Goal: Transaction & Acquisition: Obtain resource

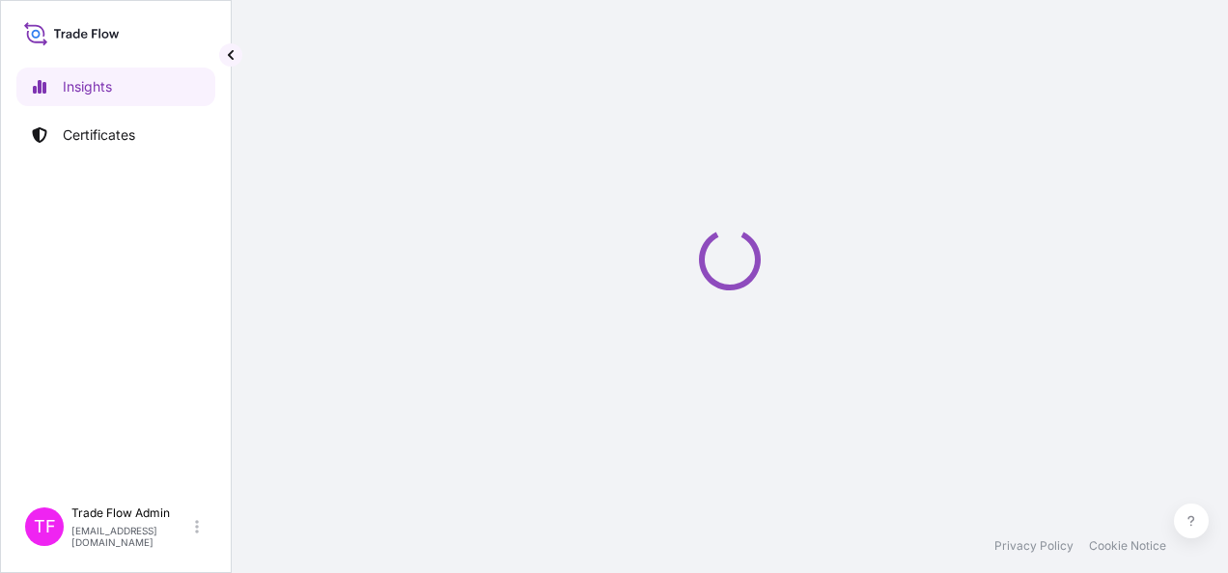
select select "2025"
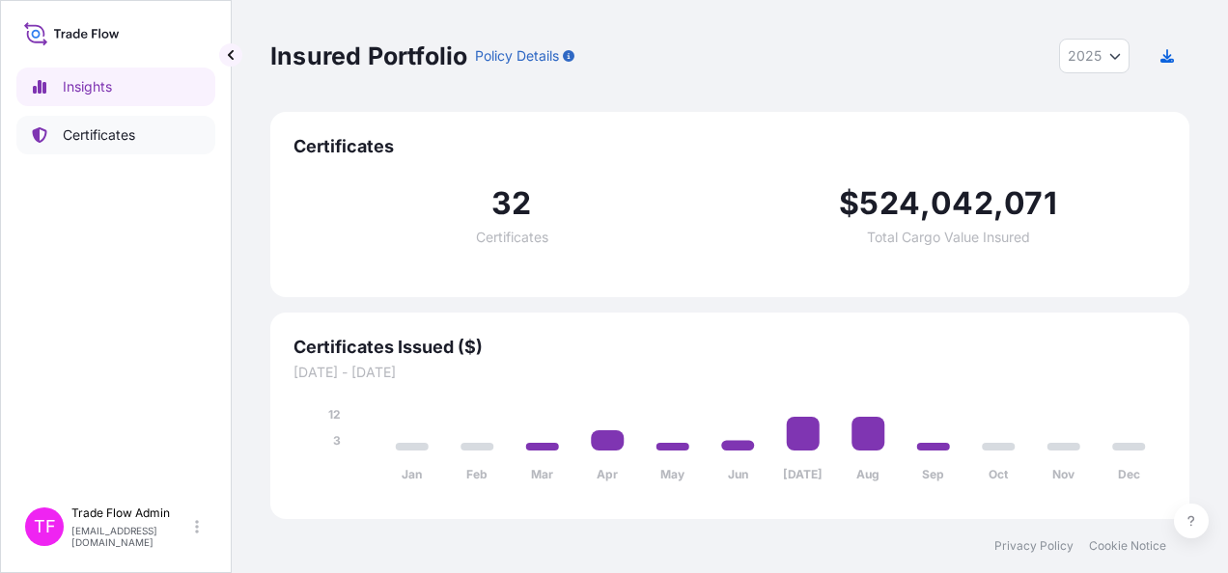
click at [114, 141] on p "Certificates" at bounding box center [99, 135] width 72 height 19
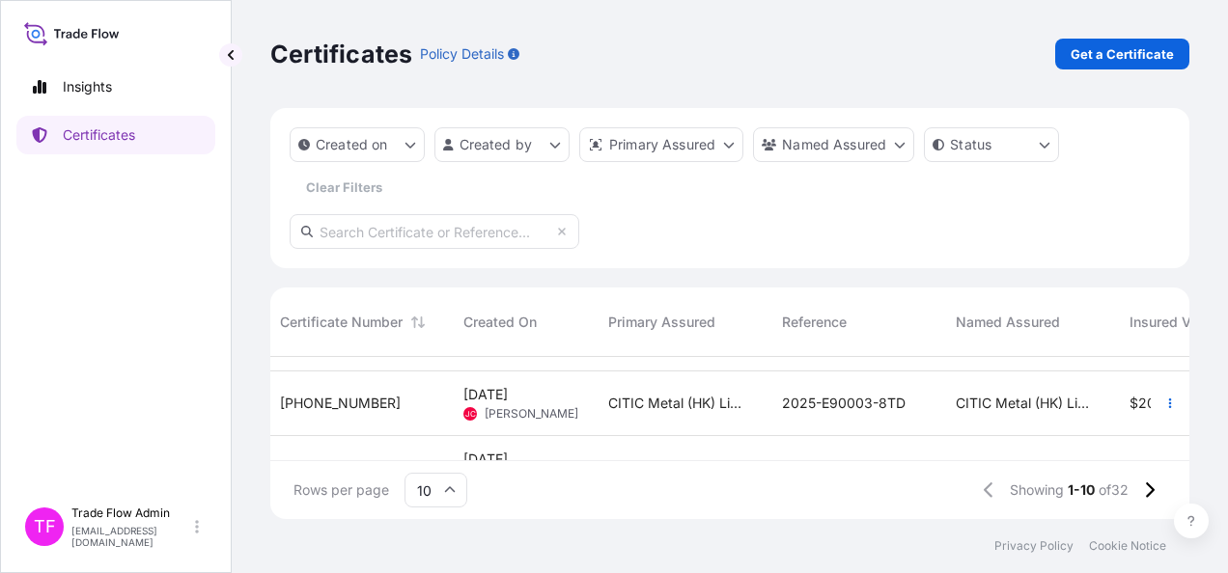
scroll to position [0, 6]
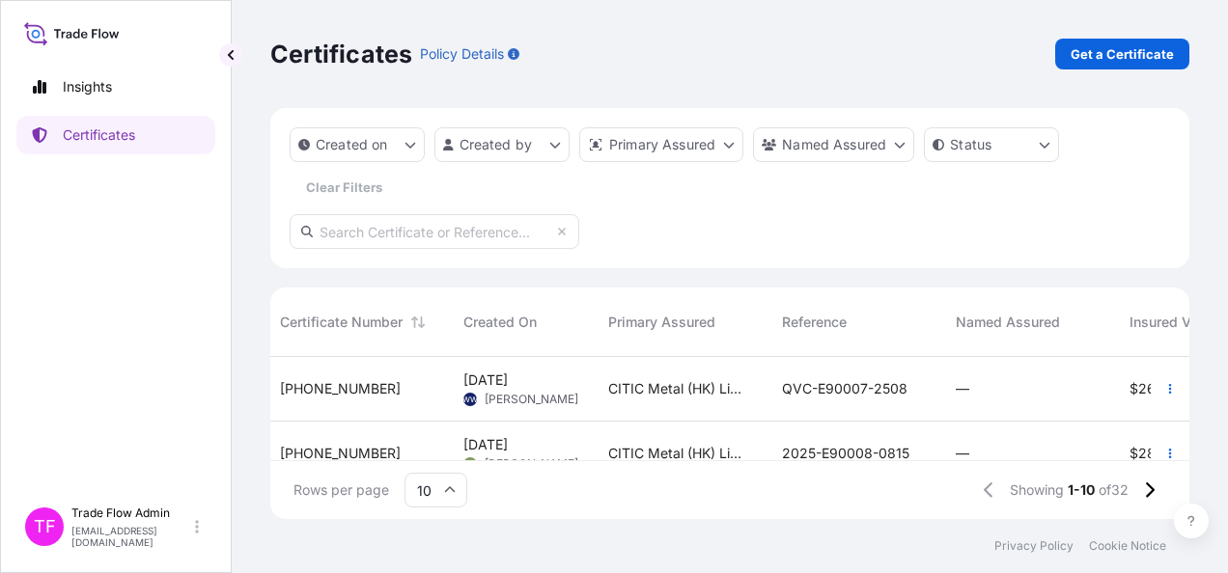
click at [405, 400] on div "[PHONE_NUMBER]" at bounding box center [356, 389] width 183 height 65
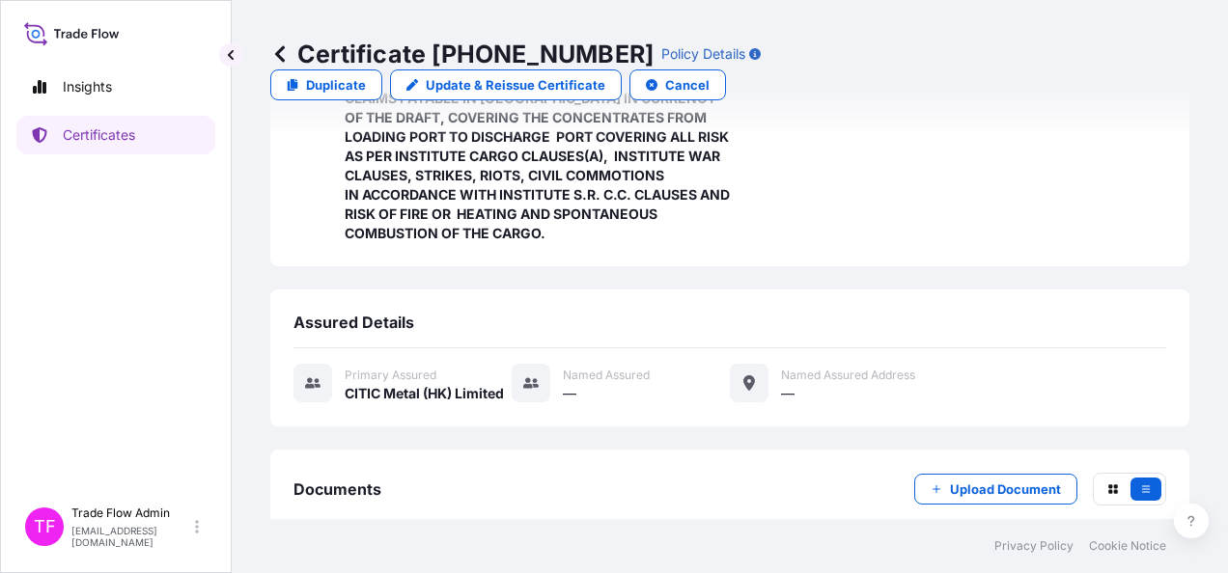
scroll to position [599, 0]
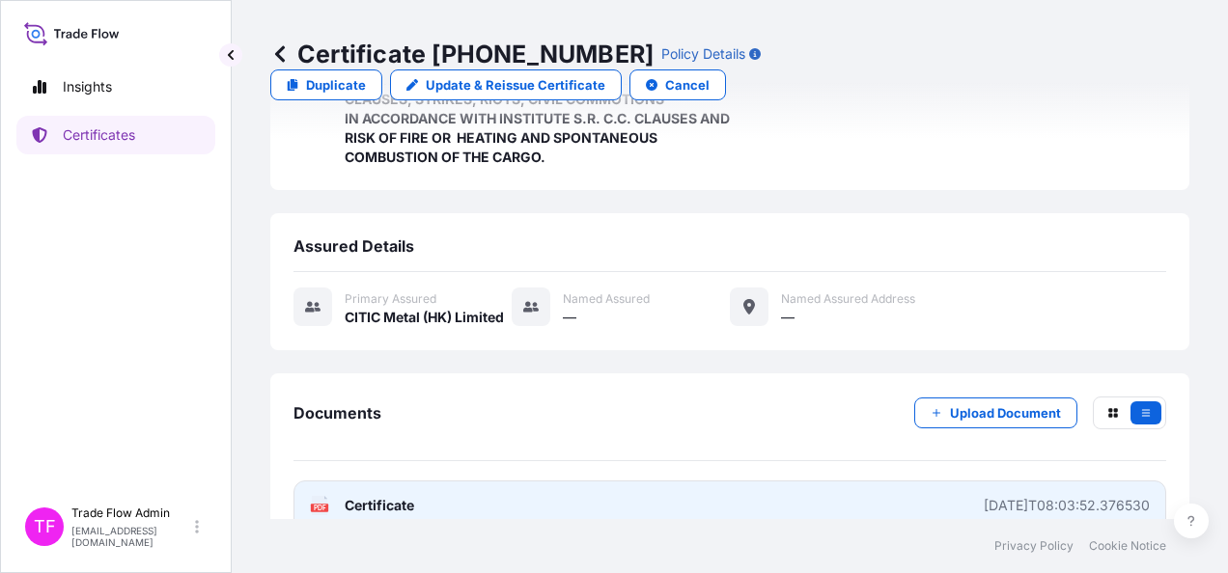
click at [374, 496] on span "Certificate" at bounding box center [380, 505] width 70 height 19
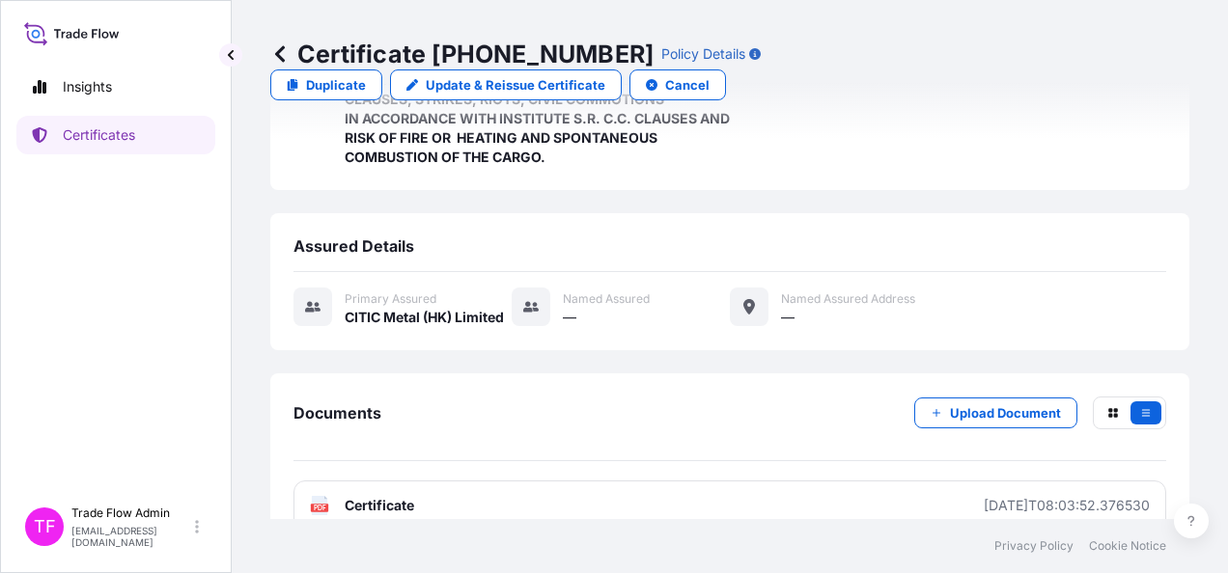
scroll to position [0, 0]
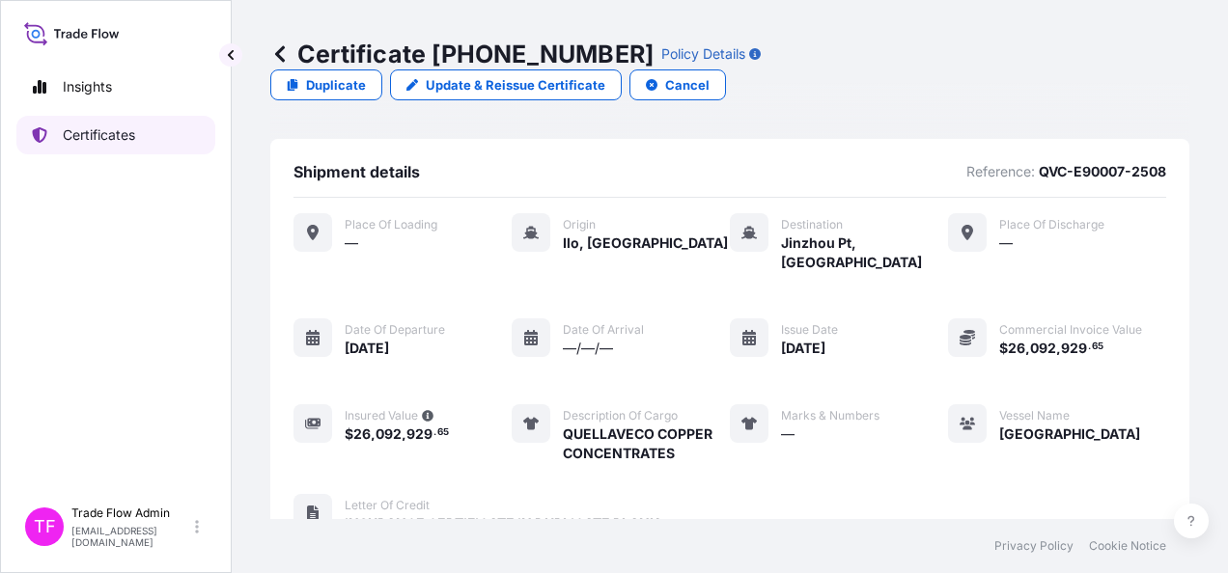
click at [107, 129] on p "Certificates" at bounding box center [99, 135] width 72 height 19
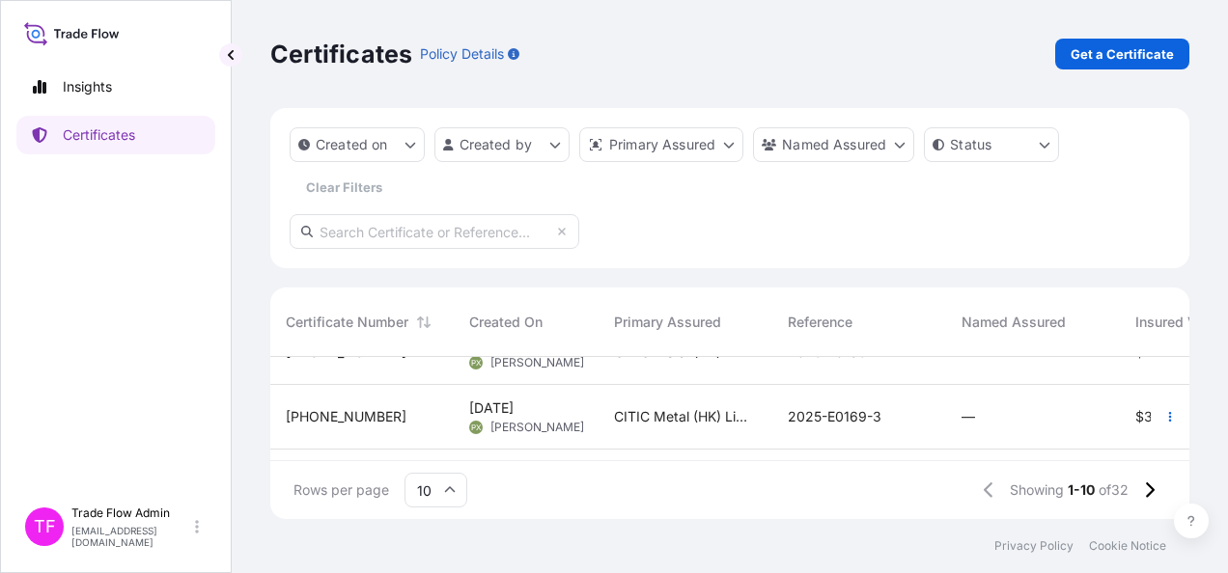
scroll to position [558, 0]
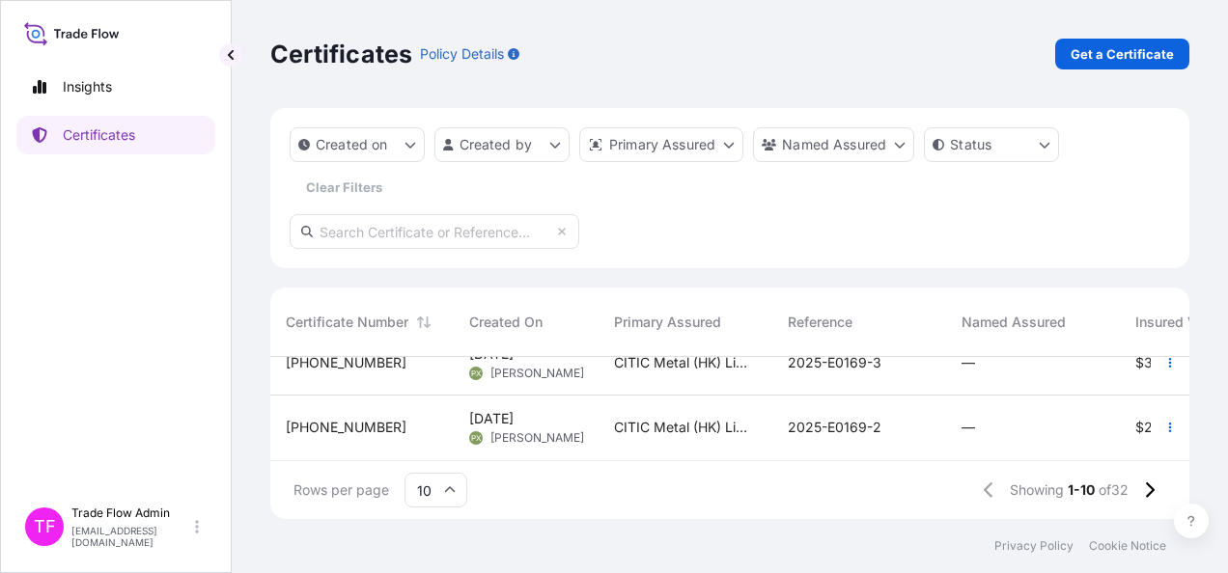
click at [367, 427] on div "[PHONE_NUMBER]" at bounding box center [361, 428] width 183 height 65
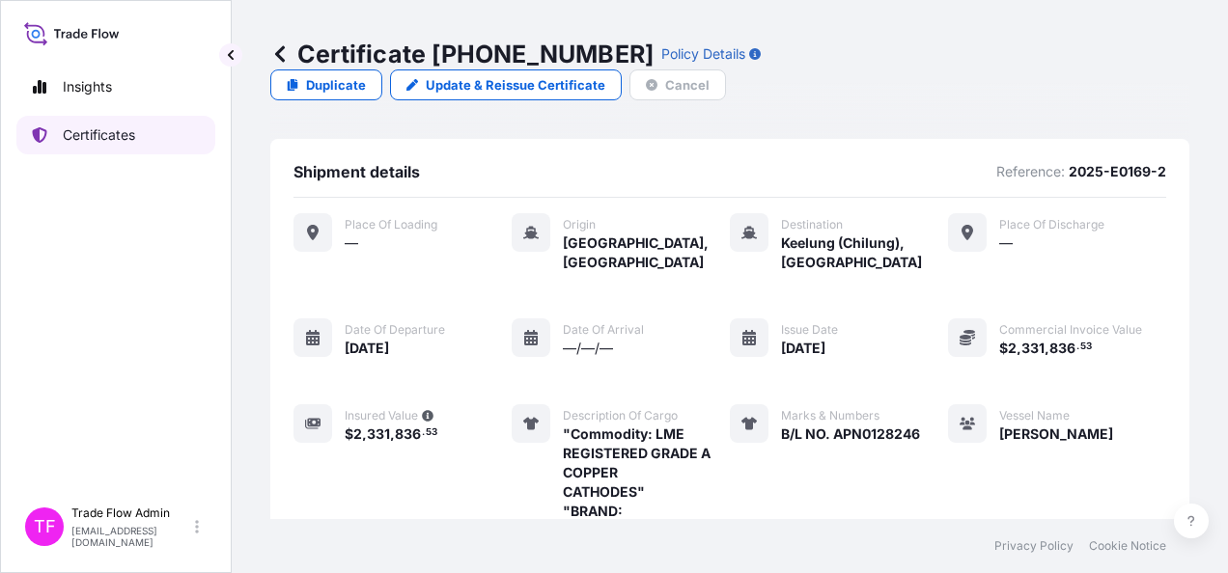
click at [79, 120] on link "Certificates" at bounding box center [115, 135] width 199 height 39
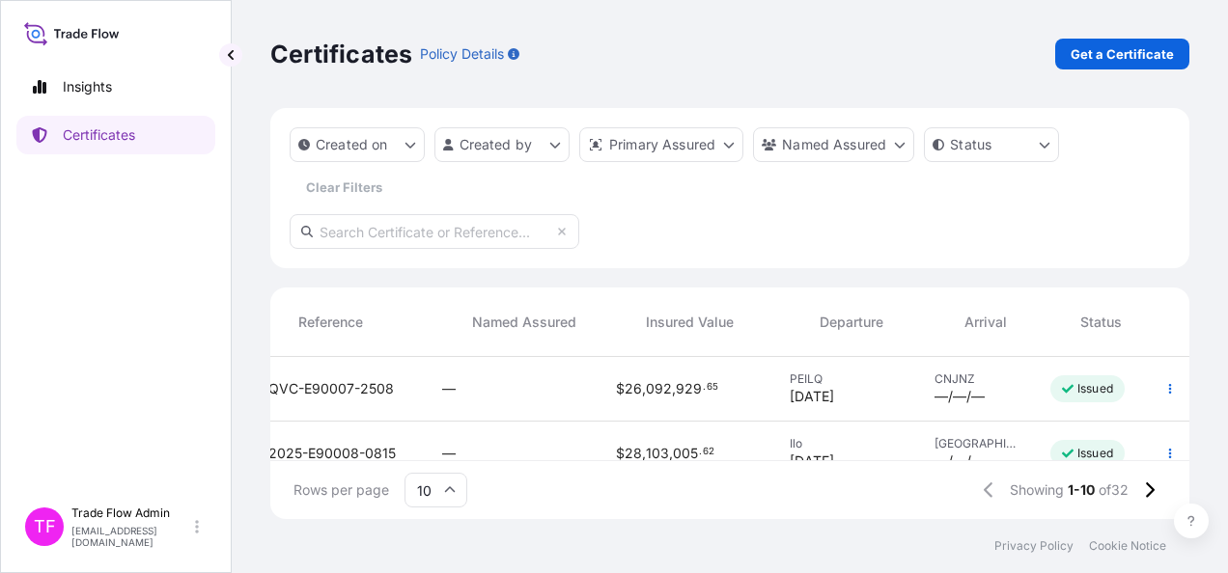
scroll to position [0, 553]
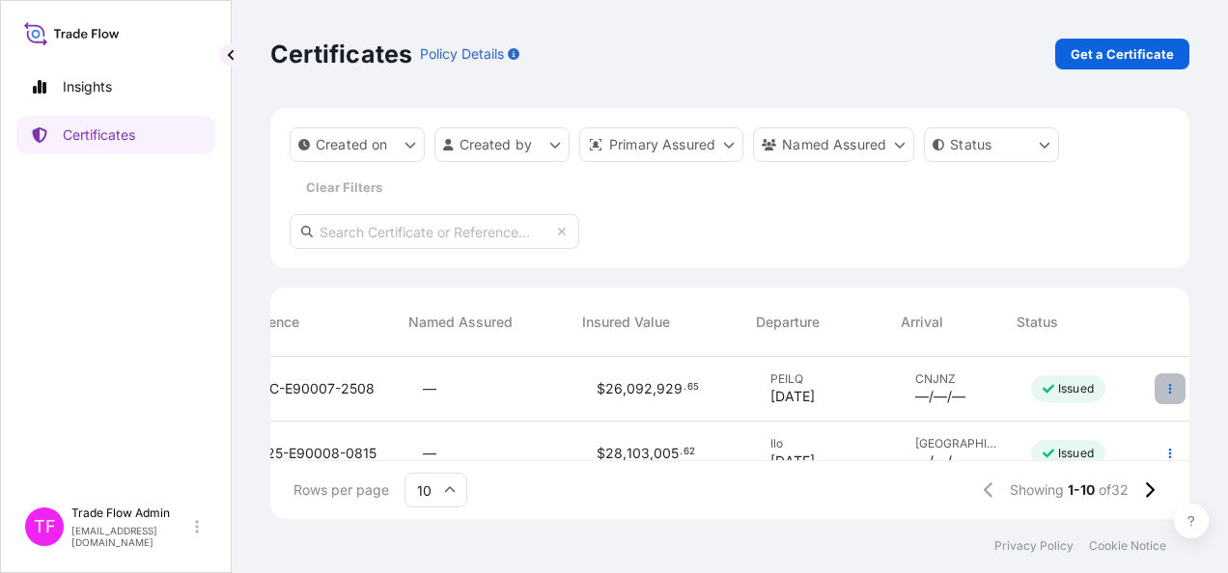
click at [1160, 392] on button "button" at bounding box center [1170, 389] width 31 height 31
click at [1193, 303] on div "Certificates Policy Details Get a Certificate Created on Created by Primary Ass…" at bounding box center [730, 259] width 996 height 519
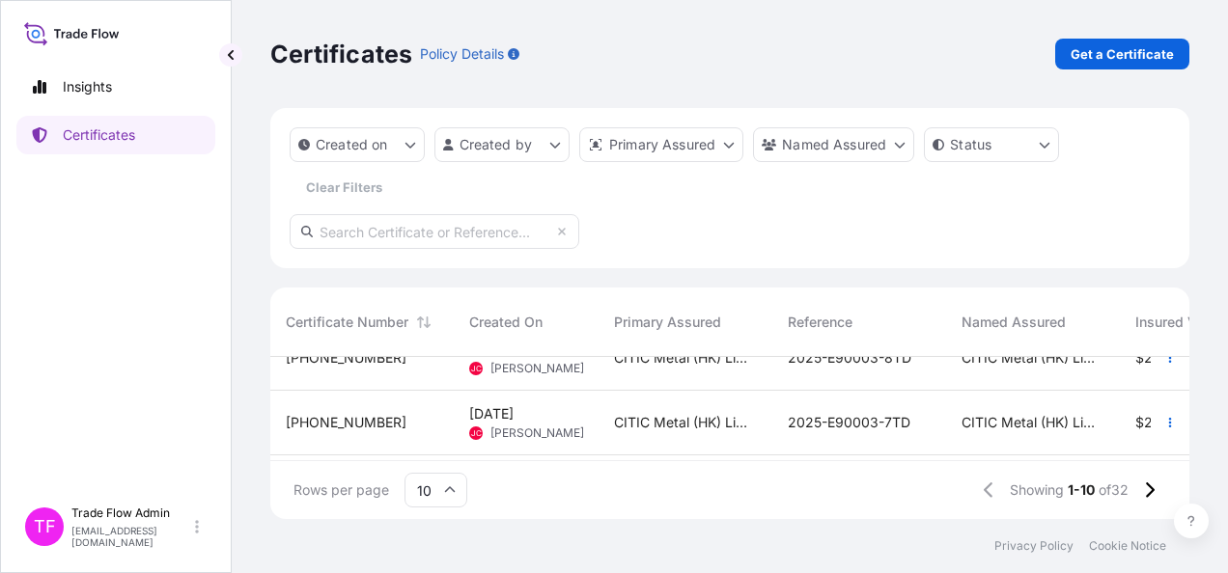
scroll to position [0, 0]
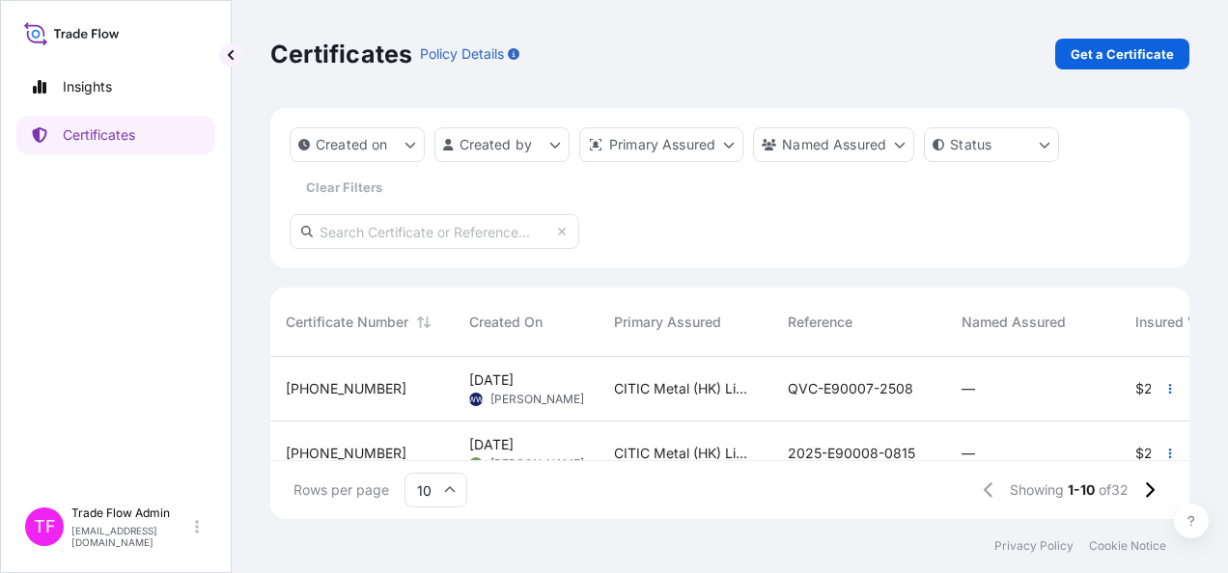
drag, startPoint x: 1195, startPoint y: 390, endPoint x: 1147, endPoint y: 417, distance: 55.3
click at [1195, 390] on div "Certificates Policy Details Get a Certificate Created on Created by Primary Ass…" at bounding box center [730, 259] width 996 height 519
click at [427, 390] on div "[PHONE_NUMBER]" at bounding box center [362, 388] width 153 height 19
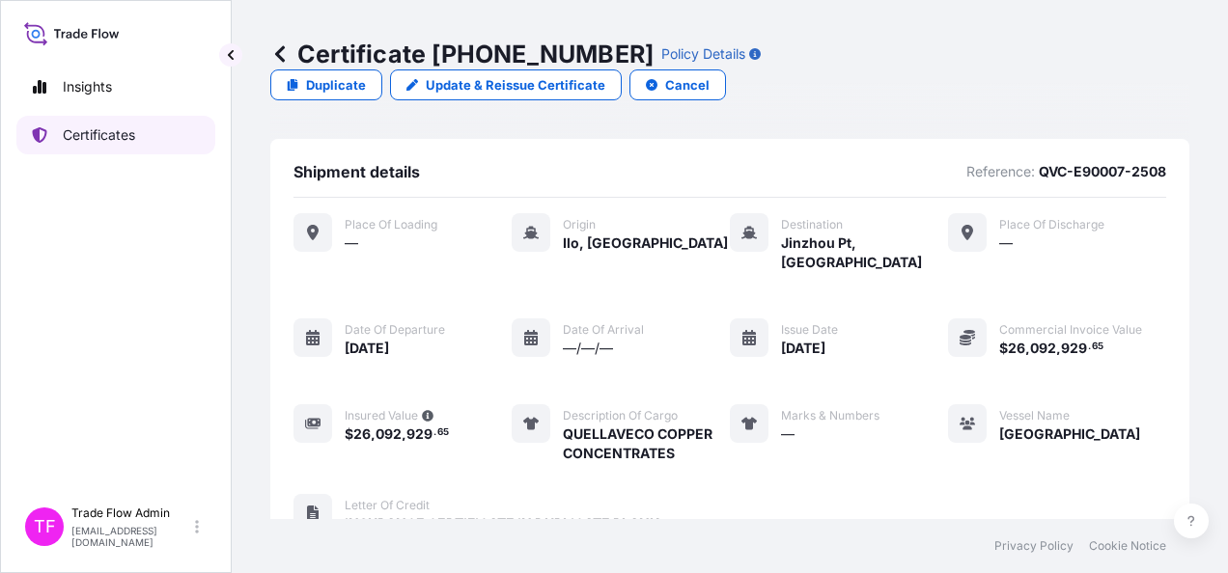
click at [86, 140] on p "Certificates" at bounding box center [99, 135] width 72 height 19
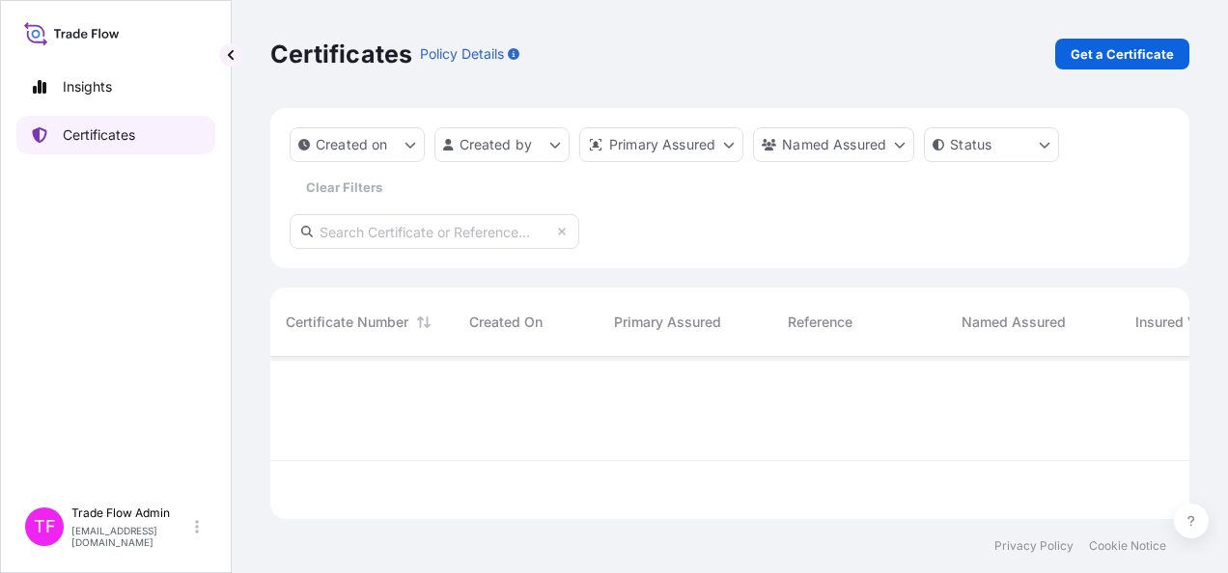
scroll to position [158, 904]
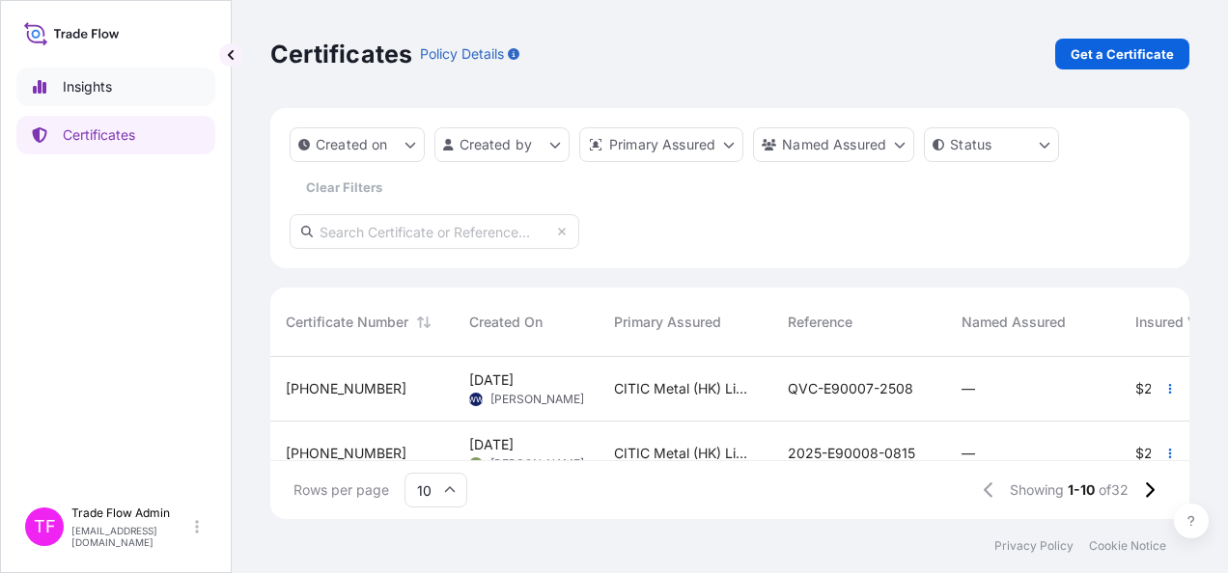
click at [98, 83] on p "Insights" at bounding box center [87, 86] width 49 height 19
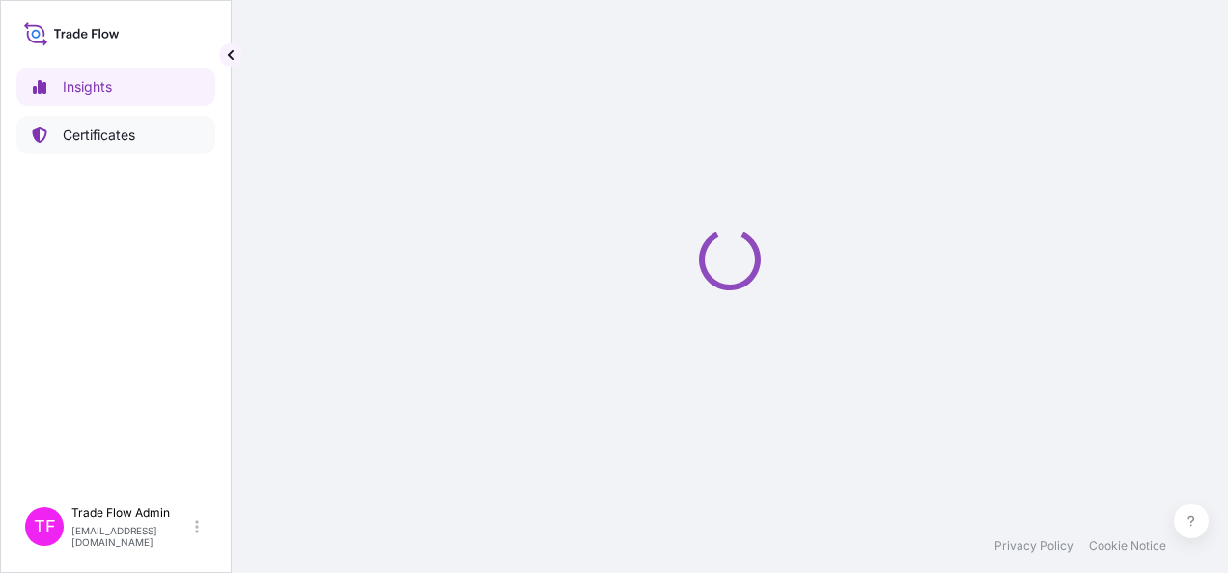
select select "2025"
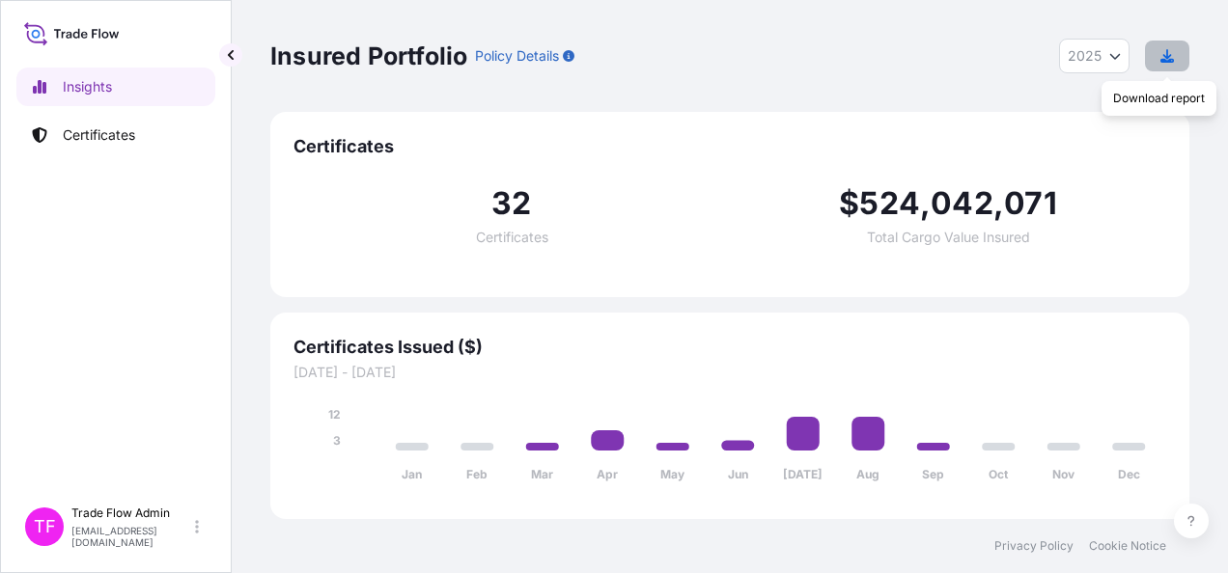
click at [1167, 54] on icon "button" at bounding box center [1167, 56] width 14 height 14
click at [141, 133] on link "Certificates" at bounding box center [115, 135] width 199 height 39
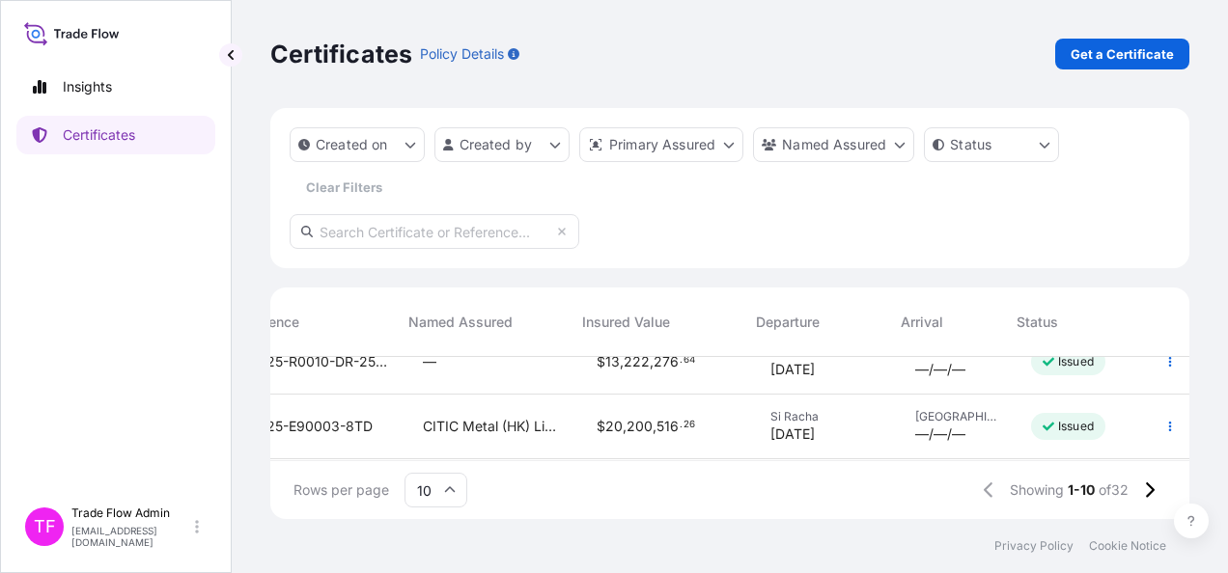
scroll to position [0, 553]
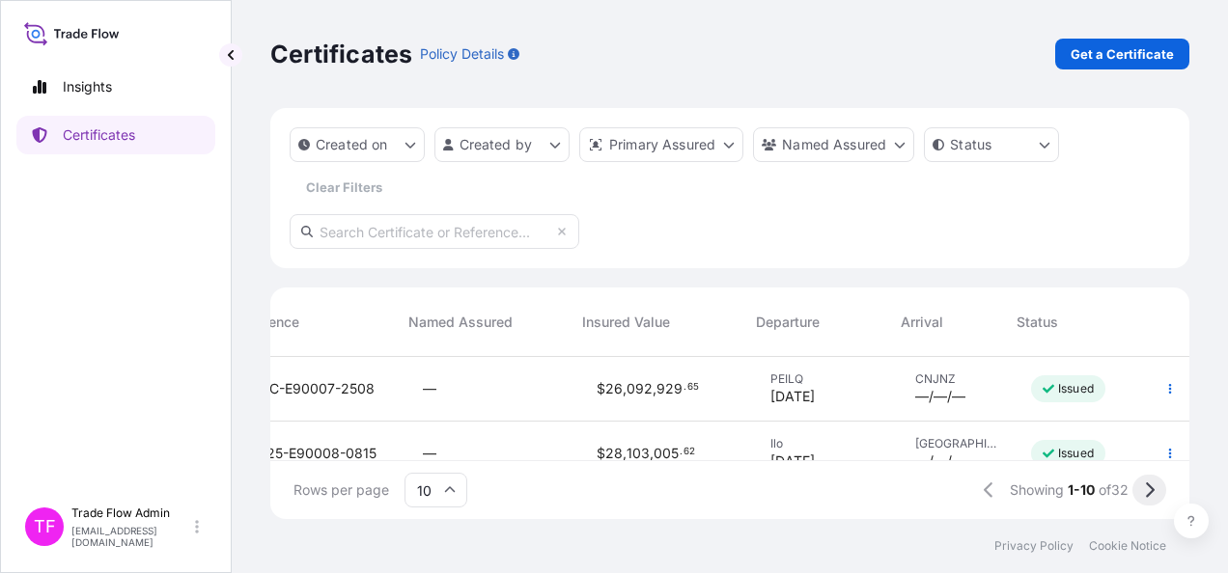
click at [1140, 499] on button at bounding box center [1149, 490] width 34 height 31
click at [400, 487] on div "Rows per page 10" at bounding box center [380, 490] width 174 height 35
click at [440, 496] on input "10" at bounding box center [436, 490] width 63 height 35
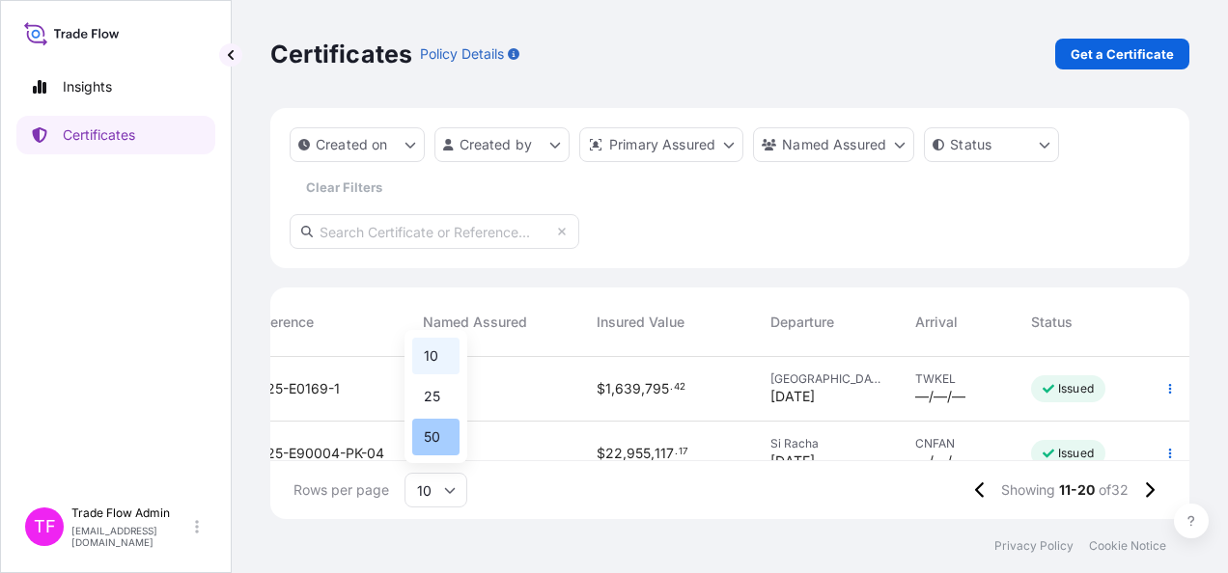
click at [441, 442] on div "50" at bounding box center [435, 437] width 47 height 37
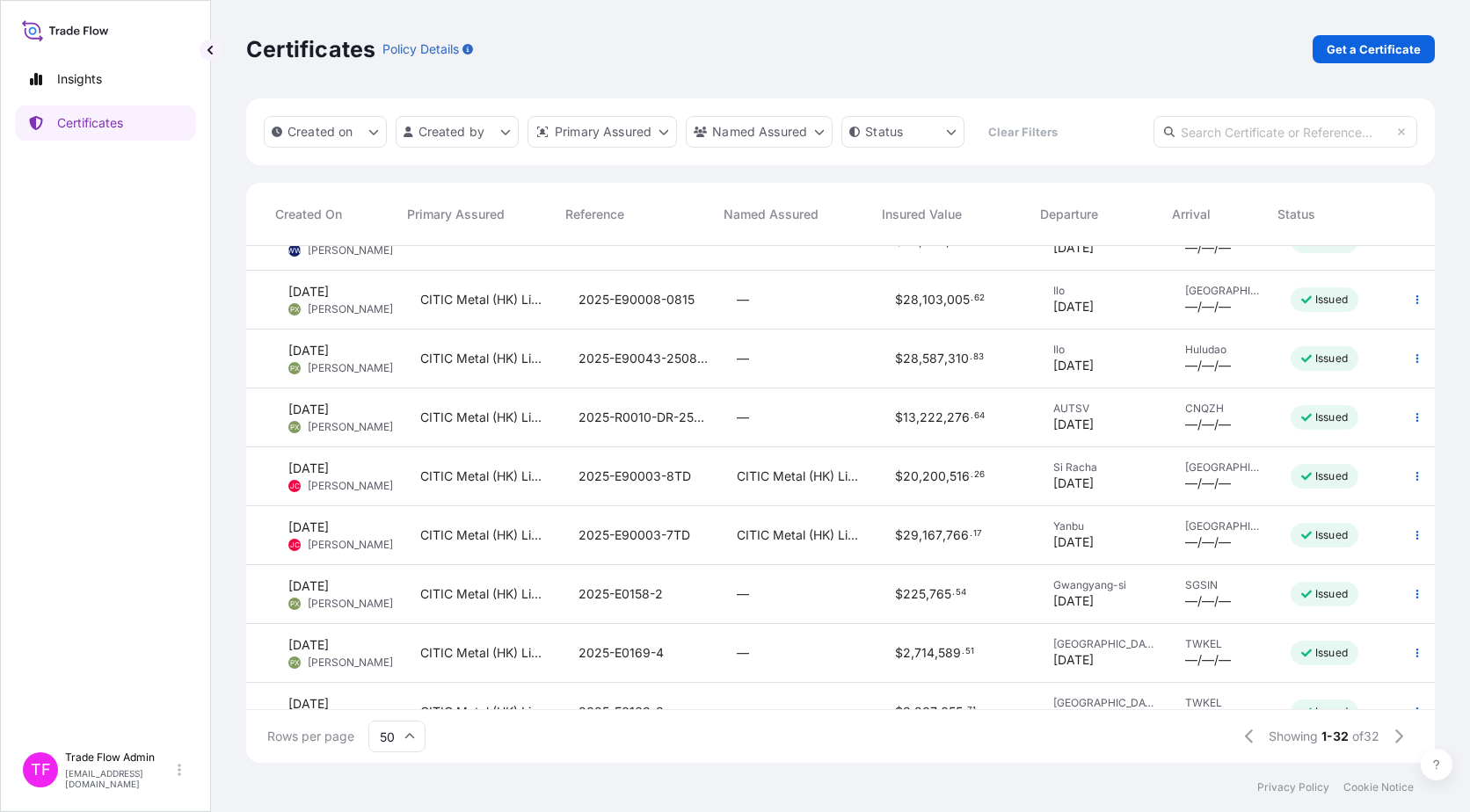
scroll to position [0, 152]
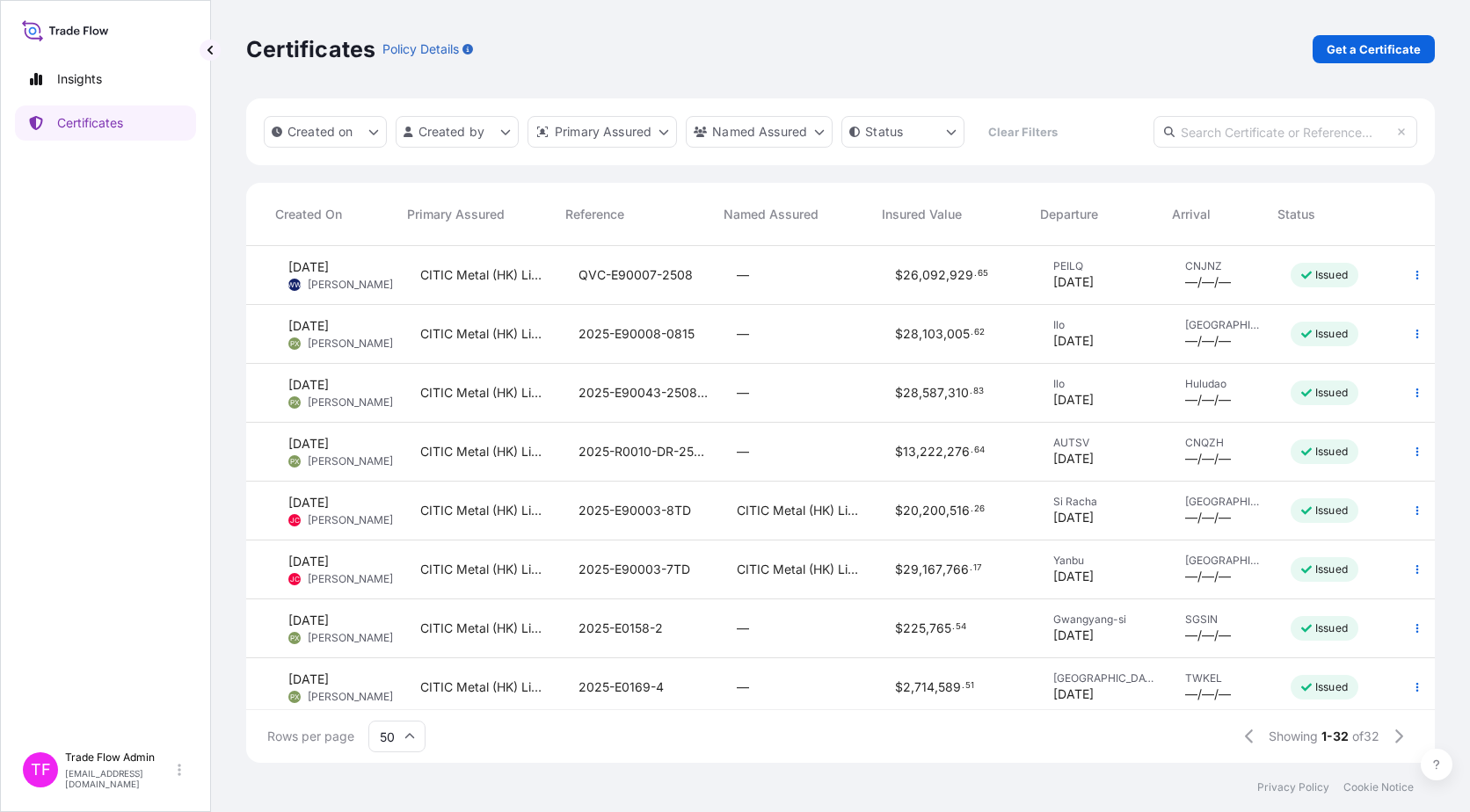
click at [771, 252] on div "—" at bounding box center [802, 275] width 158 height 59
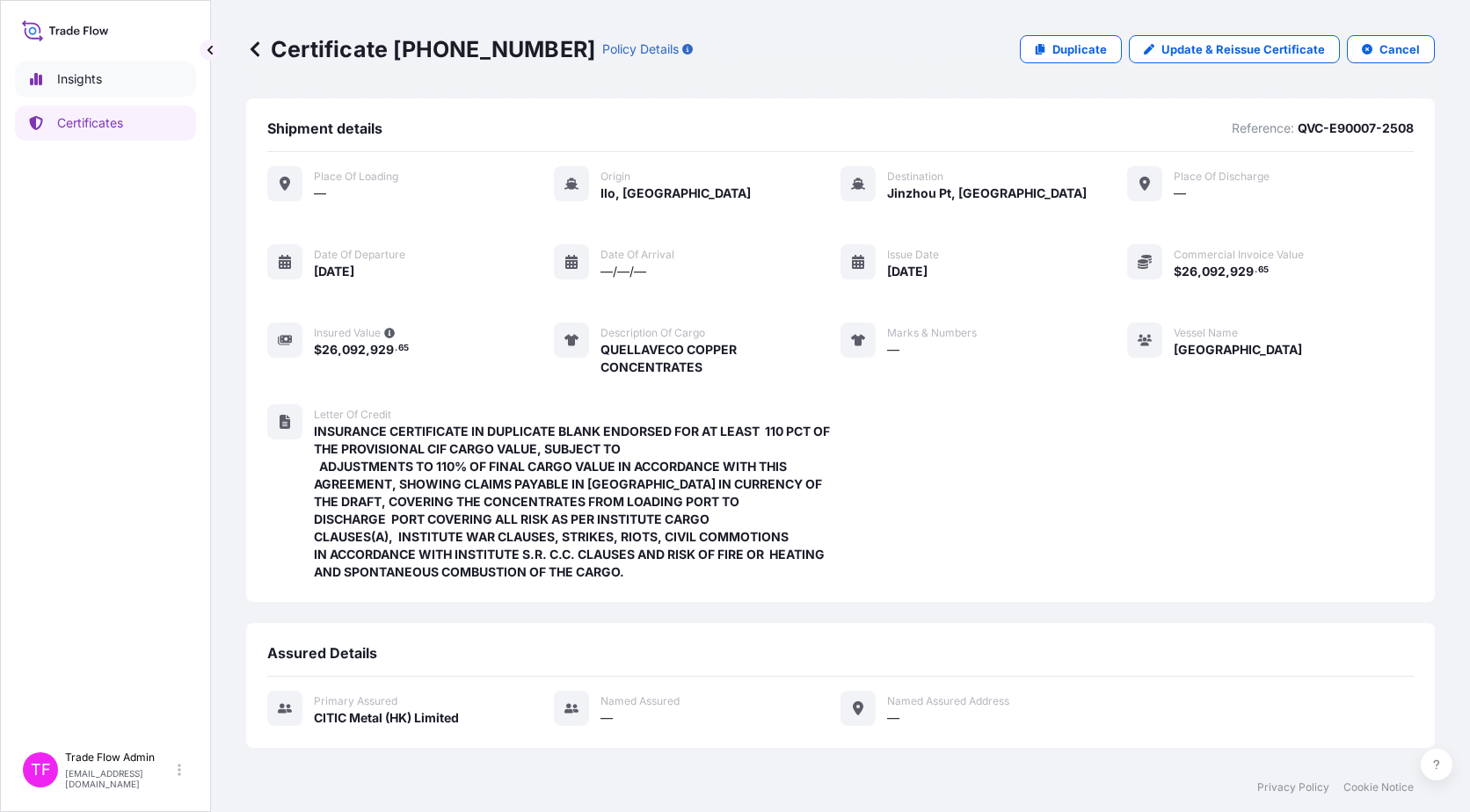
click at [97, 83] on p "Insights" at bounding box center [79, 78] width 45 height 17
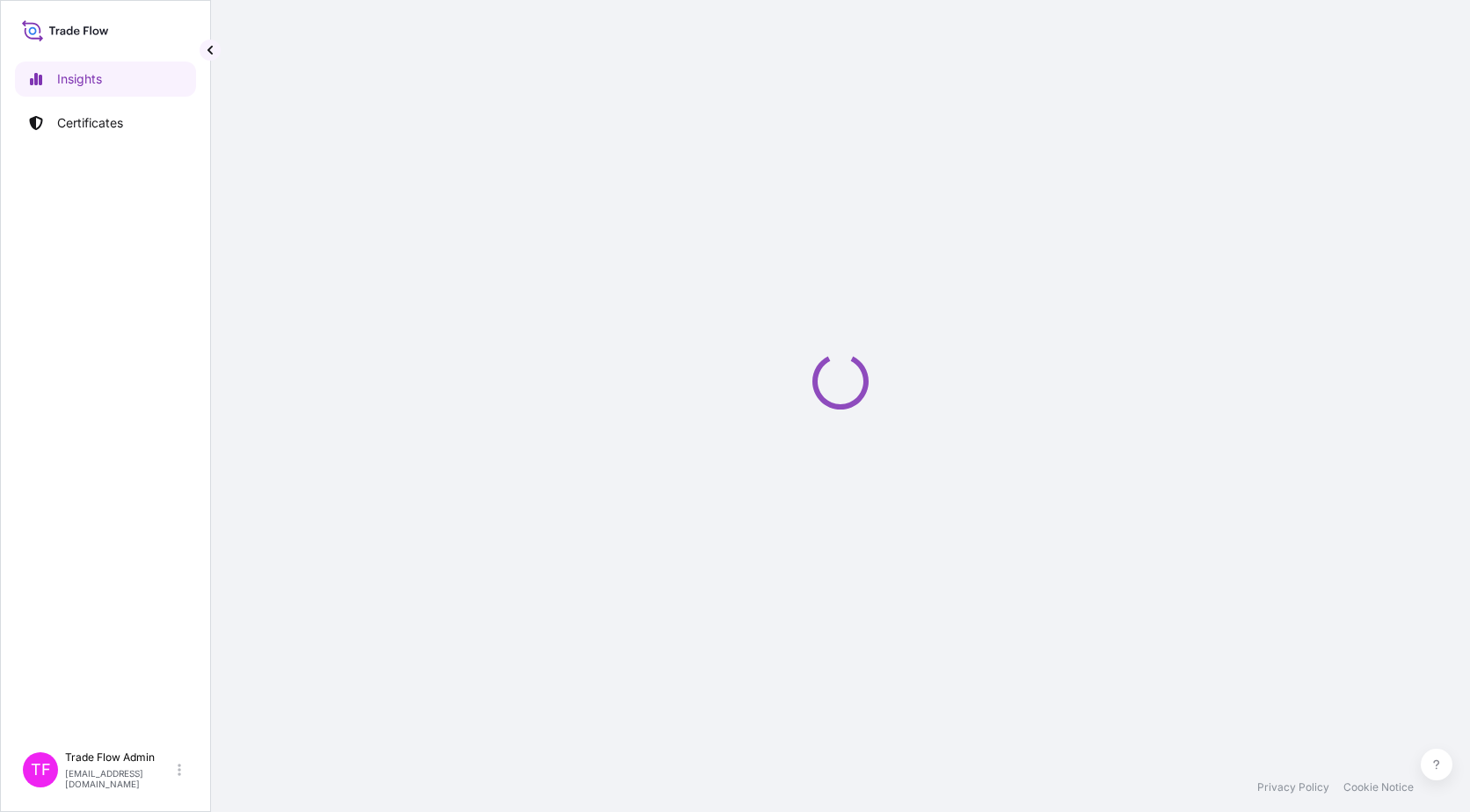
select select "2025"
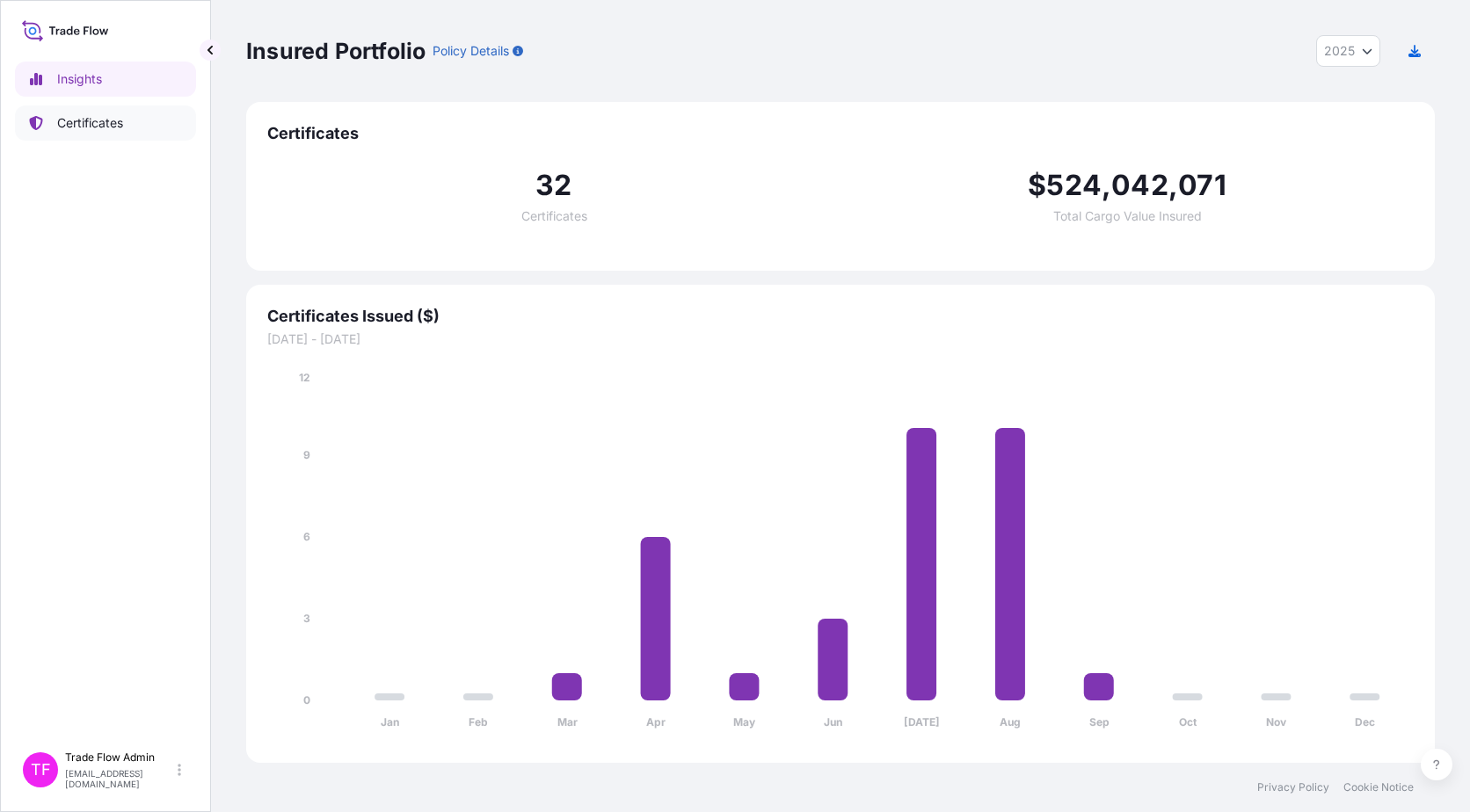
click at [114, 130] on p "Certificates" at bounding box center [90, 123] width 66 height 17
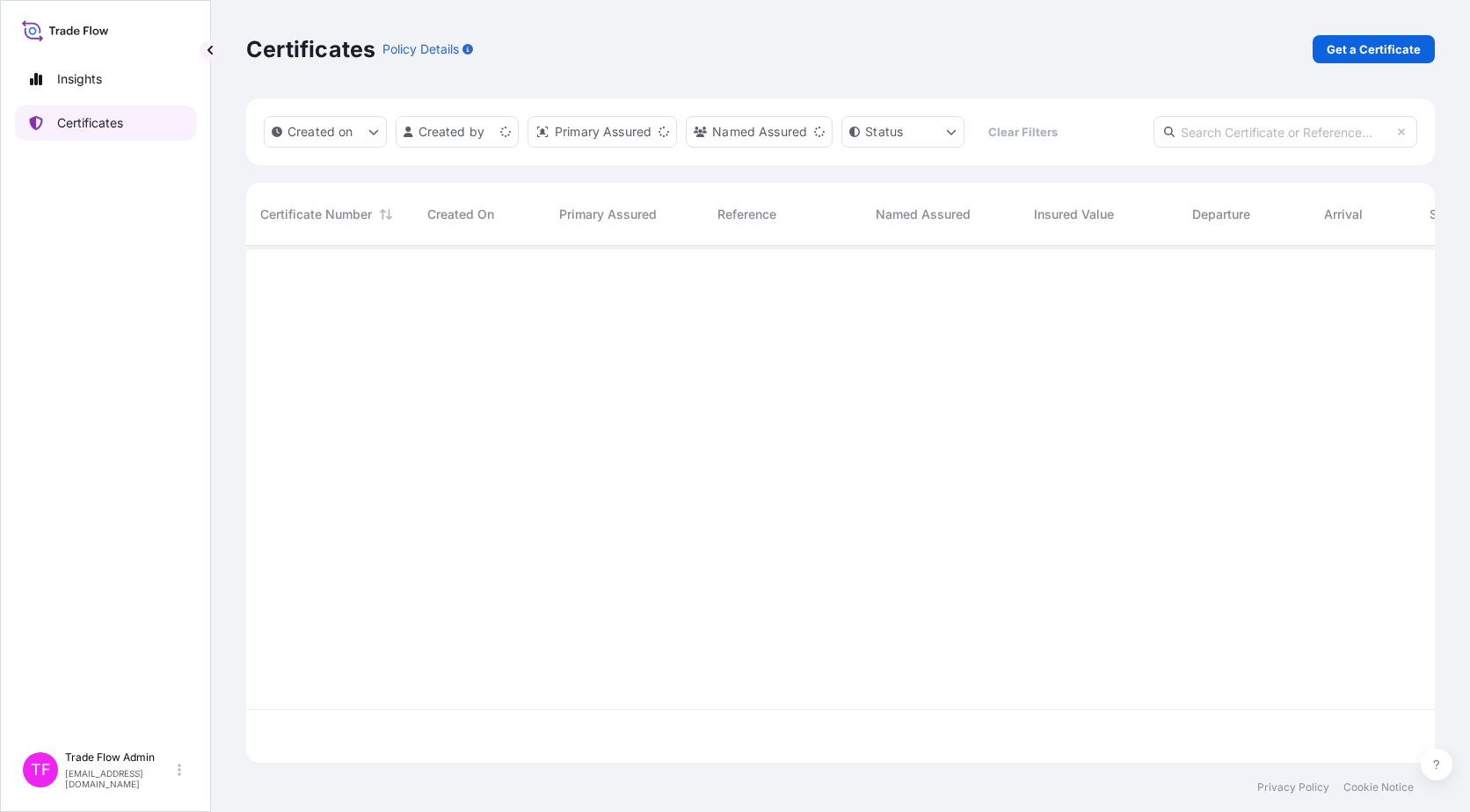
scroll to position [513, 1176]
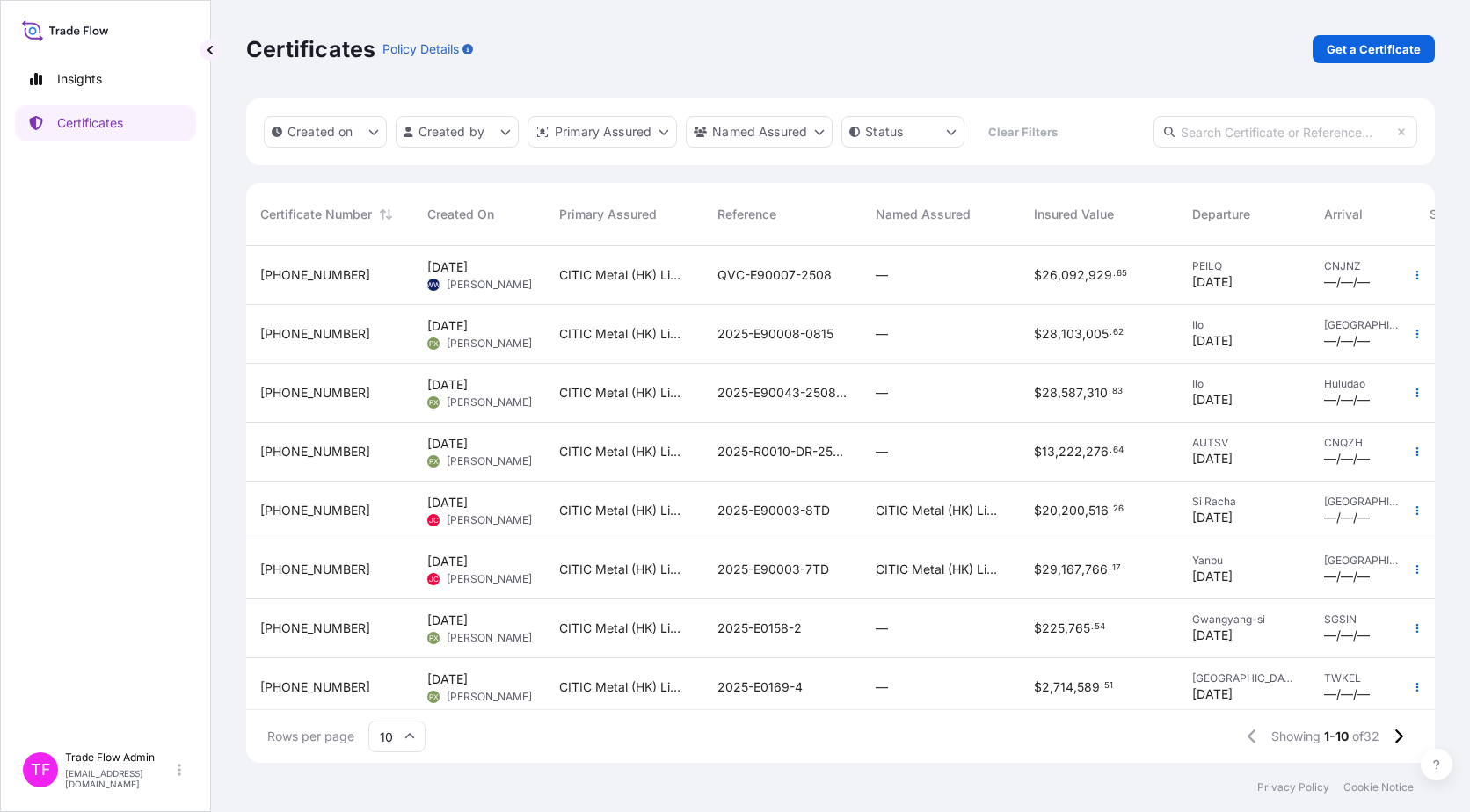
click at [1118, 147] on div "Created on Created by Primary Assured Named Assured Status Clear Filters" at bounding box center [840, 131] width 1189 height 66
click at [1118, 143] on input "text" at bounding box center [1286, 131] width 264 height 32
click at [1118, 125] on input "text" at bounding box center [1286, 131] width 264 height 32
paste input "[PHONE_NUMBER]"
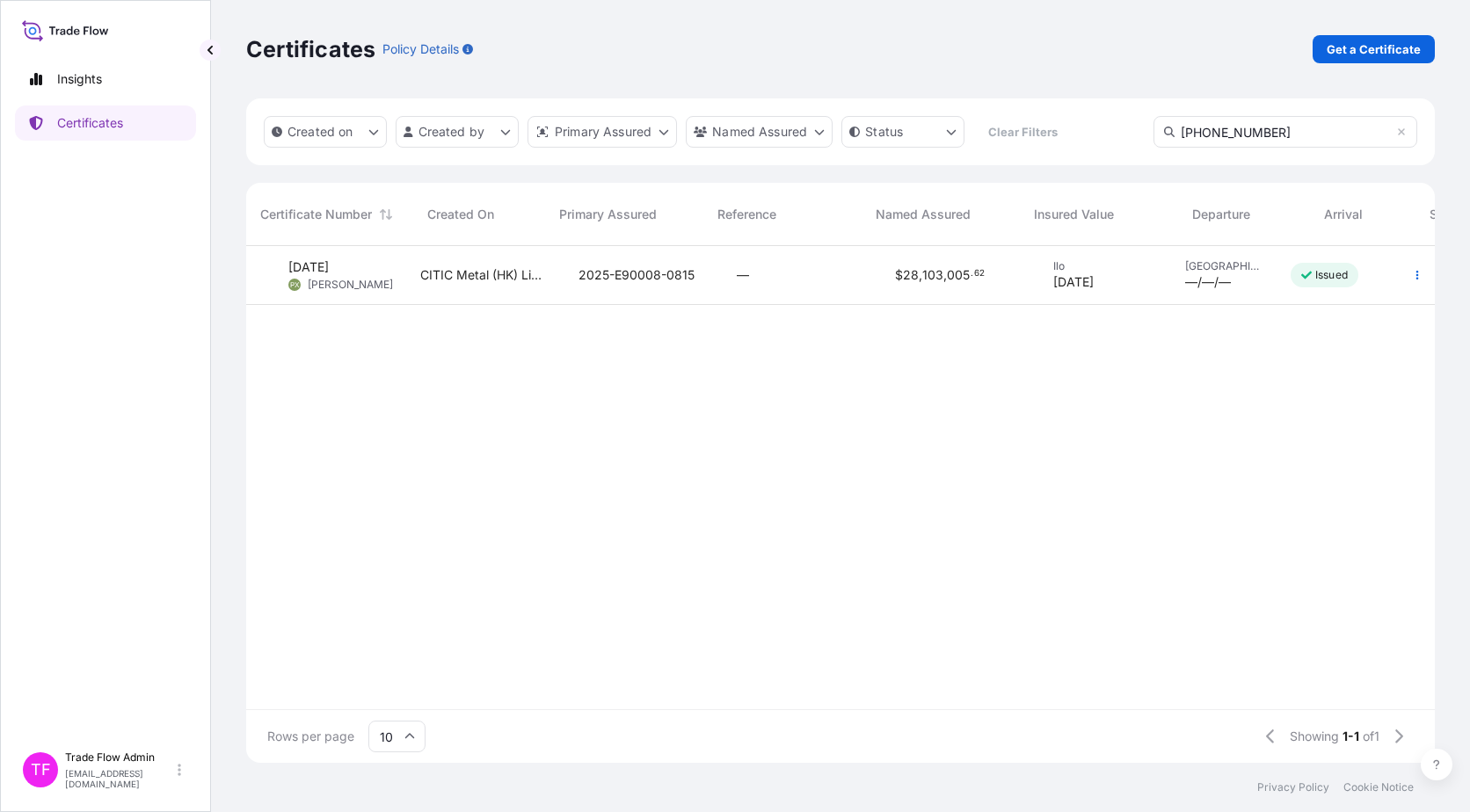
scroll to position [0, 0]
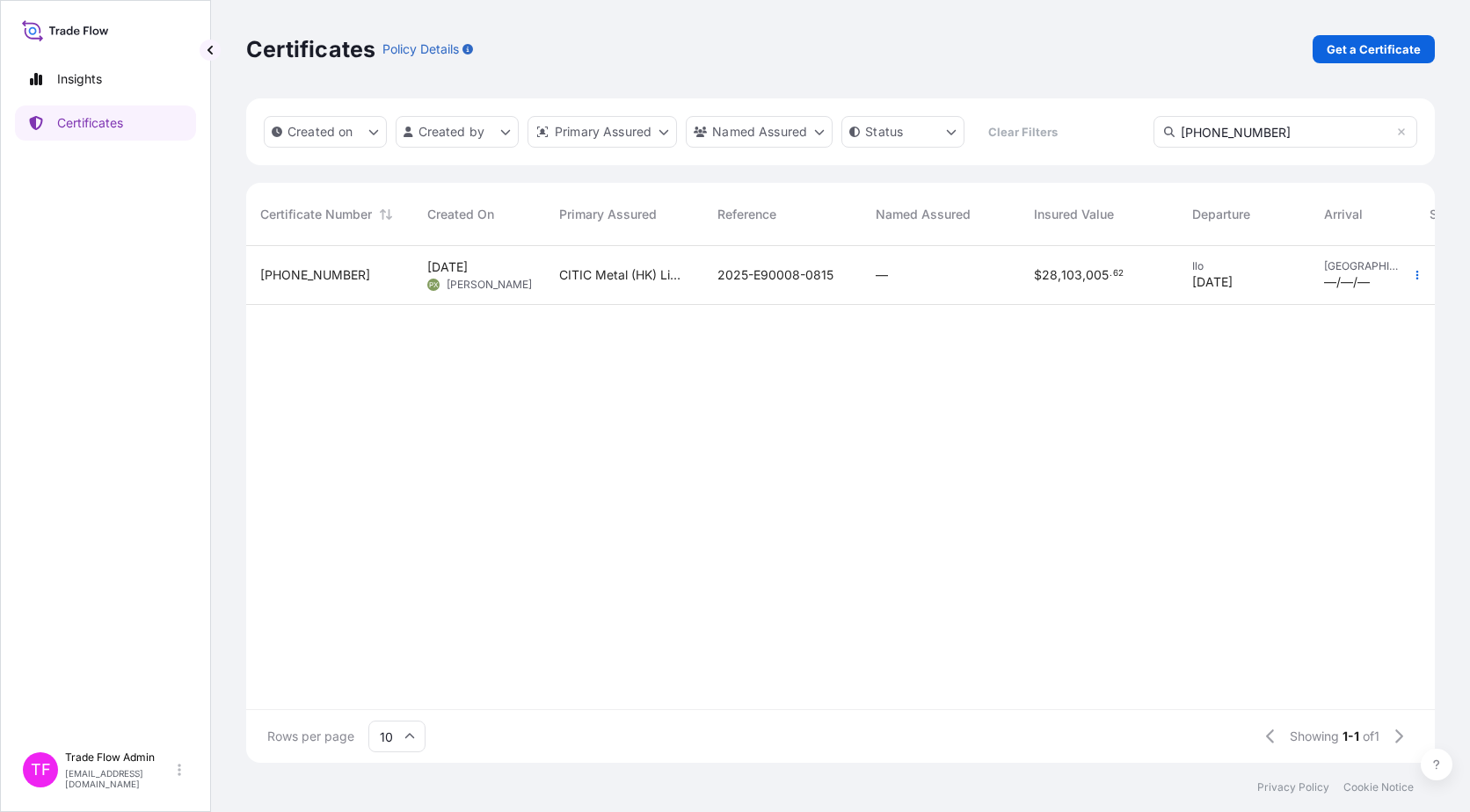
type input "[PHONE_NUMBER]"
click at [288, 259] on div "[PHONE_NUMBER]" at bounding box center [329, 275] width 167 height 59
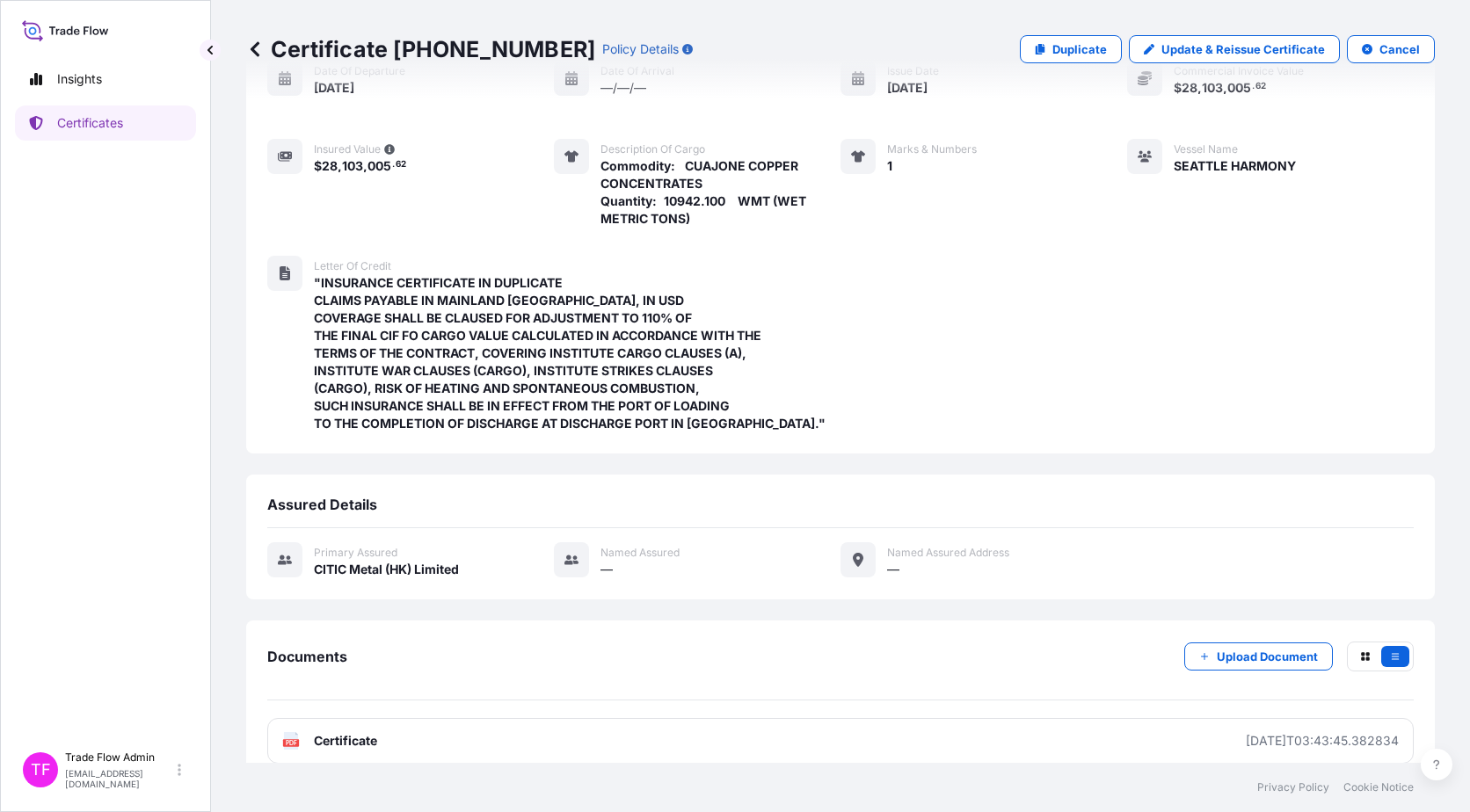
scroll to position [206, 0]
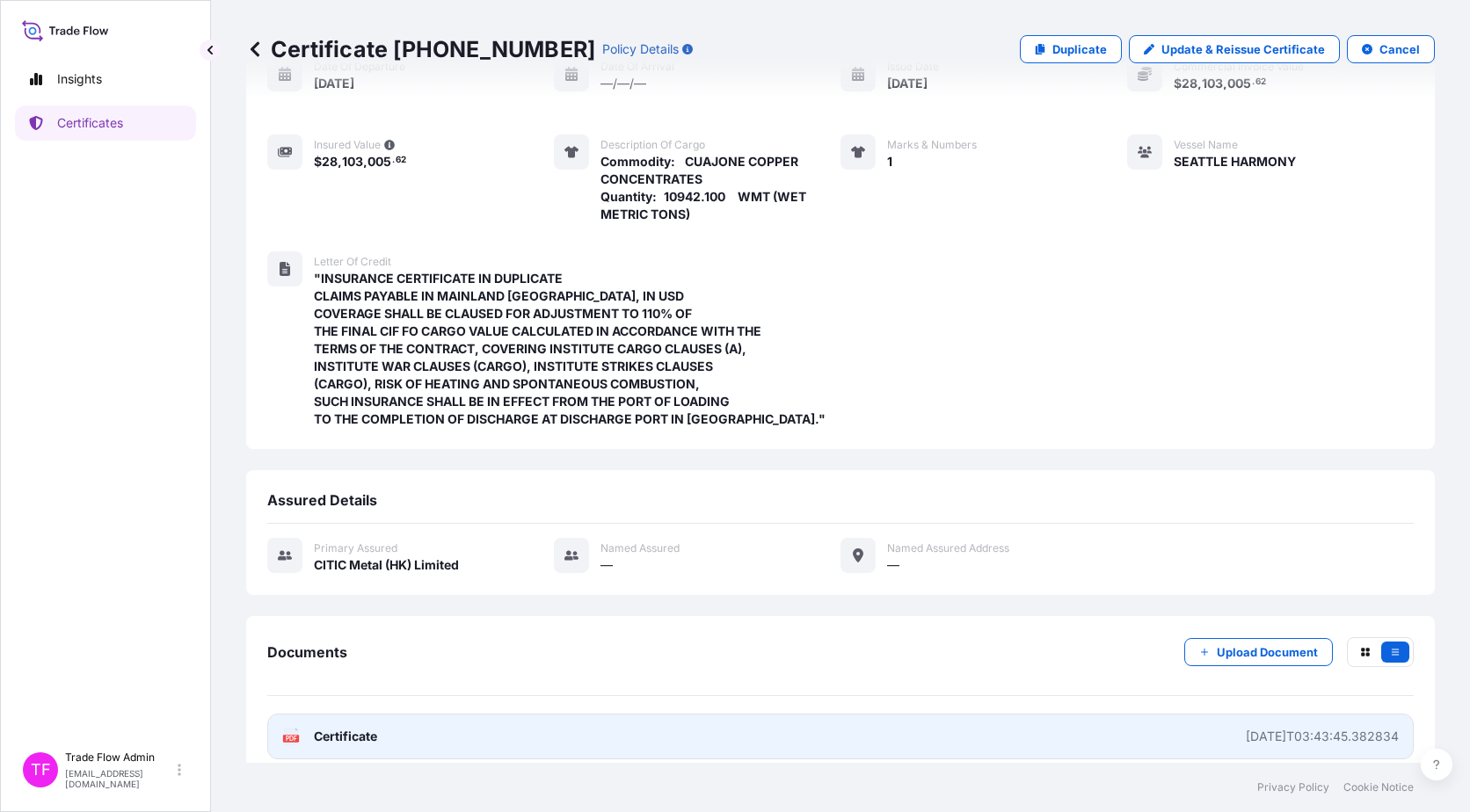
click at [492, 522] on link "PDF Certificate [DATE]T03:43:45.382834" at bounding box center [840, 736] width 1147 height 46
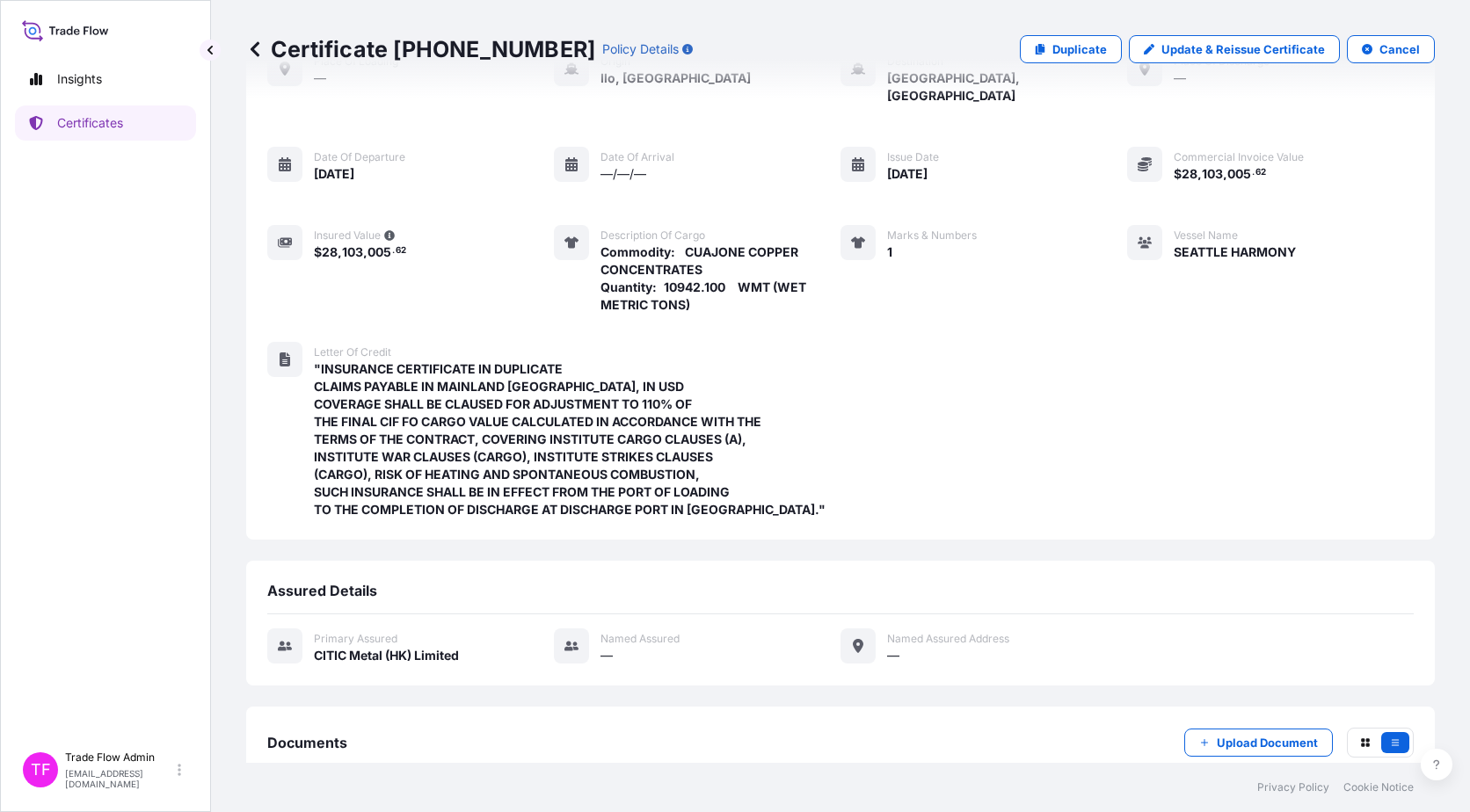
scroll to position [30, 0]
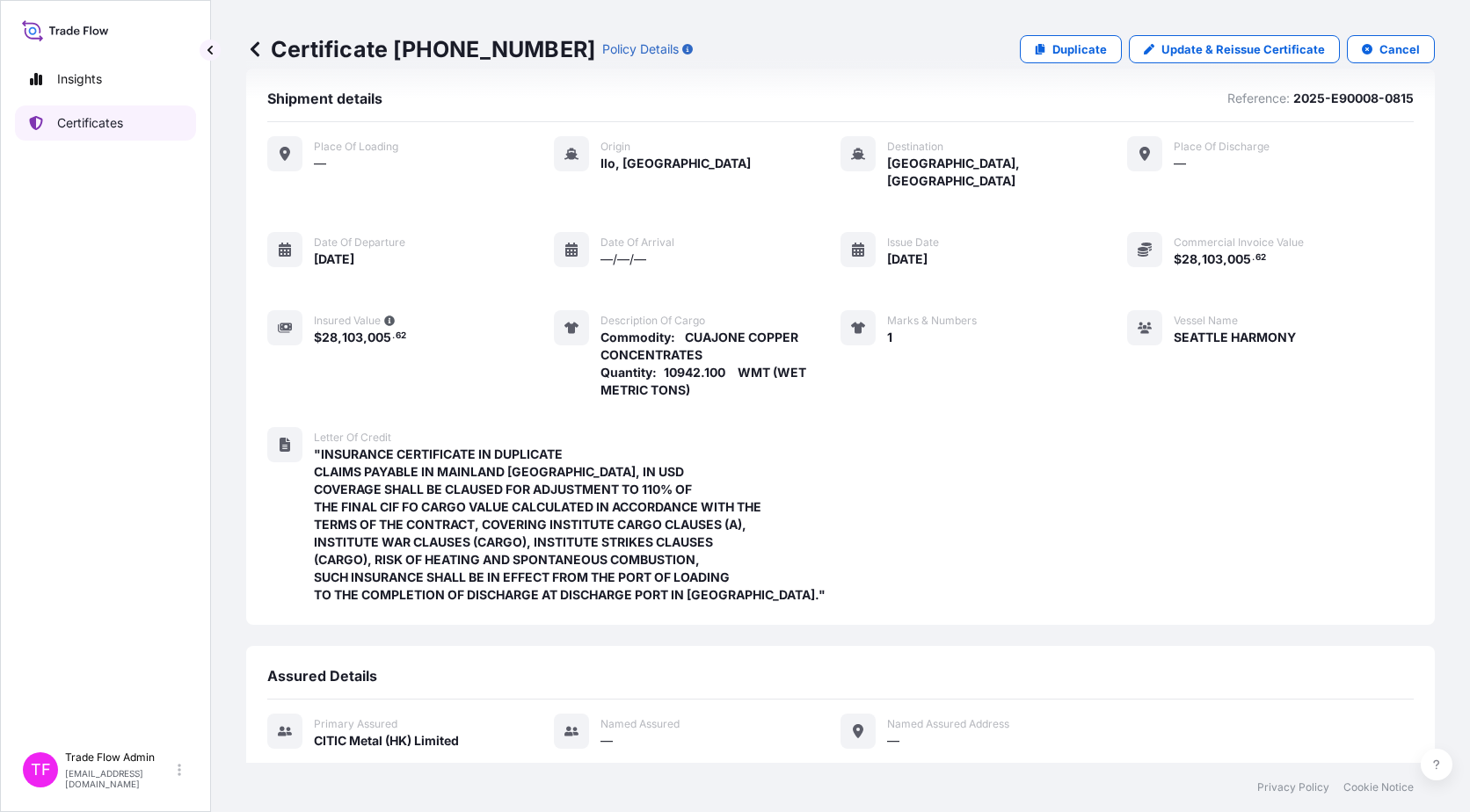
click at [87, 131] on p "Certificates" at bounding box center [90, 123] width 66 height 17
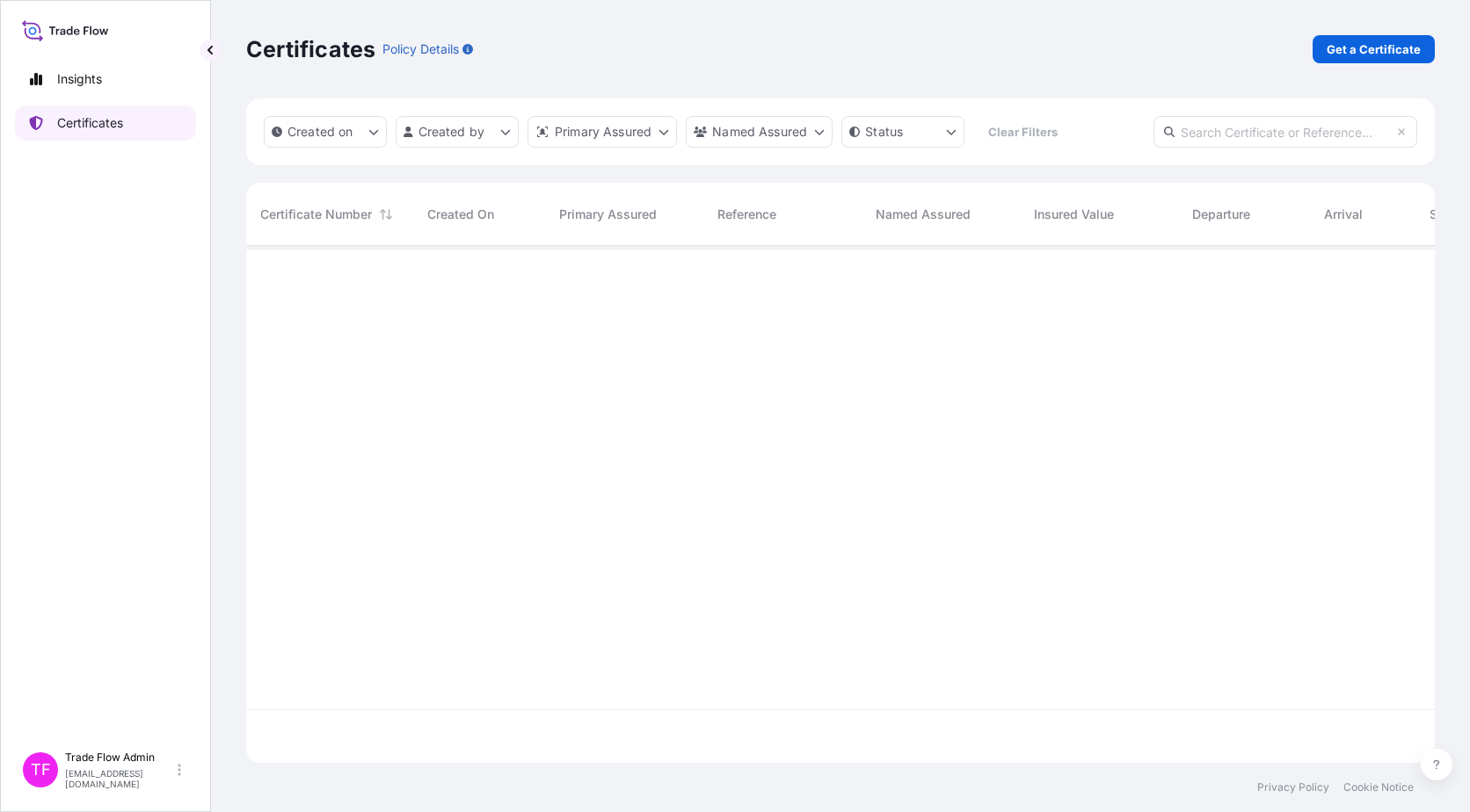
scroll to position [513, 1176]
click at [1118, 41] on p "Get a Certificate" at bounding box center [1373, 48] width 94 height 17
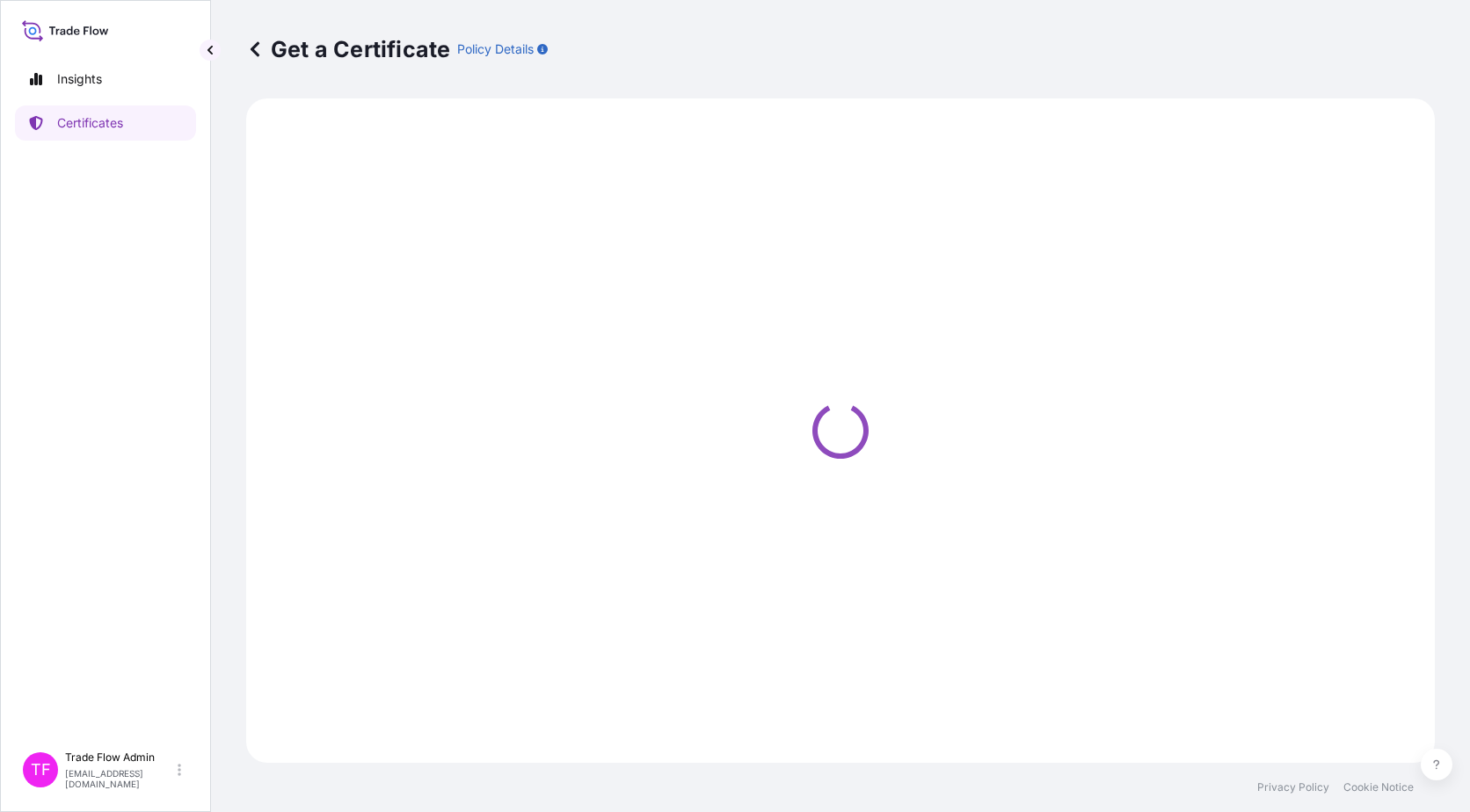
select select "Ocean Vessel"
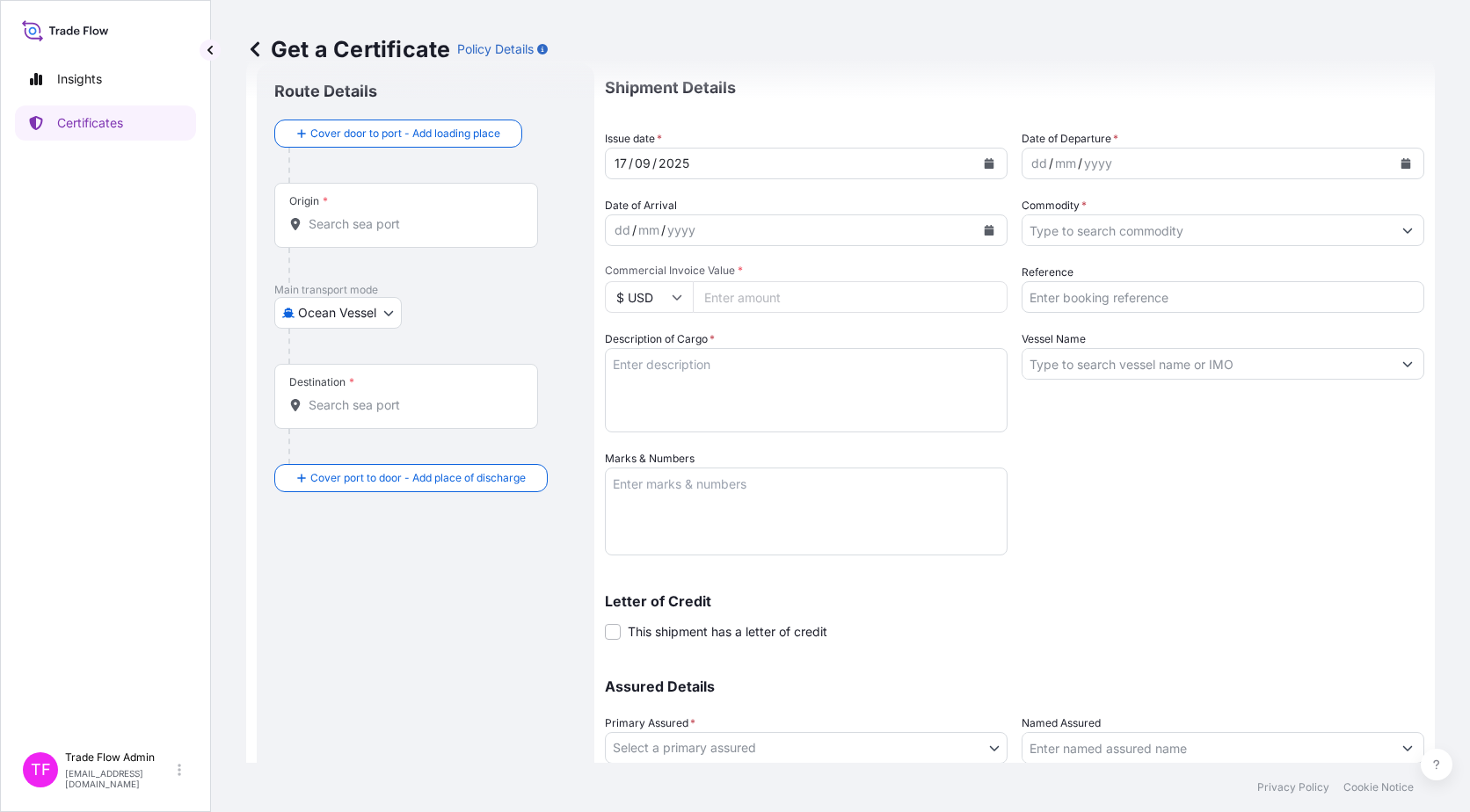
scroll to position [88, 0]
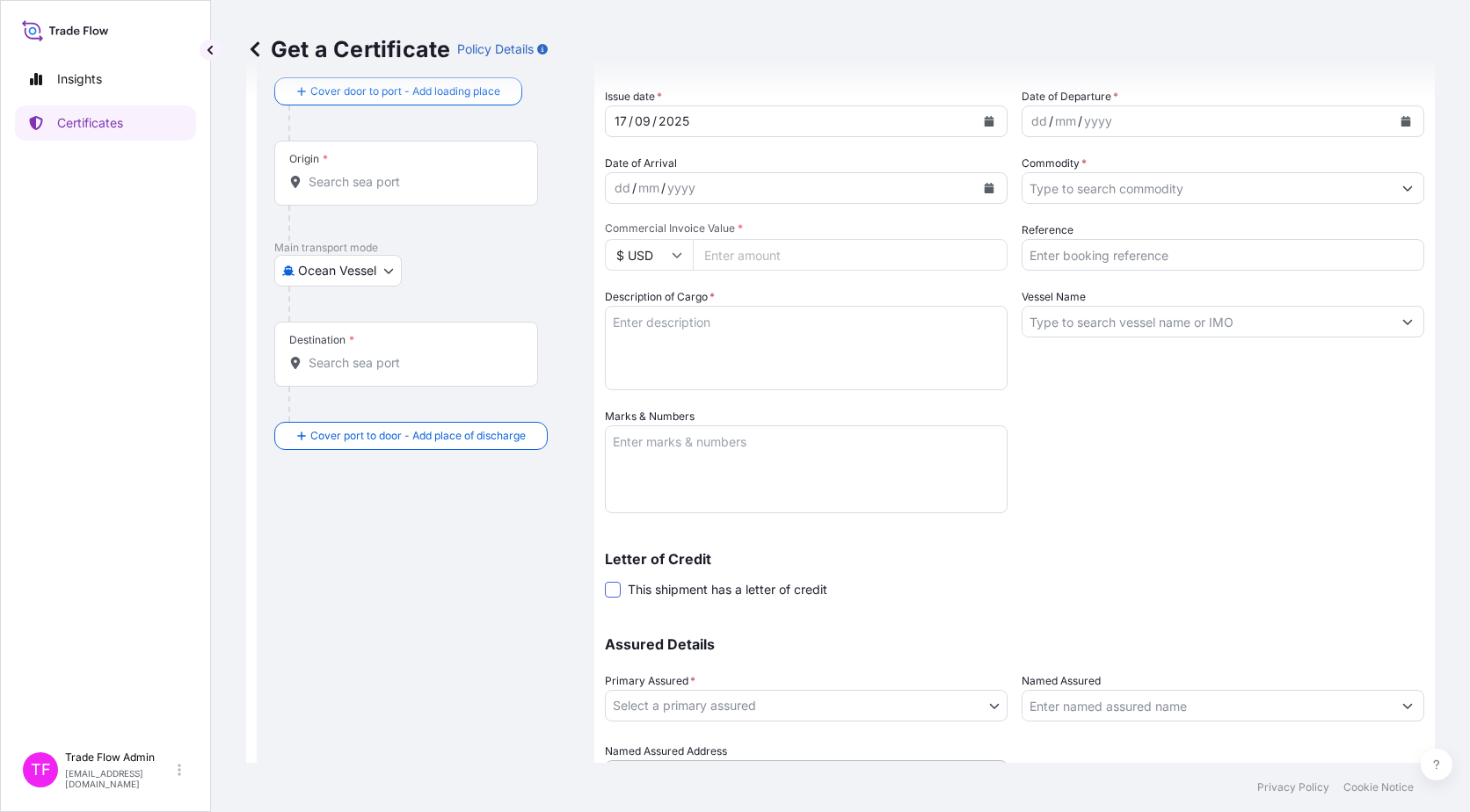
click at [618, 522] on span at bounding box center [612, 589] width 15 height 15
click at [605, 522] on input "This shipment has a letter of credit" at bounding box center [605, 580] width 0 height 0
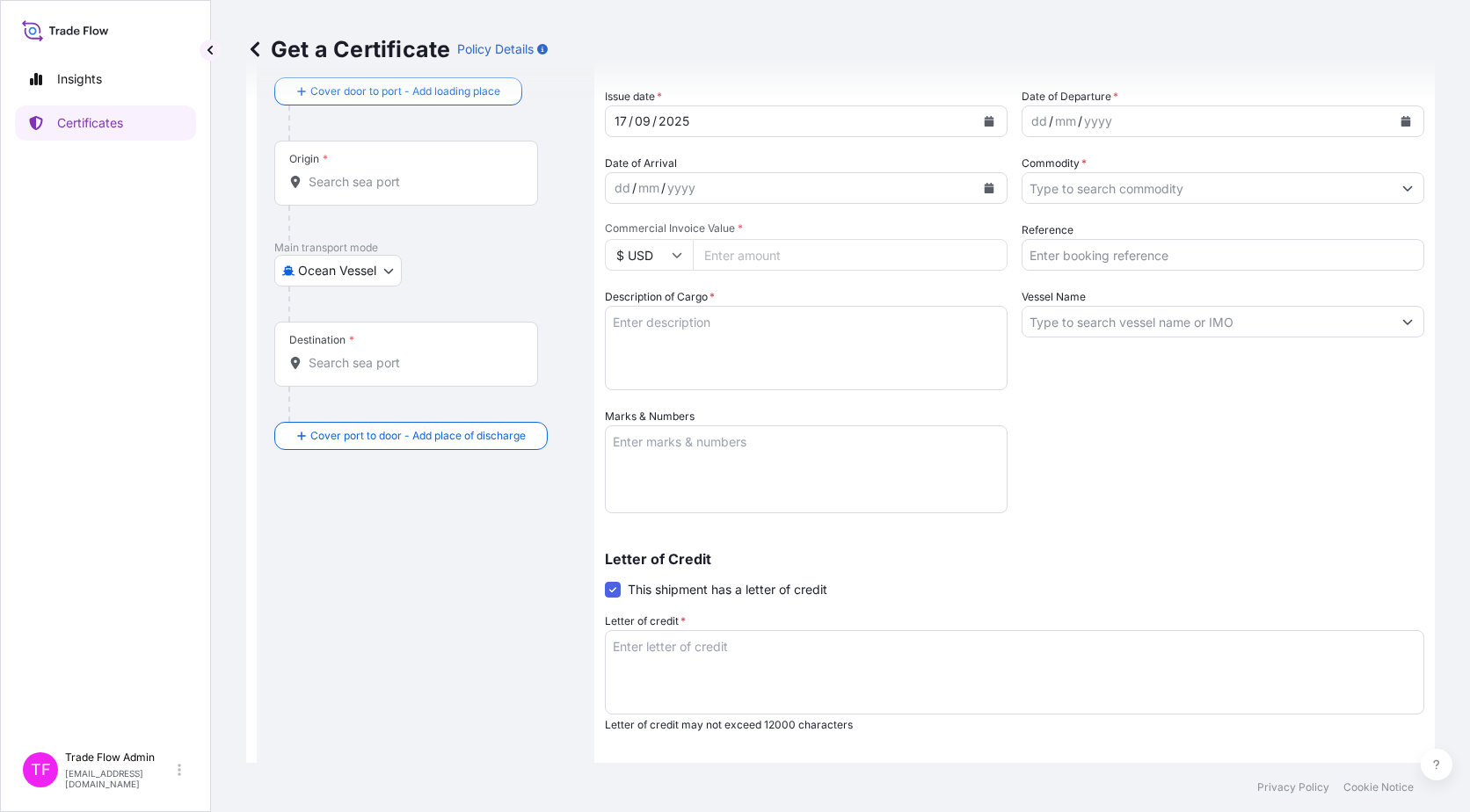
click at [618, 522] on span at bounding box center [612, 589] width 15 height 15
click at [605, 522] on input "This shipment has a letter of credit" at bounding box center [605, 580] width 0 height 0
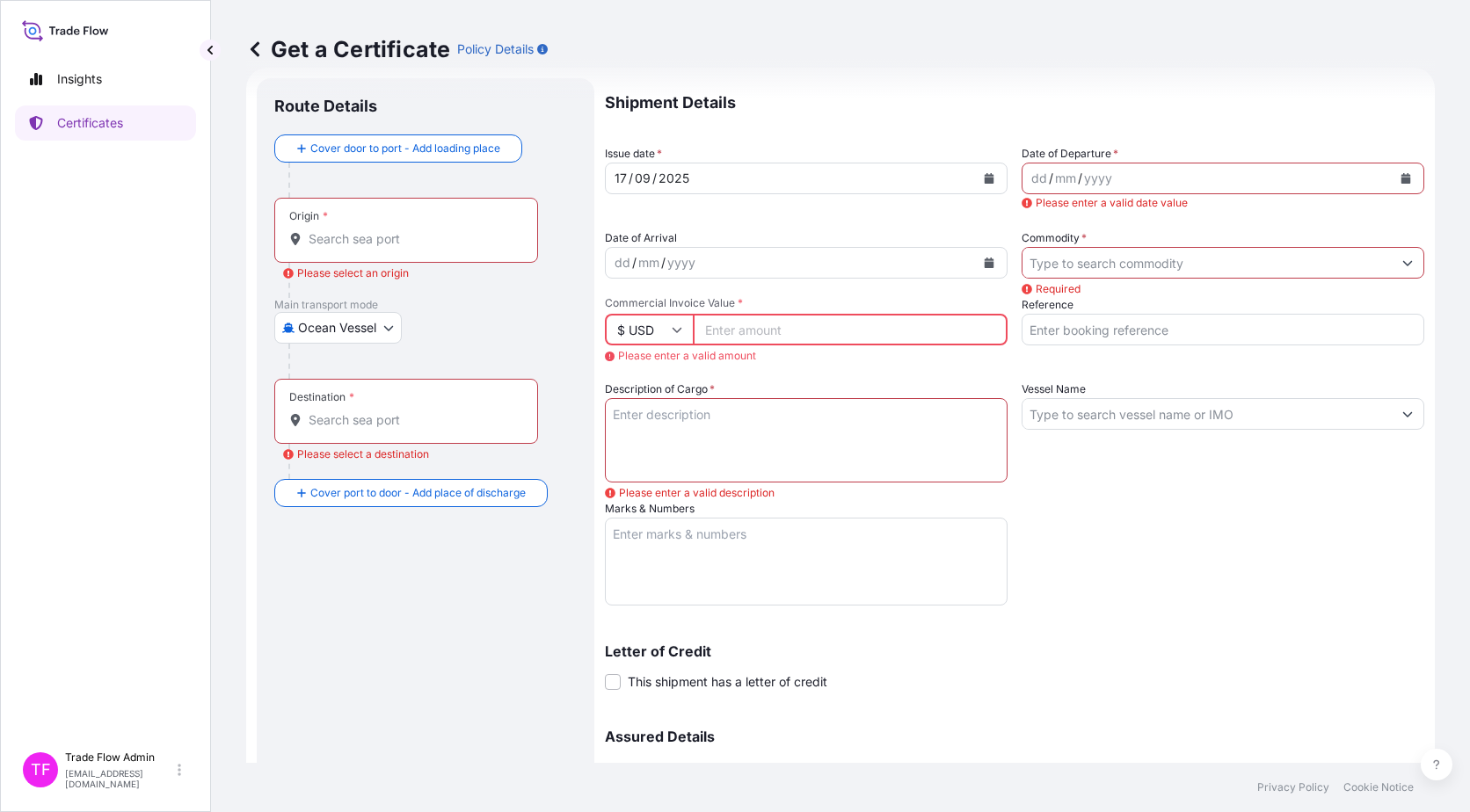
scroll to position [0, 0]
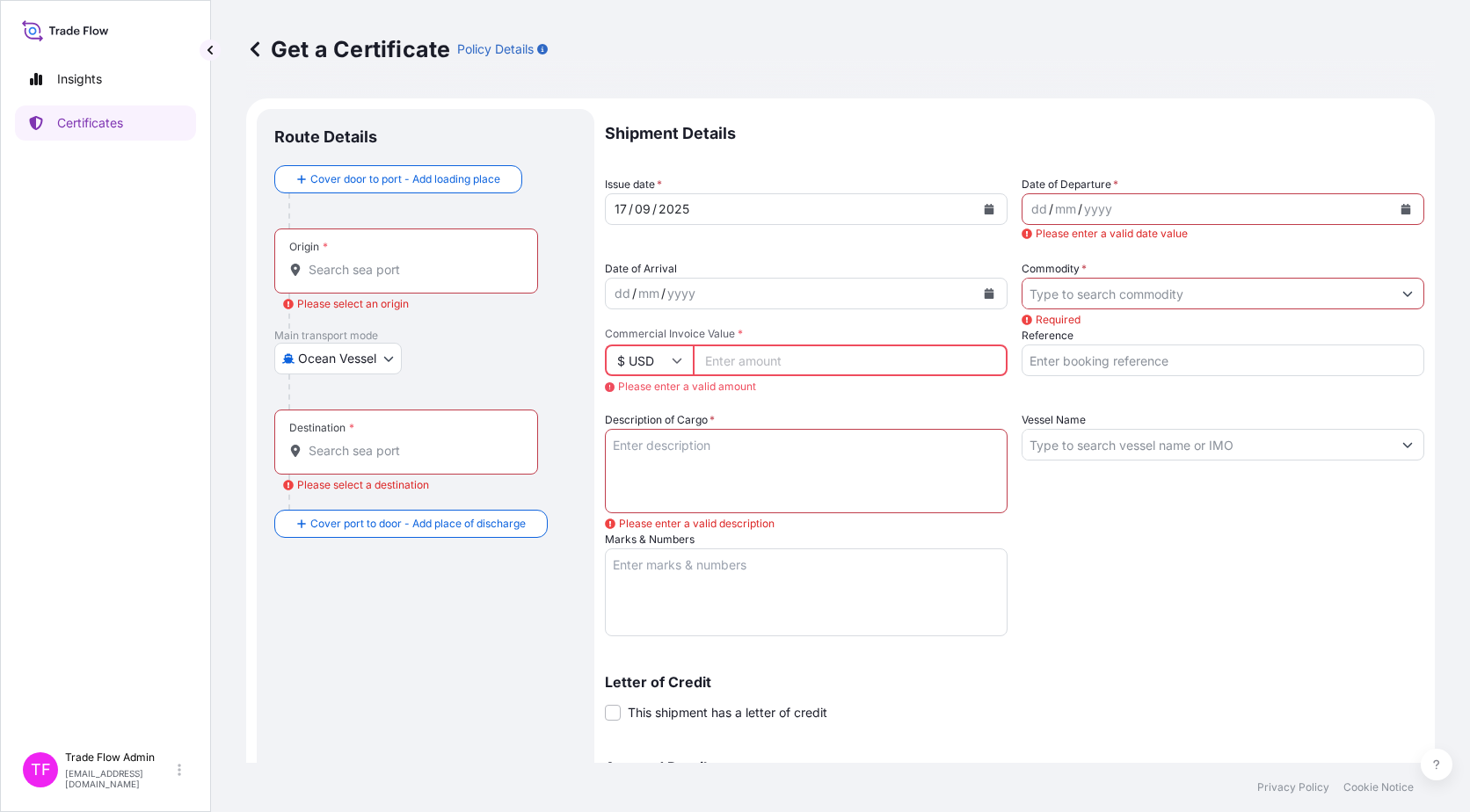
click at [105, 122] on p "Certificates" at bounding box center [90, 123] width 66 height 17
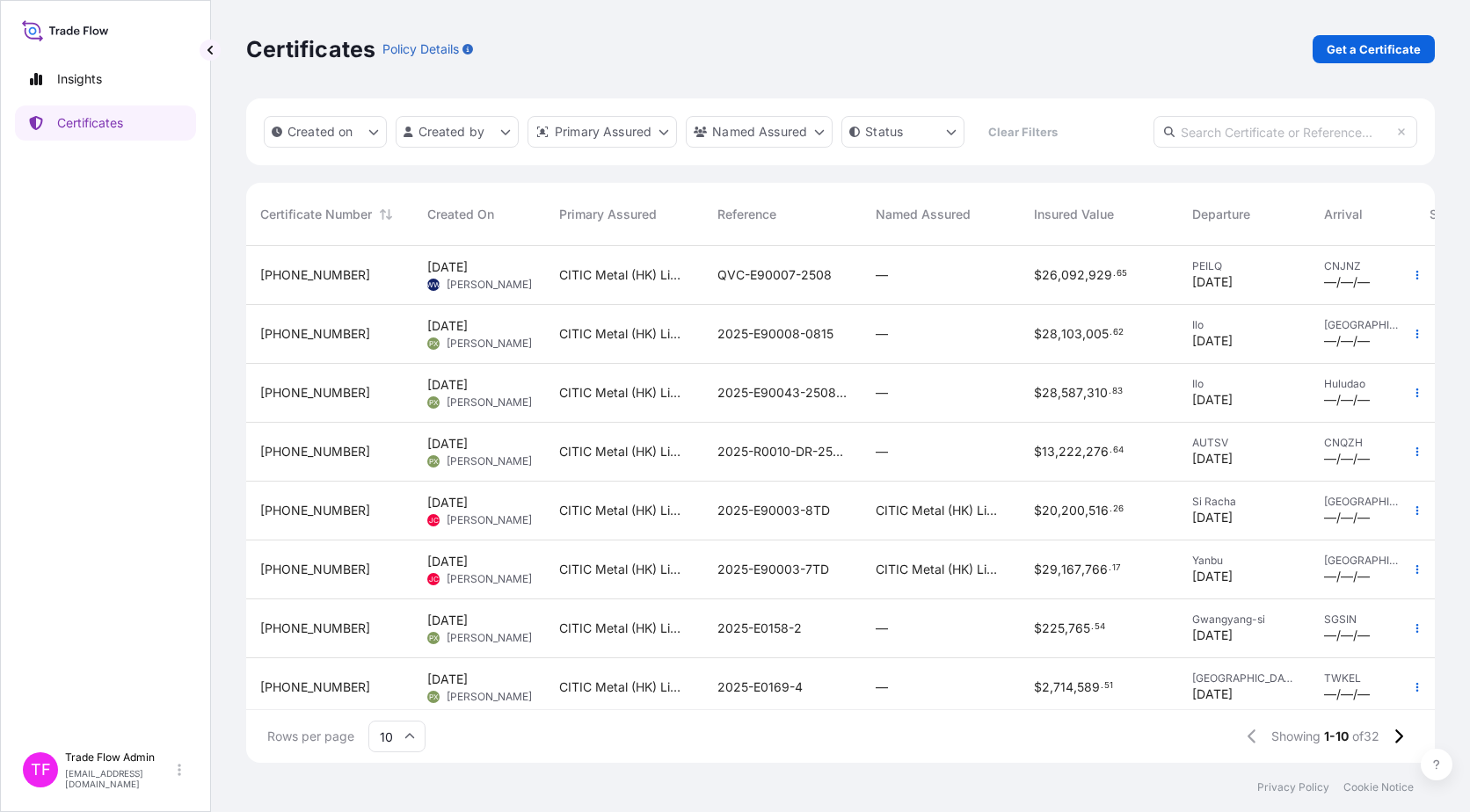
click at [392, 340] on div "[PHONE_NUMBER]" at bounding box center [330, 333] width 139 height 17
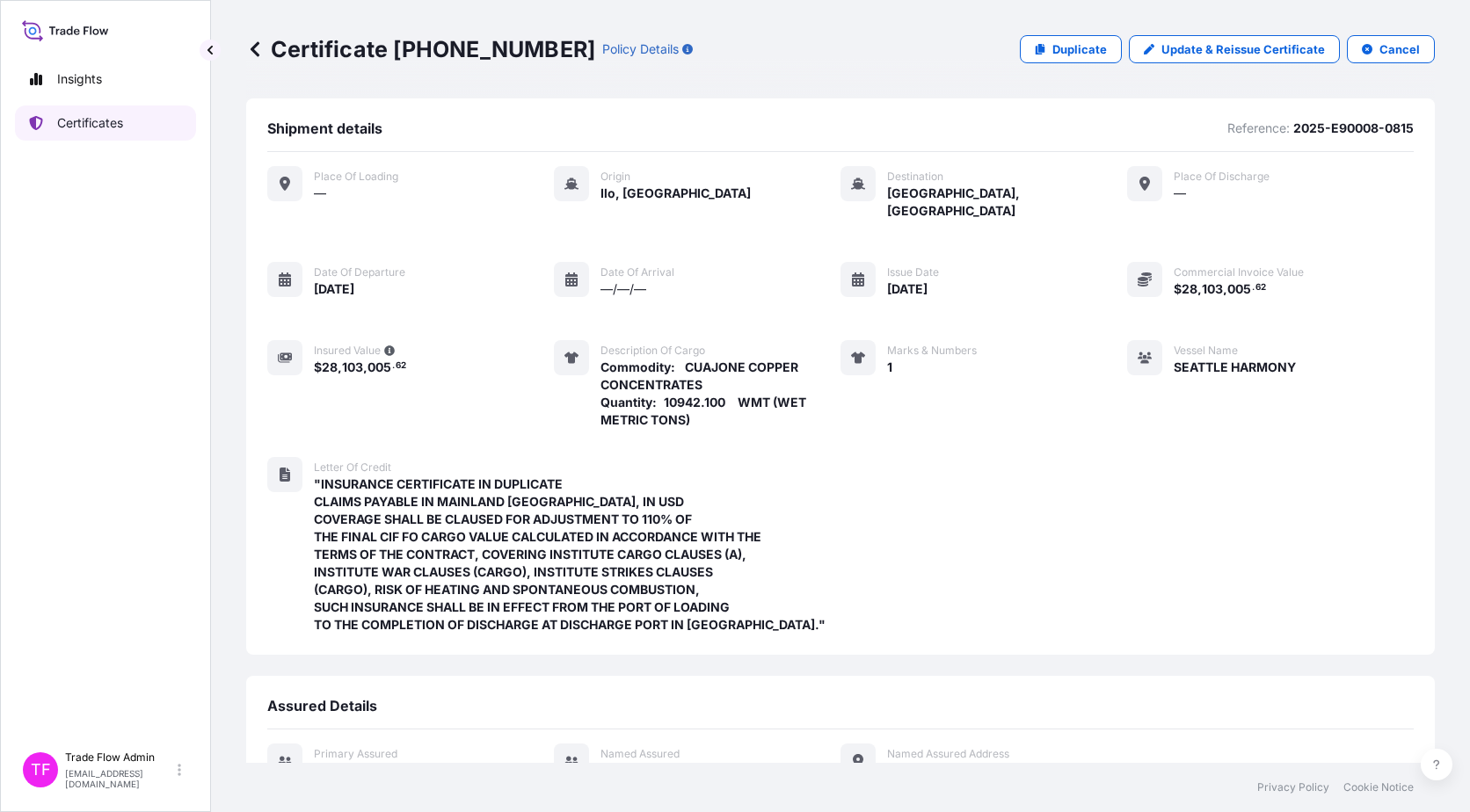
click at [114, 119] on p "Certificates" at bounding box center [90, 123] width 66 height 17
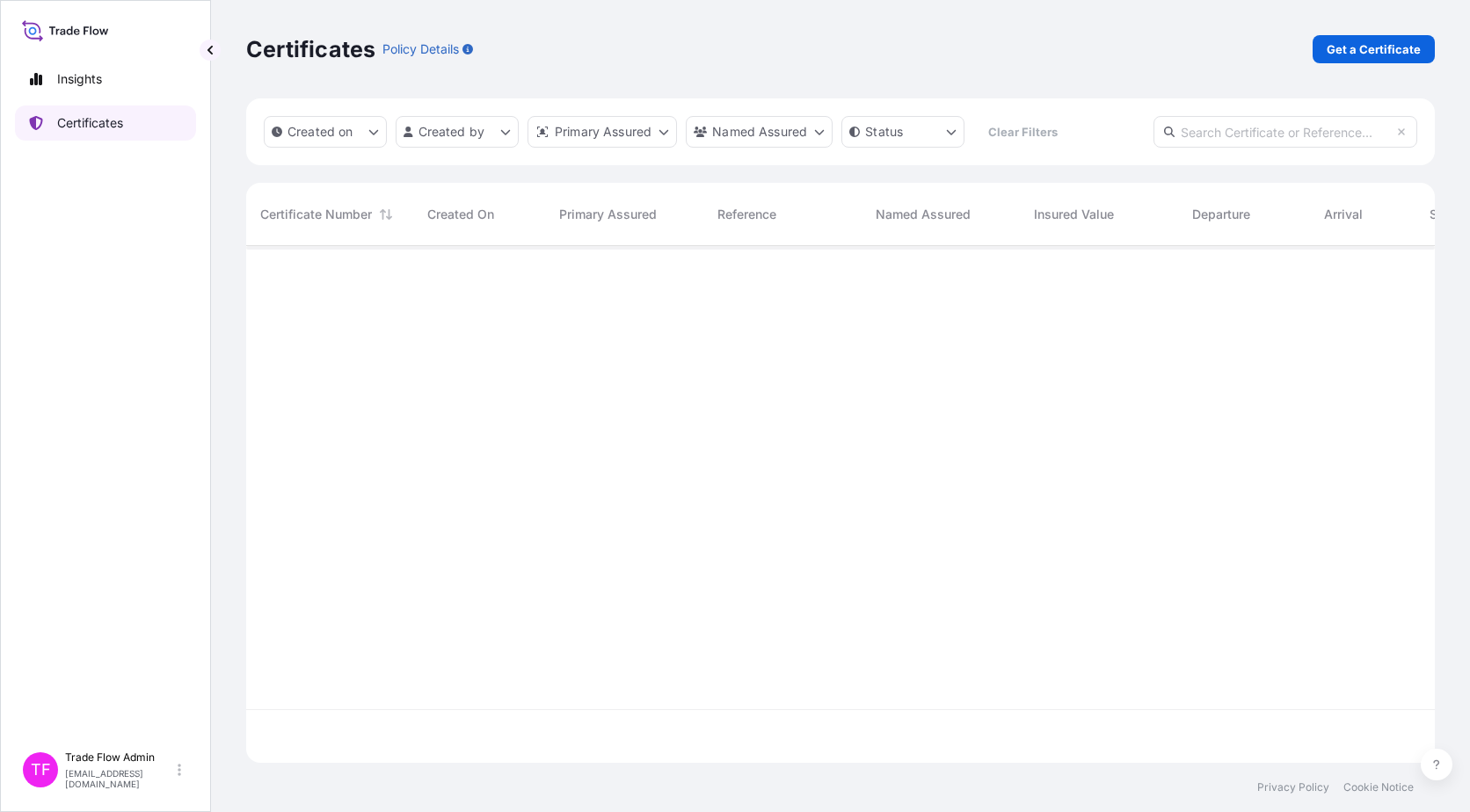
scroll to position [513, 1176]
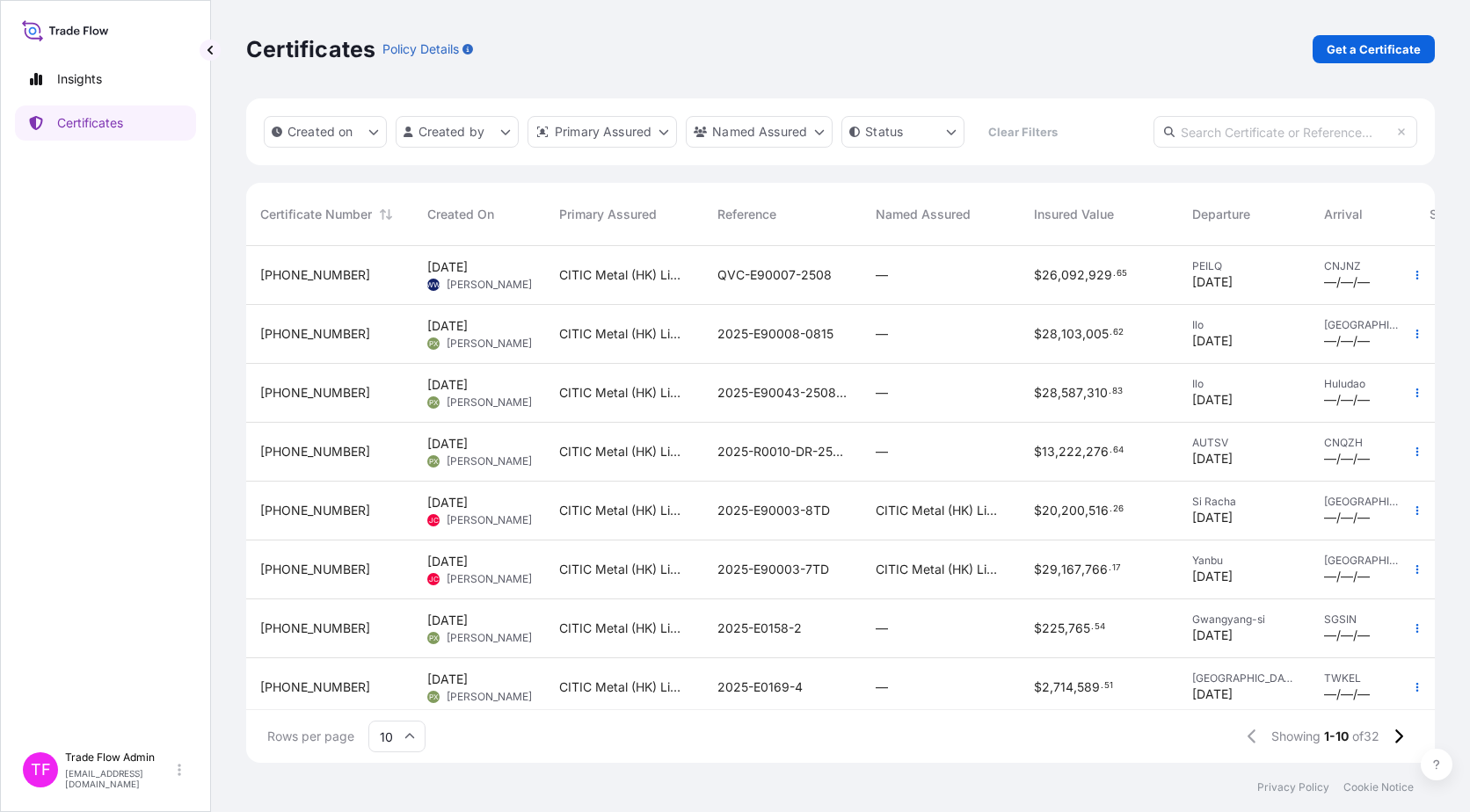
click at [1118, 127] on input "text" at bounding box center [1286, 131] width 264 height 32
paste input "[PHONE_NUMBER]"
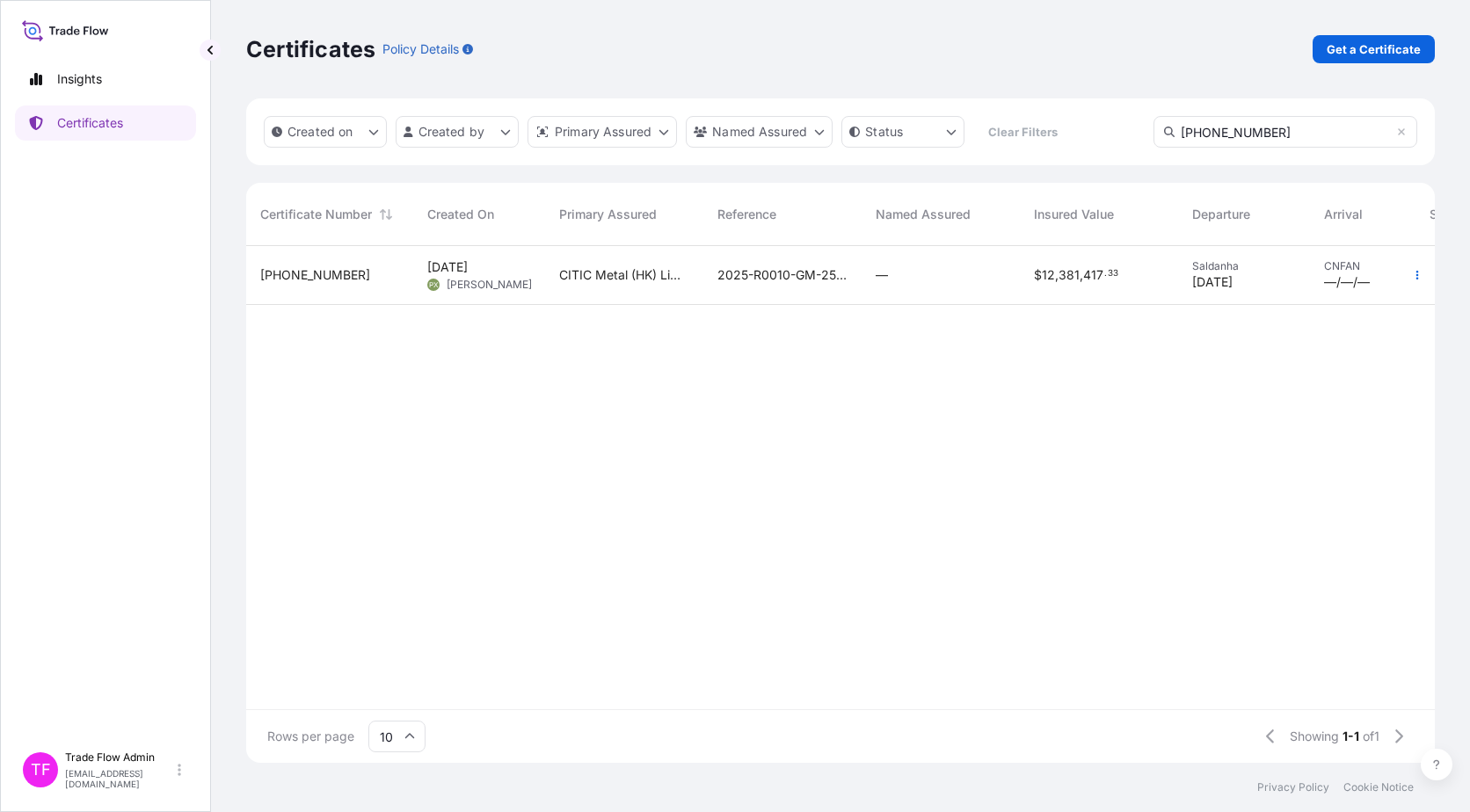
type input "[PHONE_NUMBER]"
click at [362, 279] on div "[PHONE_NUMBER]" at bounding box center [330, 275] width 139 height 17
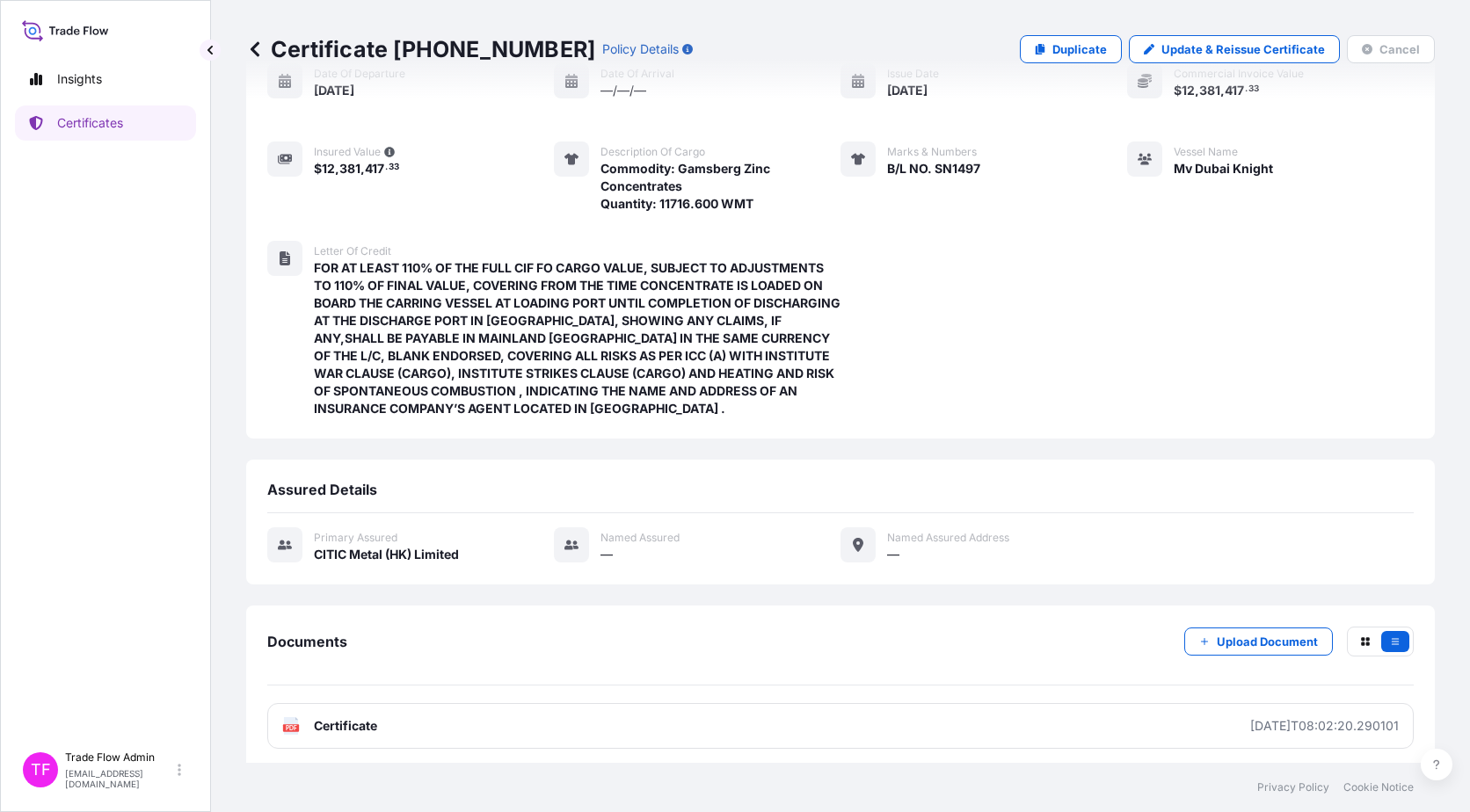
scroll to position [188, 0]
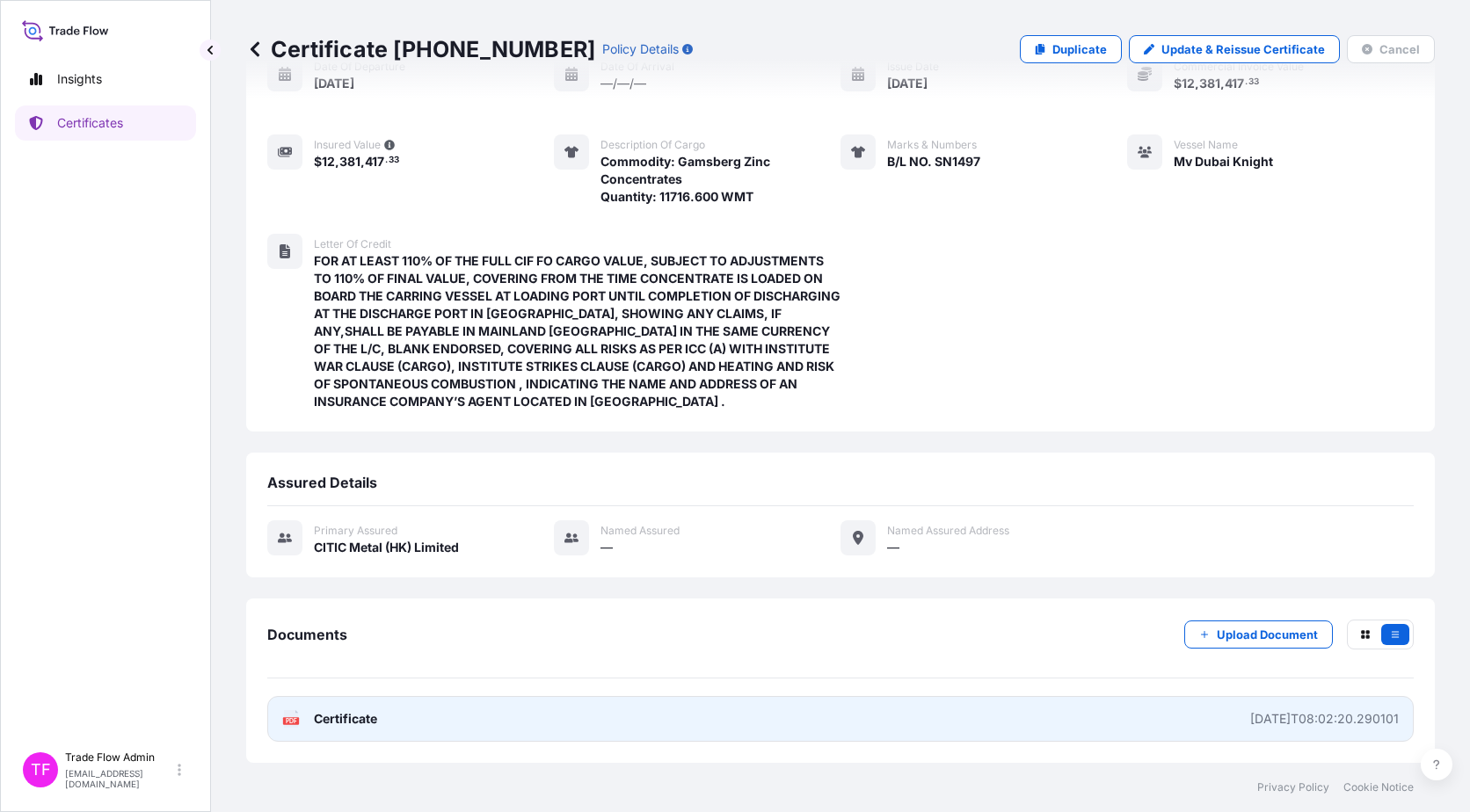
click at [924, 522] on link "PDF Certificate [DATE]T08:02:20.290101" at bounding box center [840, 719] width 1147 height 46
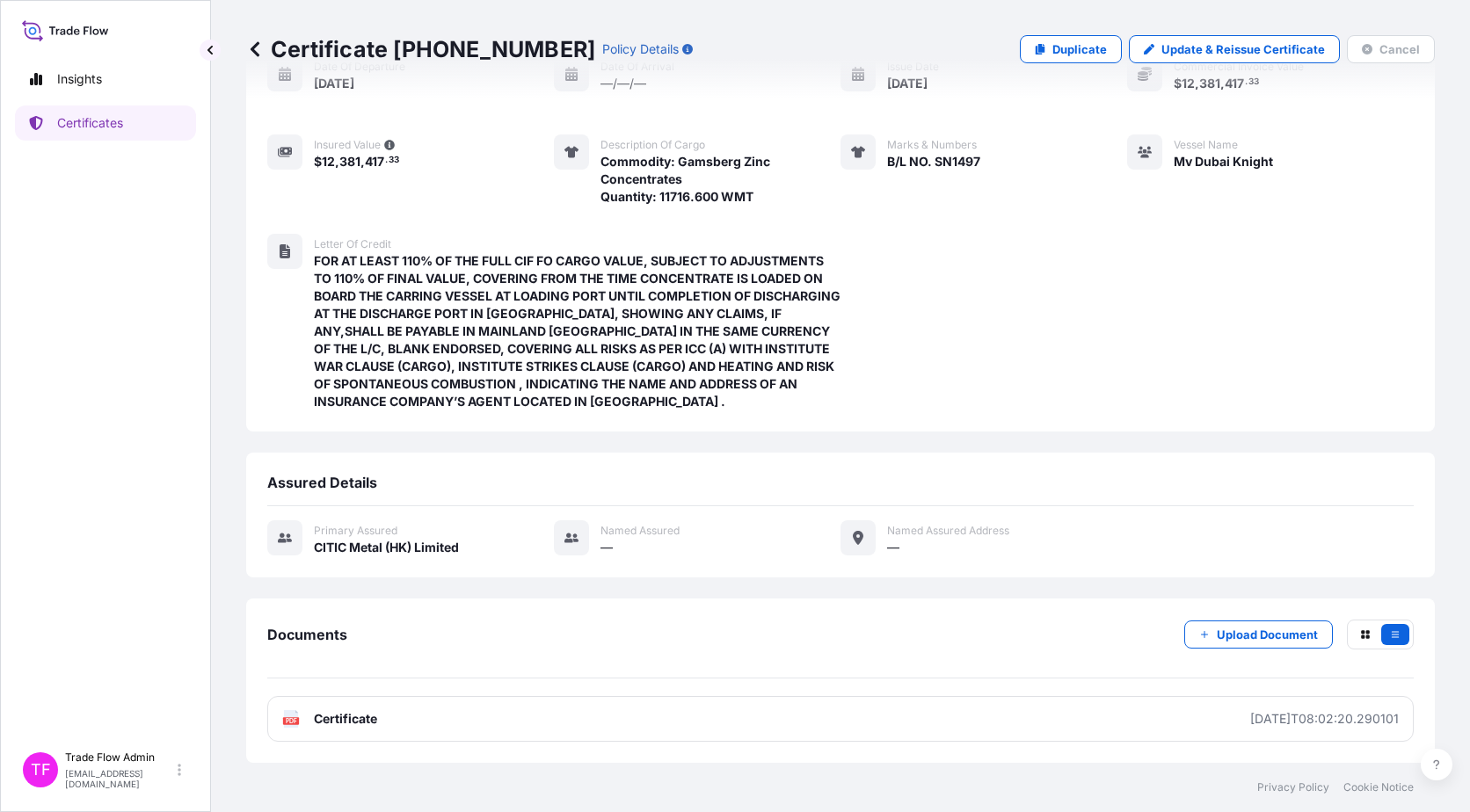
scroll to position [0, 0]
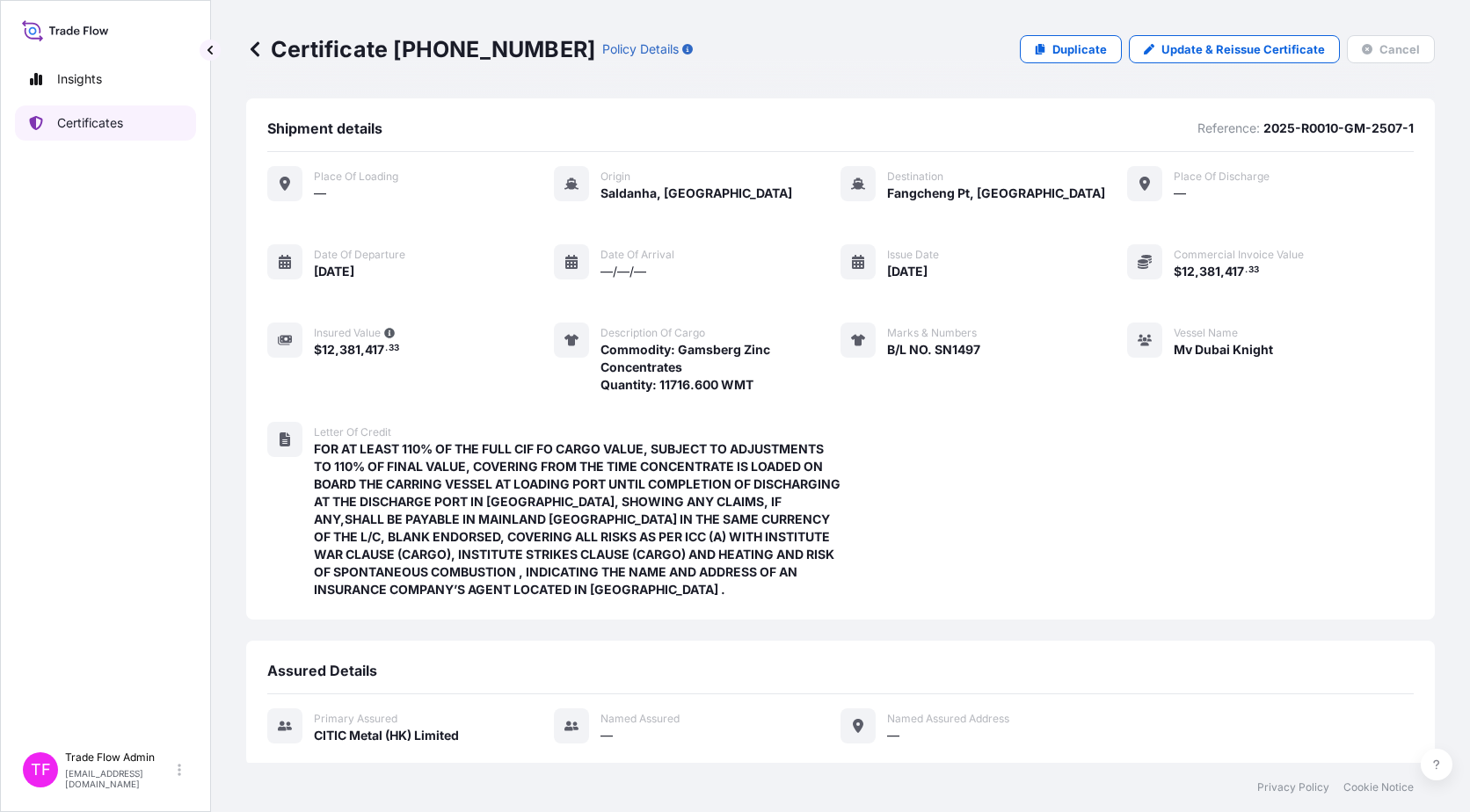
click at [103, 131] on p "Certificates" at bounding box center [90, 123] width 66 height 17
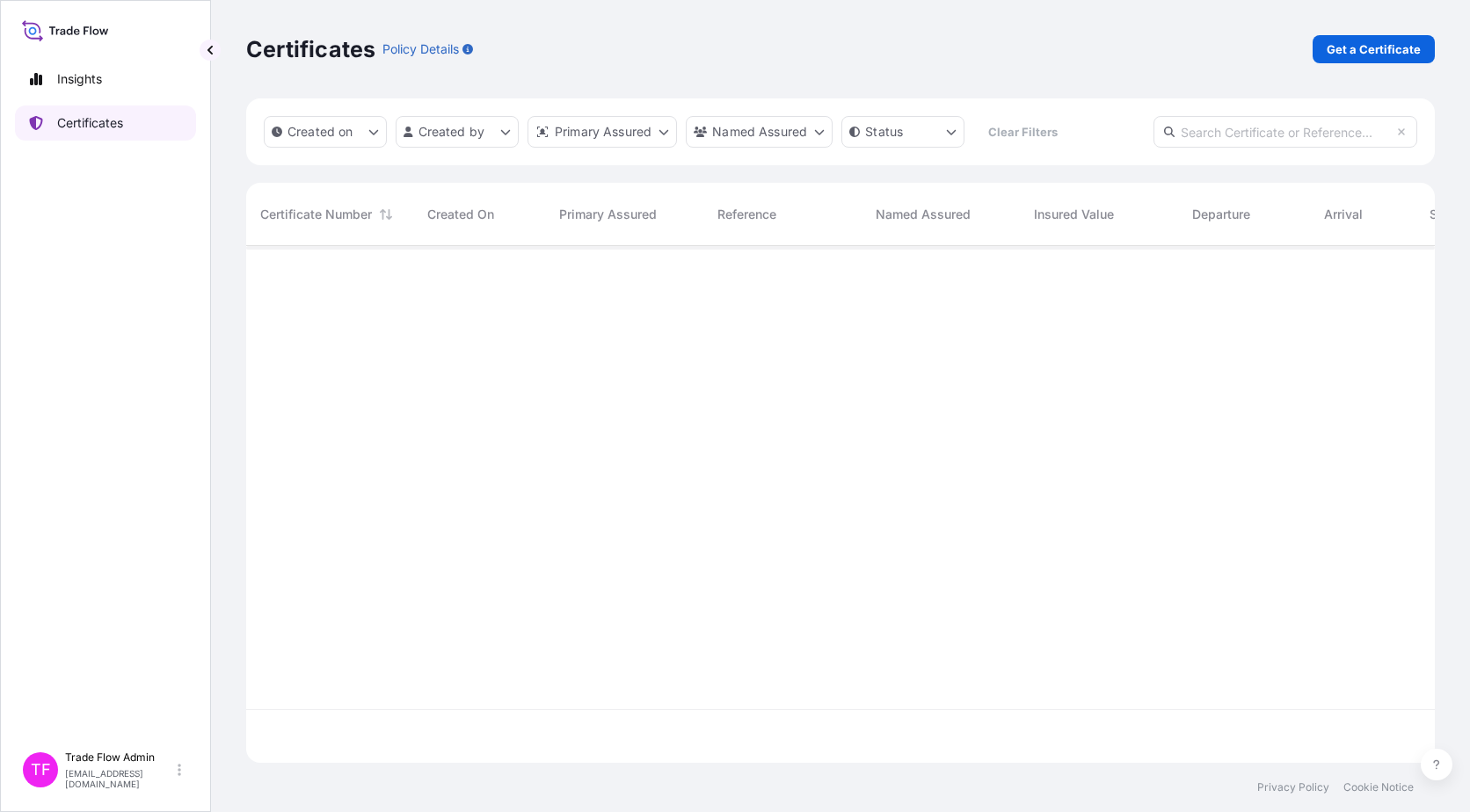
scroll to position [513, 1176]
click at [1118, 138] on input "text" at bounding box center [1286, 131] width 264 height 32
paste input "[PHONE_NUMBER]"
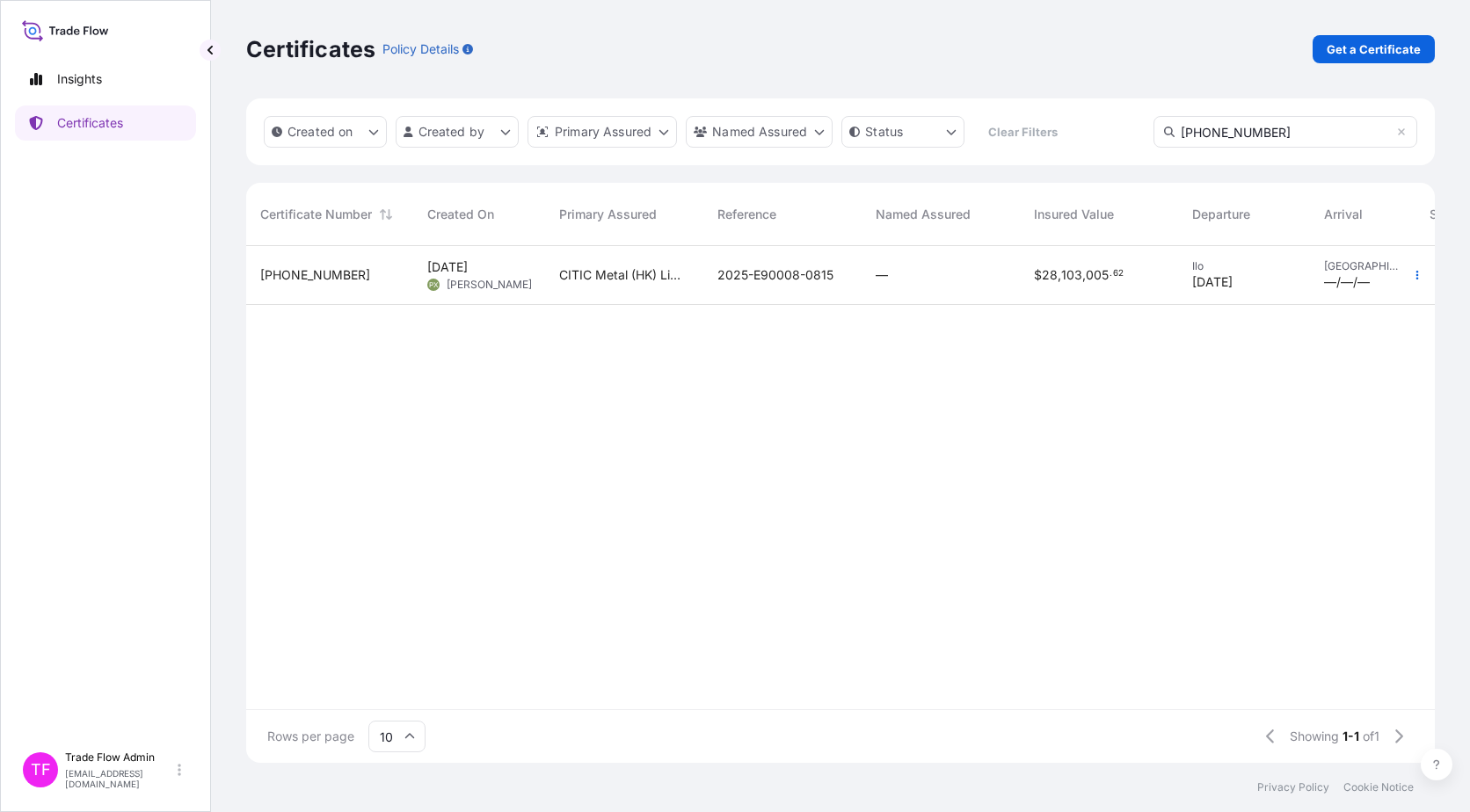
type input "[PHONE_NUMBER]"
click at [952, 281] on div "—" at bounding box center [941, 275] width 130 height 17
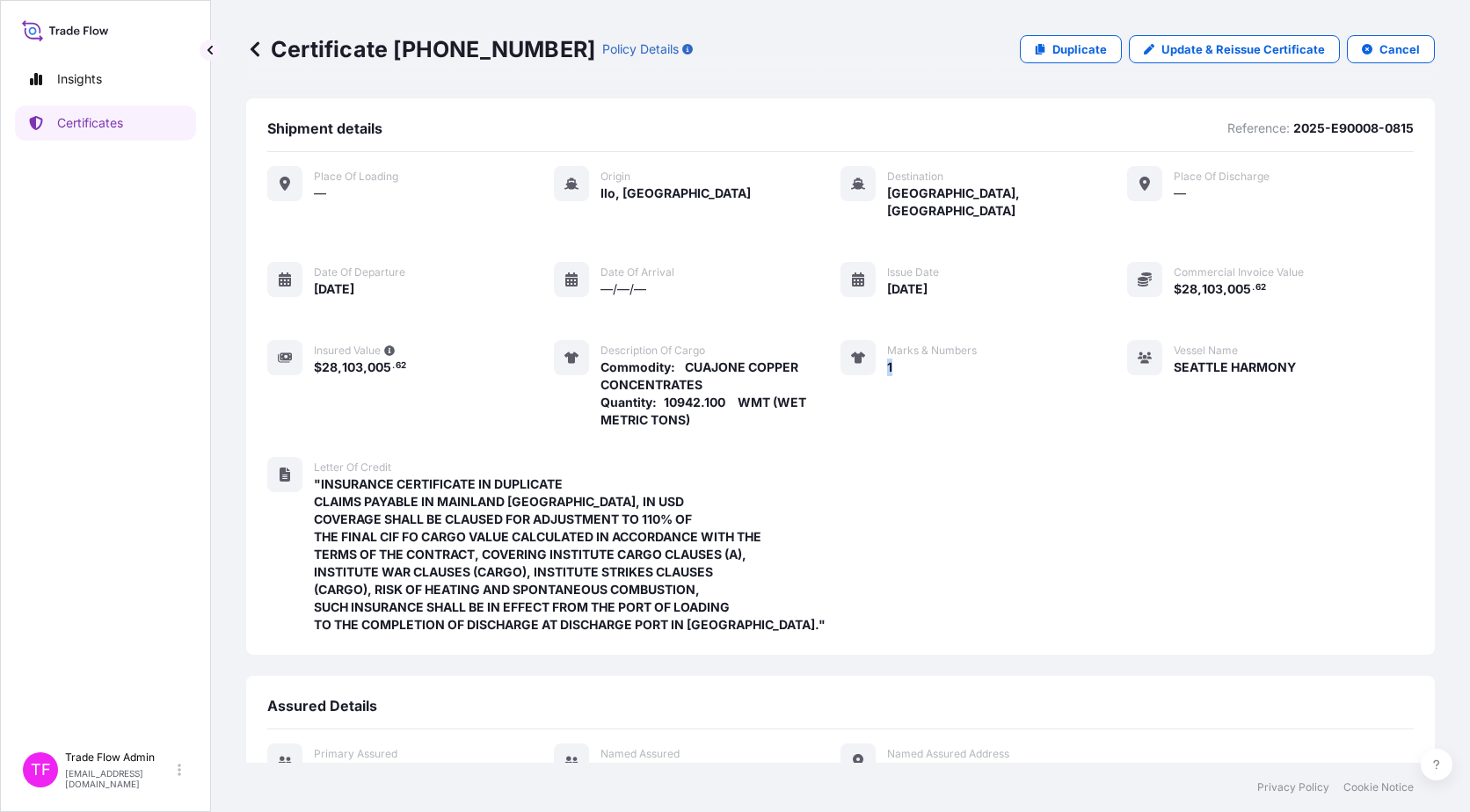
drag, startPoint x: 878, startPoint y: 343, endPoint x: 891, endPoint y: 348, distance: 13.9
click at [891, 348] on div "Marks & Numbers 1" at bounding box center [909, 385] width 137 height 89
copy span "1"
click at [1091, 431] on div "Place of Loading — Origin [GEOGRAPHIC_DATA], [GEOGRAPHIC_DATA] Destination [GEO…" at bounding box center [840, 409] width 1147 height 514
click at [115, 132] on link "Certificates" at bounding box center [105, 123] width 181 height 36
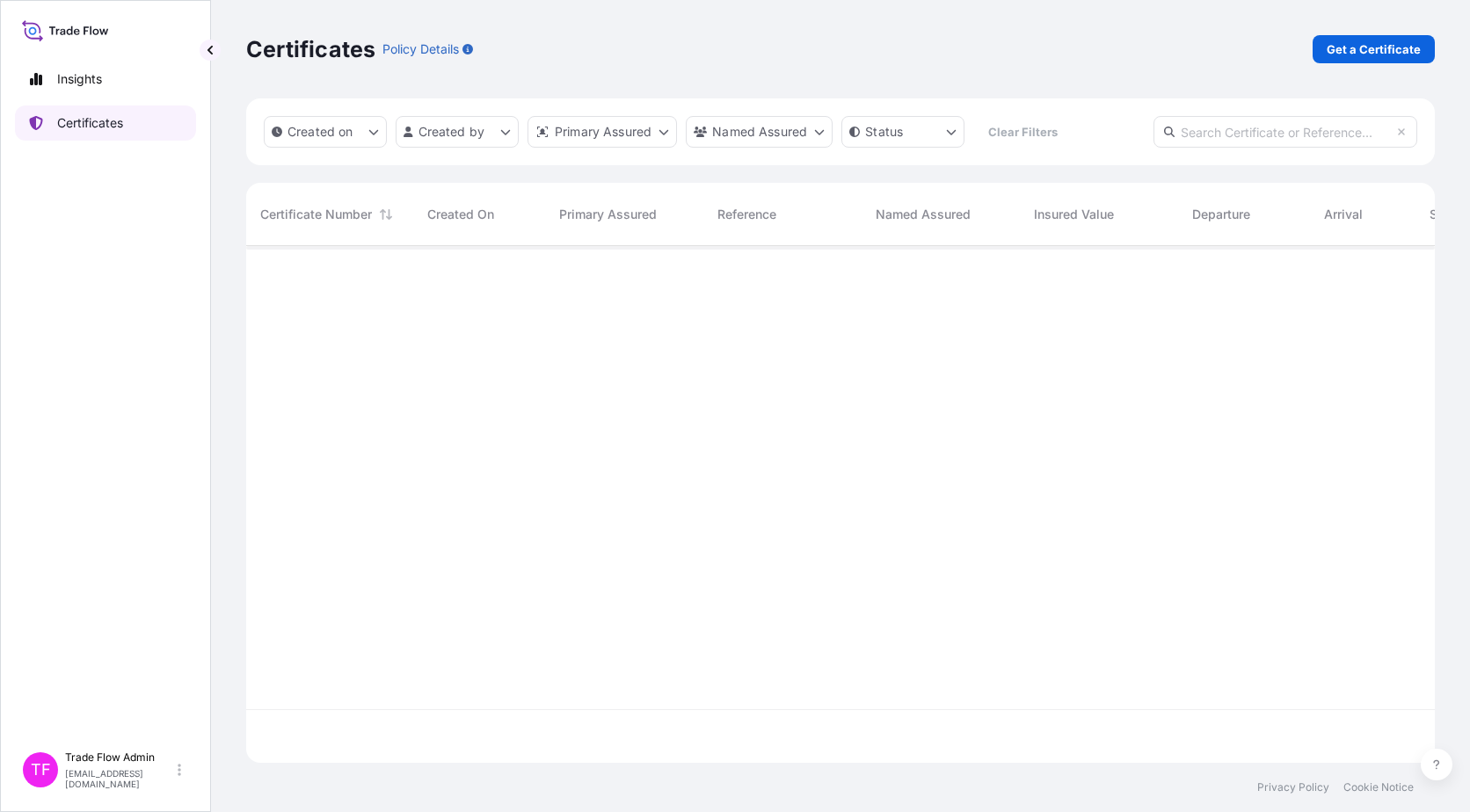
scroll to position [513, 1176]
click at [1118, 140] on input "text" at bounding box center [1286, 131] width 264 height 32
paste input "[PHONE_NUMBER]"
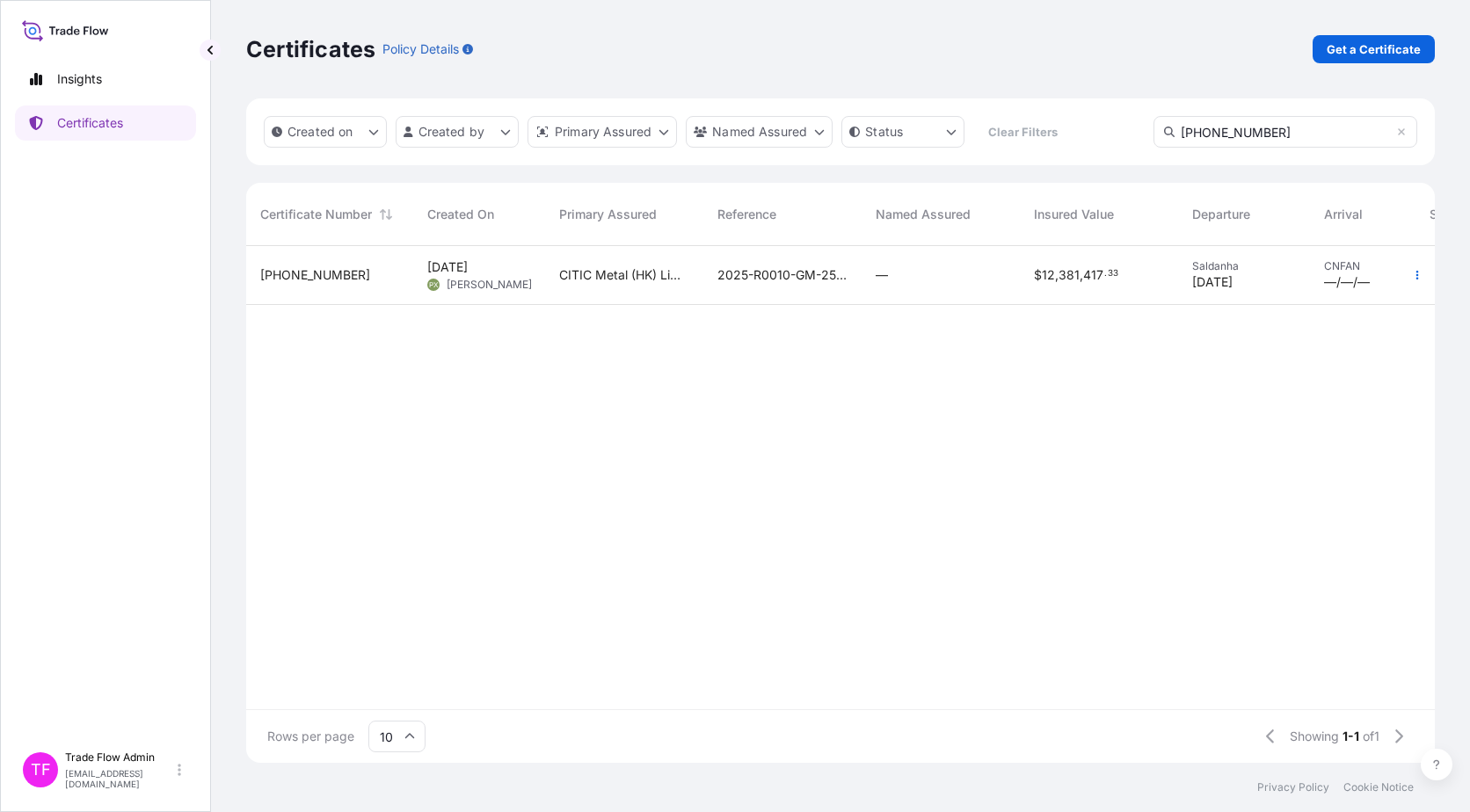
type input "[PHONE_NUMBER]"
click at [858, 288] on div "2025-R0010-GM-2507-1" at bounding box center [782, 275] width 158 height 59
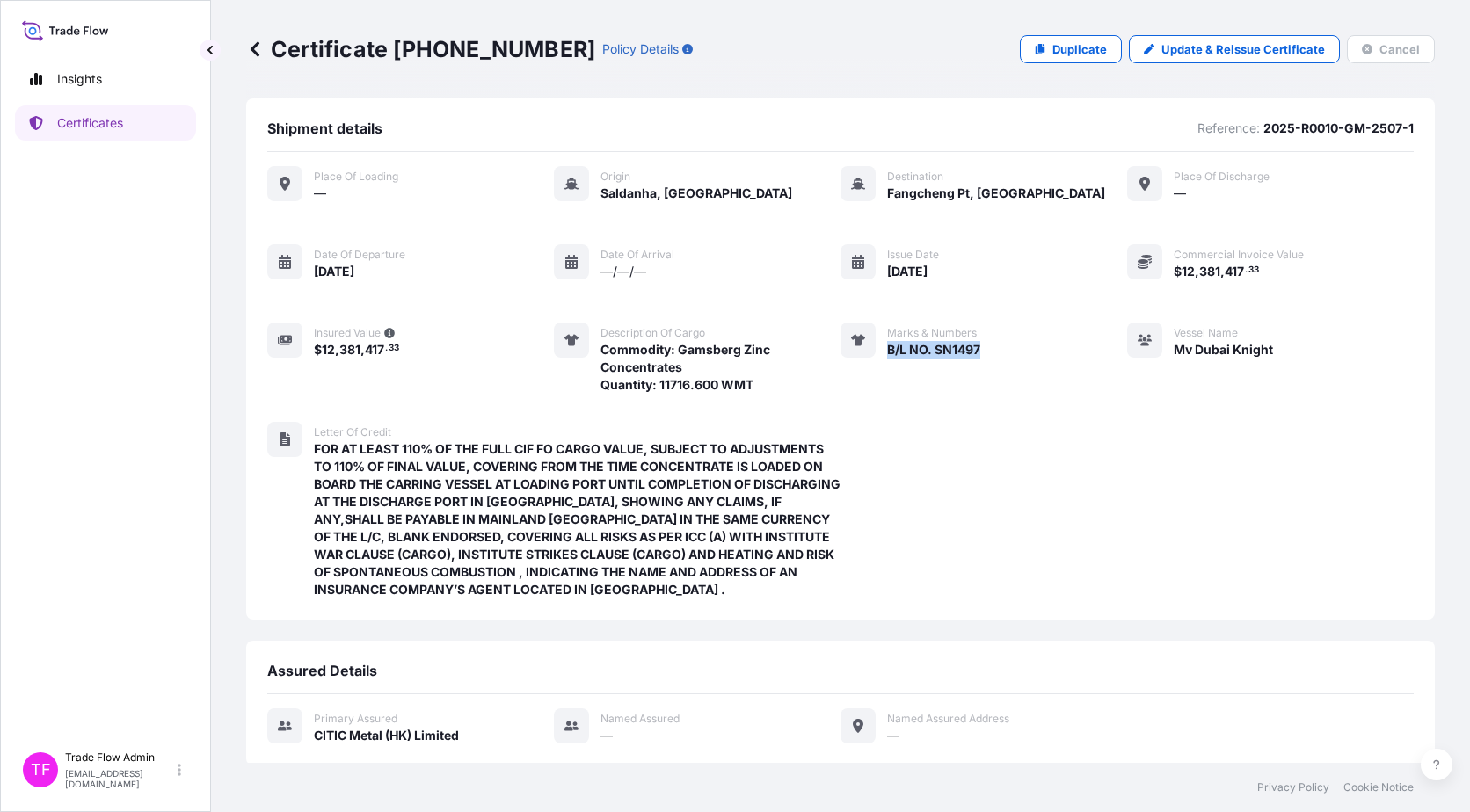
drag, startPoint x: 882, startPoint y: 349, endPoint x: 995, endPoint y: 348, distance: 113.0
click at [995, 348] on div "Place of Loading — Origin [GEOGRAPHIC_DATA], [GEOGRAPHIC_DATA] Destination Fang…" at bounding box center [840, 279] width 1147 height 228
copy span "B/L NO. SN1497"
click at [69, 121] on p "Certificates" at bounding box center [90, 123] width 66 height 17
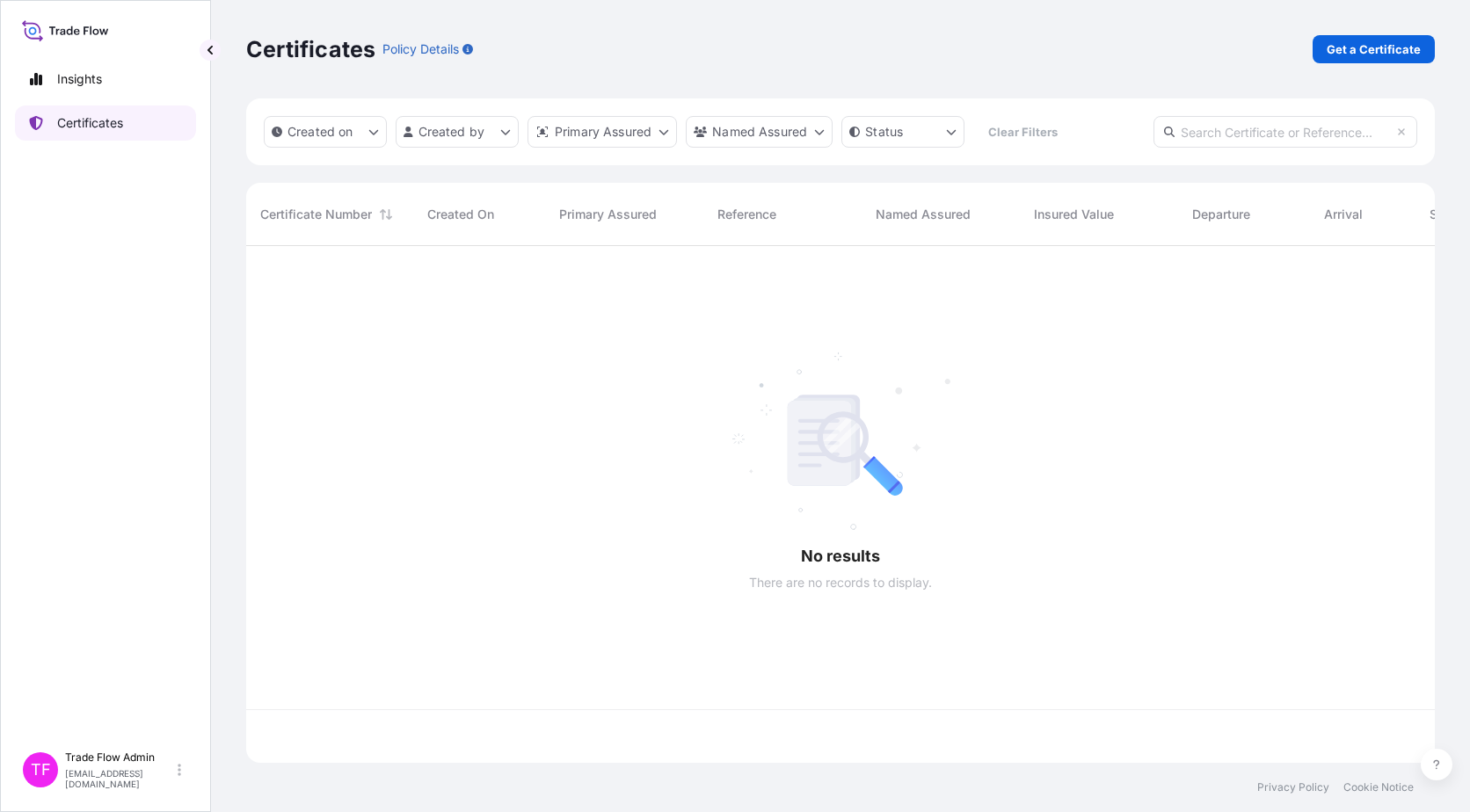
scroll to position [513, 1176]
click at [1118, 140] on input "text" at bounding box center [1286, 131] width 264 height 32
paste input "[PHONE_NUMBER]"
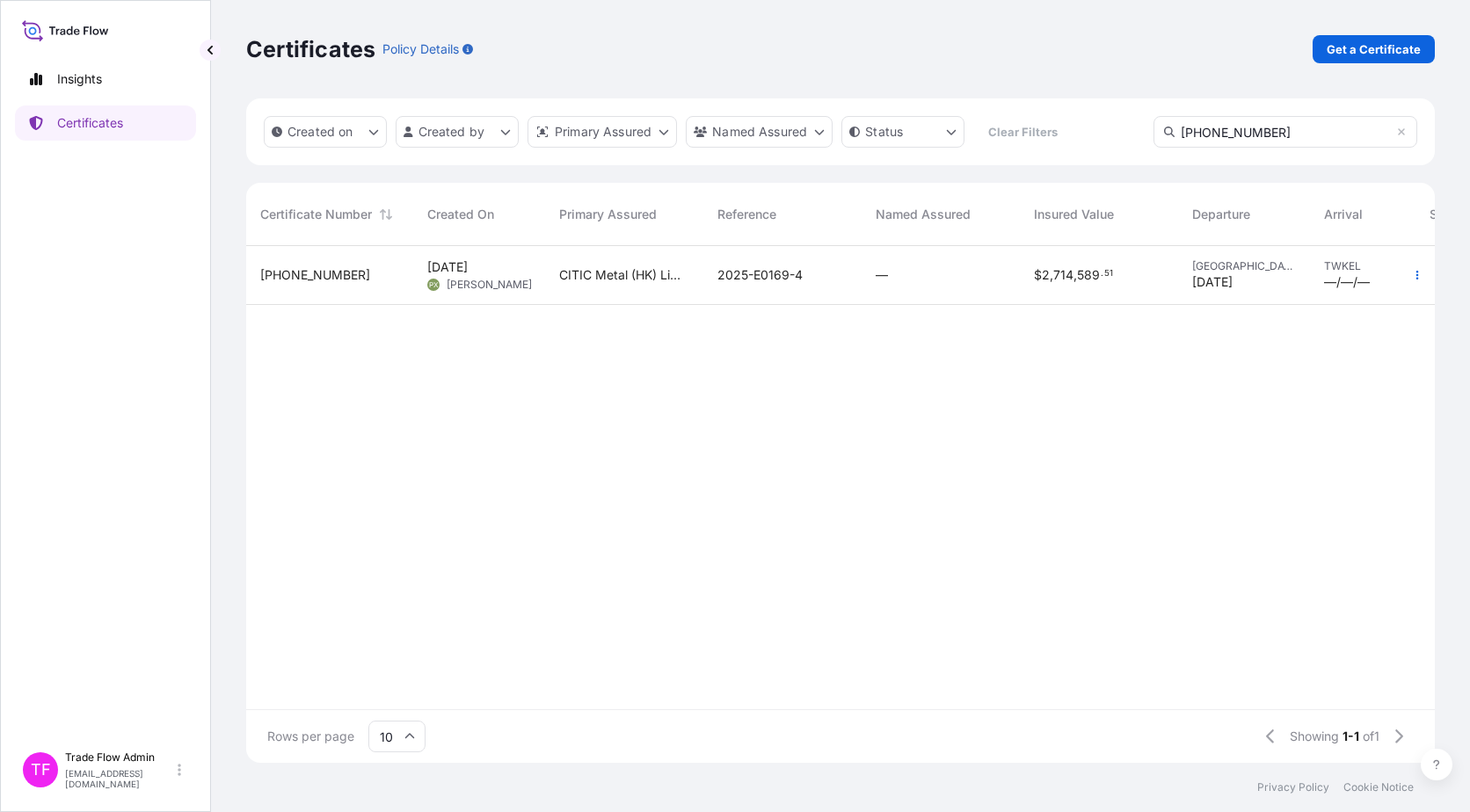
type input "[PHONE_NUMBER]"
click at [991, 290] on div "—" at bounding box center [941, 275] width 158 height 59
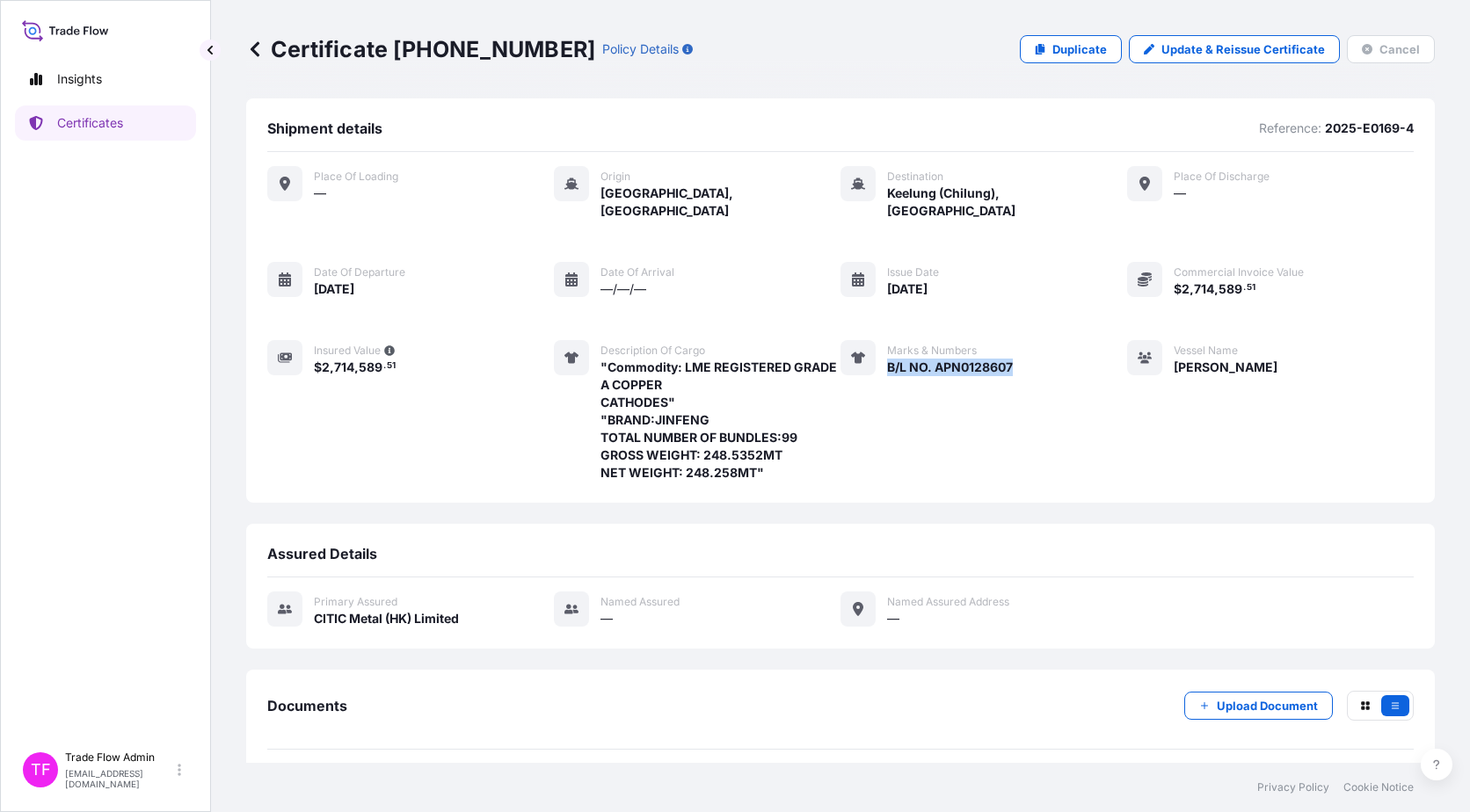
drag, startPoint x: 877, startPoint y: 351, endPoint x: 1006, endPoint y: 351, distance: 129.0
click at [1006, 351] on div "Marks & Numbers B/L NO. APN0128607" at bounding box center [926, 411] width 172 height 141
copy span "B/L NO. APN0128607"
click at [67, 133] on link "Certificates" at bounding box center [105, 123] width 181 height 36
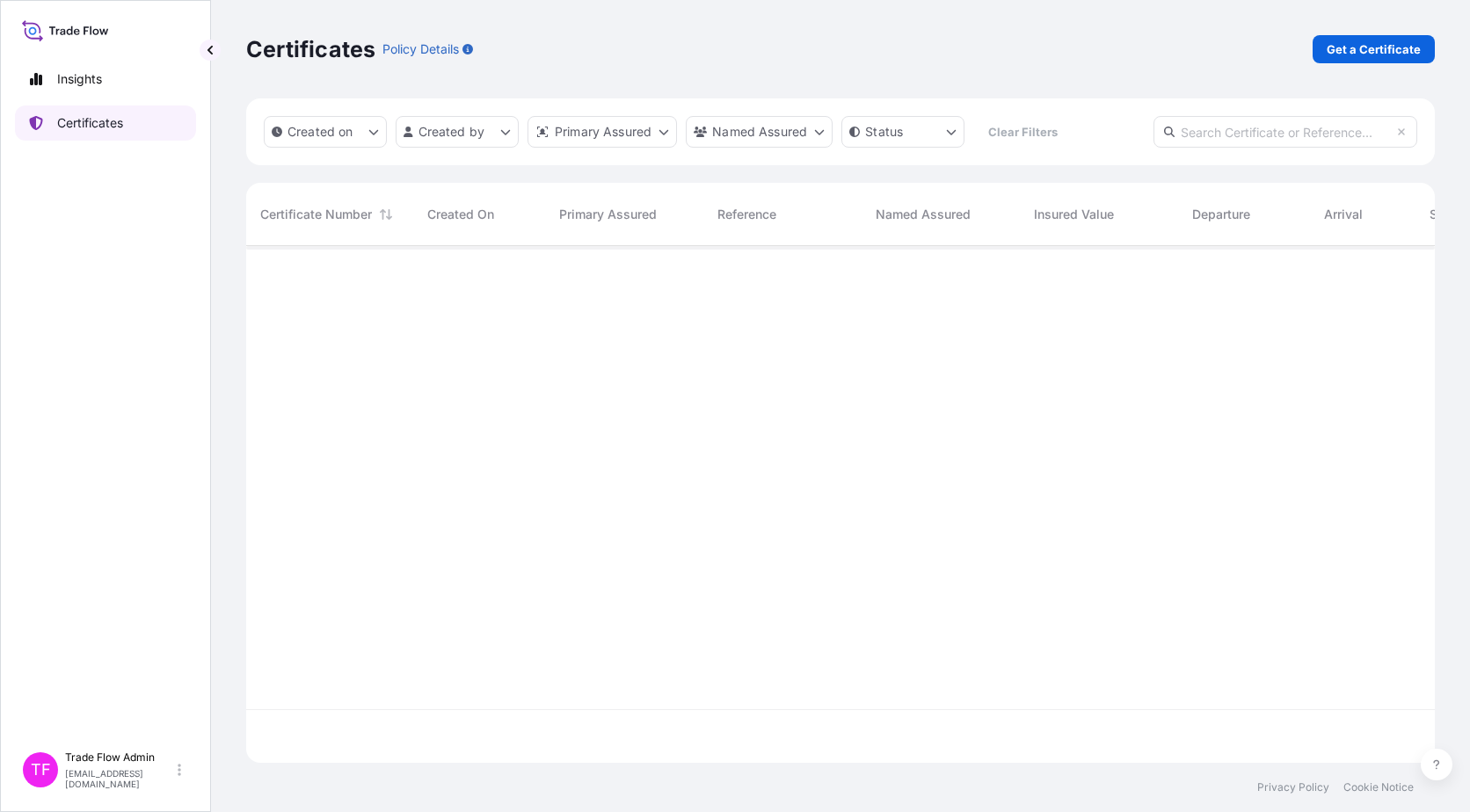
scroll to position [513, 1176]
click at [1118, 137] on input "text" at bounding box center [1286, 131] width 264 height 32
click at [1118, 129] on input "text" at bounding box center [1286, 131] width 264 height 32
paste input "[PHONE_NUMBER]"
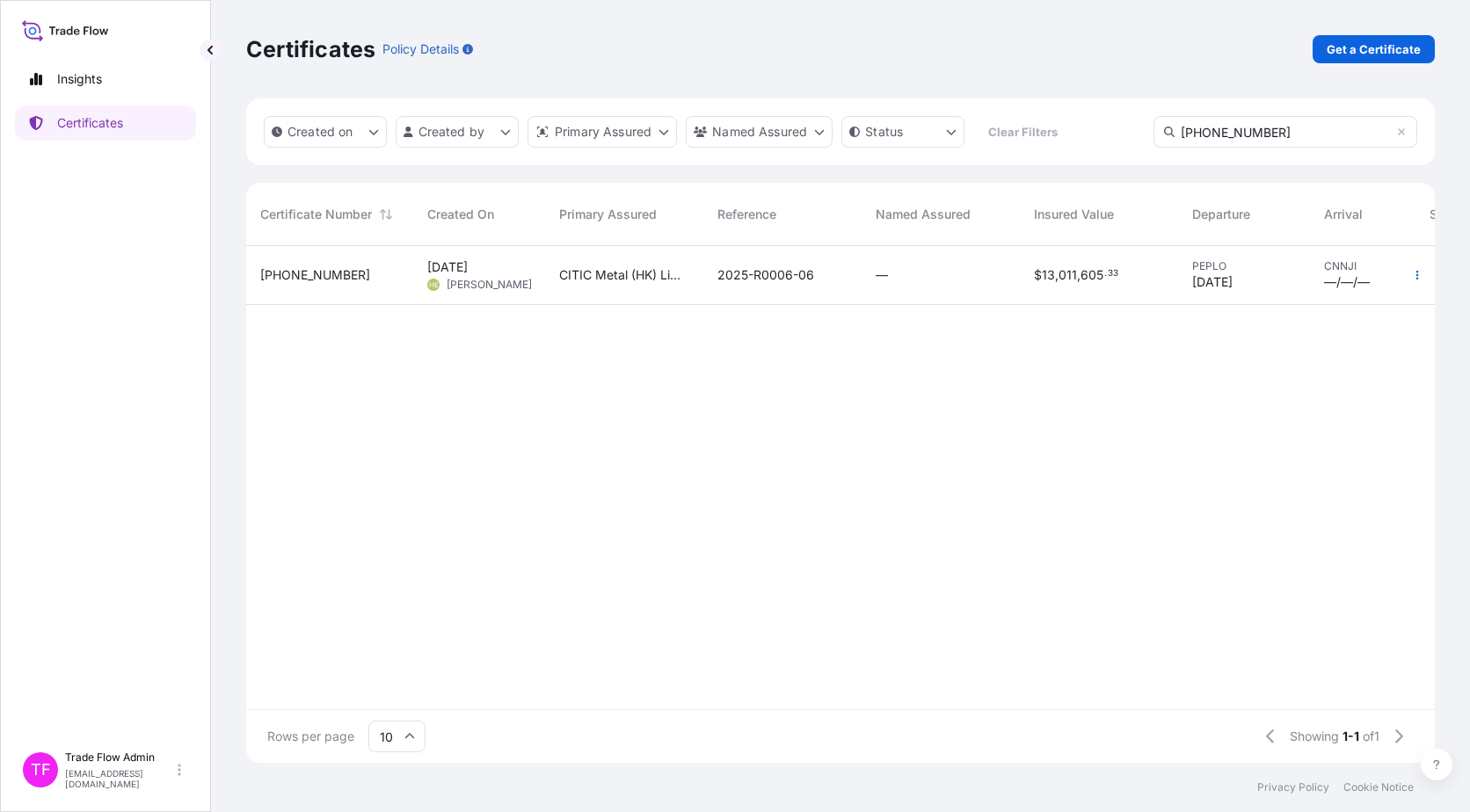
type input "[PHONE_NUMBER]"
click at [985, 292] on div "—" at bounding box center [941, 275] width 158 height 59
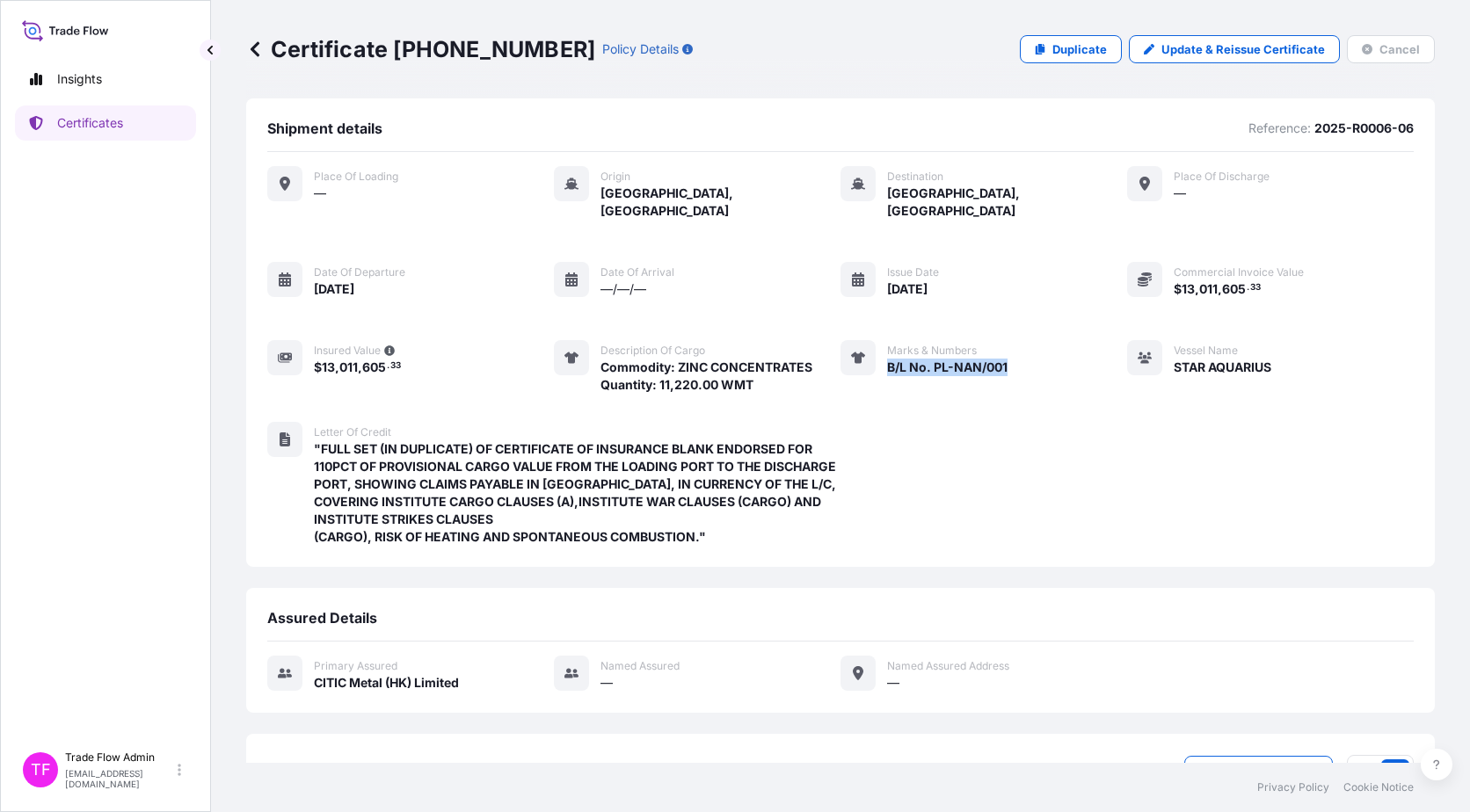
drag, startPoint x: 878, startPoint y: 350, endPoint x: 1030, endPoint y: 348, distance: 152.0
click at [1030, 348] on div "Place of Loading — Origin [GEOGRAPHIC_DATA], [GEOGRAPHIC_DATA] Destination [GEO…" at bounding box center [840, 279] width 1147 height 228
copy span "B/L No. PL-NAN/001"
click at [131, 121] on link "Certificates" at bounding box center [105, 123] width 181 height 36
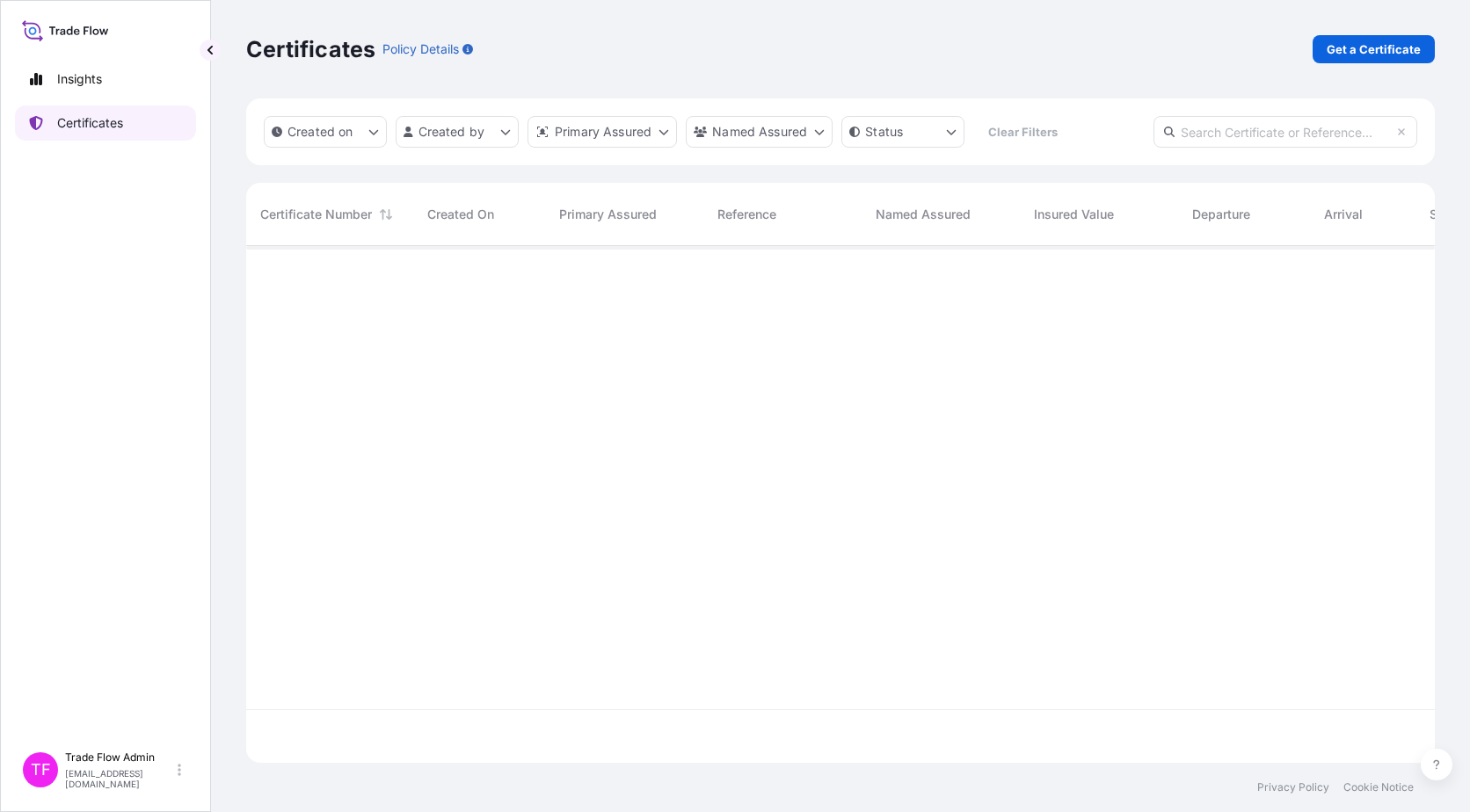
scroll to position [513, 1176]
click at [1118, 135] on input "text" at bounding box center [1286, 131] width 264 height 32
paste input "[PHONE_NUMBER]"
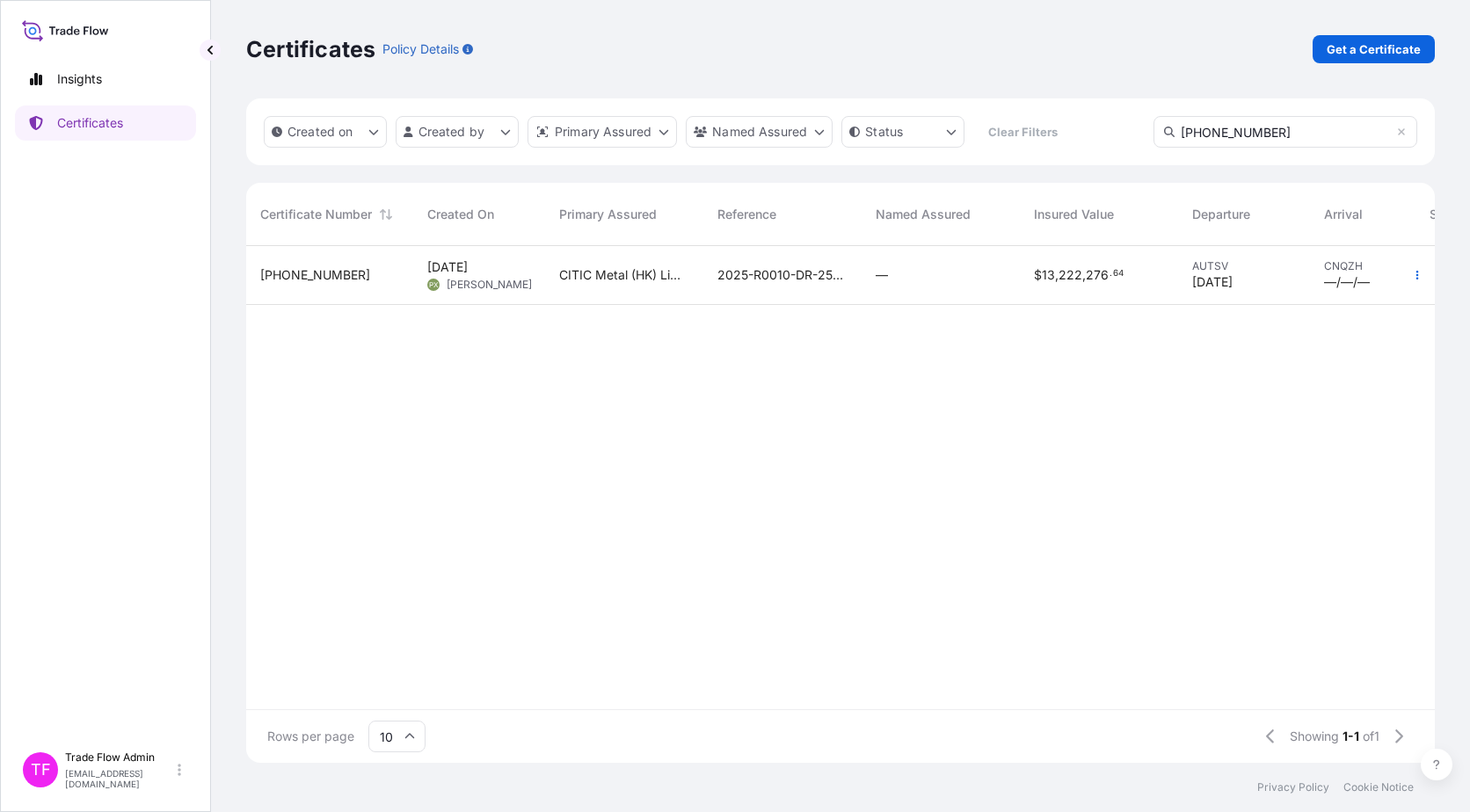
type input "[PHONE_NUMBER]"
click at [933, 292] on div "—" at bounding box center [941, 275] width 158 height 59
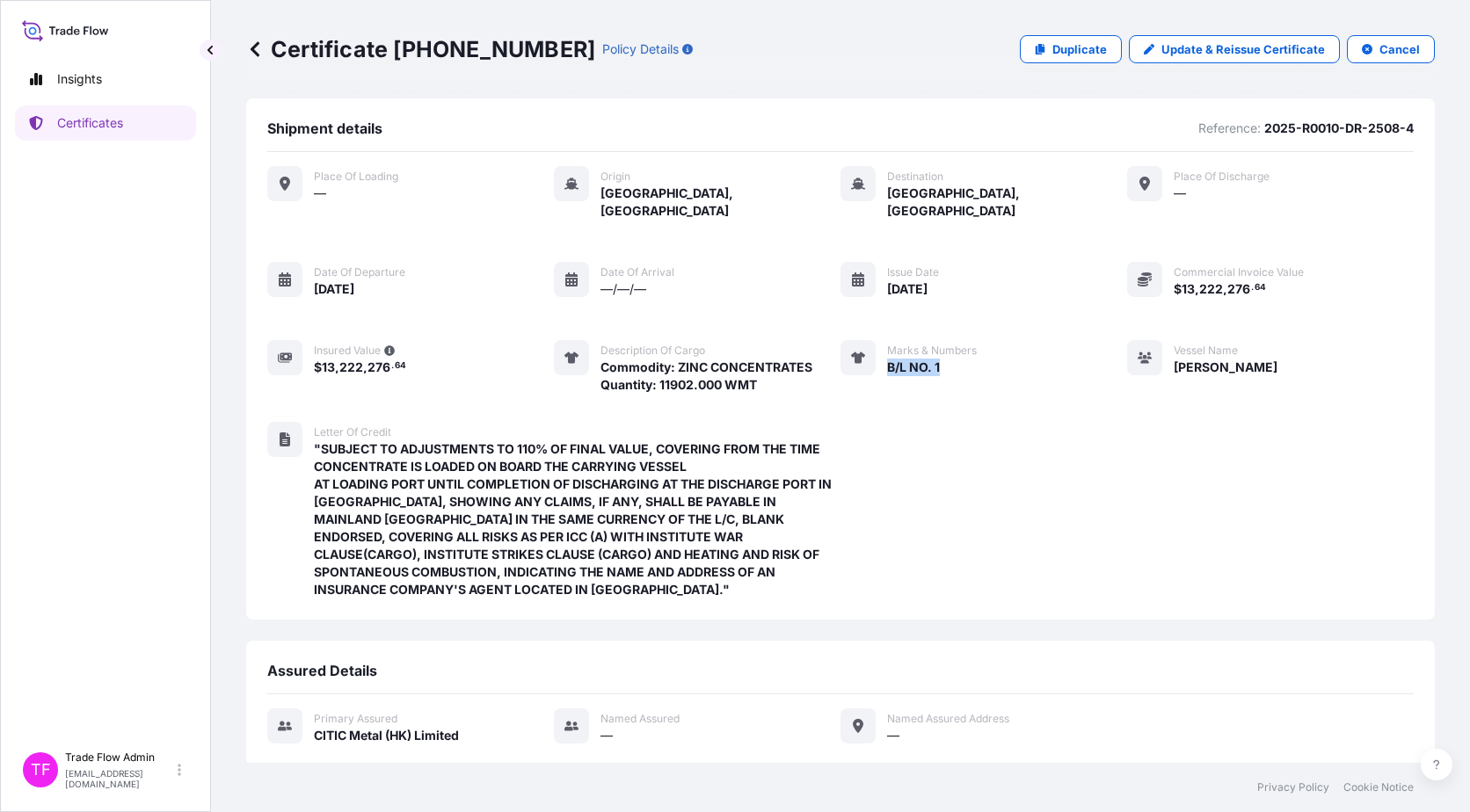
drag, startPoint x: 878, startPoint y: 354, endPoint x: 955, endPoint y: 351, distance: 77.1
click at [955, 351] on div "Marks & Numbers B/L NO. 1" at bounding box center [909, 367] width 137 height 54
copy span "B/L NO. 1"
click at [71, 129] on p "Certificates" at bounding box center [90, 123] width 66 height 17
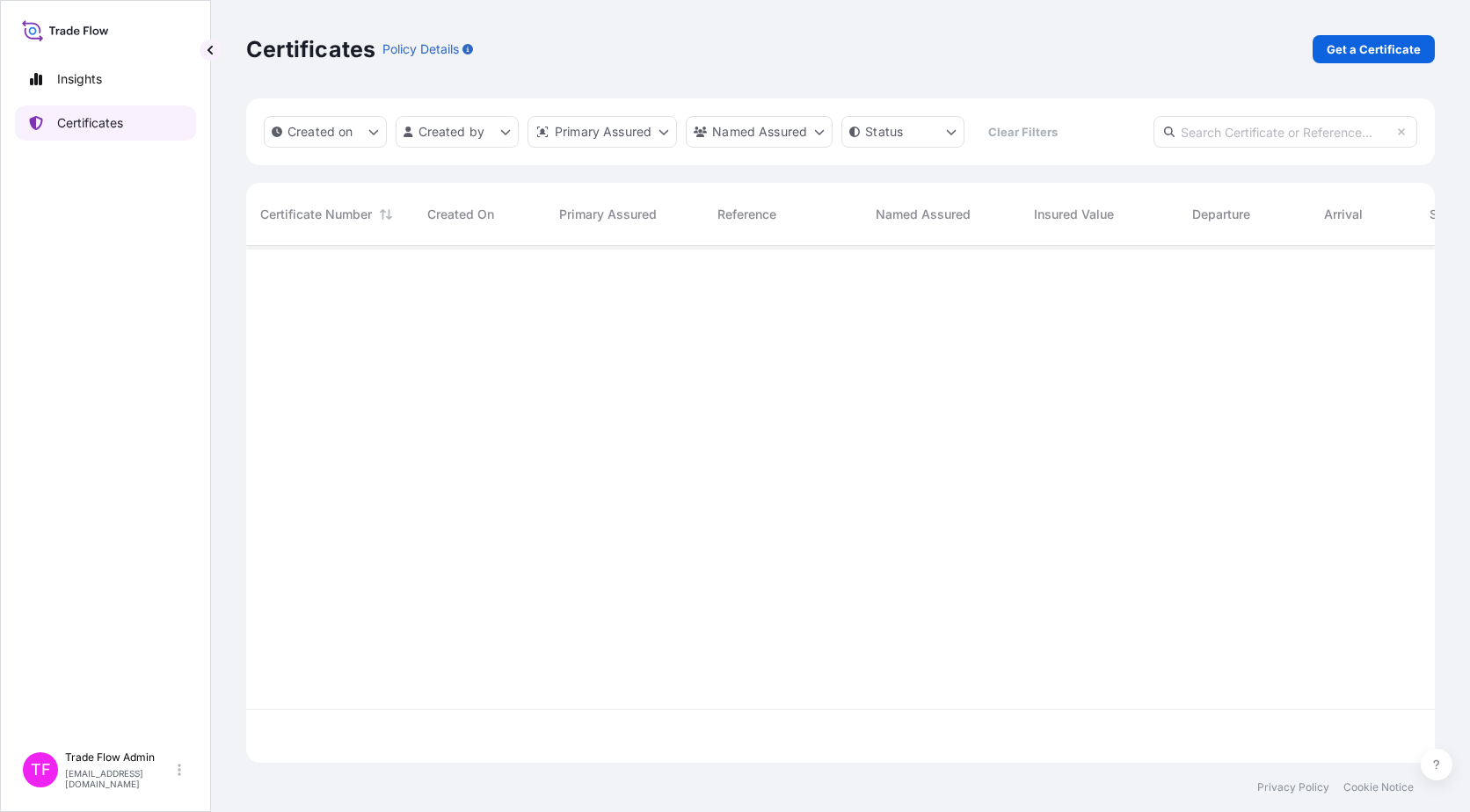
scroll to position [513, 1176]
click at [1118, 140] on input "text" at bounding box center [1286, 131] width 264 height 32
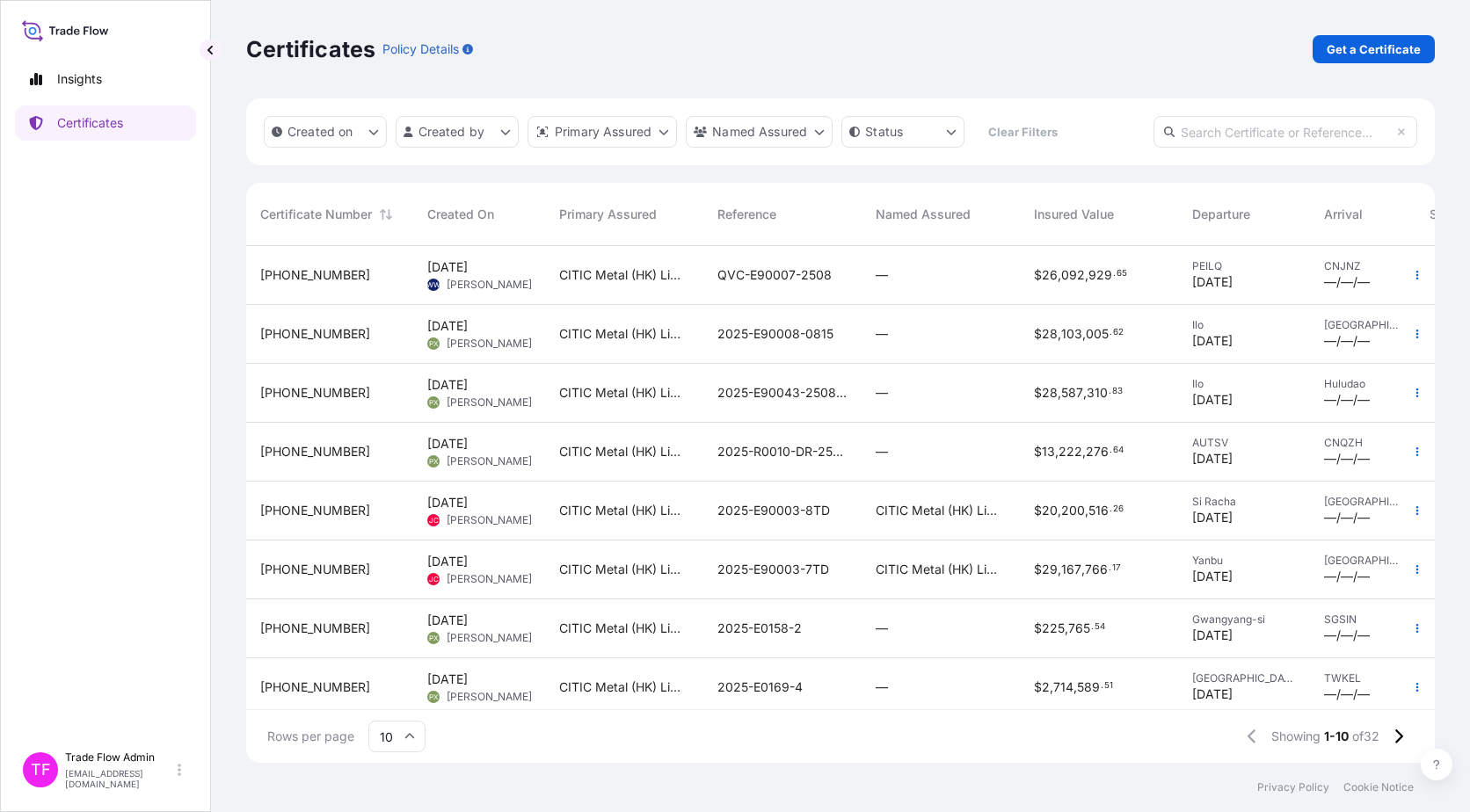
paste input "[PHONE_NUMBER]"
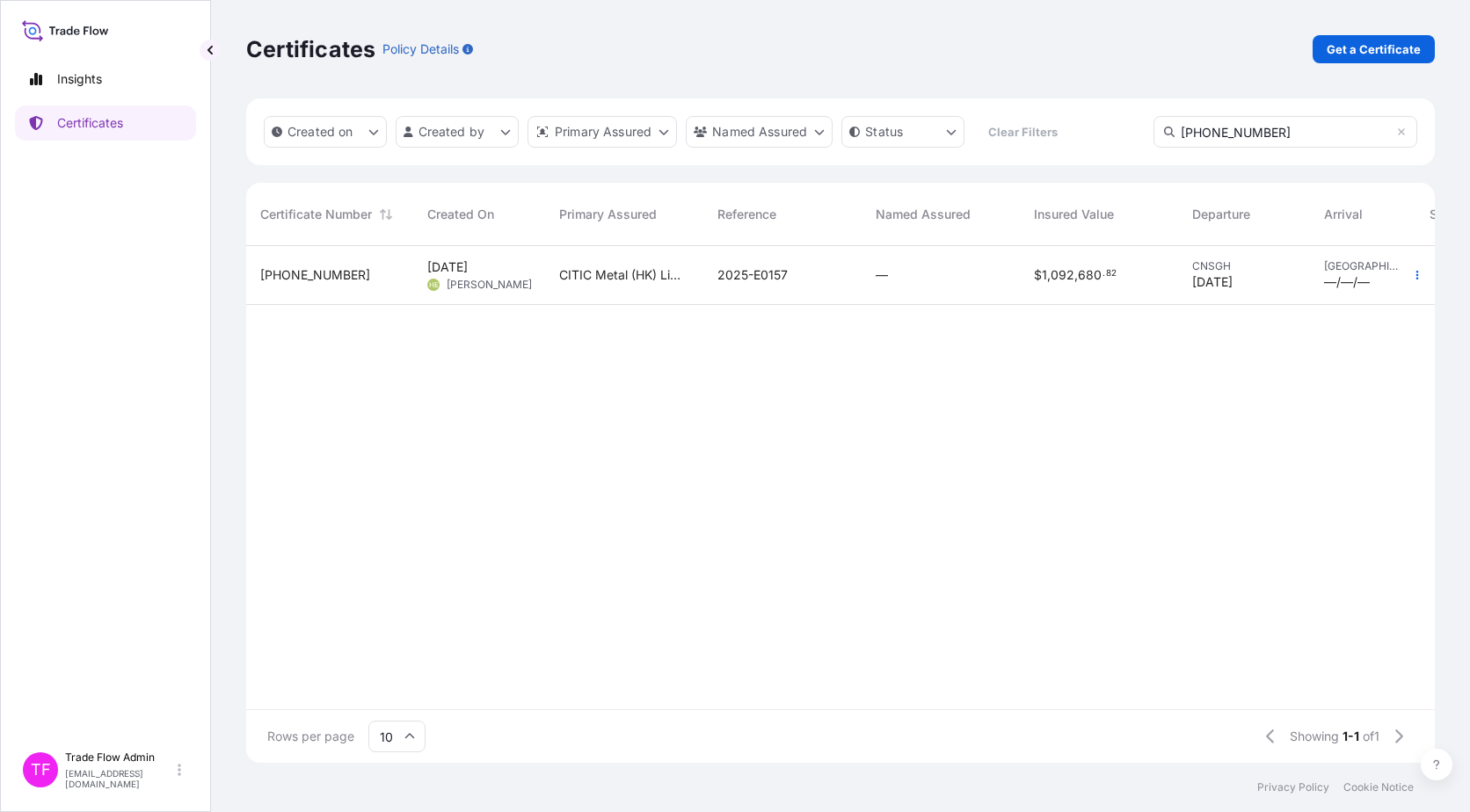
type input "[PHONE_NUMBER]"
click at [1000, 276] on div "—" at bounding box center [941, 275] width 130 height 17
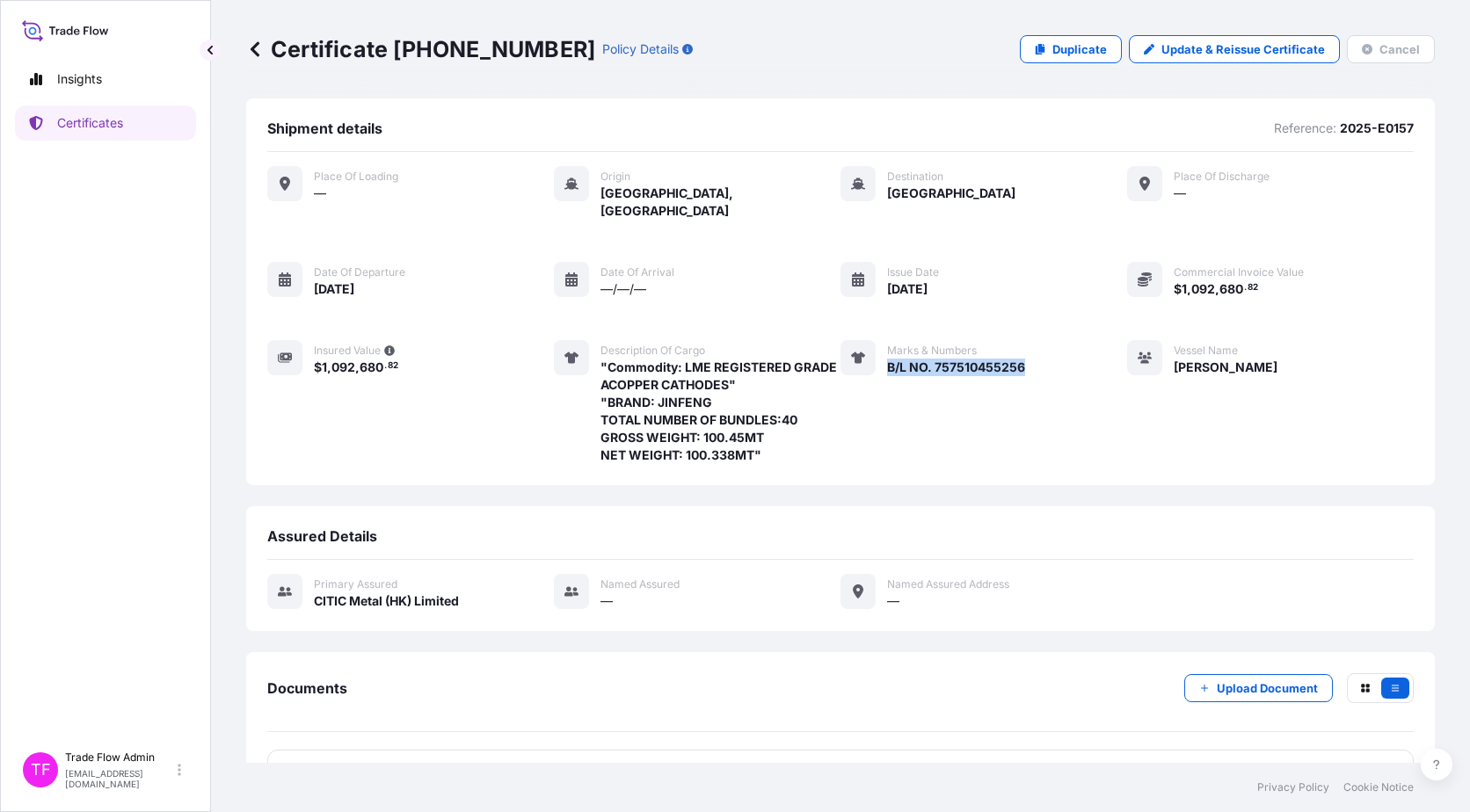
drag, startPoint x: 883, startPoint y: 350, endPoint x: 1040, endPoint y: 359, distance: 157.3
click at [1040, 359] on div "Place of Loading — Origin [GEOGRAPHIC_DATA], [GEOGRAPHIC_DATA] Destination [GEO…" at bounding box center [840, 314] width 1147 height 298
copy span "B/L NO. 757510455256"
click at [135, 122] on link "Certificates" at bounding box center [105, 123] width 181 height 36
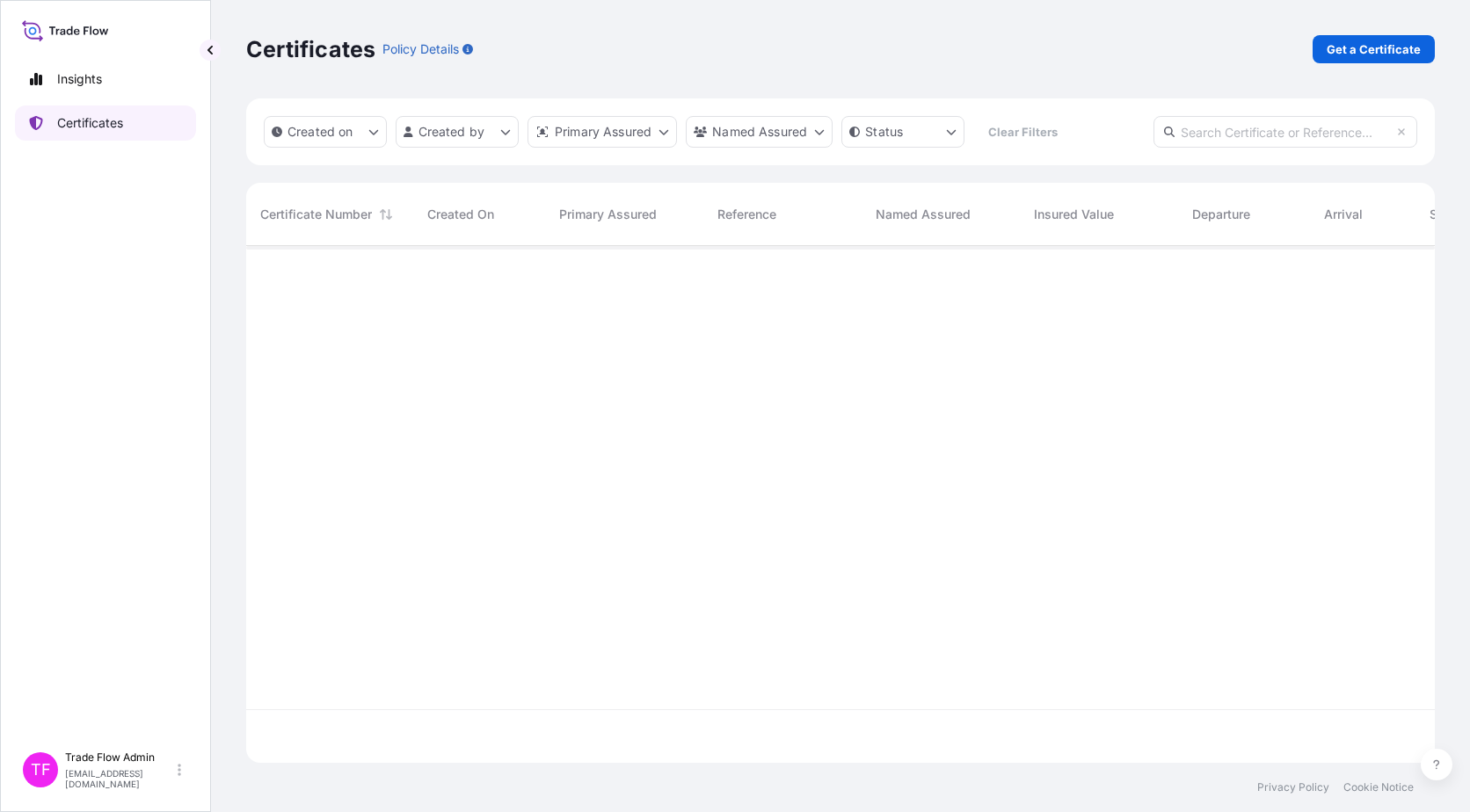
scroll to position [513, 1176]
click at [1118, 134] on input "text" at bounding box center [1286, 131] width 264 height 32
paste input "[PHONE_NUMBER]"
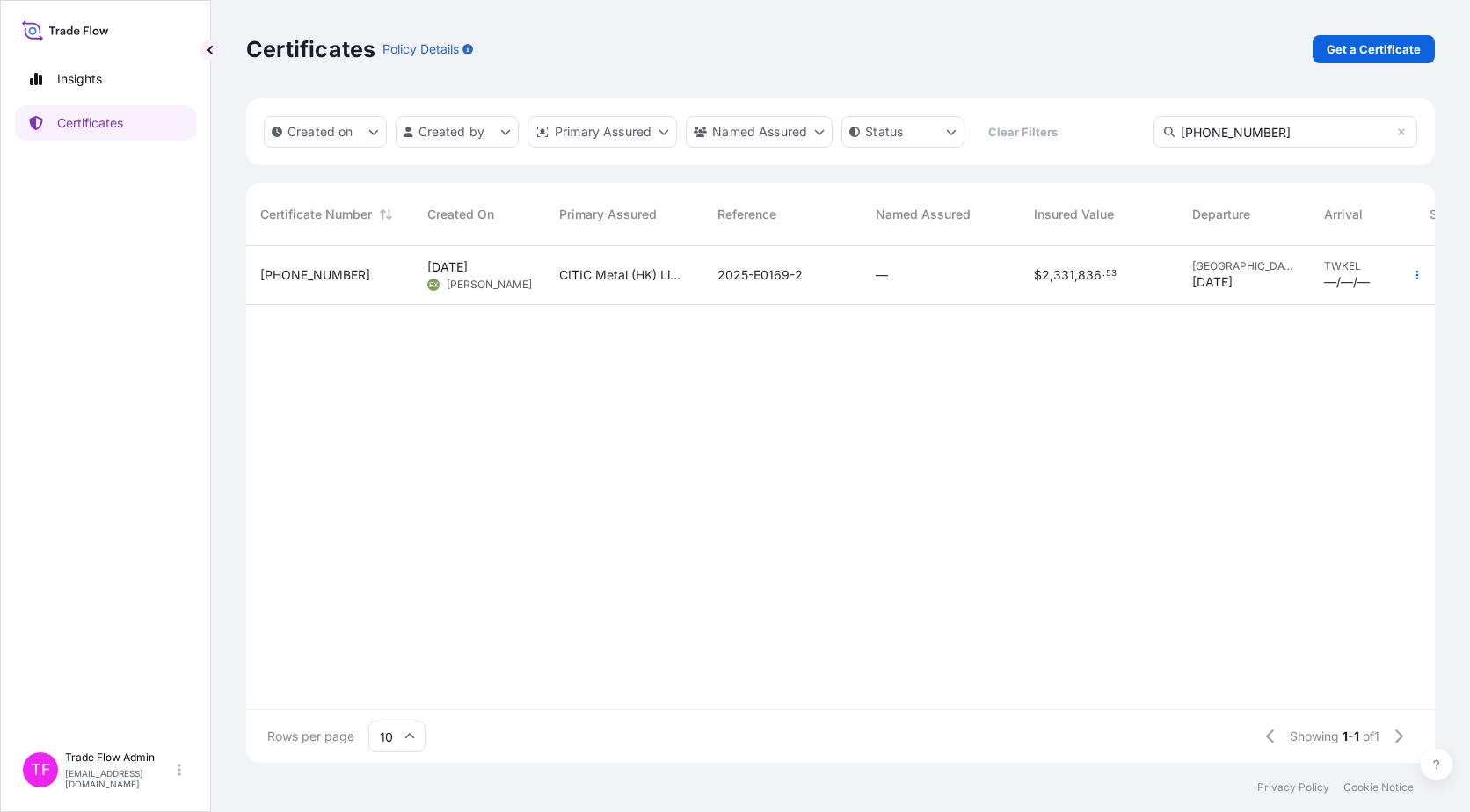
type input "[PHONE_NUMBER]"
click at [1013, 270] on div "—" at bounding box center [941, 275] width 158 height 59
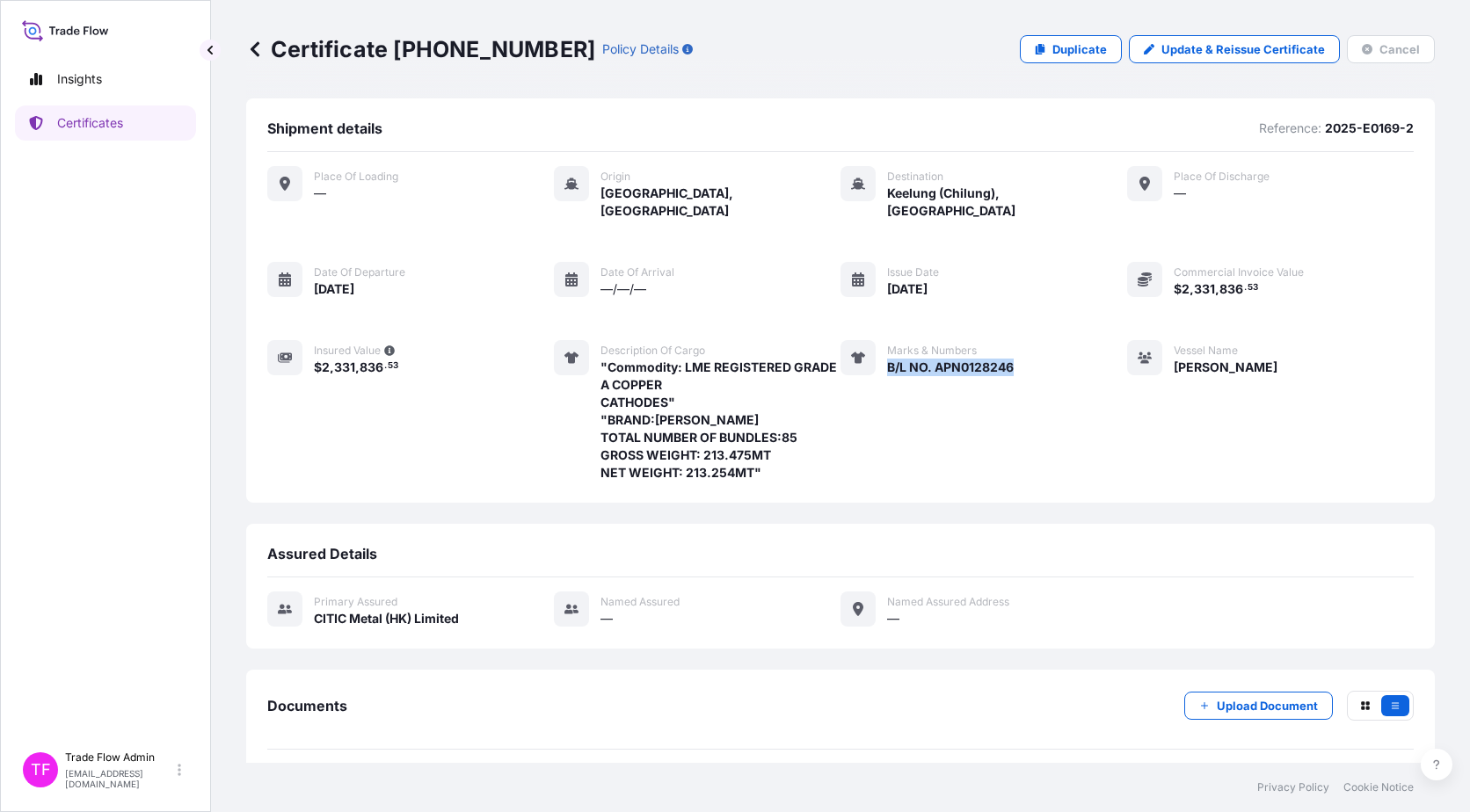
drag, startPoint x: 878, startPoint y: 347, endPoint x: 1030, endPoint y: 350, distance: 152.0
click at [1030, 350] on div "Place of Loading — Origin [GEOGRAPHIC_DATA], [GEOGRAPHIC_DATA] Destination [GEO…" at bounding box center [840, 323] width 1147 height 316
copy span "B/L NO. APN0128246"
click at [122, 132] on link "Certificates" at bounding box center [105, 123] width 181 height 36
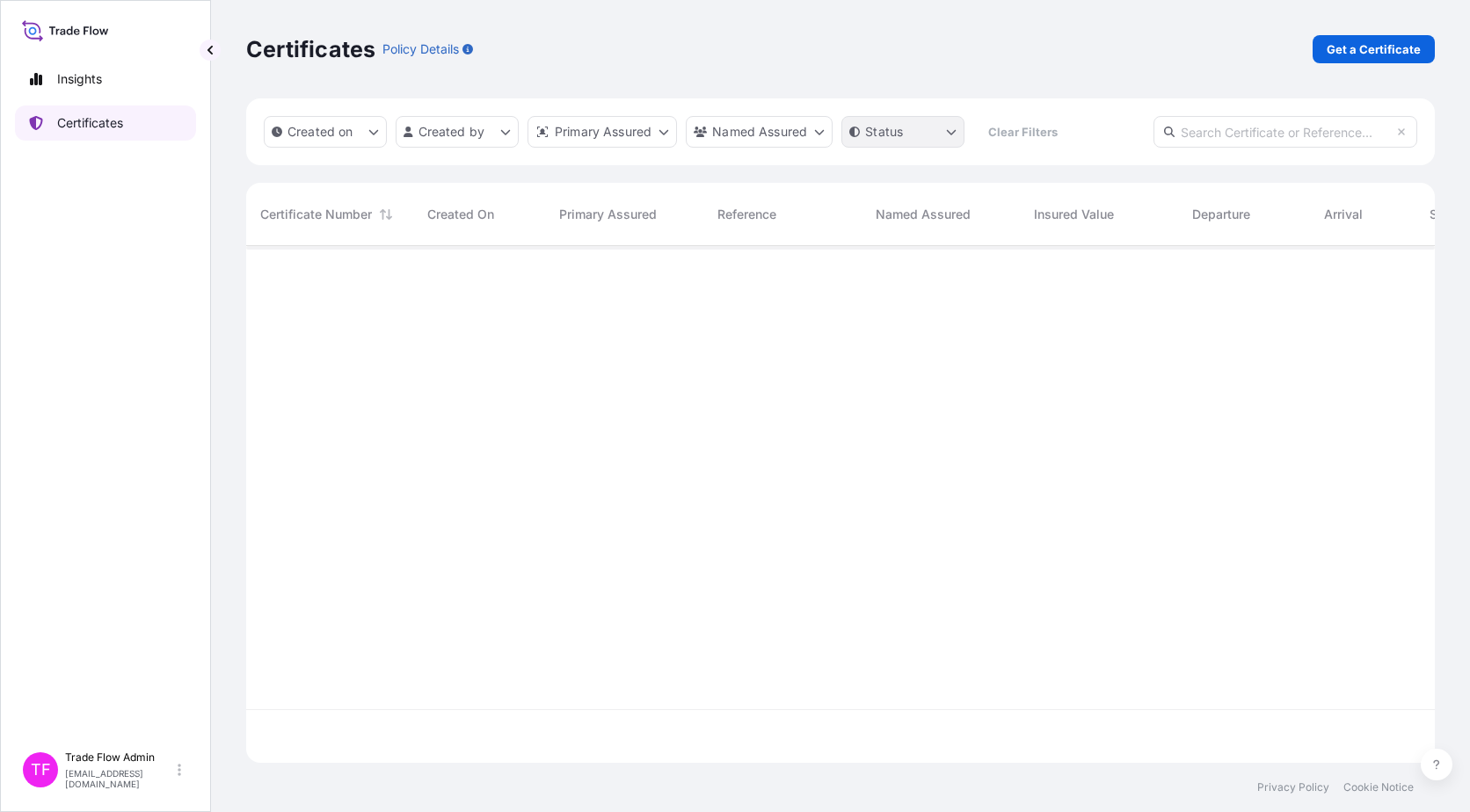
scroll to position [513, 1176]
click at [1118, 130] on input "text" at bounding box center [1286, 131] width 264 height 32
paste input "[PHONE_NUMBER]"
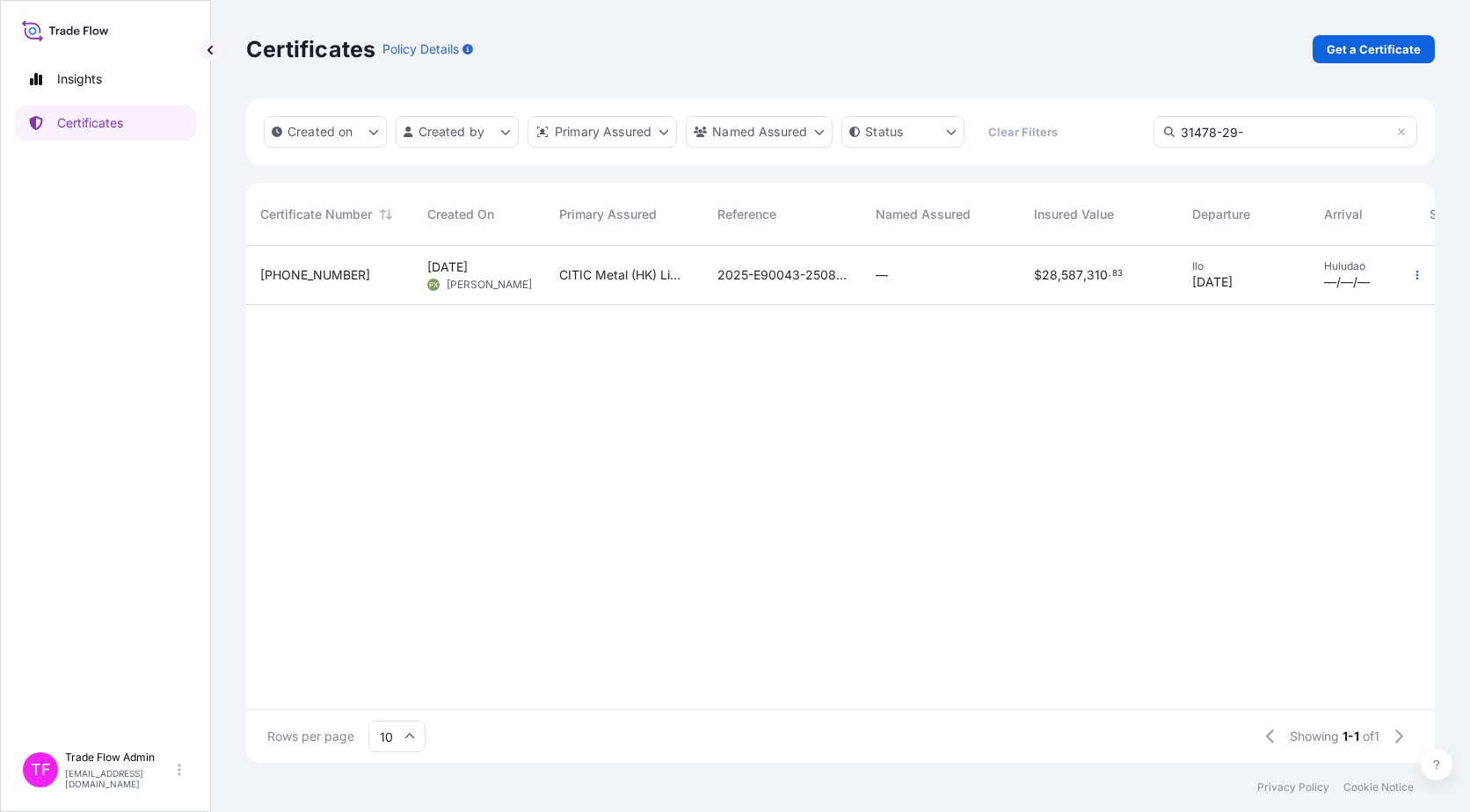
type input "31478-29-"
click at [971, 267] on div "—" at bounding box center [941, 275] width 130 height 17
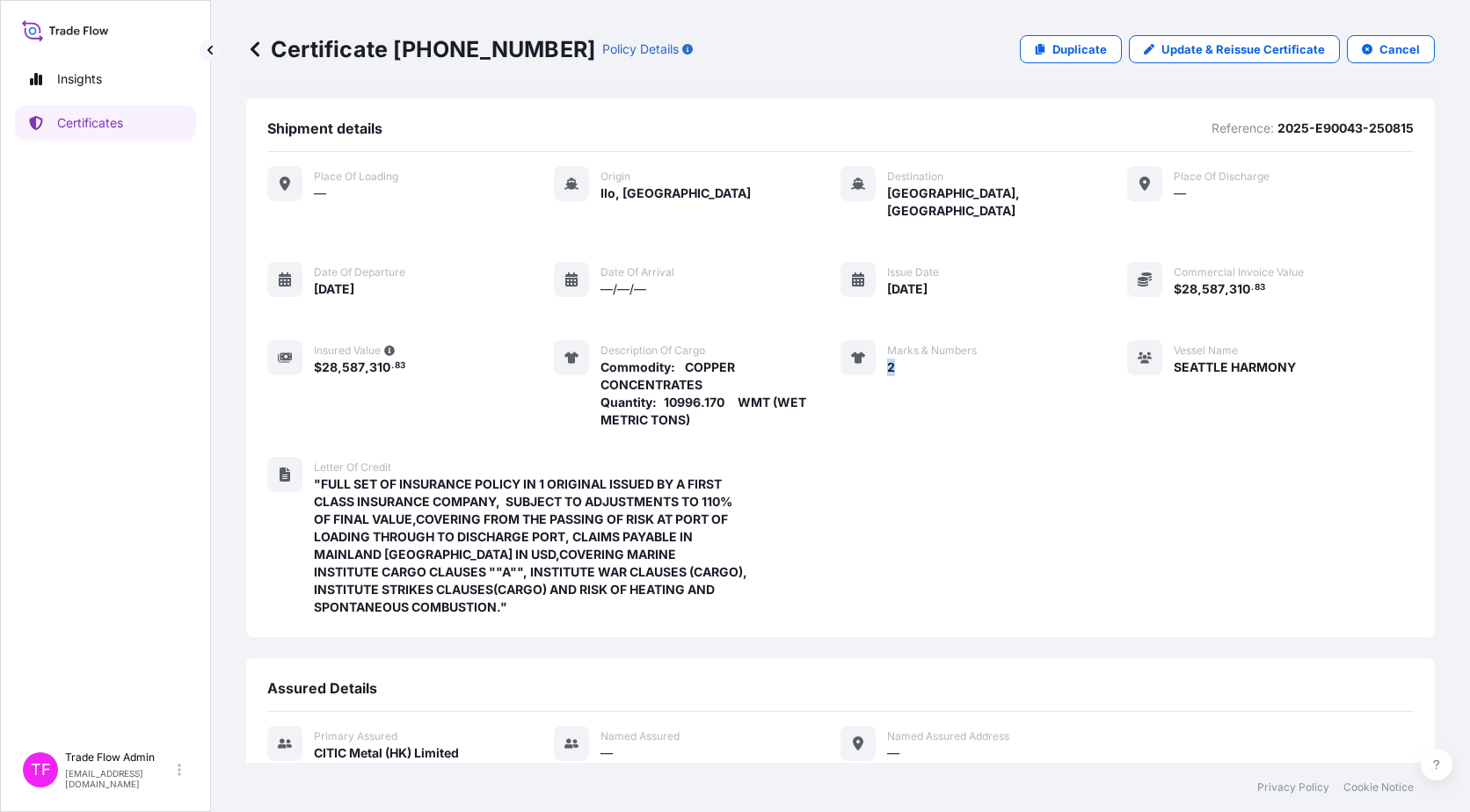
drag, startPoint x: 877, startPoint y: 352, endPoint x: 893, endPoint y: 351, distance: 16.0
click at [893, 351] on div "Marks & Numbers 2" at bounding box center [909, 385] width 137 height 89
copy span "2"
click at [94, 133] on link "Certificates" at bounding box center [105, 123] width 181 height 36
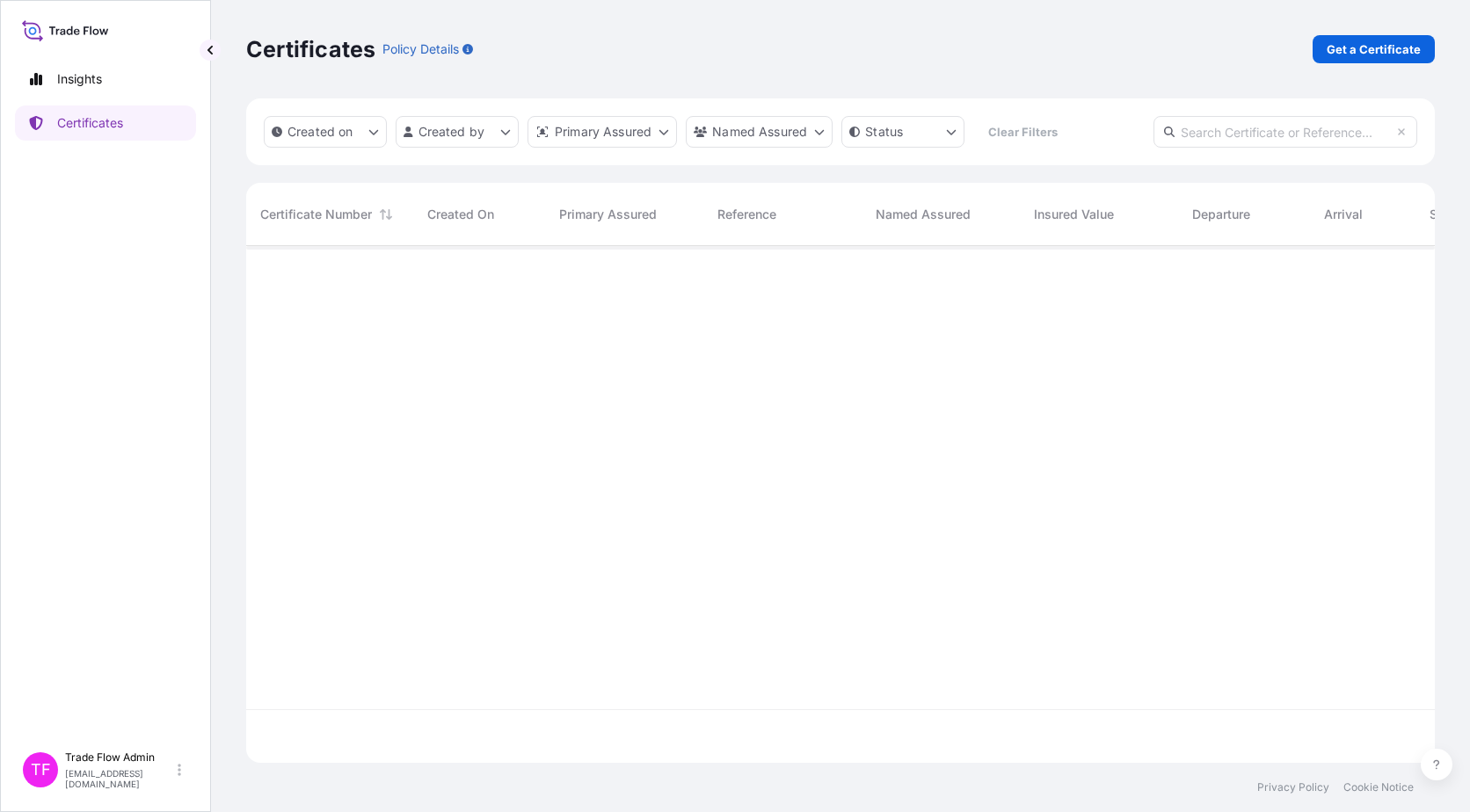
scroll to position [513, 1176]
click at [1118, 131] on input "text" at bounding box center [1286, 131] width 264 height 32
paste input "[PHONE_NUMBER]"
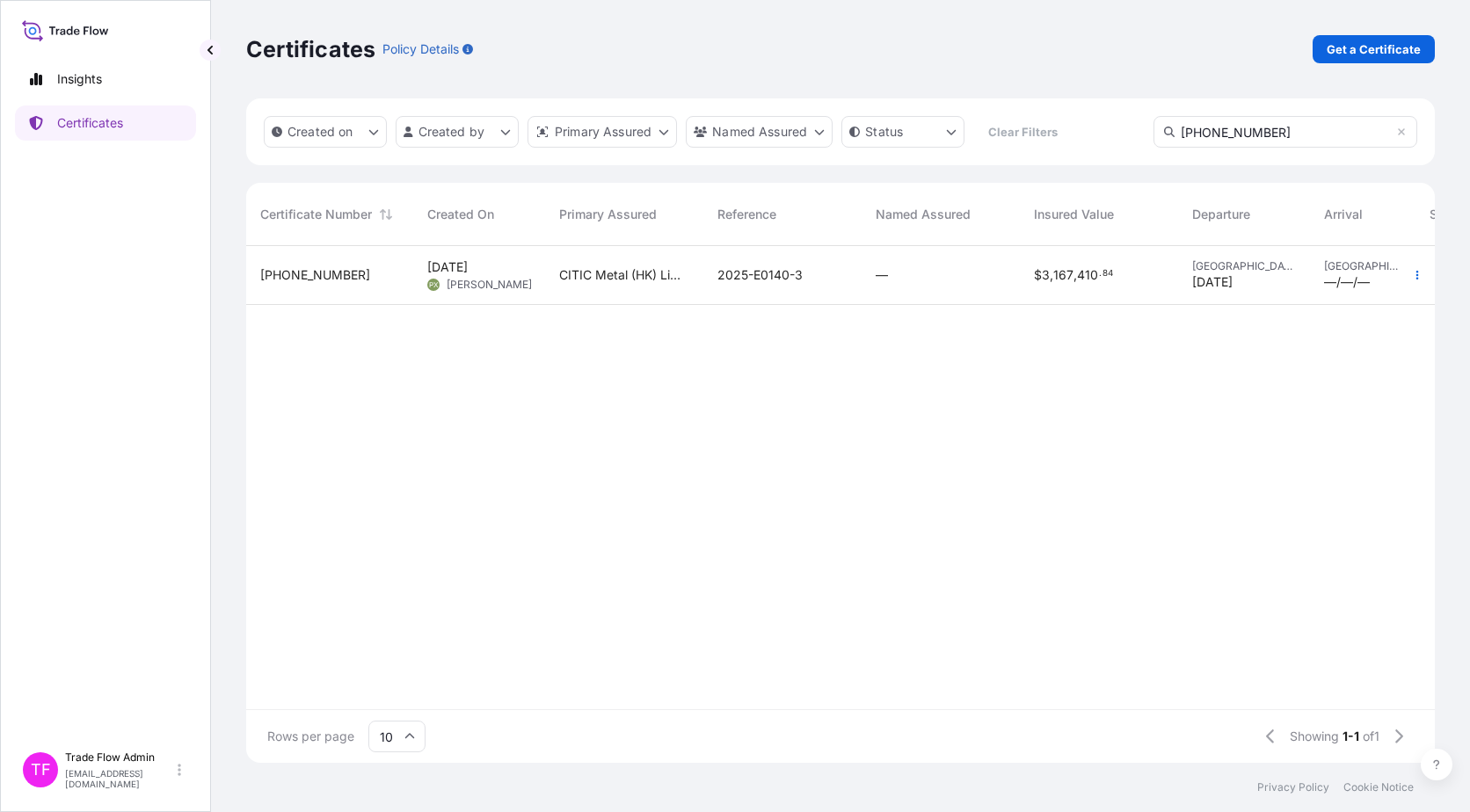
type input "[PHONE_NUMBER]"
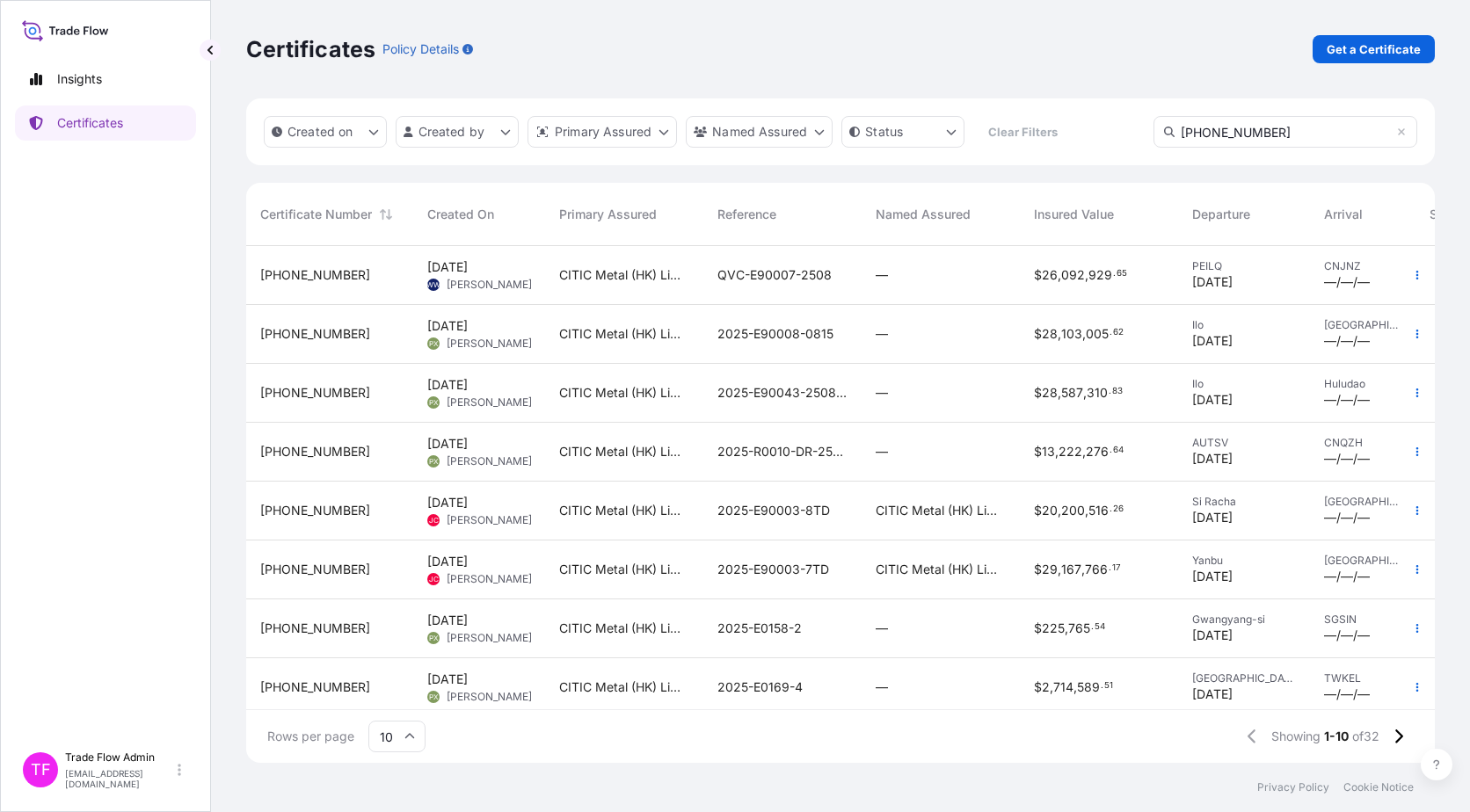
click at [1011, 291] on div "—" at bounding box center [941, 275] width 158 height 59
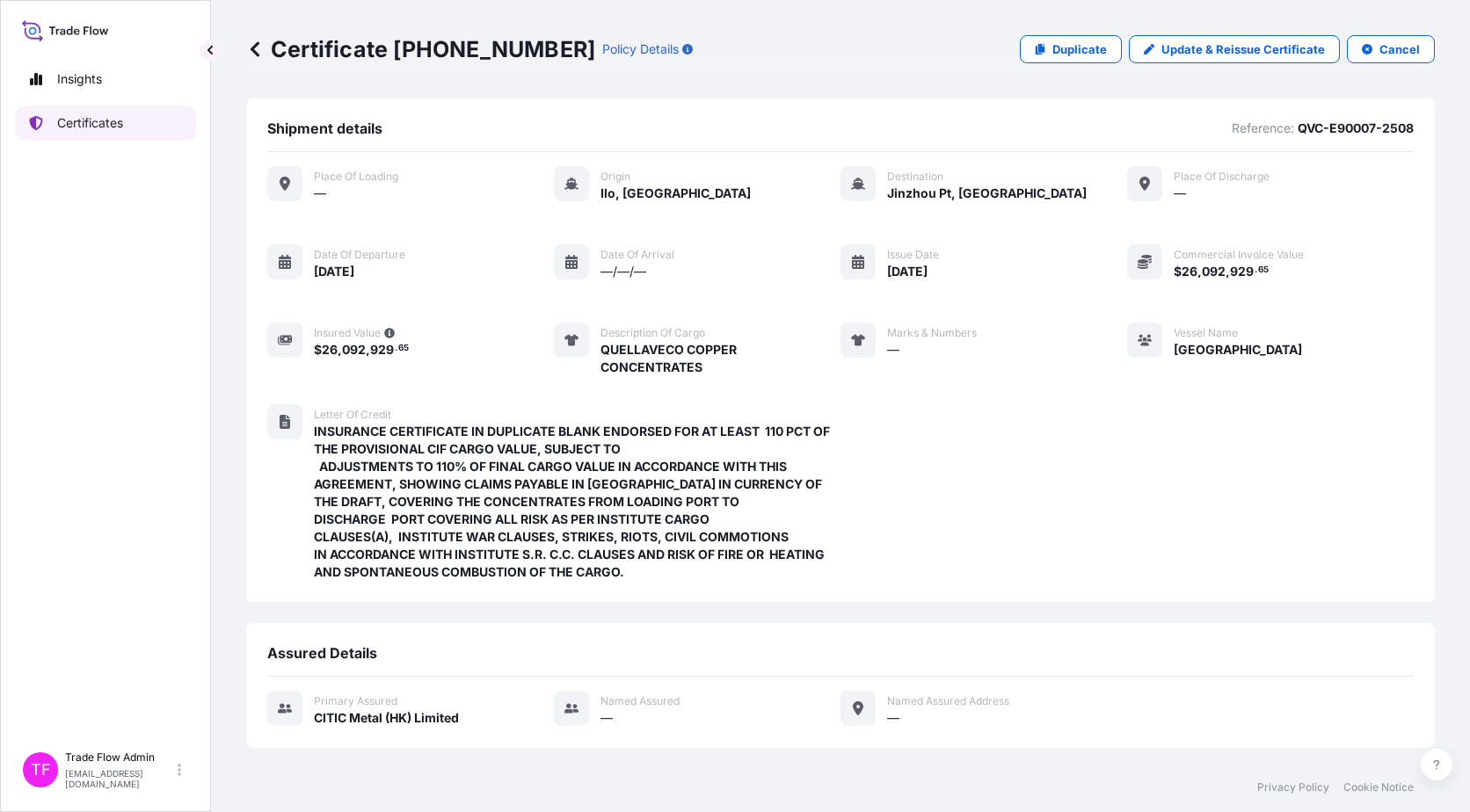
click at [56, 123] on link "Certificates" at bounding box center [105, 123] width 181 height 36
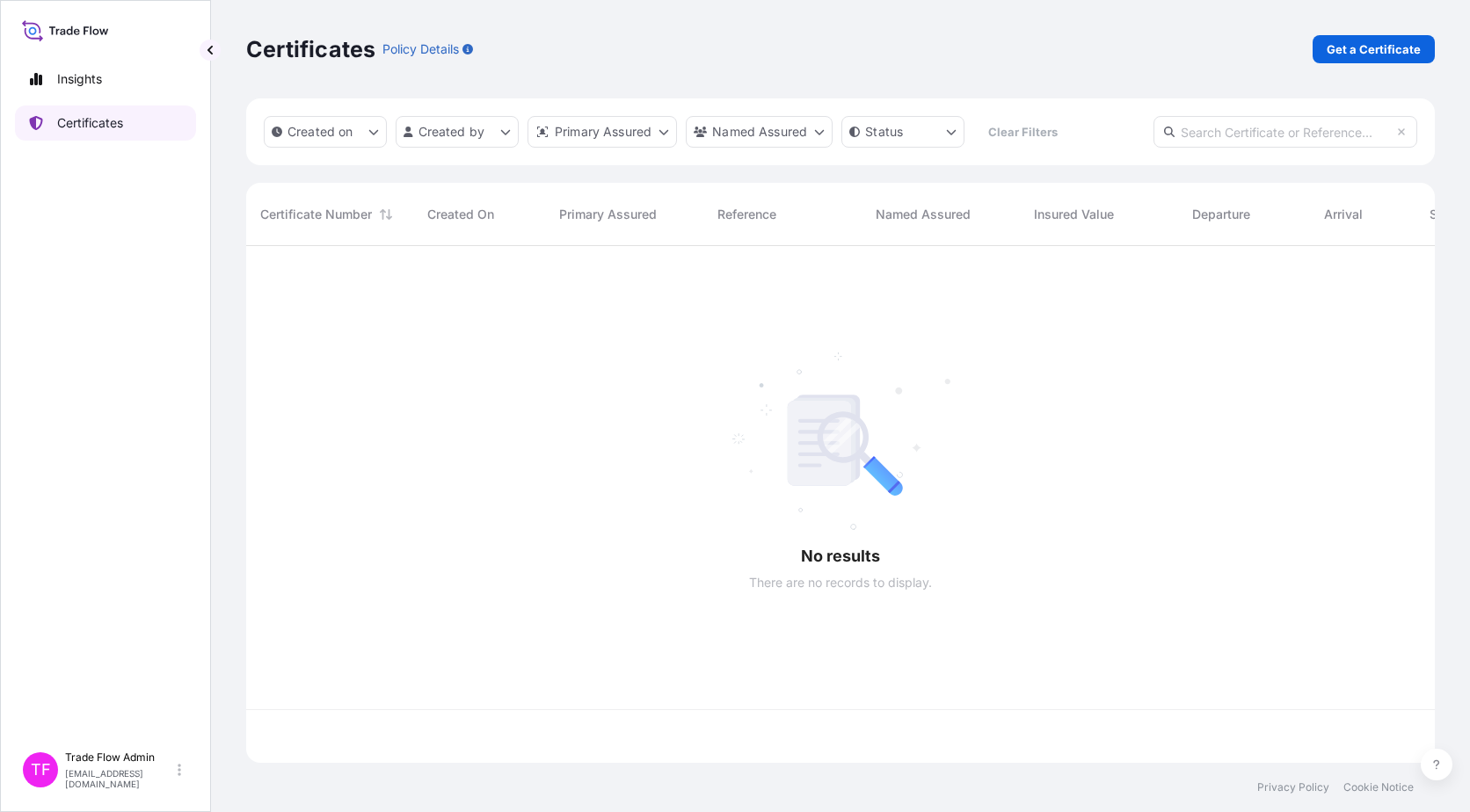
scroll to position [513, 1176]
click at [1118, 135] on input "text" at bounding box center [1286, 131] width 264 height 32
paste input "[PHONE_NUMBER]"
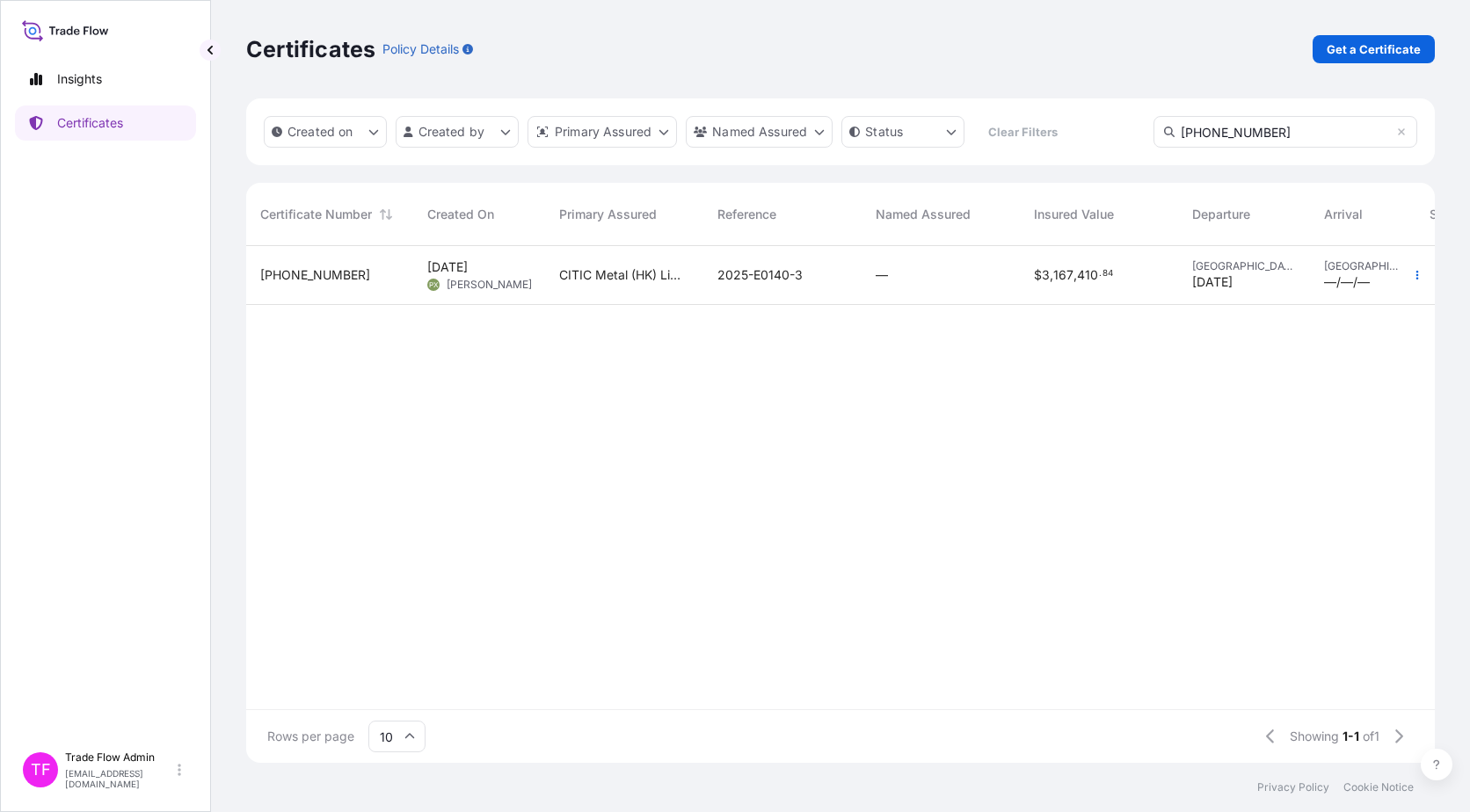
type input "[PHONE_NUMBER]"
click at [1025, 282] on div "$ 3 , 167 , 410 . 84" at bounding box center [1099, 275] width 158 height 59
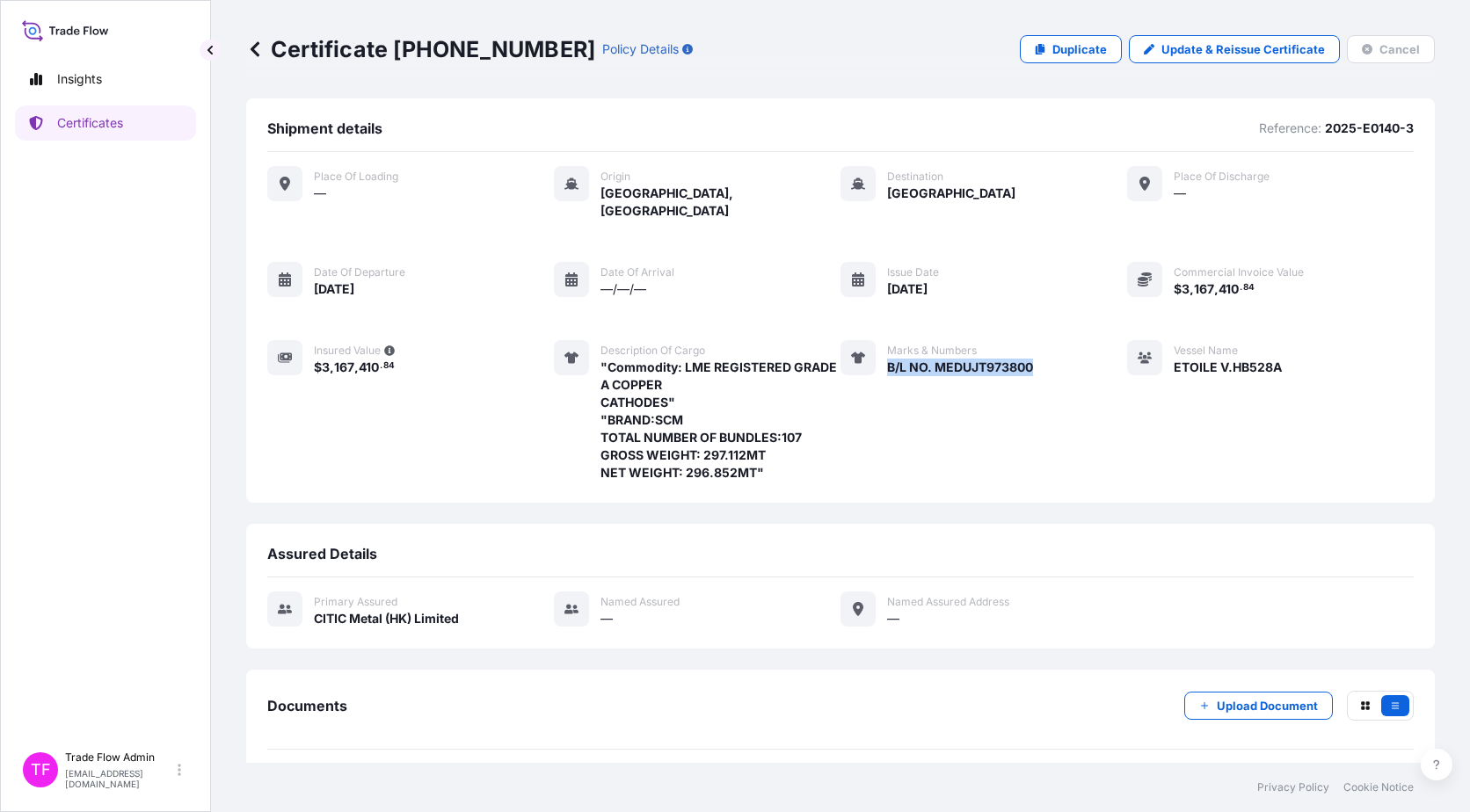
drag, startPoint x: 881, startPoint y: 342, endPoint x: 1073, endPoint y: 358, distance: 192.7
click at [1073, 358] on div "Place of Loading — Origin [GEOGRAPHIC_DATA], [GEOGRAPHIC_DATA] Destination [GEO…" at bounding box center [840, 323] width 1147 height 316
copy div "B/L NO. MEDUJT973800"
click at [66, 130] on p "Certificates" at bounding box center [90, 123] width 66 height 17
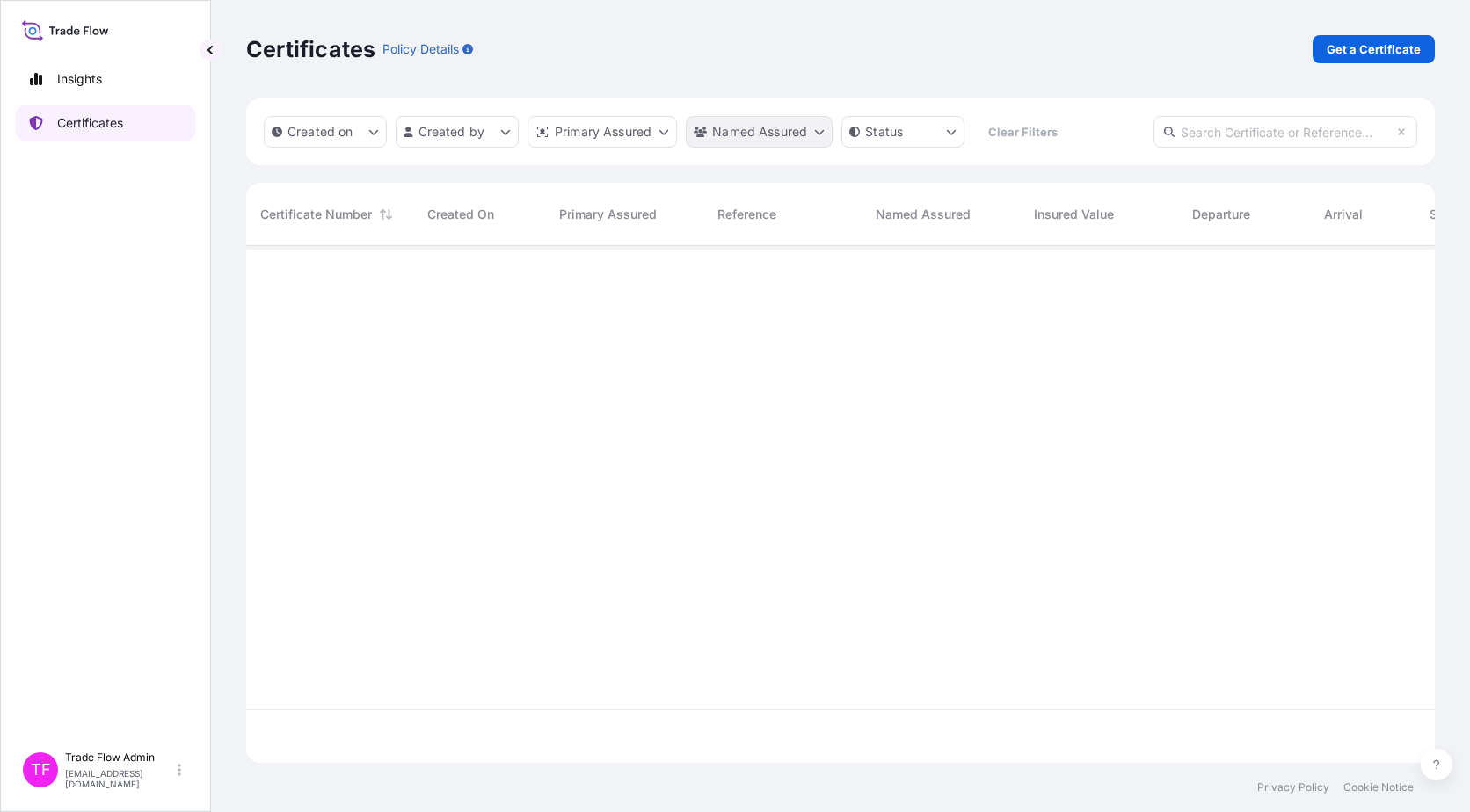
scroll to position [513, 1176]
click at [1118, 132] on input "text" at bounding box center [1286, 131] width 264 height 32
paste input "[PHONE_NUMBER]"
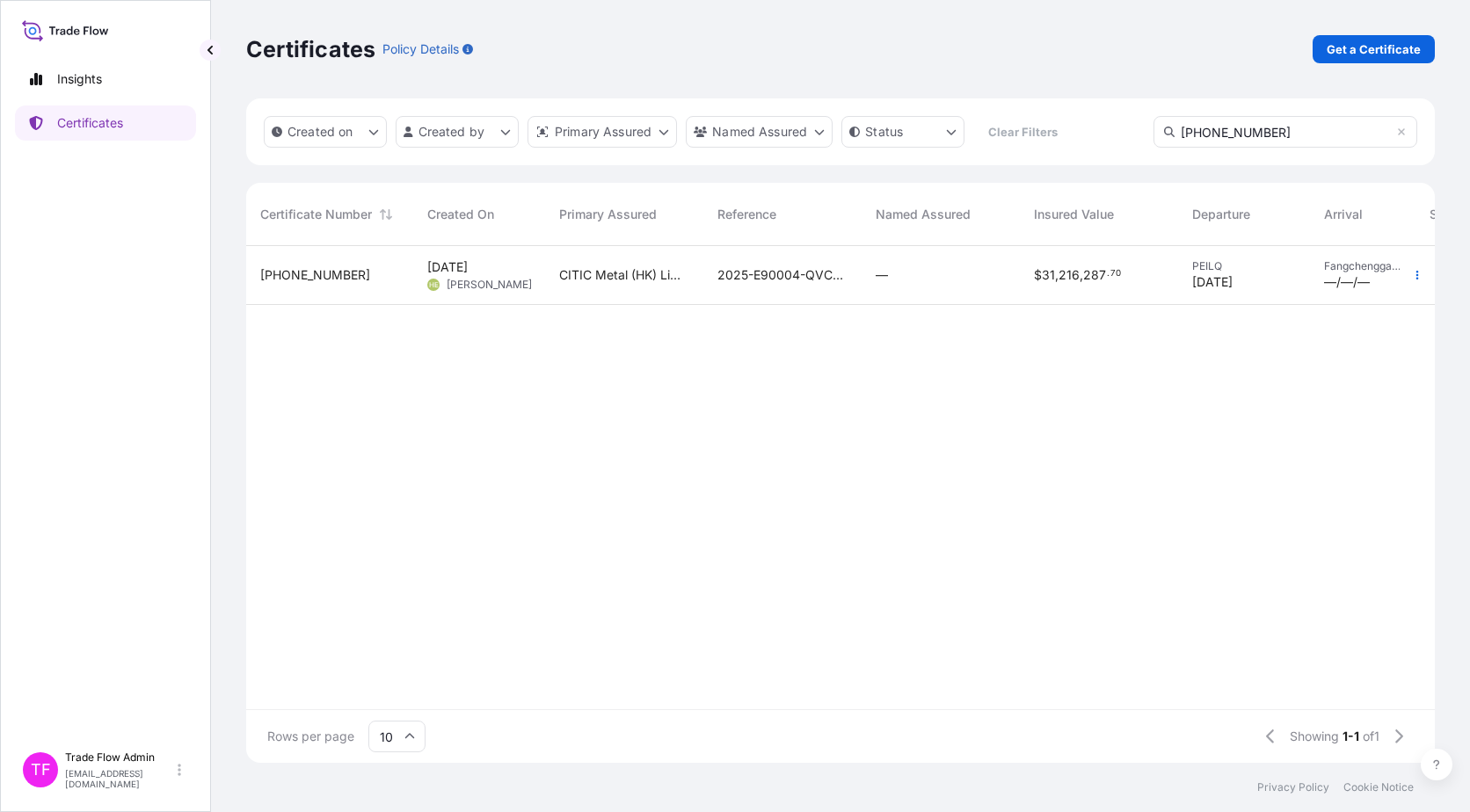
type input "[PHONE_NUMBER]"
click at [960, 271] on div "—" at bounding box center [941, 275] width 130 height 17
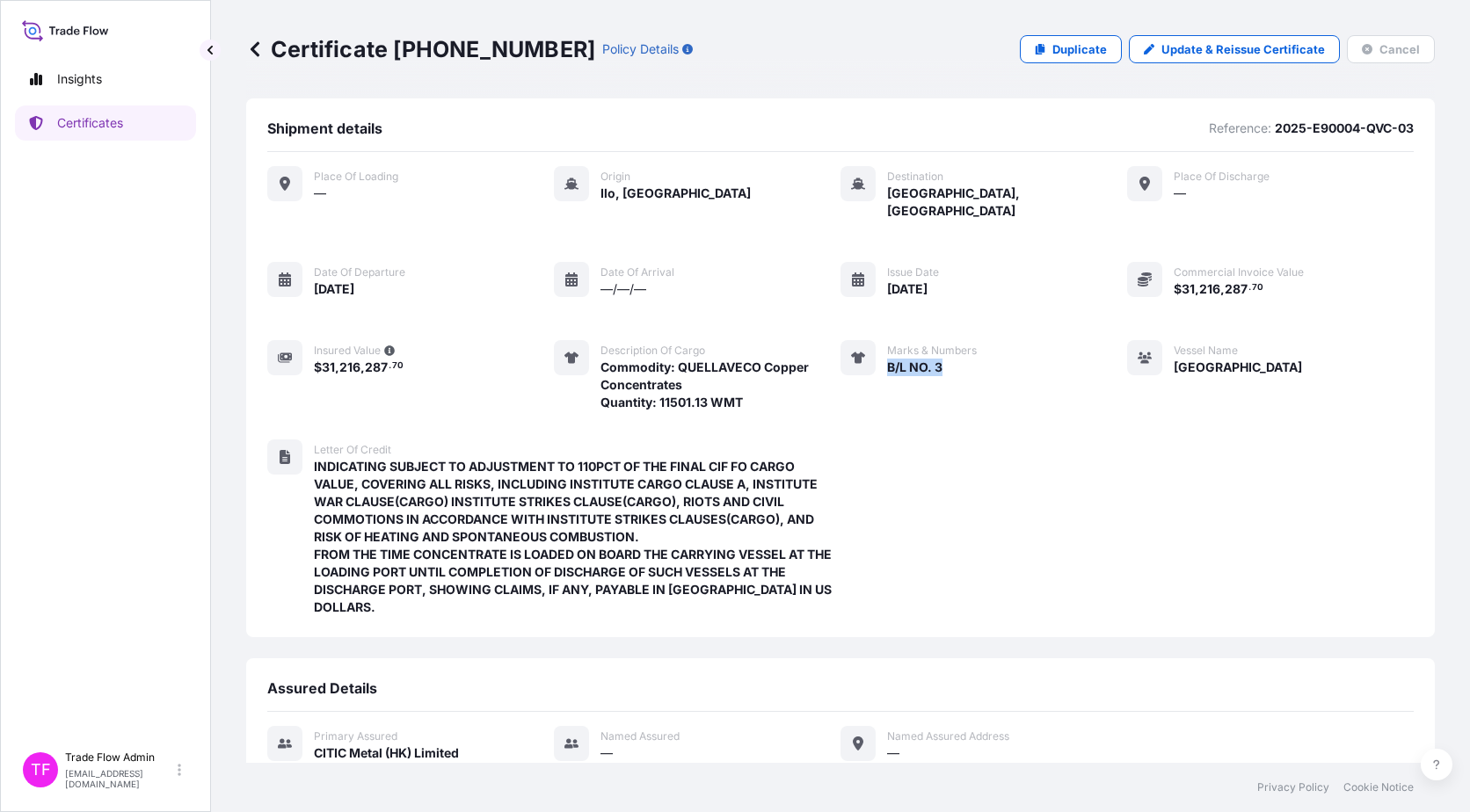
drag, startPoint x: 879, startPoint y: 351, endPoint x: 944, endPoint y: 352, distance: 65.0
click at [944, 352] on div "Marks & Numbers B/L NO. 3" at bounding box center [909, 376] width 137 height 71
copy span "B/L NO. 3"
click at [119, 125] on p "Certificates" at bounding box center [90, 123] width 66 height 17
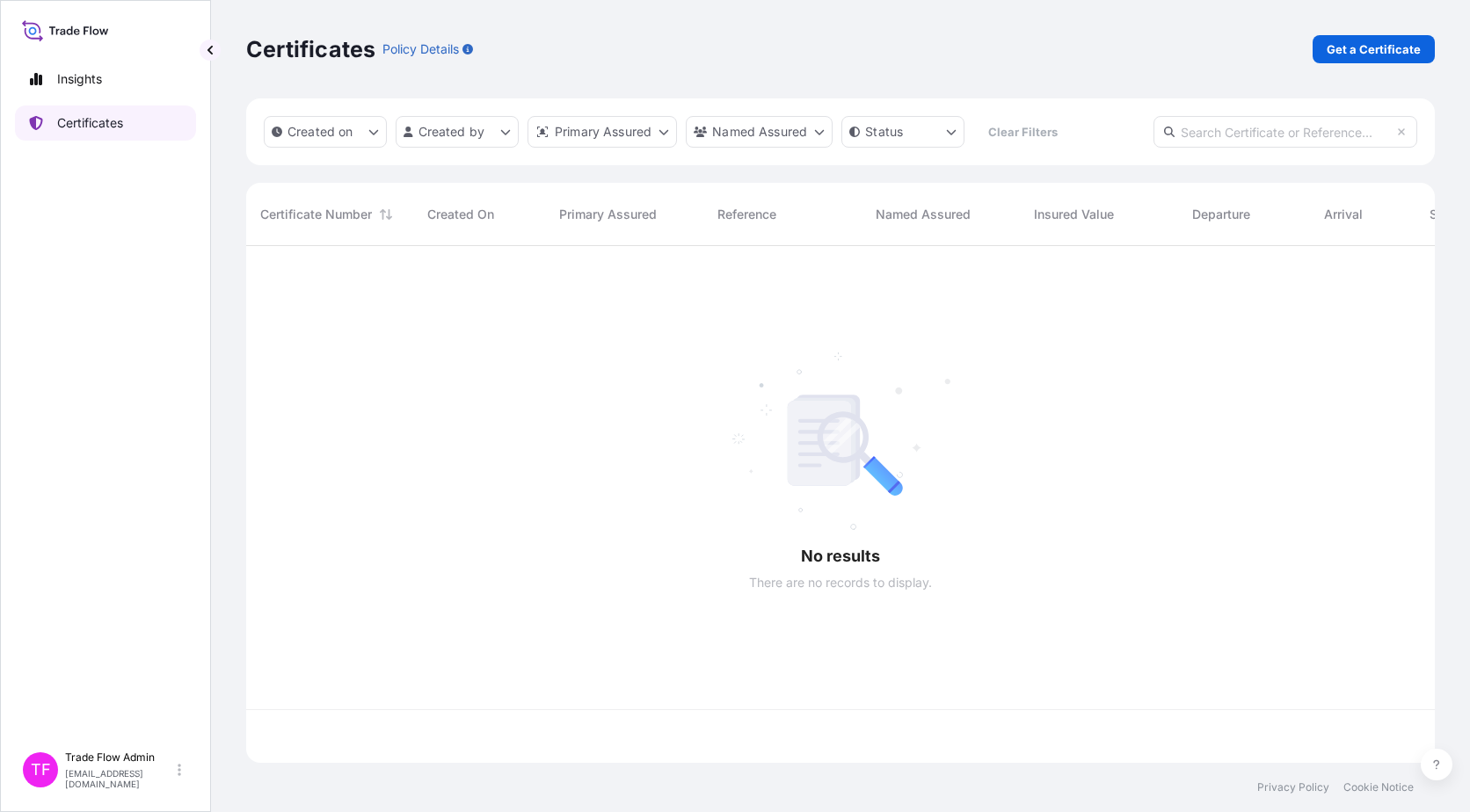
scroll to position [513, 1176]
click at [1118, 133] on input "text" at bounding box center [1286, 131] width 264 height 32
paste input "[PHONE_NUMBER]"
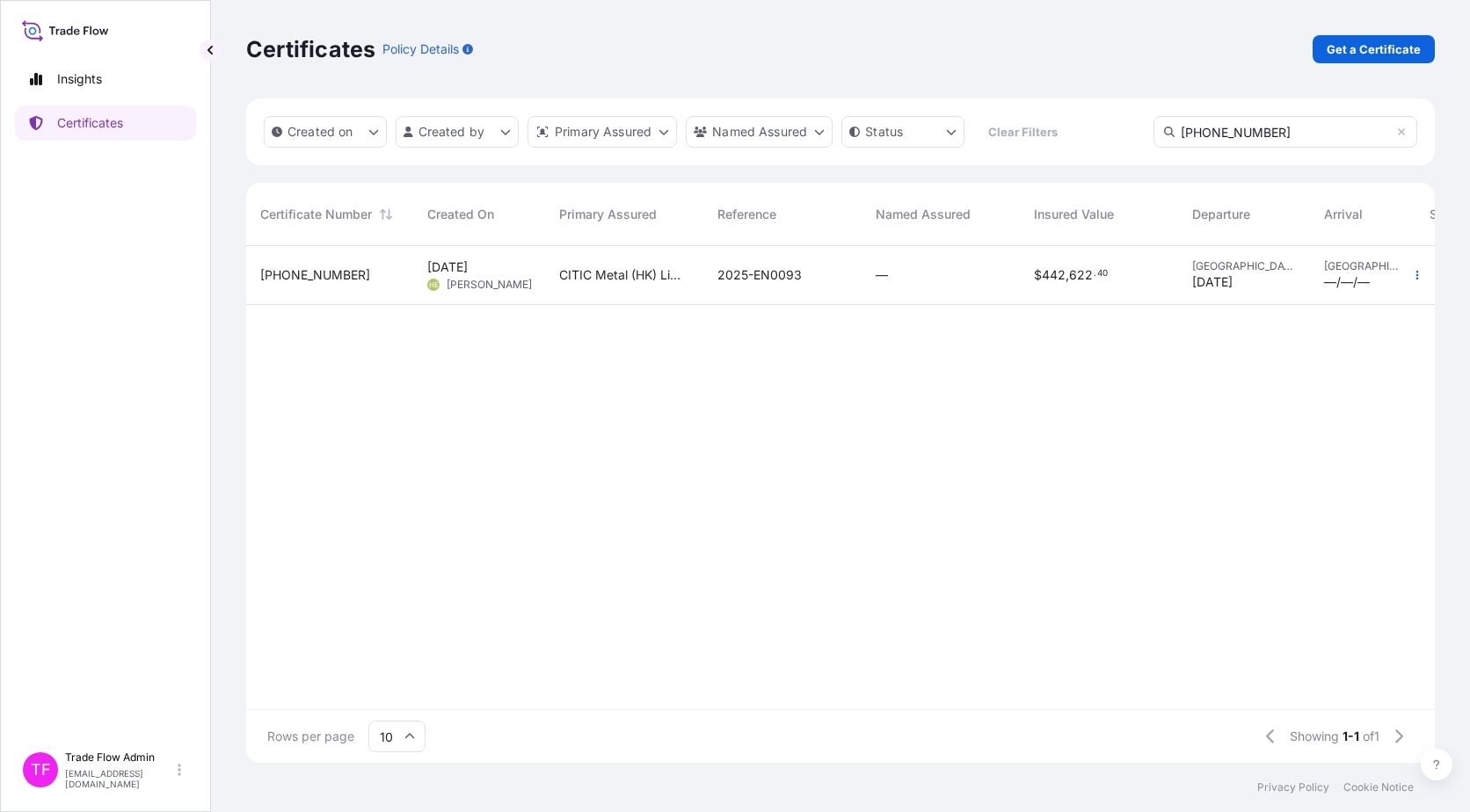
type input "[PHONE_NUMBER]"
click at [1001, 259] on div "—" at bounding box center [941, 275] width 158 height 59
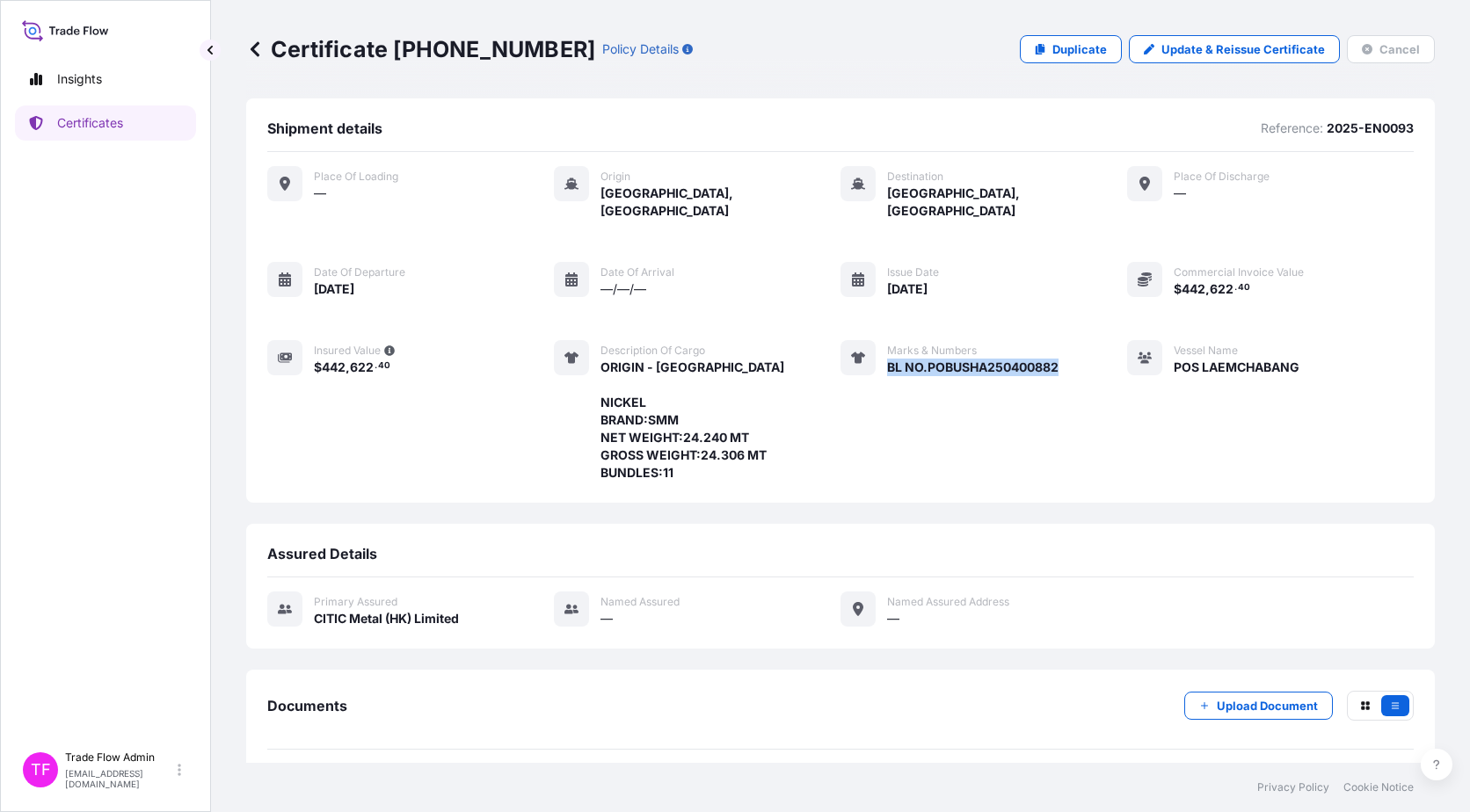
drag, startPoint x: 881, startPoint y: 348, endPoint x: 1094, endPoint y: 348, distance: 213.0
click at [1094, 348] on div "Place of Loading — Origin [GEOGRAPHIC_DATA], [GEOGRAPHIC_DATA] Destination [GEO…" at bounding box center [840, 323] width 1147 height 316
click at [42, 123] on icon at bounding box center [36, 122] width 14 height 14
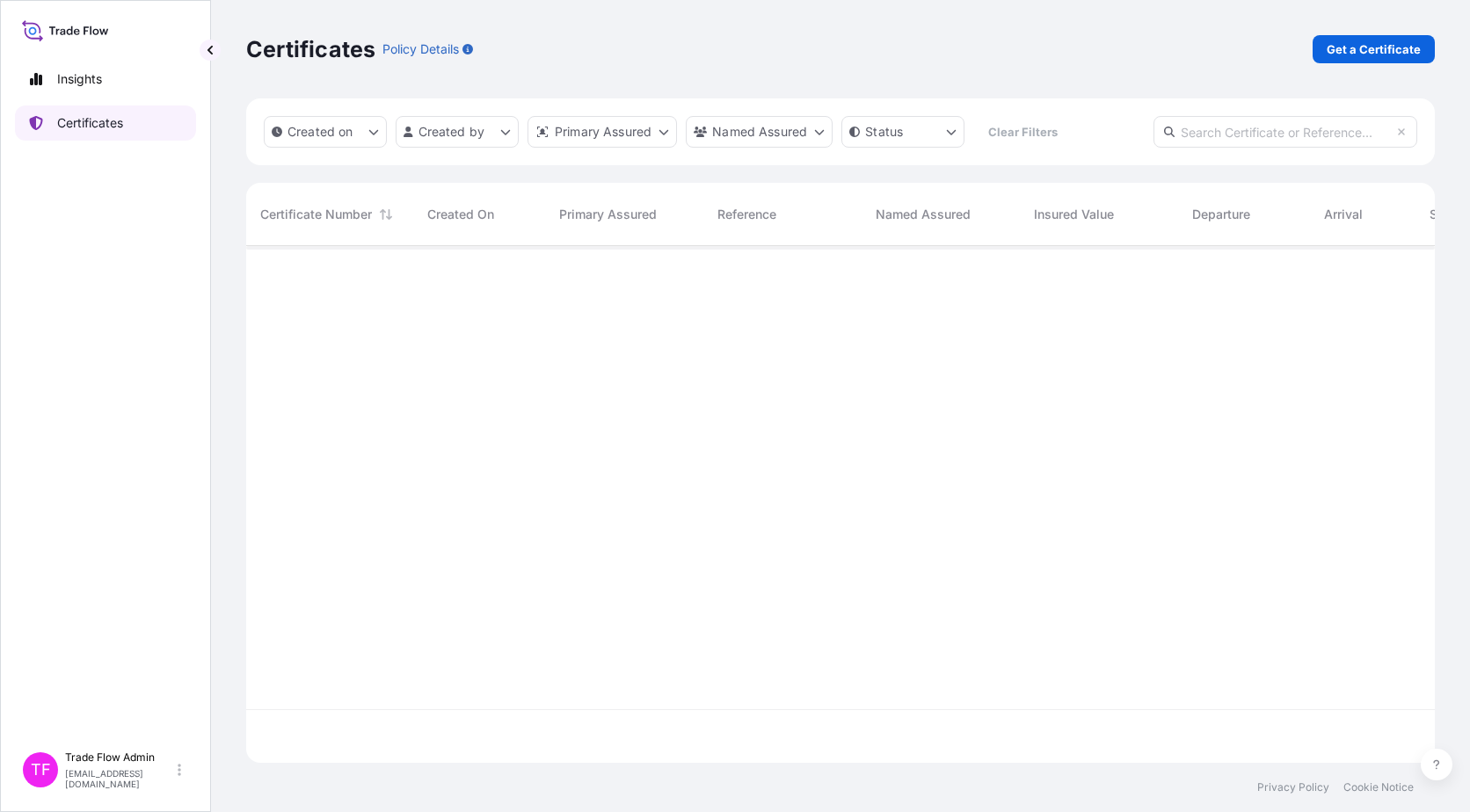
scroll to position [513, 1176]
click at [1118, 127] on input "text" at bounding box center [1286, 131] width 264 height 32
paste input "[PHONE_NUMBER]"
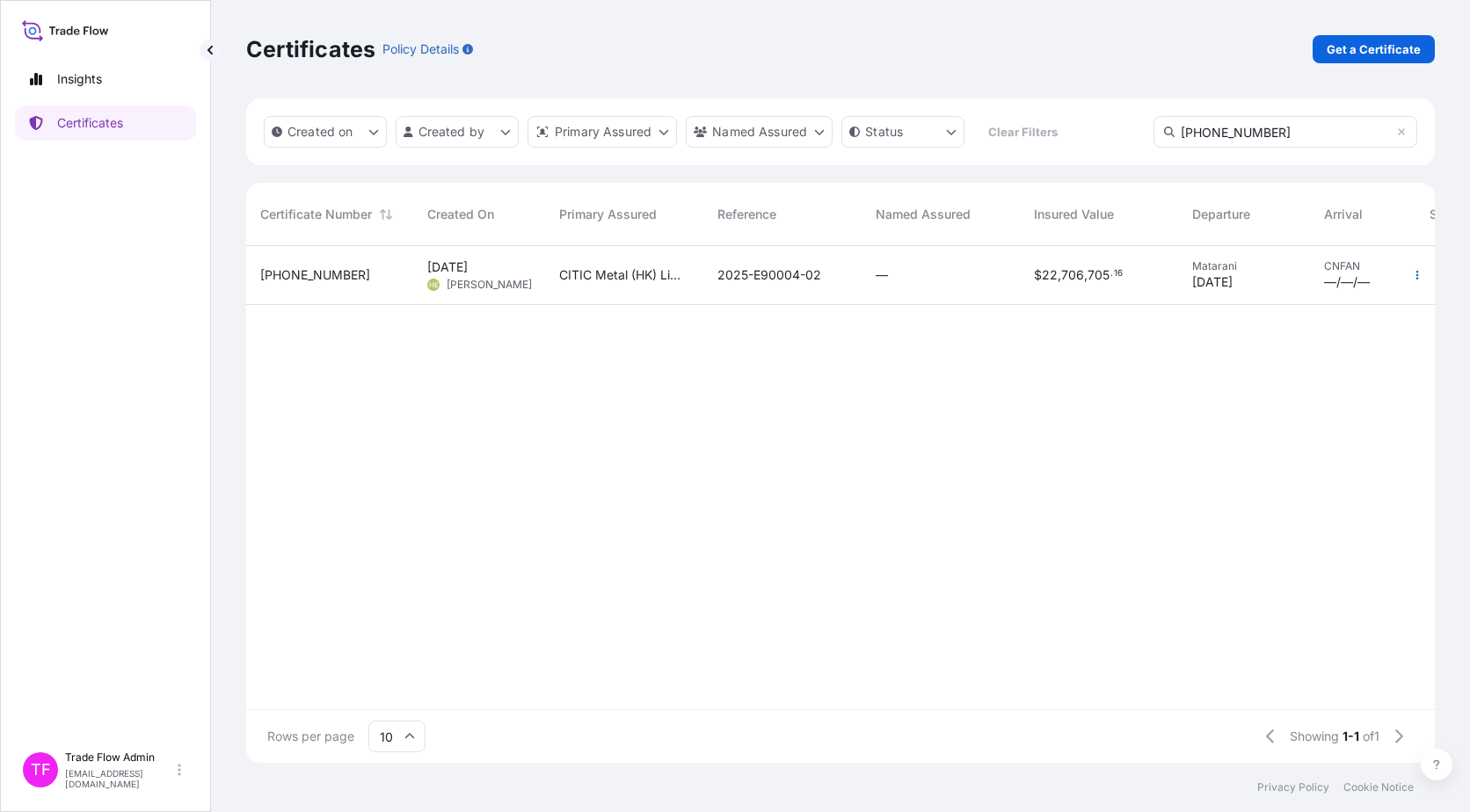
type input "[PHONE_NUMBER]"
click at [969, 292] on div "—" at bounding box center [941, 275] width 158 height 59
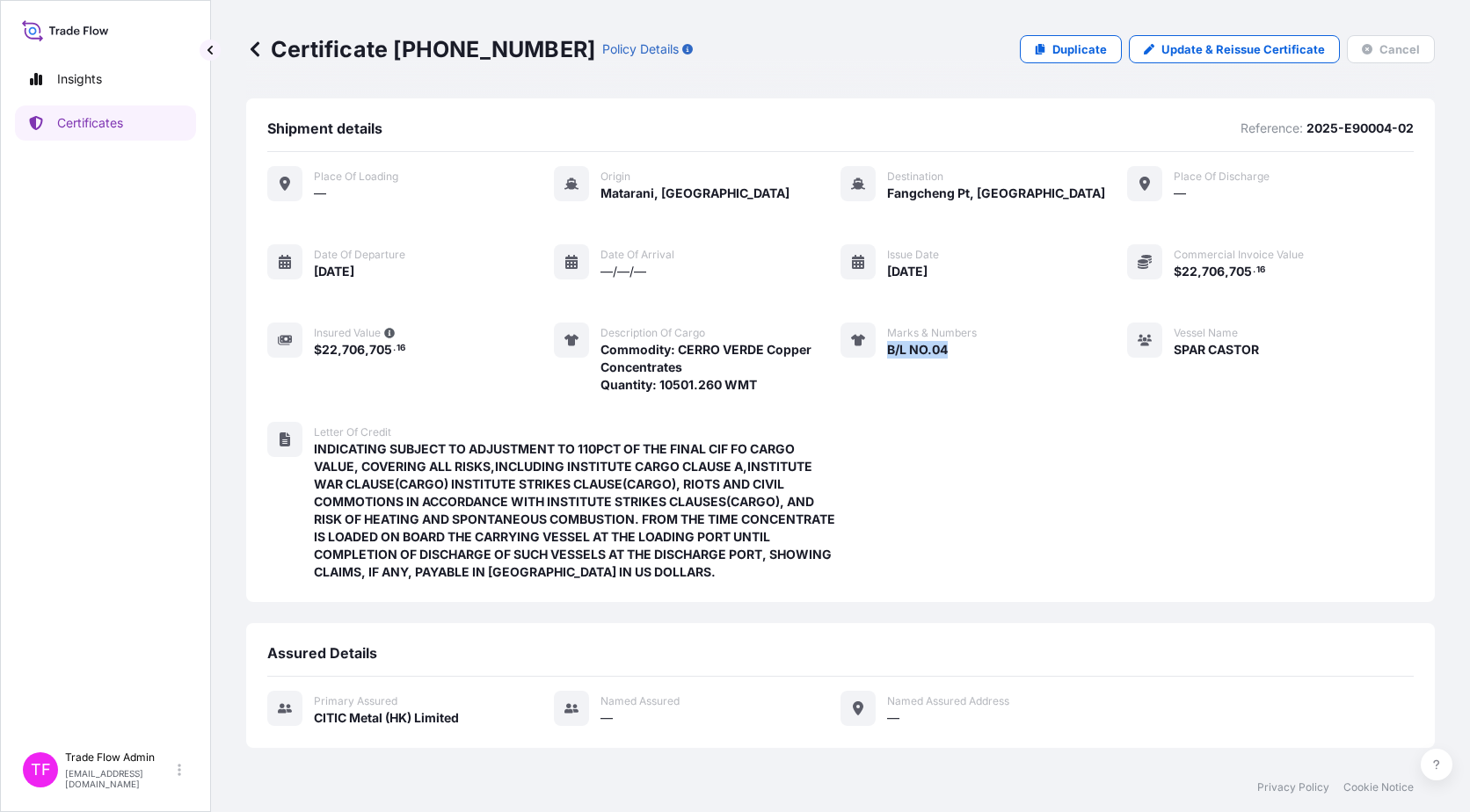
drag, startPoint x: 877, startPoint y: 350, endPoint x: 955, endPoint y: 344, distance: 78.2
click at [955, 344] on div "Marks & Numbers B/L NO.04" at bounding box center [909, 358] width 137 height 71
click at [123, 121] on p "Certificates" at bounding box center [90, 123] width 66 height 17
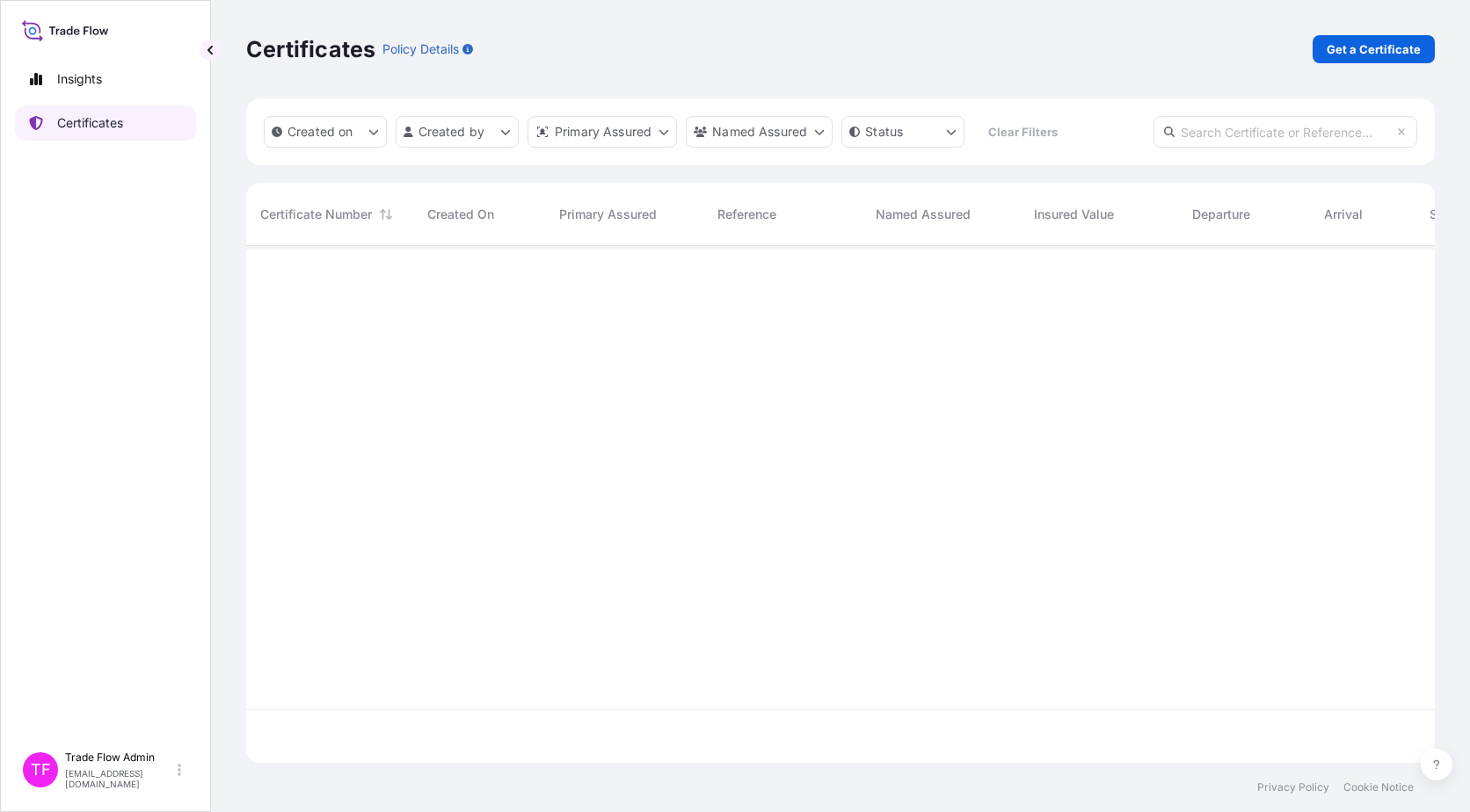
scroll to position [513, 1176]
click at [1118, 137] on input "text" at bounding box center [1286, 131] width 264 height 32
paste input "[PHONE_NUMBER]"
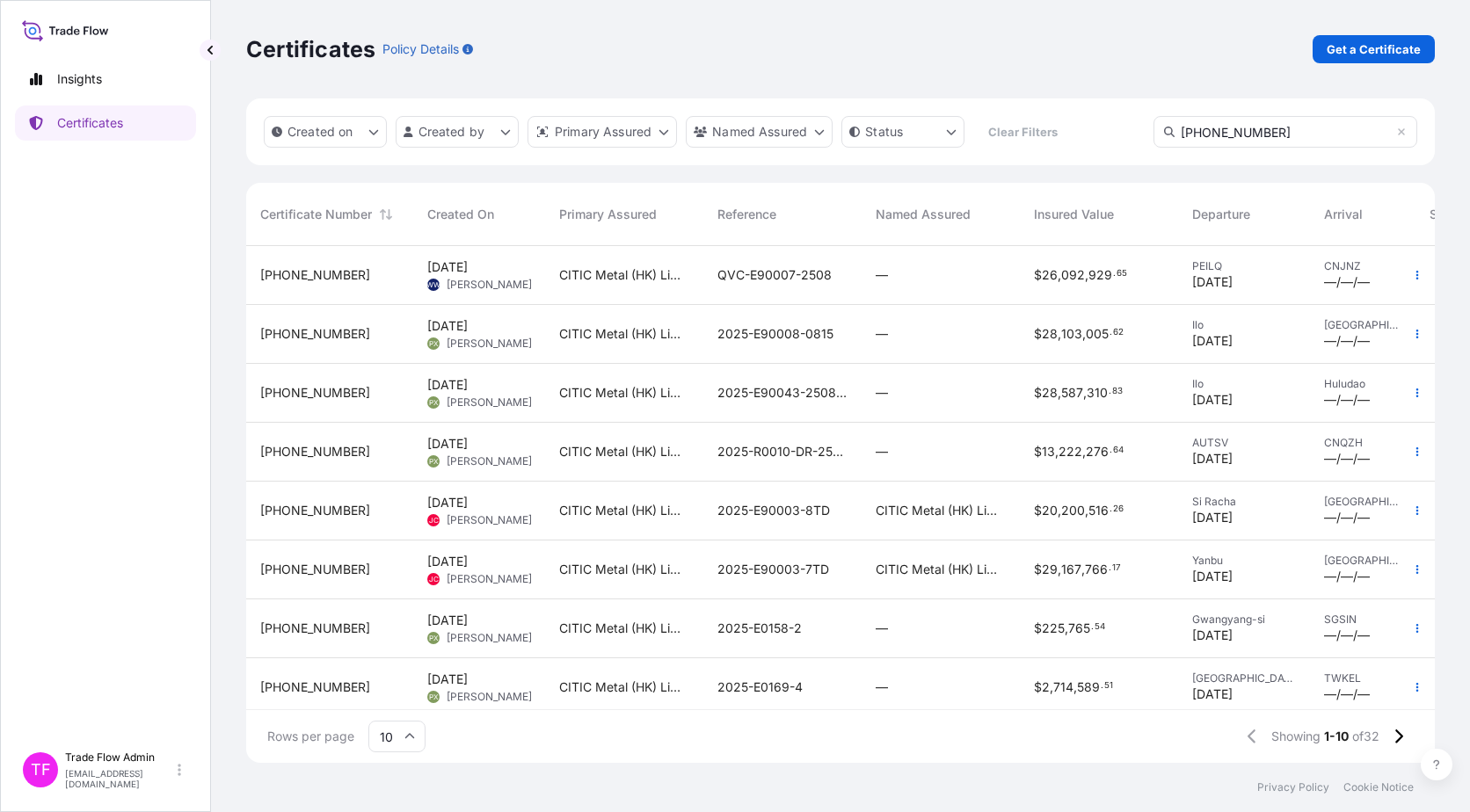
click at [1118, 137] on input "[PHONE_NUMBER]" at bounding box center [1286, 131] width 264 height 32
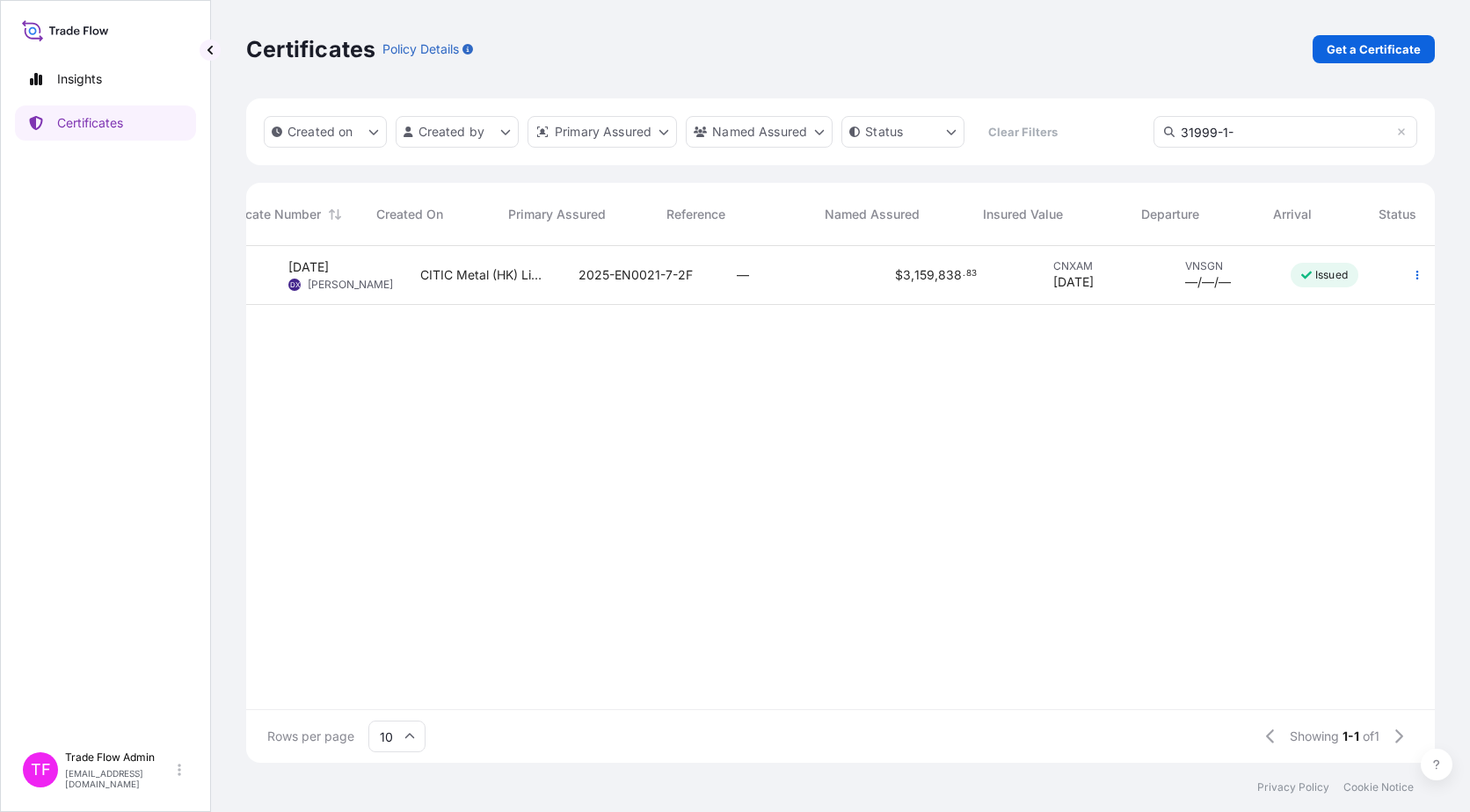
scroll to position [0, 0]
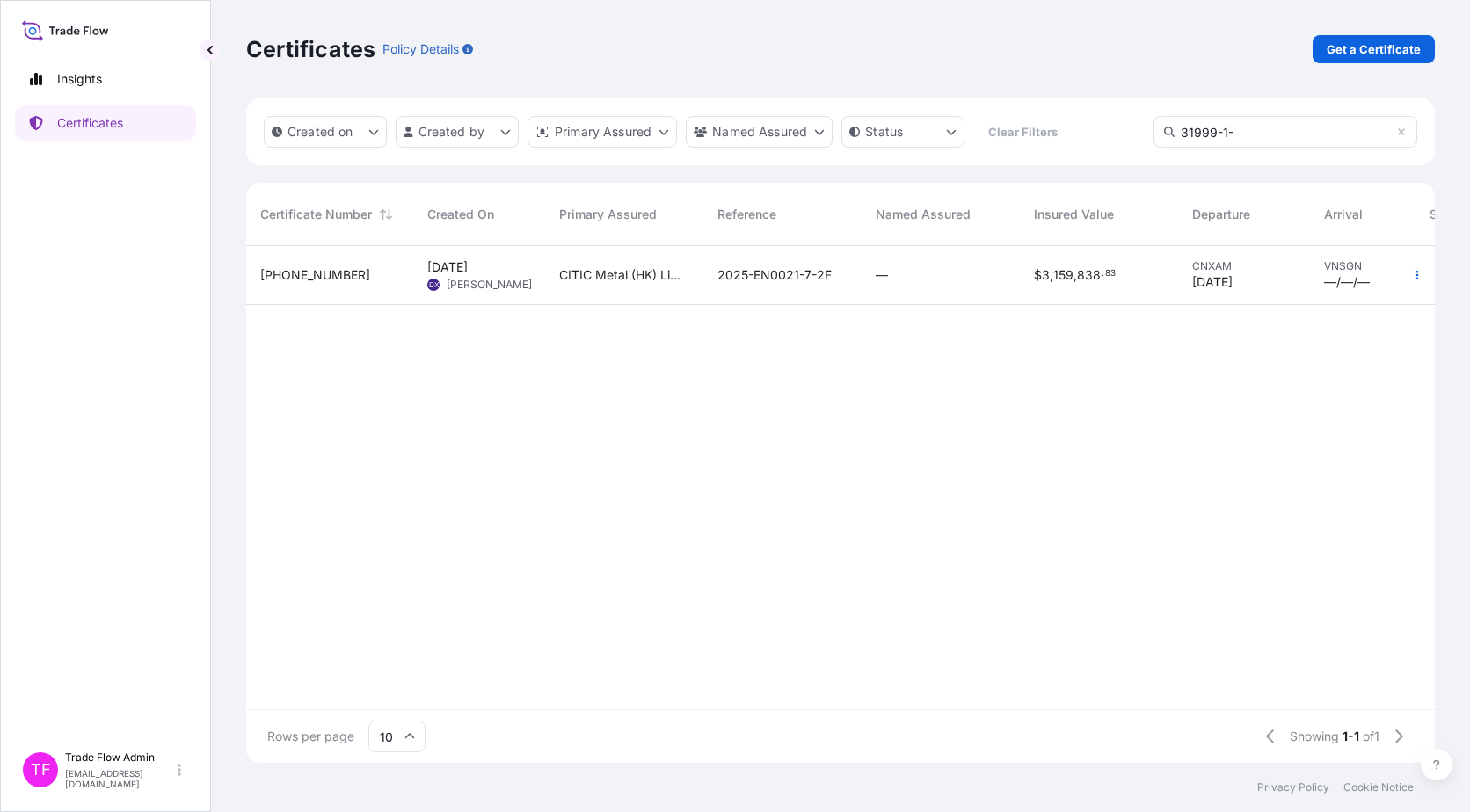
type input "31999-1-"
click at [919, 281] on div "—" at bounding box center [941, 275] width 130 height 17
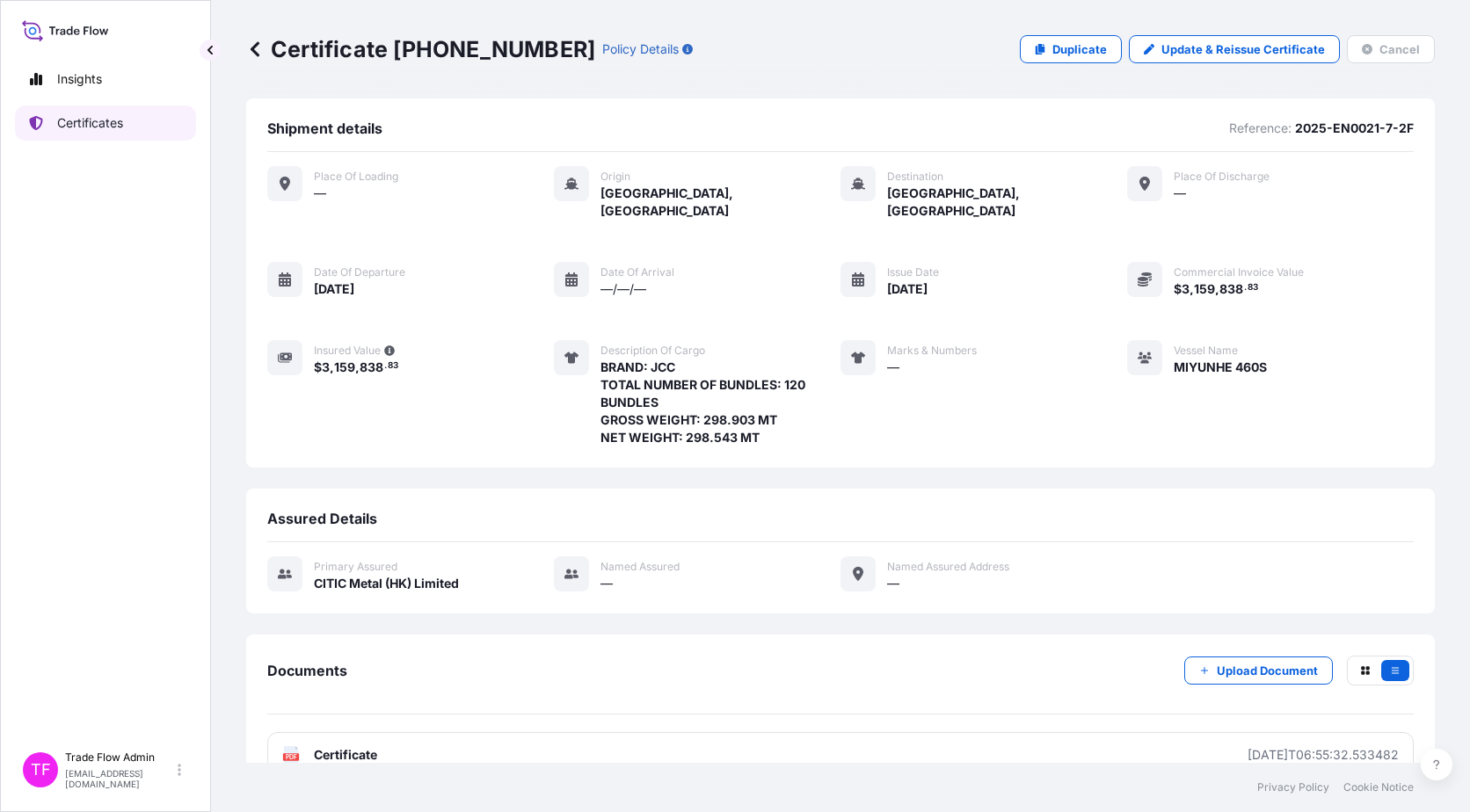
click at [97, 126] on p "Certificates" at bounding box center [90, 123] width 66 height 17
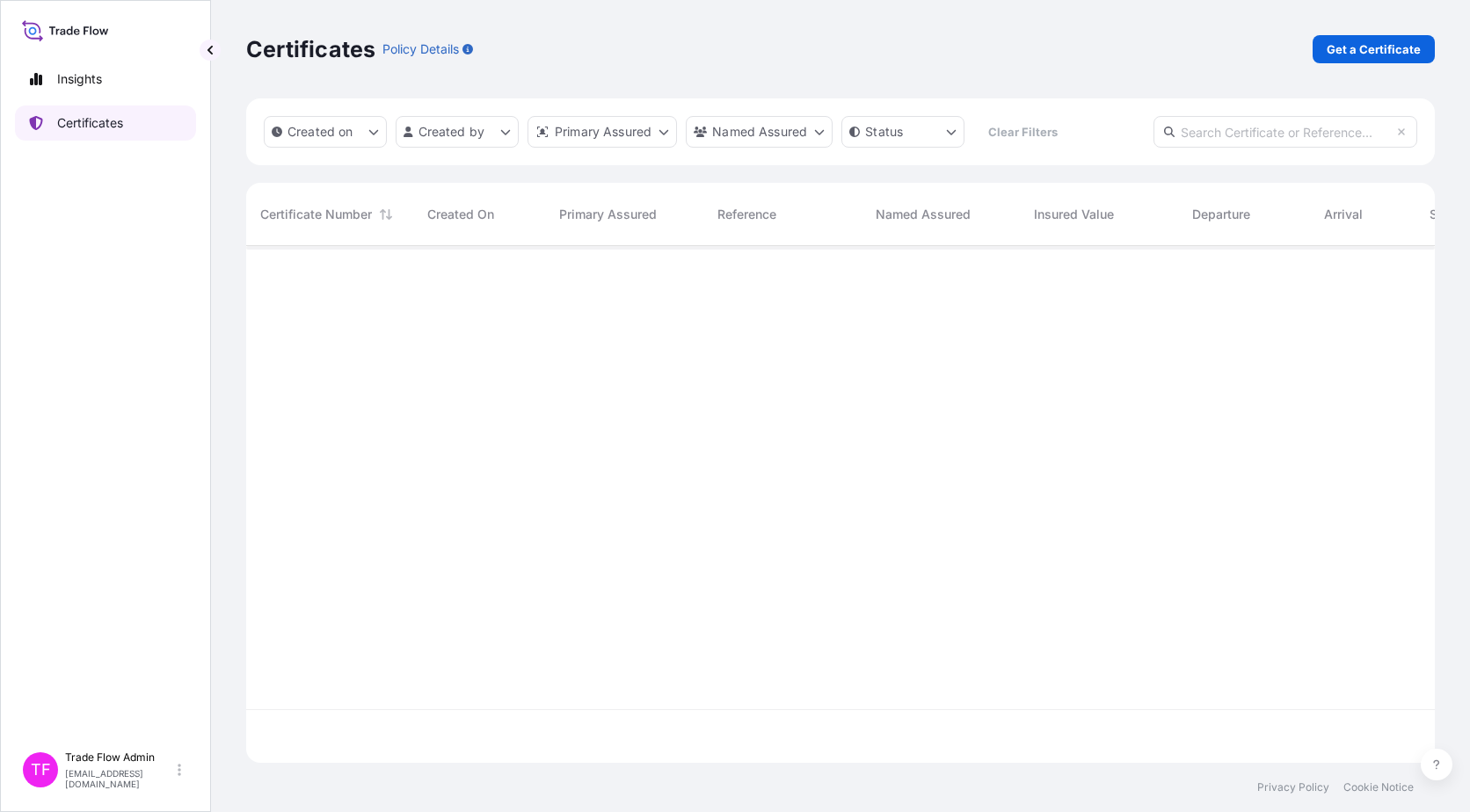
scroll to position [513, 1176]
click at [1118, 136] on input "text" at bounding box center [1286, 131] width 264 height 32
paste input "[PHONE_NUMBER]"
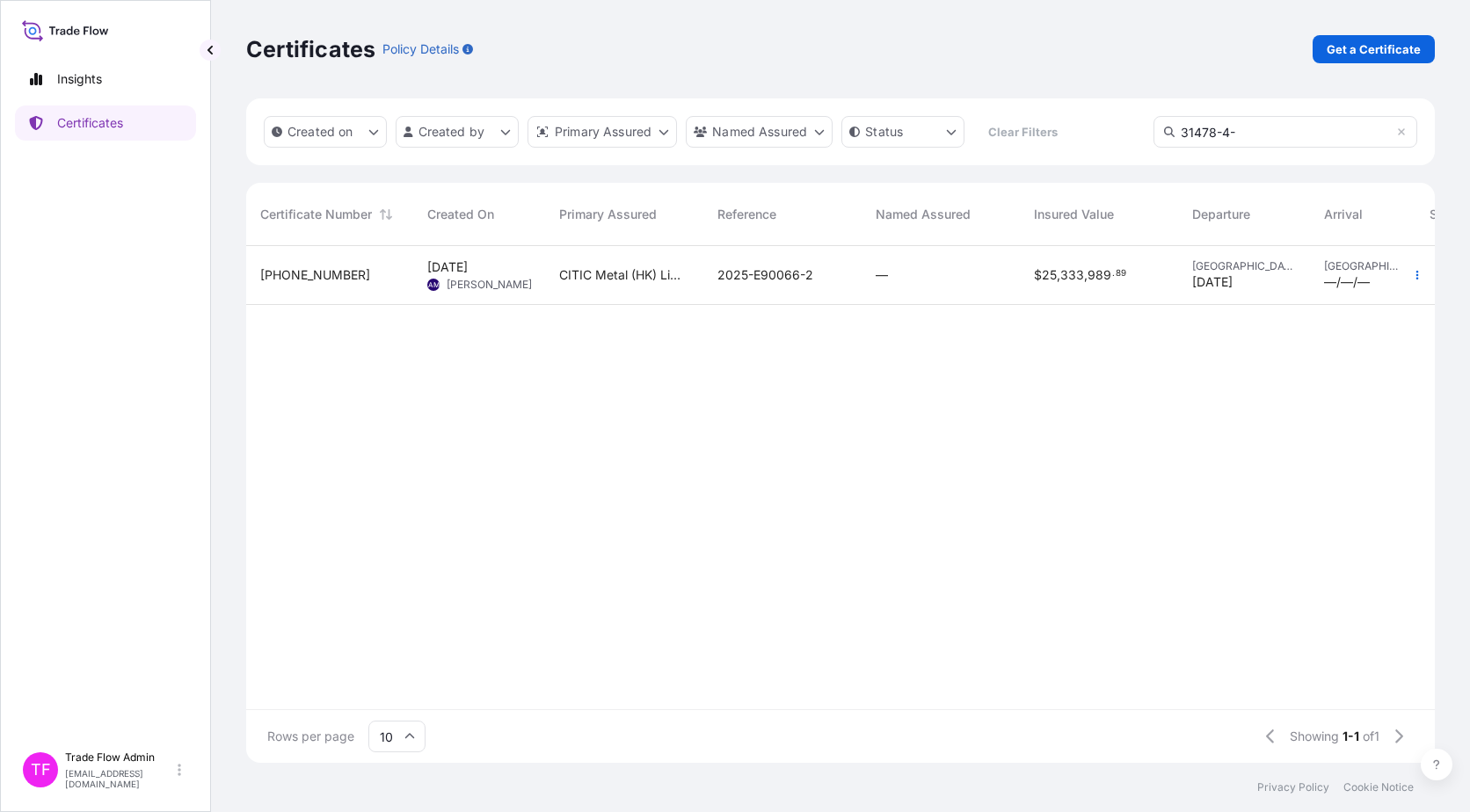
type input "31478-4-"
click at [730, 287] on div "2025-E90066-2" at bounding box center [782, 275] width 158 height 59
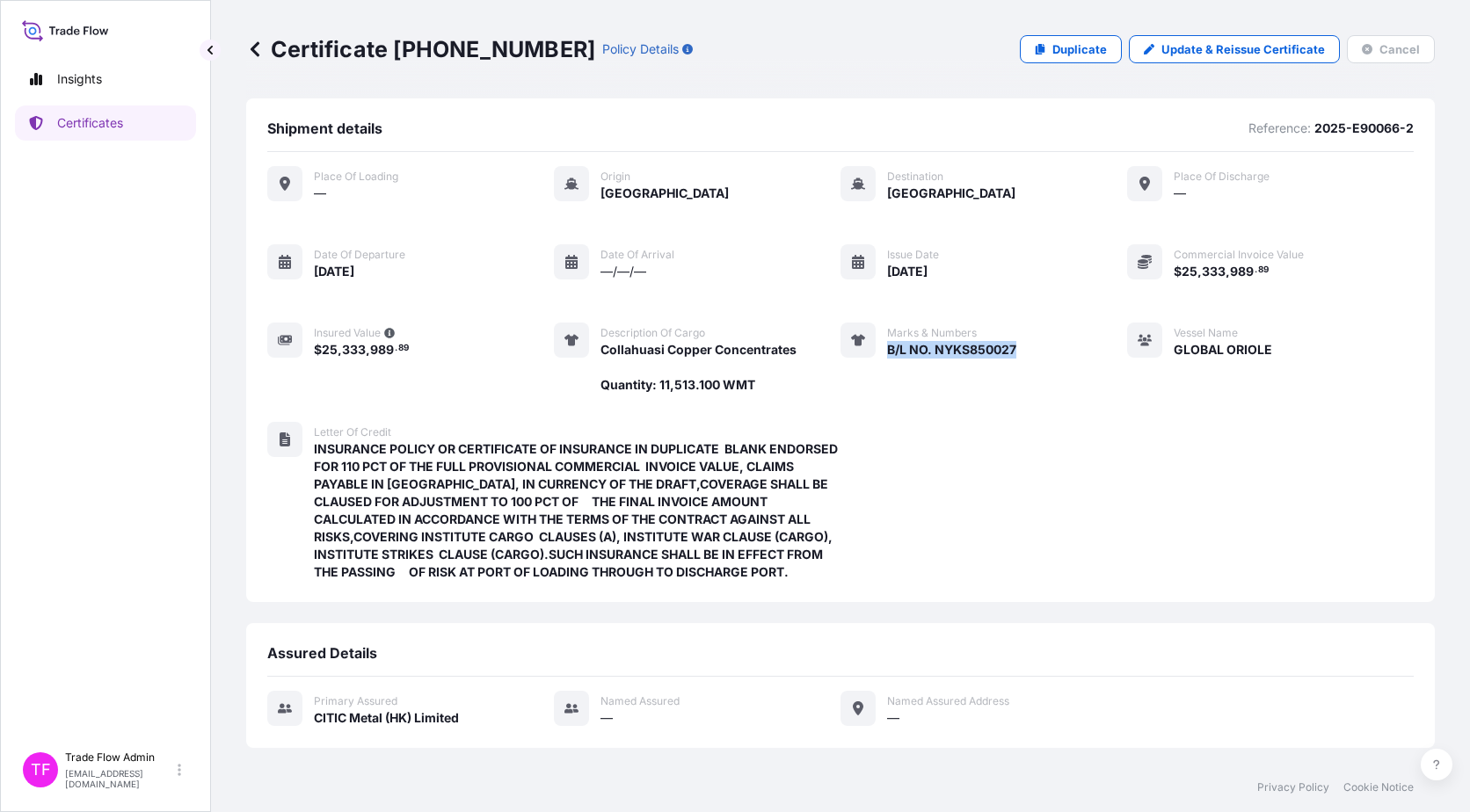
drag, startPoint x: 883, startPoint y: 350, endPoint x: 1010, endPoint y: 350, distance: 127.0
click at [1010, 350] on span "B/L NO. NYKS850027" at bounding box center [952, 350] width 129 height 17
click at [123, 119] on p "Certificates" at bounding box center [90, 123] width 66 height 17
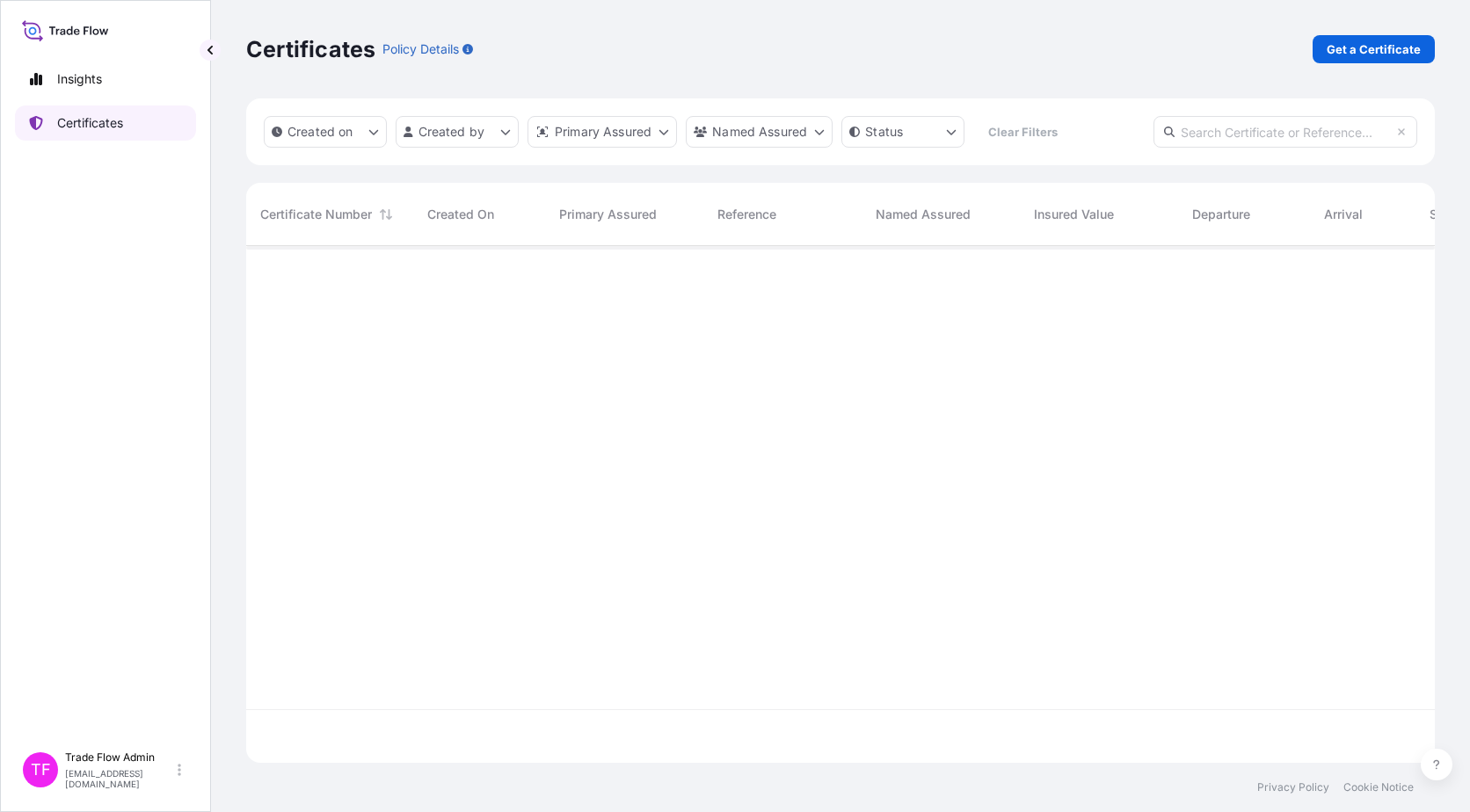
scroll to position [513, 1176]
click at [1118, 123] on input "text" at bounding box center [1286, 131] width 264 height 32
paste input "[PHONE_NUMBER]"
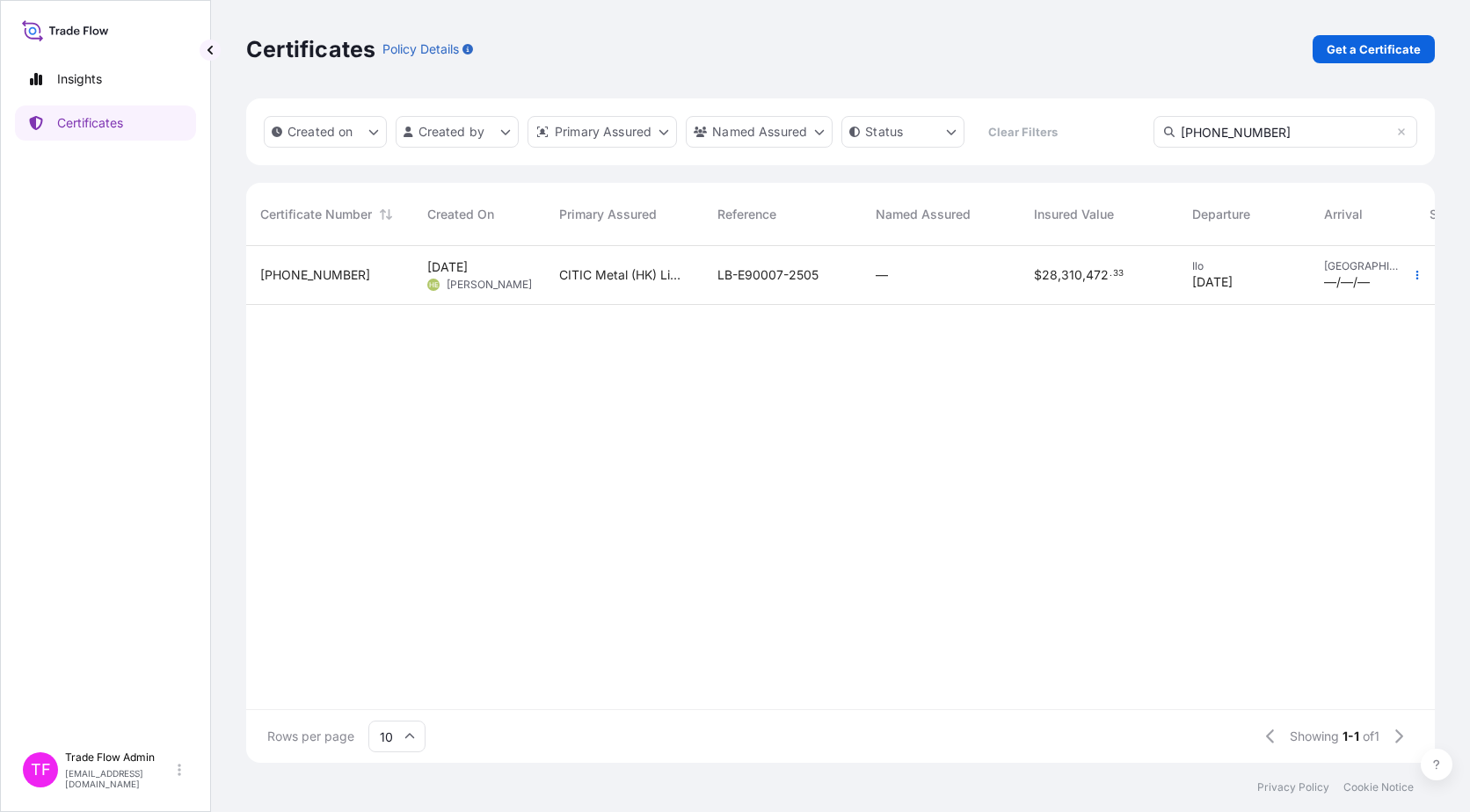
type input "[PHONE_NUMBER]"
click at [926, 292] on div "—" at bounding box center [941, 275] width 158 height 59
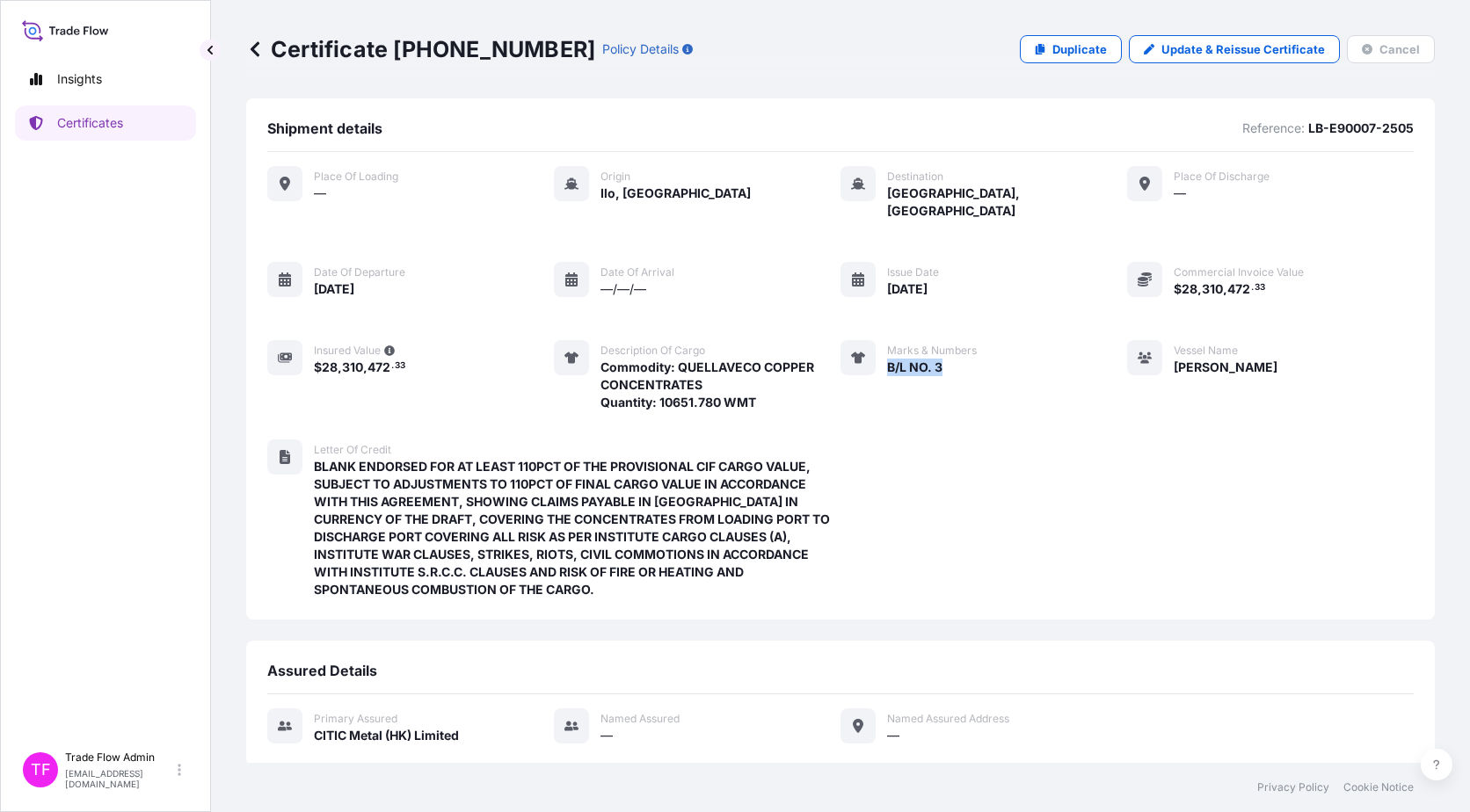
drag, startPoint x: 880, startPoint y: 347, endPoint x: 951, endPoint y: 350, distance: 71.1
click at [951, 358] on div "B/L NO. 3" at bounding box center [932, 367] width 89 height 18
click at [148, 113] on link "Certificates" at bounding box center [105, 123] width 181 height 36
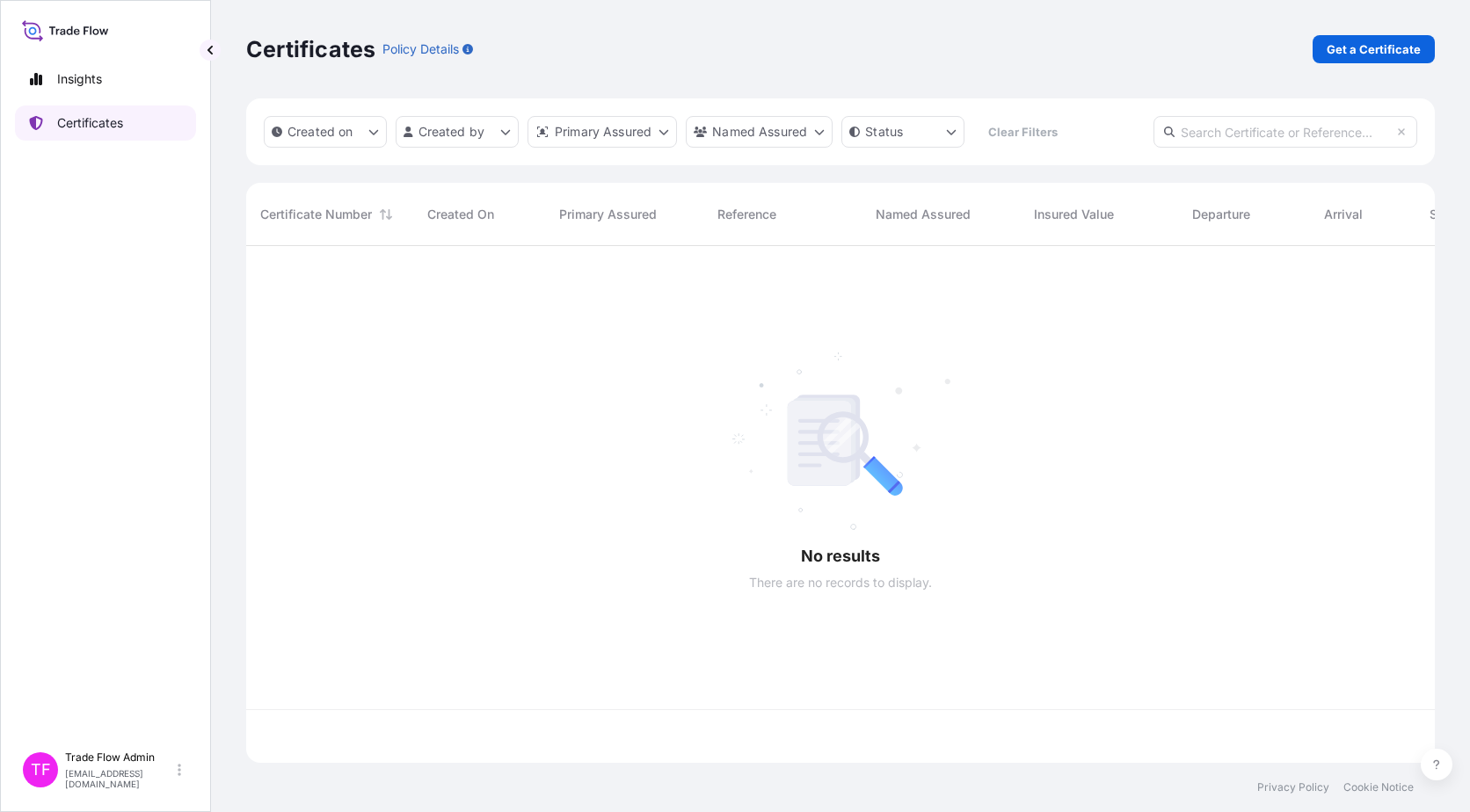
scroll to position [513, 1176]
click at [1118, 127] on input "text" at bounding box center [1286, 131] width 264 height 32
paste input "[PHONE_NUMBER]"
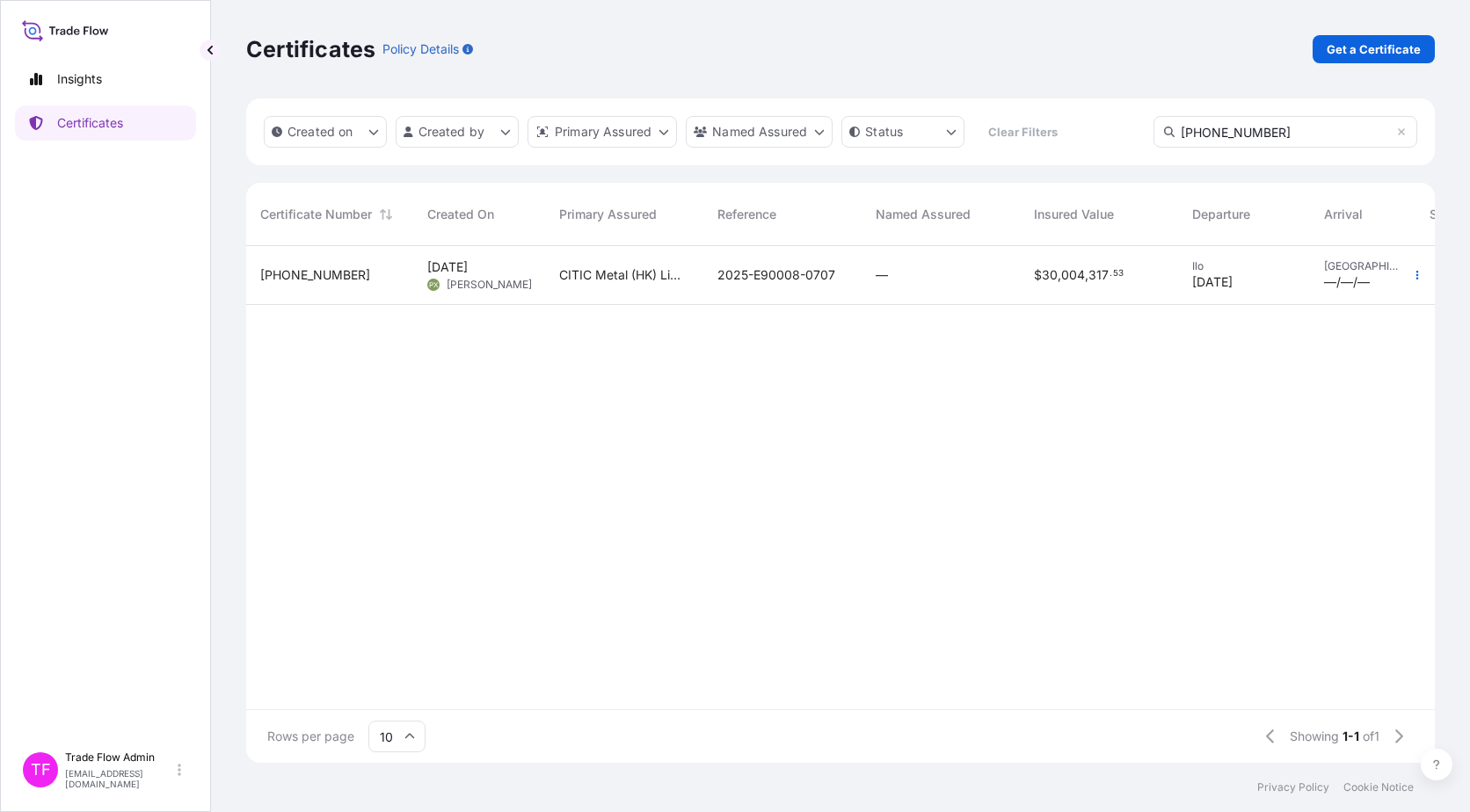
type input "[PHONE_NUMBER]"
click at [966, 288] on div "—" at bounding box center [941, 275] width 158 height 59
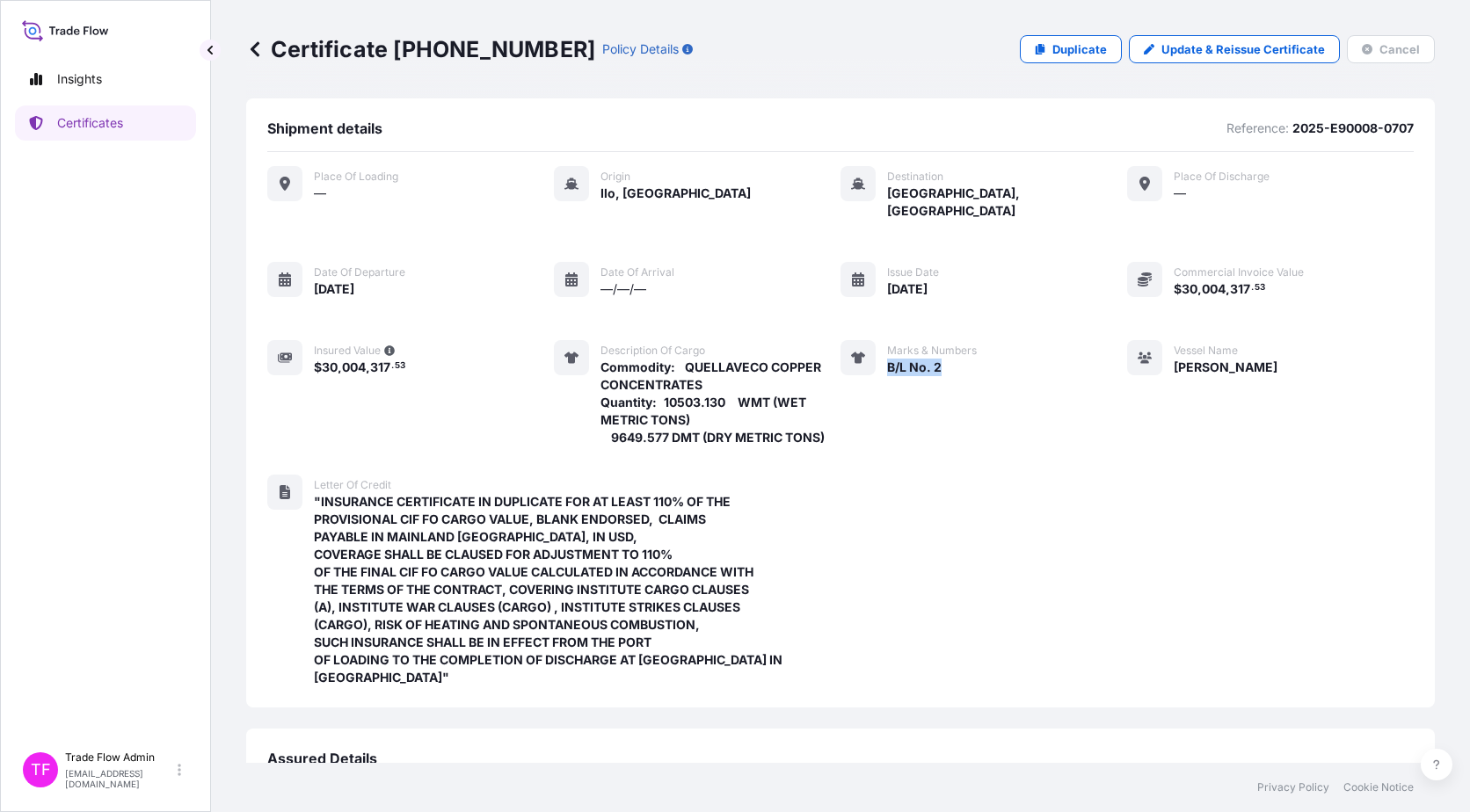
drag, startPoint x: 877, startPoint y: 351, endPoint x: 941, endPoint y: 346, distance: 64.2
click at [941, 346] on div "Marks & Numbers B/L No. 2" at bounding box center [909, 393] width 137 height 107
click at [120, 123] on p "Certificates" at bounding box center [90, 123] width 66 height 17
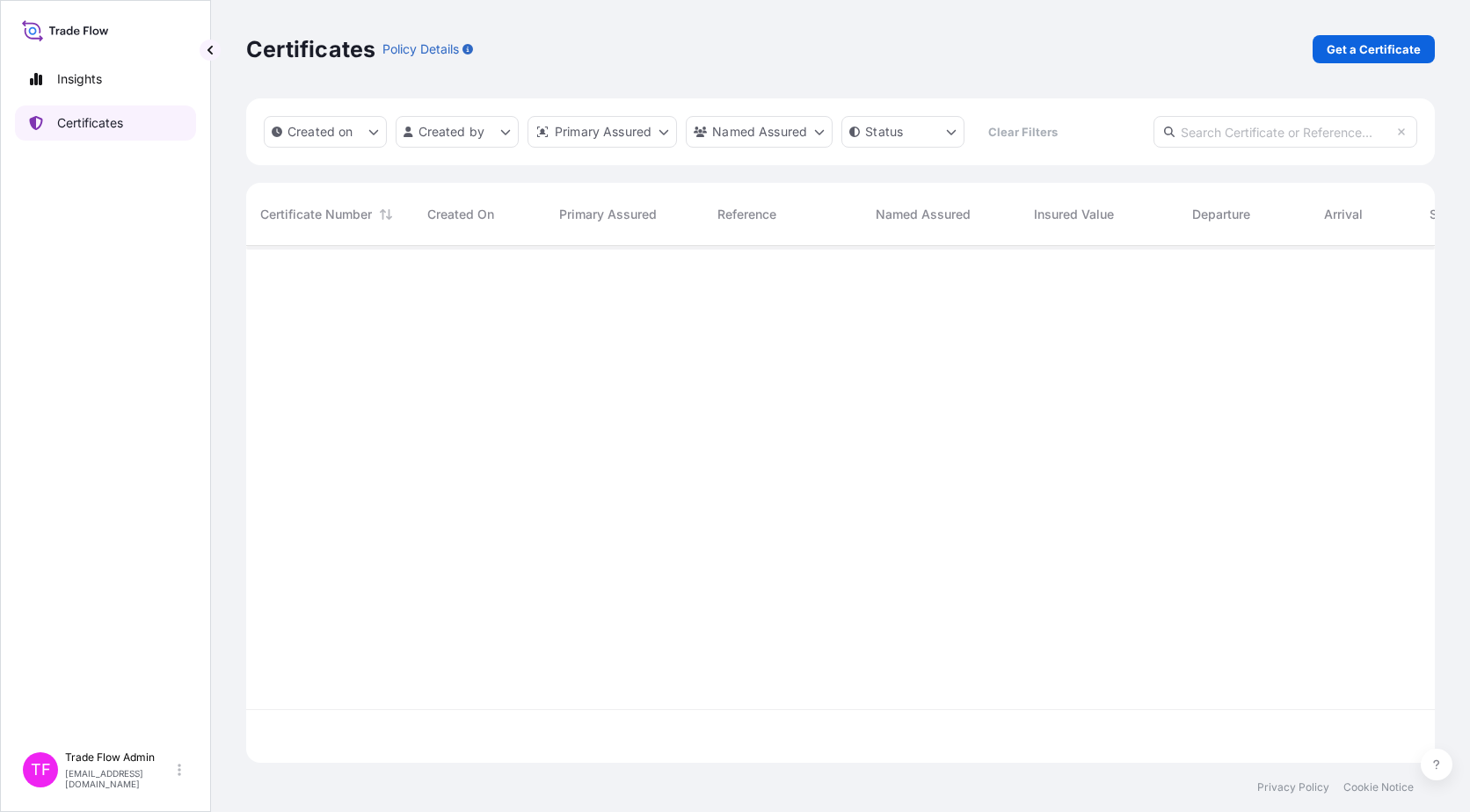
scroll to position [513, 1176]
click at [1118, 127] on input "text" at bounding box center [1286, 131] width 264 height 32
paste input "[PHONE_NUMBER]"
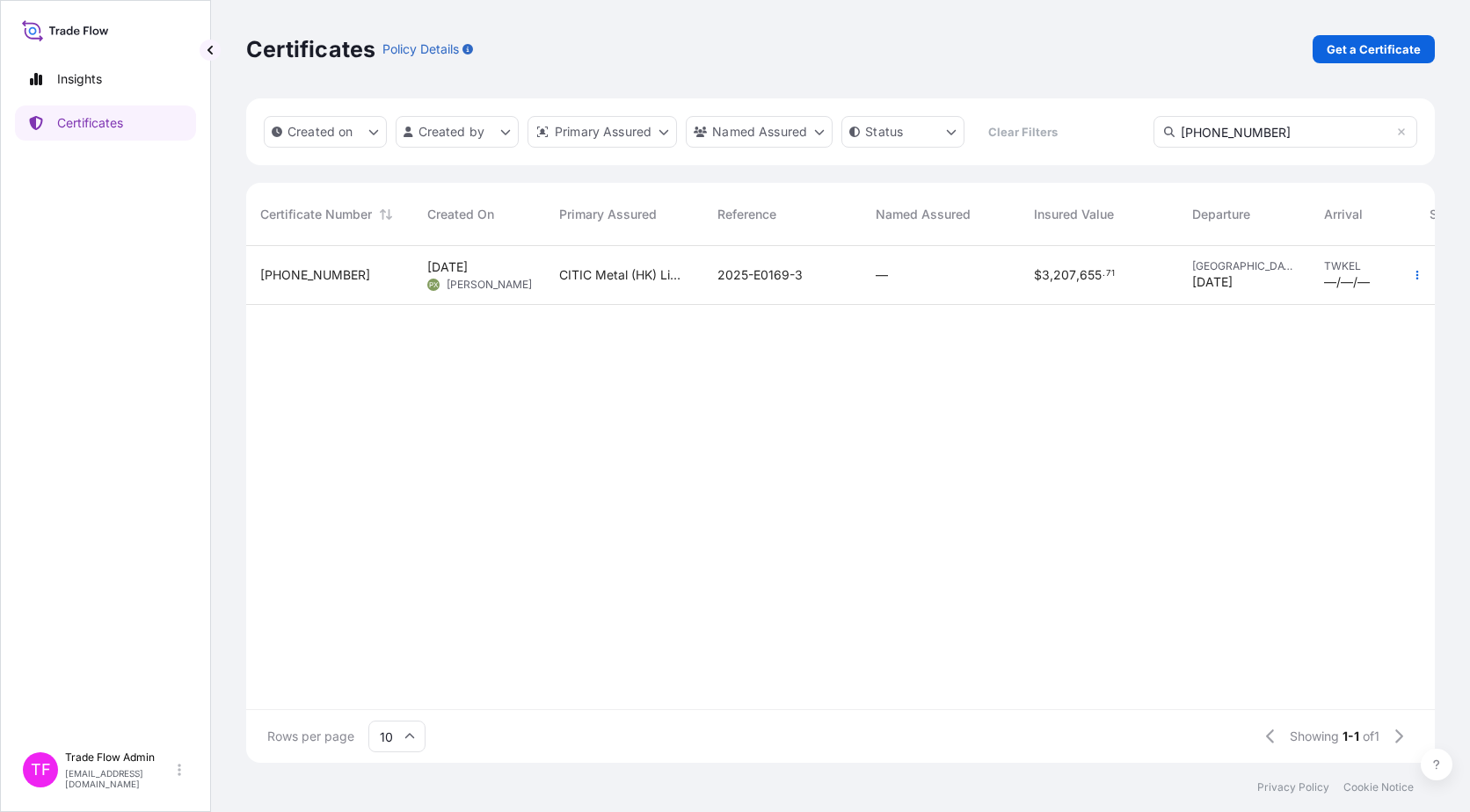
type input "[PHONE_NUMBER]"
click at [893, 278] on div "—" at bounding box center [941, 275] width 130 height 17
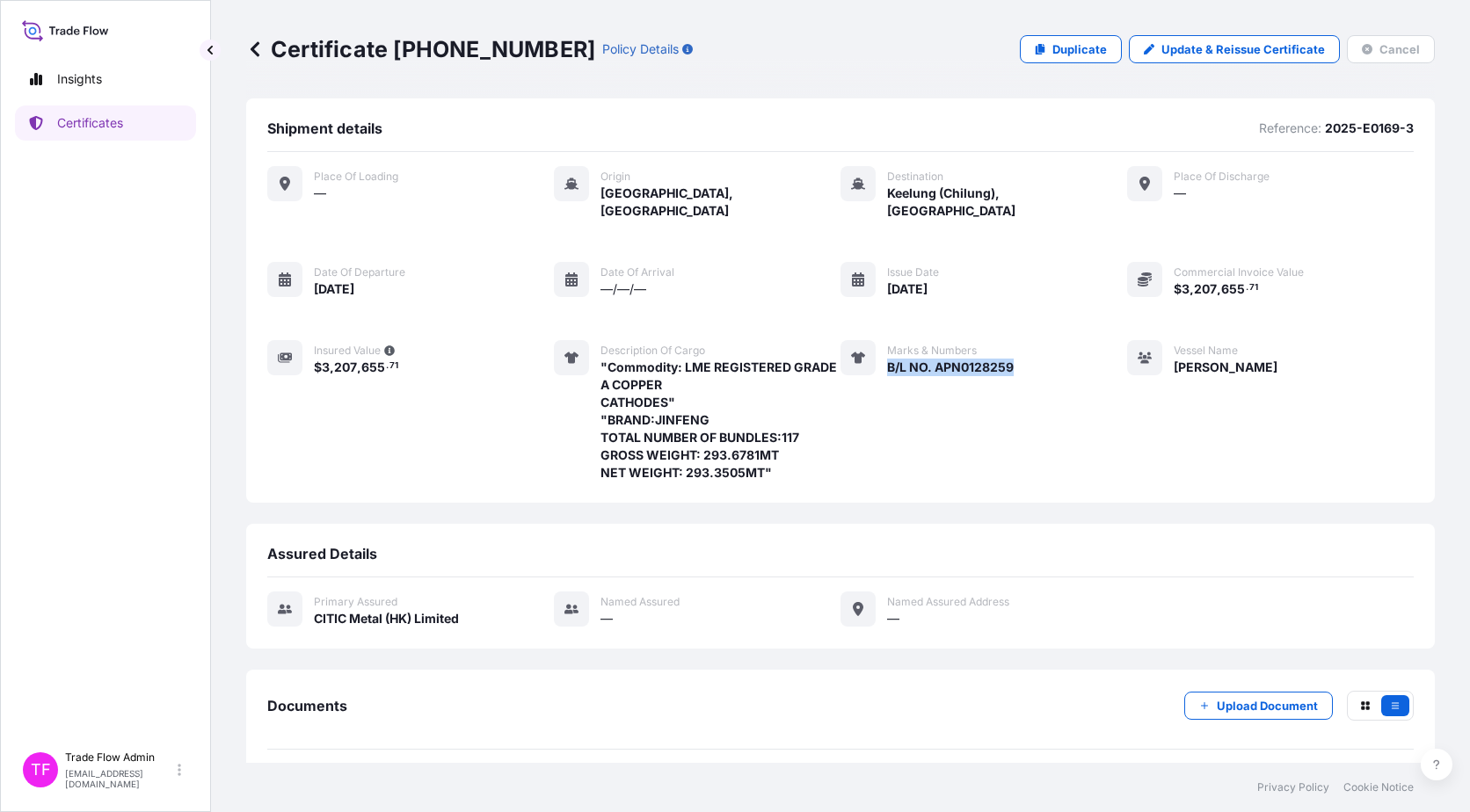
drag, startPoint x: 882, startPoint y: 350, endPoint x: 1016, endPoint y: 350, distance: 134.0
click at [1016, 350] on div "Place of Loading — Origin [GEOGRAPHIC_DATA], [GEOGRAPHIC_DATA] Destination [GEO…" at bounding box center [840, 323] width 1147 height 316
click at [77, 118] on p "Certificates" at bounding box center [90, 123] width 66 height 17
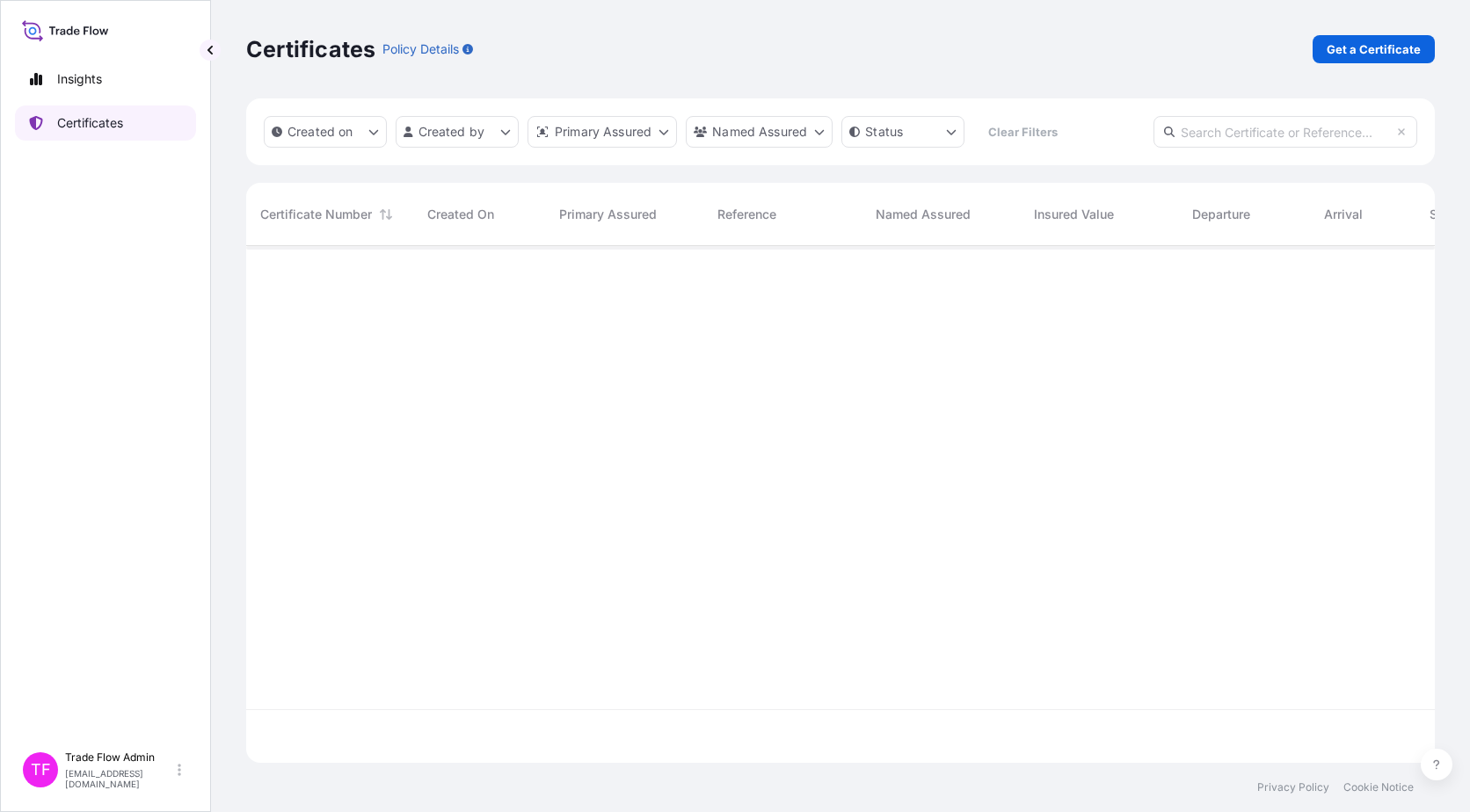
scroll to position [513, 1176]
click at [1118, 133] on input "text" at bounding box center [1286, 131] width 264 height 32
paste input "[PHONE_NUMBER]"
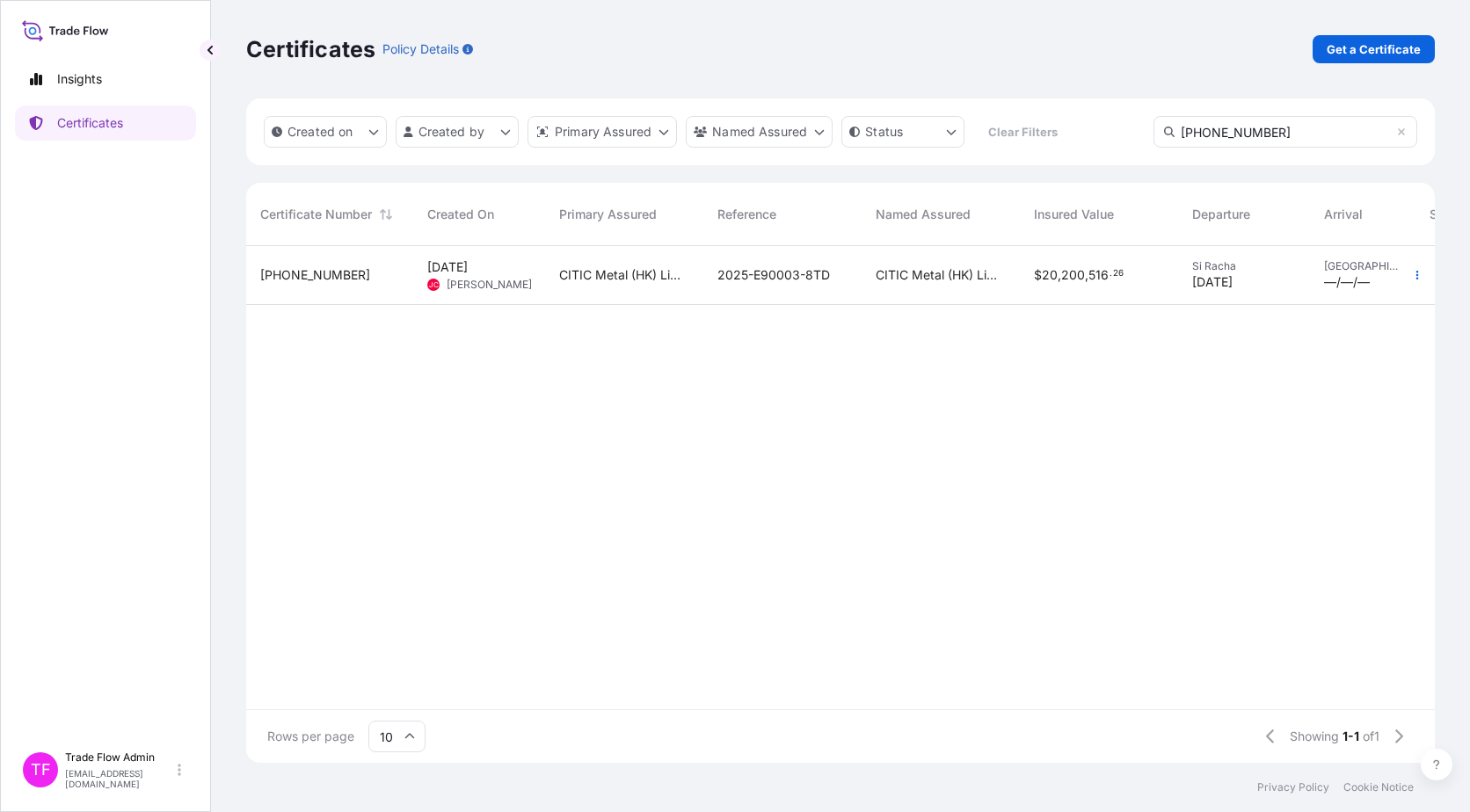
type input "[PHONE_NUMBER]"
click at [1037, 282] on span "$ 20 , 200 , 516 . 26" at bounding box center [1078, 275] width 89 height 17
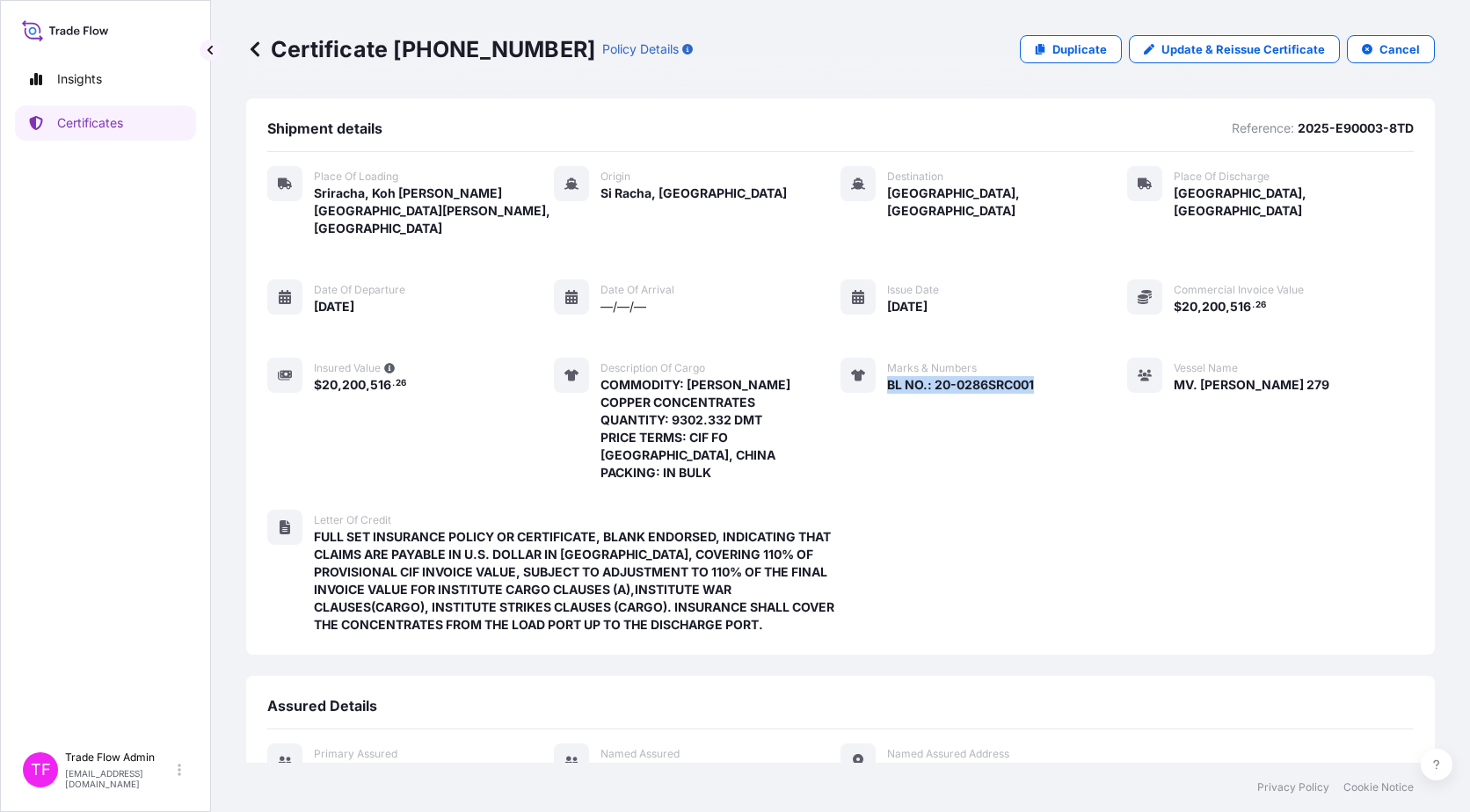
drag, startPoint x: 878, startPoint y: 363, endPoint x: 1045, endPoint y: 366, distance: 167.0
click at [1045, 366] on div "Place of Loading Sriracha, [GEOGRAPHIC_DATA][PERSON_NAME][GEOGRAPHIC_DATA][PERS…" at bounding box center [840, 323] width 1147 height 316
click at [62, 128] on p "Certificates" at bounding box center [90, 123] width 66 height 17
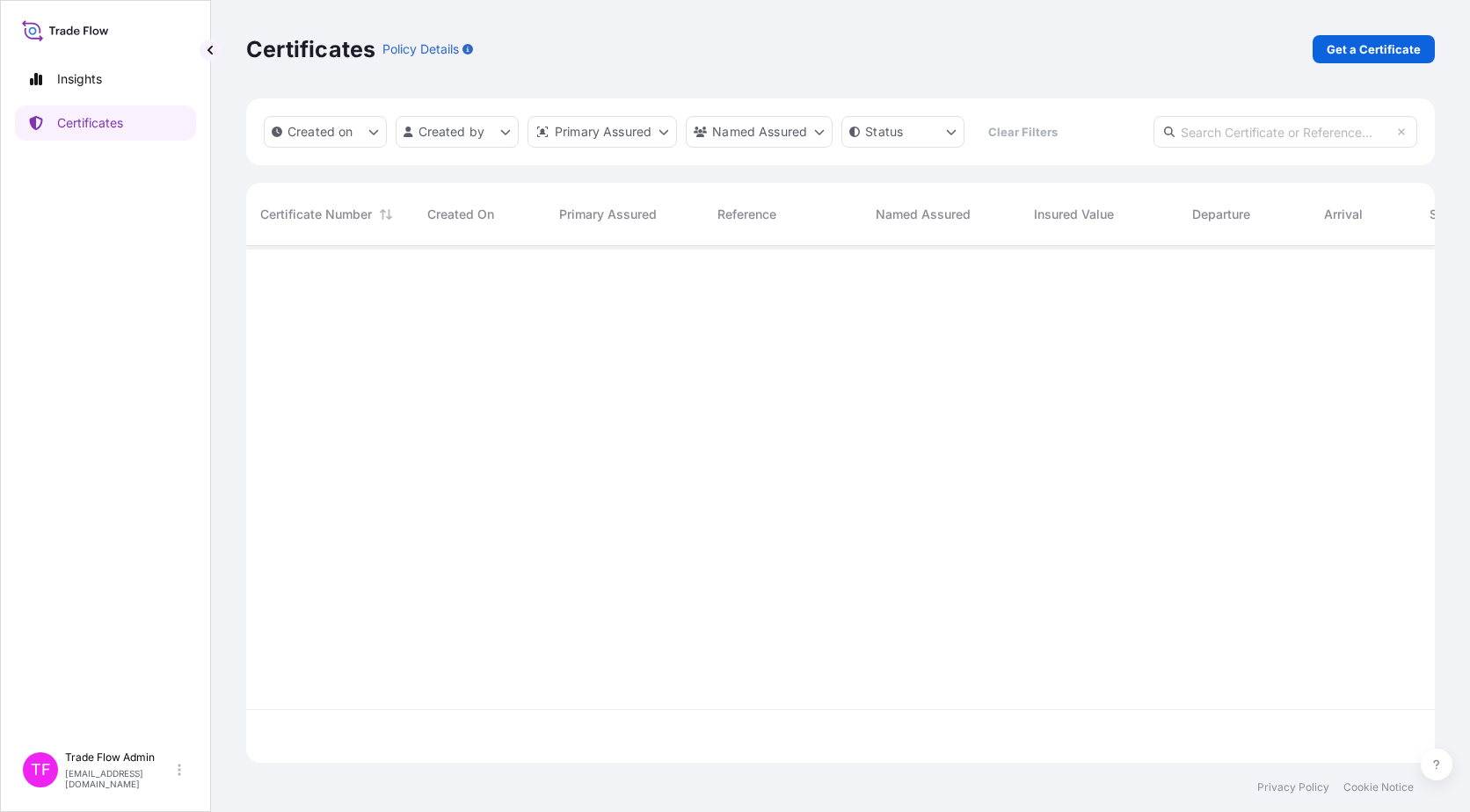
scroll to position [513, 1176]
click at [1118, 127] on input "text" at bounding box center [1286, 131] width 264 height 32
paste input "[PHONE_NUMBER]"
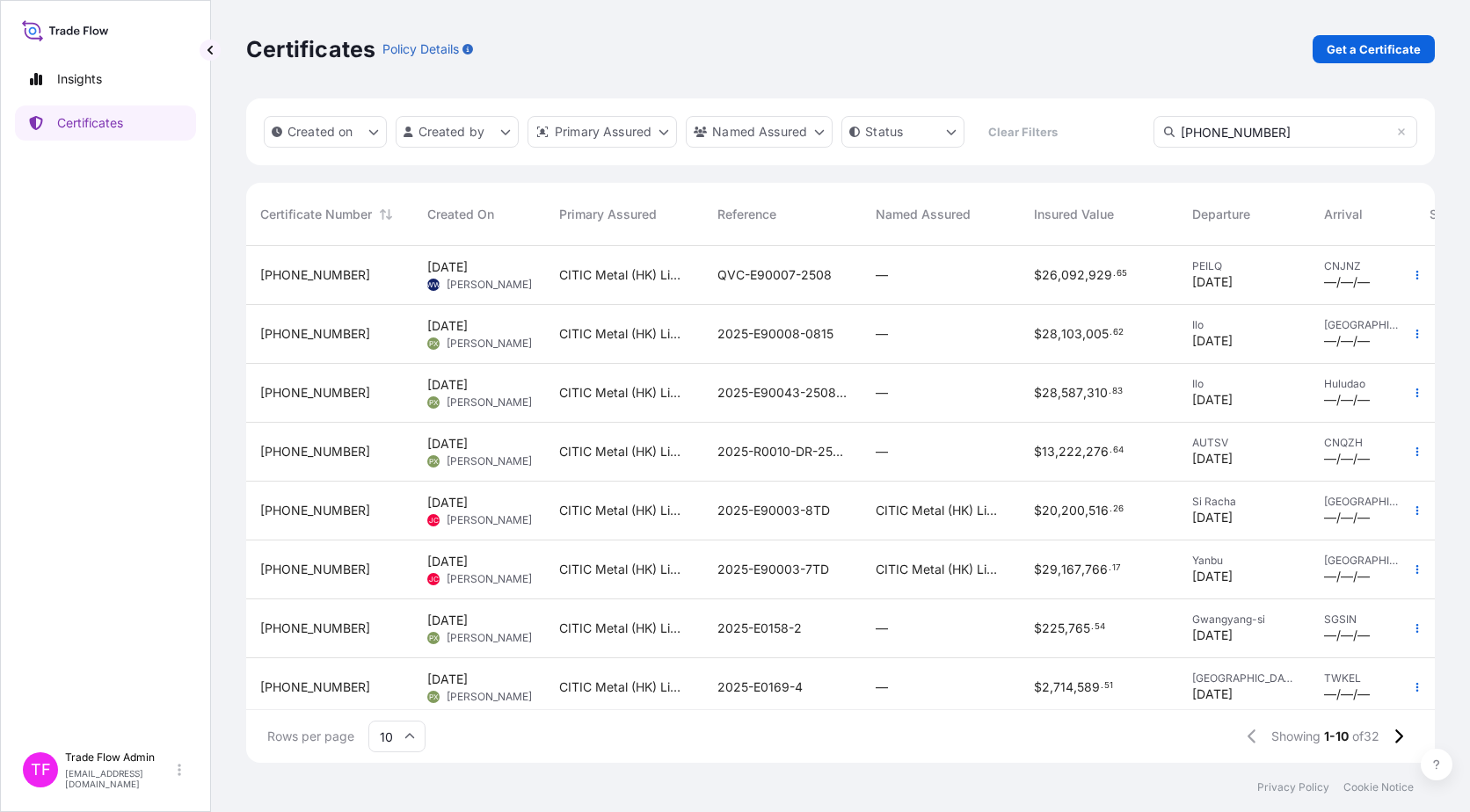
click at [1118, 128] on input "[PHONE_NUMBER]" at bounding box center [1286, 131] width 264 height 32
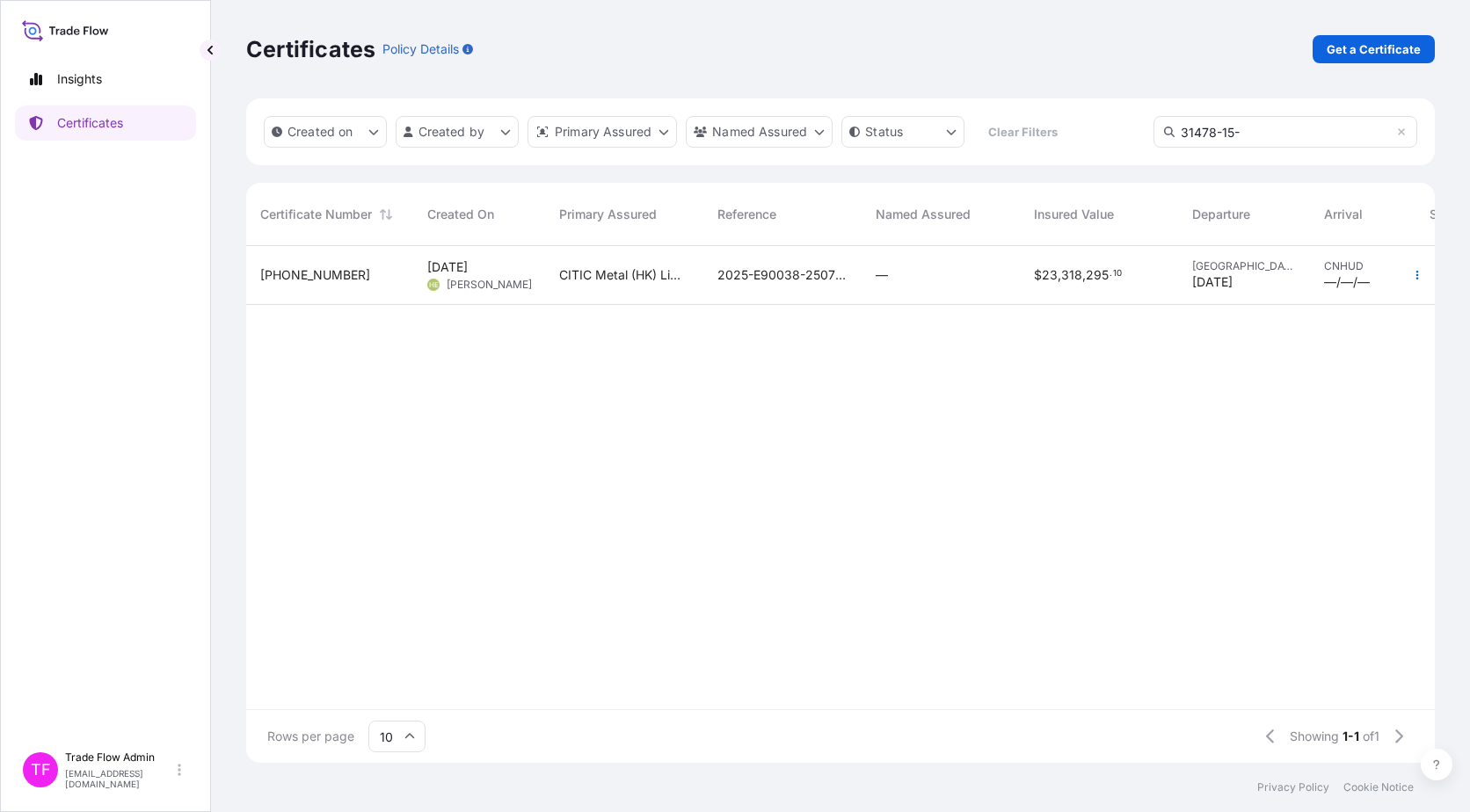
type input "31478-15-"
click at [984, 288] on div "—" at bounding box center [941, 275] width 158 height 59
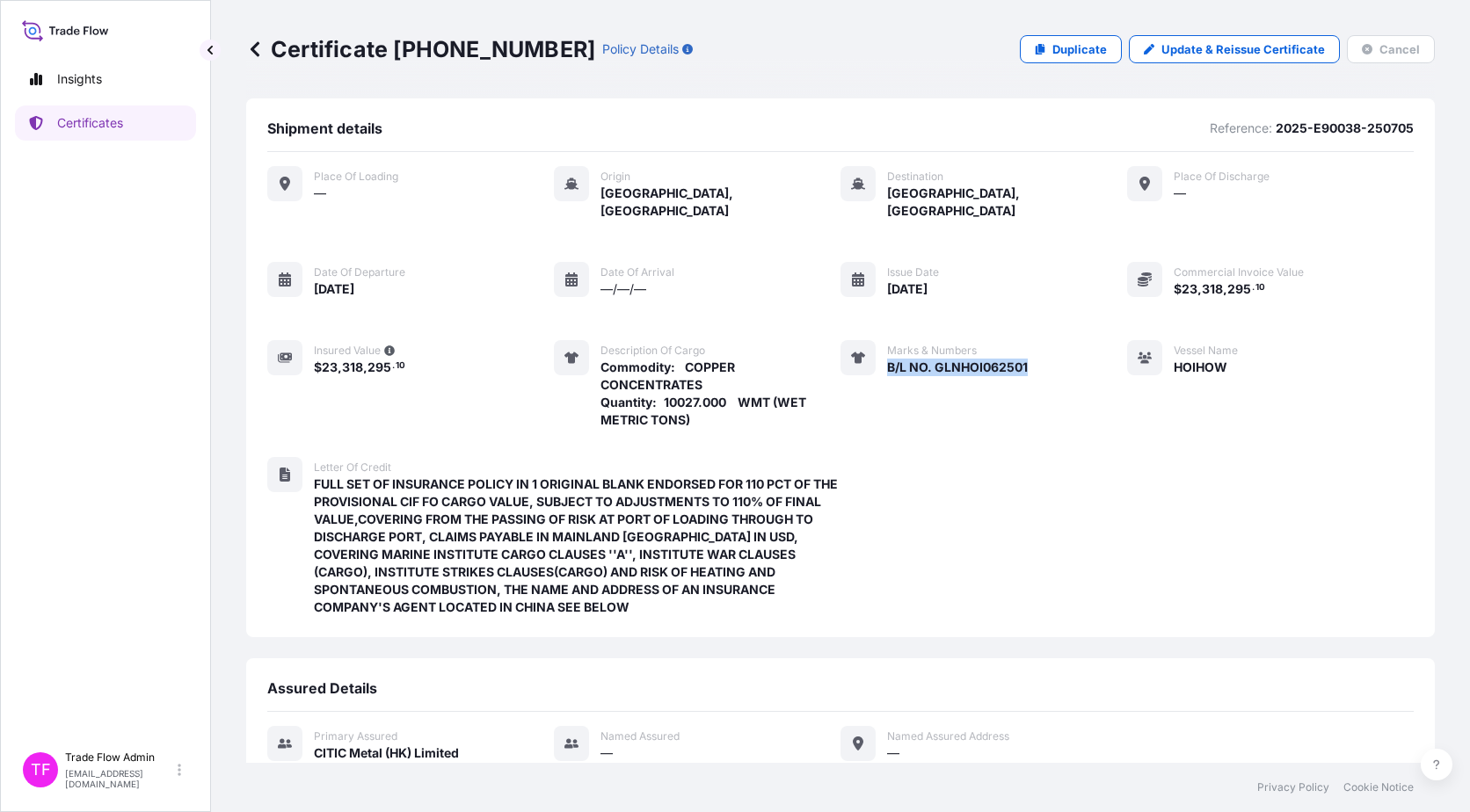
drag, startPoint x: 880, startPoint y: 346, endPoint x: 1026, endPoint y: 358, distance: 146.5
click at [1026, 358] on div "Place of Loading — Origin [GEOGRAPHIC_DATA], [GEOGRAPHIC_DATA] Destination [GEO…" at bounding box center [840, 297] width 1147 height 263
click at [121, 116] on p "Certificates" at bounding box center [90, 123] width 66 height 17
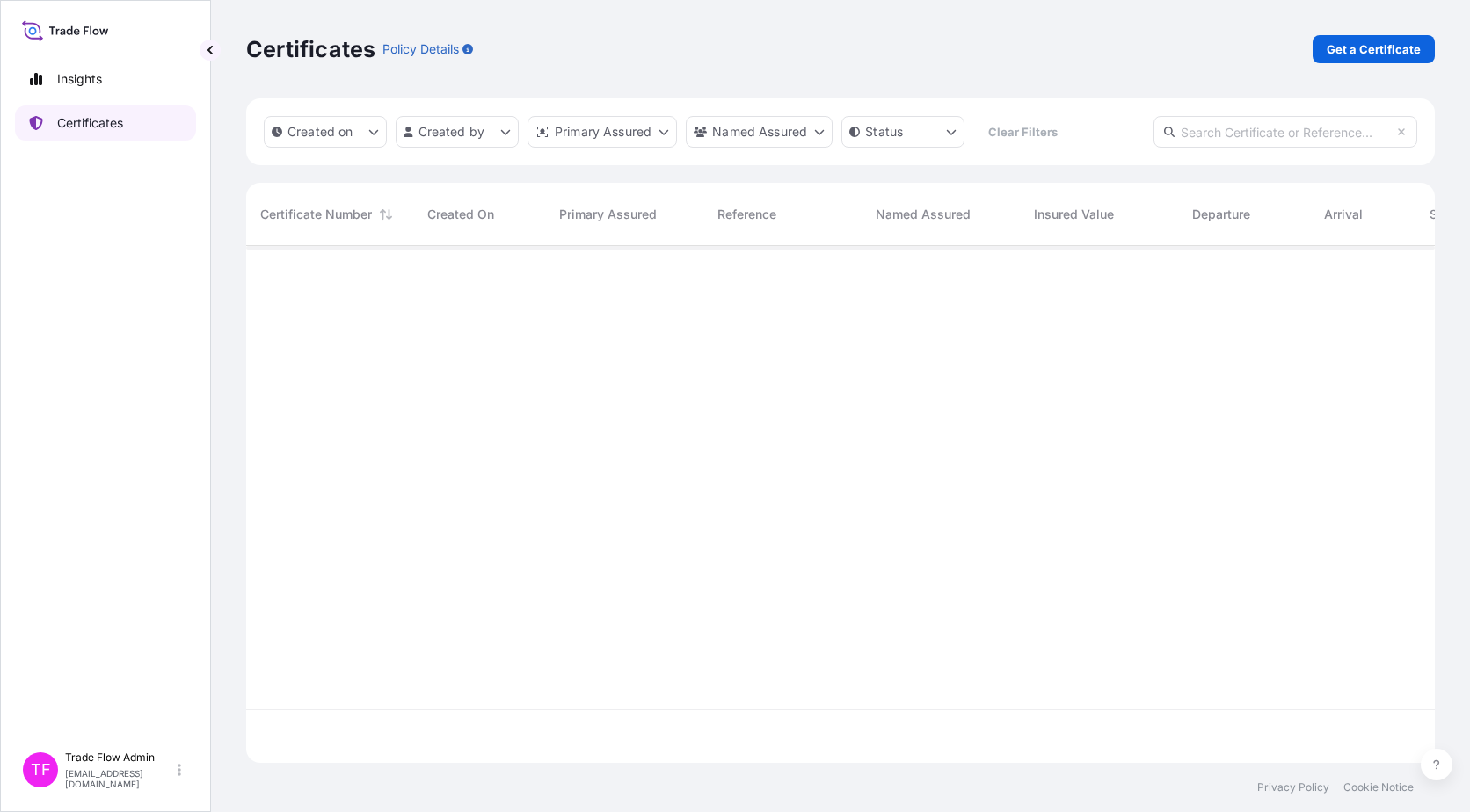
scroll to position [513, 1176]
click at [1118, 131] on input "text" at bounding box center [1286, 131] width 264 height 32
paste input "[PHONE_NUMBER]"
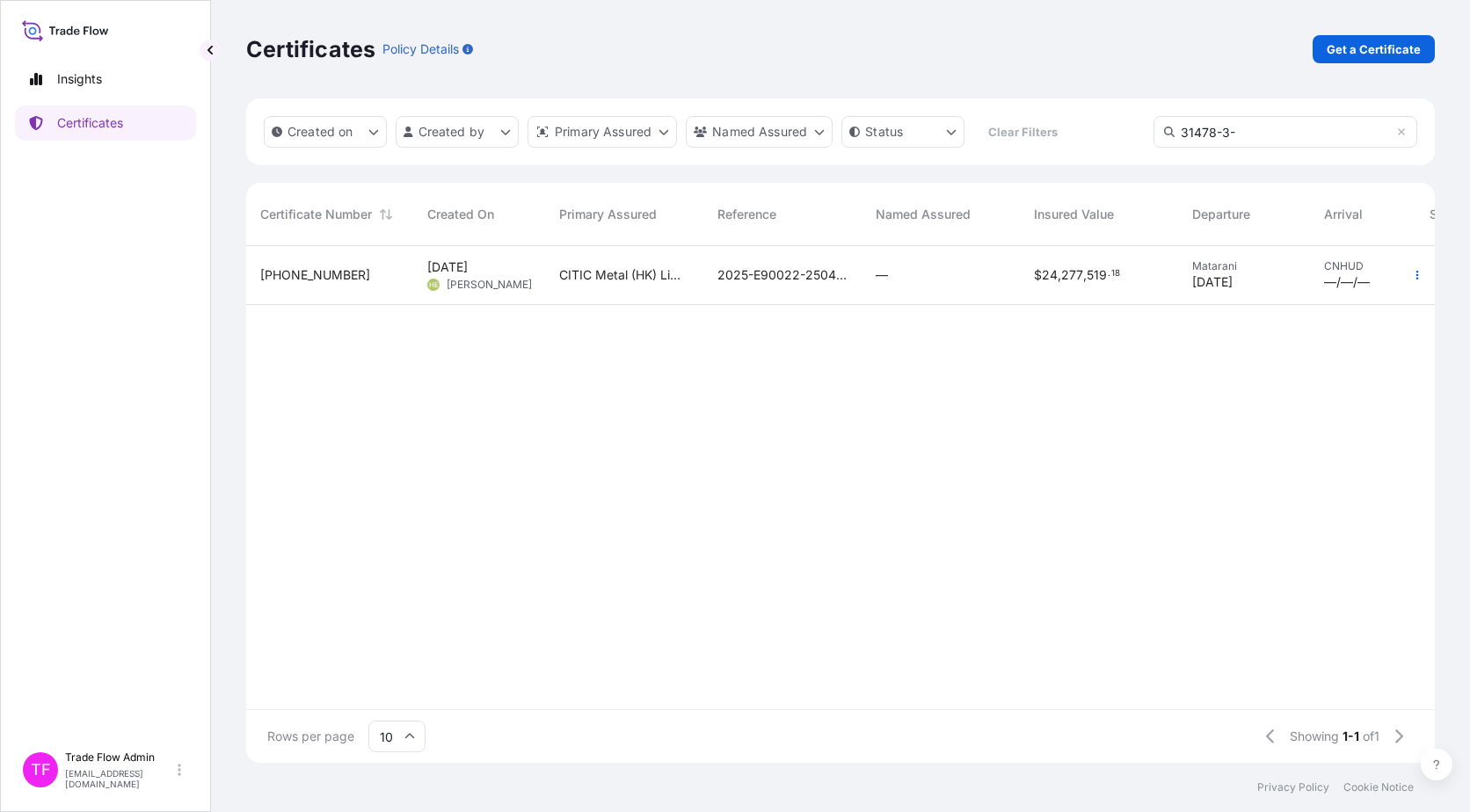
type input "31478-3-"
click at [940, 288] on div "—" at bounding box center [941, 275] width 158 height 59
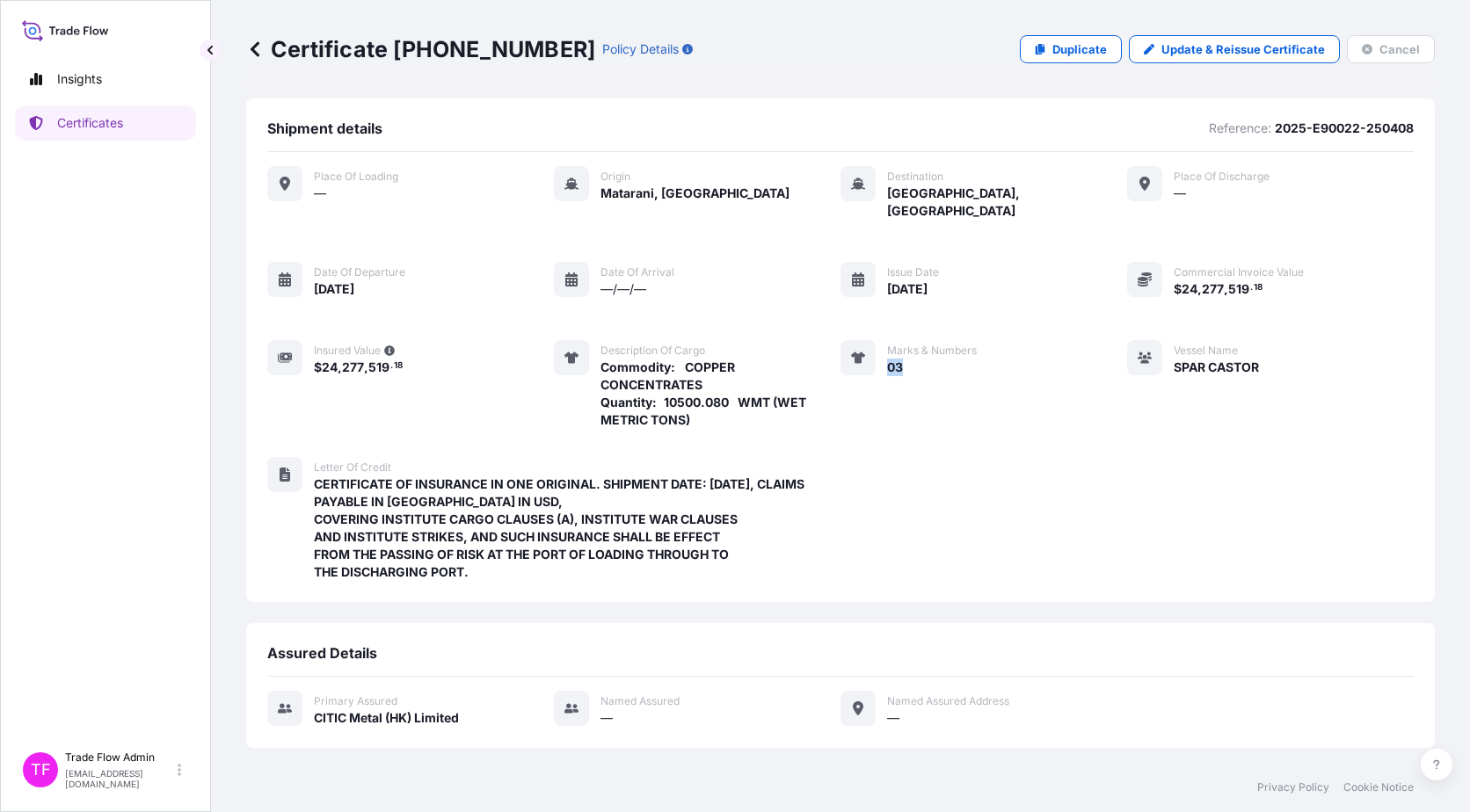
drag, startPoint x: 883, startPoint y: 352, endPoint x: 909, endPoint y: 351, distance: 26.0
click at [909, 358] on div "03" at bounding box center [932, 367] width 89 height 18
click at [105, 117] on p "Certificates" at bounding box center [90, 123] width 66 height 17
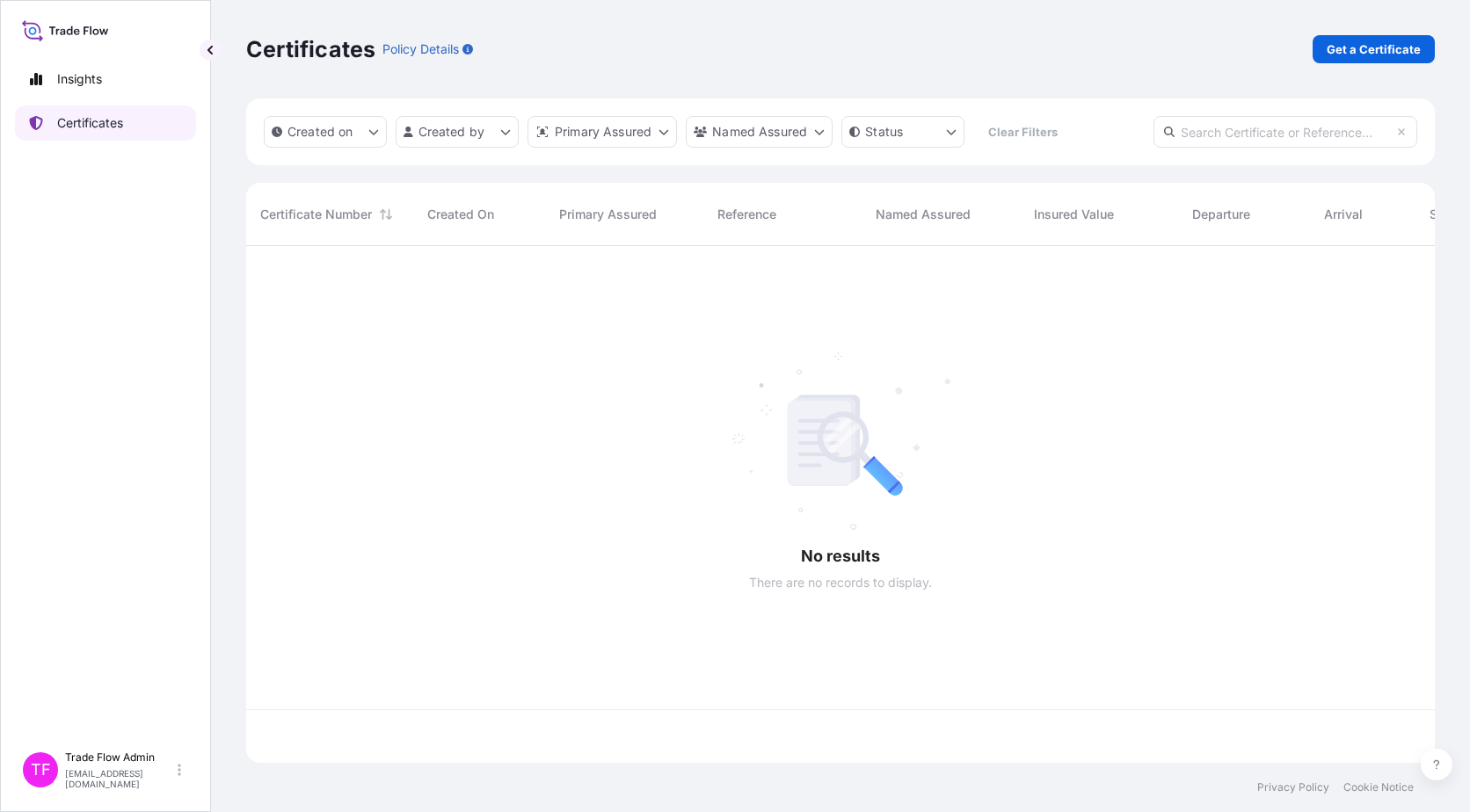
scroll to position [513, 1176]
click at [1118, 140] on input "text" at bounding box center [1286, 131] width 264 height 32
paste input "[PHONE_NUMBER]"
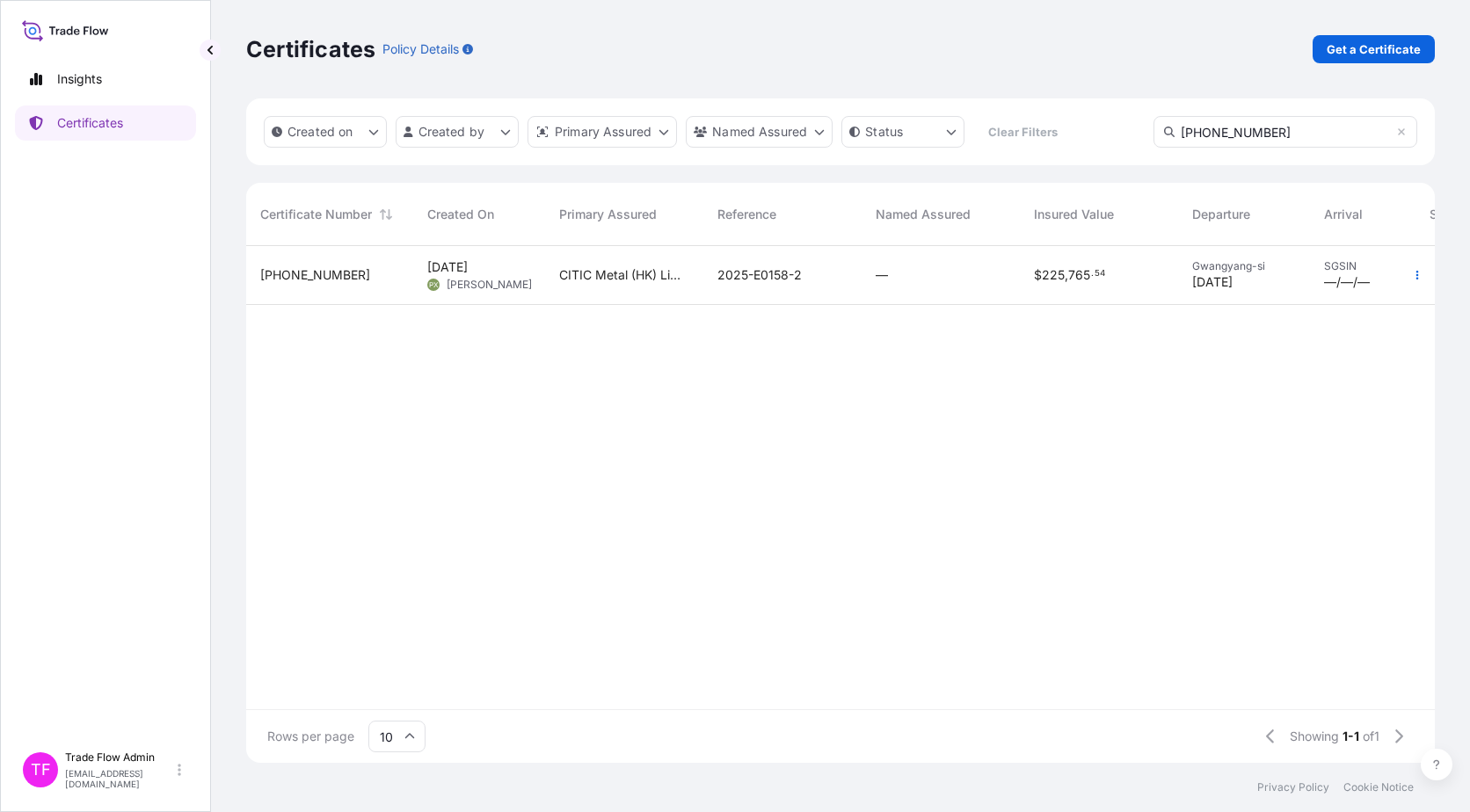
type input "[PHONE_NUMBER]"
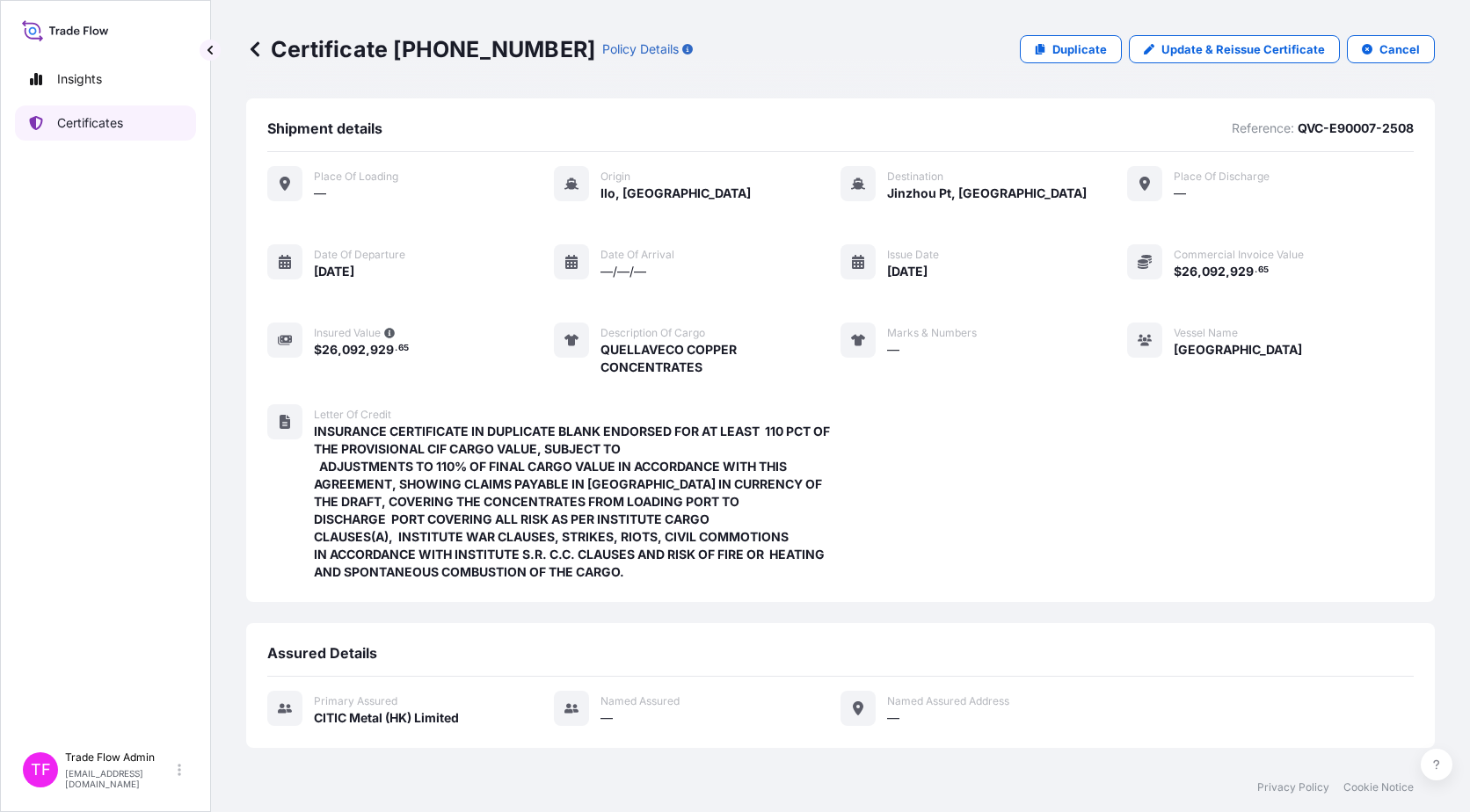
click at [89, 126] on p "Certificates" at bounding box center [90, 123] width 66 height 17
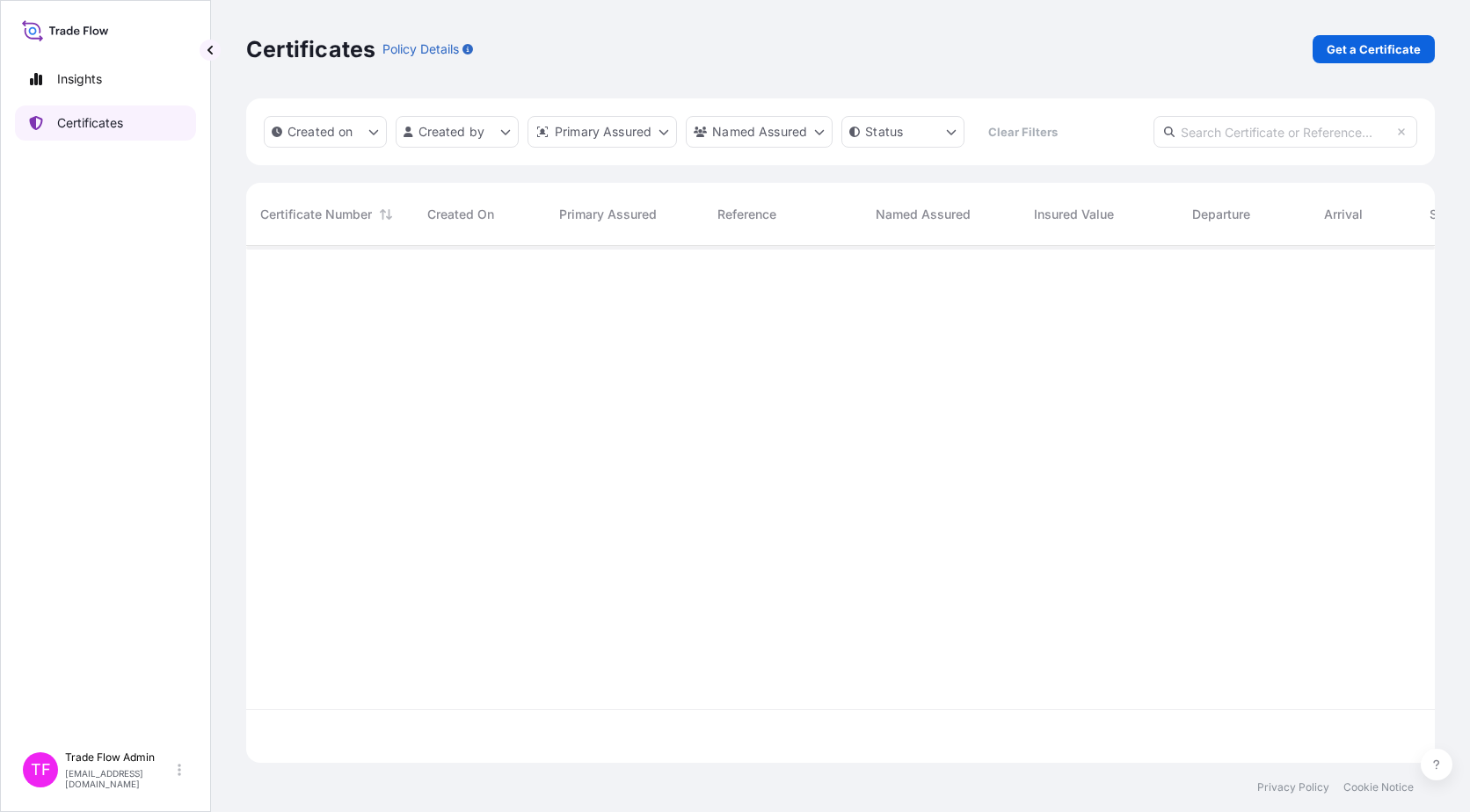
scroll to position [513, 1176]
click at [1118, 130] on input "text" at bounding box center [1286, 131] width 264 height 32
paste input "[PHONE_NUMBER]"
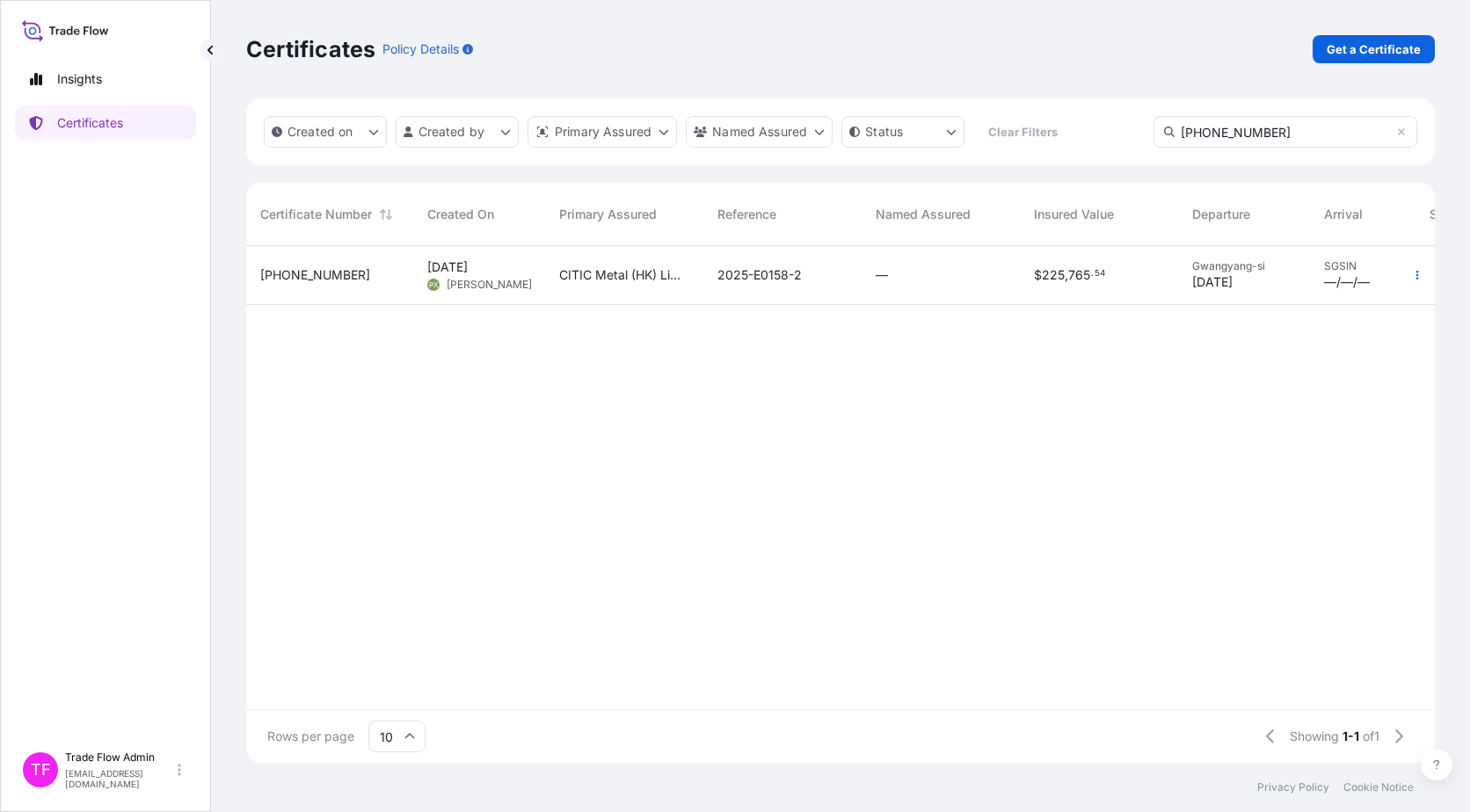
type input "[PHONE_NUMBER]"
click at [372, 289] on div "[PHONE_NUMBER]" at bounding box center [329, 275] width 167 height 59
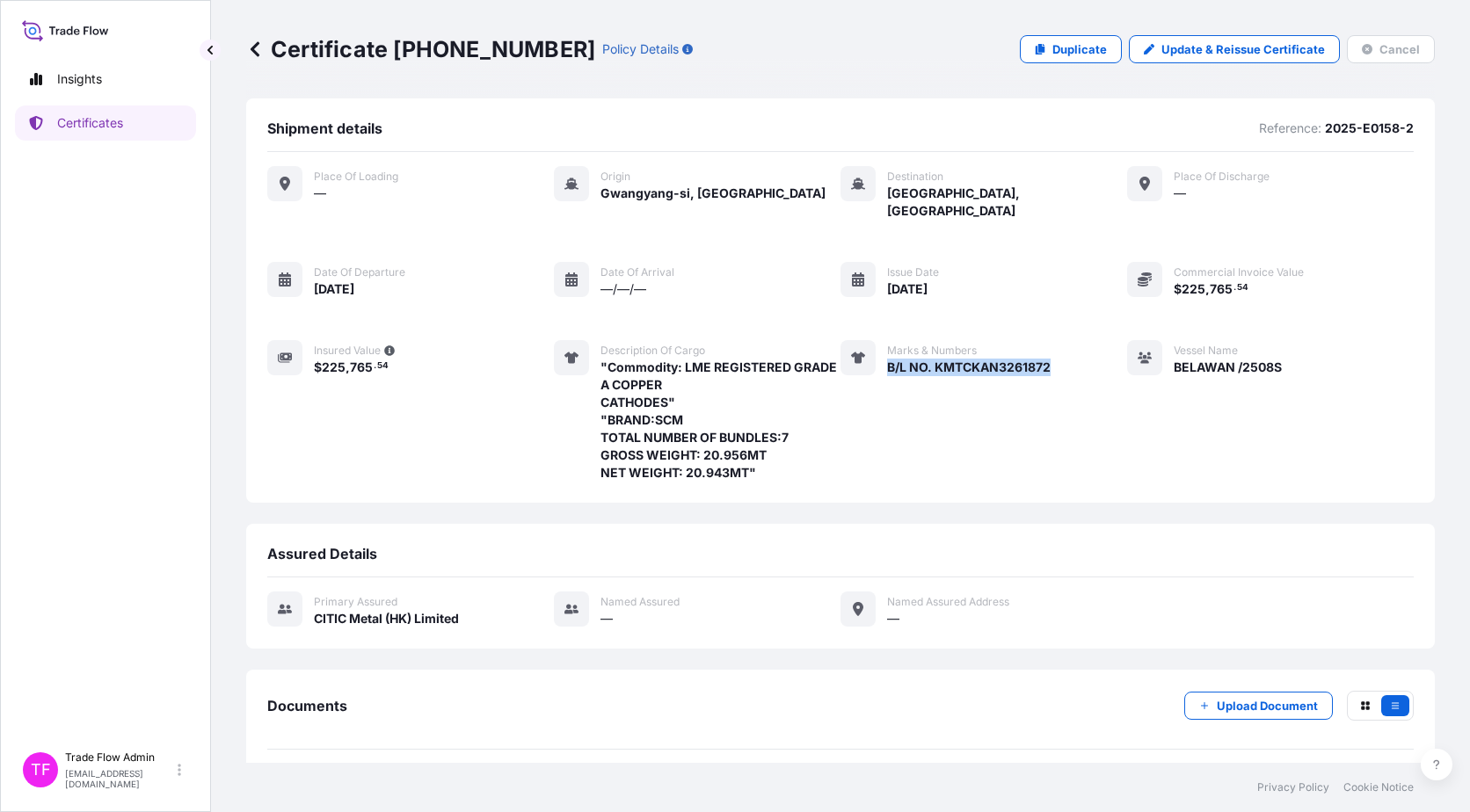
drag, startPoint x: 881, startPoint y: 351, endPoint x: 1067, endPoint y: 354, distance: 186.0
click at [1067, 354] on div "Place of Loading — Origin [GEOGRAPHIC_DATA]-[GEOGRAPHIC_DATA], [GEOGRAPHIC_DATA…" at bounding box center [840, 323] width 1147 height 316
click at [109, 129] on p "Certificates" at bounding box center [90, 123] width 66 height 17
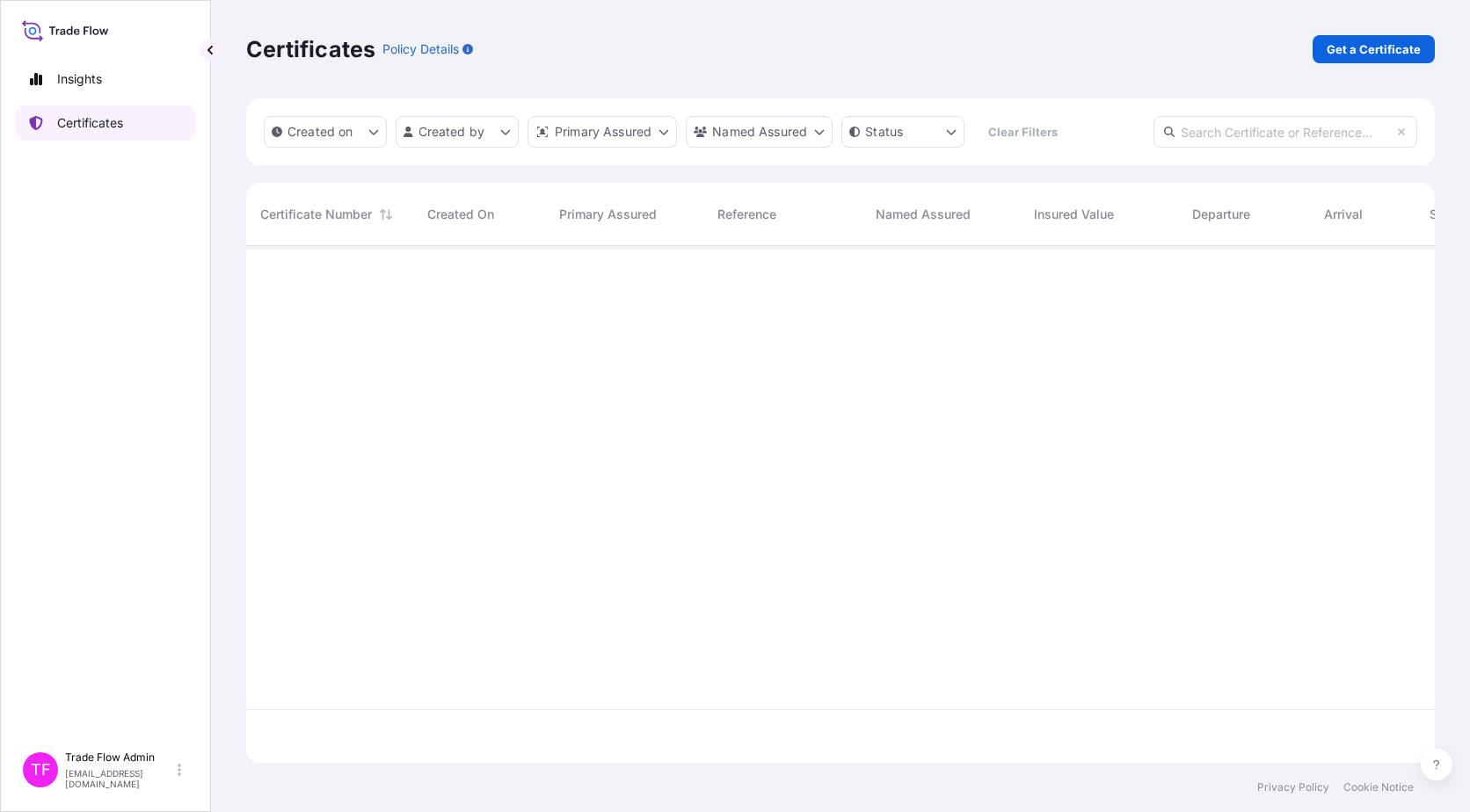
scroll to position [513, 1176]
click at [1118, 137] on input "text" at bounding box center [1286, 131] width 264 height 32
paste input "[PHONE_NUMBER]"
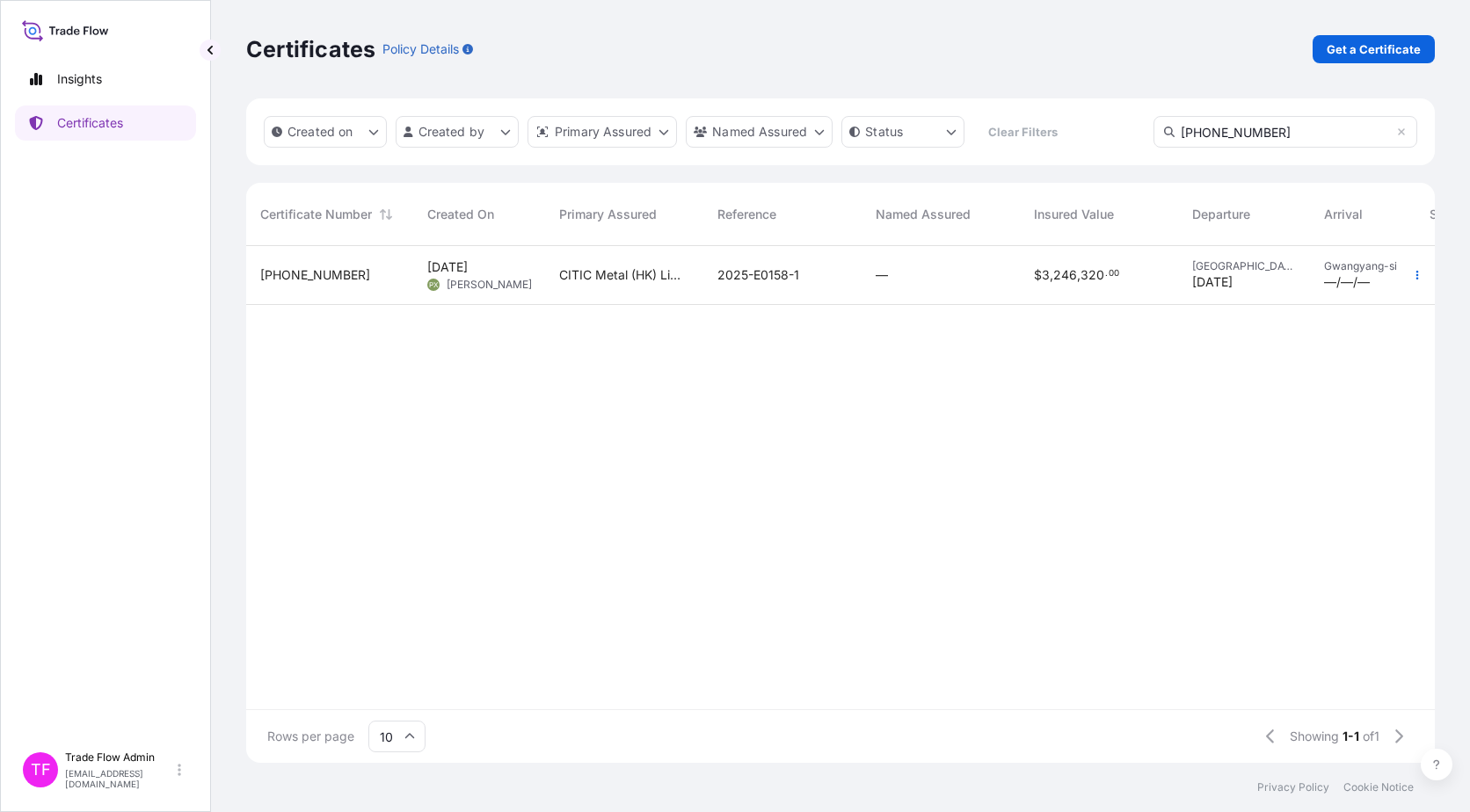
type input "[PHONE_NUMBER]"
click at [847, 285] on div "2025-E0158-1" at bounding box center [782, 275] width 158 height 59
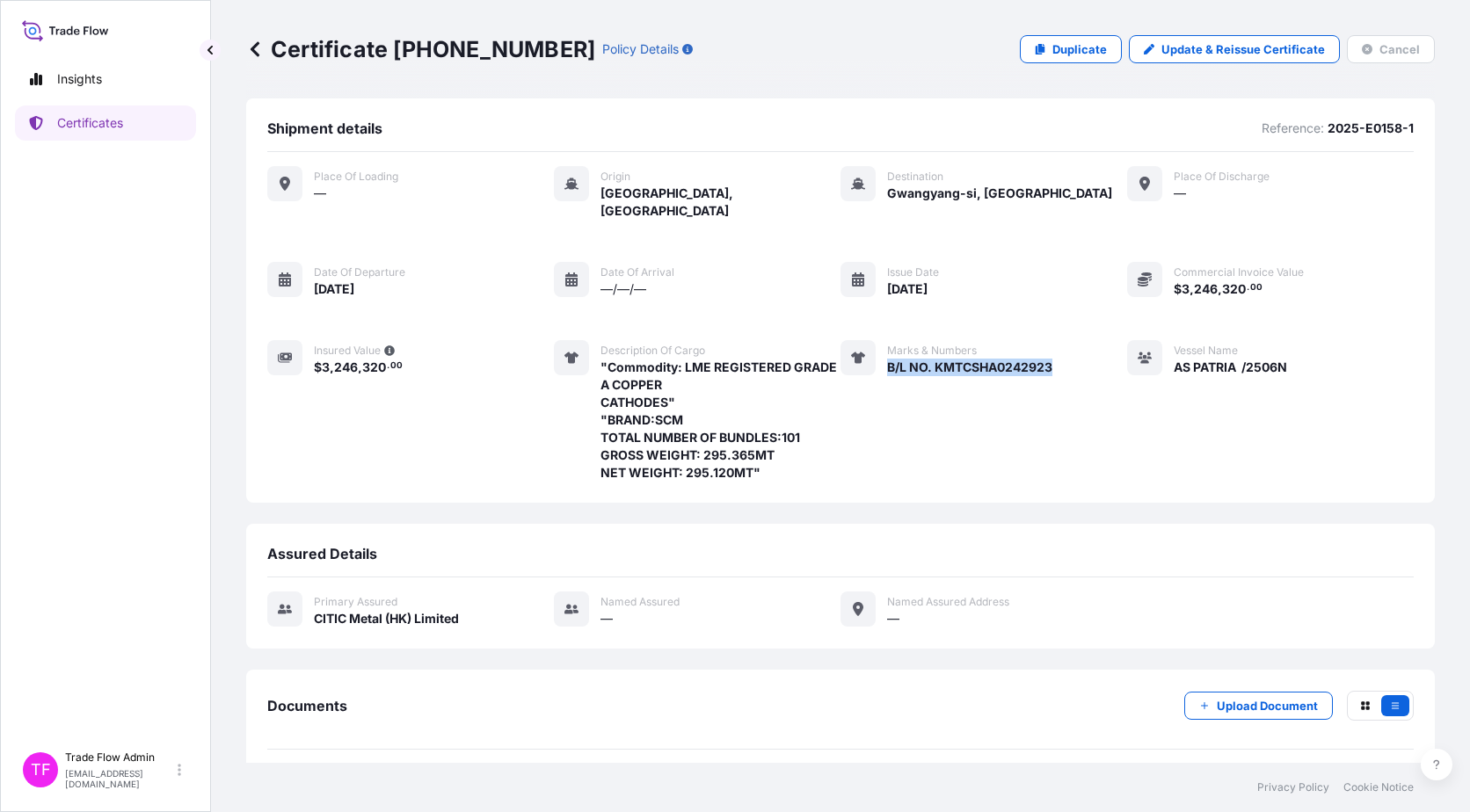
drag, startPoint x: 878, startPoint y: 346, endPoint x: 1060, endPoint y: 358, distance: 182.4
click at [1060, 358] on div "Place of Loading — Origin [GEOGRAPHIC_DATA], [GEOGRAPHIC_DATA] Destination [GEO…" at bounding box center [840, 323] width 1147 height 316
click at [107, 126] on p "Certificates" at bounding box center [90, 123] width 66 height 17
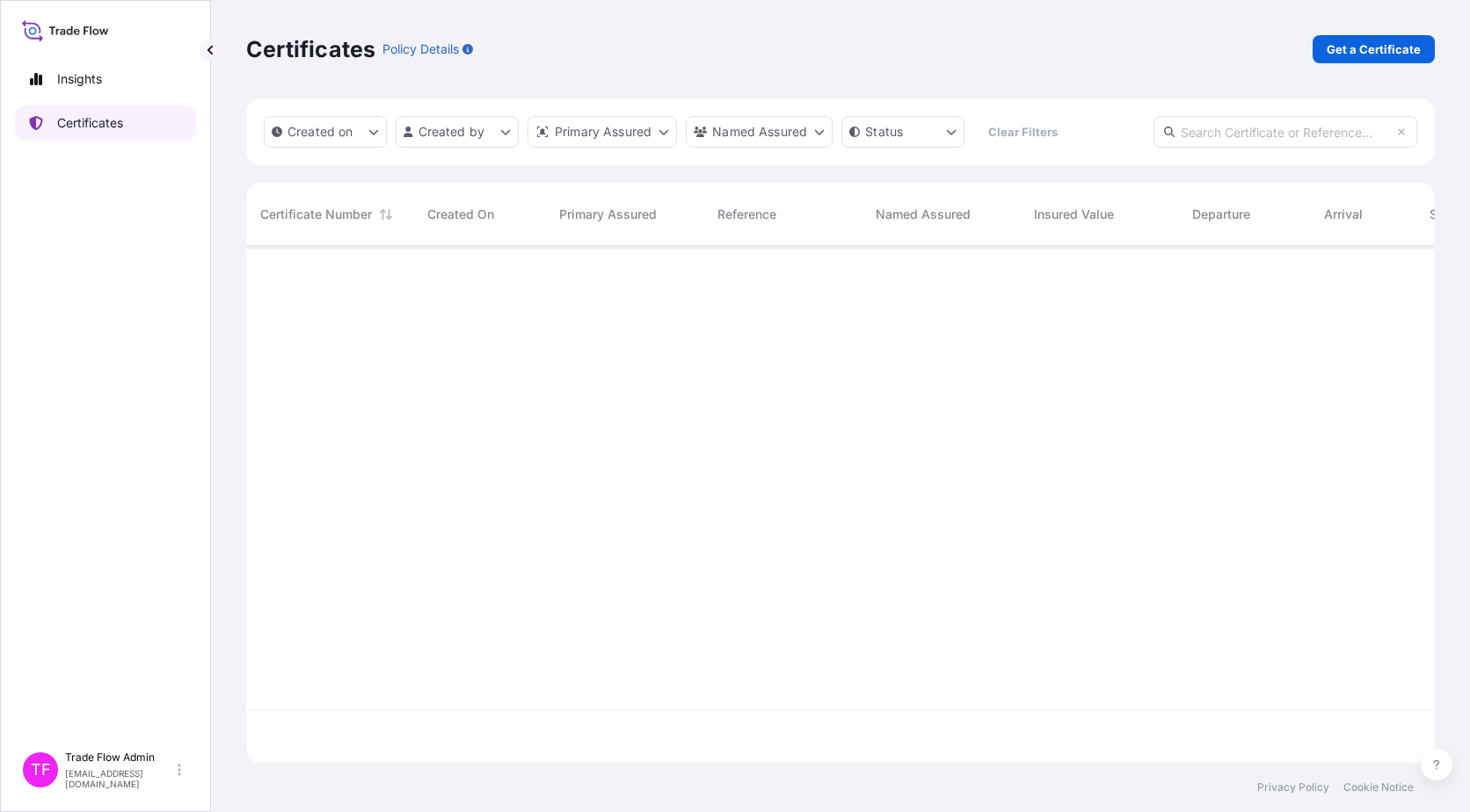
scroll to position [513, 1176]
click at [1118, 140] on input "text" at bounding box center [1286, 131] width 264 height 32
paste input "[PHONE_NUMBER]"
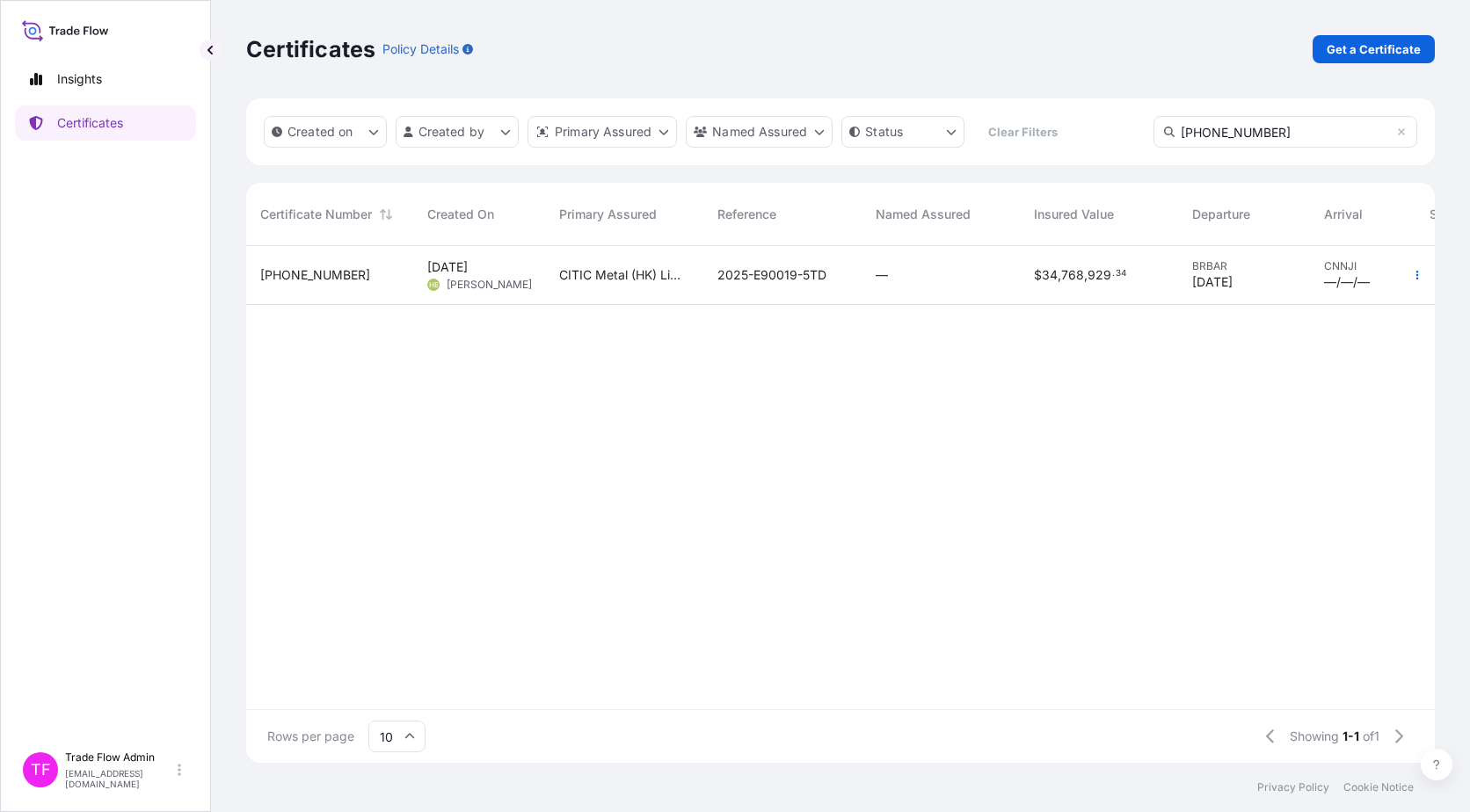
type input "[PHONE_NUMBER]"
click at [970, 283] on div "—" at bounding box center [941, 275] width 130 height 17
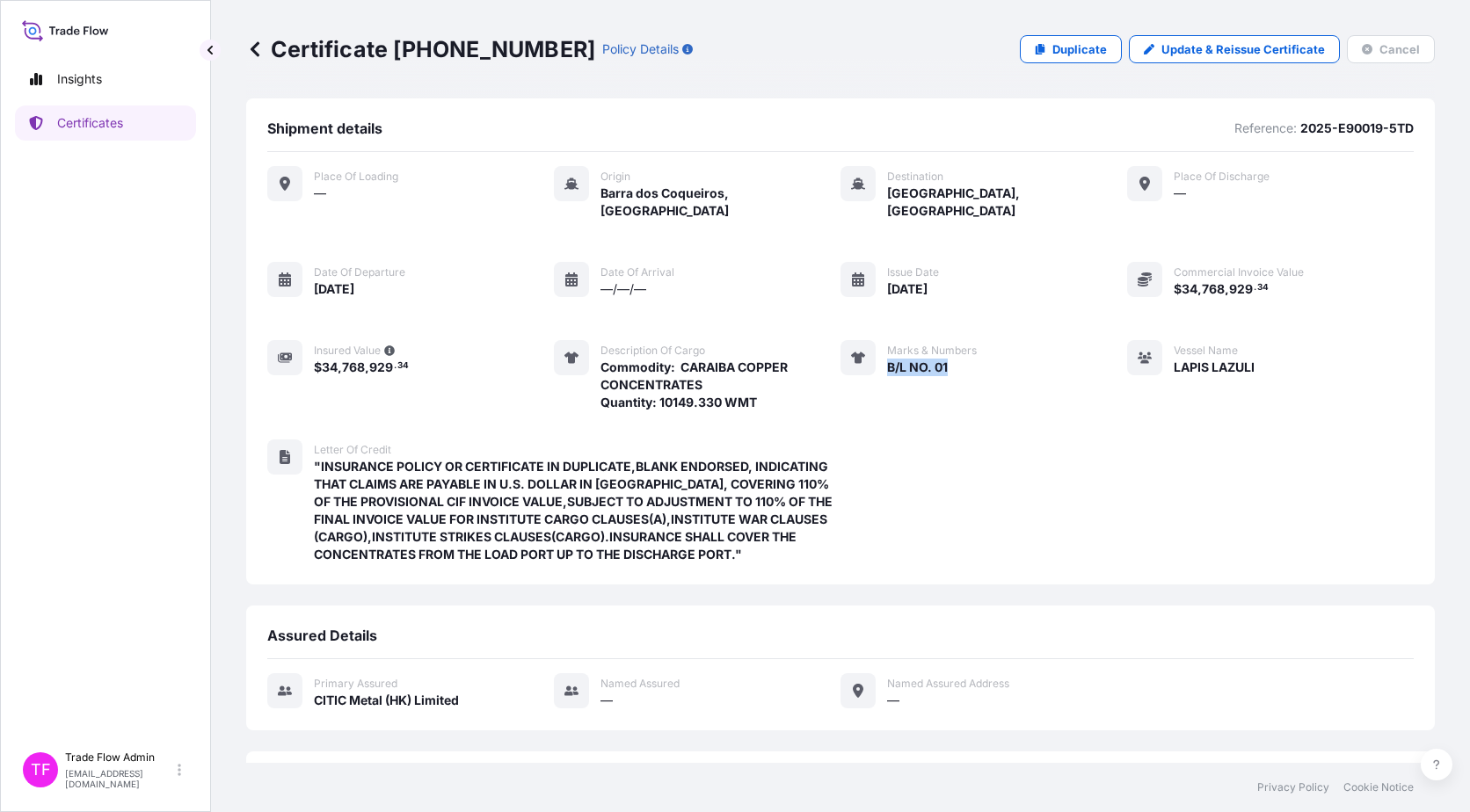
drag, startPoint x: 878, startPoint y: 359, endPoint x: 946, endPoint y: 357, distance: 68.0
click at [946, 357] on div "Marks & Numbers B/L NO. 01" at bounding box center [909, 376] width 137 height 71
click at [94, 122] on p "Certificates" at bounding box center [90, 123] width 66 height 17
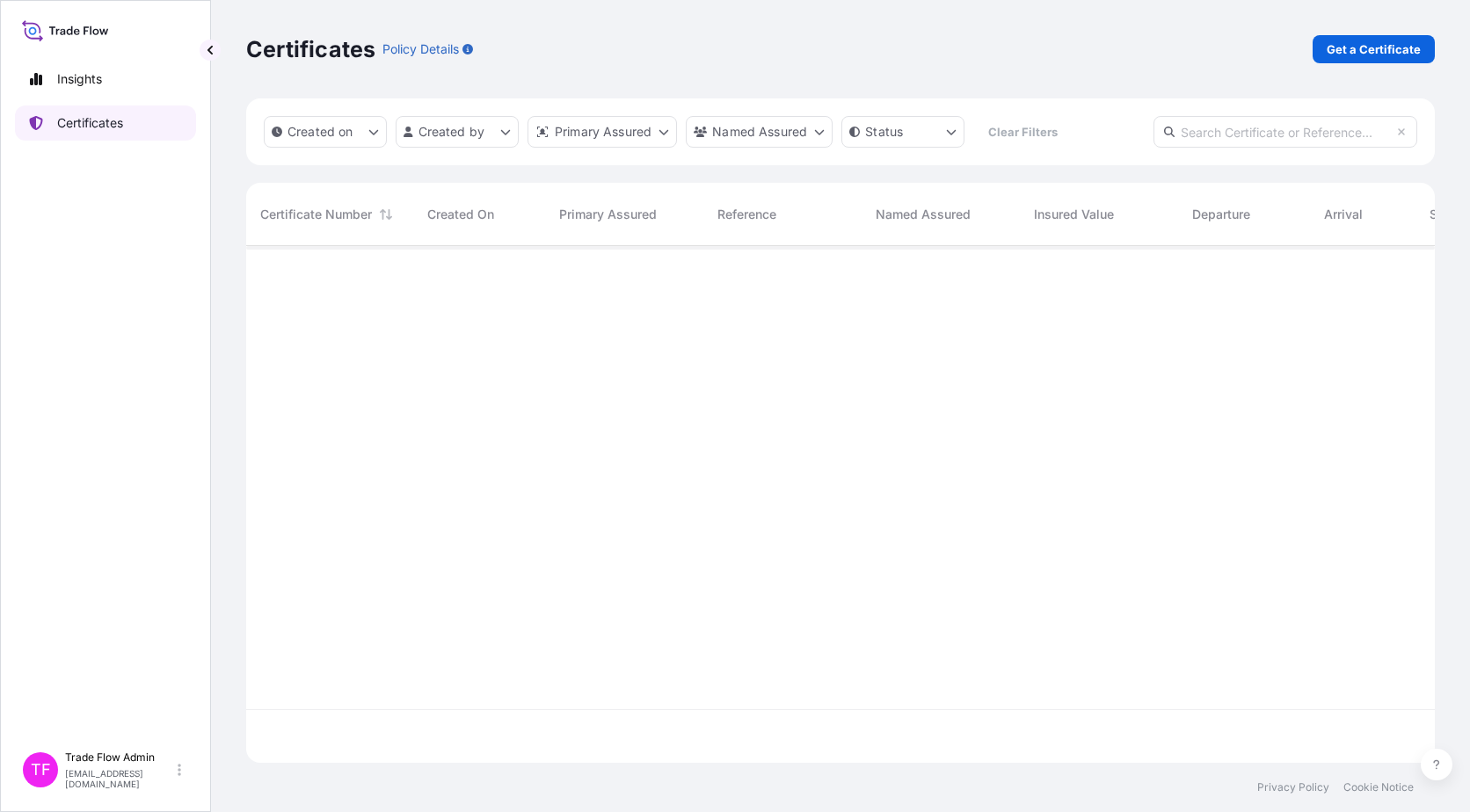
scroll to position [513, 1176]
click at [1118, 127] on input "text" at bounding box center [1286, 131] width 264 height 32
paste input "[PHONE_NUMBER]"
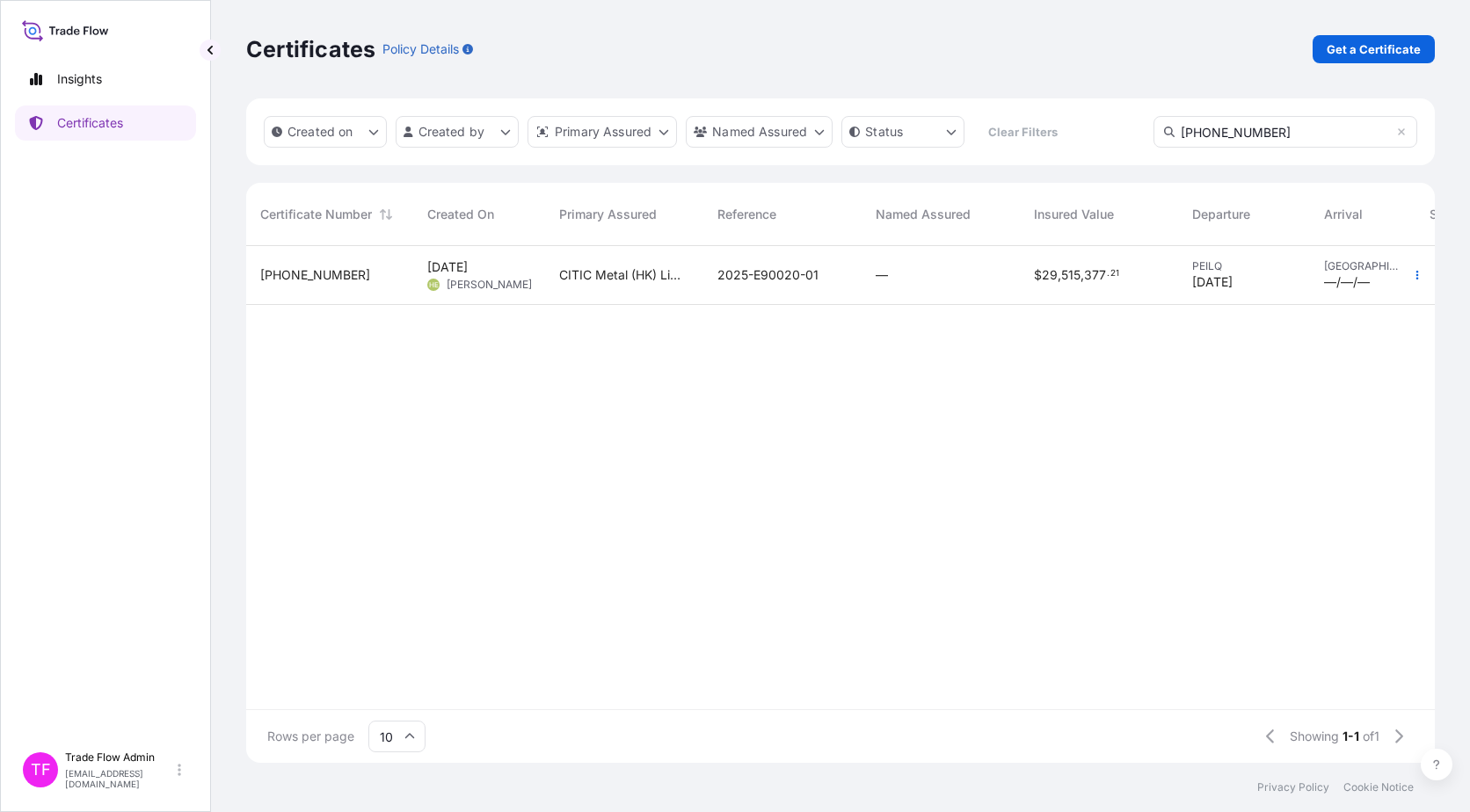
type input "[PHONE_NUMBER]"
click at [917, 292] on div "—" at bounding box center [941, 275] width 158 height 59
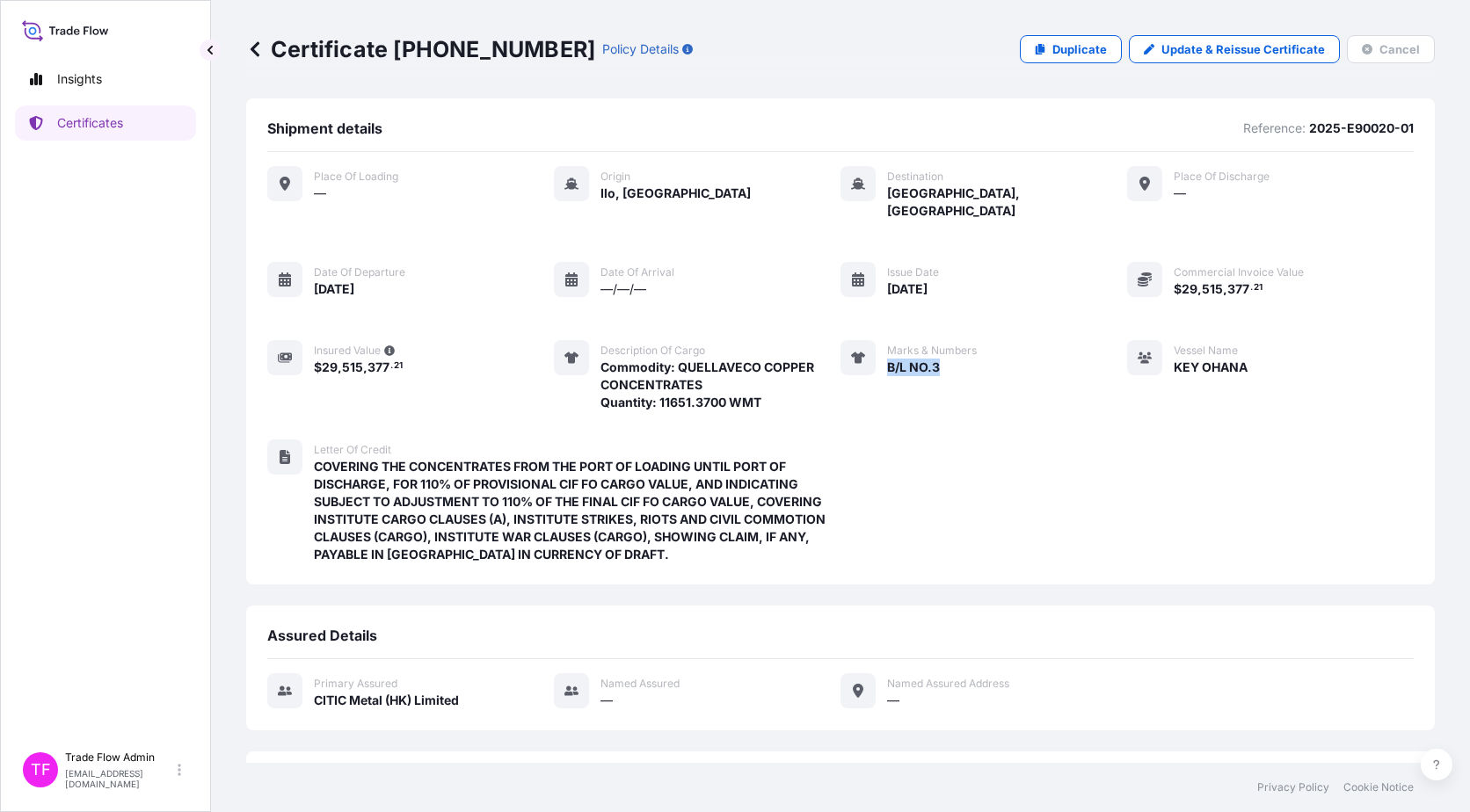
drag, startPoint x: 878, startPoint y: 353, endPoint x: 965, endPoint y: 349, distance: 87.1
click at [965, 349] on div "Marks & Numbers B/L NO.3" at bounding box center [909, 376] width 137 height 71
click at [69, 129] on p "Certificates" at bounding box center [90, 123] width 66 height 17
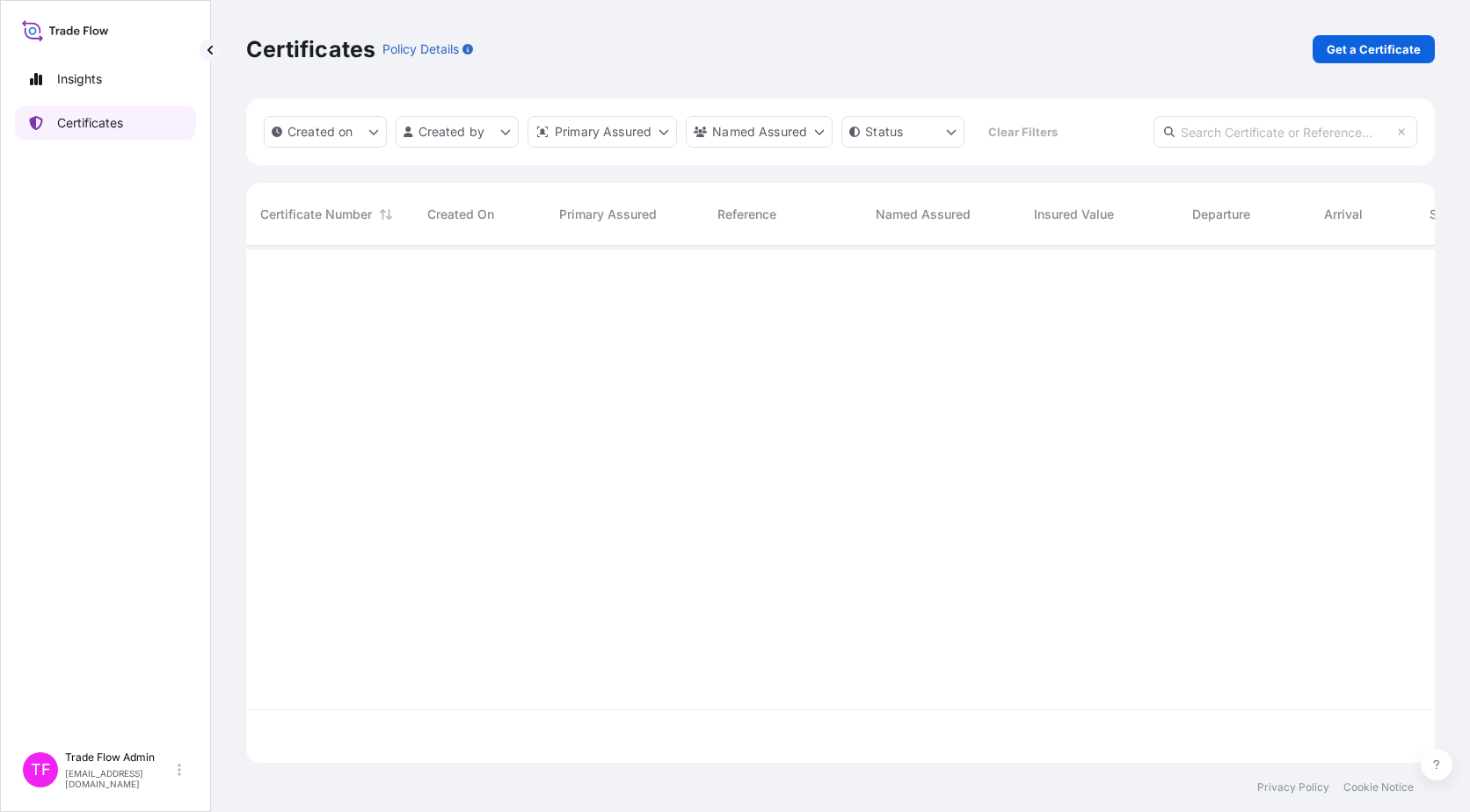
scroll to position [513, 1176]
click at [1118, 138] on input "text" at bounding box center [1286, 131] width 264 height 32
paste input "[PHONE_NUMBER]"
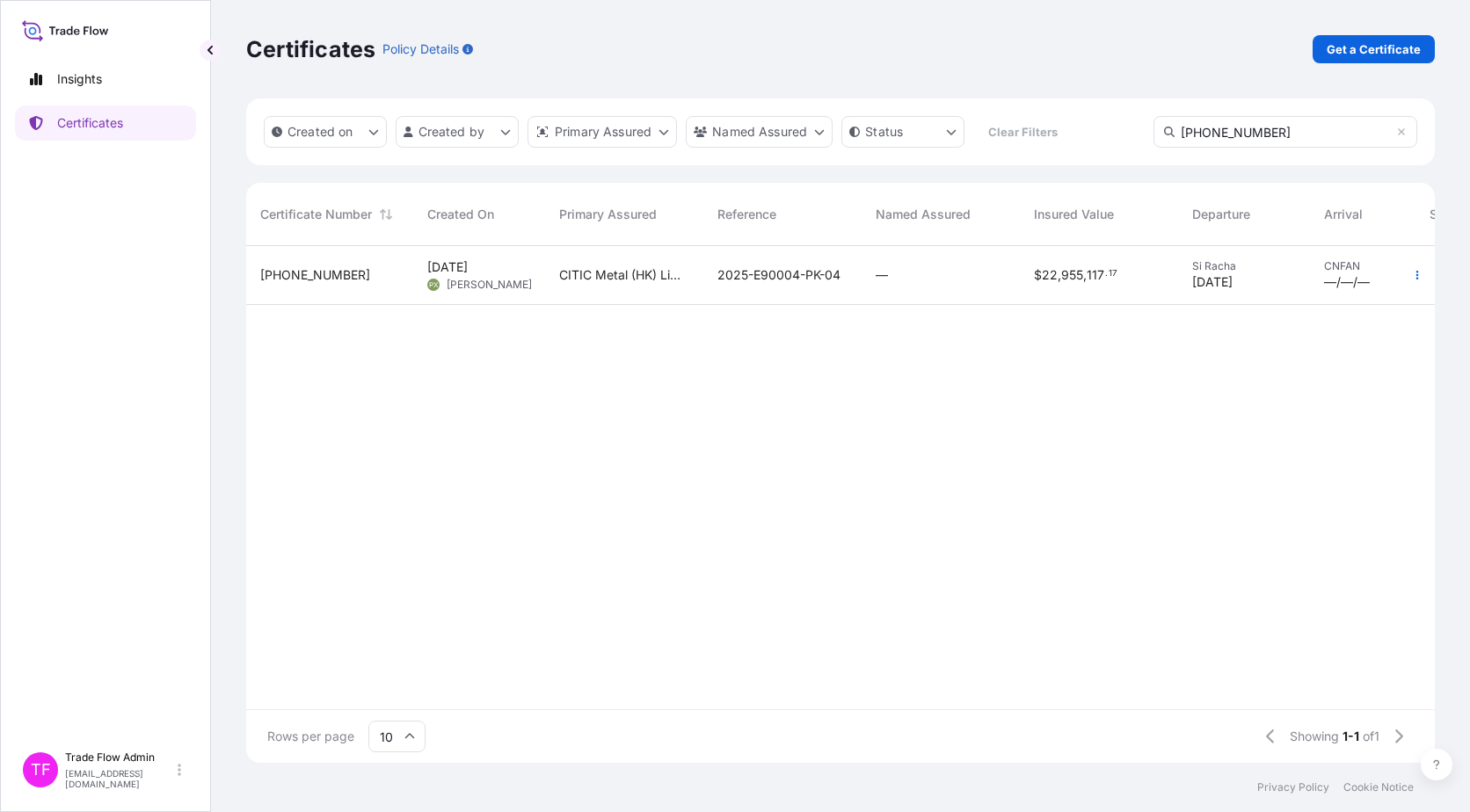
type input "[PHONE_NUMBER]"
click at [954, 301] on div "—" at bounding box center [941, 275] width 158 height 59
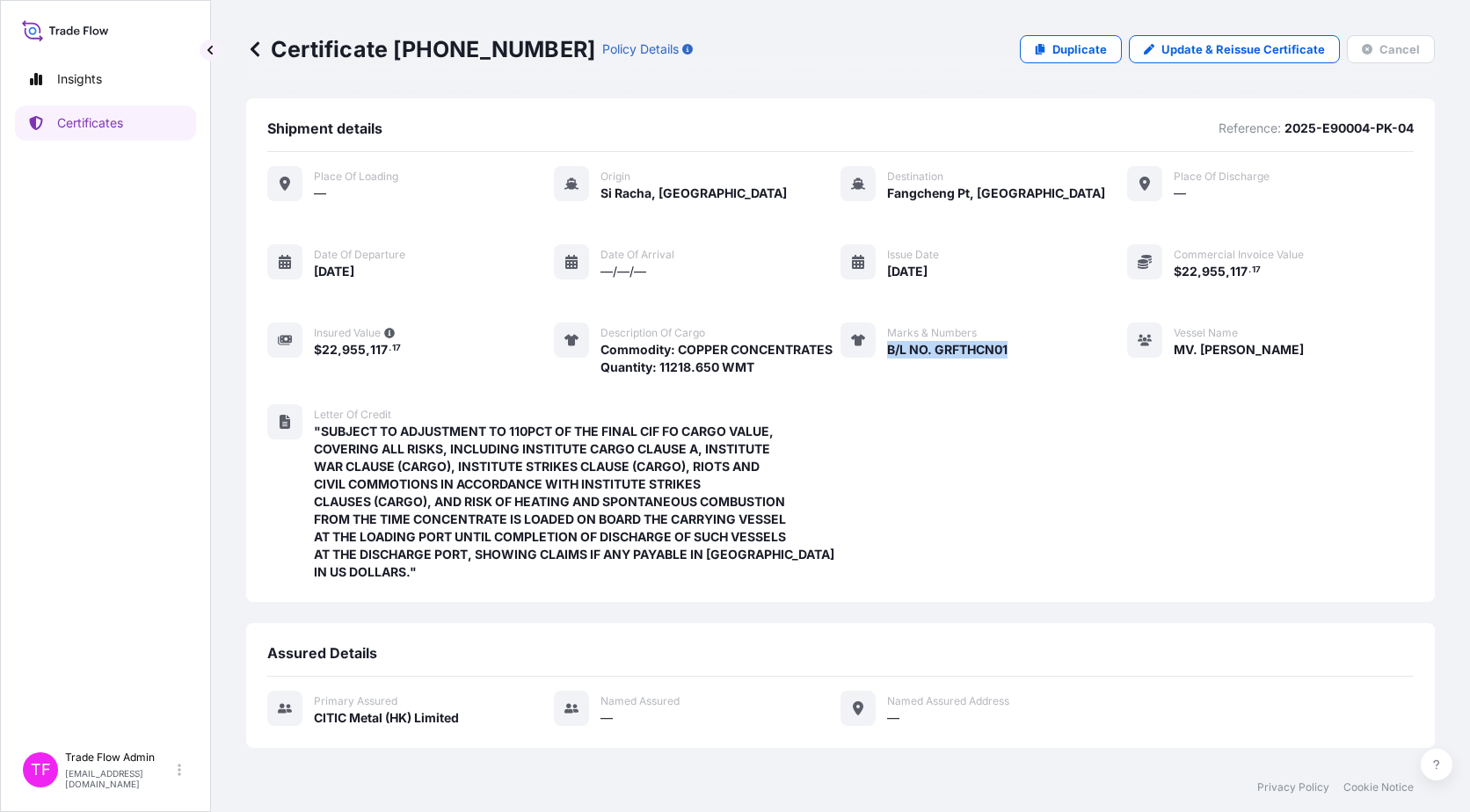
drag, startPoint x: 878, startPoint y: 347, endPoint x: 1019, endPoint y: 350, distance: 141.0
click at [1019, 350] on div "Place of Loading — Origin [GEOGRAPHIC_DATA], [GEOGRAPHIC_DATA] Destination [GEO…" at bounding box center [840, 270] width 1147 height 210
click at [135, 132] on link "Certificates" at bounding box center [105, 123] width 181 height 36
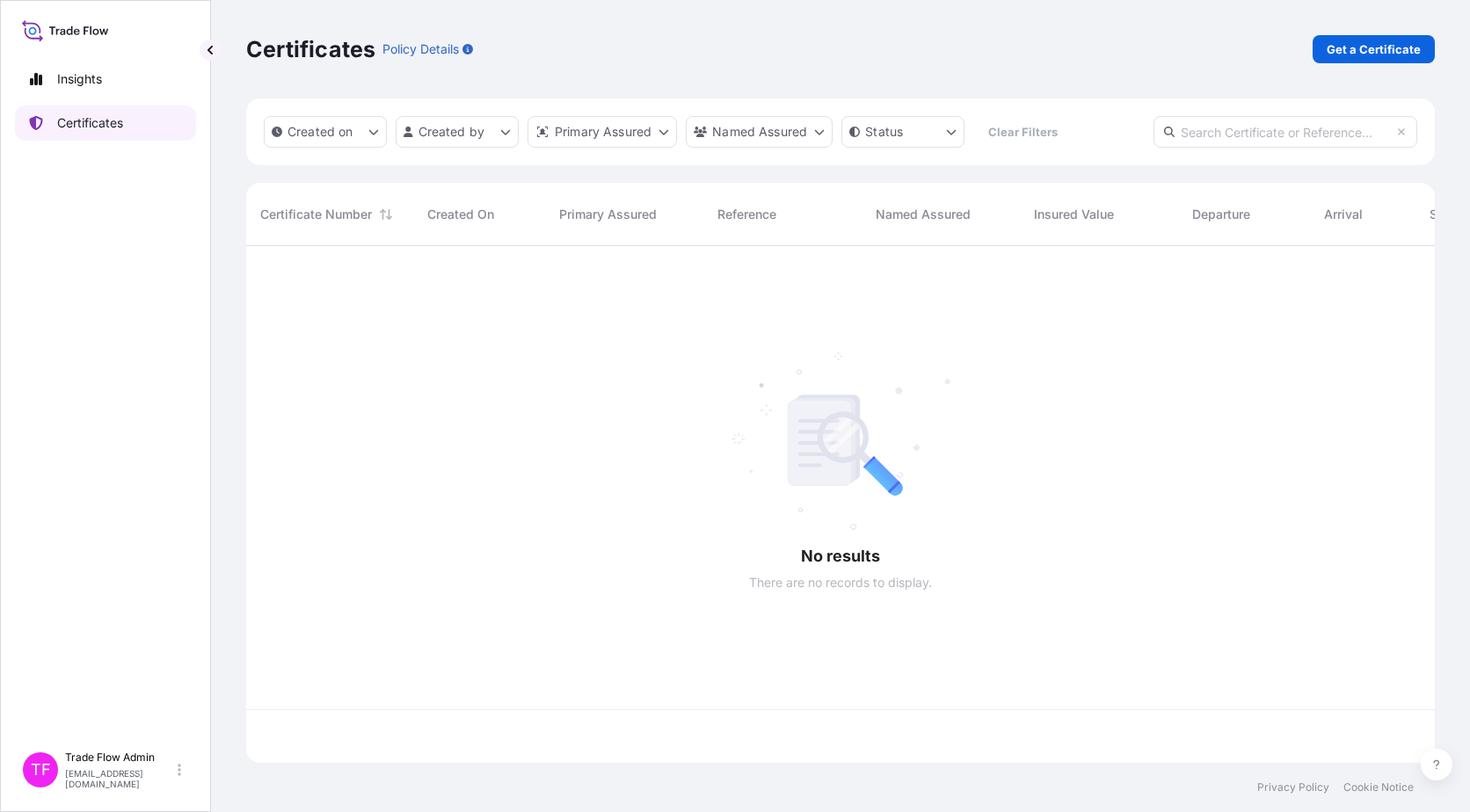
scroll to position [513, 1176]
click at [1118, 136] on input "text" at bounding box center [1286, 131] width 264 height 32
paste input "[PHONE_NUMBER]"
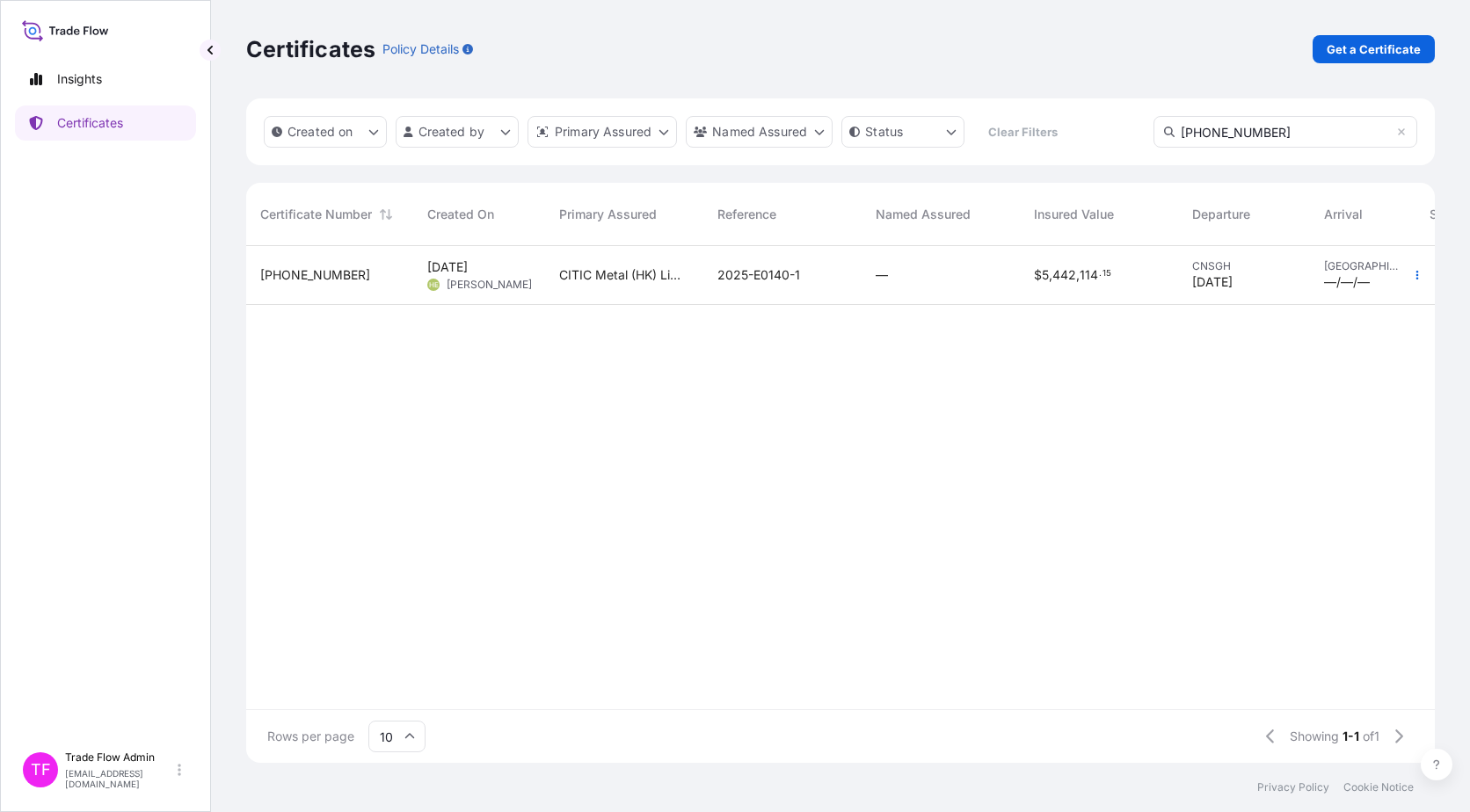
type input "[PHONE_NUMBER]"
click at [943, 290] on div "—" at bounding box center [941, 275] width 158 height 59
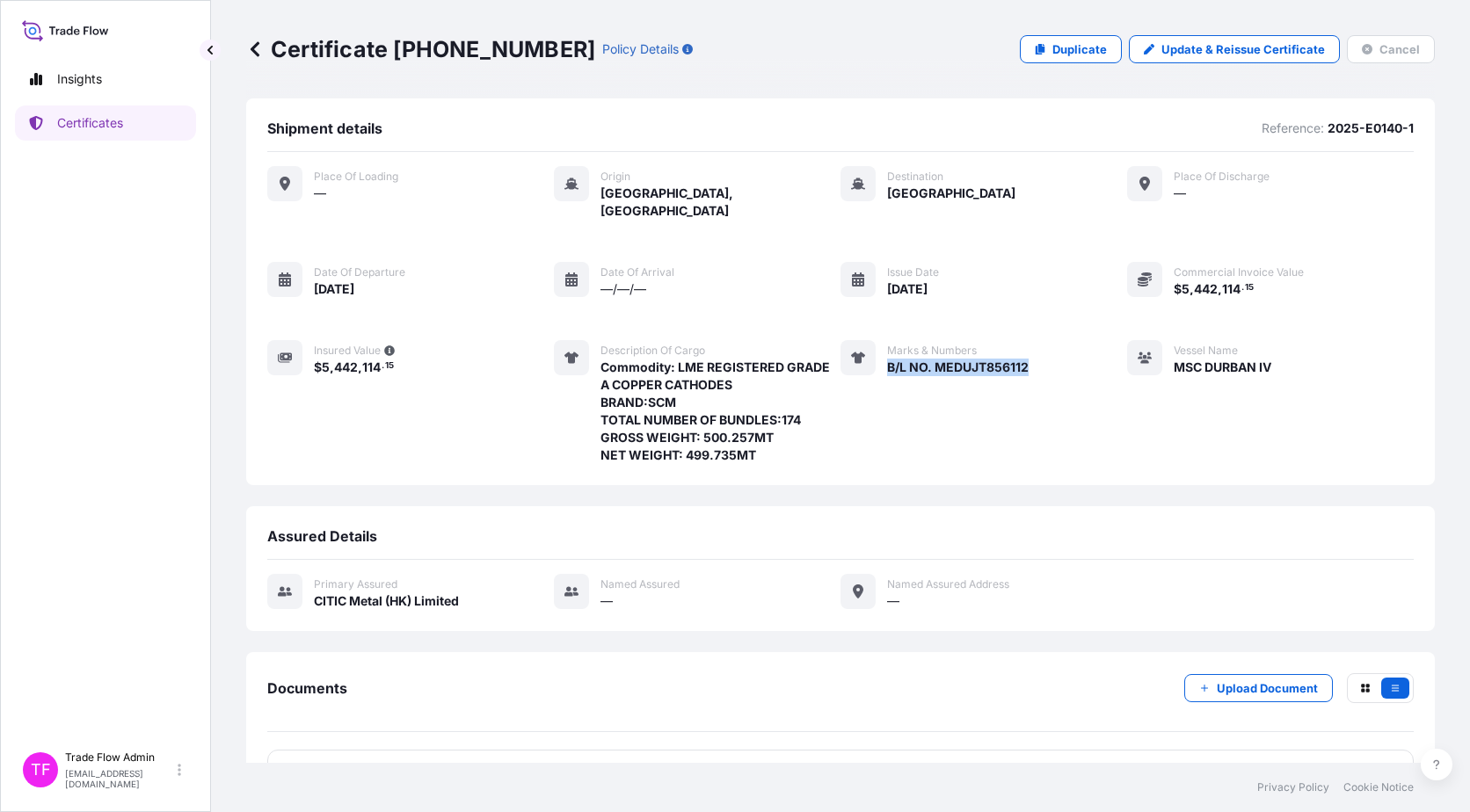
drag, startPoint x: 879, startPoint y: 352, endPoint x: 1020, endPoint y: 352, distance: 141.0
click at [1020, 352] on div "Marks & Numbers B/L NO. MEDUJT856112" at bounding box center [934, 402] width 189 height 124
click at [89, 123] on p "Certificates" at bounding box center [90, 123] width 66 height 17
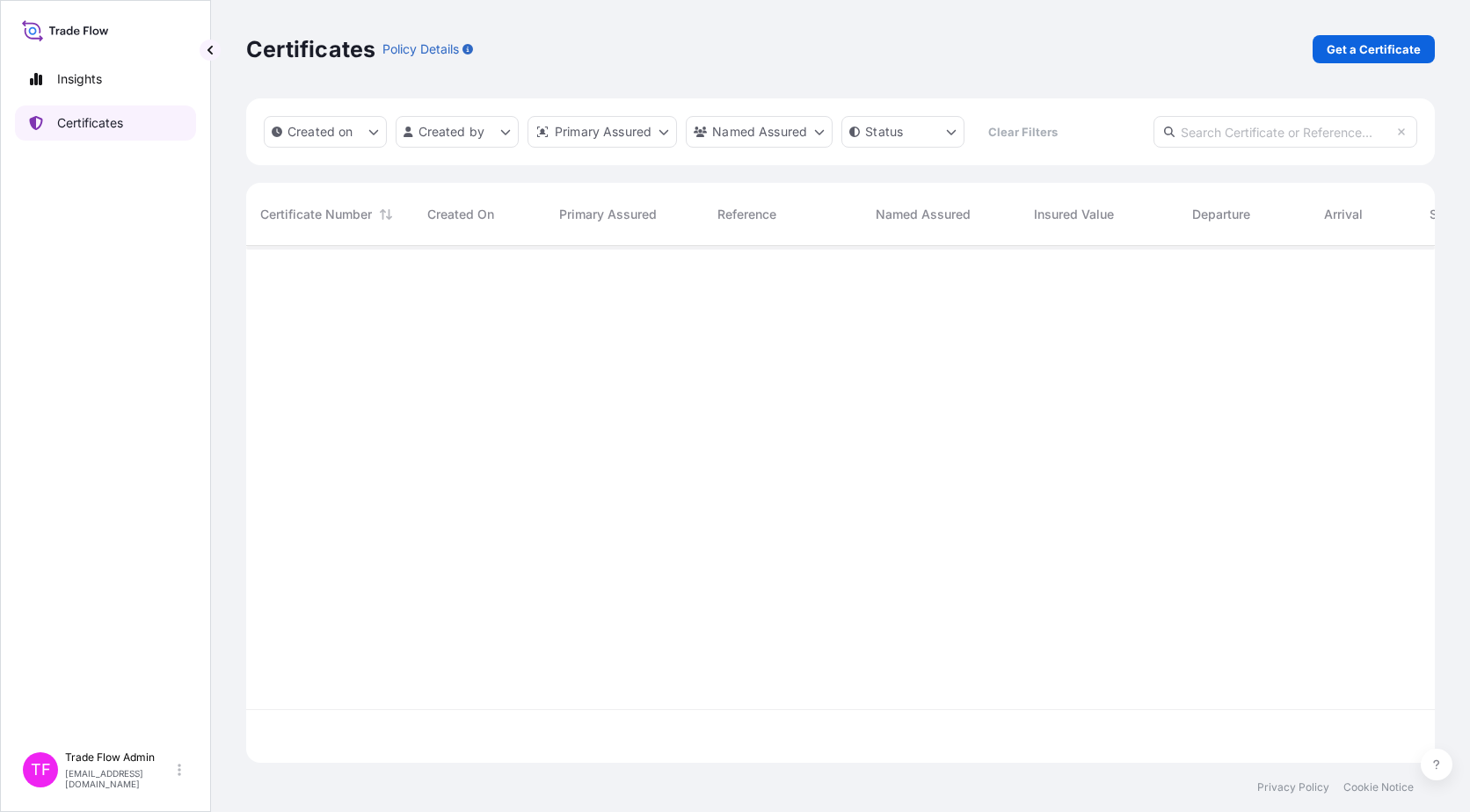
scroll to position [513, 1176]
click at [1118, 137] on input "text" at bounding box center [1286, 131] width 264 height 32
paste input "[PHONE_NUMBER]"
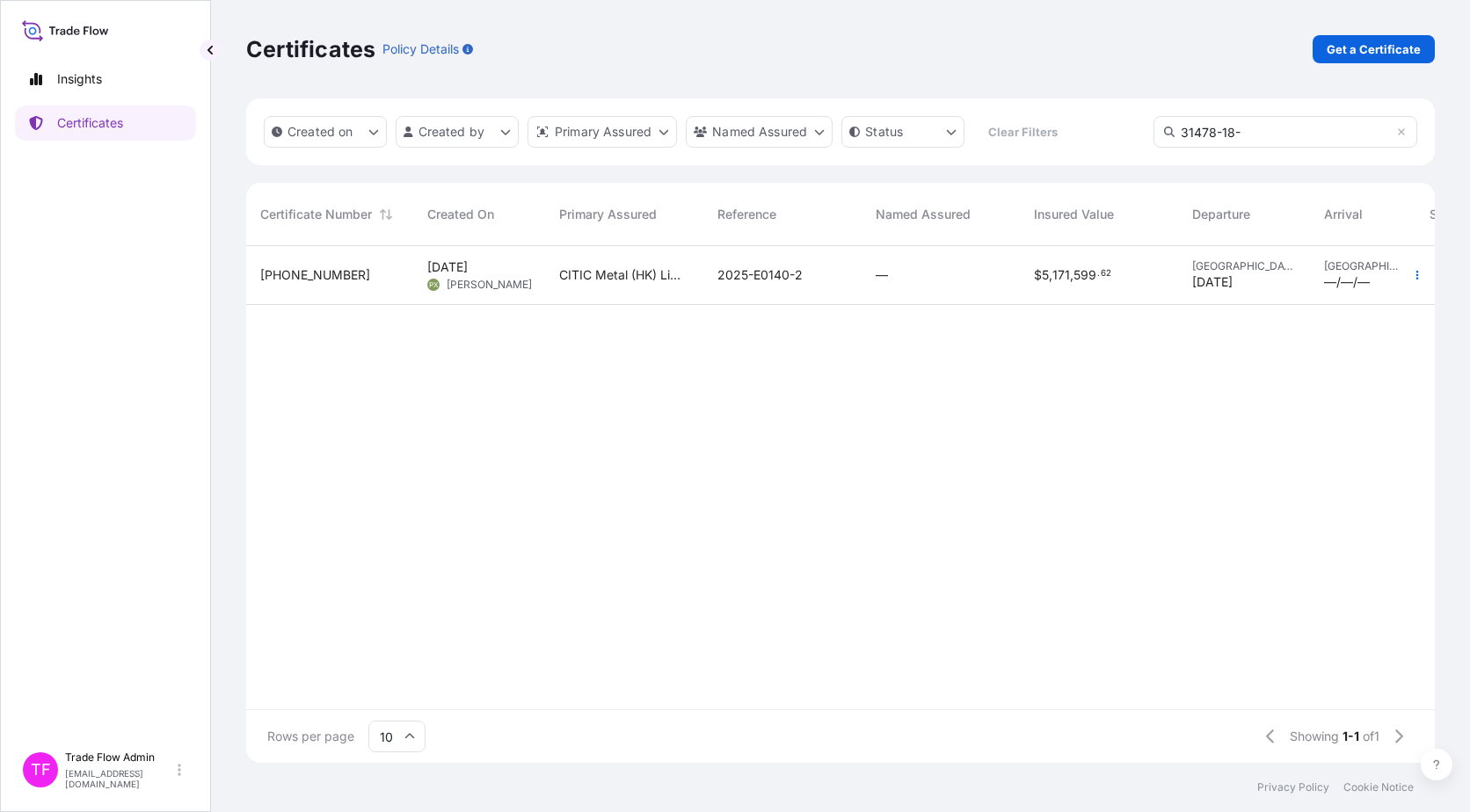
type input "31478-18-"
click at [994, 276] on div "—" at bounding box center [941, 275] width 130 height 17
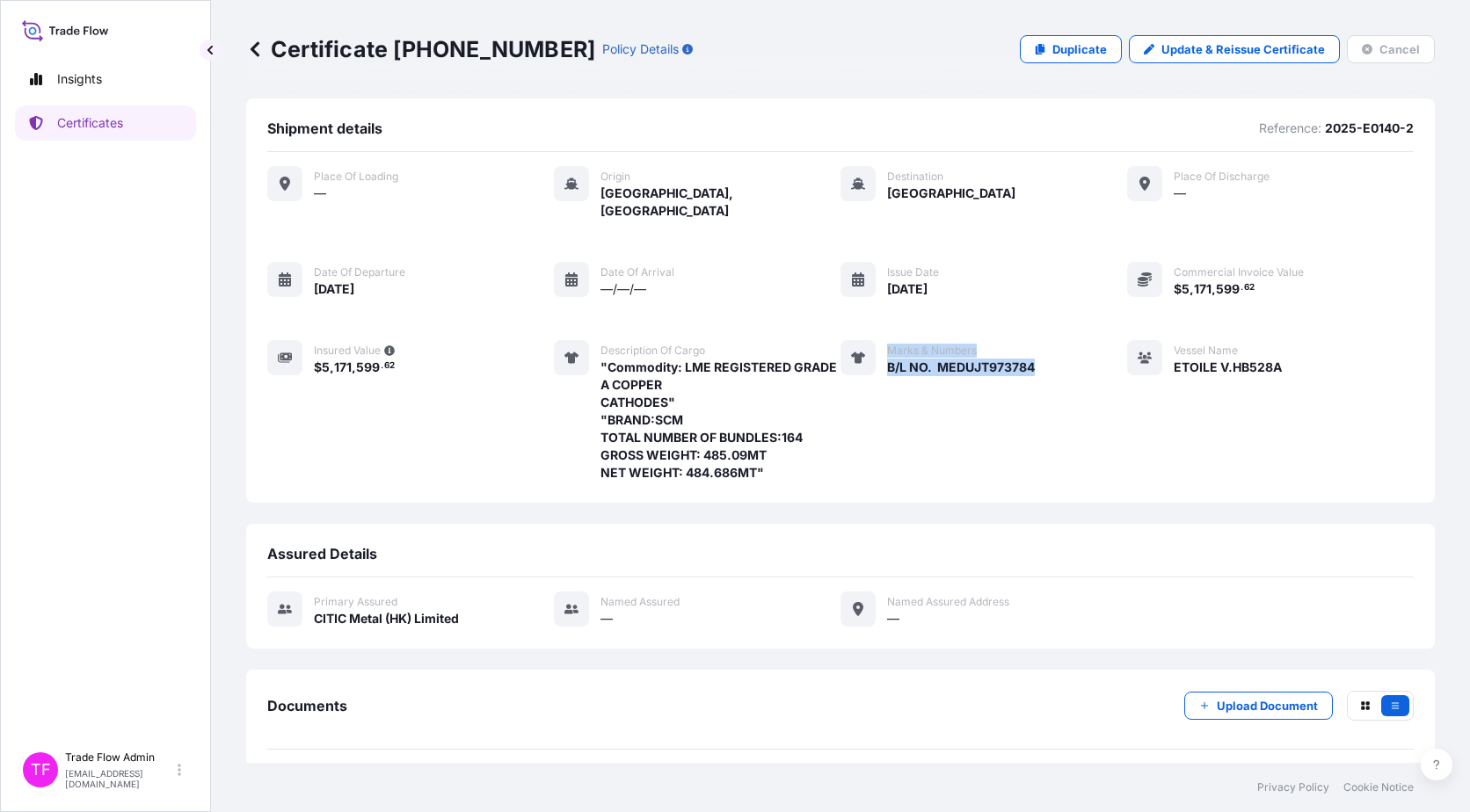
drag, startPoint x: 874, startPoint y: 350, endPoint x: 1038, endPoint y: 348, distance: 164.0
click at [1038, 348] on div "Place of Loading — Origin [GEOGRAPHIC_DATA], [GEOGRAPHIC_DATA] Destination [GEO…" at bounding box center [840, 323] width 1147 height 316
click at [1042, 349] on div "Place of Loading — Origin [GEOGRAPHIC_DATA], [GEOGRAPHIC_DATA] Destination [GEO…" at bounding box center [840, 323] width 1147 height 316
drag, startPoint x: 1031, startPoint y: 354, endPoint x: 882, endPoint y: 354, distance: 149.0
click at [882, 354] on div "Place of Loading — Origin [GEOGRAPHIC_DATA], [GEOGRAPHIC_DATA] Destination [GEO…" at bounding box center [840, 323] width 1147 height 316
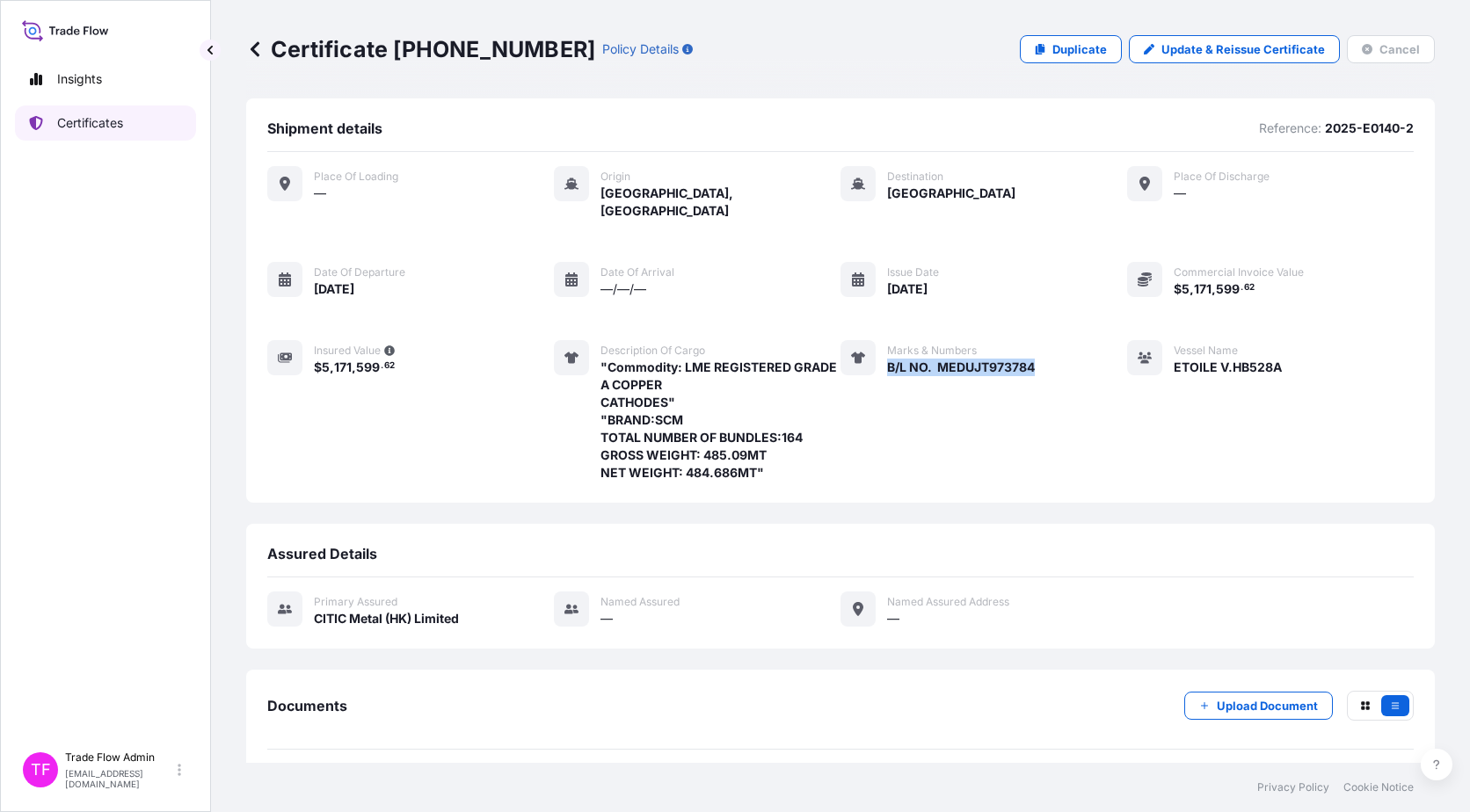
click at [140, 118] on link "Certificates" at bounding box center [105, 123] width 181 height 36
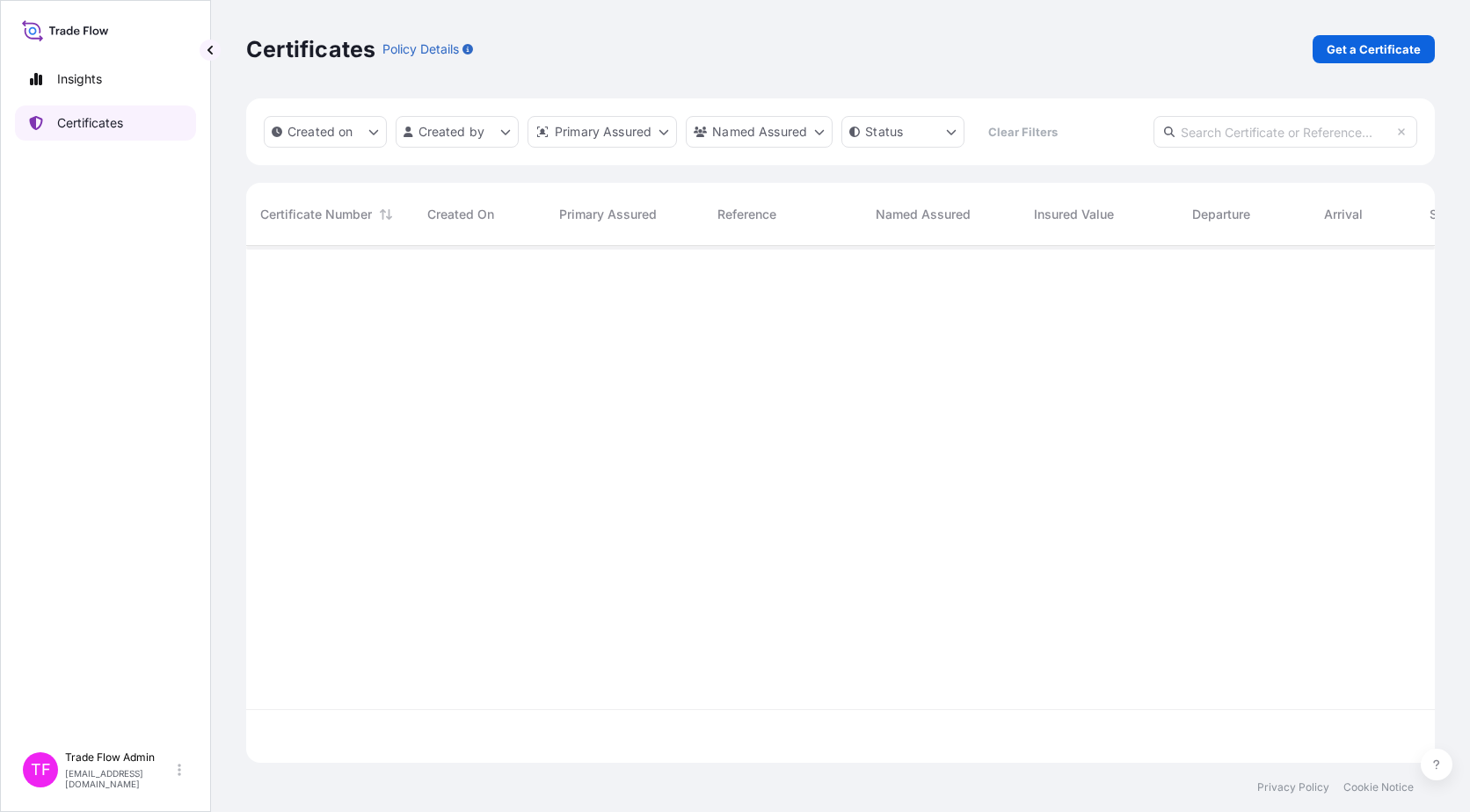
scroll to position [513, 1176]
click at [1118, 128] on input "text" at bounding box center [1286, 131] width 264 height 32
paste input "[PHONE_NUMBER]"
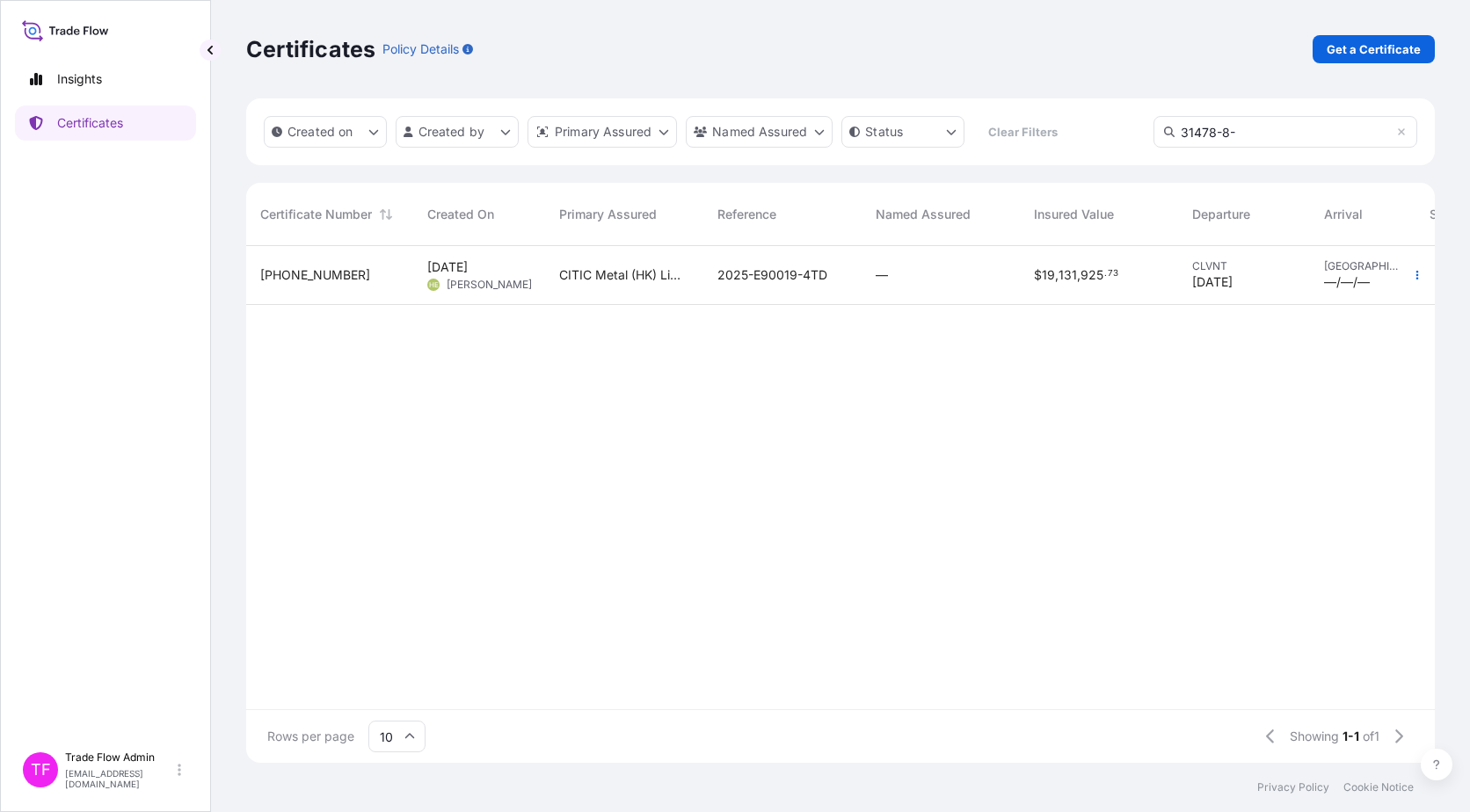
type input "31478-8-"
click at [1100, 290] on div "$ 19 , 131 , 925 . 73" at bounding box center [1099, 275] width 158 height 59
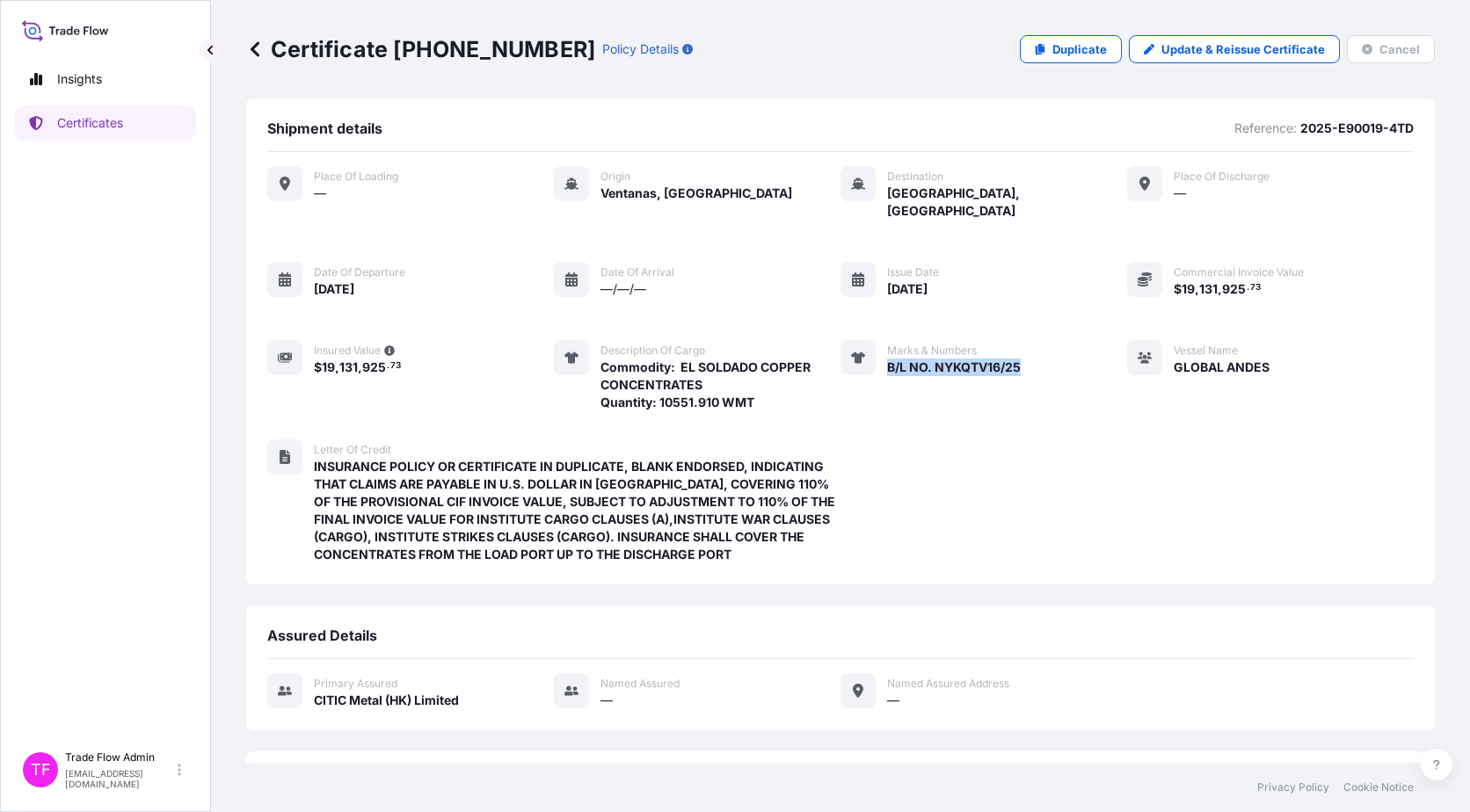
drag, startPoint x: 879, startPoint y: 359, endPoint x: 1020, endPoint y: 352, distance: 141.2
click at [1020, 352] on div "Place of Loading — Origin [GEOGRAPHIC_DATA], [GEOGRAPHIC_DATA] Destination [GEO…" at bounding box center [840, 288] width 1147 height 245
click at [96, 127] on p "Certificates" at bounding box center [90, 123] width 66 height 17
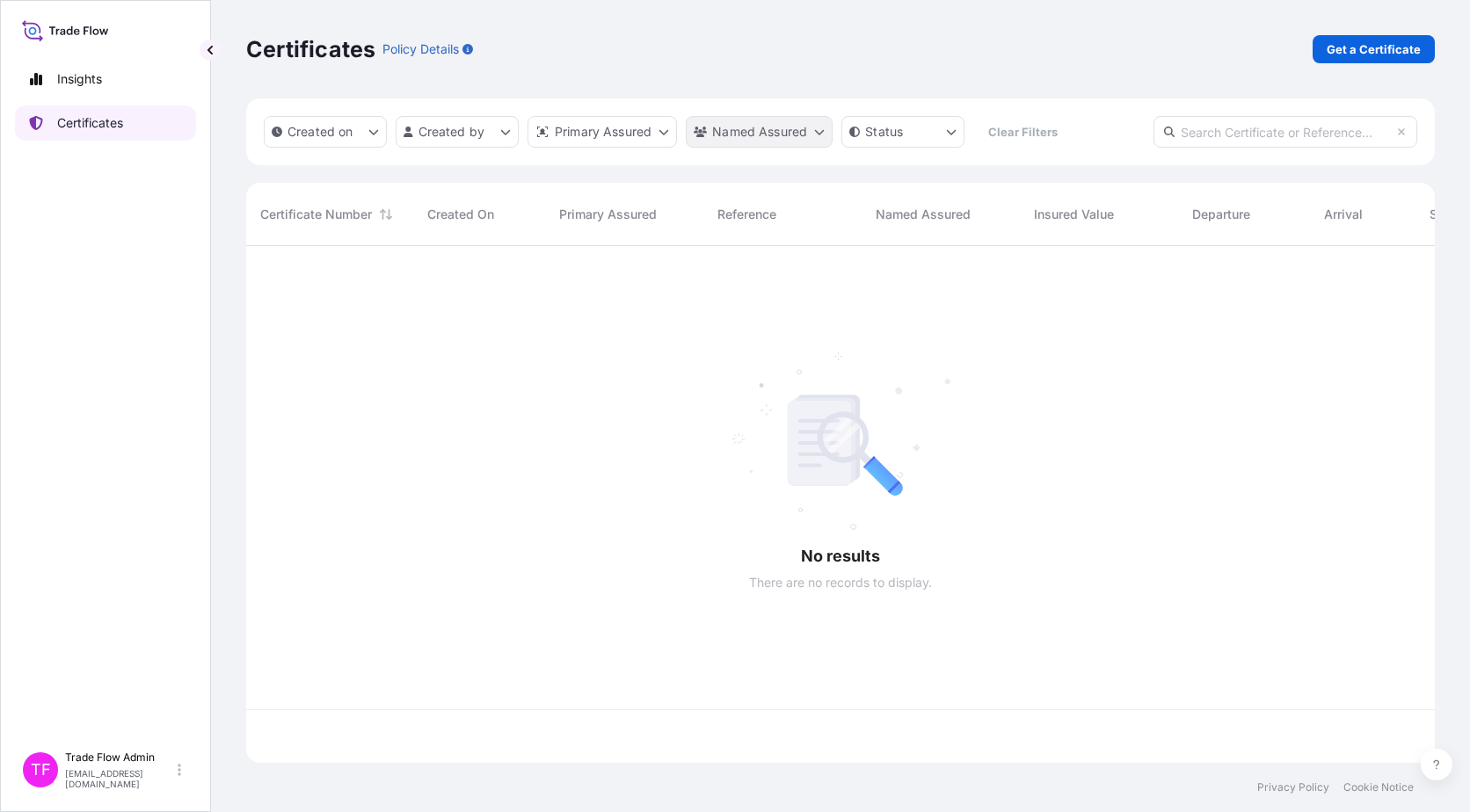
scroll to position [513, 1176]
click at [1118, 142] on input "text" at bounding box center [1286, 131] width 264 height 32
paste input "[PHONE_NUMBER]"
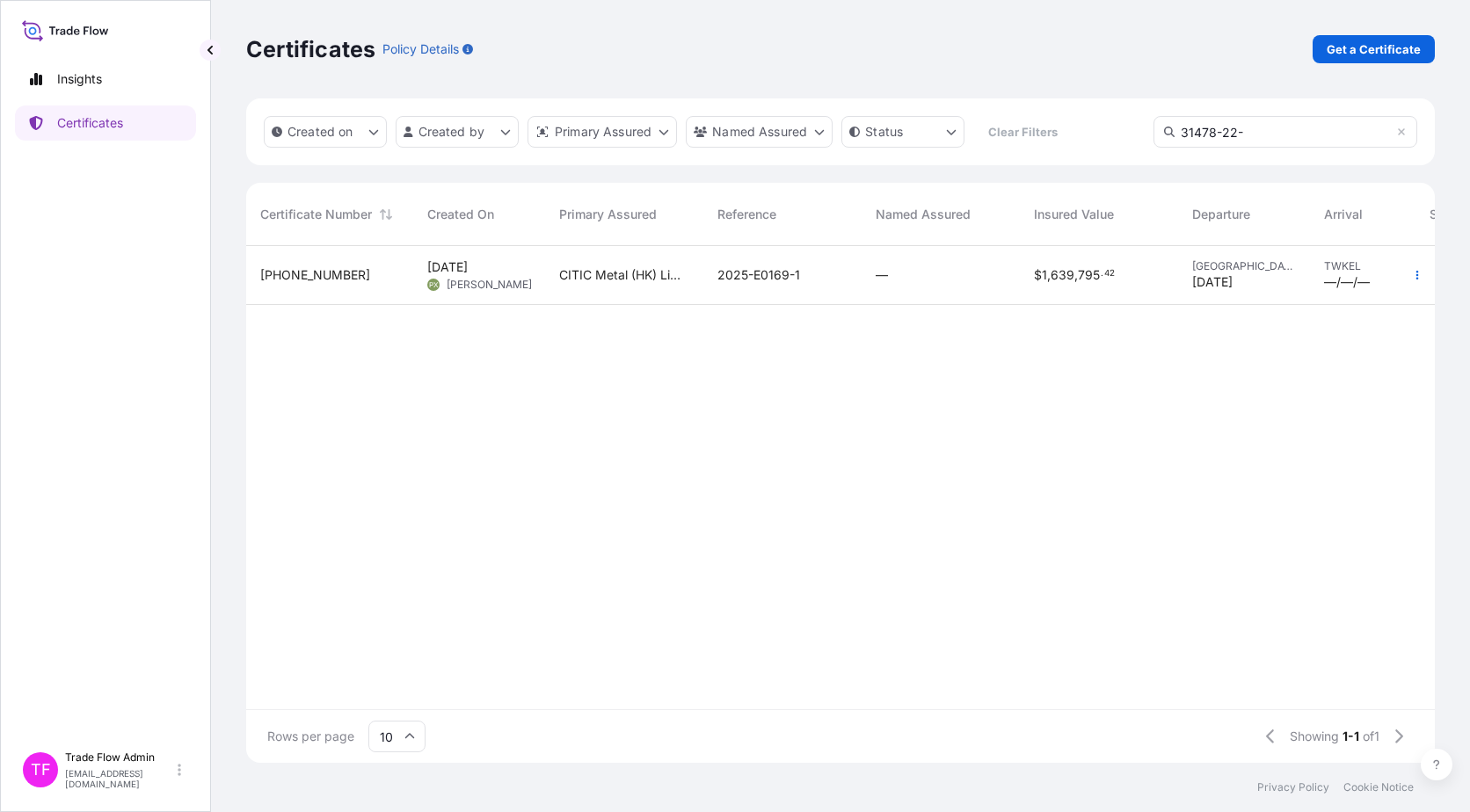
type input "31478-22-"
click at [872, 290] on div "—" at bounding box center [941, 275] width 158 height 59
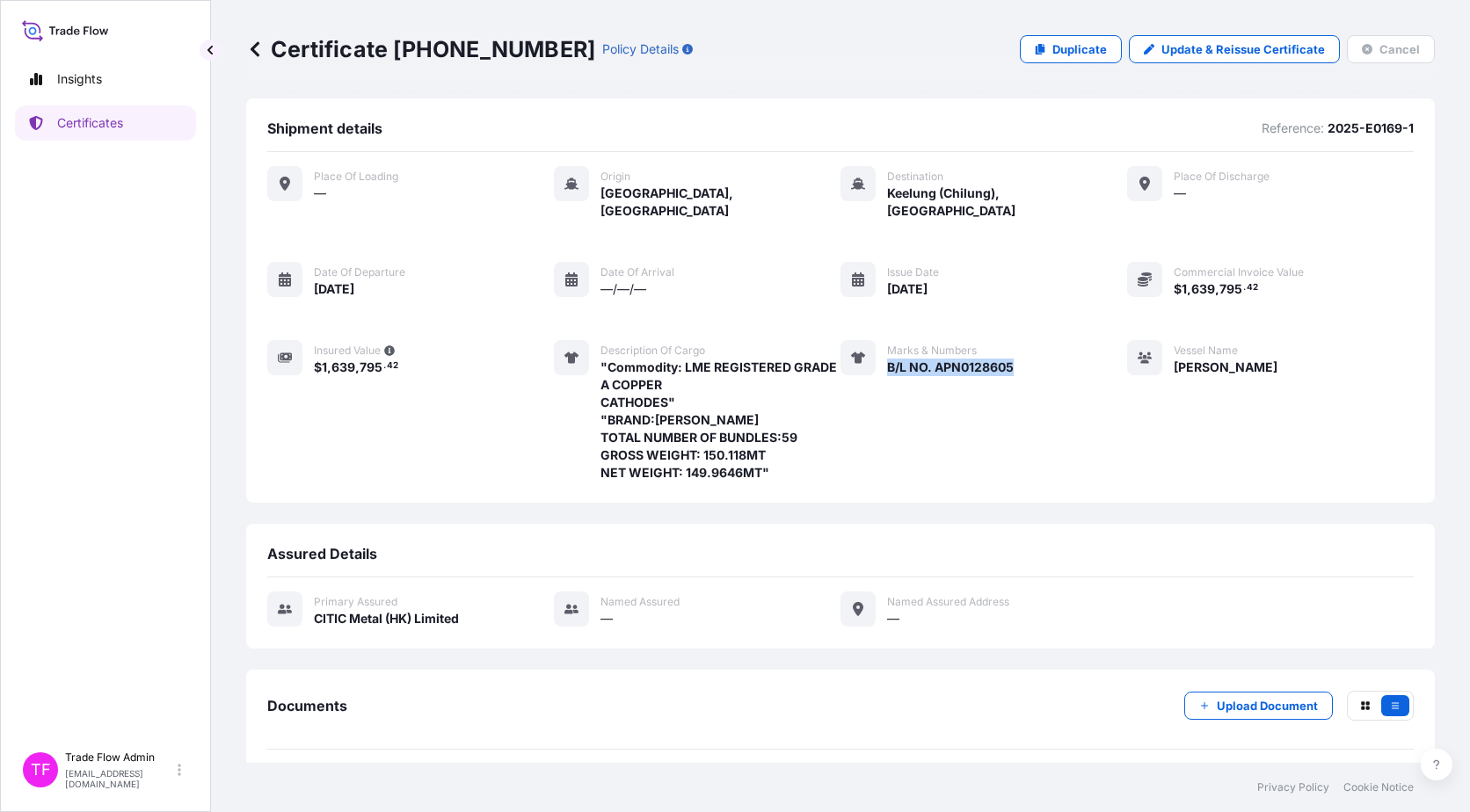
drag, startPoint x: 879, startPoint y: 349, endPoint x: 1026, endPoint y: 350, distance: 147.0
click at [1026, 350] on div "Place of Loading — Origin [GEOGRAPHIC_DATA], [GEOGRAPHIC_DATA] Destination [GEO…" at bounding box center [840, 323] width 1147 height 316
click at [64, 116] on p "Certificates" at bounding box center [90, 123] width 66 height 17
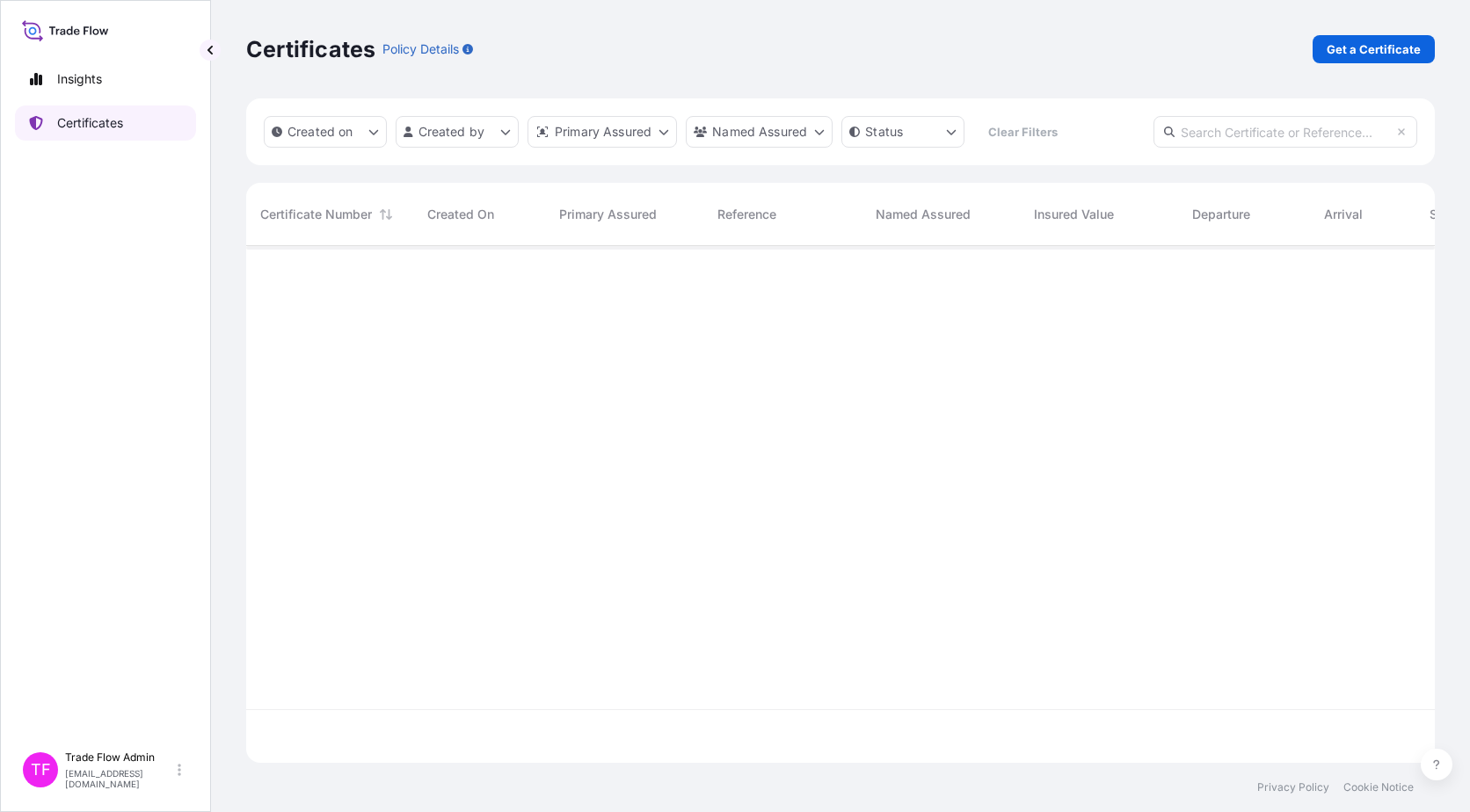
scroll to position [513, 1176]
click at [1118, 130] on input "text" at bounding box center [1286, 131] width 264 height 32
paste input "[PHONE_NUMBER]"
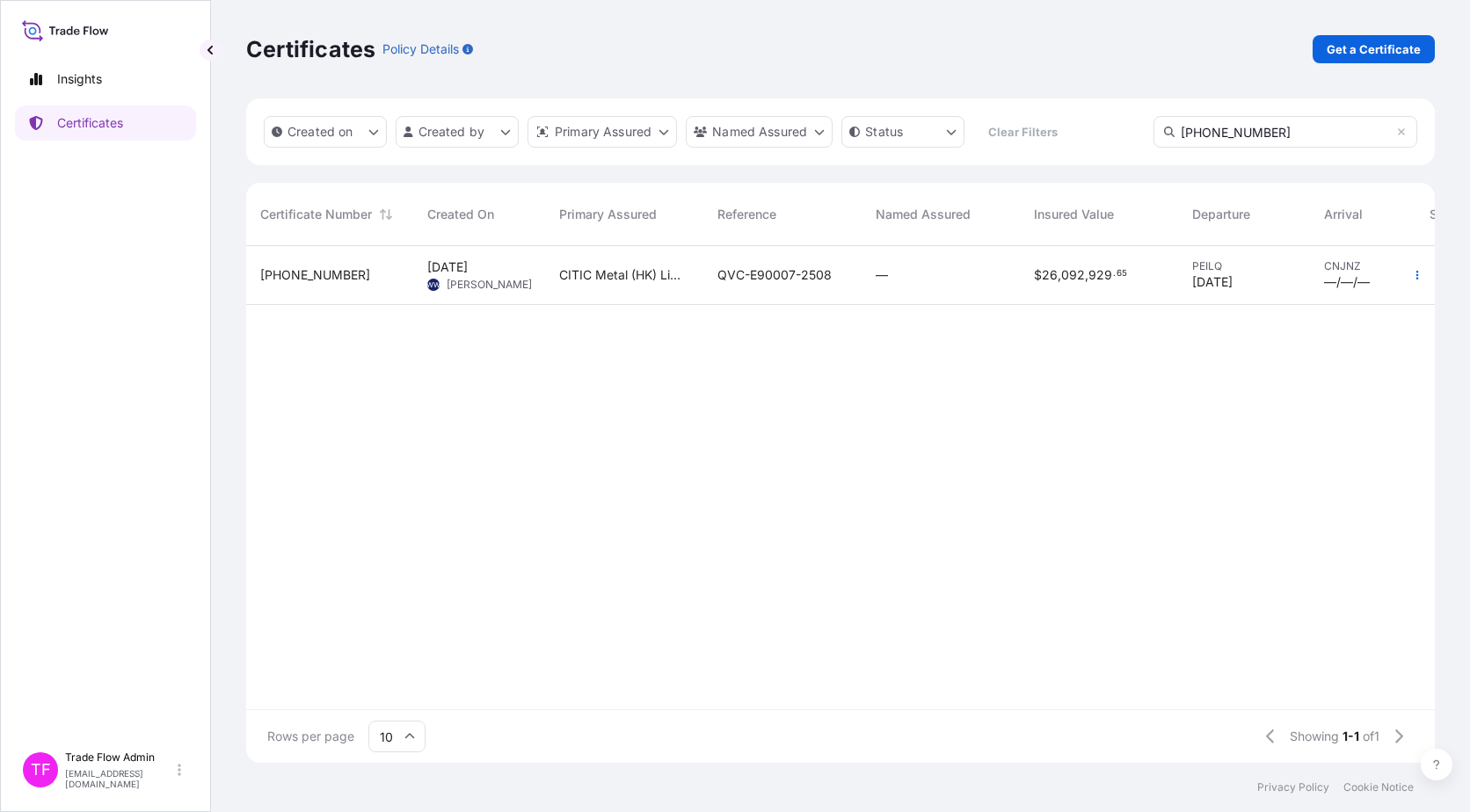
type input "[PHONE_NUMBER]"
click at [988, 284] on div "—" at bounding box center [941, 275] width 158 height 59
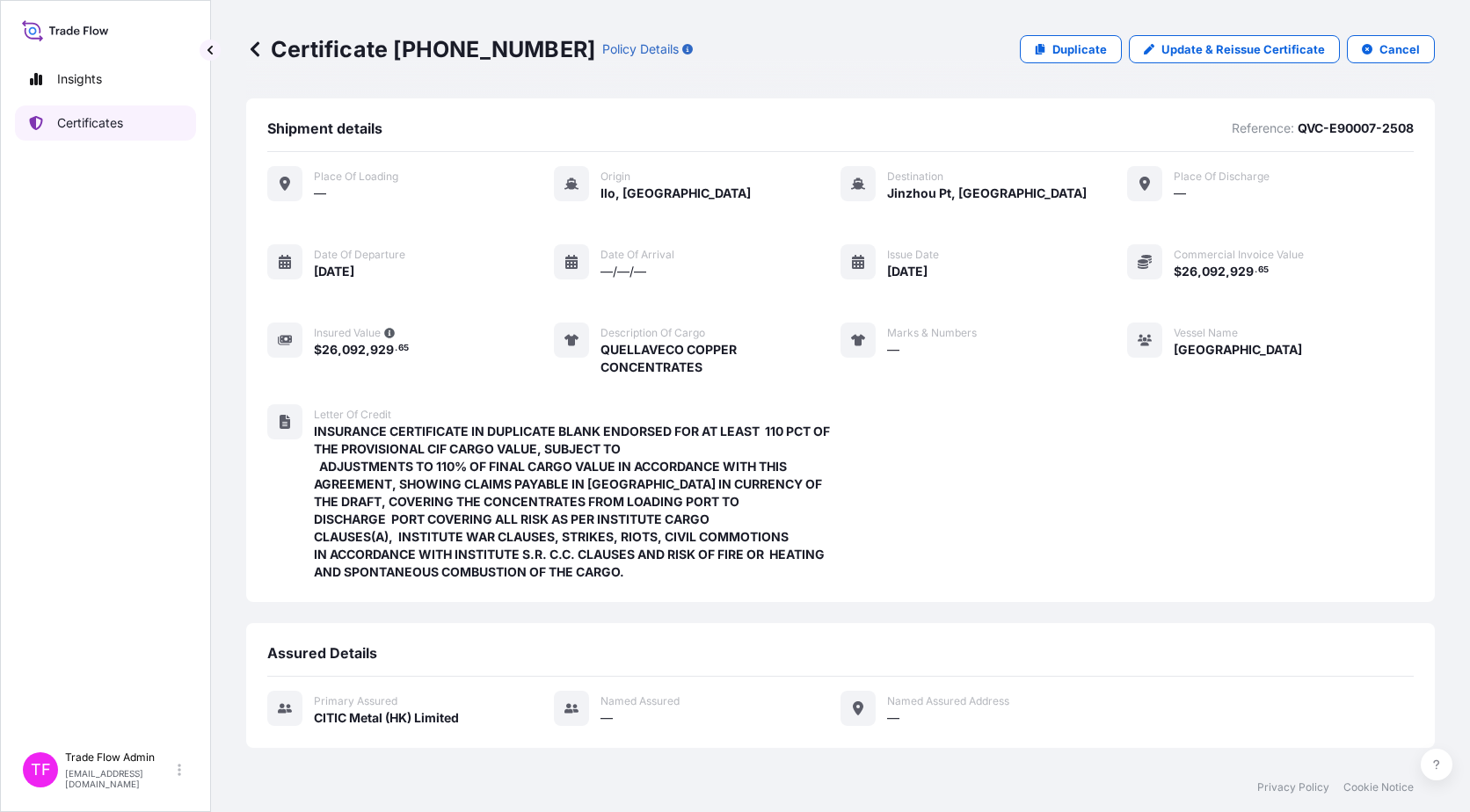
click at [79, 126] on p "Certificates" at bounding box center [90, 123] width 66 height 17
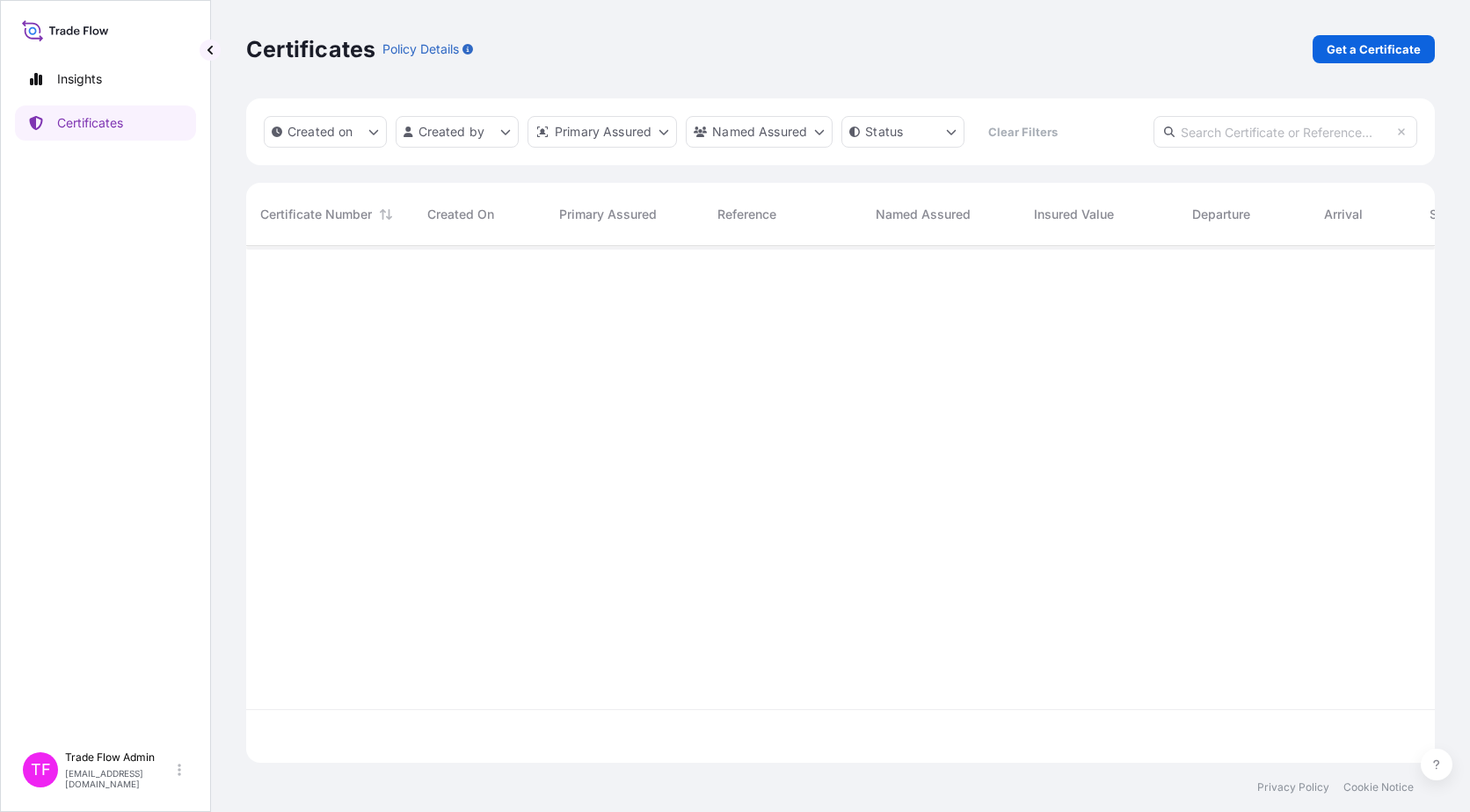
scroll to position [513, 1176]
click at [1118, 134] on input "text" at bounding box center [1286, 131] width 264 height 32
paste input "[PHONE_NUMBER]"
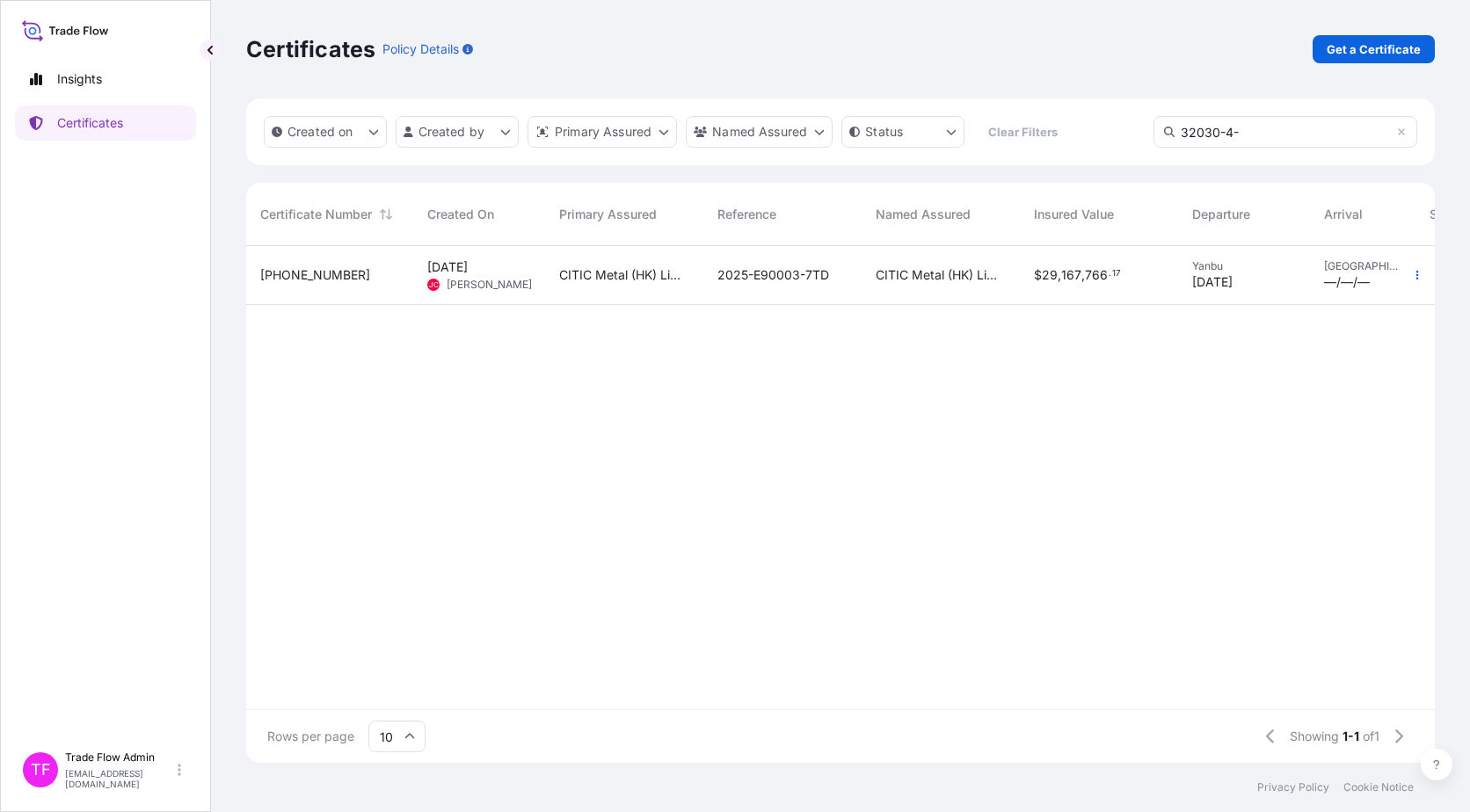
type input "32030-4-"
click at [872, 289] on div "CITIC Metal (HK) Limited" at bounding box center [941, 275] width 158 height 59
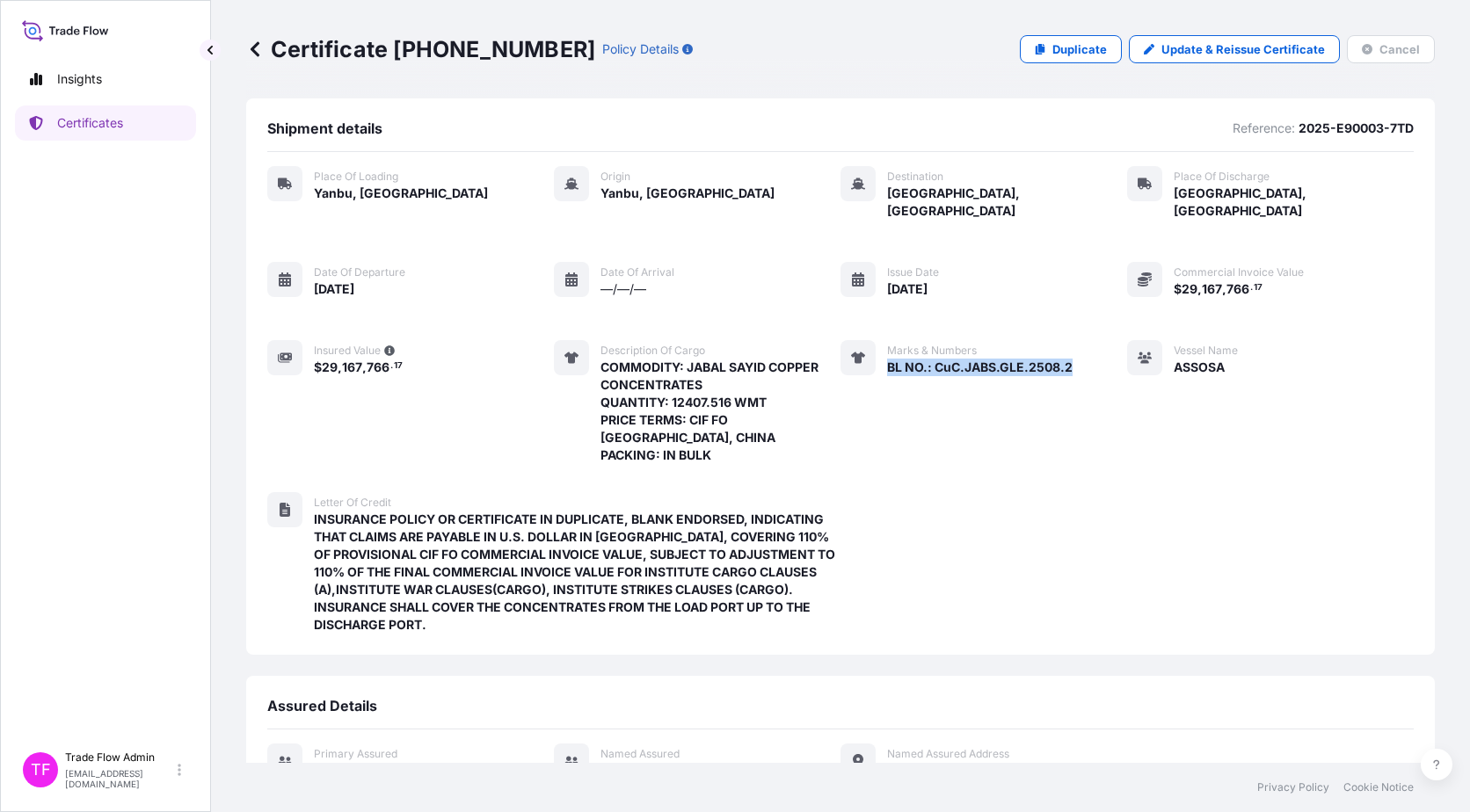
drag, startPoint x: 876, startPoint y: 353, endPoint x: 1082, endPoint y: 356, distance: 206.0
click at [1082, 356] on div "Place of Loading [GEOGRAPHIC_DATA], [GEOGRAPHIC_DATA] Origin [GEOGRAPHIC_DATA],…" at bounding box center [840, 314] width 1147 height 298
click at [77, 127] on p "Certificates" at bounding box center [90, 123] width 66 height 17
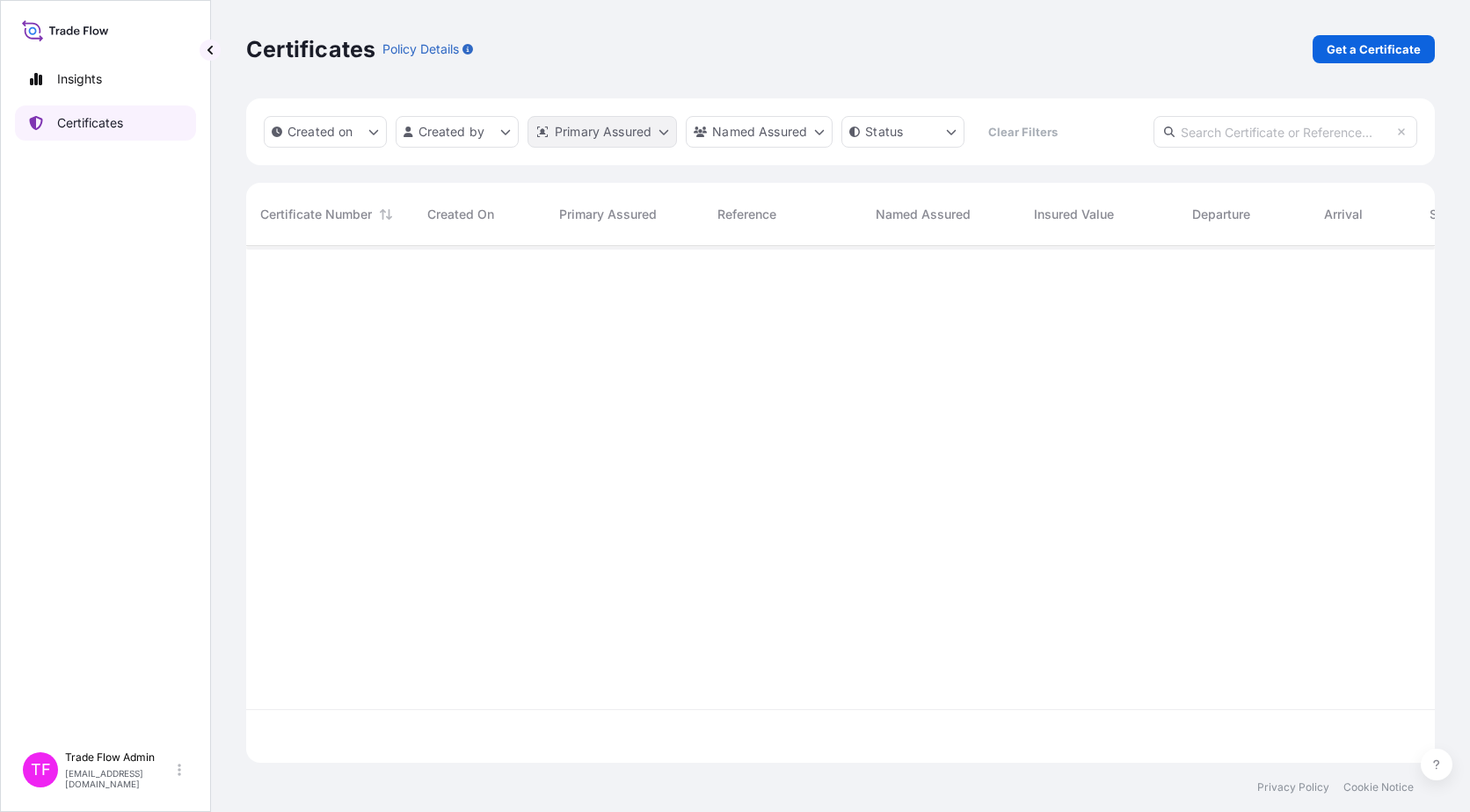
scroll to position [513, 1176]
click at [1118, 137] on input "text" at bounding box center [1286, 131] width 264 height 32
paste input "[PHONE_NUMBER]"
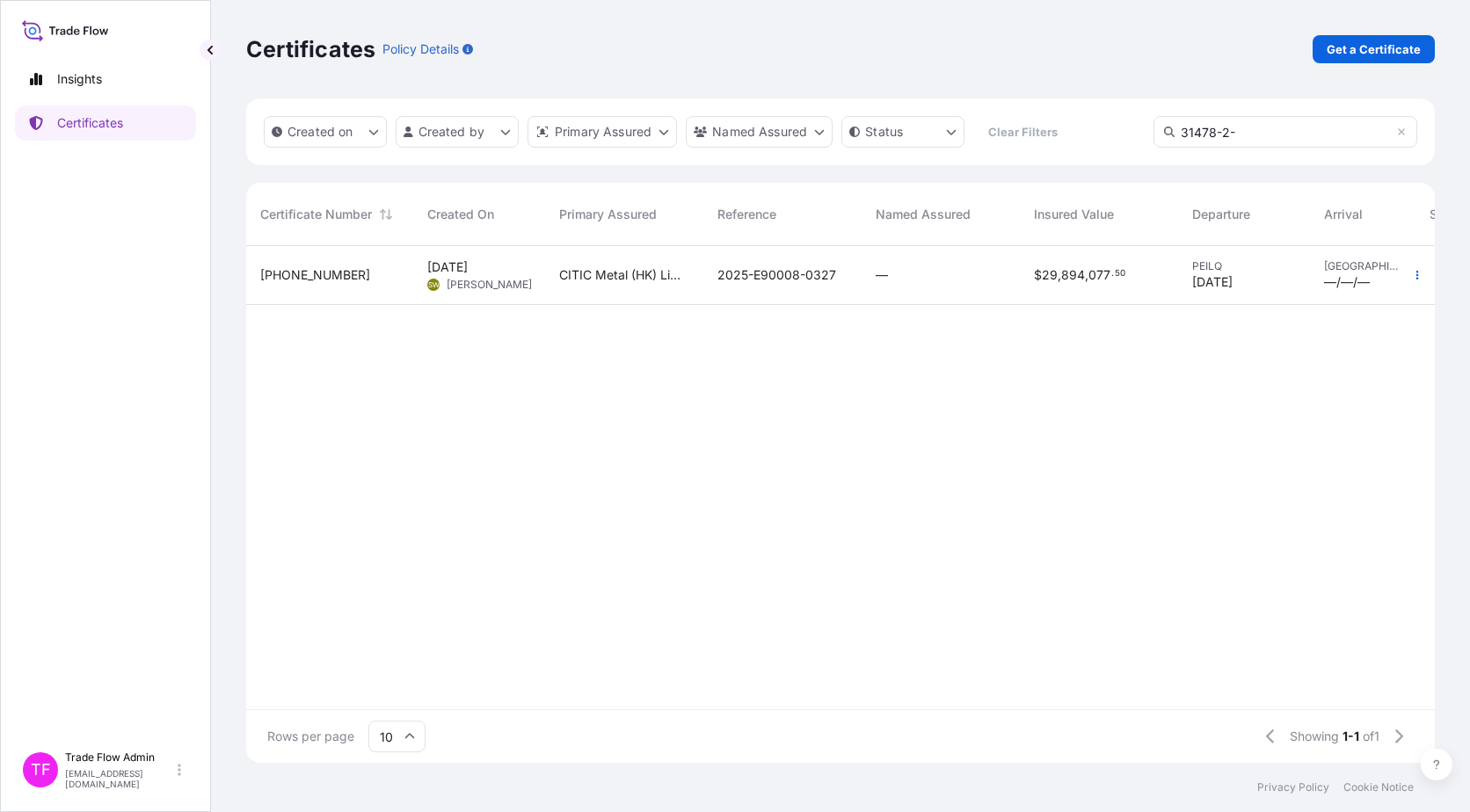
type input "31478-2-"
click at [944, 298] on div "—" at bounding box center [941, 275] width 158 height 59
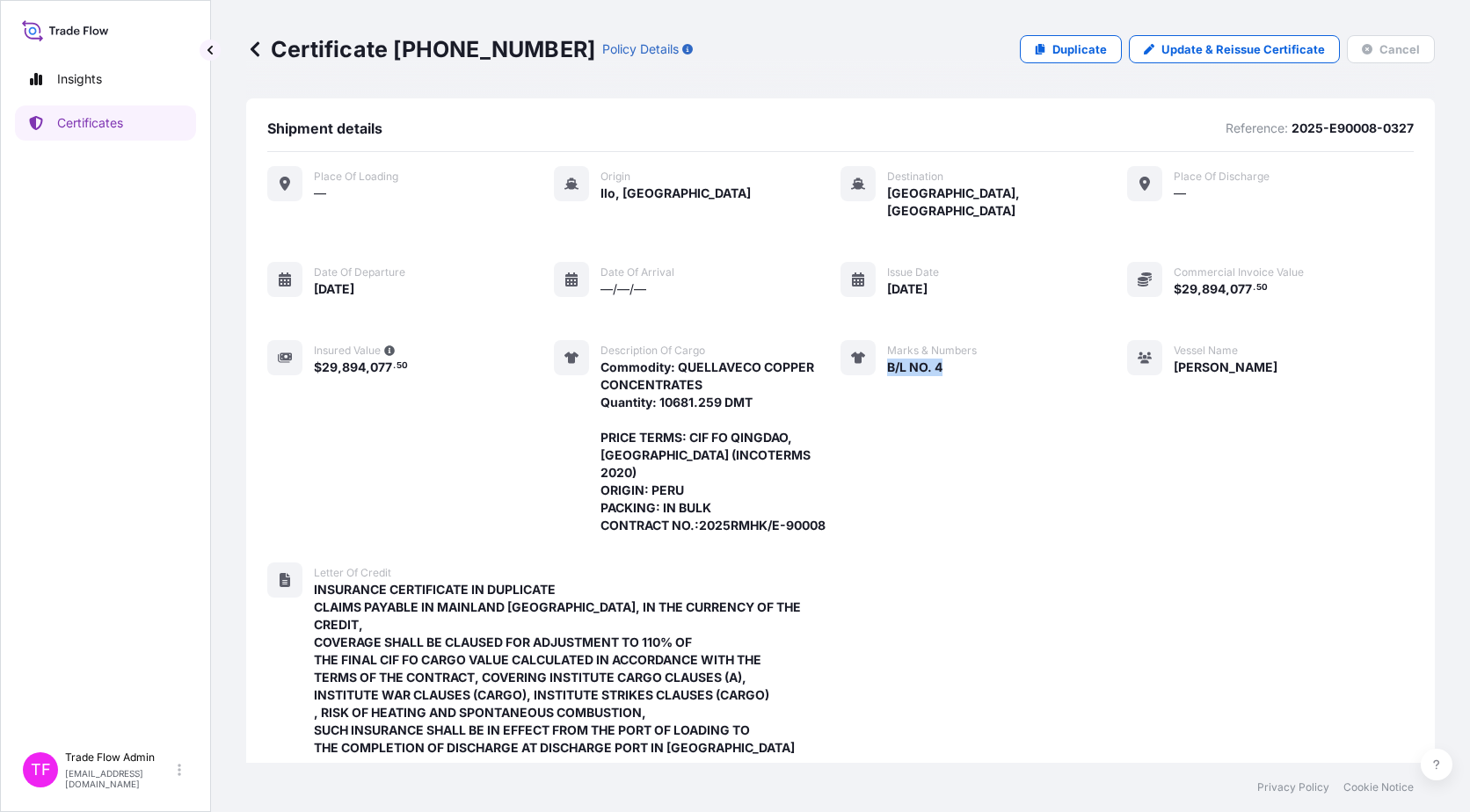
drag, startPoint x: 881, startPoint y: 349, endPoint x: 963, endPoint y: 348, distance: 82.0
click at [963, 358] on div "B/L NO. 4" at bounding box center [932, 367] width 89 height 18
click at [56, 123] on link "Certificates" at bounding box center [105, 123] width 181 height 36
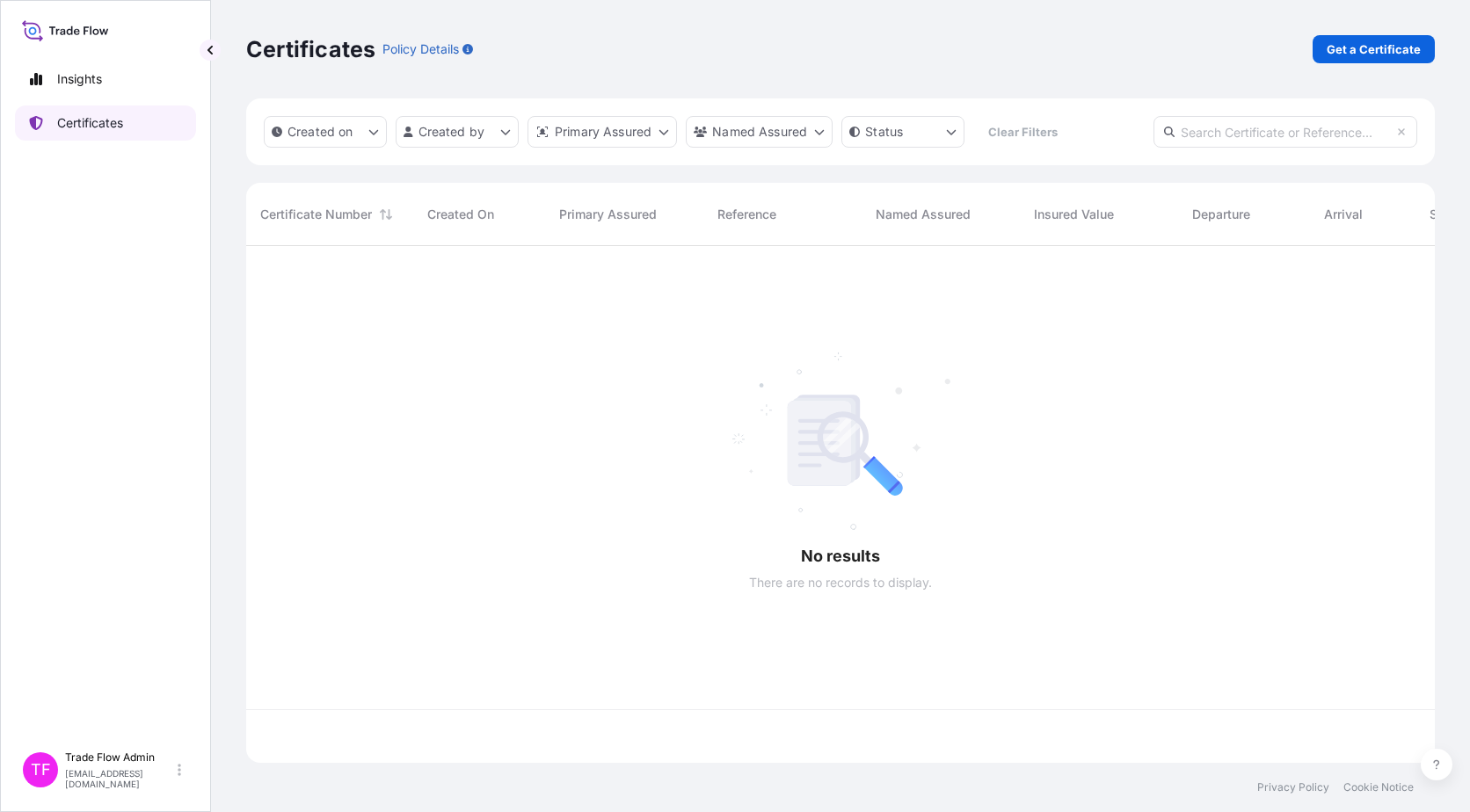
scroll to position [513, 1176]
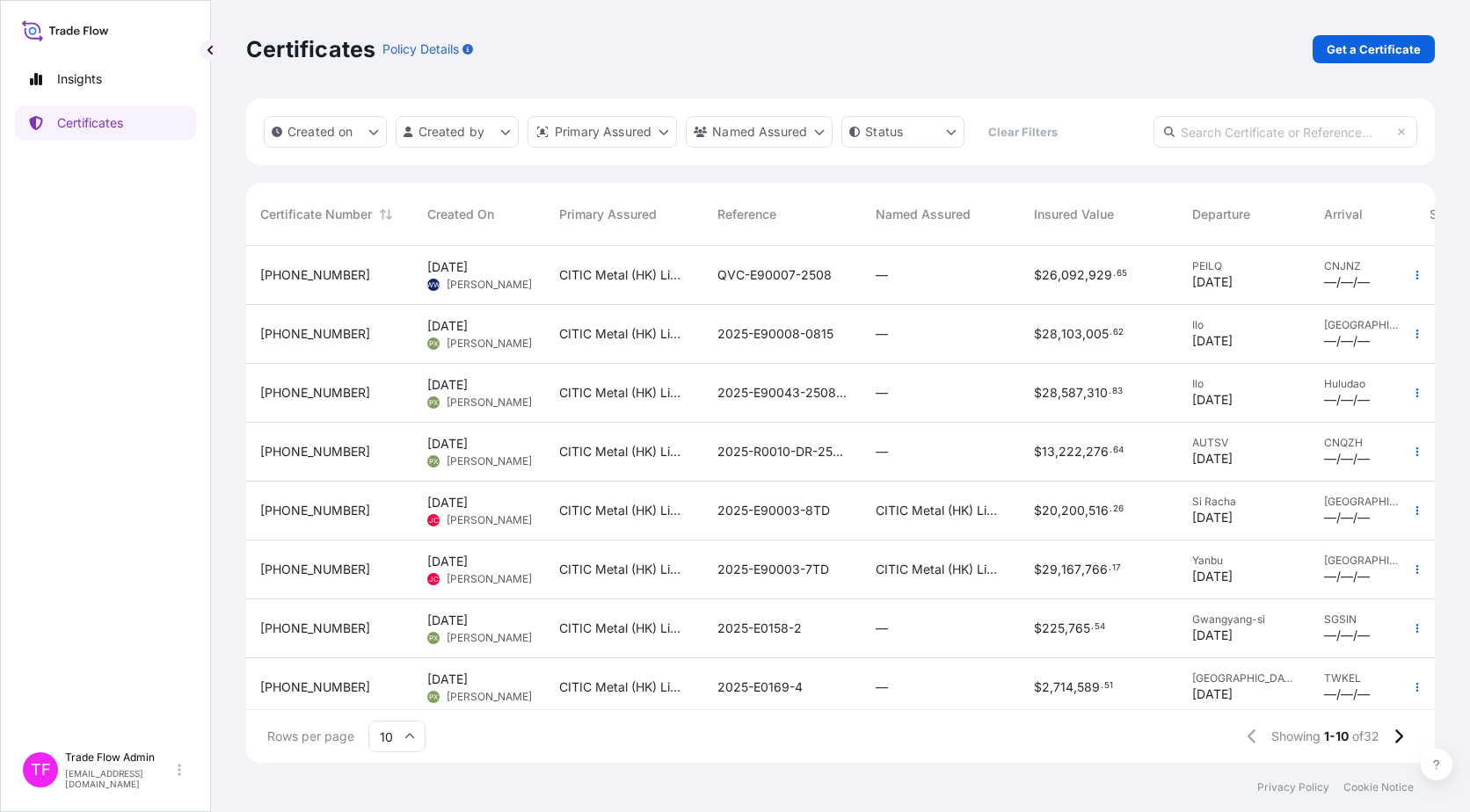
click at [1118, 136] on input "text" at bounding box center [1286, 131] width 264 height 32
paste input "[PHONE_NUMBER]"
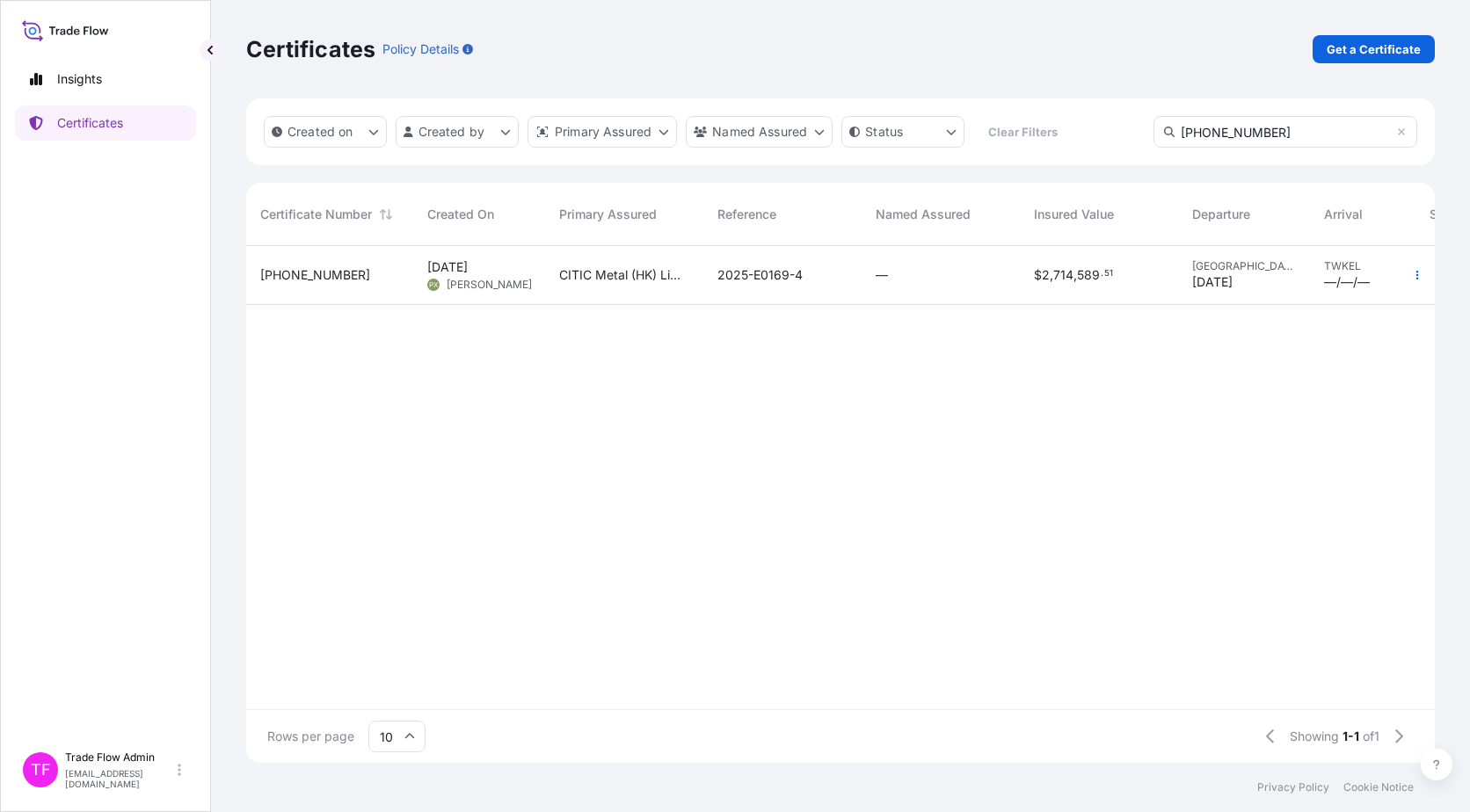
type input "[PHONE_NUMBER]"
click at [351, 285] on div "[PHONE_NUMBER]" at bounding box center [329, 275] width 167 height 59
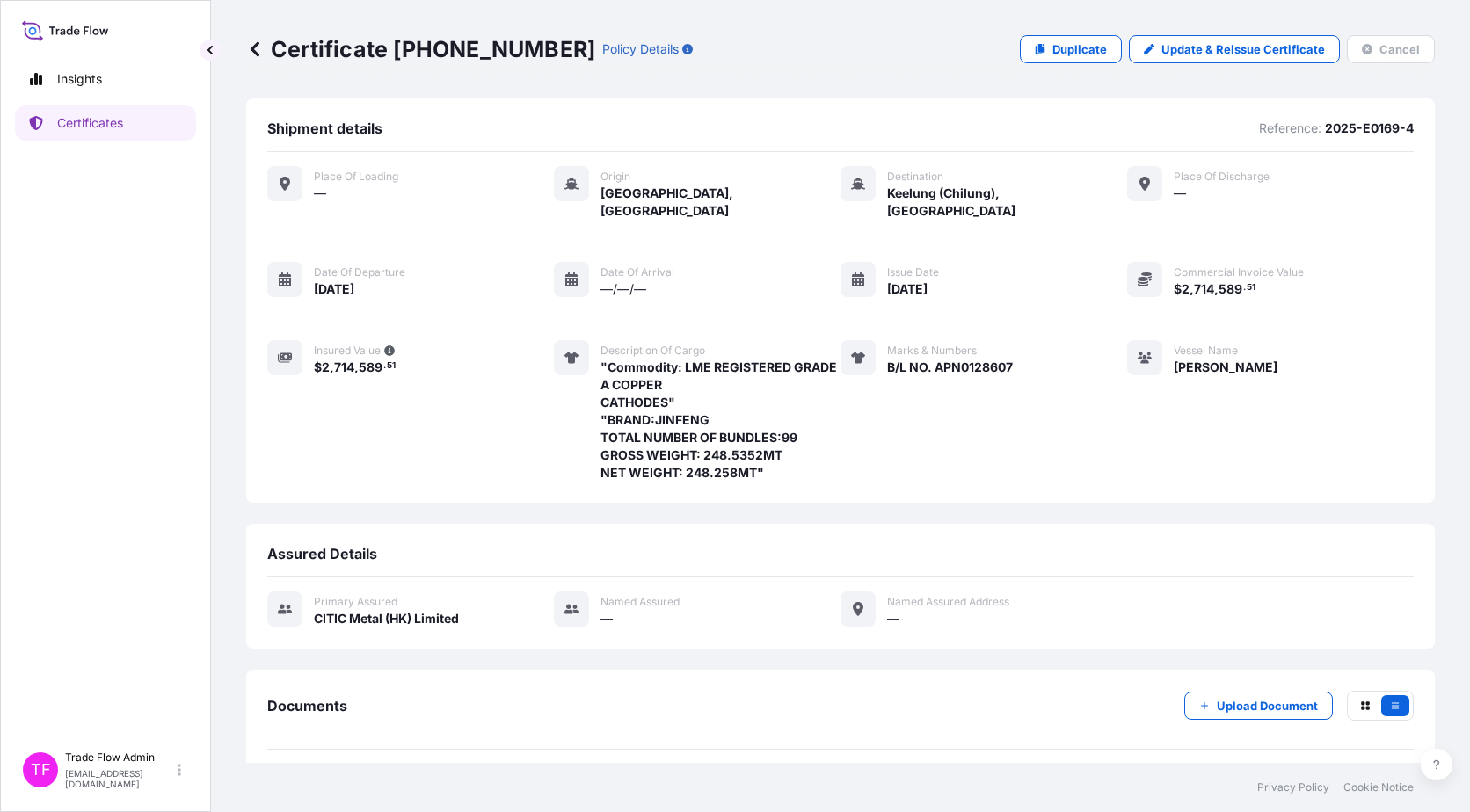
click at [29, 442] on div "Insights Certificates" at bounding box center [105, 394] width 181 height 697
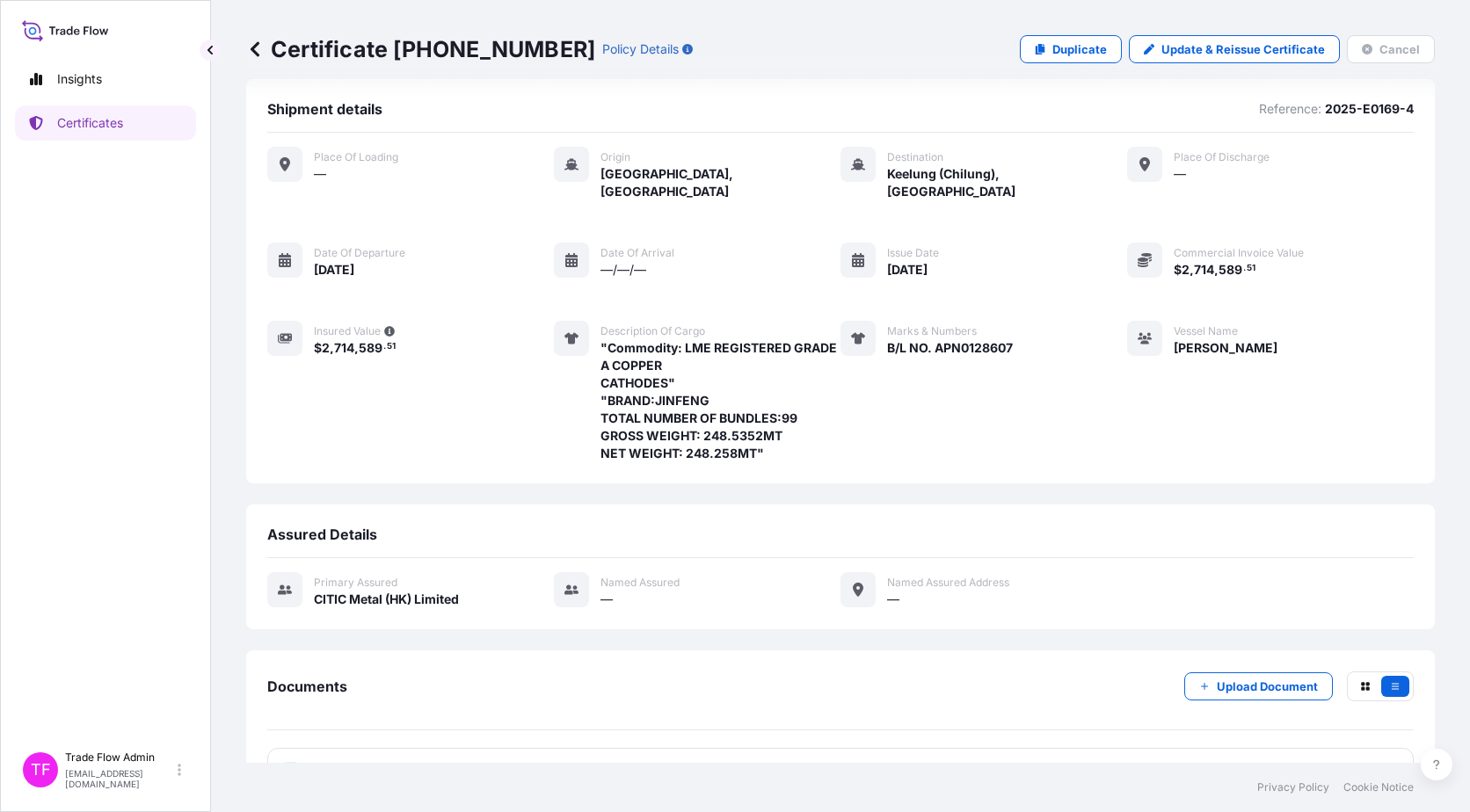
scroll to position [54, 0]
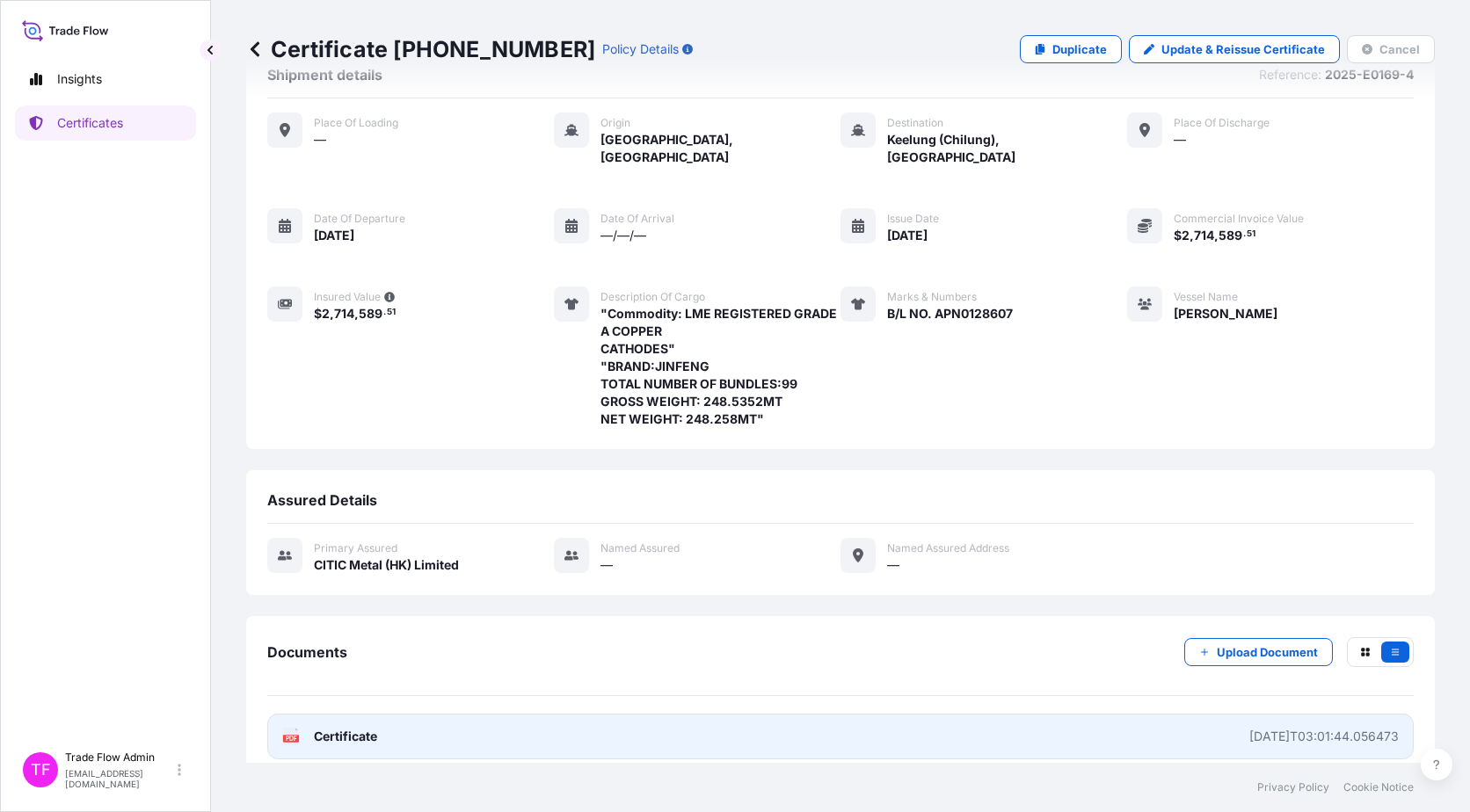
click at [409, 522] on link "PDF Certificate [DATE]T03:01:44.056473" at bounding box center [840, 736] width 1147 height 46
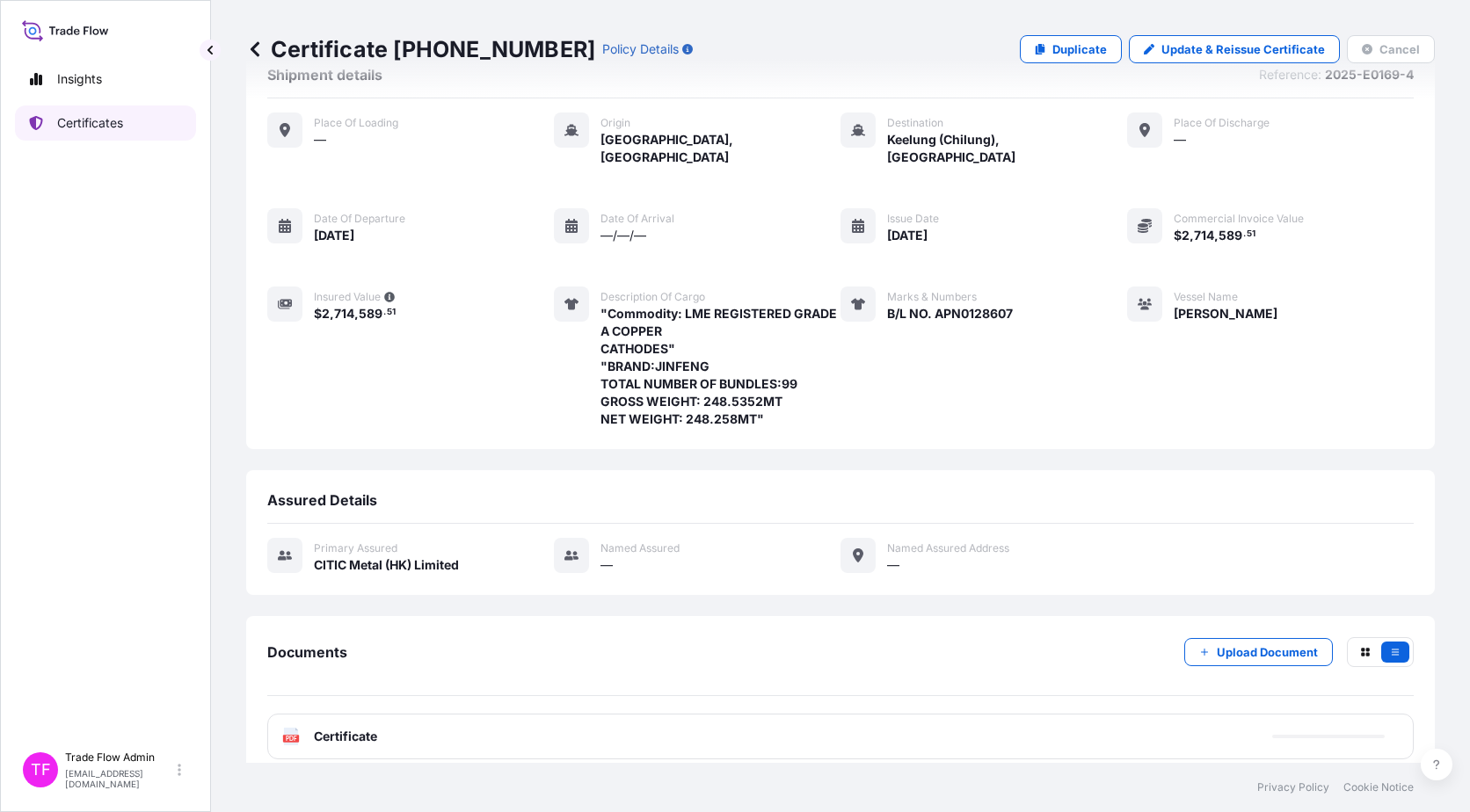
click at [84, 115] on p "Certificates" at bounding box center [90, 123] width 66 height 17
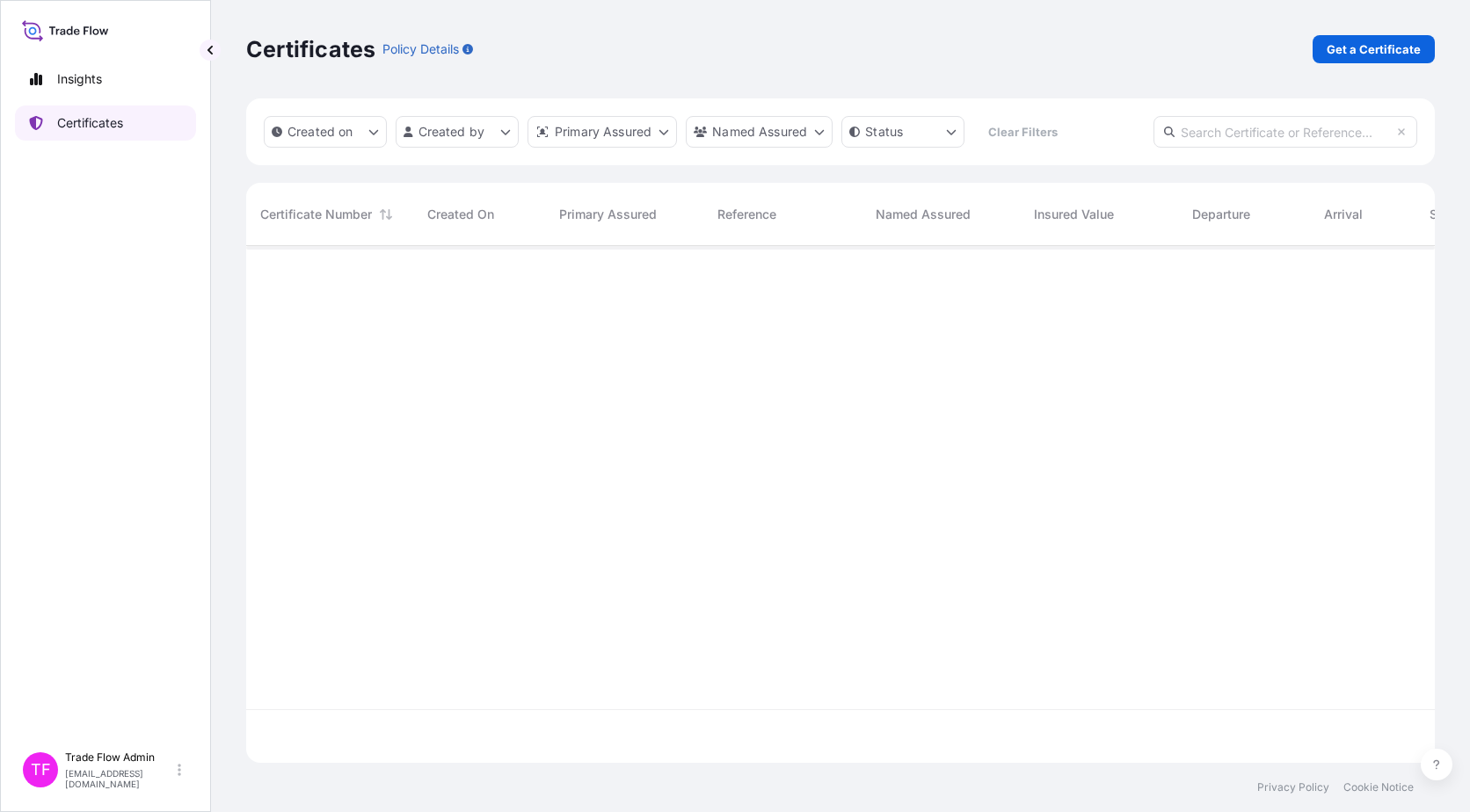
scroll to position [513, 1176]
click at [1118, 48] on p "Get a Certificate" at bounding box center [1373, 48] width 94 height 17
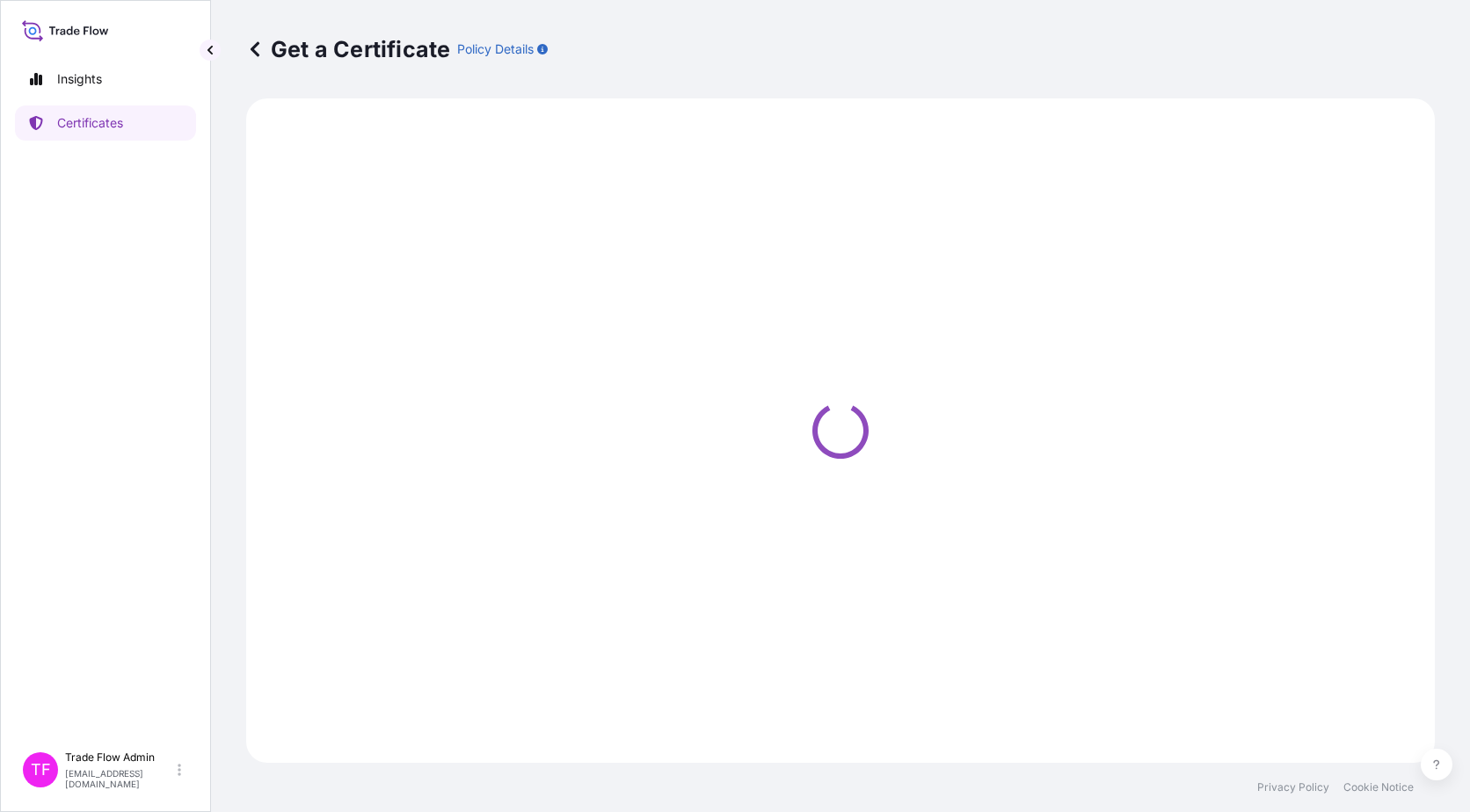
select select "Ocean Vessel"
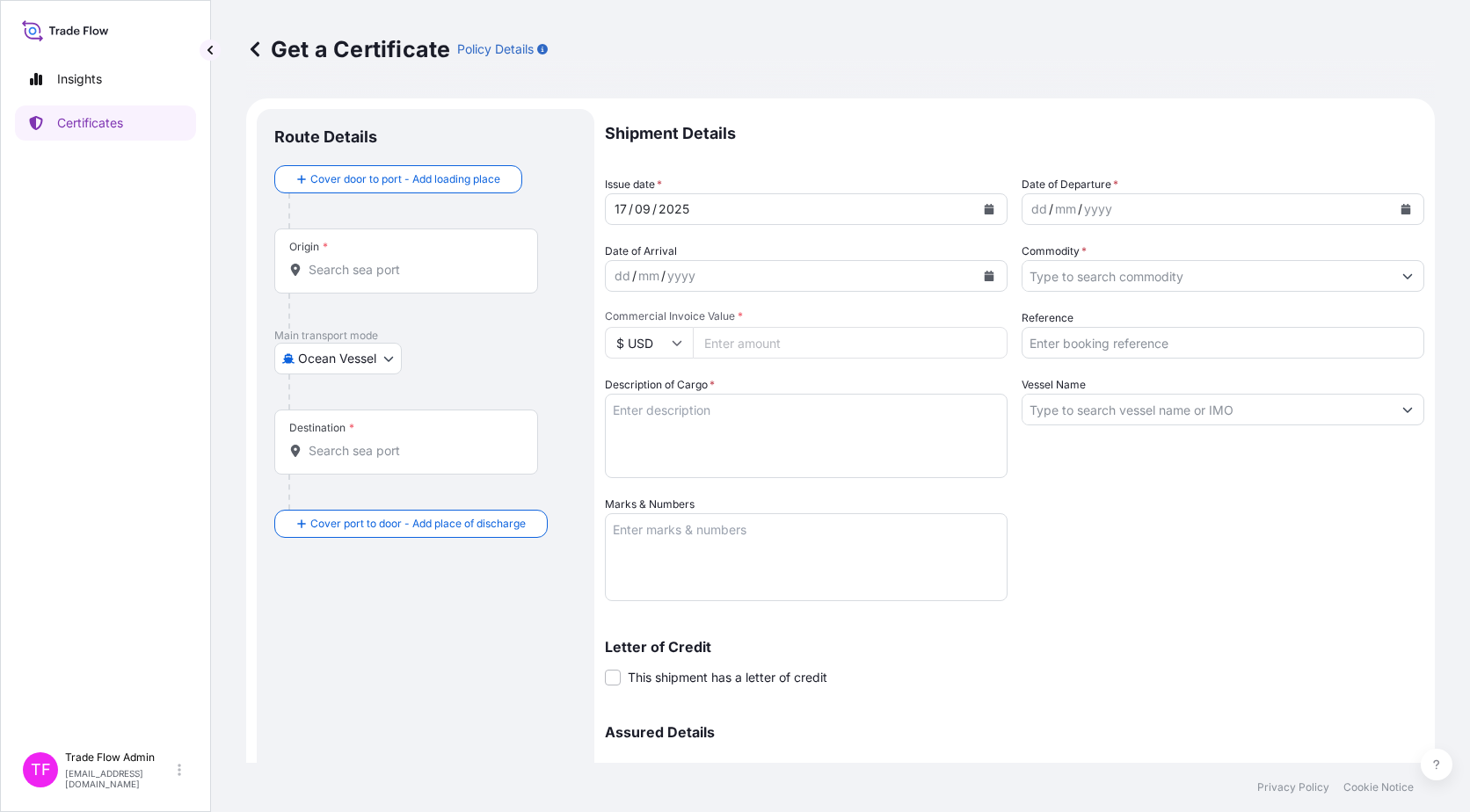
click at [388, 269] on input "Origin *" at bounding box center [413, 269] width 208 height 17
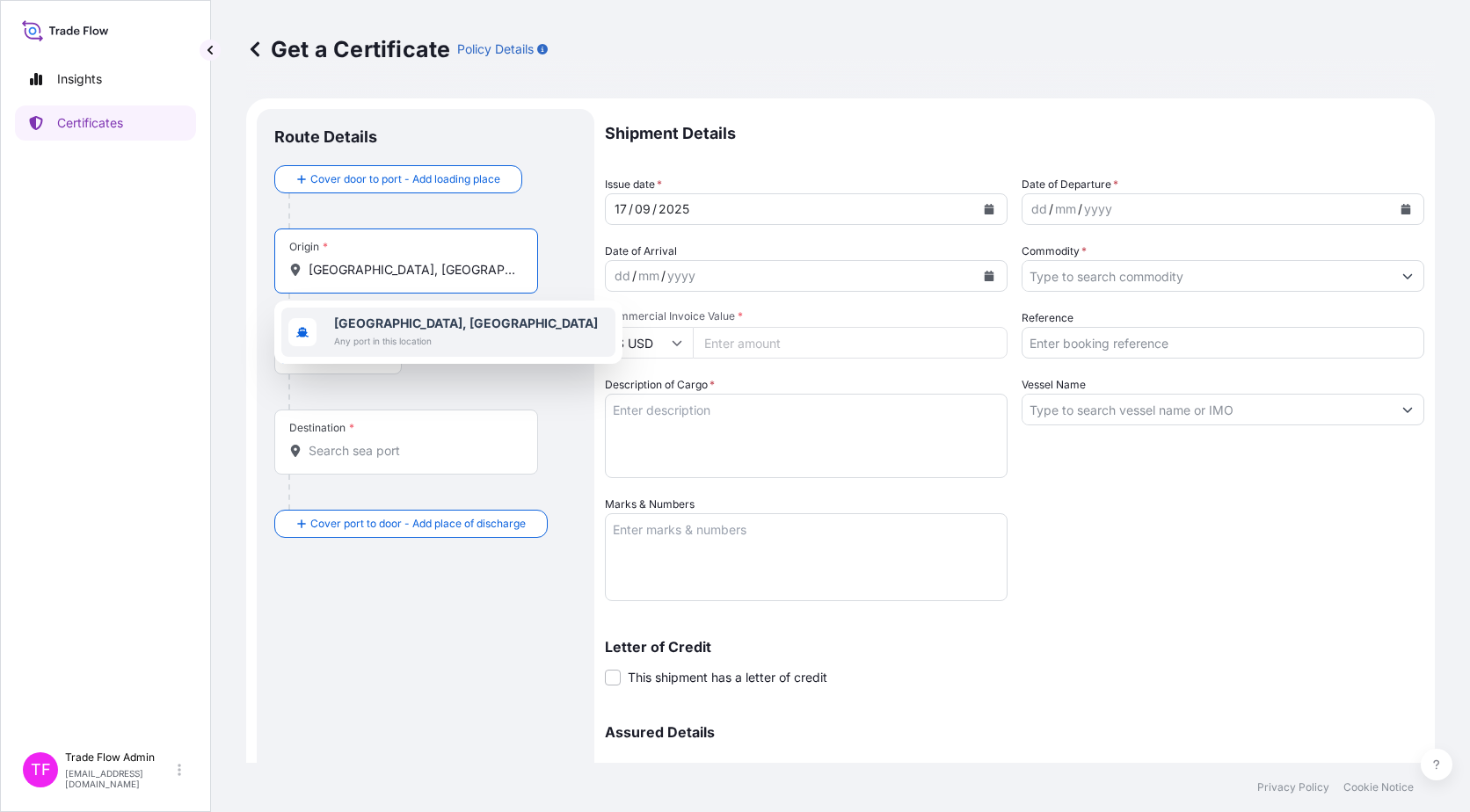
click at [417, 339] on span "Any port in this location" at bounding box center [466, 340] width 264 height 17
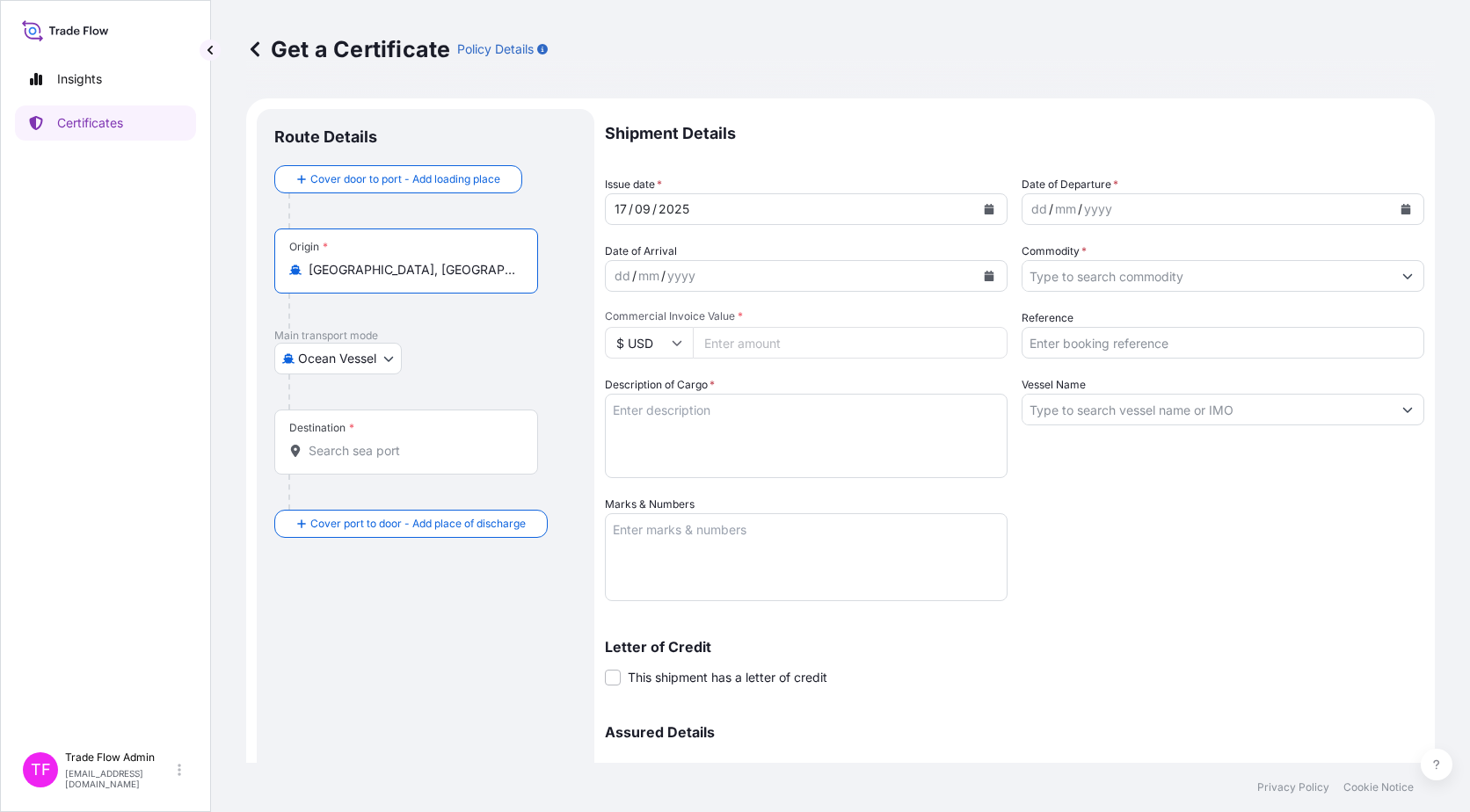
type input "[GEOGRAPHIC_DATA], [GEOGRAPHIC_DATA]"
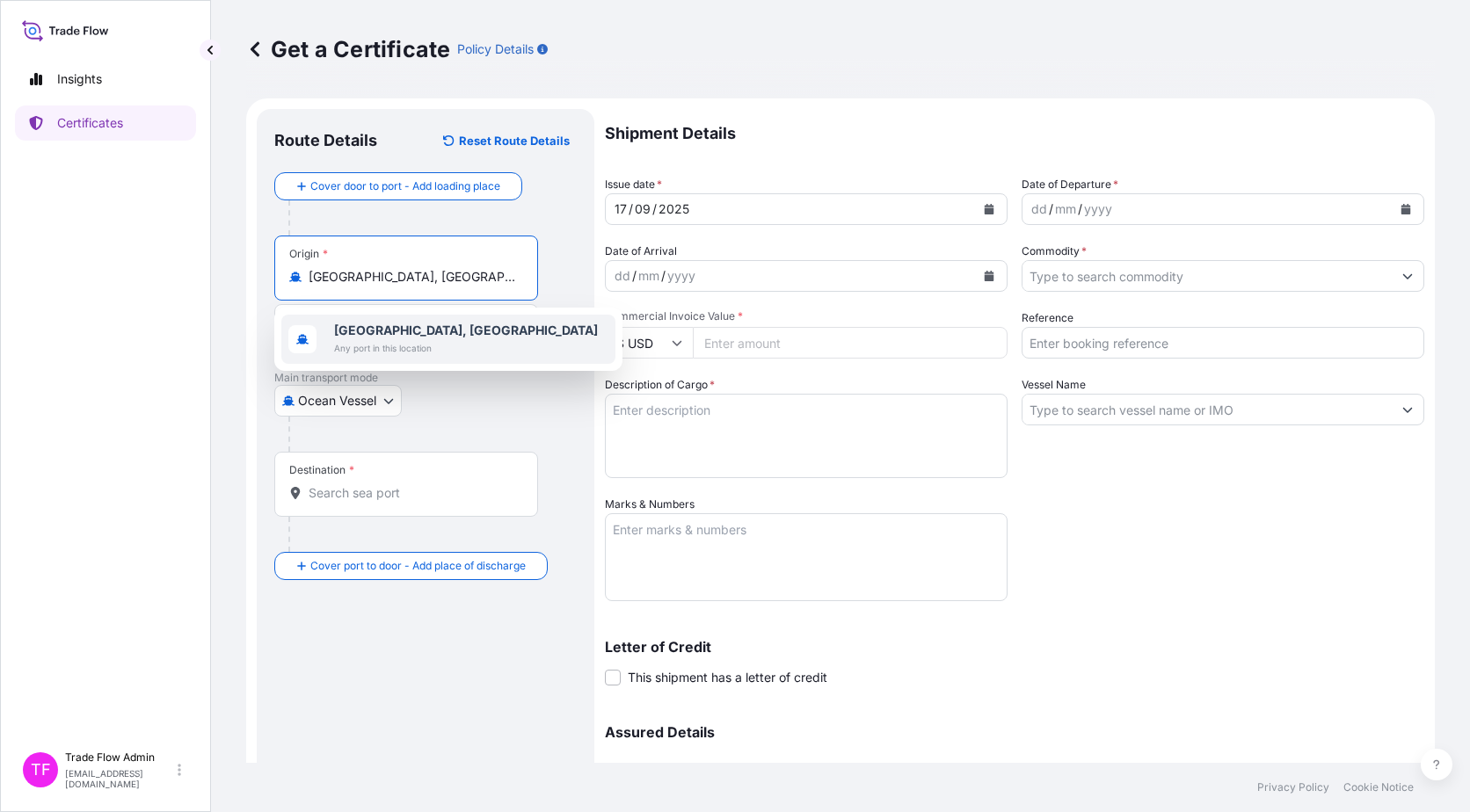
click at [329, 499] on input "Destination *" at bounding box center [413, 492] width 208 height 17
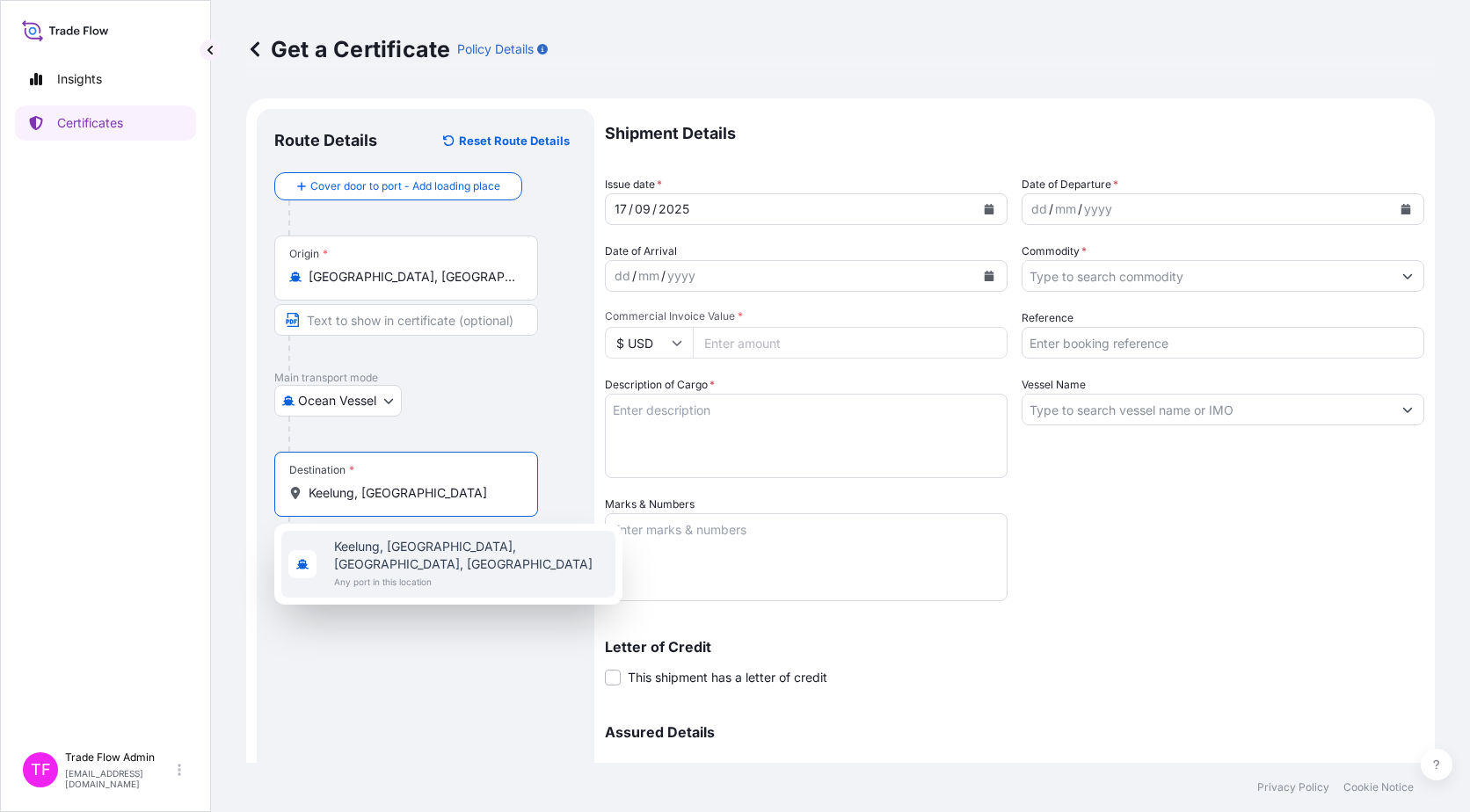
click at [420, 522] on span "Any port in this location" at bounding box center [471, 581] width 274 height 17
click at [485, 522] on span "Any port in this location" at bounding box center [471, 581] width 274 height 17
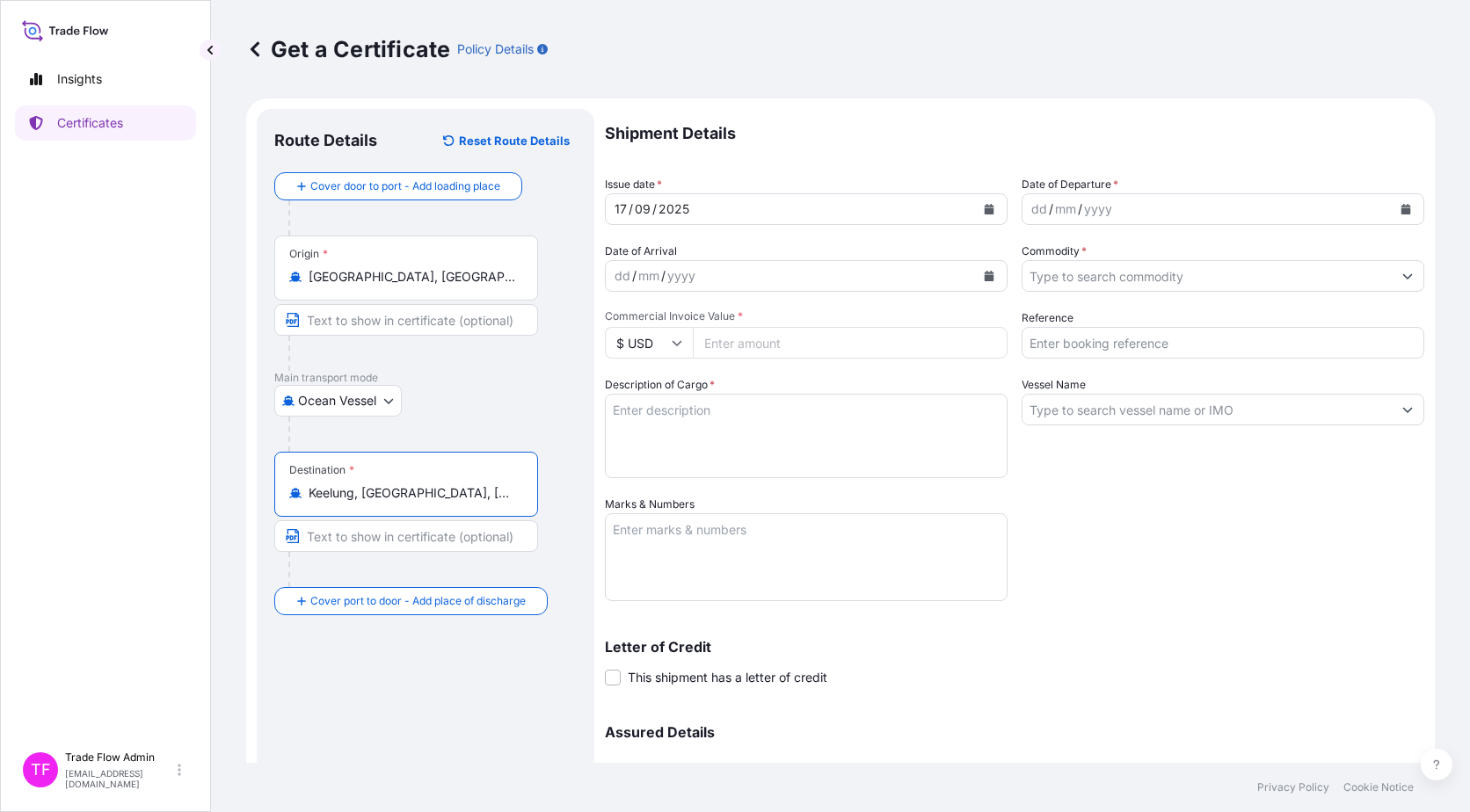
click at [443, 498] on input "Keelung, [GEOGRAPHIC_DATA], [GEOGRAPHIC_DATA], [GEOGRAPHIC_DATA]" at bounding box center [413, 492] width 208 height 17
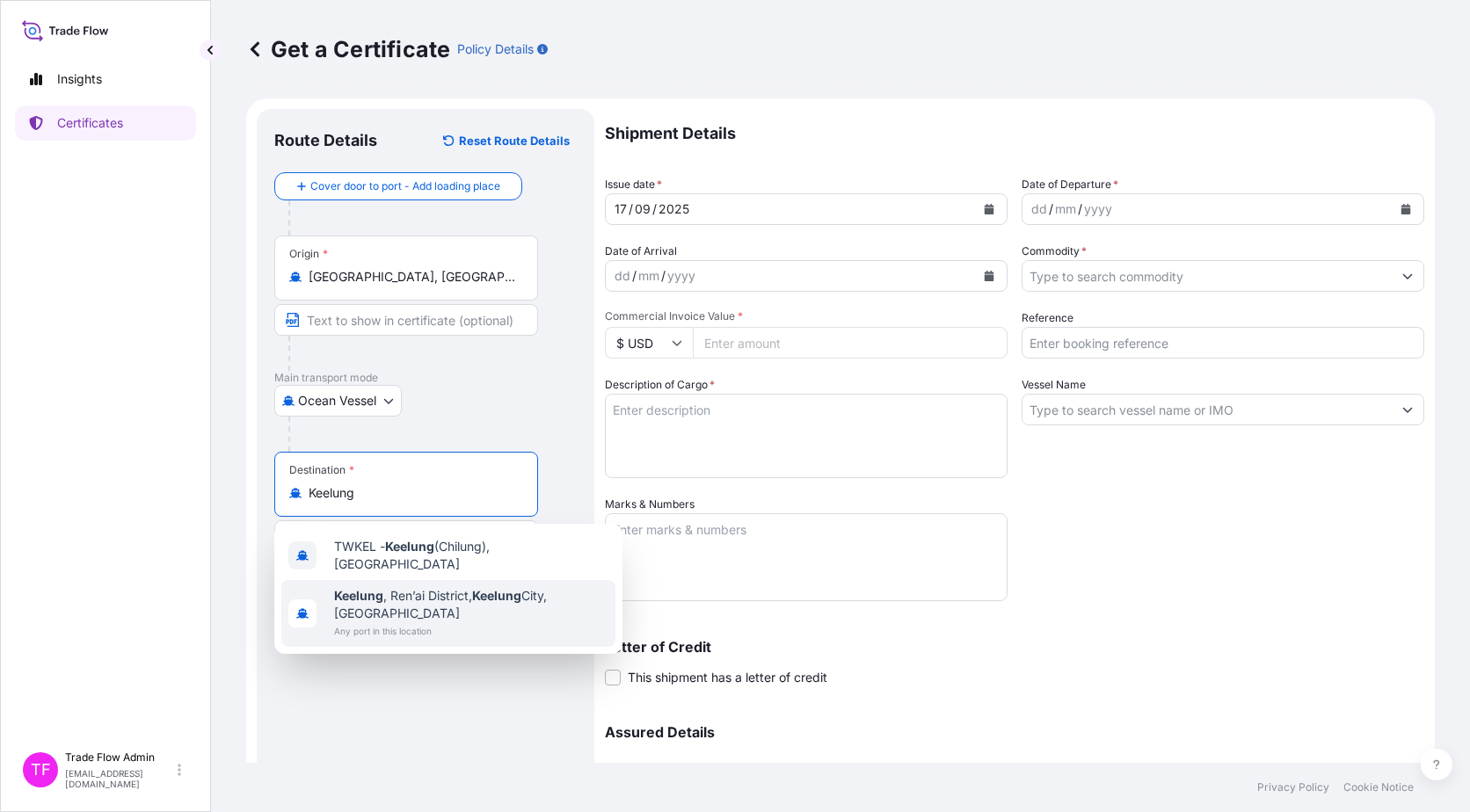
click at [437, 522] on span "Keelung , [GEOGRAPHIC_DATA], [GEOGRAPHIC_DATA], [GEOGRAPHIC_DATA]" at bounding box center [471, 604] width 274 height 36
type input "Keelung, [GEOGRAPHIC_DATA], [GEOGRAPHIC_DATA], [GEOGRAPHIC_DATA]"
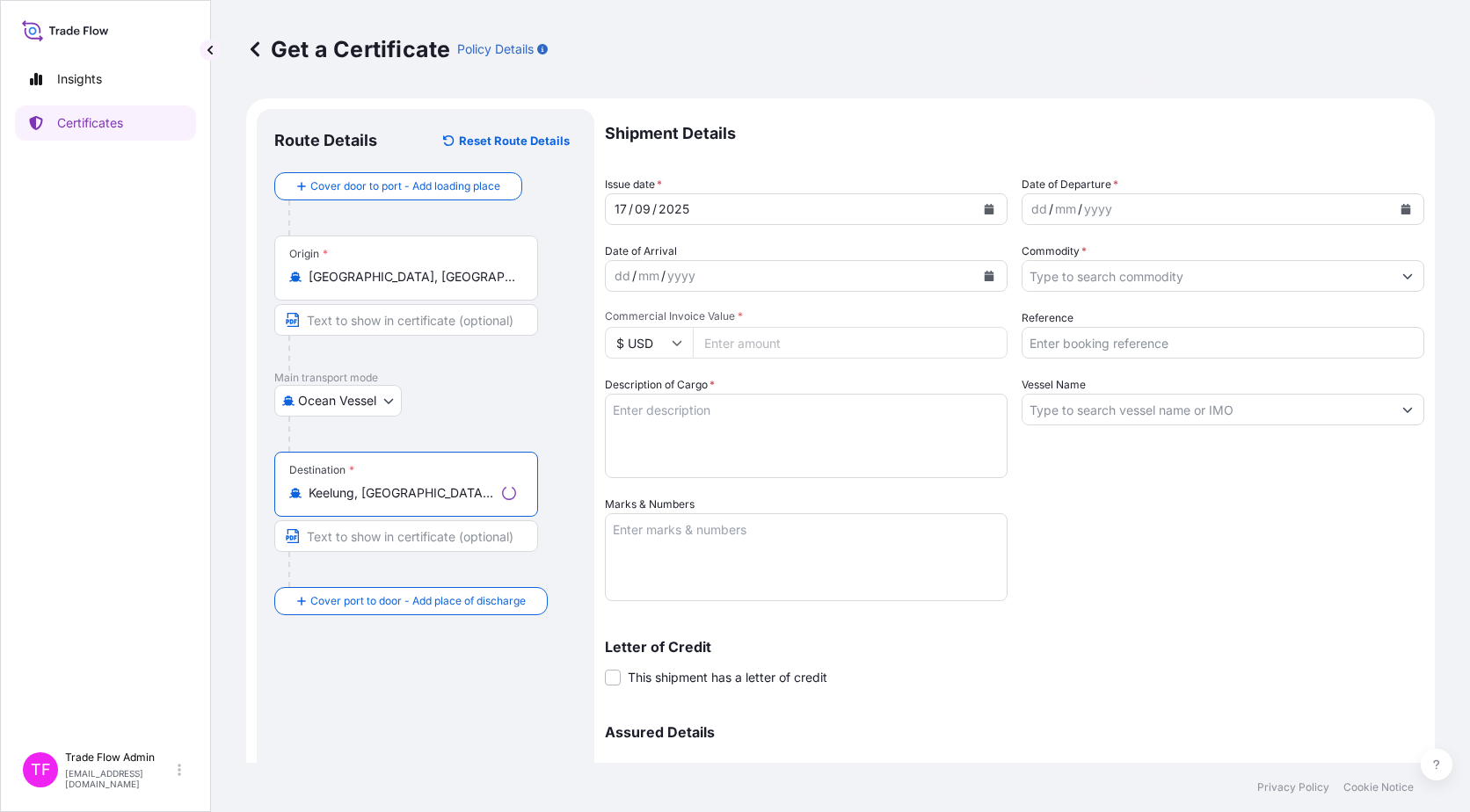
click at [399, 522] on div "Route Details Reset Route Details Cover door to port - Add loading place Place …" at bounding box center [425, 519] width 302 height 785
click at [410, 522] on input "Text to appear on certificate" at bounding box center [406, 536] width 264 height 32
paste input "KEELUNG, [GEOGRAPHIC_DATA]"
type input "KEELUNG, [GEOGRAPHIC_DATA]"
click at [467, 522] on div "Route Details Reset Route Details Cover door to port - Add loading place Place …" at bounding box center [425, 519] width 302 height 785
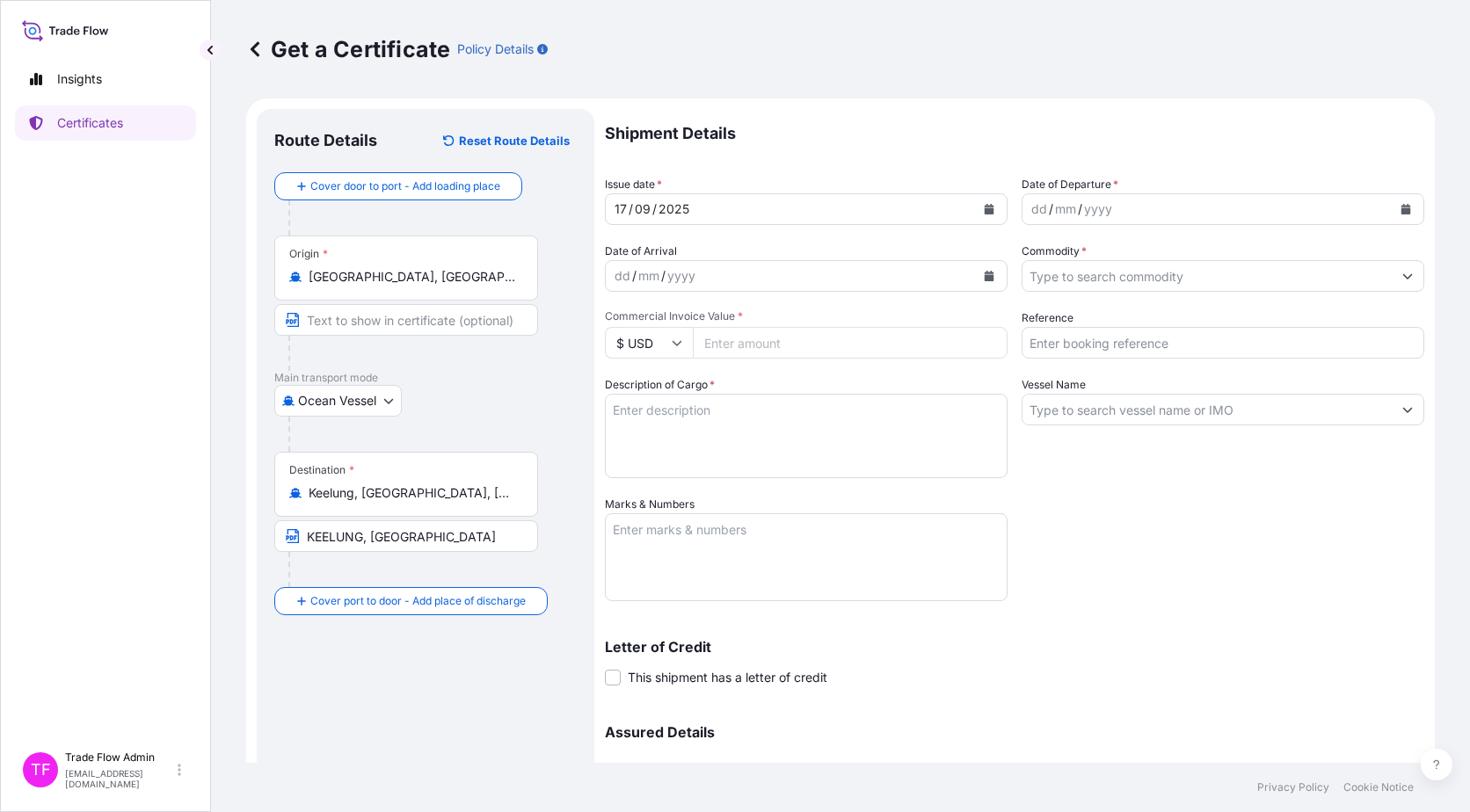
click at [343, 321] on input "Text to appear on certificate" at bounding box center [406, 320] width 264 height 32
paste input "[GEOGRAPHIC_DATA], [GEOGRAPHIC_DATA]"
type input "[GEOGRAPHIC_DATA], [GEOGRAPHIC_DATA]"
click at [523, 375] on p "Main transport mode" at bounding box center [425, 377] width 302 height 14
click at [984, 212] on icon "Calendar" at bounding box center [989, 209] width 11 height 11
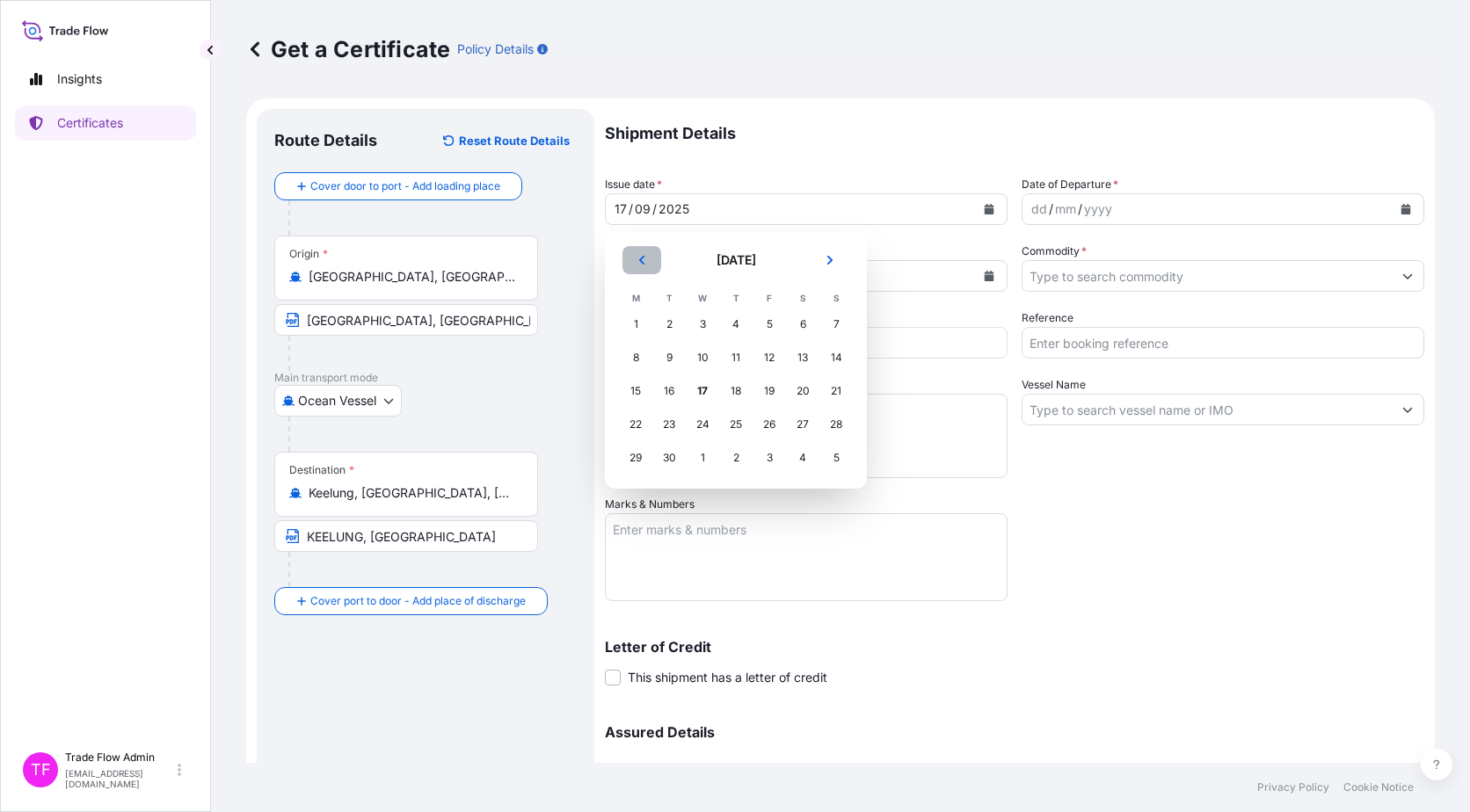
click at [651, 257] on button "Previous" at bounding box center [642, 259] width 38 height 28
click at [706, 360] on div "6" at bounding box center [702, 358] width 32 height 32
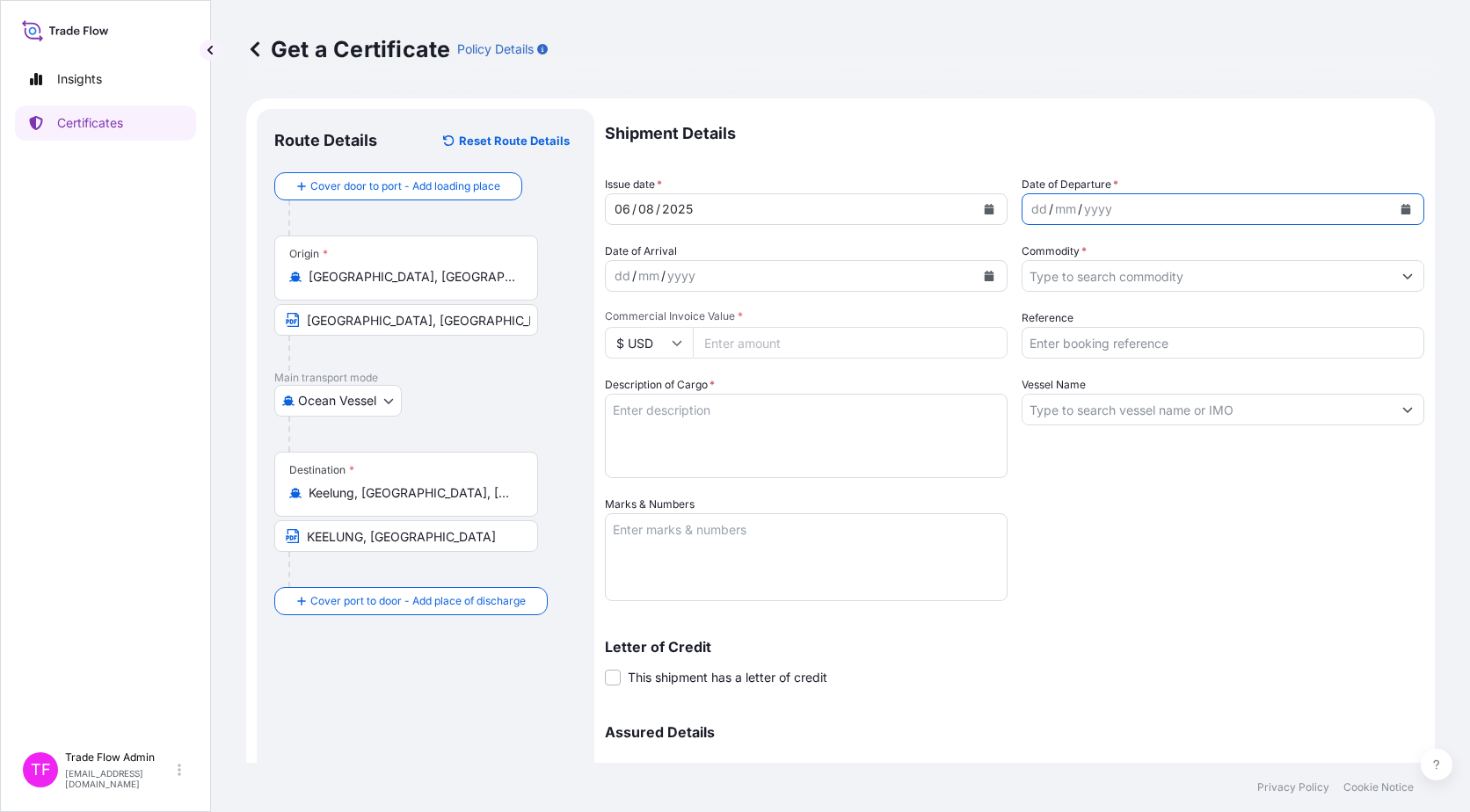
click at [1118, 209] on icon "Calendar" at bounding box center [1406, 209] width 10 height 11
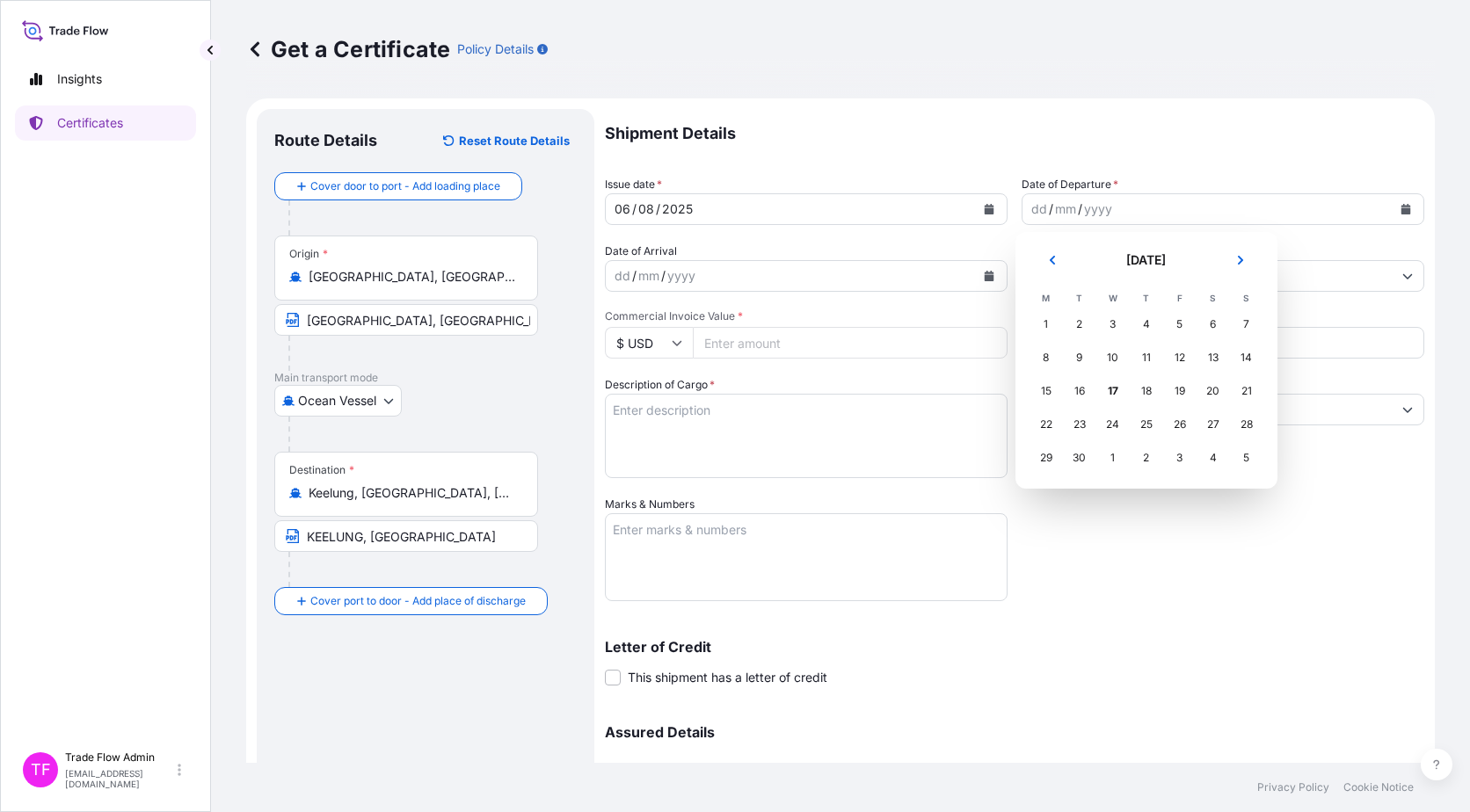
click at [1071, 262] on header "[DATE]" at bounding box center [1147, 267] width 234 height 42
click at [1052, 262] on icon "Previous" at bounding box center [1052, 260] width 5 height 9
click at [1113, 359] on div "6" at bounding box center [1113, 358] width 32 height 32
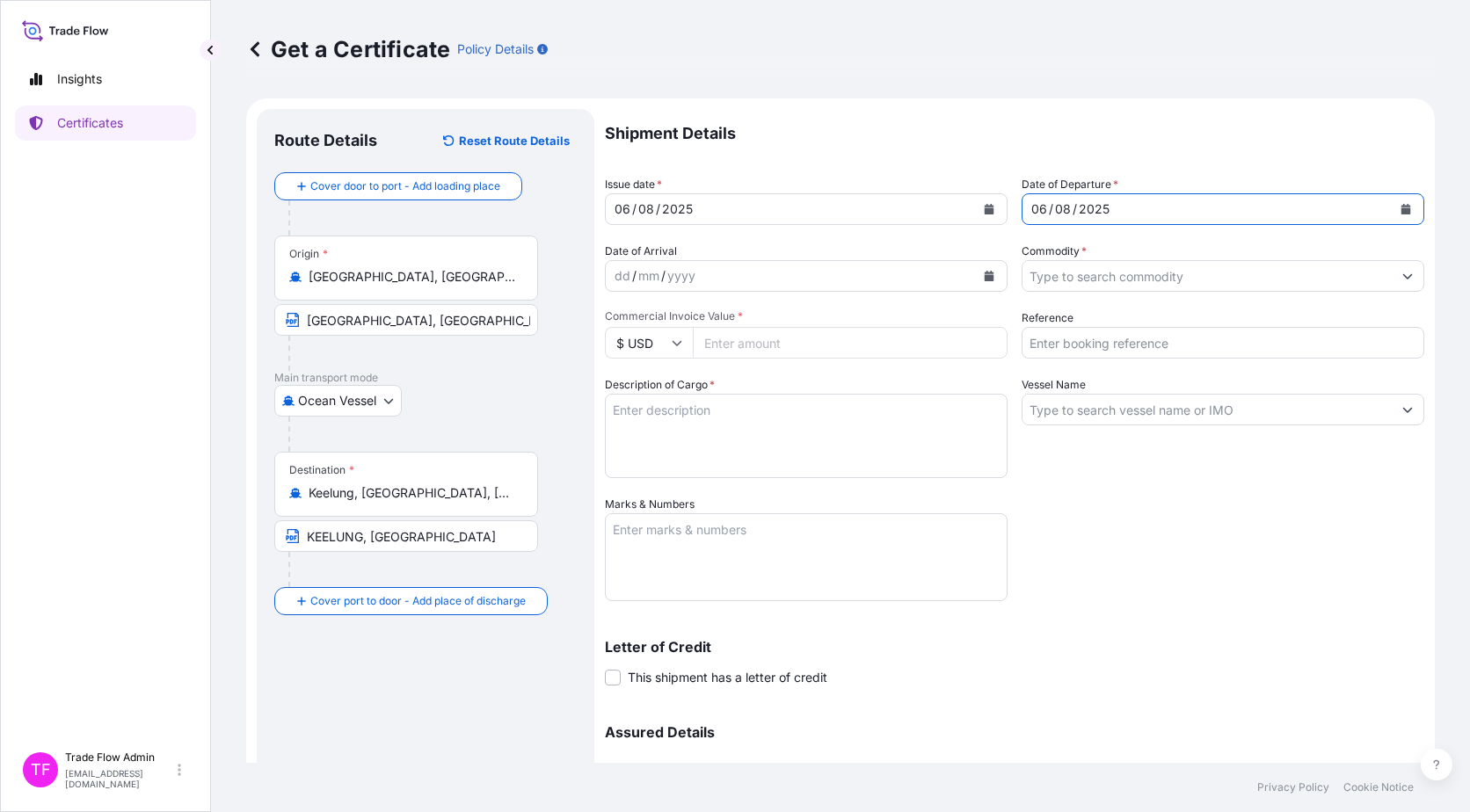
click at [974, 161] on div "Shipment Details Issue date * [DATE] Date of Departure * [DATE] Date of Arrival…" at bounding box center [1015, 494] width 820 height 771
click at [1118, 273] on input "Commodity *" at bounding box center [1207, 276] width 369 height 32
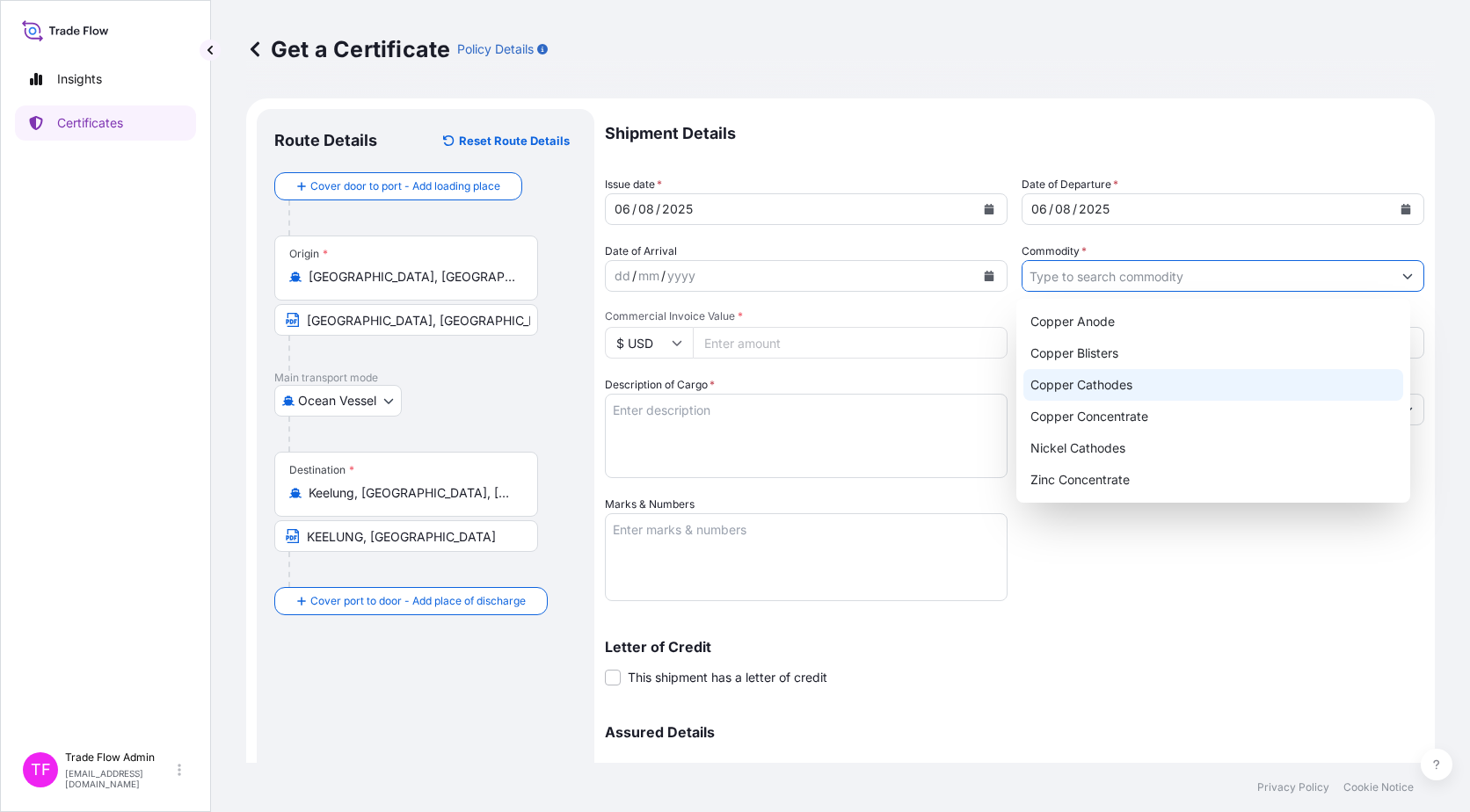
click at [1118, 381] on div "Copper Cathodes" at bounding box center [1214, 384] width 381 height 32
type input "Copper Cathodes"
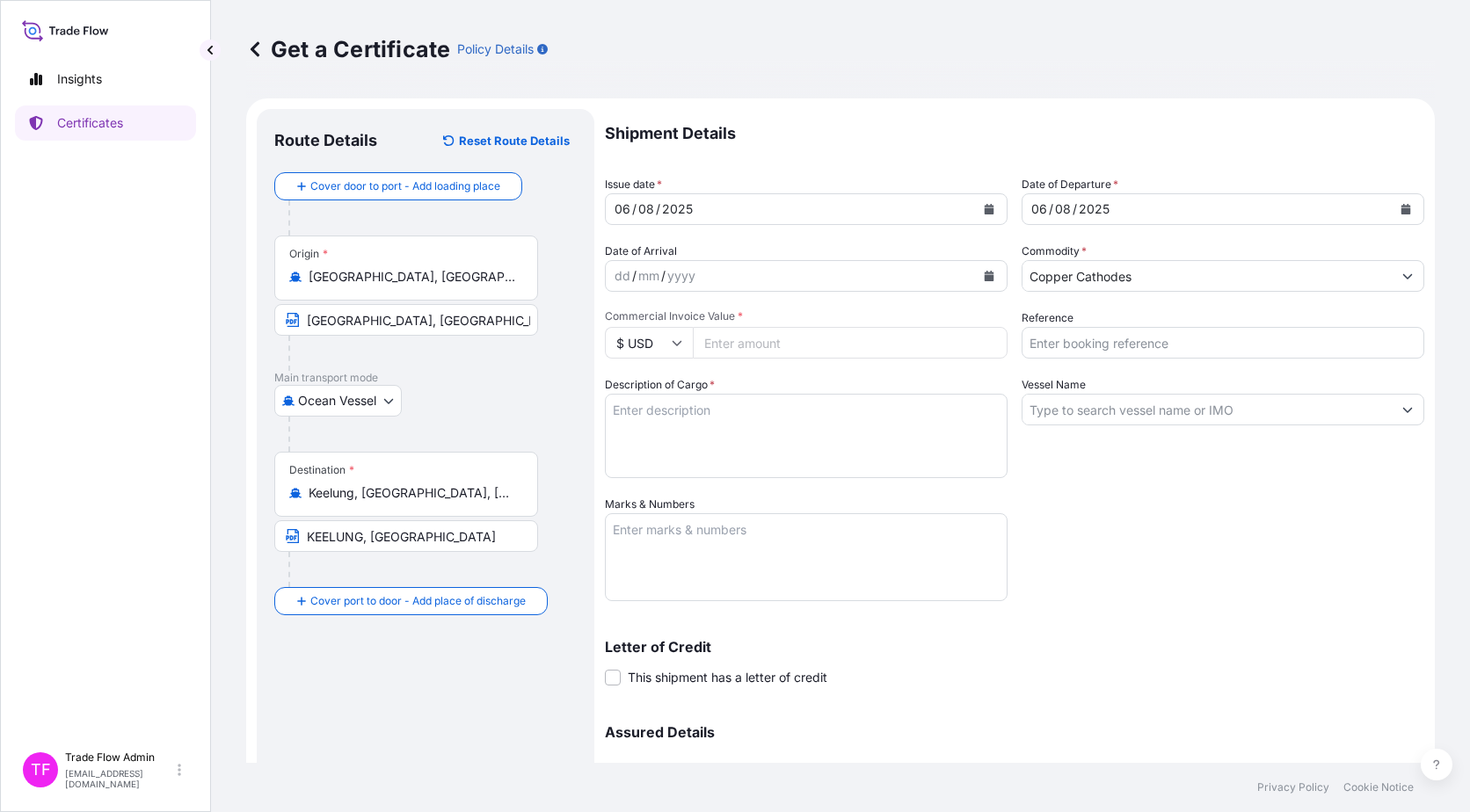
click at [1118, 486] on div "Shipment Details Issue date * [DATE] Date of Departure * [DATE] Date of Arrival…" at bounding box center [1015, 494] width 820 height 771
click at [800, 341] on input "Commercial Invoice Value *" at bounding box center [851, 342] width 315 height 32
paste input "2714589.51"
type input "2714589.51"
click at [1118, 522] on div "Shipment Details Issue date * [DATE] Date of Departure * [DATE] Date of Arrival…" at bounding box center [1015, 494] width 820 height 771
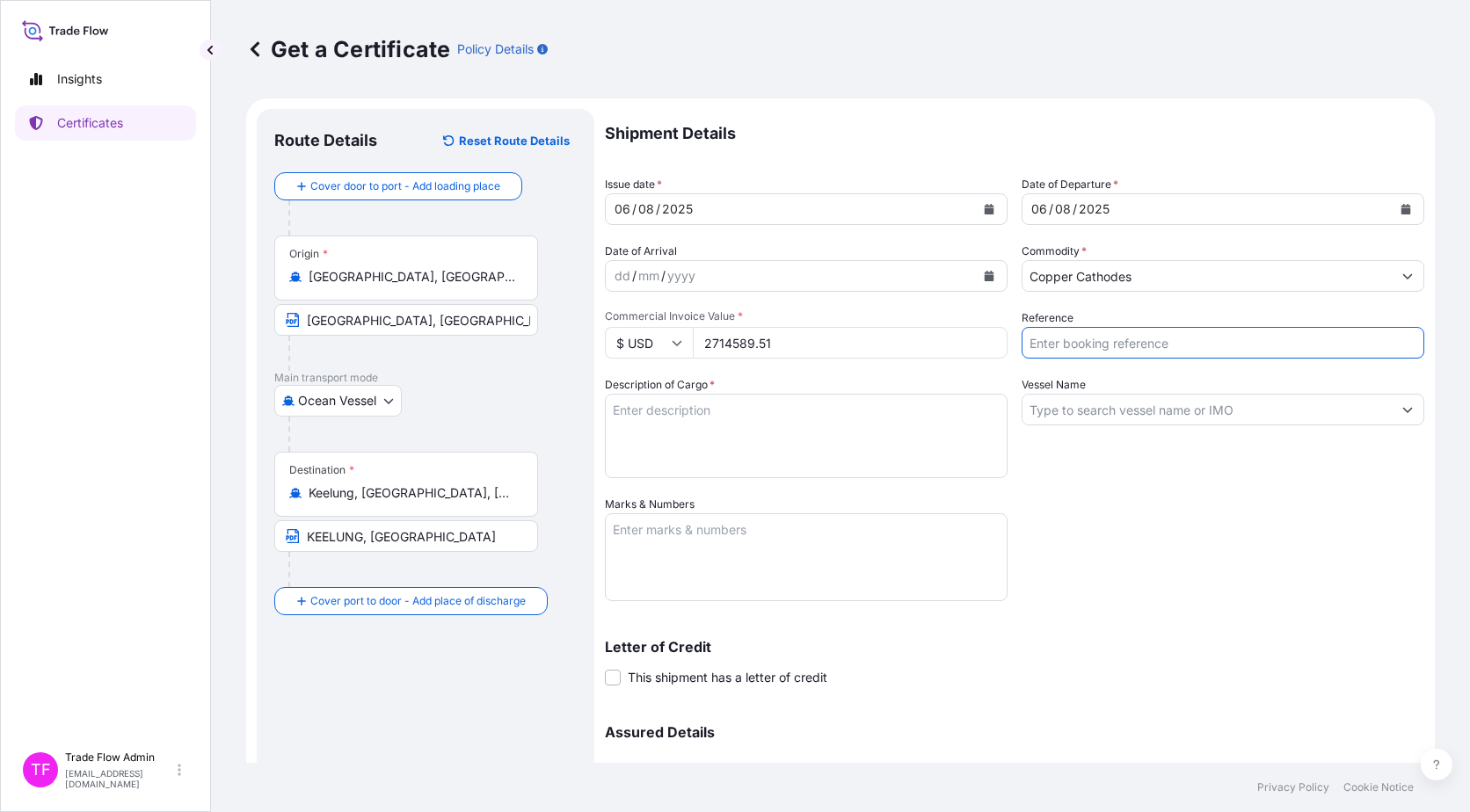
click at [1118, 342] on input "Reference" at bounding box center [1223, 342] width 403 height 32
paste input "2025-E0169-4"
type input "2025-E0169-4"
click at [1076, 472] on div "Vessel Name" at bounding box center [1223, 427] width 403 height 102
click at [776, 427] on textarea "Description of Cargo *" at bounding box center [806, 436] width 403 height 85
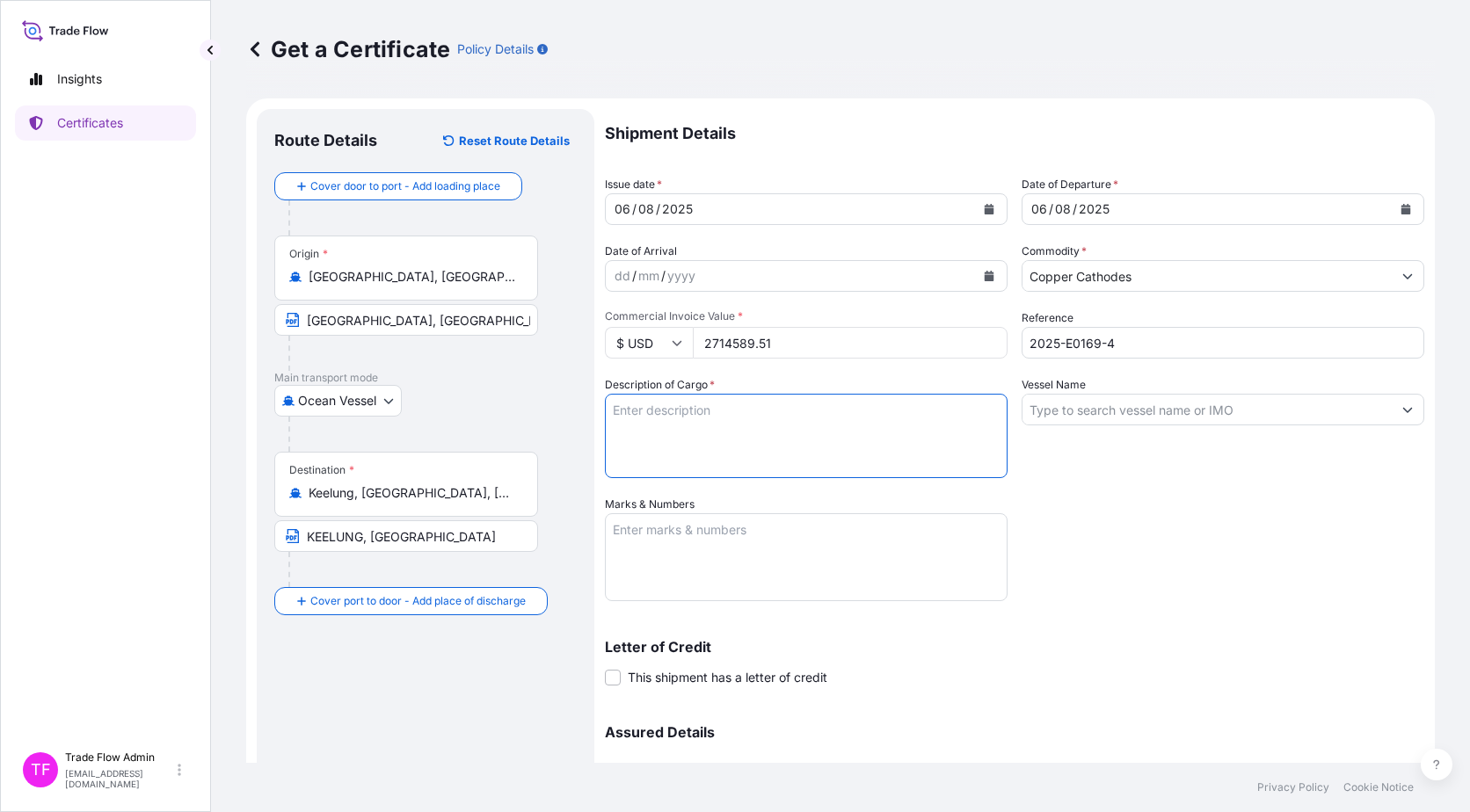
paste textarea """"Commodity: LME REGISTERED GRADE A COPPER CATHODES"" ""BRAND:JINFENG TOTAL NU…"
type textarea """"Commodity: LME REGISTERED GRADE A COPPER CATHODES"" ""BRAND:JINFENG TOTAL NU…"
click at [1118, 389] on div "Vessel Name" at bounding box center [1223, 427] width 403 height 102
click at [1118, 439] on div "Vessel Name" at bounding box center [1223, 427] width 403 height 102
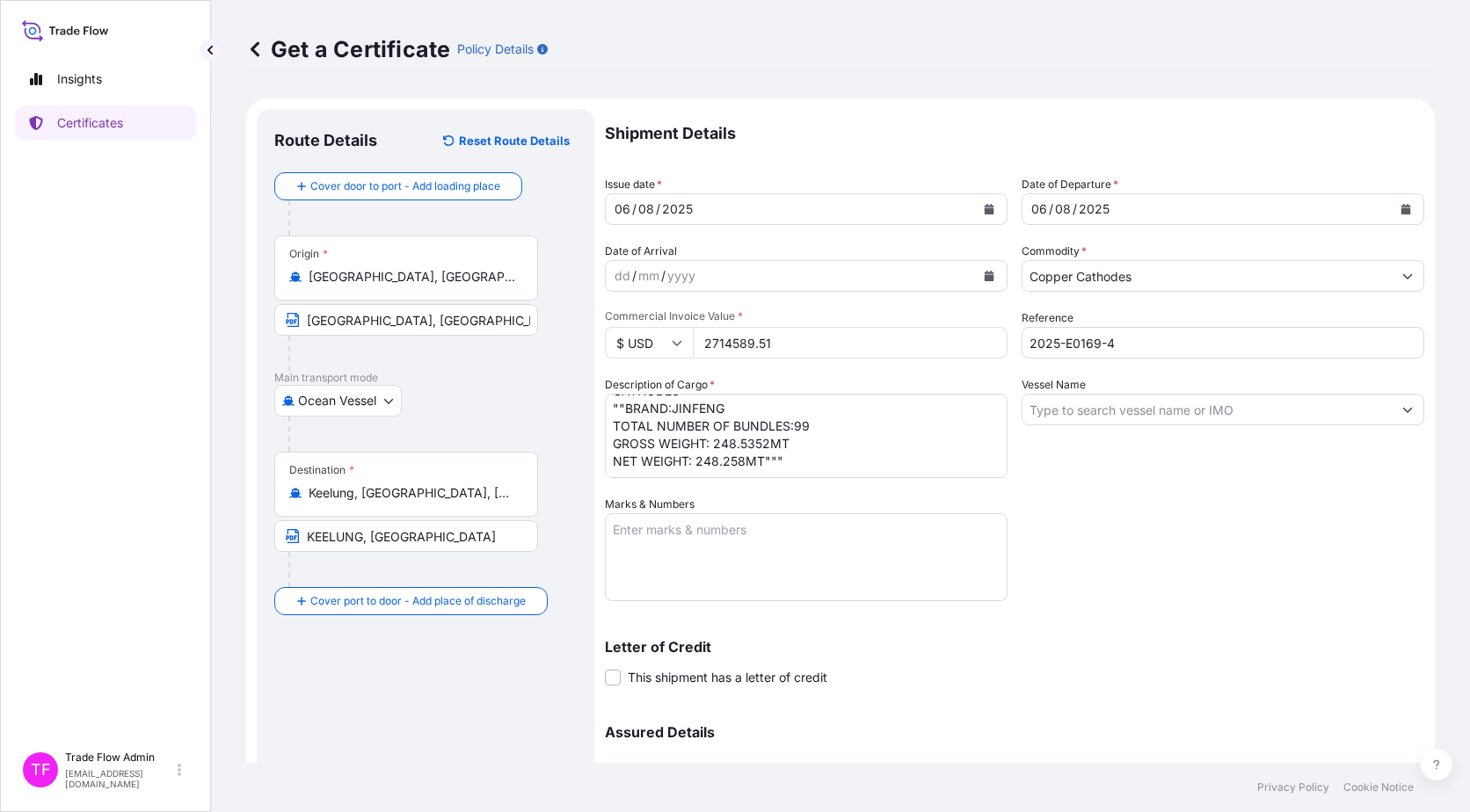
click at [1118, 418] on input "Vessel Name" at bounding box center [1207, 410] width 369 height 32
type input "j"
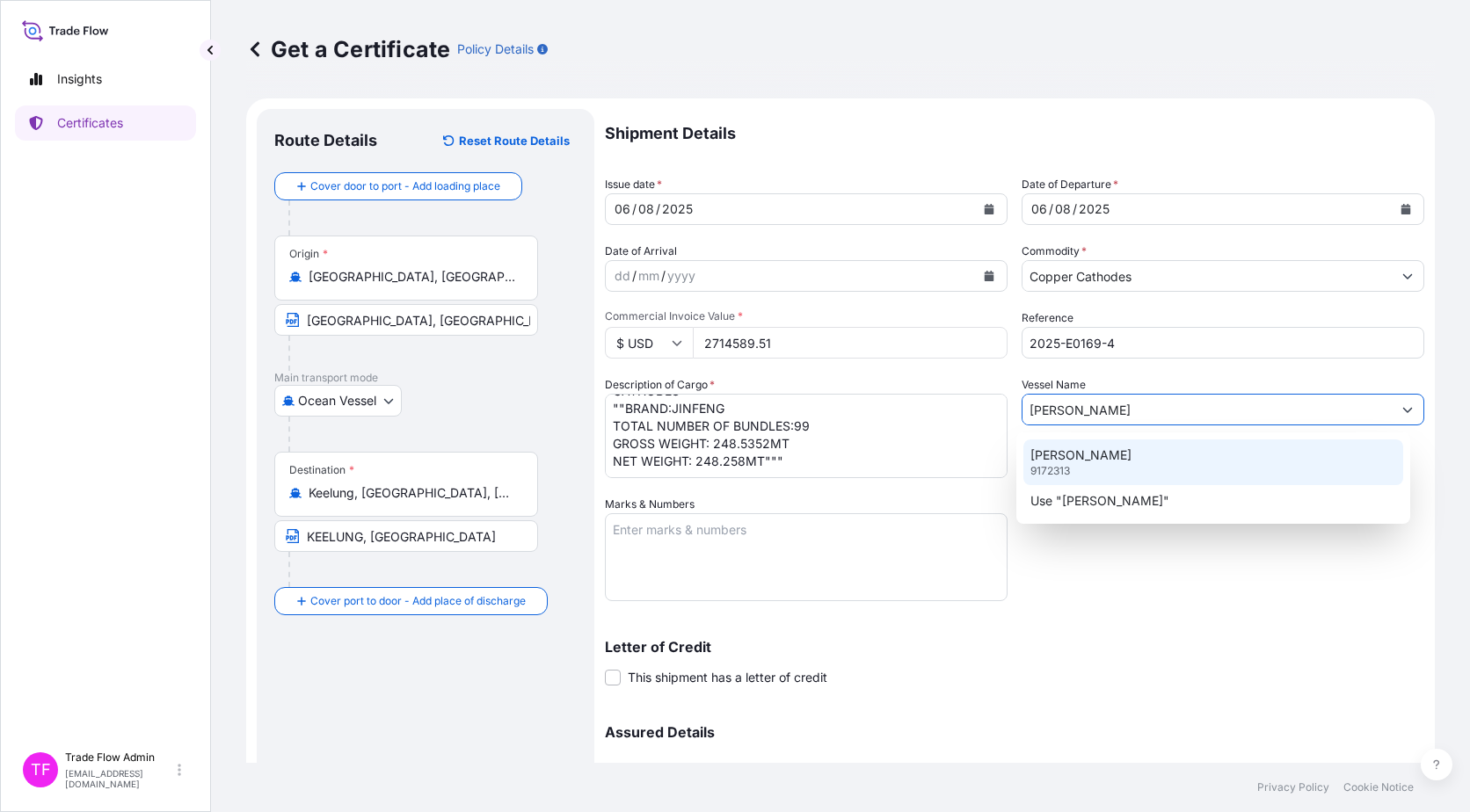
click at [1118, 470] on div "[PERSON_NAME] 9172313" at bounding box center [1214, 462] width 381 height 46
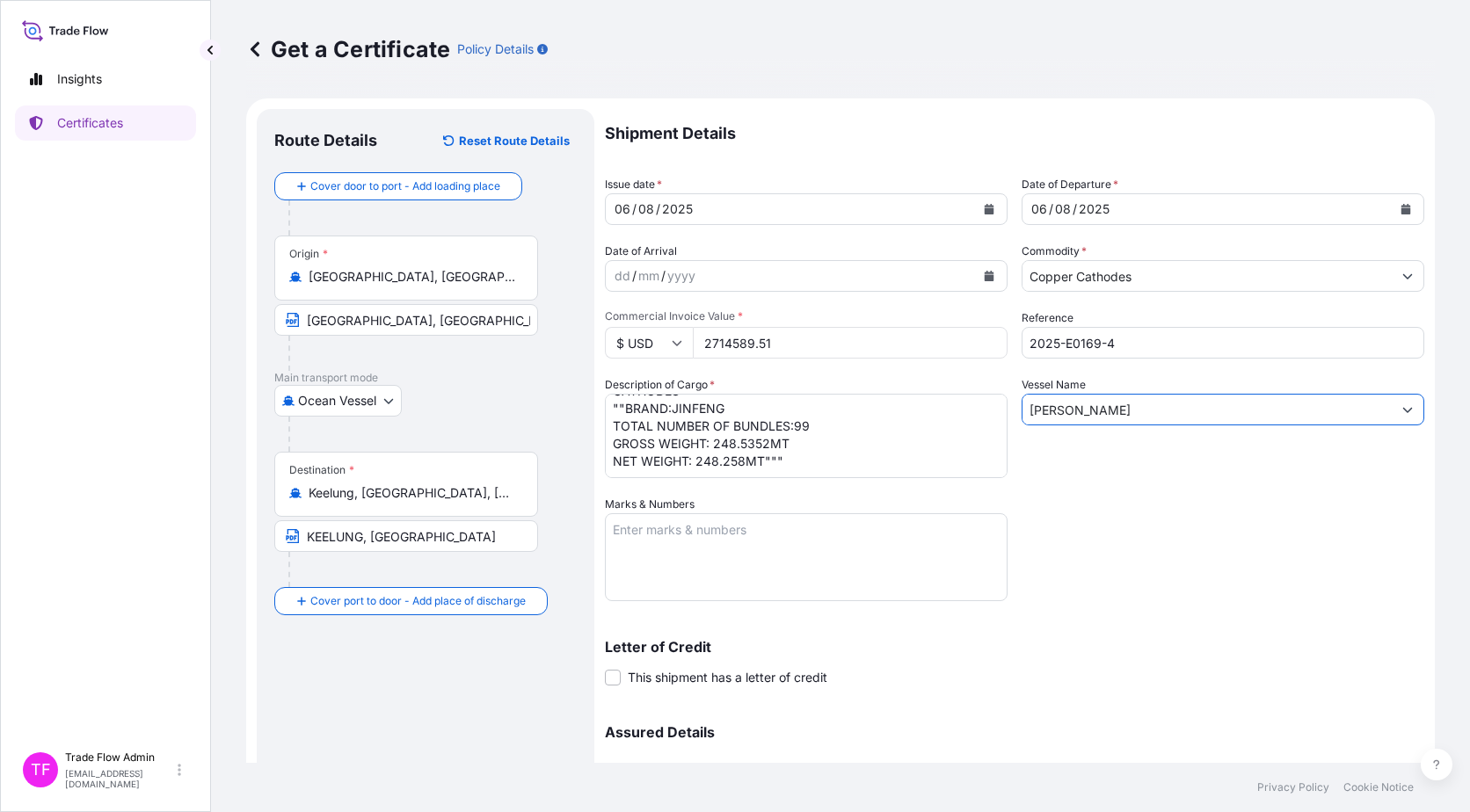
type input "[PERSON_NAME]"
click at [688, 522] on textarea "Marks & Numbers" at bounding box center [806, 557] width 403 height 88
paste textarea "B/L NO. APN0128607"
type textarea "B/L NO. APN0128607"
click at [1118, 522] on div "Shipment Details Issue date * [DATE] Date of Departure * [DATE] Date of Arrival…" at bounding box center [1015, 494] width 820 height 771
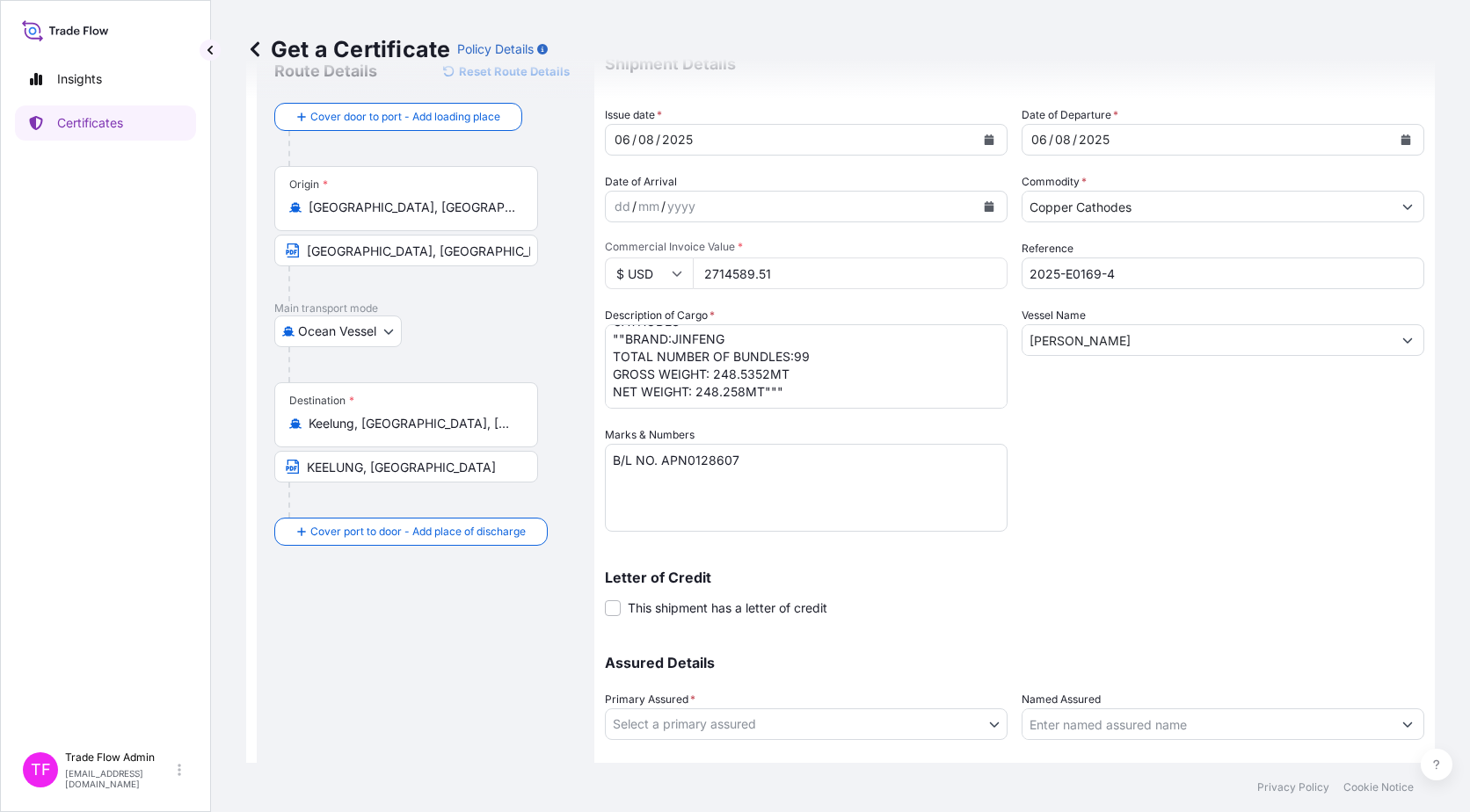
scroll to position [177, 0]
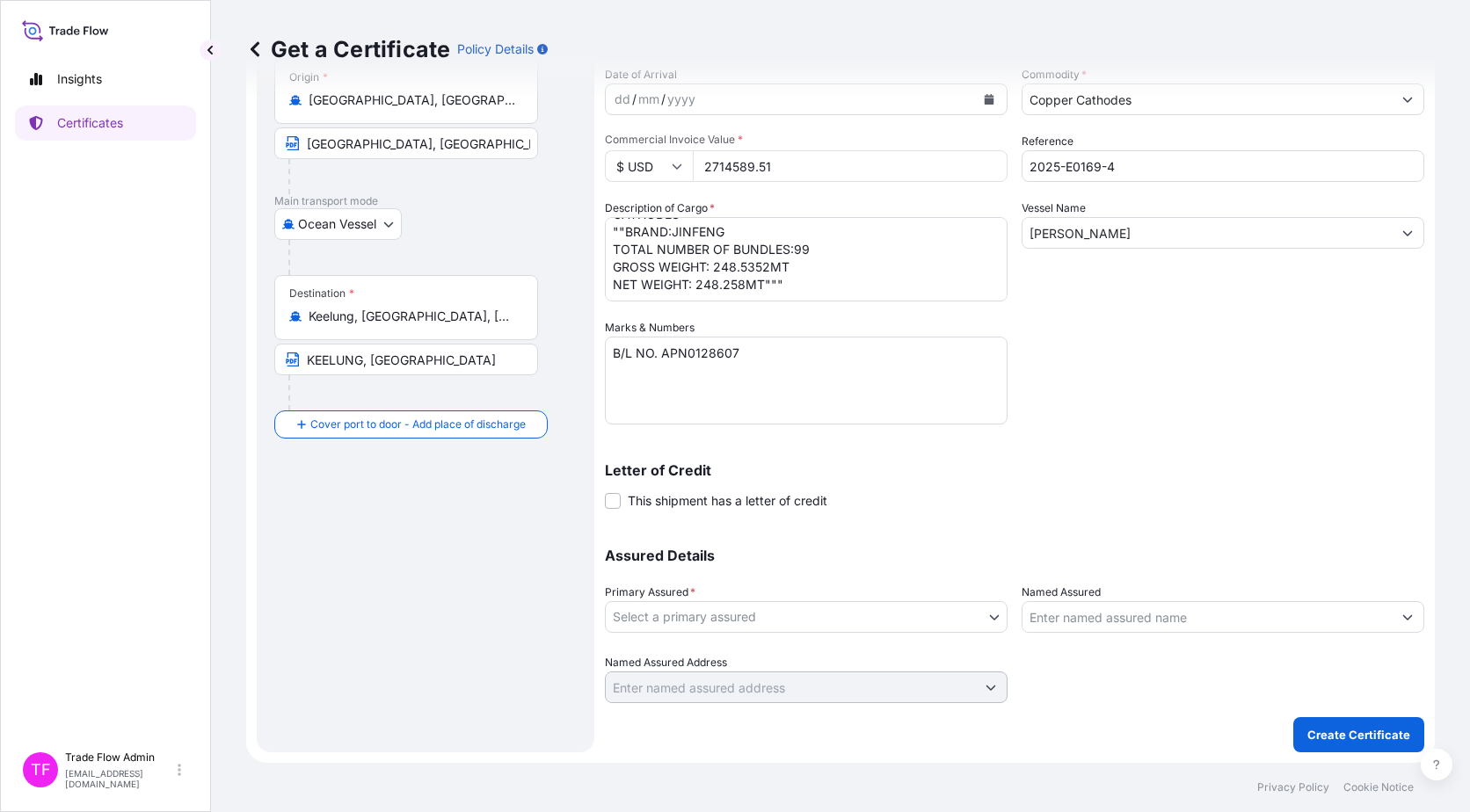
click at [847, 522] on body "Insights Certificates TF Trade Flow Admin [EMAIL_ADDRESS][DOMAIN_NAME] Get a Ce…" at bounding box center [735, 406] width 1470 height 812
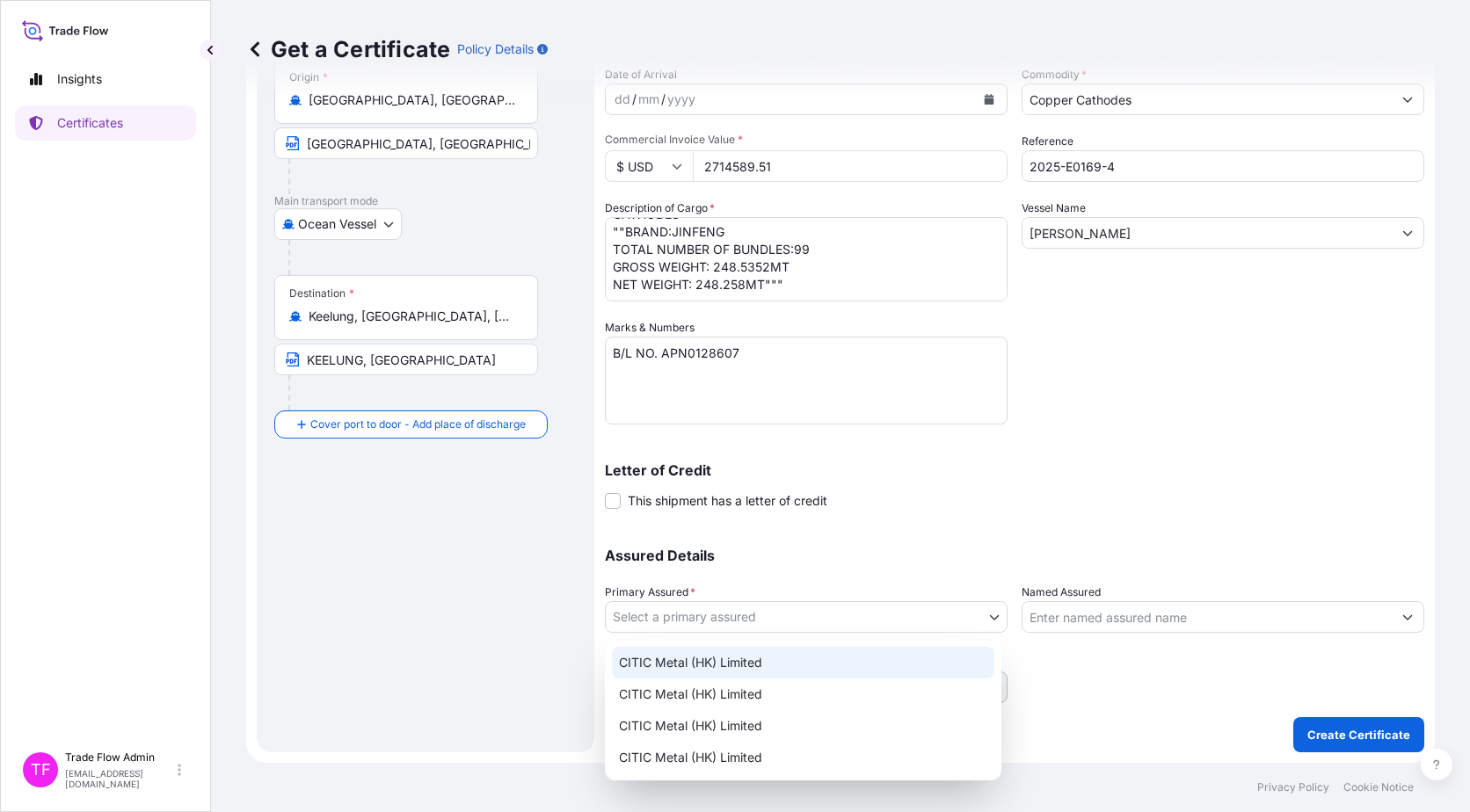
click at [830, 522] on div "CITIC Metal (HK) Limited" at bounding box center [803, 663] width 383 height 32
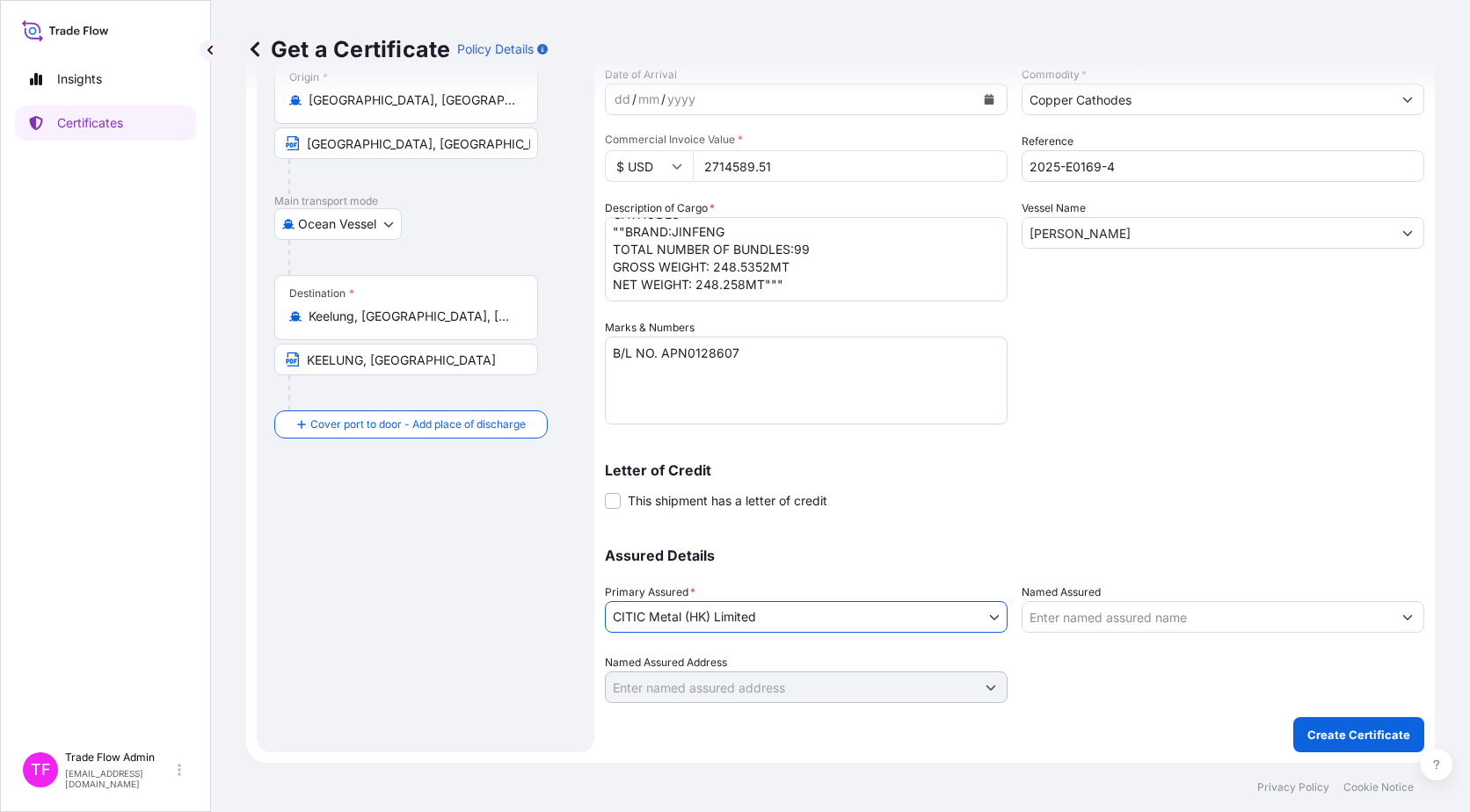
click at [767, 522] on body "Insights Certificates TF Trade Flow Admin [EMAIL_ADDRESS][DOMAIN_NAME] Get a Ce…" at bounding box center [735, 406] width 1470 height 812
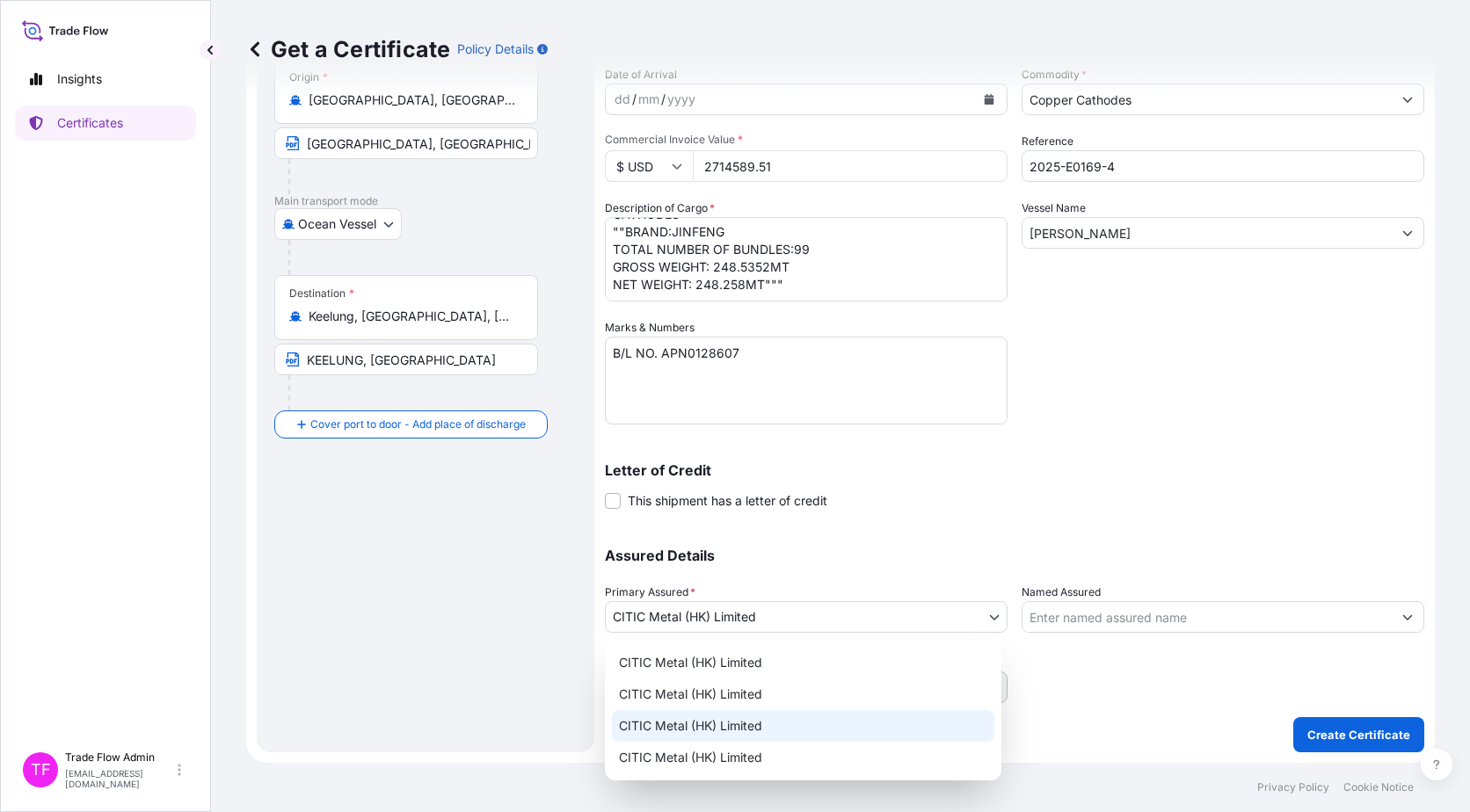
click at [782, 522] on div "CITIC Metal (HK) Limited" at bounding box center [803, 726] width 383 height 32
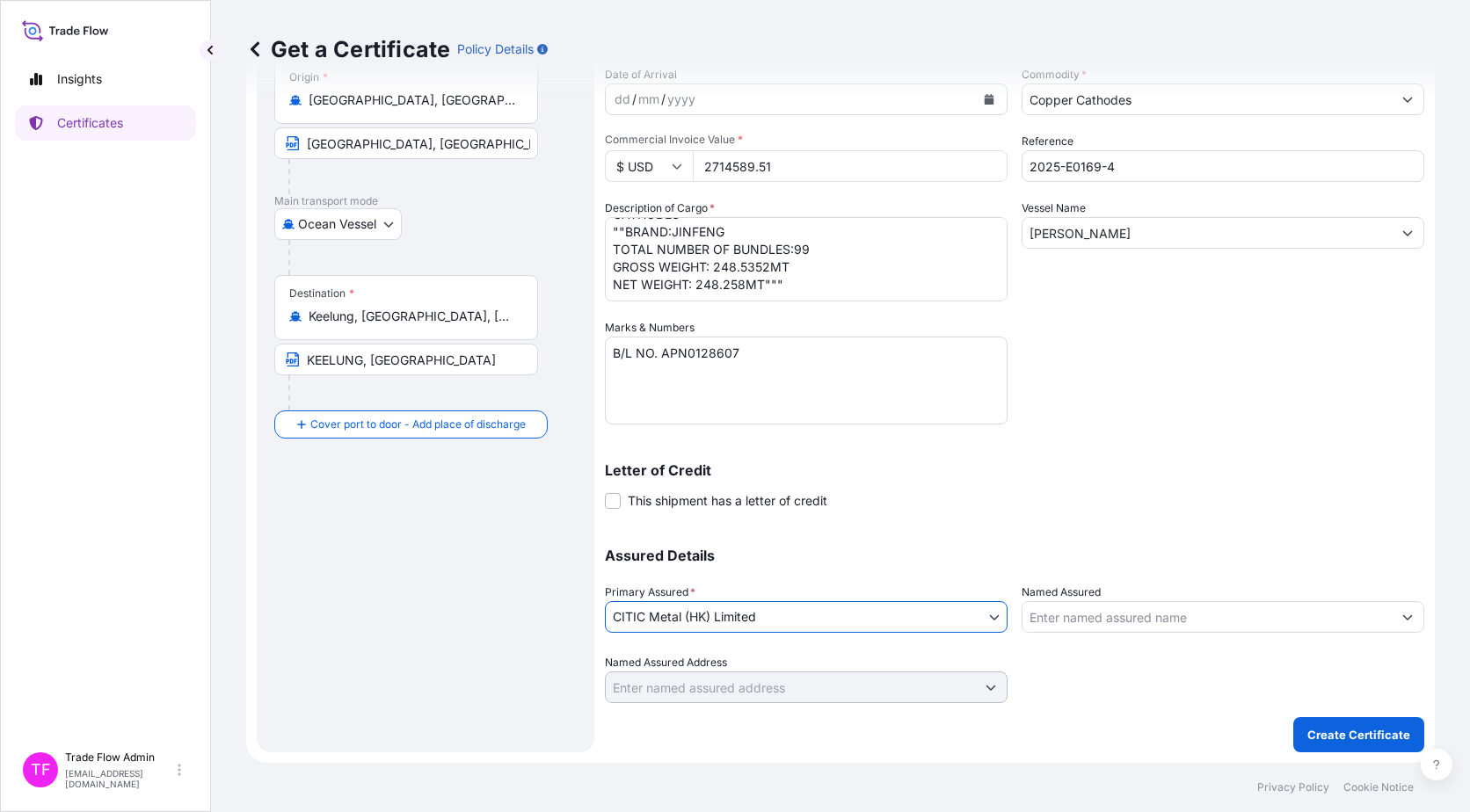
click at [733, 522] on body "Insights Certificates TF Trade Flow Admin [EMAIL_ADDRESS][DOMAIN_NAME] Get a Ce…" at bounding box center [735, 406] width 1470 height 812
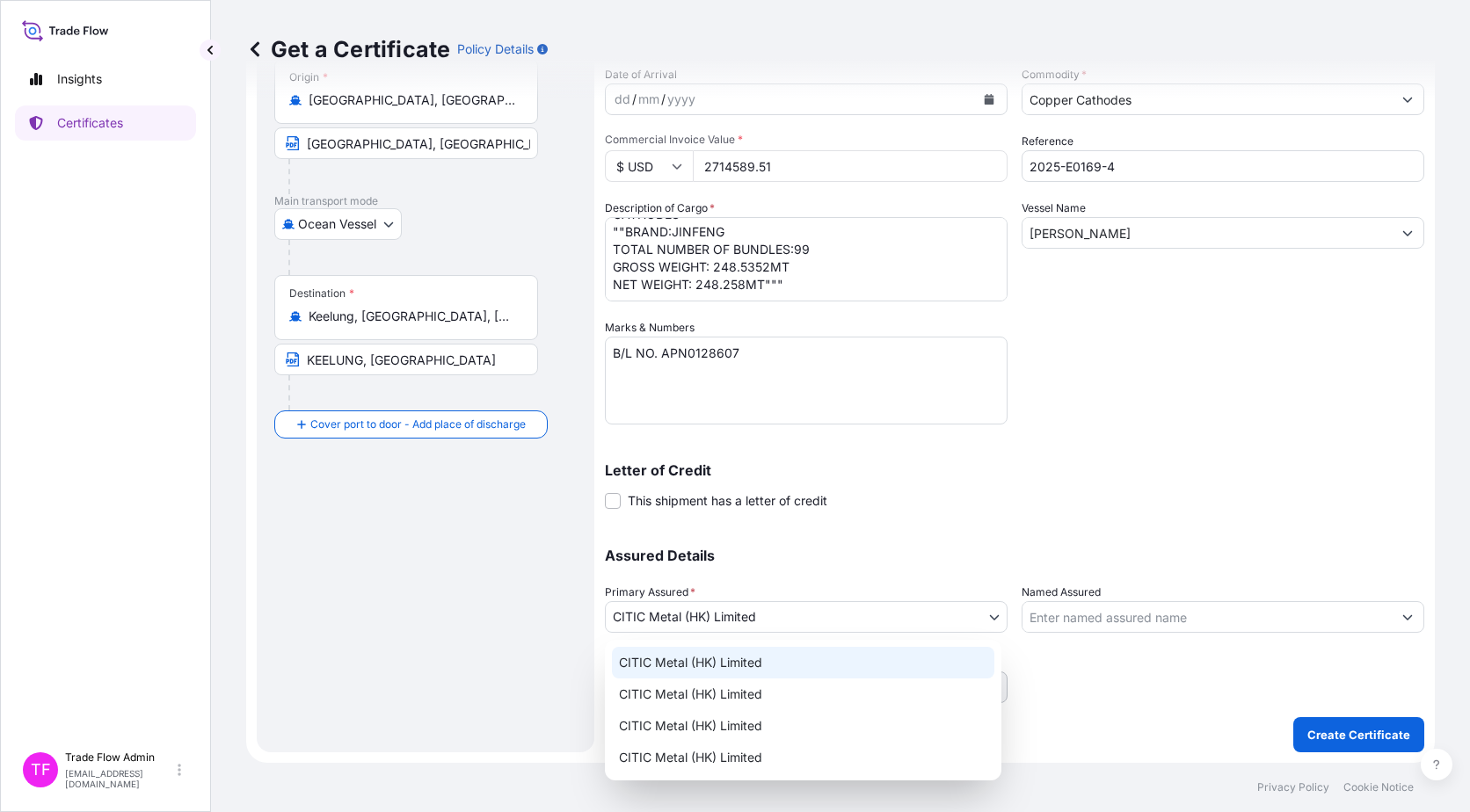
click at [748, 522] on div "CITIC Metal (HK) Limited" at bounding box center [803, 663] width 383 height 32
select select "31478"
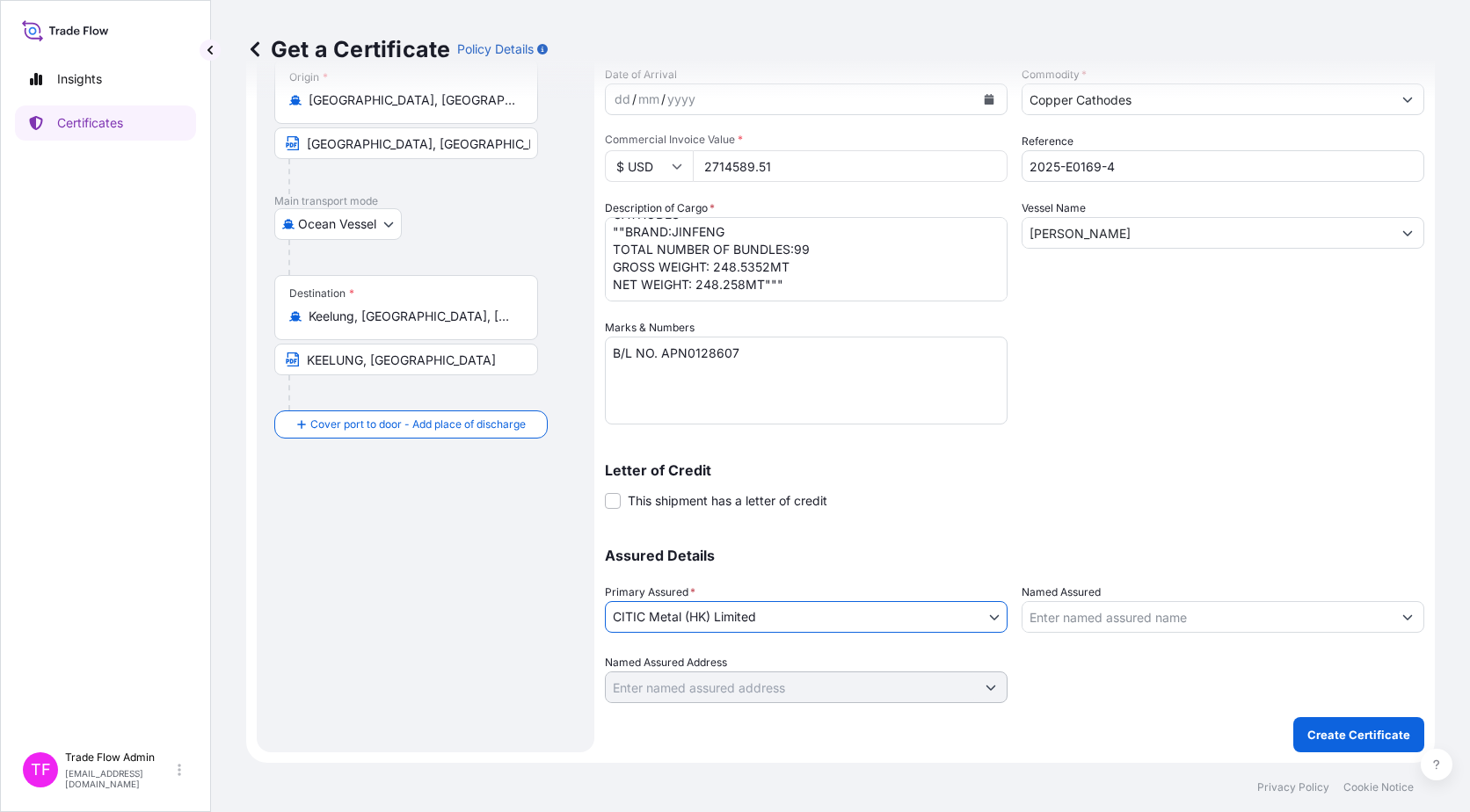
click at [584, 522] on div "Route Details Reset Route Details Cover door to port - Add loading place Place …" at bounding box center [425, 342] width 338 height 820
click at [923, 522] on body "Insights Certificates TF Trade Flow Admin [EMAIL_ADDRESS][DOMAIN_NAME] Get a Ce…" at bounding box center [735, 406] width 1470 height 812
click at [1091, 522] on div at bounding box center [1223, 678] width 403 height 49
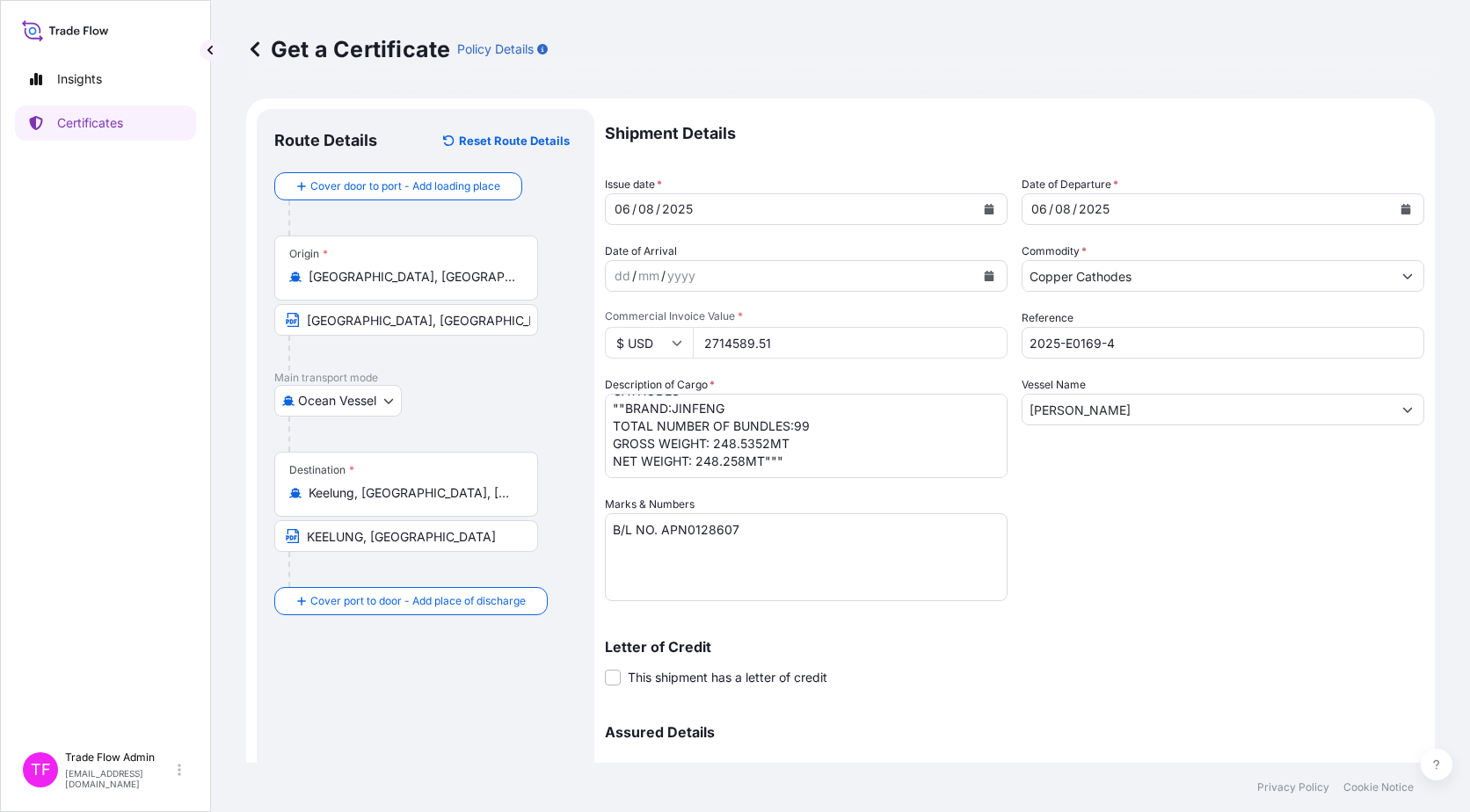
click at [332, 401] on body "Insights Certificates TF Trade Flow Admin [EMAIL_ADDRESS][DOMAIN_NAME] Get a Ce…" at bounding box center [735, 406] width 1470 height 812
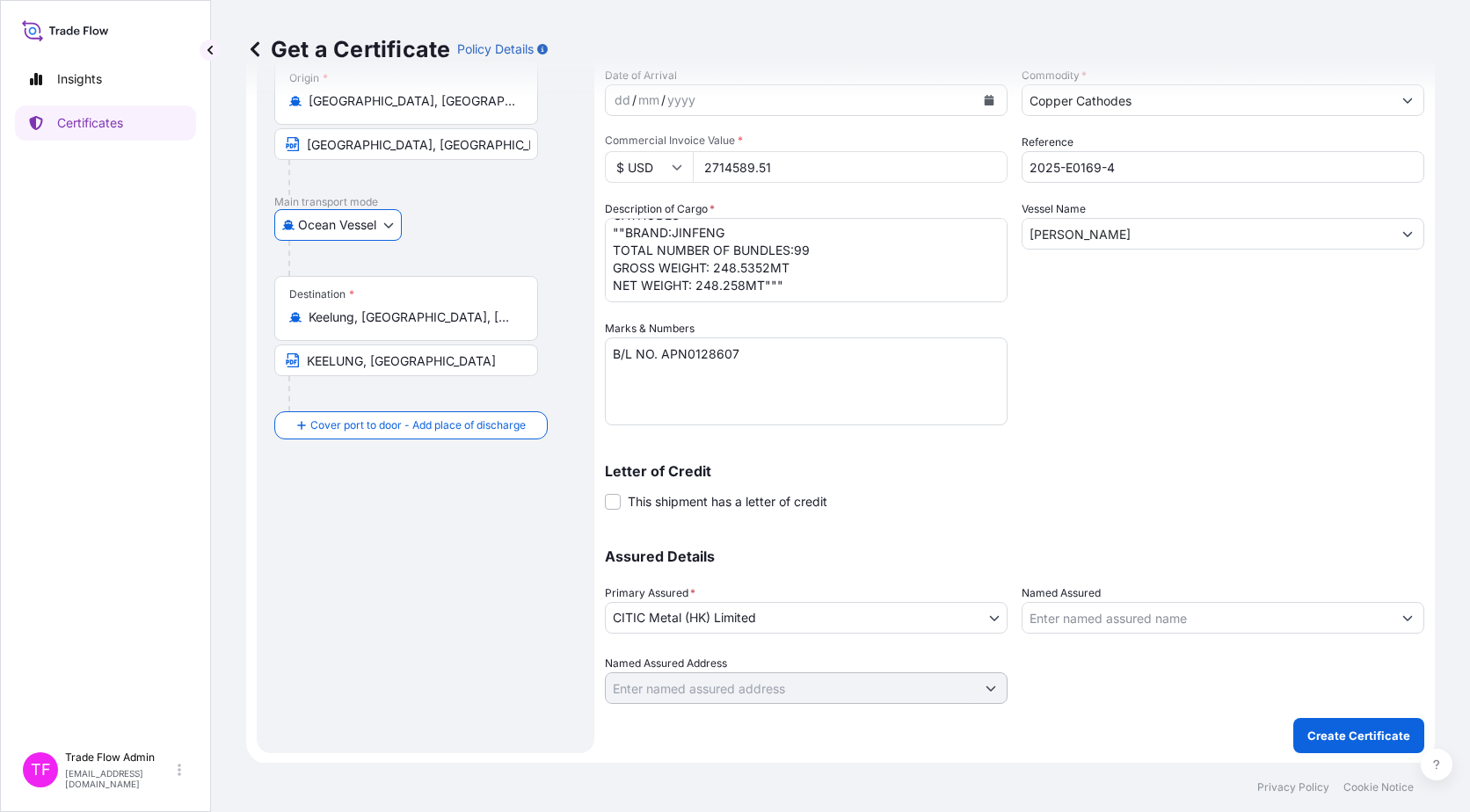
scroll to position [177, 0]
click at [1118, 522] on p "Create Certificate" at bounding box center [1359, 734] width 103 height 17
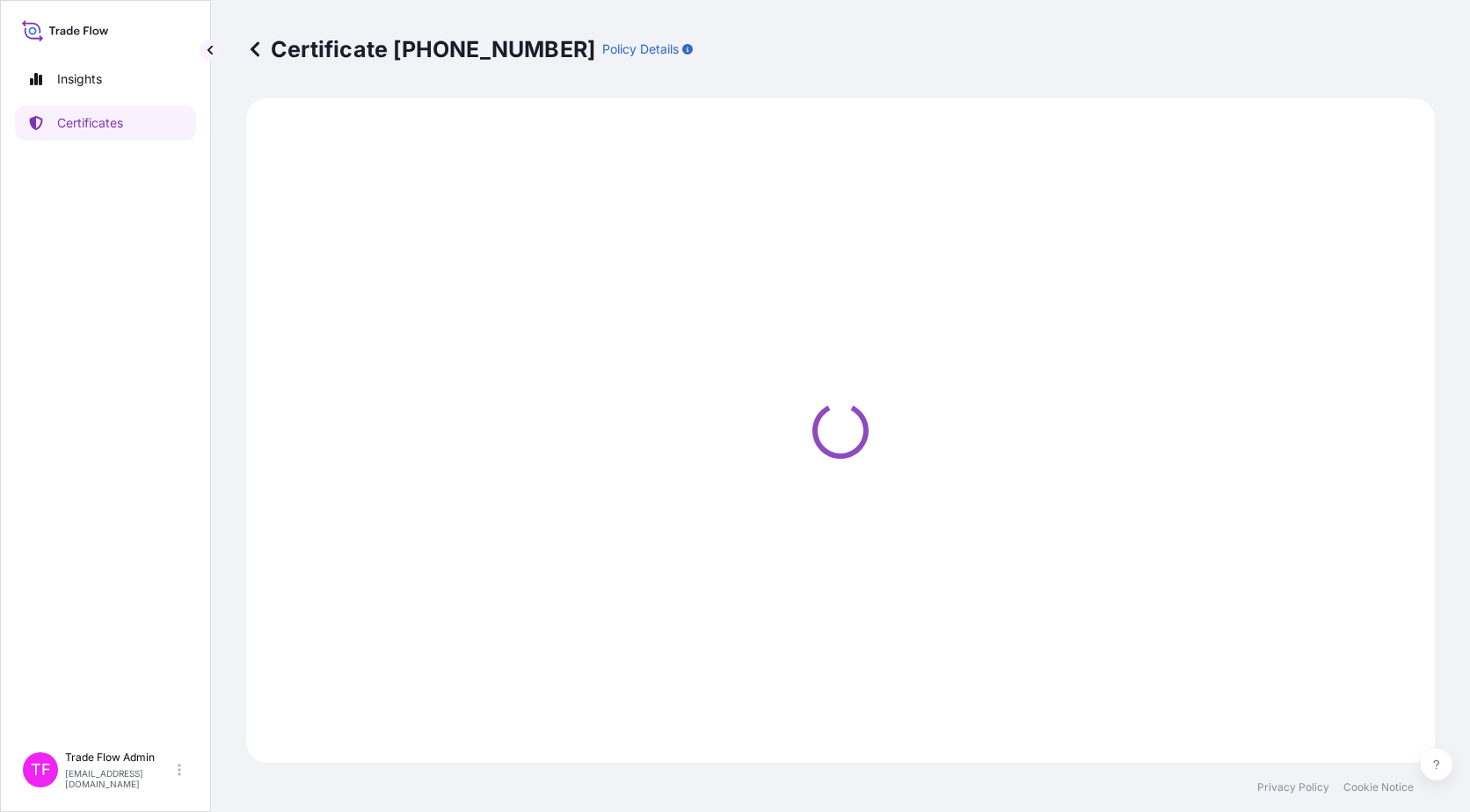
select select "Ocean Vessel"
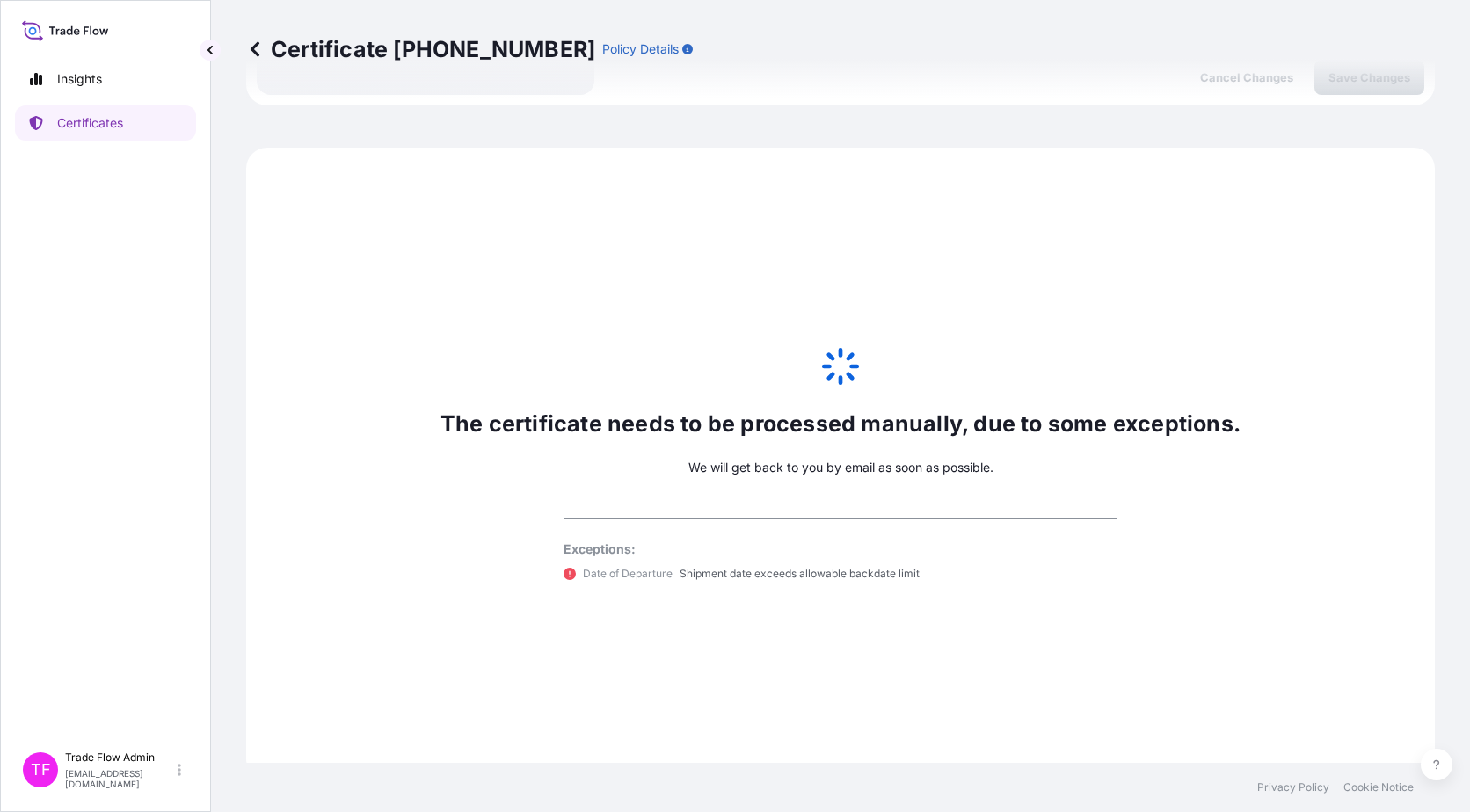
scroll to position [851, 0]
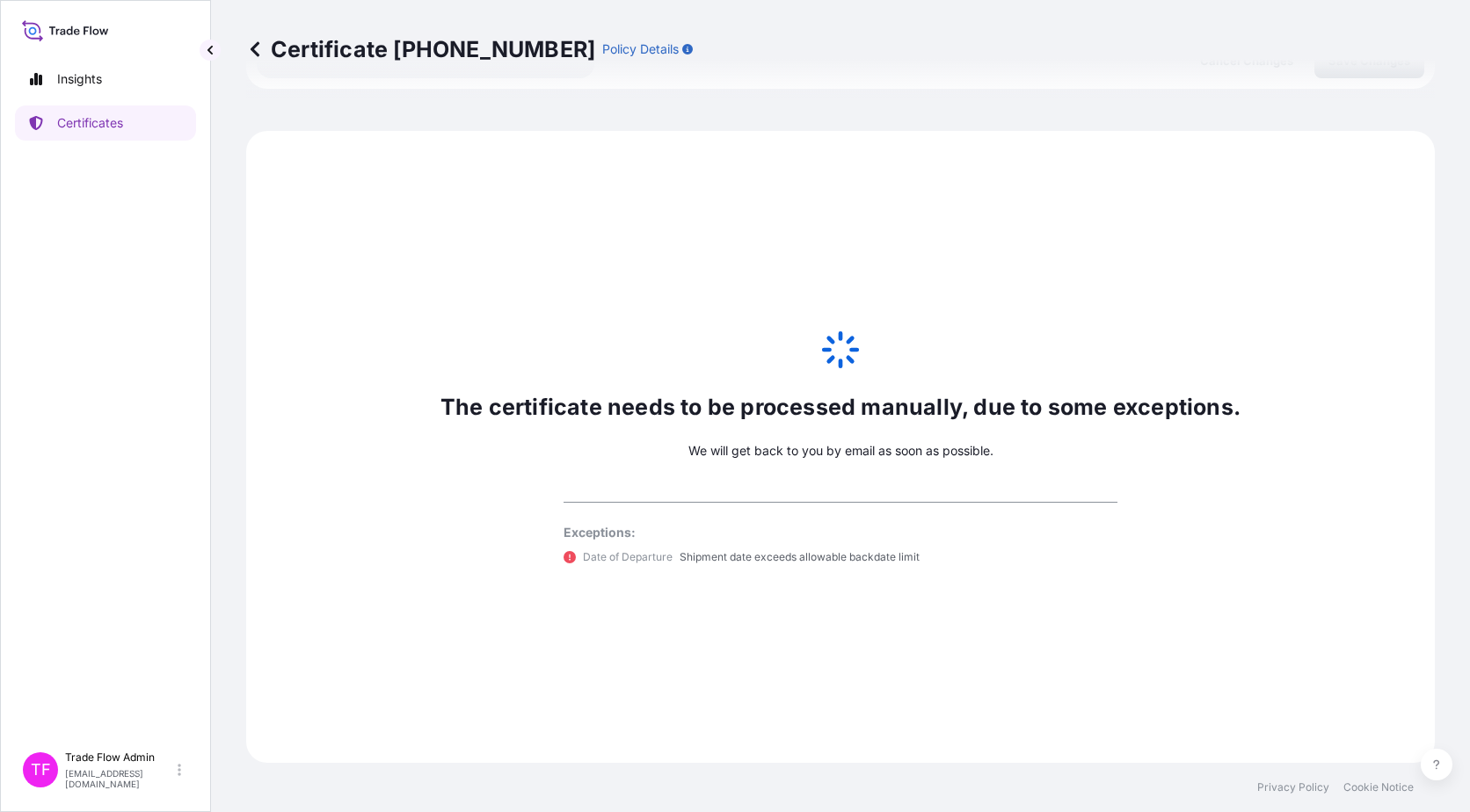
select select "31478"
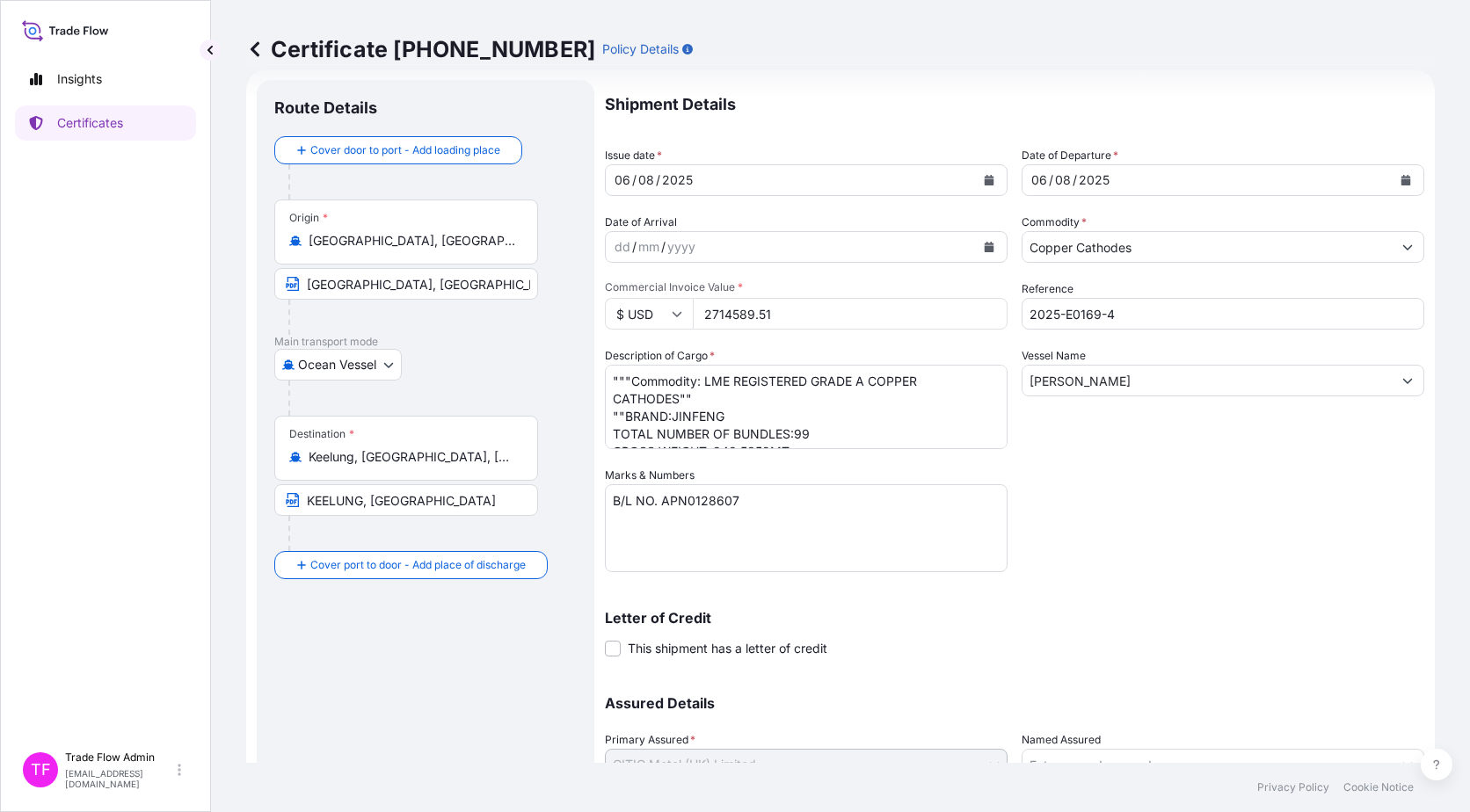
scroll to position [0, 0]
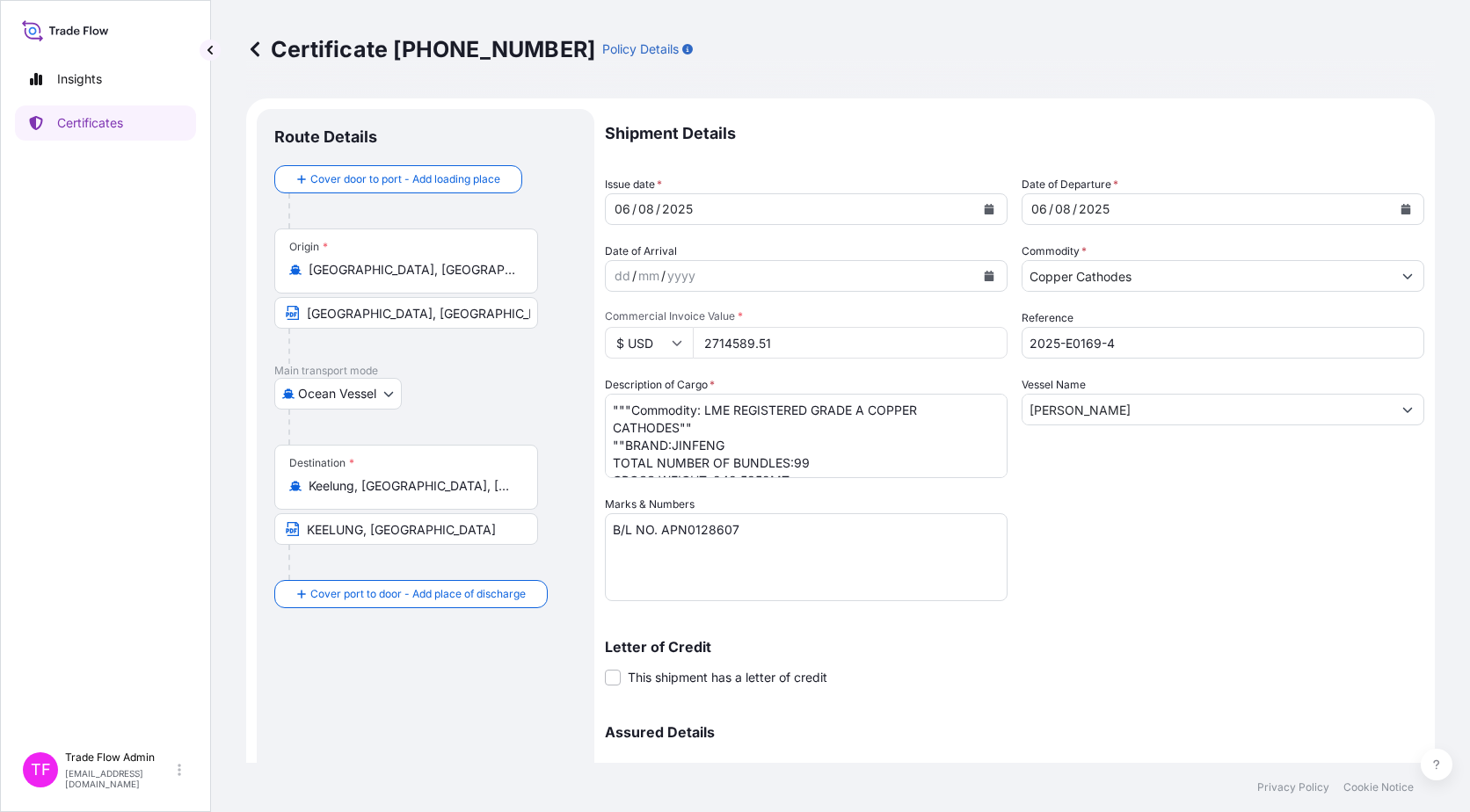
click at [75, 143] on div "Insights Certificates" at bounding box center [105, 394] width 181 height 697
click at [75, 133] on link "Certificates" at bounding box center [105, 123] width 181 height 36
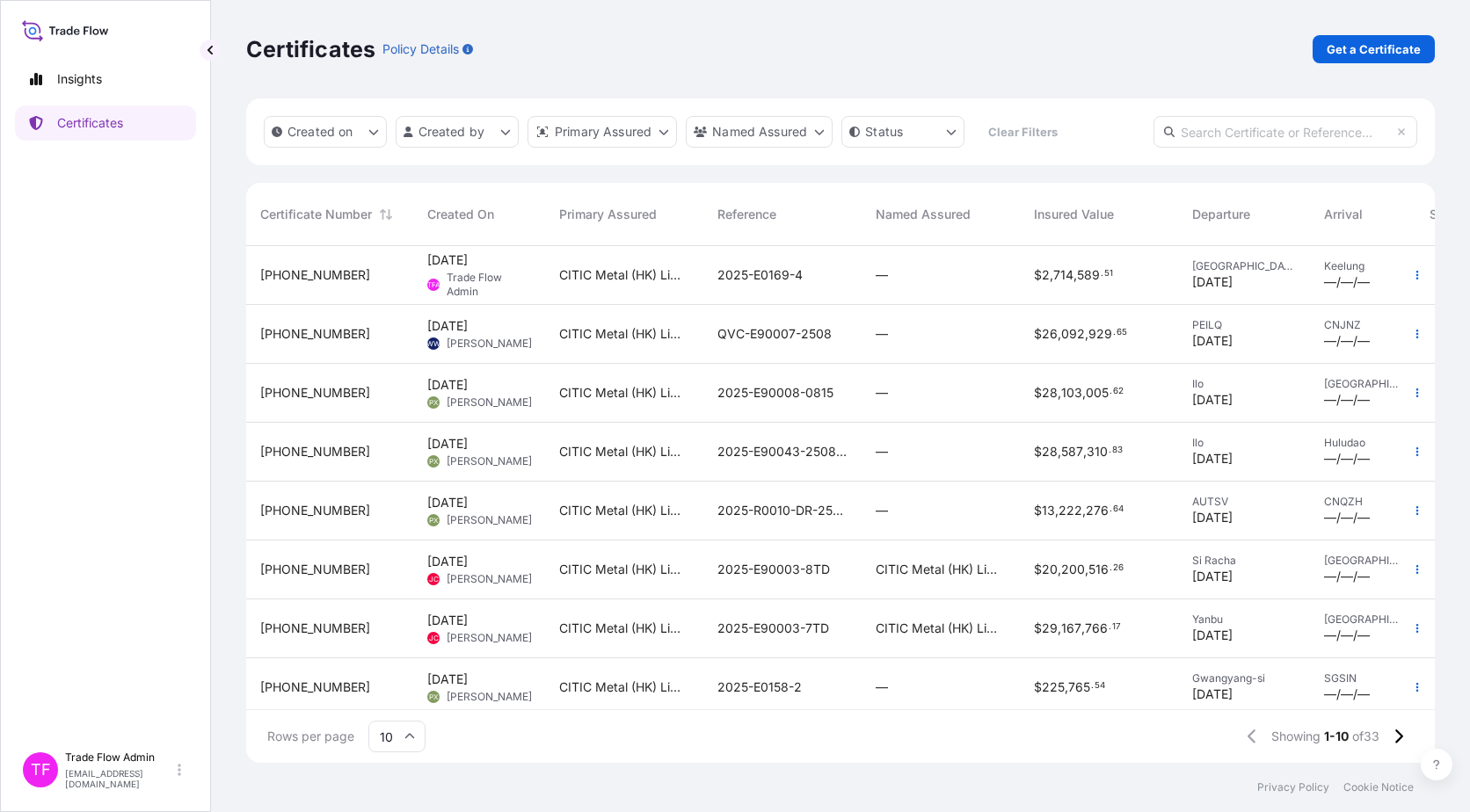
click at [857, 295] on div "2025-E0169-4" at bounding box center [782, 275] width 158 height 59
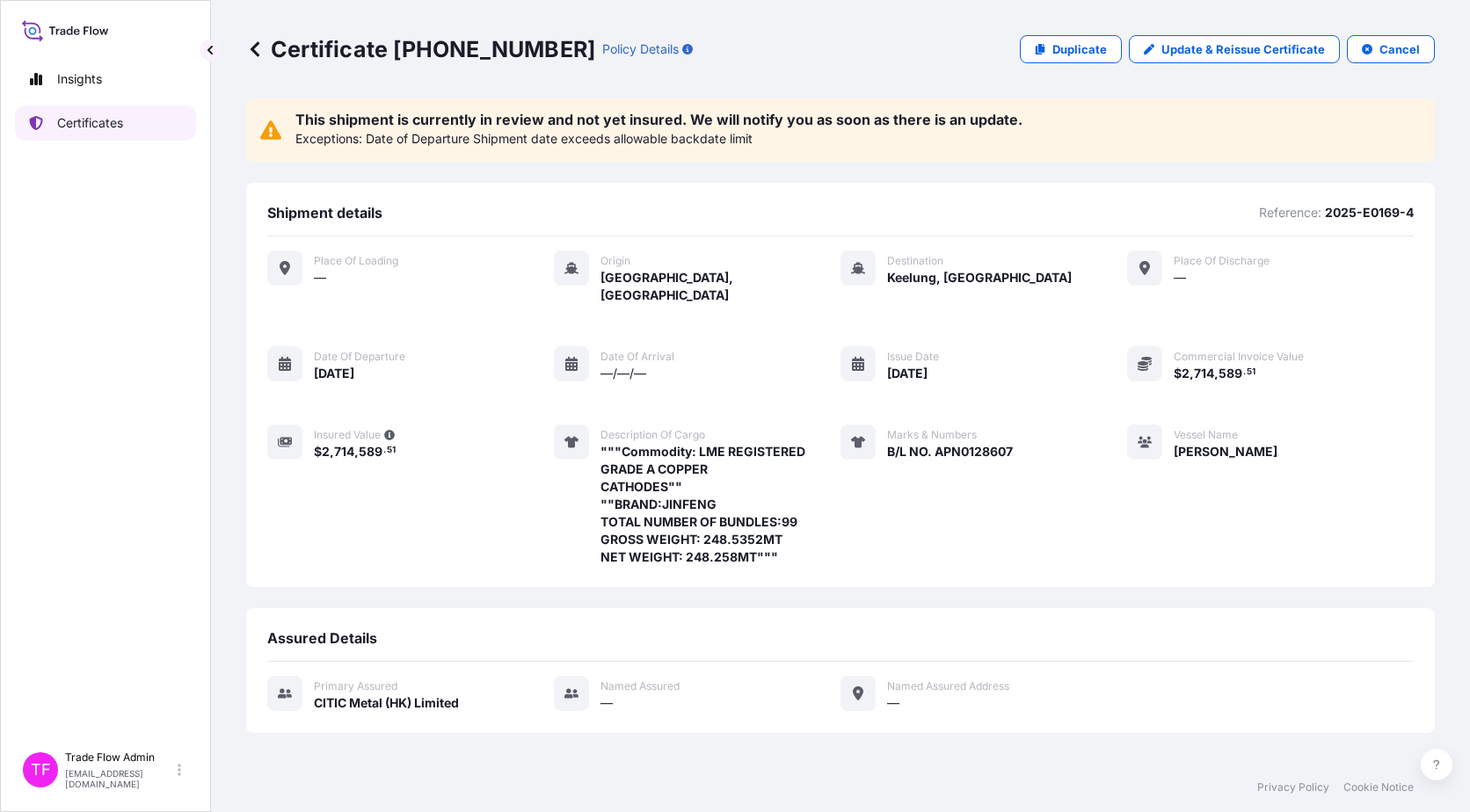
click at [105, 127] on p "Certificates" at bounding box center [90, 123] width 66 height 17
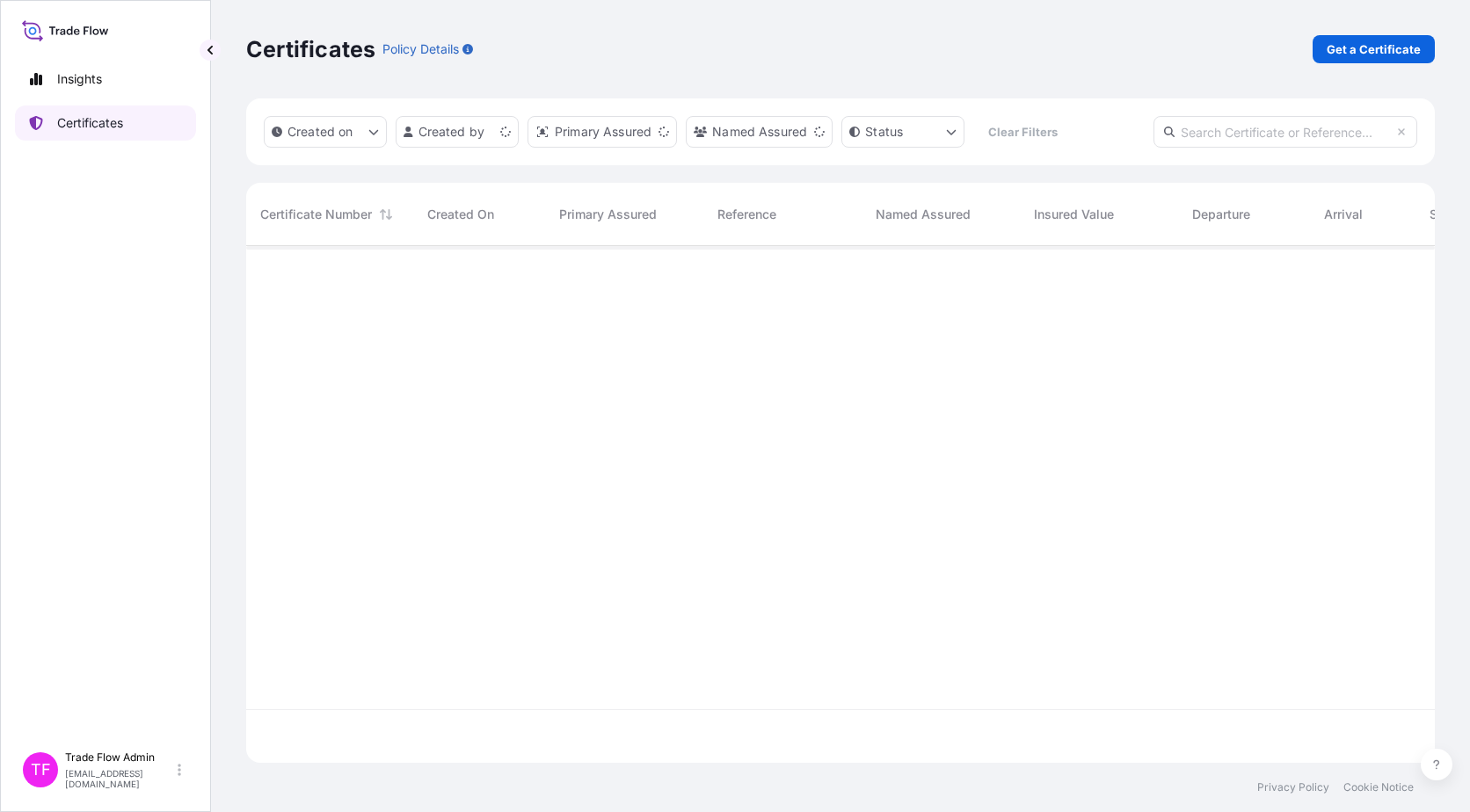
scroll to position [513, 1176]
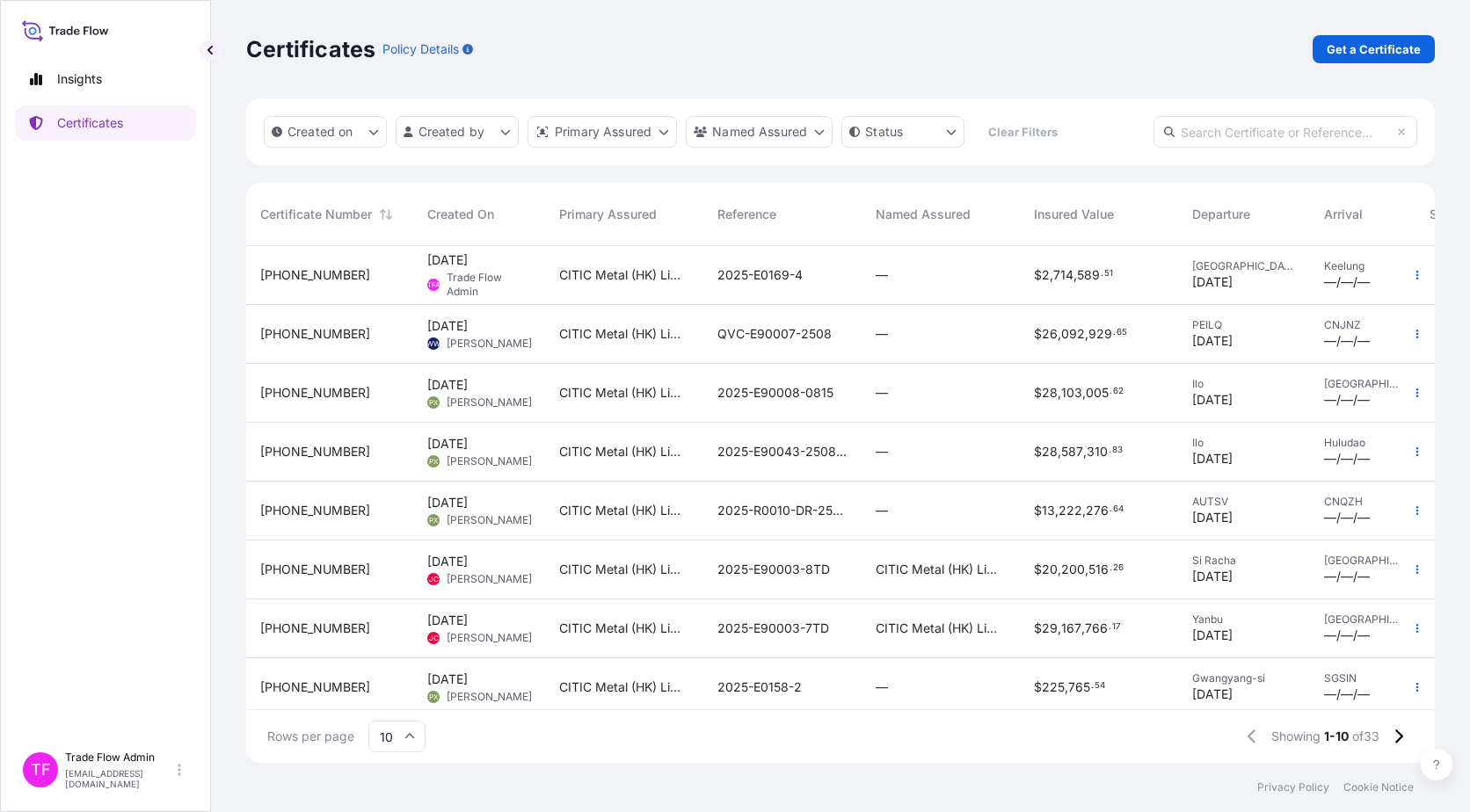
click at [373, 272] on div "[PHONE_NUMBER]" at bounding box center [330, 275] width 139 height 17
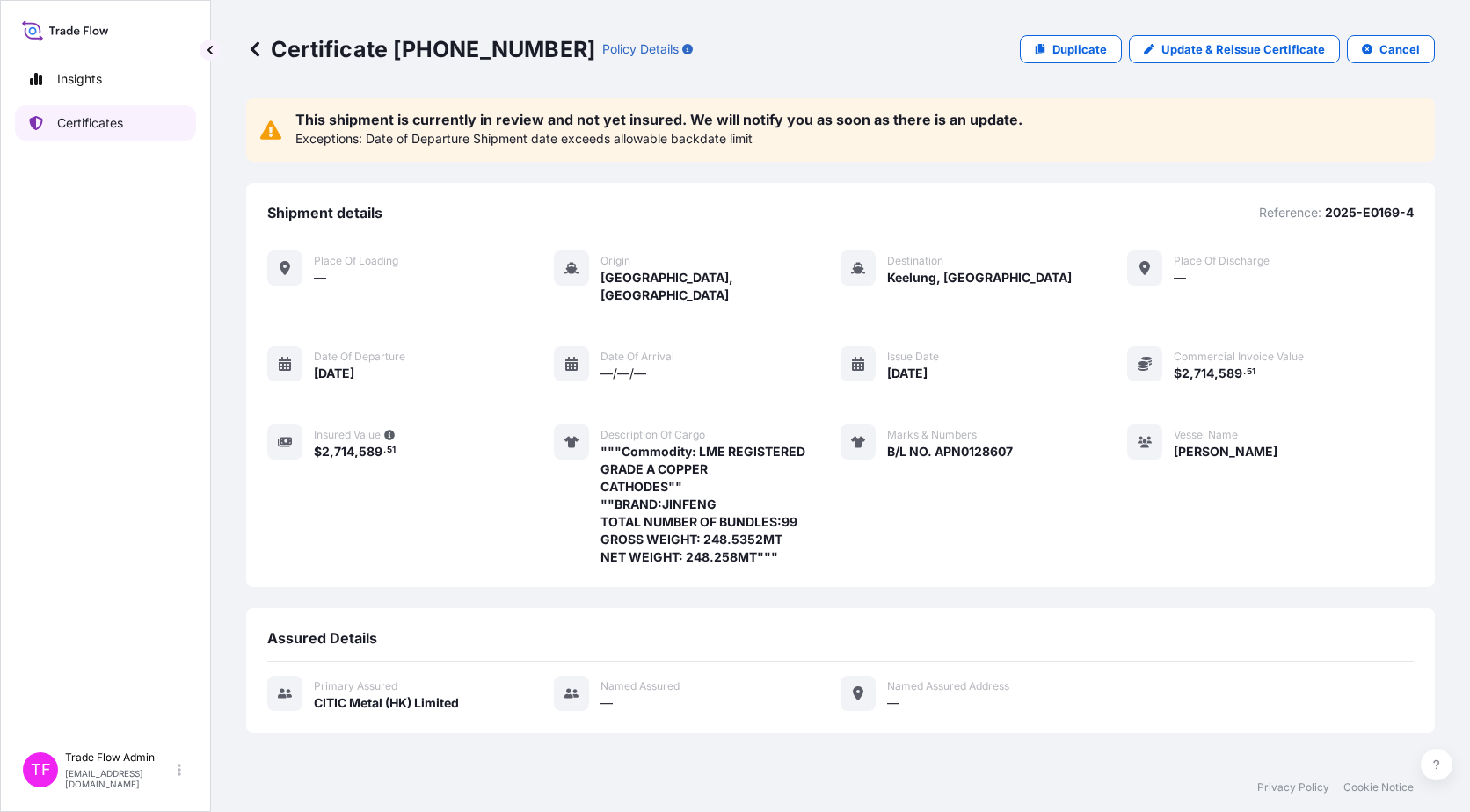
click at [92, 115] on p "Certificates" at bounding box center [90, 123] width 66 height 17
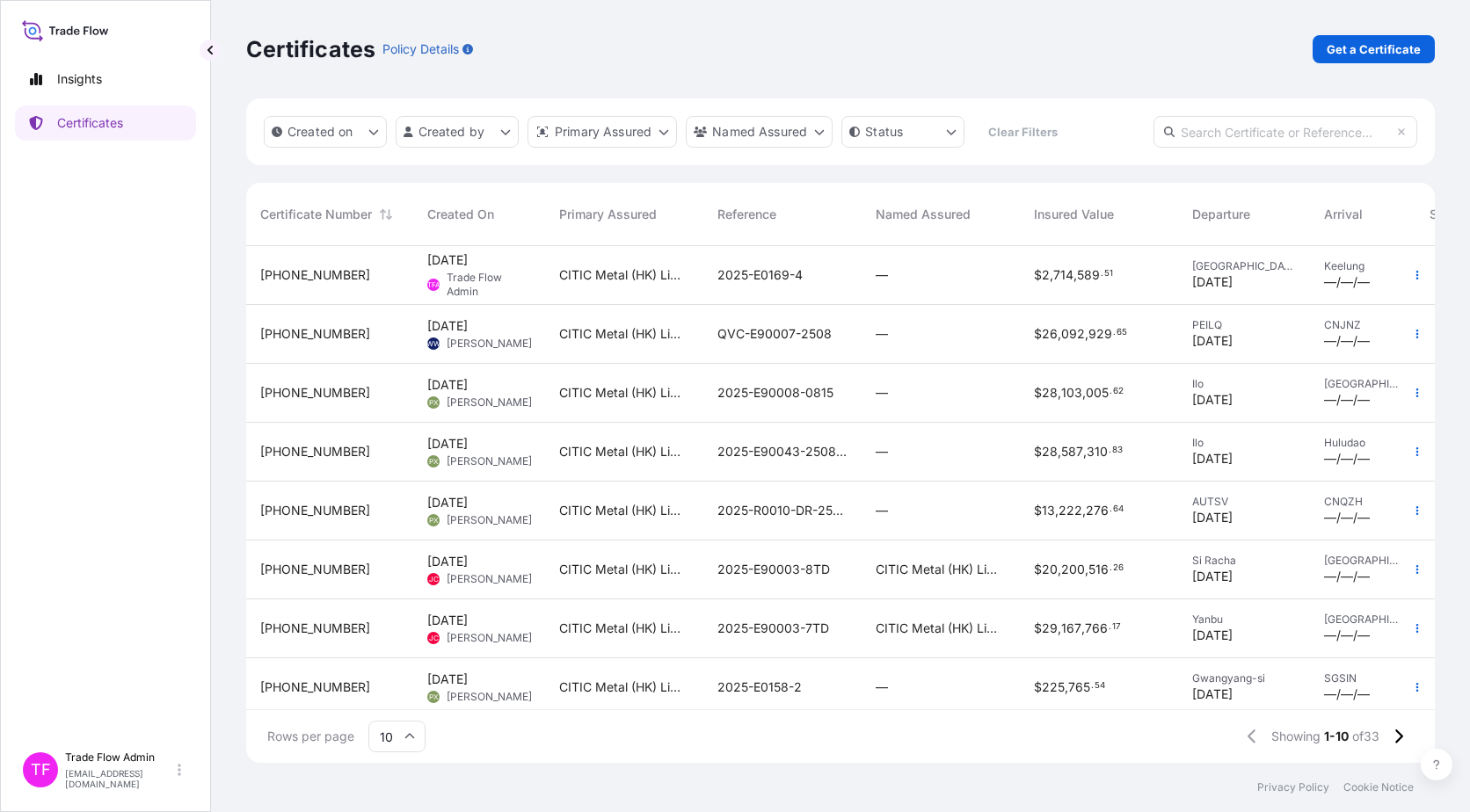
scroll to position [0, 152]
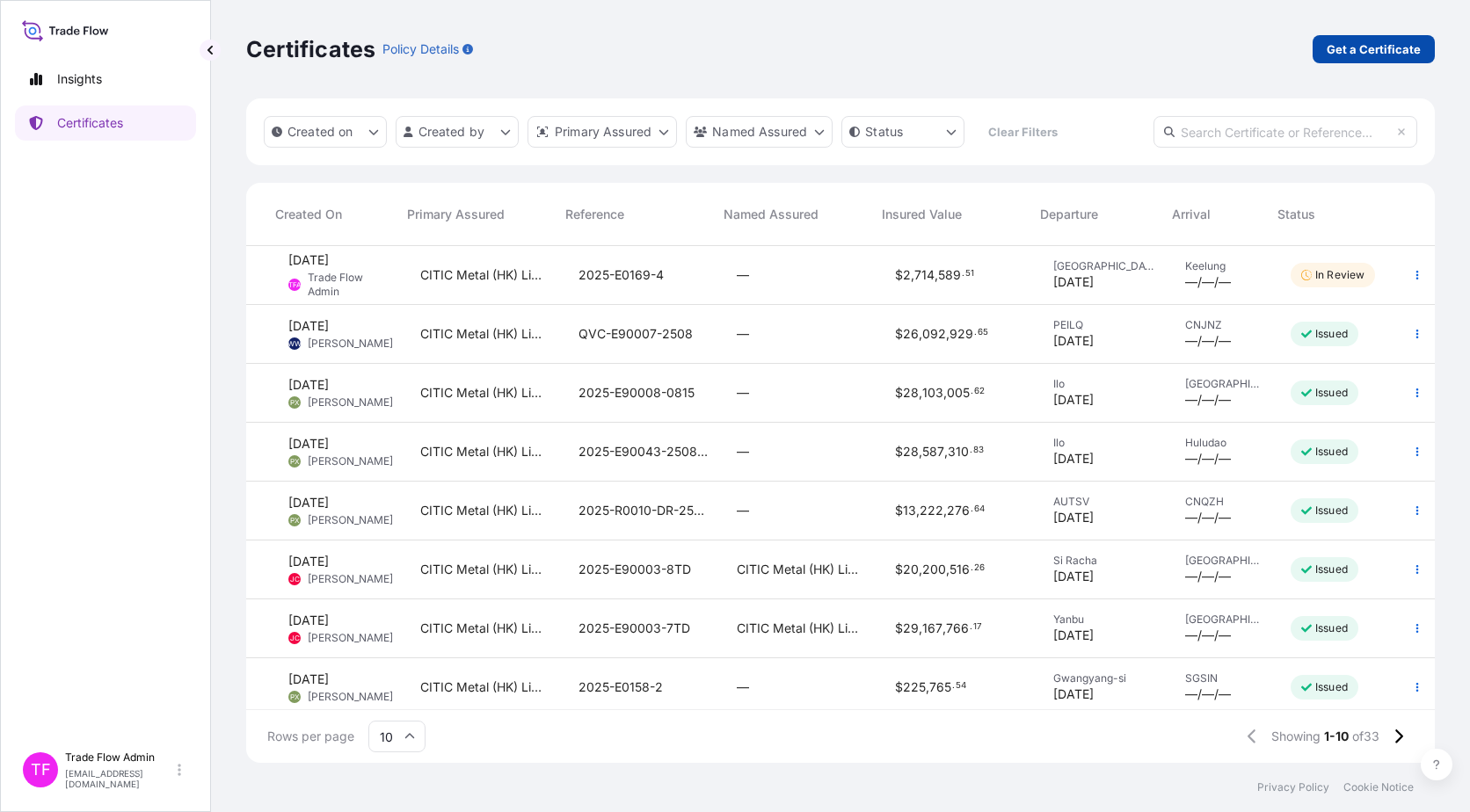
click at [1118, 50] on p "Get a Certificate" at bounding box center [1373, 48] width 94 height 17
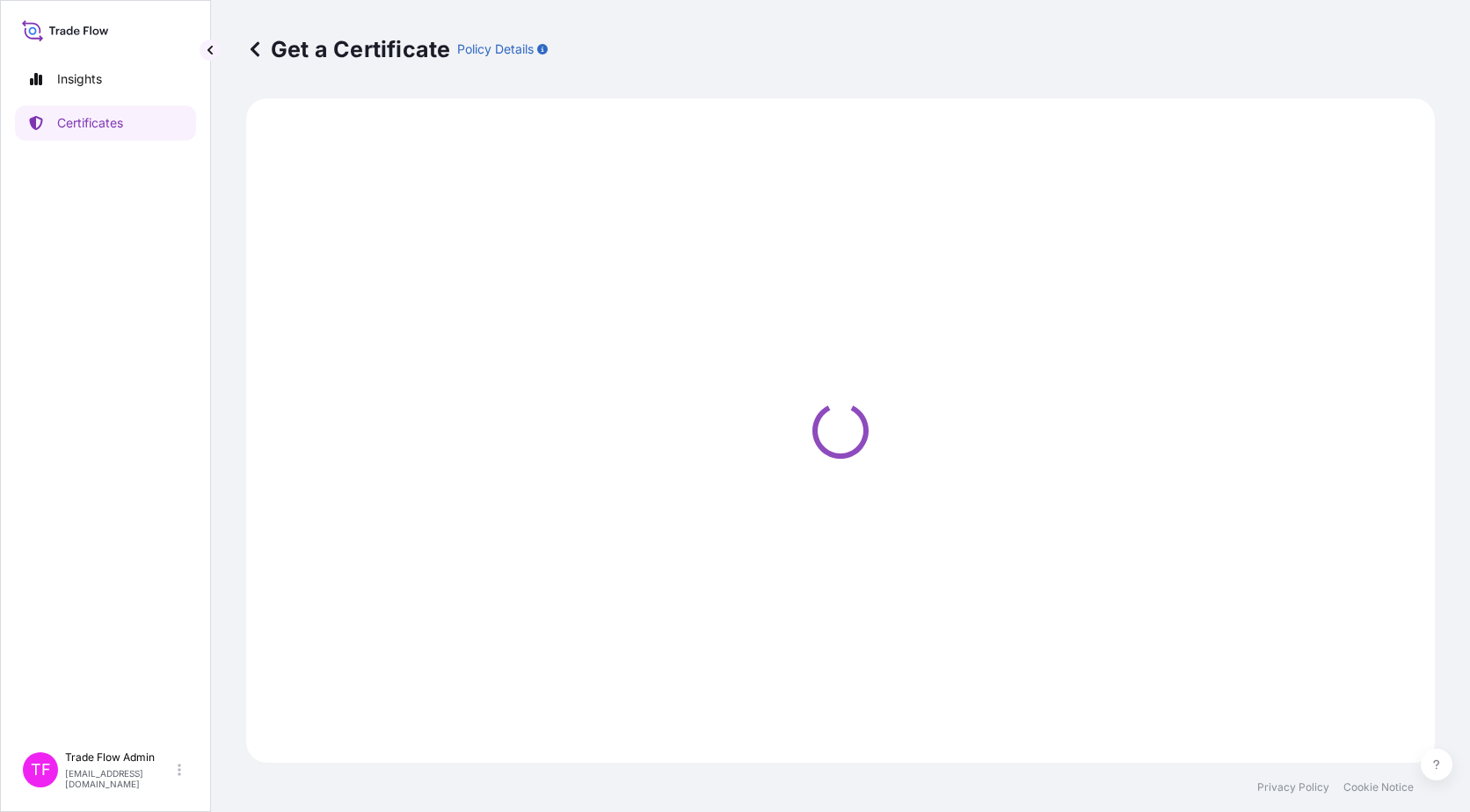
select select "Ocean Vessel"
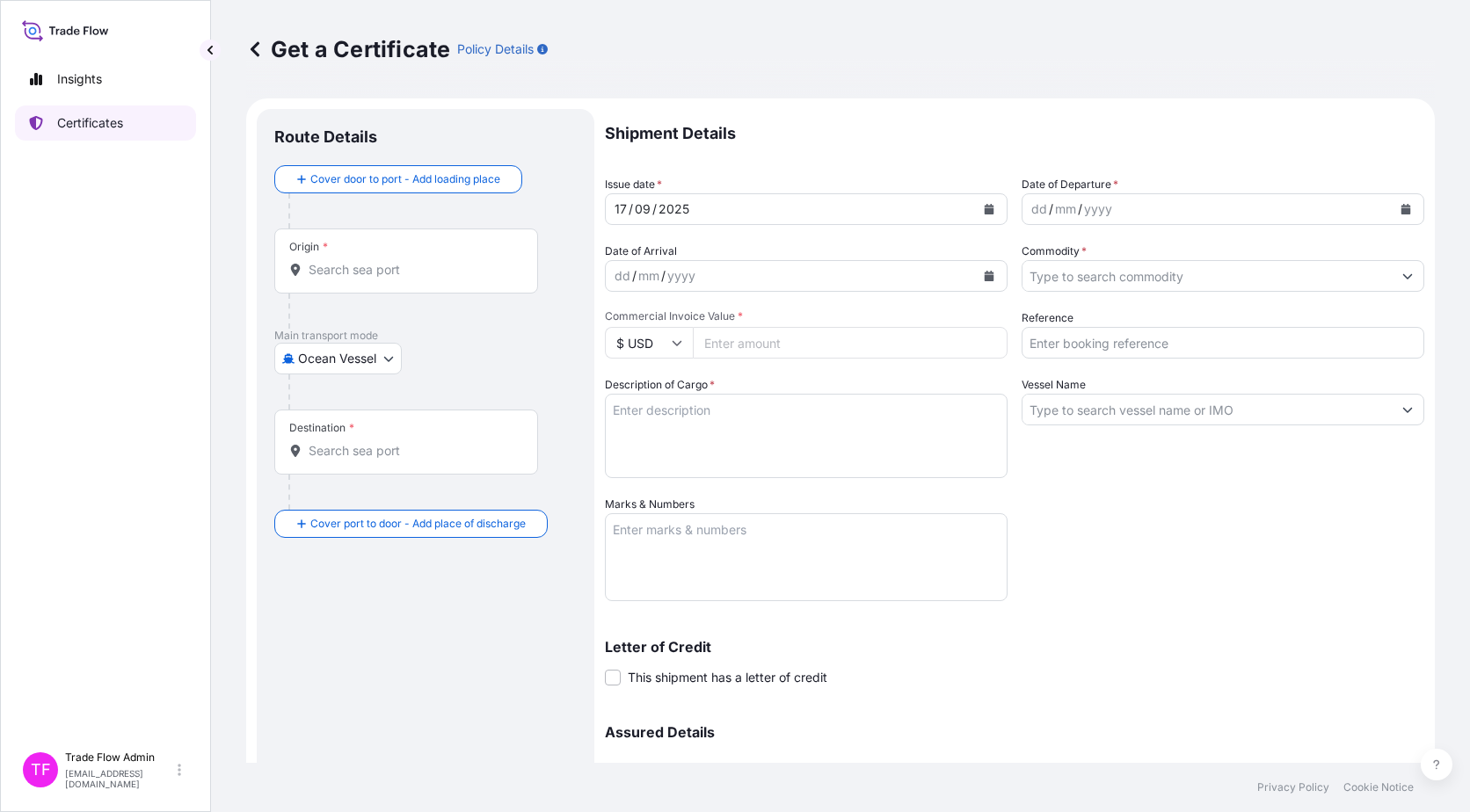
click at [105, 118] on p "Certificates" at bounding box center [90, 123] width 66 height 17
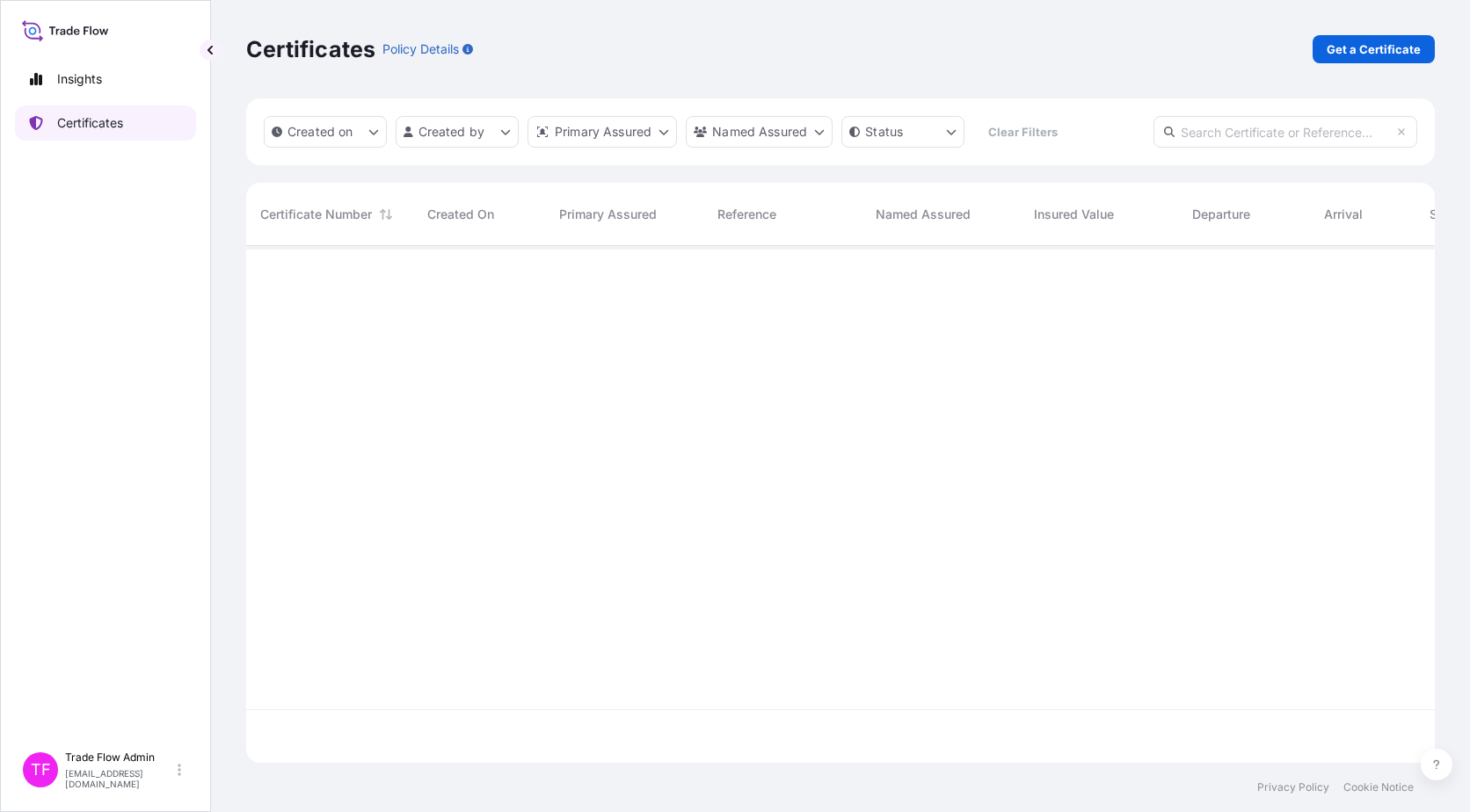
scroll to position [513, 1176]
click at [1118, 130] on input "text" at bounding box center [1286, 131] width 264 height 32
paste input "[PHONE_NUMBER]"
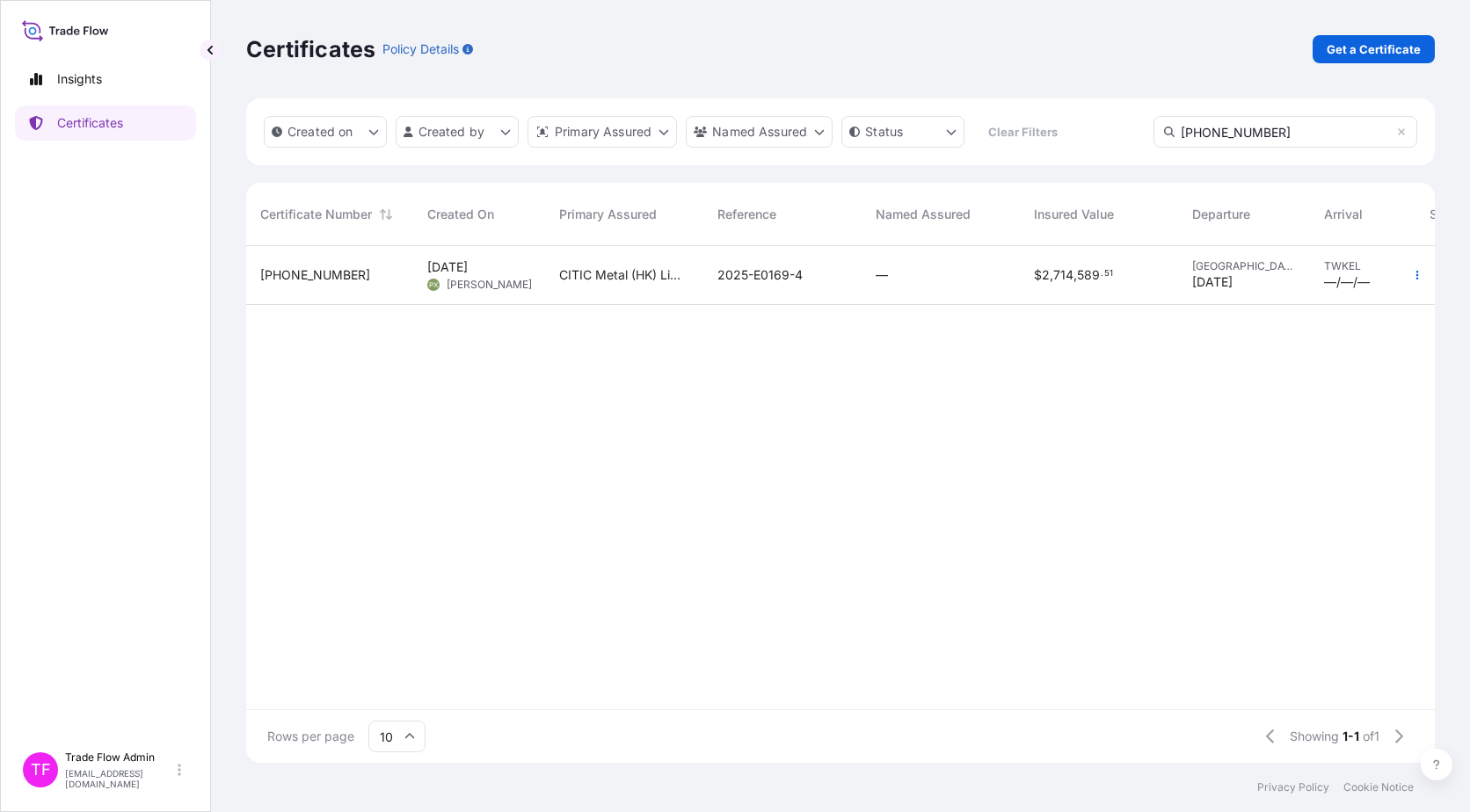
type input "[PHONE_NUMBER]"
click at [325, 283] on span "[PHONE_NUMBER]" at bounding box center [315, 275] width 110 height 17
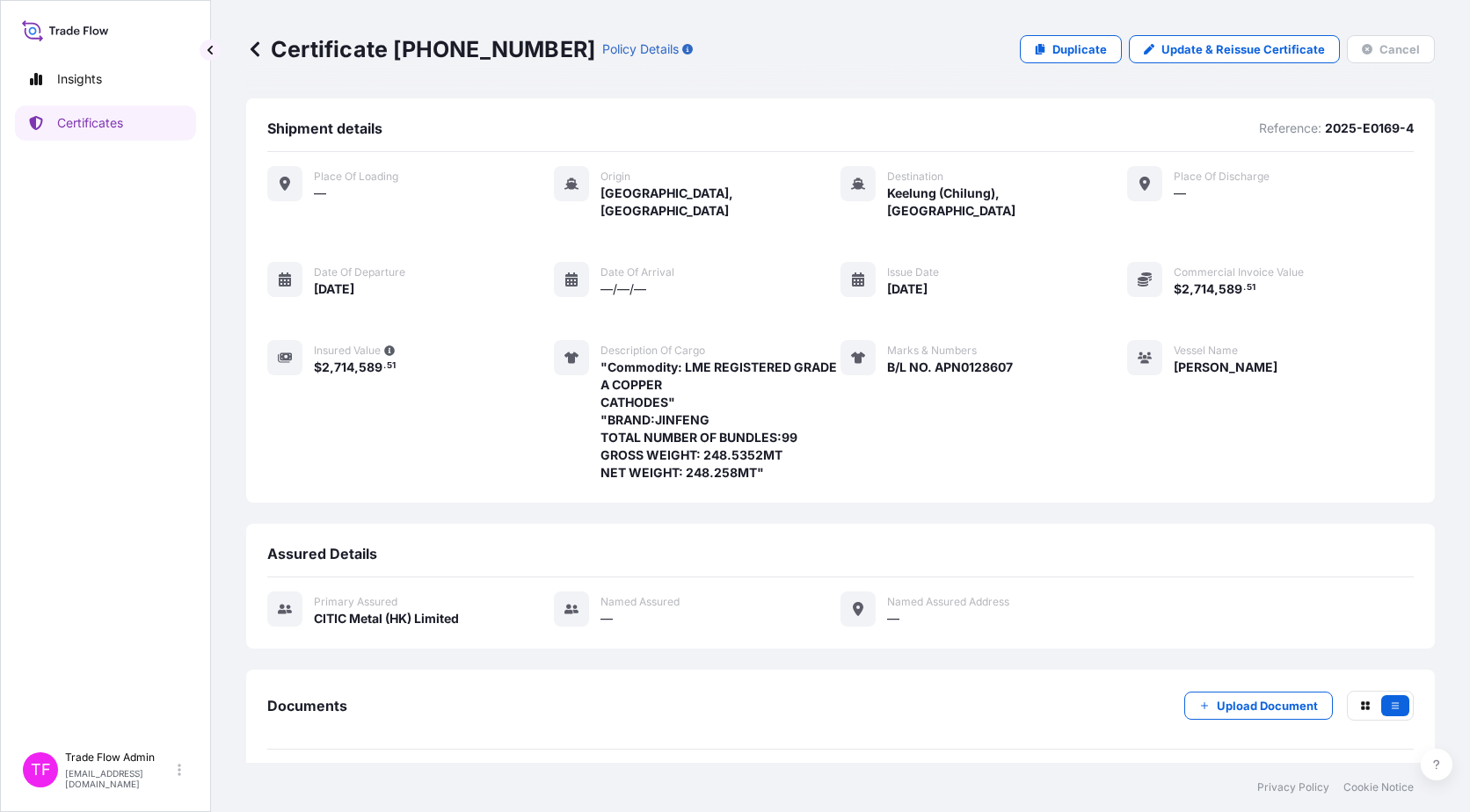
scroll to position [54, 0]
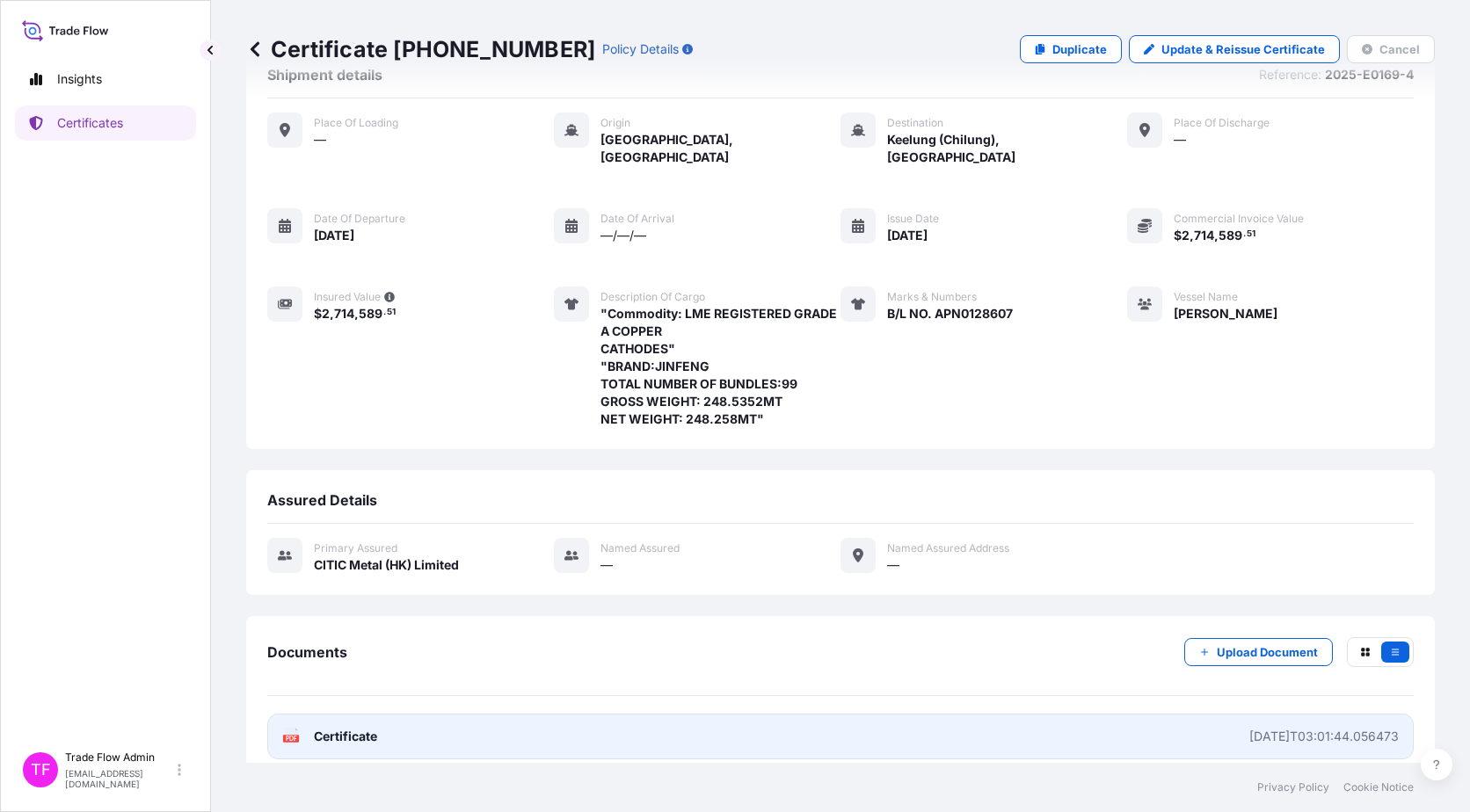
click at [367, 522] on span "Certificate" at bounding box center [346, 736] width 64 height 17
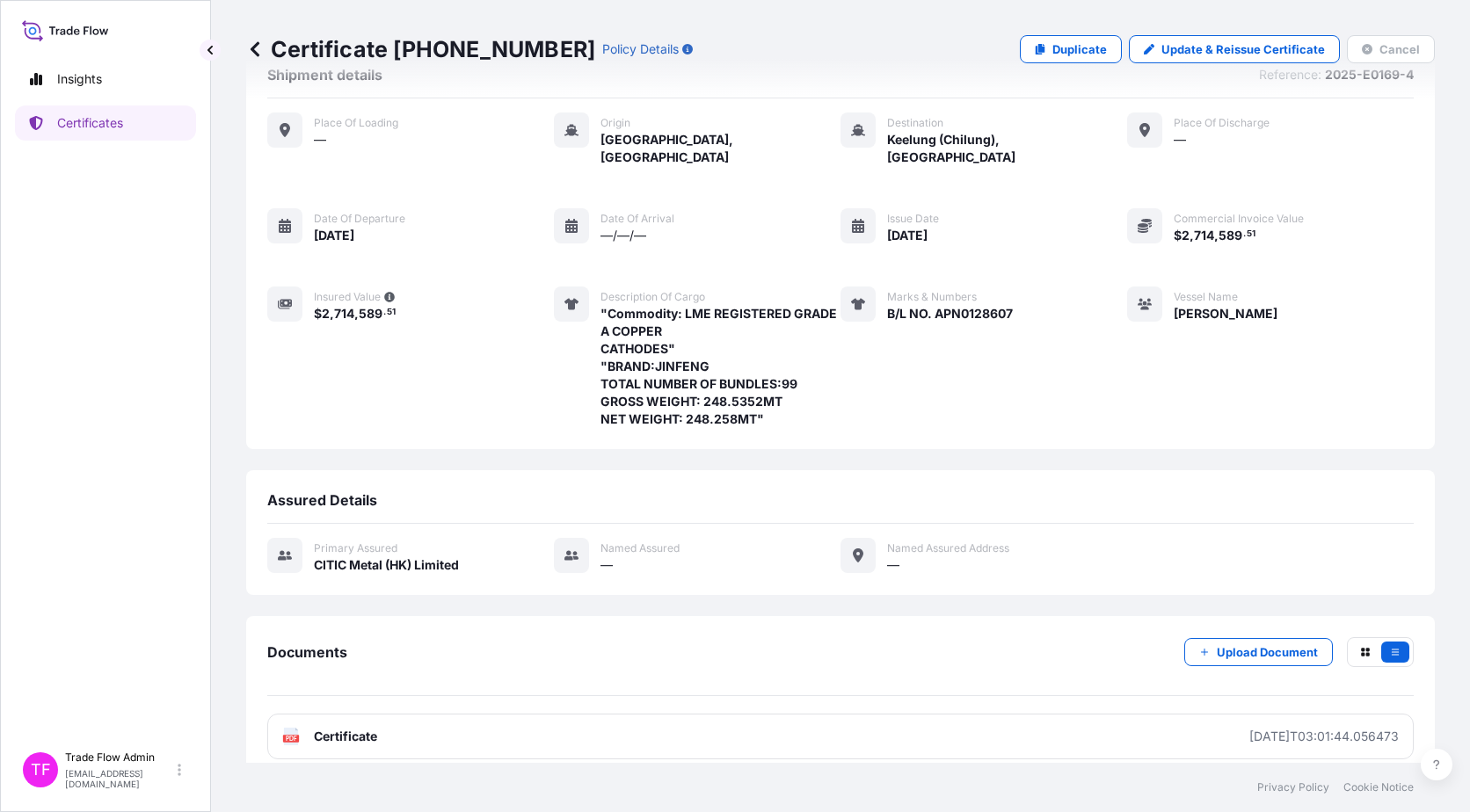
click at [68, 142] on div "Insights Certificates" at bounding box center [105, 394] width 181 height 697
click at [145, 125] on link "Certificates" at bounding box center [105, 123] width 181 height 36
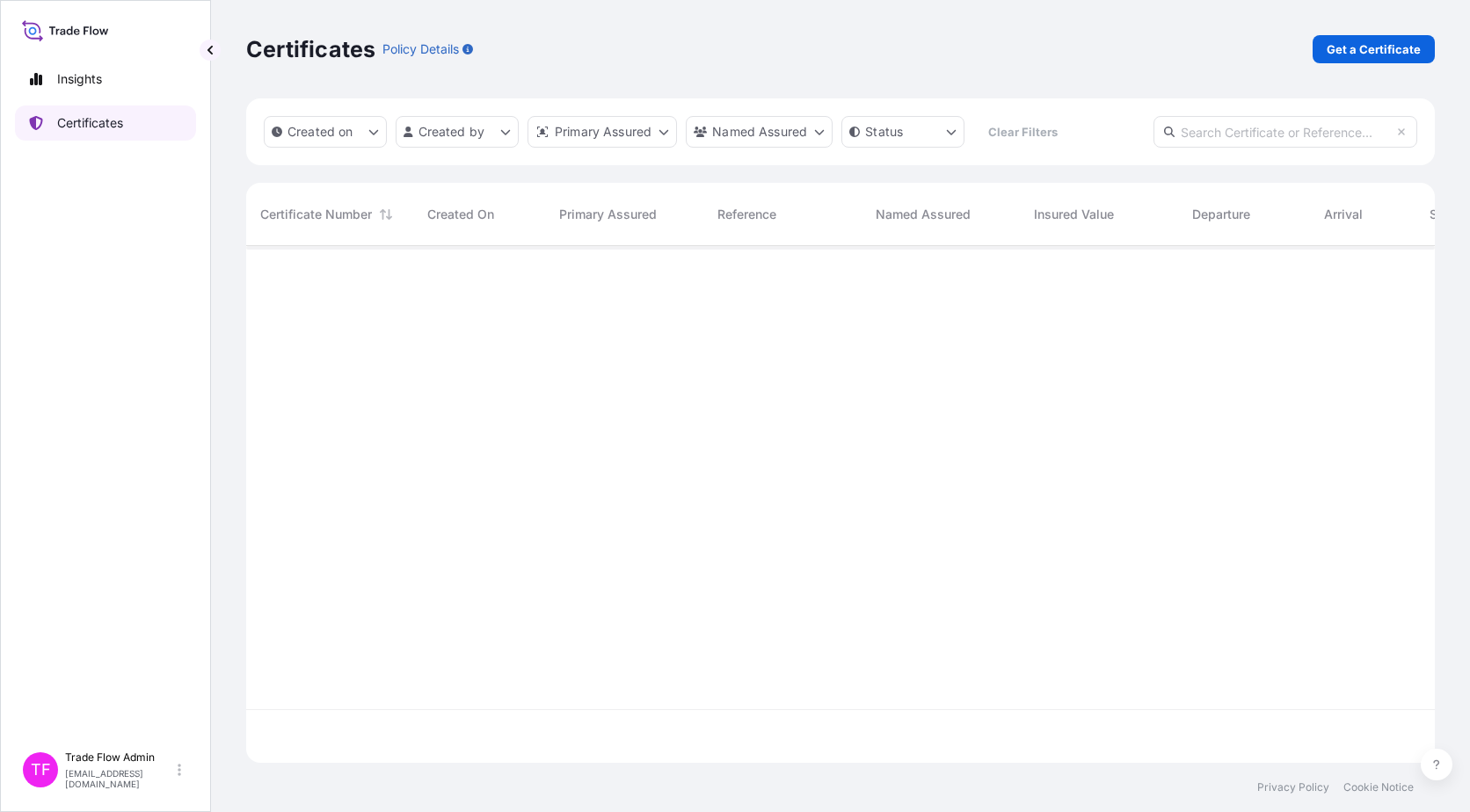
scroll to position [513, 1176]
click at [1118, 47] on p "Get a Certificate" at bounding box center [1373, 48] width 94 height 17
select select "Ocean Vessel"
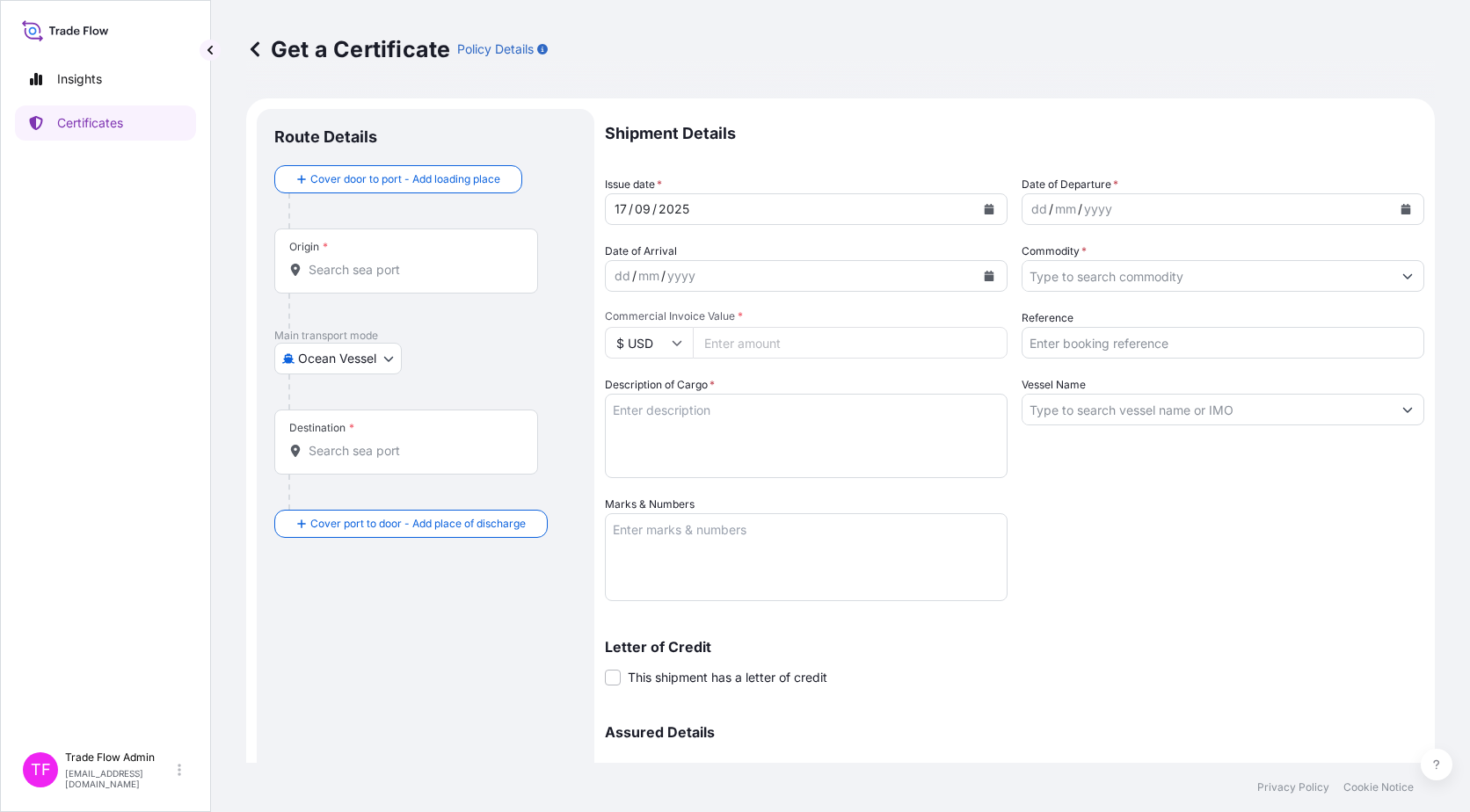
click at [393, 265] on input "Origin *" at bounding box center [413, 269] width 208 height 17
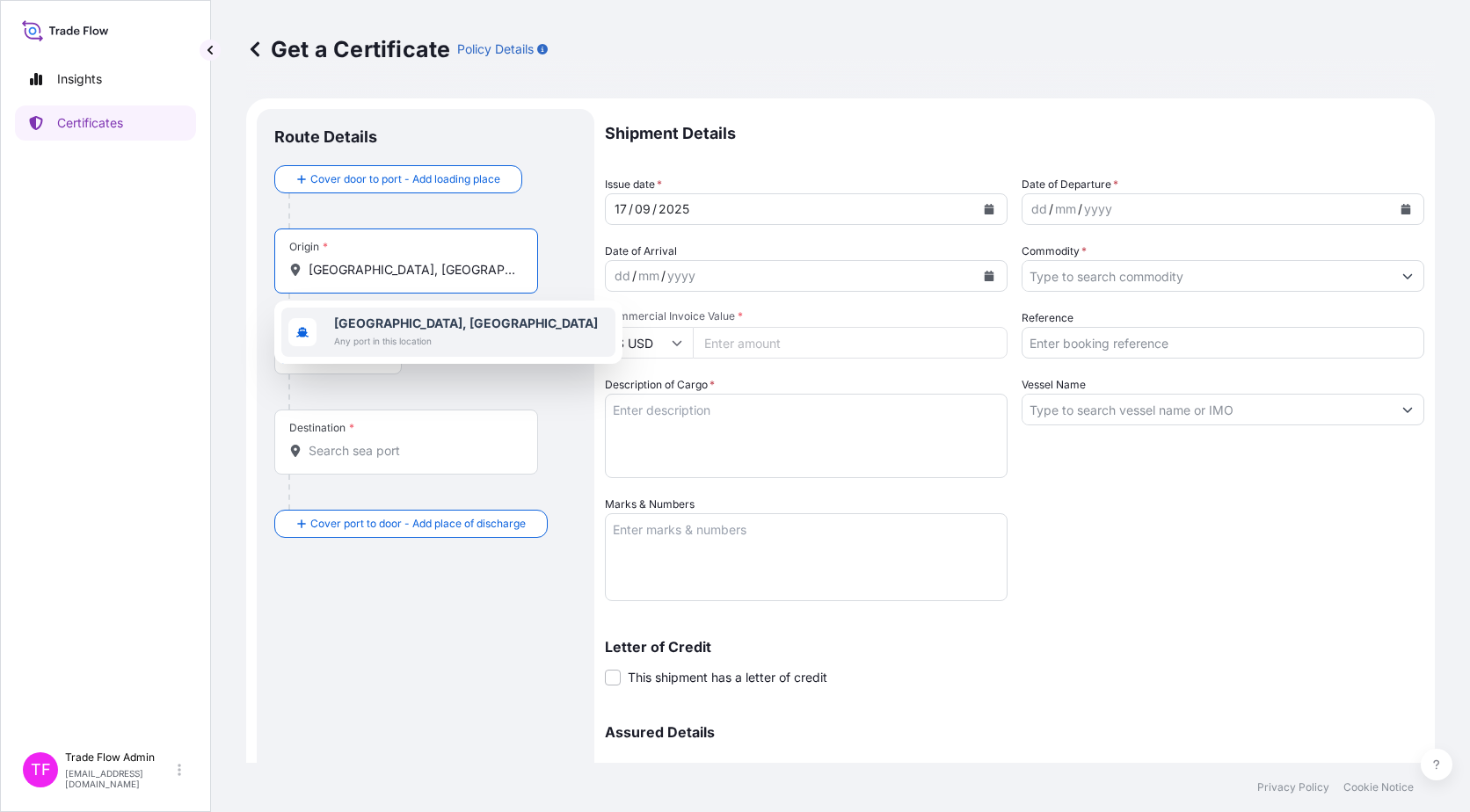
click at [413, 334] on span "Any port in this location" at bounding box center [466, 340] width 264 height 17
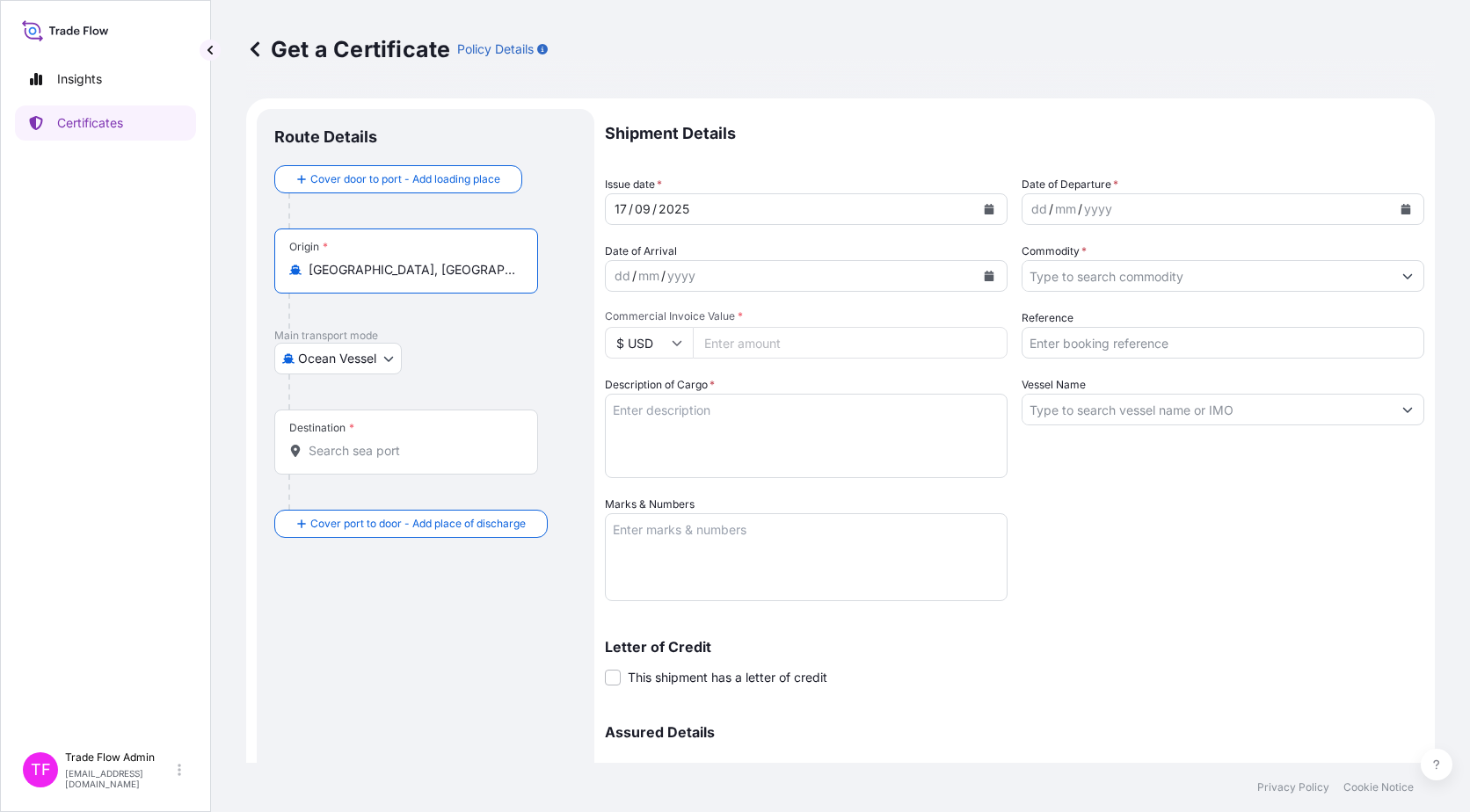
type input "[GEOGRAPHIC_DATA], [GEOGRAPHIC_DATA]"
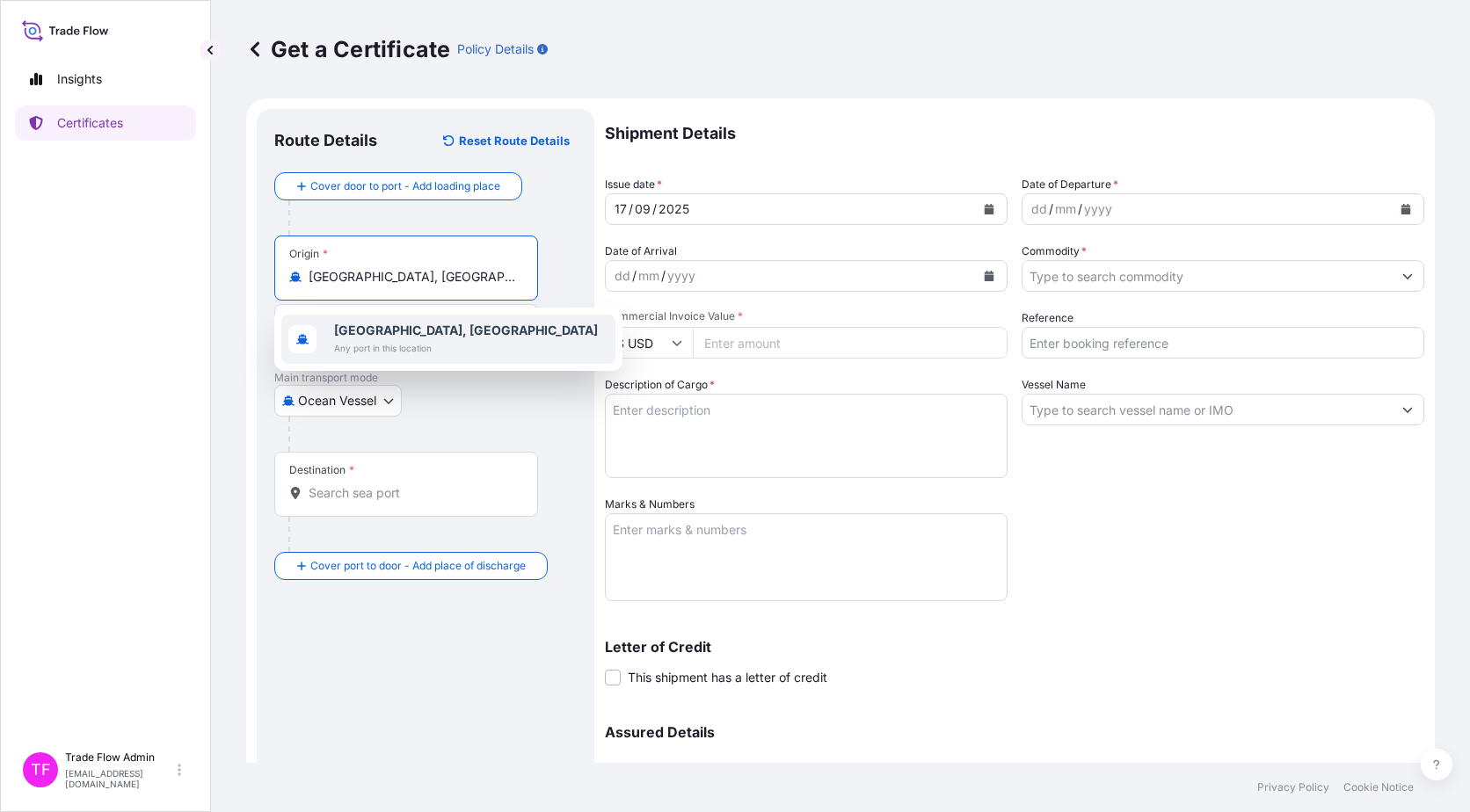
click at [383, 349] on span "Any port in this location" at bounding box center [466, 348] width 264 height 17
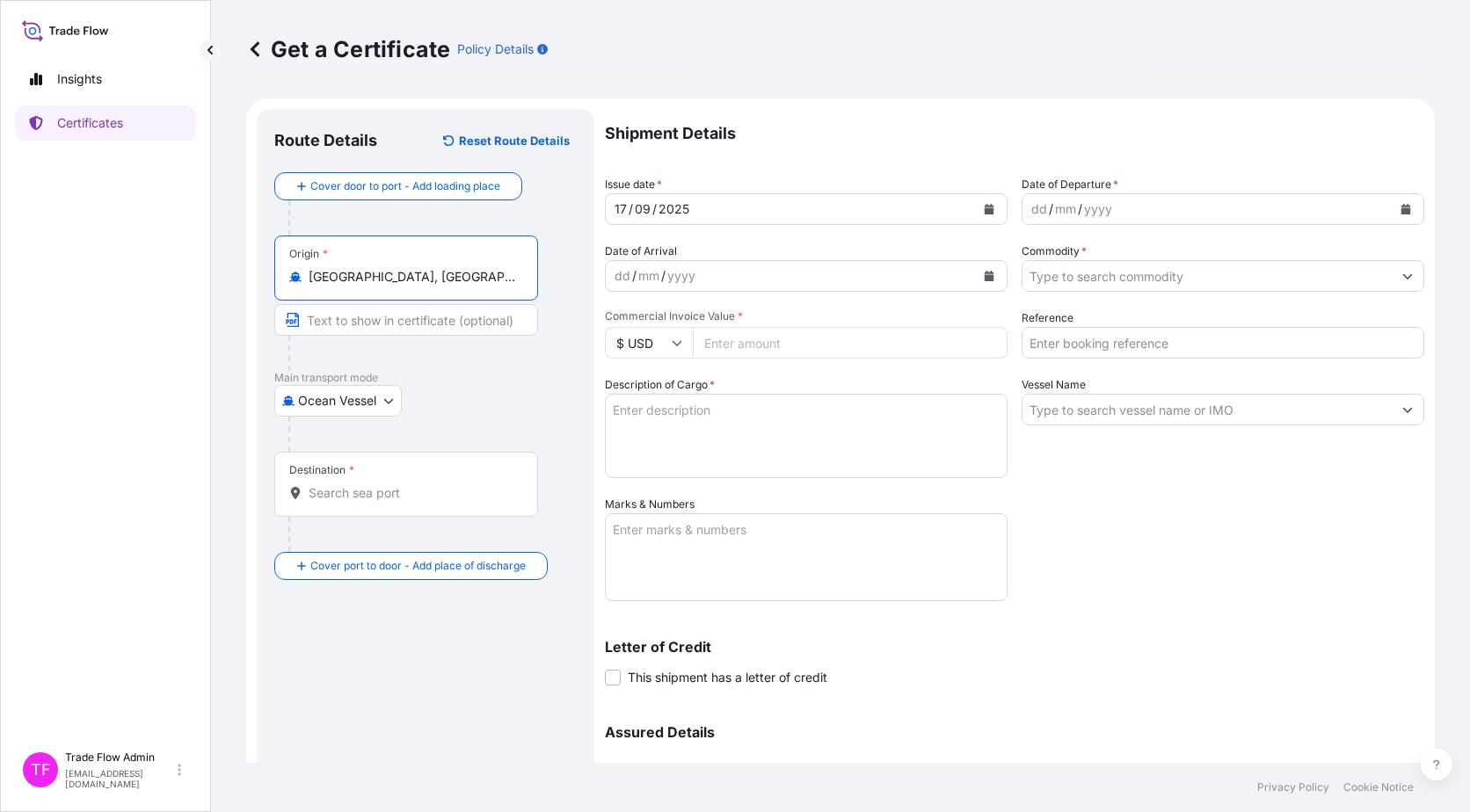
click at [369, 498] on input "Destination *" at bounding box center [413, 492] width 208 height 17
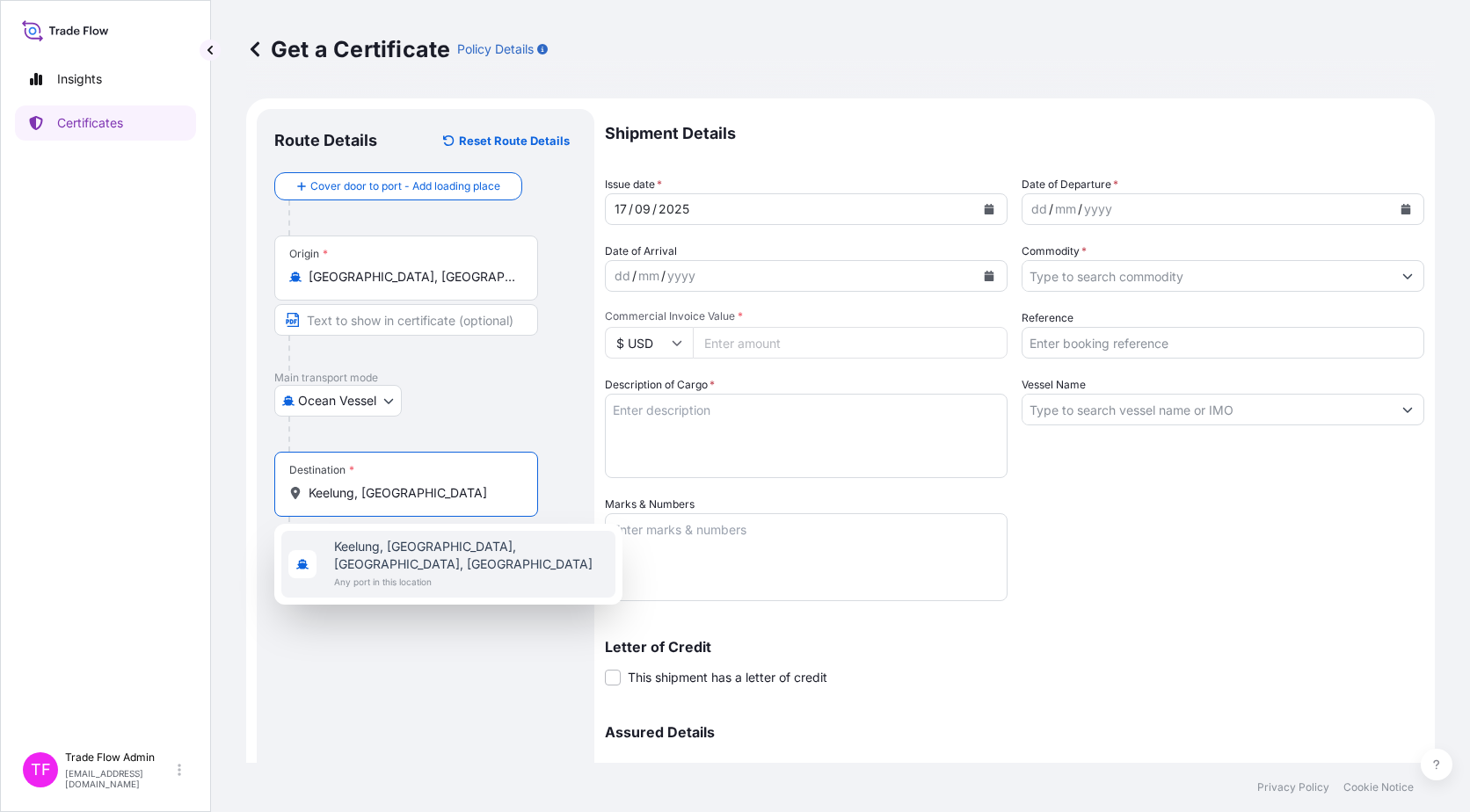
click at [438, 522] on span "Any port in this location" at bounding box center [471, 581] width 274 height 17
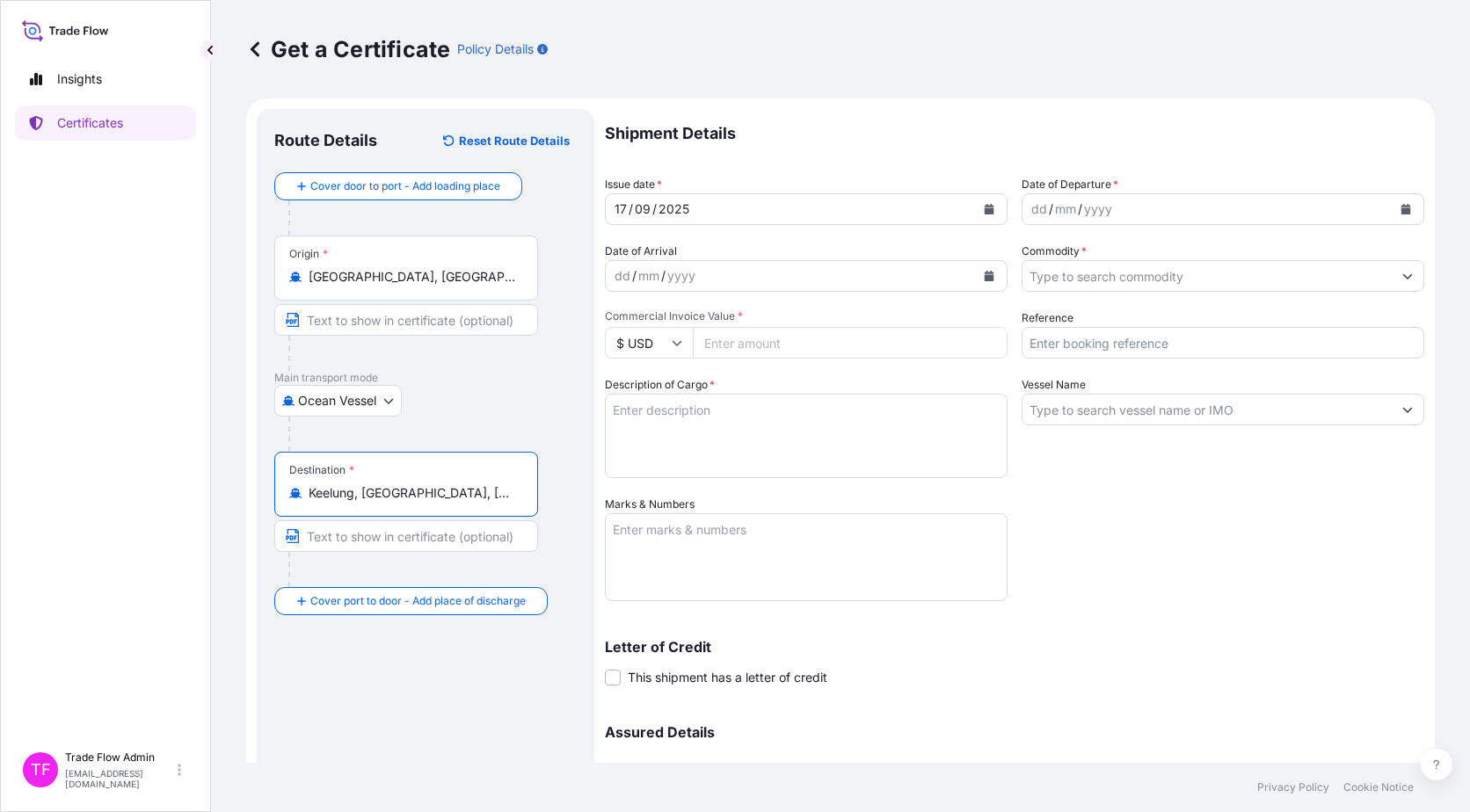
type input "Keelung, [GEOGRAPHIC_DATA], [GEOGRAPHIC_DATA], [GEOGRAPHIC_DATA]"
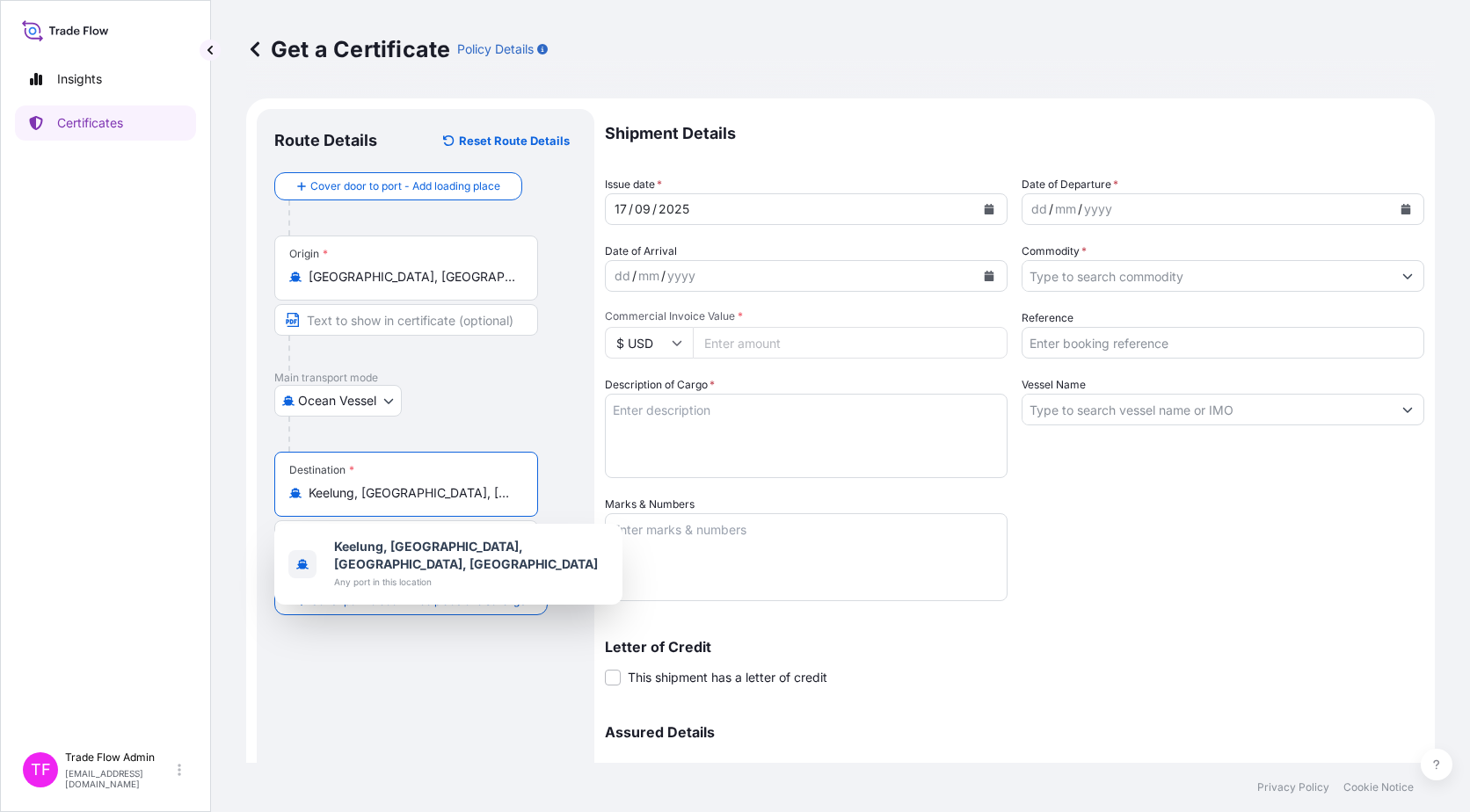
click at [363, 327] on input "Text to appear on certificate" at bounding box center [406, 320] width 264 height 32
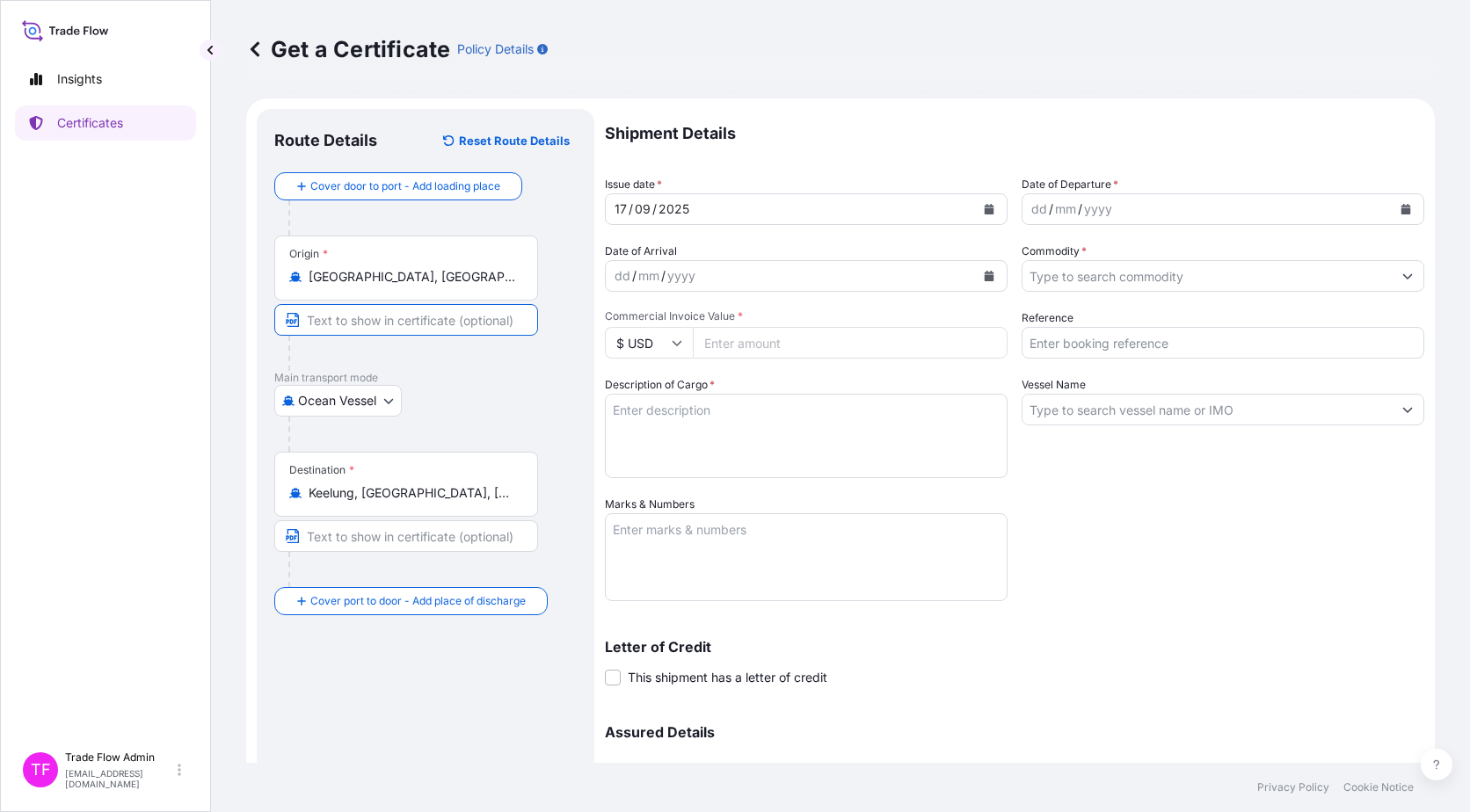
paste input "[GEOGRAPHIC_DATA], [GEOGRAPHIC_DATA]"
type input "[GEOGRAPHIC_DATA], [GEOGRAPHIC_DATA]"
click at [366, 522] on input "Text to appear on certificate" at bounding box center [406, 536] width 264 height 32
paste input "KEELUNG, [GEOGRAPHIC_DATA]"
type input "KEELUNG, [GEOGRAPHIC_DATA]"
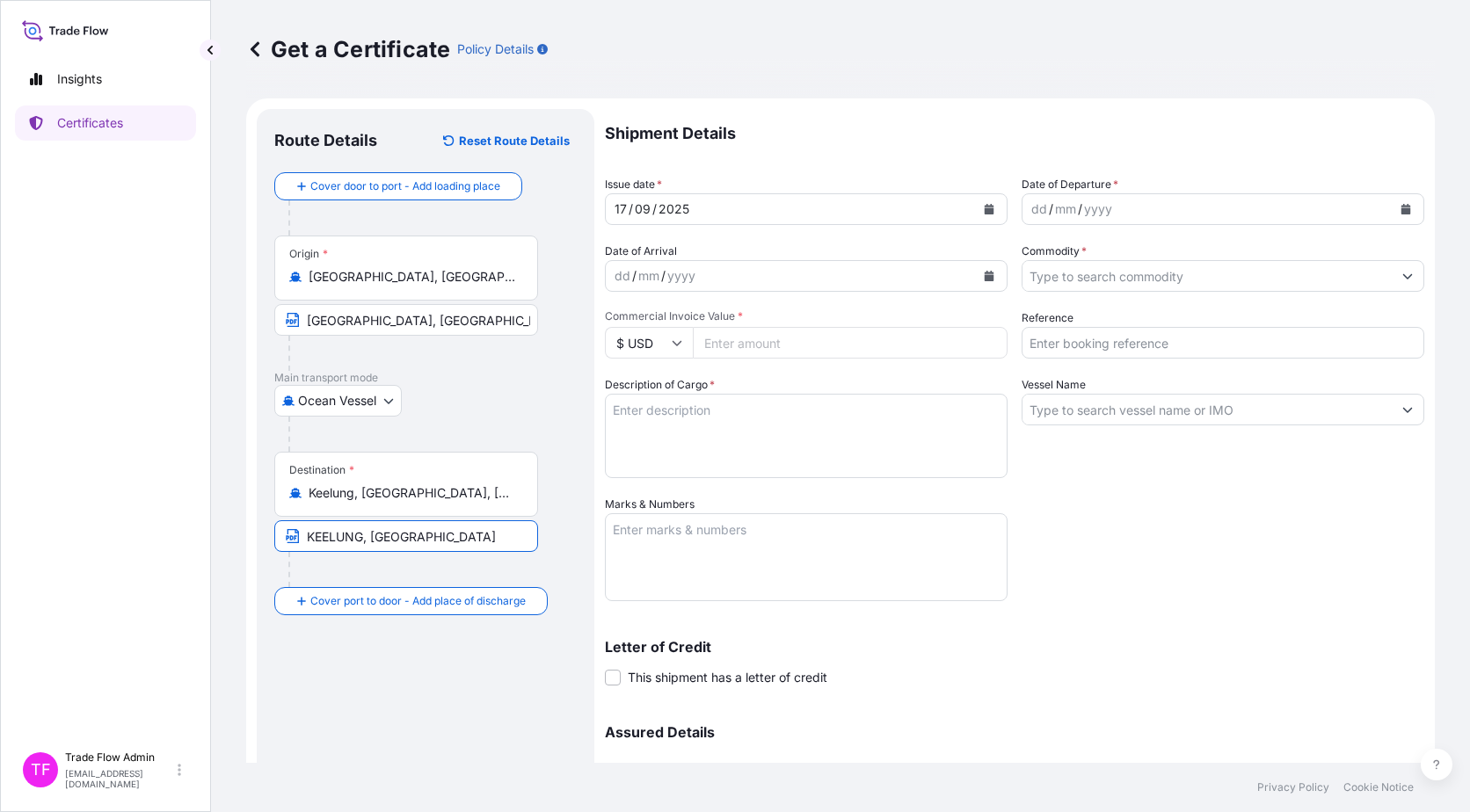
click at [574, 410] on div "Ocean Vessel [GEOGRAPHIC_DATA]" at bounding box center [425, 401] width 302 height 32
click at [985, 207] on icon "Calendar" at bounding box center [989, 209] width 10 height 11
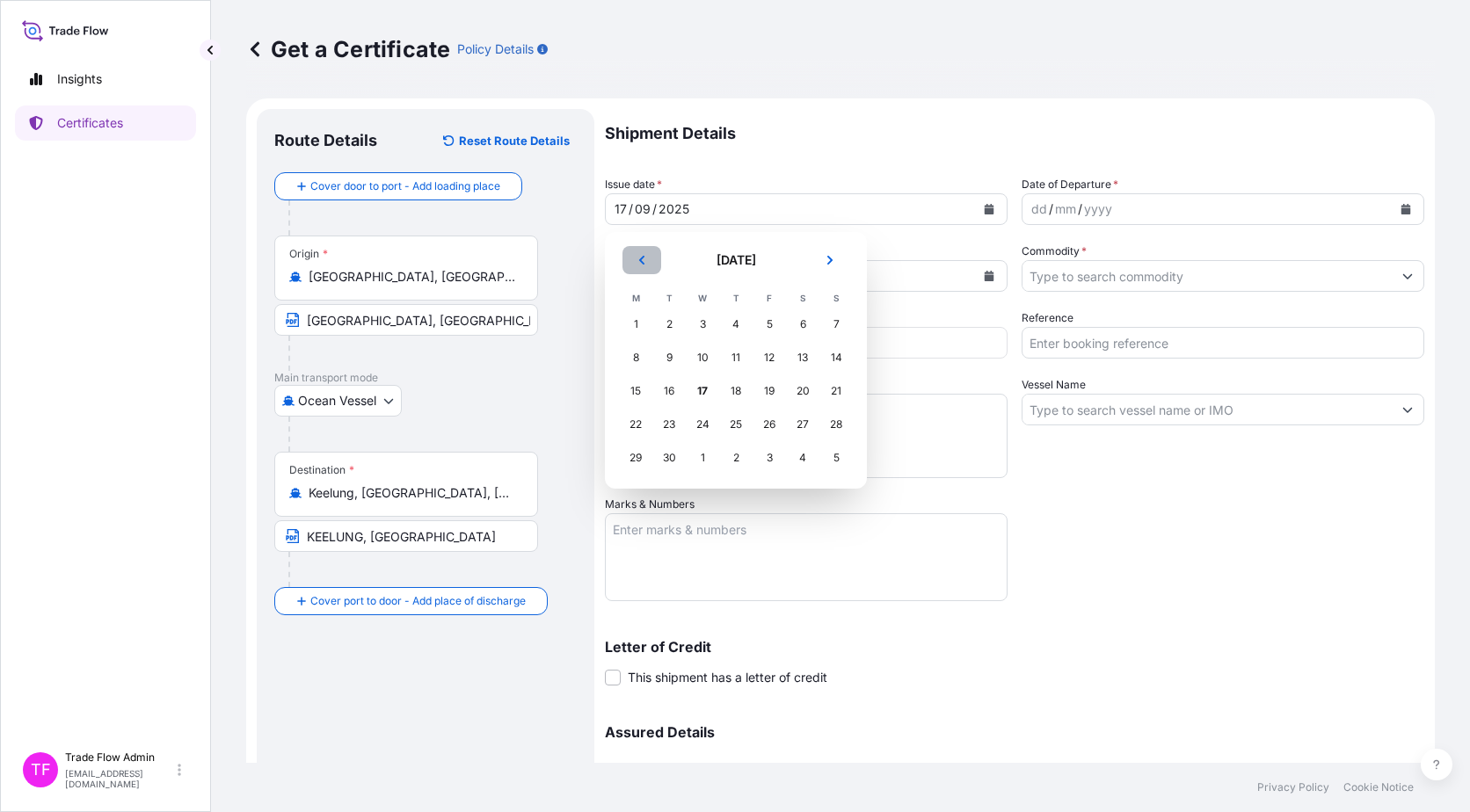
click at [632, 261] on button "Previous" at bounding box center [642, 259] width 38 height 28
click at [699, 363] on div "6" at bounding box center [702, 358] width 32 height 32
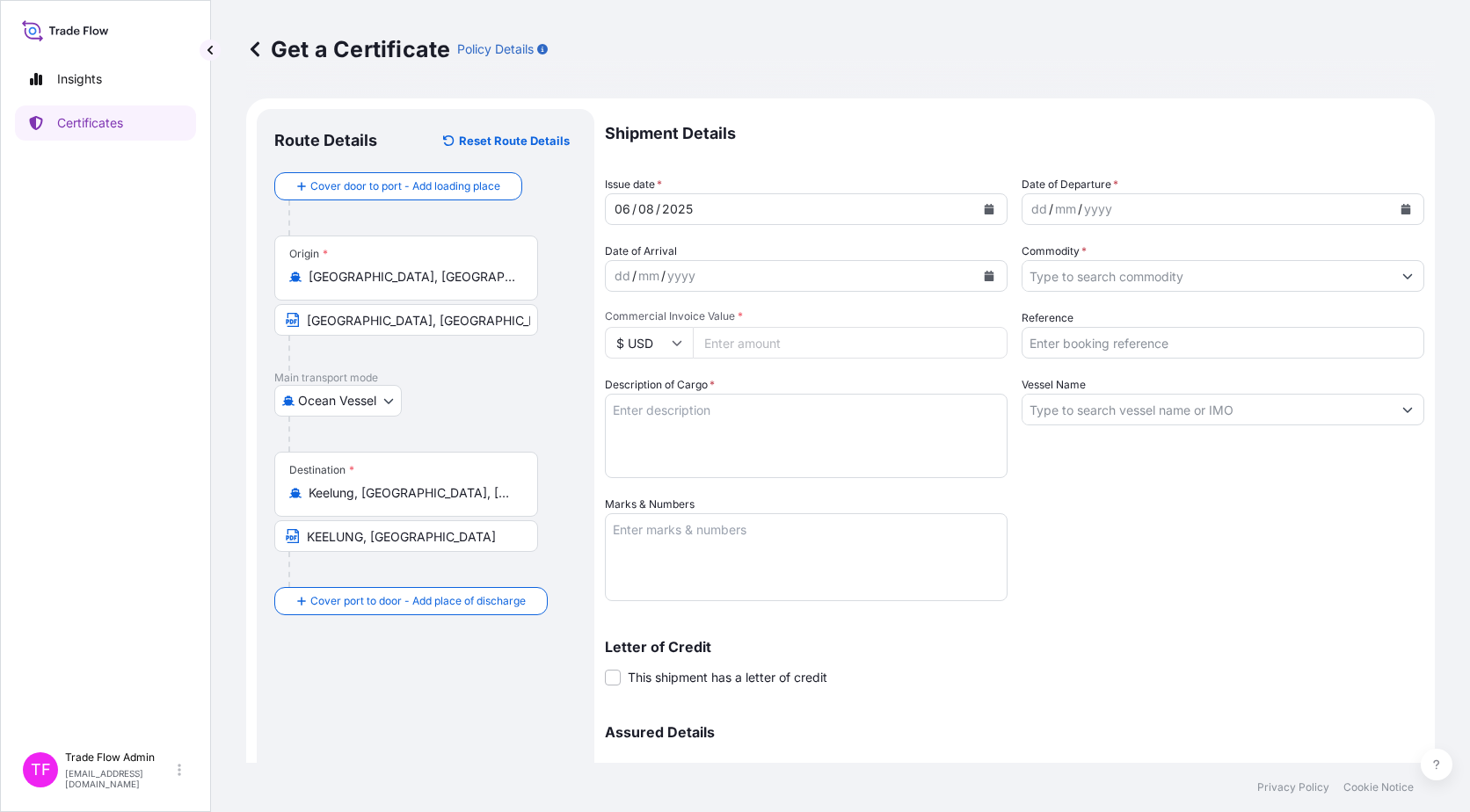
click at [1118, 198] on div "dd / mm / yyyy" at bounding box center [1207, 208] width 369 height 32
click at [1118, 204] on button "Calendar" at bounding box center [1405, 208] width 28 height 28
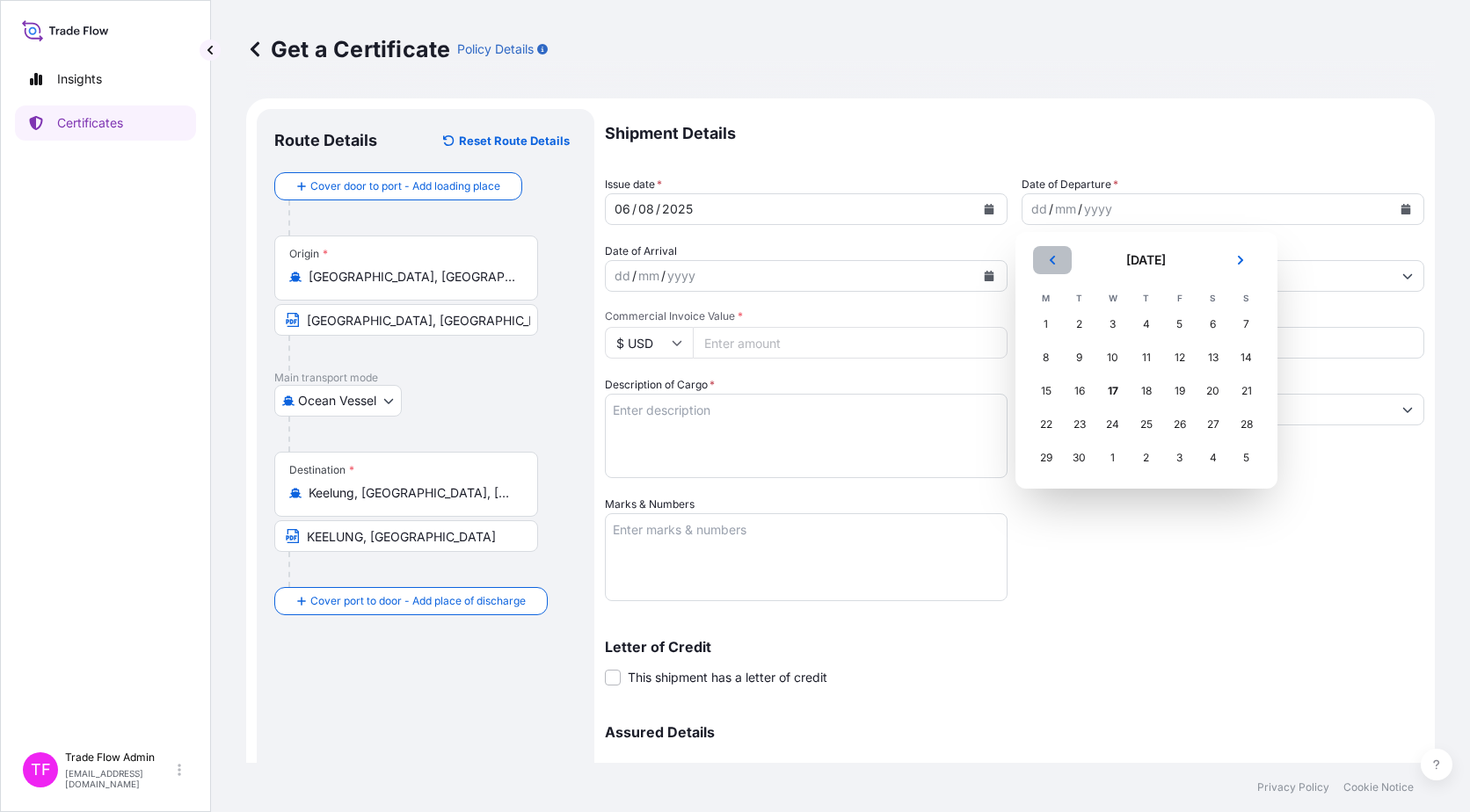
click at [1059, 267] on button "Previous" at bounding box center [1052, 259] width 38 height 28
click at [1115, 369] on div "6" at bounding box center [1113, 358] width 32 height 32
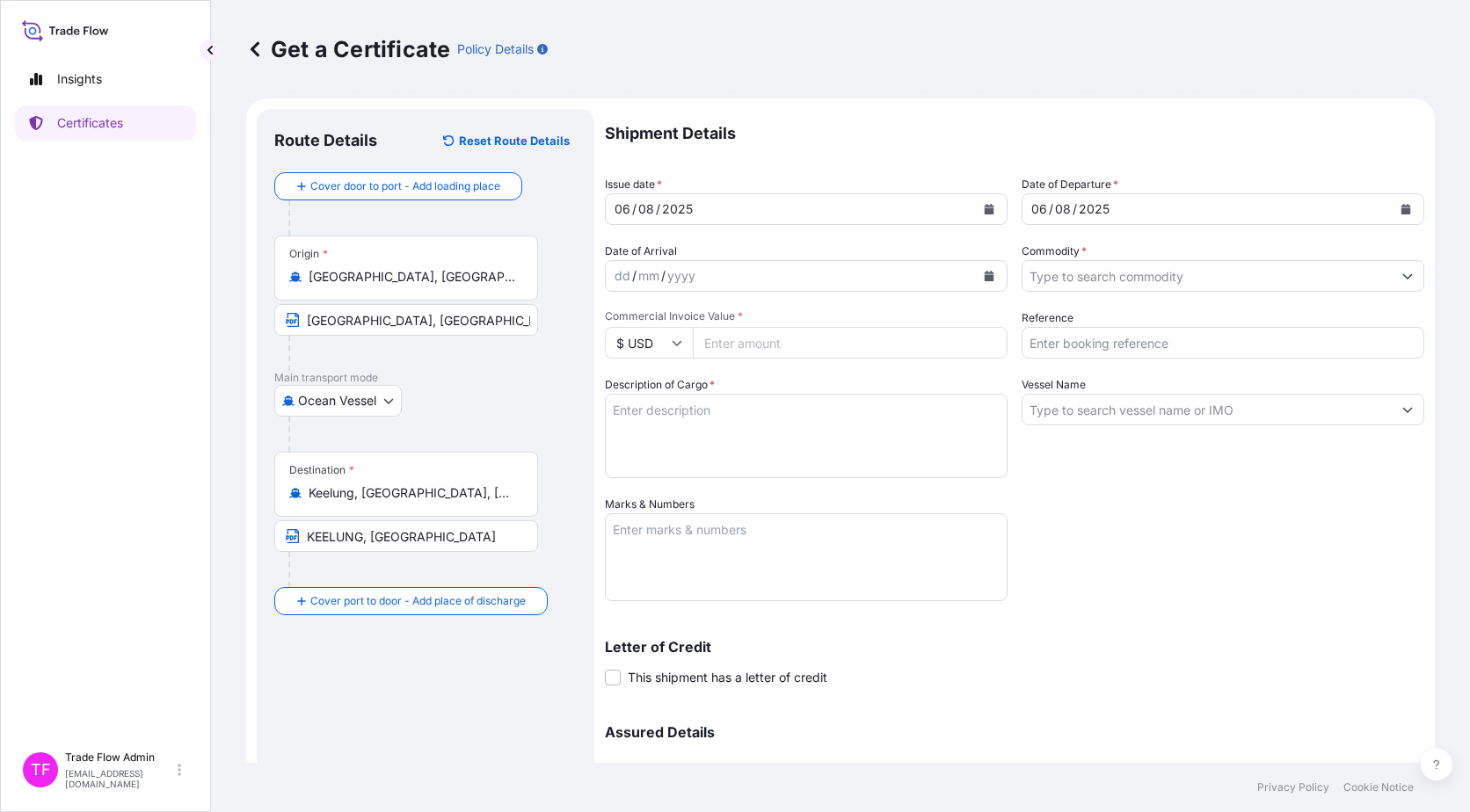
click at [1118, 277] on input "Commodity *" at bounding box center [1207, 276] width 369 height 32
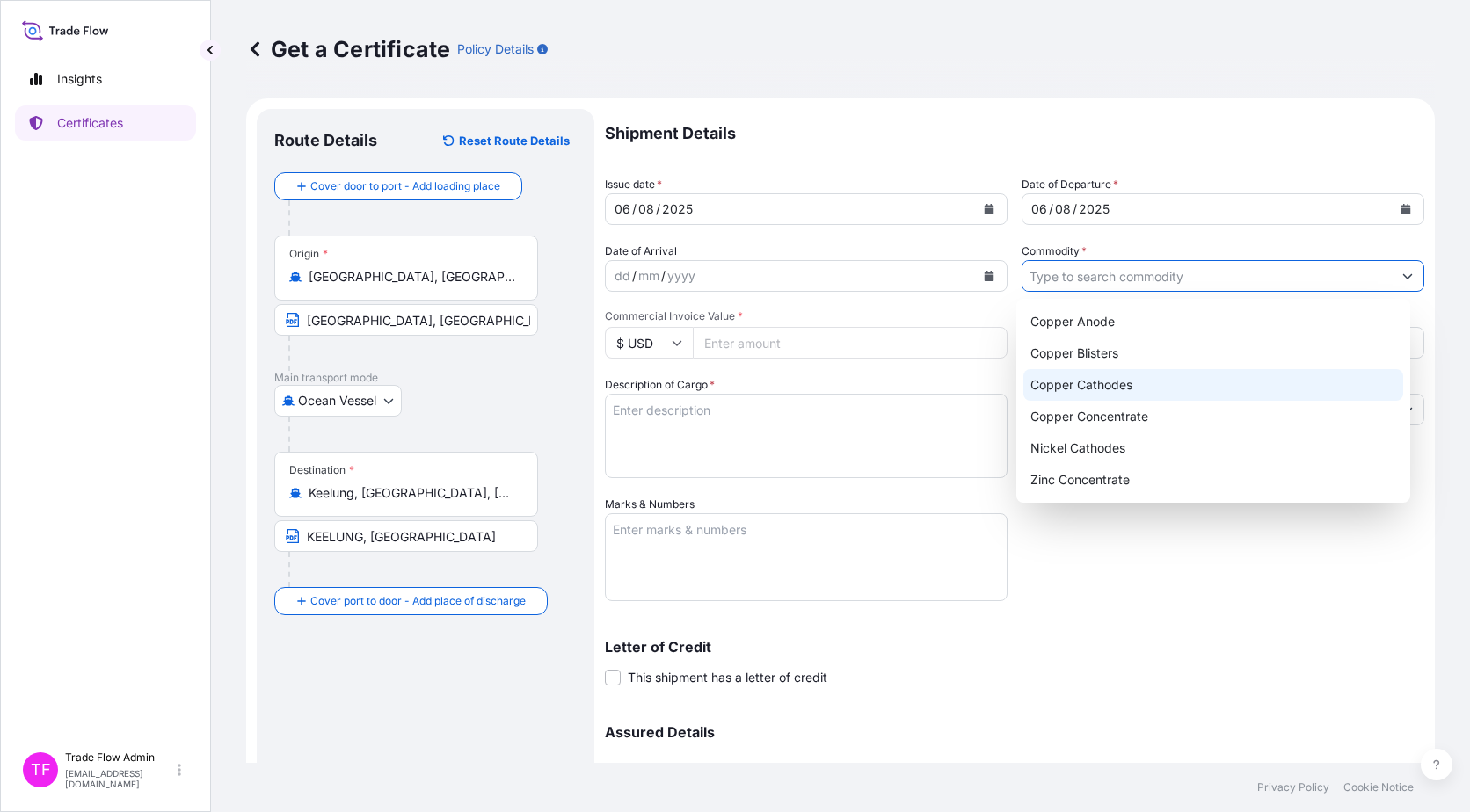
click at [1106, 396] on div "Copper Cathodes" at bounding box center [1214, 384] width 381 height 32
type input "Copper Cathodes"
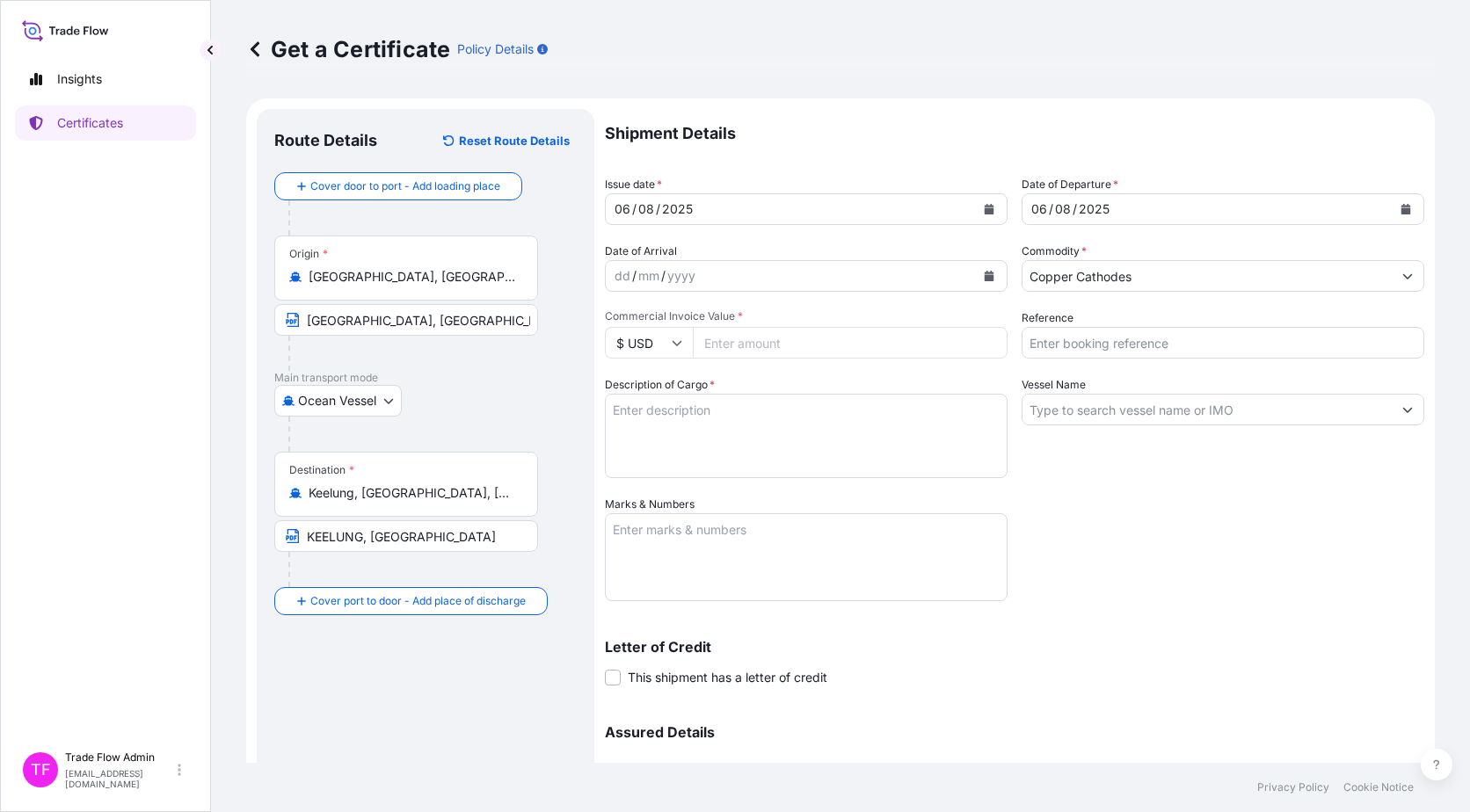
click at [819, 328] on input "Commercial Invoice Value *" at bounding box center [851, 342] width 315 height 32
paste input "2714589.51"
type input "2714589.51"
click at [1118, 347] on input "Reference" at bounding box center [1223, 342] width 403 height 32
paste input "2025-E0169-4"
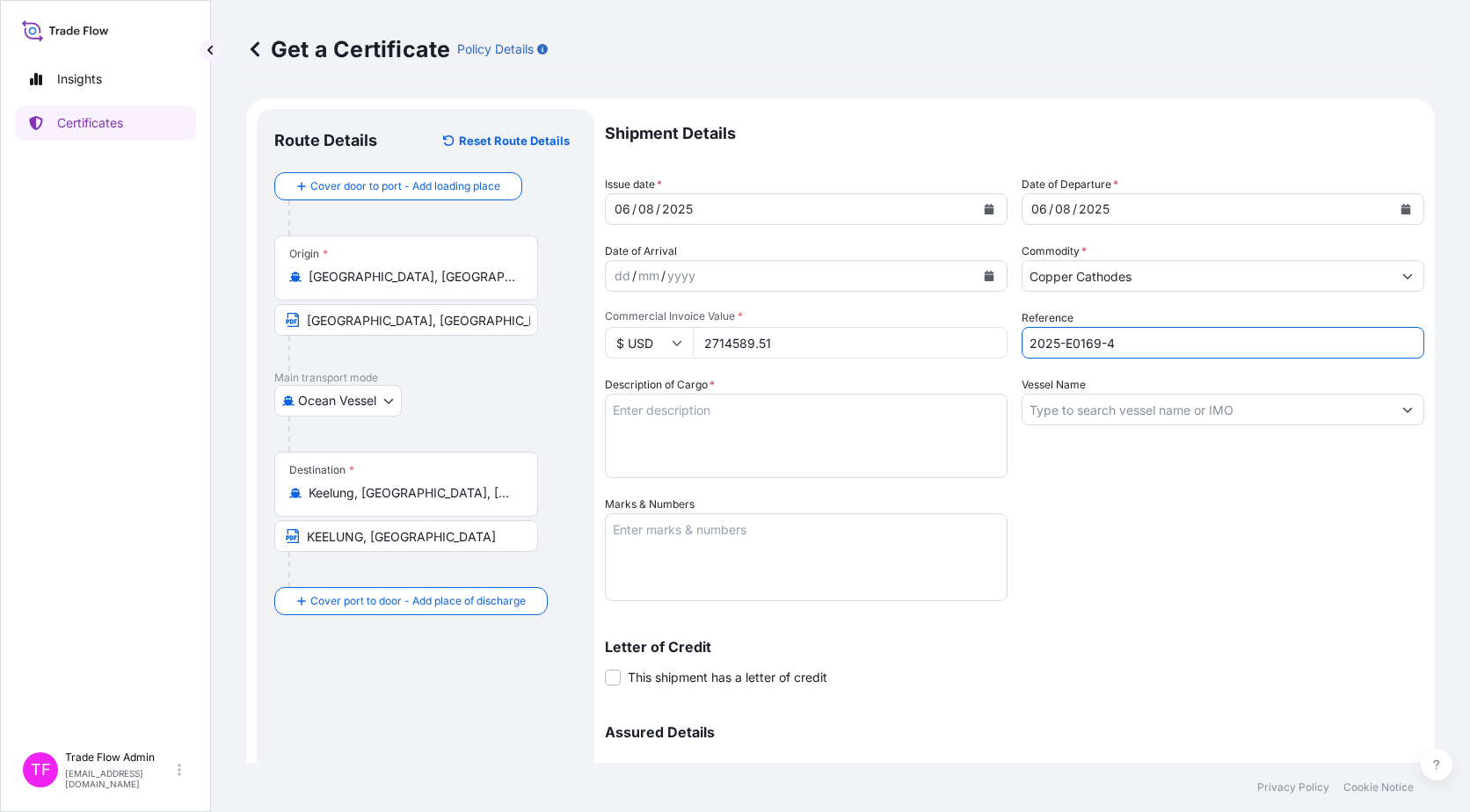
type input "2025-E0169-4"
click at [812, 421] on textarea "Description of Cargo *" at bounding box center [806, 436] width 403 height 85
paste textarea """"Commodity: LME REGISTERED GRADE A COPPER CATHODES"" ""BRAND:JINFENG TOTAL NU…"
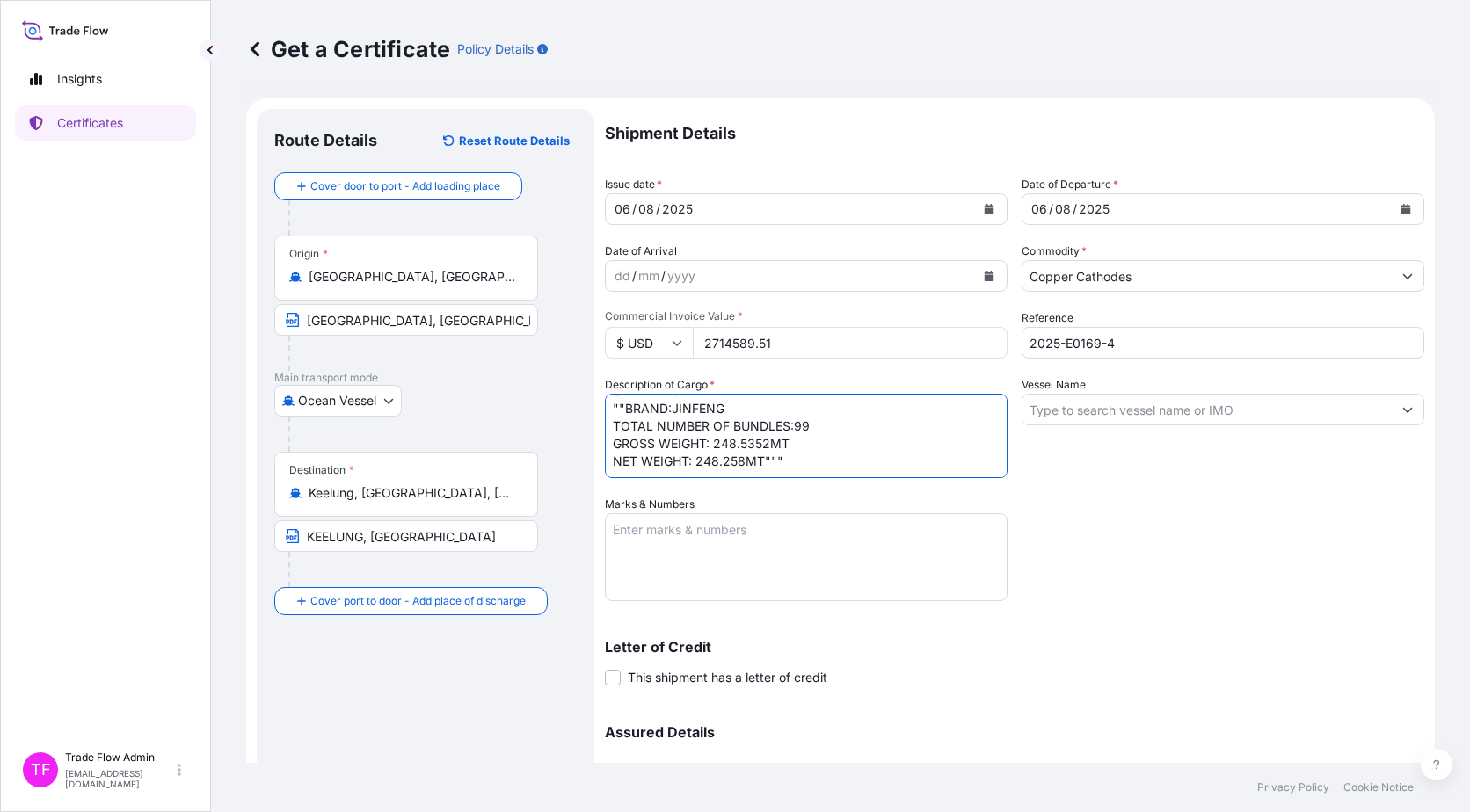
scroll to position [37, 0]
type textarea """"Commodity: LME REGISTERED GRADE A COPPER CATHODES"" ""BRAND:JINFENG TOTAL NU…"
click at [1118, 522] on div "Shipment Details Issue date * [DATE] Date of Departure * [DATE] Date of Arrival…" at bounding box center [1015, 494] width 820 height 771
click at [1118, 413] on input "Vessel Name" at bounding box center [1207, 410] width 369 height 32
paste input "[PERSON_NAME]"
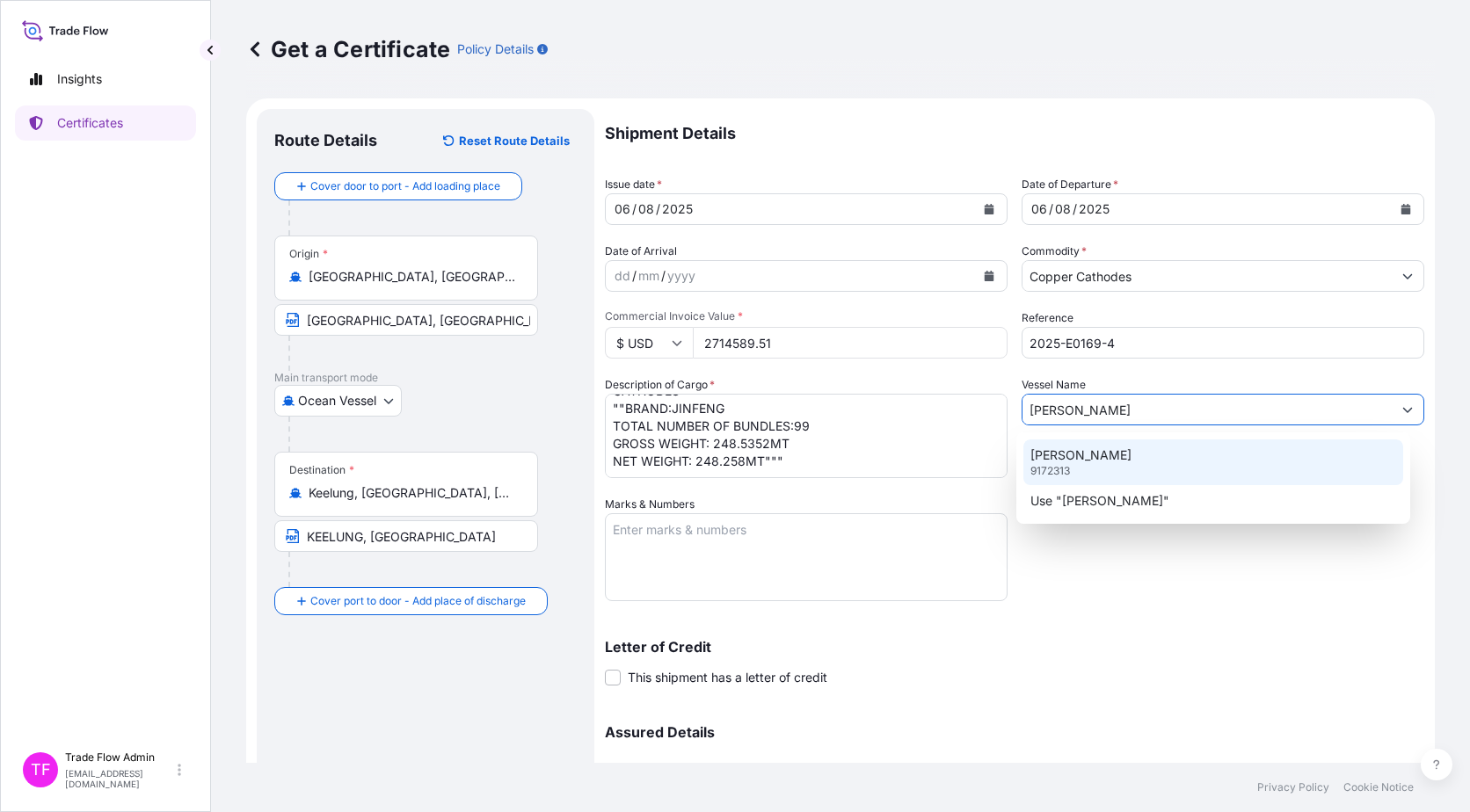
click at [1109, 454] on div "[PERSON_NAME] 9172313" at bounding box center [1214, 462] width 381 height 46
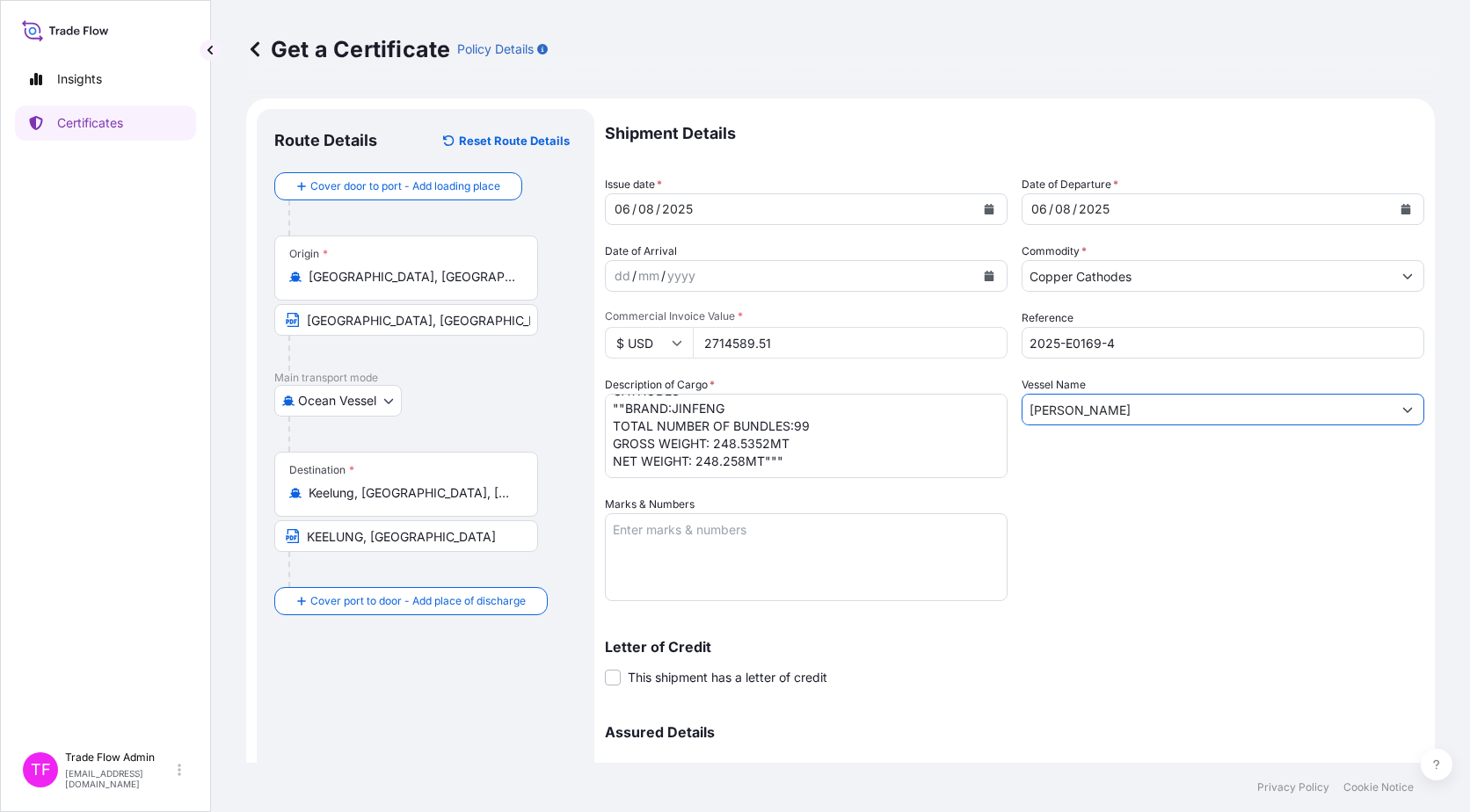
type input "[PERSON_NAME]"
click at [670, 522] on textarea "Marks & Numbers" at bounding box center [806, 557] width 403 height 88
paste textarea "B/L NO. APN0128607"
type textarea "B/L NO. APN0128607"
click at [1092, 522] on div "Shipment Details Issue date * [DATE] Date of Departure * [DATE] Date of Arrival…" at bounding box center [1015, 494] width 820 height 771
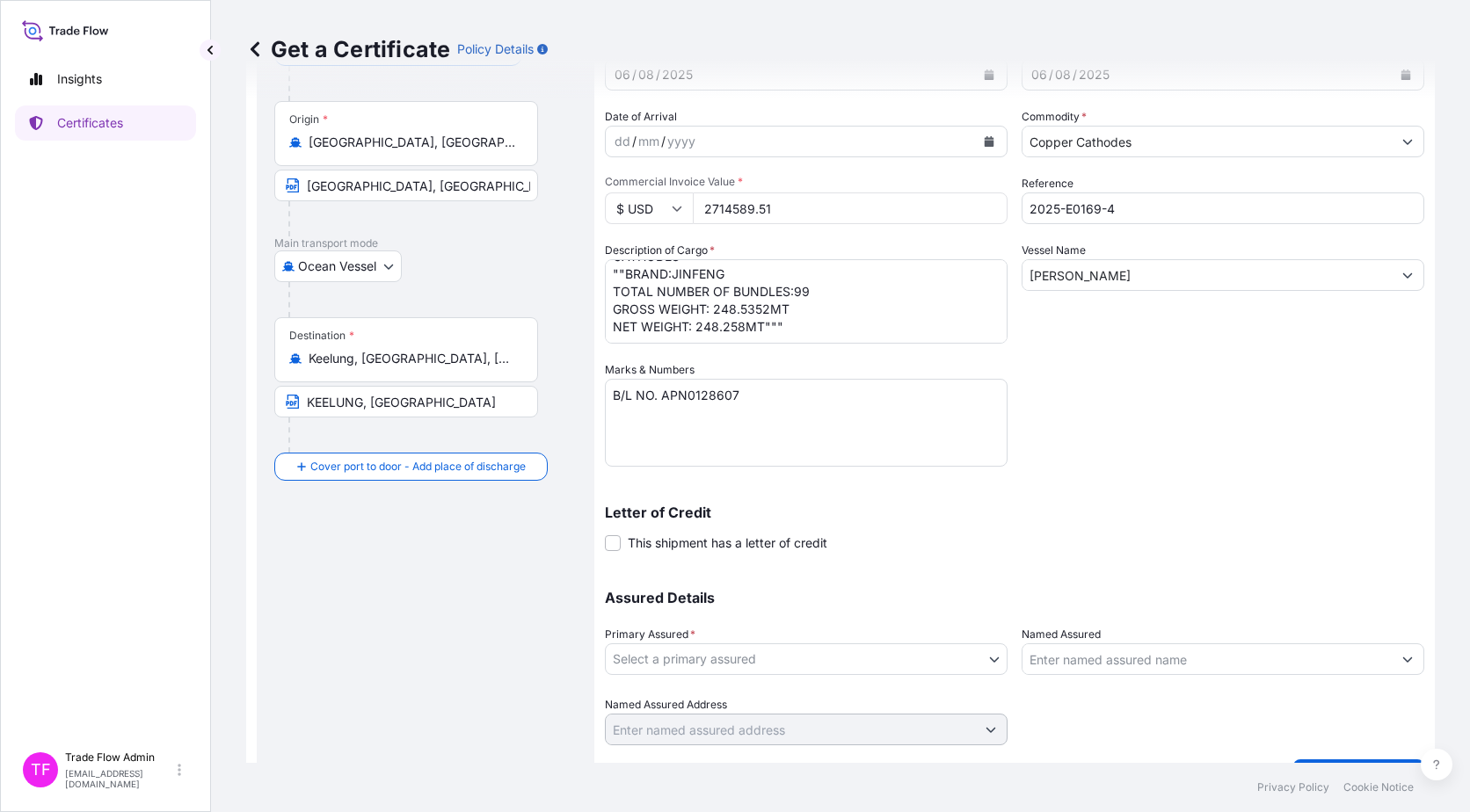
scroll to position [158, 0]
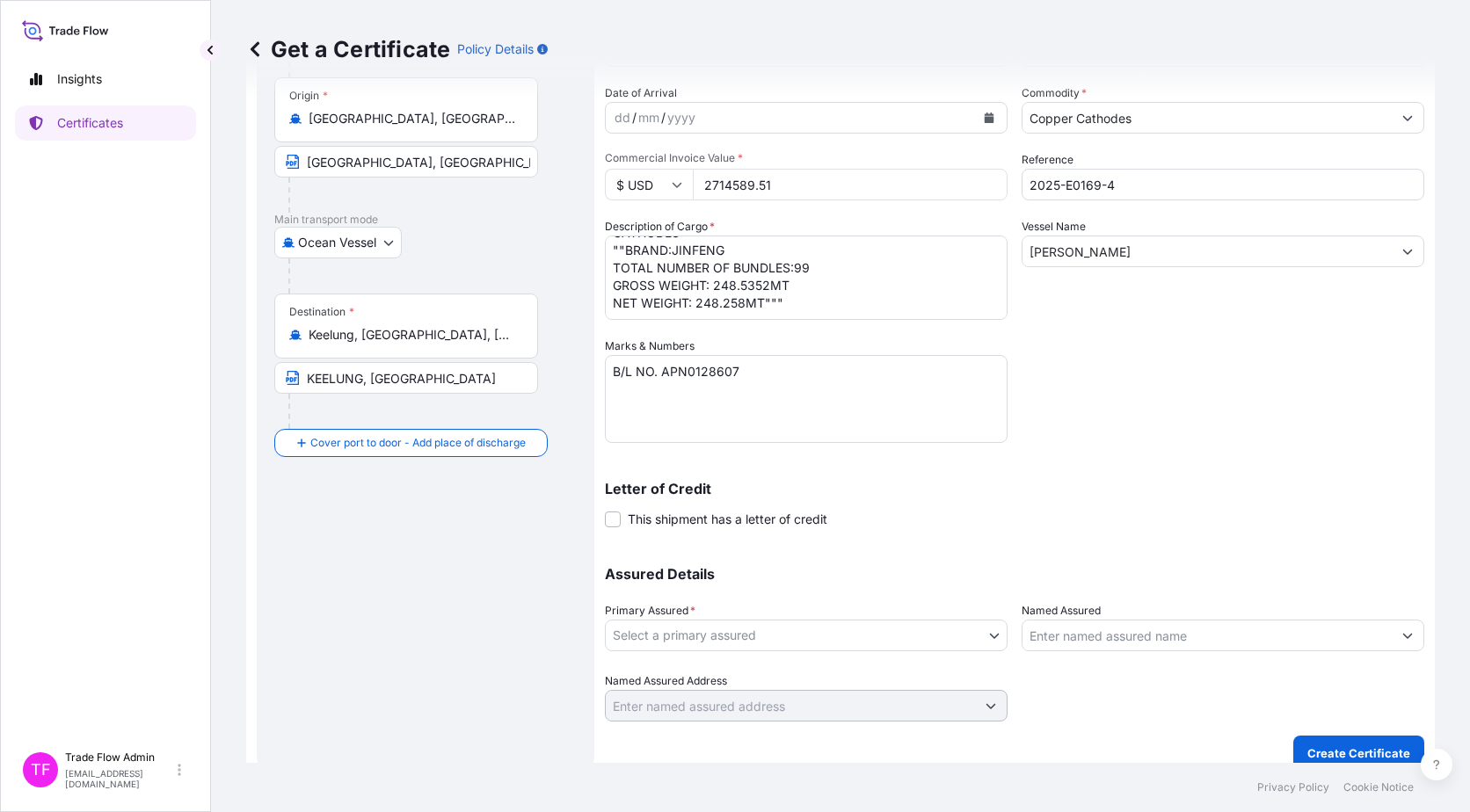
click at [689, 522] on body "Insights Certificates TF Trade Flow Admin [EMAIL_ADDRESS][DOMAIN_NAME] Get a Ce…" at bounding box center [735, 406] width 1470 height 812
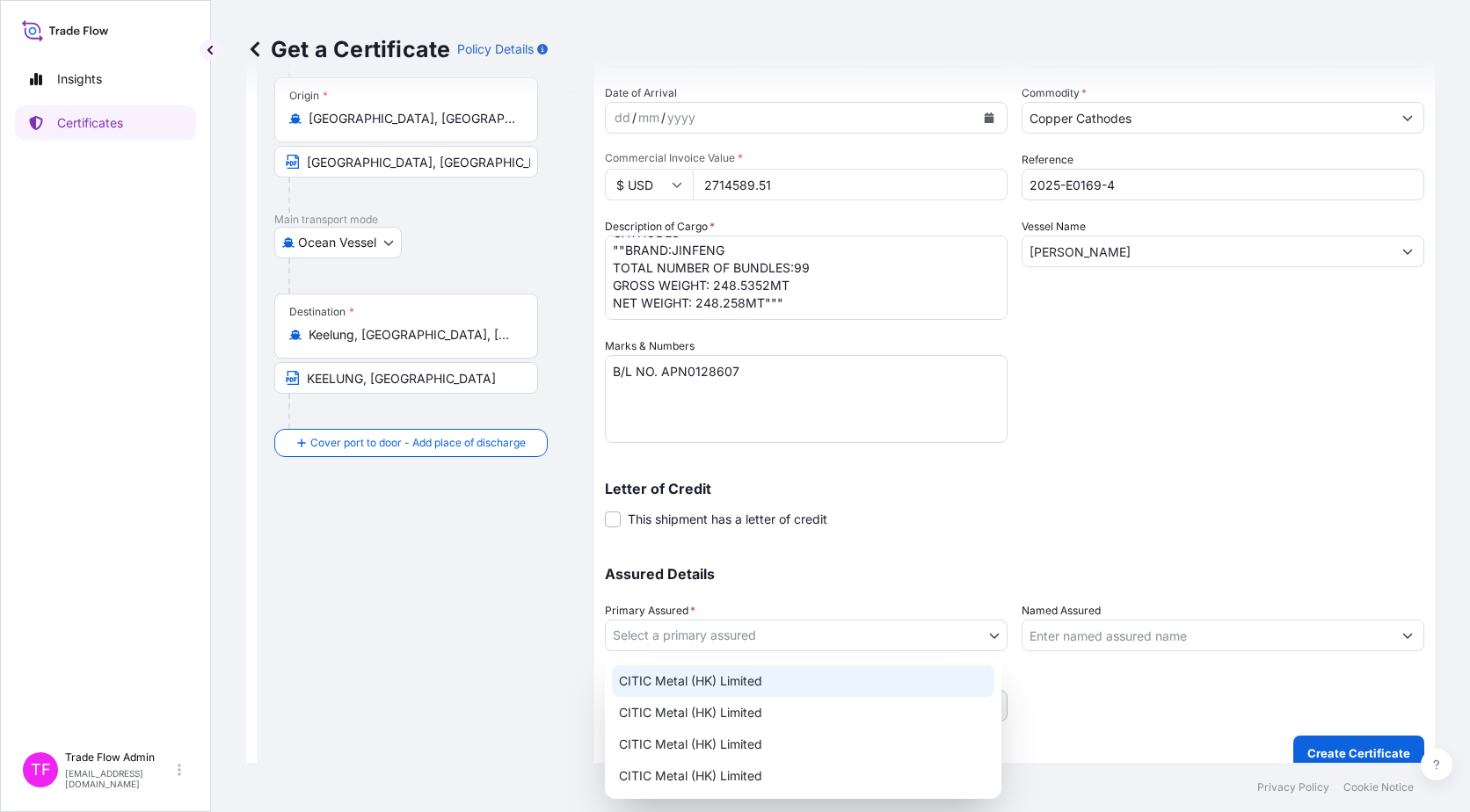
click at [723, 522] on div "CITIC Metal (HK) Limited" at bounding box center [803, 681] width 383 height 32
select select "31478"
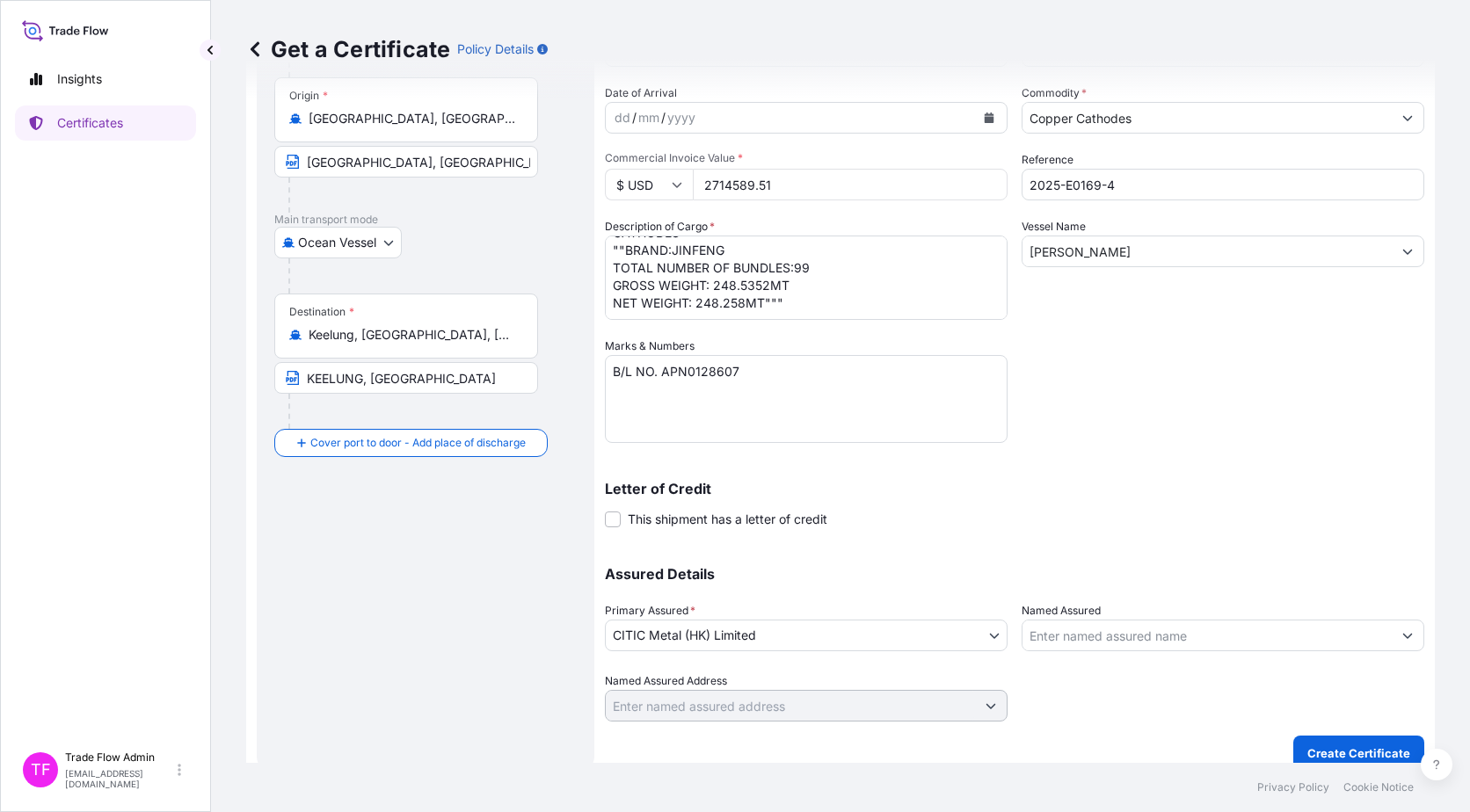
click at [908, 484] on p "Letter of Credit" at bounding box center [1015, 488] width 820 height 14
click at [903, 494] on p "Letter of Credit" at bounding box center [1015, 488] width 820 height 14
click at [1118, 482] on p "Letter of Credit" at bounding box center [1015, 488] width 820 height 14
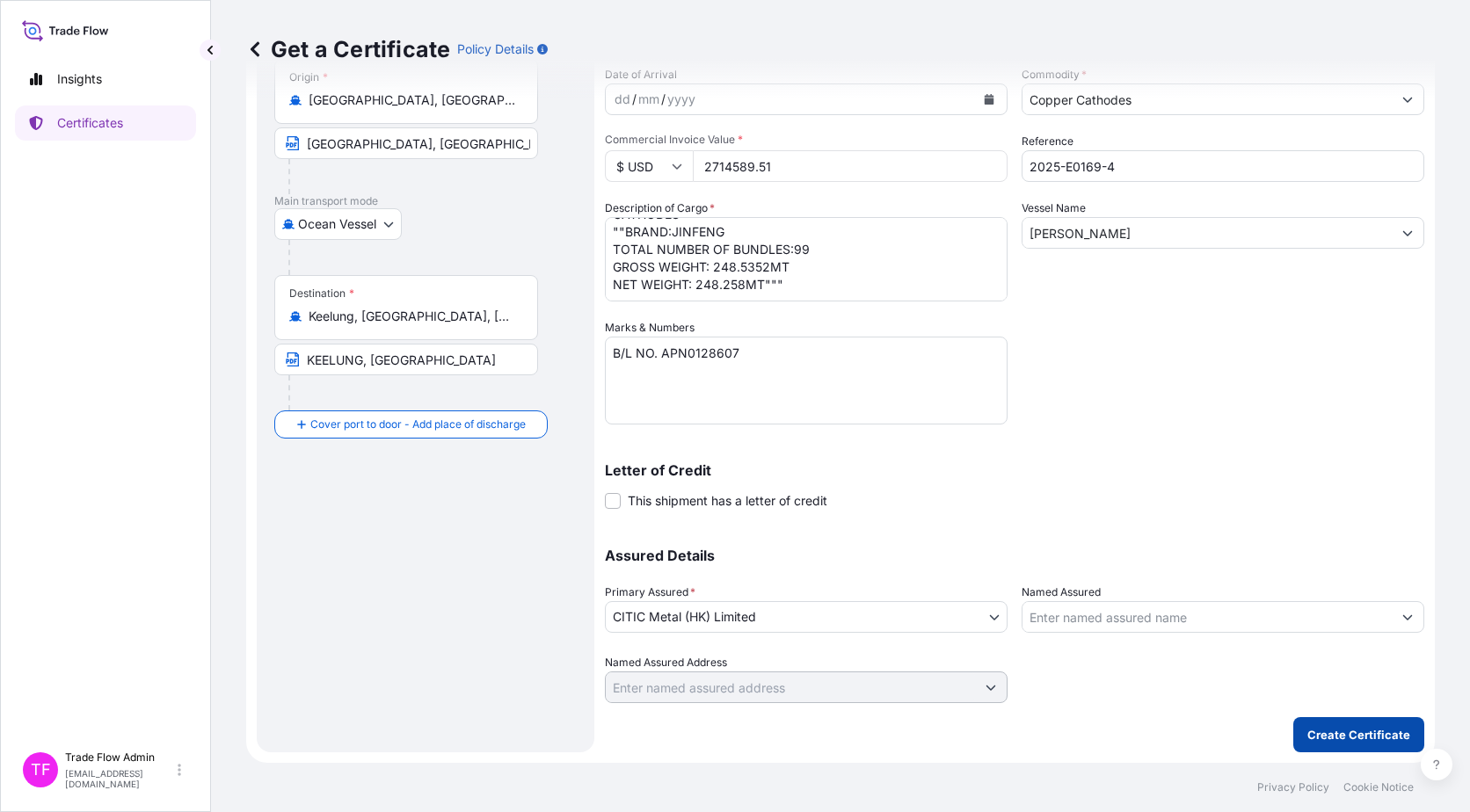
click at [1118, 522] on button "Create Certificate" at bounding box center [1359, 735] width 131 height 36
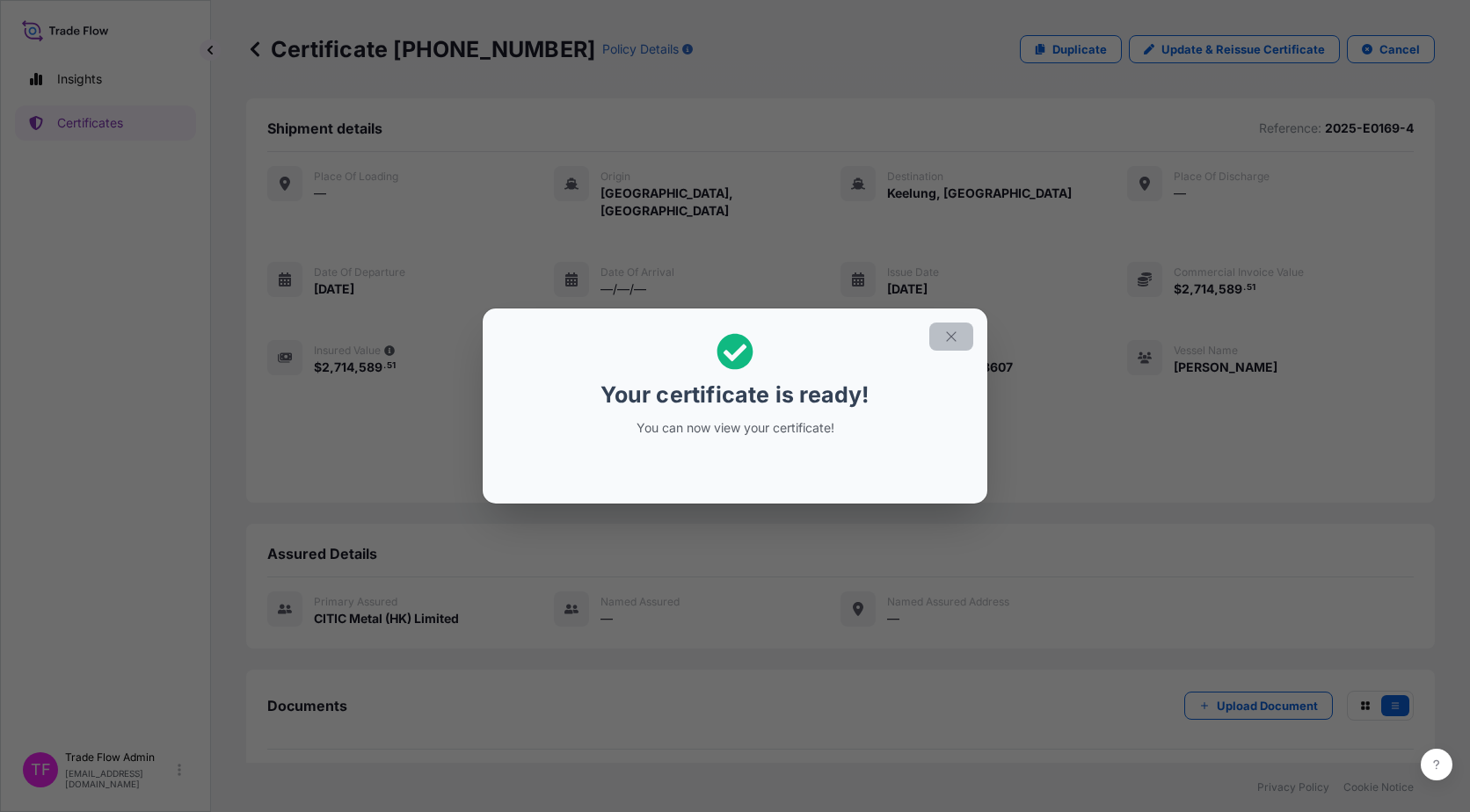
click at [946, 328] on button "button" at bounding box center [951, 336] width 44 height 28
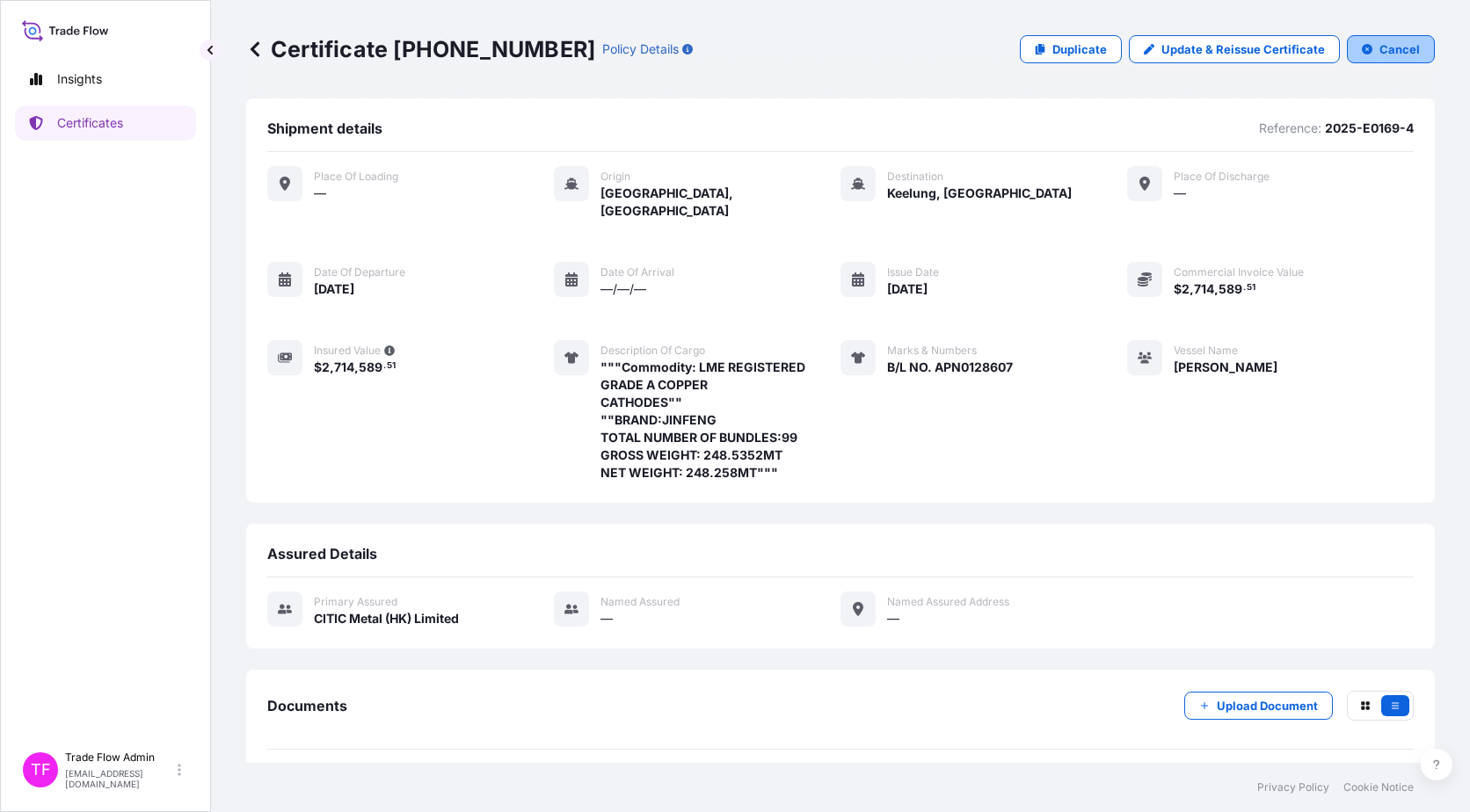
click at [1118, 45] on button "Cancel" at bounding box center [1391, 49] width 88 height 28
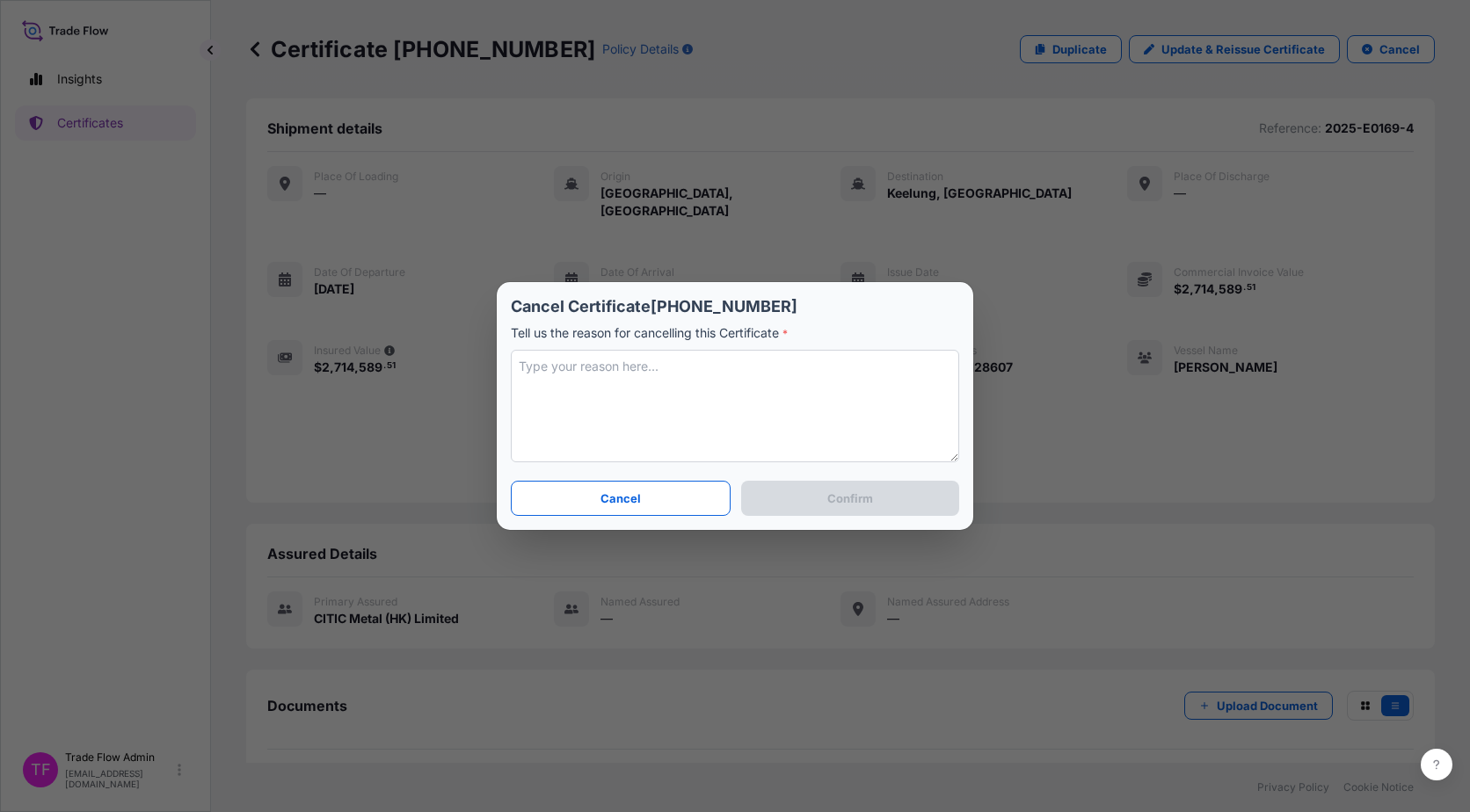
click at [717, 421] on textarea at bounding box center [735, 406] width 448 height 113
type textarea "TEST"
click at [903, 499] on button "Confirm" at bounding box center [850, 498] width 218 height 36
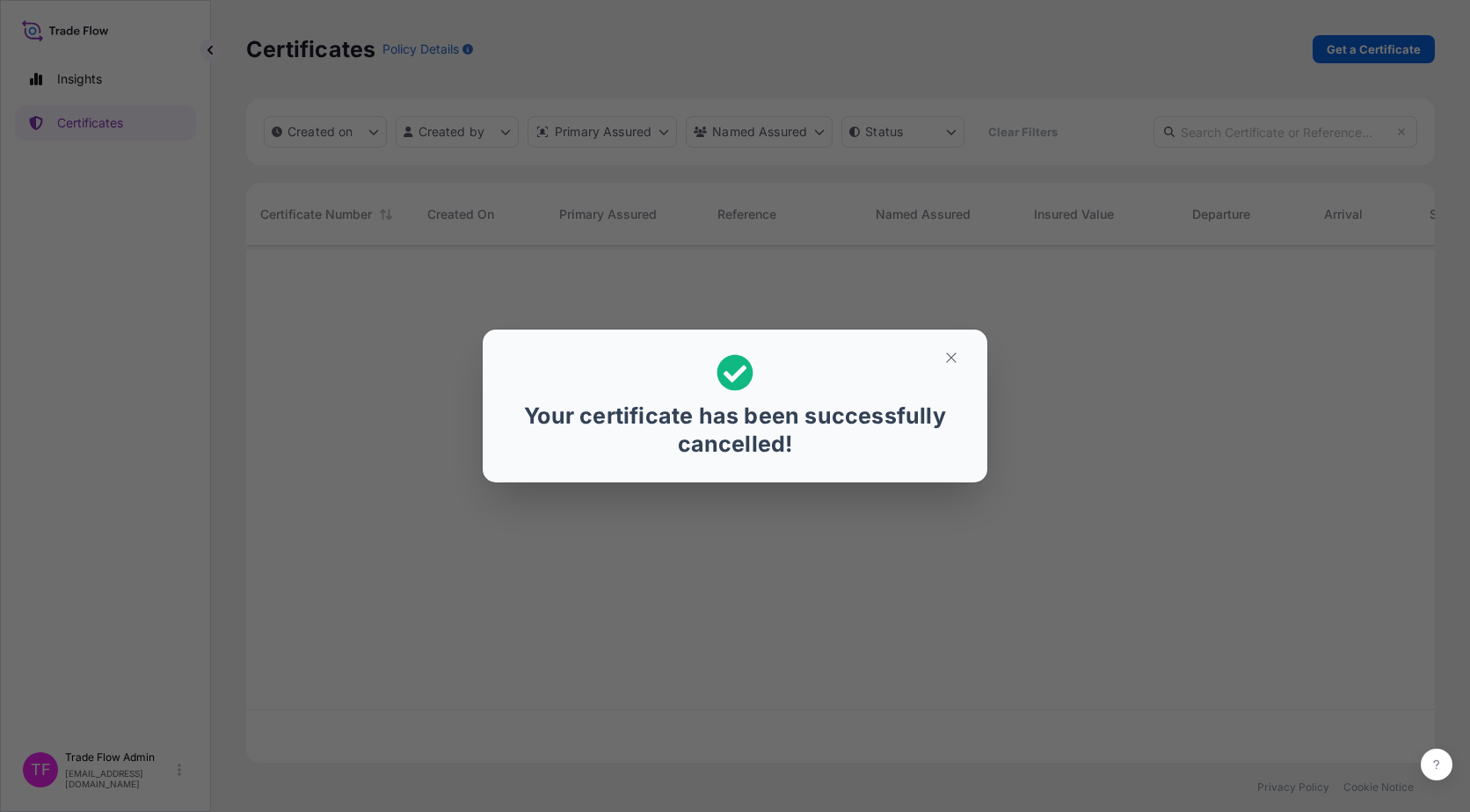
scroll to position [513, 1176]
click at [954, 355] on icon "button" at bounding box center [951, 357] width 15 height 15
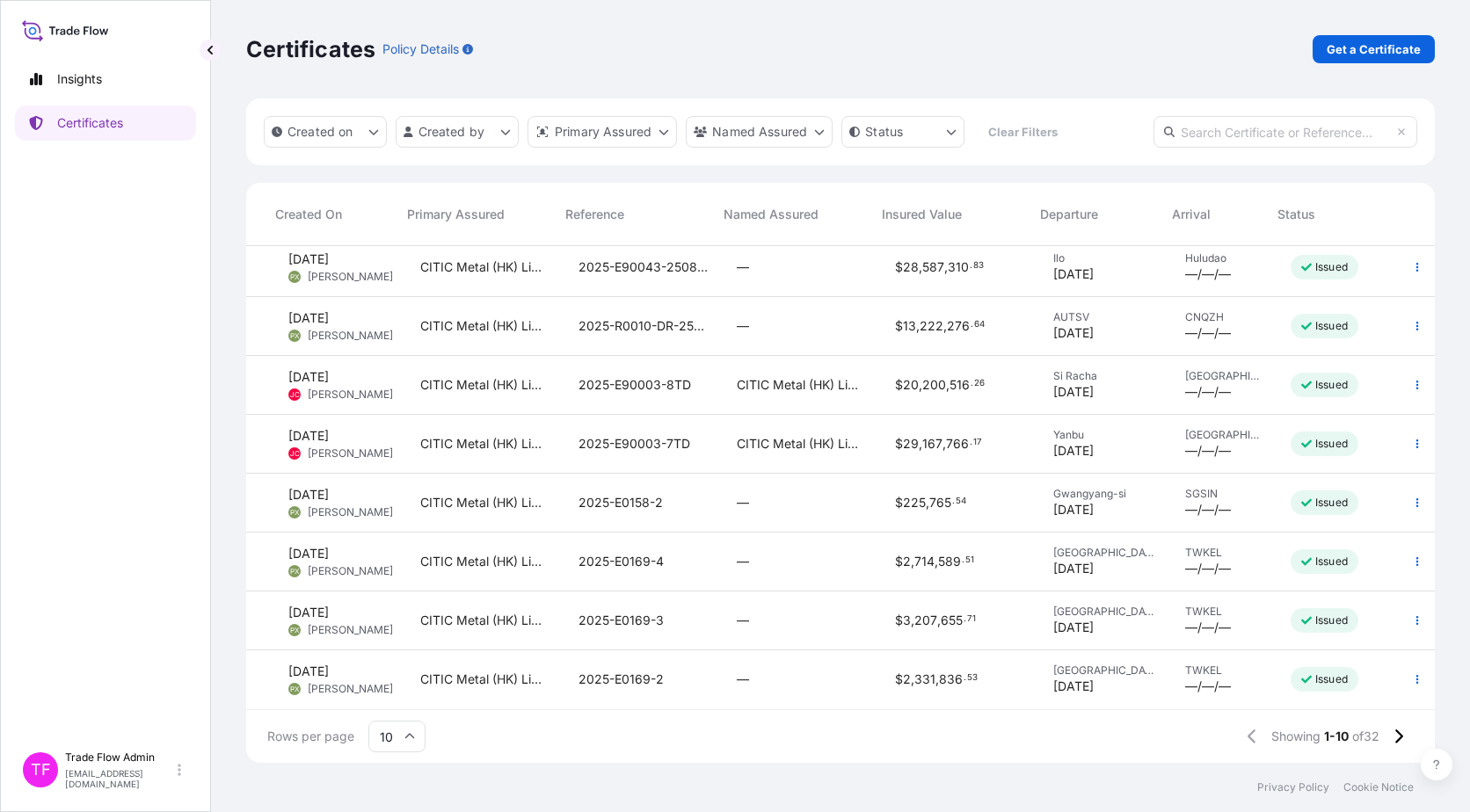
scroll to position [0, 152]
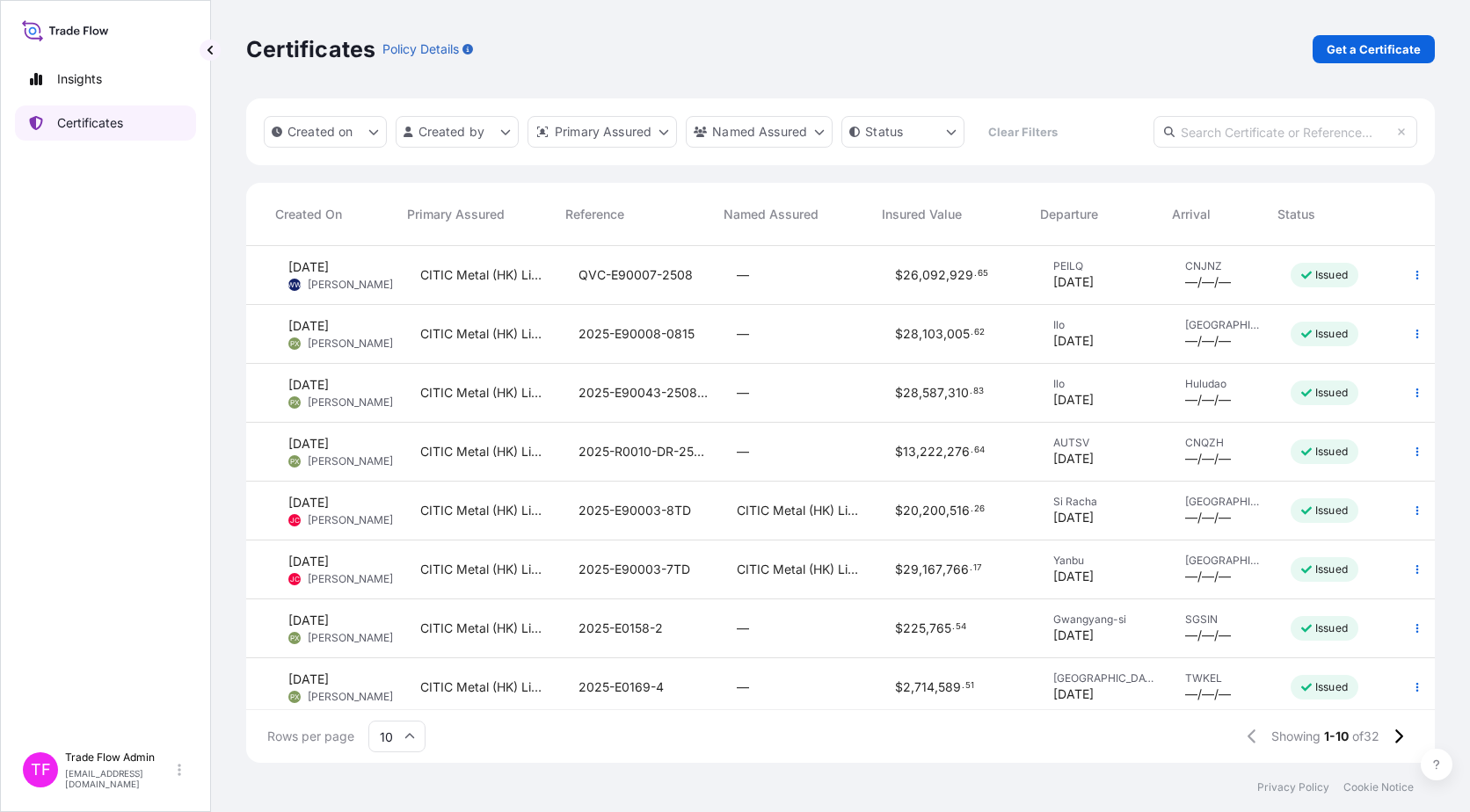
click at [105, 98] on div "Insights Certificates" at bounding box center [105, 394] width 181 height 697
click at [102, 77] on p "Insights" at bounding box center [79, 78] width 45 height 17
select select "2025"
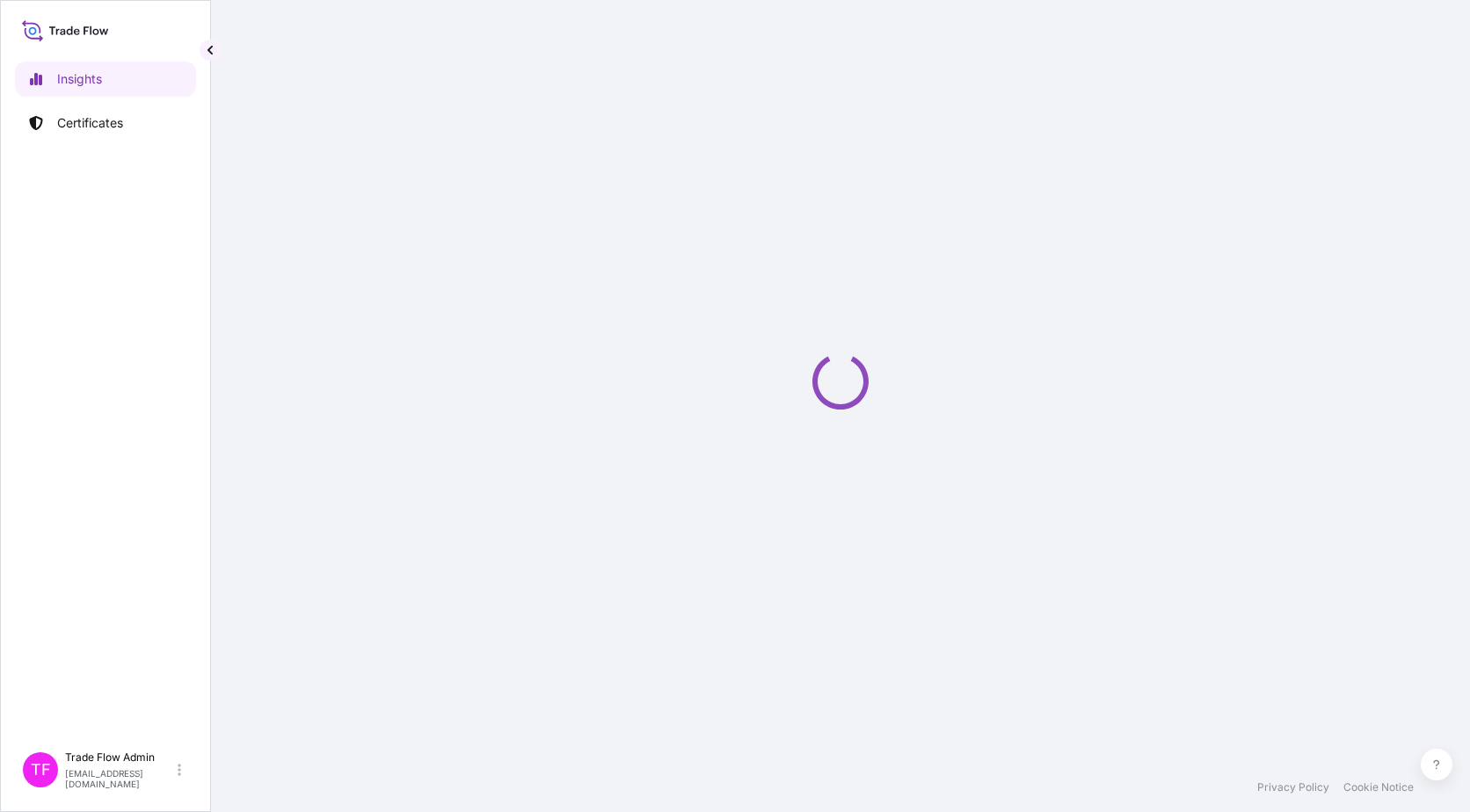
select select "2025"
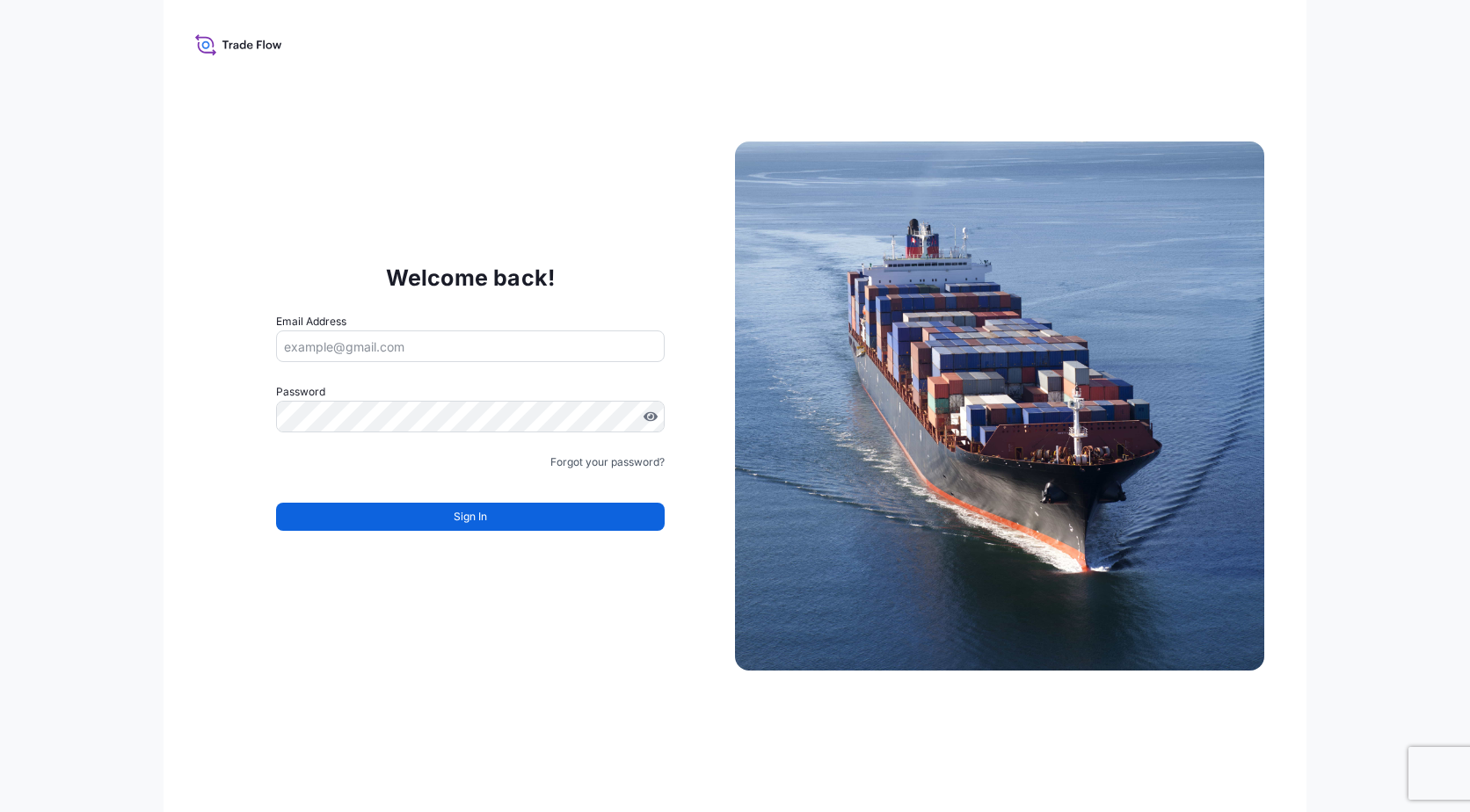
click at [513, 347] on input "Email Address" at bounding box center [470, 346] width 389 height 32
paste input "[EMAIL_ADDRESS][DOMAIN_NAME]"
type input "[EMAIL_ADDRESS][DOMAIN_NAME]"
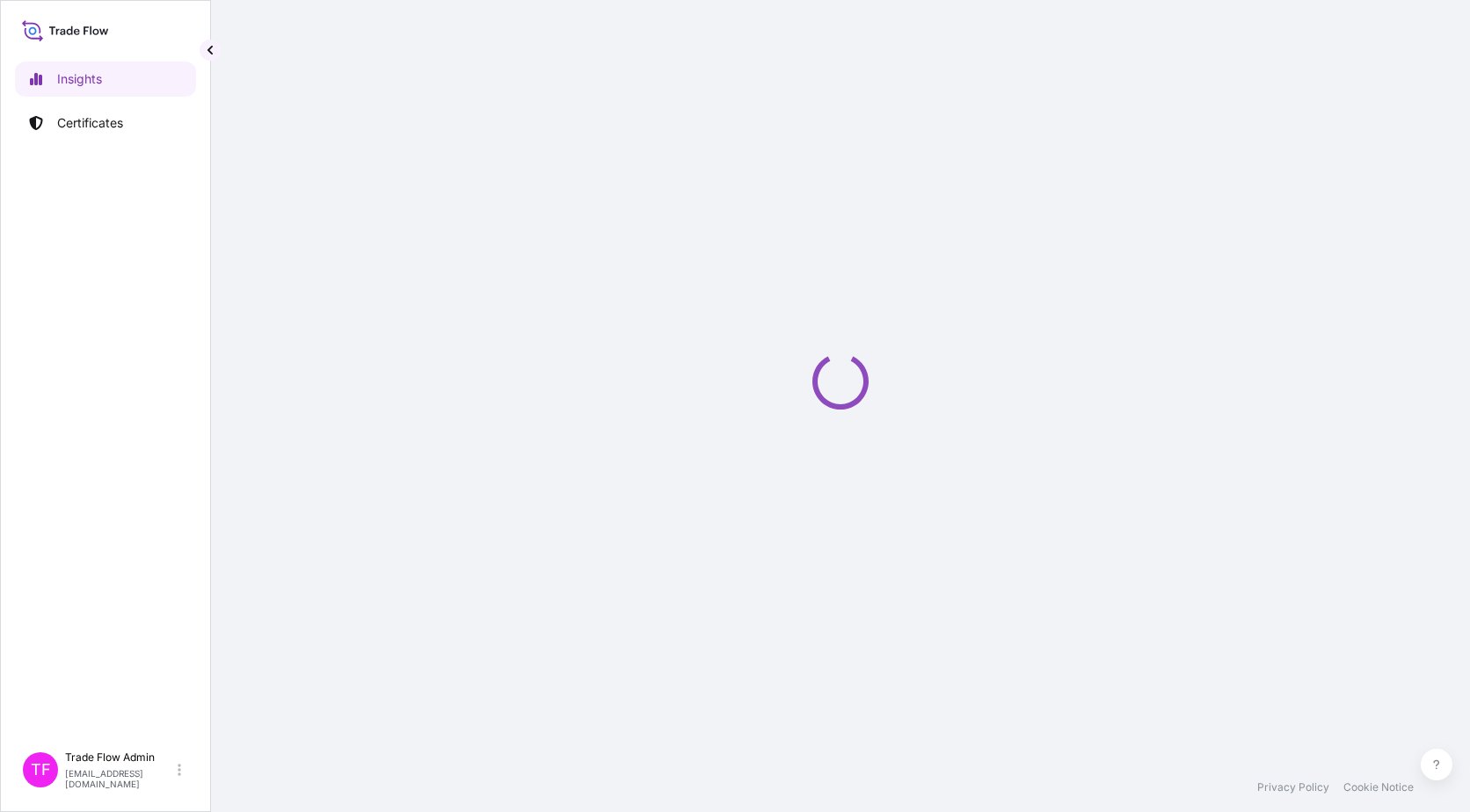
select select "2025"
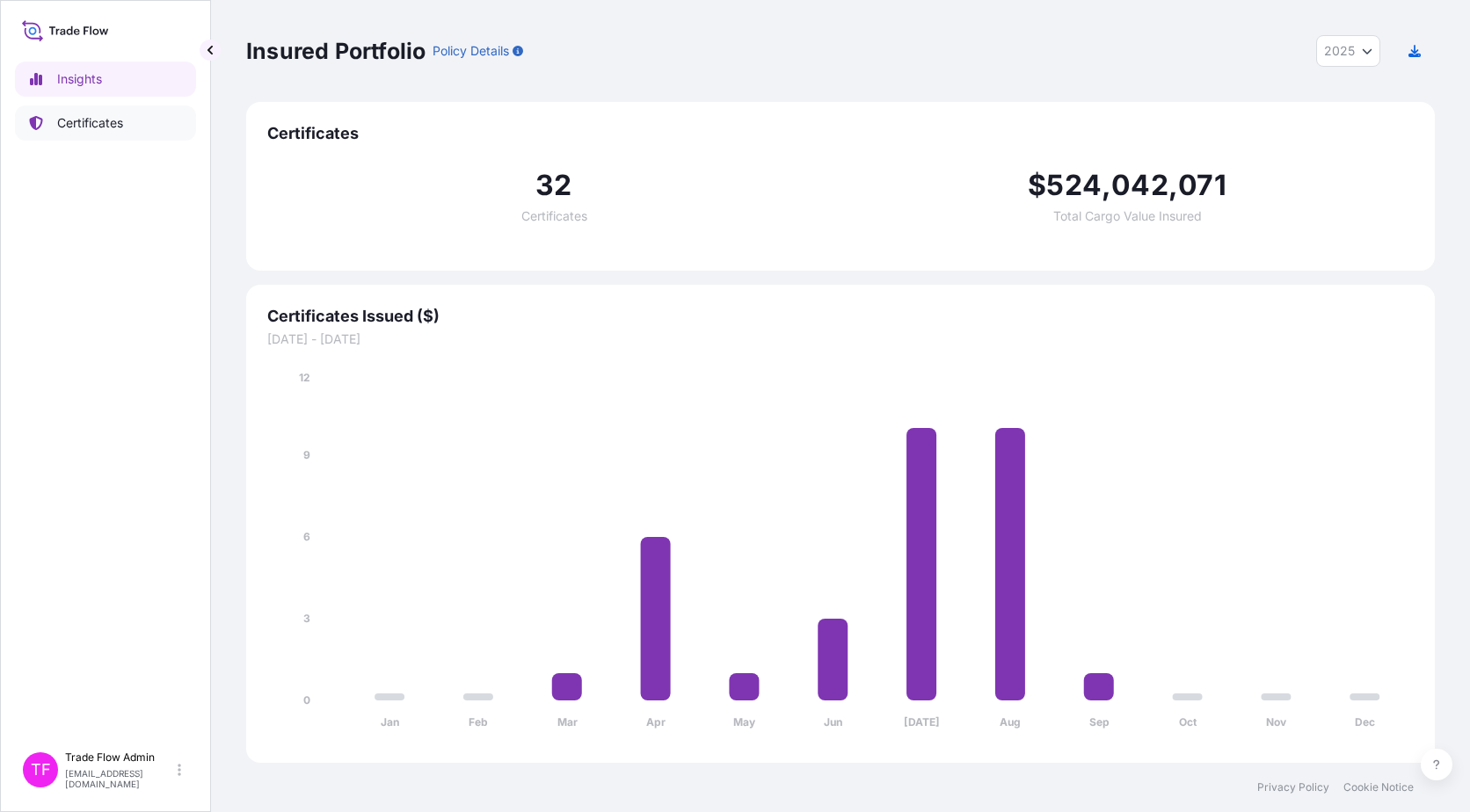
click at [87, 124] on p "Certificates" at bounding box center [90, 123] width 66 height 17
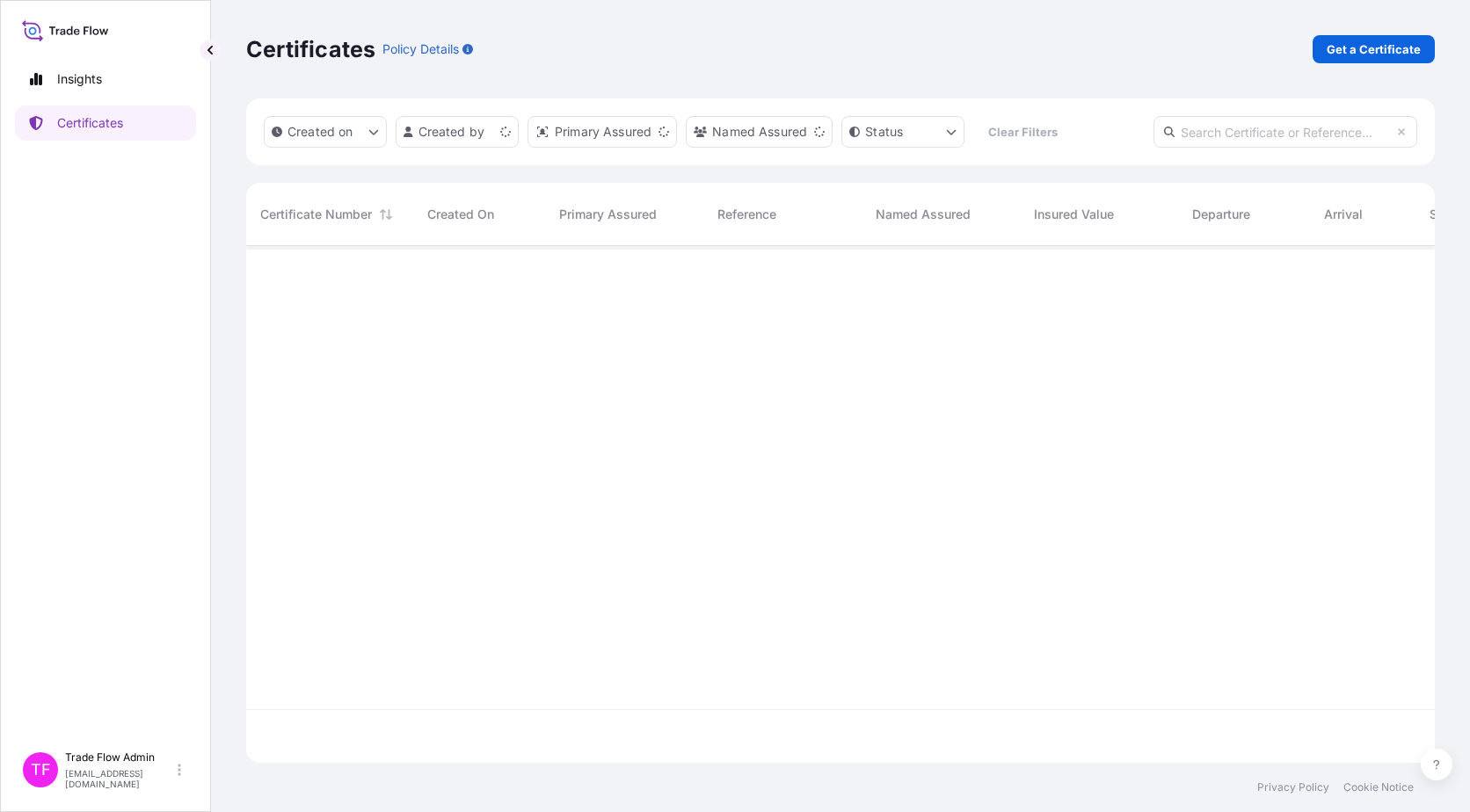
scroll to position [513, 1176]
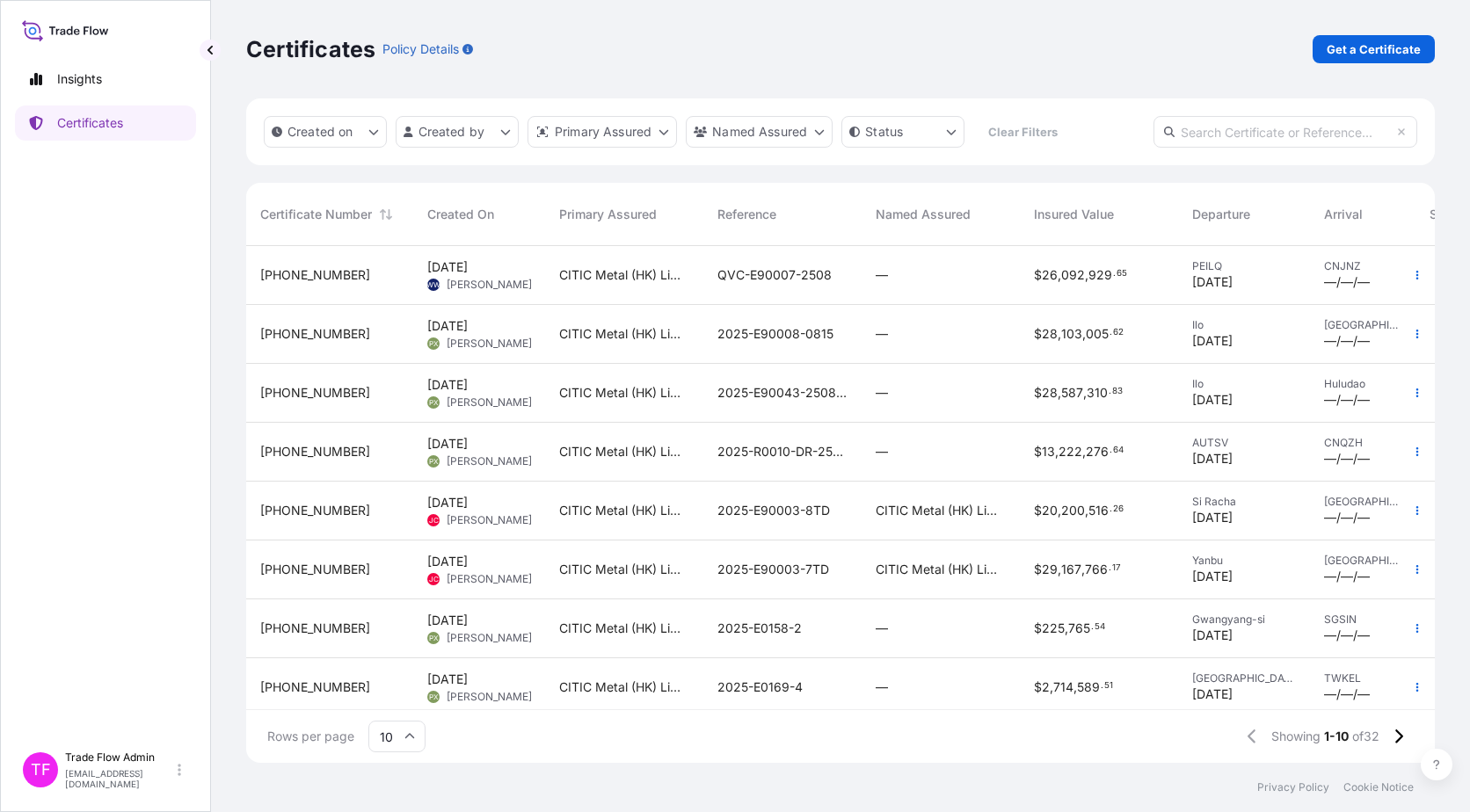
click at [1319, 136] on input "text" at bounding box center [1286, 131] width 264 height 32
paste input "[PHONE_NUMBER]"
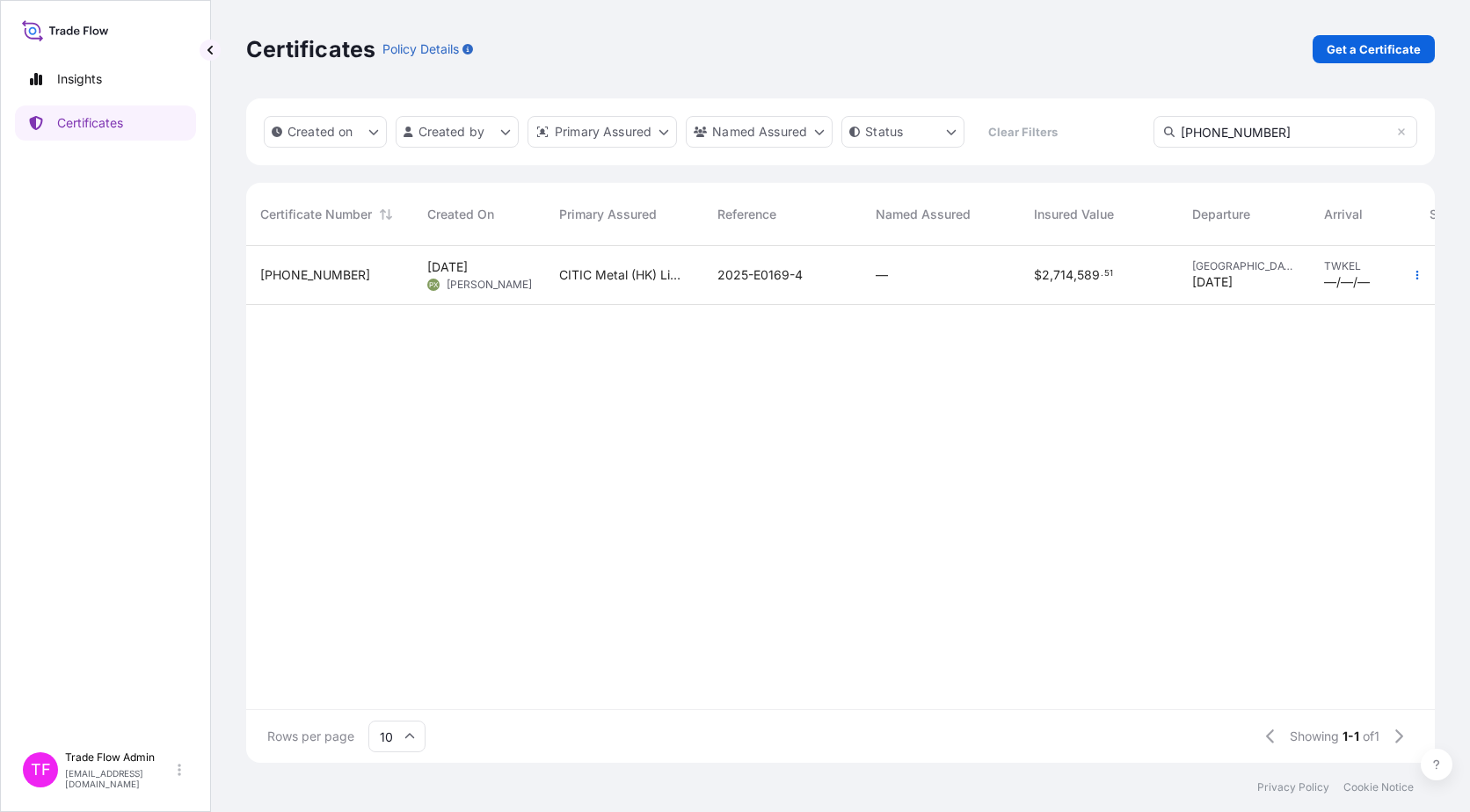
type input "[PHONE_NUMBER]"
click at [815, 287] on div "2025-E0169-4" at bounding box center [782, 275] width 158 height 59
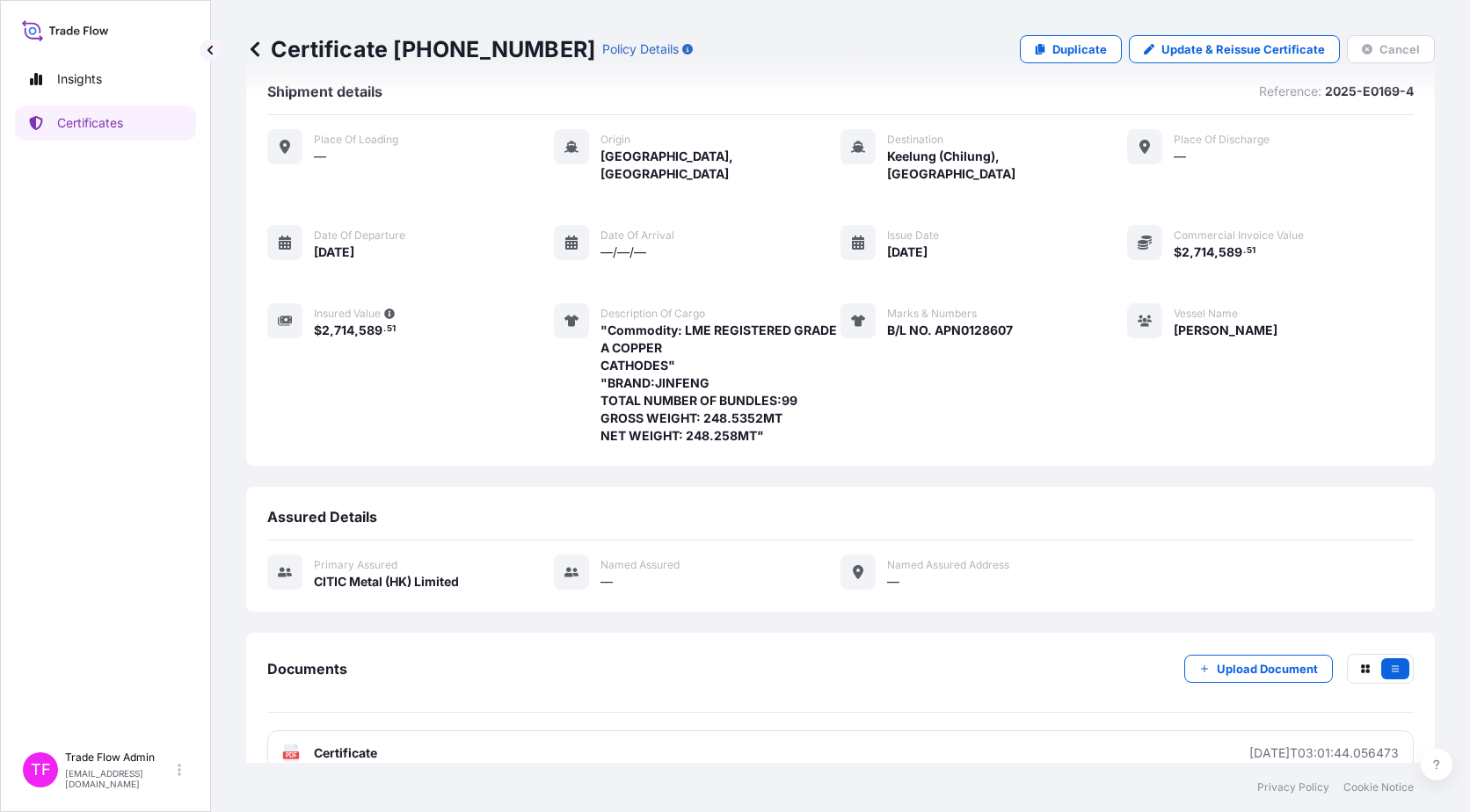
scroll to position [54, 0]
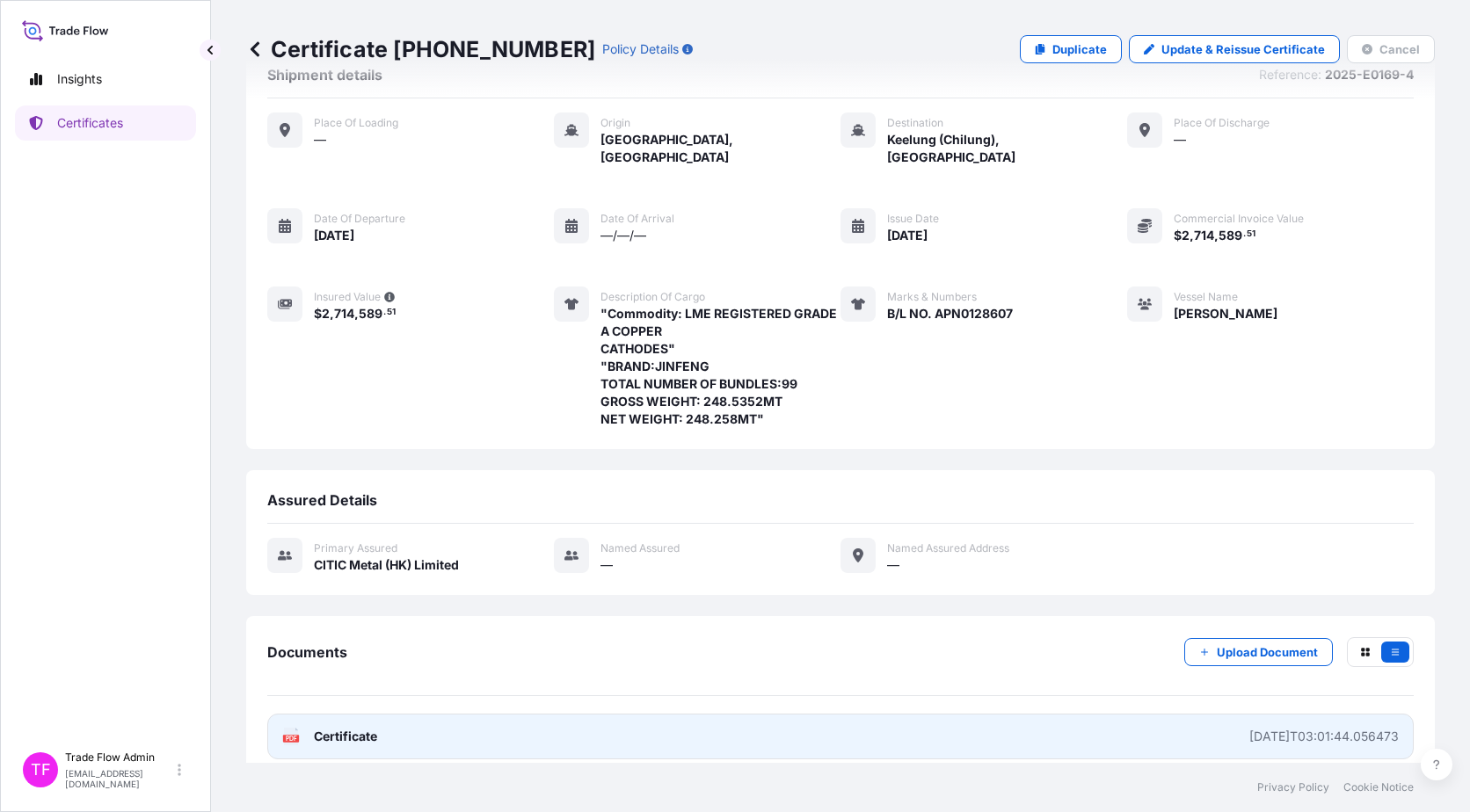
click at [375, 727] on span "Certificate" at bounding box center [346, 736] width 64 height 17
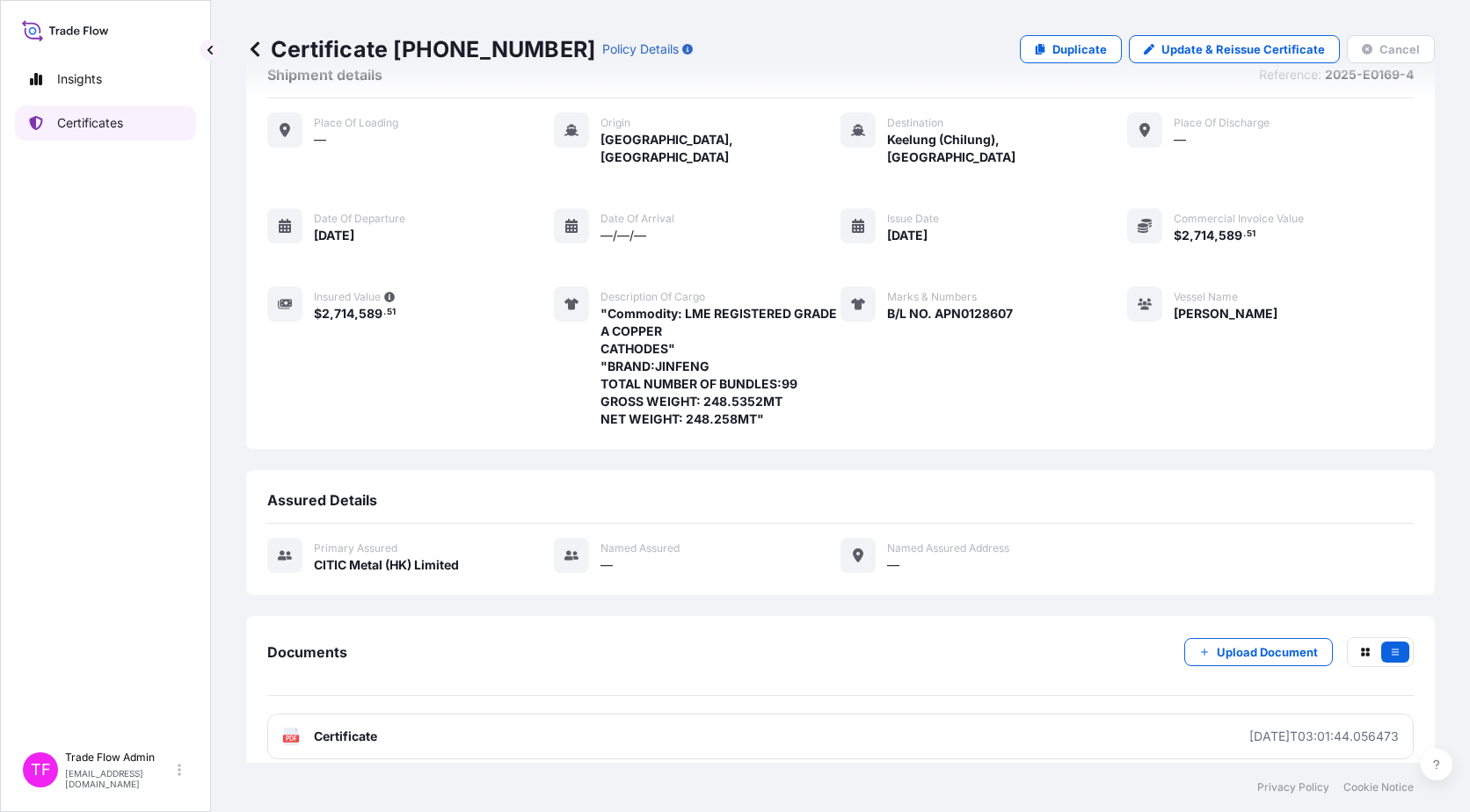
click at [90, 115] on p "Certificates" at bounding box center [90, 123] width 66 height 17
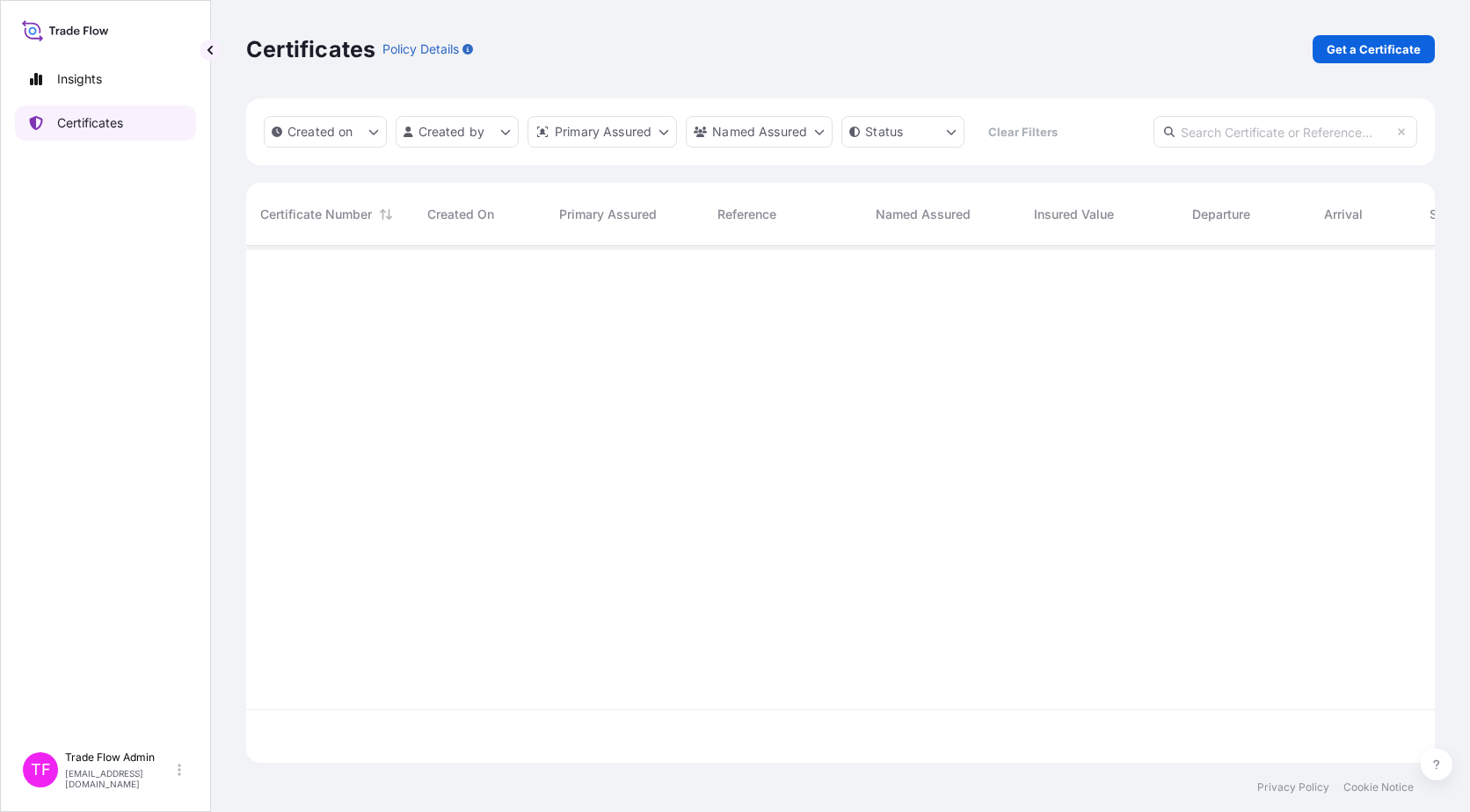
scroll to position [513, 1176]
click at [1376, 52] on p "Get a Certificate" at bounding box center [1373, 48] width 94 height 17
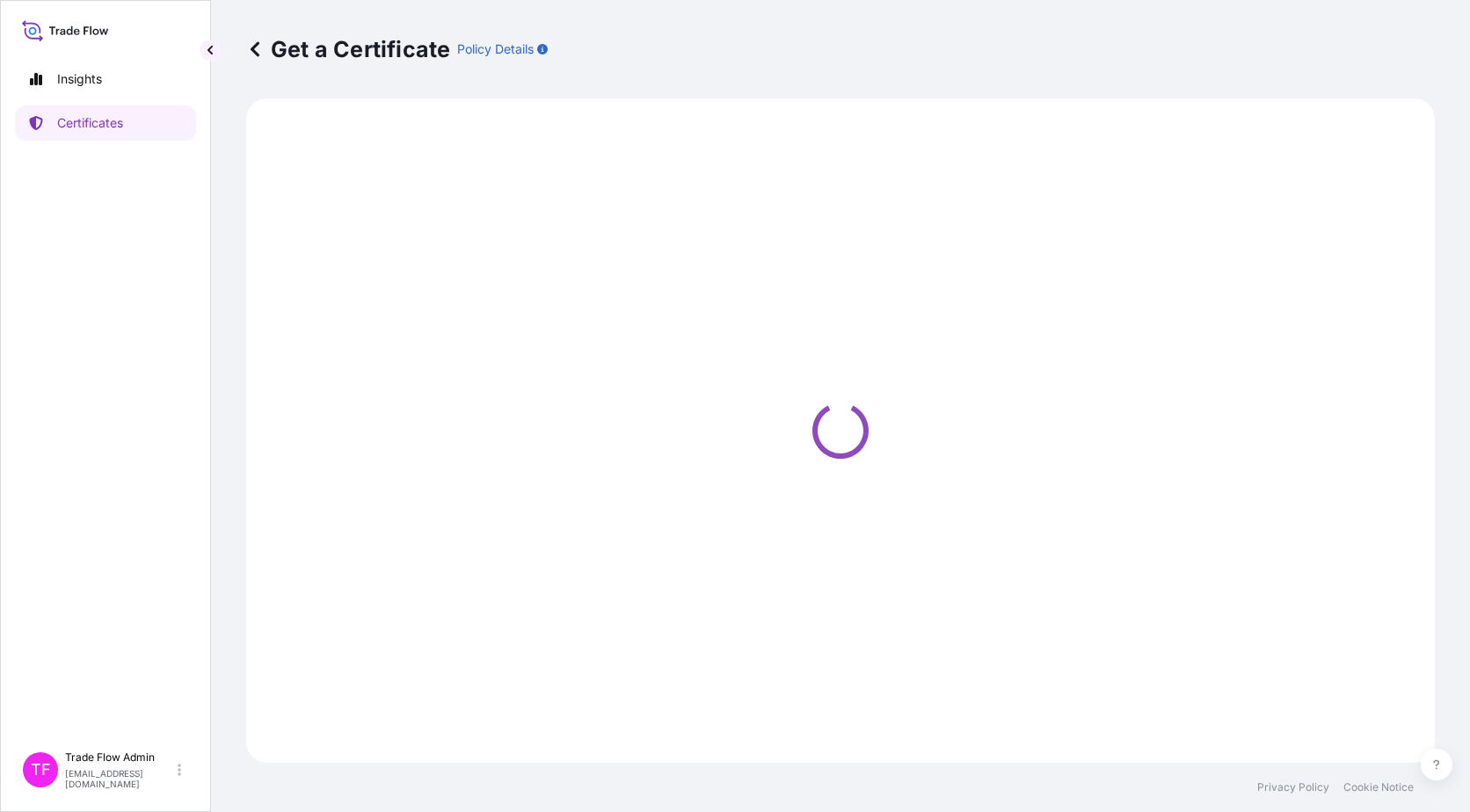
select select "Ocean Vessel"
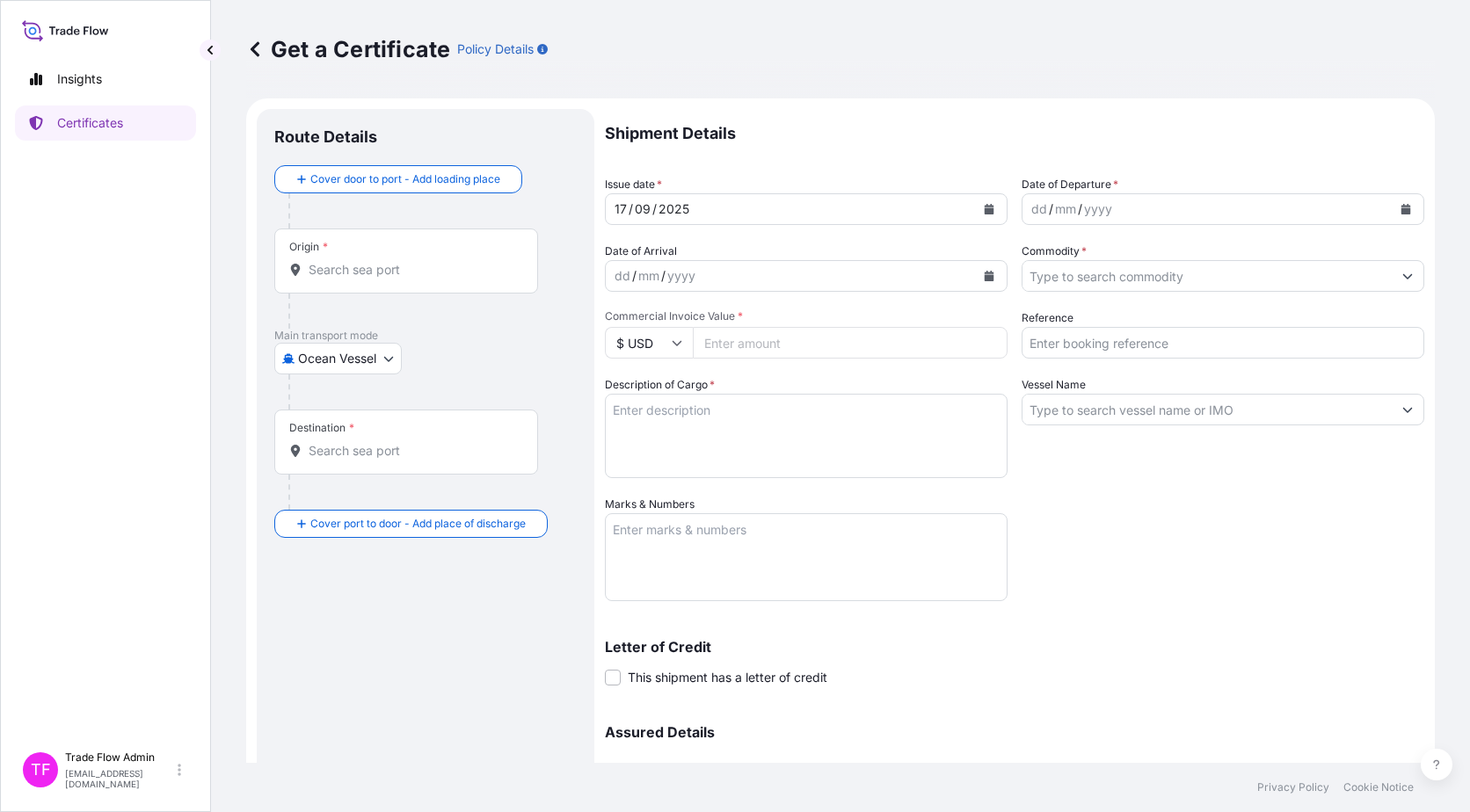
click at [420, 239] on div "Origin *" at bounding box center [406, 260] width 264 height 65
click at [420, 261] on input "Origin *" at bounding box center [413, 269] width 208 height 17
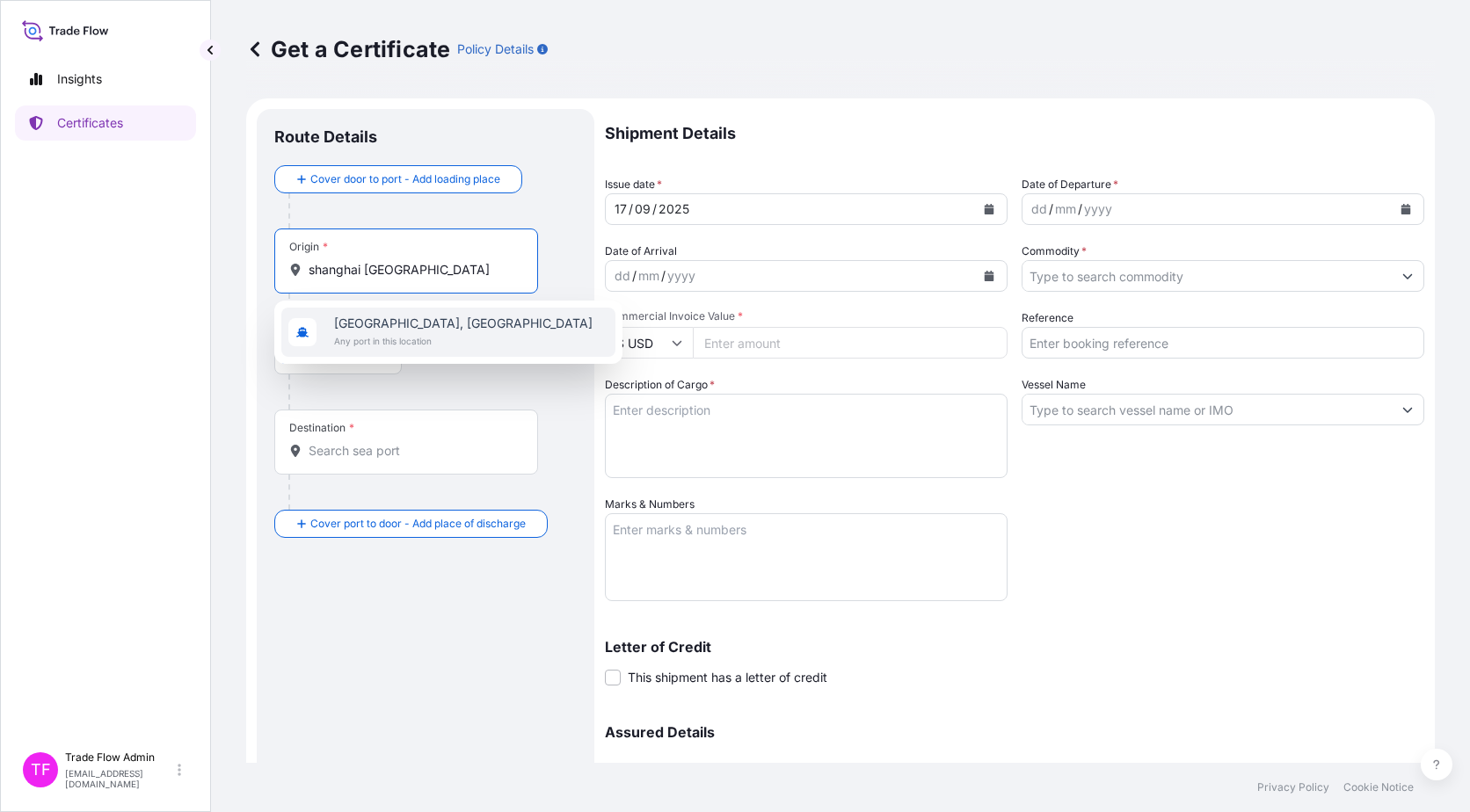
click at [416, 326] on span "[GEOGRAPHIC_DATA], [GEOGRAPHIC_DATA]" at bounding box center [464, 323] width 259 height 17
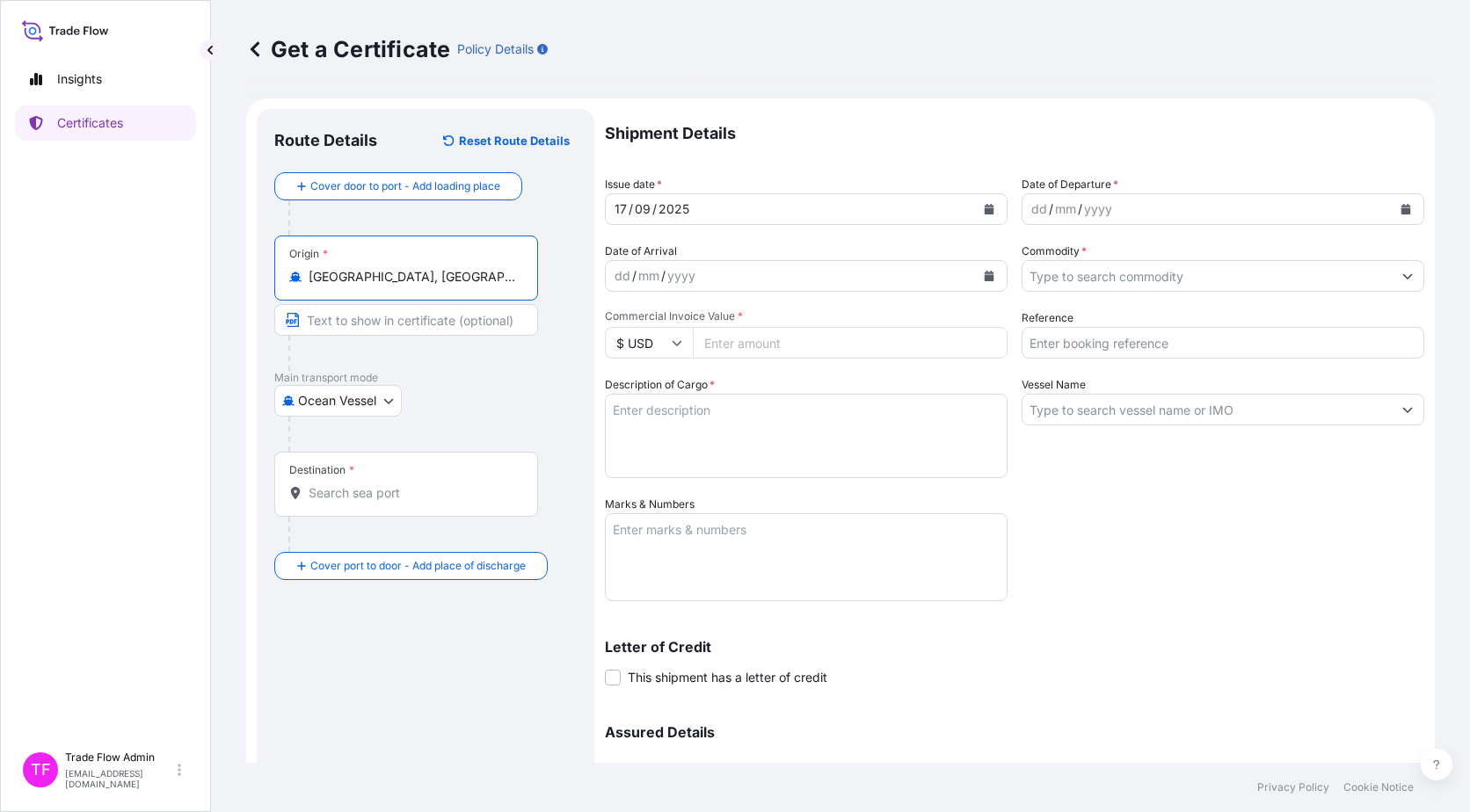
type input "[GEOGRAPHIC_DATA], [GEOGRAPHIC_DATA]"
click at [393, 476] on div "Destination *" at bounding box center [406, 483] width 264 height 65
click at [393, 484] on input "Destination *" at bounding box center [413, 492] width 208 height 17
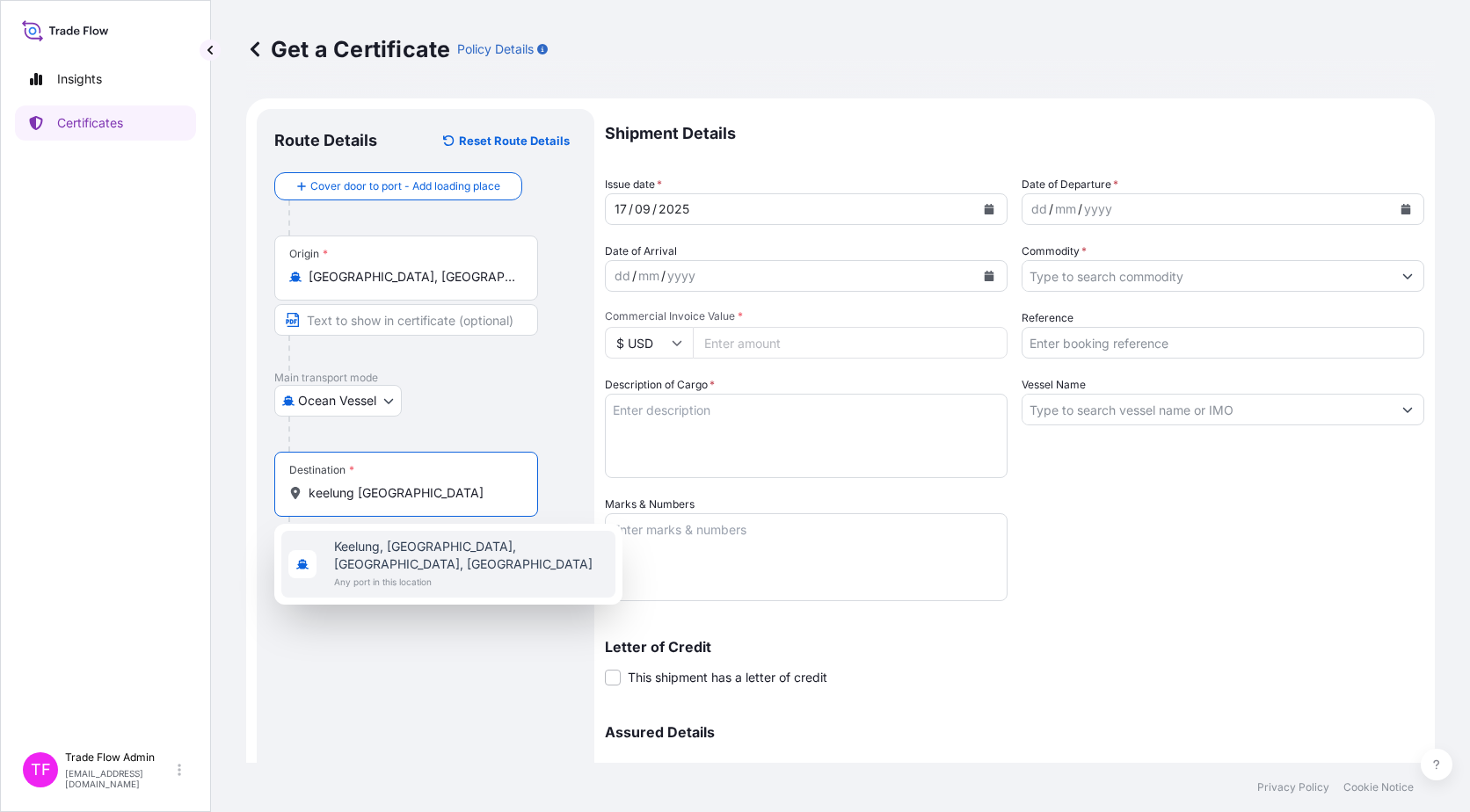
click at [461, 545] on span "Keelung, [GEOGRAPHIC_DATA], [GEOGRAPHIC_DATA], [GEOGRAPHIC_DATA]" at bounding box center [471, 555] width 274 height 36
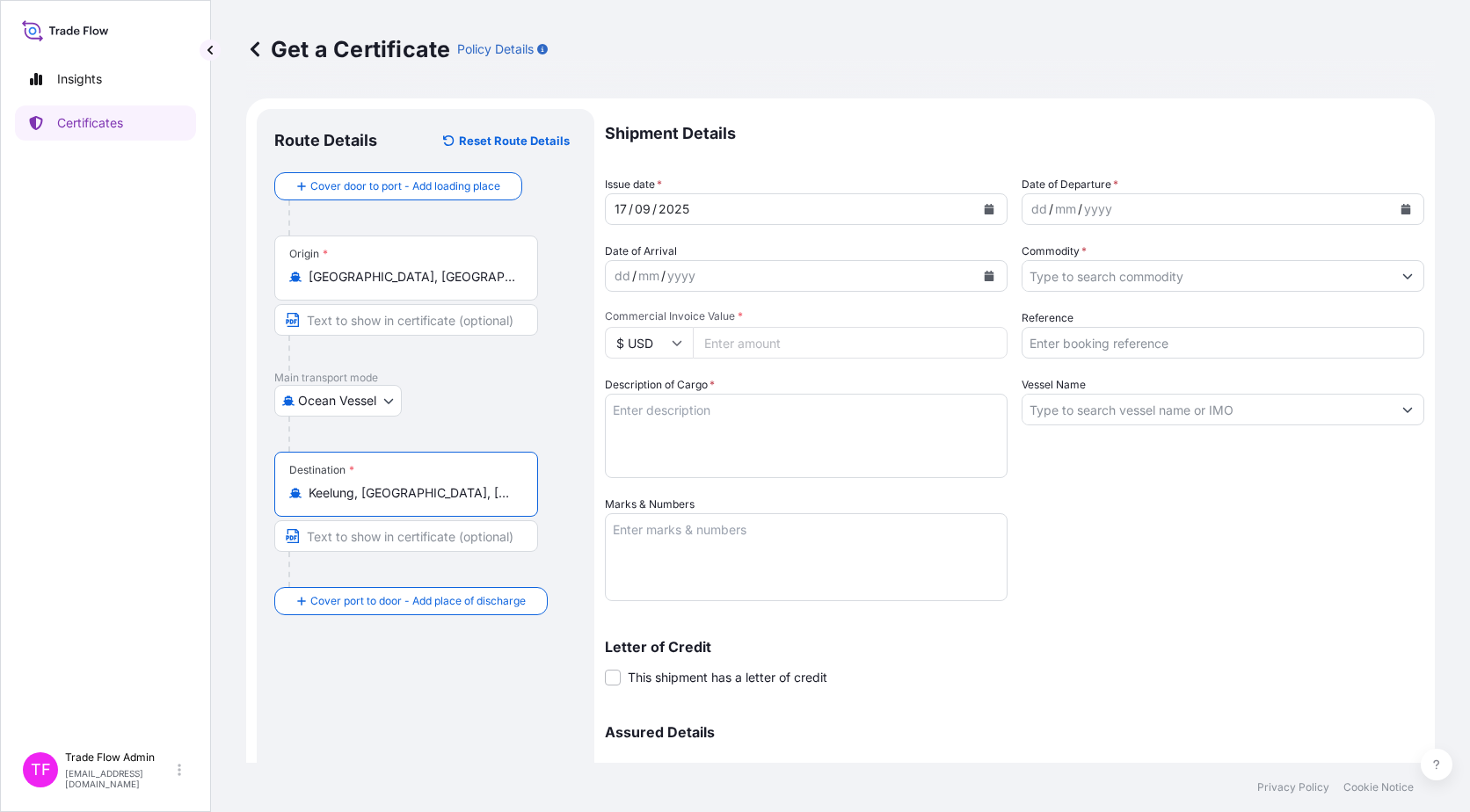
type input "Keelung, [GEOGRAPHIC_DATA], [GEOGRAPHIC_DATA], [GEOGRAPHIC_DATA]"
click at [572, 507] on div "Destination * Keelung, Ren’ai District, Keelung City, Taiwan" at bounding box center [425, 519] width 302 height 136
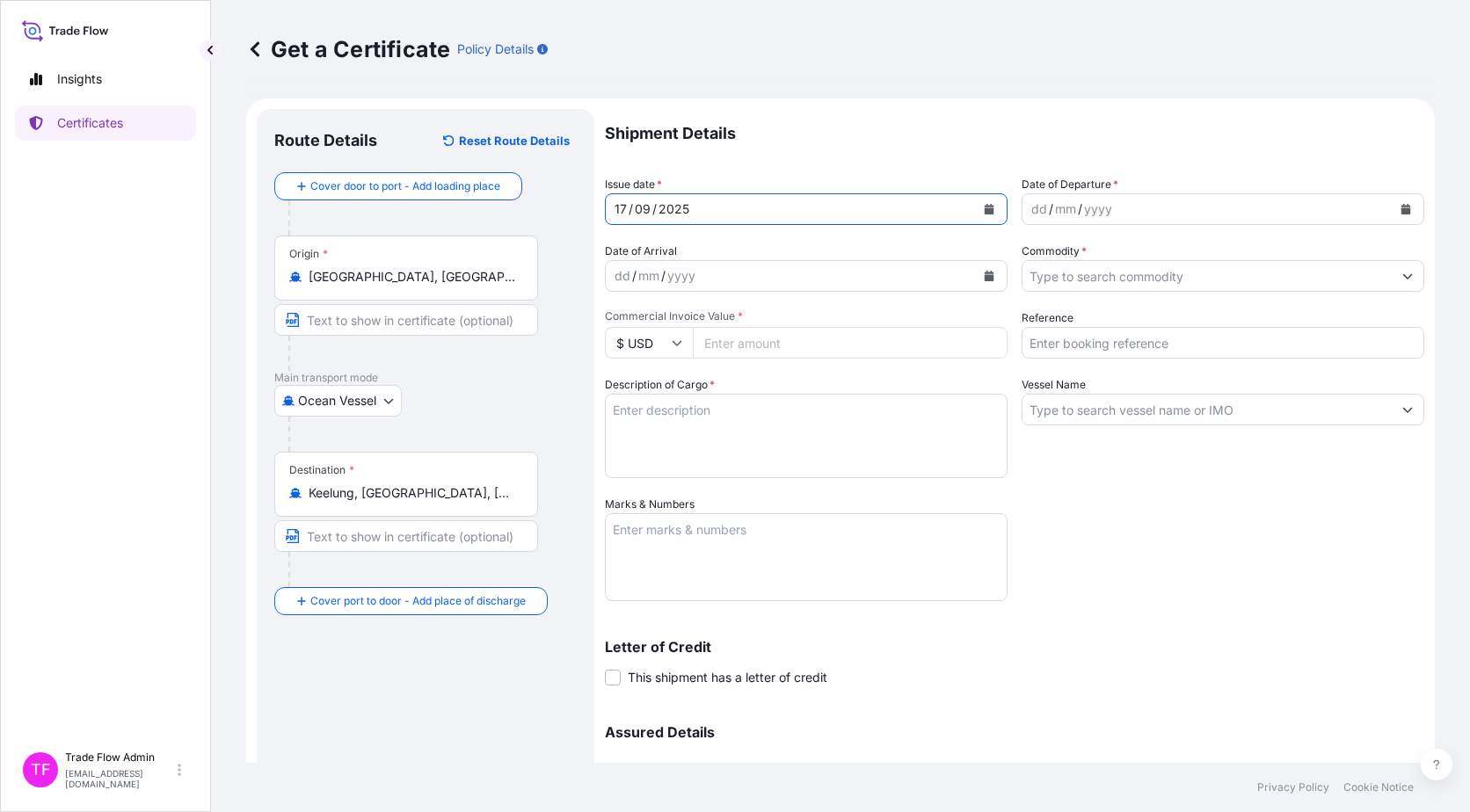
click at [985, 202] on button "Calendar" at bounding box center [989, 208] width 28 height 28
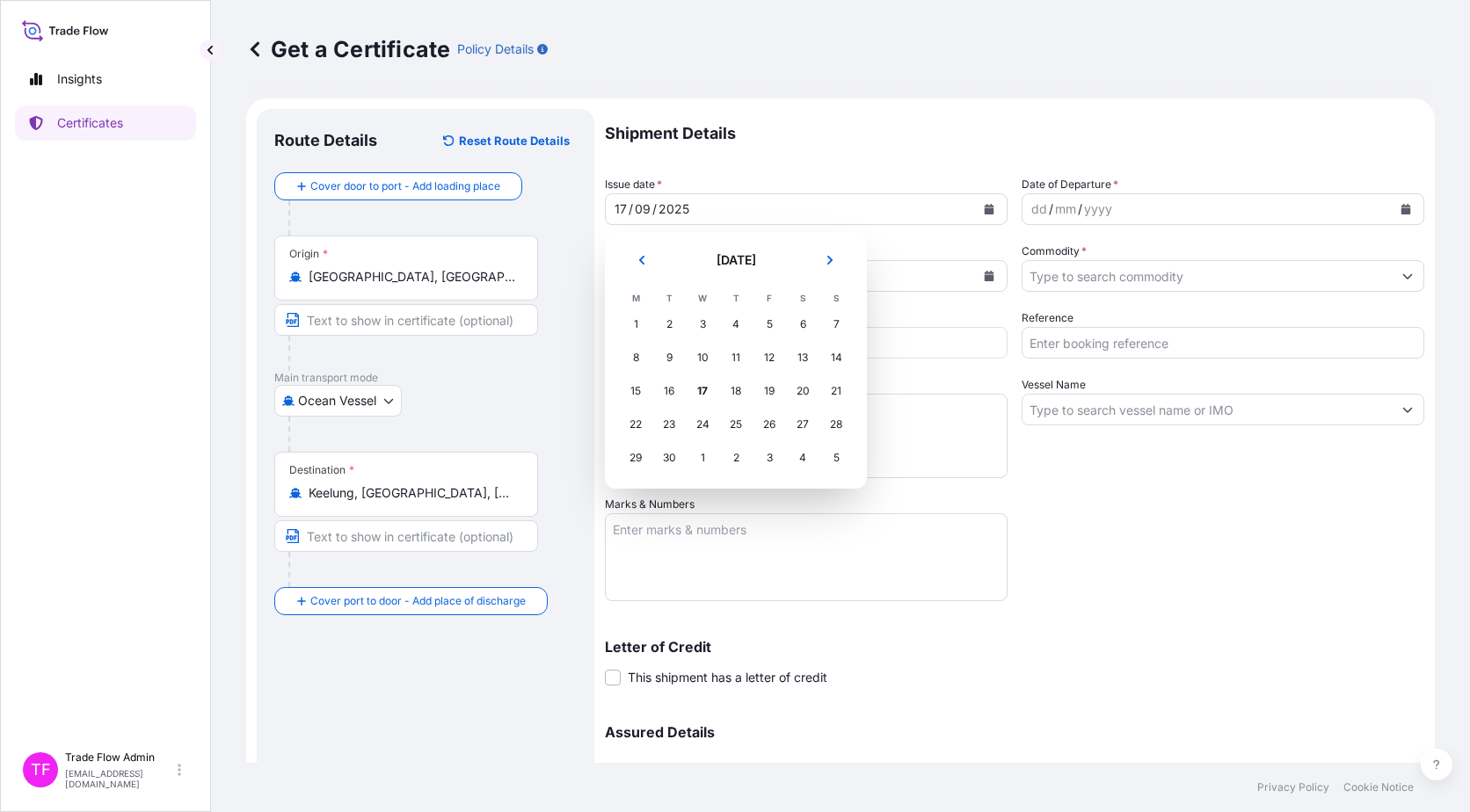
click at [638, 263] on icon "Previous" at bounding box center [642, 260] width 11 height 11
click at [701, 363] on div "6" at bounding box center [702, 358] width 32 height 32
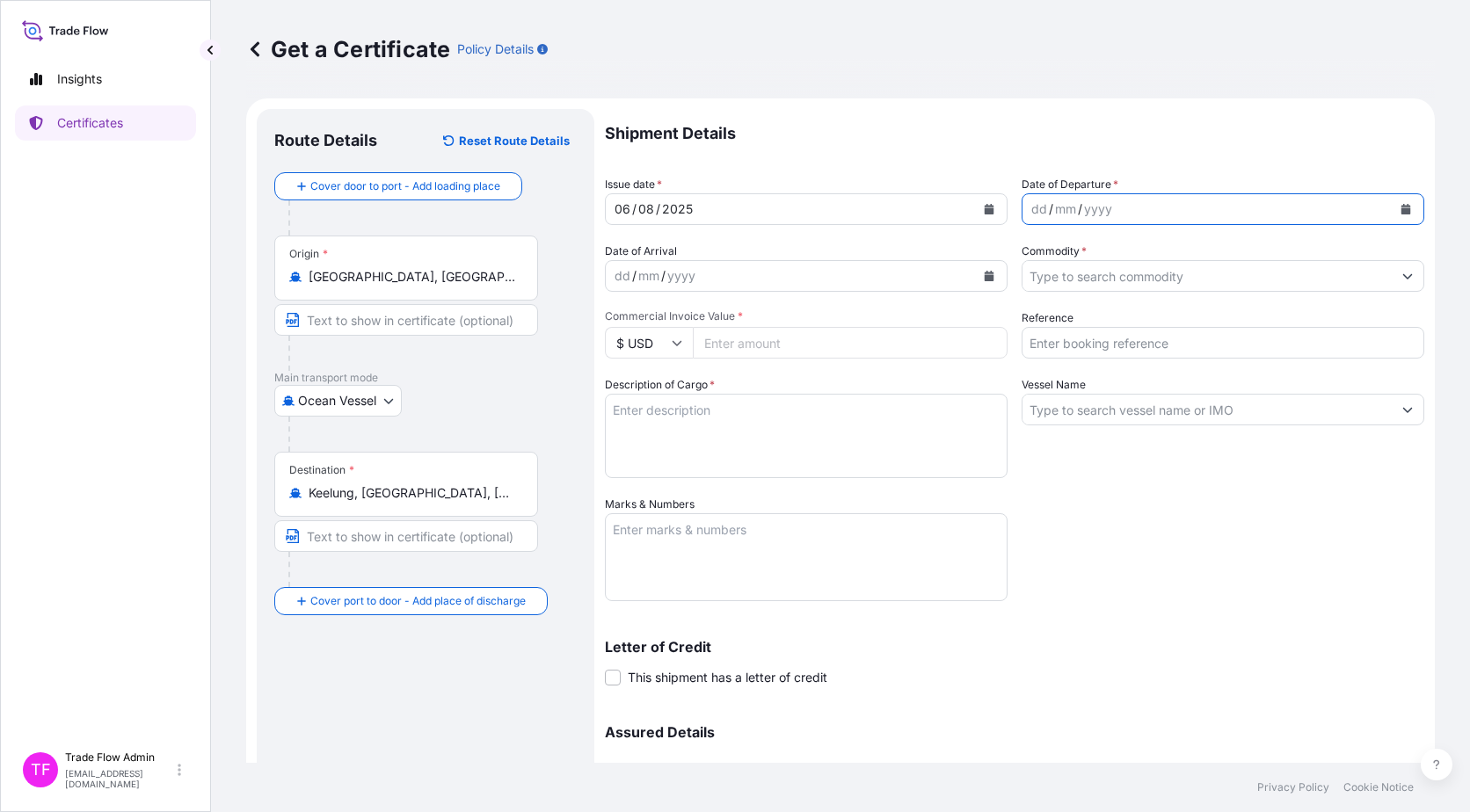
click at [1392, 216] on button "Calendar" at bounding box center [1405, 208] width 28 height 28
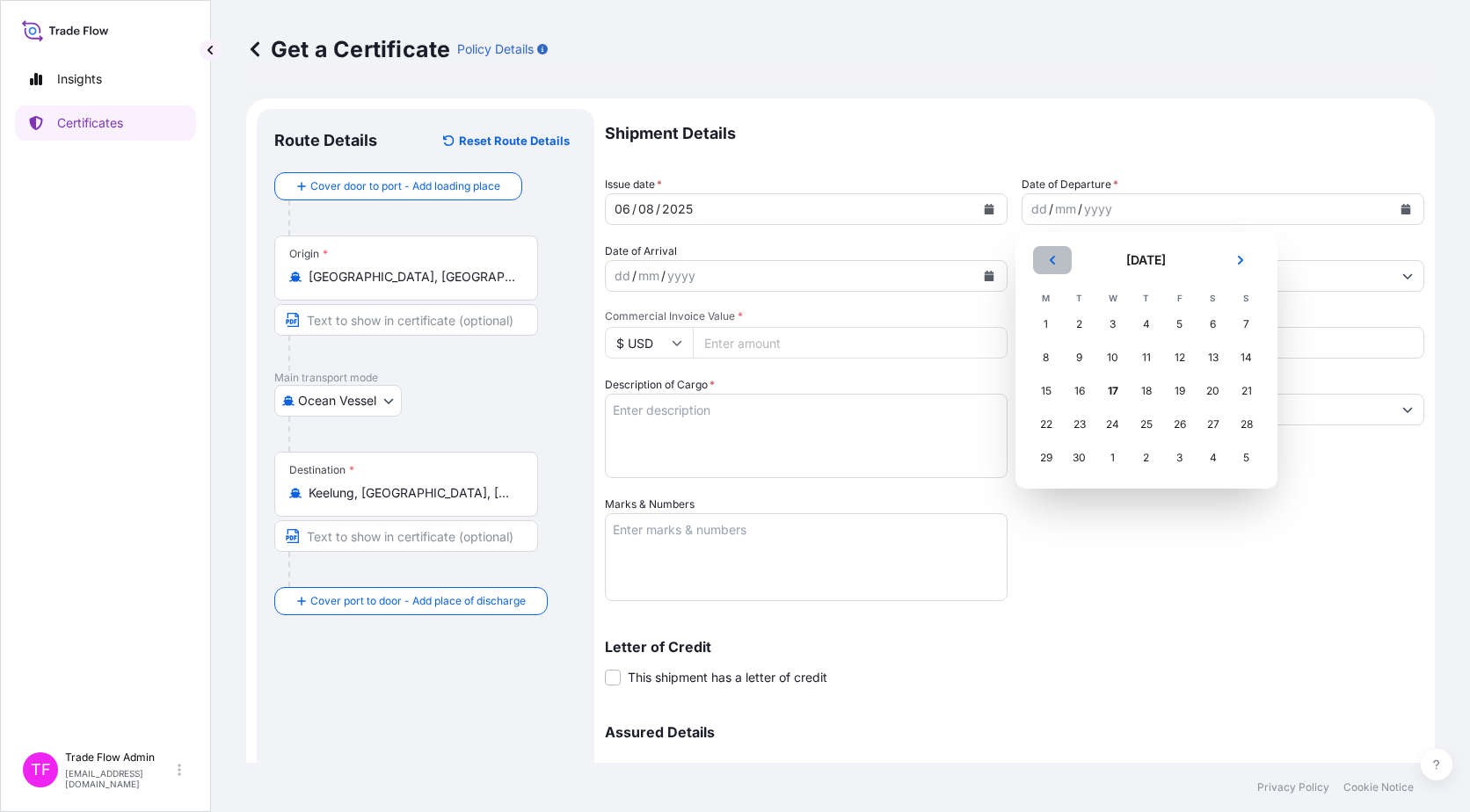
click at [1033, 252] on button "Previous" at bounding box center [1052, 259] width 38 height 28
click at [1105, 360] on div "6" at bounding box center [1113, 358] width 32 height 32
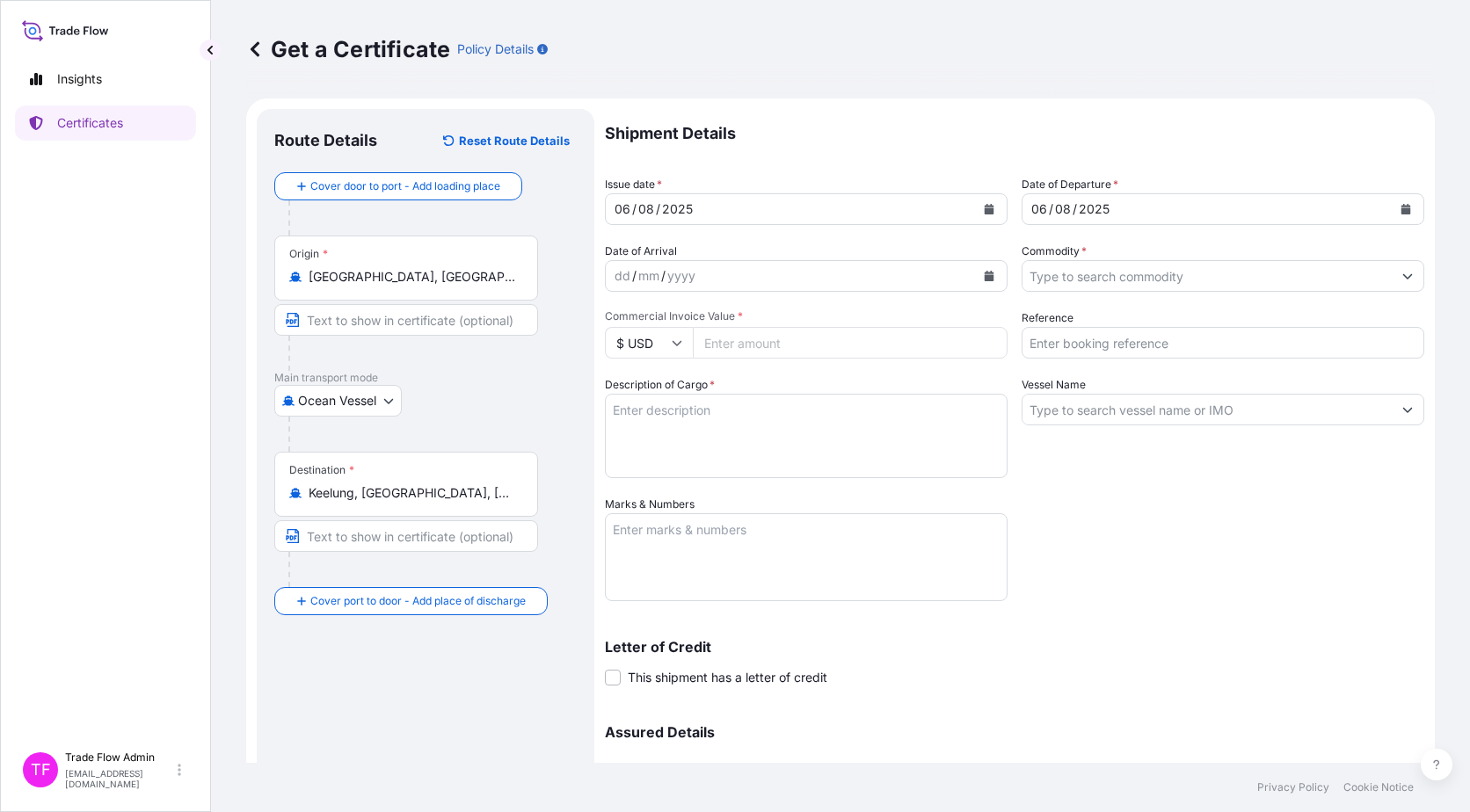
click at [1099, 267] on input "Commodity *" at bounding box center [1207, 276] width 369 height 32
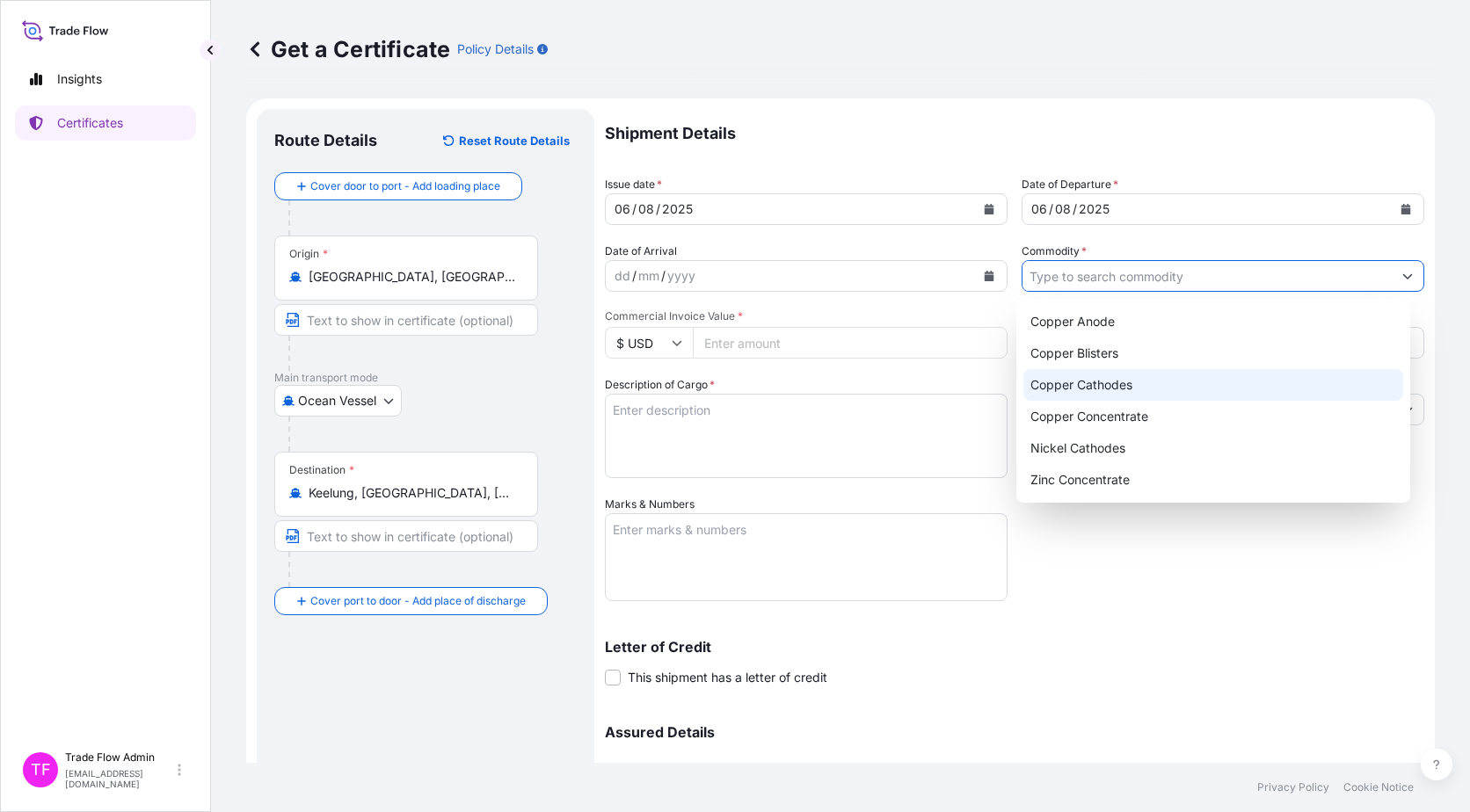
click at [1111, 392] on div "Copper Cathodes" at bounding box center [1214, 384] width 381 height 32
type input "Copper Cathodes"
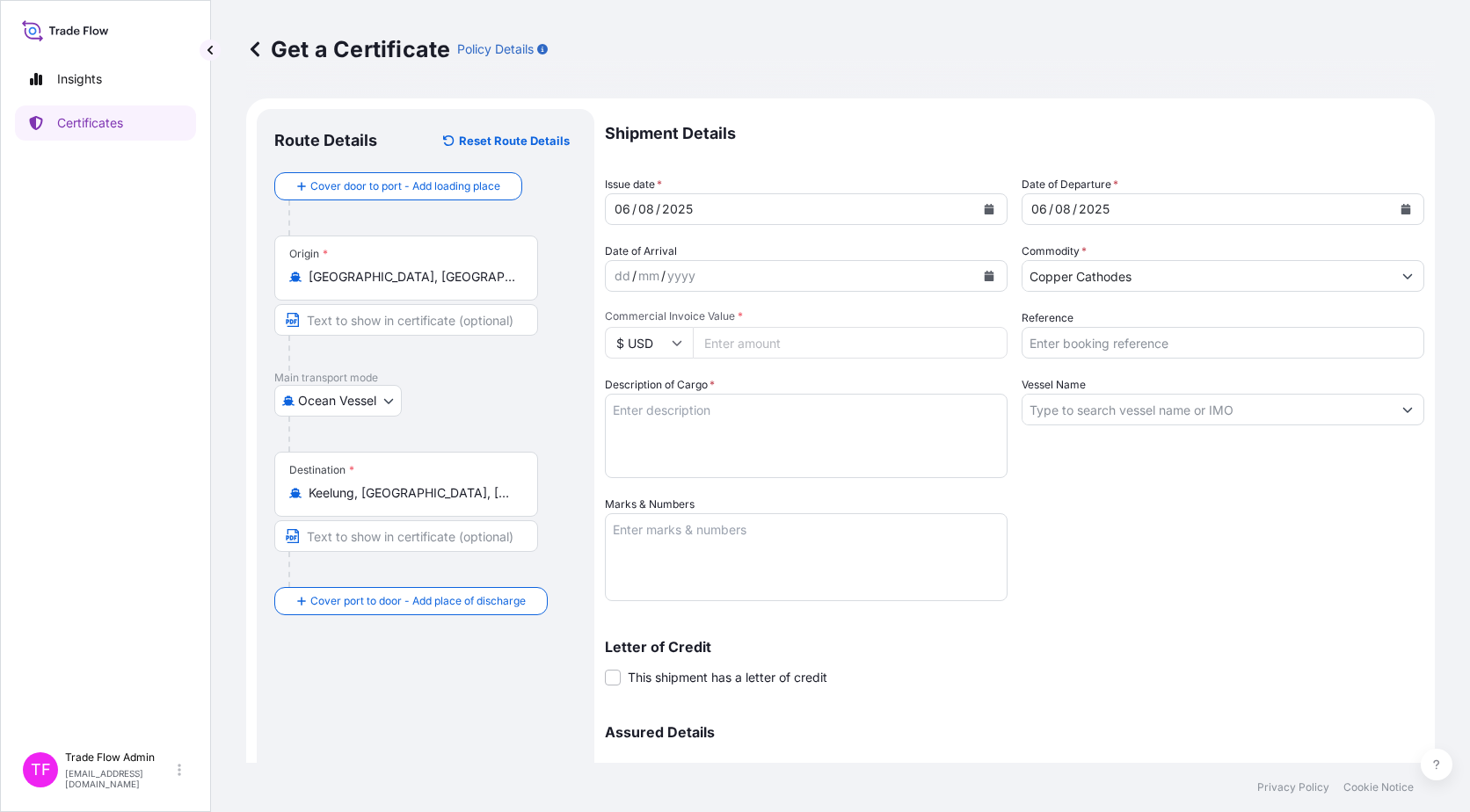
click at [931, 348] on input "Commercial Invoice Value *" at bounding box center [851, 342] width 315 height 32
paste input "2714589.51"
type input "2714589.51"
click at [1057, 342] on input "Reference" at bounding box center [1223, 342] width 403 height 32
paste input "2025-E0169-4"
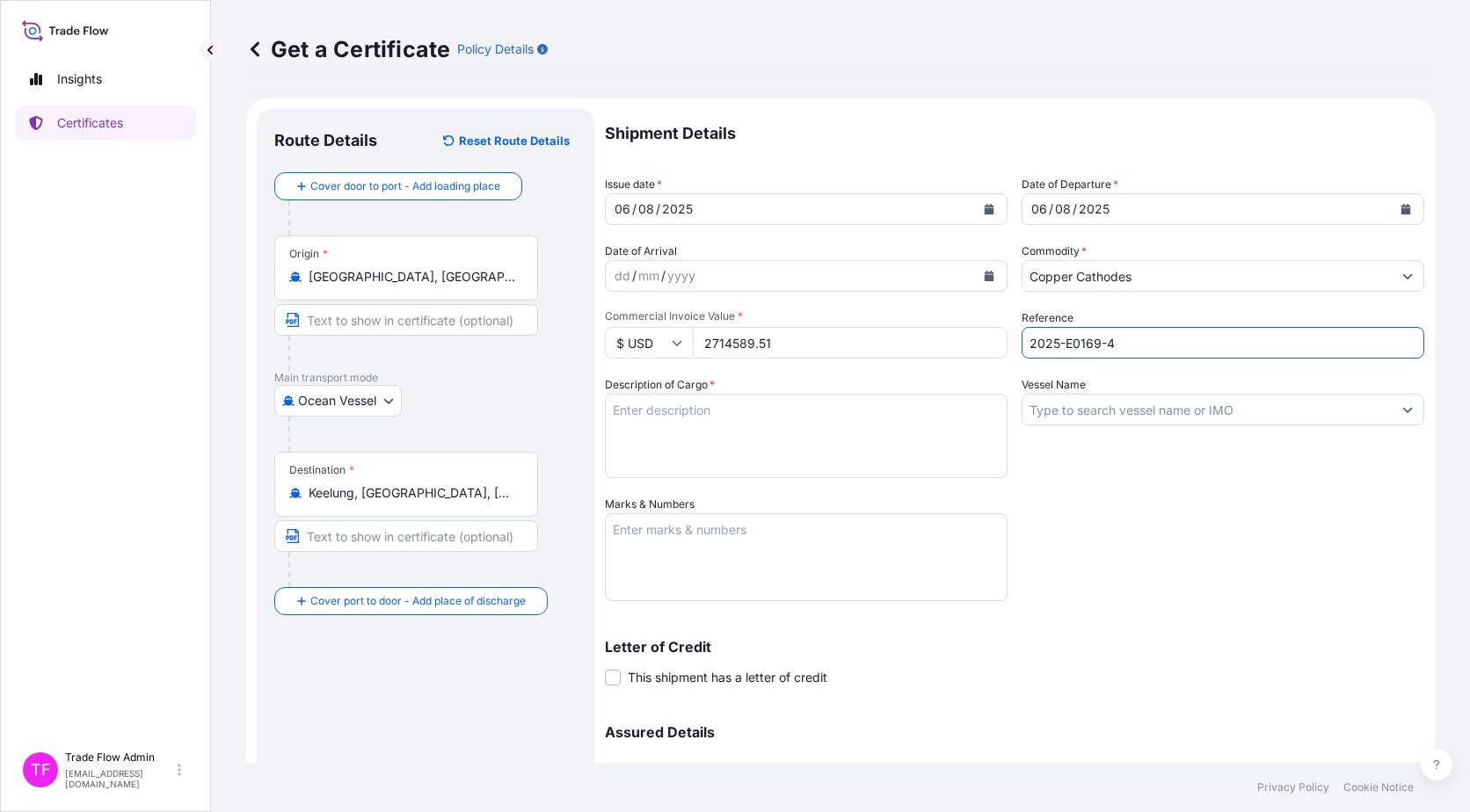
type input "2025-E0169-4"
click at [731, 424] on textarea "Description of Cargo *" at bounding box center [806, 436] width 403 height 85
paste textarea """"Commodity: LME REGISTERED GRADE A COPPER CATHODES"" ""BRAND:JINFENG TOTAL NU…"
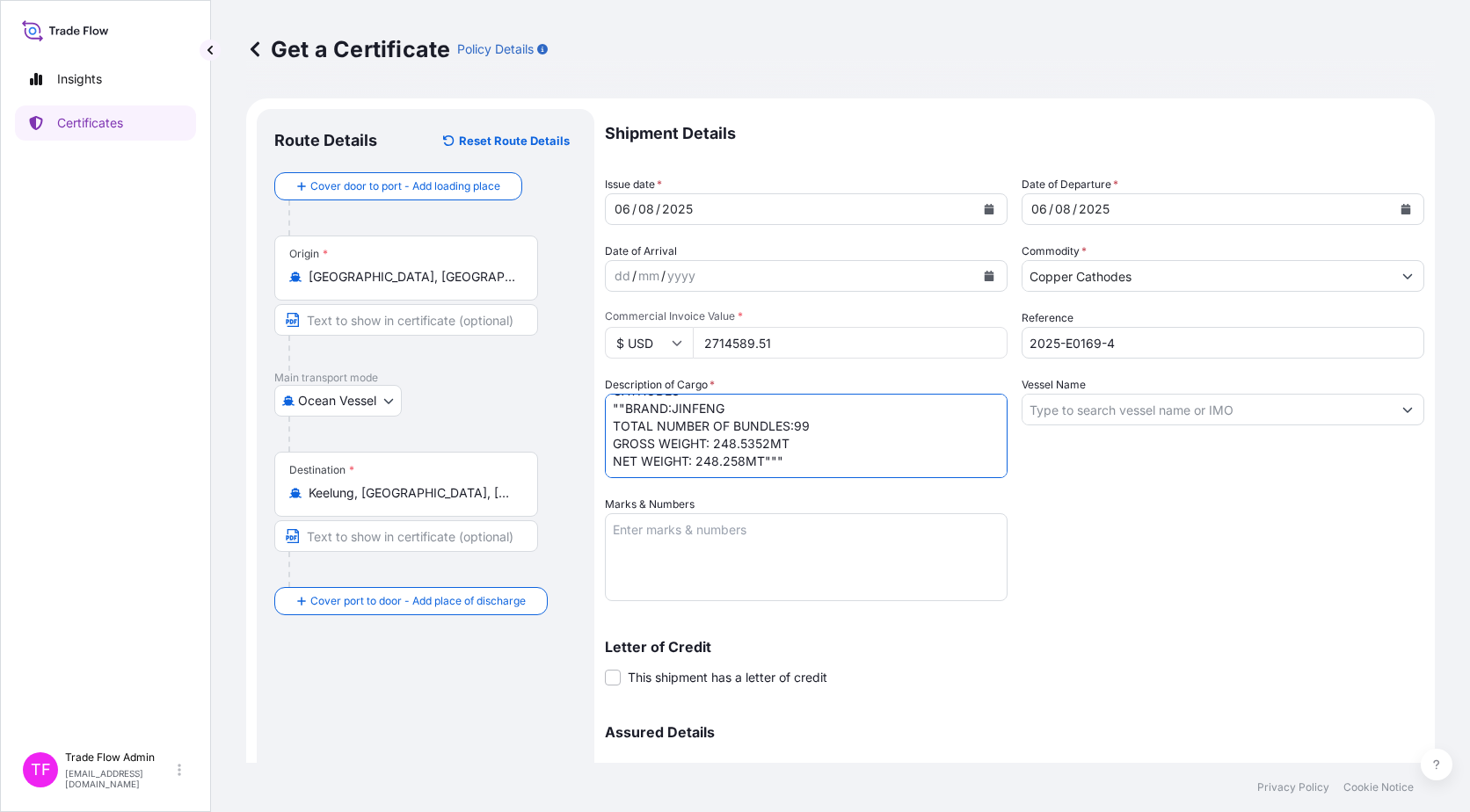
scroll to position [37, 0]
type textarea """"Commodity: LME REGISTERED GRADE A COPPER CATHODES"" ""BRAND:JINFENG TOTAL NU…"
click at [1121, 395] on input "Vessel Name" at bounding box center [1207, 410] width 369 height 32
paste input "[PERSON_NAME]"
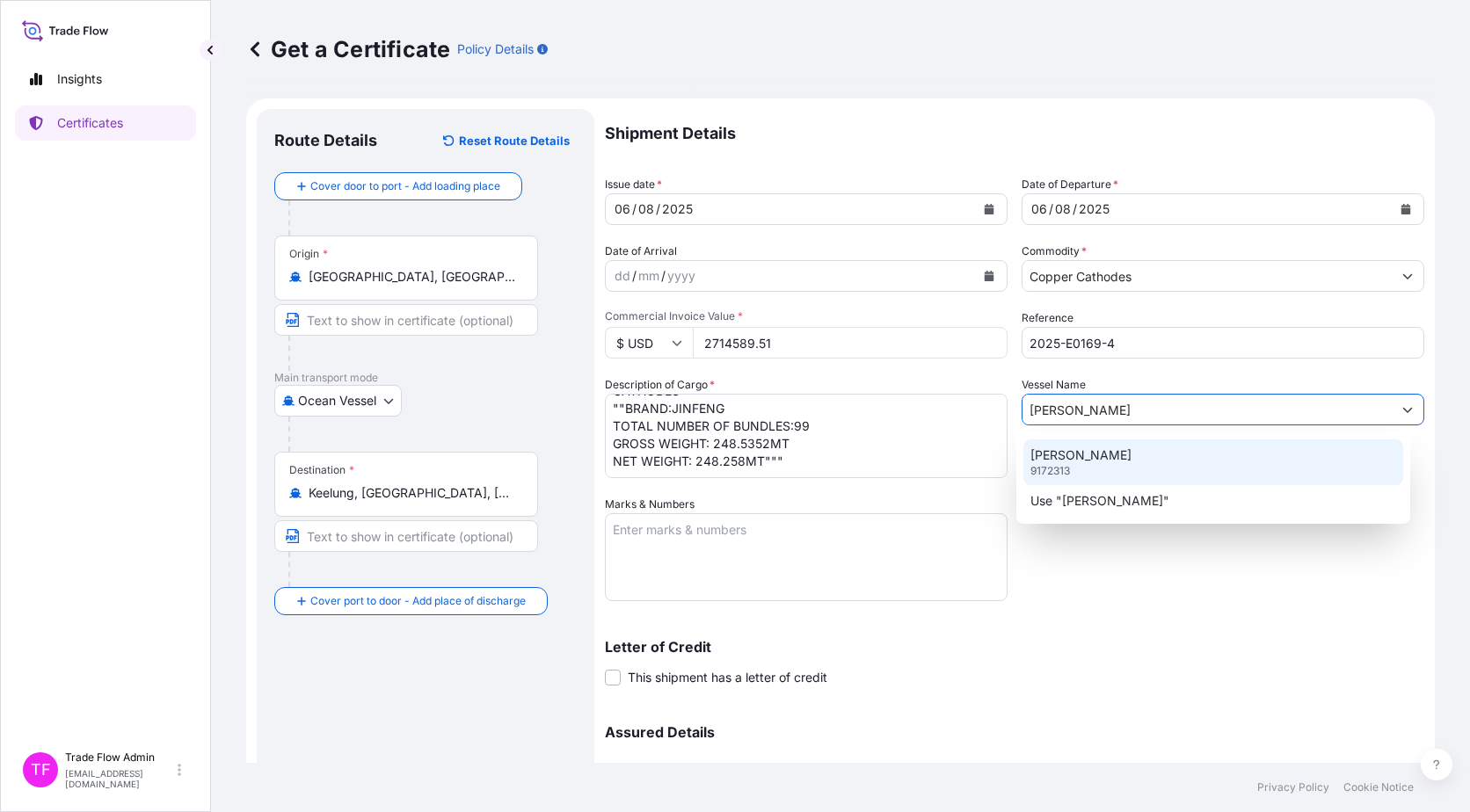
click at [1096, 462] on p "[PERSON_NAME]" at bounding box center [1081, 454] width 101 height 17
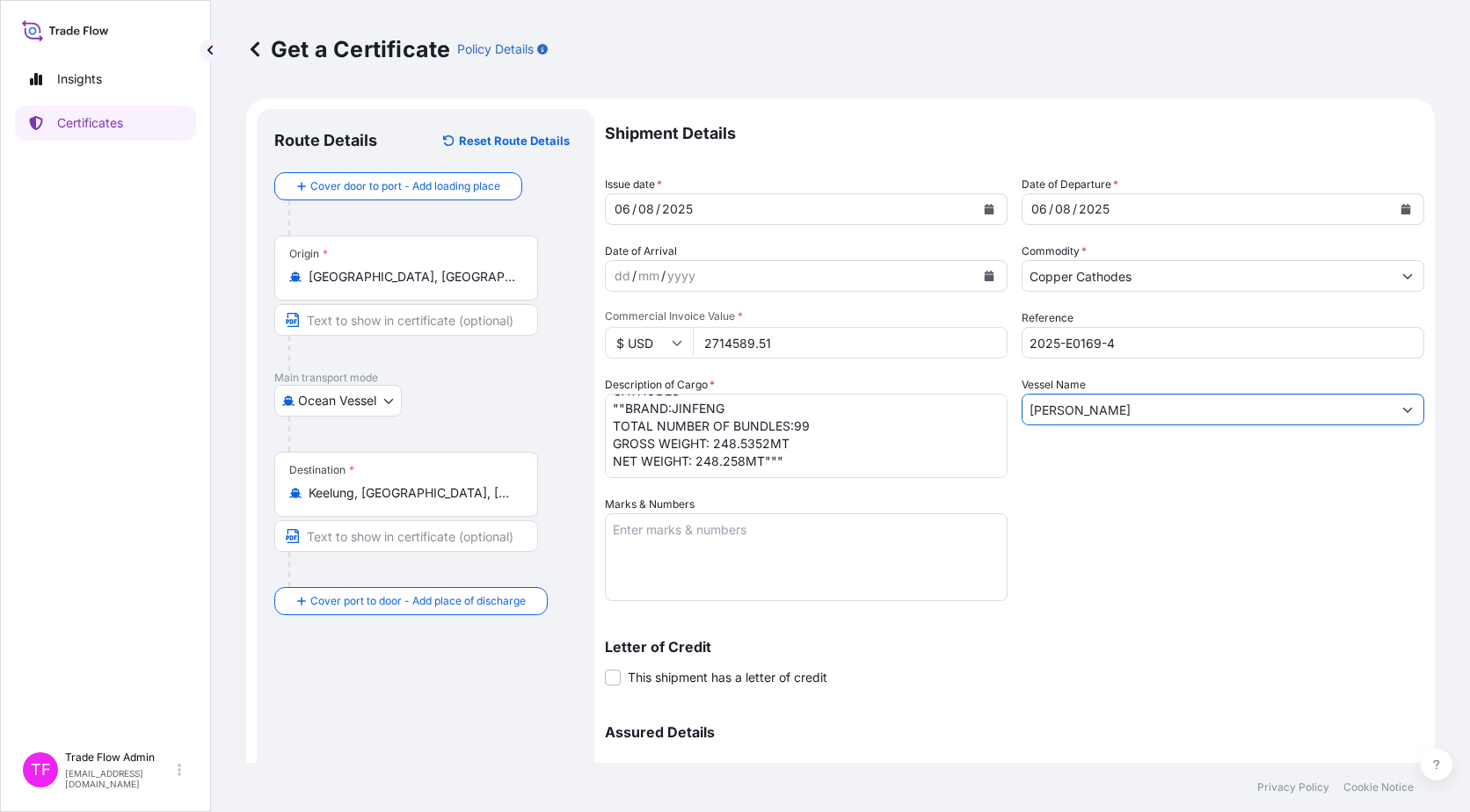
type input "[PERSON_NAME]"
click at [1123, 526] on div "Shipment Details Issue date * 06 / 08 / 2025 Date of Departure * 06 / 08 / 2025…" at bounding box center [1015, 494] width 820 height 771
click at [700, 531] on textarea "Marks & Numbers" at bounding box center [806, 557] width 403 height 88
paste textarea "B/L NO. APN0128607"
type textarea "B/L NO. APN0128607"
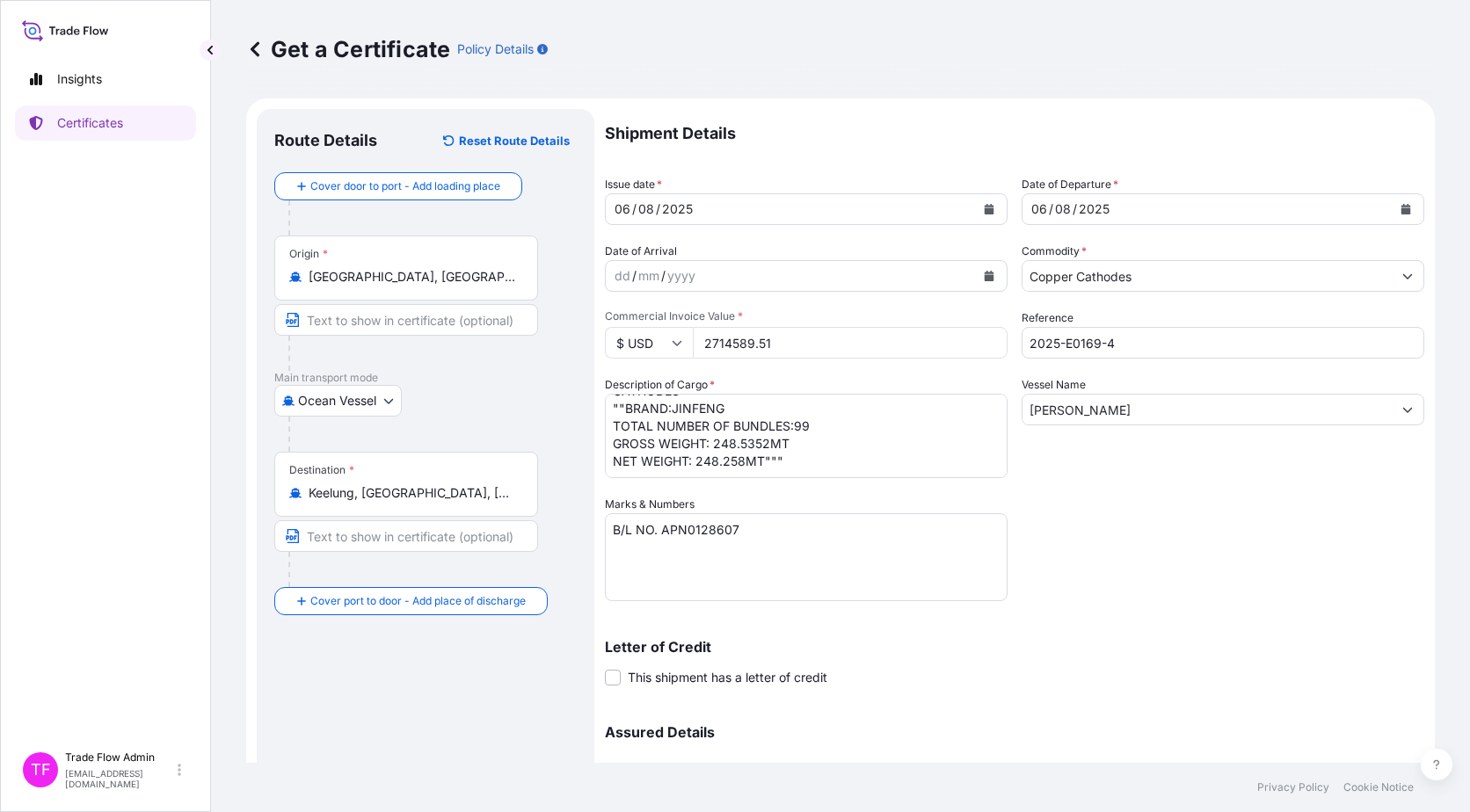
click at [1202, 635] on div "Letter of Credit This shipment has a letter of credit Letter of credit * Letter…" at bounding box center [1015, 653] width 820 height 67
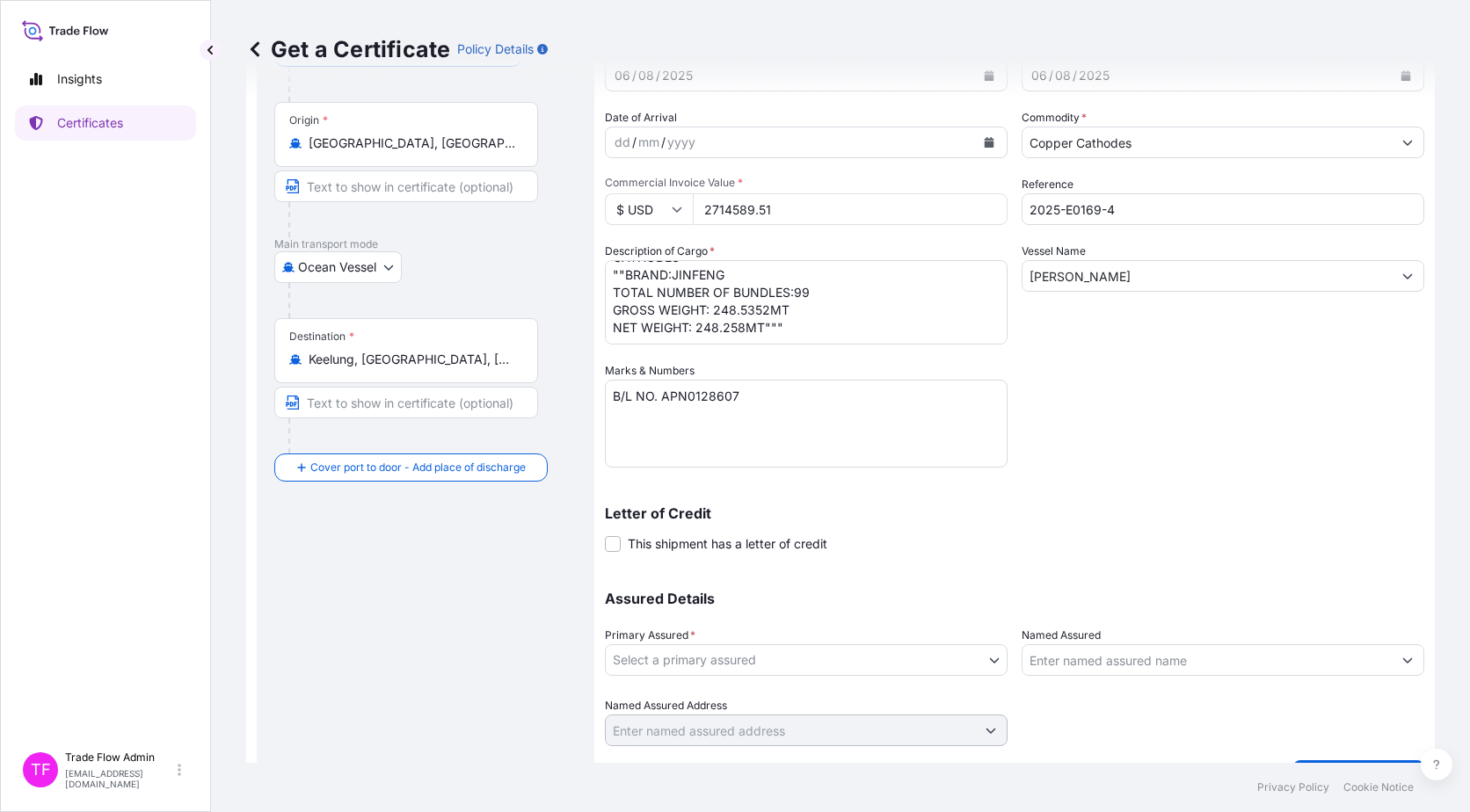
scroll to position [135, 0]
click at [1122, 434] on div "Shipment Details Issue date * [DATE] Date of Departure * [DATE] Date of Arrival…" at bounding box center [1015, 360] width 820 height 771
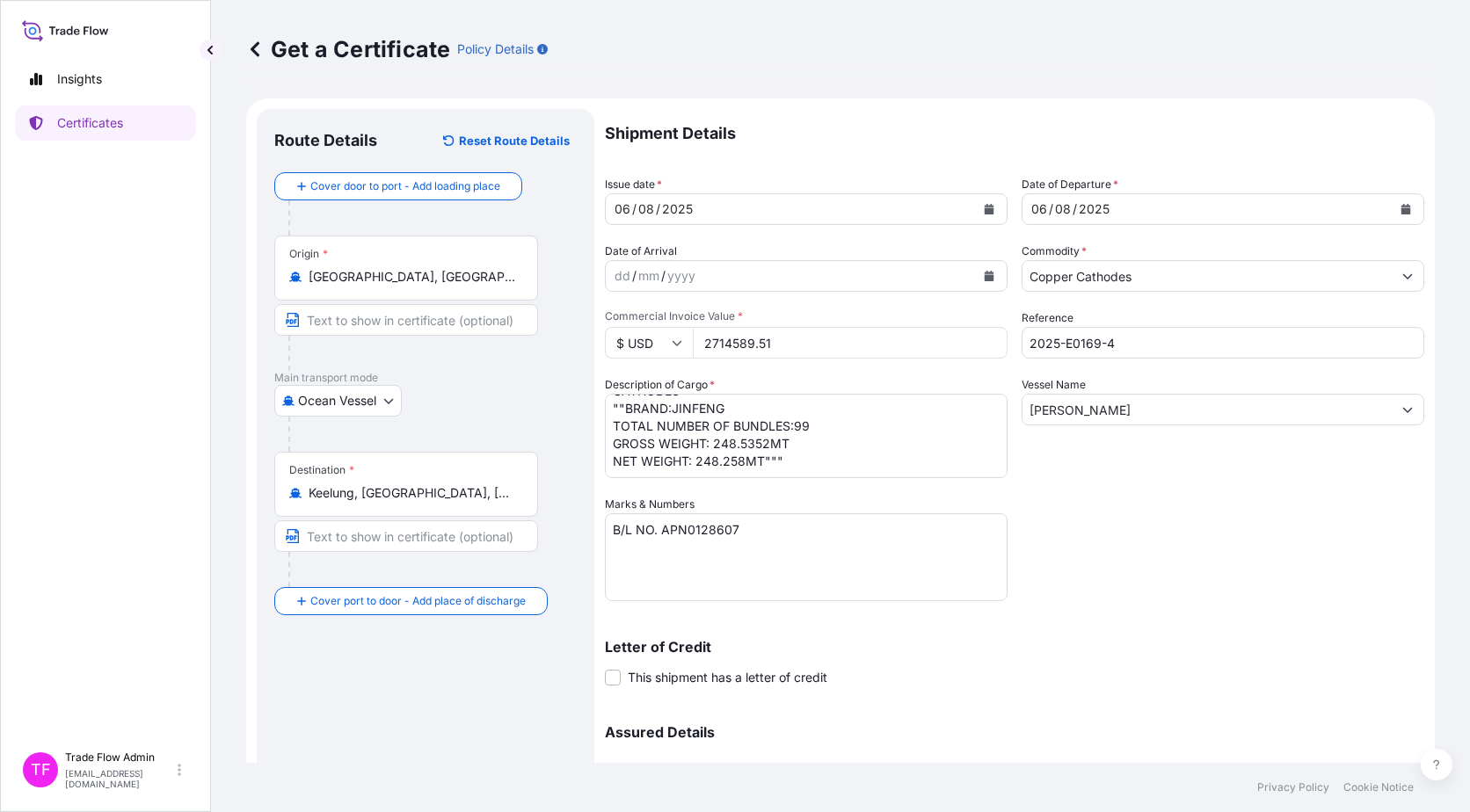
scroll to position [177, 0]
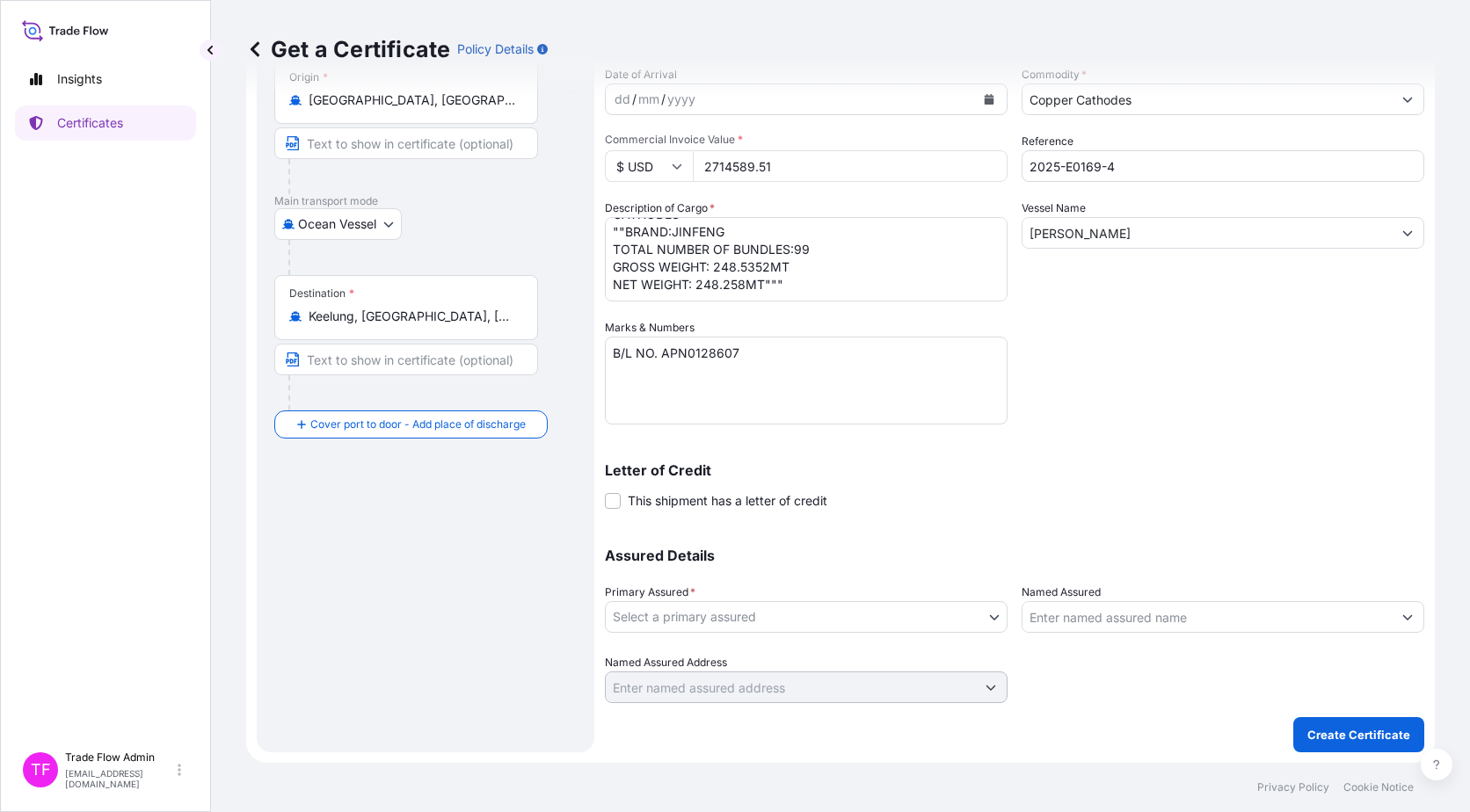
click at [960, 614] on body "Insights Certificates TF Trade Flow Admin trade.flow+citic@wtwco.com Get a Cert…" at bounding box center [735, 406] width 1470 height 812
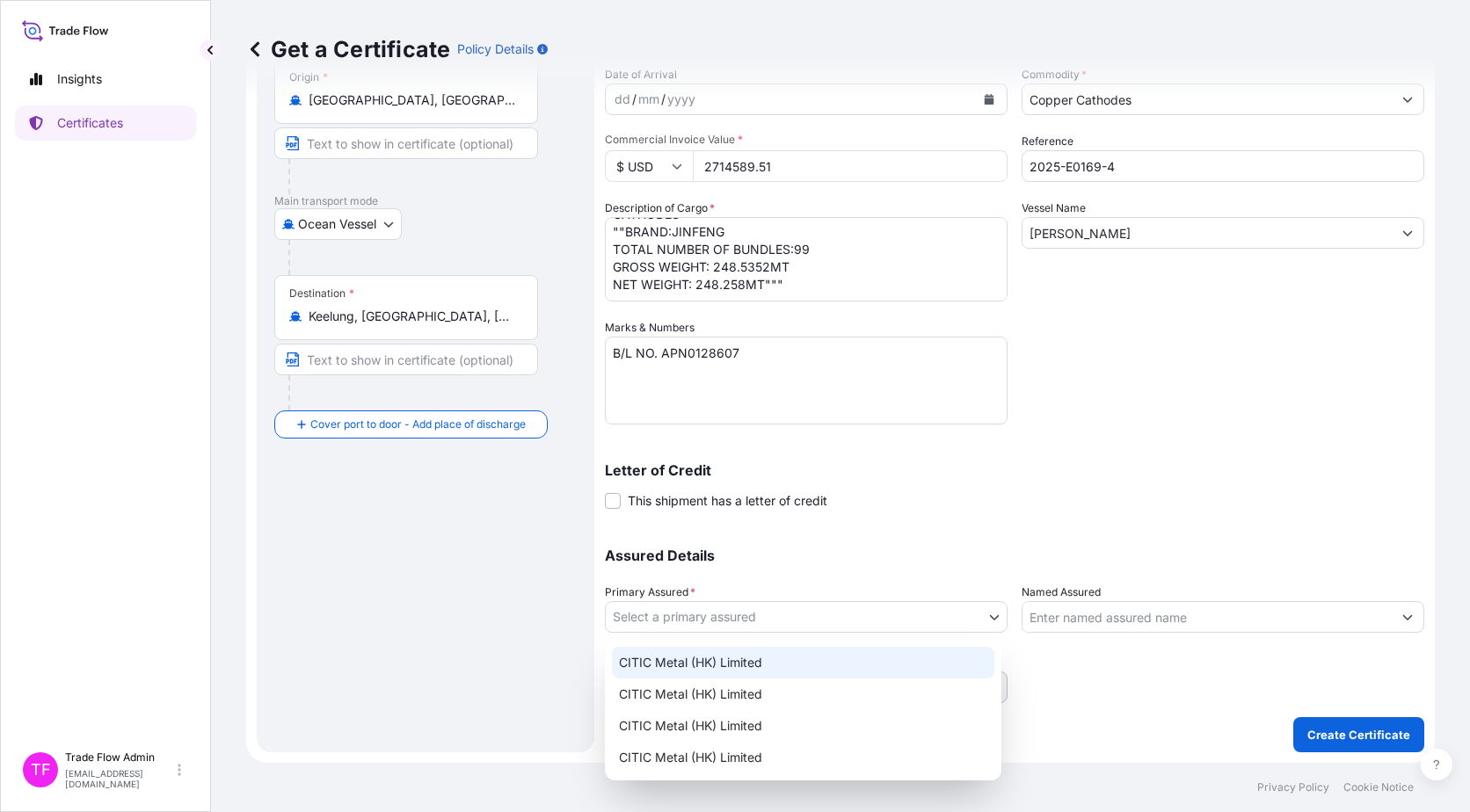
click at [894, 659] on div "CITIC Metal (HK) Limited" at bounding box center [803, 663] width 383 height 32
select select "31478"
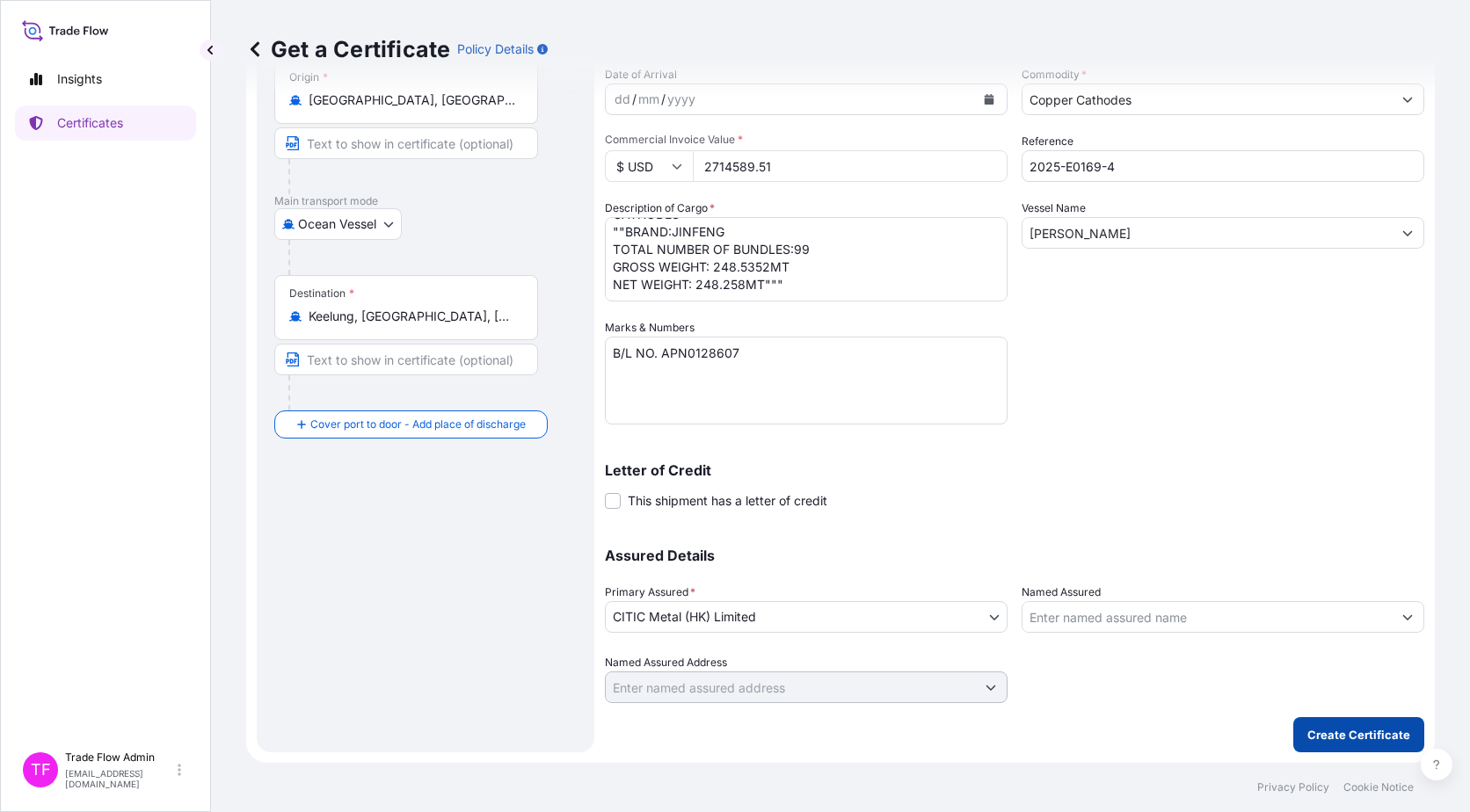
click at [1333, 745] on button "Create Certificate" at bounding box center [1359, 735] width 131 height 36
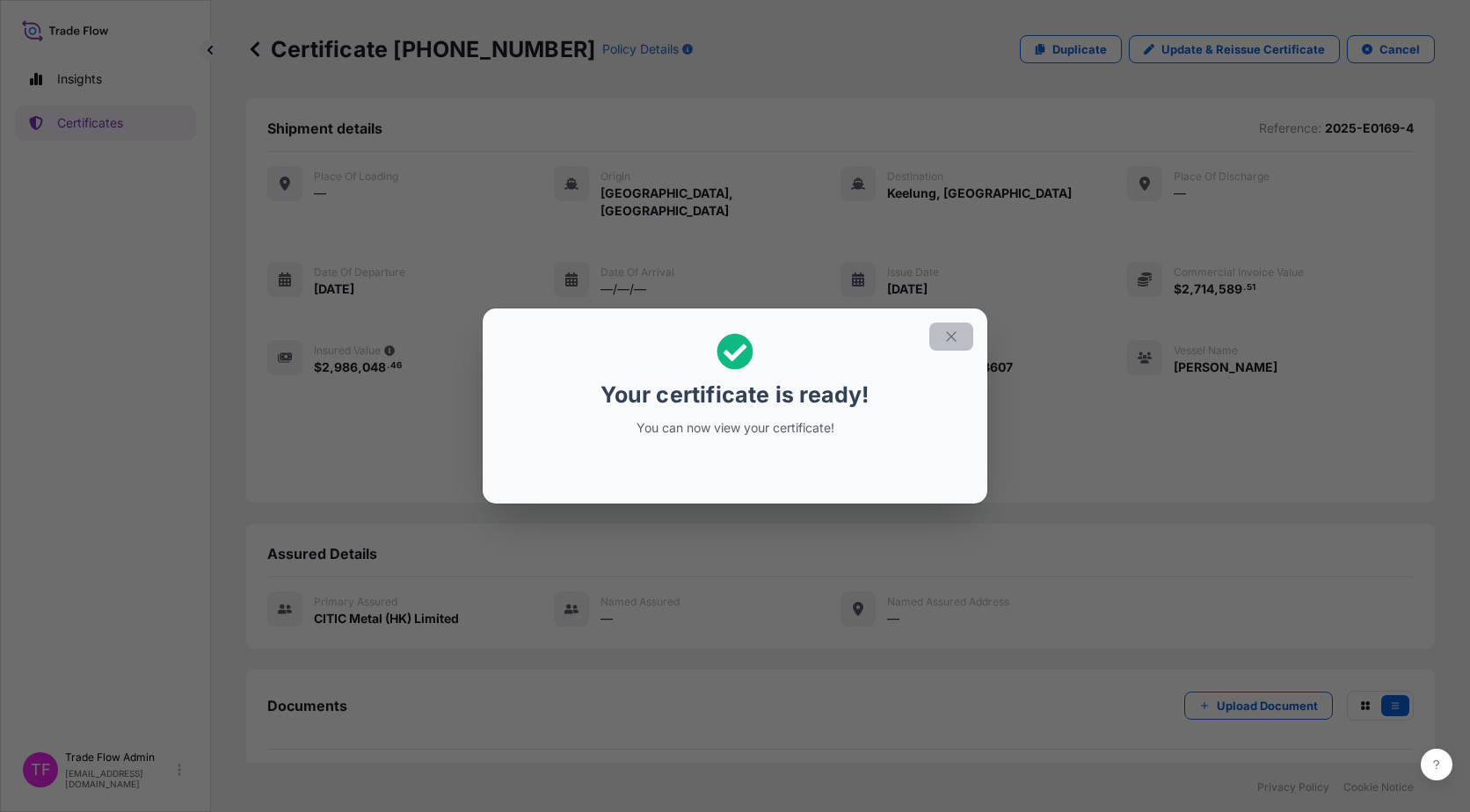
click at [963, 339] on button "button" at bounding box center [951, 336] width 44 height 28
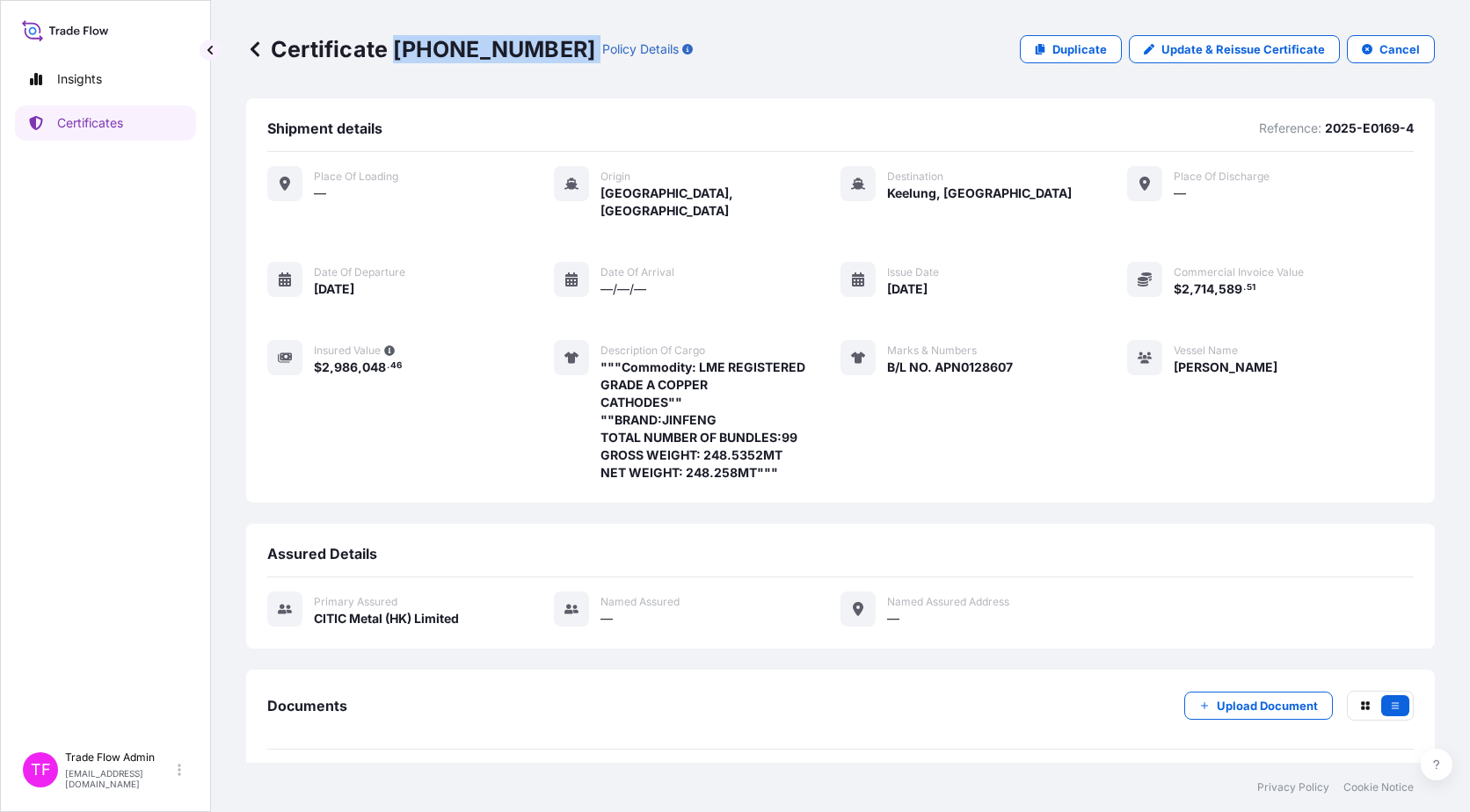
drag, startPoint x: 391, startPoint y: 50, endPoint x: 526, endPoint y: 56, distance: 135.1
click at [526, 56] on div "Certificate 31478-33-1 Policy Details" at bounding box center [469, 49] width 446 height 28
copy p "31478-33-1"
click at [241, 117] on div "Certificate 31478-33-1 Policy Details Duplicate Update & Reissue Certificate Ca…" at bounding box center [841, 381] width 1260 height 763
click at [105, 134] on link "Certificates" at bounding box center [105, 123] width 181 height 36
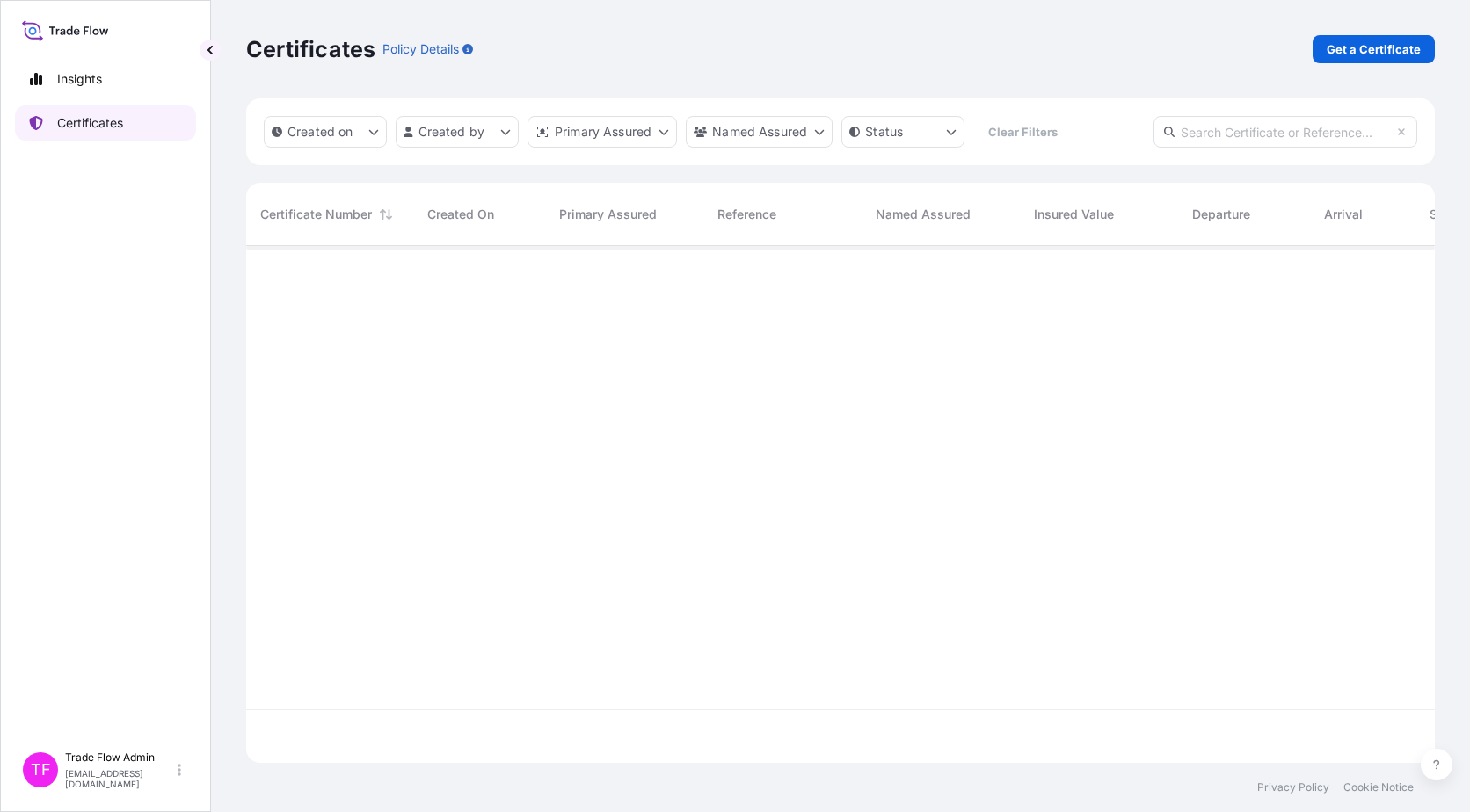
scroll to position [513, 1176]
click at [1240, 134] on input "text" at bounding box center [1286, 131] width 264 height 32
paste input "[PHONE_NUMBER]"
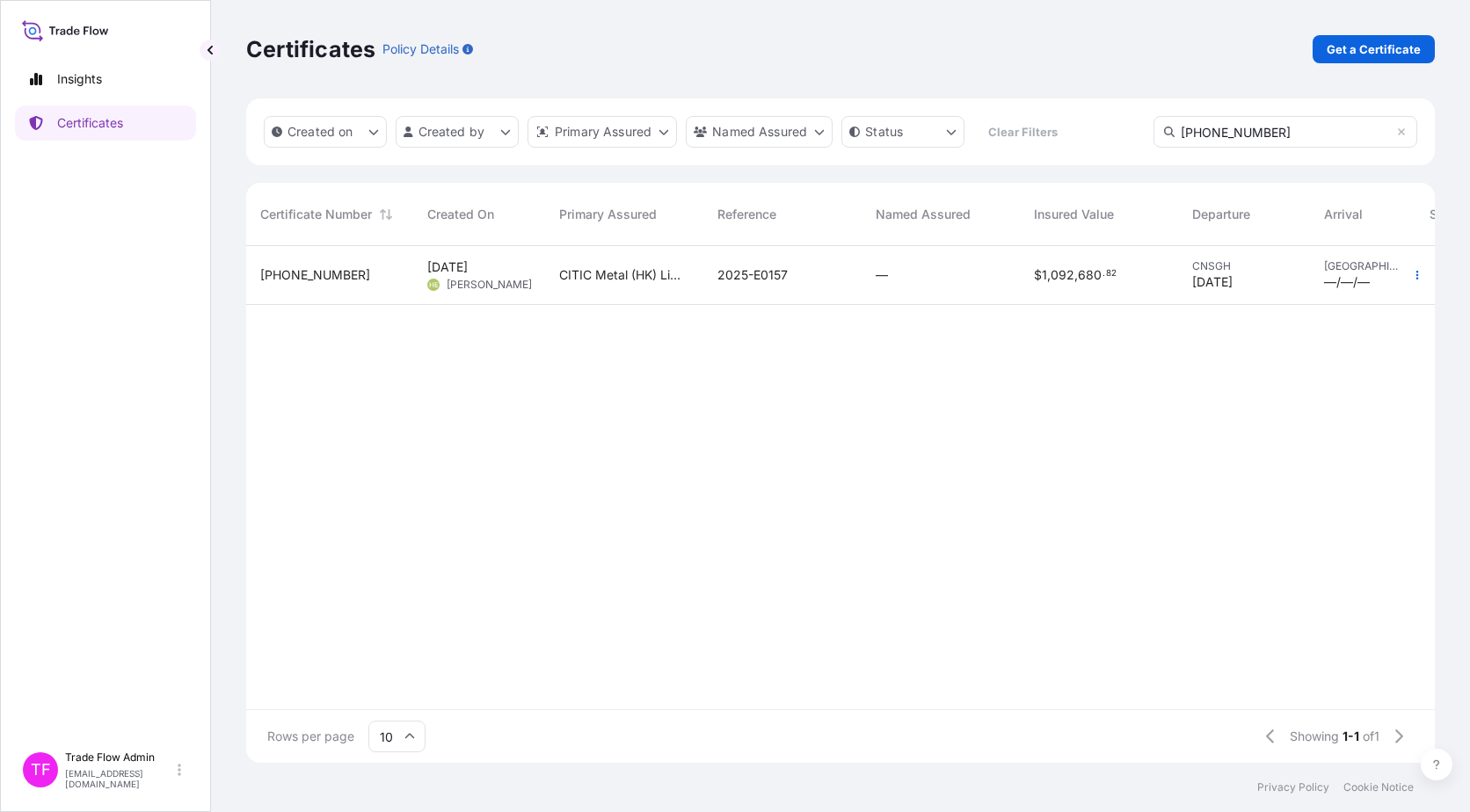
type input "[PHONE_NUMBER]"
click at [972, 291] on div "—" at bounding box center [941, 275] width 158 height 59
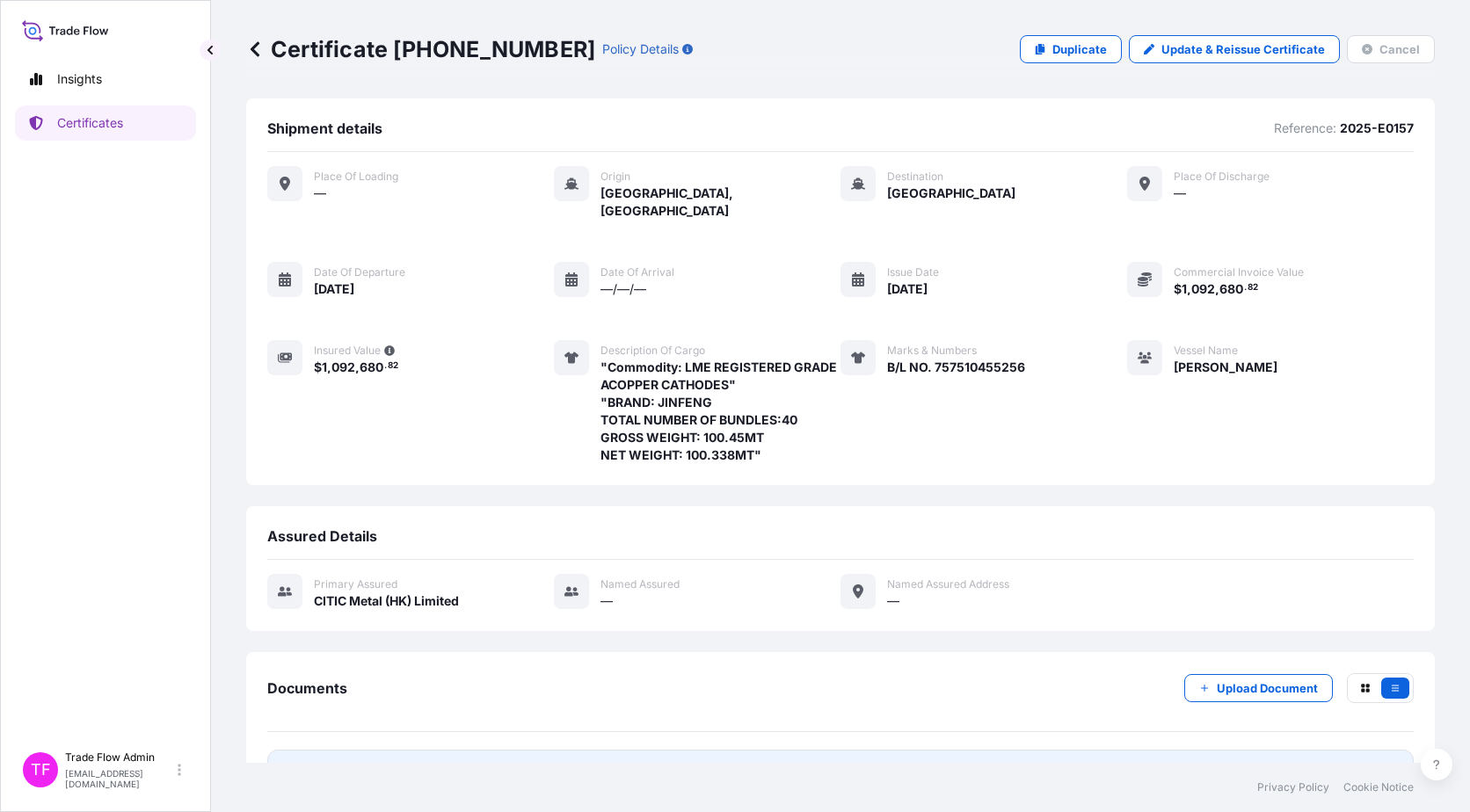
scroll to position [36, 0]
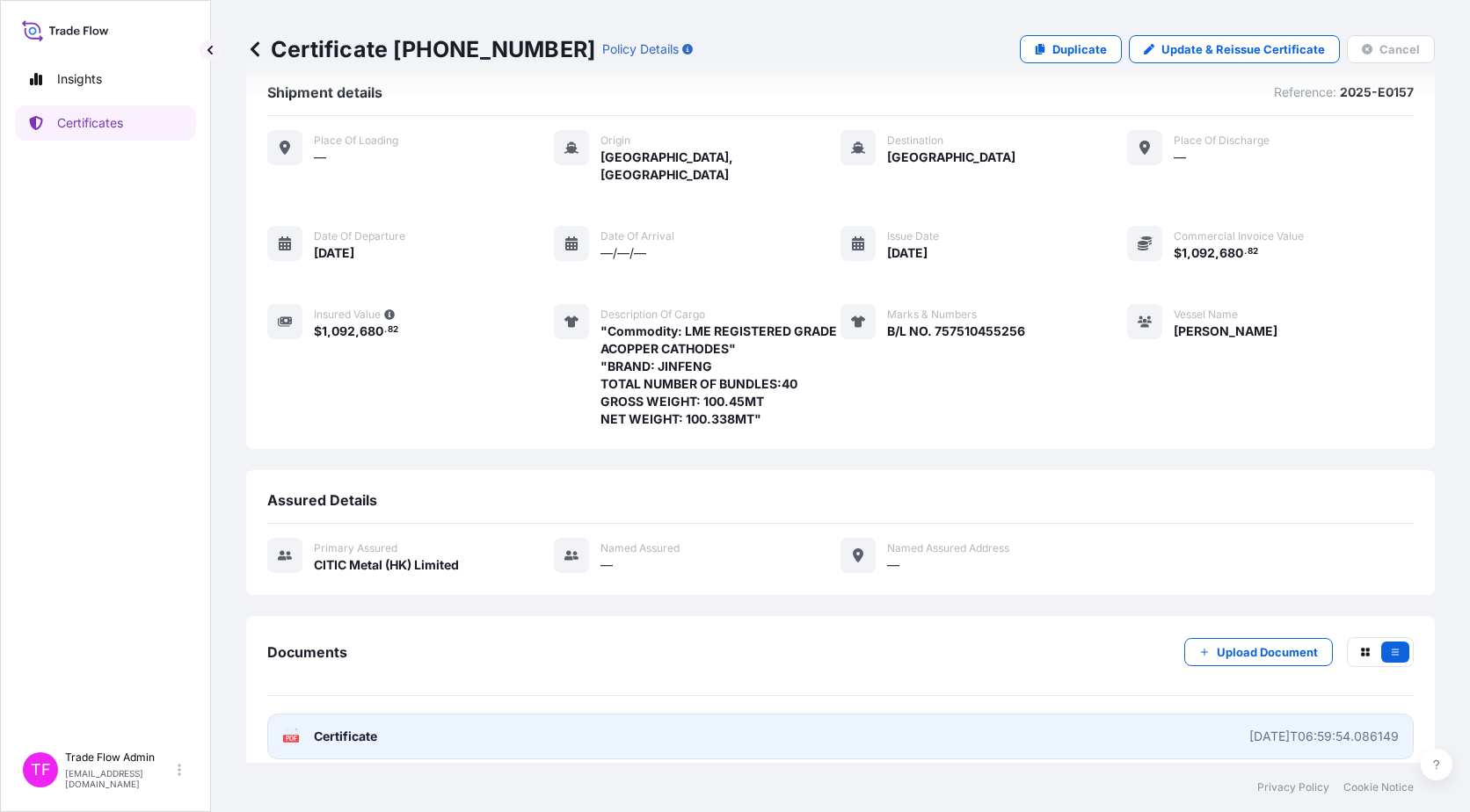
click at [380, 719] on link "PDF Certificate 2025-07-09T06:59:54.086149" at bounding box center [840, 736] width 1147 height 46
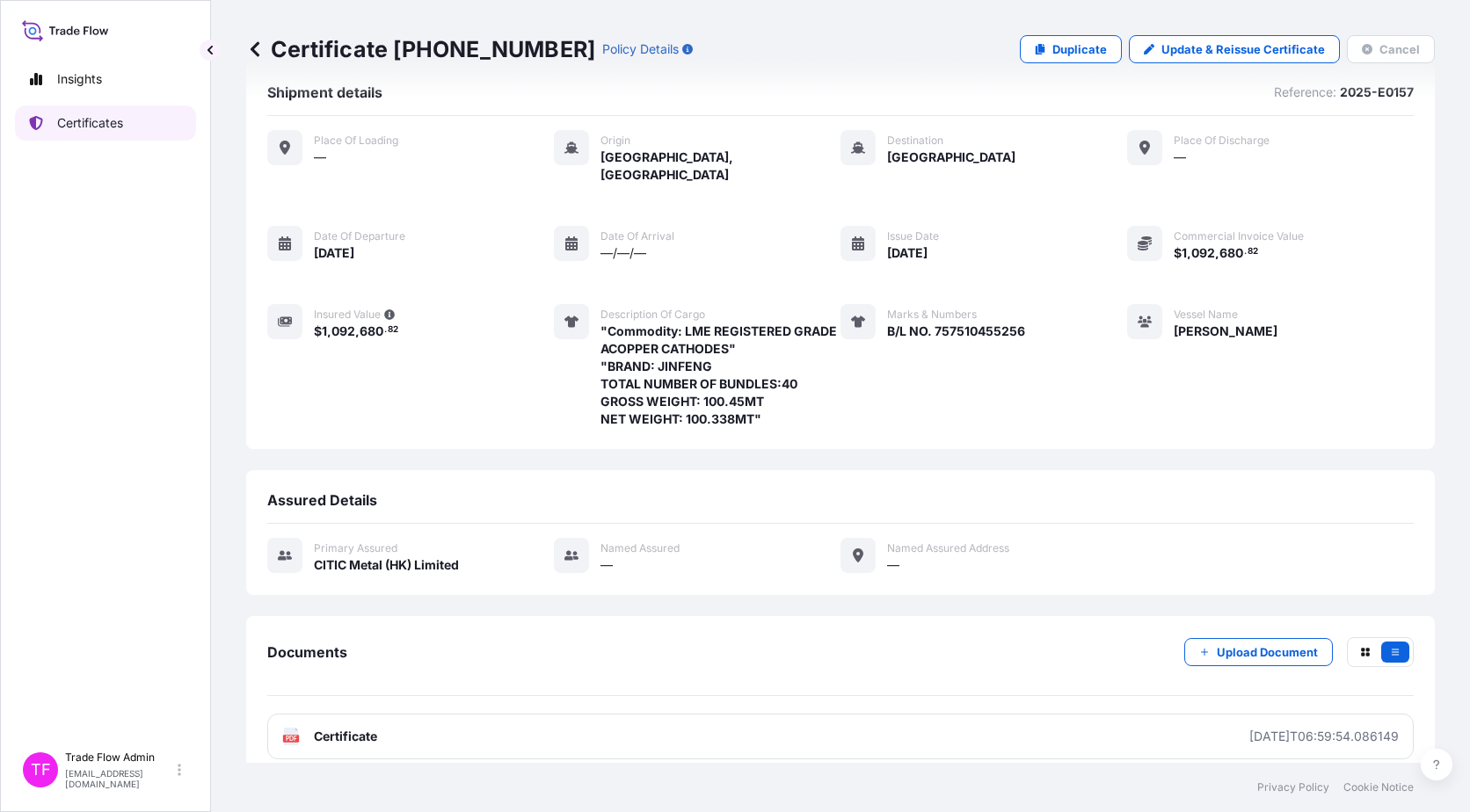
click at [115, 110] on link "Certificates" at bounding box center [105, 123] width 181 height 36
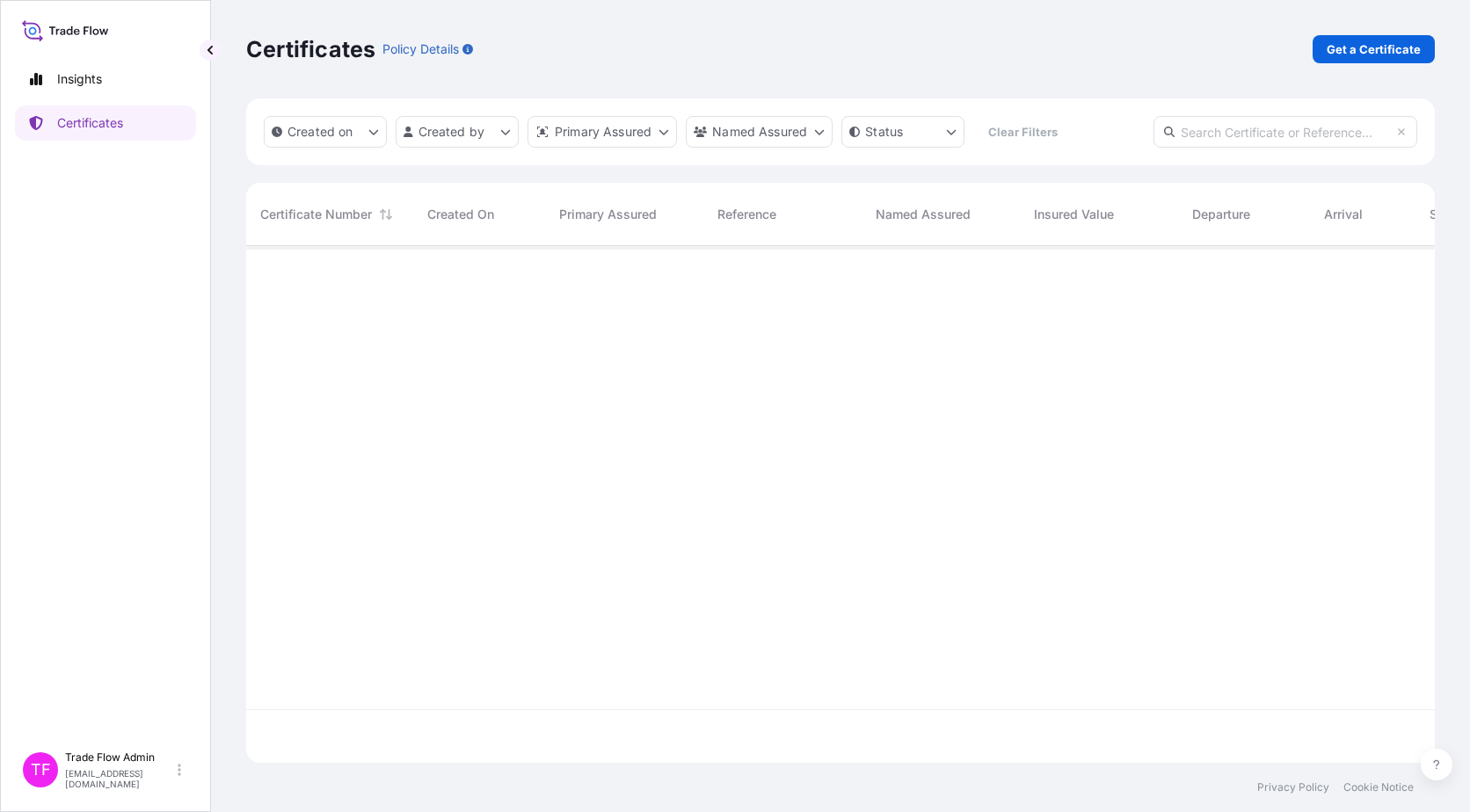
scroll to position [513, 1176]
click at [1341, 137] on input "text" at bounding box center [1286, 131] width 264 height 32
paste input "[PHONE_NUMBER]"
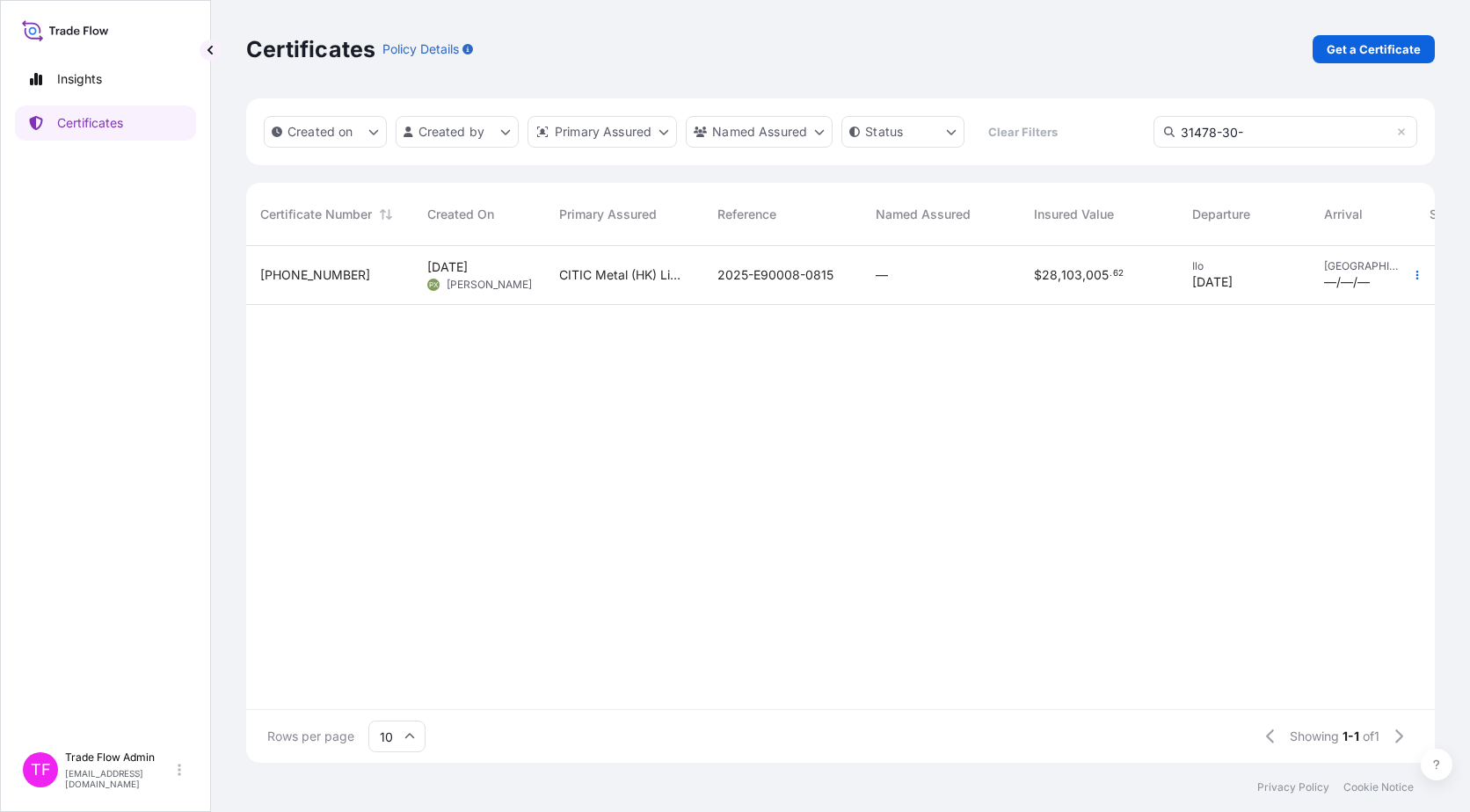
type input "31478-30-"
click at [929, 271] on div "—" at bounding box center [941, 275] width 130 height 17
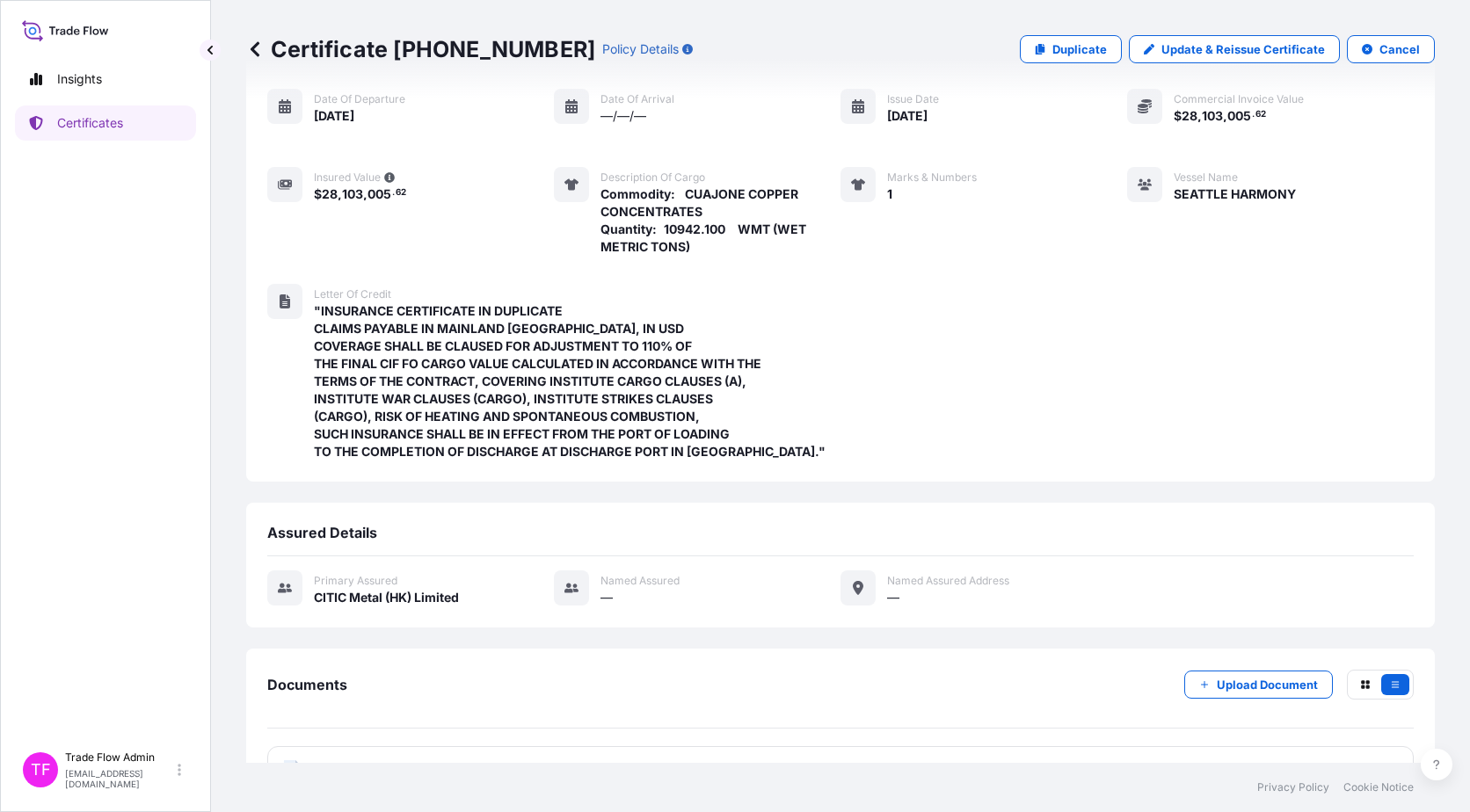
scroll to position [206, 0]
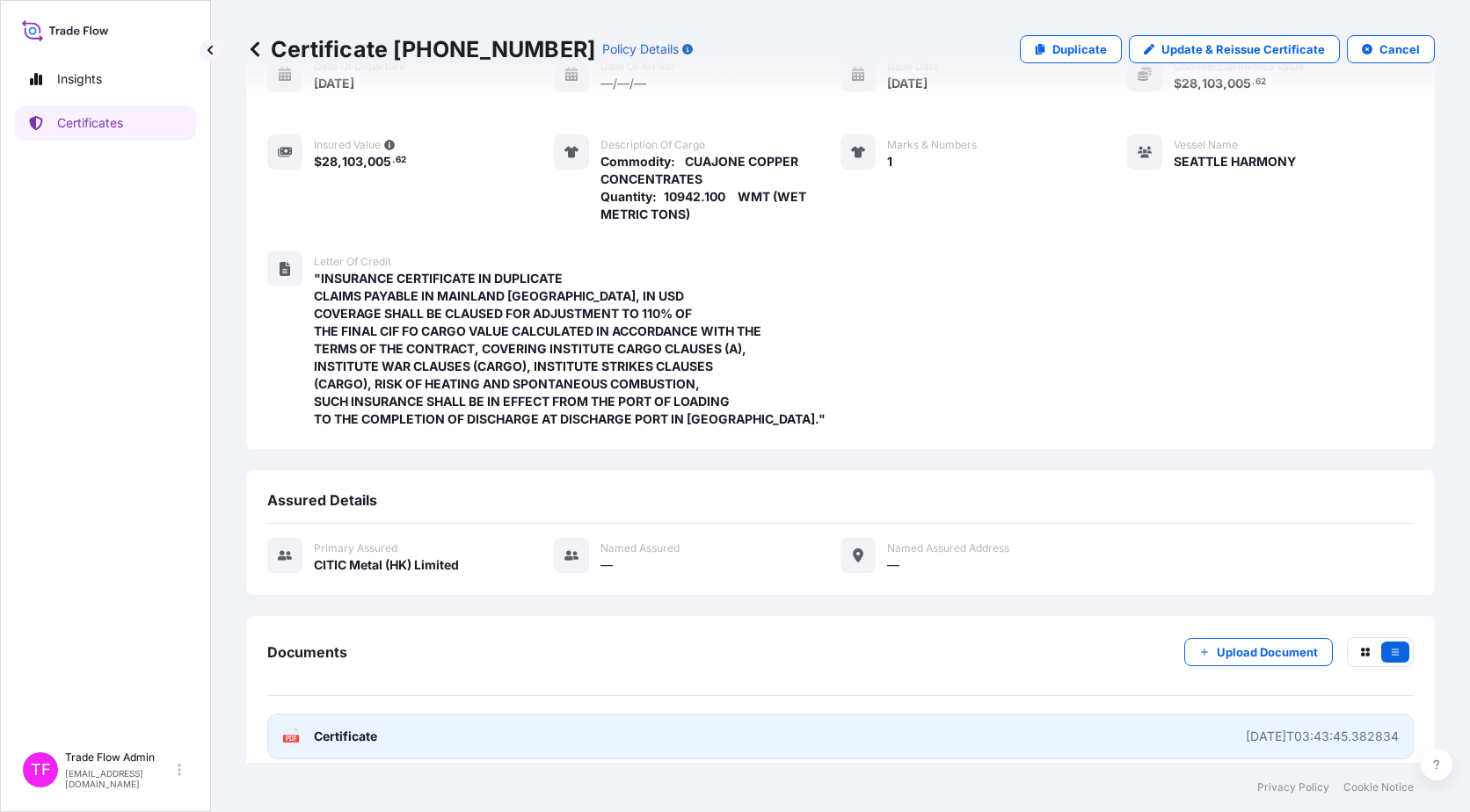
click at [443, 725] on link "PDF Certificate [DATE]T03:43:45.382834" at bounding box center [840, 736] width 1147 height 46
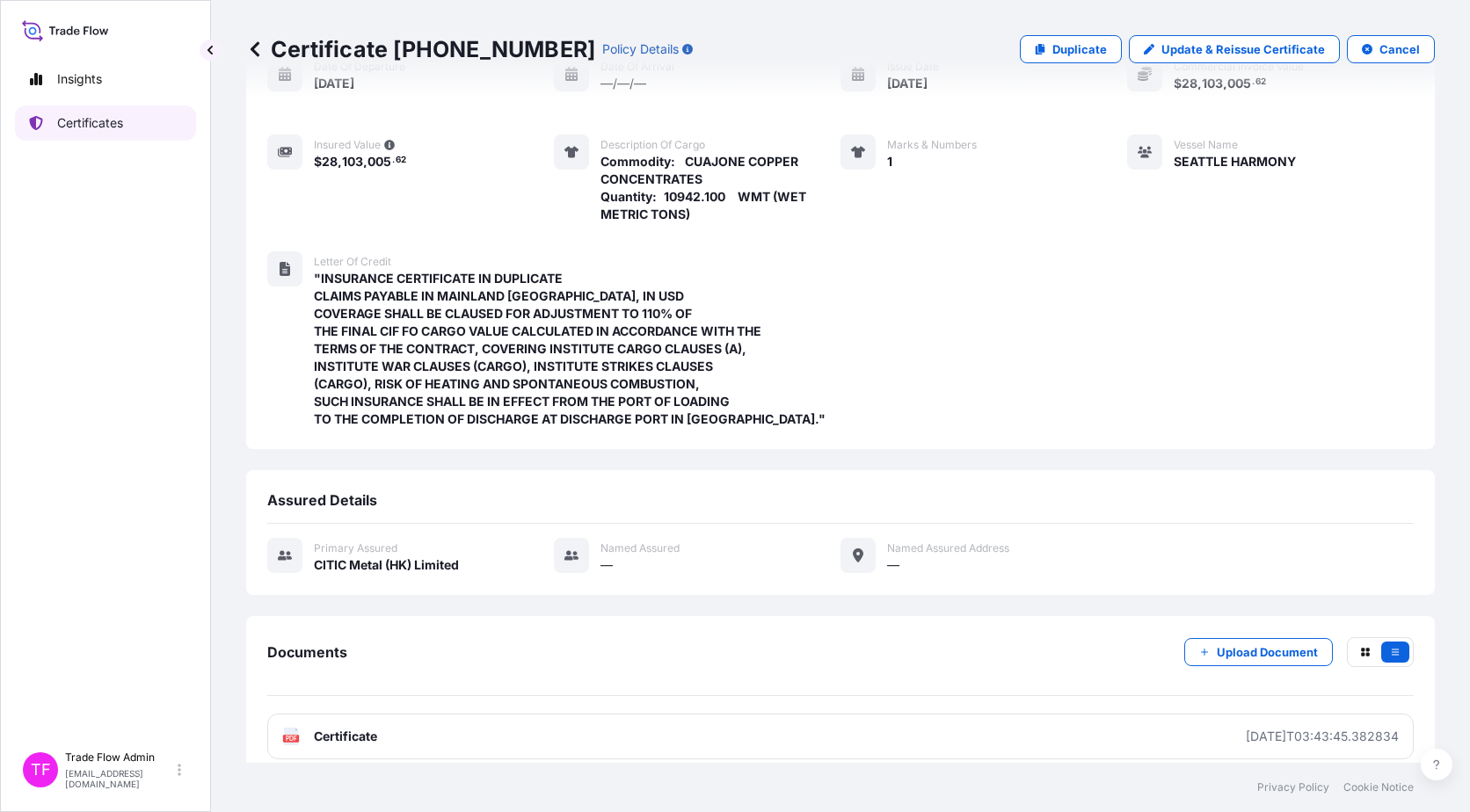
click at [105, 119] on p "Certificates" at bounding box center [90, 123] width 66 height 17
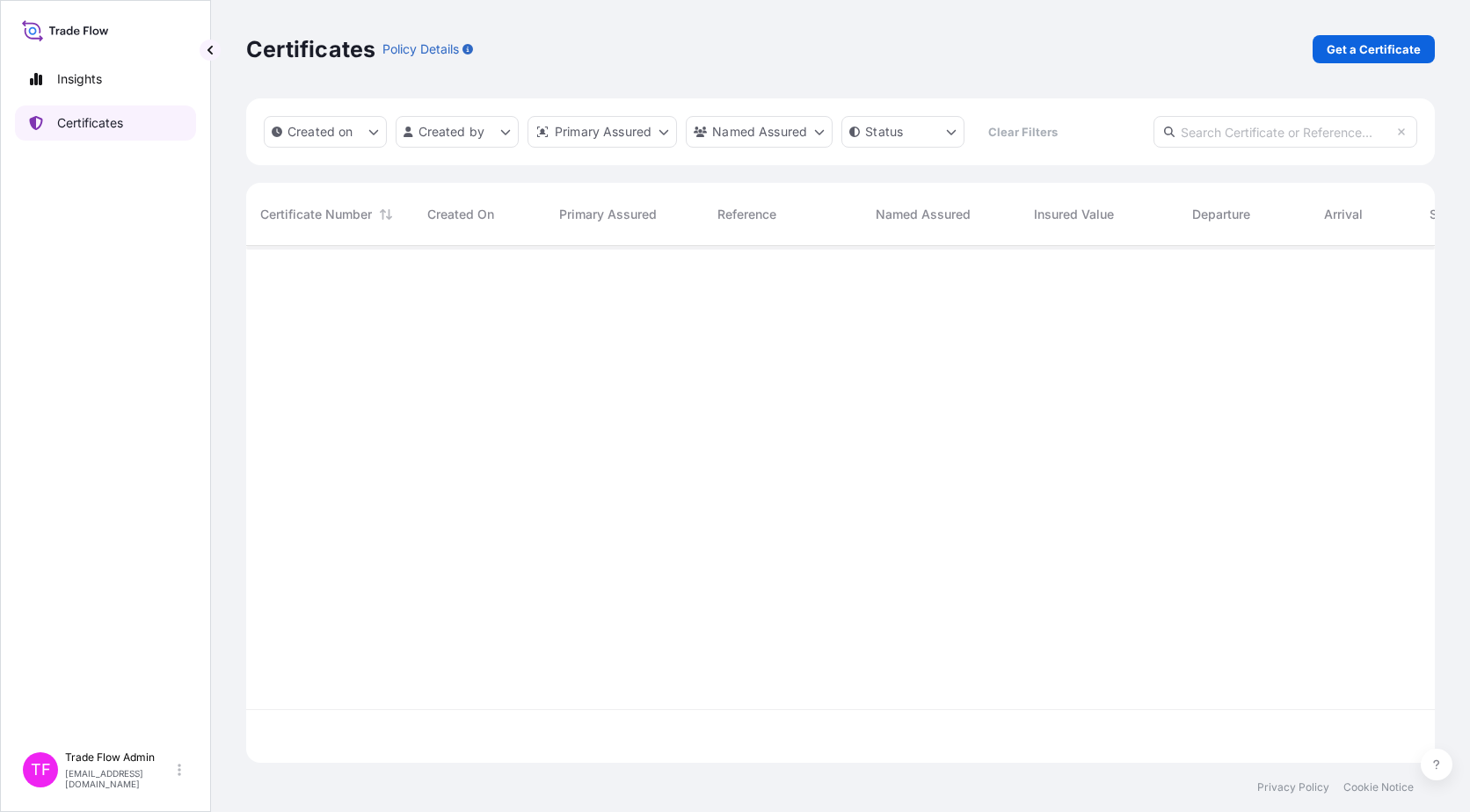
scroll to position [513, 1176]
click at [1397, 57] on p "Get a Certificate" at bounding box center [1373, 48] width 94 height 17
select select "Ocean Vessel"
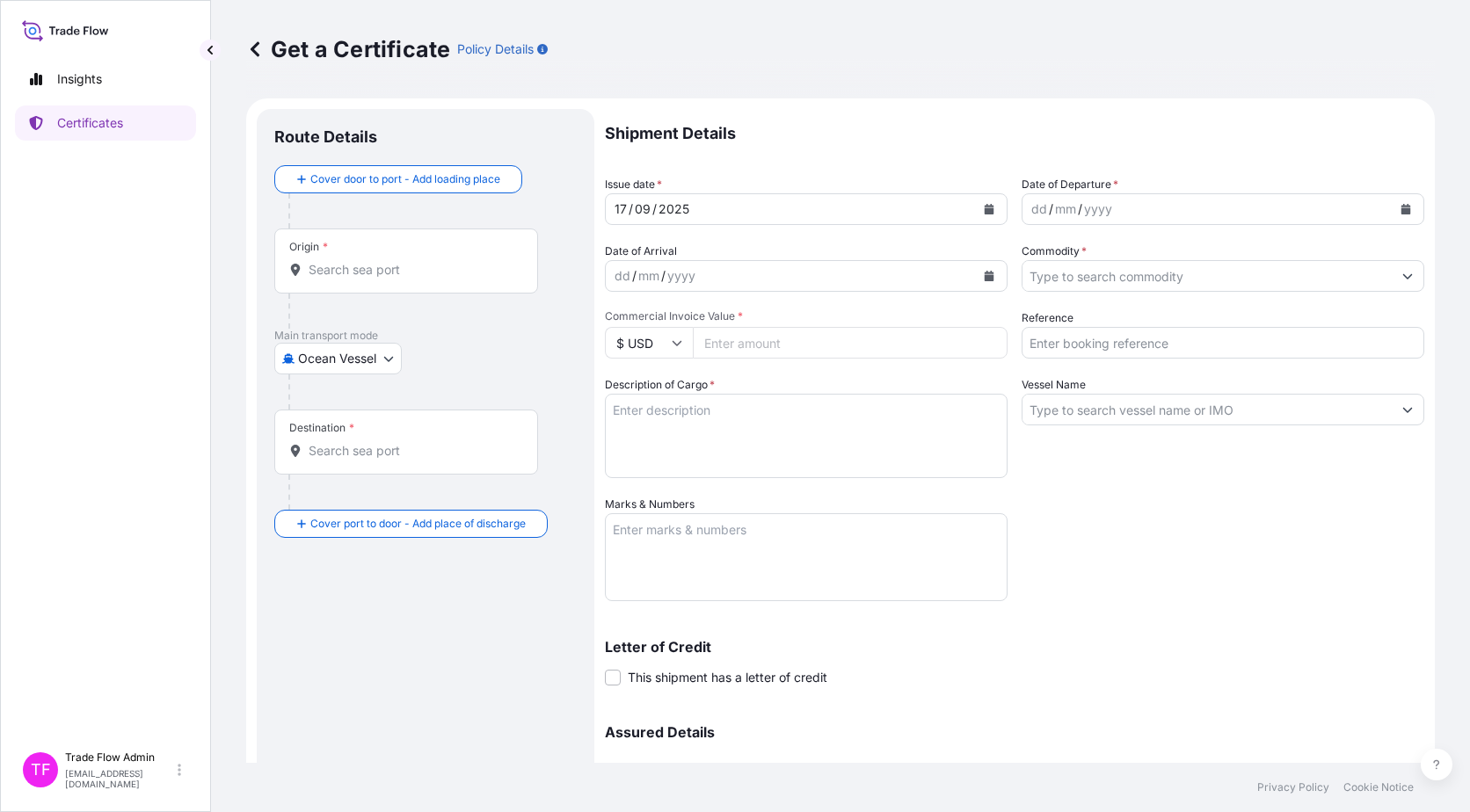
click at [319, 278] on input "Origin *" at bounding box center [413, 269] width 208 height 17
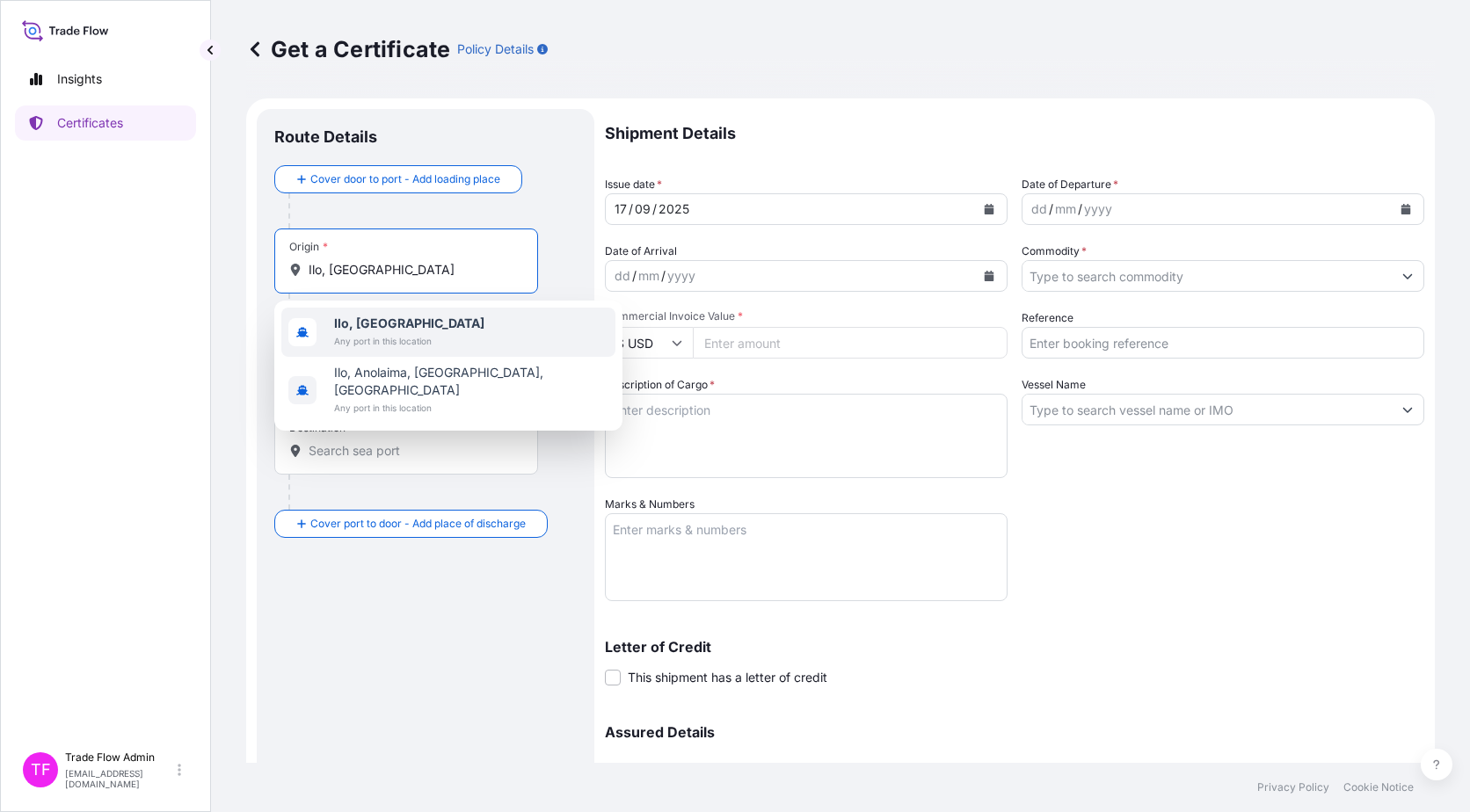
click at [369, 322] on b "Ilo, [GEOGRAPHIC_DATA]" at bounding box center [409, 323] width 150 height 15
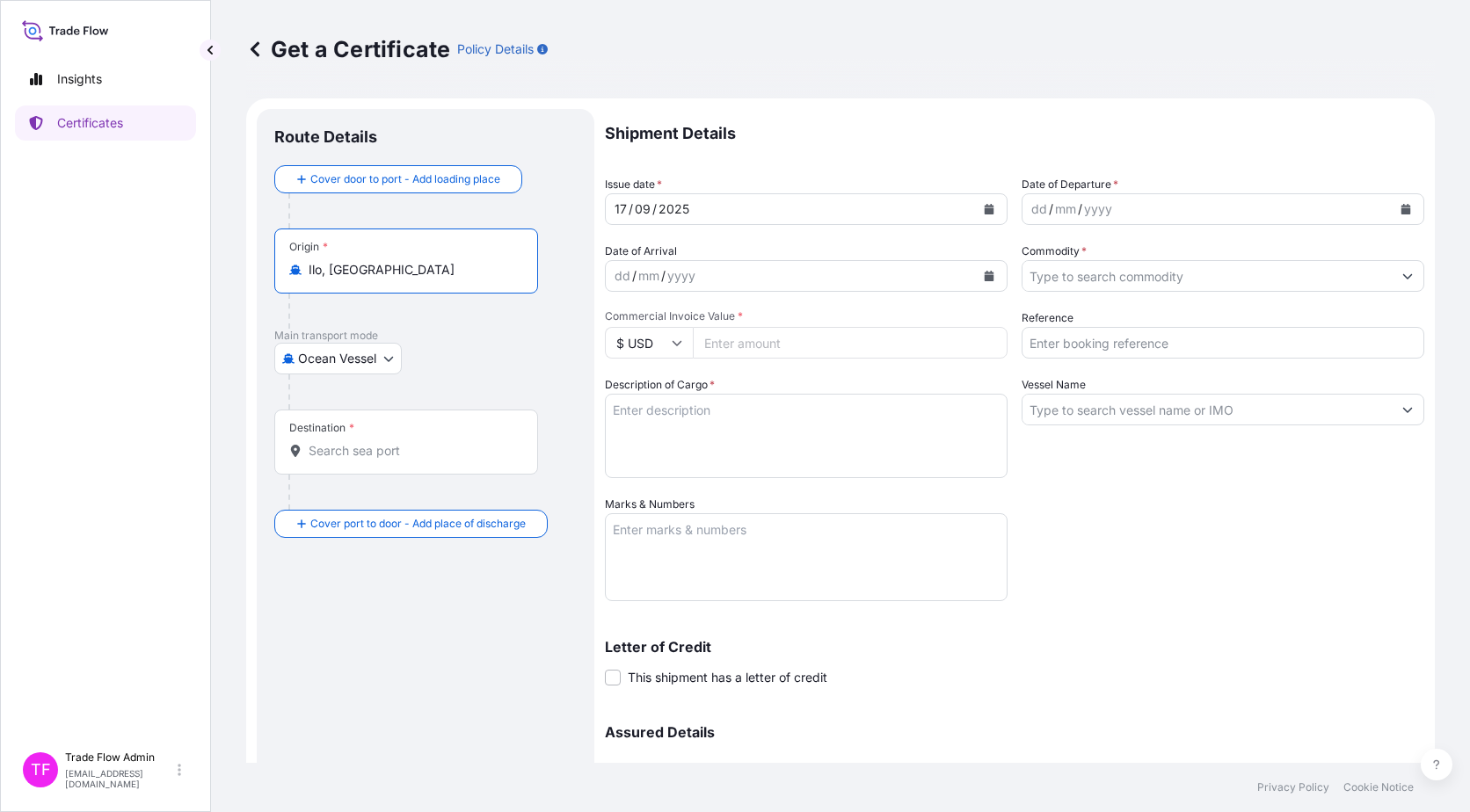
type input "Ilo, [GEOGRAPHIC_DATA]"
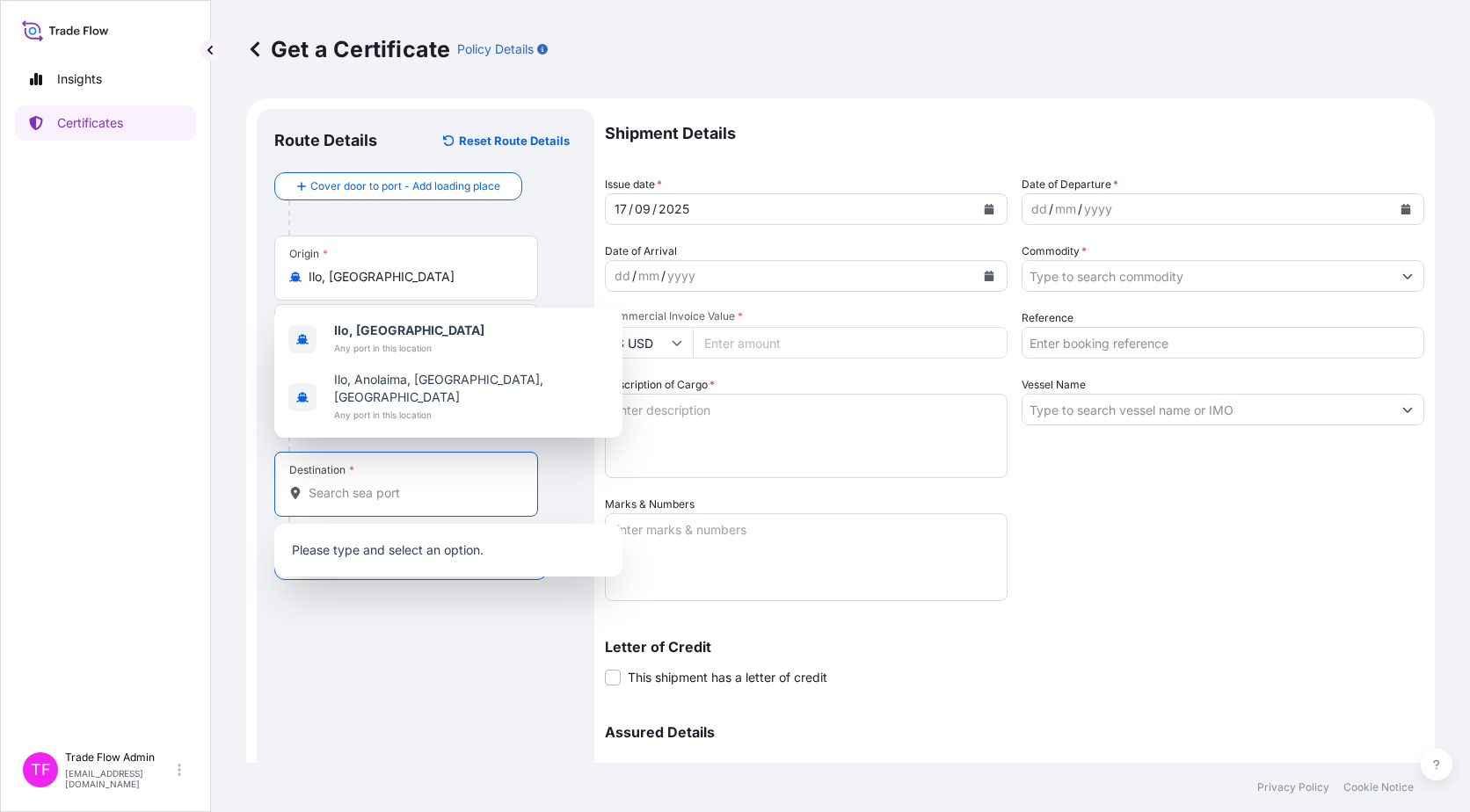
click at [348, 492] on input "Destination *" at bounding box center [413, 492] width 208 height 17
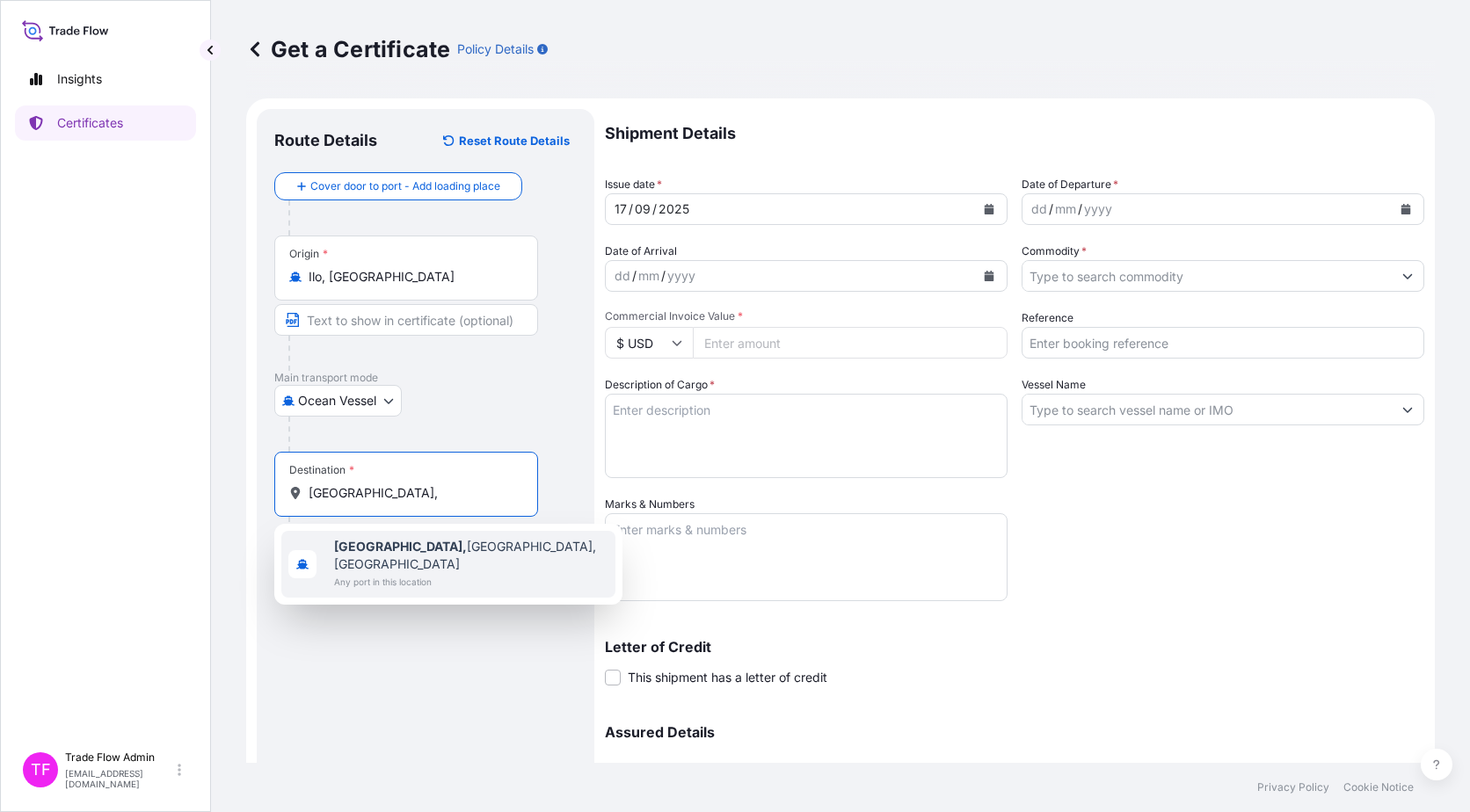
click at [460, 573] on span "Any port in this location" at bounding box center [471, 581] width 274 height 17
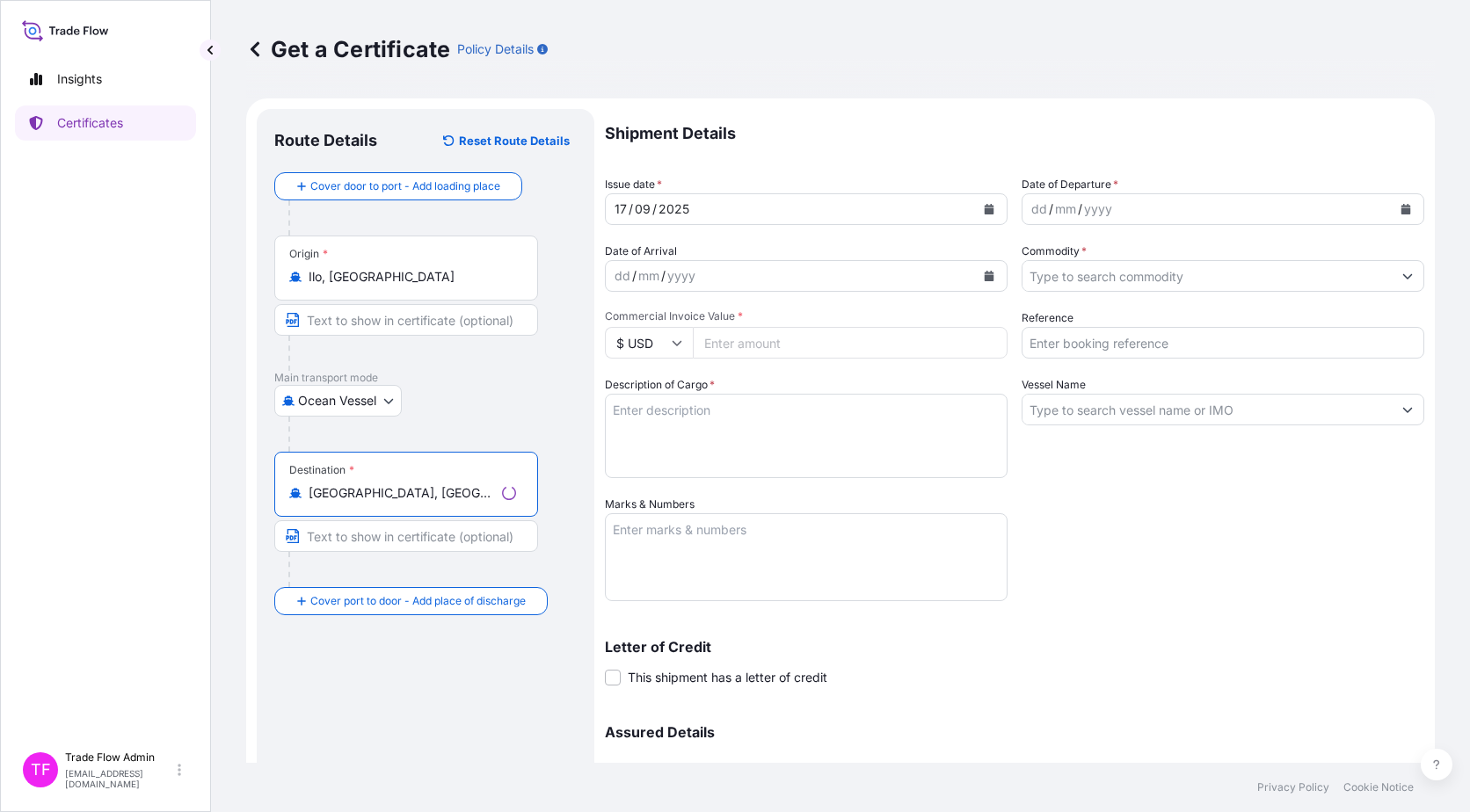
type input "Qingdao, Shandong, China"
click at [502, 659] on div "Route Details Reset Route Details Cover door to port - Add loading place Place …" at bounding box center [425, 519] width 302 height 785
click at [982, 216] on button "Calendar" at bounding box center [989, 208] width 28 height 28
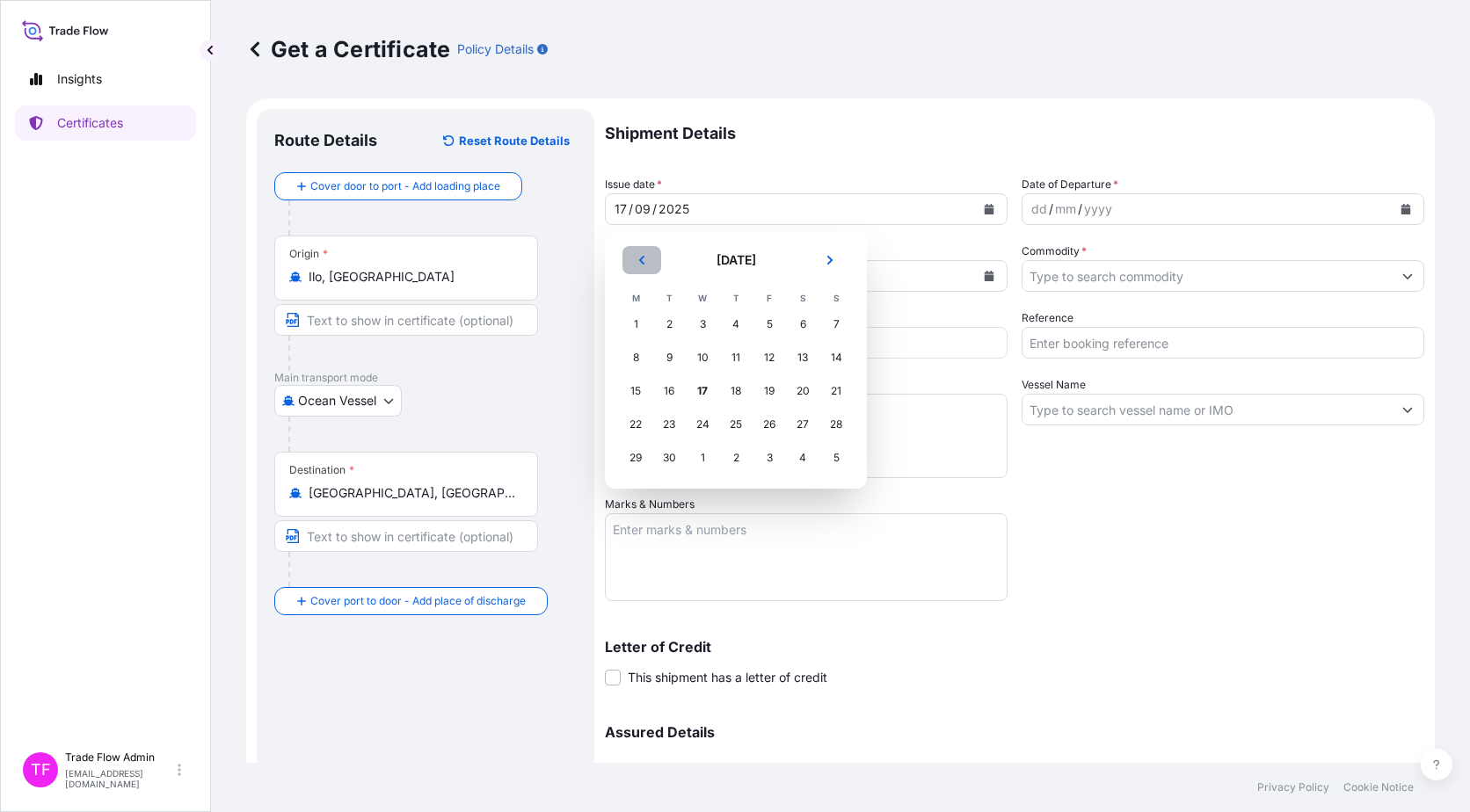
click at [641, 255] on icon "Previous" at bounding box center [642, 260] width 11 height 11
click at [761, 390] on div "15" at bounding box center [769, 391] width 32 height 32
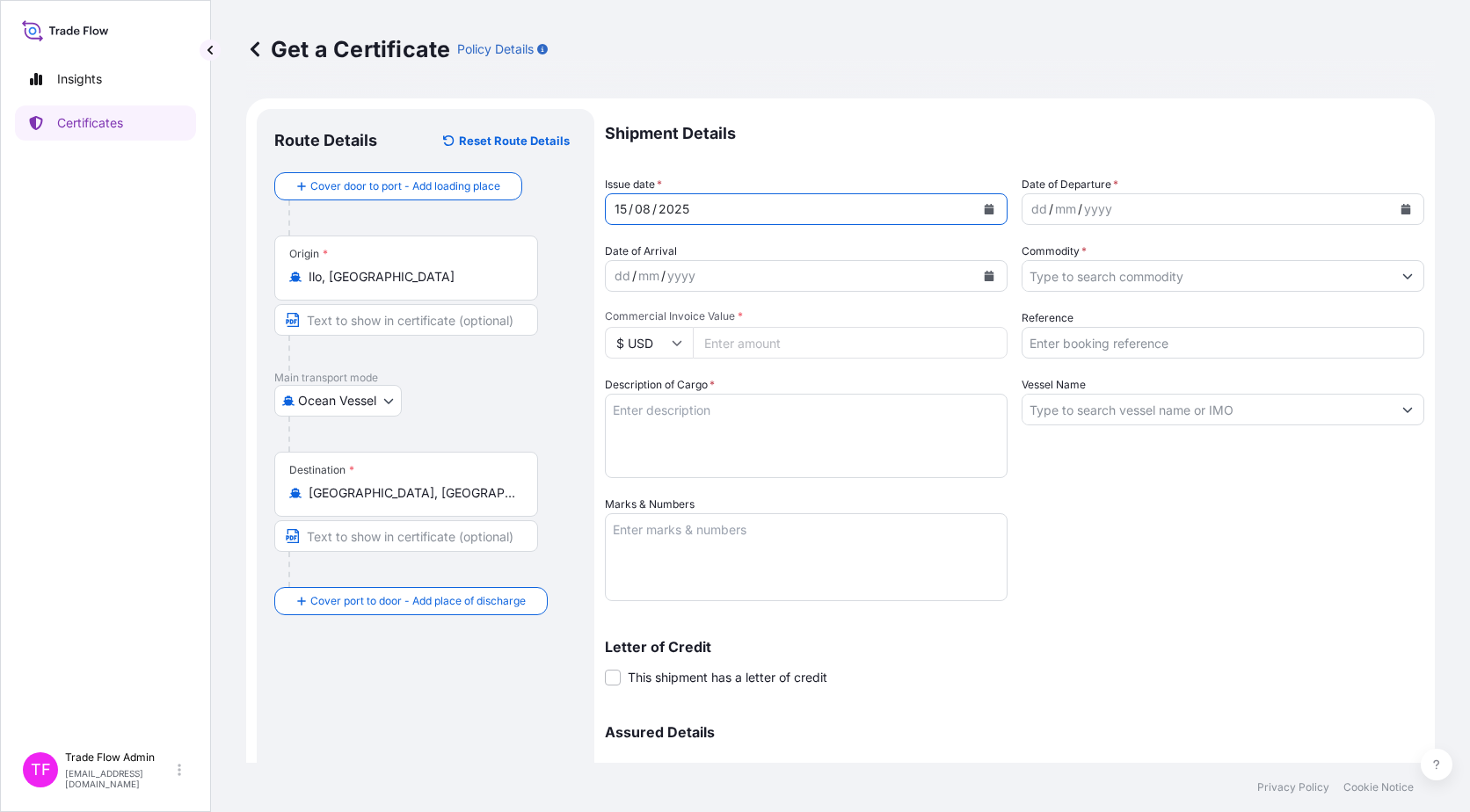
click at [1392, 216] on button "Calendar" at bounding box center [1405, 208] width 28 height 28
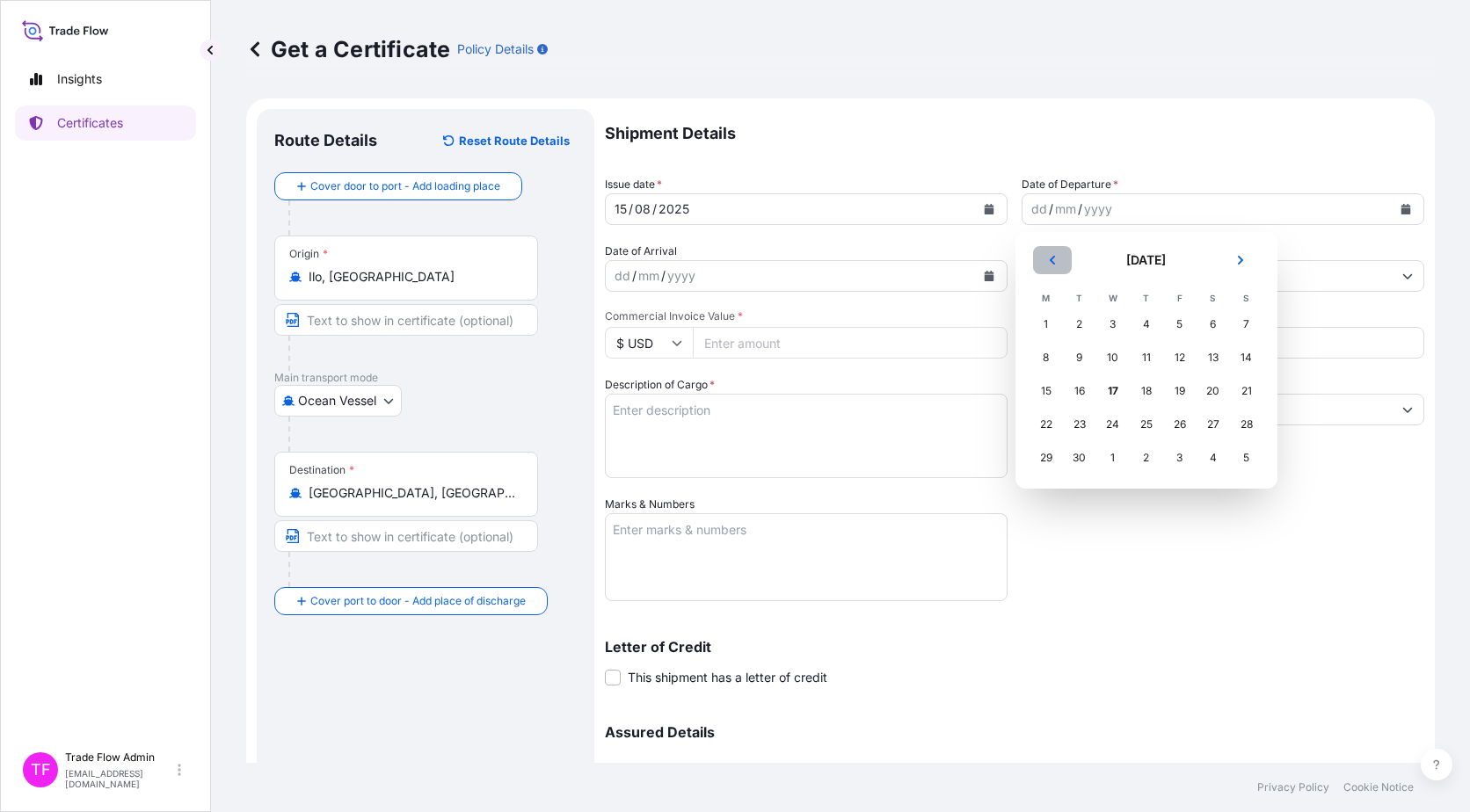
click at [1054, 261] on icon "Previous" at bounding box center [1053, 260] width 11 height 11
click at [1177, 394] on div "15" at bounding box center [1179, 391] width 32 height 32
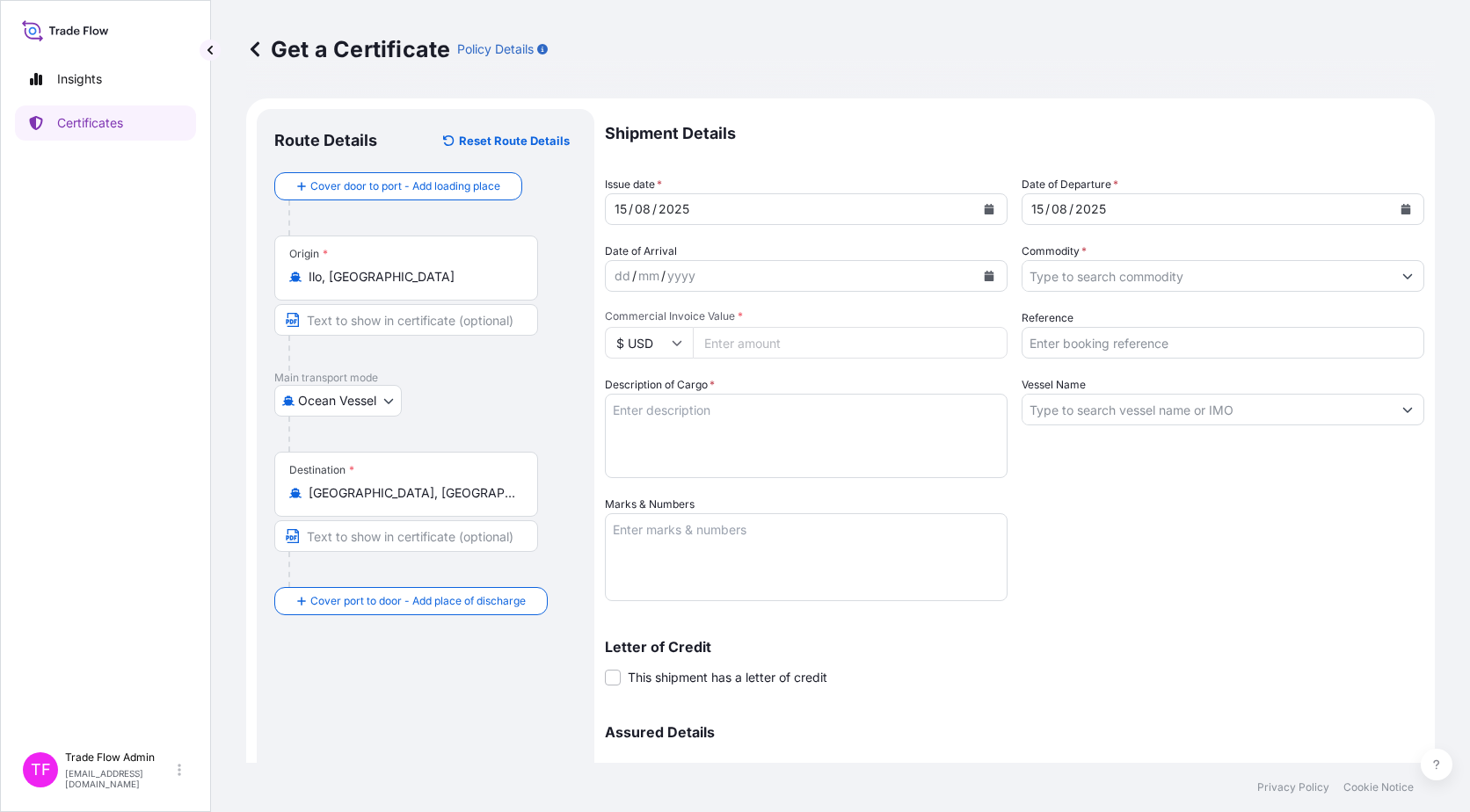
click at [822, 343] on input "Commercial Invoice Value *" at bounding box center [851, 342] width 315 height 32
paste input "28103005.62"
type input "28103005.62"
click at [1133, 279] on input "Commodity *" at bounding box center [1207, 276] width 369 height 32
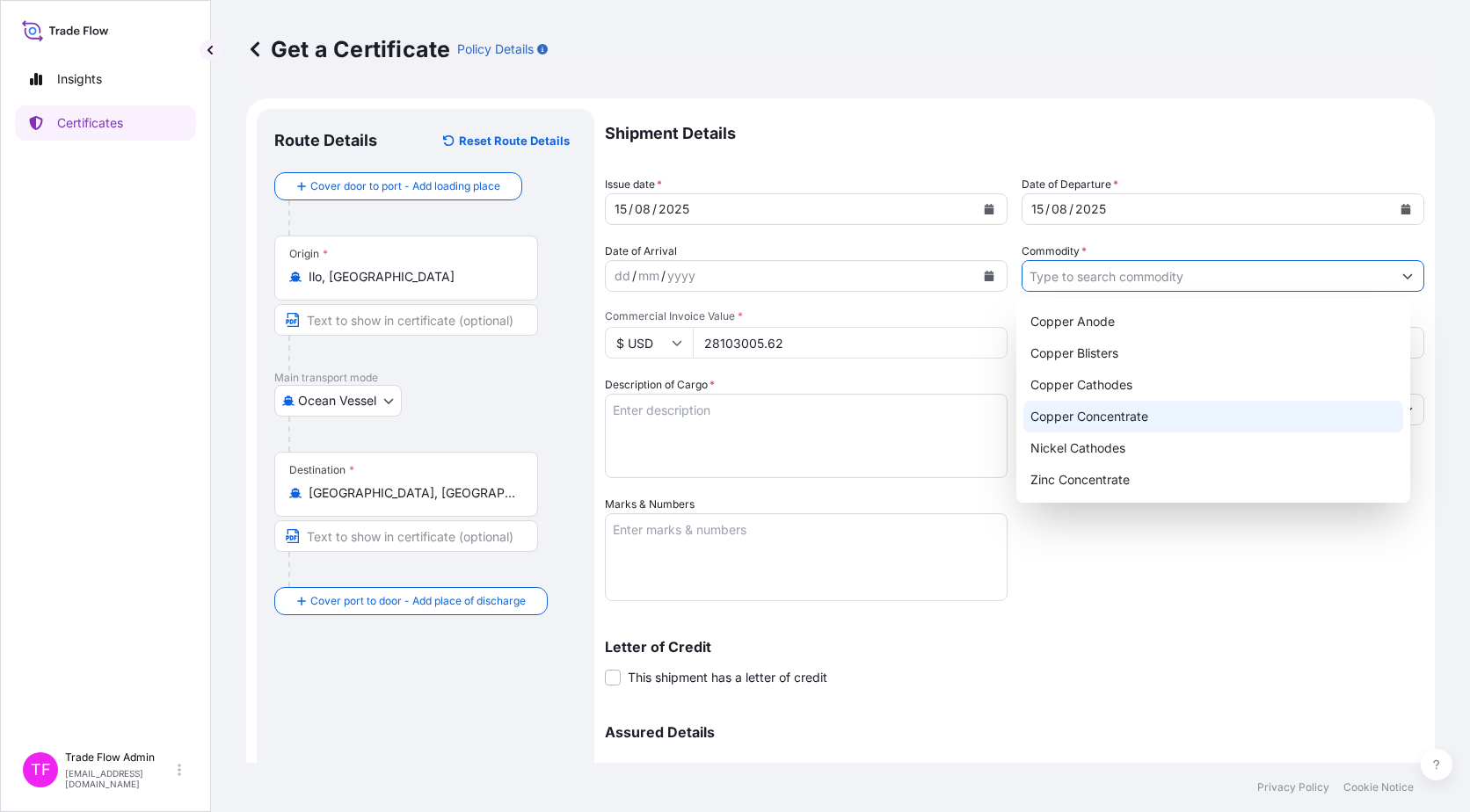
click at [1146, 408] on div "Copper Concentrate" at bounding box center [1214, 416] width 381 height 32
type input "Copper Concentrate"
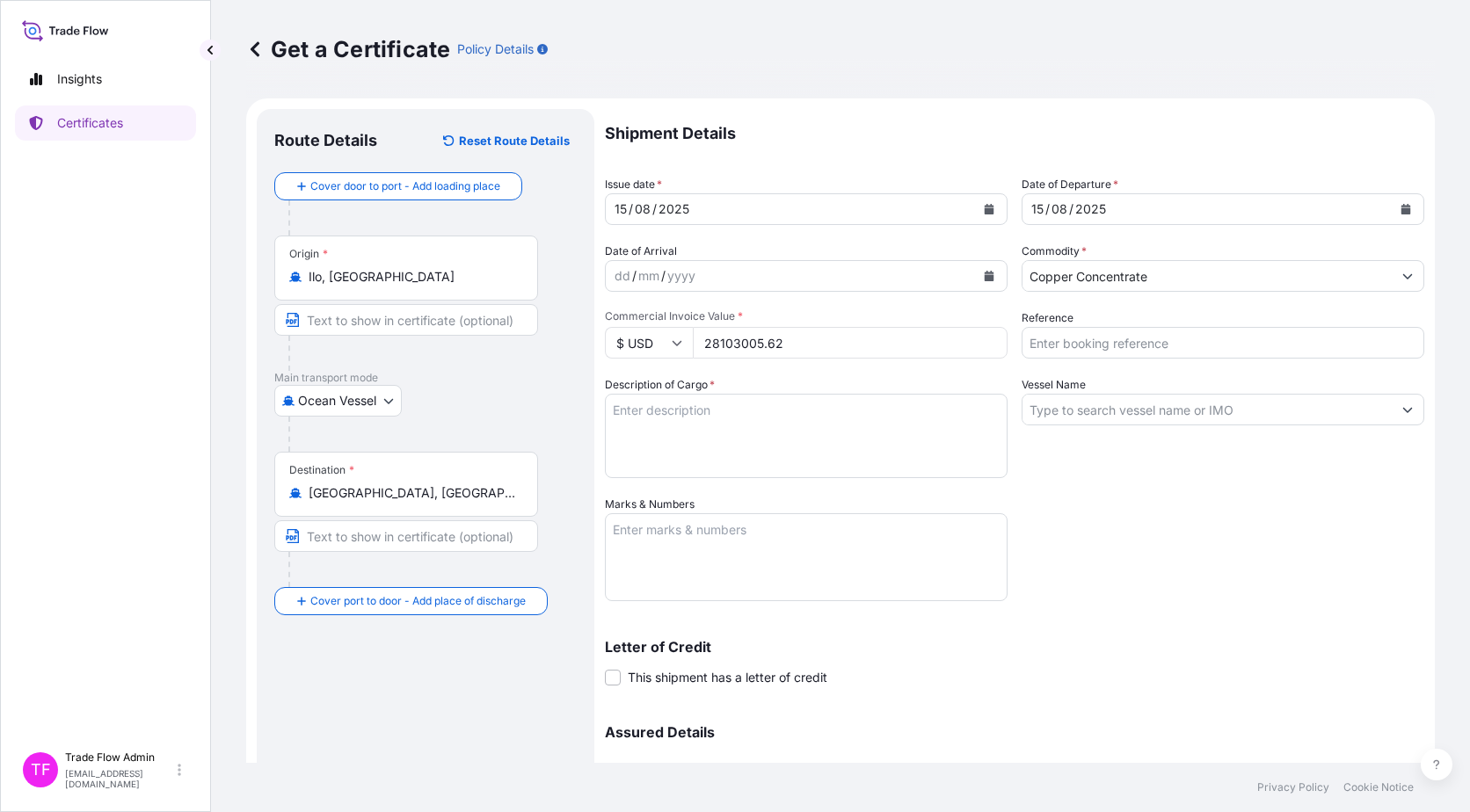
click at [750, 464] on textarea "Description of Cargo *" at bounding box center [806, 436] width 403 height 85
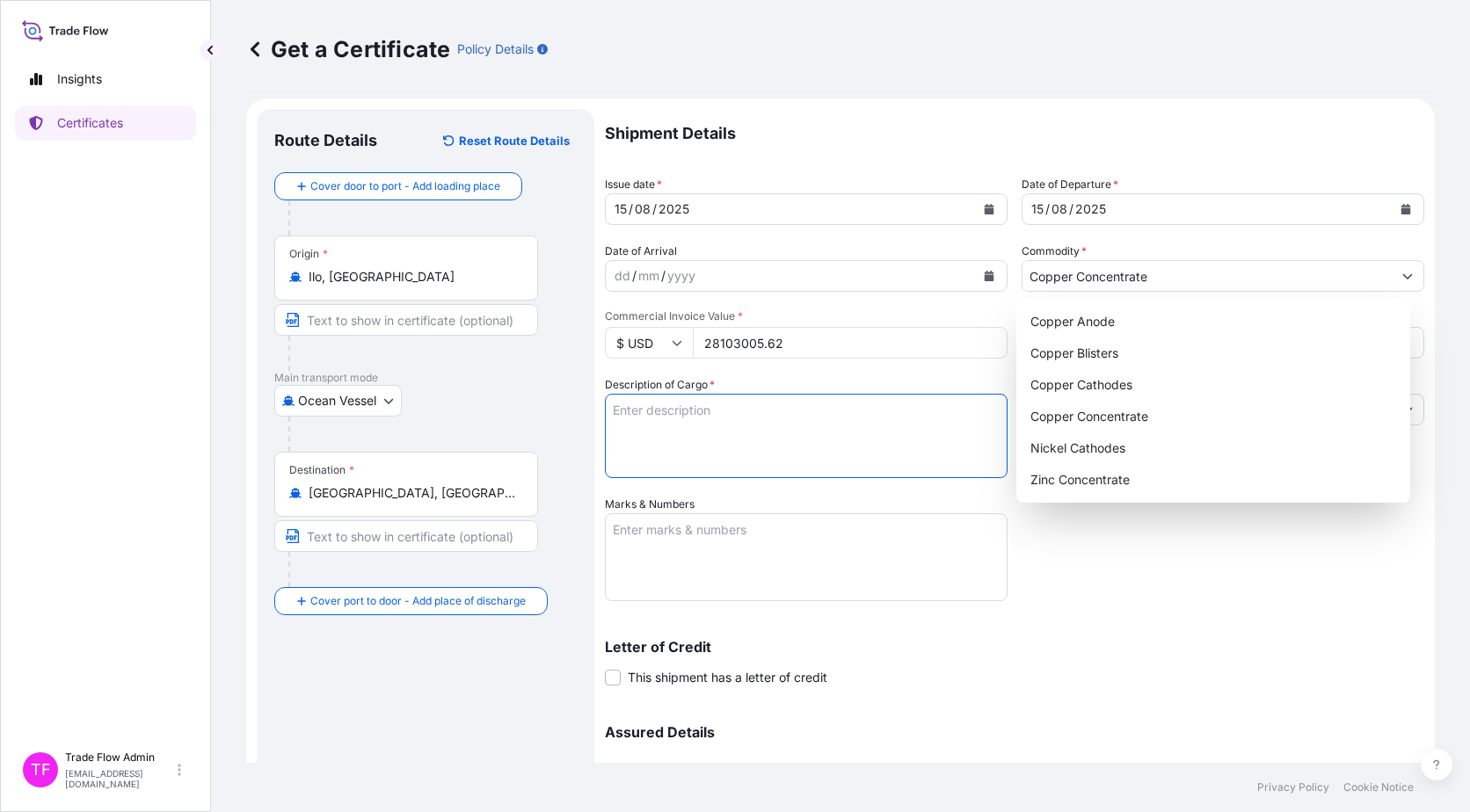
paste textarea ""Commodity: CUAJONE COPPER CONCENTRATES Quantity: 10942.100 WMT (WET METRIC TON…"
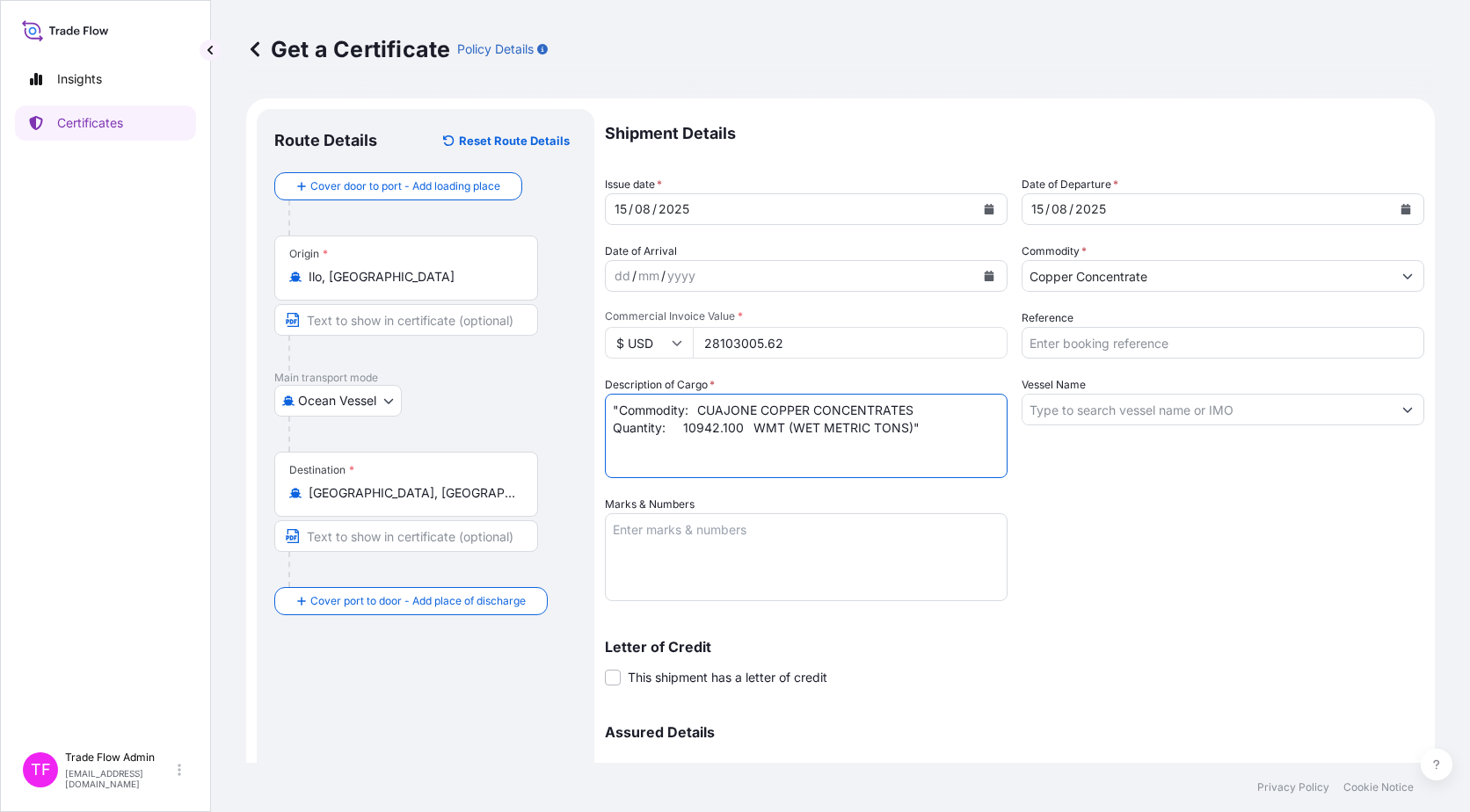
click at [750, 464] on textarea ""Commodity: CUAJONE COPPER CONCENTRATES Quantity: 10942.100 WMT (WET METRIC TON…" at bounding box center [806, 436] width 403 height 85
type textarea ""Commodity: CUAJONE COPPER CONCENTRATES Quantity: 10942.100 WMT (WET METRIC TON…"
click at [1076, 417] on input "Vessel Name" at bounding box center [1207, 410] width 369 height 32
paste input "SEATTLE HARMONY"
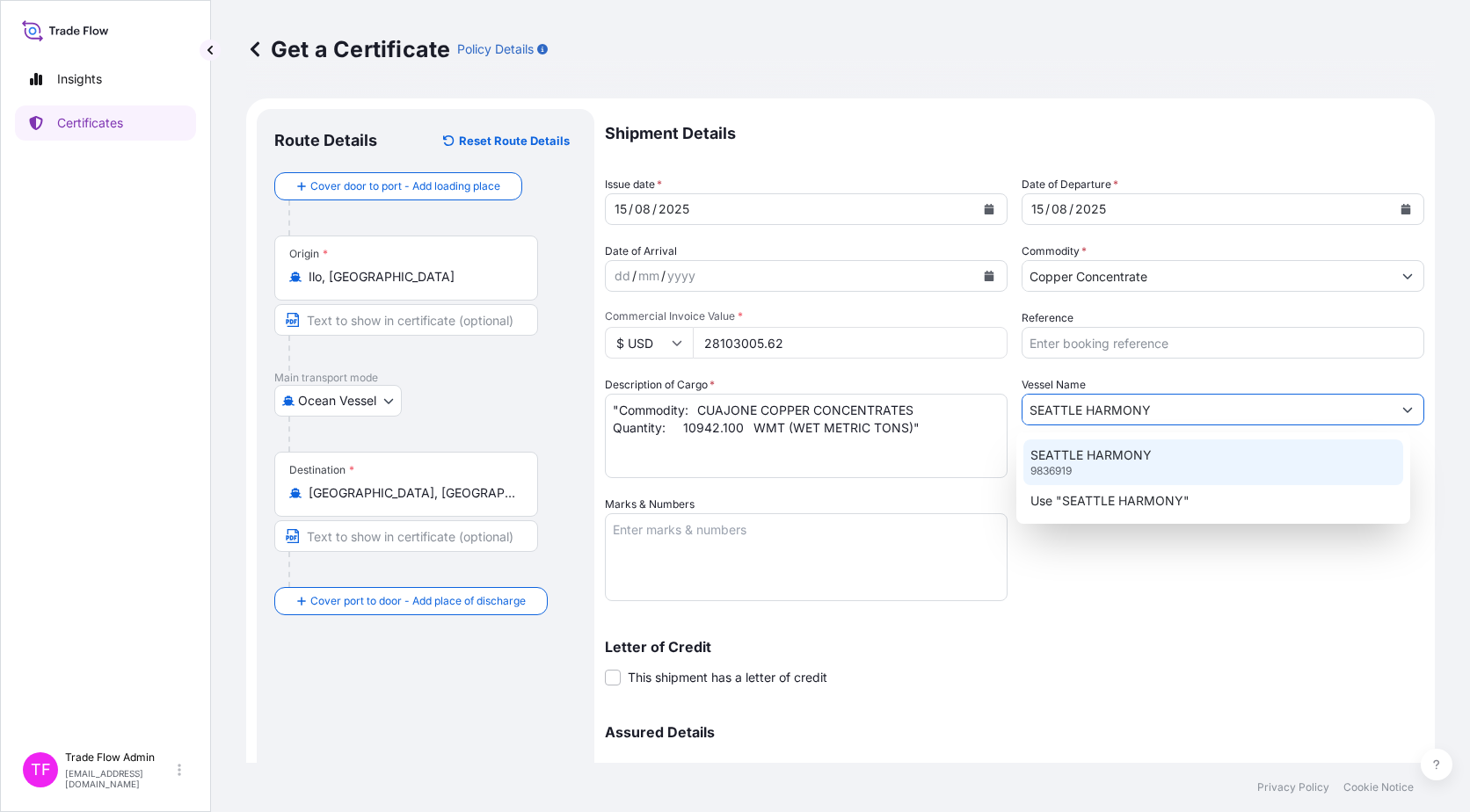
click at [1098, 462] on p "SEATTLE HARMONY" at bounding box center [1091, 454] width 121 height 17
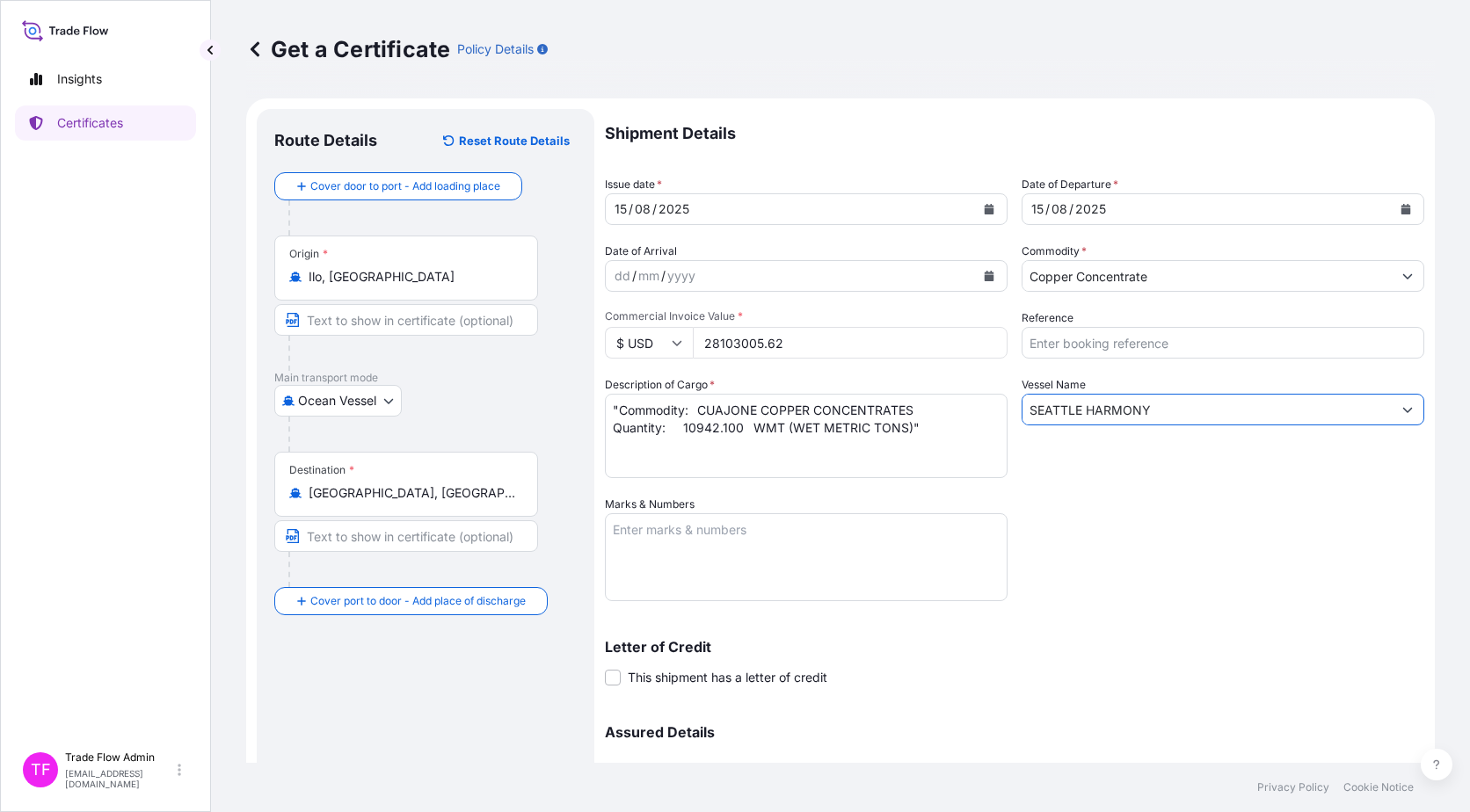
type input "SEATTLE HARMONY"
click at [722, 565] on textarea "Marks & Numbers" at bounding box center [806, 557] width 403 height 88
paste textarea "1"
type textarea "1"
click at [1011, 624] on div "Letter of Credit This shipment has a letter of credit Letter of credit * Letter…" at bounding box center [1015, 653] width 820 height 67
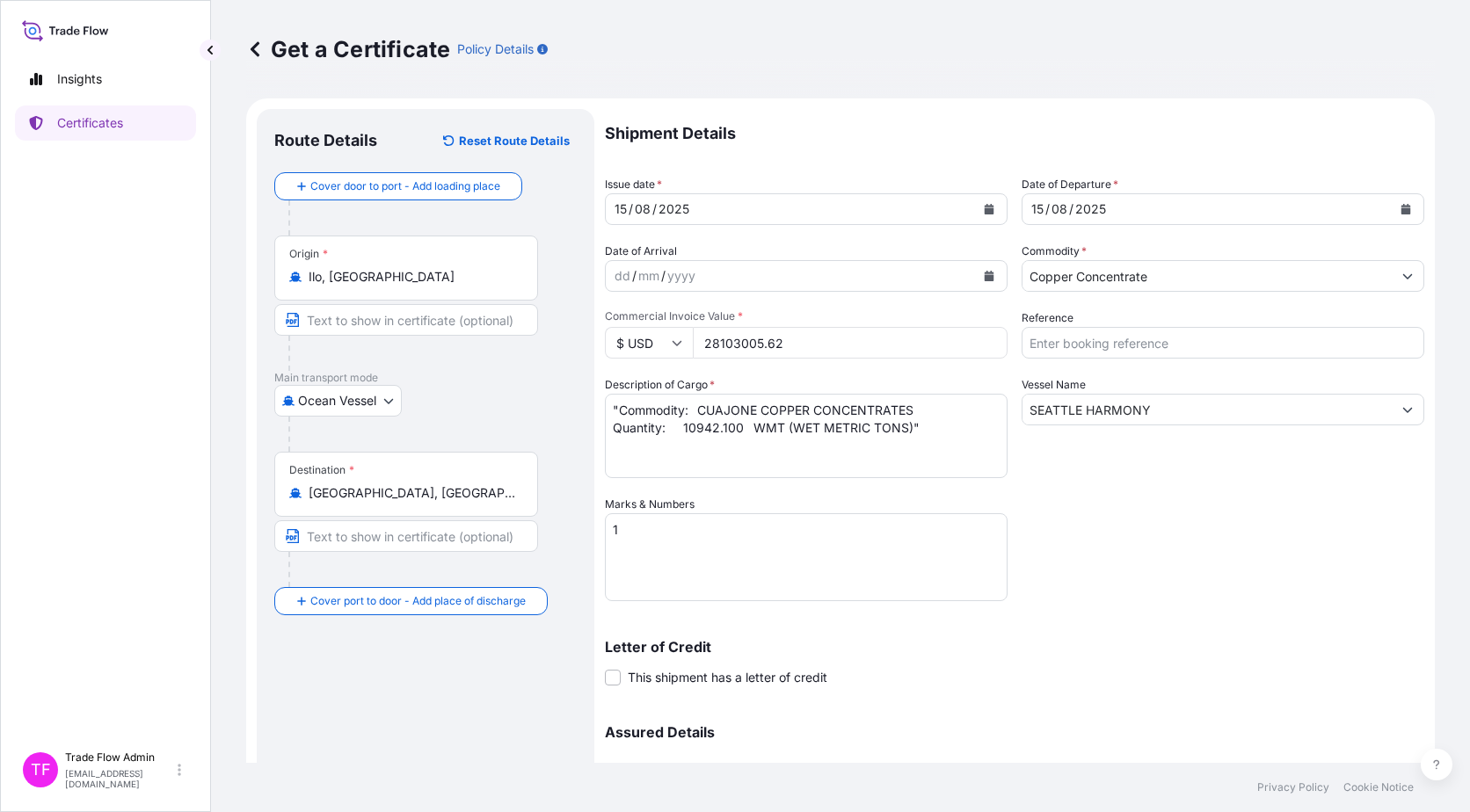
click at [1067, 349] on input "Reference" at bounding box center [1223, 342] width 403 height 32
paste input "2025-E90008-0815"
type input "2025-E90008-0815"
click at [1091, 475] on div "Vessel Name SEATTLE HARMONY" at bounding box center [1223, 427] width 403 height 102
click at [608, 683] on span at bounding box center [612, 677] width 15 height 15
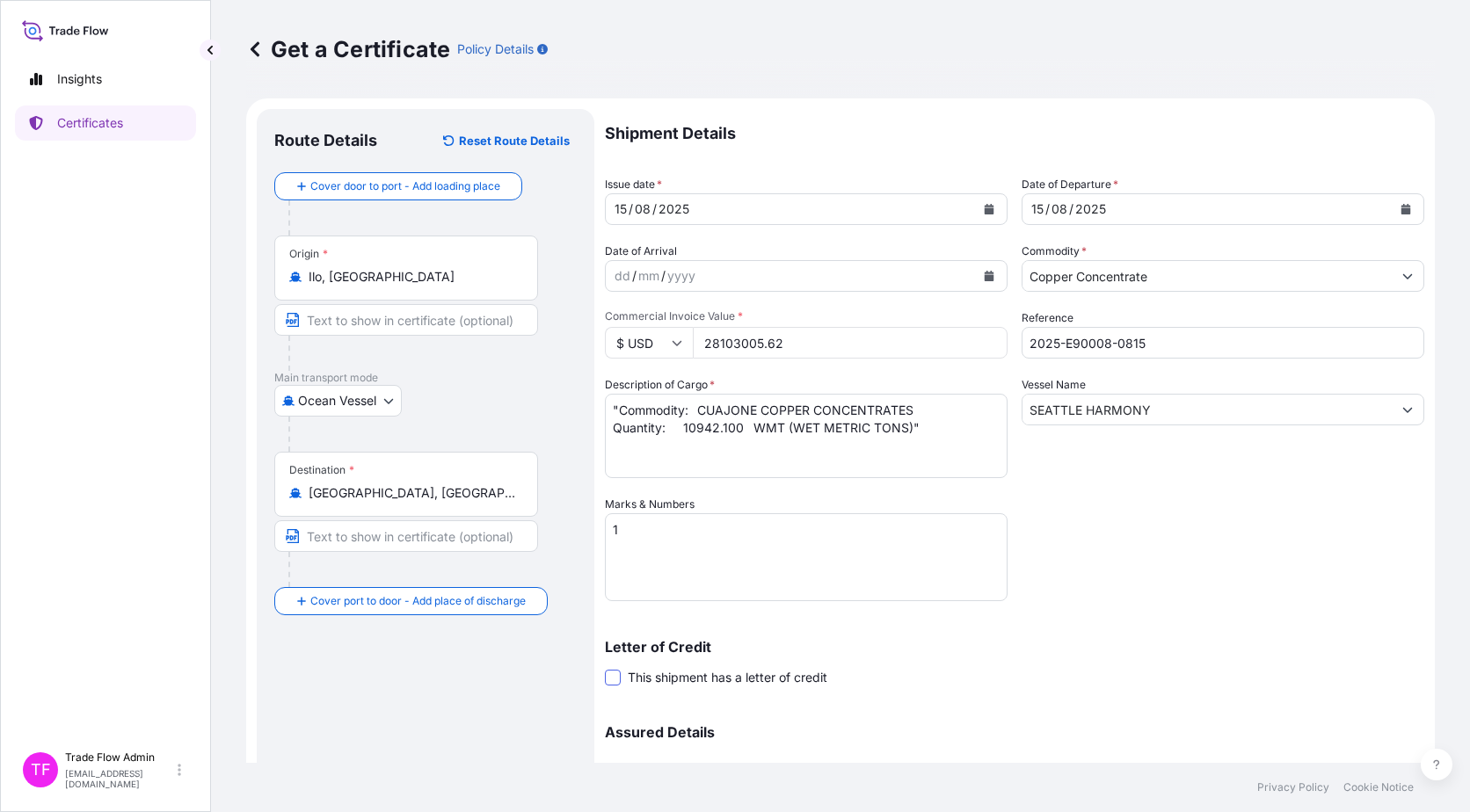
click at [605, 668] on input "This shipment has a letter of credit" at bounding box center [605, 668] width 0 height 0
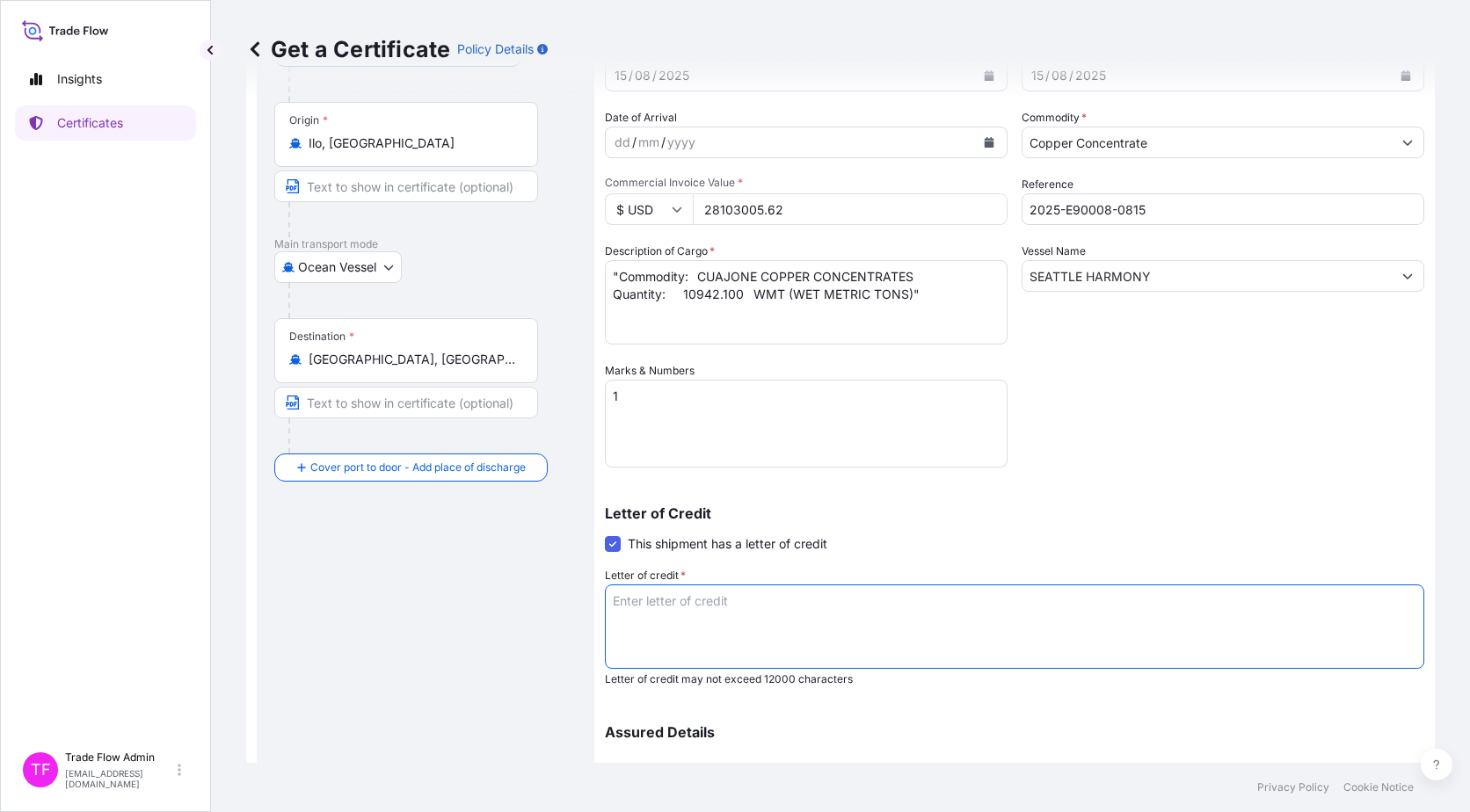
click at [690, 619] on textarea "Letter of credit *" at bounding box center [1015, 626] width 820 height 85
paste textarea """"INSURANCE CERTIFICATE IN DUPLICATE CLAIMS PAYABLE IN MAINLAND CHINA, IN USD …"
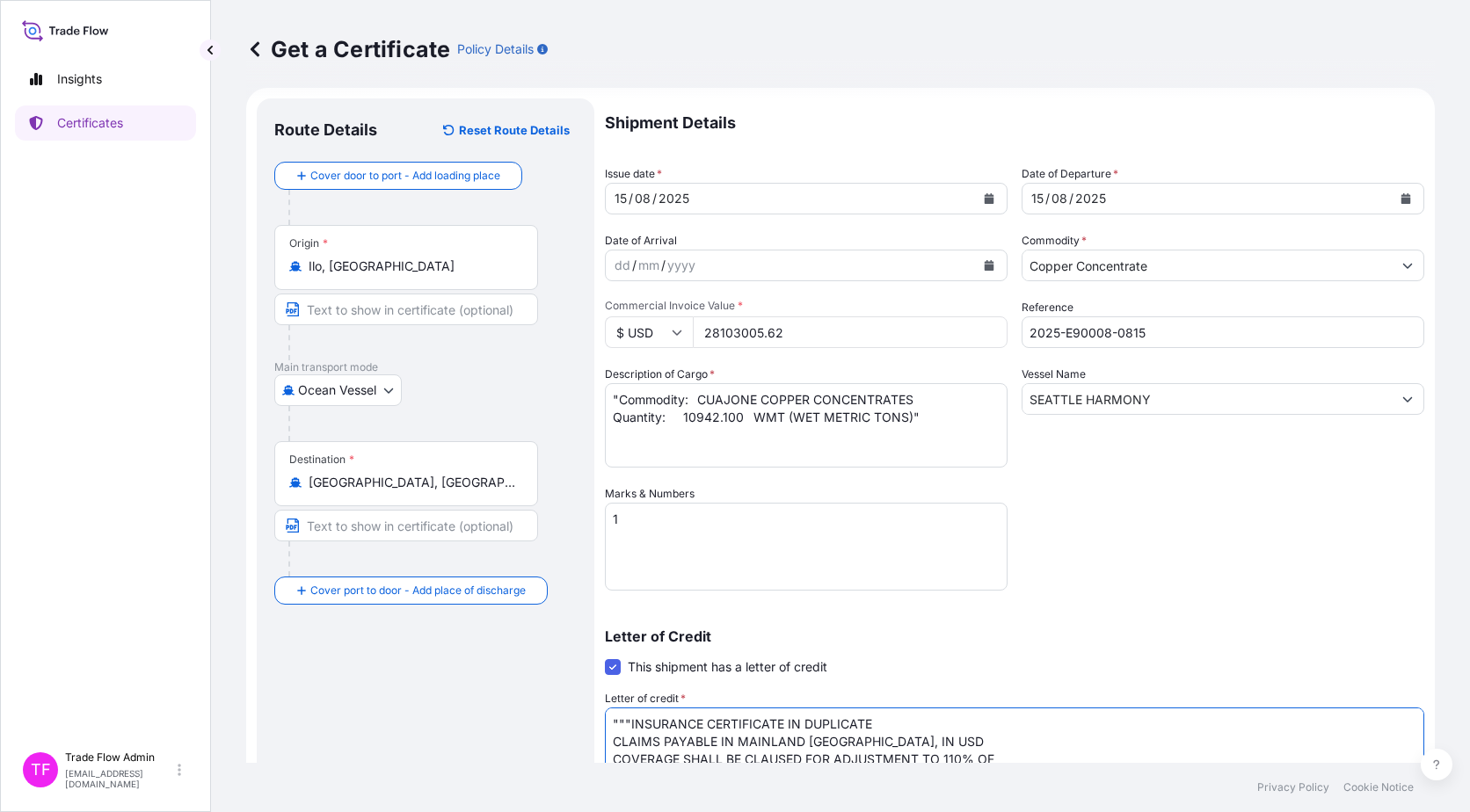
scroll to position [5, 0]
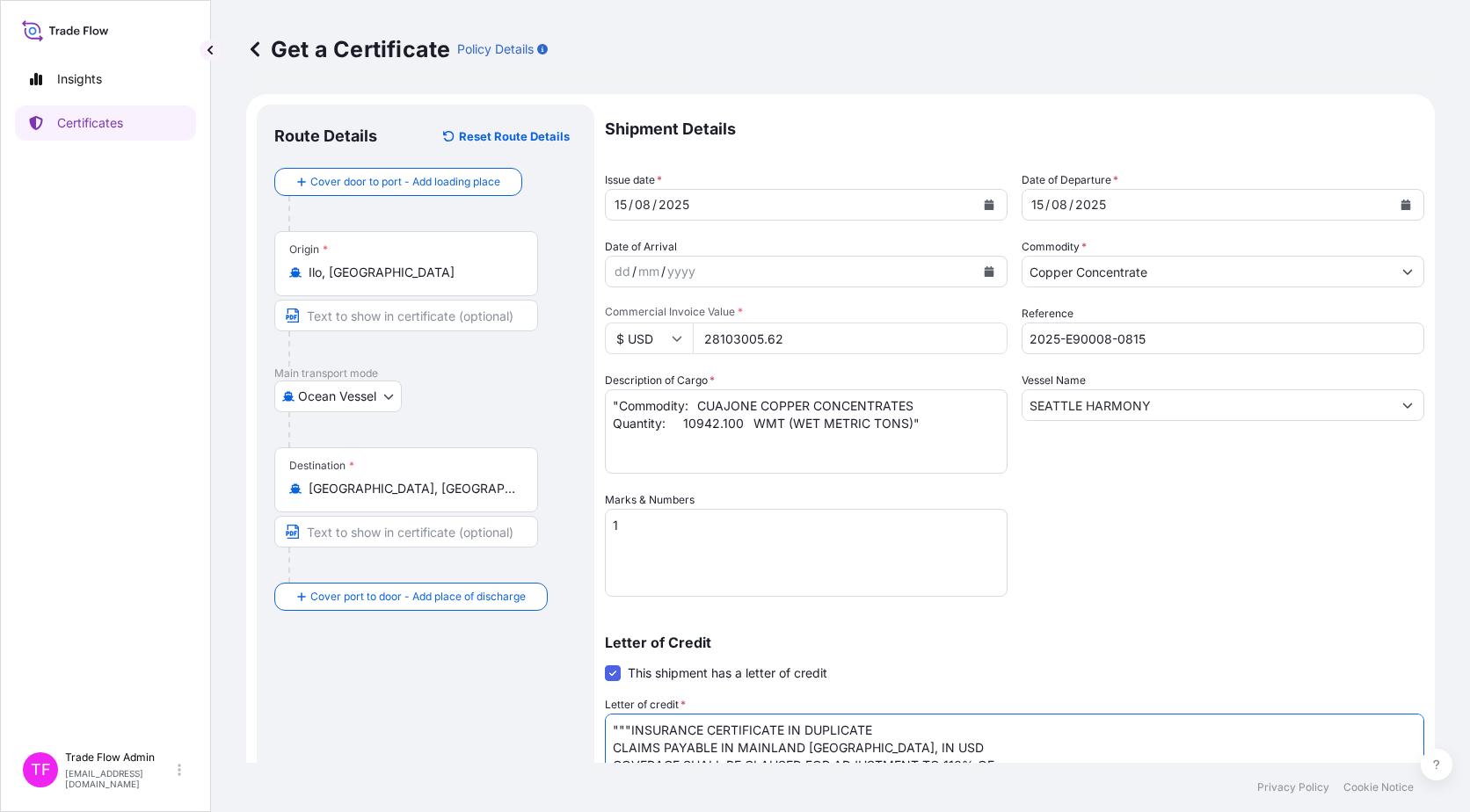
click at [623, 725] on textarea """"INSURANCE CERTIFICATE IN DUPLICATE CLAIMS PAYABLE IN MAINLAND CHINA, IN USD …" at bounding box center [1015, 756] width 820 height 85
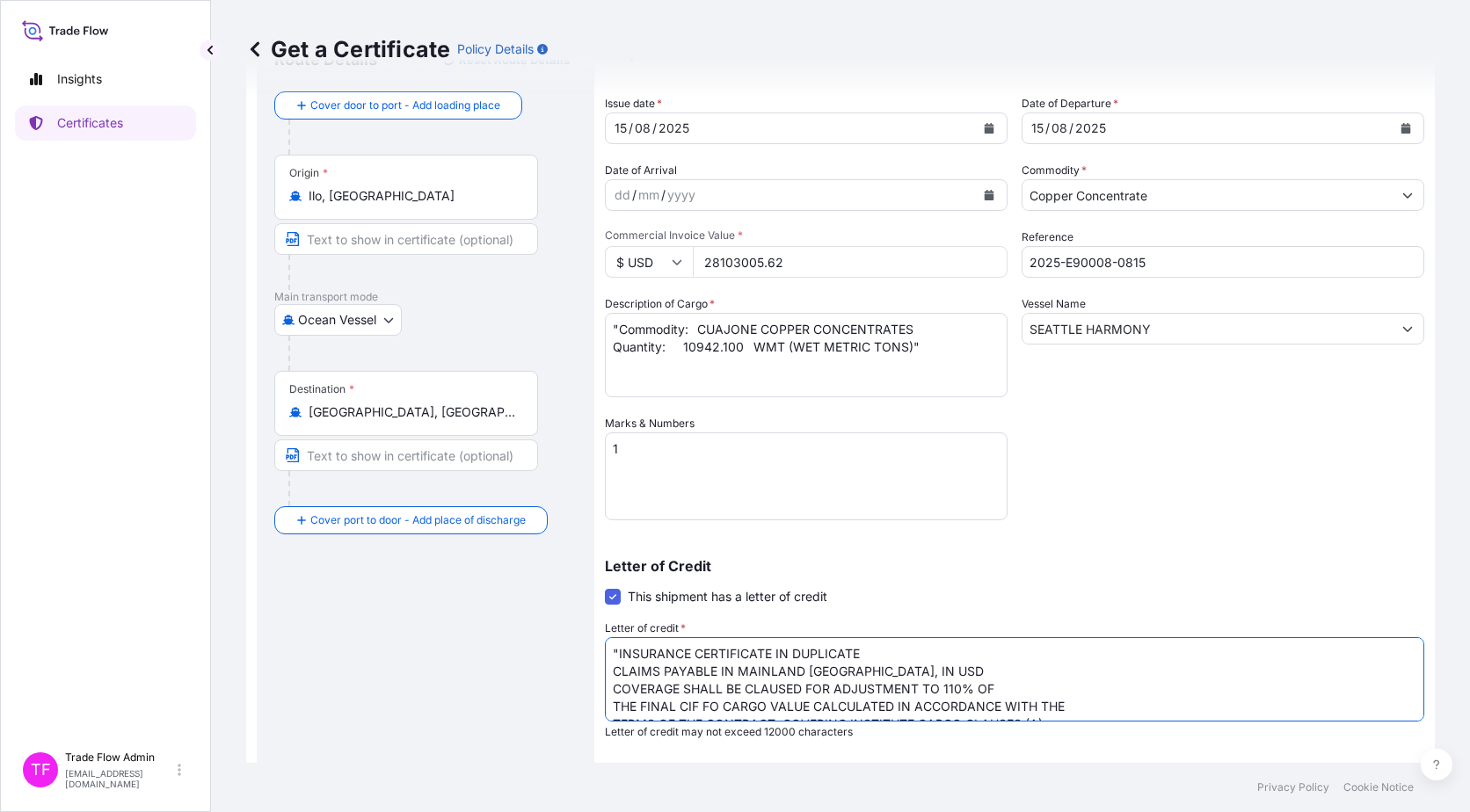
scroll to position [84, 0]
click at [636, 675] on textarea ""INSURANCE CERTIFICATE IN DUPLICATE CLAIMS PAYABLE IN MAINLAND [GEOGRAPHIC_DATA…" at bounding box center [1015, 676] width 820 height 85
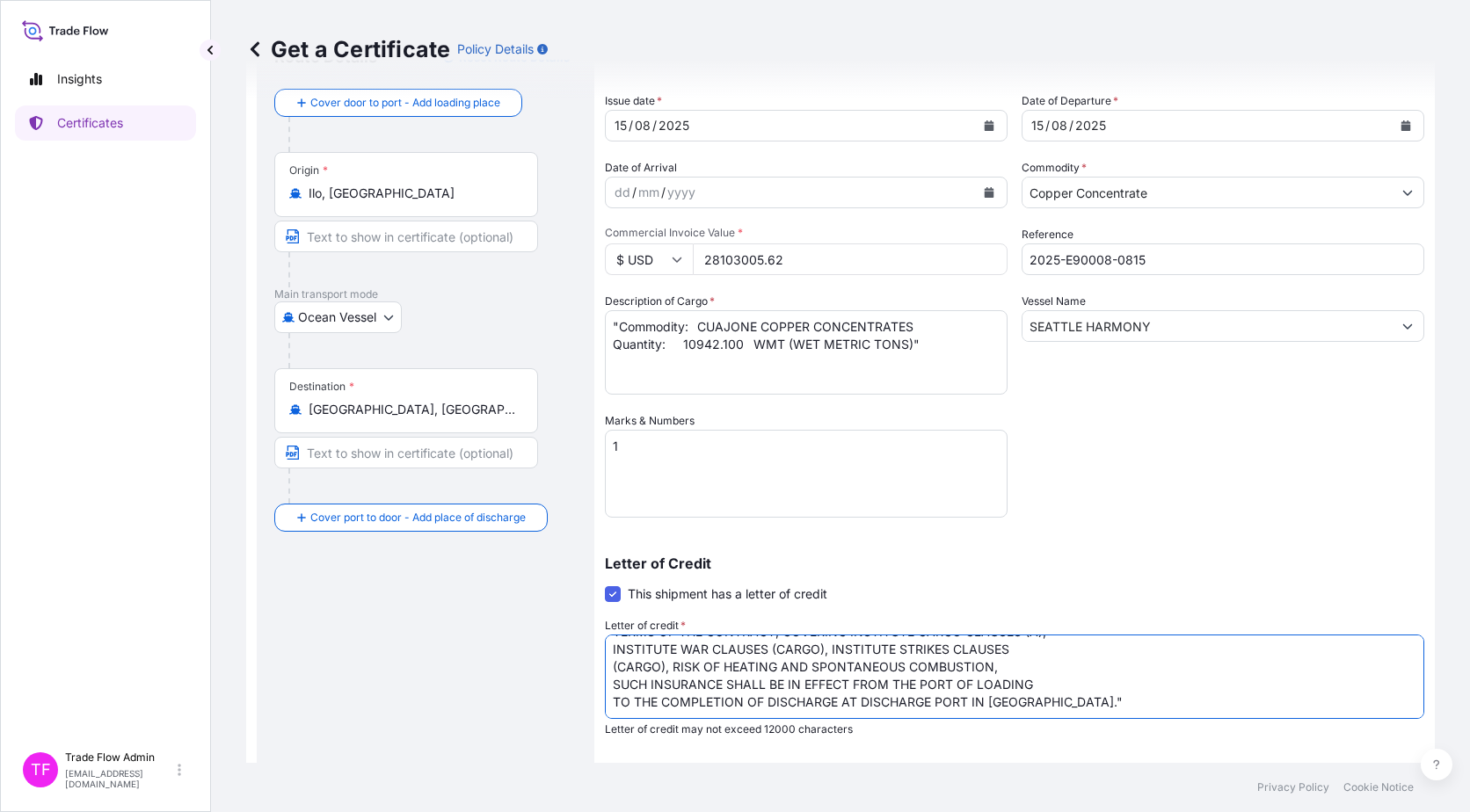
scroll to position [92, 0]
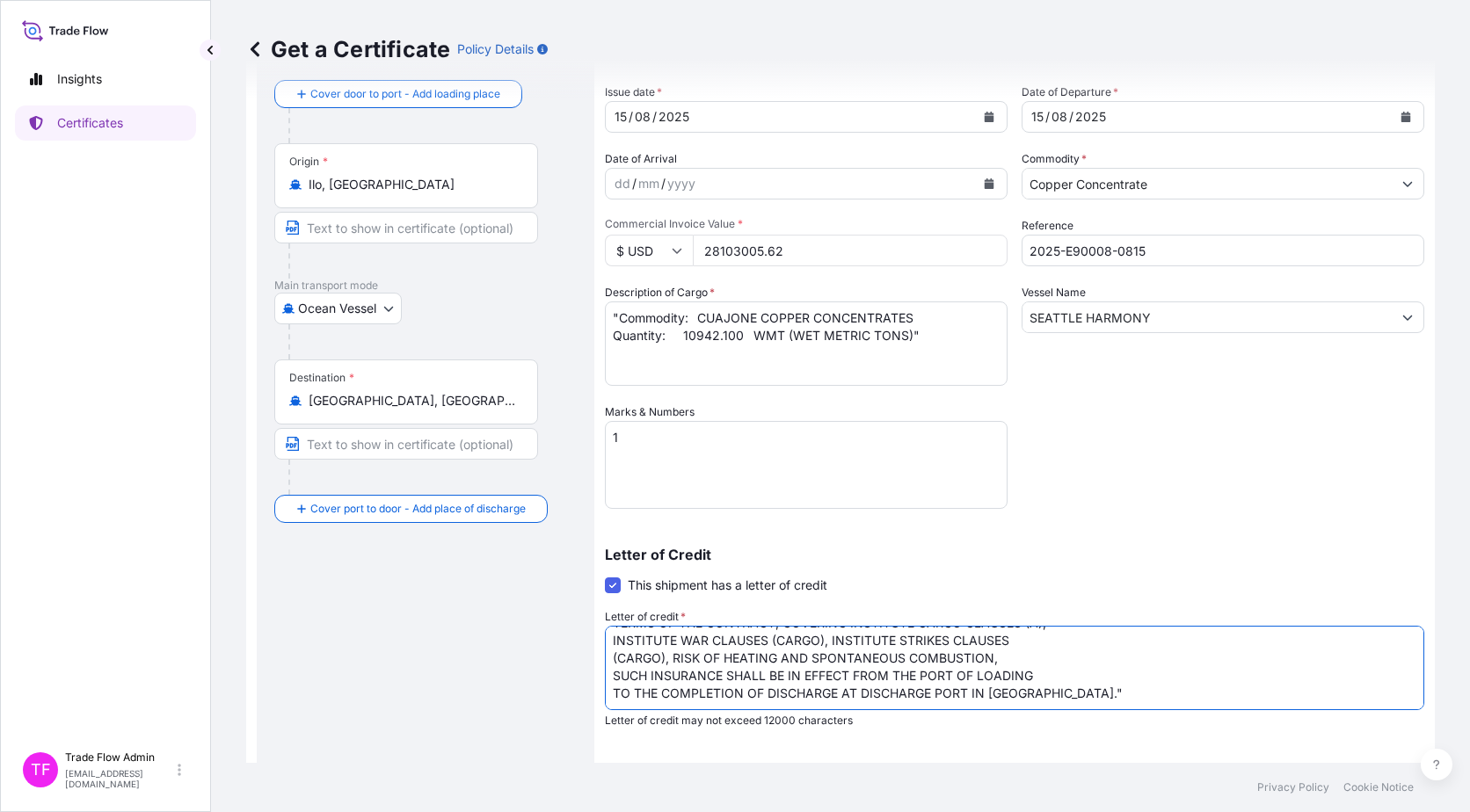
type textarea ""INSURANCE CERTIFICATE IN DUPLICATE CLAIMS PAYABLE IN MAINLAND [GEOGRAPHIC_DATA…"
click at [544, 705] on div "Route Details Reset Route Details Cover door to port - Add loading place Place …" at bounding box center [425, 493] width 302 height 919
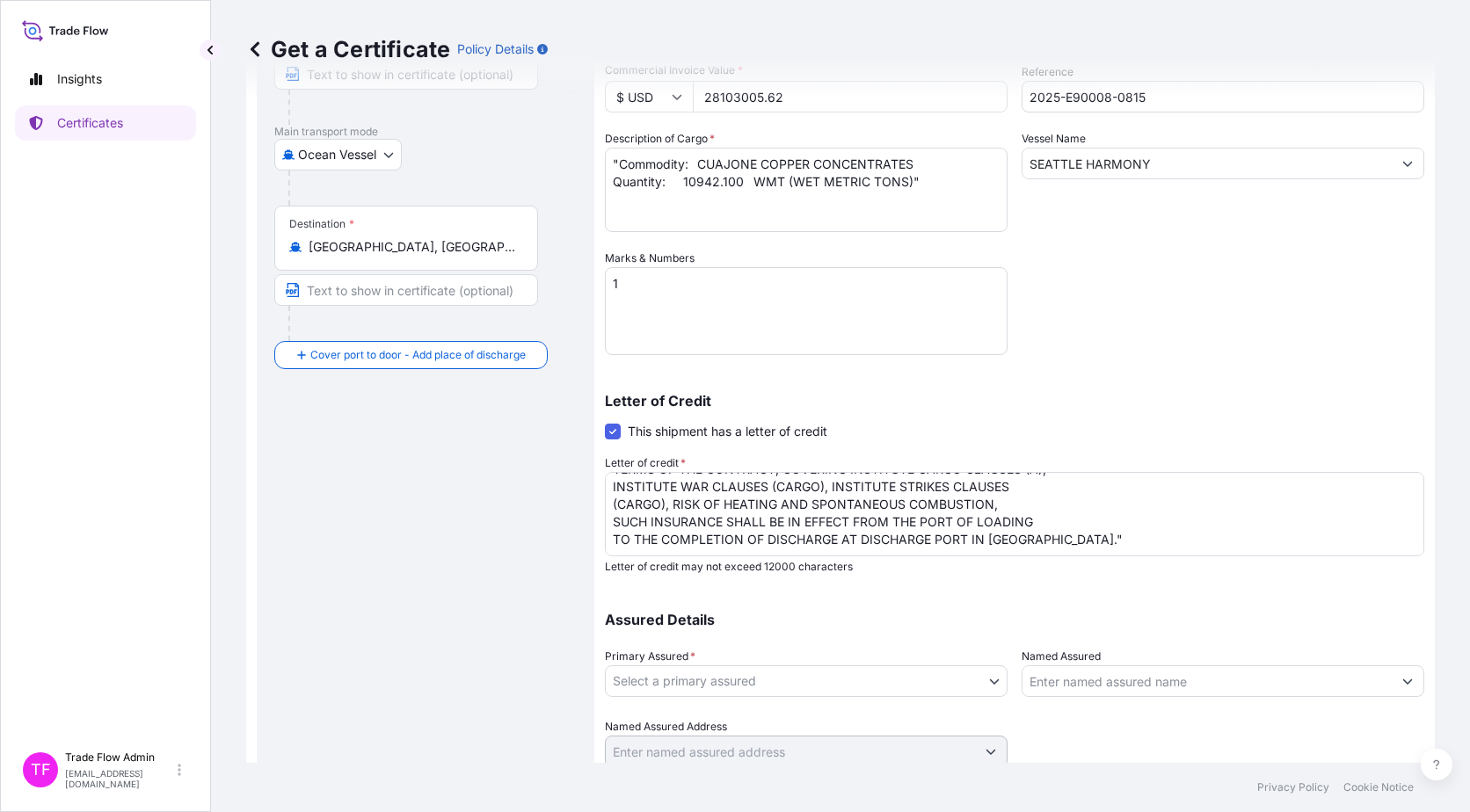
scroll to position [310, 0]
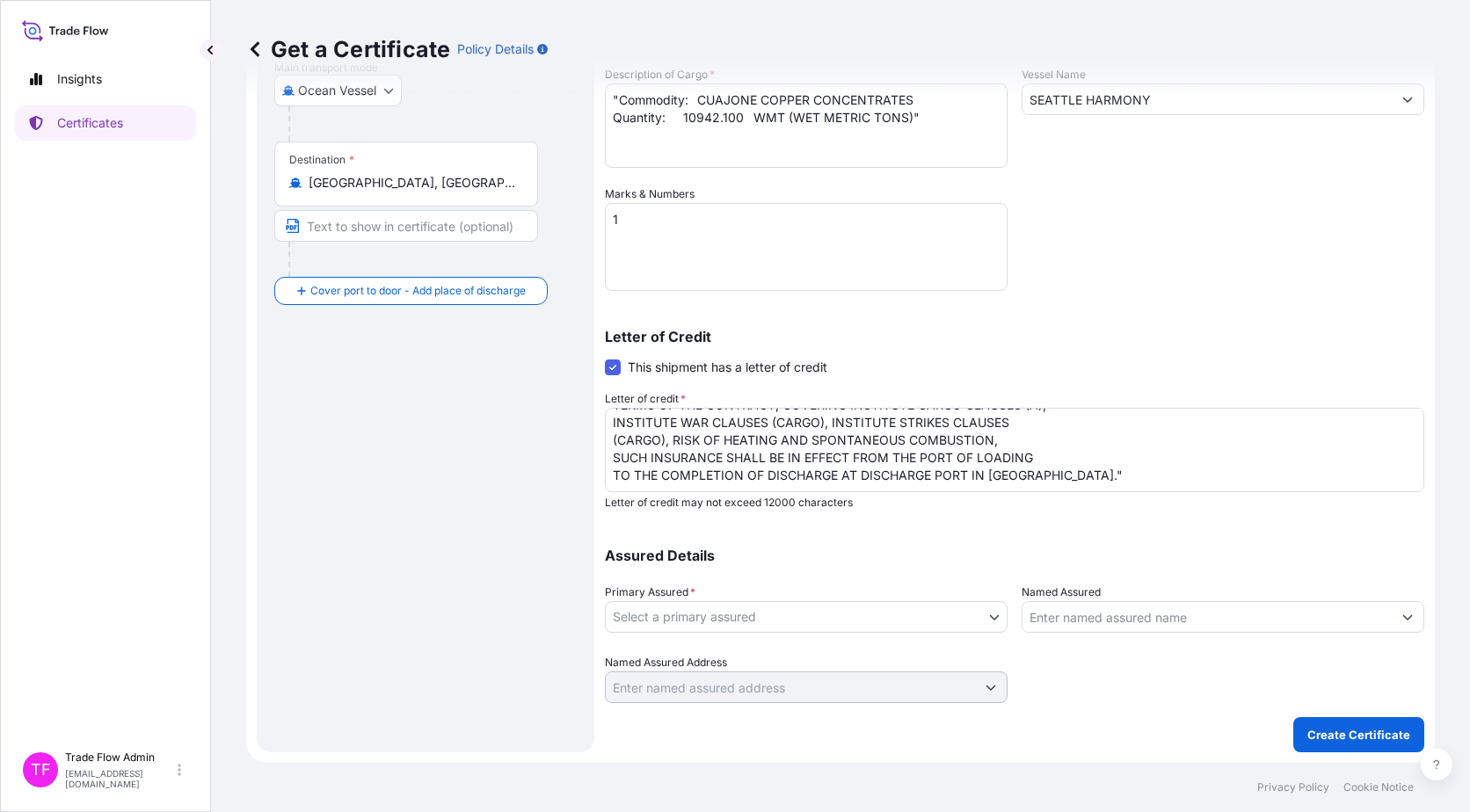
click at [724, 619] on body "Insights Certificates TF Trade Flow Admin trade.flow+citic@wtwco.com Get a Cert…" at bounding box center [735, 406] width 1470 height 812
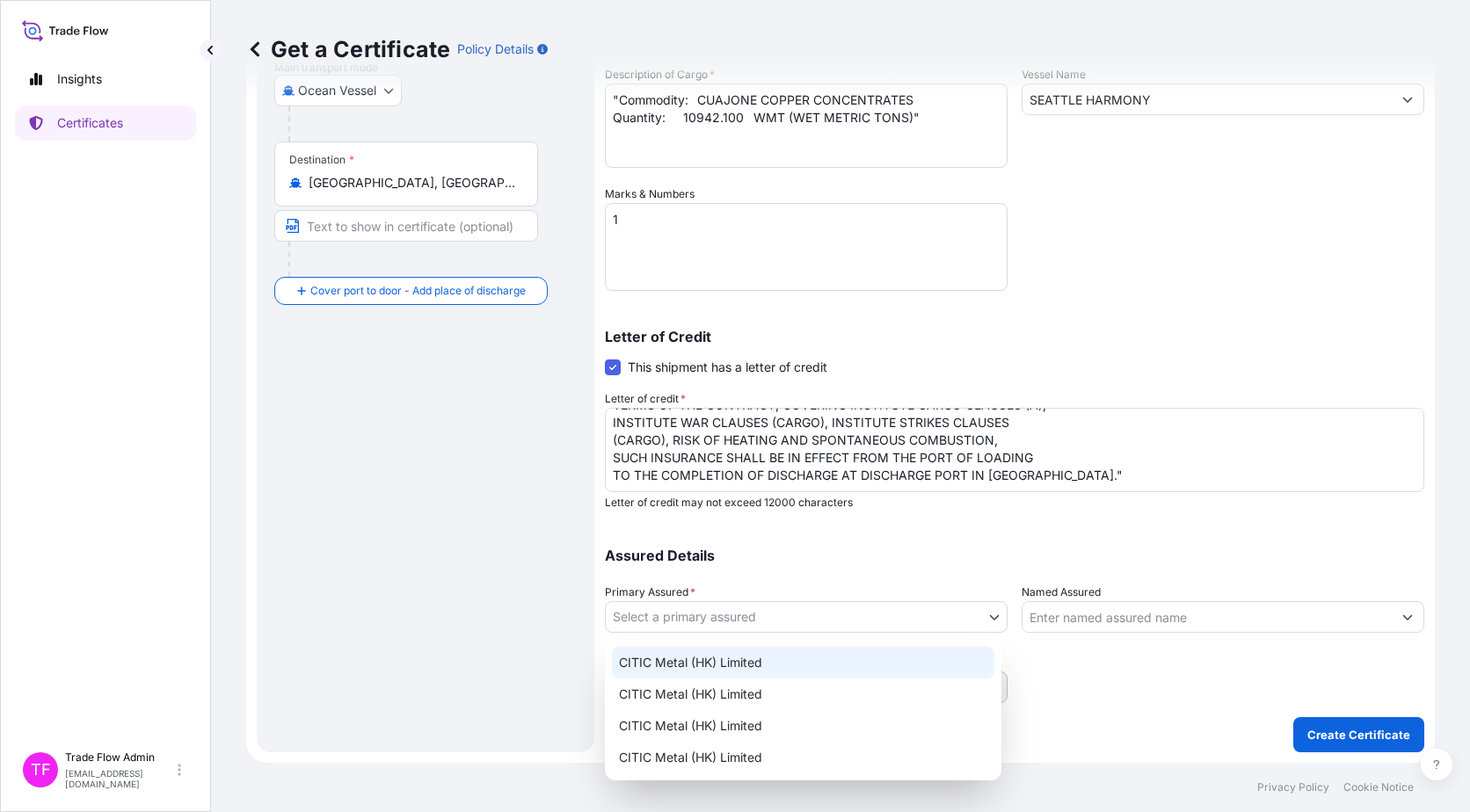
click at [732, 665] on div "CITIC Metal (HK) Limited" at bounding box center [803, 663] width 383 height 32
select select "31478"
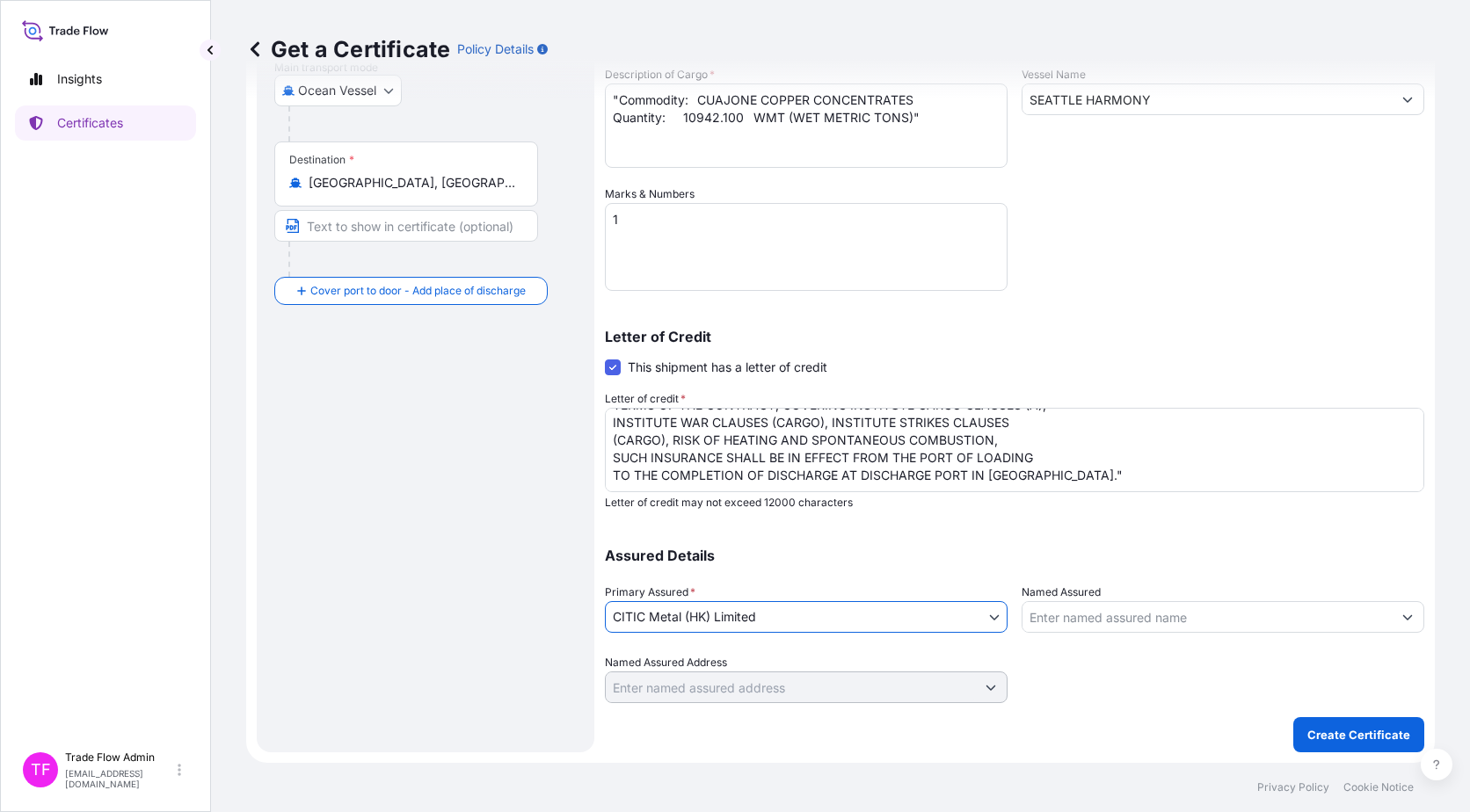
click at [560, 651] on div "Route Details Reset Route Details Cover door to port - Add loading place Place …" at bounding box center [425, 275] width 302 height 919
click at [729, 489] on textarea ""INSURANCE CERTIFICATE IN DUPLICATE CLAIMS PAYABLE IN MAINLAND [GEOGRAPHIC_DATA…" at bounding box center [1015, 450] width 820 height 85
click at [815, 573] on div "Assured Details Primary Assured * CITIC Metal (HK) Limited CITIC Metal (HK) Lim…" at bounding box center [1015, 614] width 820 height 176
click at [1327, 738] on p "Create Certificate" at bounding box center [1359, 734] width 103 height 17
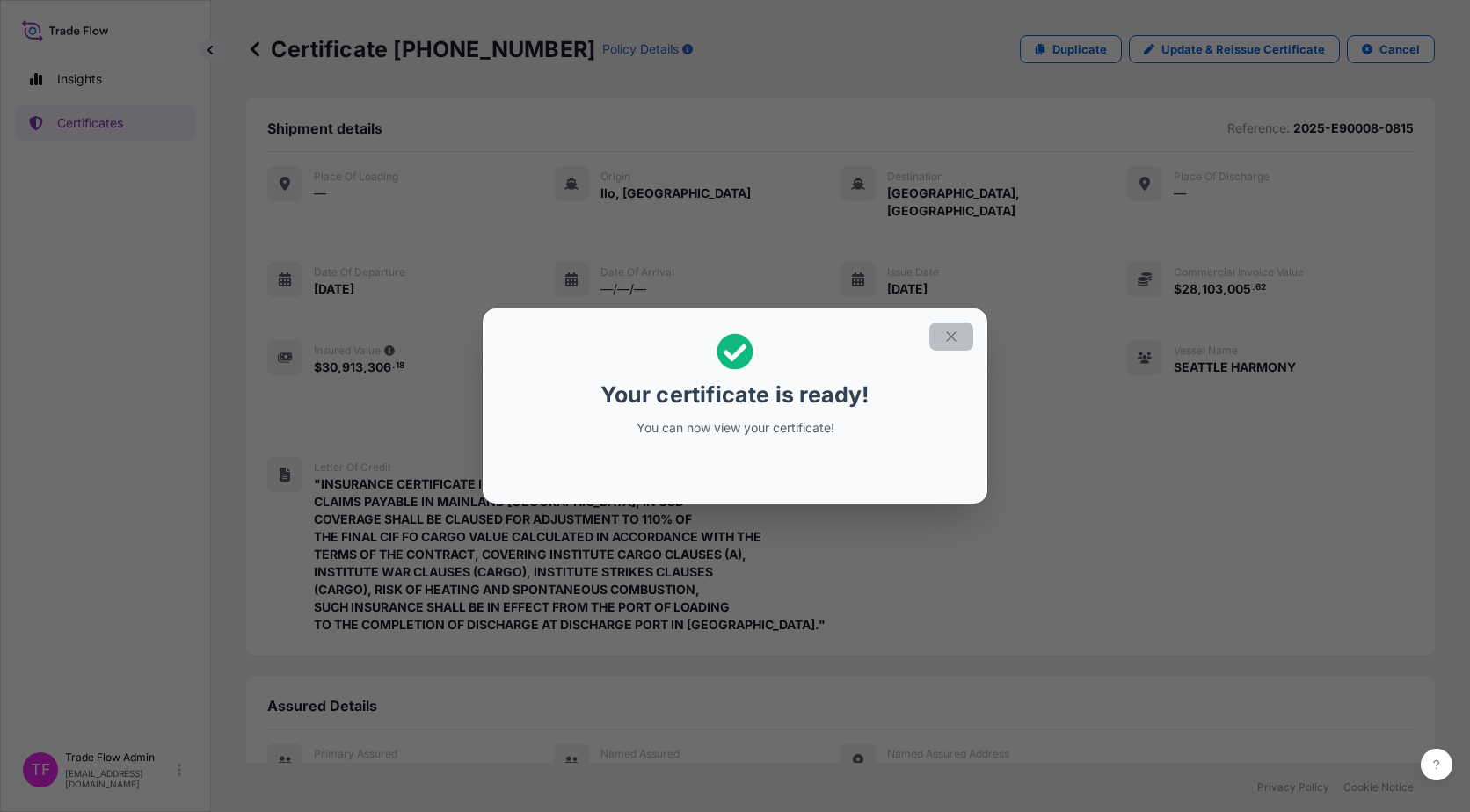
click at [946, 332] on icon "button" at bounding box center [951, 336] width 15 height 15
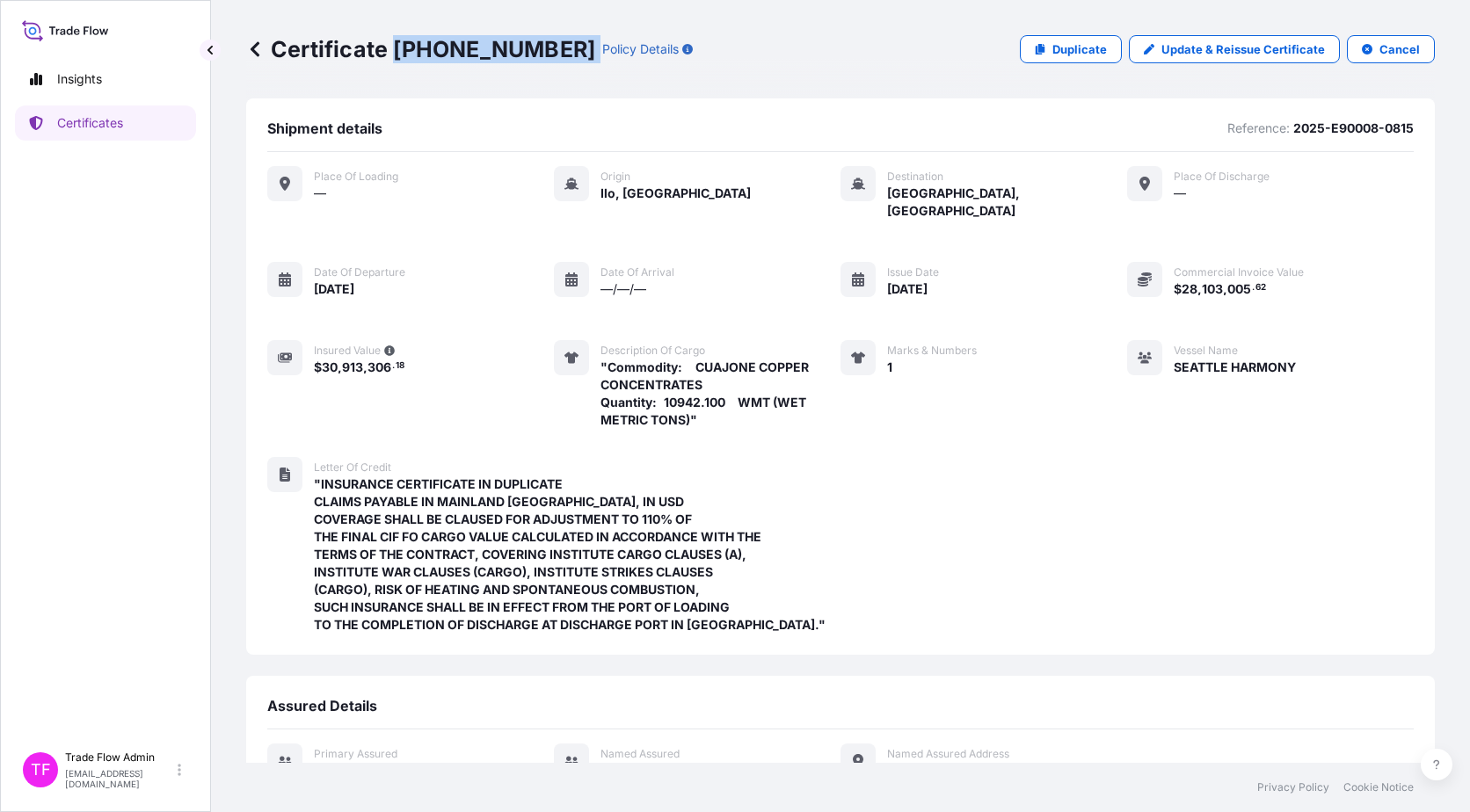
drag, startPoint x: 393, startPoint y: 47, endPoint x: 523, endPoint y: 49, distance: 130.0
click at [523, 49] on div "Certificate 31478-34-1 Policy Details" at bounding box center [469, 49] width 446 height 28
copy p "31478-34-1"
click at [97, 124] on p "Certificates" at bounding box center [90, 123] width 66 height 17
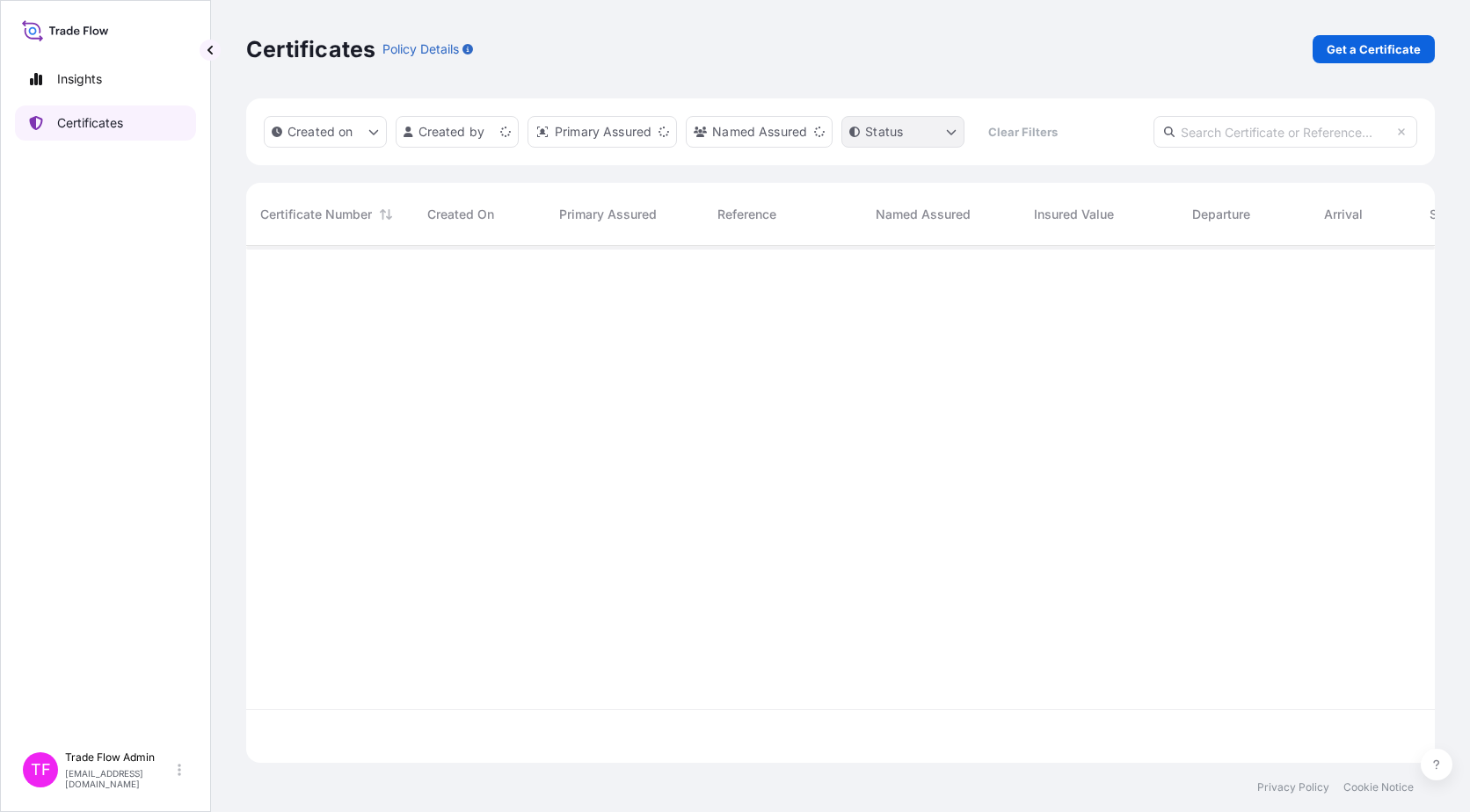
scroll to position [513, 1176]
click at [1247, 119] on input "text" at bounding box center [1286, 131] width 264 height 32
paste input "[PHONE_NUMBER]"
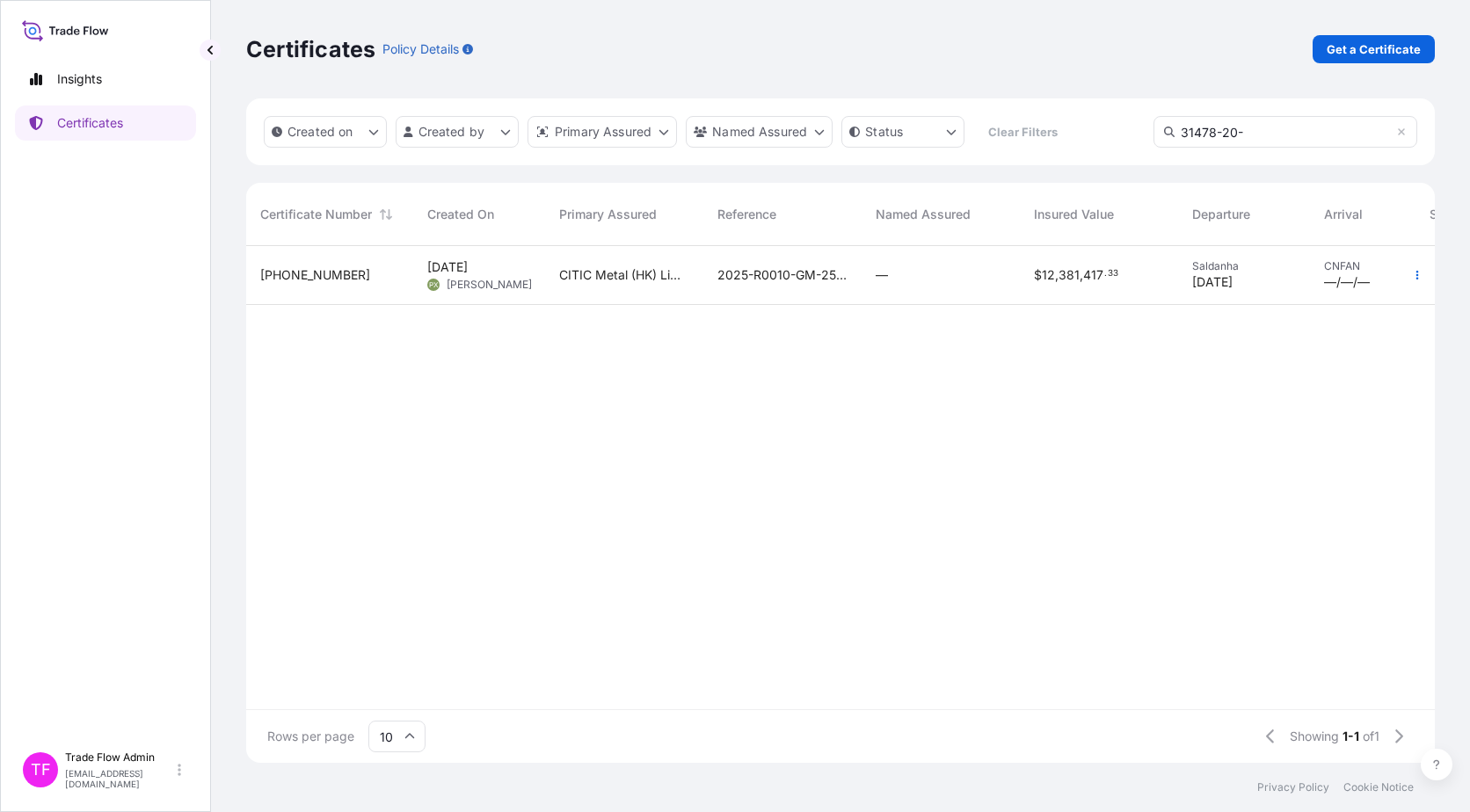
type input "31478-20-"
click at [938, 283] on div "—" at bounding box center [941, 275] width 130 height 17
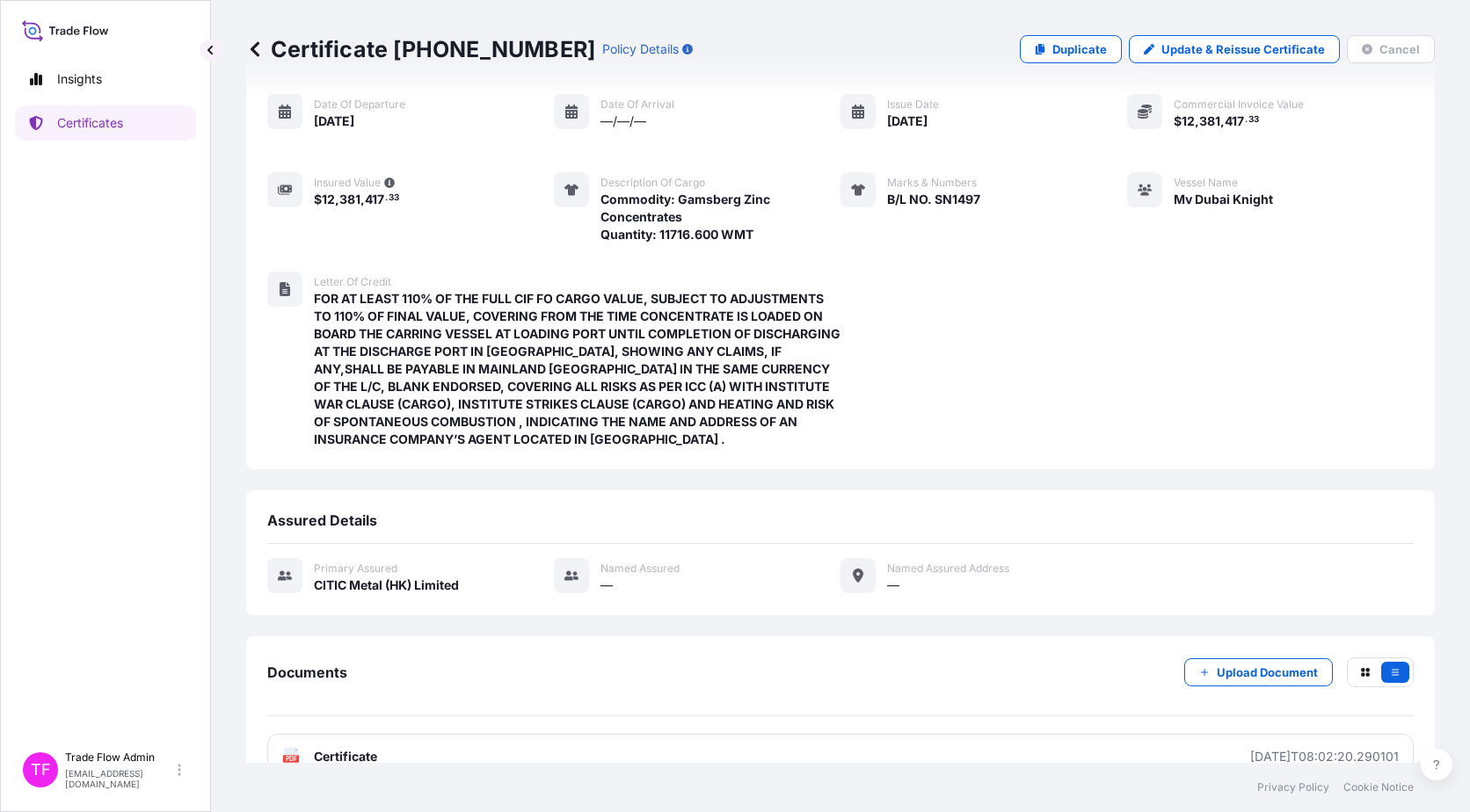
scroll to position [188, 0]
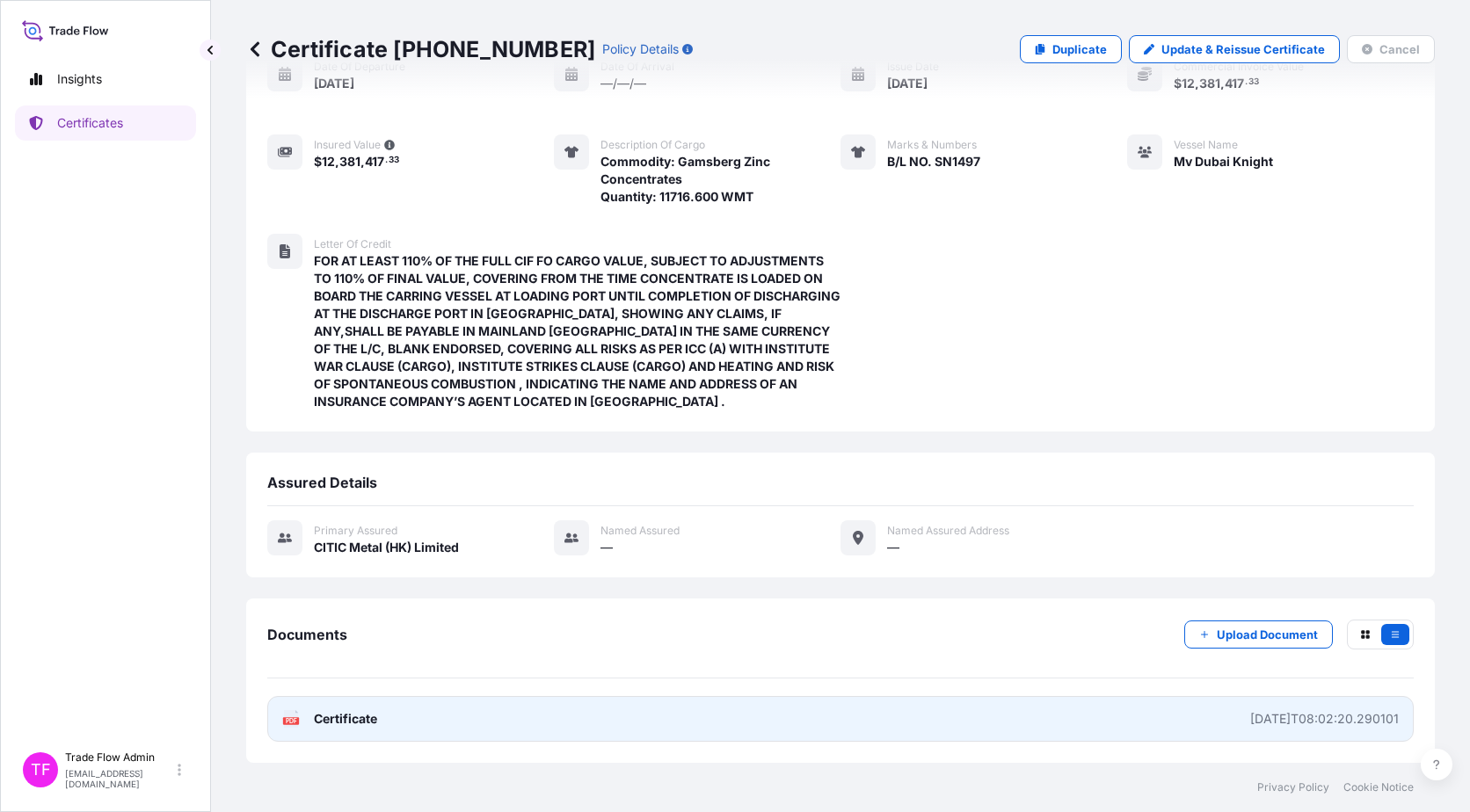
click at [404, 706] on link "PDF Certificate [DATE]T08:02:20.290101" at bounding box center [840, 719] width 1147 height 46
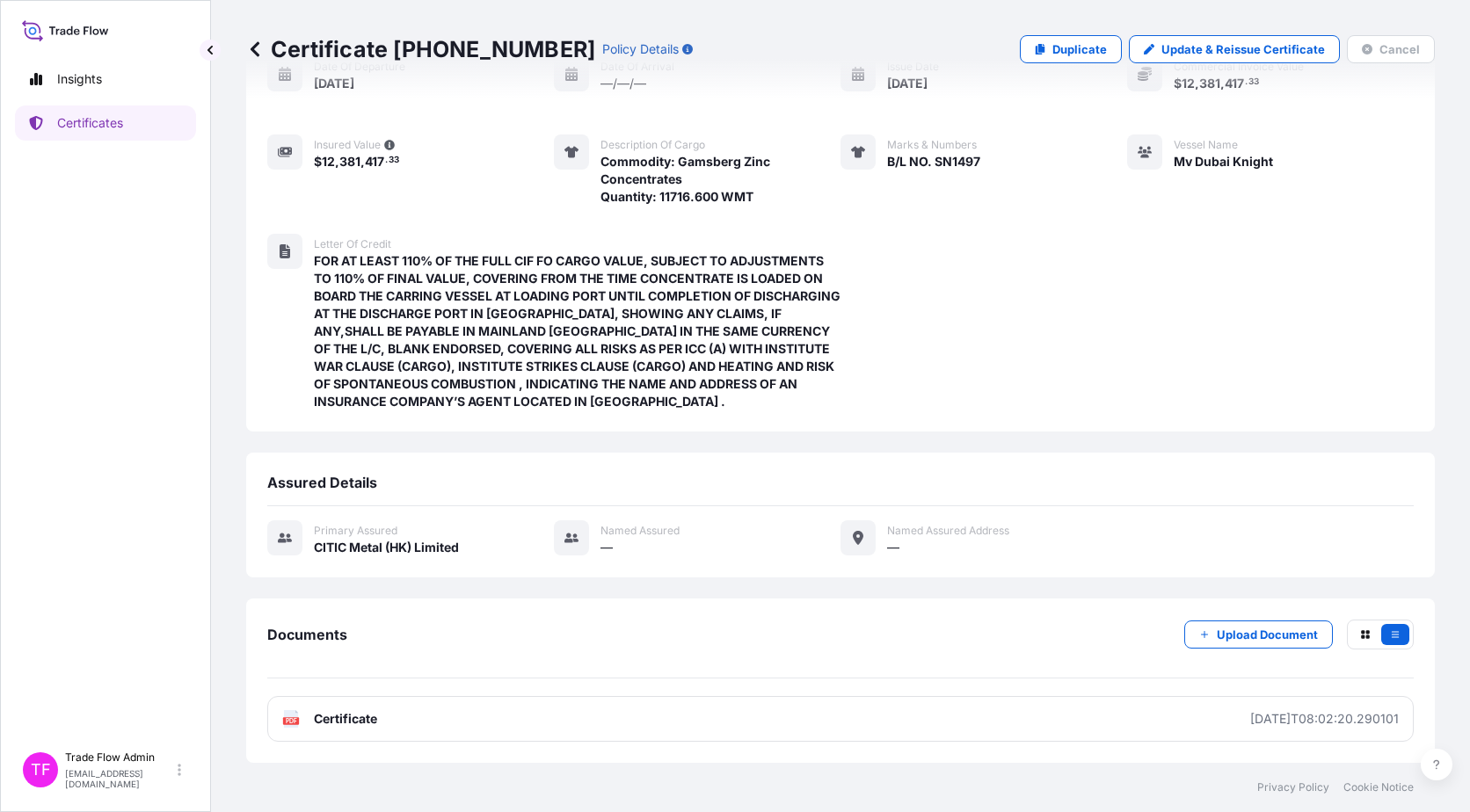
scroll to position [0, 0]
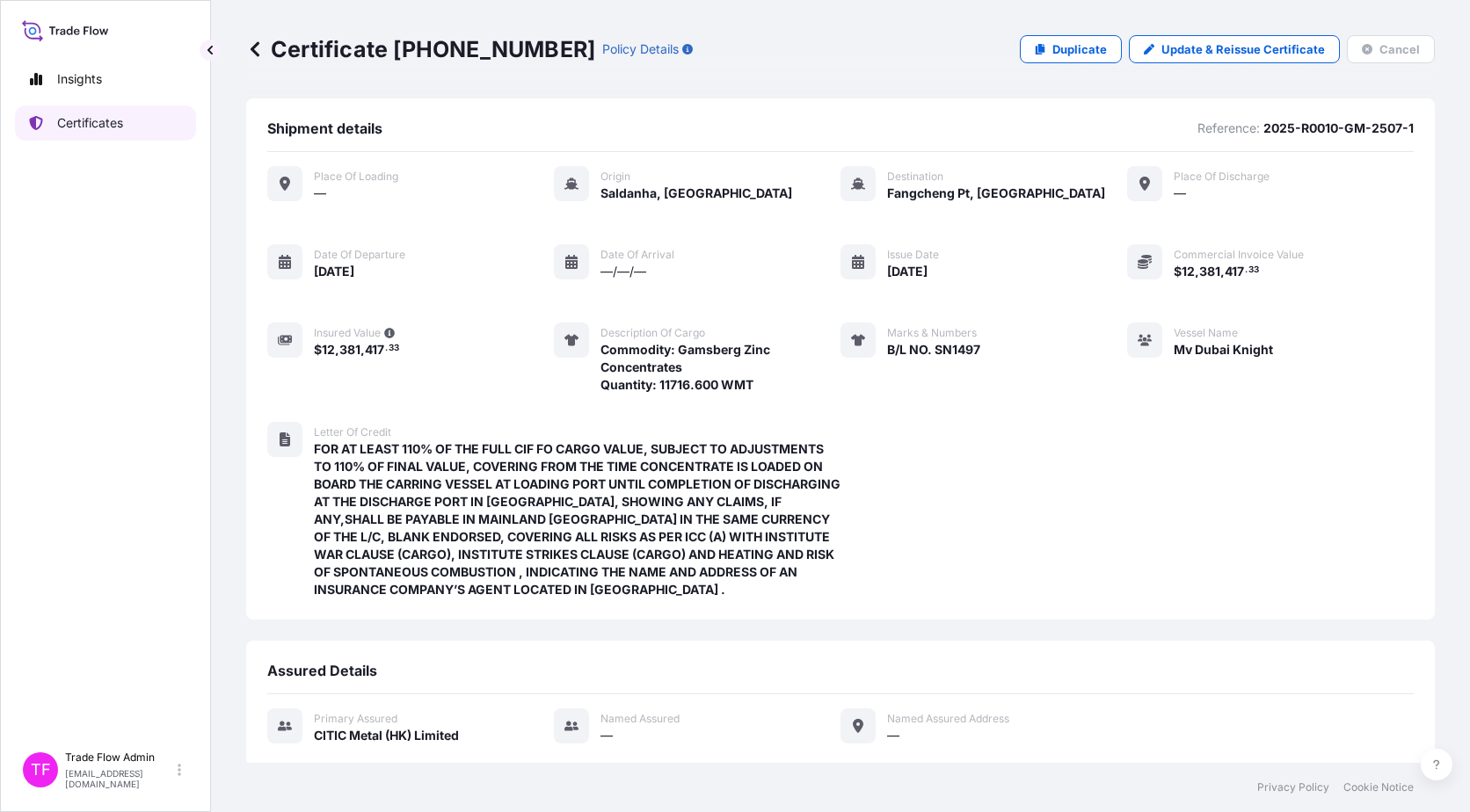
click at [123, 121] on p "Certificates" at bounding box center [90, 123] width 66 height 17
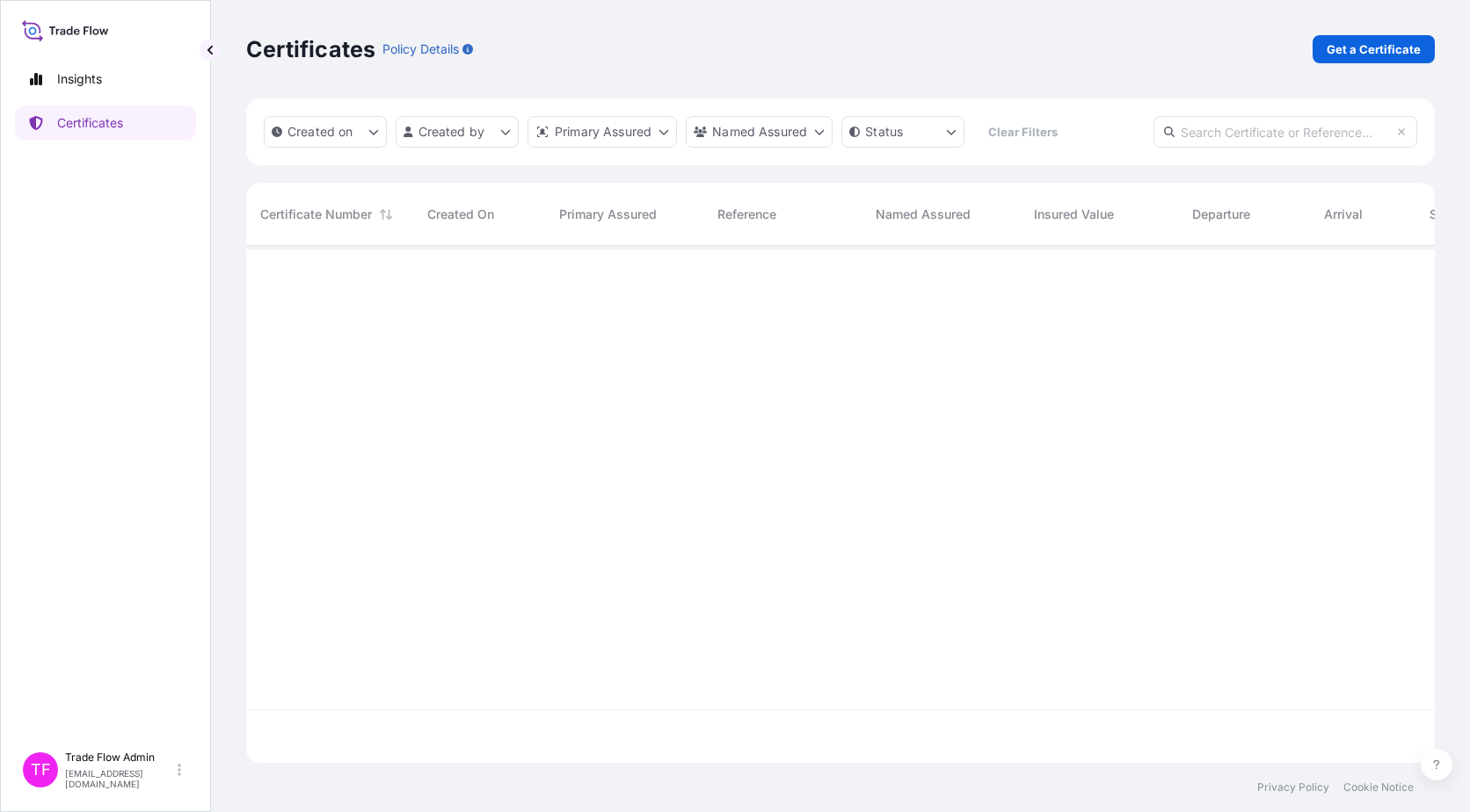
scroll to position [513, 1176]
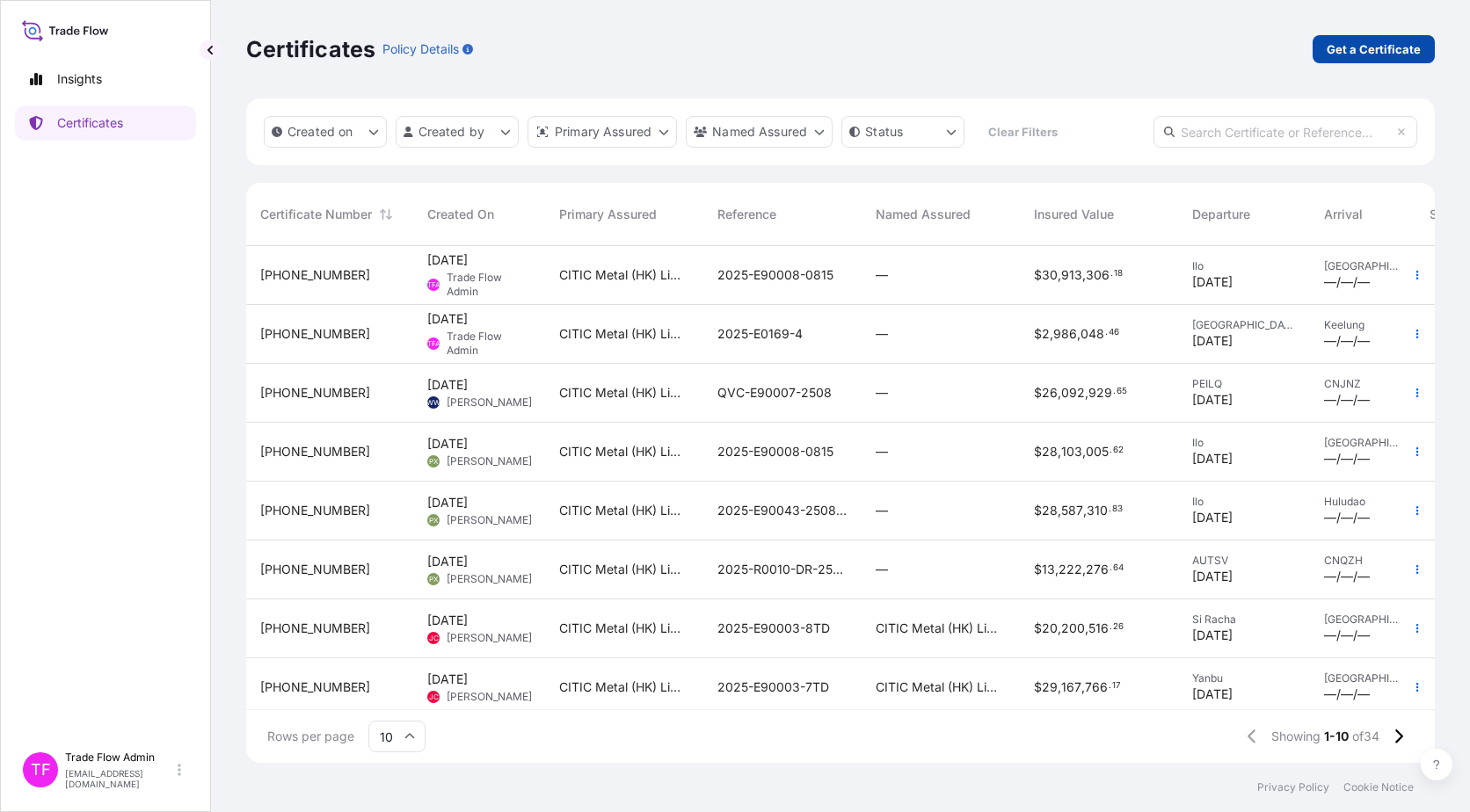
click at [1336, 47] on p "Get a Certificate" at bounding box center [1373, 48] width 94 height 17
select select "Ocean Vessel"
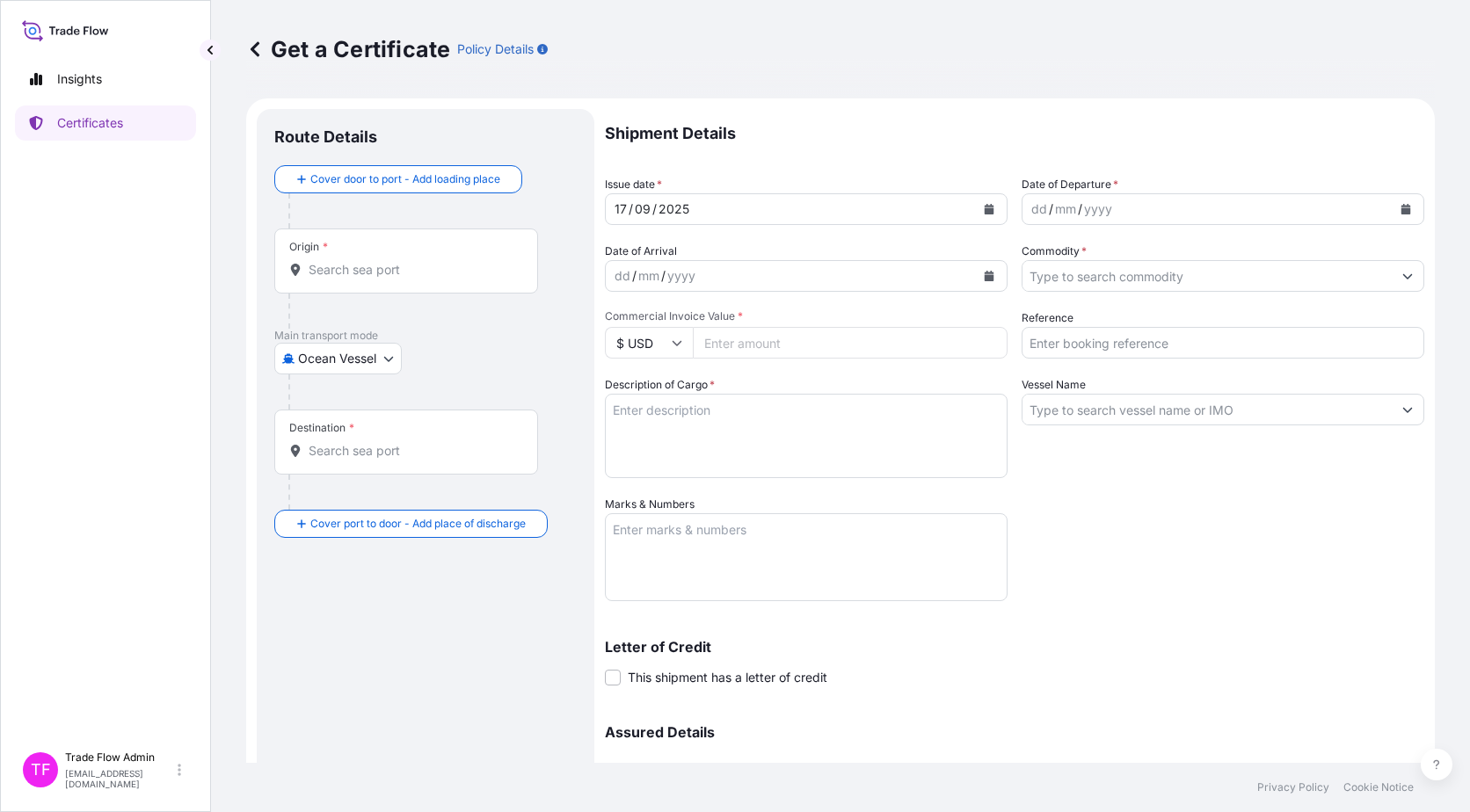
click at [516, 271] on div at bounding box center [406, 269] width 234 height 17
click at [516, 271] on input "Origin *" at bounding box center [413, 269] width 208 height 17
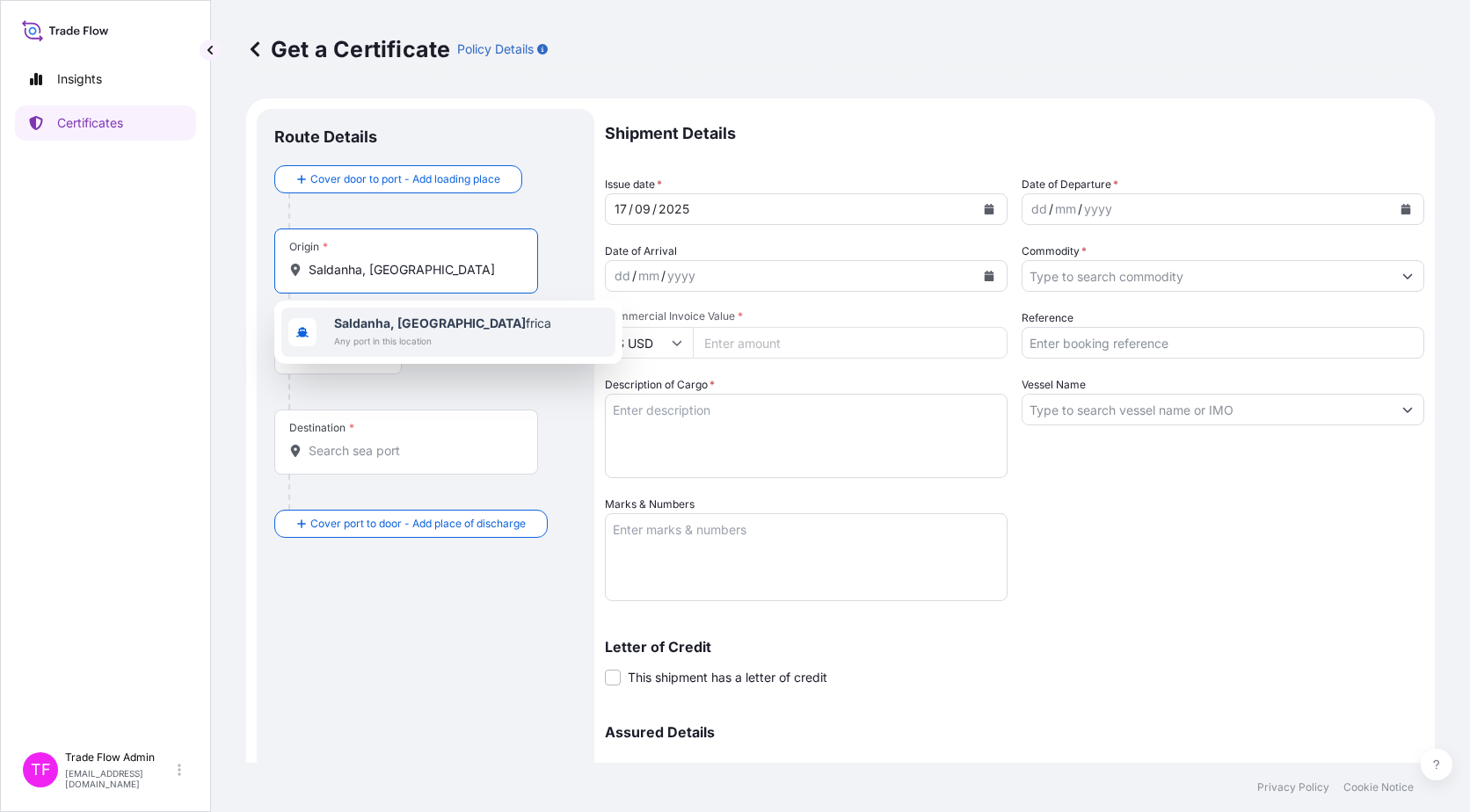
click at [496, 323] on div "Saldanha, South A frica Any port in this location" at bounding box center [448, 332] width 334 height 49
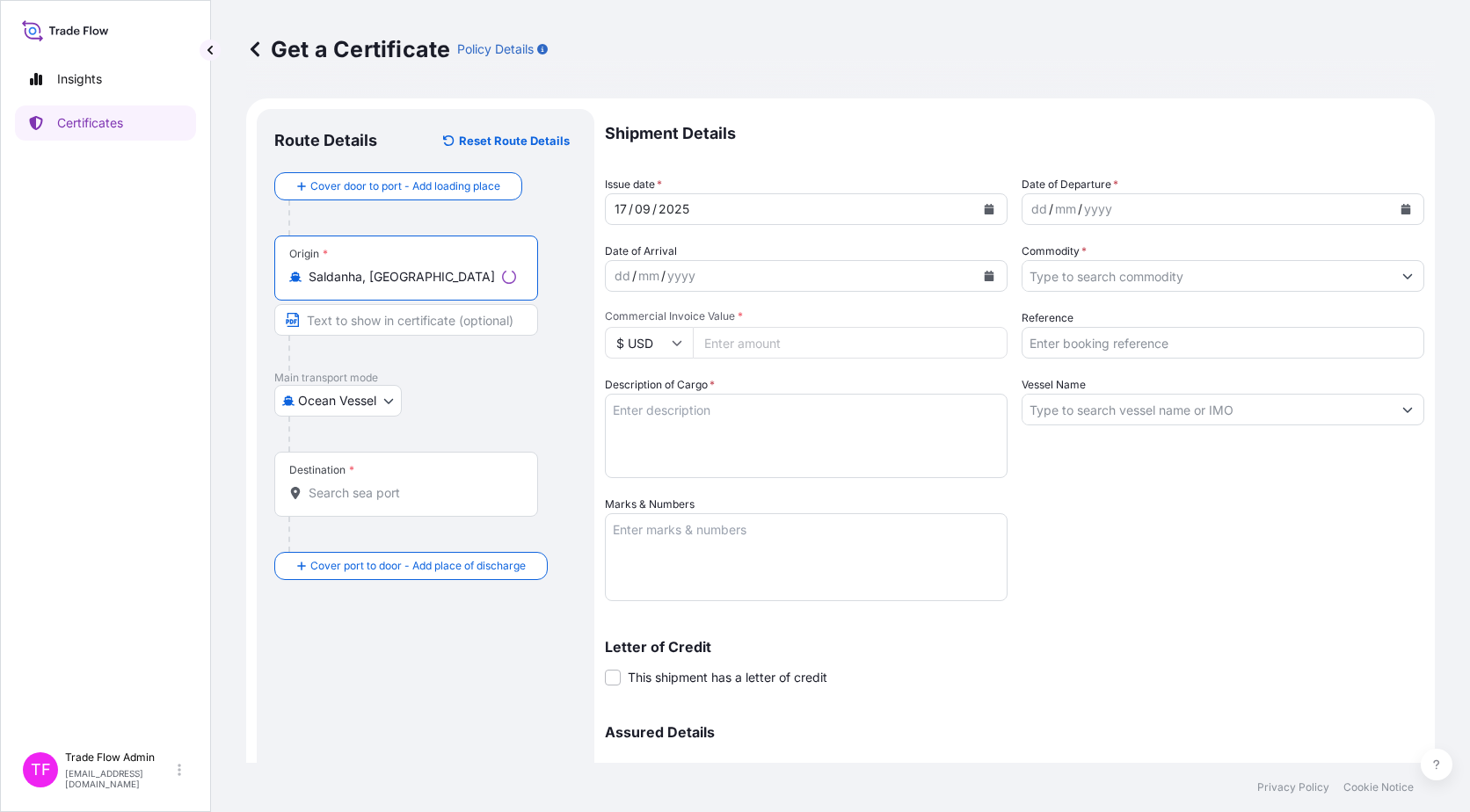
click at [497, 395] on div "Ocean Vessel [GEOGRAPHIC_DATA]" at bounding box center [425, 401] width 302 height 32
click at [431, 275] on input "Saldanha, [GEOGRAPHIC_DATA]" at bounding box center [413, 276] width 208 height 17
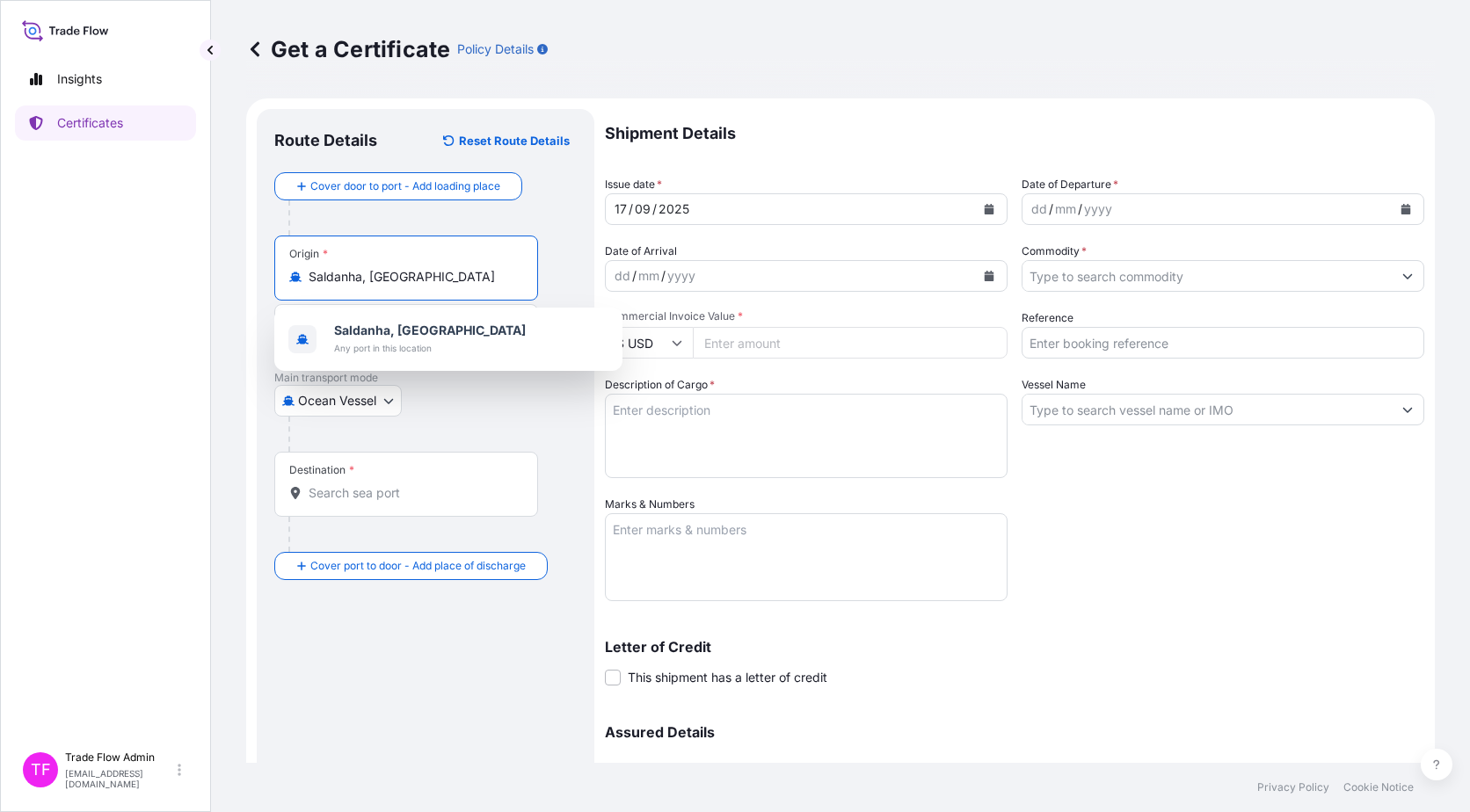
click at [362, 279] on input "Saldanha, [GEOGRAPHIC_DATA]" at bounding box center [413, 276] width 208 height 17
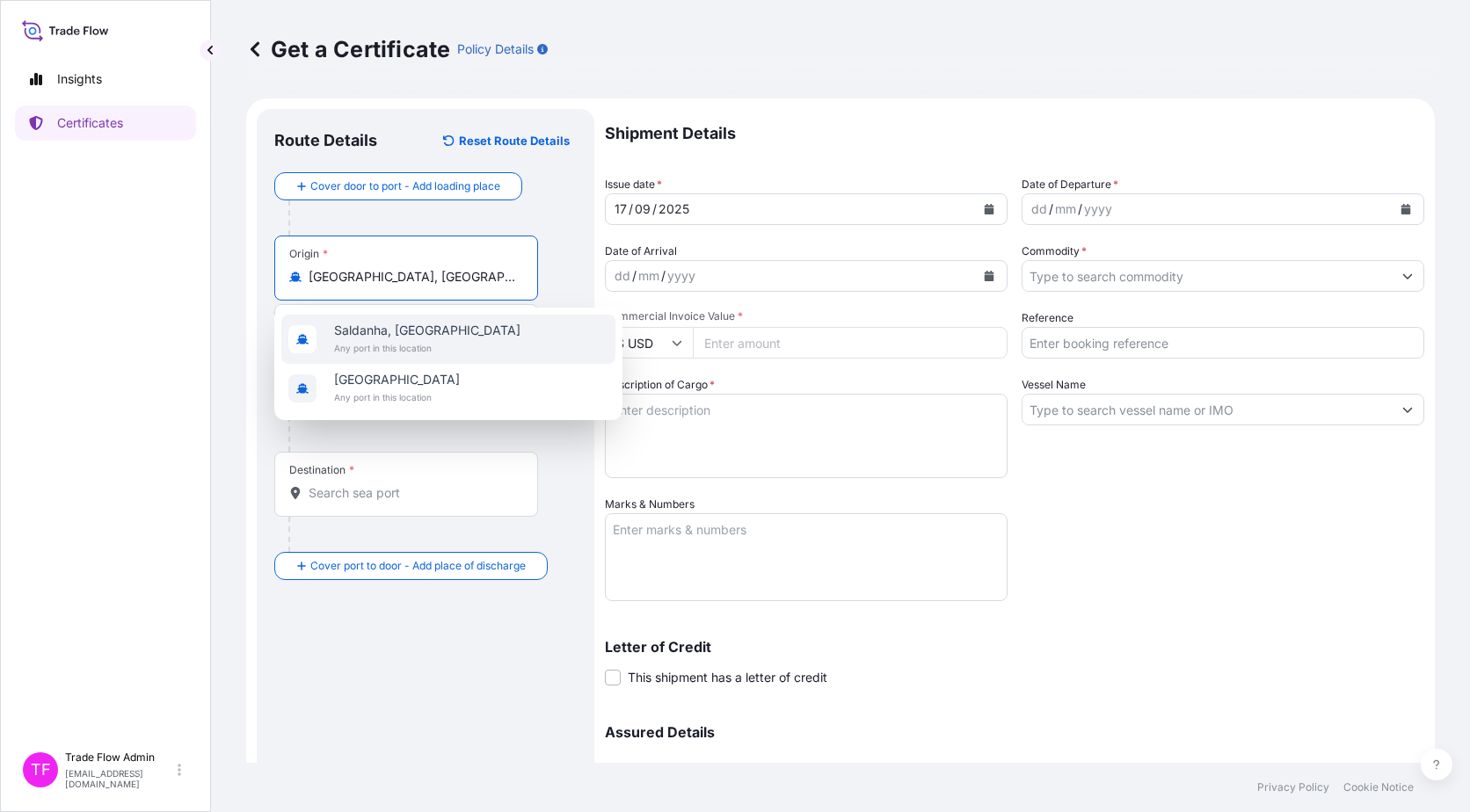
click at [403, 324] on span "Saldanha, [GEOGRAPHIC_DATA]" at bounding box center [427, 330] width 187 height 17
type input "Saldanha, [GEOGRAPHIC_DATA]"
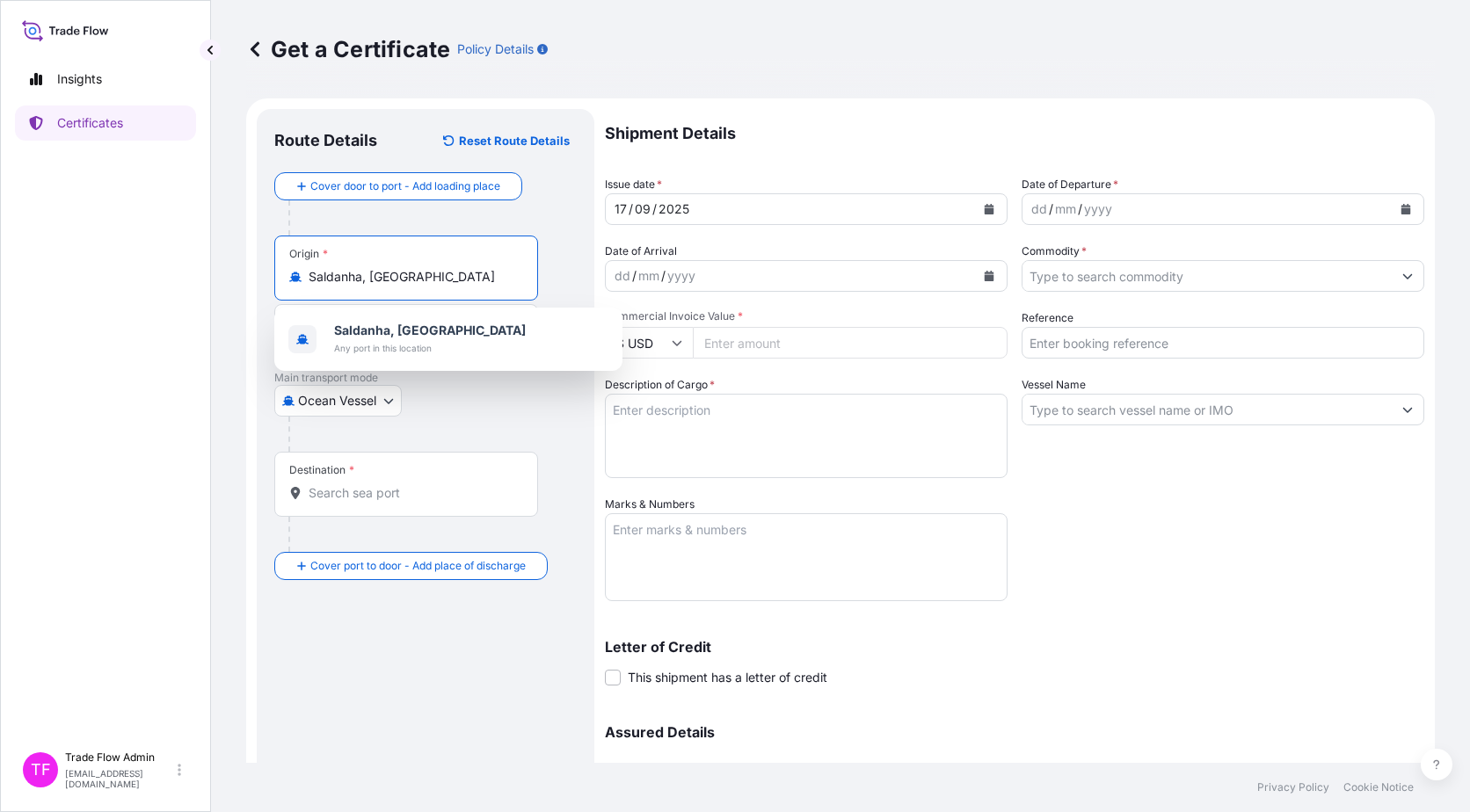
click at [367, 502] on div "Destination *" at bounding box center [406, 483] width 264 height 65
click at [367, 502] on input "Destination *" at bounding box center [413, 492] width 208 height 17
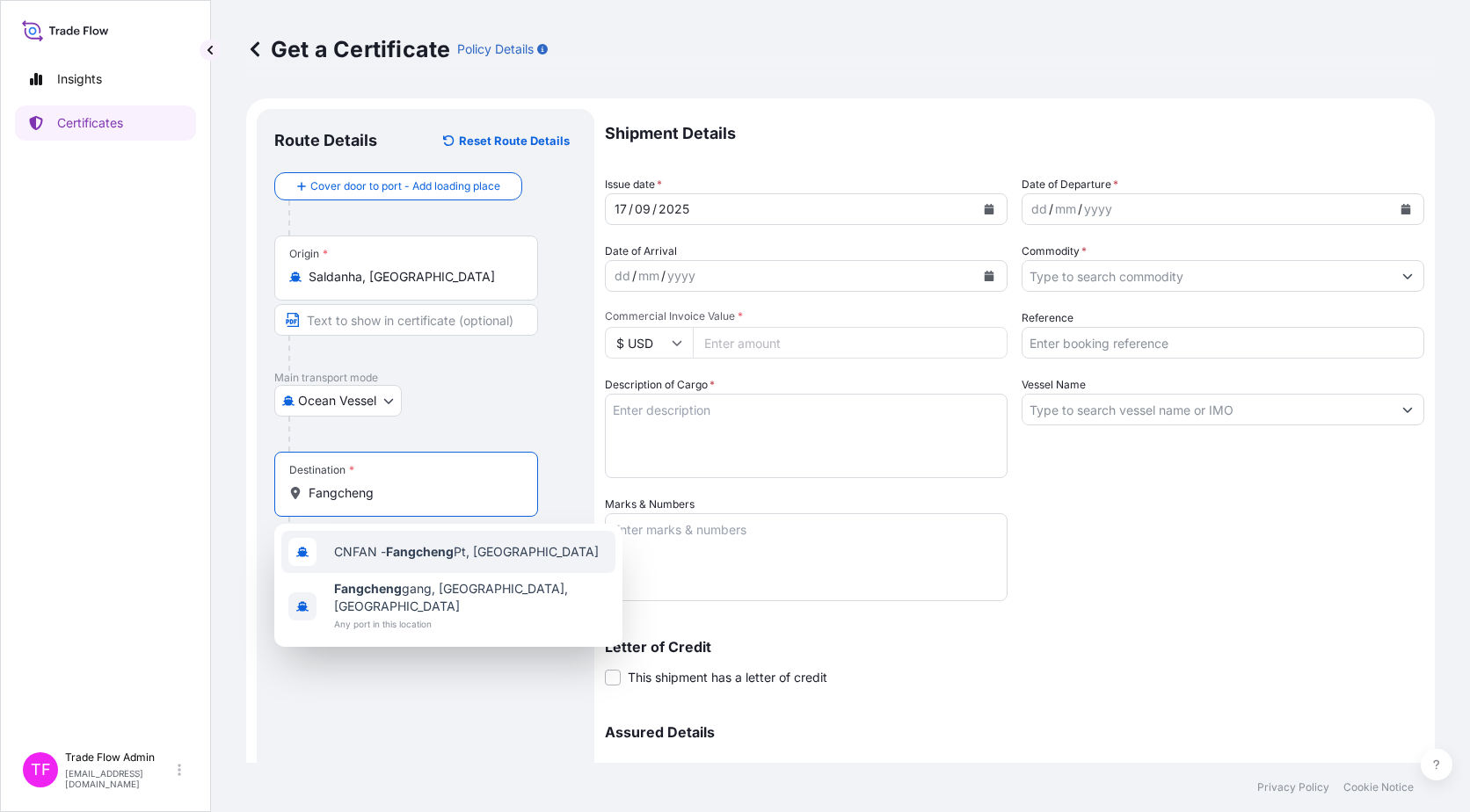
click at [484, 557] on span "CNFAN - Fangcheng Pt, China" at bounding box center [466, 552] width 265 height 17
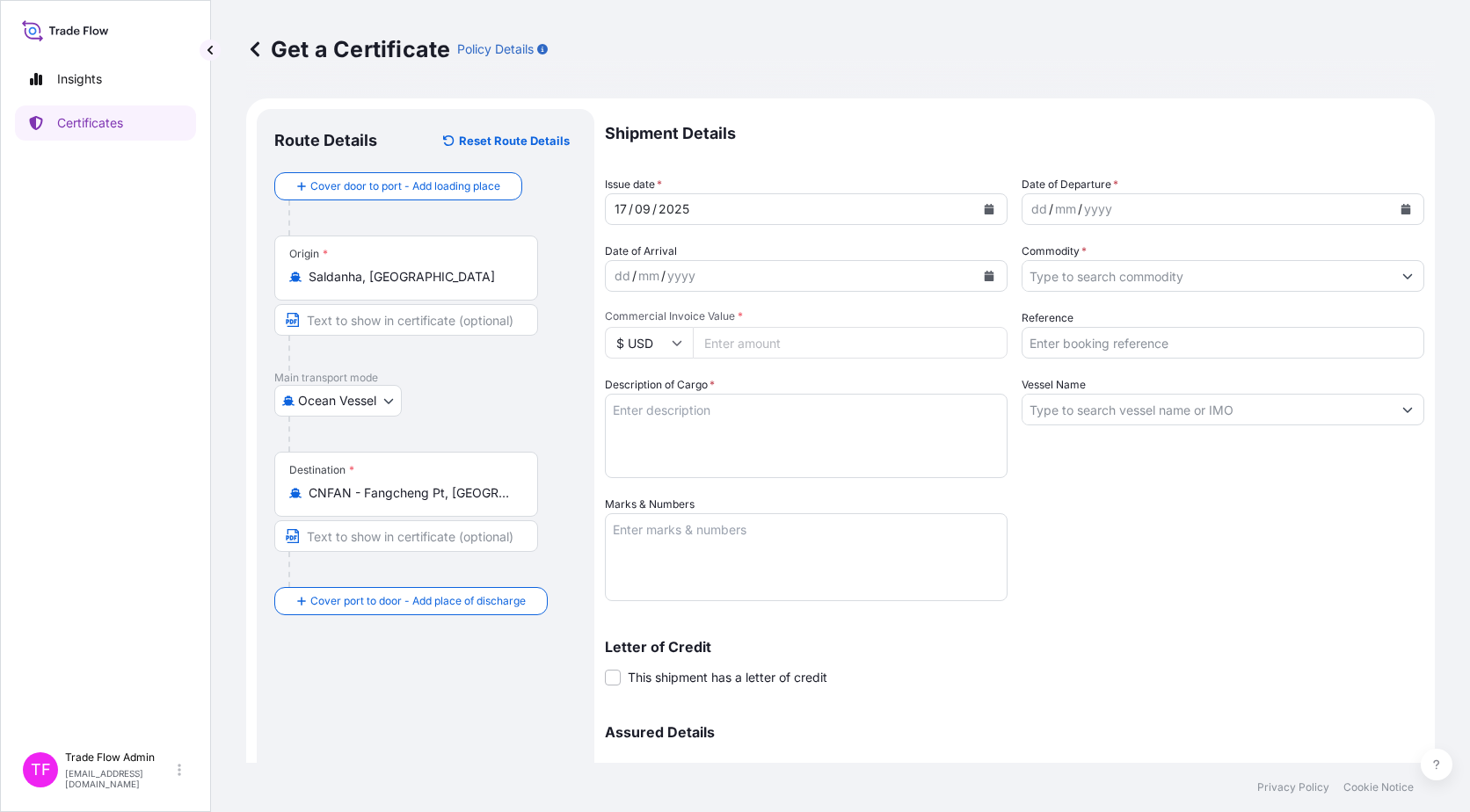
click at [552, 563] on div "Destination * CNFAN - Fangcheng Pt, China" at bounding box center [425, 519] width 302 height 136
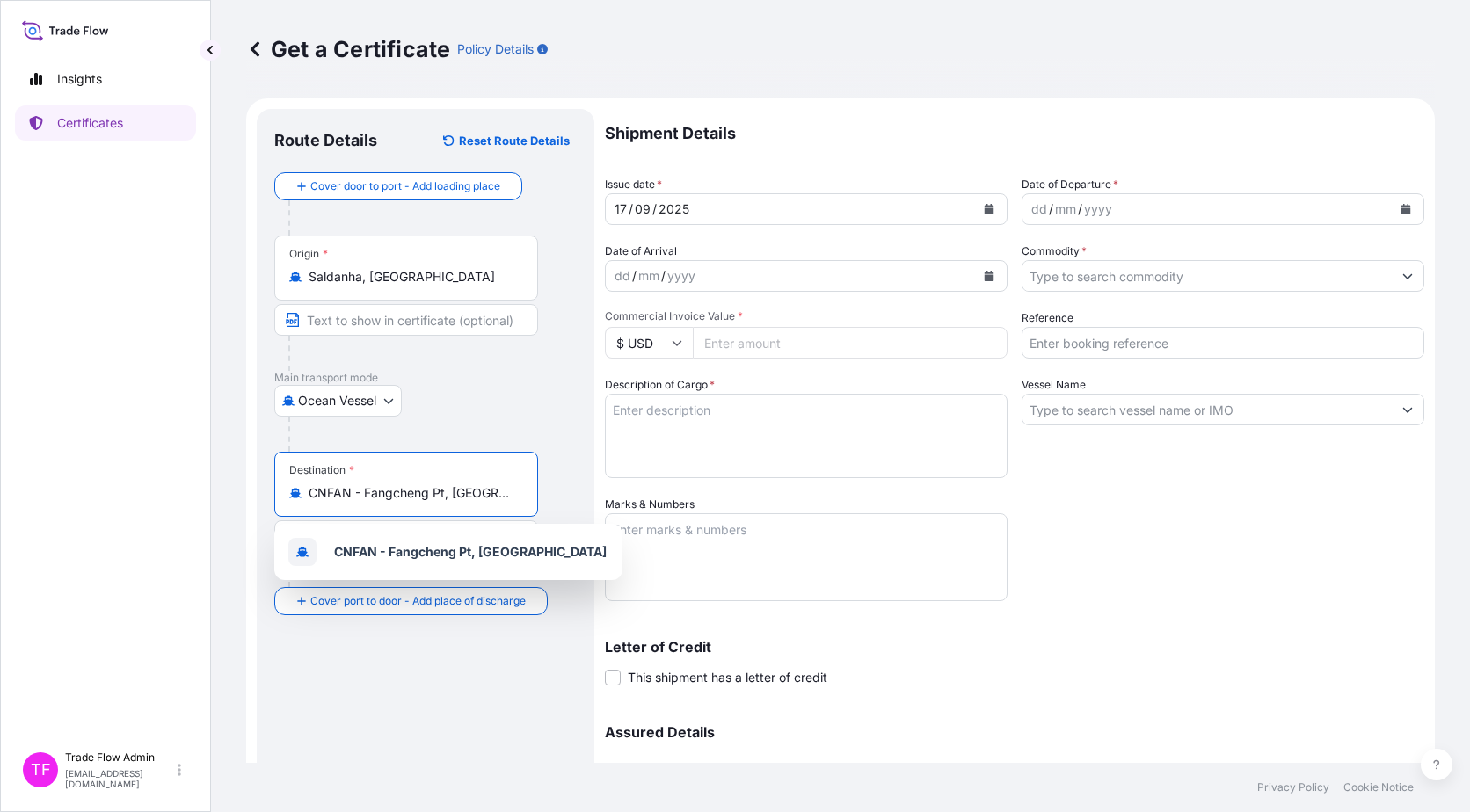
click at [485, 497] on input "CNFAN - Fangcheng Pt, China" at bounding box center [413, 492] width 208 height 17
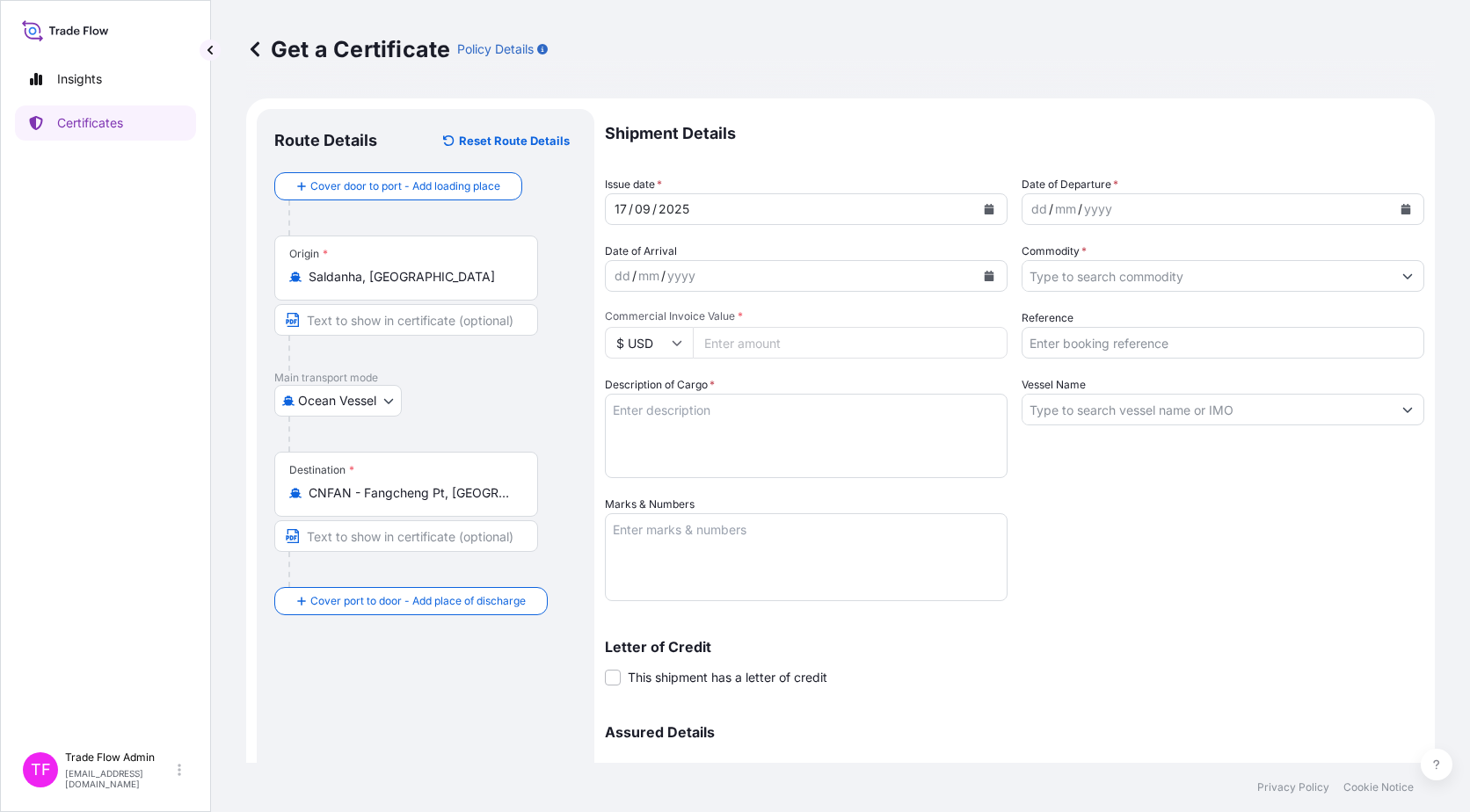
drag, startPoint x: 489, startPoint y: 502, endPoint x: 284, endPoint y: 492, distance: 205.2
click at [284, 492] on div "Destination * CNFAN - Fangcheng Pt, China" at bounding box center [406, 483] width 264 height 65
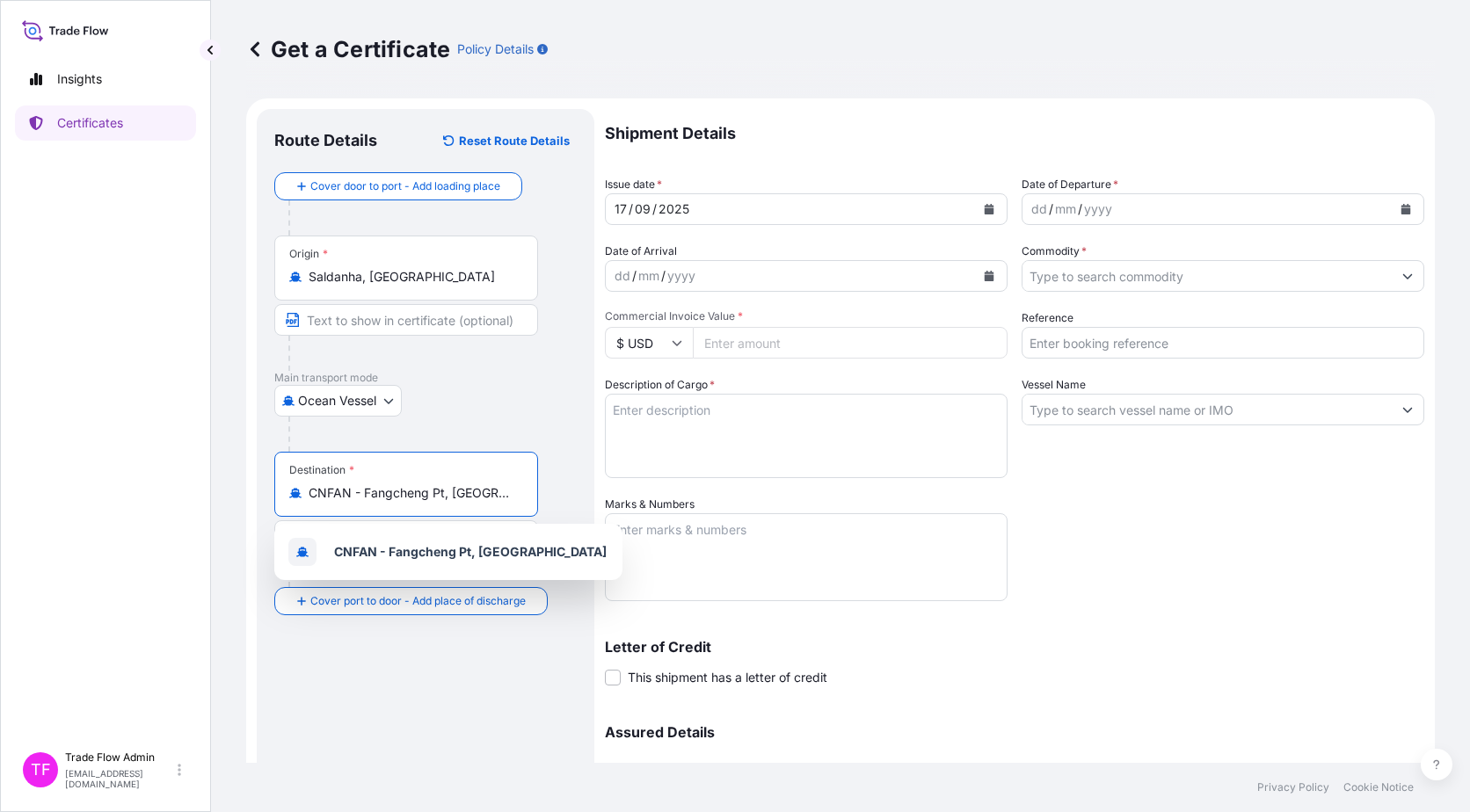
drag, startPoint x: 284, startPoint y: 492, endPoint x: 311, endPoint y: 492, distance: 27.0
click at [311, 492] on input "CNFAN - Fangcheng Pt, China" at bounding box center [413, 492] width 208 height 17
click at [347, 497] on input "CNFAN - Fangcheng Pt, China" at bounding box center [413, 492] width 208 height 17
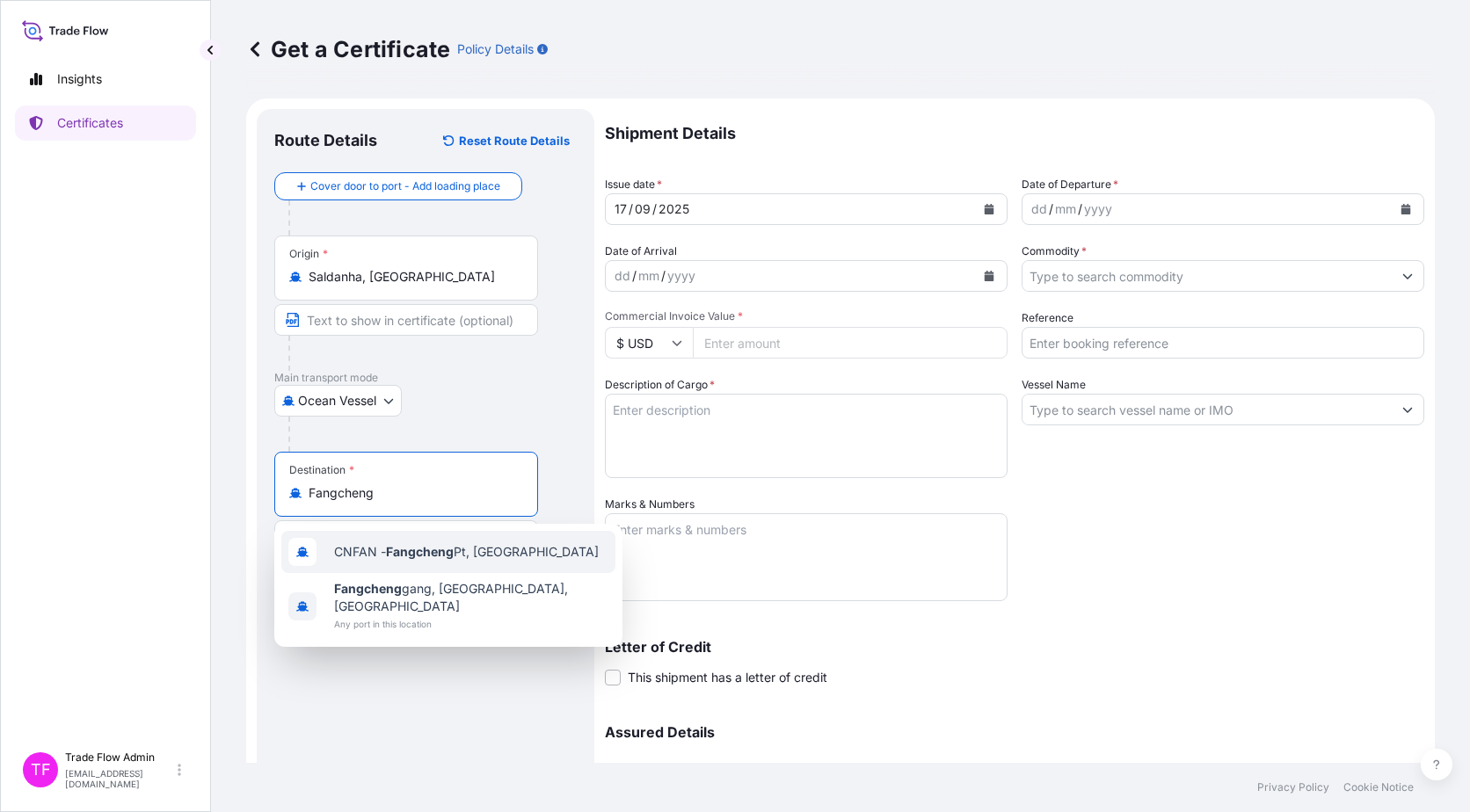
type input "CNFAN - Fangcheng Pt, China"
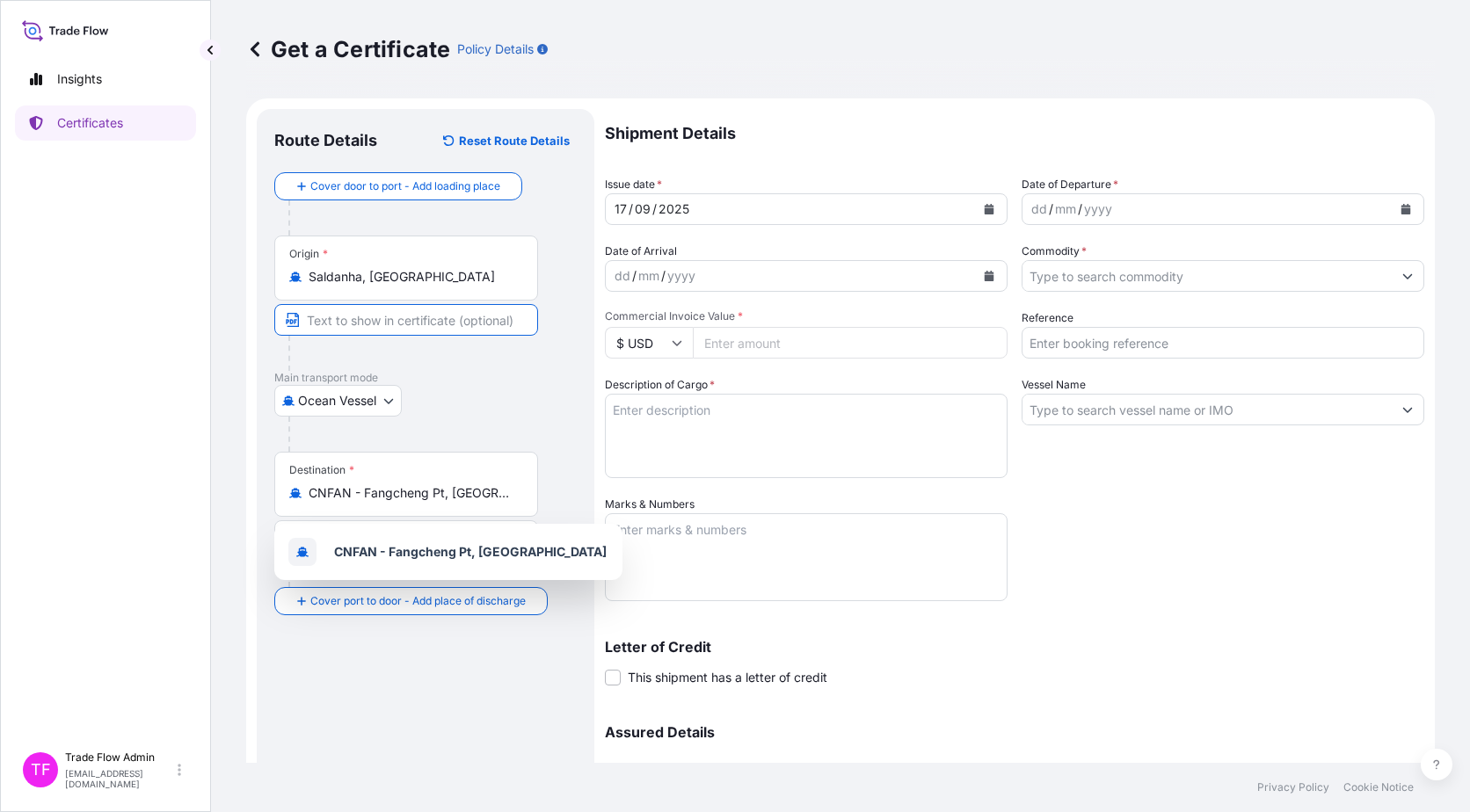
click at [413, 321] on input "Text to appear on certificate" at bounding box center [406, 320] width 264 height 32
paste input "SALDANHA BAY, SOUTH AFRICA"
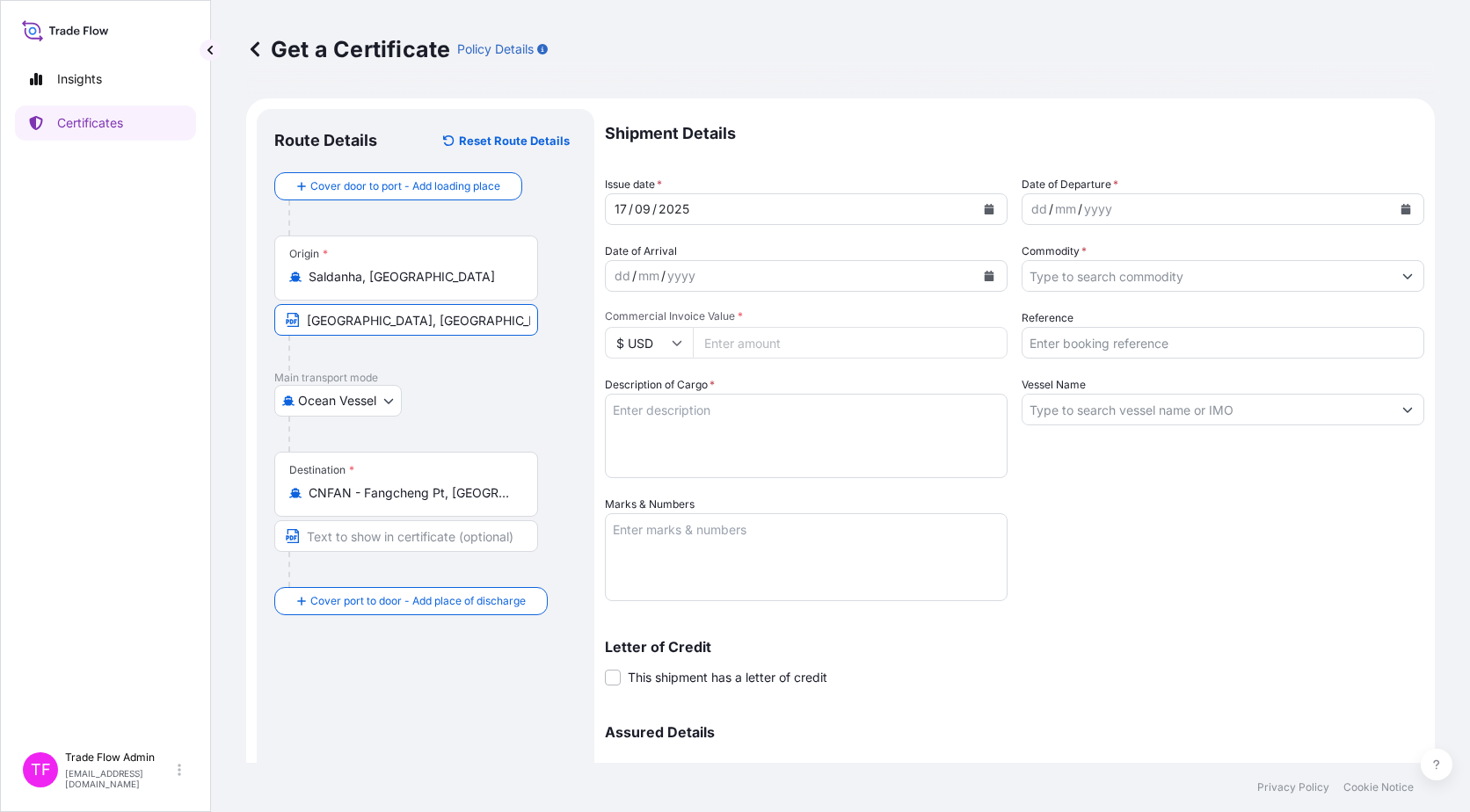
type input "SALDANHA BAY, SOUTH AFRICA"
click at [362, 540] on input "Text to appear on certificate" at bounding box center [406, 536] width 264 height 32
paste input "FANGCHENG, CHINA"
type input "FANGCHENG, CHINA"
click at [574, 534] on div "Destination * CNFAN - Fangcheng Pt, China FANGCHENG, CHINA" at bounding box center [425, 519] width 302 height 136
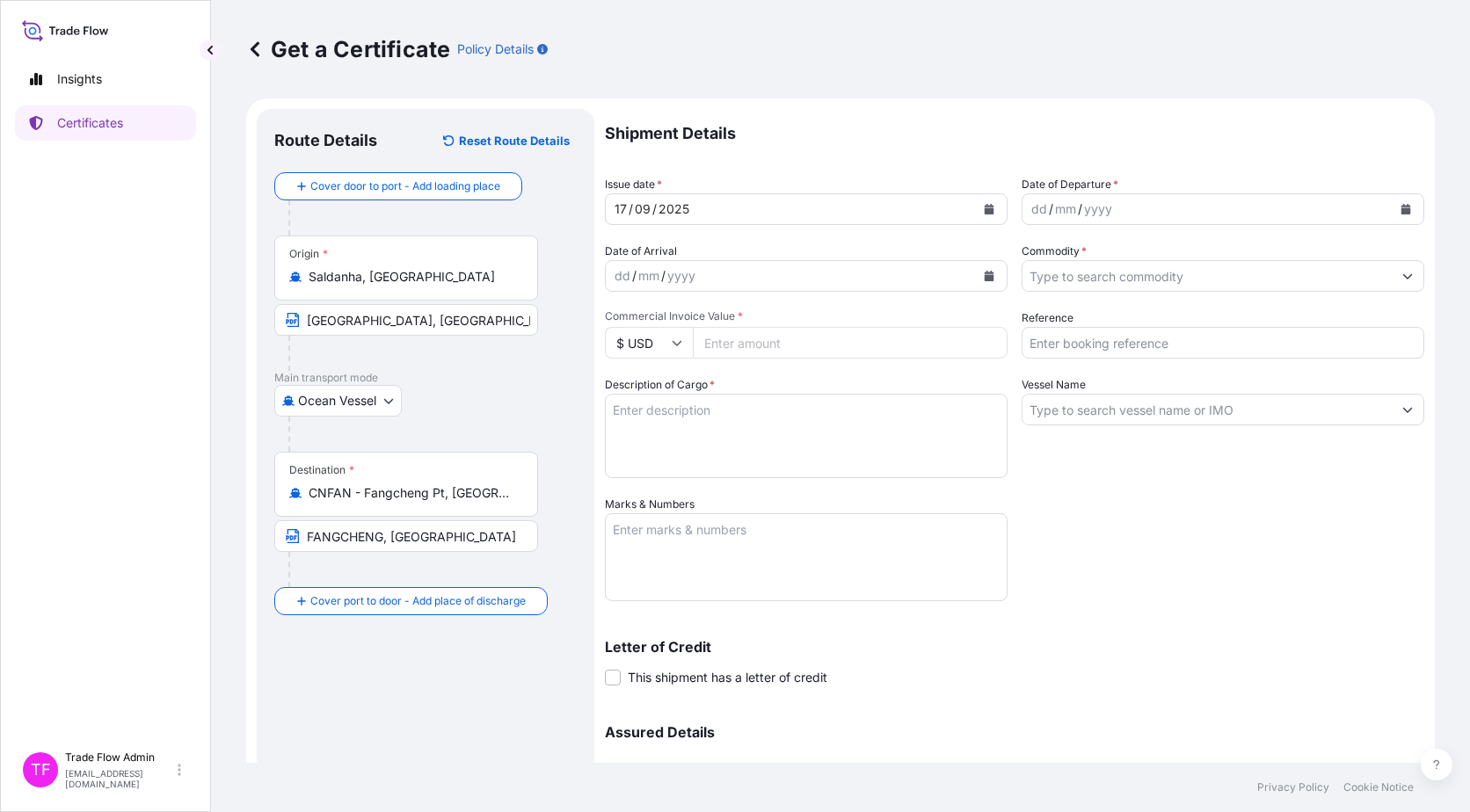
click at [984, 209] on icon "Calendar" at bounding box center [989, 209] width 11 height 11
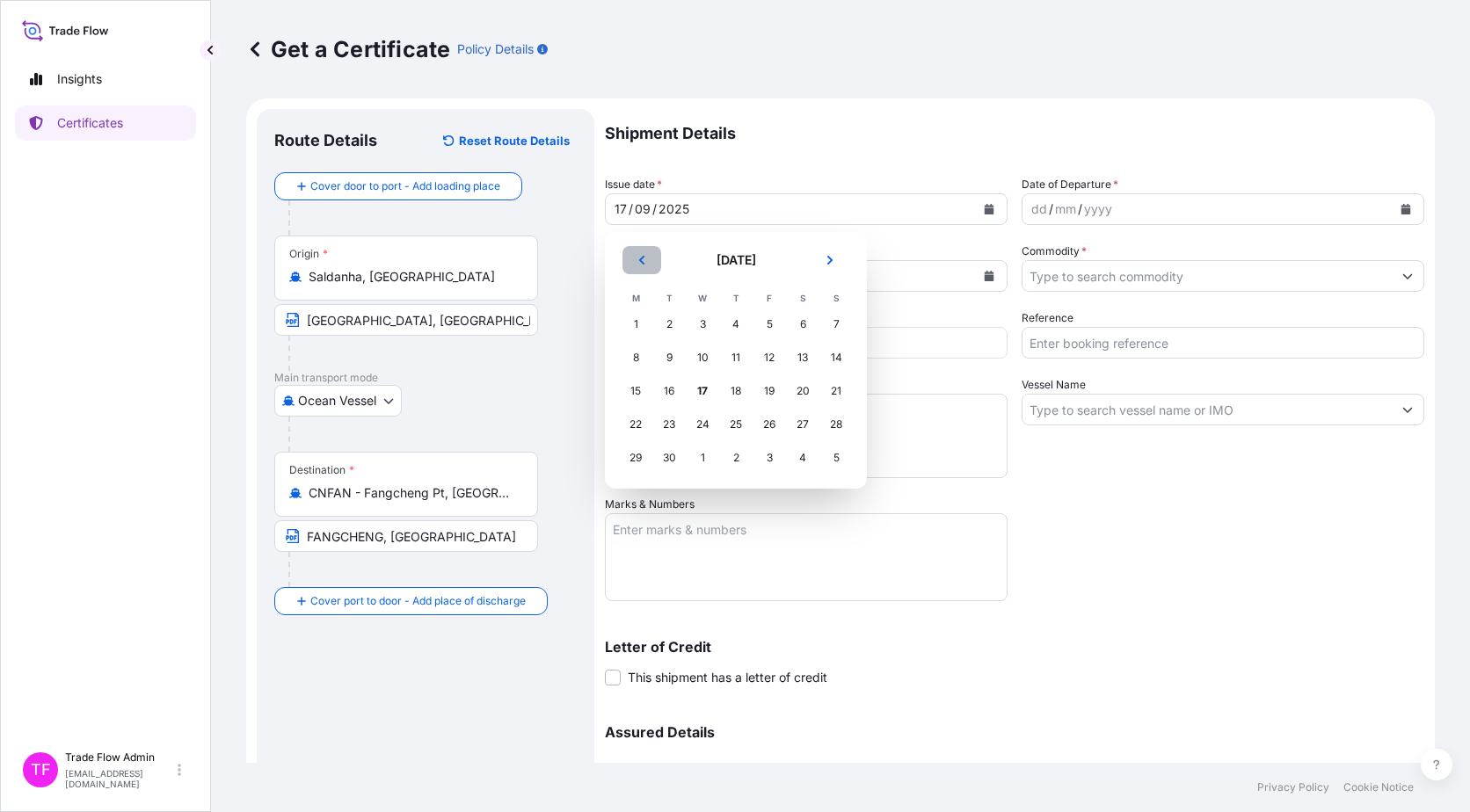
click at [648, 264] on button "Previous" at bounding box center [642, 259] width 38 height 28
click at [705, 399] on div "16" at bounding box center [702, 391] width 32 height 32
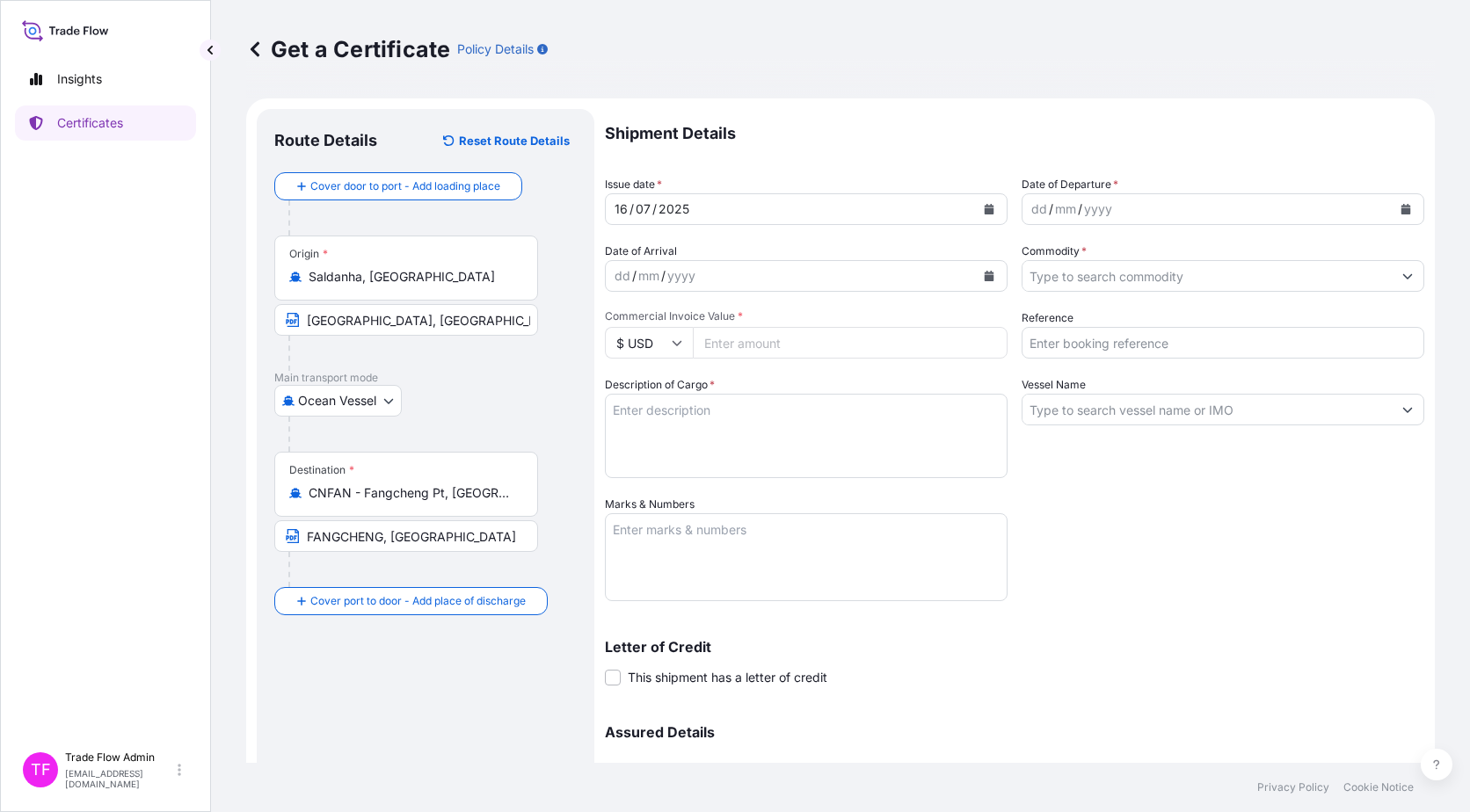
click at [1403, 205] on button "Calendar" at bounding box center [1405, 208] width 28 height 28
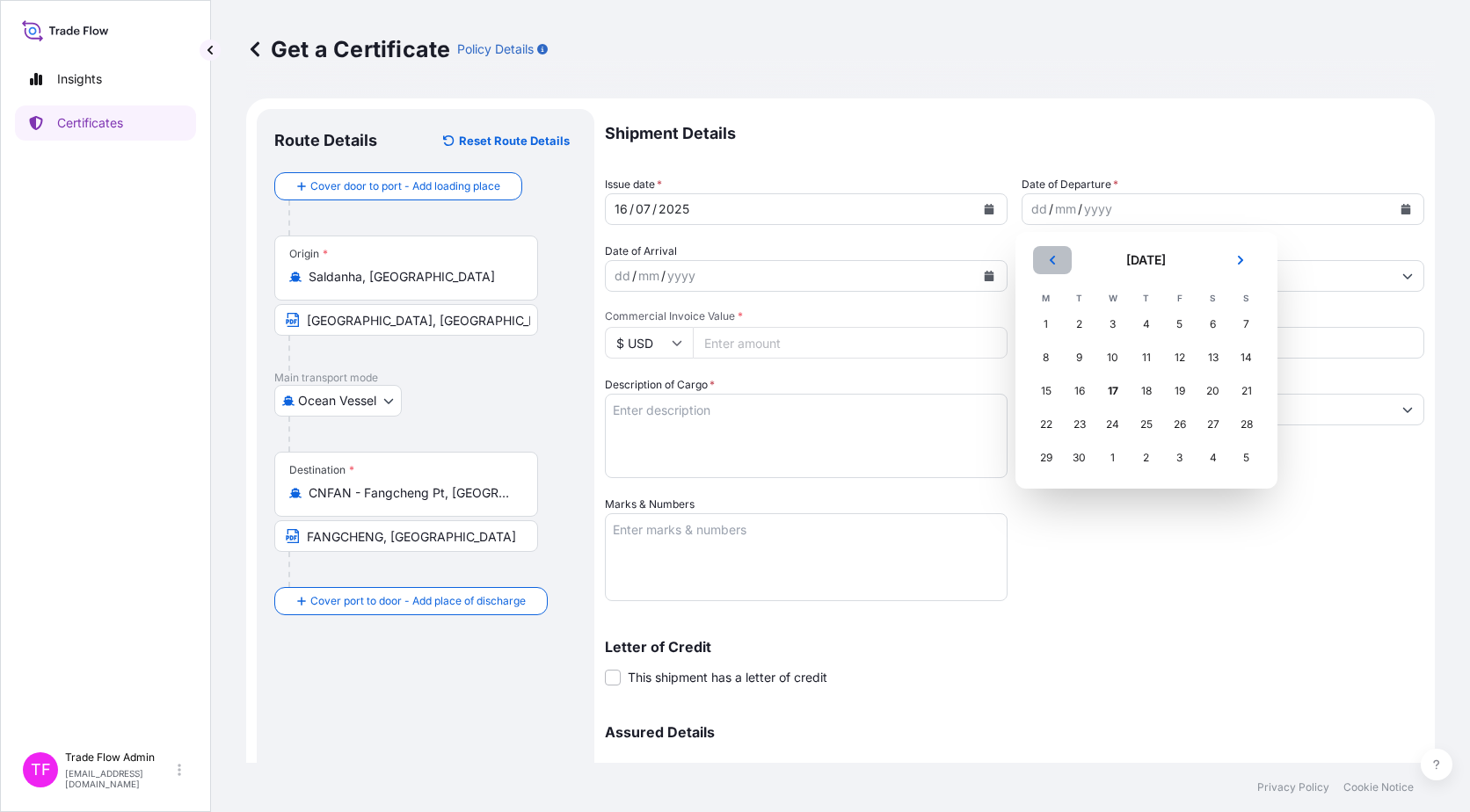
click at [1065, 254] on button "Previous" at bounding box center [1052, 259] width 38 height 28
click at [1143, 391] on div "17" at bounding box center [1147, 391] width 32 height 32
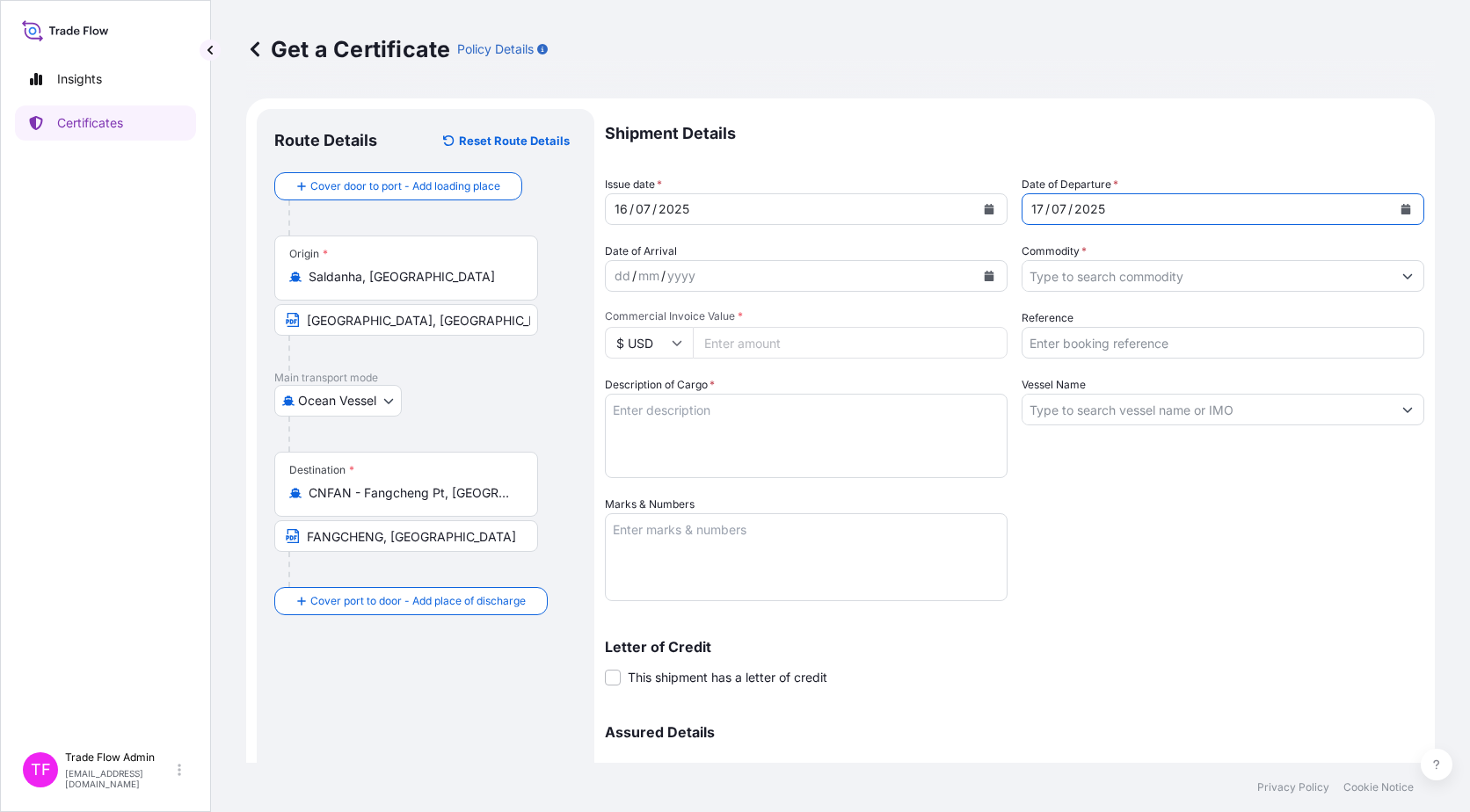
click at [893, 123] on p "Shipment Details" at bounding box center [1015, 134] width 820 height 49
click at [842, 342] on input "Commercial Invoice Value *" at bounding box center [851, 342] width 315 height 32
paste input "12381417.33"
type input "12381417.33"
click at [1162, 269] on input "Commodity *" at bounding box center [1207, 276] width 369 height 32
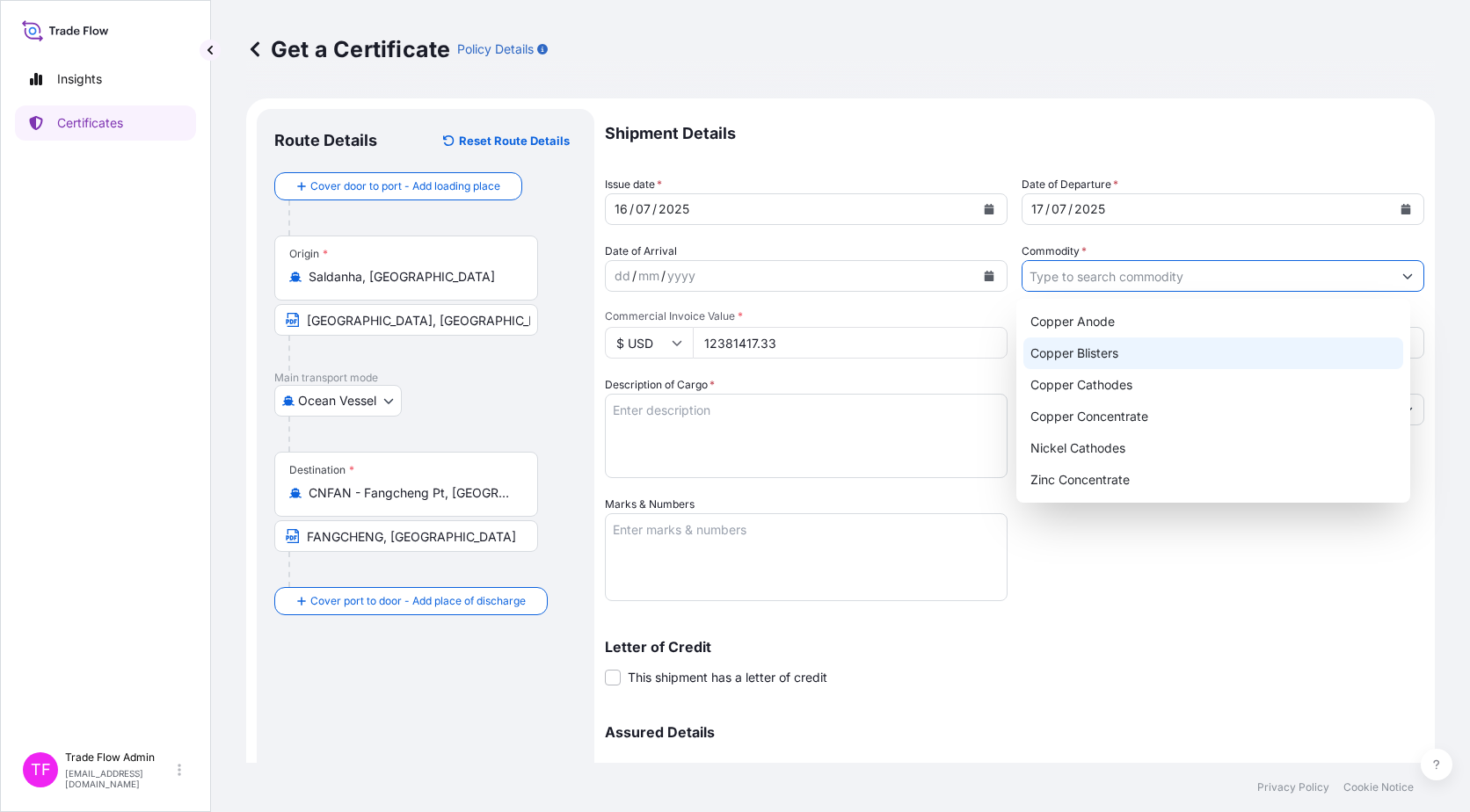
click at [1104, 355] on div "Copper Blisters" at bounding box center [1214, 353] width 381 height 32
type input "Copper Blisters"
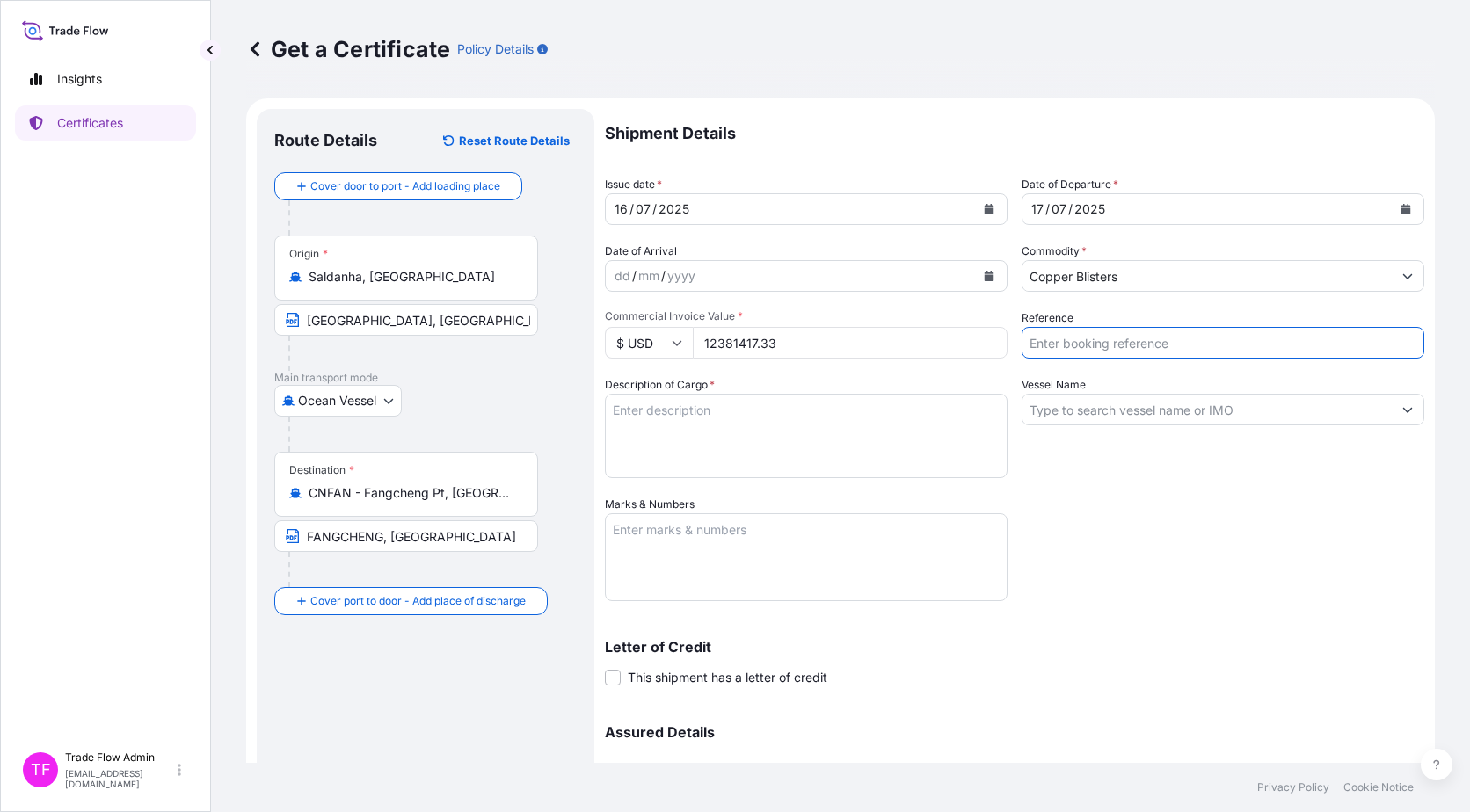
click at [1148, 350] on input "Reference" at bounding box center [1223, 342] width 403 height 32
paste input "2025-R0010-GM-2507-1"
type input "2025-R0010-GM-2507-1"
click at [883, 431] on textarea "Description of Cargo *" at bounding box center [806, 436] width 403 height 85
paste textarea ""Commodity: Gamsberg Zinc Concentrates Quantity: 11716.600 WMT""
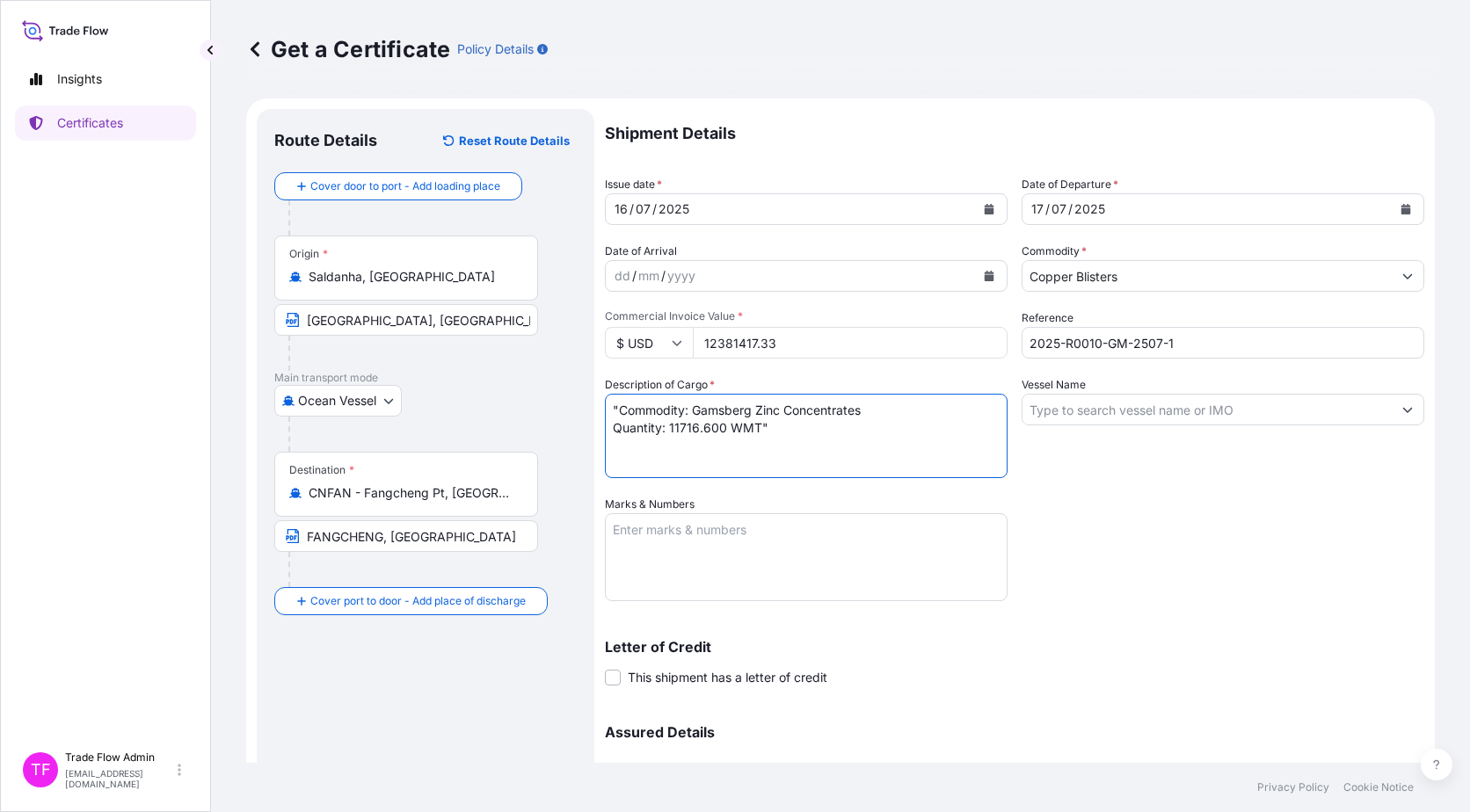
click at [617, 404] on textarea ""Commodity: Gamsberg Zinc Concentrates Quantity: 11716.600 WMT"" at bounding box center [806, 436] width 403 height 85
click at [776, 438] on textarea "Commodity: Gamsberg Zinc Concentrates Quantity: 11716.600 WMT"" at bounding box center [806, 436] width 403 height 85
type textarea "Commodity: Gamsberg Zinc Concentrates Quantity: 11716.600 WMT"
click at [1138, 421] on input "Vessel Name" at bounding box center [1207, 410] width 369 height 32
paste input "Mv Dubai Knight"
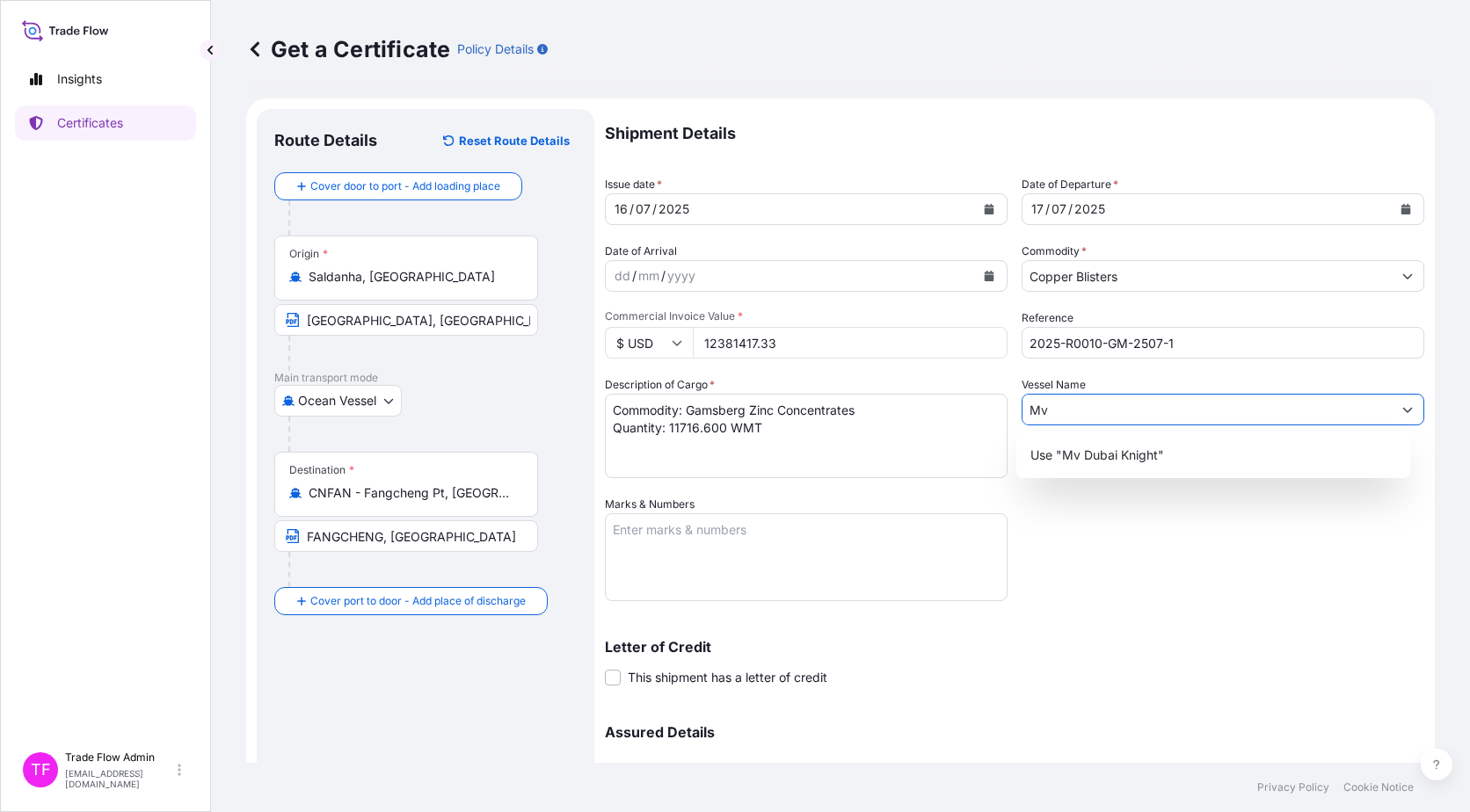
type input "M"
click at [1079, 594] on div "Shipment Details Issue date * 16 / 07 / 2025 Date of Departure * 17 / 07 / 2025…" at bounding box center [1015, 494] width 820 height 771
click at [1077, 409] on input "Vessel Name" at bounding box center [1207, 410] width 369 height 32
paste input "Mv Dubai Knight"
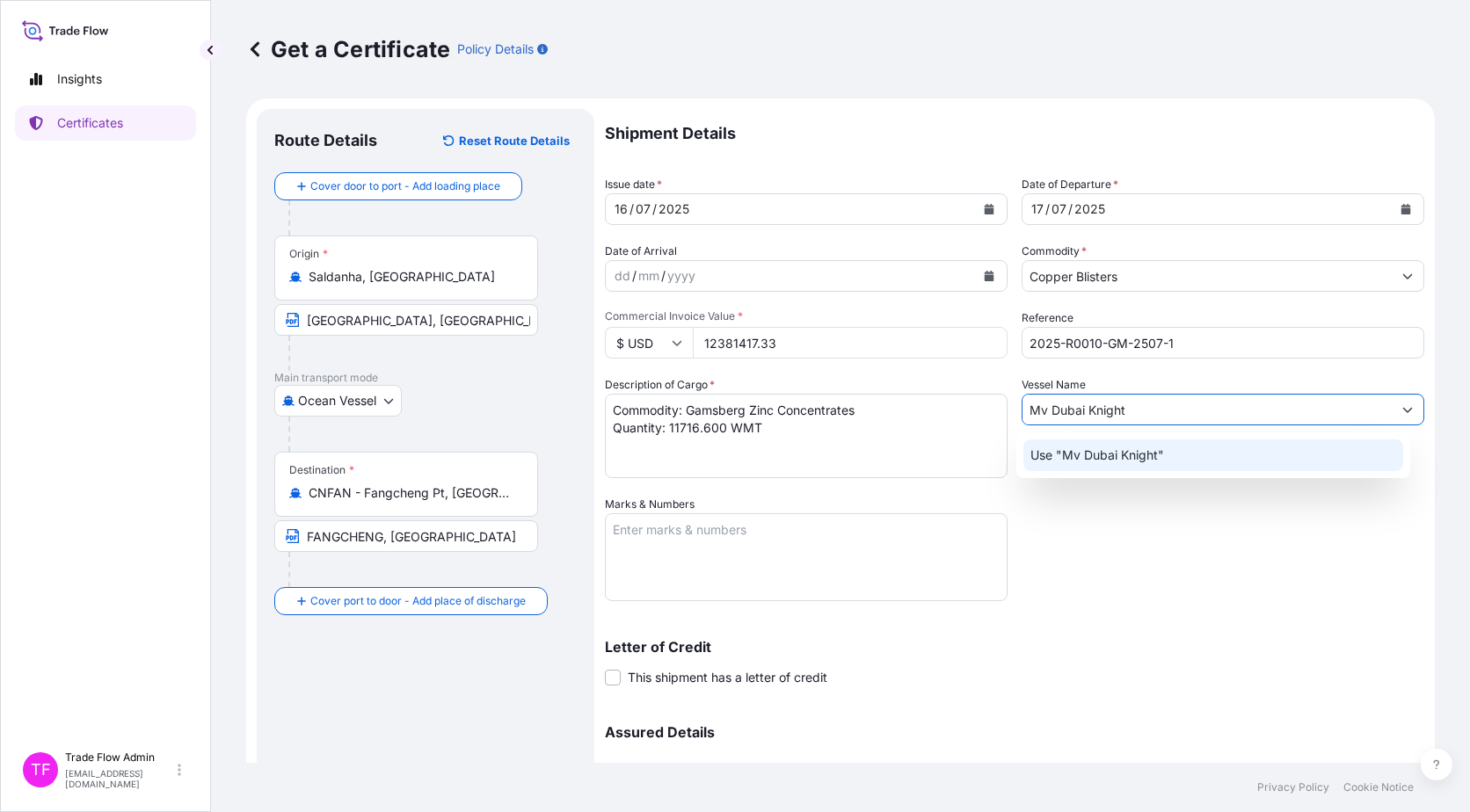
click at [1108, 450] on p "Use "Mv Dubai Knight"" at bounding box center [1097, 454] width 134 height 17
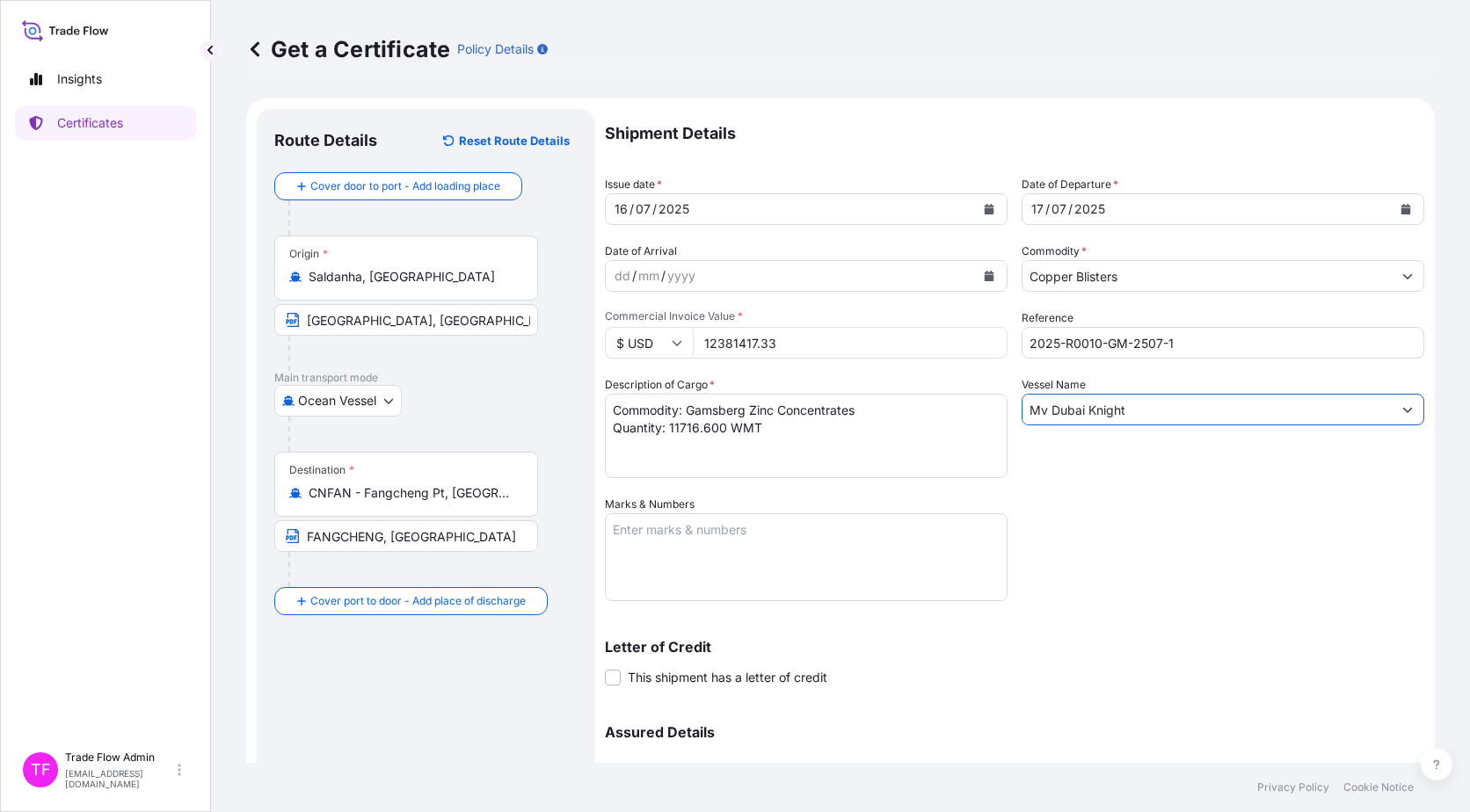
type input "Mv Dubai Knight"
click at [1117, 471] on div "Vessel Name Mv Dubai Knight" at bounding box center [1223, 427] width 403 height 102
click at [710, 544] on textarea "Marks & Numbers" at bounding box center [806, 557] width 403 height 88
paste textarea "B/L NO. SN1497"
type textarea "B/L NO. SN1497"
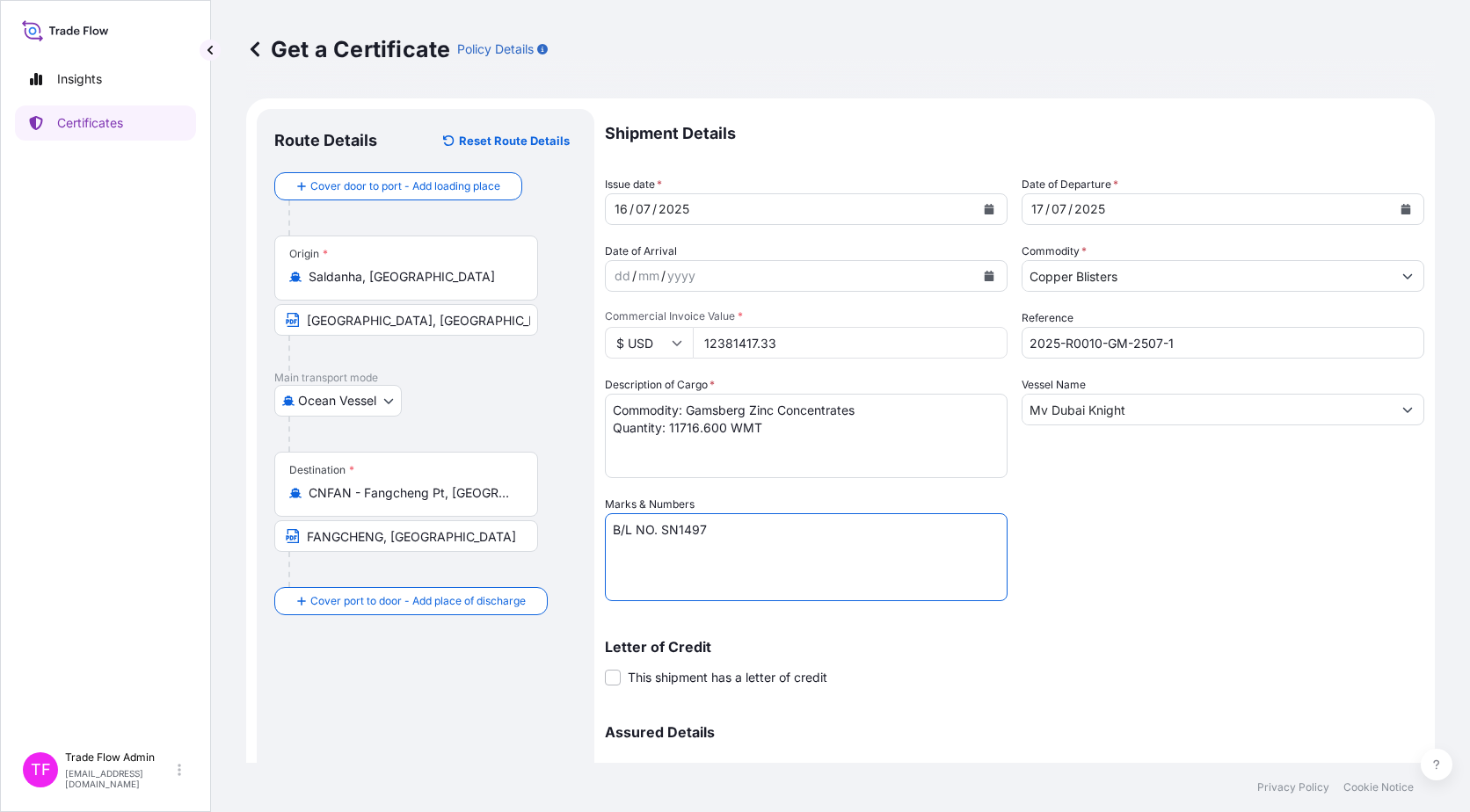
click at [1106, 608] on div "Shipment Details Issue date * 16 / 07 / 2025 Date of Departure * 17 / 07 / 2025…" at bounding box center [1015, 494] width 820 height 771
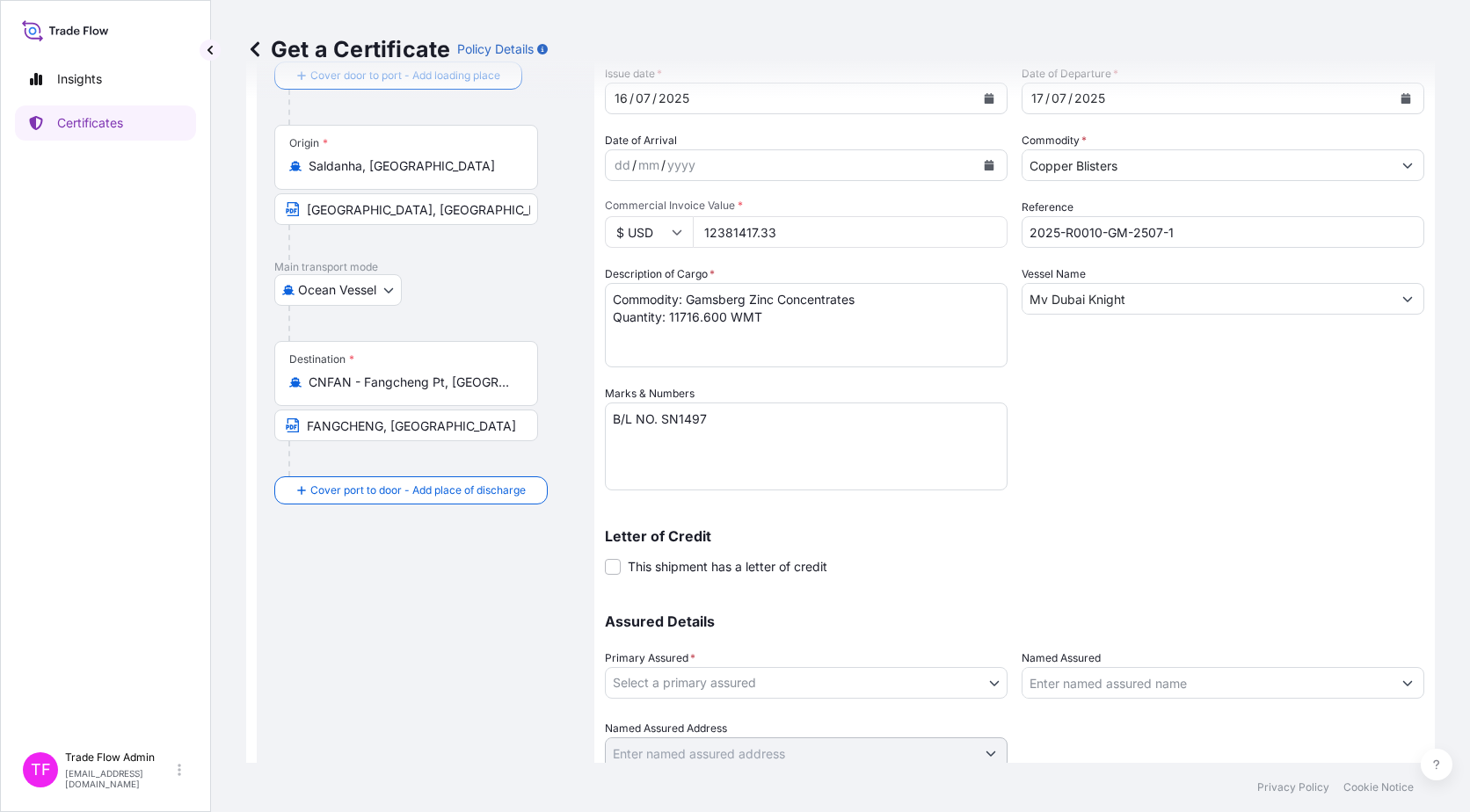
scroll to position [113, 0]
click at [611, 568] on span at bounding box center [612, 564] width 15 height 15
click at [605, 555] on input "This shipment has a letter of credit" at bounding box center [605, 555] width 0 height 0
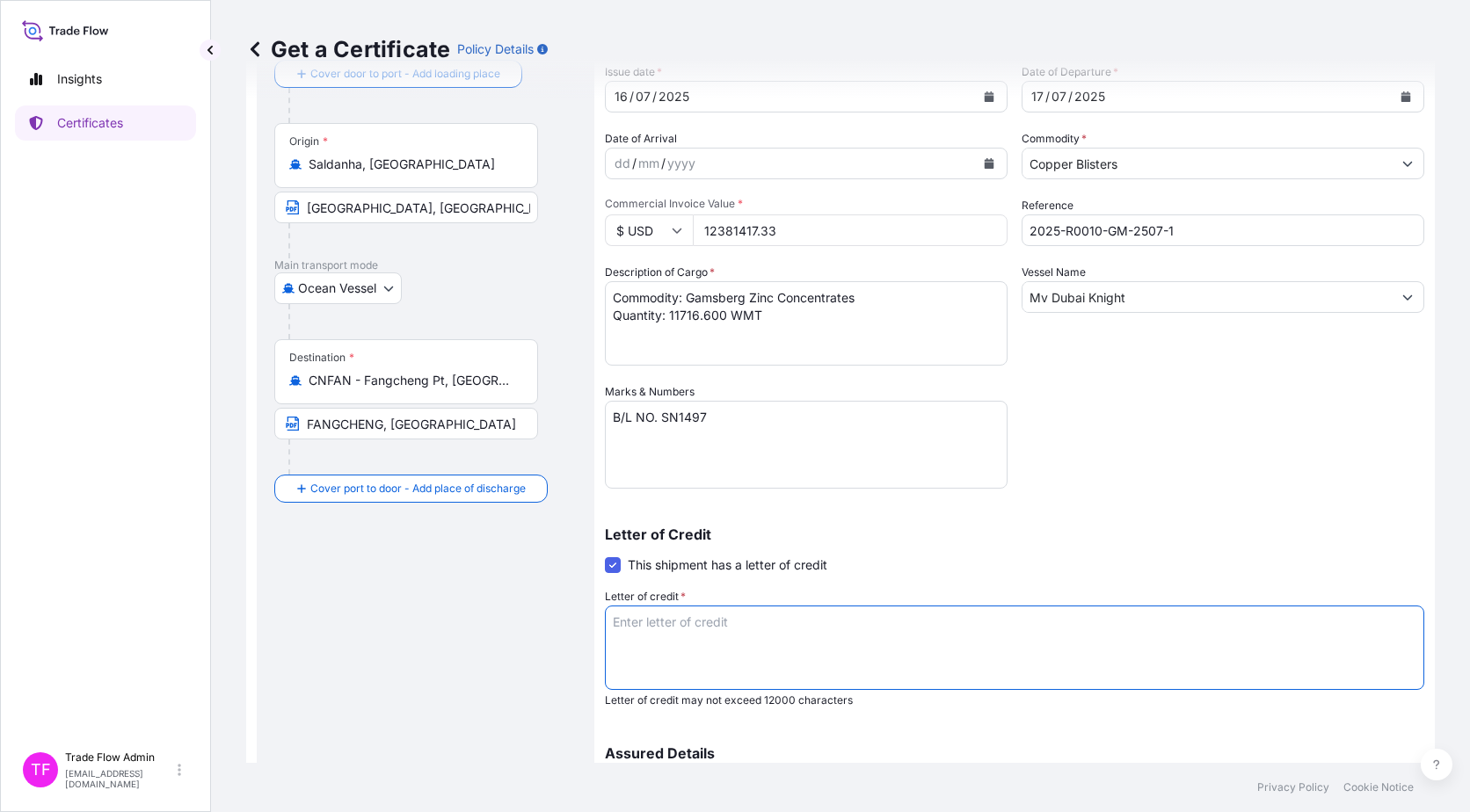
click at [936, 628] on textarea "Letter of credit *" at bounding box center [1015, 647] width 820 height 85
paste textarea "FOR AT LEAST 110% OF THE FULL CIF FO CARGO VALUE, SUBJECT TO ADJUSTMENTS TO 110…"
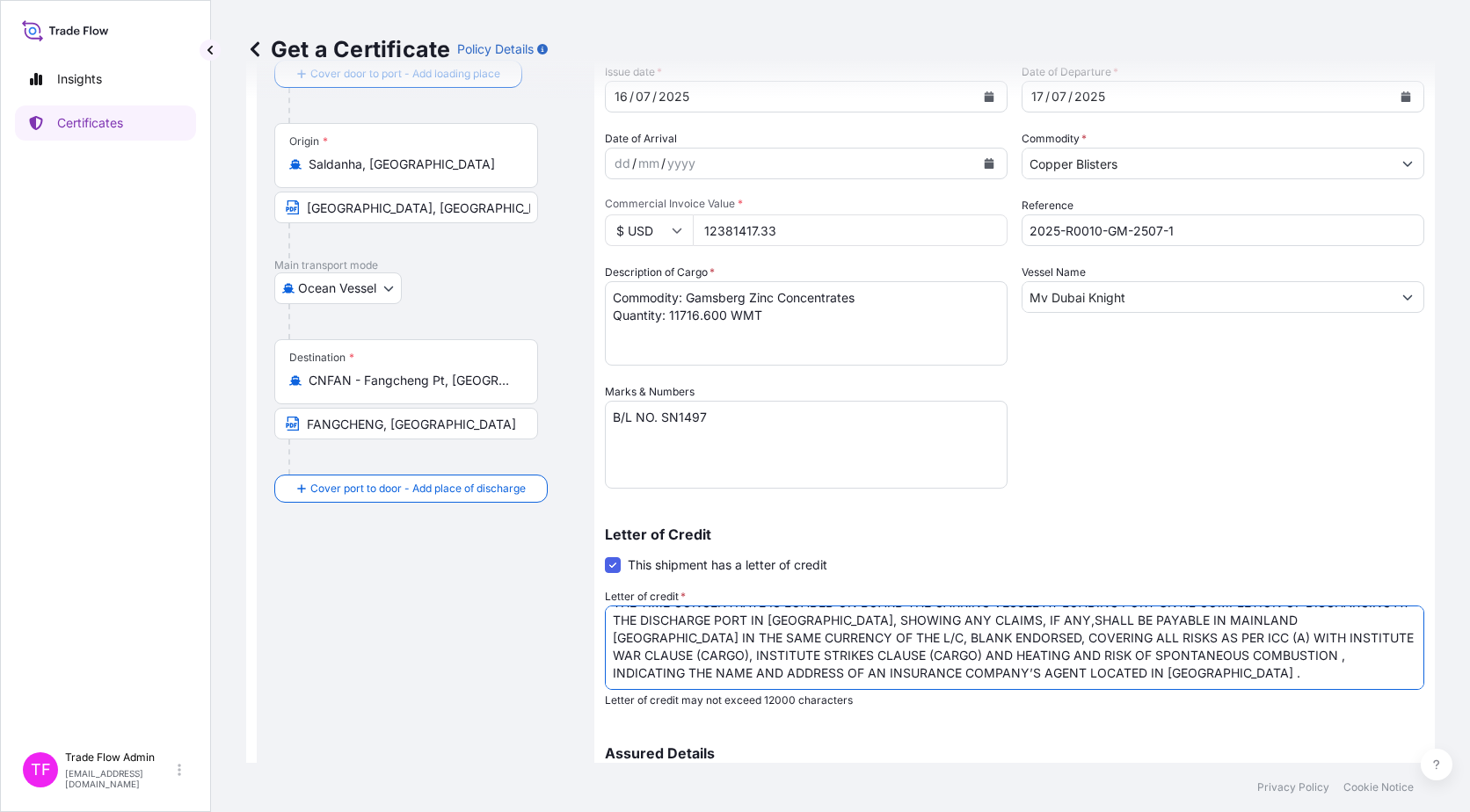
scroll to position [0, 0]
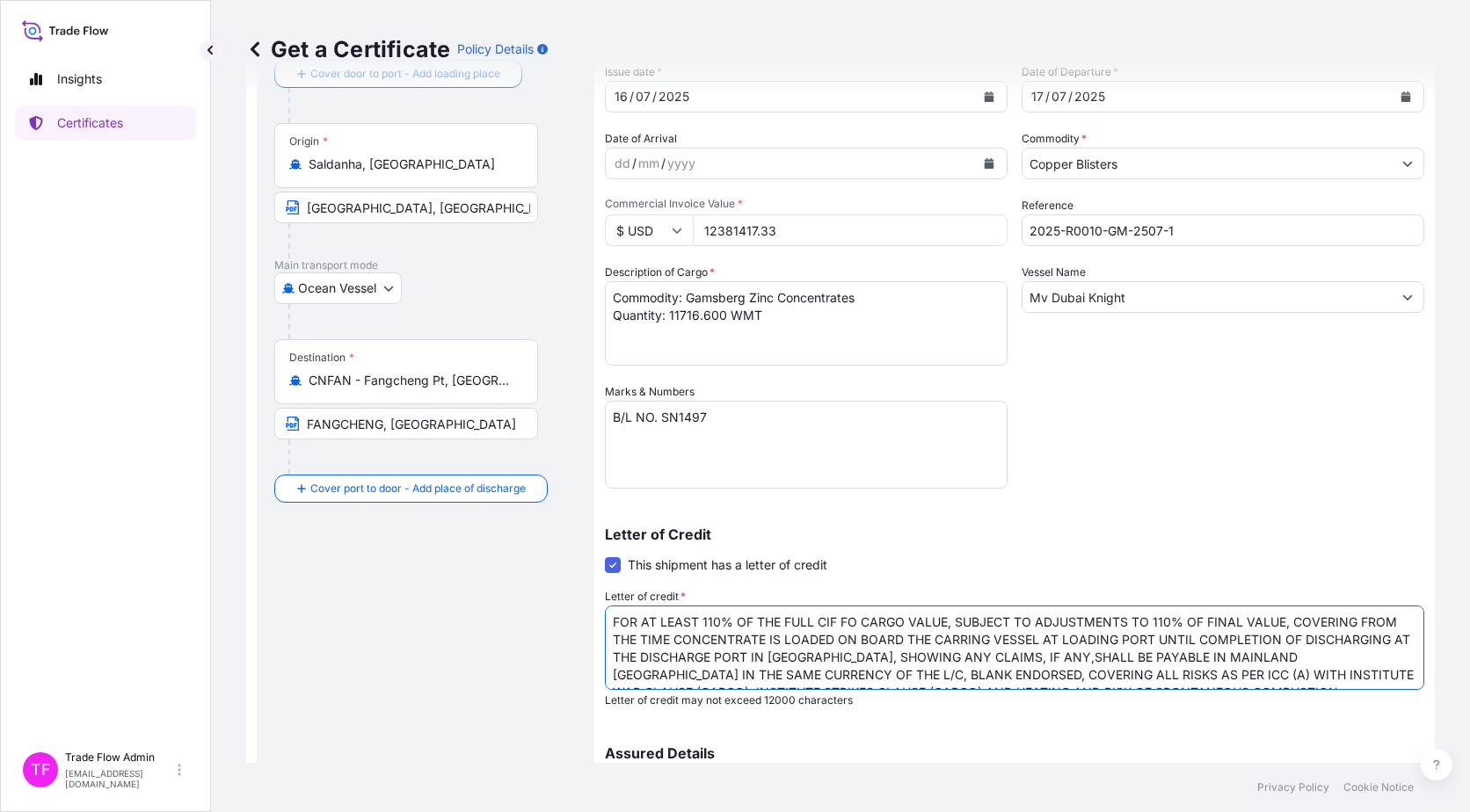
type textarea "FOR AT LEAST 110% OF THE FULL CIF FO CARGO VALUE, SUBJECT TO ADJUSTMENTS TO 110…"
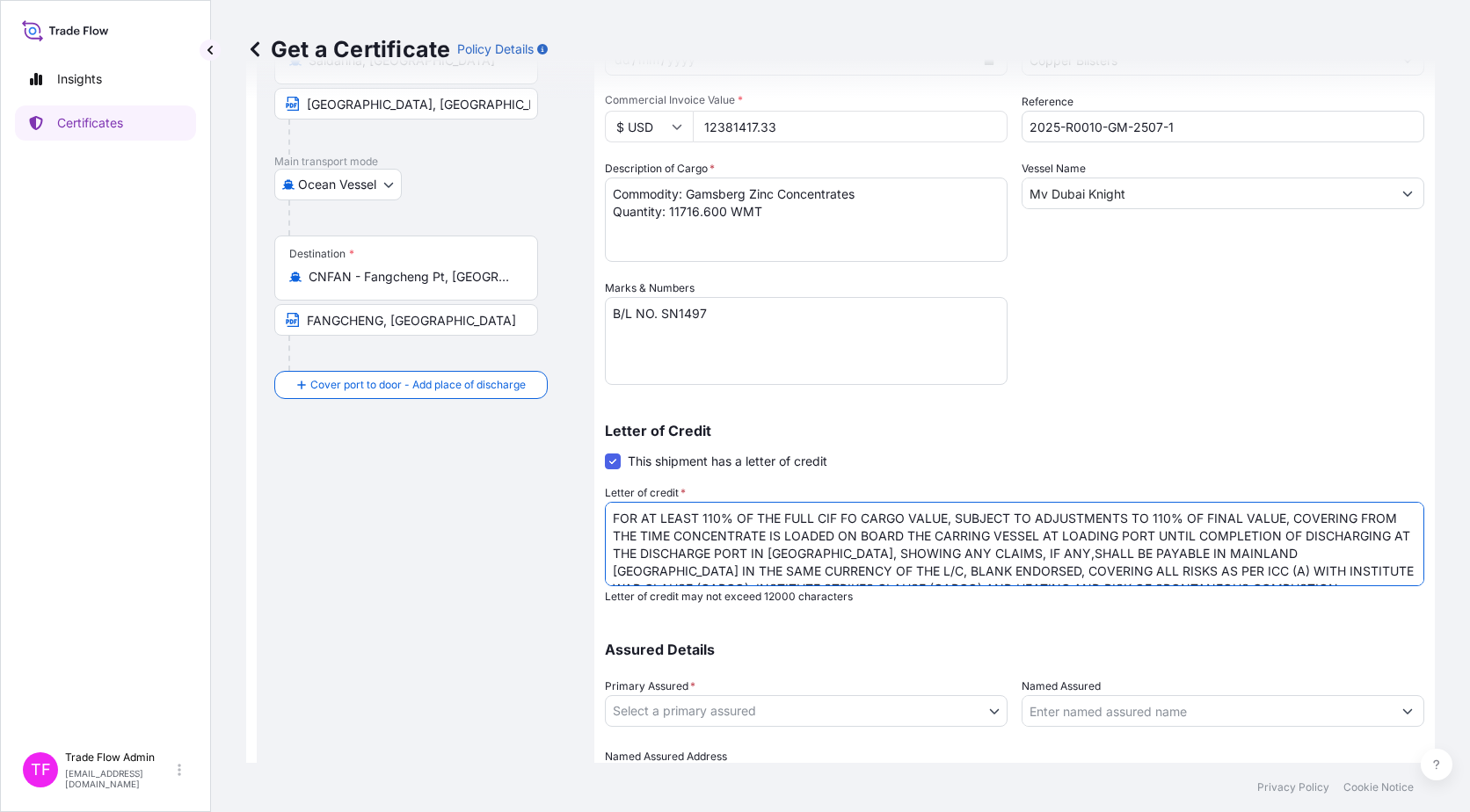
scroll to position [310, 0]
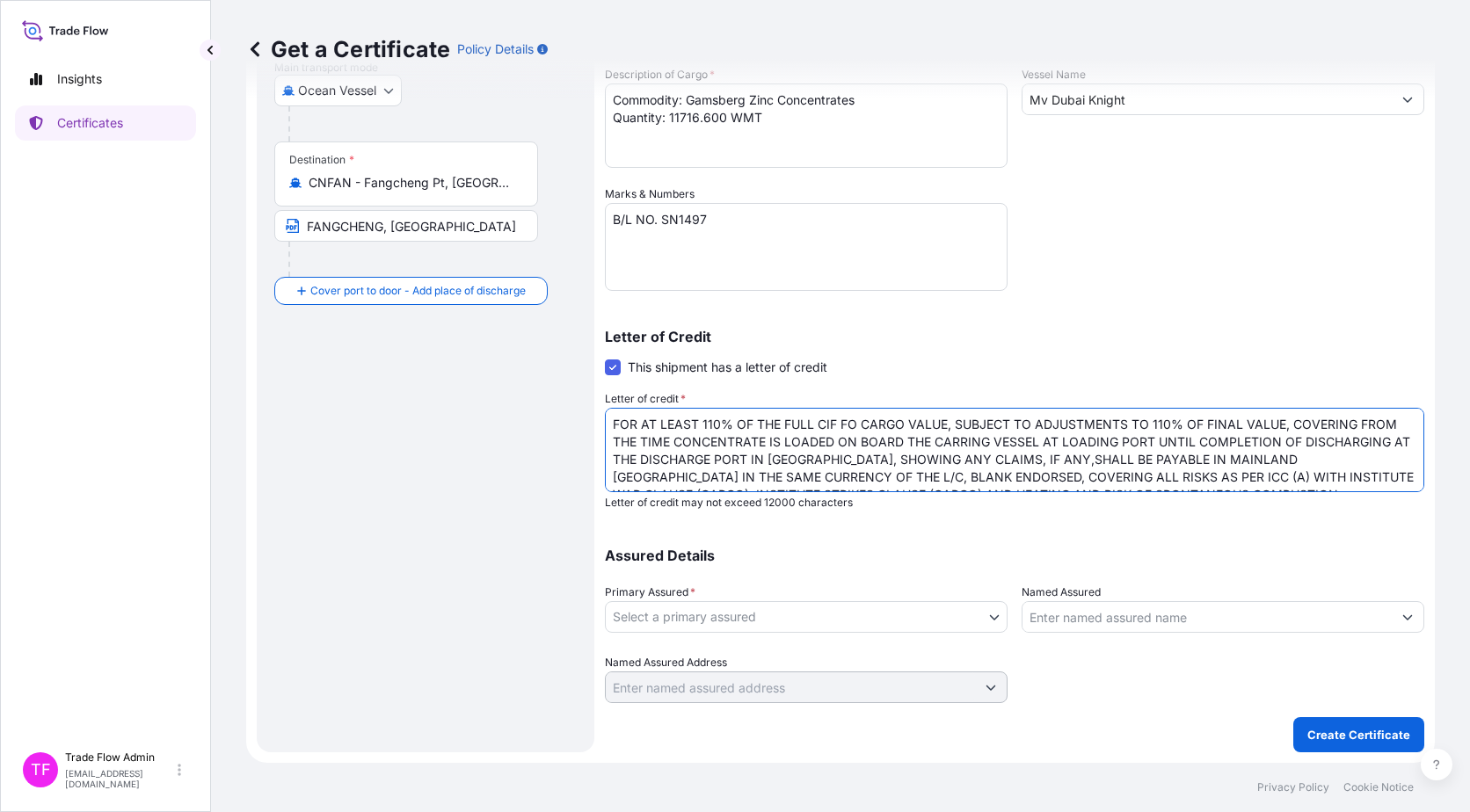
click at [698, 622] on body "Insights Certificates TF Trade Flow Admin trade.flow+citic@wtwco.com Get a Cert…" at bounding box center [735, 406] width 1470 height 812
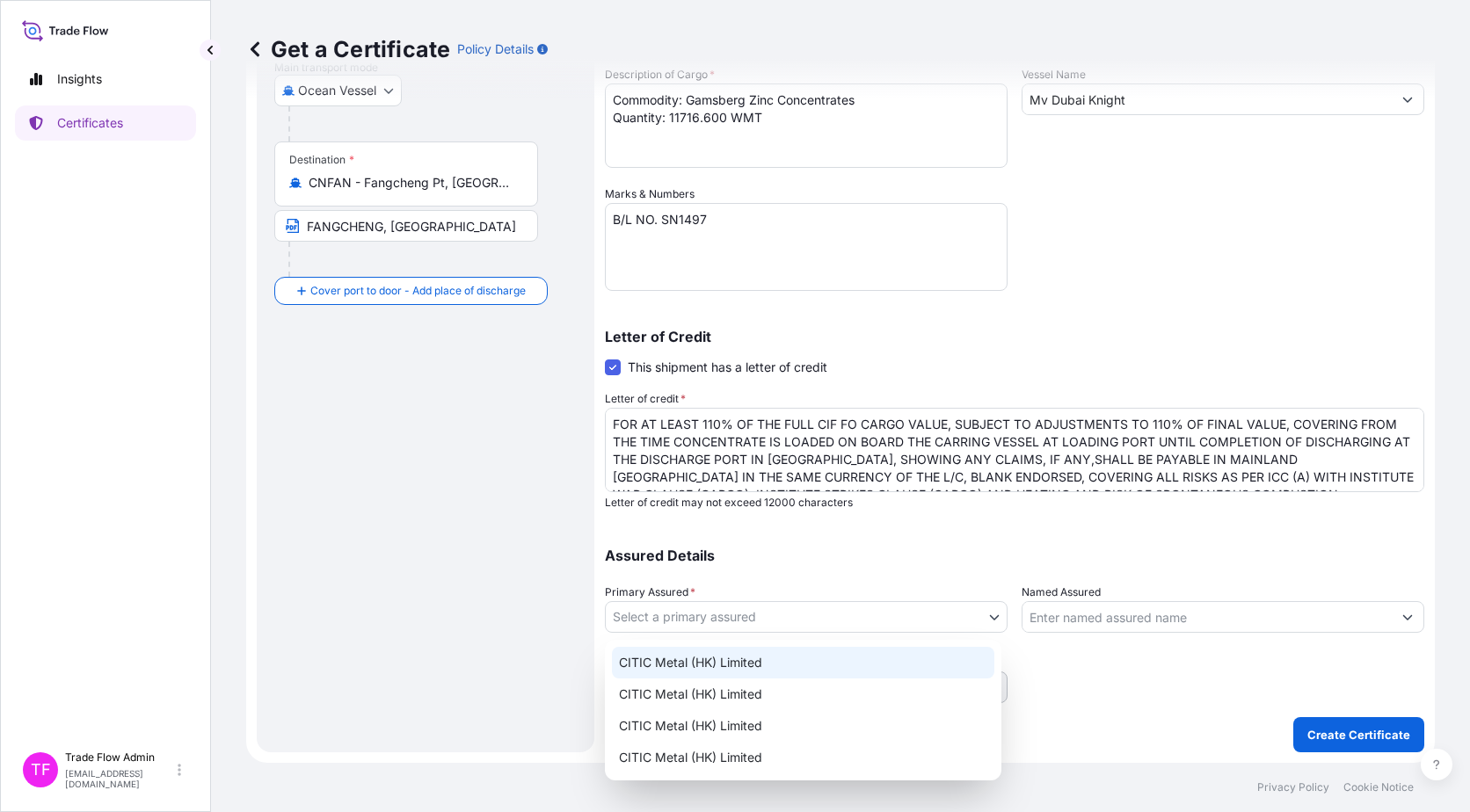
click at [718, 660] on div "CITIC Metal (HK) Limited" at bounding box center [803, 663] width 383 height 32
select select "31478"
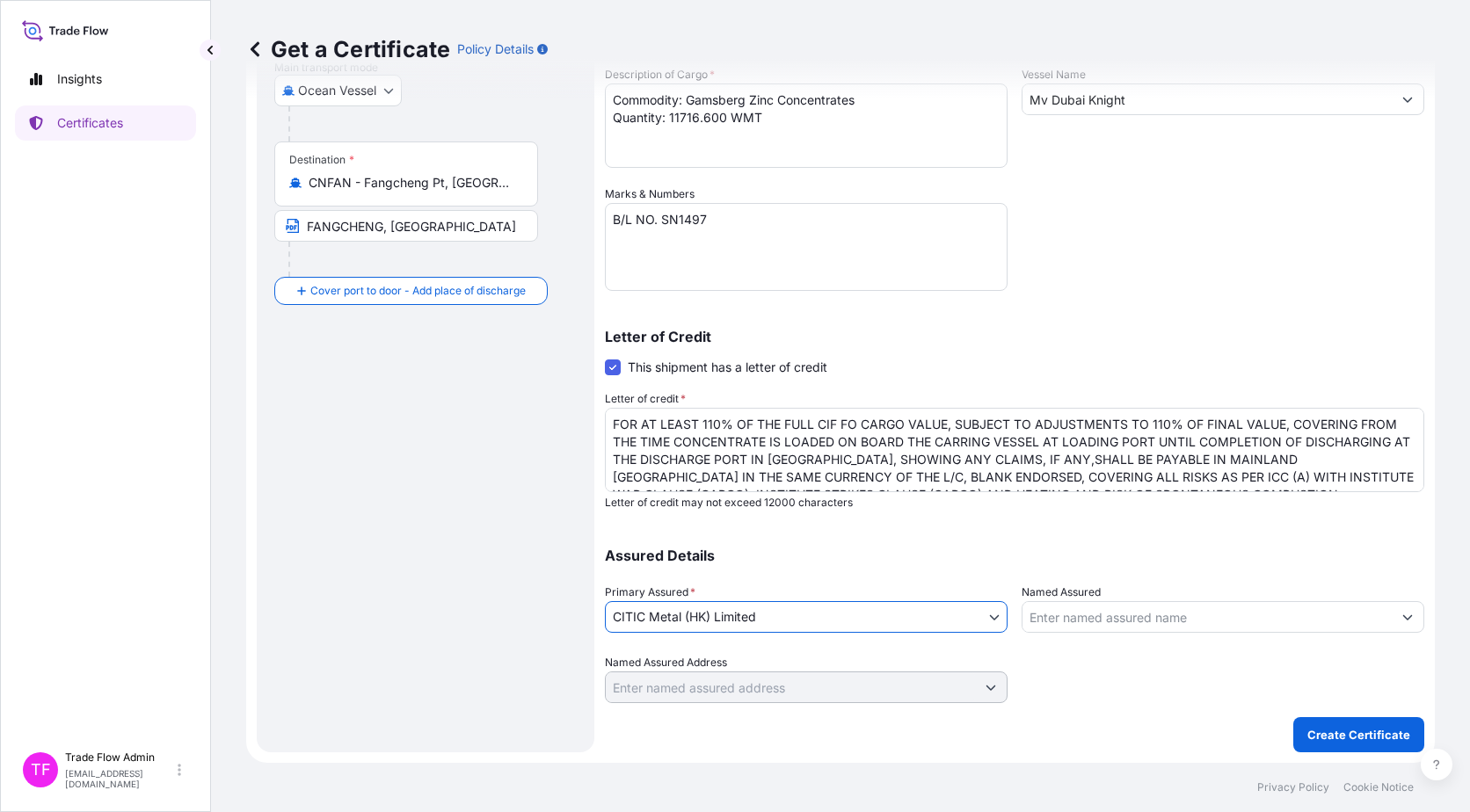
click at [1076, 695] on div at bounding box center [1223, 678] width 403 height 49
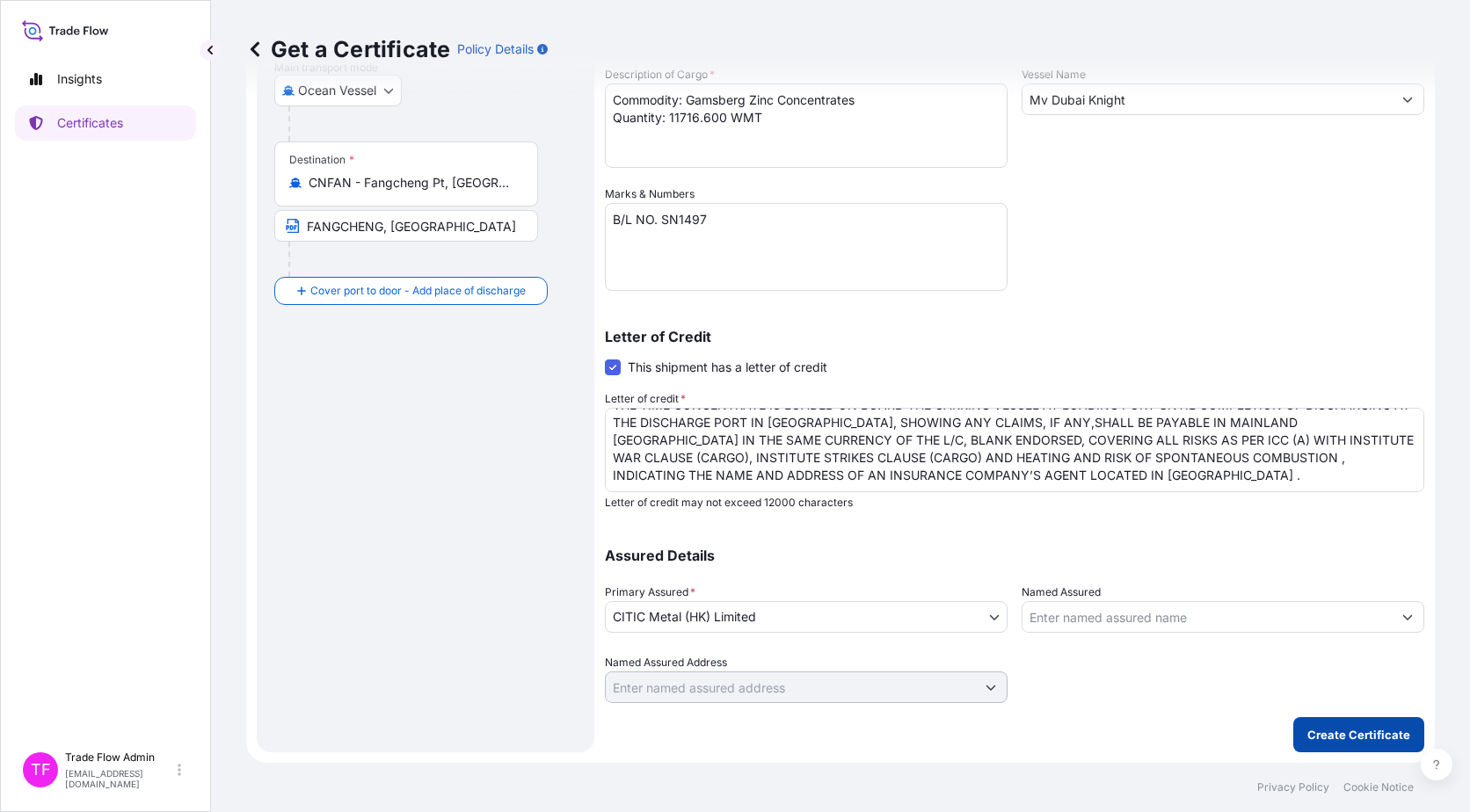
click at [1336, 739] on p "Create Certificate" at bounding box center [1359, 734] width 103 height 17
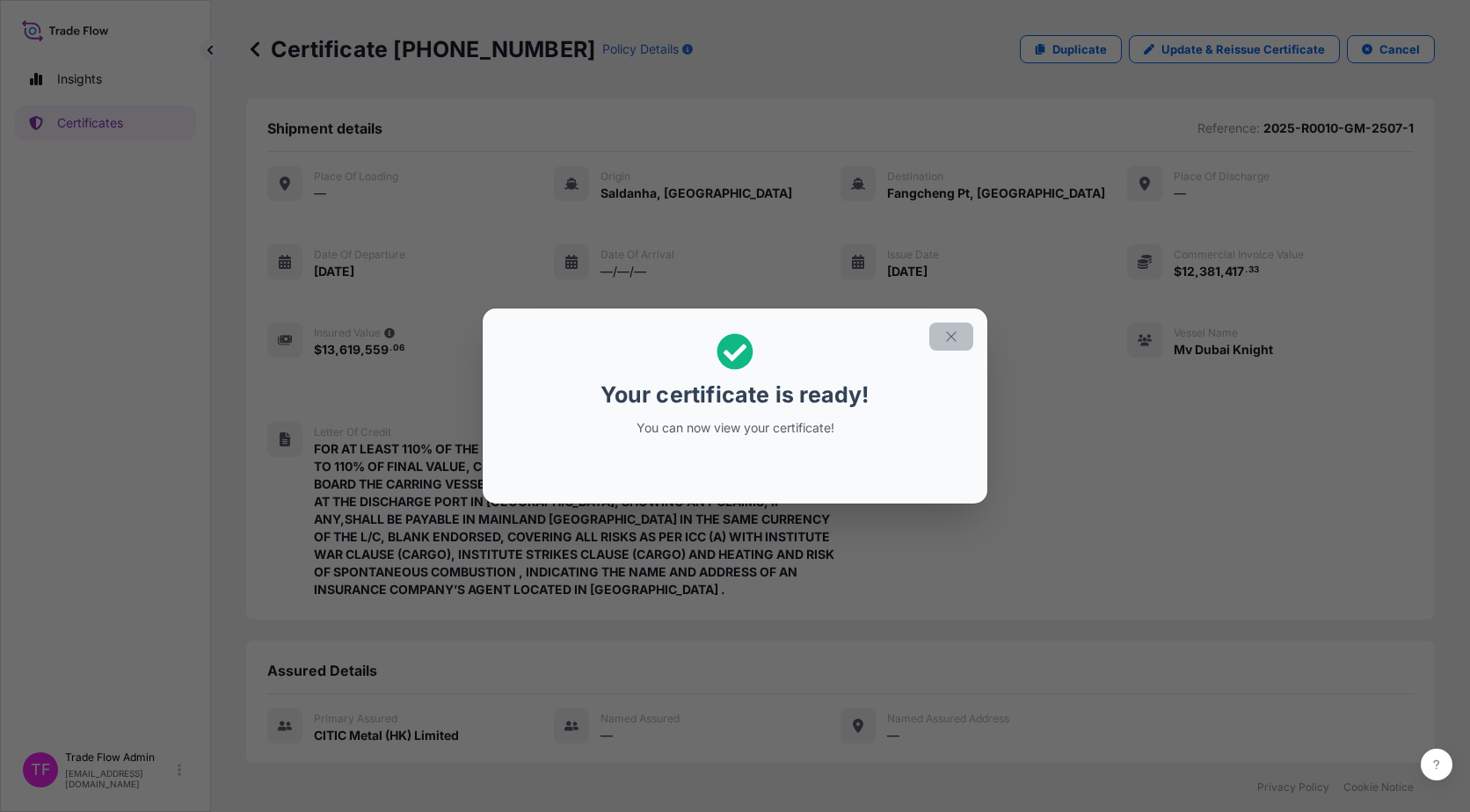
click at [959, 343] on button "button" at bounding box center [951, 336] width 44 height 28
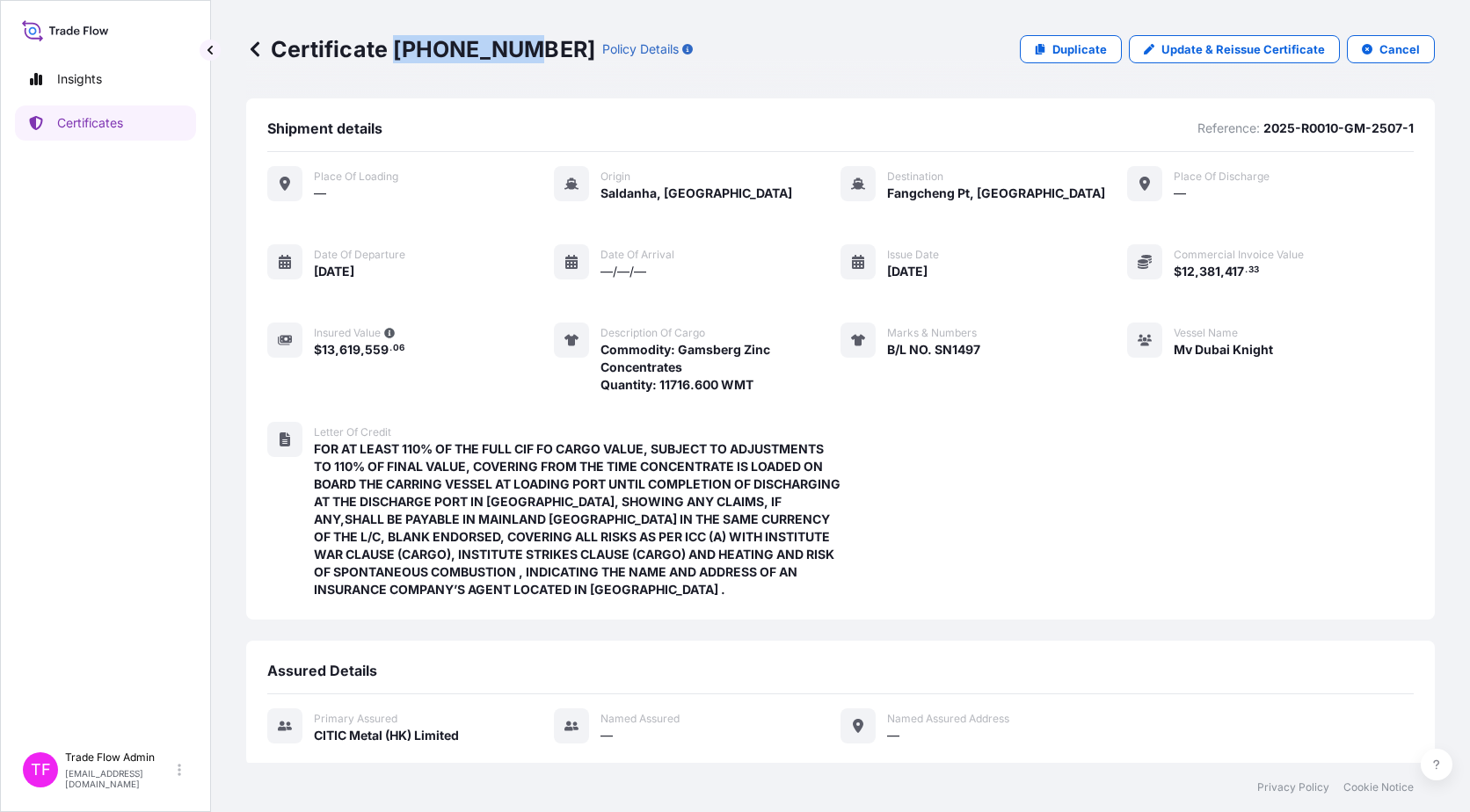
drag, startPoint x: 399, startPoint y: 50, endPoint x: 516, endPoint y: 55, distance: 117.1
click at [516, 55] on p "Certificate 31478-35-1" at bounding box center [420, 49] width 349 height 28
copy p "31478-35-1"
click at [1097, 467] on div "Place of Loading — Origin Saldanha, South Africa Destination Fangcheng Pt, Chin…" at bounding box center [840, 391] width 1147 height 479
click at [85, 126] on p "Certificates" at bounding box center [90, 123] width 66 height 17
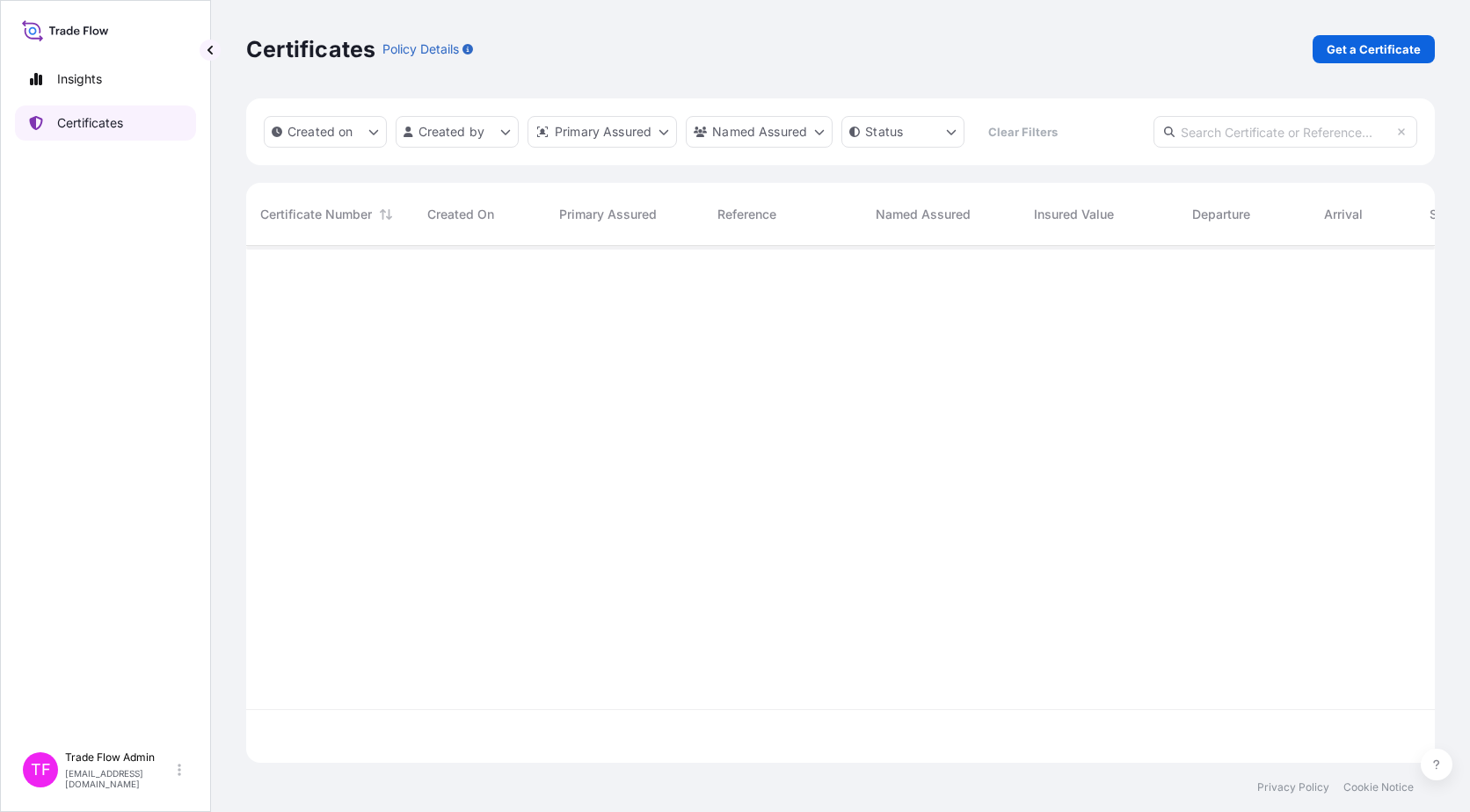
scroll to position [513, 1176]
click at [1203, 131] on input "text" at bounding box center [1286, 131] width 264 height 32
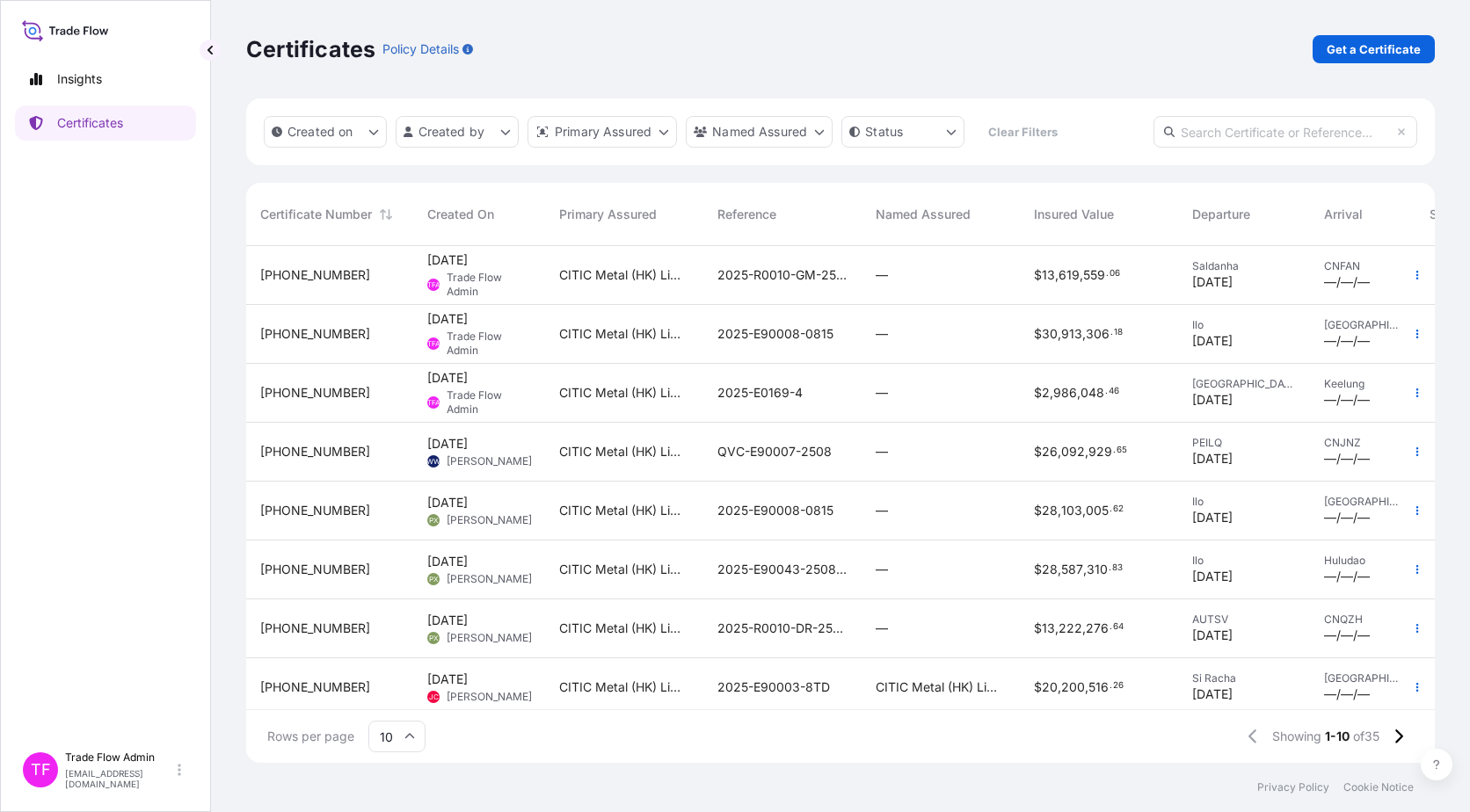
paste input "[PHONE_NUMBER]"
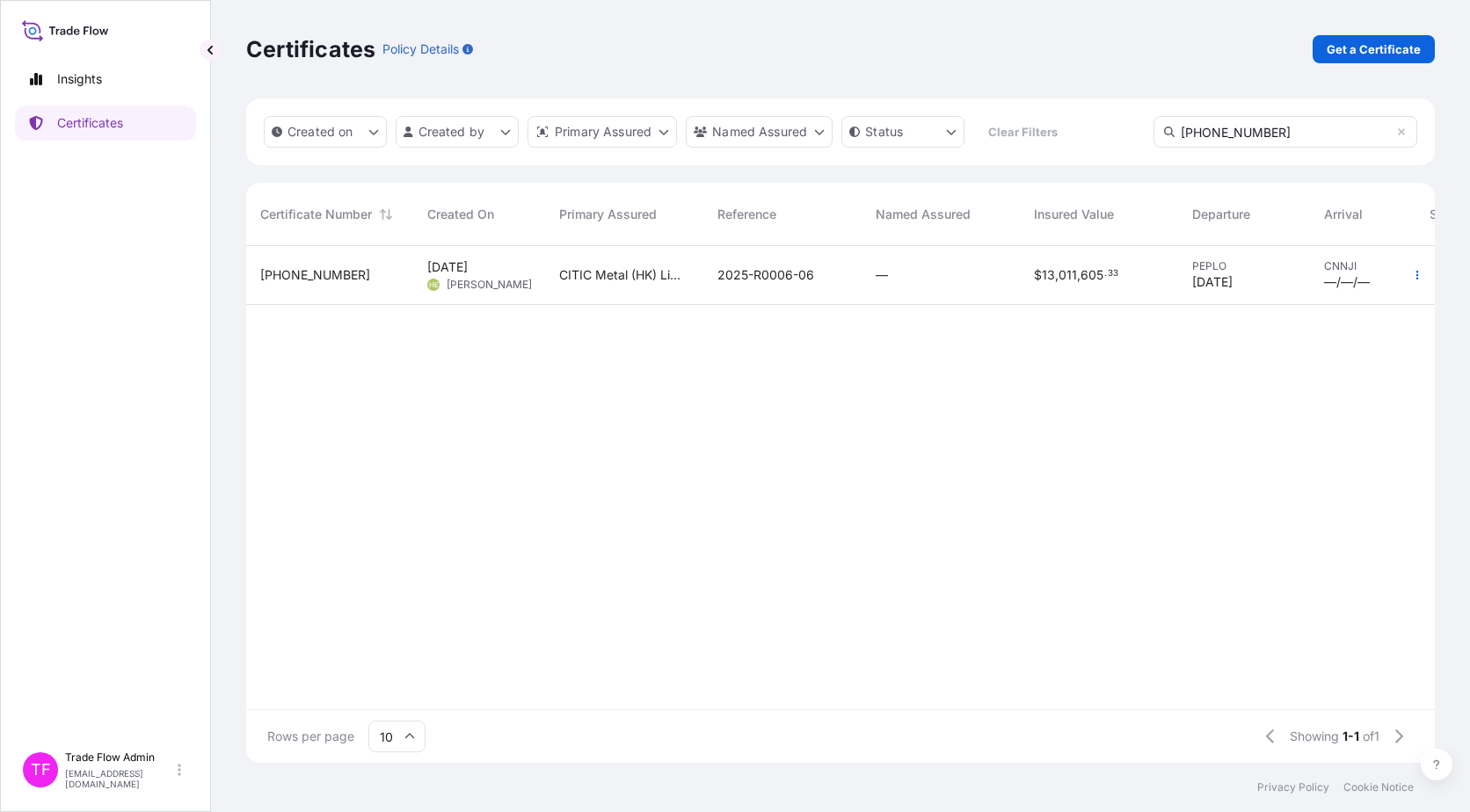
type input "[PHONE_NUMBER]"
click at [801, 285] on div "2025-R0006-06" at bounding box center [782, 275] width 158 height 59
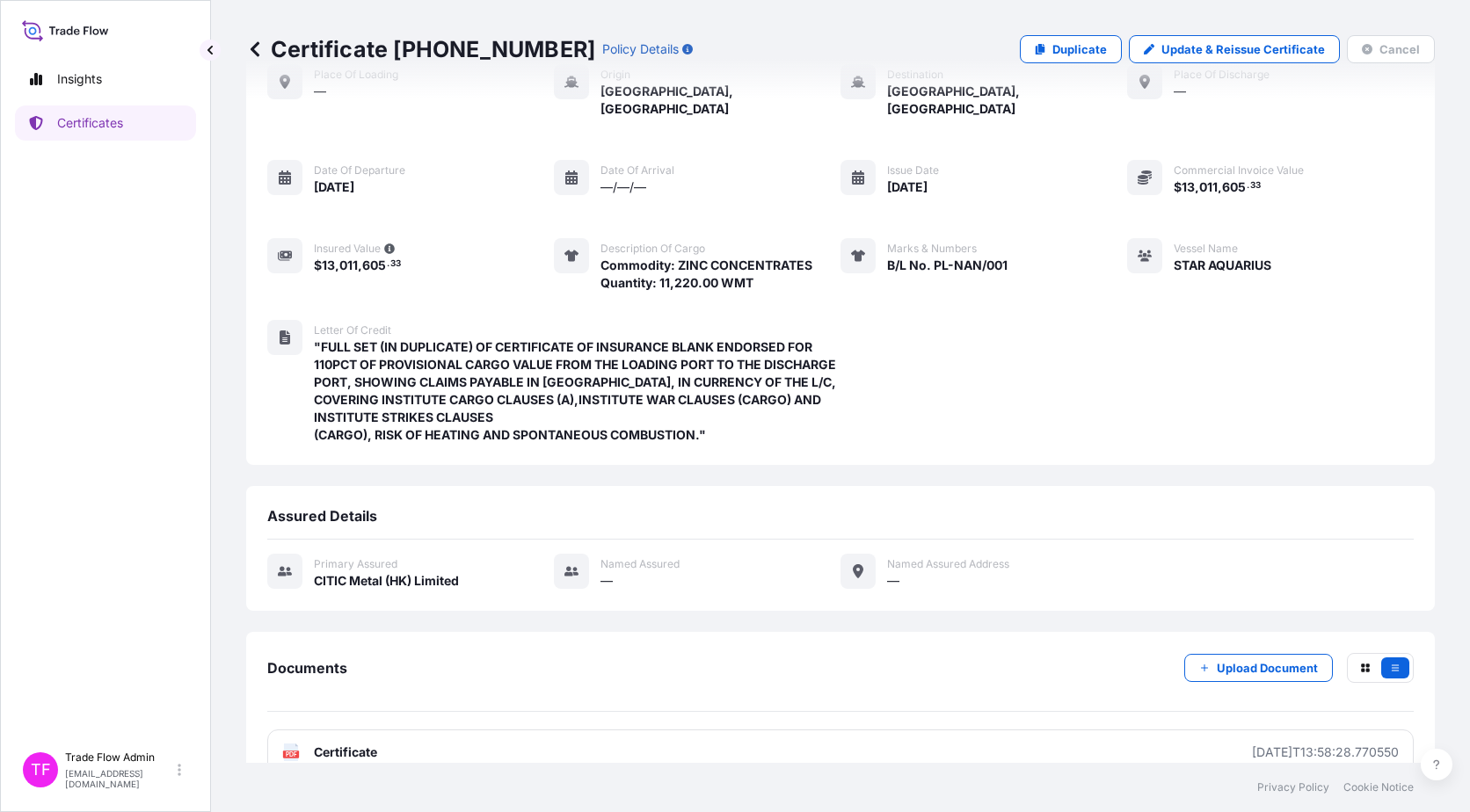
scroll to position [103, 0]
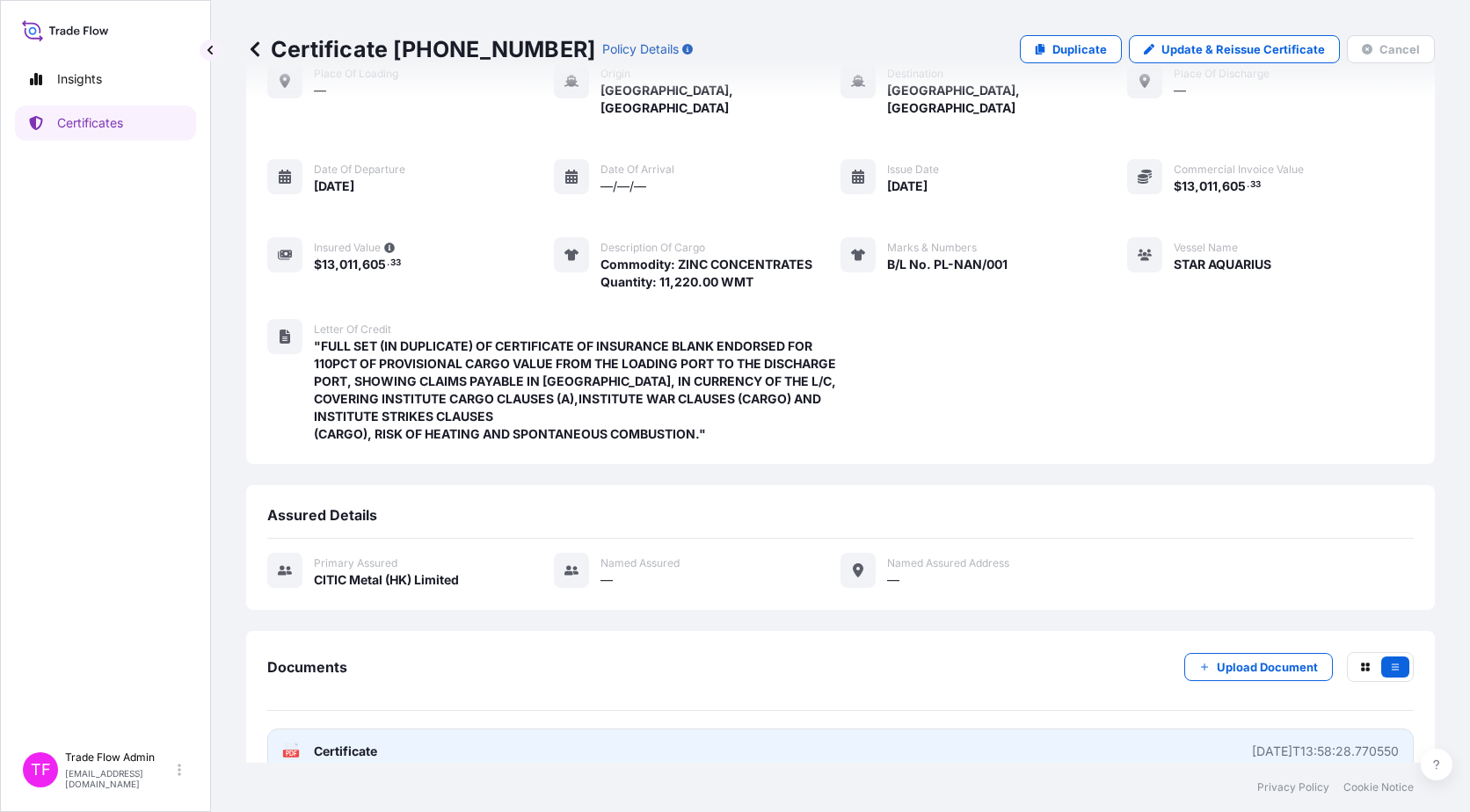
click at [402, 728] on link "PDF Certificate 2025-07-01T13:58:28.770550" at bounding box center [840, 751] width 1147 height 46
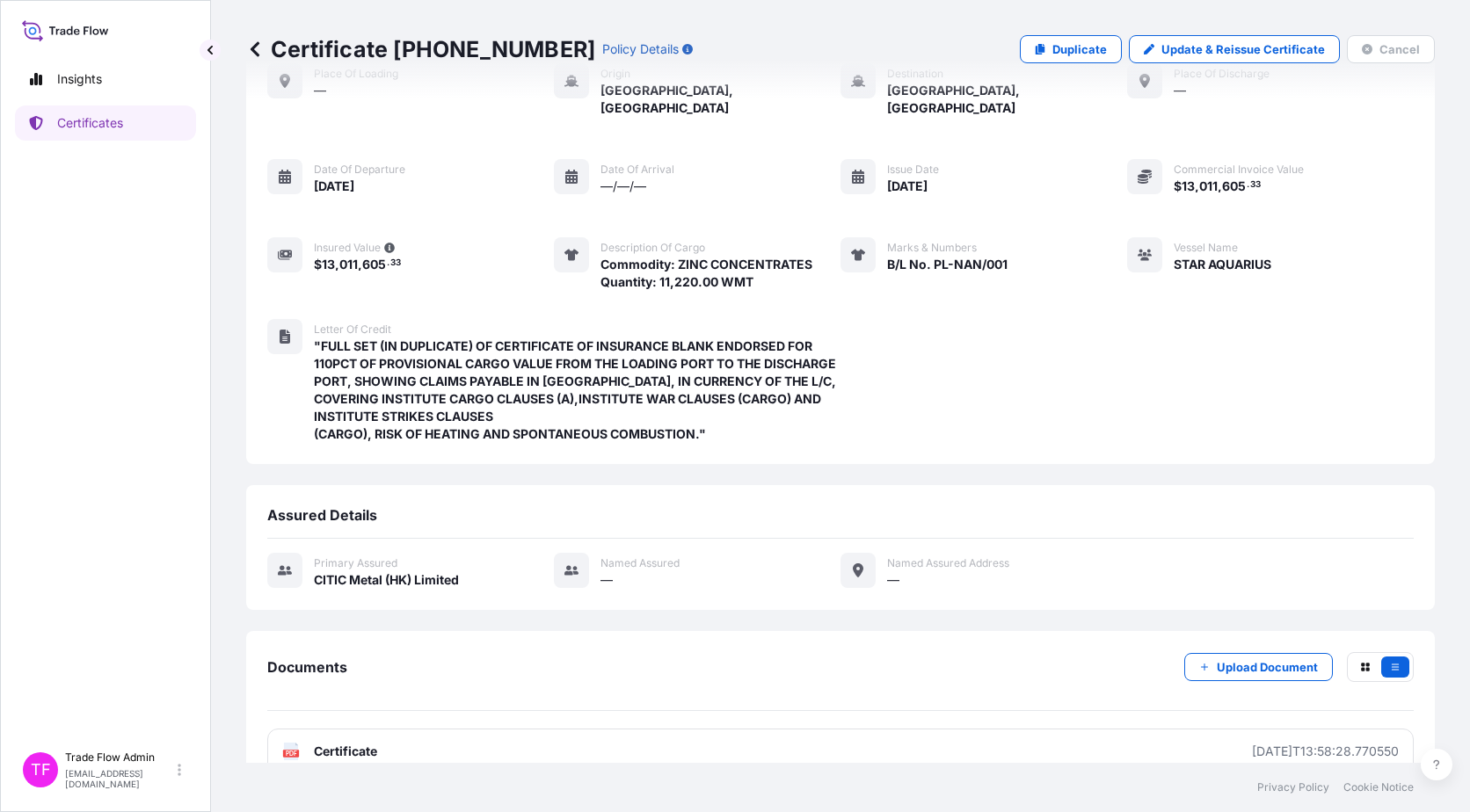
scroll to position [0, 0]
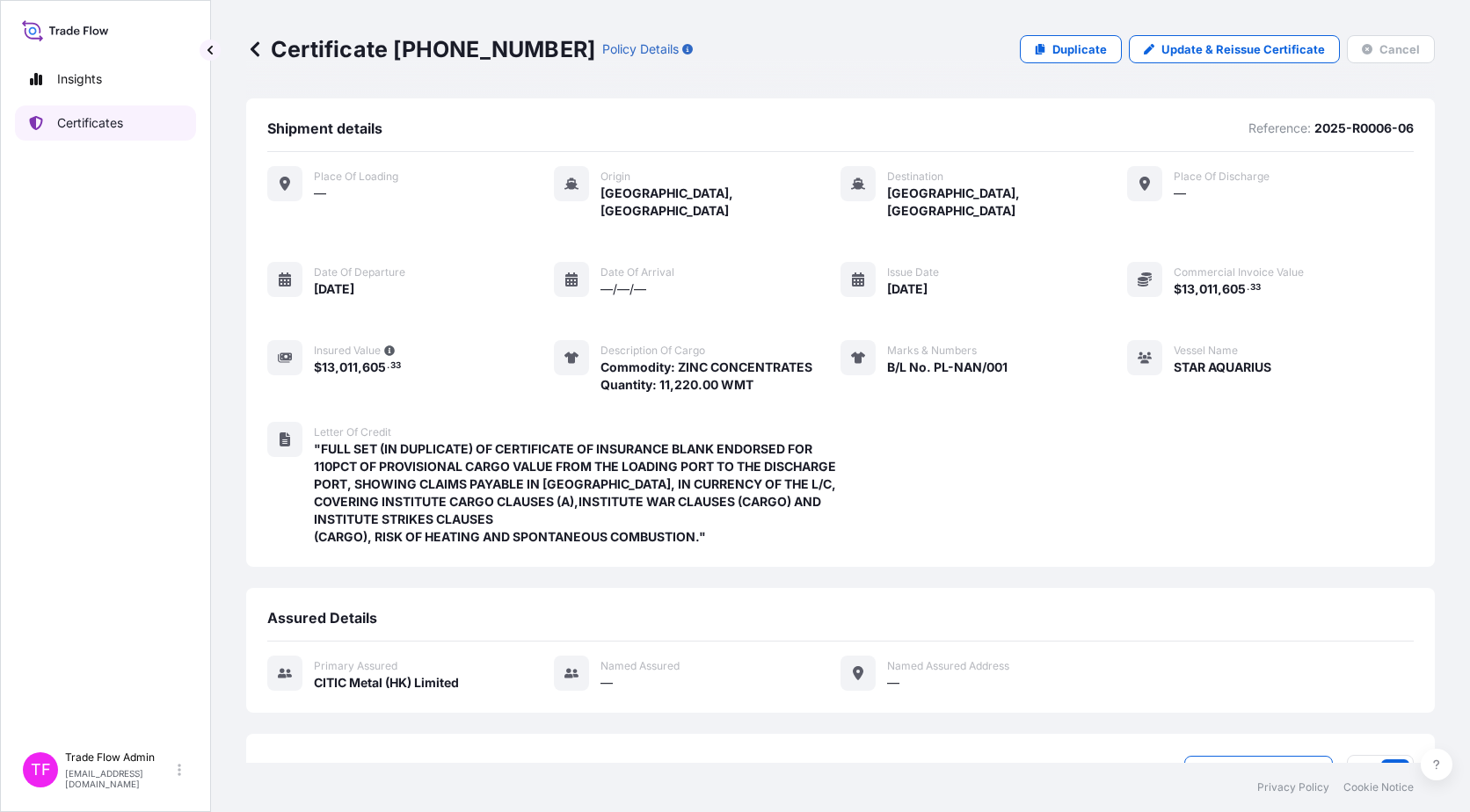
click at [140, 131] on link "Certificates" at bounding box center [105, 123] width 181 height 36
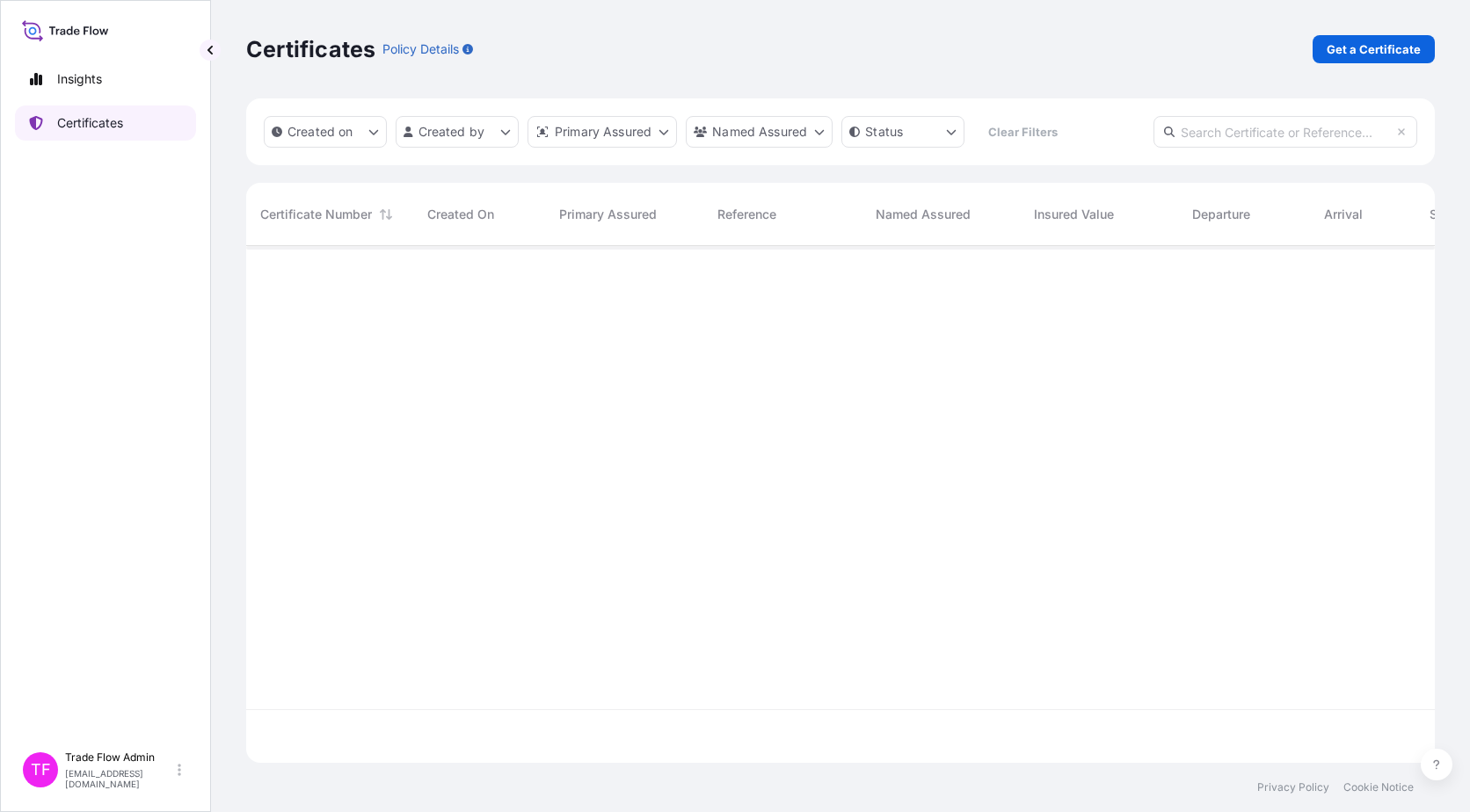
scroll to position [513, 1176]
click at [1329, 49] on link "Get a Certificate" at bounding box center [1373, 49] width 122 height 28
select select "Ocean Vessel"
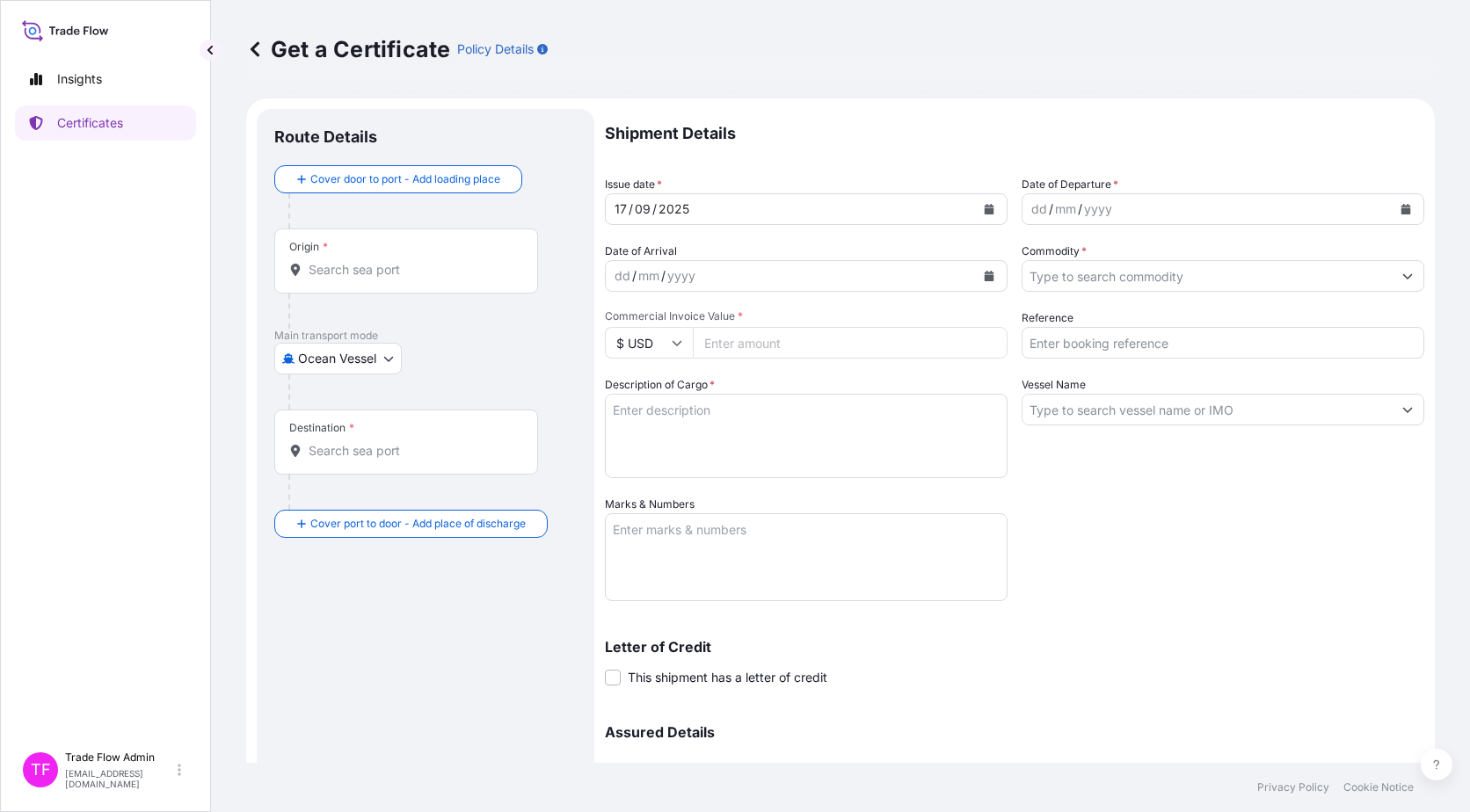
click at [371, 249] on div "Origin *" at bounding box center [406, 260] width 264 height 65
click at [371, 261] on input "Origin *" at bounding box center [413, 269] width 208 height 17
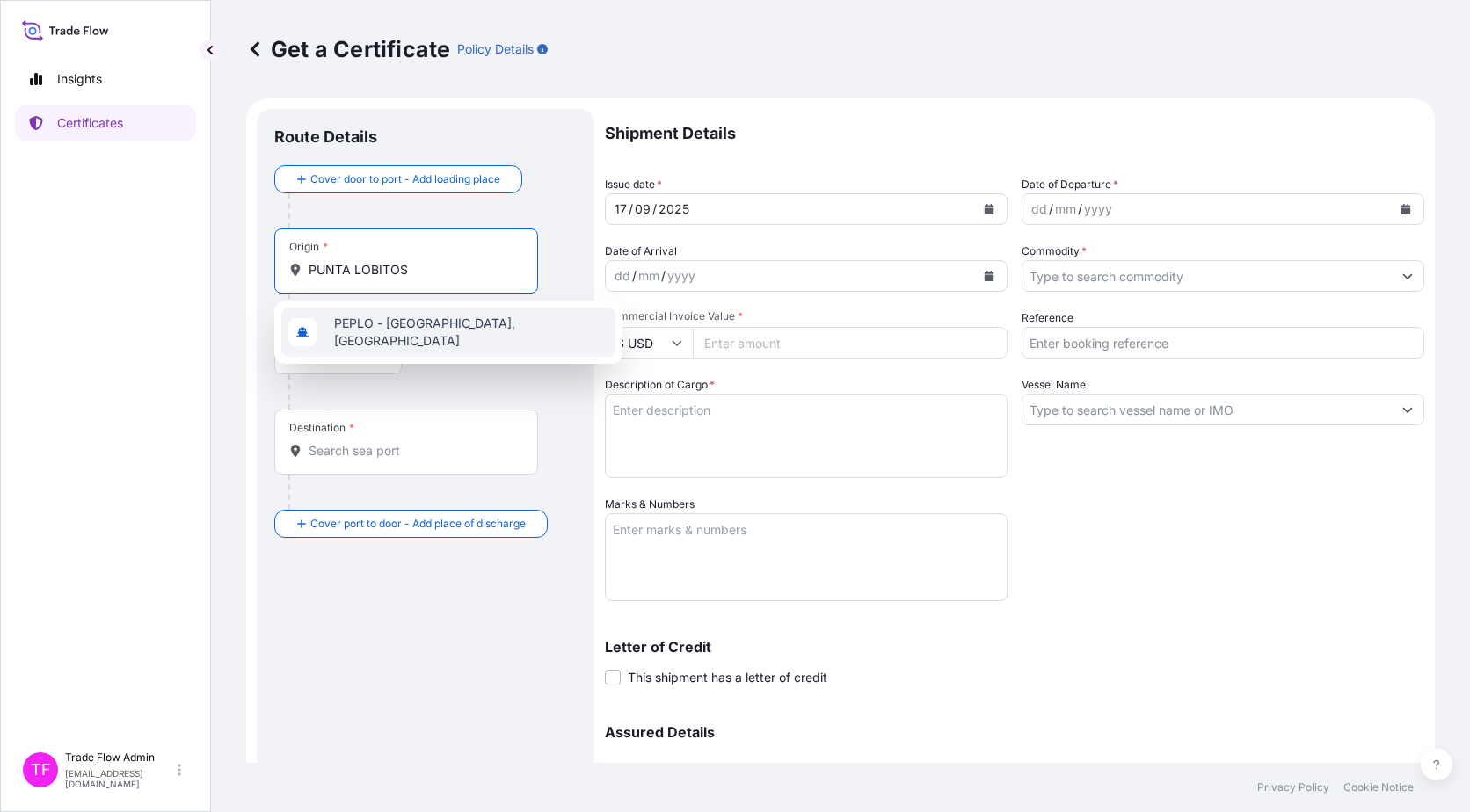
click at [436, 330] on span "PEPLO - Punta Lobitos, Peru" at bounding box center [471, 332] width 274 height 36
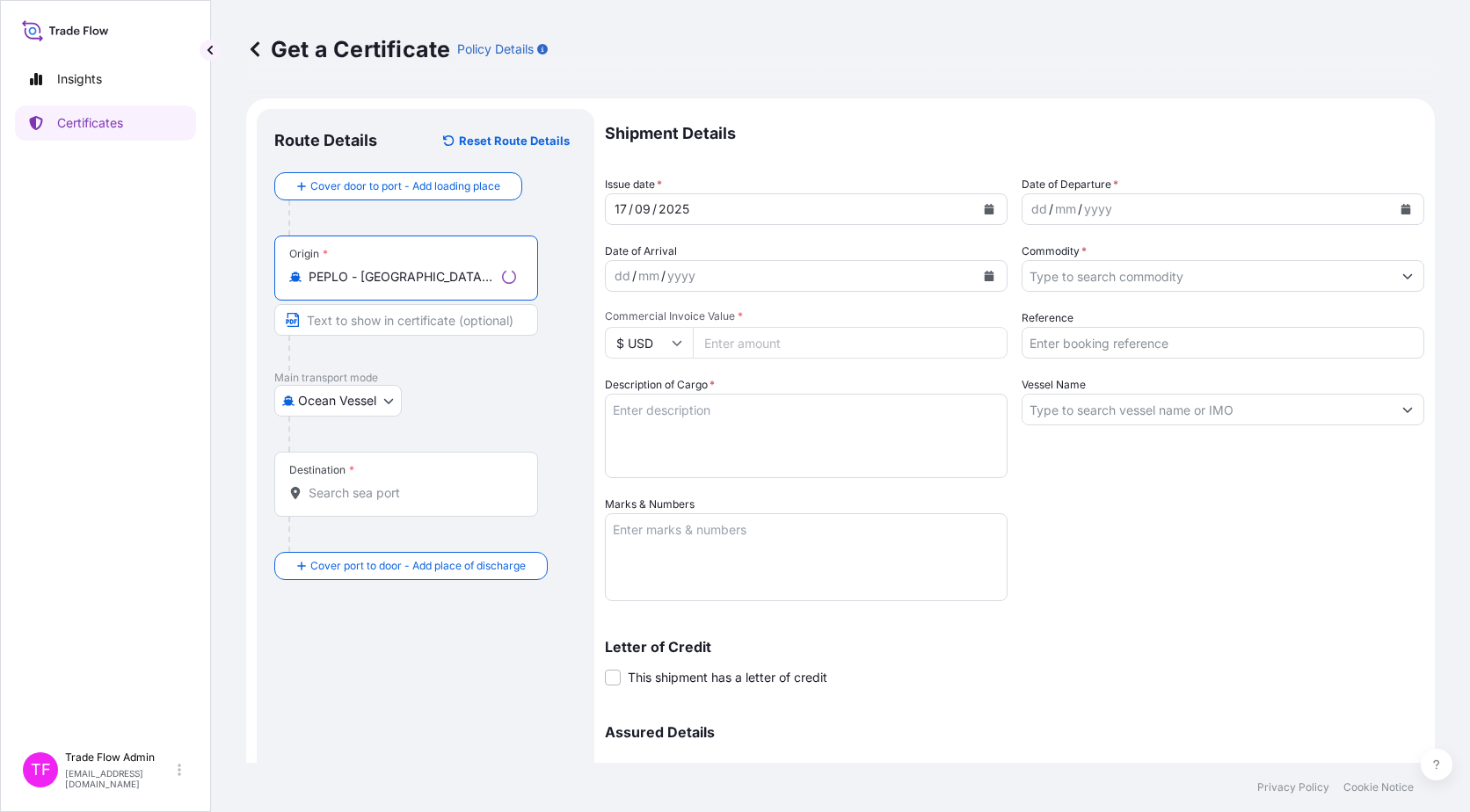
type input "PEPLO - Punta Lobitos, Peru"
click at [383, 310] on input "Text to appear on certificate" at bounding box center [406, 320] width 264 height 32
paste input "PUNTA LOBITOS, PERU"
type input "PUNTA LOBITOS, PERU"
click at [429, 369] on div at bounding box center [413, 353] width 250 height 36
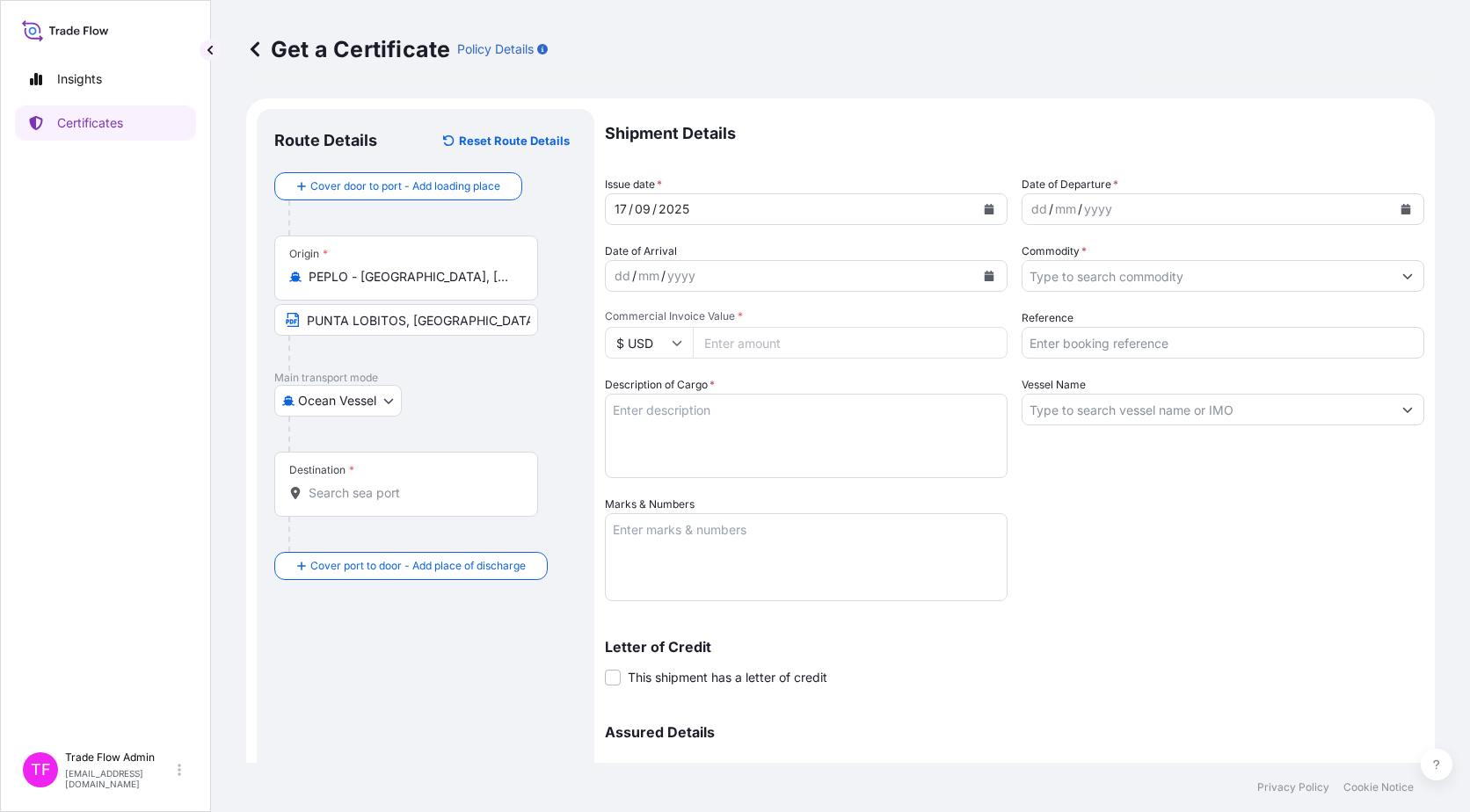
click at [406, 512] on div "Destination *" at bounding box center [406, 483] width 264 height 65
click at [406, 502] on input "Destination *" at bounding box center [413, 492] width 208 height 17
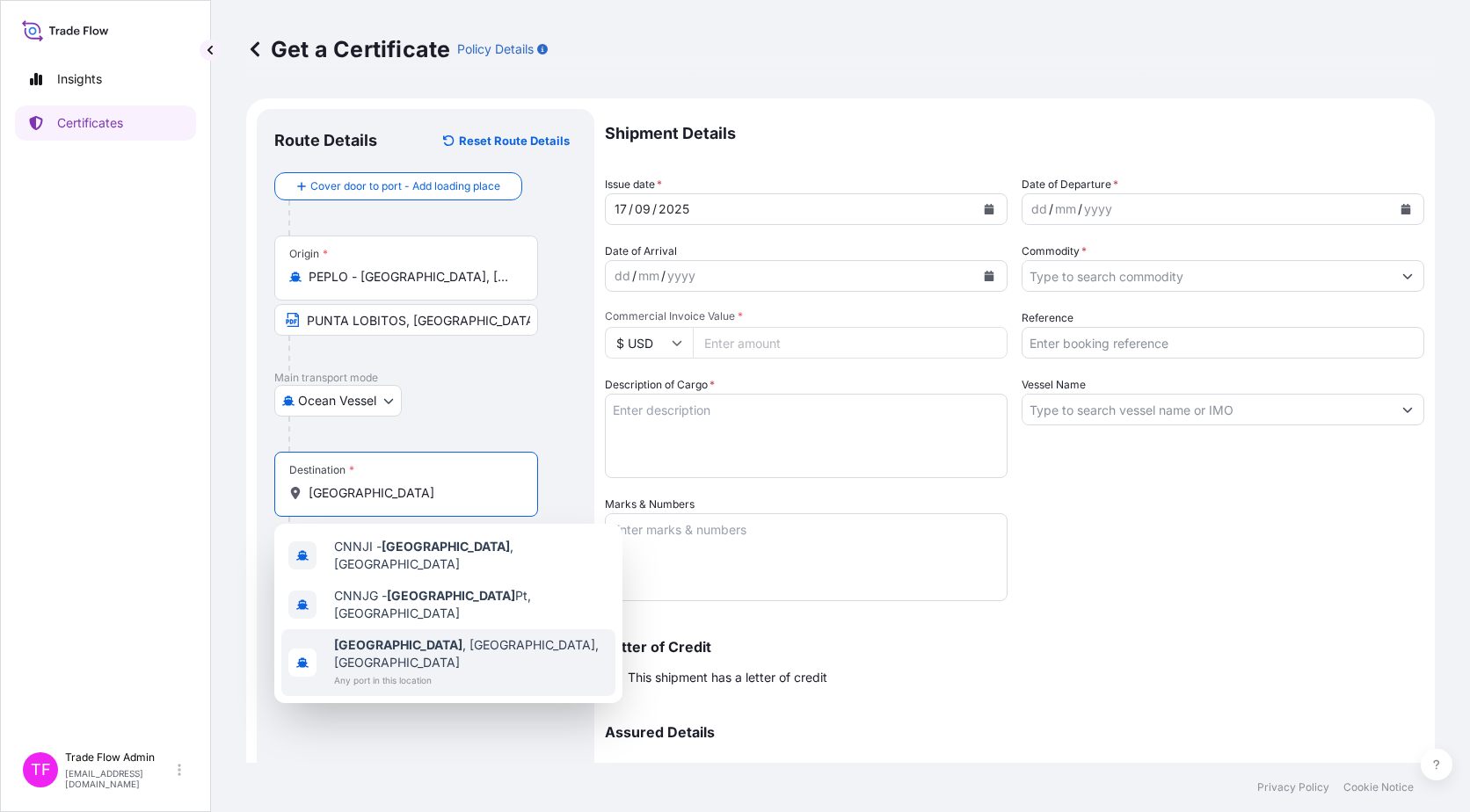
click at [426, 672] on span "Any port in this location" at bounding box center [471, 680] width 274 height 17
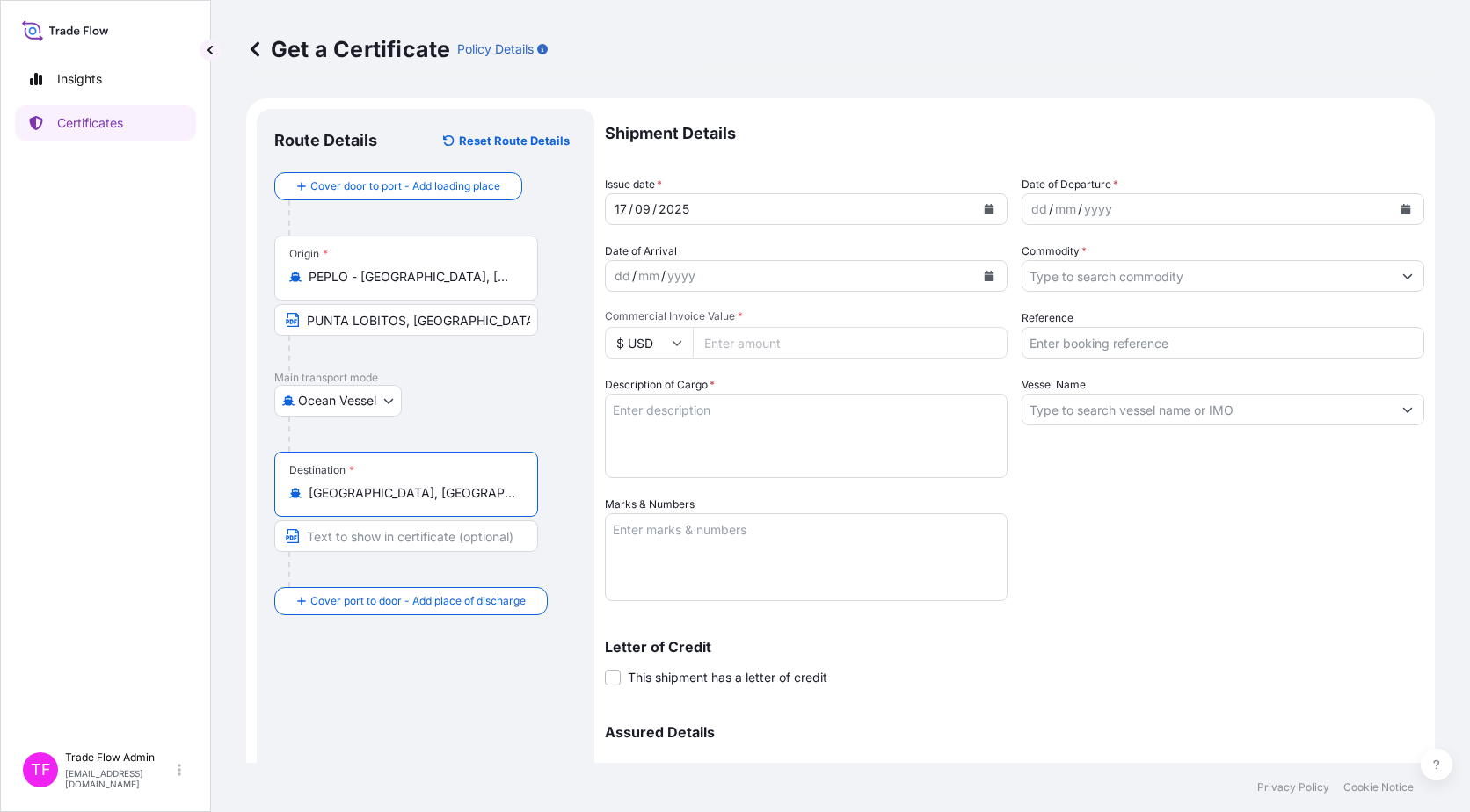
type input "Nanjing, Jiangsu, China"
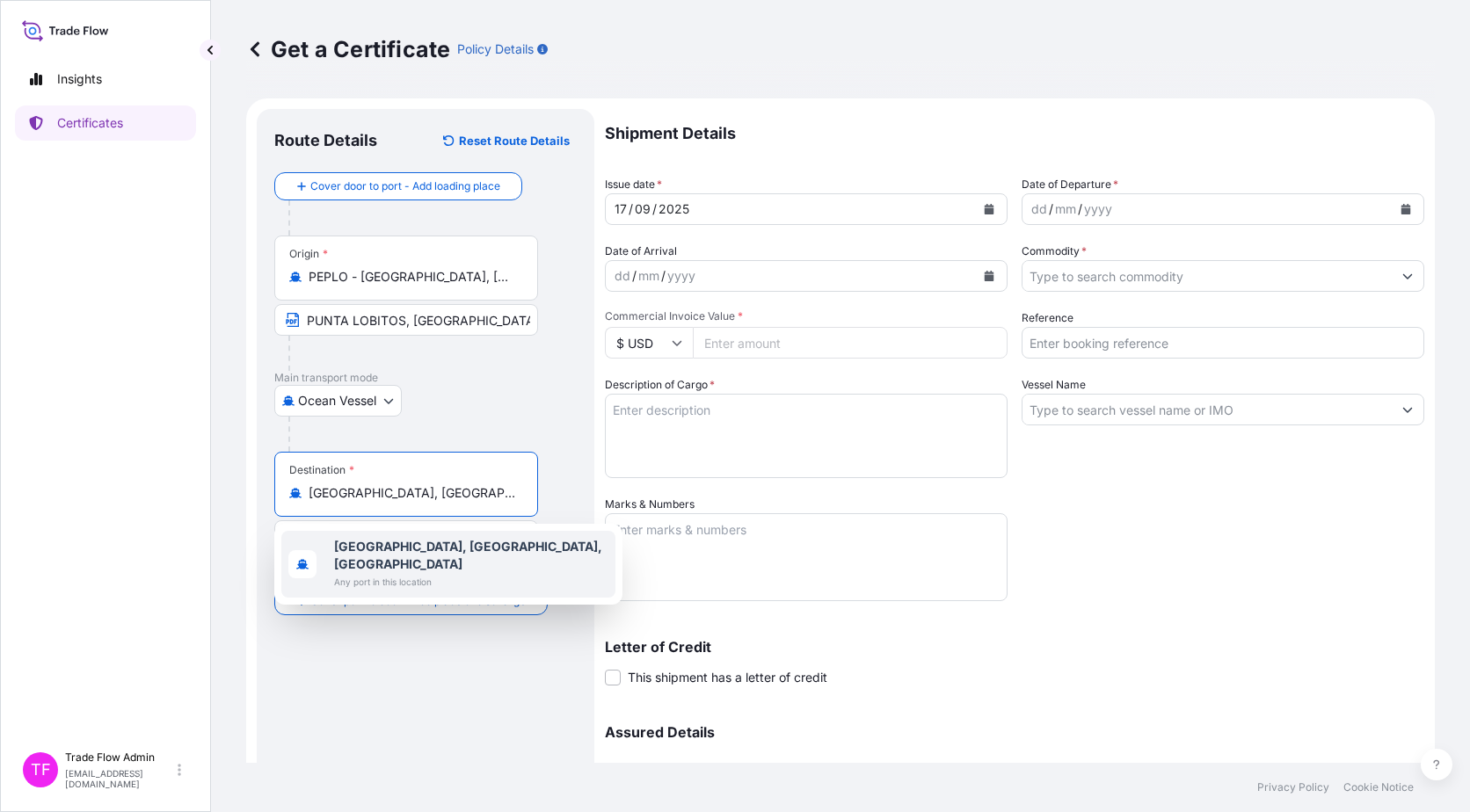
click at [424, 674] on div "Route Details Reset Route Details Cover door to port - Add loading place Place …" at bounding box center [425, 519] width 302 height 785
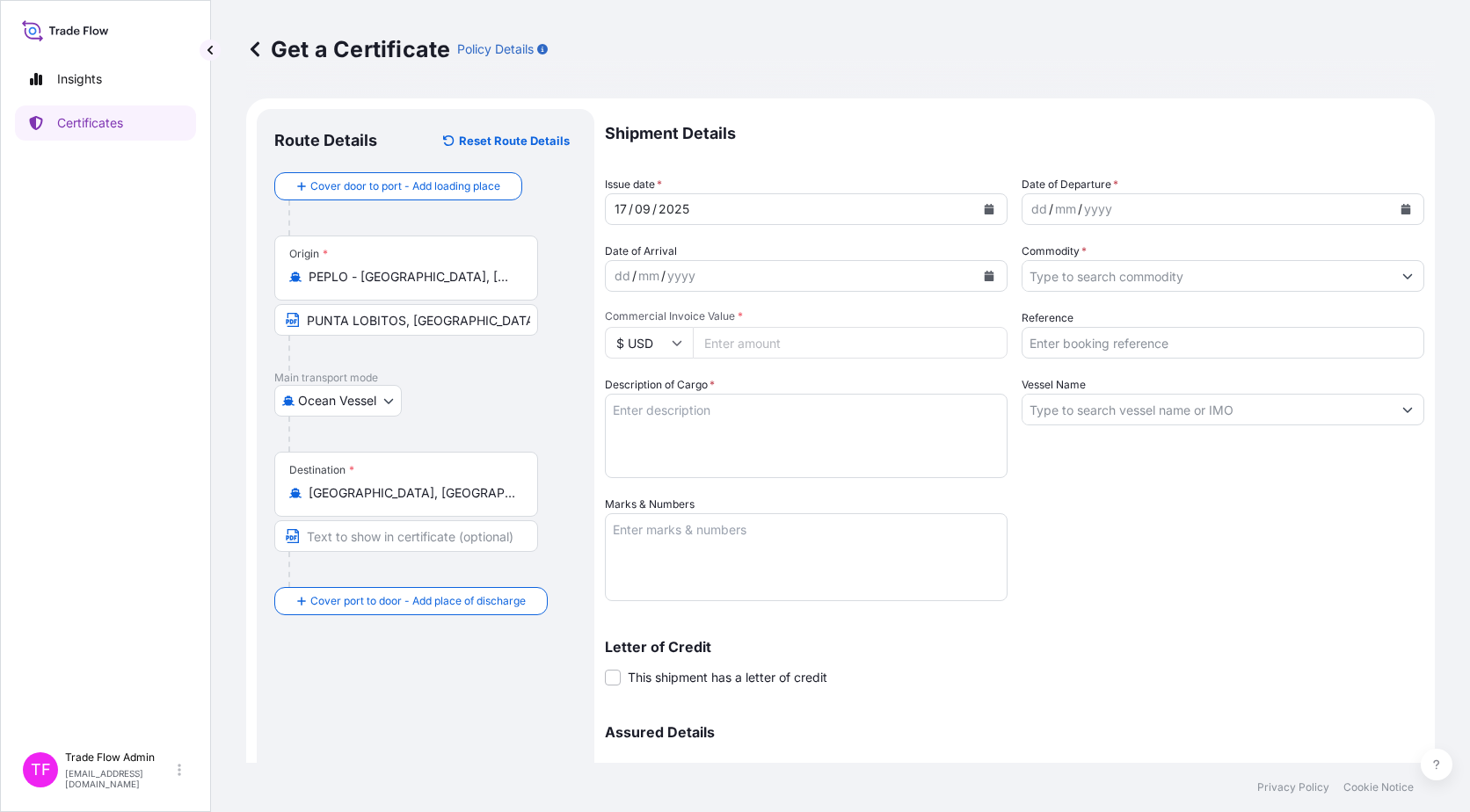
click at [373, 530] on input "Text to appear on certificate" at bounding box center [406, 536] width 264 height 32
paste input "NANJING, CHINA"
type input "NANJING, CHINA"
click at [589, 498] on div "Route Details Reset Route Details Cover door to port - Add loading place Place …" at bounding box center [425, 519] width 338 height 820
click at [977, 197] on button "Calendar" at bounding box center [989, 208] width 28 height 28
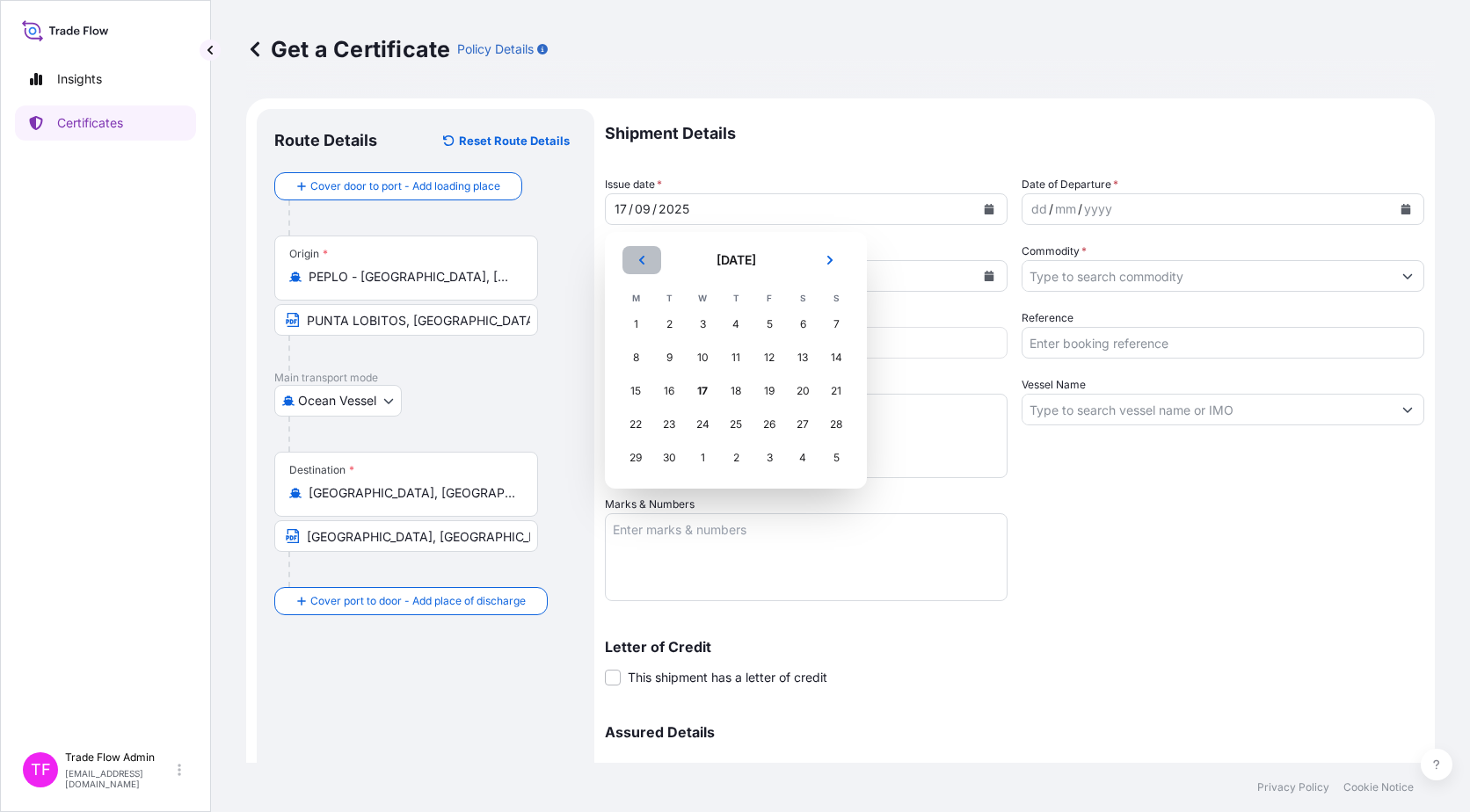
click at [648, 262] on button "Previous" at bounding box center [642, 259] width 38 height 28
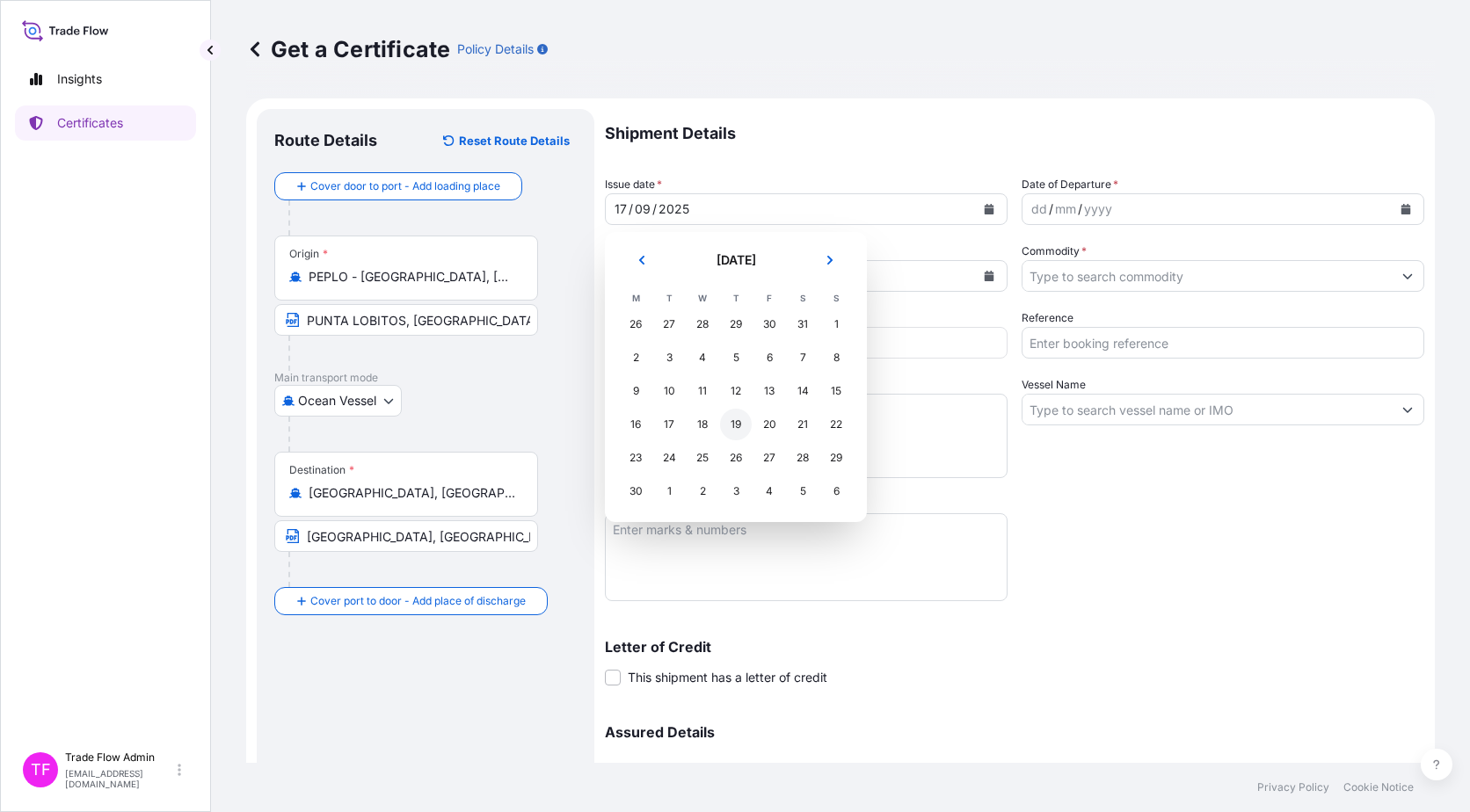
click at [738, 426] on div "19" at bounding box center [736, 424] width 32 height 32
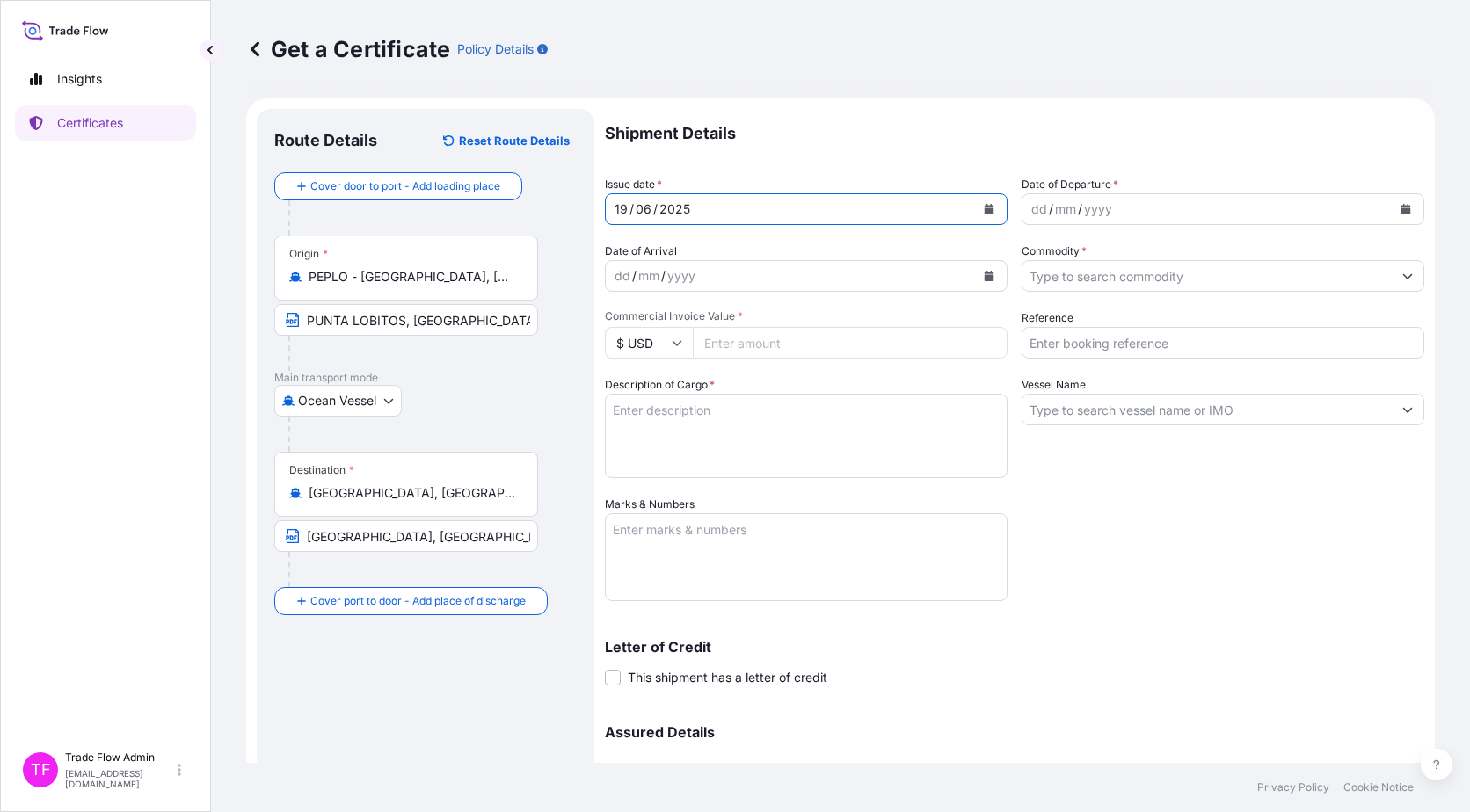
click at [1400, 209] on button "Calendar" at bounding box center [1405, 208] width 28 height 28
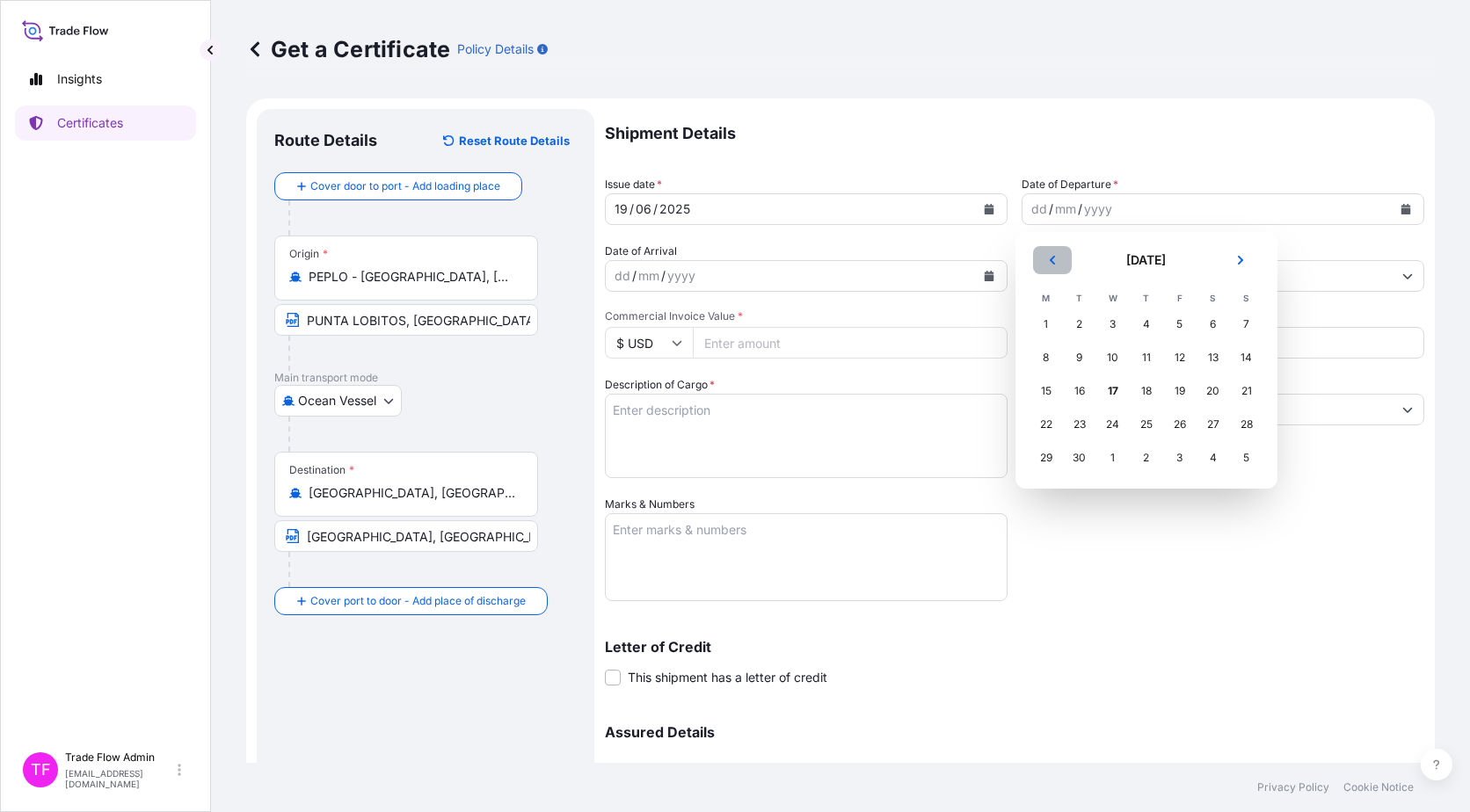
click at [1045, 261] on button "Previous" at bounding box center [1052, 259] width 38 height 28
click at [1150, 435] on div "19" at bounding box center [1147, 424] width 32 height 32
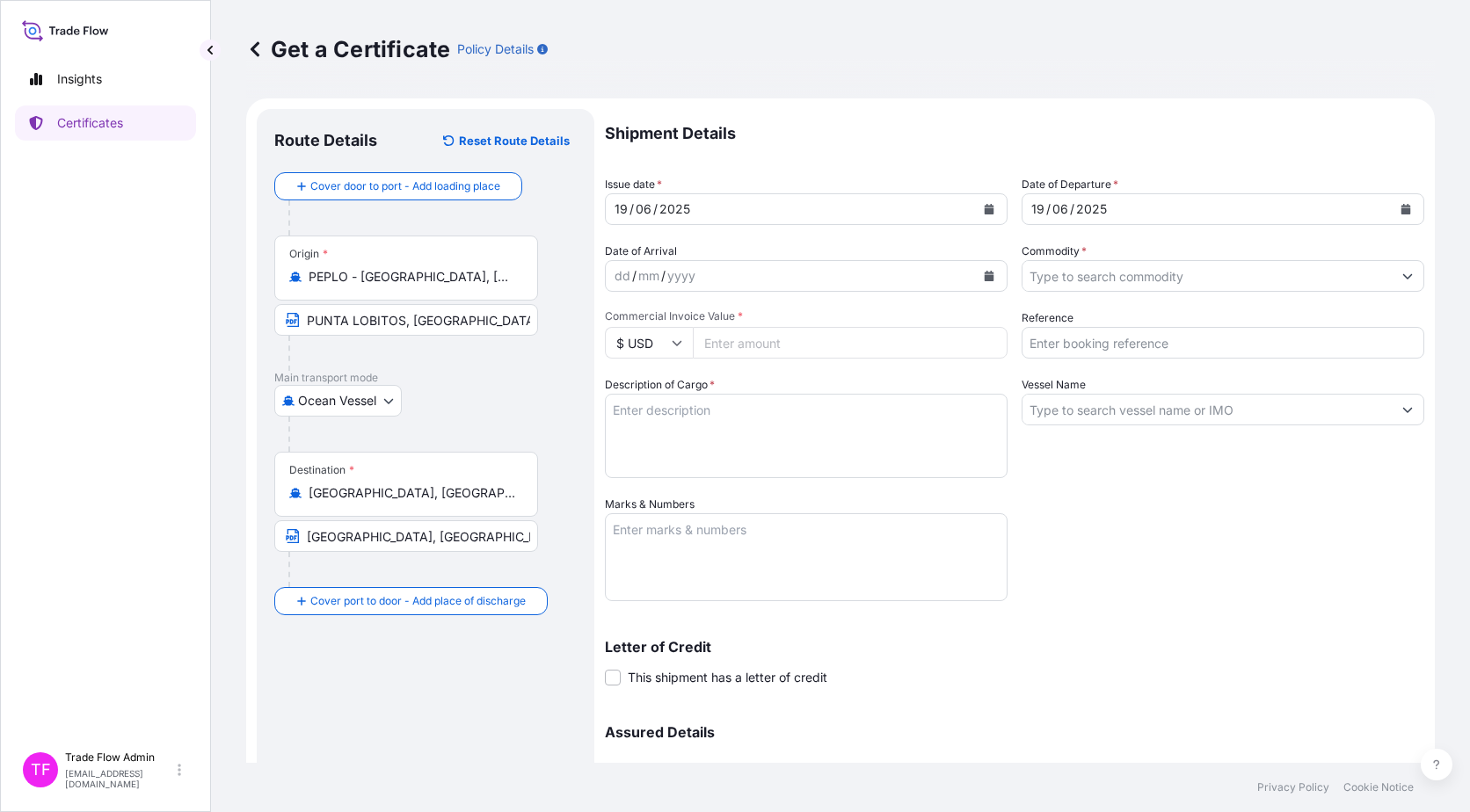
click at [1251, 278] on input "Commodity *" at bounding box center [1207, 276] width 369 height 32
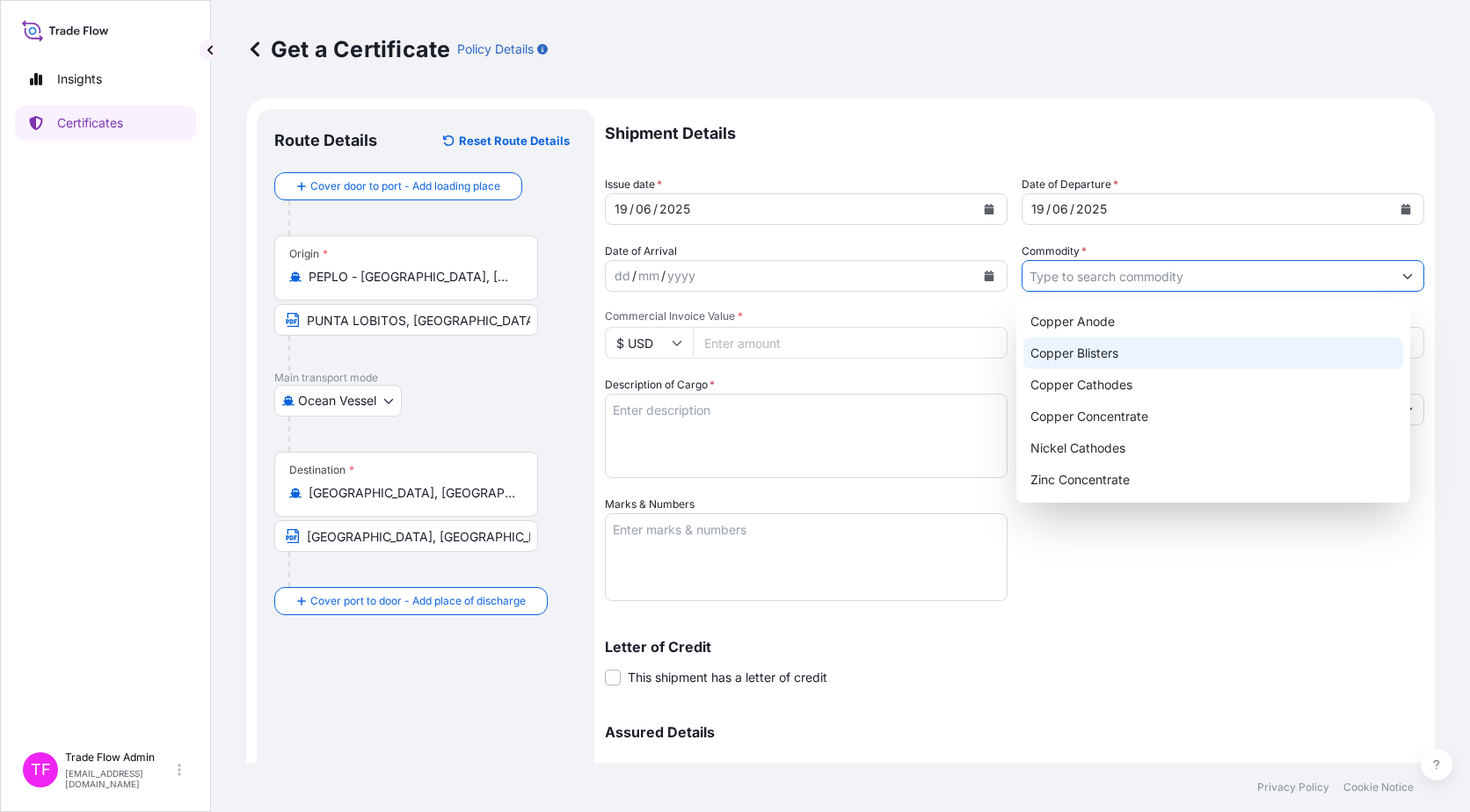
click at [1107, 361] on div "Copper Blisters" at bounding box center [1214, 353] width 381 height 32
type input "Copper Blisters"
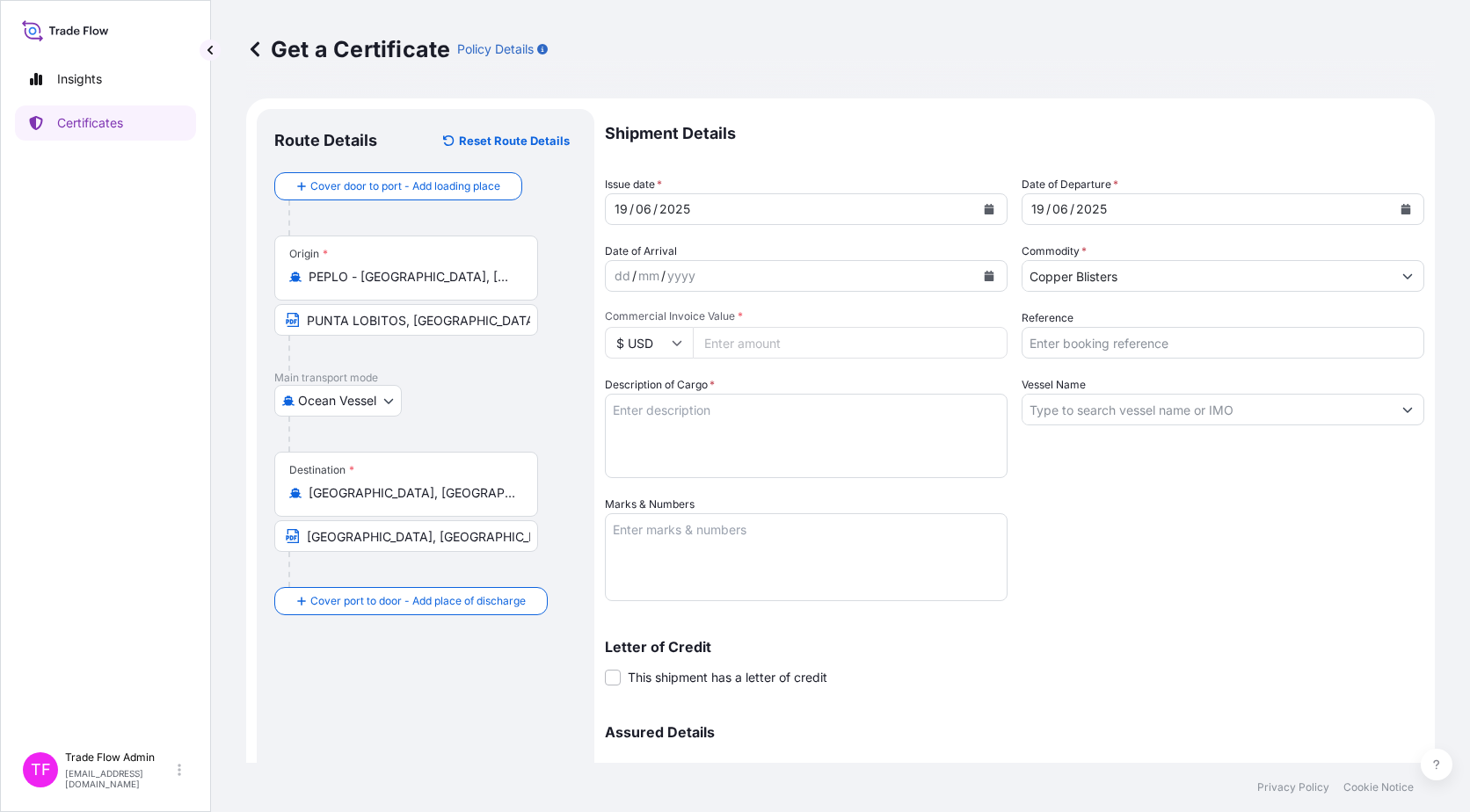
click at [781, 337] on input "Commercial Invoice Value *" at bounding box center [851, 342] width 315 height 32
paste input "13011605.33"
type input "13011605.33"
click at [747, 422] on textarea "Description of Cargo *" at bounding box center [806, 436] width 403 height 85
paste textarea ""Commodity: ZINC CONCENTRATES Quantity: 11,220.00 WMT""
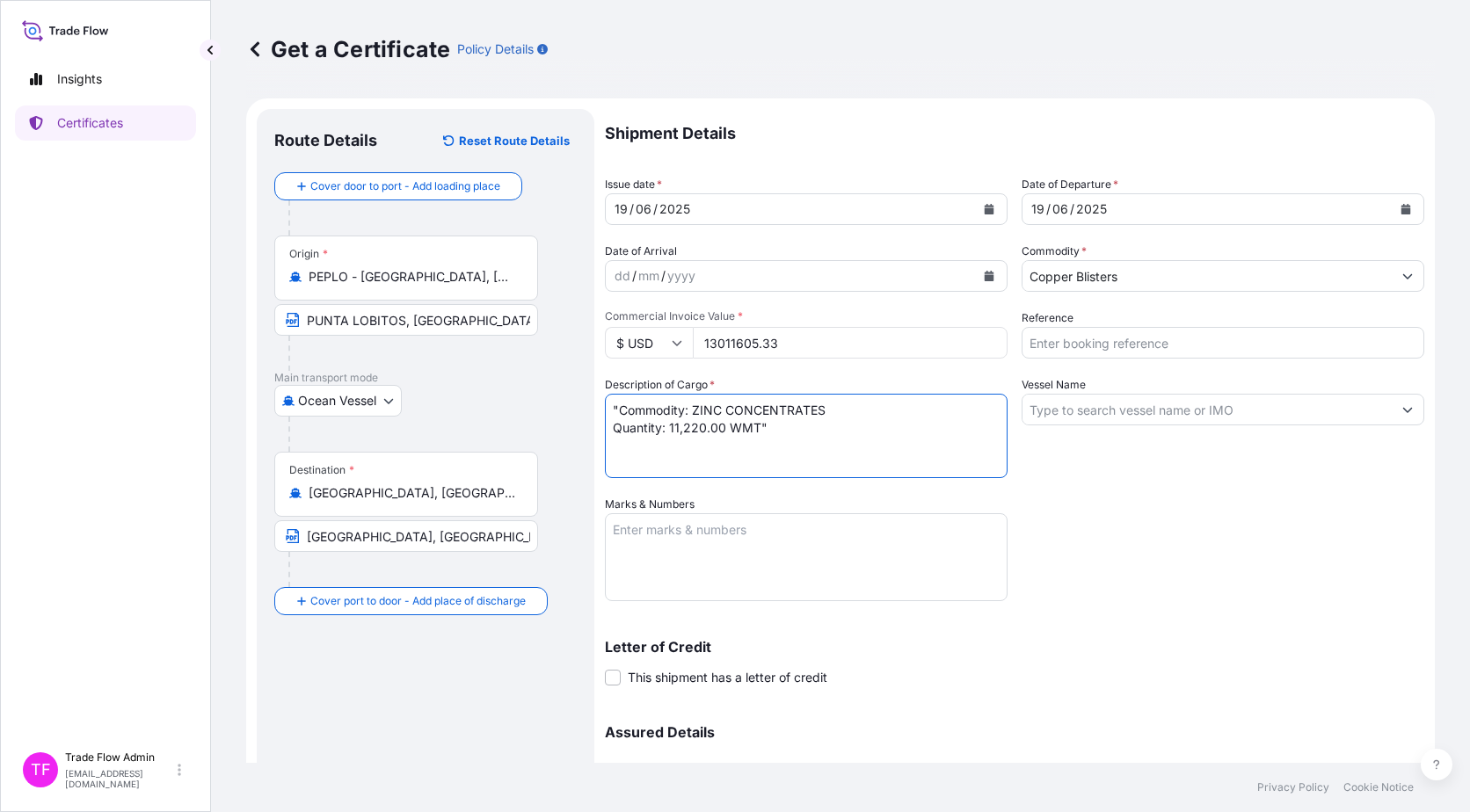
type textarea ""Commodity: ZINC CONCENTRATES Quantity: 11,220.00 WMT""
click at [1206, 359] on div "Shipment Details Issue date * 19 / 06 / 2025 Date of Departure * 19 / 06 / 2025…" at bounding box center [1015, 494] width 820 height 771
click at [1199, 351] on input "Reference" at bounding box center [1223, 342] width 403 height 32
paste input "2025-R0006-06"
type input "2025-R0006-06"
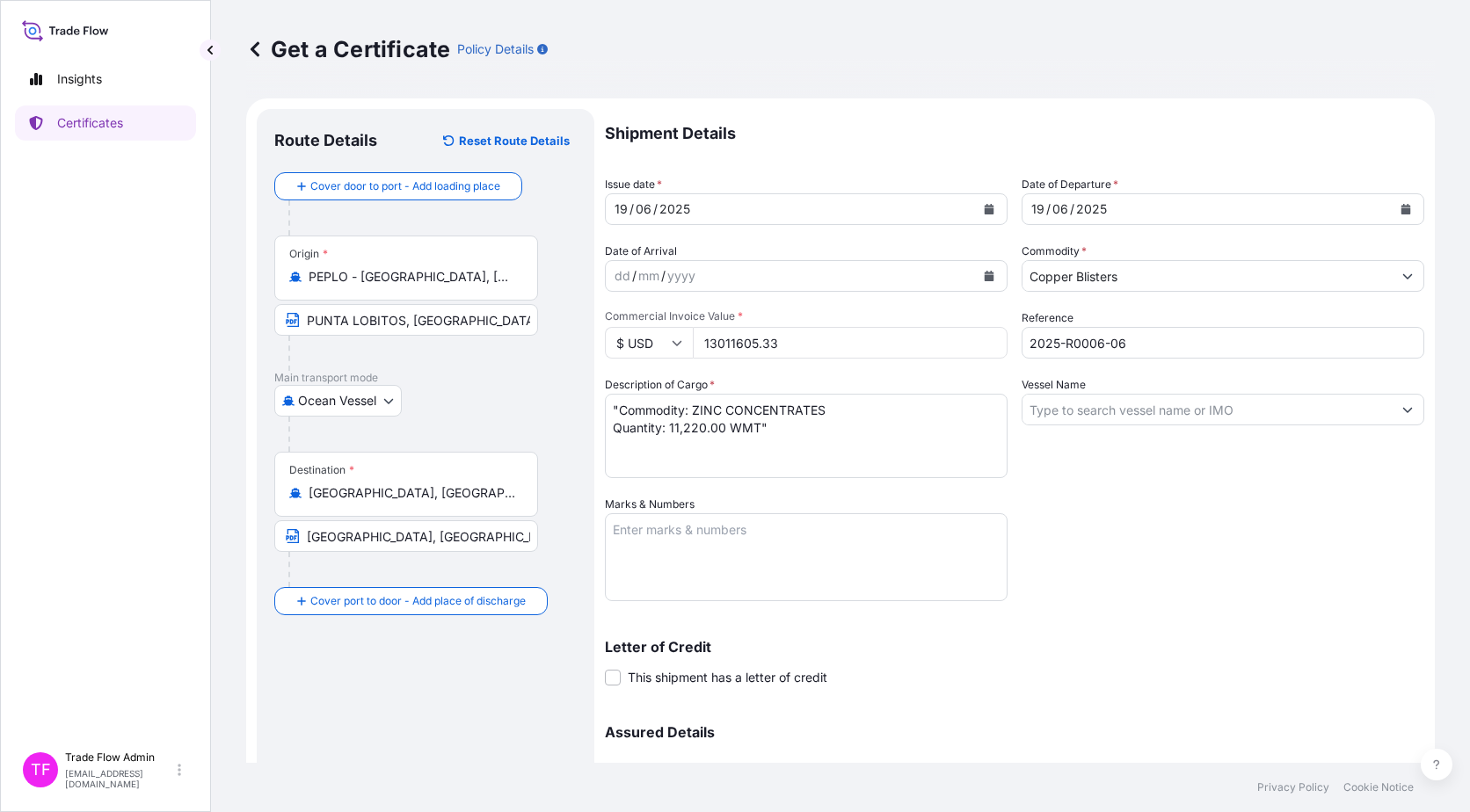
click at [1043, 547] on div "Shipment Details Issue date * 19 / 06 / 2025 Date of Departure * 19 / 06 / 2025…" at bounding box center [1015, 494] width 820 height 771
click at [1146, 415] on input "Vessel Name" at bounding box center [1207, 410] width 369 height 32
paste input "STAR AQUARIUS"
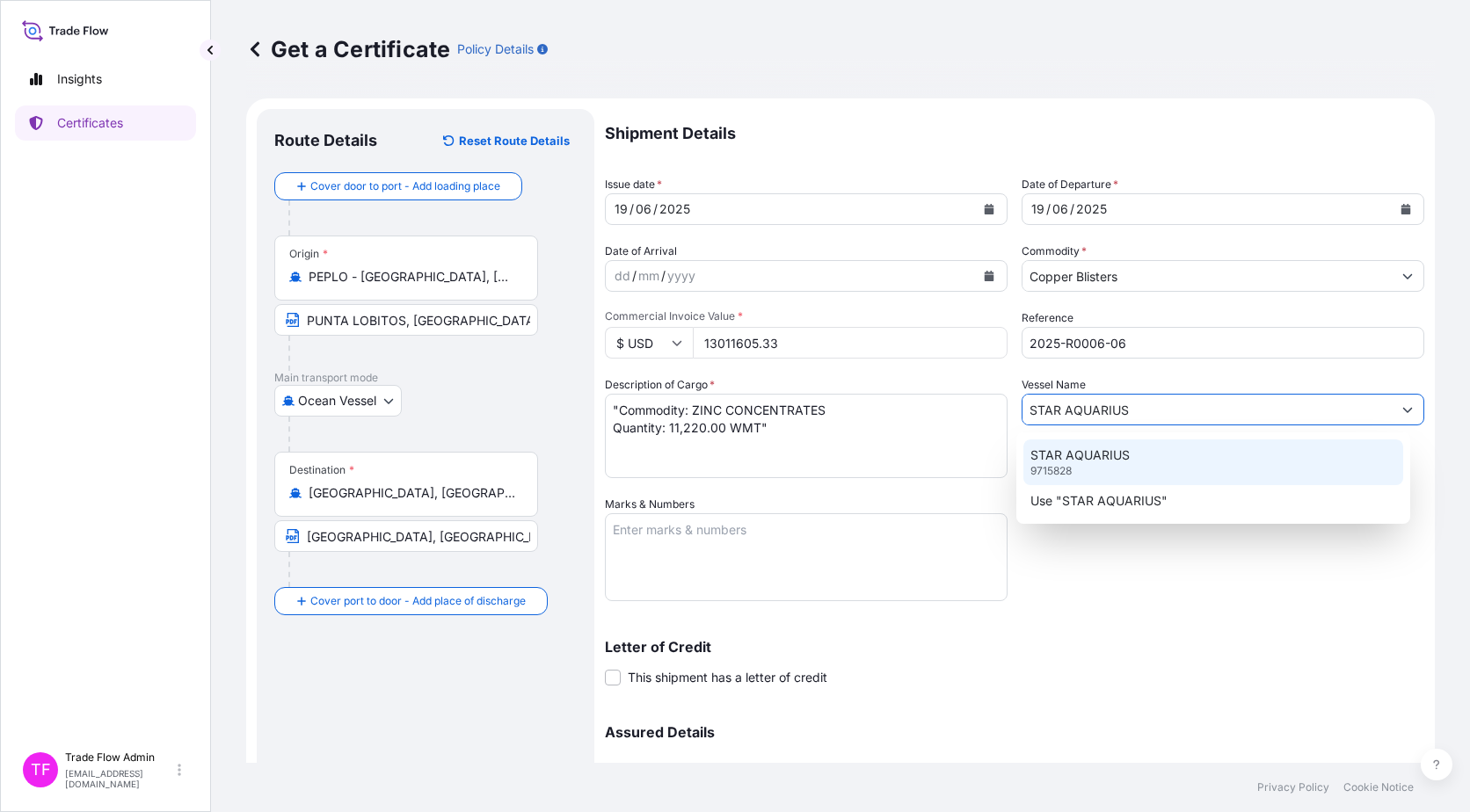
click at [1146, 442] on div "STAR AQUARIUS 9715828" at bounding box center [1214, 462] width 381 height 46
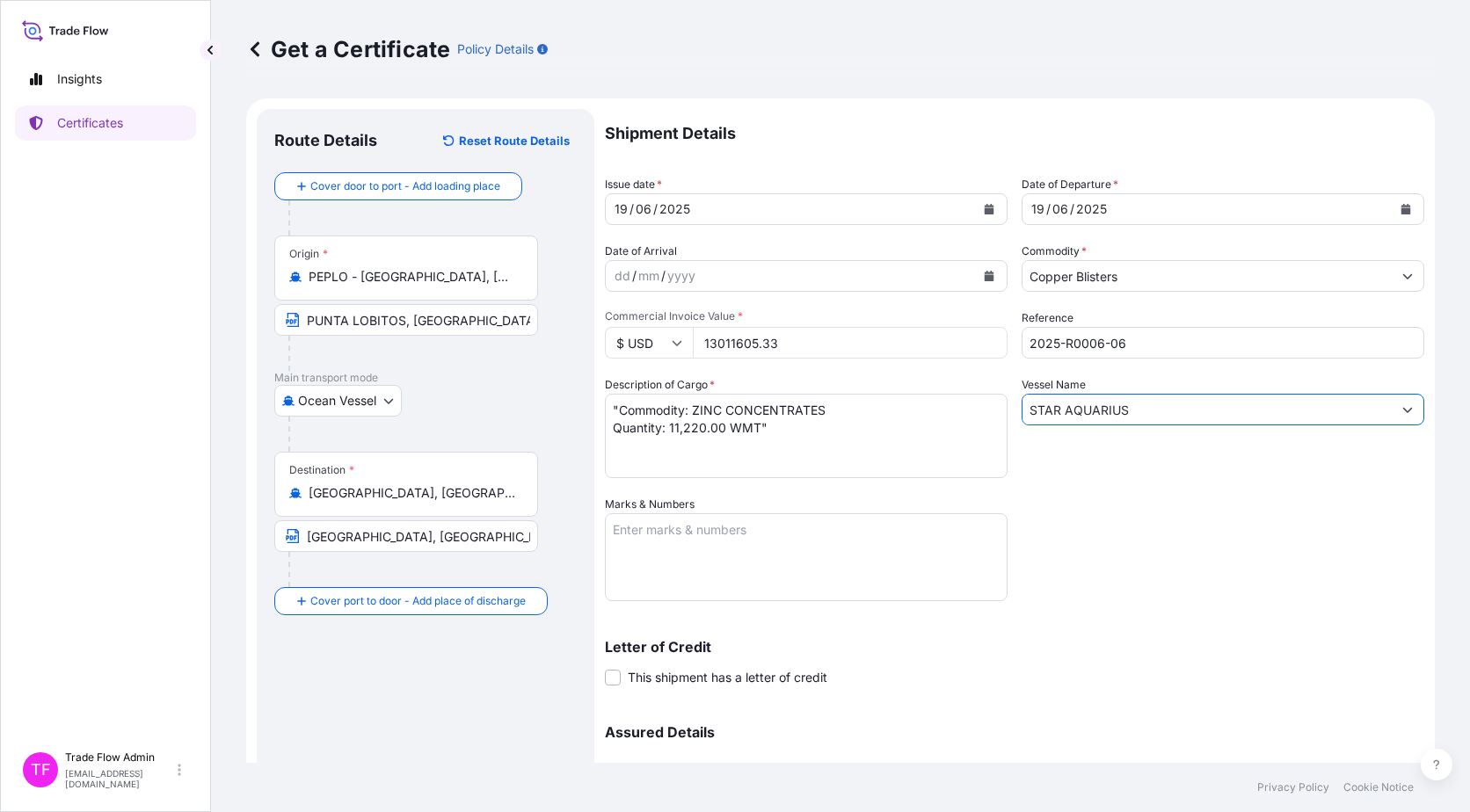
type input "STAR AQUARIUS"
click at [740, 540] on textarea "Marks & Numbers" at bounding box center [806, 557] width 403 height 88
paste textarea "B/L No. PL-NAN/001"
type textarea "B/L No. PL-NAN/001"
click at [1304, 582] on div "Shipment Details Issue date * 19 / 06 / 2025 Date of Departure * 19 / 06 / 2025…" at bounding box center [1015, 494] width 820 height 771
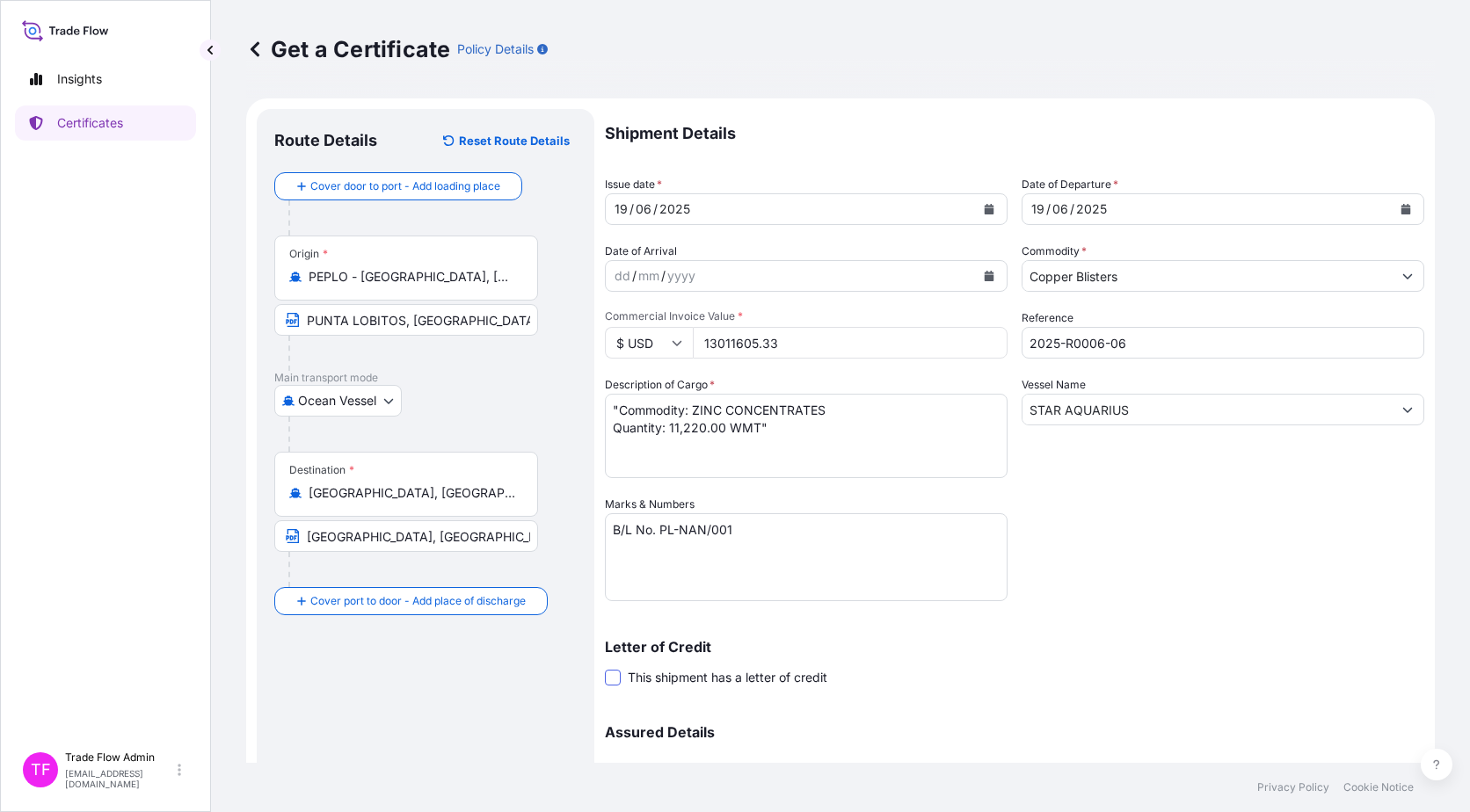
click at [617, 674] on span at bounding box center [612, 677] width 15 height 15
click at [605, 668] on input "This shipment has a letter of credit" at bounding box center [605, 668] width 0 height 0
click at [687, 737] on textarea "Letter of credit *" at bounding box center [1015, 760] width 820 height 85
paste textarea """"FULL SET (IN DUPLICATE) OF CERTIFICATE OF INSURANCE BLANK ENDORSED FOR 110PC…"
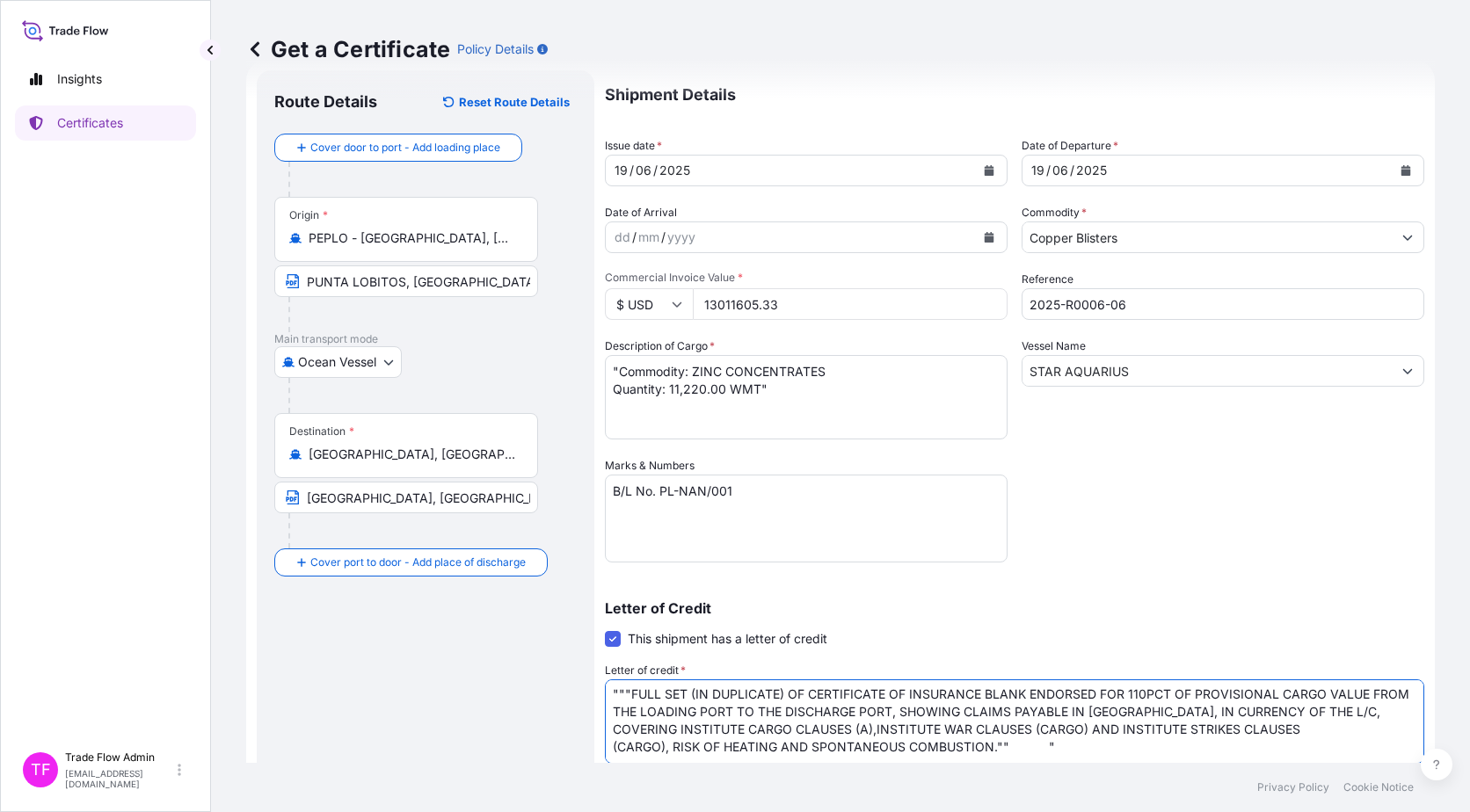
scroll to position [2, 0]
click at [611, 687] on textarea """"FULL SET (IN DUPLICATE) OF CERTIFICATE OF INSURANCE BLANK ENDORSED FOR 110PC…" at bounding box center [1015, 721] width 820 height 85
type textarea ""FULL SET (IN DUPLICATE) OF CERTIFICATE OF INSURANCE BLANK ENDORSED FOR 110PCT …"
click at [582, 728] on div "Route Details Reset Route Details Cover door to port - Add loading place Place …" at bounding box center [425, 547] width 338 height 954
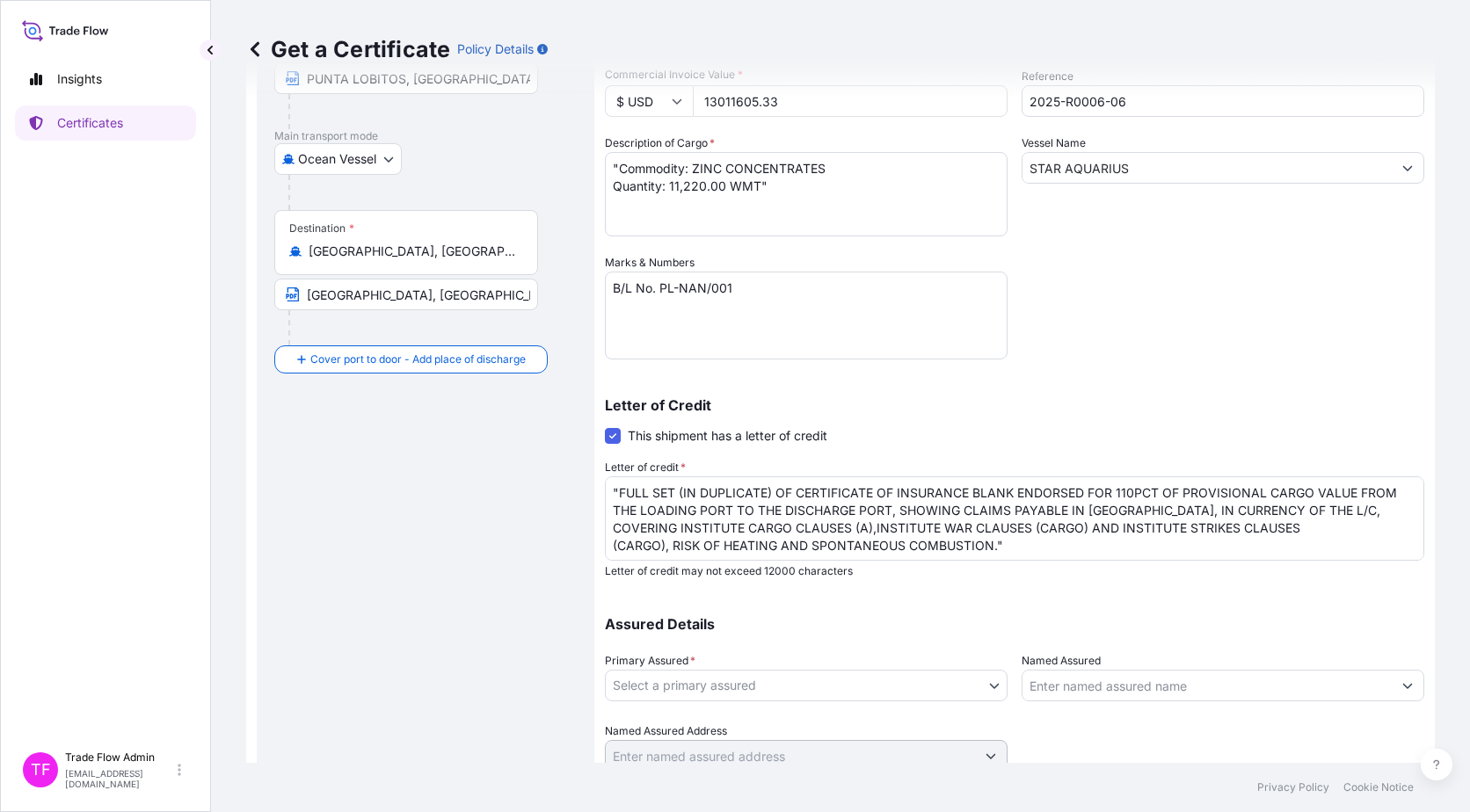
scroll to position [243, 0]
click at [651, 680] on body "Insights Certificates TF Trade Flow Admin trade.flow+citic@wtwco.com Get a Cert…" at bounding box center [735, 406] width 1470 height 812
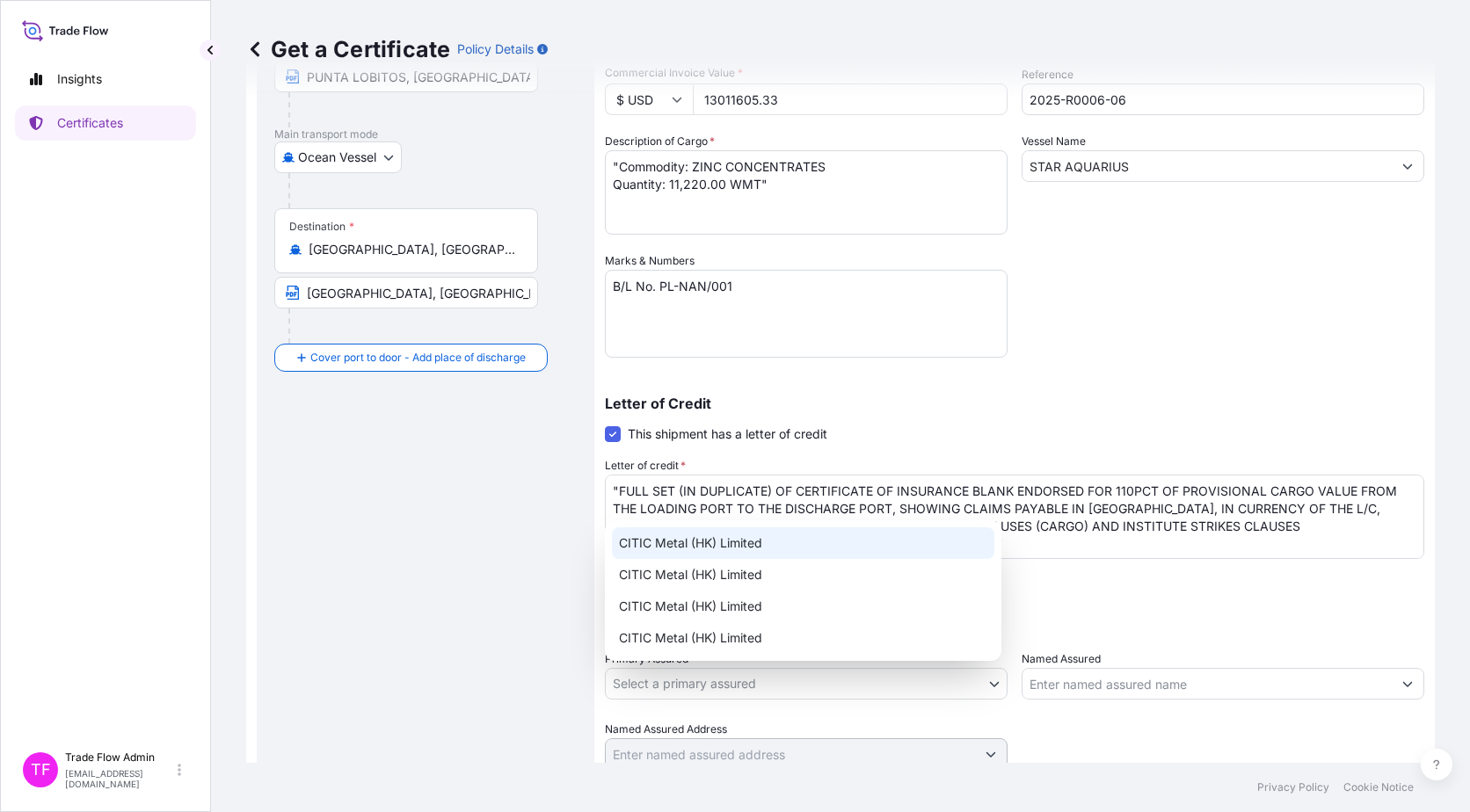
click at [648, 541] on div "CITIC Metal (HK) Limited" at bounding box center [803, 543] width 383 height 32
select select "31478"
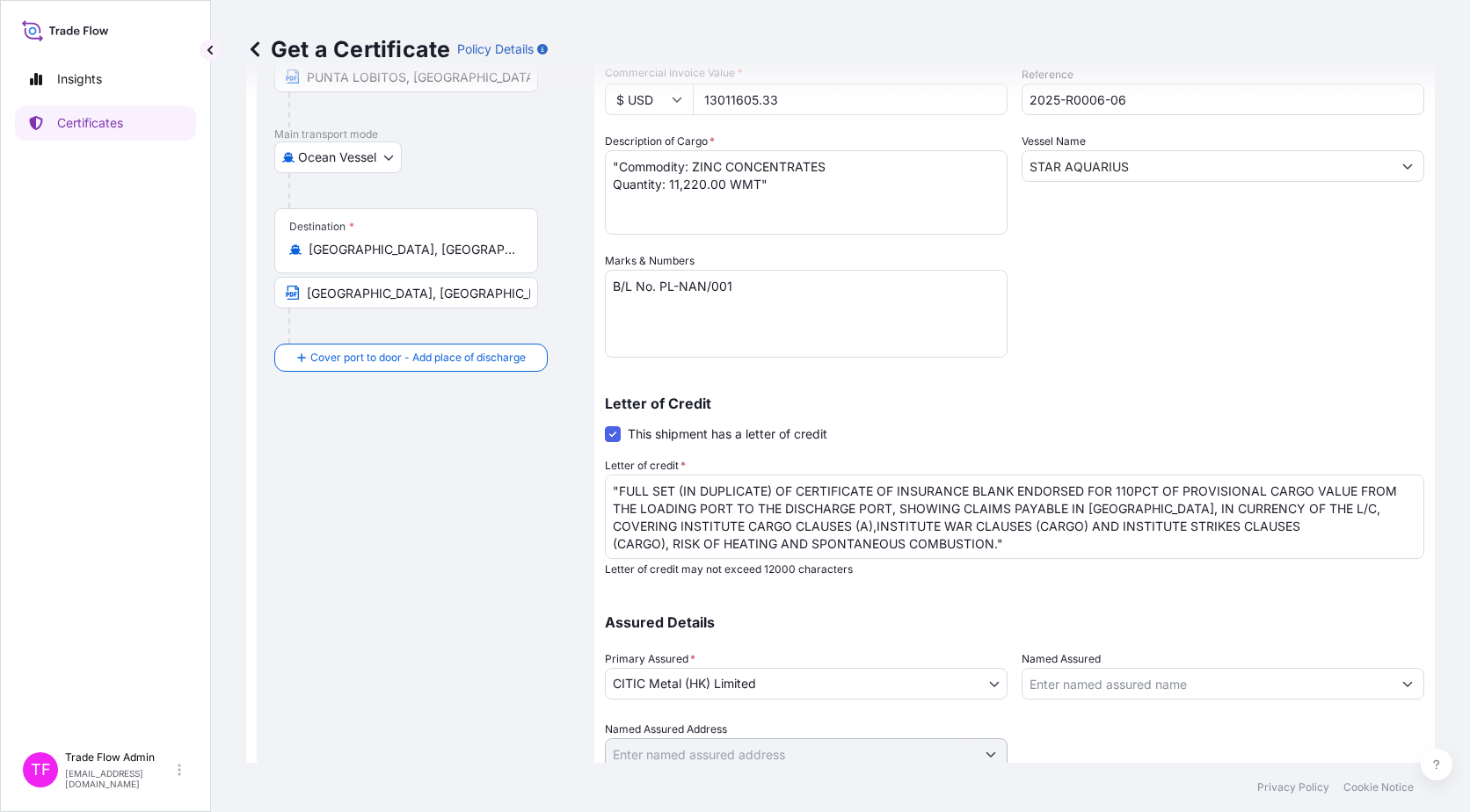
click at [515, 614] on div "Route Details Reset Route Details Cover door to port - Add loading place Place …" at bounding box center [425, 342] width 302 height 919
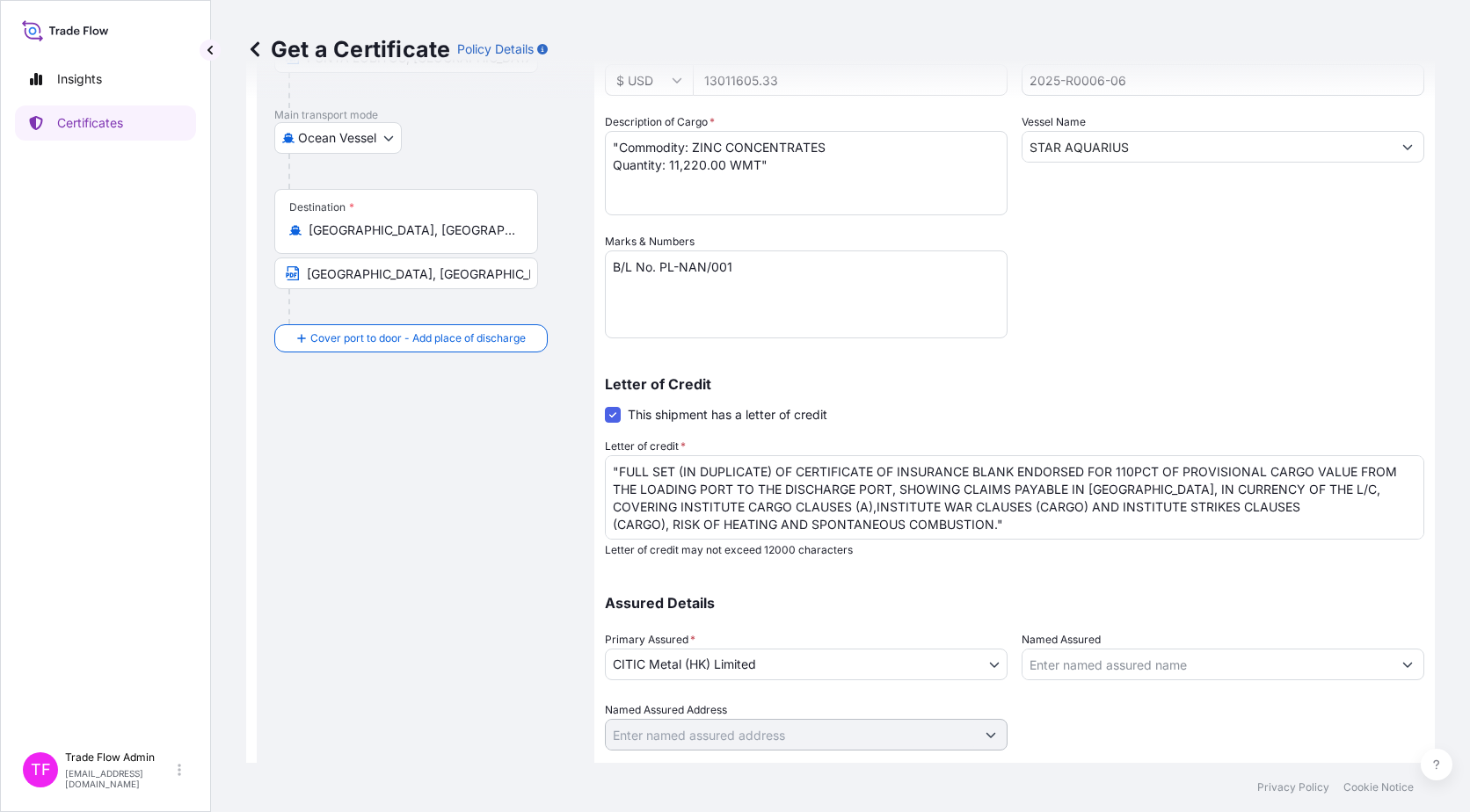
scroll to position [264, 0]
click at [538, 522] on div "Route Details Reset Route Details Cover door to port - Add loading place Place …" at bounding box center [425, 321] width 302 height 919
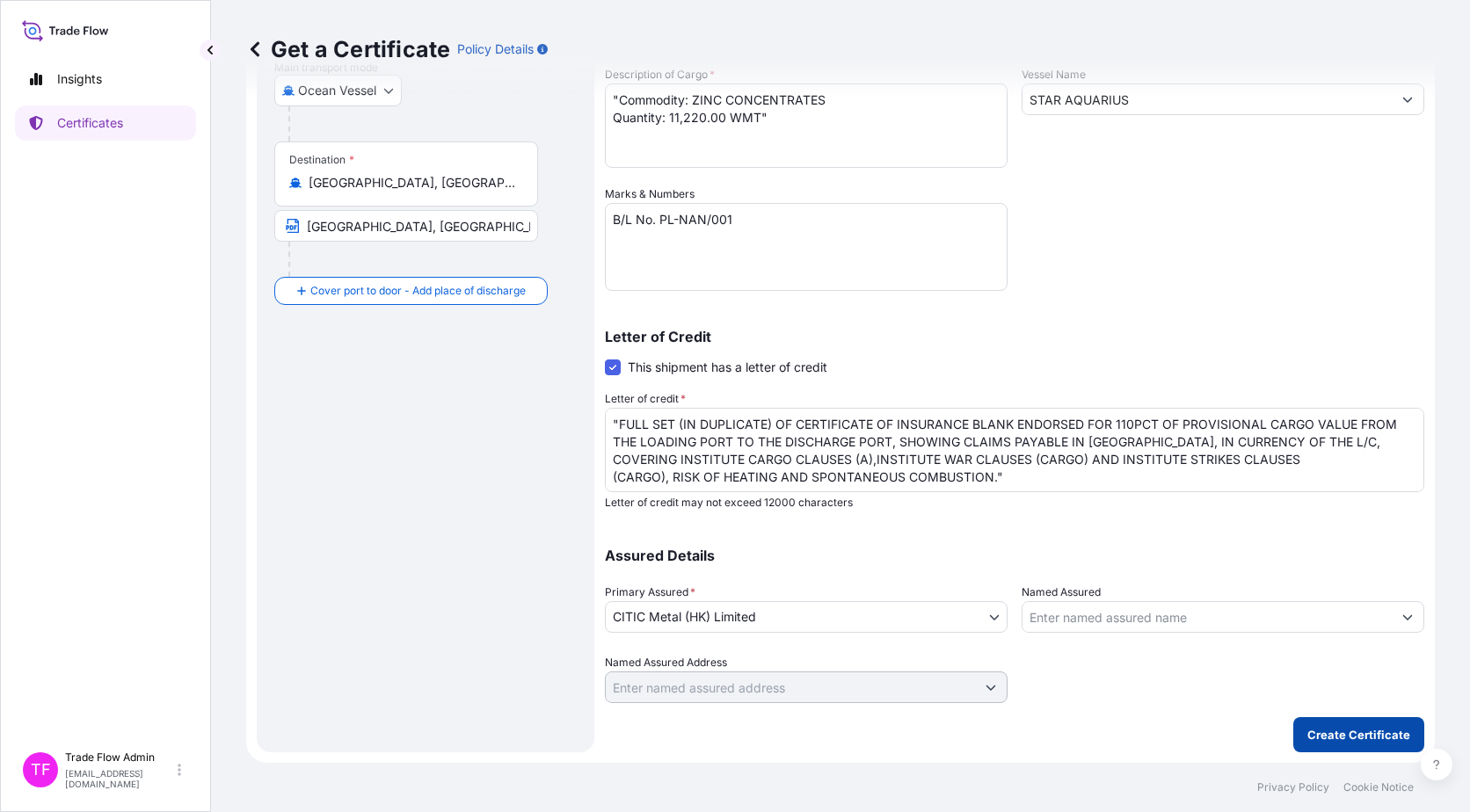
click at [1348, 730] on p "Create Certificate" at bounding box center [1359, 734] width 103 height 17
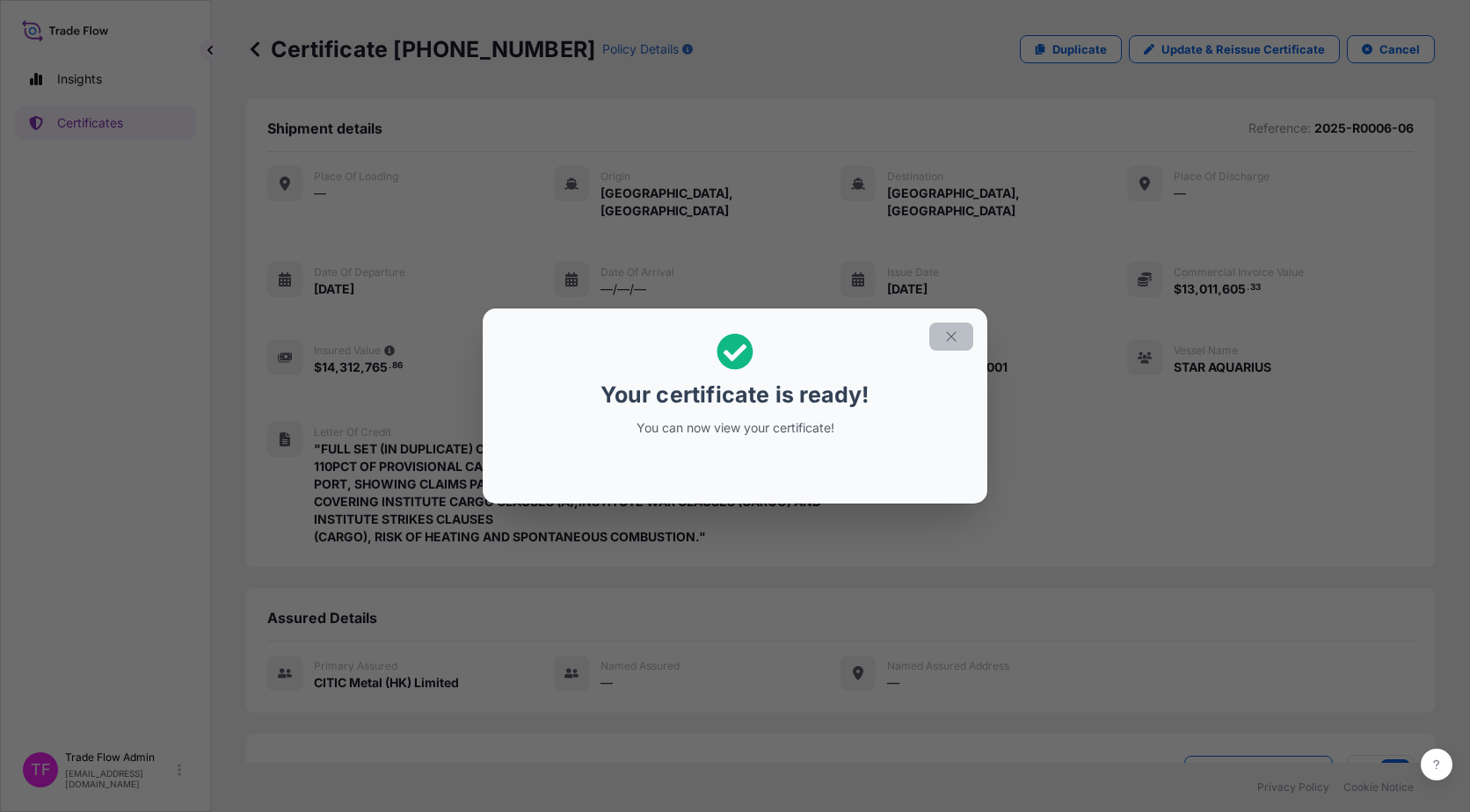
click at [957, 330] on icon "button" at bounding box center [951, 336] width 15 height 15
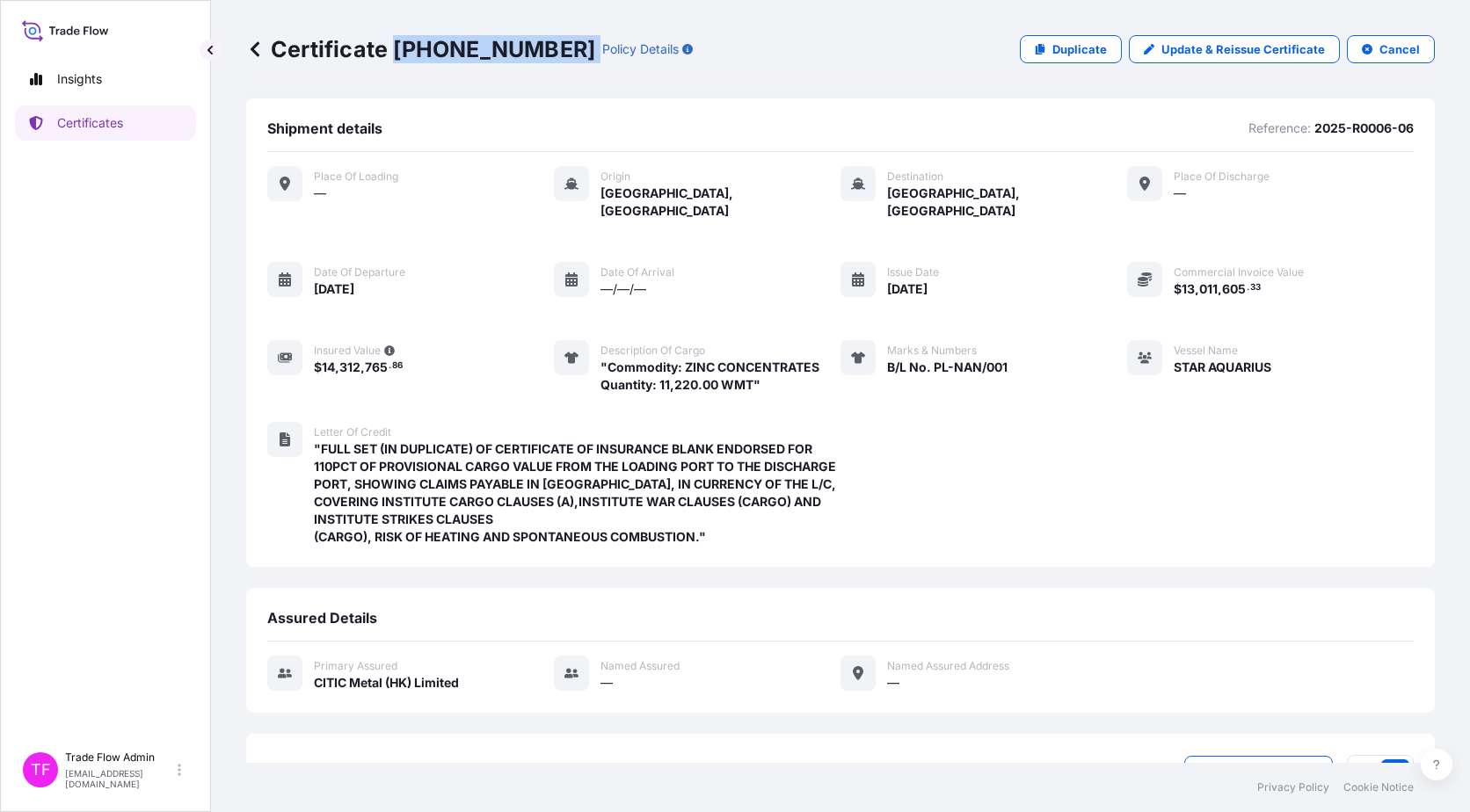
drag, startPoint x: 392, startPoint y: 52, endPoint x: 522, endPoint y: 55, distance: 130.0
click at [522, 55] on div "Certificate 31478-36-1 Policy Details" at bounding box center [469, 49] width 446 height 28
copy p "31478-36-1"
click at [146, 128] on link "Certificates" at bounding box center [105, 123] width 181 height 36
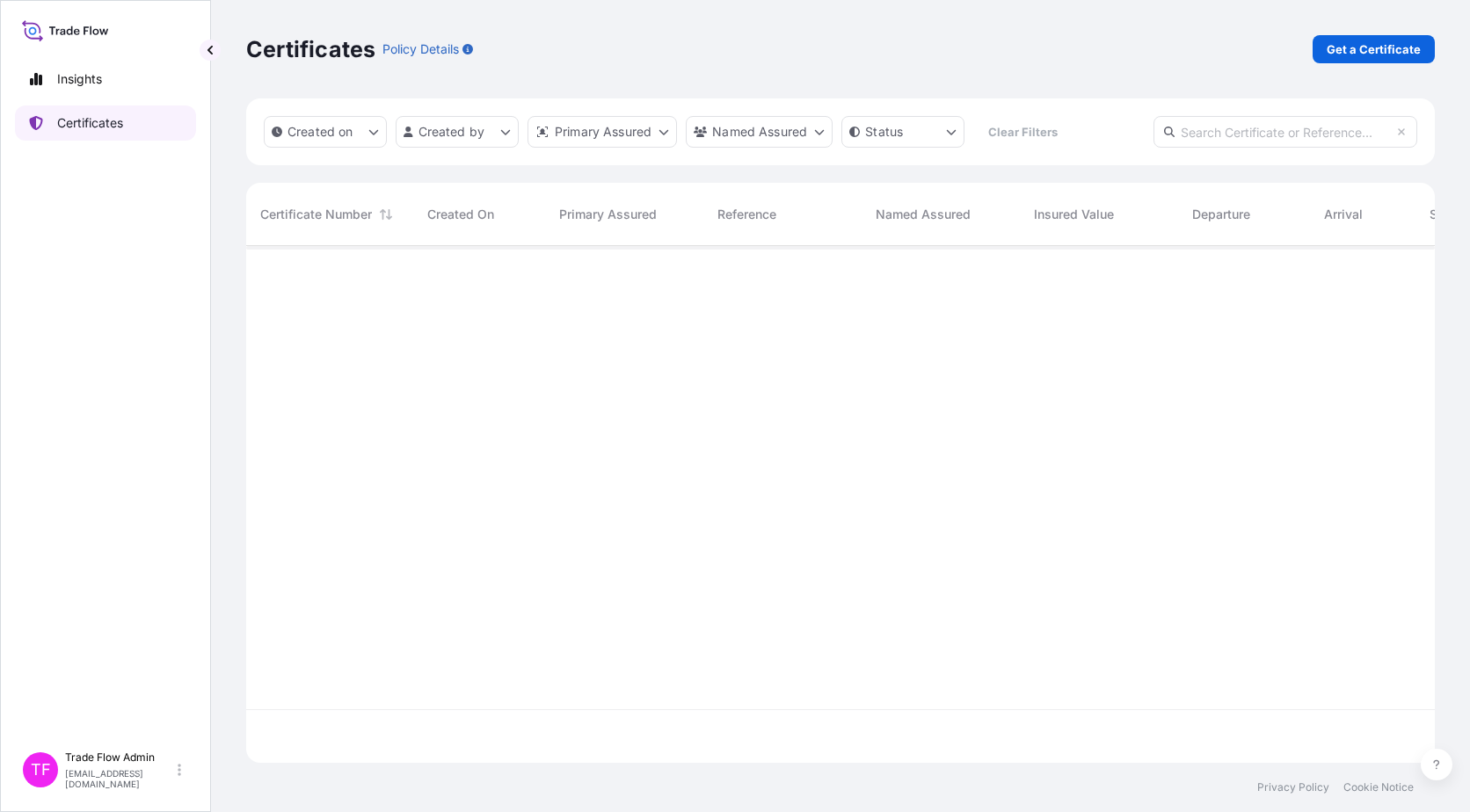
scroll to position [513, 1176]
click at [1296, 121] on input "text" at bounding box center [1286, 131] width 264 height 32
paste input "[PHONE_NUMBER]"
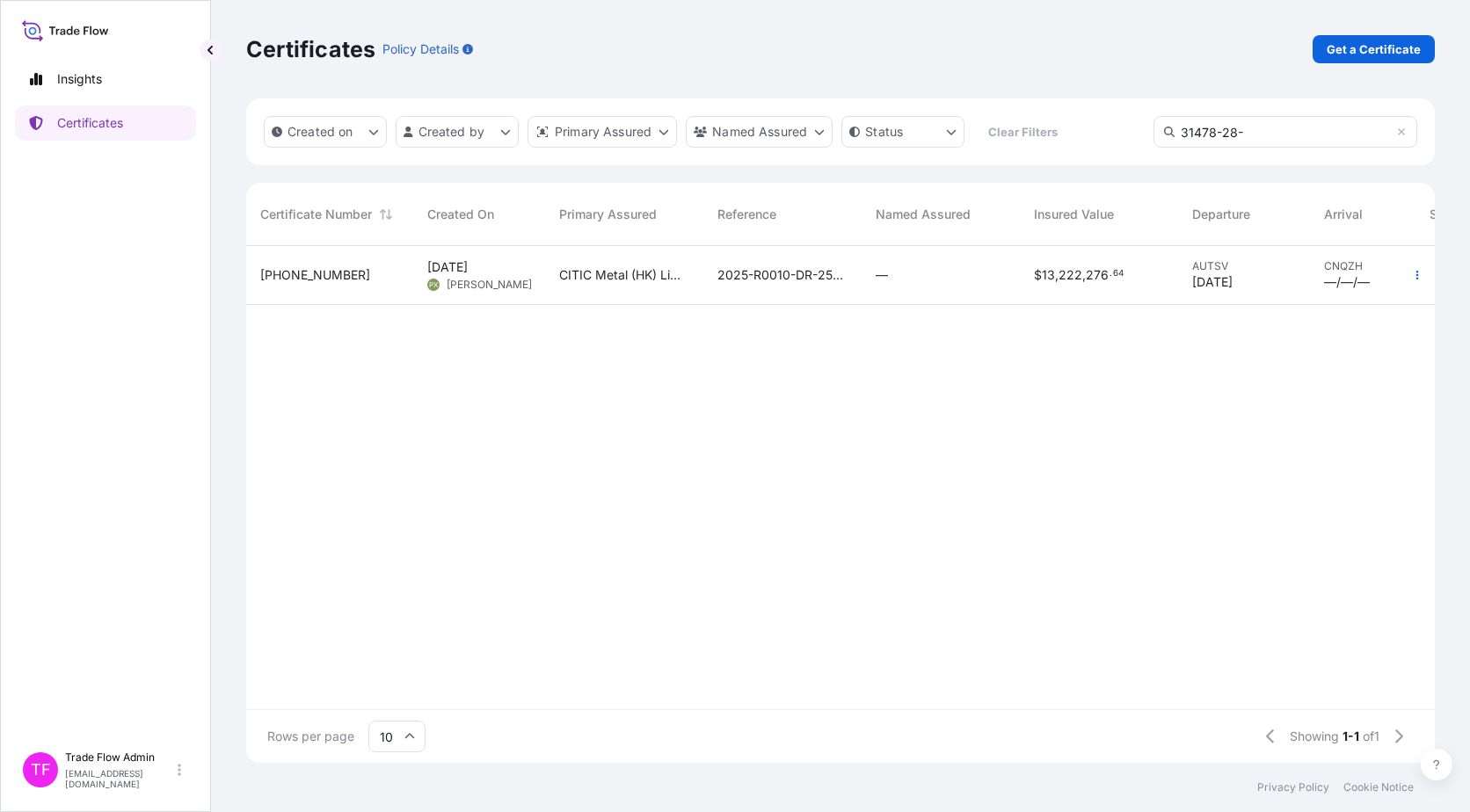
type input "31478-28-"
click at [760, 301] on div "2025-R0010-DR-2508-4" at bounding box center [782, 275] width 158 height 59
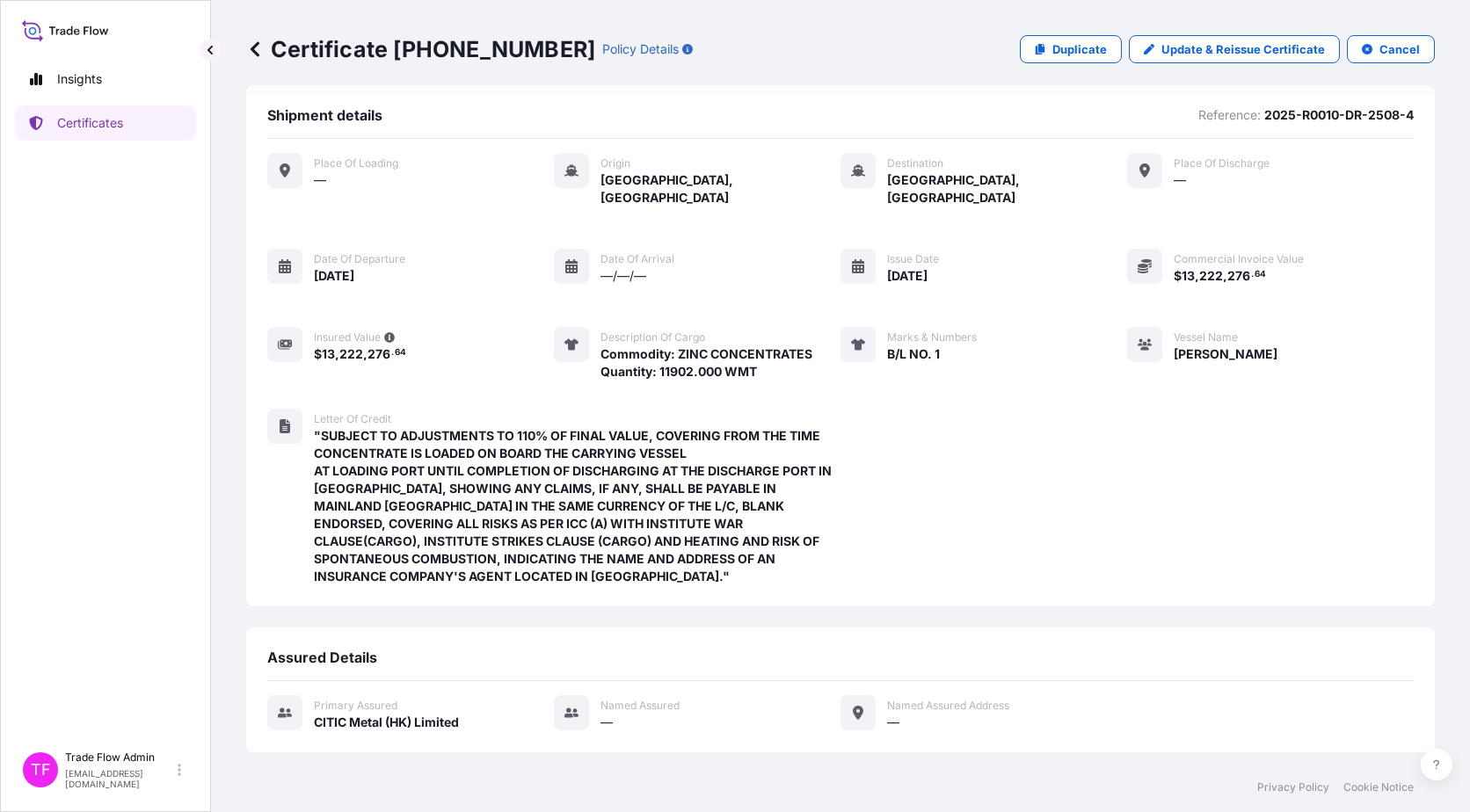
scroll to position [153, 0]
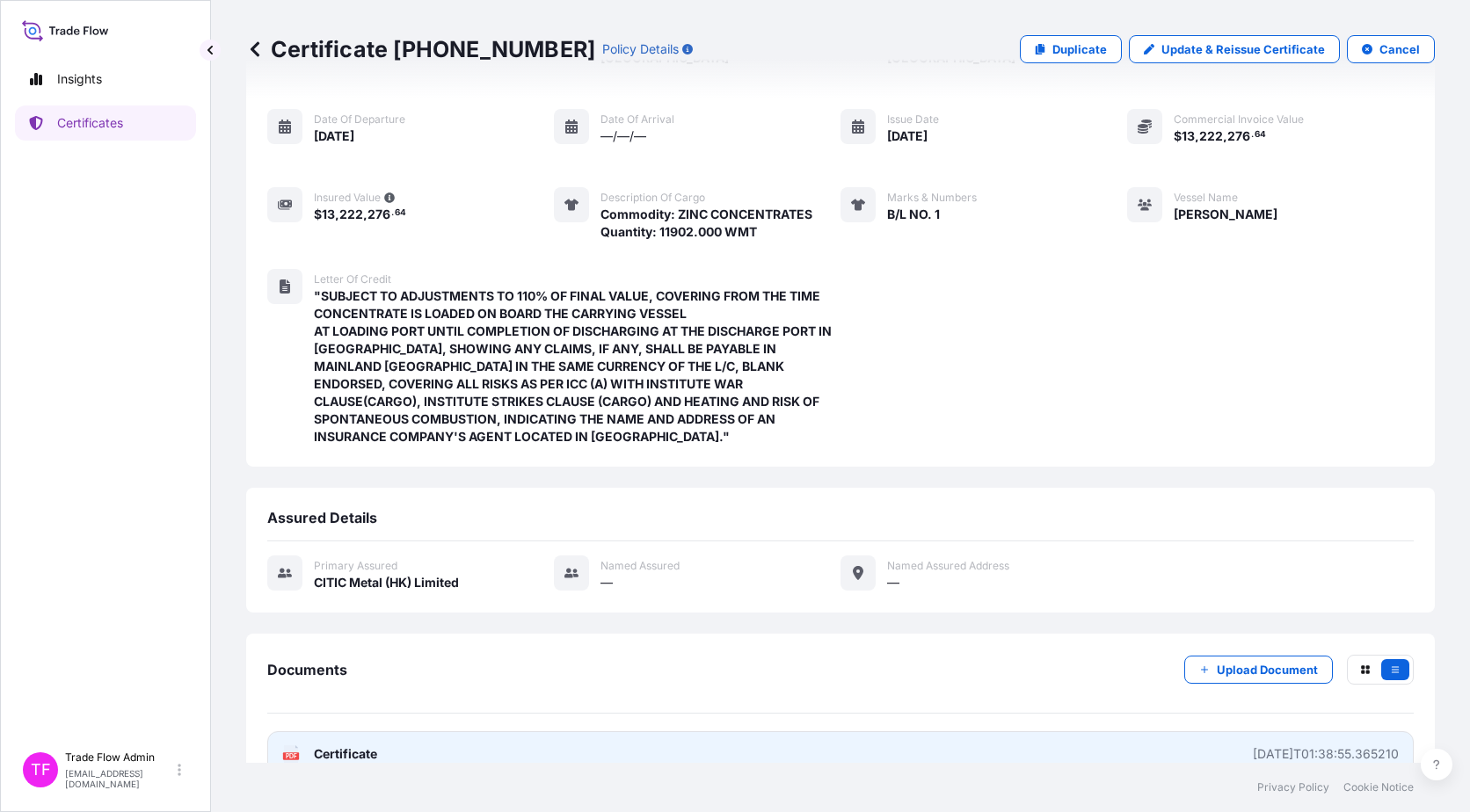
click at [423, 731] on link "PDF Certificate 2025-08-29T01:38:55.365210" at bounding box center [840, 754] width 1147 height 46
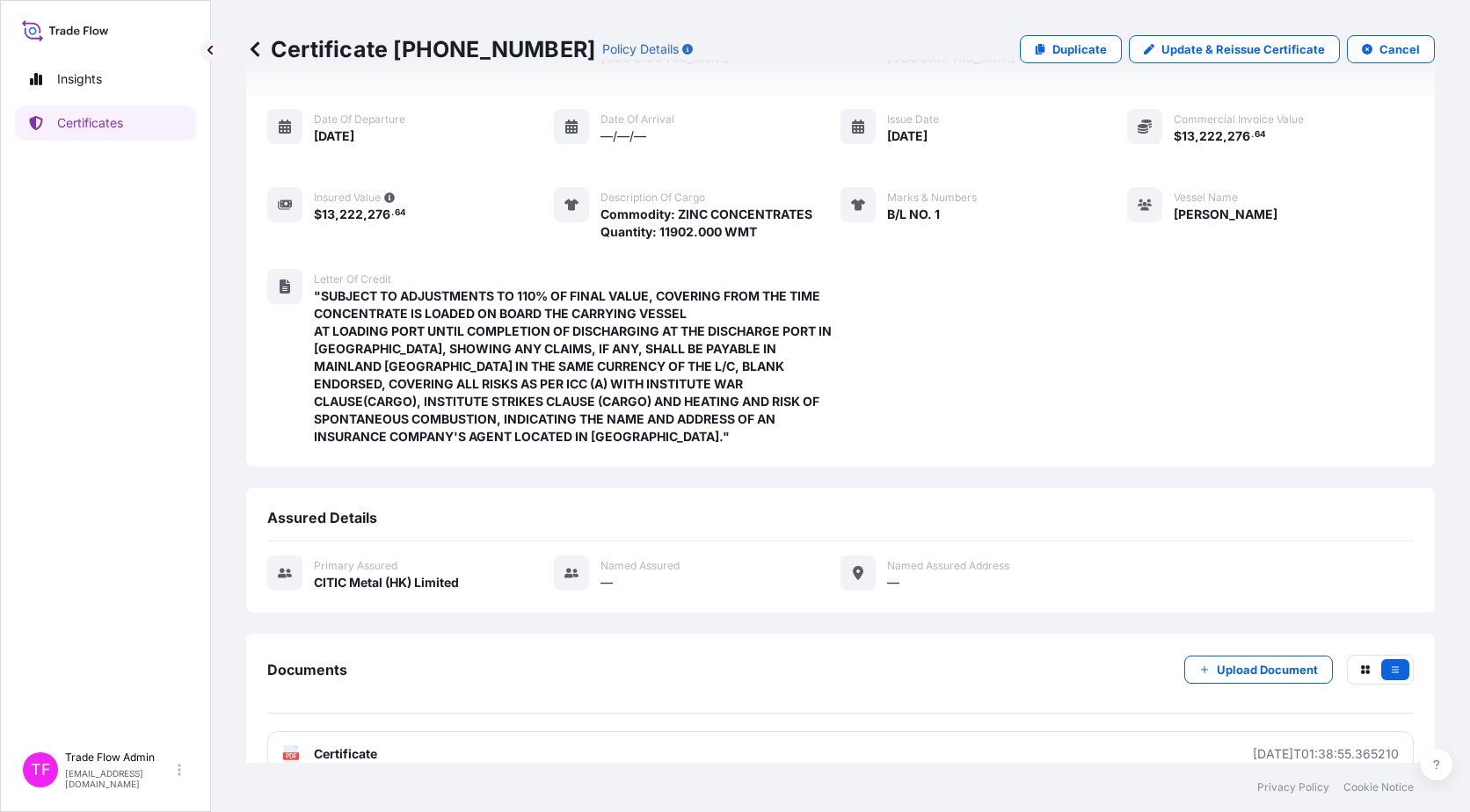
scroll to position [0, 0]
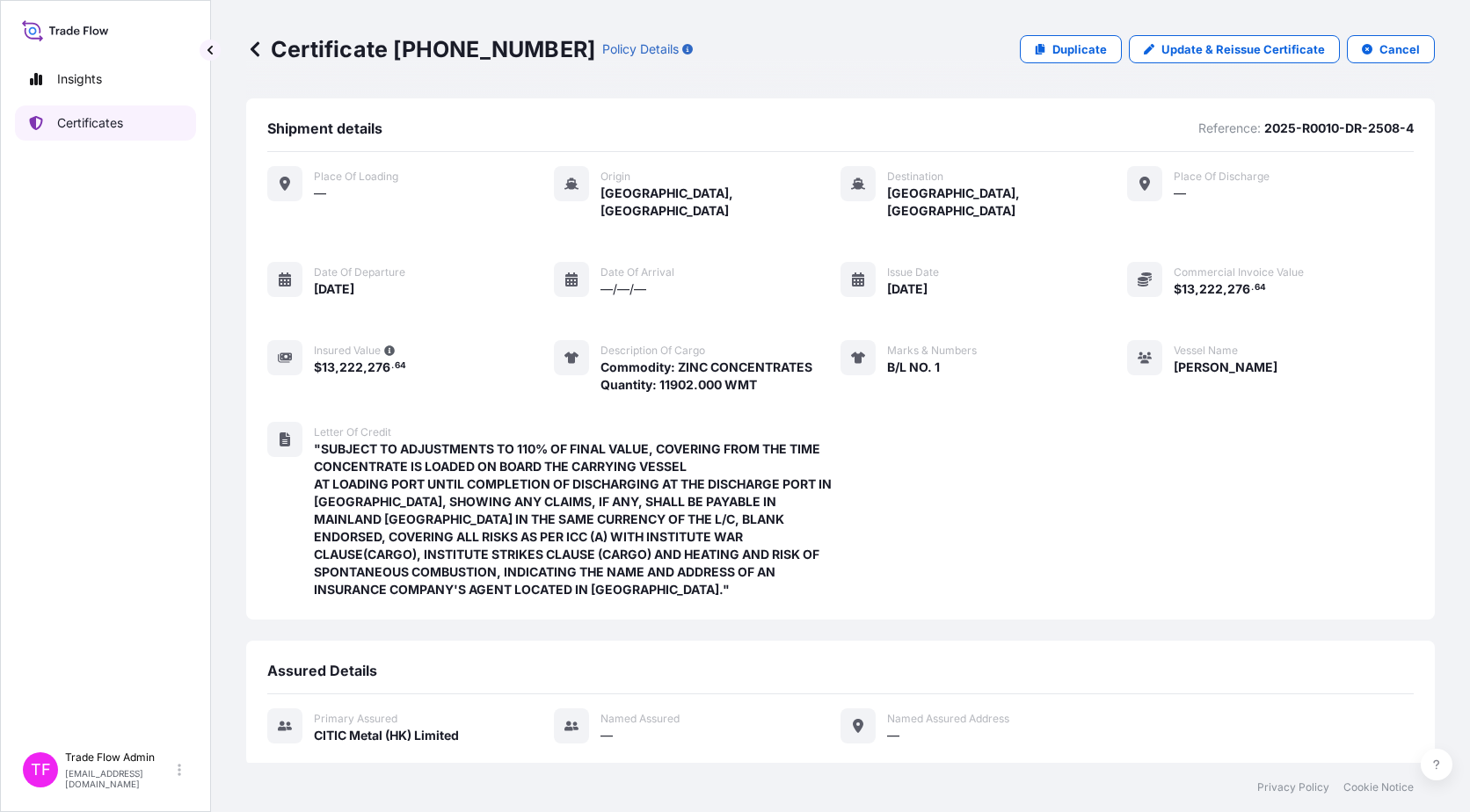
click at [96, 110] on link "Certificates" at bounding box center [105, 123] width 181 height 36
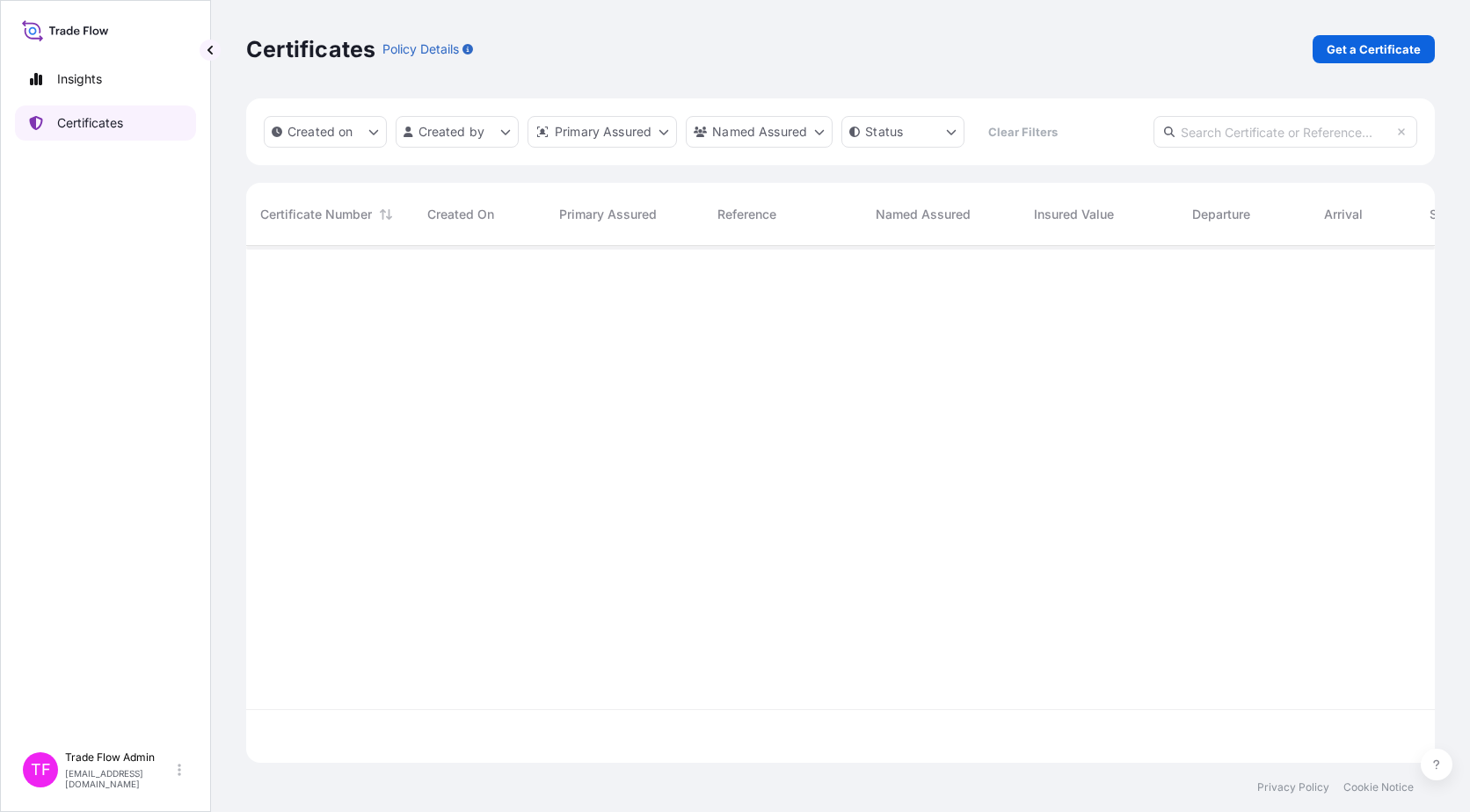
scroll to position [513, 1176]
click at [1393, 54] on p "Get a Certificate" at bounding box center [1373, 48] width 94 height 17
select select "Ocean Vessel"
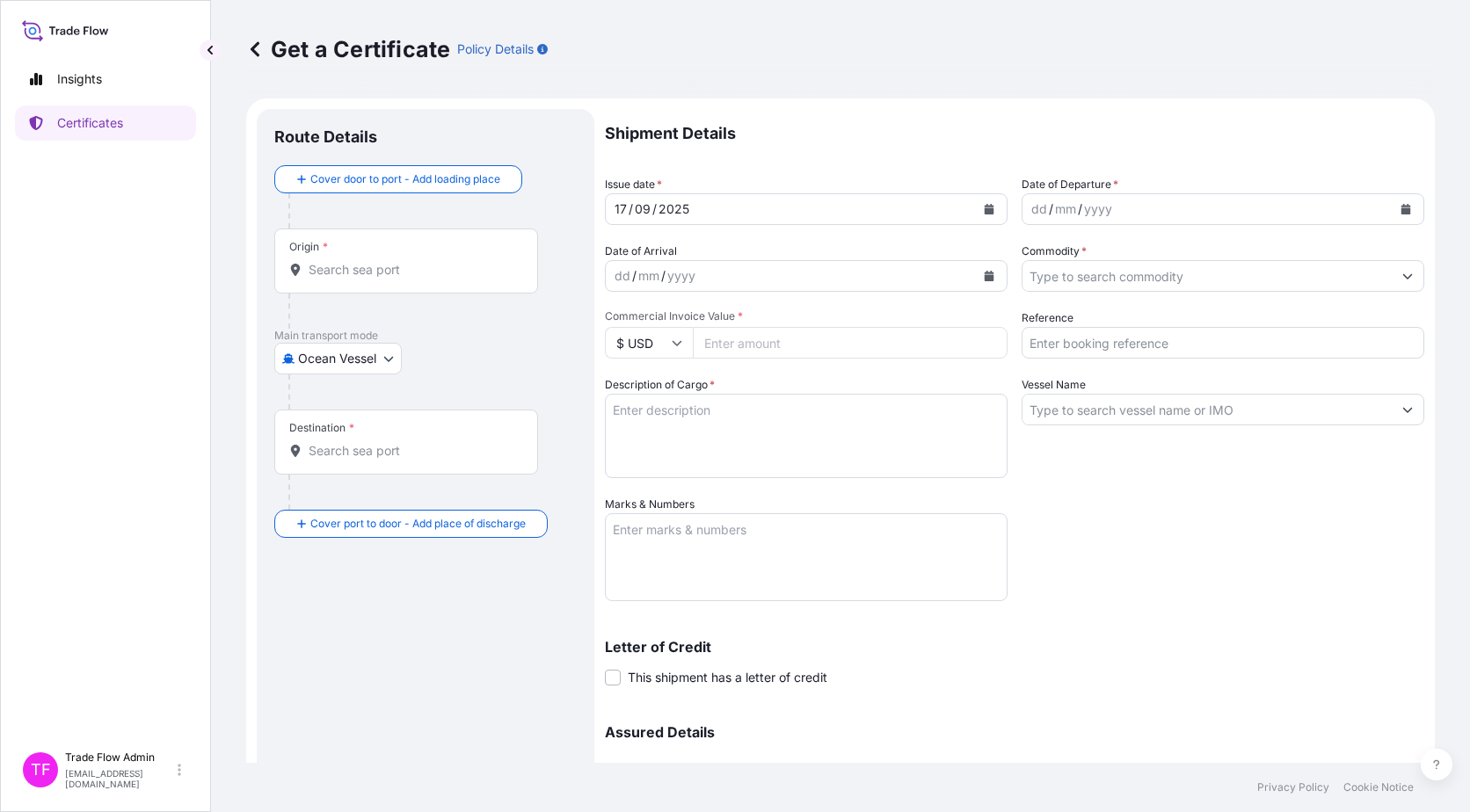
click at [359, 254] on div "Origin *" at bounding box center [406, 260] width 264 height 65
click at [359, 261] on input "Origin *" at bounding box center [413, 269] width 208 height 17
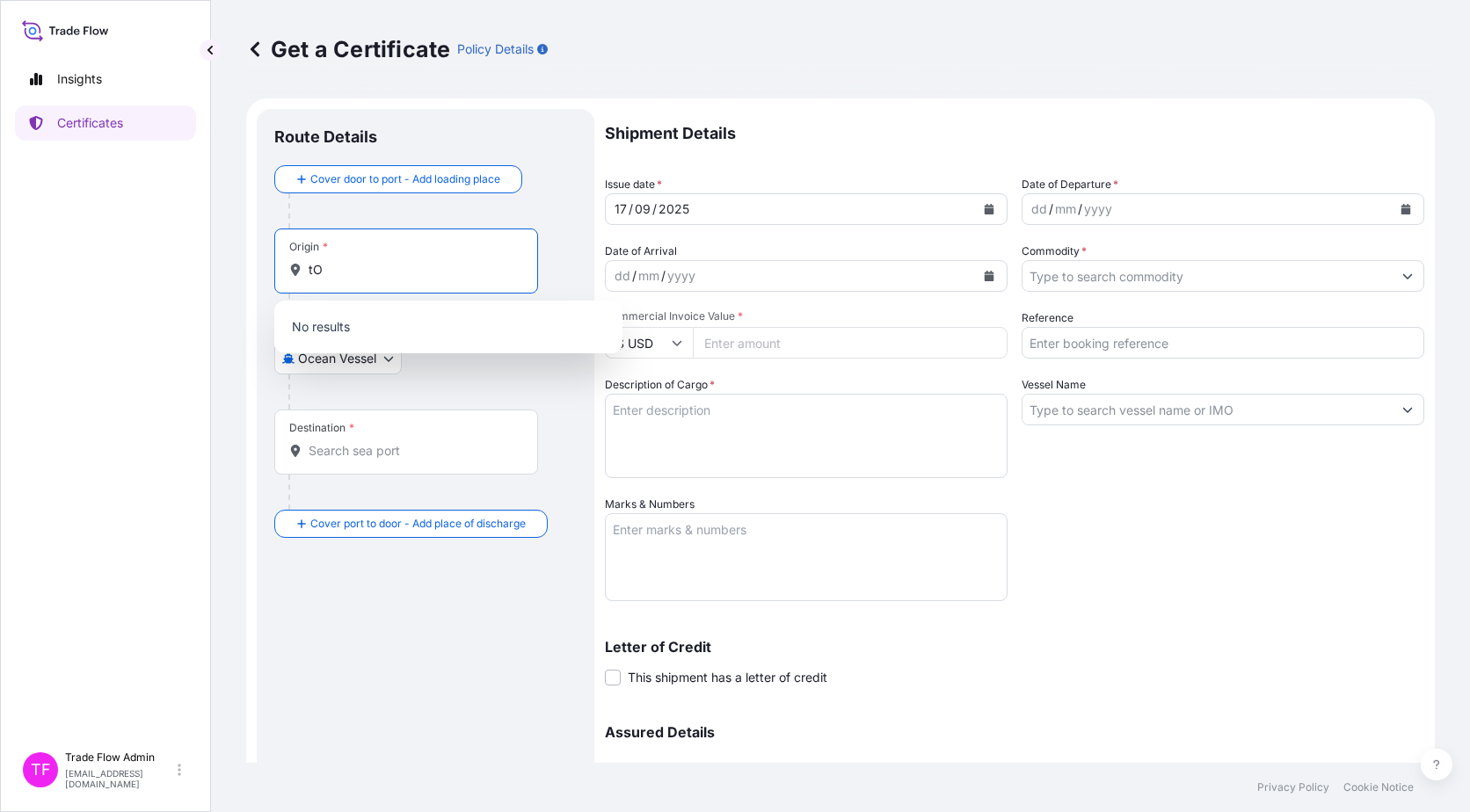
type input "t"
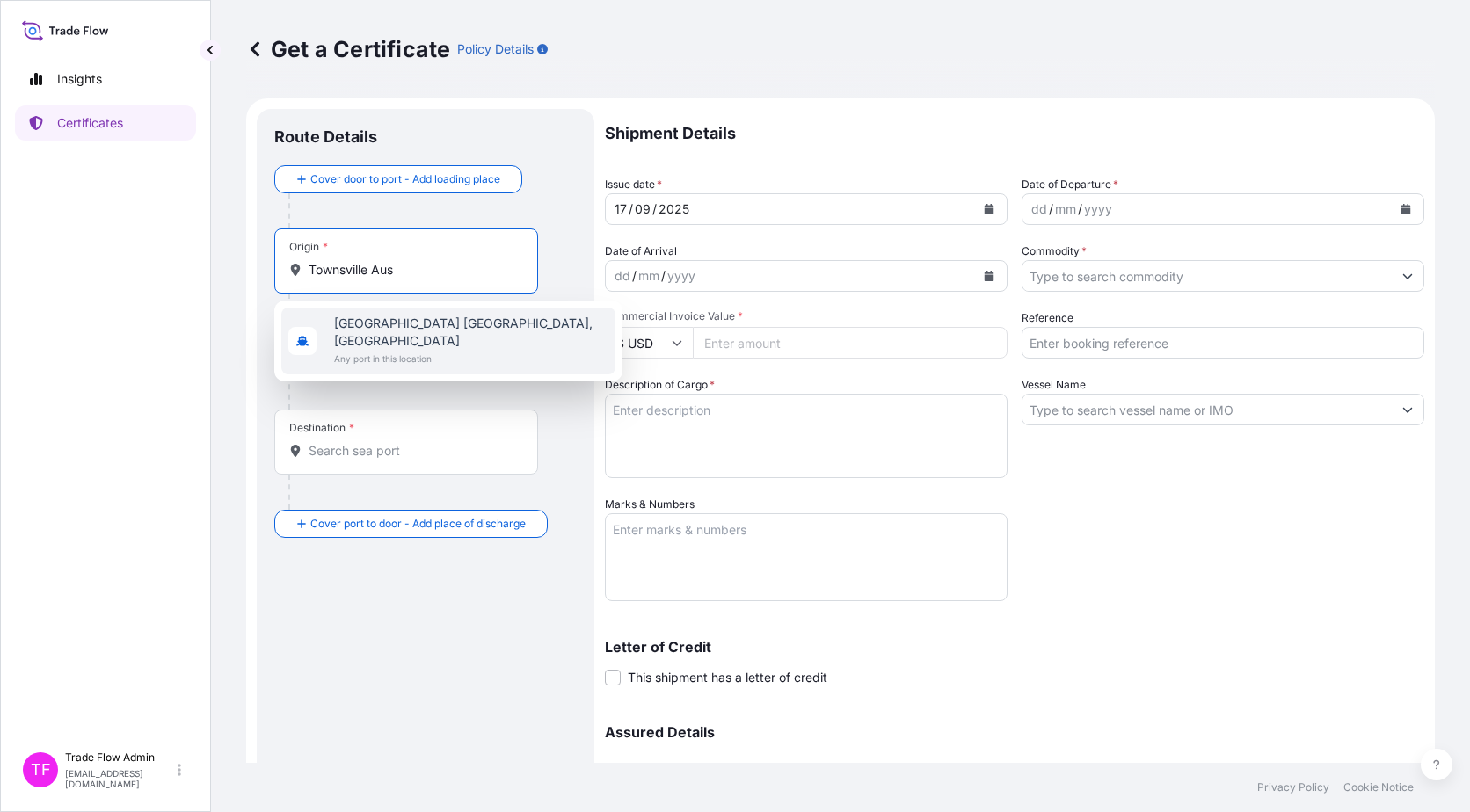
click at [458, 350] on span "Any port in this location" at bounding box center [471, 358] width 274 height 17
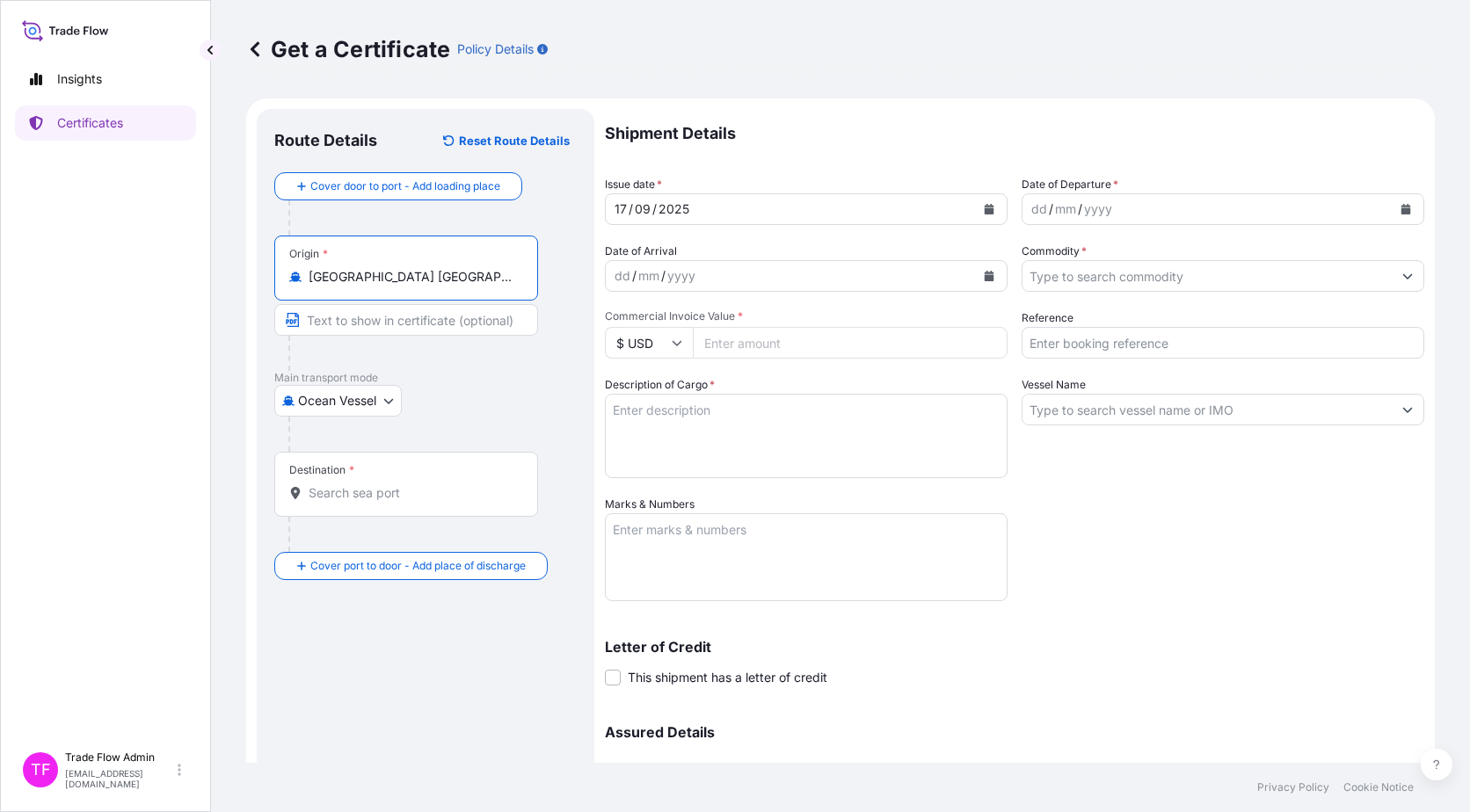
type input "Townsville QLD, Australia"
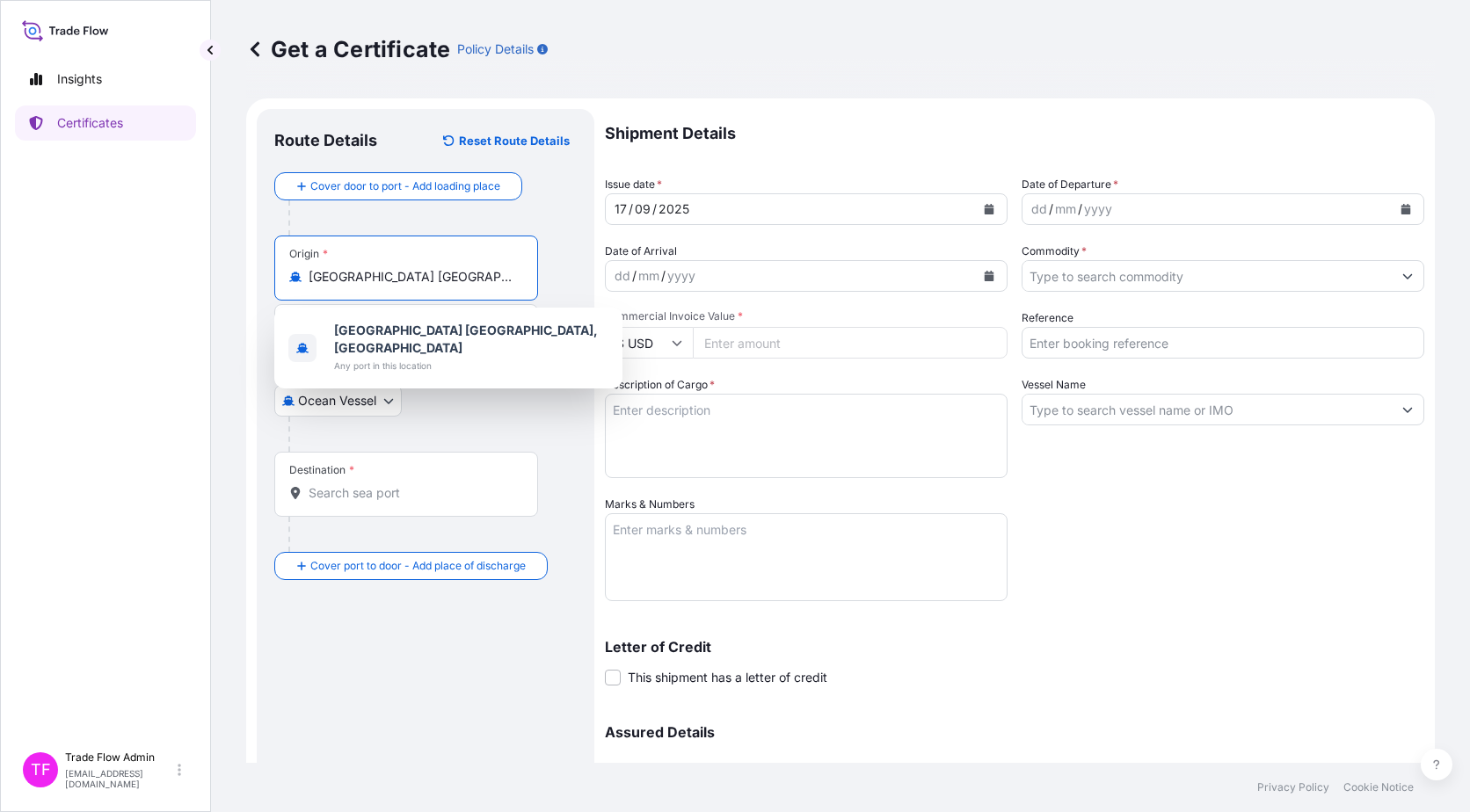
click at [343, 481] on div "Destination *" at bounding box center [406, 483] width 264 height 65
click at [343, 484] on input "Destination *" at bounding box center [413, 492] width 208 height 17
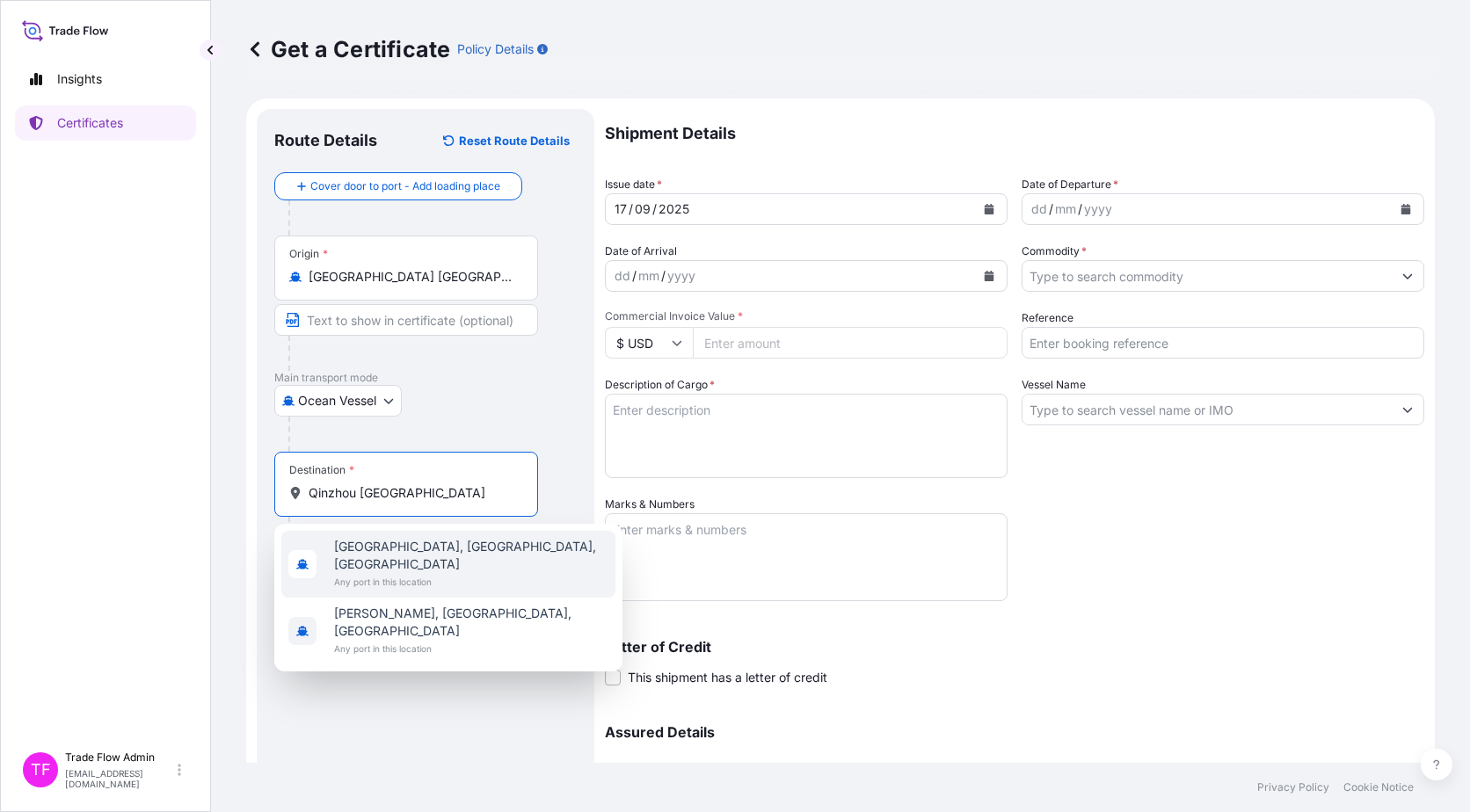
click at [482, 560] on div "Qinzhou, Guangxi, China Any port in this location" at bounding box center [448, 563] width 334 height 66
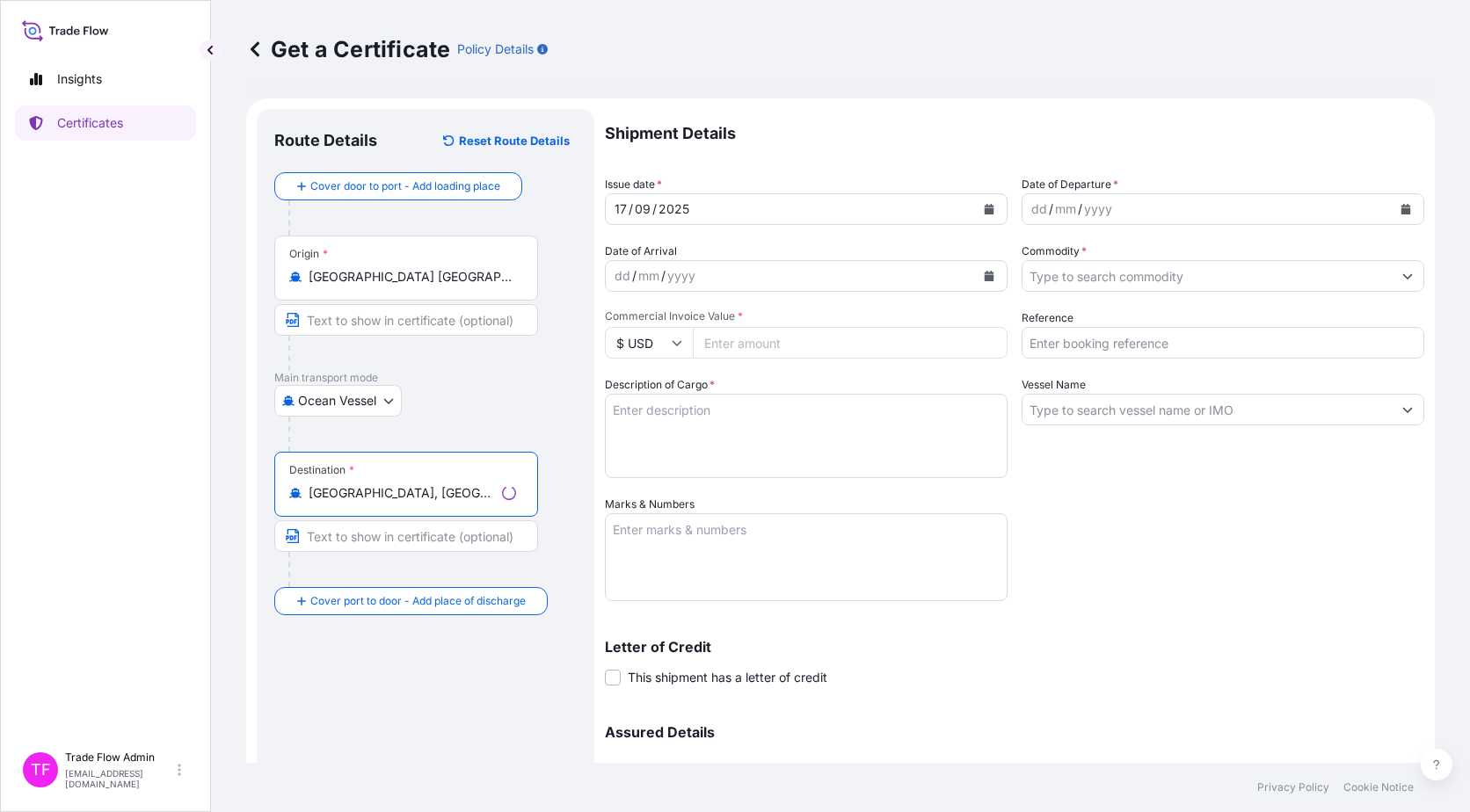
type input "Qinzhou, Guangxi, China"
click at [496, 662] on div "Route Details Reset Route Details Cover door to port - Add loading place Place …" at bounding box center [425, 519] width 302 height 785
click at [986, 208] on icon "Calendar" at bounding box center [989, 209] width 11 height 11
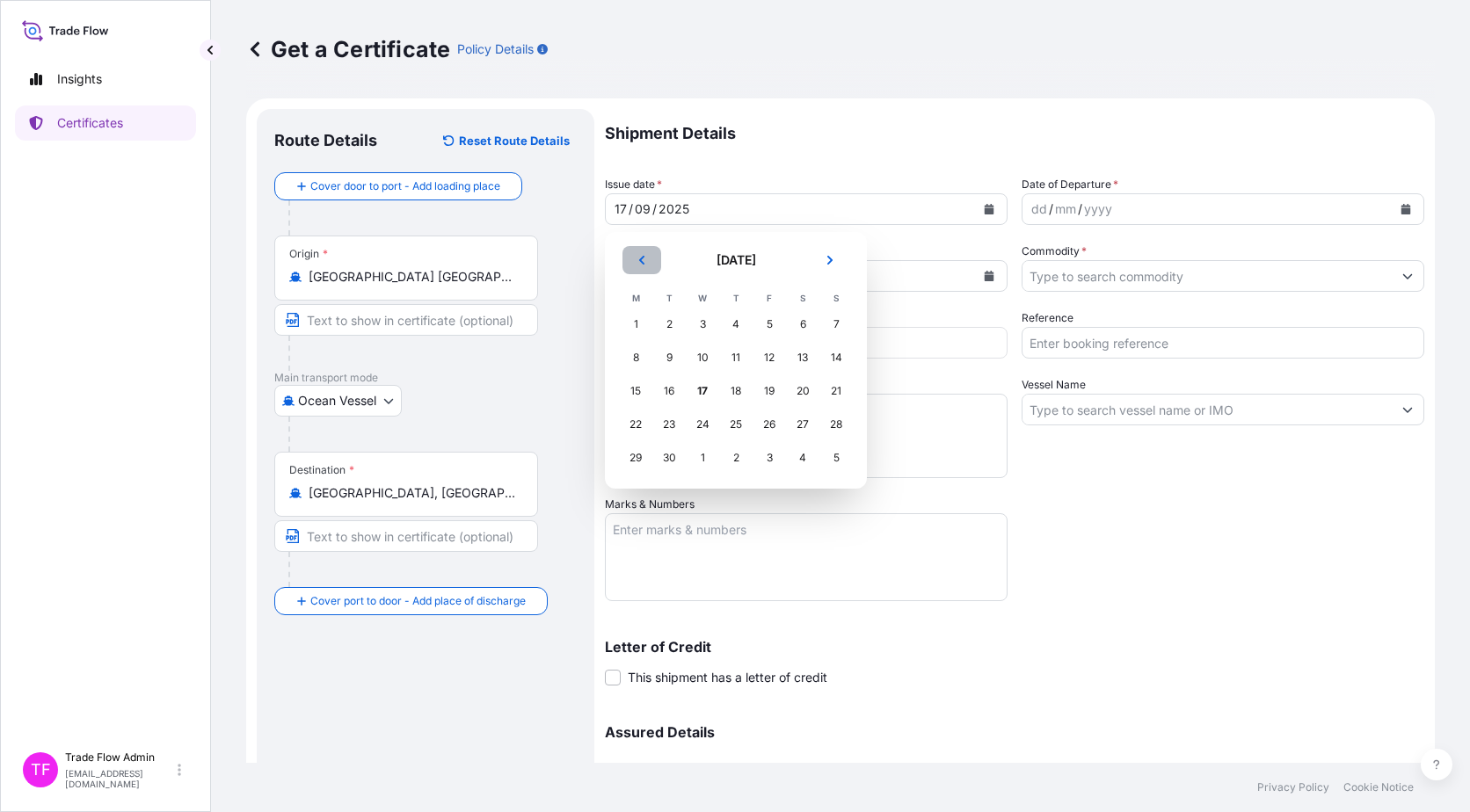
click at [640, 267] on button "Previous" at bounding box center [642, 259] width 38 height 28
click at [746, 420] on div "21" at bounding box center [736, 424] width 32 height 32
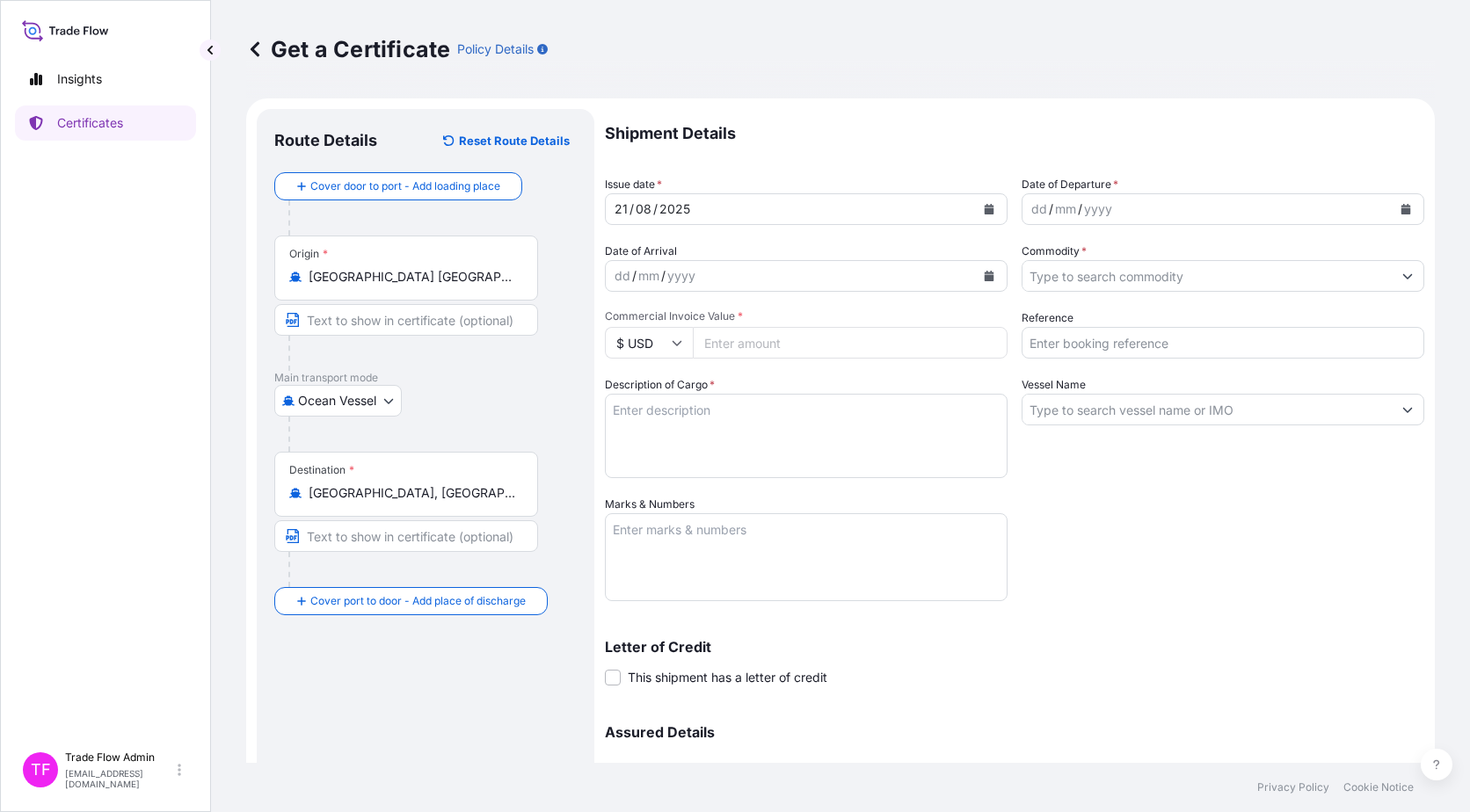
click at [1401, 208] on icon "Calendar" at bounding box center [1406, 209] width 11 height 11
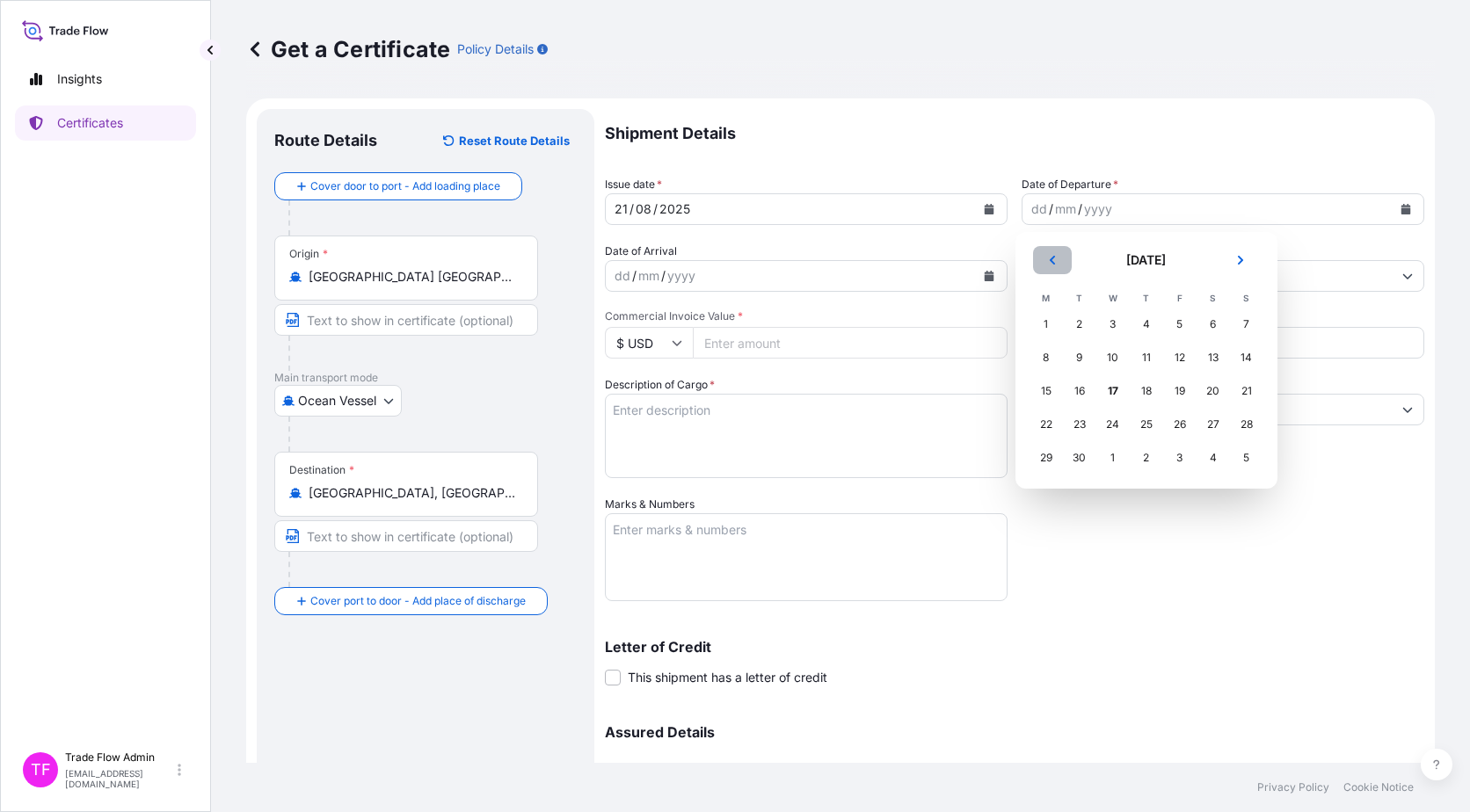
click at [1048, 263] on icon "Previous" at bounding box center [1053, 260] width 11 height 11
click at [1169, 429] on div "22" at bounding box center [1179, 424] width 32 height 32
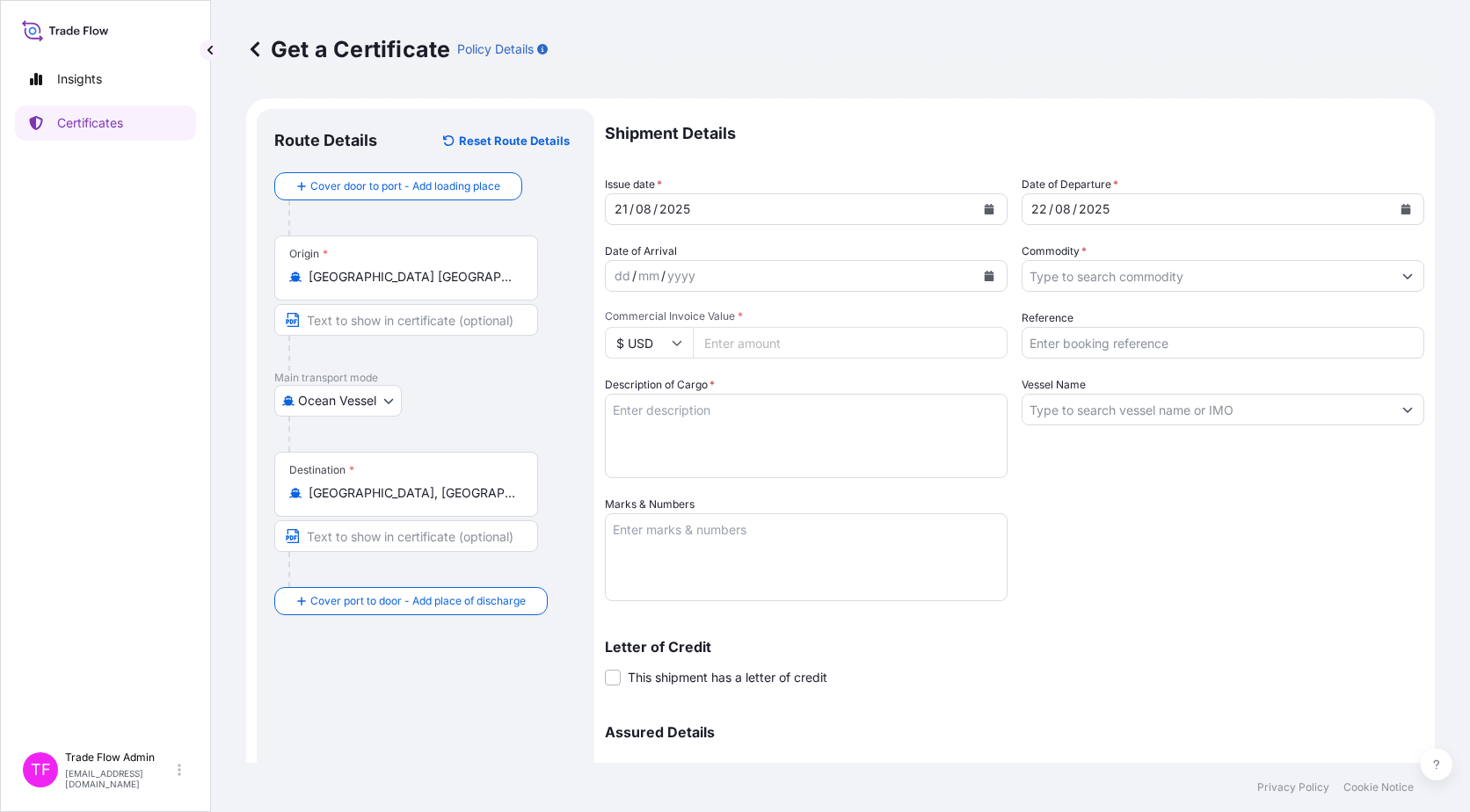
click at [794, 349] on input "Commercial Invoice Value *" at bounding box center [851, 342] width 315 height 32
paste input "13222276.64"
type input "13222276.64"
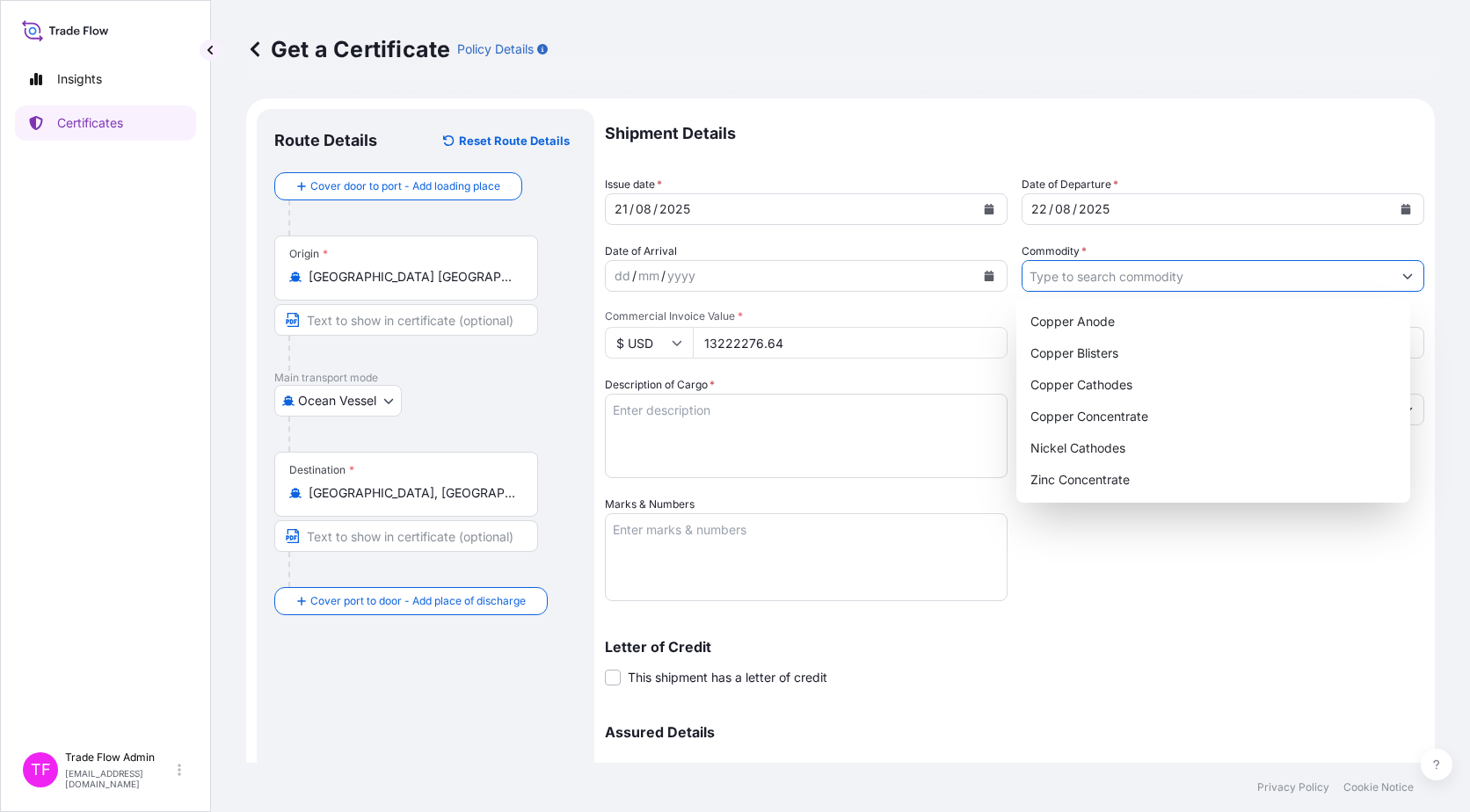
click at [1299, 277] on input "Commodity *" at bounding box center [1207, 276] width 369 height 32
click at [1181, 479] on div "Zinc Concentrate" at bounding box center [1214, 480] width 381 height 32
click at [1173, 347] on div "Copper Blisters" at bounding box center [1214, 353] width 381 height 32
paste input "2025-R0010-DR-2508-4"
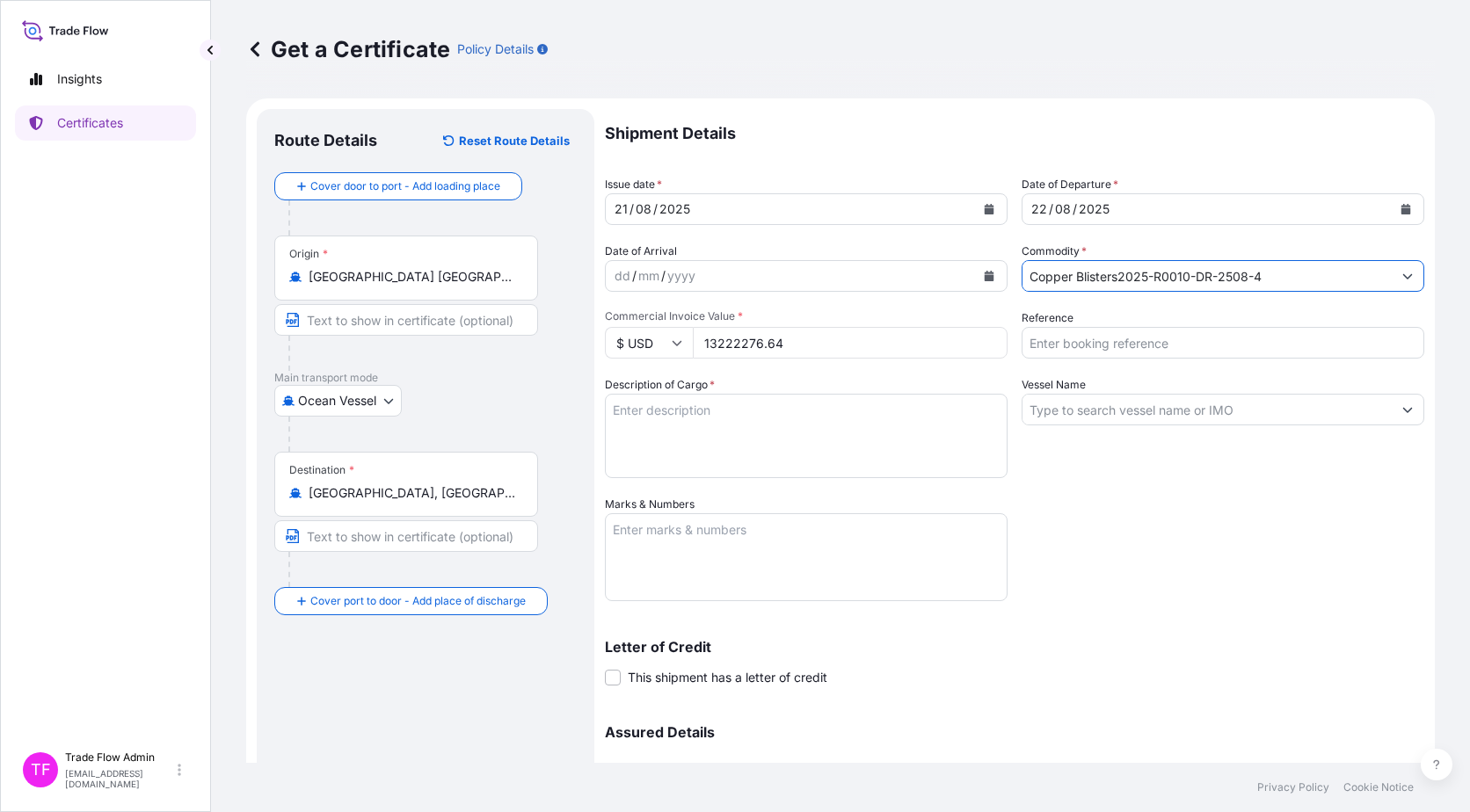
type input "Copper Blisters"
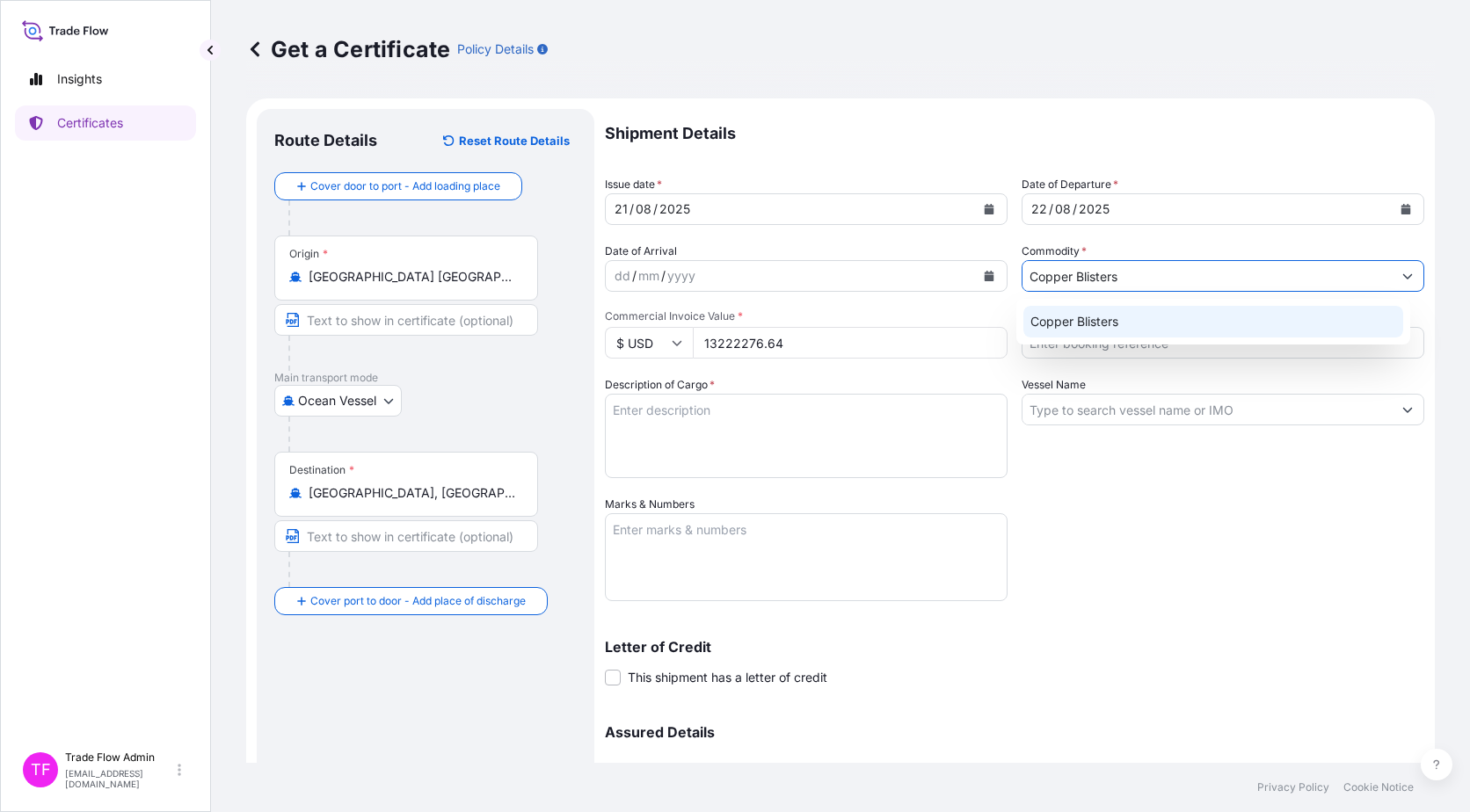
click at [1288, 374] on div "Shipment Details Issue date * 21 / 08 / 2025 Date of Departure * 22 / 08 / 2025…" at bounding box center [1015, 494] width 820 height 771
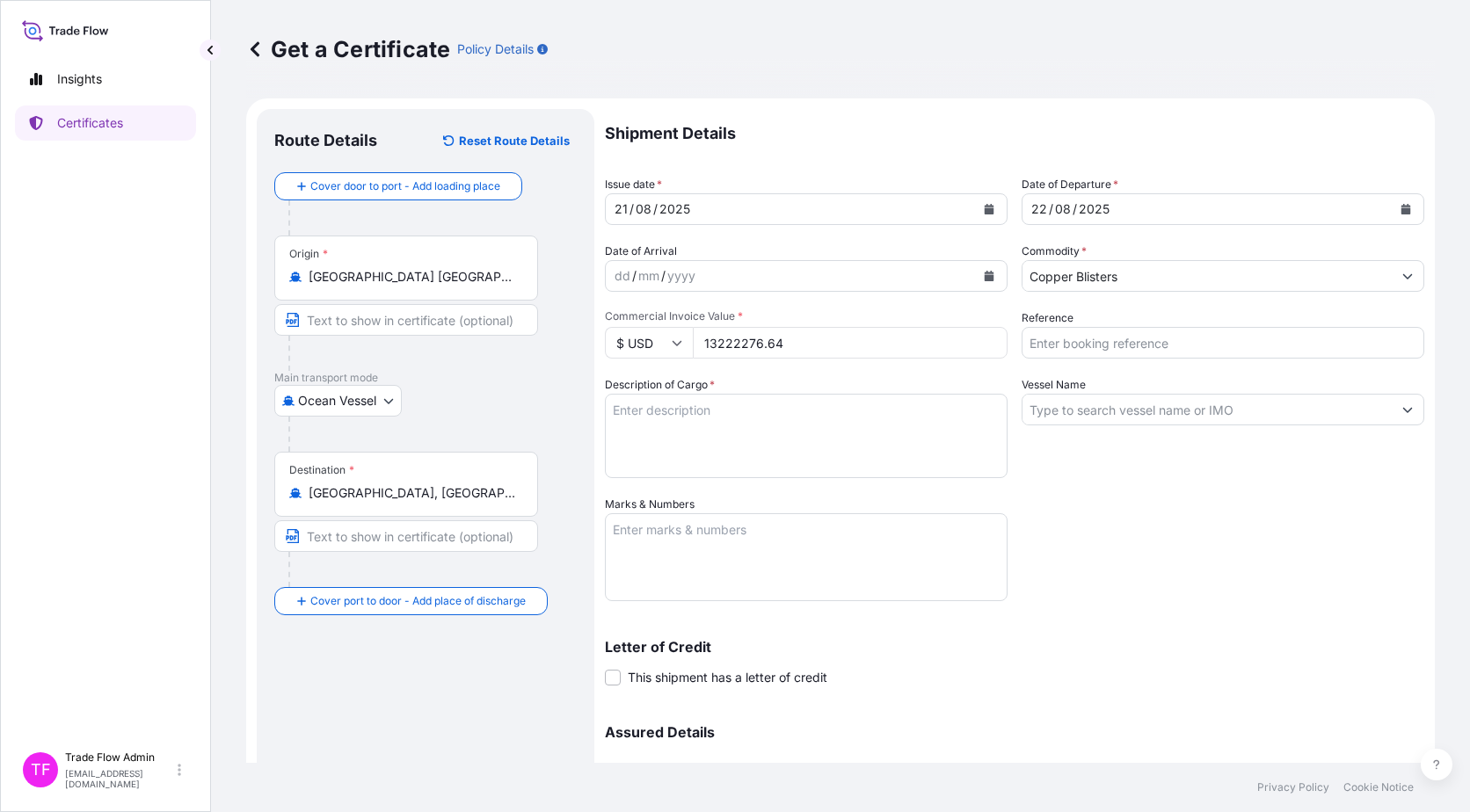
click at [1289, 286] on input "Copper Blisters" at bounding box center [1207, 276] width 369 height 32
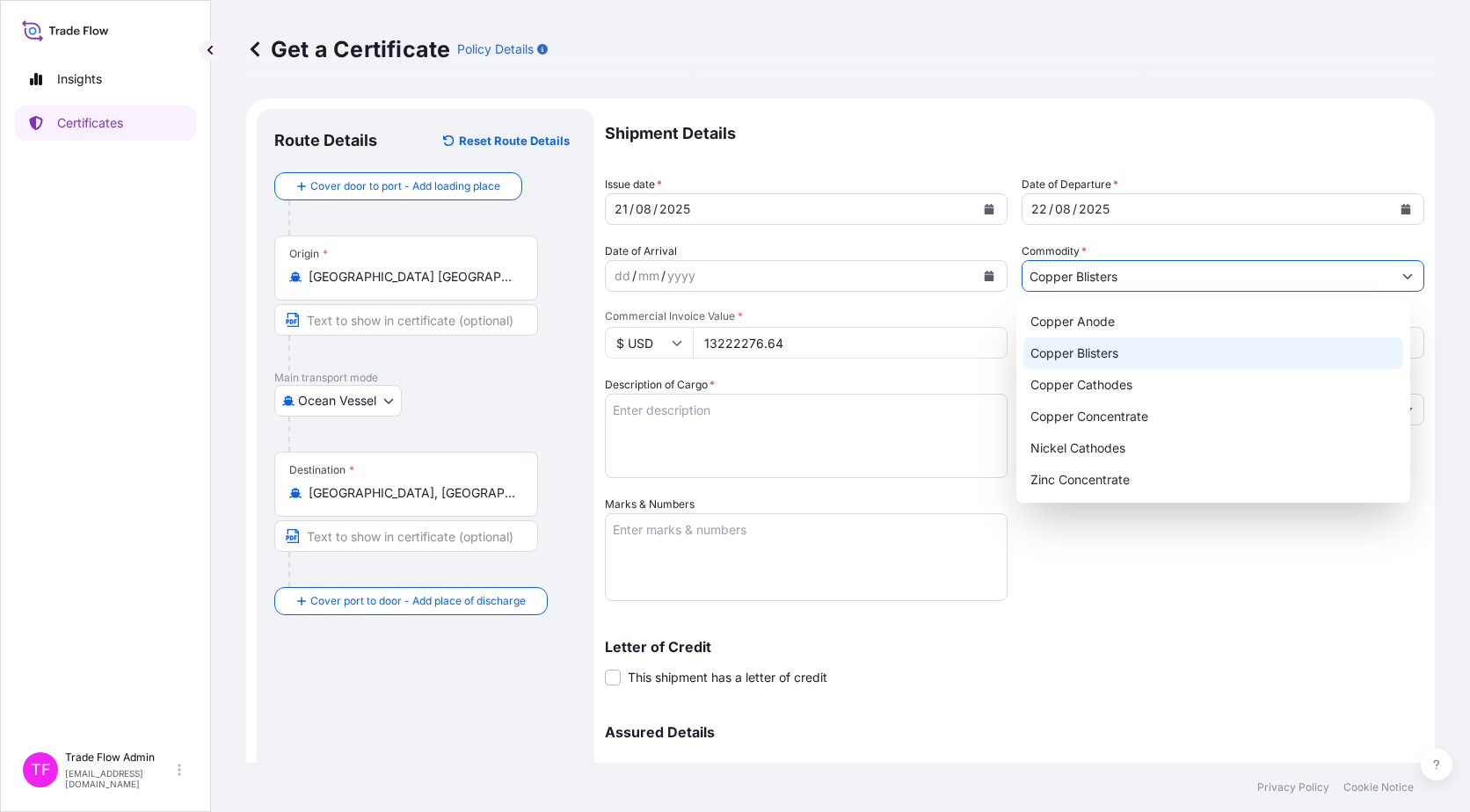
click at [1124, 352] on div "Copper Blisters" at bounding box center [1214, 353] width 381 height 32
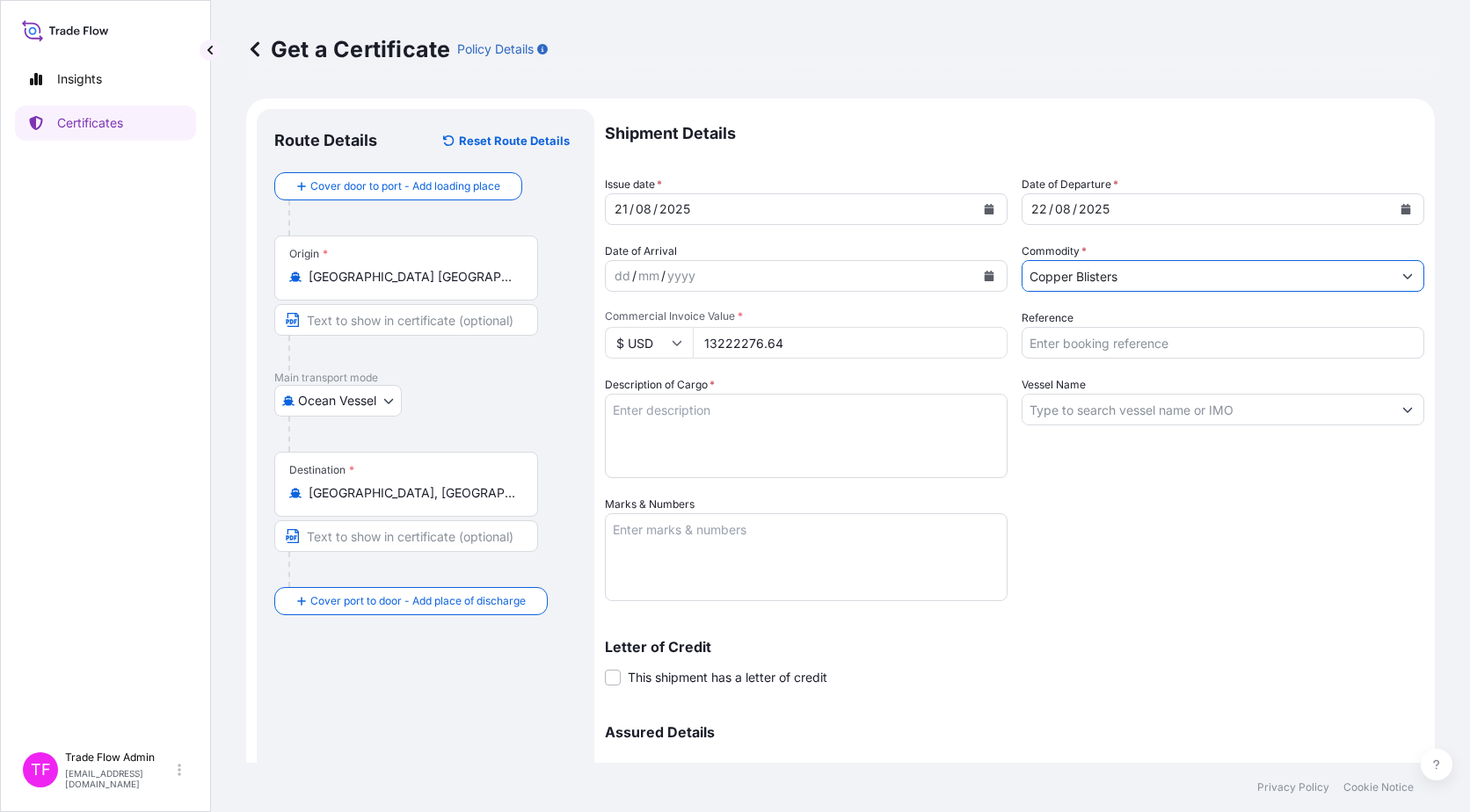
click at [1105, 343] on input "Reference" at bounding box center [1223, 342] width 403 height 32
paste input "2025-R0010-DR-2508-4"
type input "2025-R0010-DR-2508-4"
click at [1144, 268] on input "Copper Blisters" at bounding box center [1207, 276] width 369 height 32
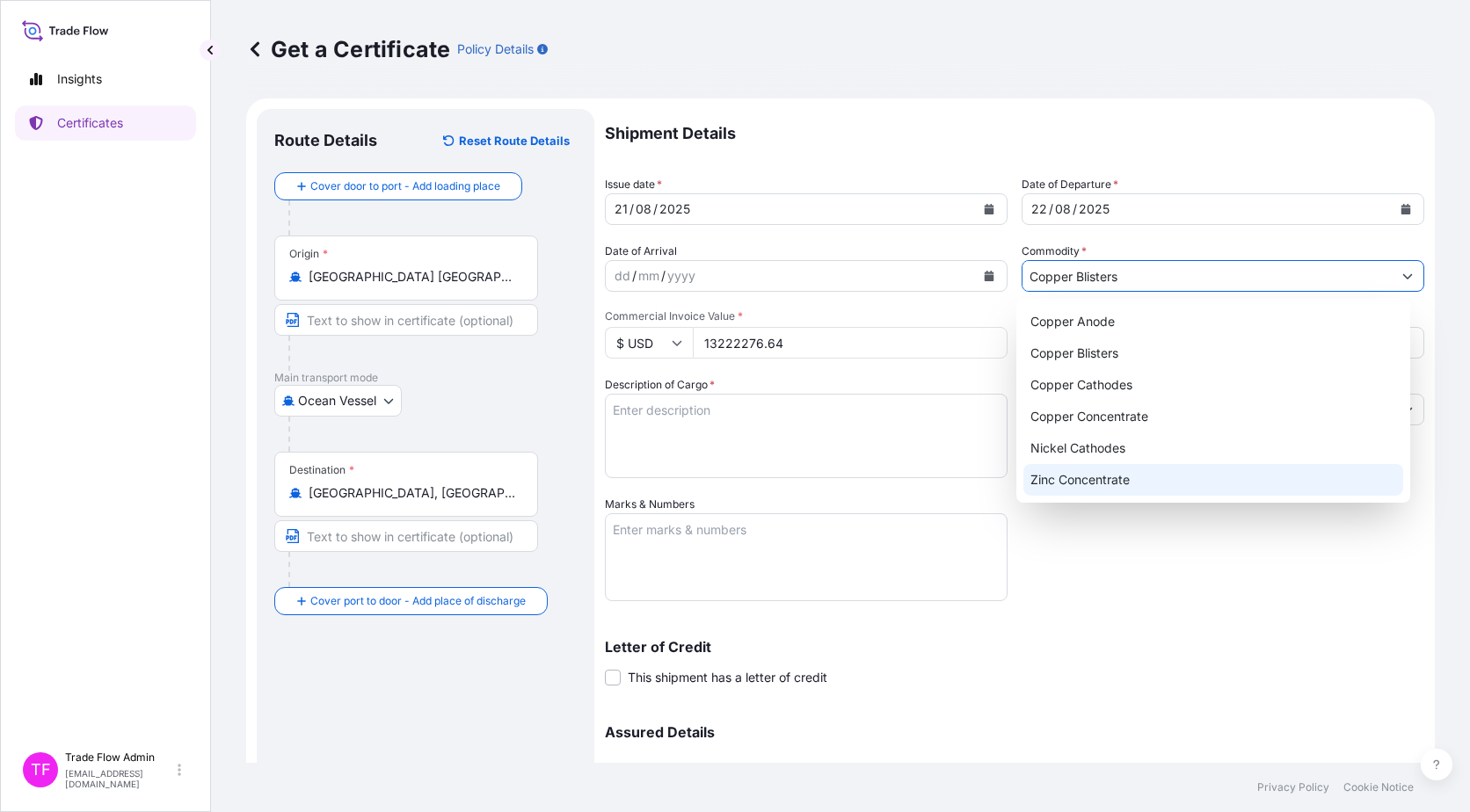
click at [1094, 478] on div "Zinc Concentrate" at bounding box center [1214, 480] width 381 height 32
type input "Zinc Concentrate"
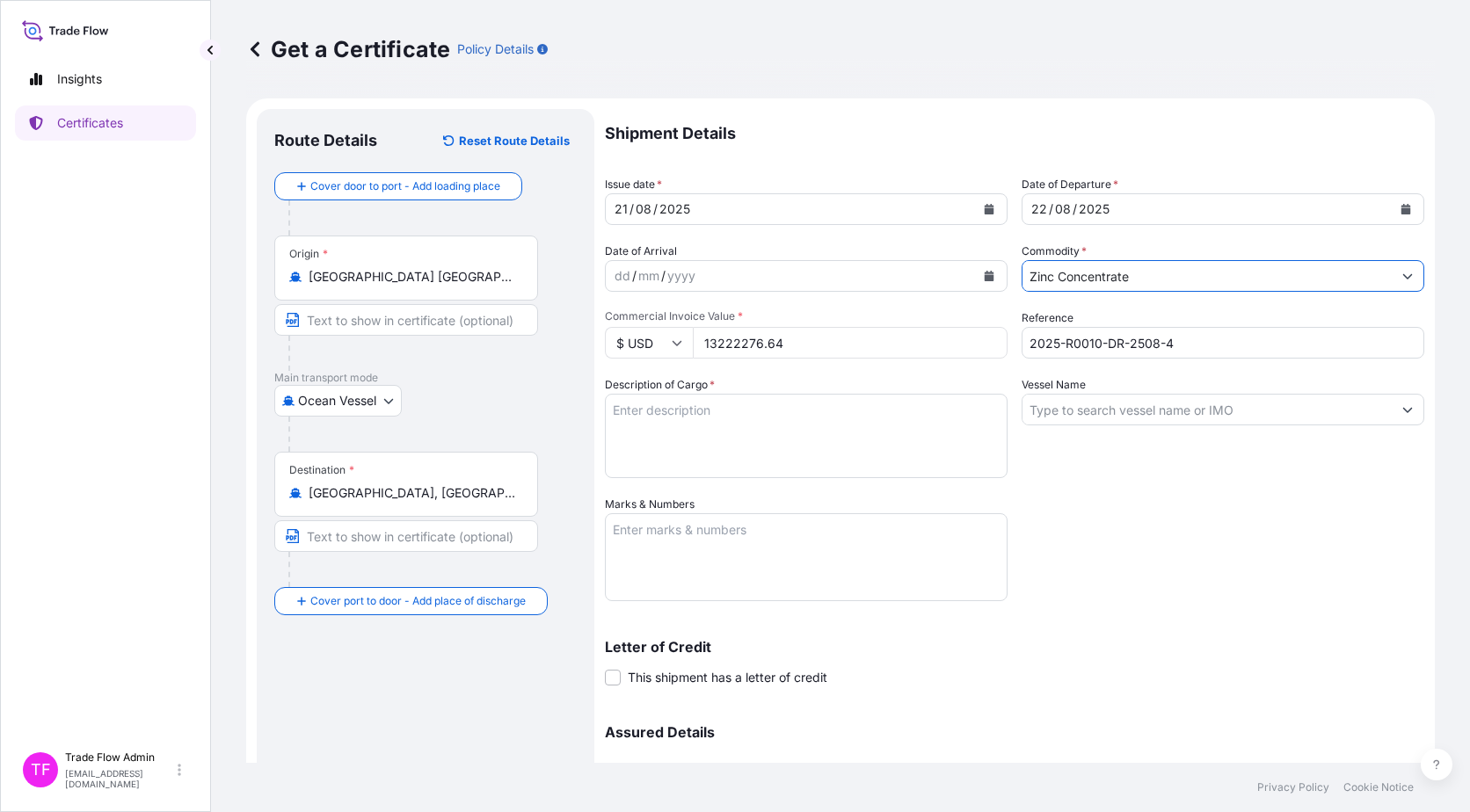
click at [1132, 499] on div "Shipment Details Issue date * 21 / 08 / 2025 Date of Departure * 22 / 08 / 2025…" at bounding box center [1015, 494] width 820 height 771
click at [682, 472] on textarea "Description of Cargo *" at bounding box center [806, 436] width 403 height 85
paste textarea ""Commodity: ZINC CONCENTRATES Quantity: 11902.000 WMT""
click at [781, 421] on textarea "Commodity: ZINC CONCENTRATES Quantity: 11902.000 WMT"" at bounding box center [806, 436] width 403 height 85
type textarea "Commodity: ZINC CONCENTRATES Quantity: 11902.000 WMT"
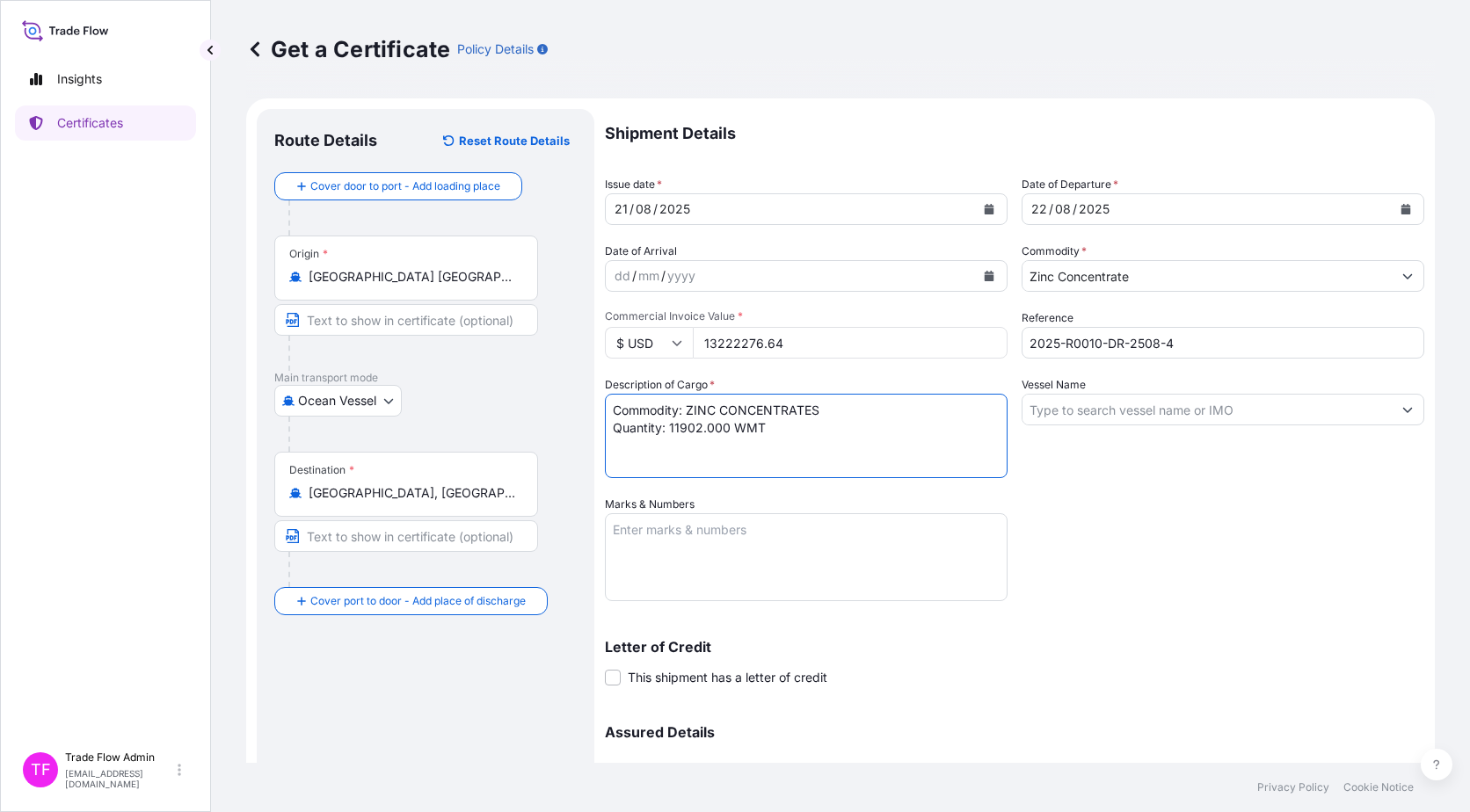
click at [1039, 414] on input "Vessel Name" at bounding box center [1207, 410] width 369 height 32
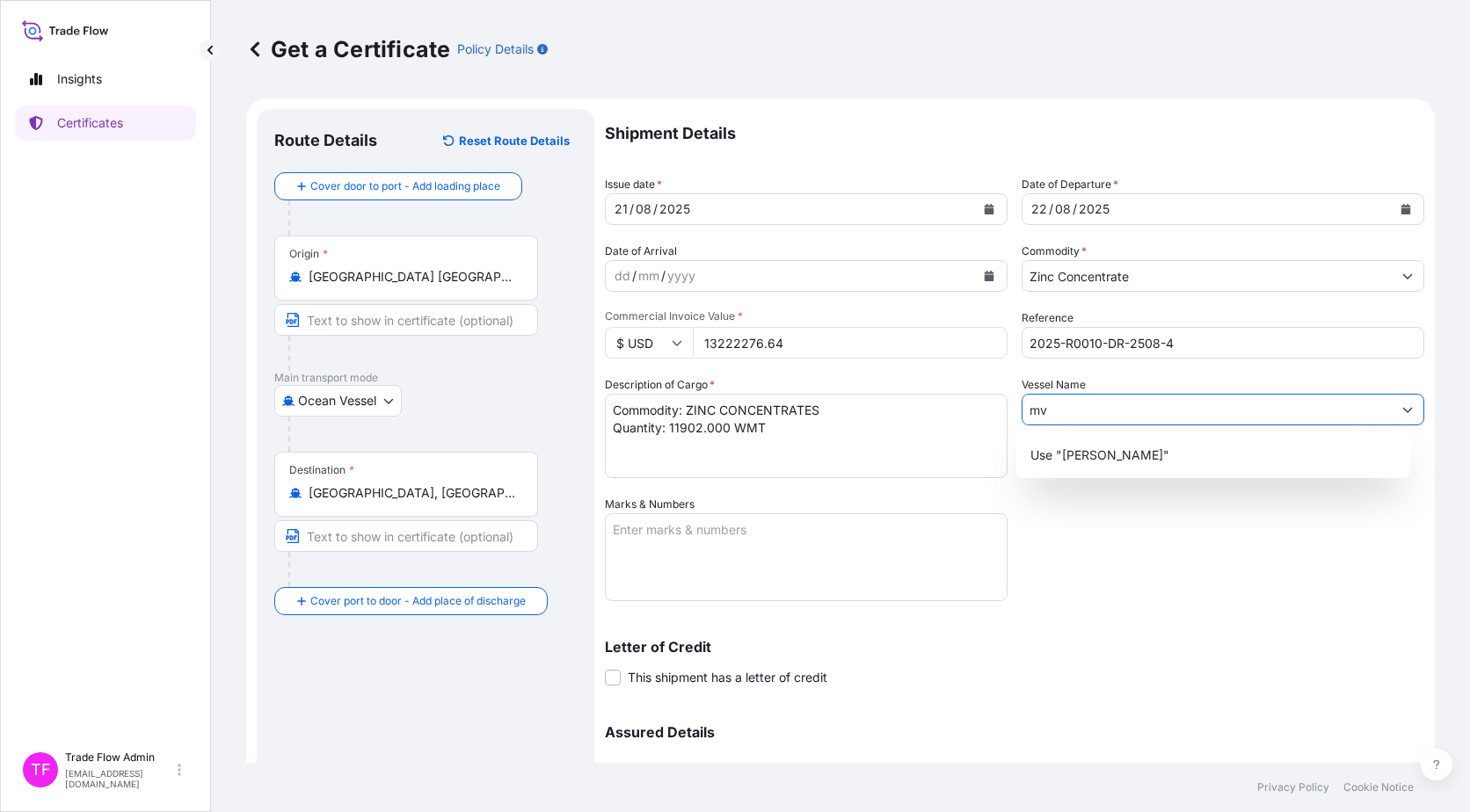
type input "m"
click at [1031, 408] on input "Vessel Name" at bounding box center [1207, 410] width 369 height 32
paste input "[PERSON_NAME]"
click at [1151, 469] on div "Use "MV RANA"" at bounding box center [1214, 455] width 381 height 32
type input "[PERSON_NAME]"
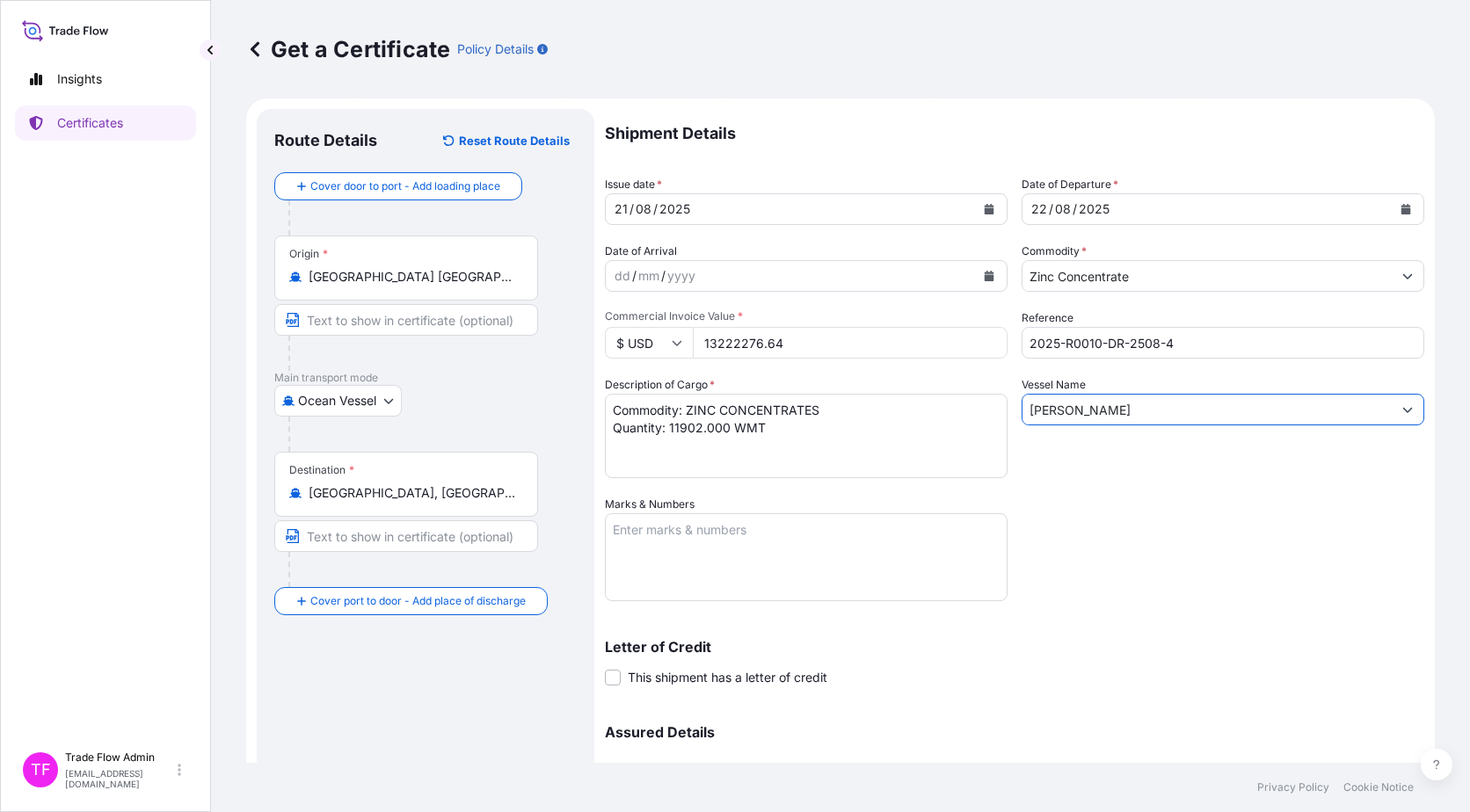
click at [716, 570] on textarea "Marks & Numbers" at bounding box center [806, 557] width 403 height 88
paste textarea "B/L NO. 1"
type textarea "B/L NO. 1"
click at [1001, 641] on div "Letter of Credit This shipment has a letter of credit Letter of credit * Letter…" at bounding box center [1015, 653] width 820 height 67
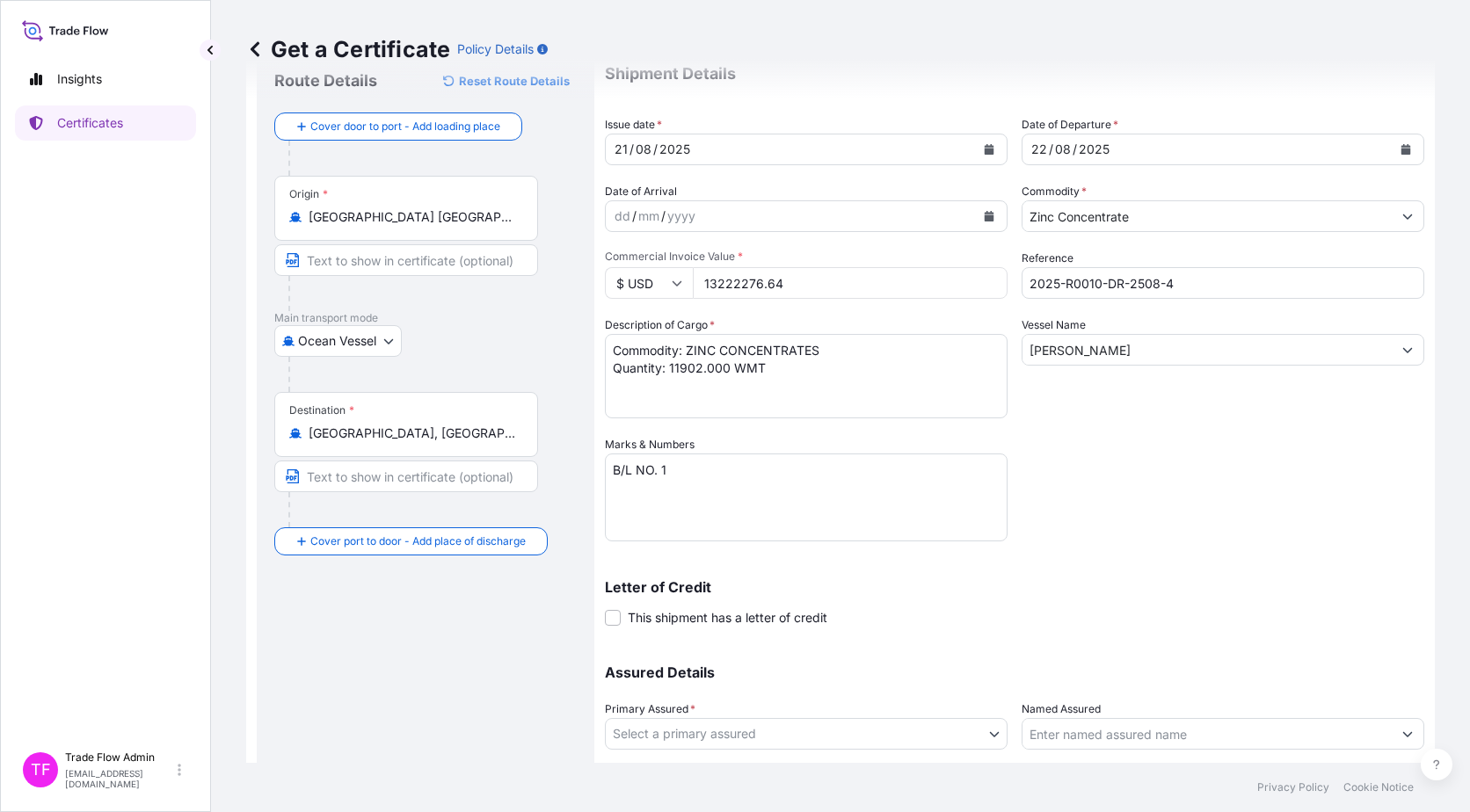
scroll to position [177, 0]
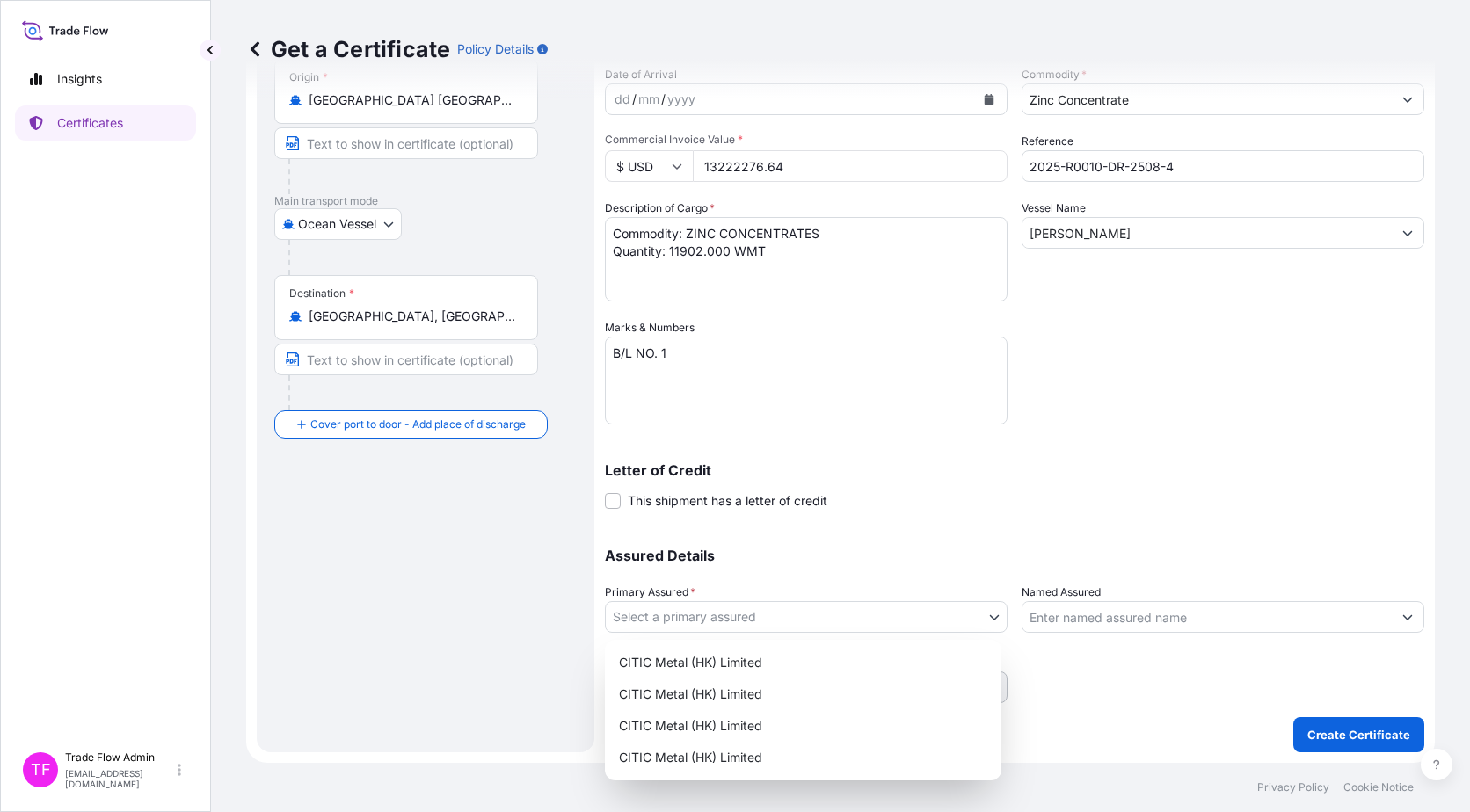
click at [944, 628] on body "Insights Certificates TF Trade Flow Admin trade.flow+citic@wtwco.com Get a Cert…" at bounding box center [735, 406] width 1470 height 812
click at [857, 656] on div "CITIC Metal (HK) Limited" at bounding box center [803, 663] width 383 height 32
select select "31478"
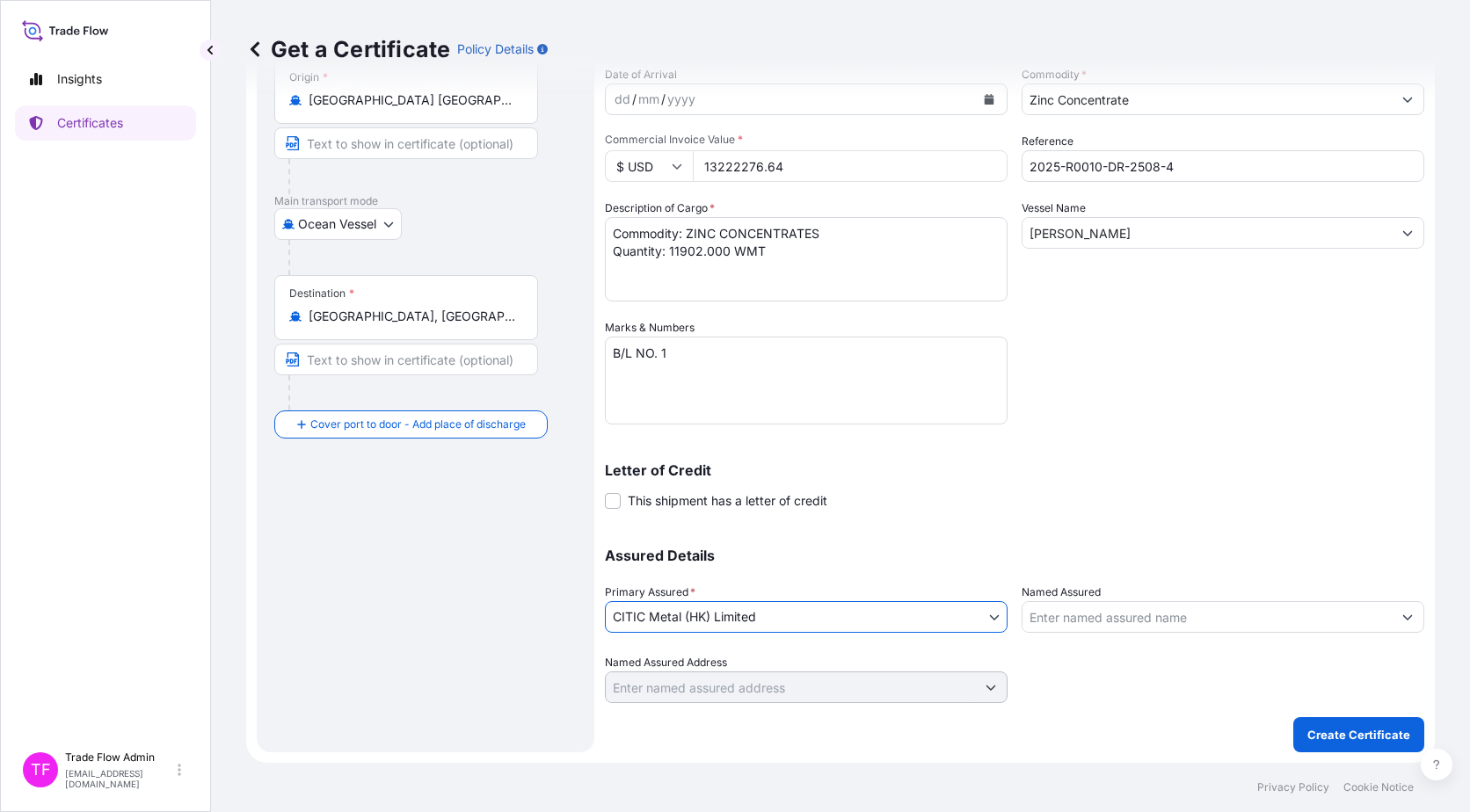
click at [1072, 700] on div at bounding box center [1223, 678] width 403 height 49
click at [605, 504] on span at bounding box center [612, 501] width 15 height 15
click at [605, 492] on input "This shipment has a letter of credit" at bounding box center [605, 492] width 0 height 0
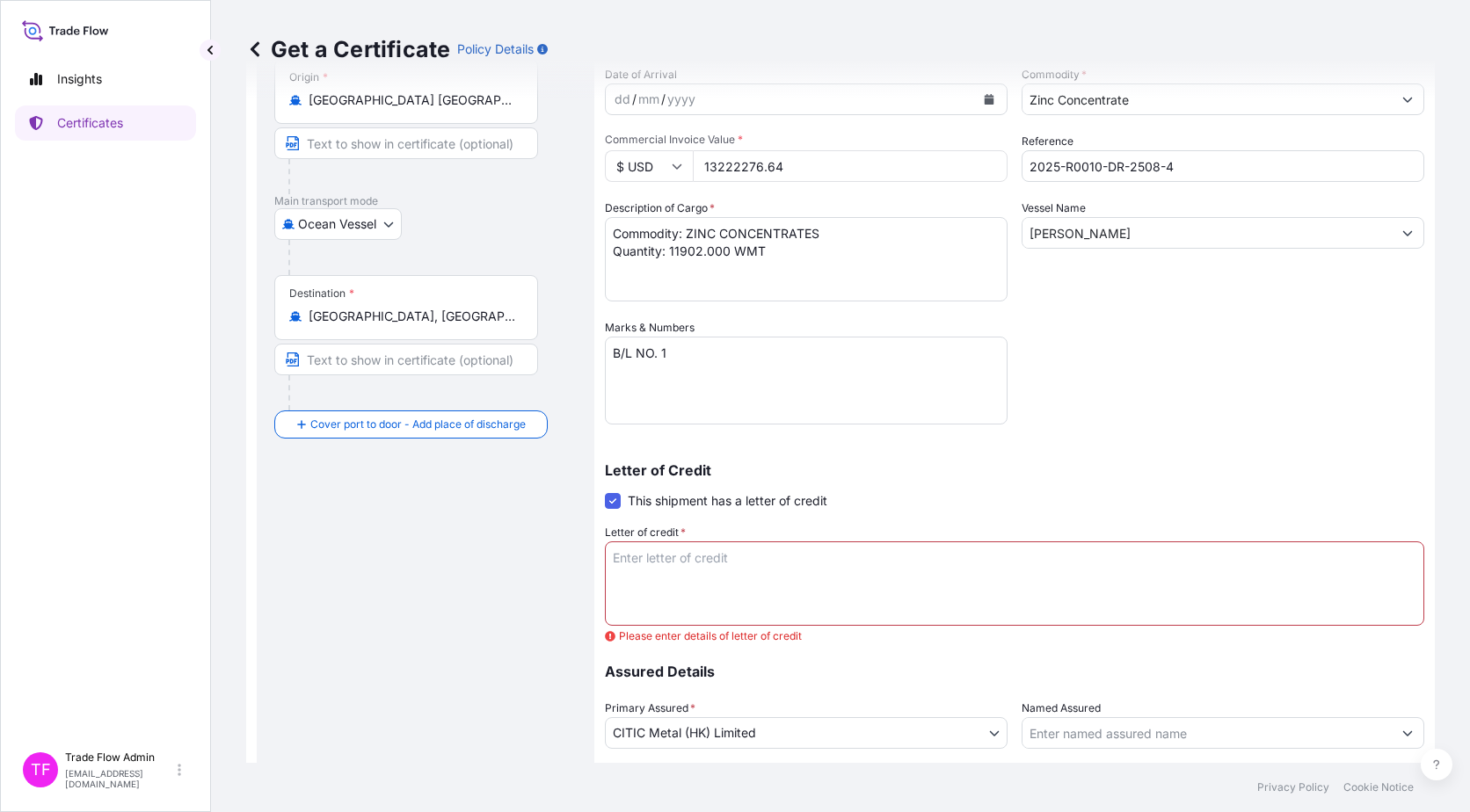
click at [791, 588] on textarea "Letter of credit *" at bounding box center [1015, 584] width 820 height 85
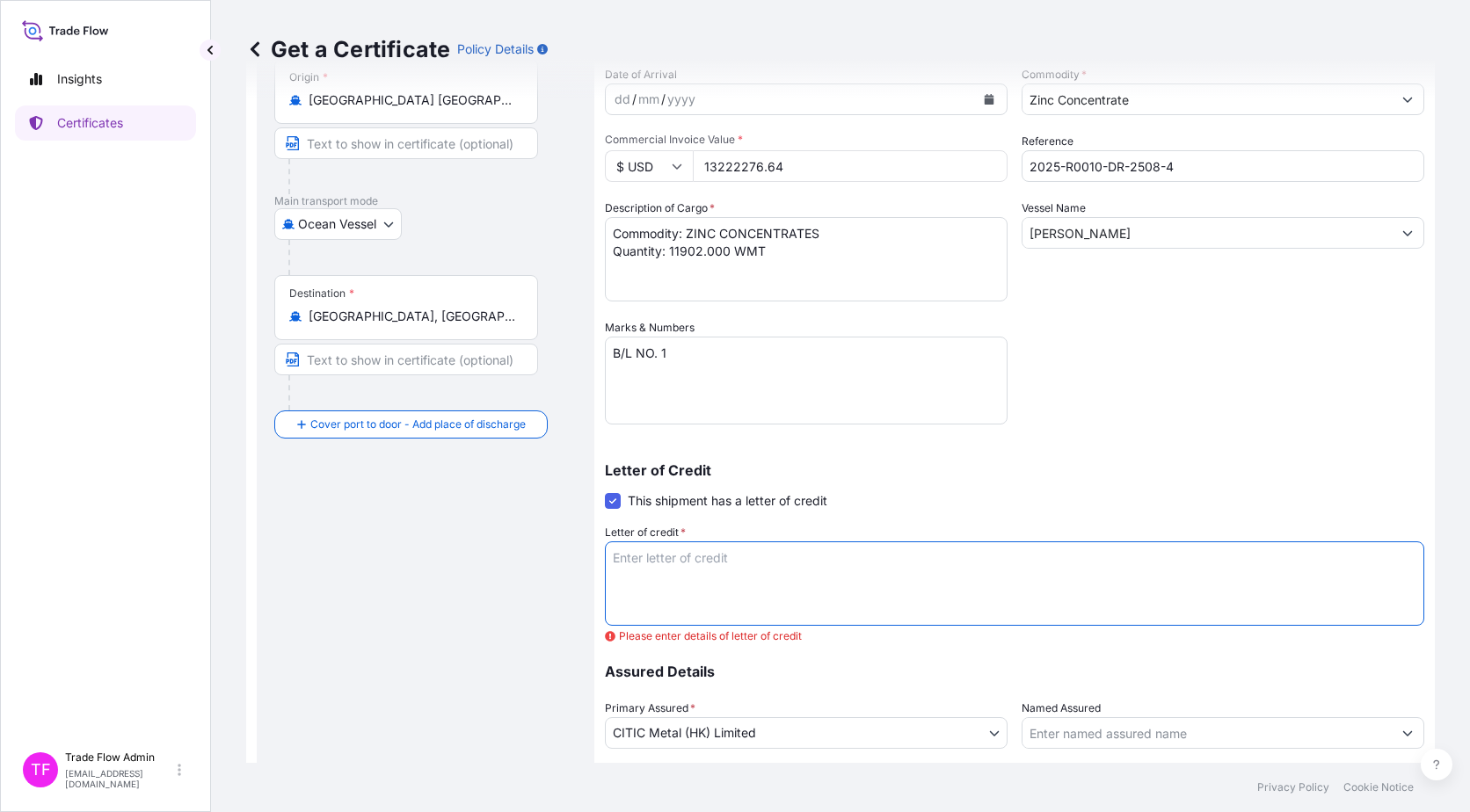
paste textarea """"SUBJECT TO ADJUSTMENTS TO 110% OF FINAL VALUE, COVERING FROM THE TIME CONCEN…"
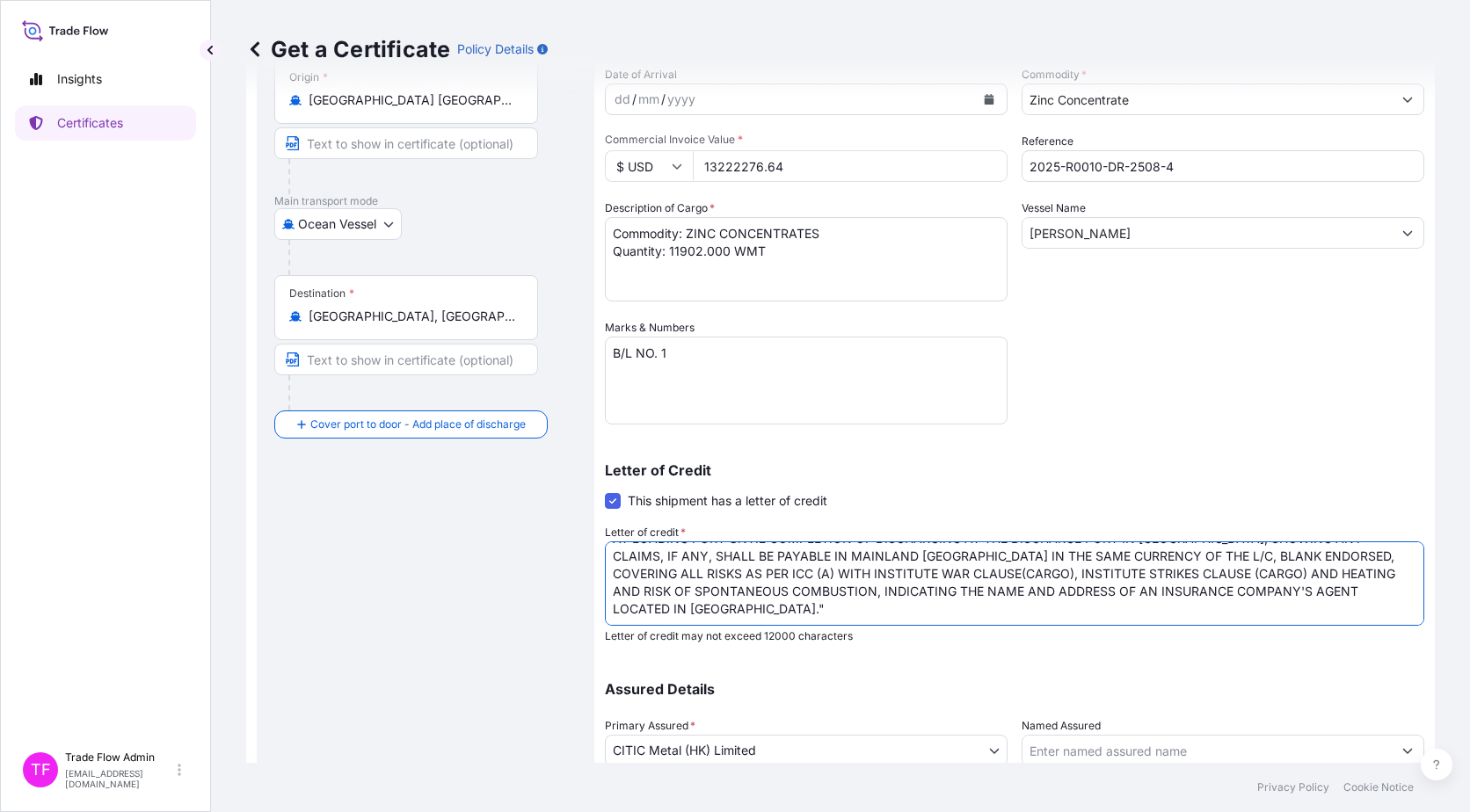
scroll to position [0, 0]
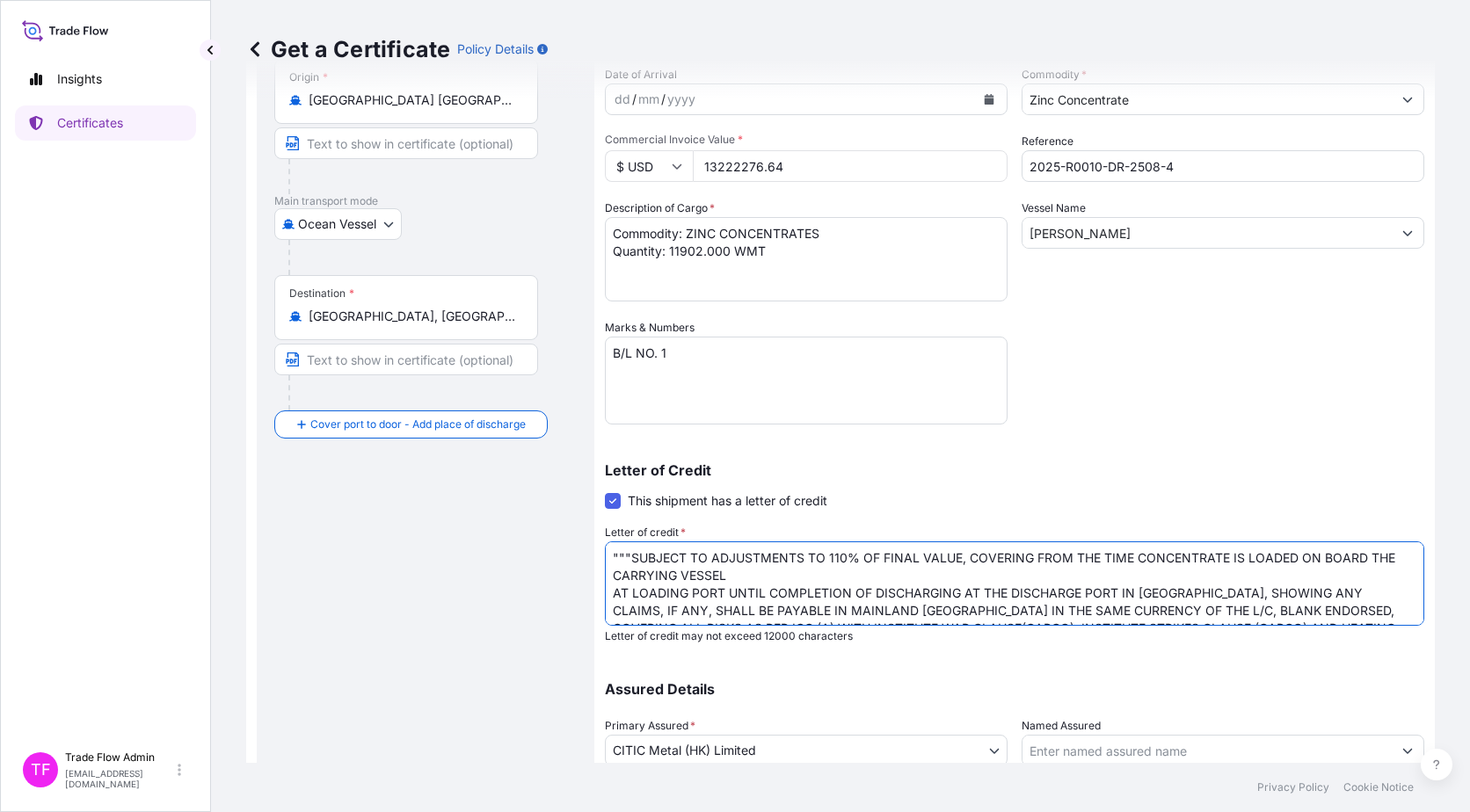
click at [634, 565] on textarea """"SUBJECT TO ADJUSTMENTS TO 110% OF FINAL VALUE, COVERING FROM THE TIME CONCEN…" at bounding box center [1015, 584] width 820 height 85
type textarea ""SUBJECT TO ADJUSTMENTS TO 110% OF FINAL VALUE, COVERING FROM THE TIME CONCENTR…"
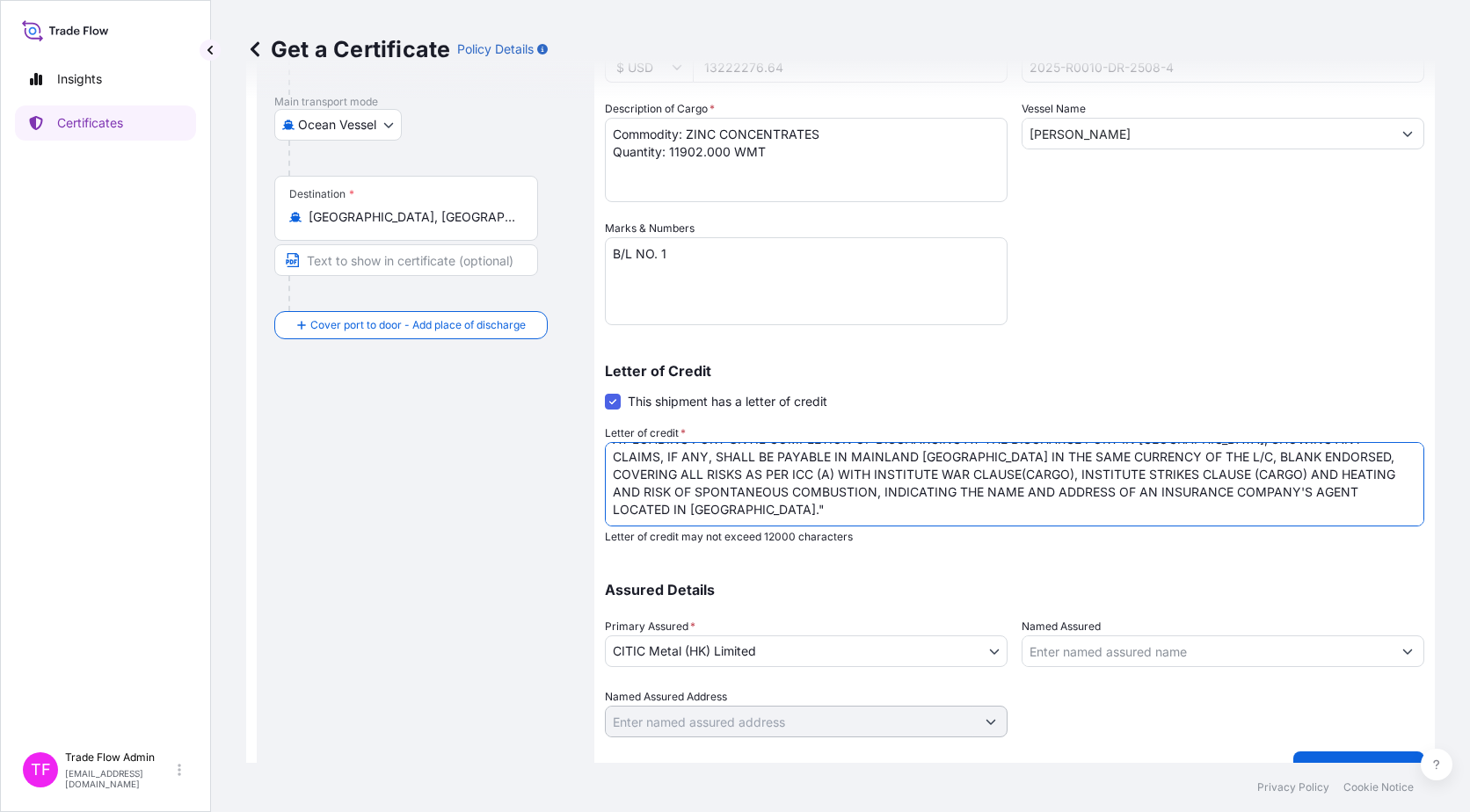
scroll to position [282, 0]
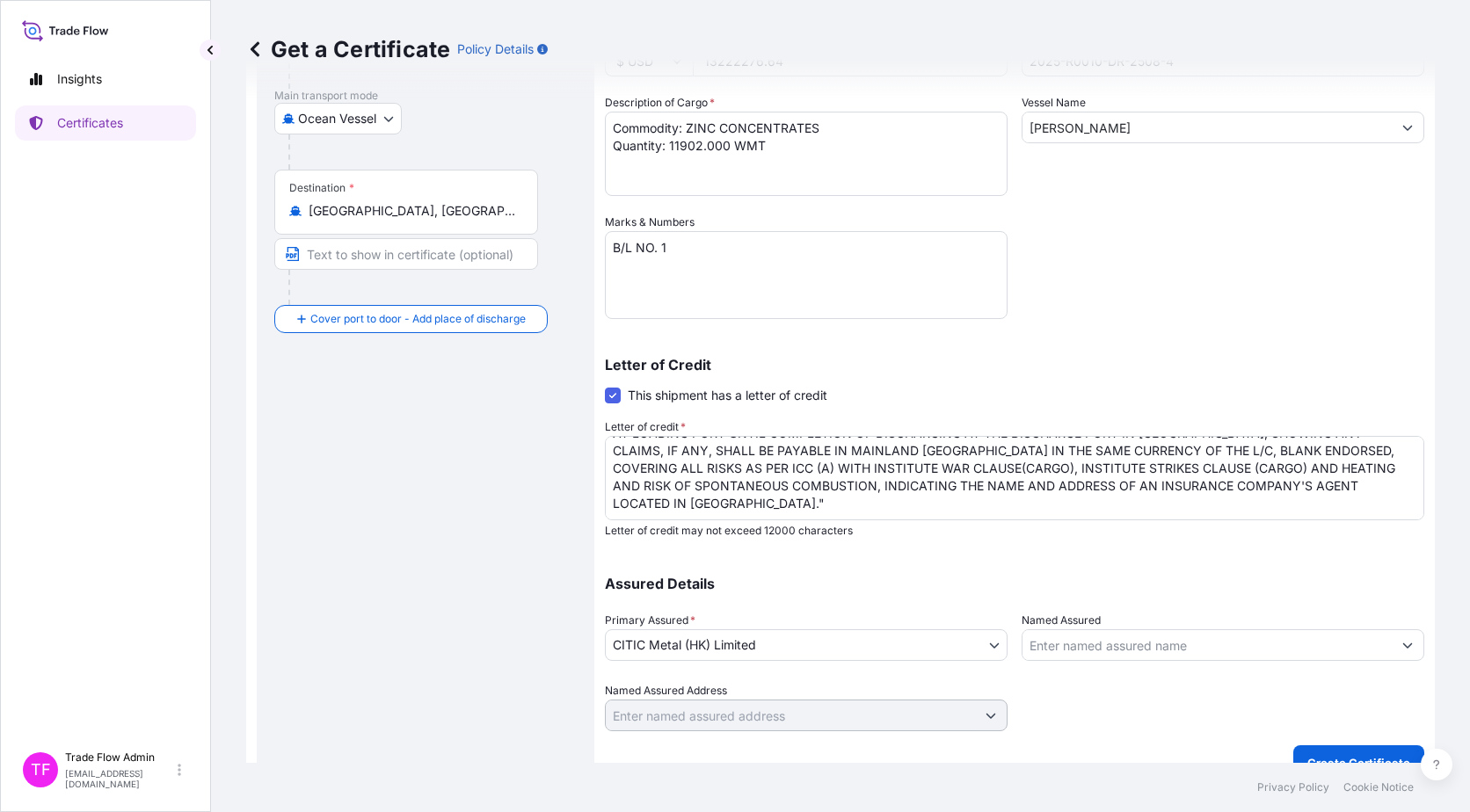
click at [520, 600] on div "Route Details Reset Route Details Cover door to port - Add loading place Place …" at bounding box center [425, 303] width 302 height 919
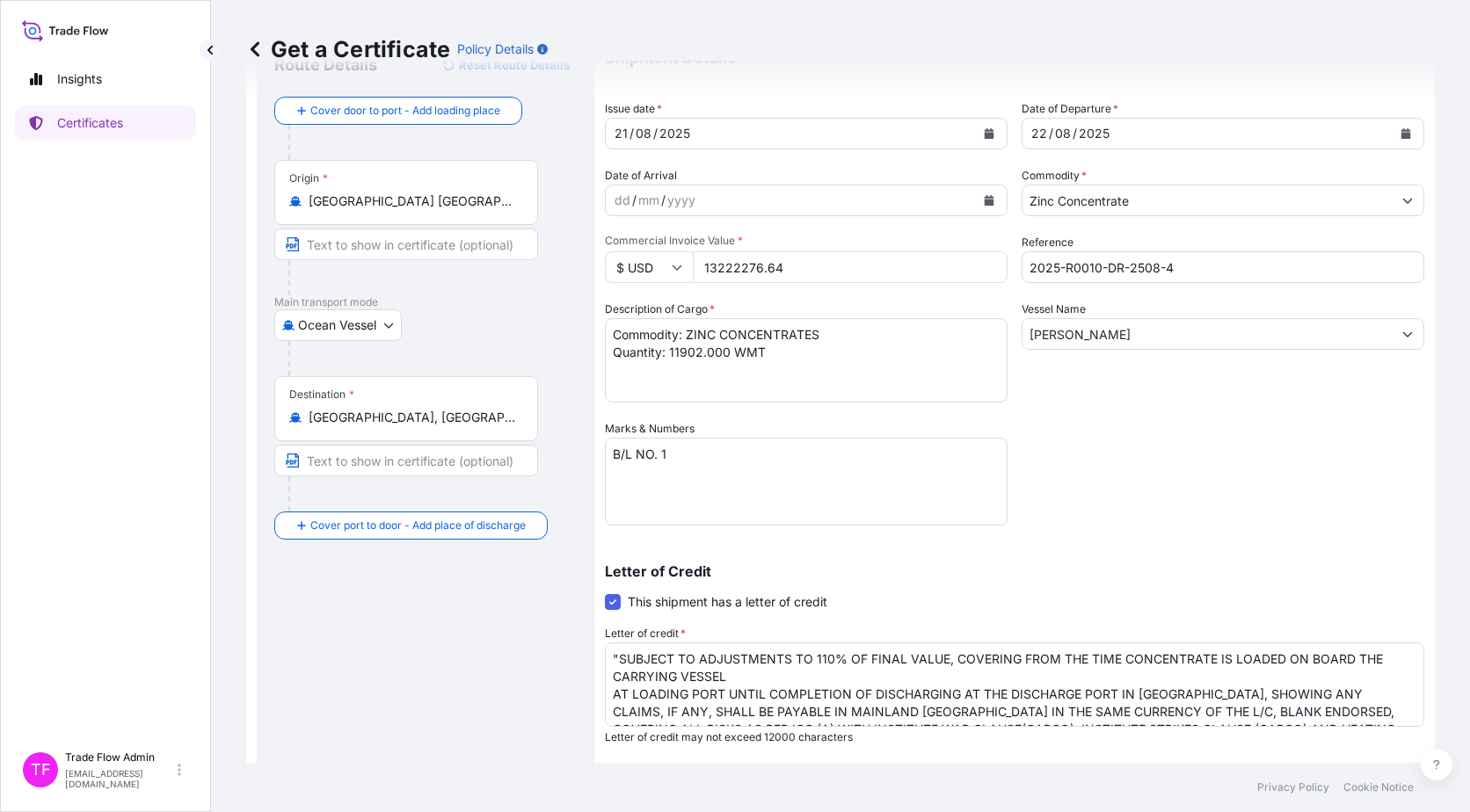
scroll to position [310, 0]
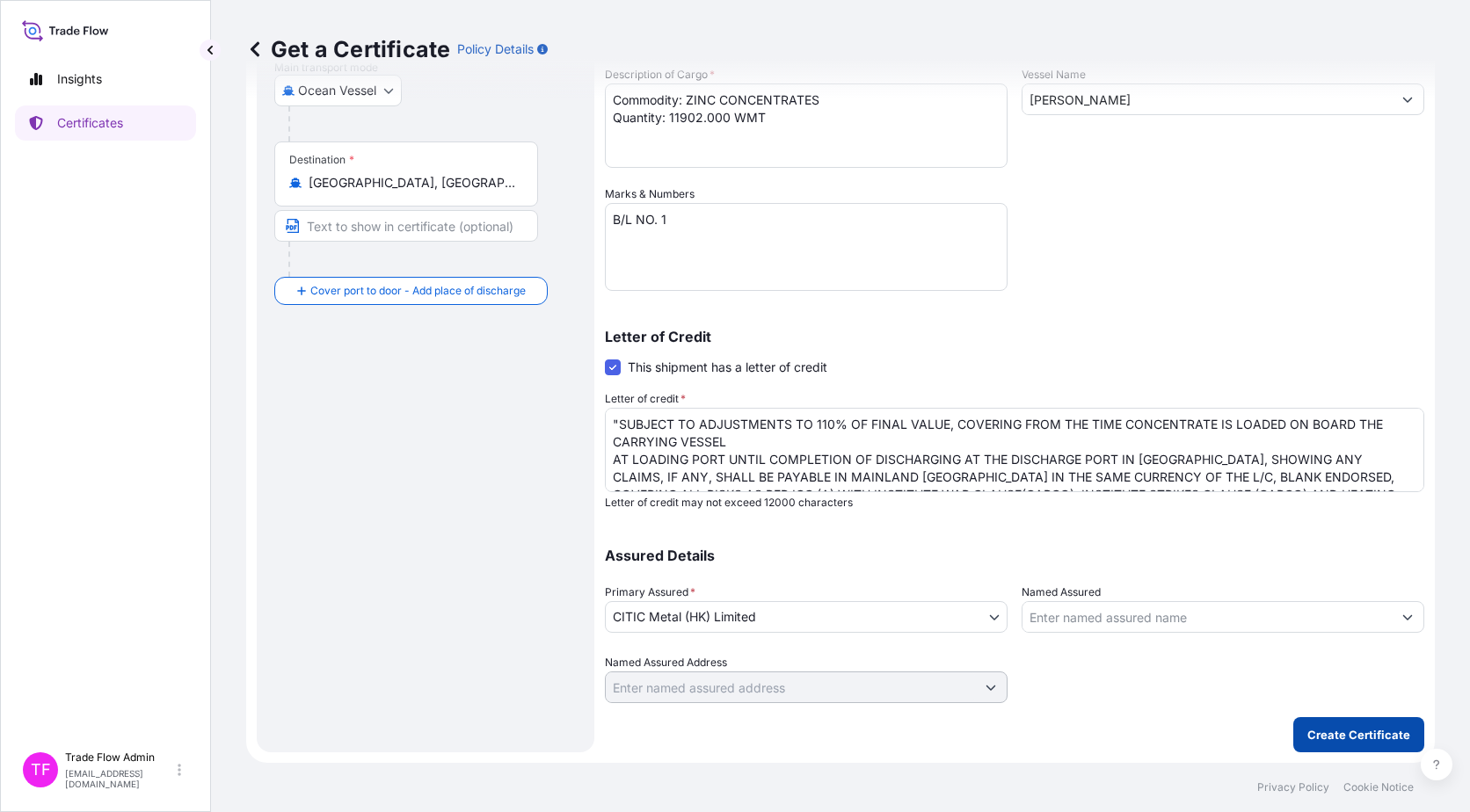
click at [1342, 728] on p "Create Certificate" at bounding box center [1359, 734] width 103 height 17
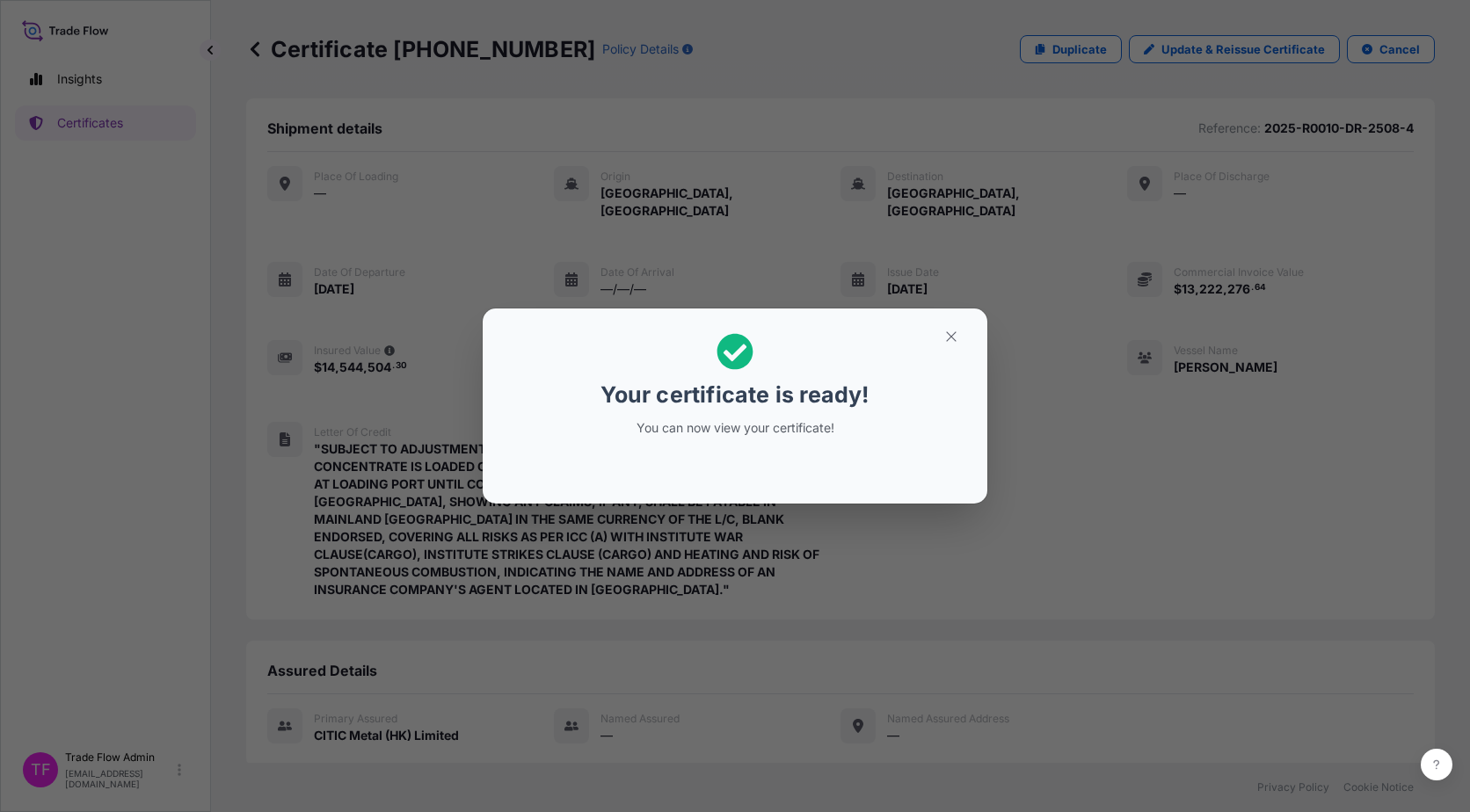
click at [969, 333] on button "button" at bounding box center [951, 336] width 44 height 28
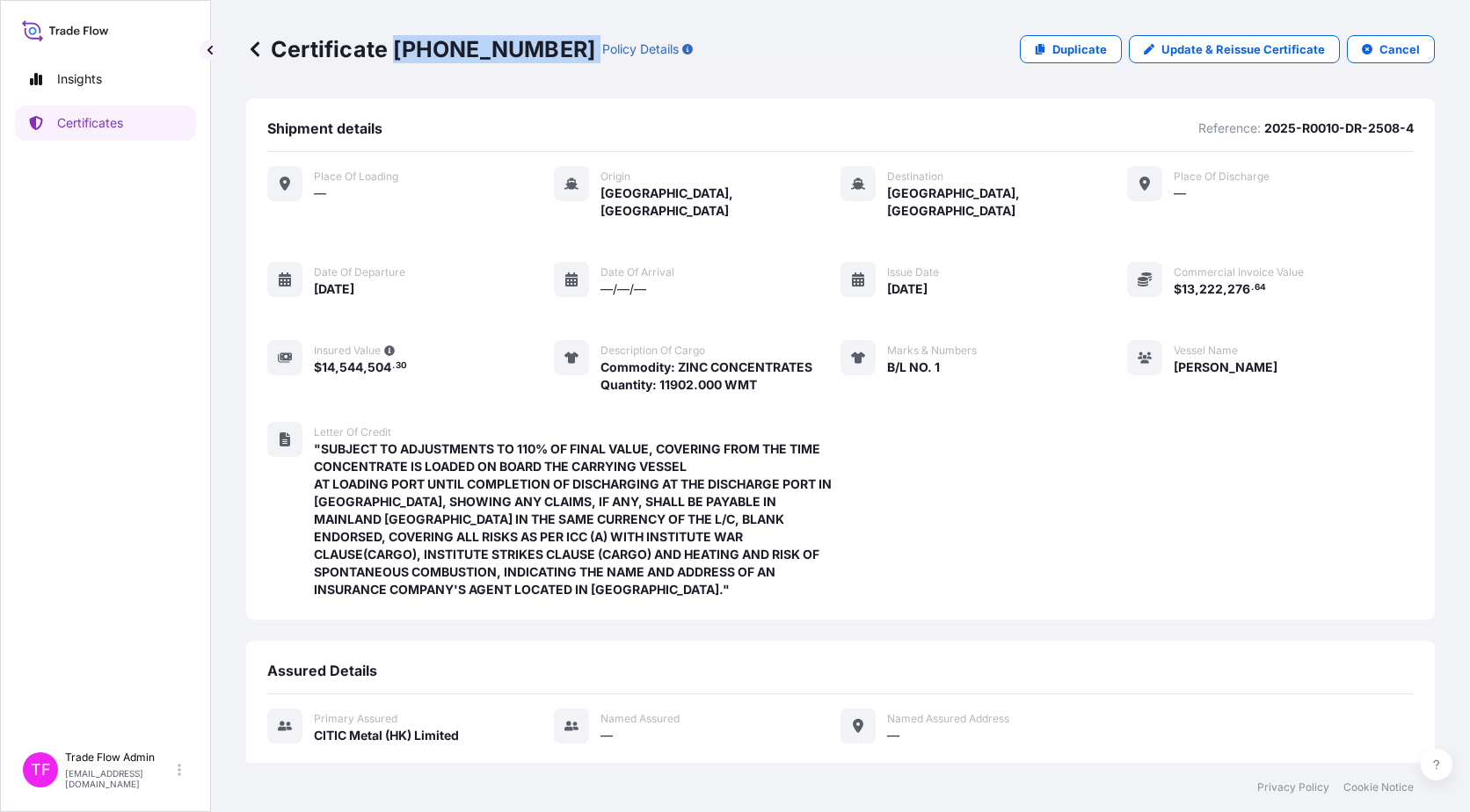
drag, startPoint x: 393, startPoint y: 52, endPoint x: 525, endPoint y: 53, distance: 132.0
click at [525, 53] on div "Certificate 31478-37-1 Policy Details" at bounding box center [469, 49] width 446 height 28
copy p "31478-37-1"
click at [100, 117] on p "Certificates" at bounding box center [90, 123] width 66 height 17
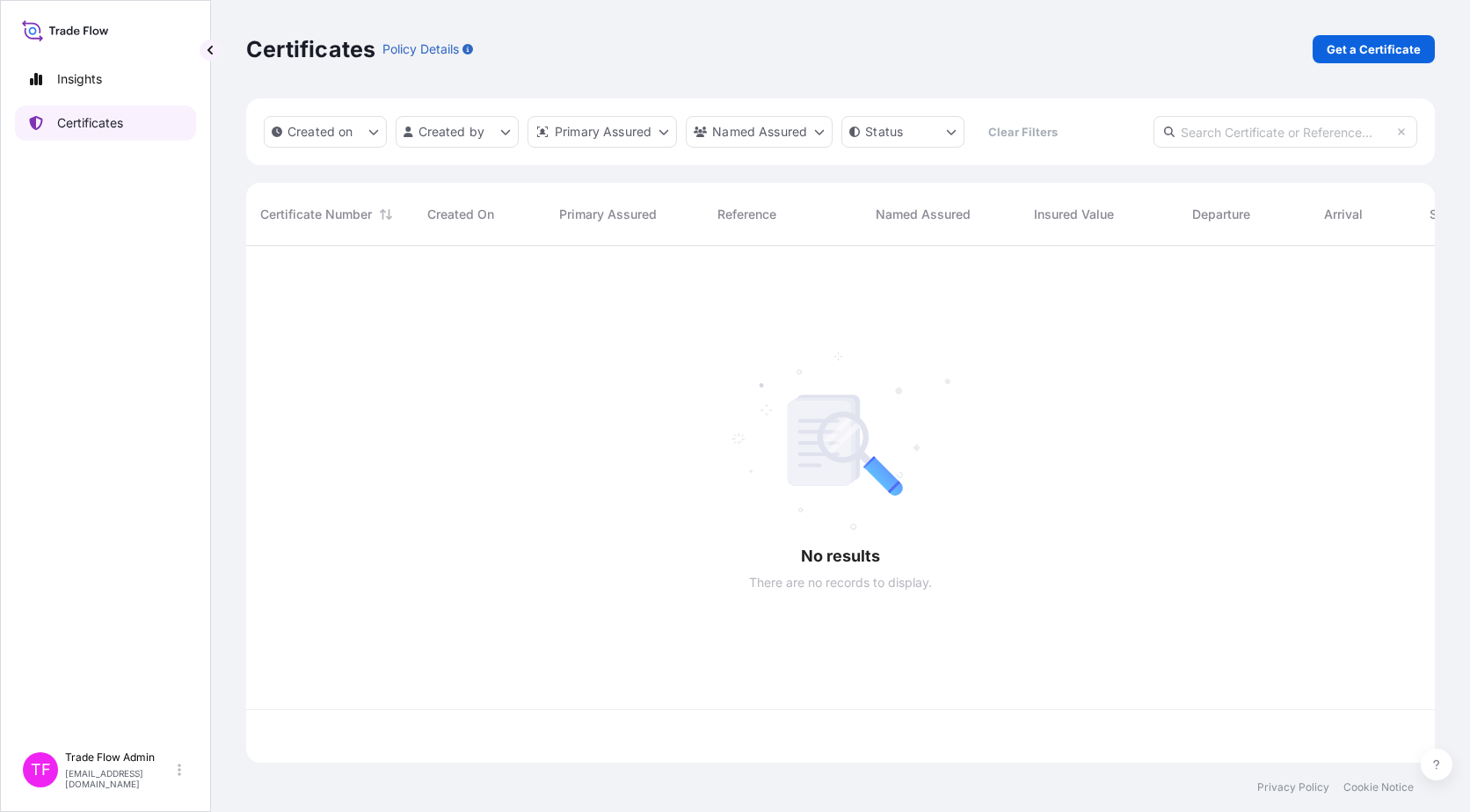
scroll to position [513, 1176]
click at [1202, 130] on input "text" at bounding box center [1286, 131] width 264 height 32
paste input "[PHONE_NUMBER]"
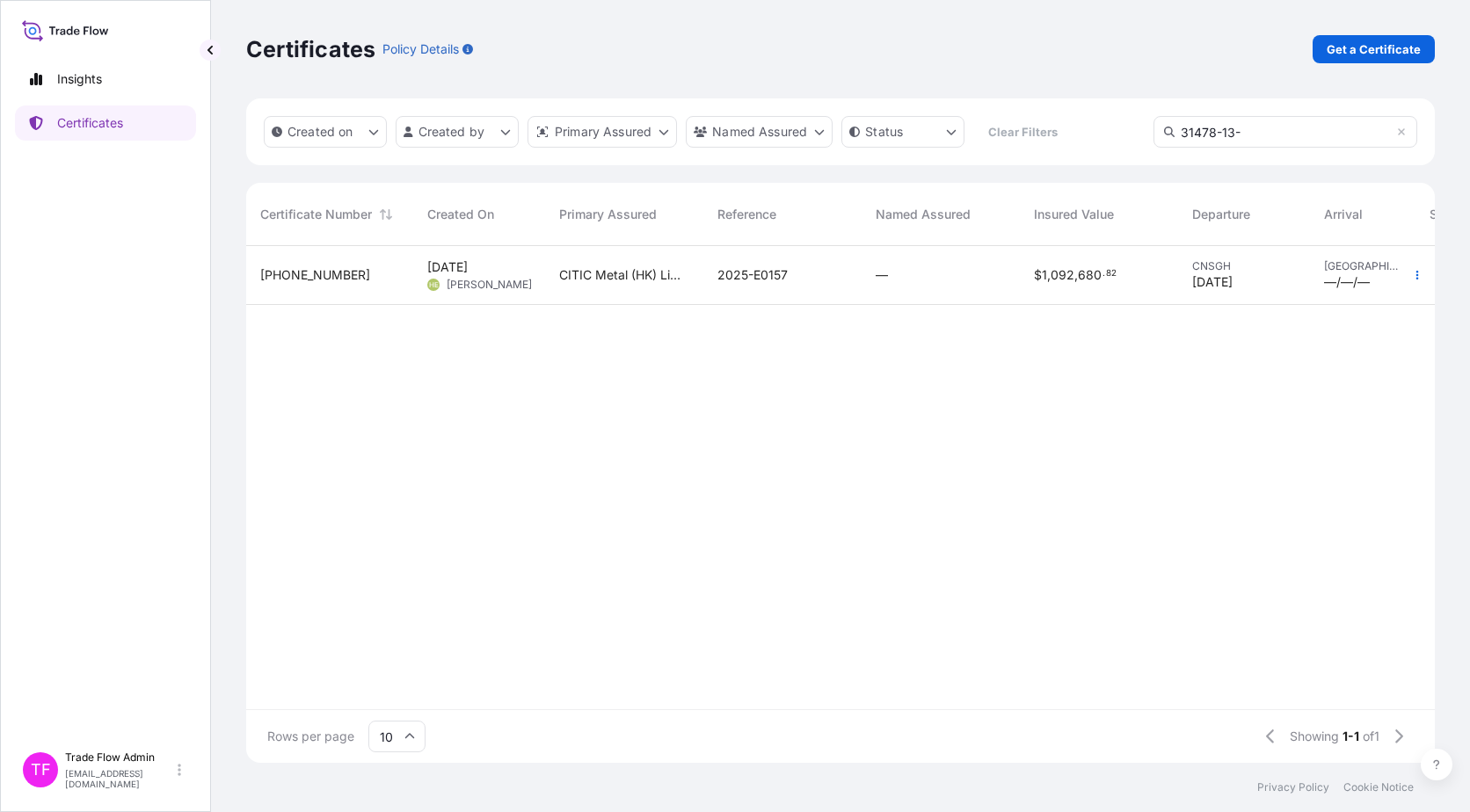
type input "31478-13-"
click at [1026, 292] on div "$ 1 , 092 , 680 . 82" at bounding box center [1099, 275] width 158 height 59
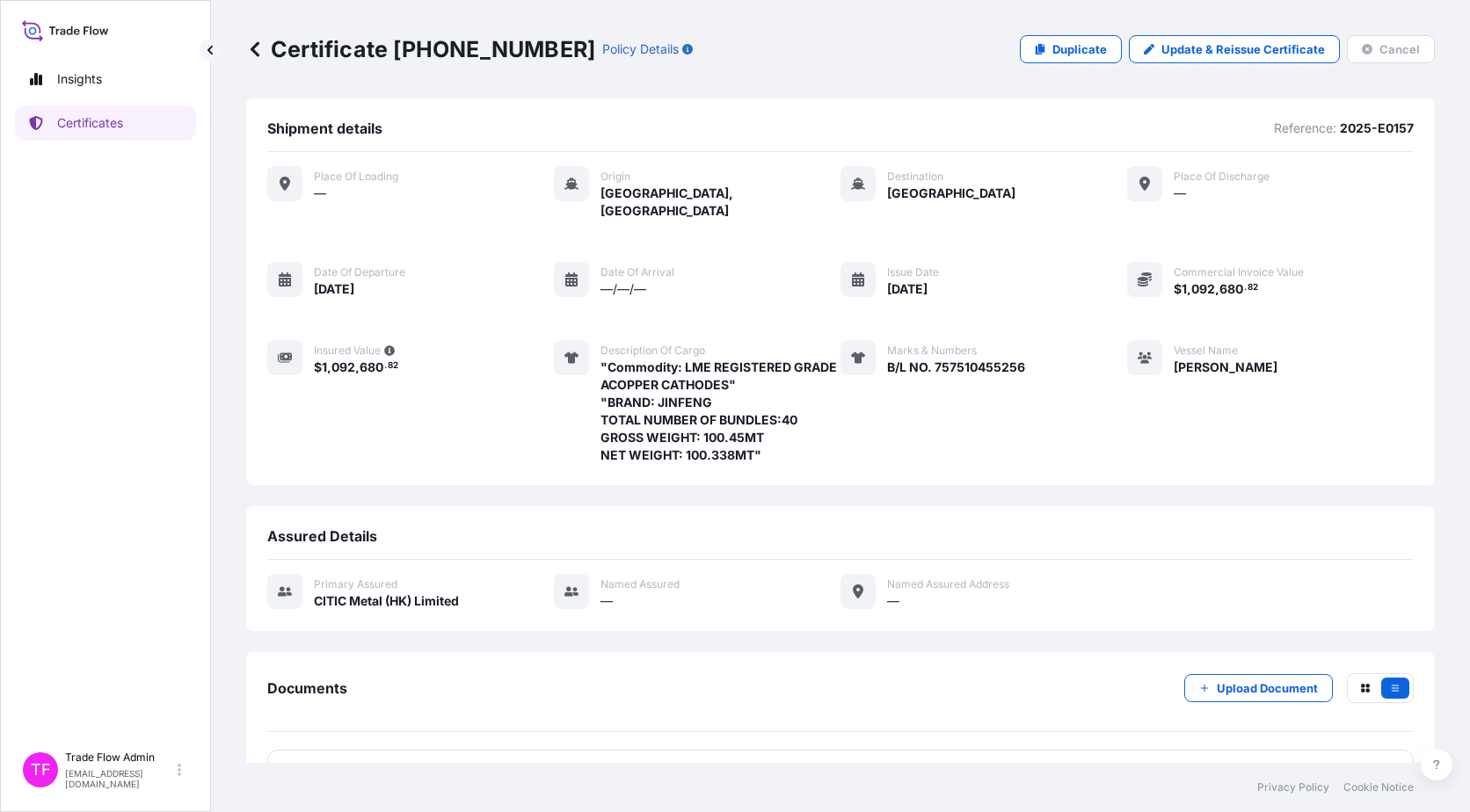
scroll to position [36, 0]
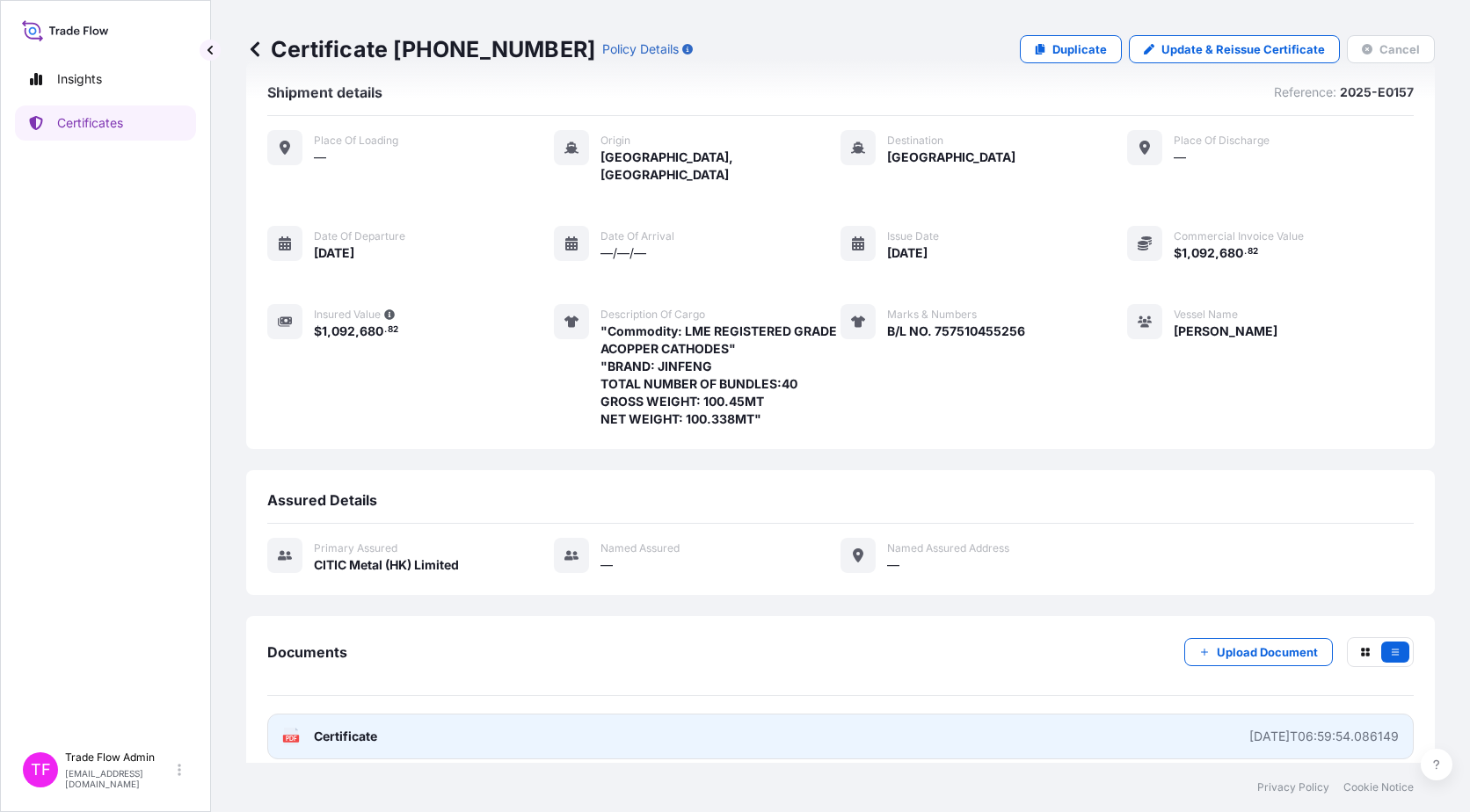
click at [371, 727] on span "Certificate" at bounding box center [346, 736] width 64 height 17
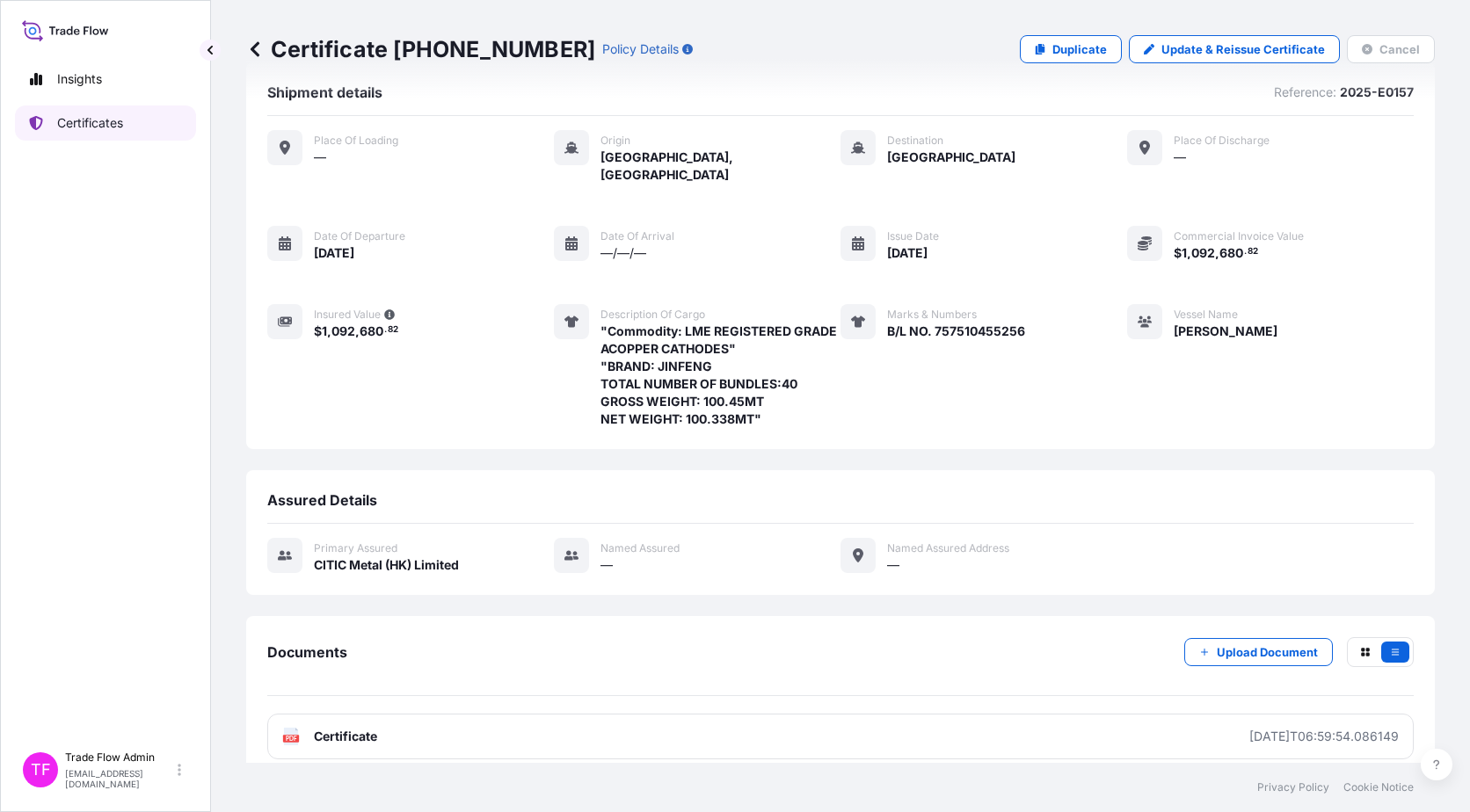
click at [97, 133] on link "Certificates" at bounding box center [105, 123] width 181 height 36
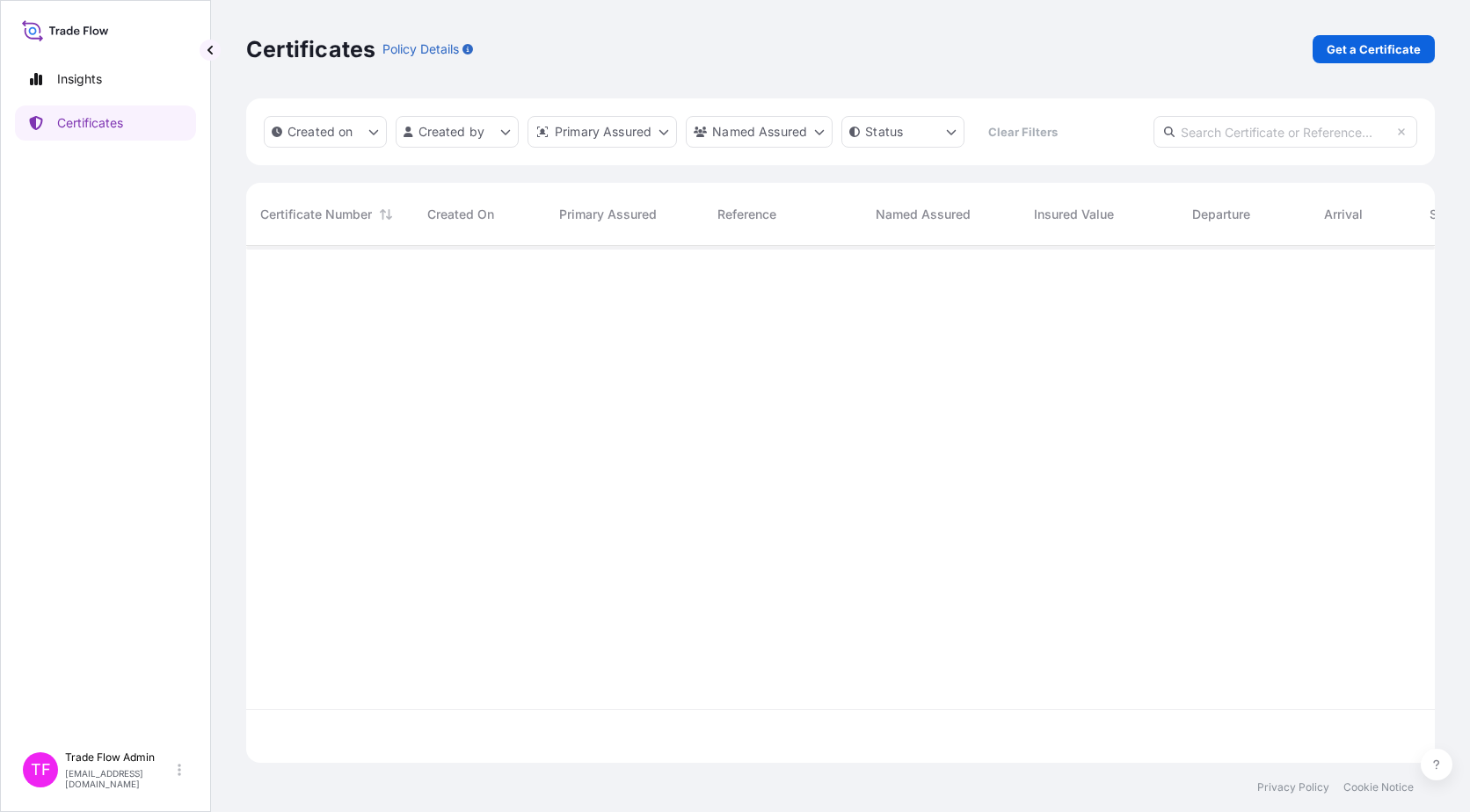
scroll to position [513, 1176]
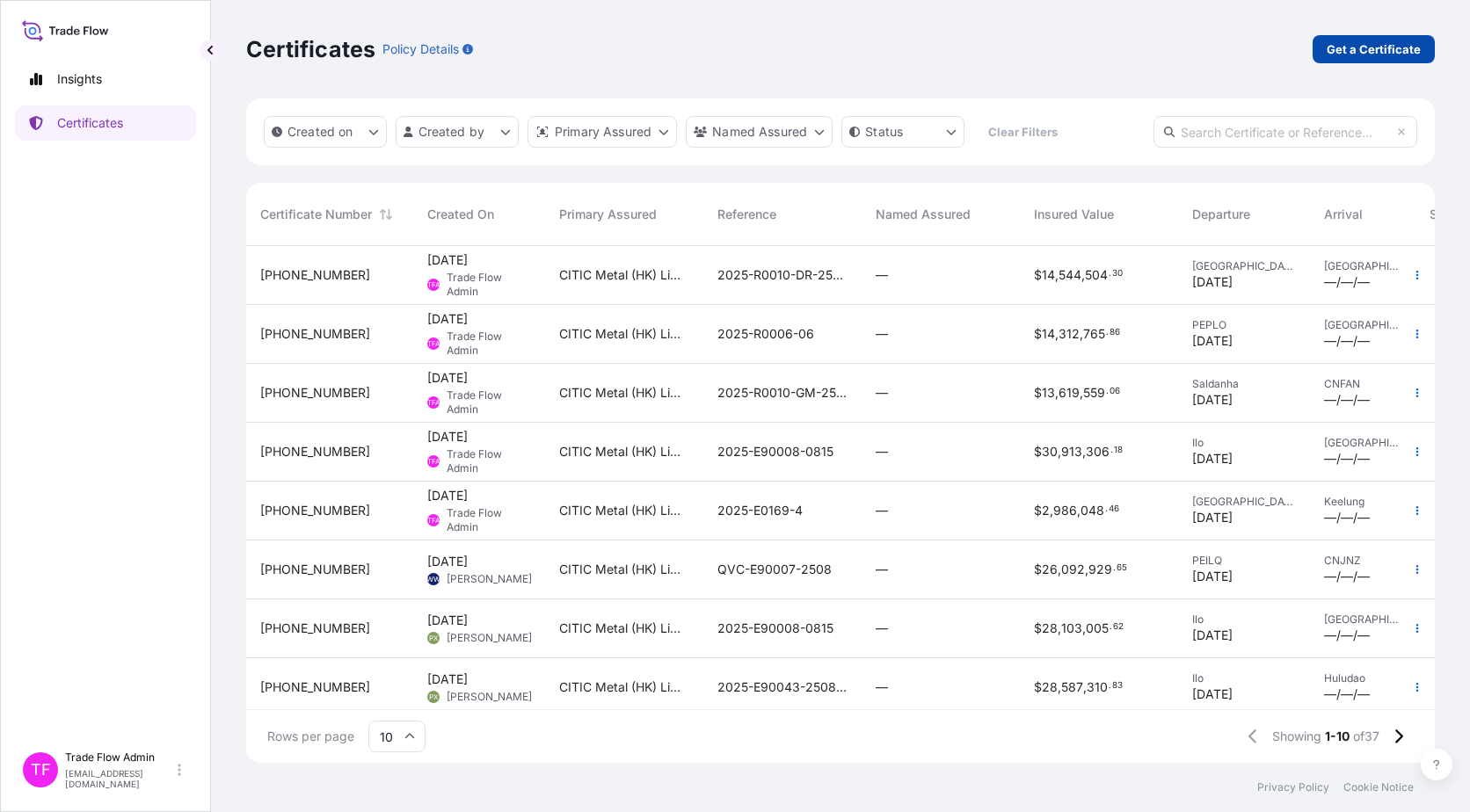
click at [1358, 46] on p "Get a Certificate" at bounding box center [1373, 48] width 94 height 17
select select "Ocean Vessel"
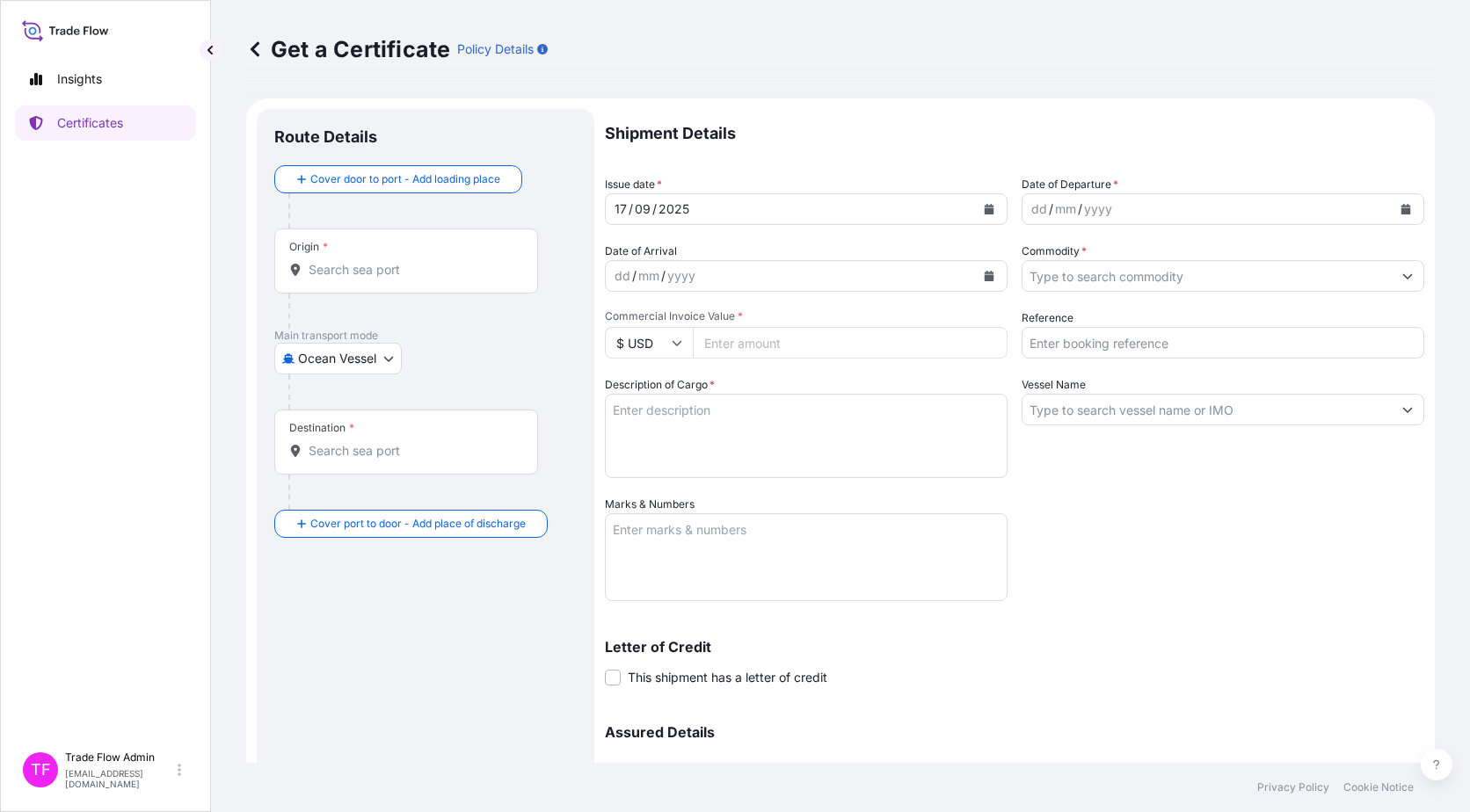
click at [332, 278] on input "Origin *" at bounding box center [413, 269] width 208 height 17
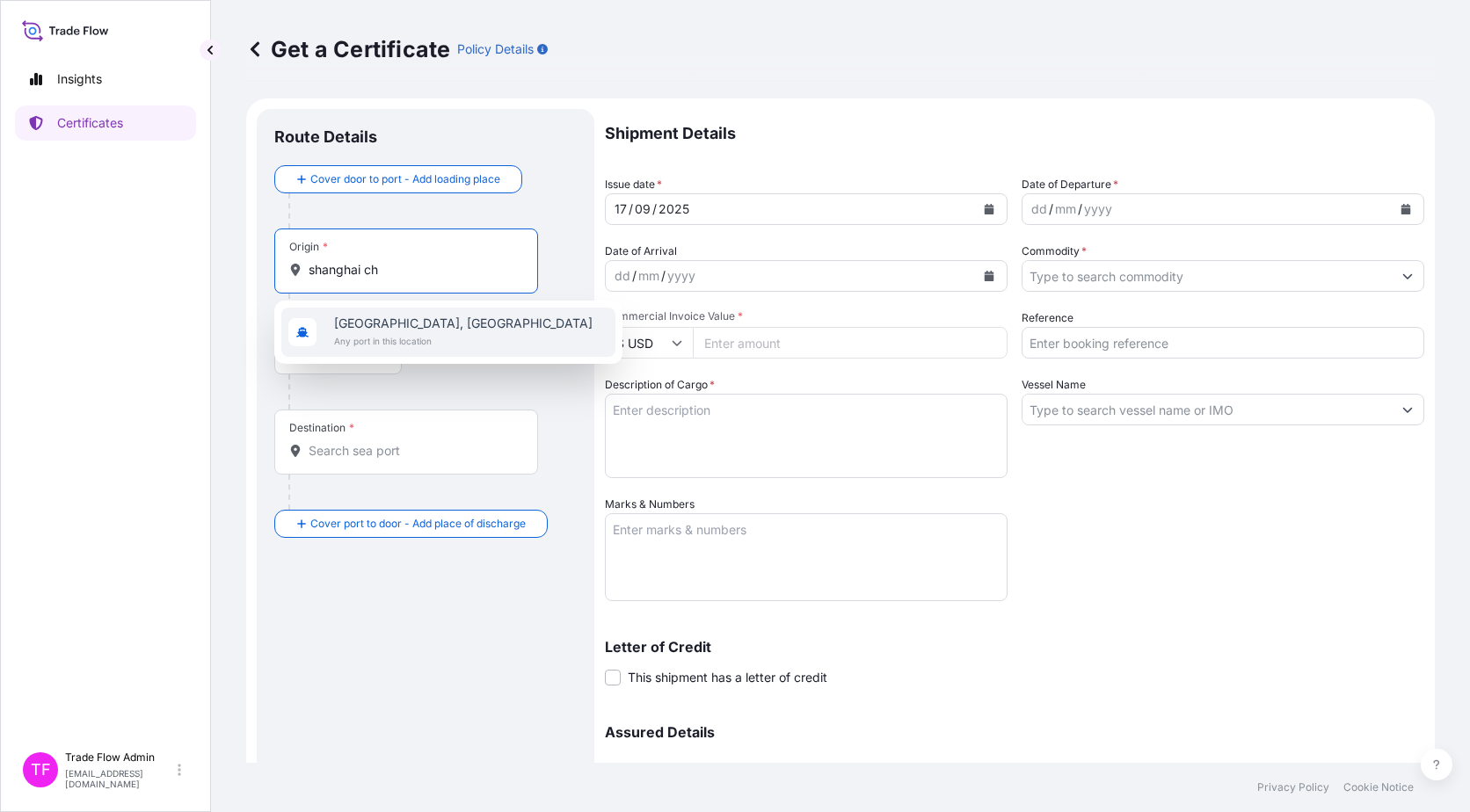
click at [355, 318] on span "[GEOGRAPHIC_DATA], [GEOGRAPHIC_DATA]" at bounding box center [464, 323] width 259 height 17
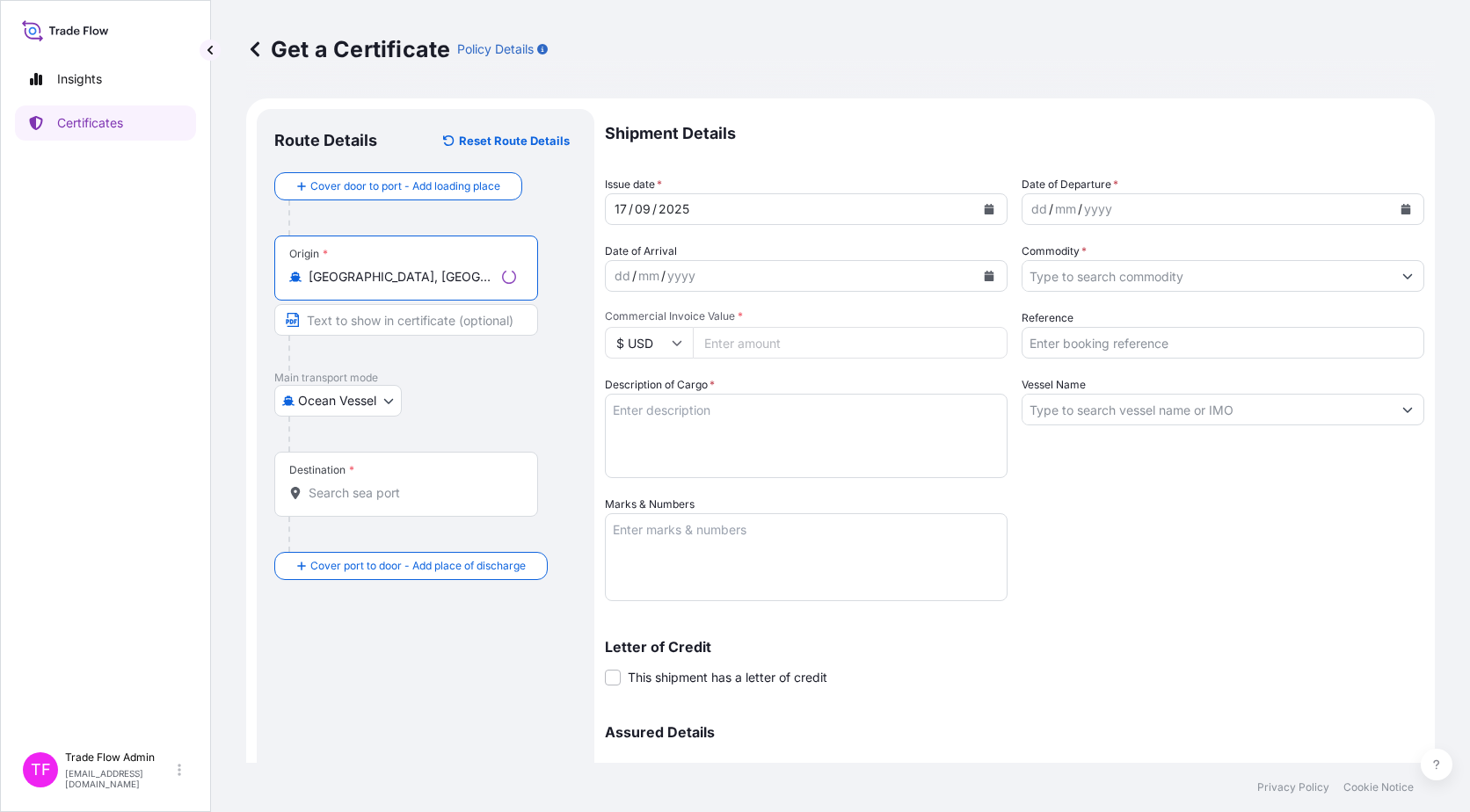
type input "[GEOGRAPHIC_DATA], [GEOGRAPHIC_DATA]"
click at [356, 488] on input "Destination *" at bounding box center [413, 492] width 208 height 17
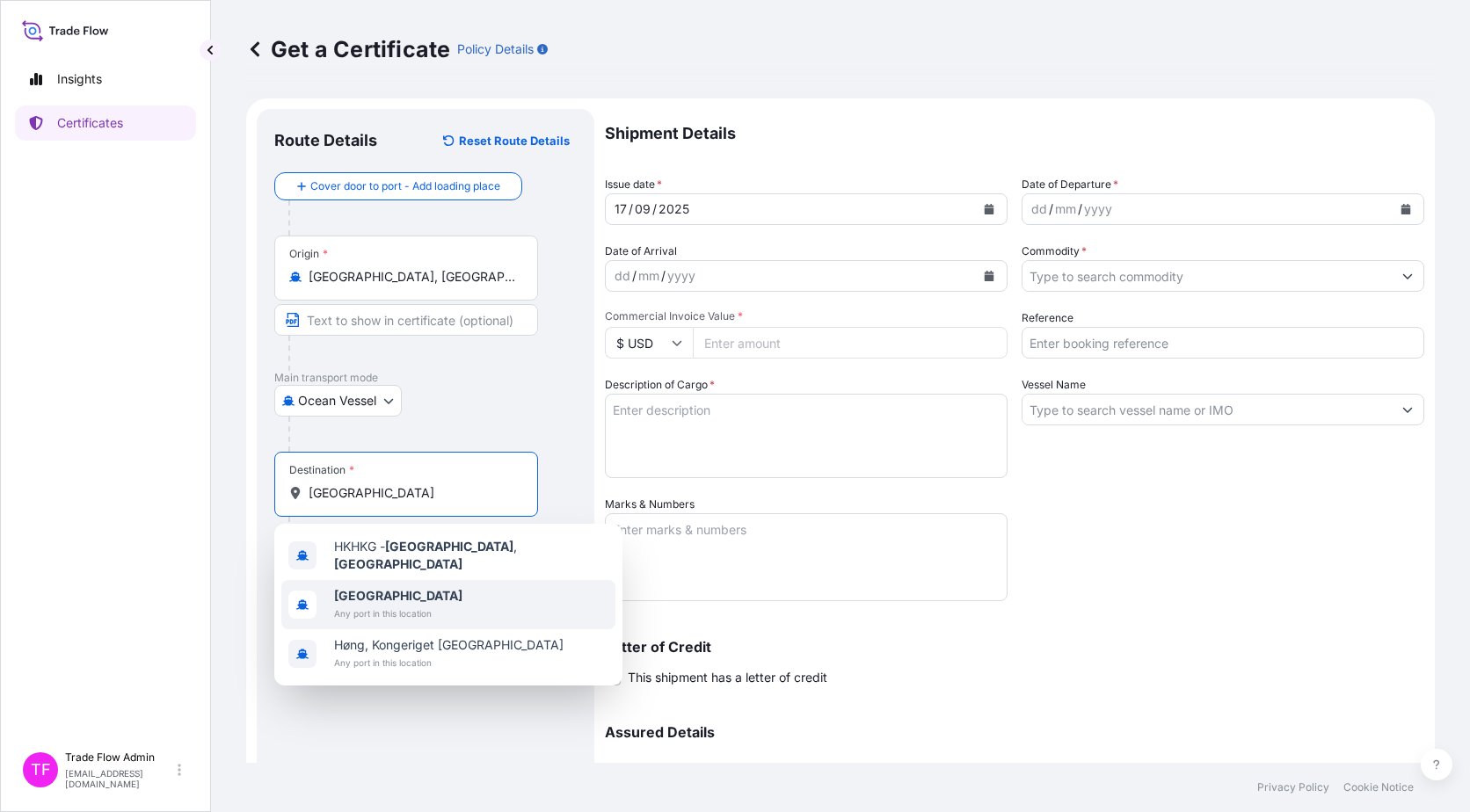
click at [420, 610] on span "Any port in this location" at bounding box center [398, 613] width 128 height 17
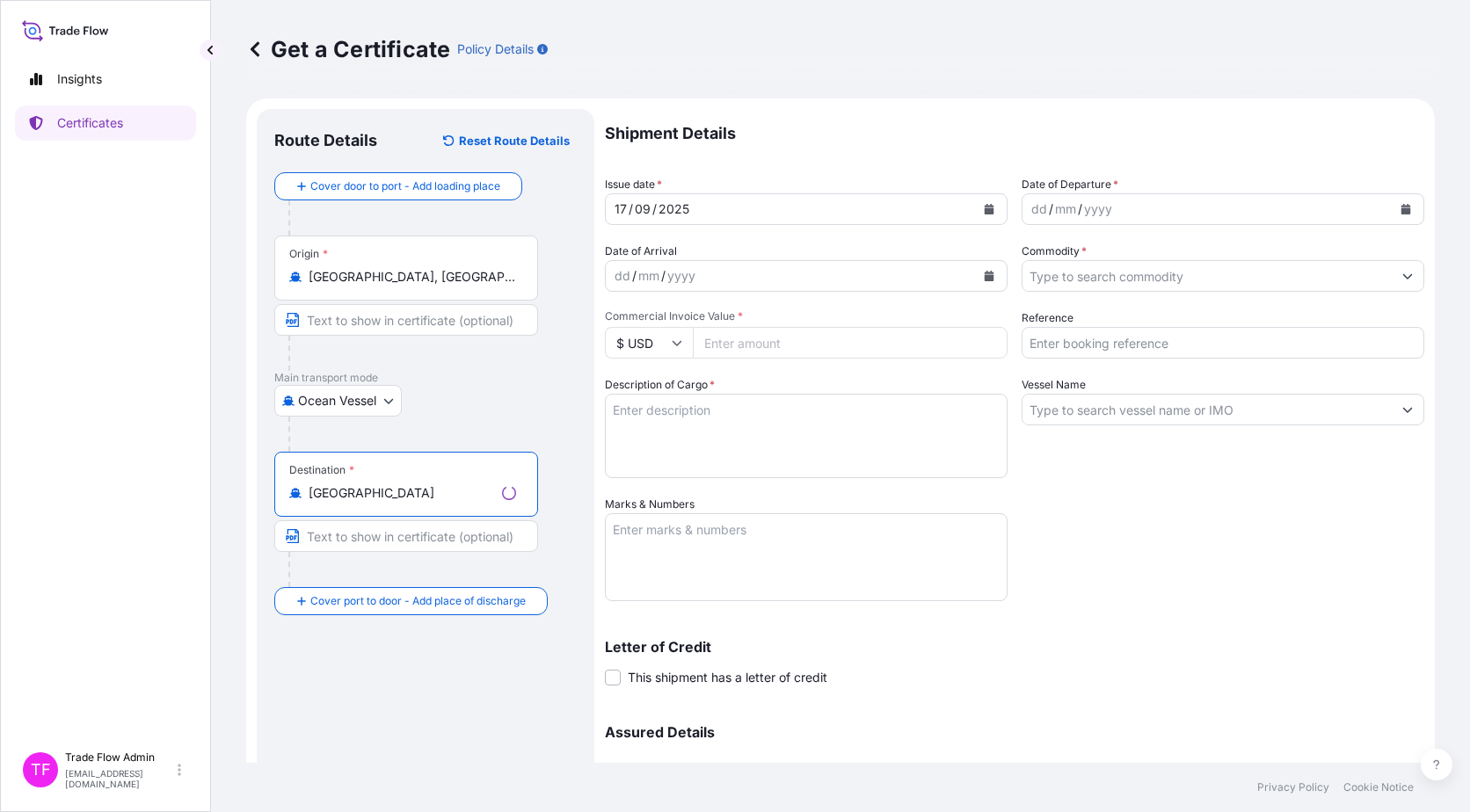
type input "[GEOGRAPHIC_DATA]"
click at [555, 541] on div "Destination * Hong Kong" at bounding box center [425, 519] width 302 height 136
click at [980, 220] on button "Calendar" at bounding box center [989, 208] width 28 height 28
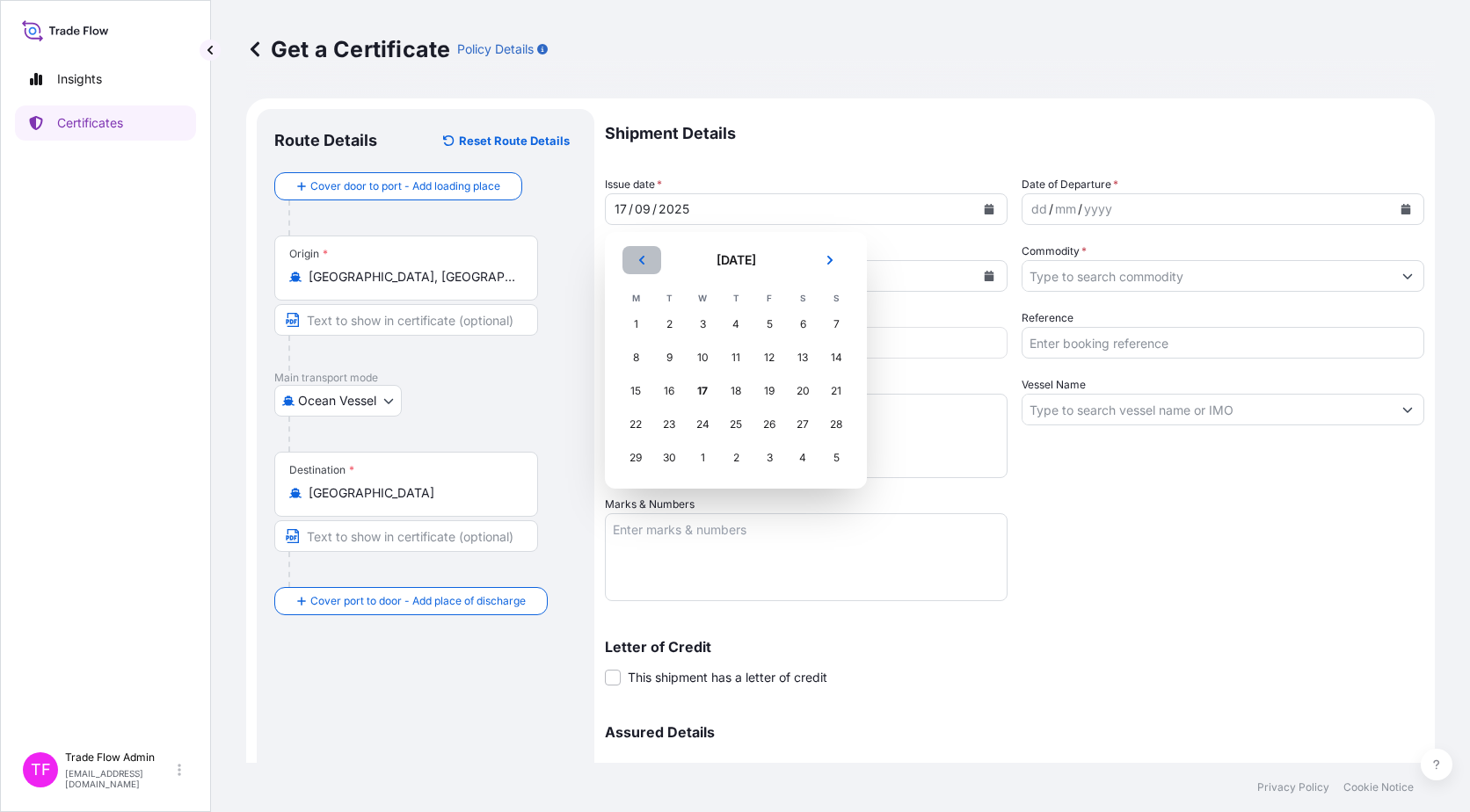
click at [632, 269] on button "Previous" at bounding box center [642, 259] width 38 height 28
click at [836, 328] on div "6" at bounding box center [836, 324] width 32 height 32
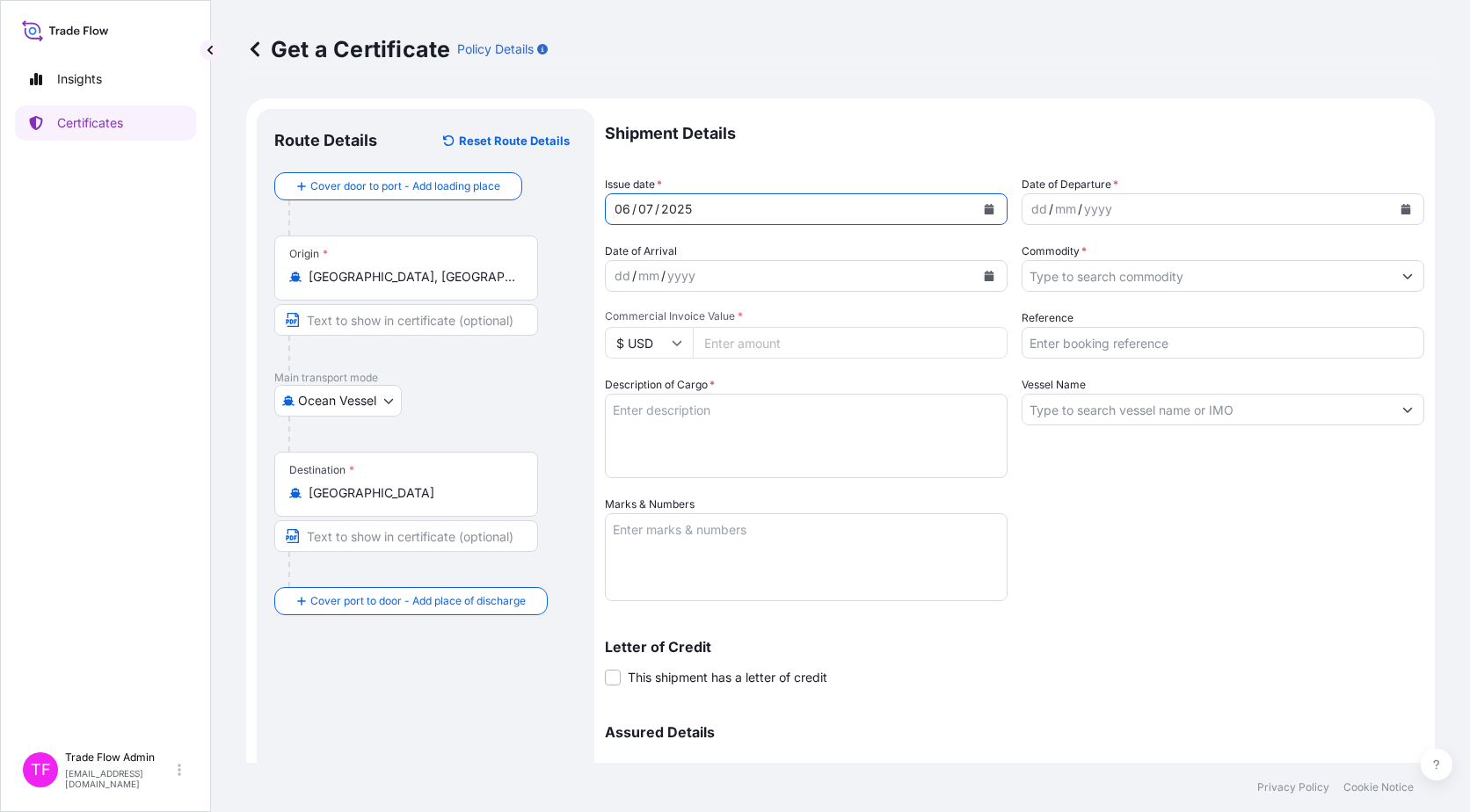
click at [1392, 218] on button "Calendar" at bounding box center [1405, 208] width 28 height 28
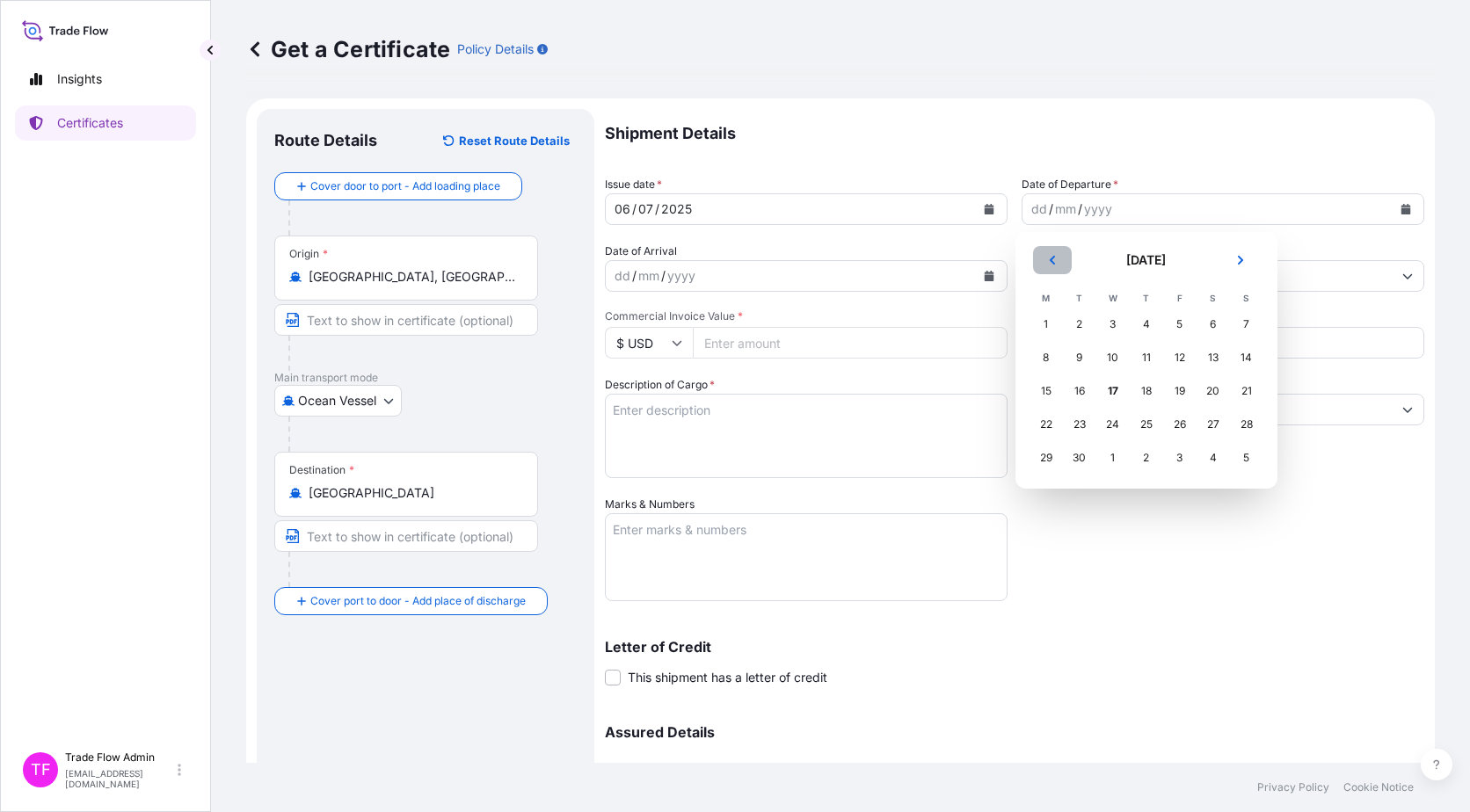
click at [1054, 256] on icon "Previous" at bounding box center [1053, 260] width 11 height 11
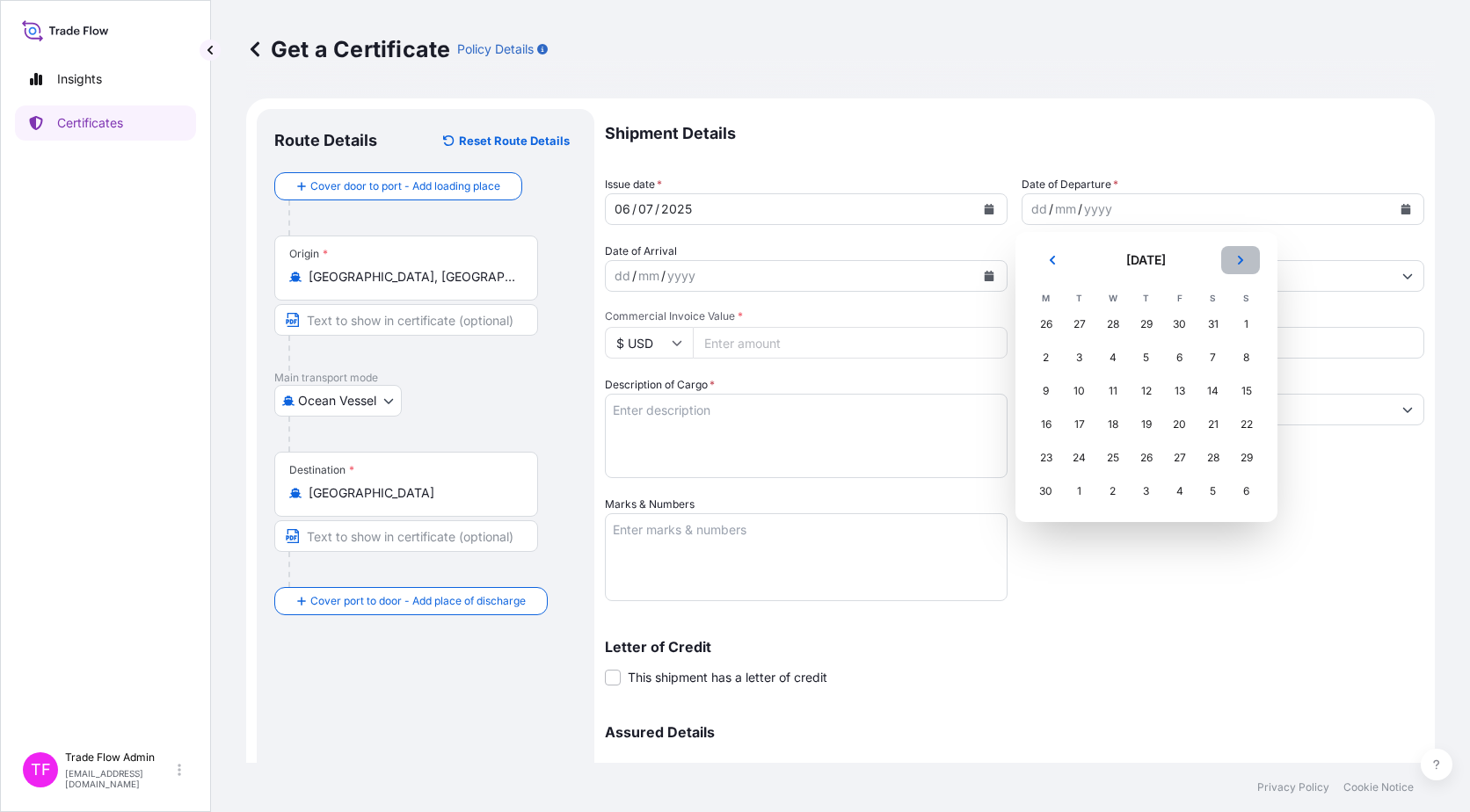
click at [1240, 262] on icon "Next" at bounding box center [1240, 260] width 5 height 9
click at [1244, 324] on div "6" at bounding box center [1247, 324] width 32 height 32
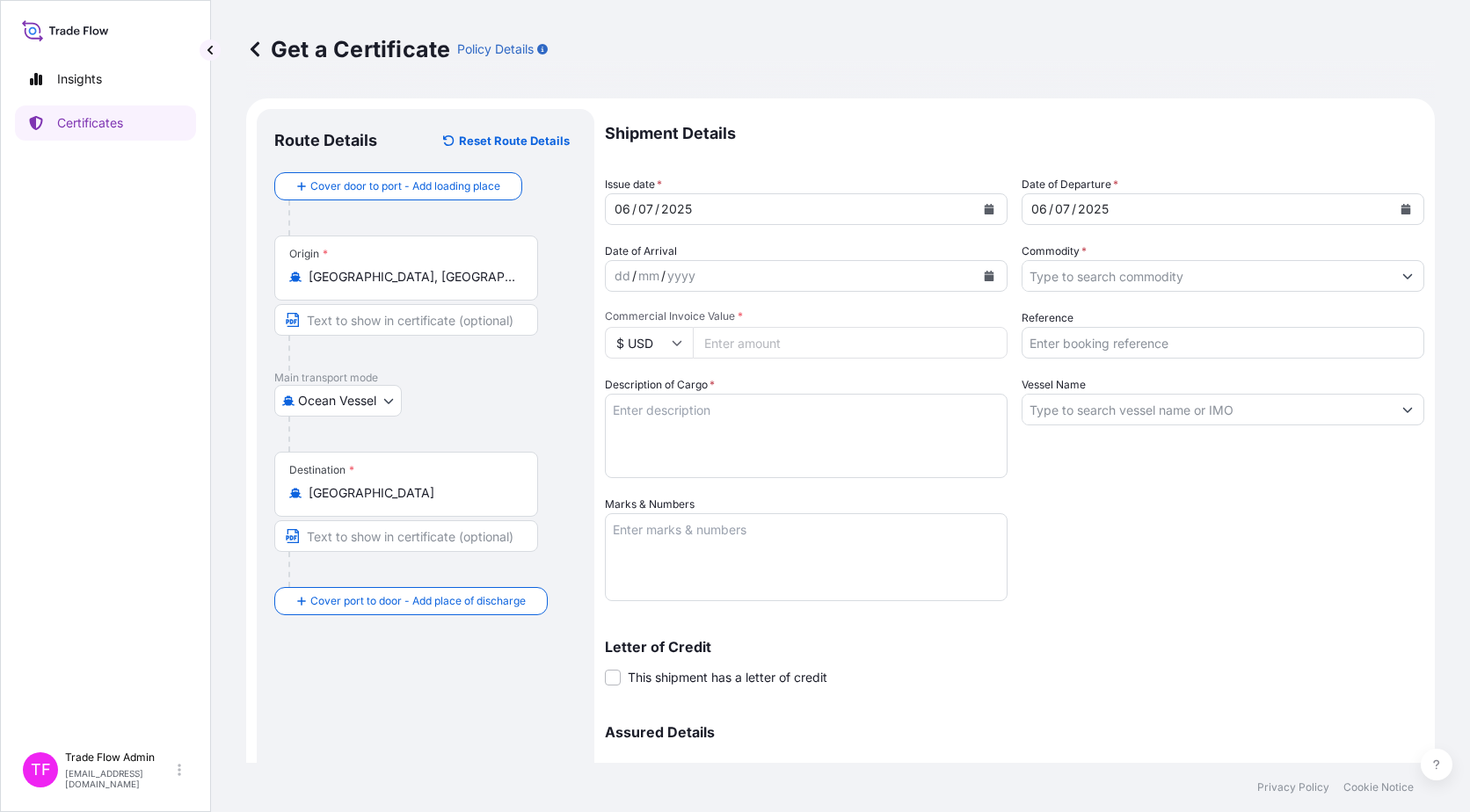
click at [1119, 278] on input "Commodity *" at bounding box center [1207, 276] width 369 height 32
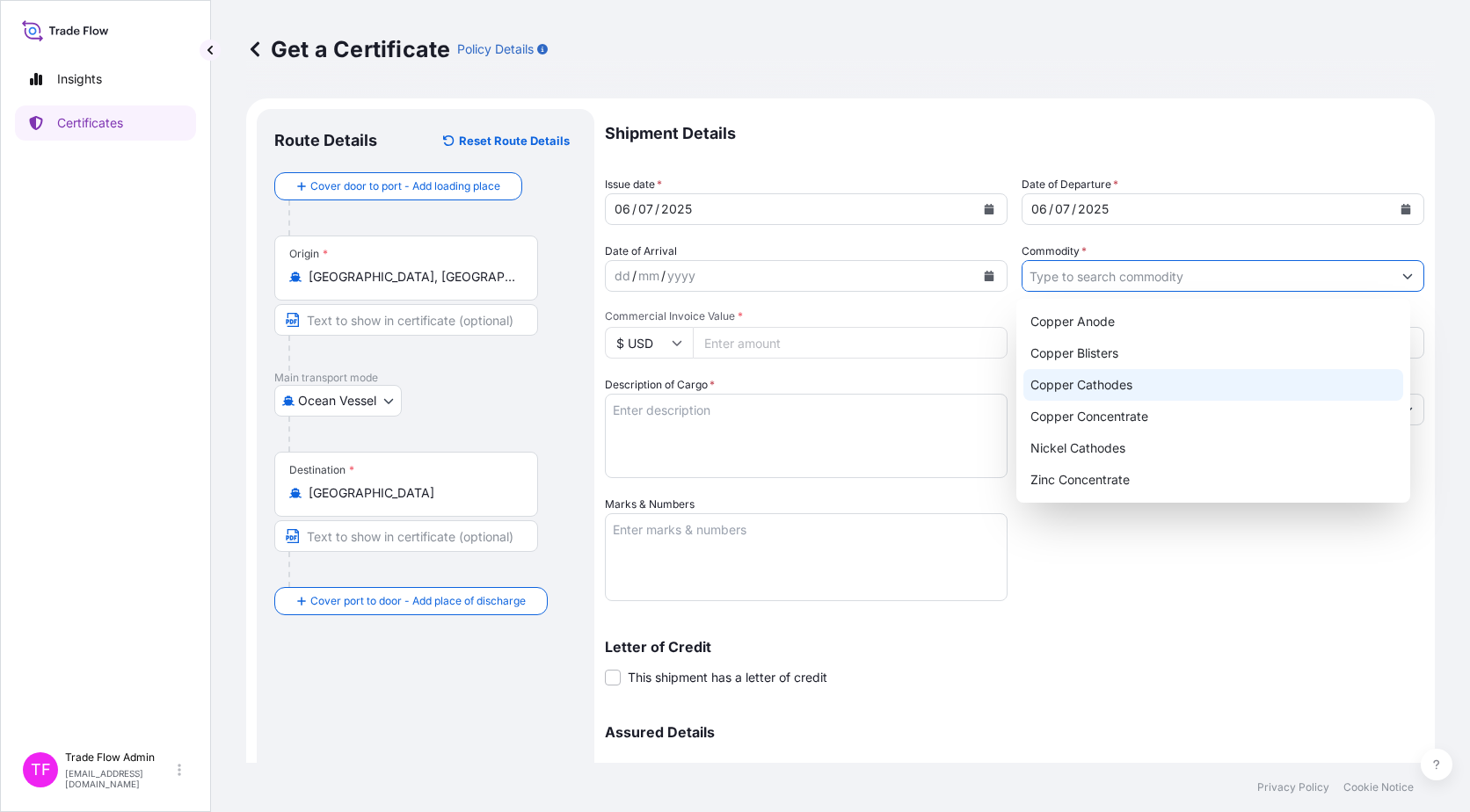
click at [1102, 376] on div "Copper Cathodes" at bounding box center [1214, 384] width 381 height 32
type input "Copper Cathodes"
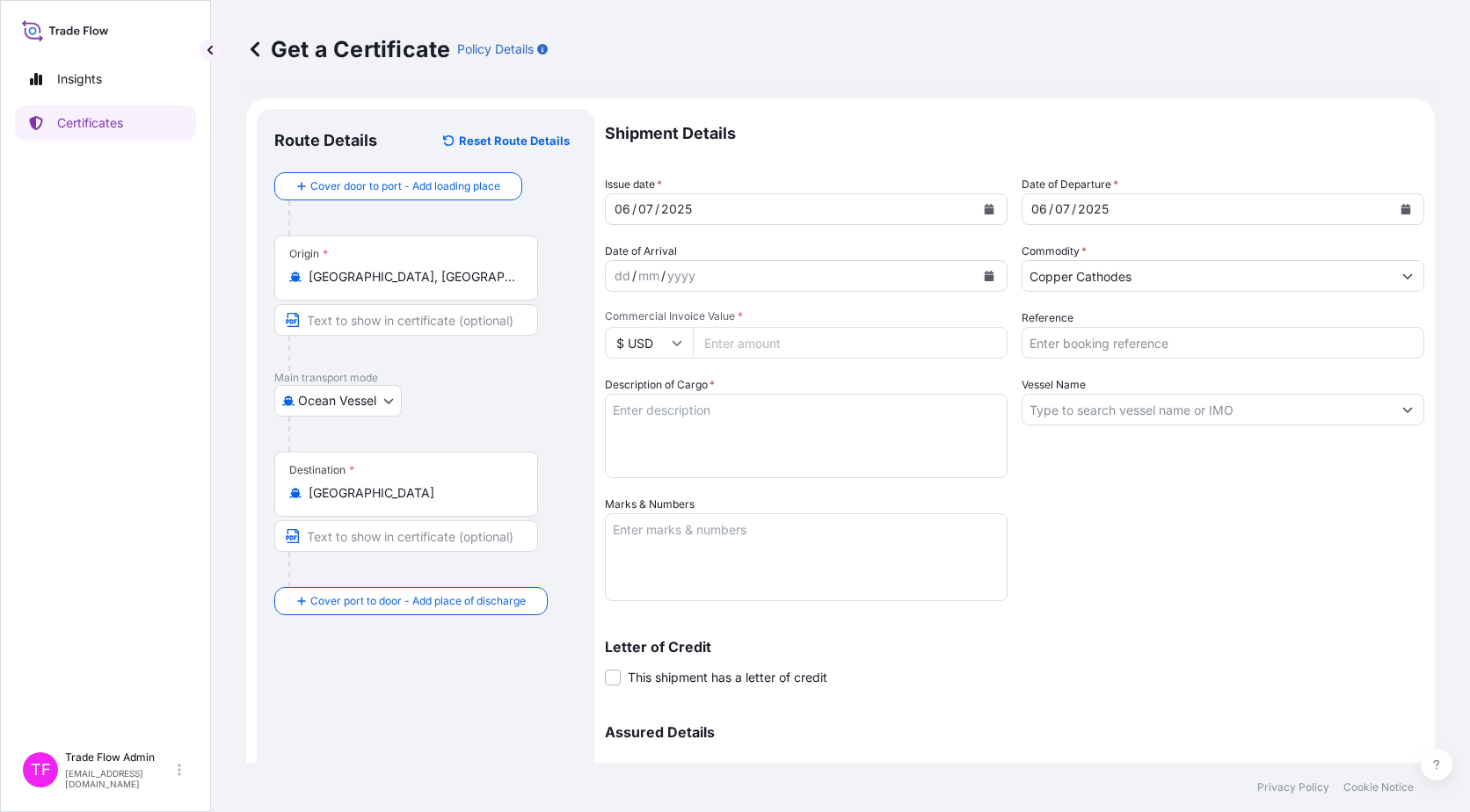
click at [767, 345] on input "Commercial Invoice Value *" at bounding box center [851, 342] width 315 height 32
paste input "1092680.82"
type input "1092680.82"
click at [1202, 541] on div "Shipment Details Issue date * 06 / 07 / 2025 Date of Departure * 06 / 07 / 2025…" at bounding box center [1015, 494] width 820 height 771
click at [1085, 351] on input "Reference" at bounding box center [1223, 342] width 403 height 32
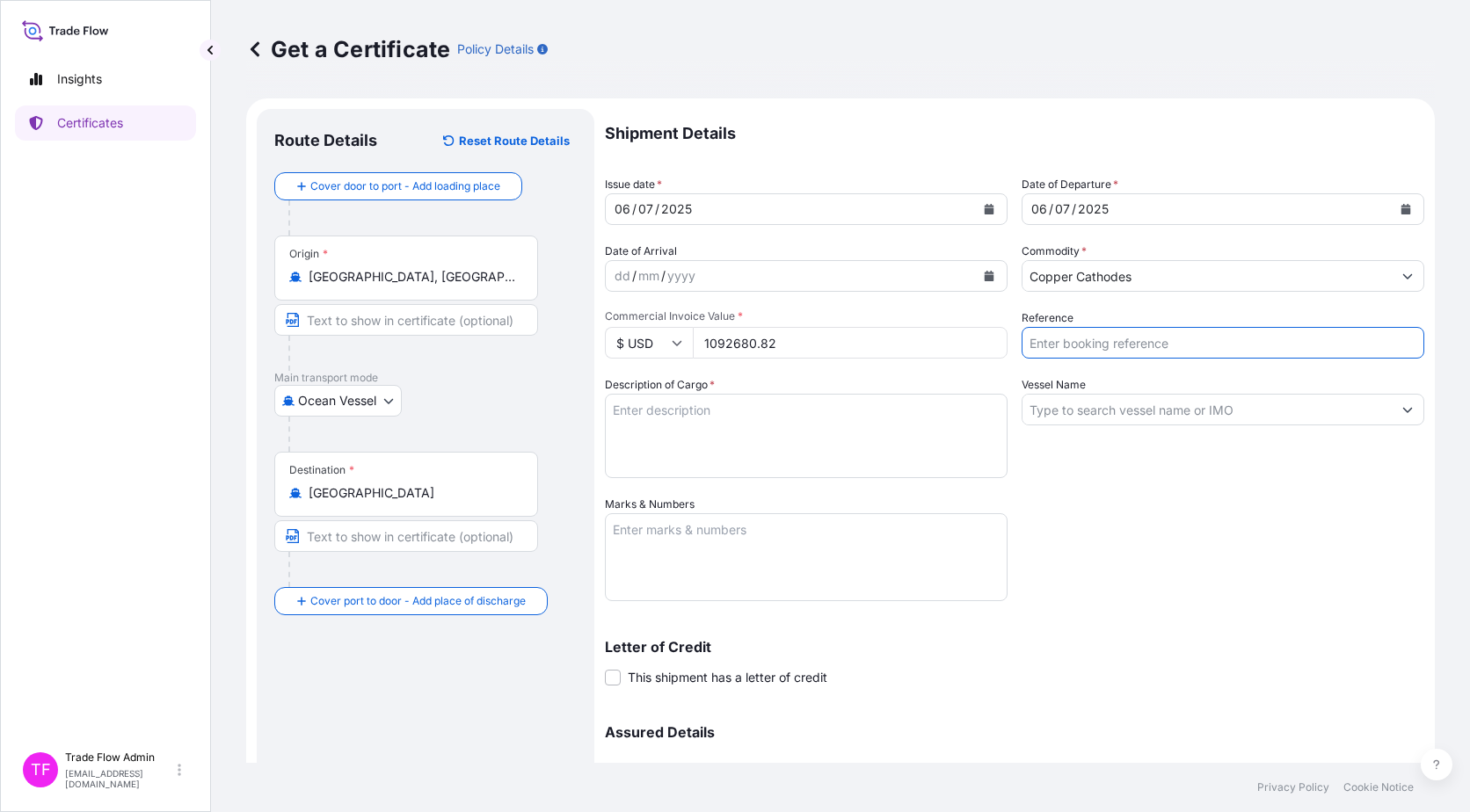
paste input "2025-E0157"
type input "2025-E0157"
click at [771, 417] on textarea "Description of Cargo *" at bounding box center [806, 436] width 403 height 85
paste textarea """"Commodity: LME REGISTERED GRADE ACOPPER CATHODES"" ""BRAND: JINFENG TOTAL NU…"
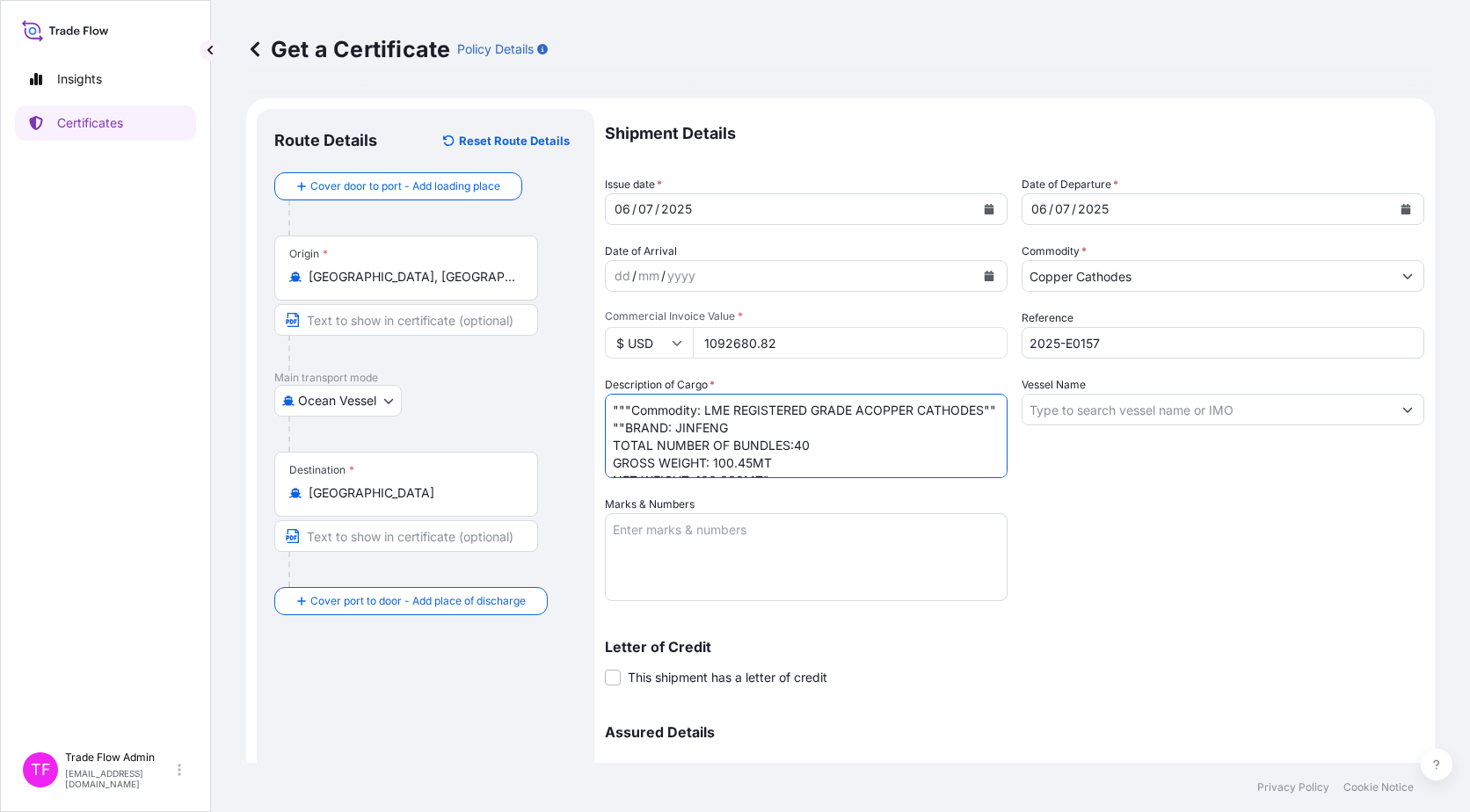
drag, startPoint x: 613, startPoint y: 442, endPoint x: 621, endPoint y: 409, distance: 34.0
click at [621, 409] on textarea """"Commodity: LME REGISTERED GRADE ACOPPER CATHODES"" ""BRAND: JINFENG TOTAL NU…" at bounding box center [806, 436] width 403 height 85
drag, startPoint x: 699, startPoint y: 437, endPoint x: 694, endPoint y: 428, distance: 10.3
click at [694, 428] on textarea ""Commodity: LME REGISTERED GRADE ACOPPER CATHODES"" "BRAND: JINFENG TOTAL NUMBE…" at bounding box center [806, 436] width 403 height 85
type textarea ""Commodity: LME REGISTERED GRADE ACOPPER CATHODES" "BRAND: JINFENG TOTAL NUMBER…"
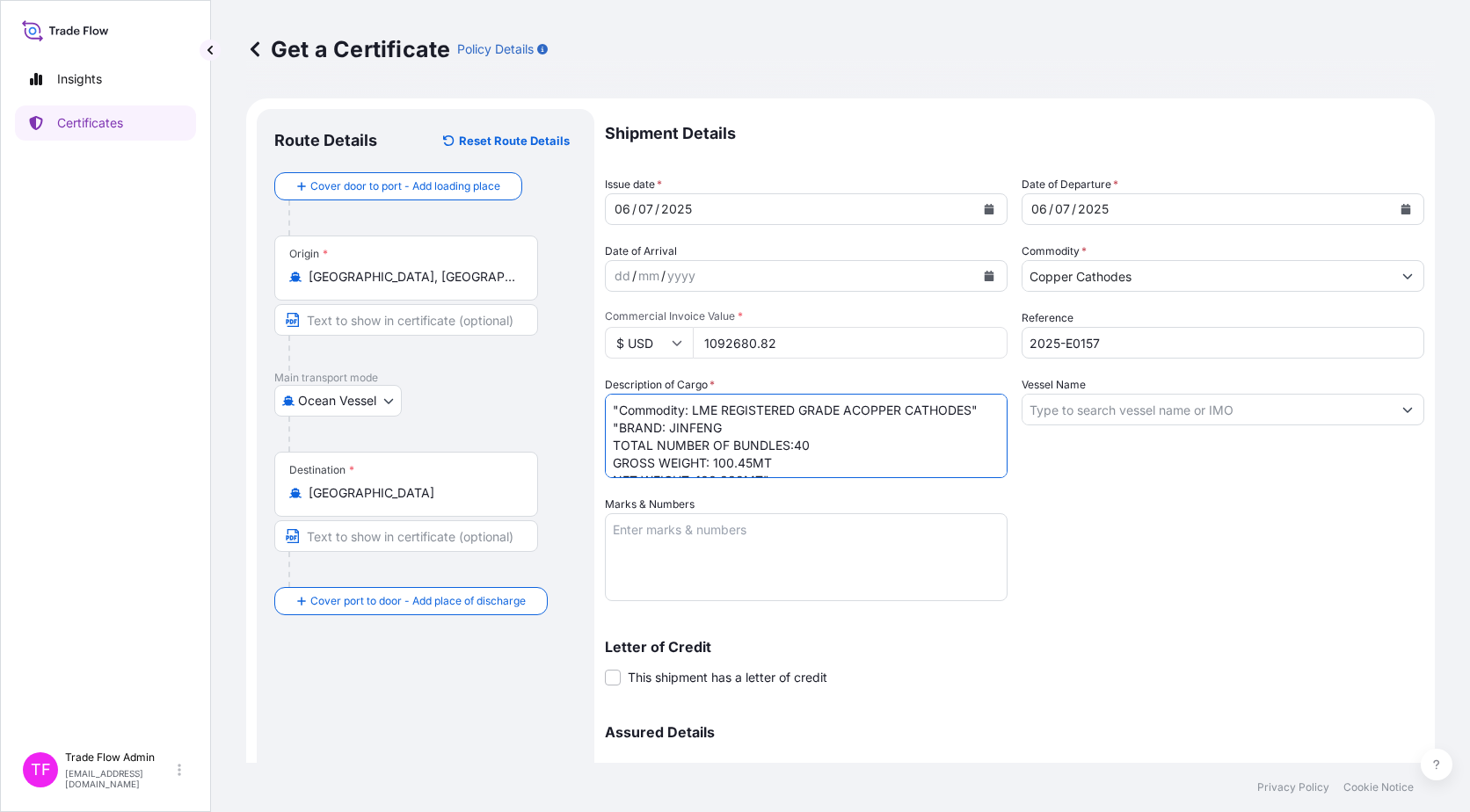
scroll to position [19, 0]
click at [1045, 397] on input "Vessel Name" at bounding box center [1207, 410] width 369 height 32
paste input "[PERSON_NAME]"
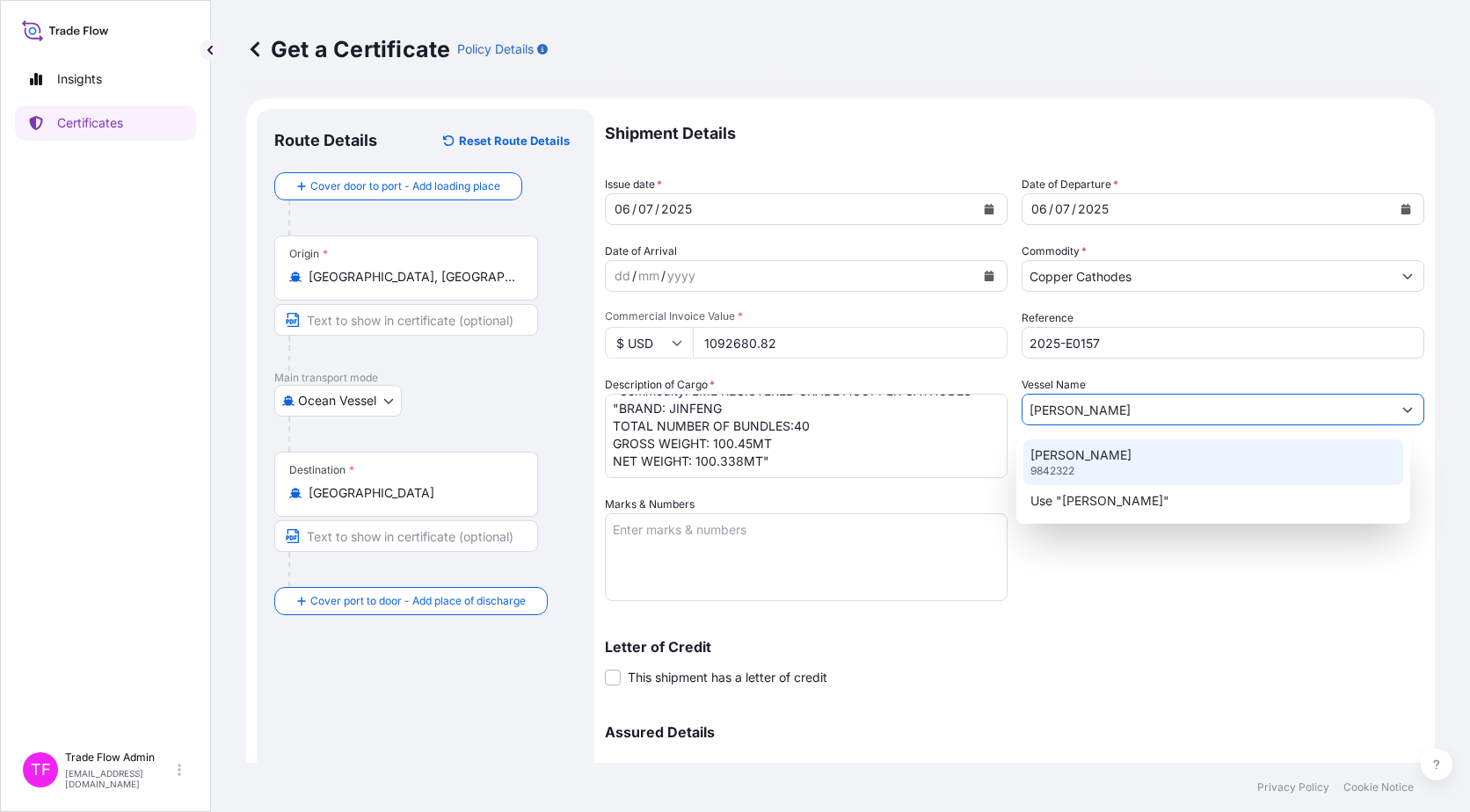
click at [1083, 472] on div "ZHONG GU DONG HAI 9842322" at bounding box center [1214, 462] width 381 height 46
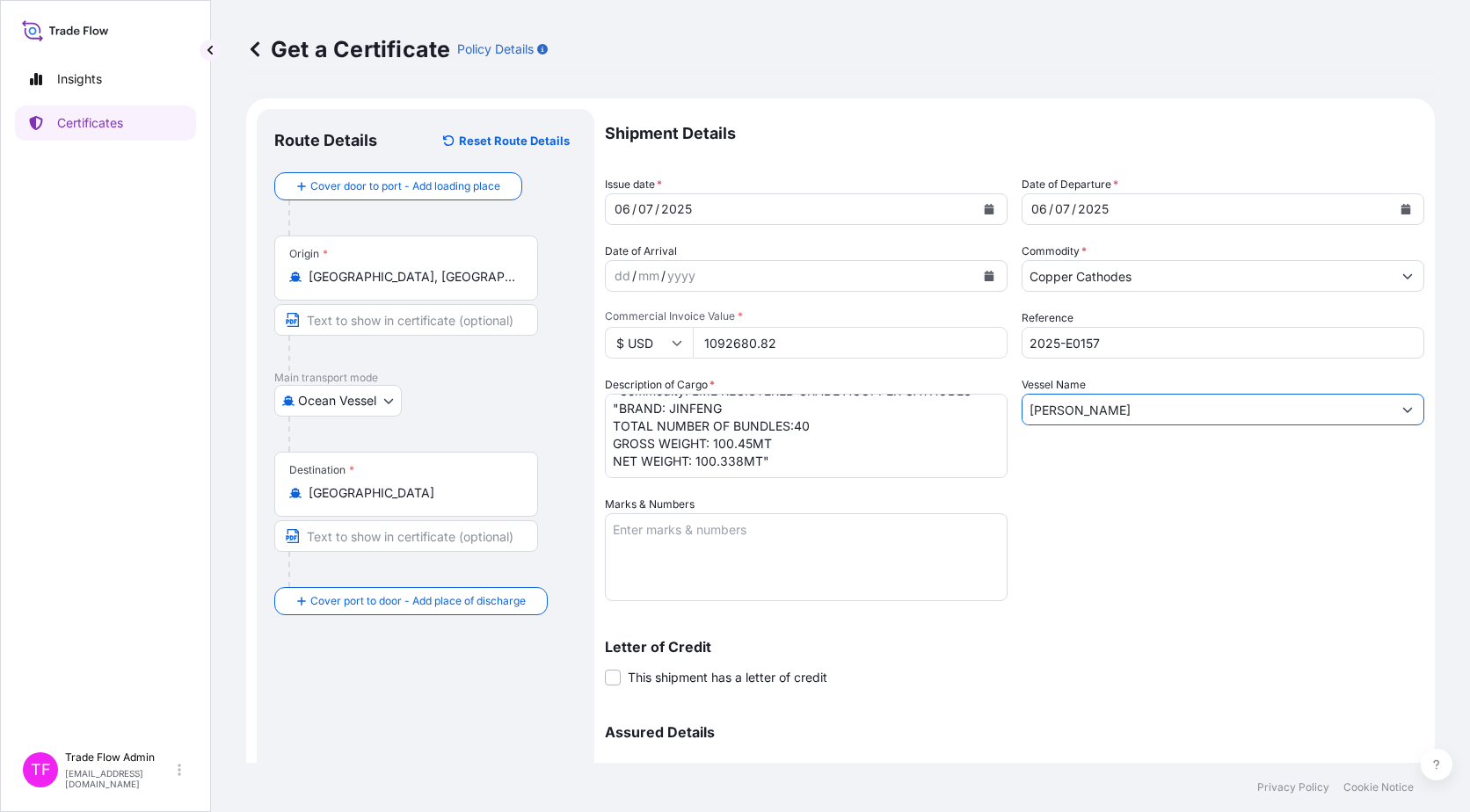
type input "[PERSON_NAME]"
click at [761, 592] on textarea "Marks & Numbers" at bounding box center [806, 557] width 403 height 88
paste textarea "B/L NO. 757510455256"
type textarea "B/L NO. 757510455256"
click at [1038, 643] on p "Letter of Credit" at bounding box center [1015, 646] width 820 height 14
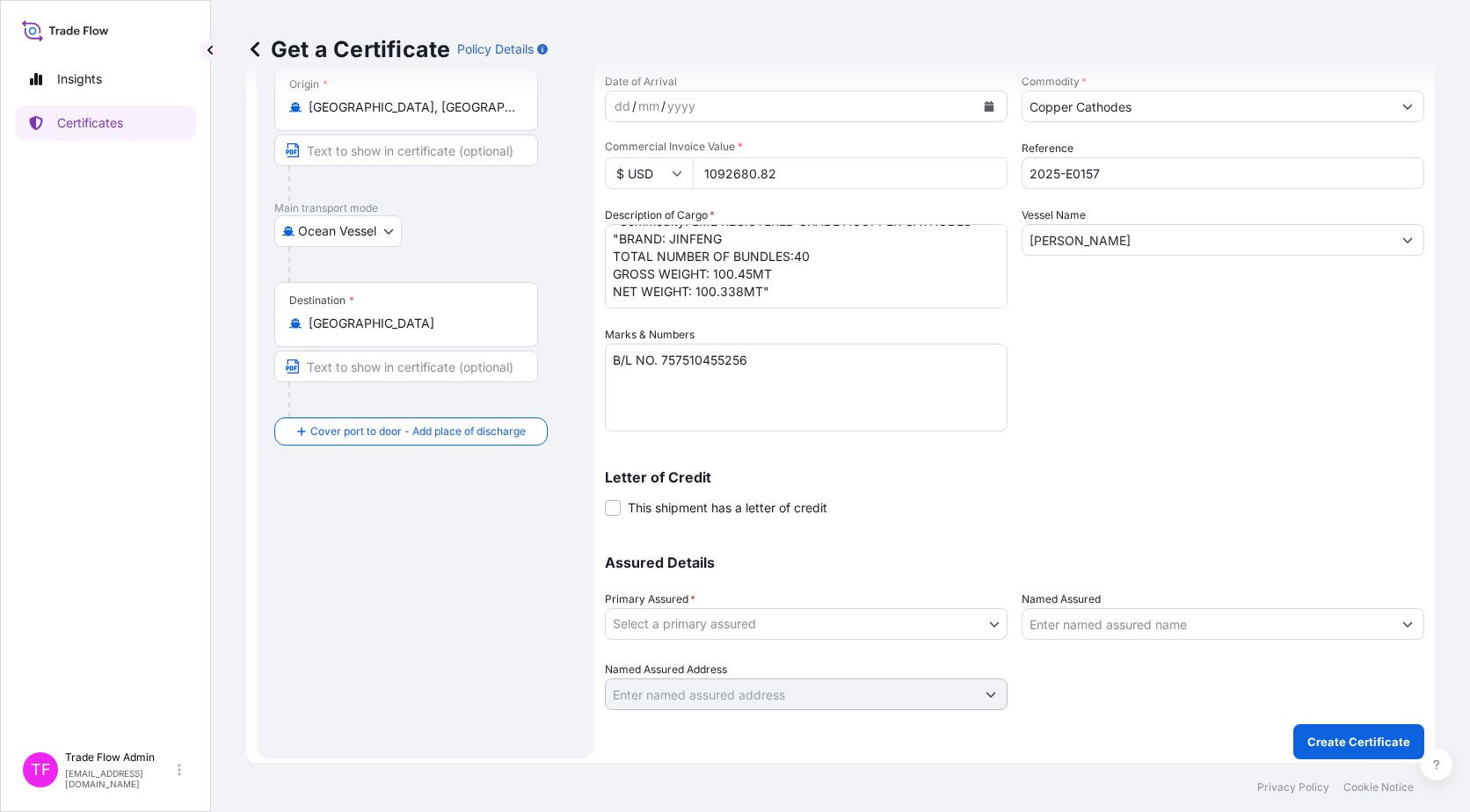
scroll to position [176, 0]
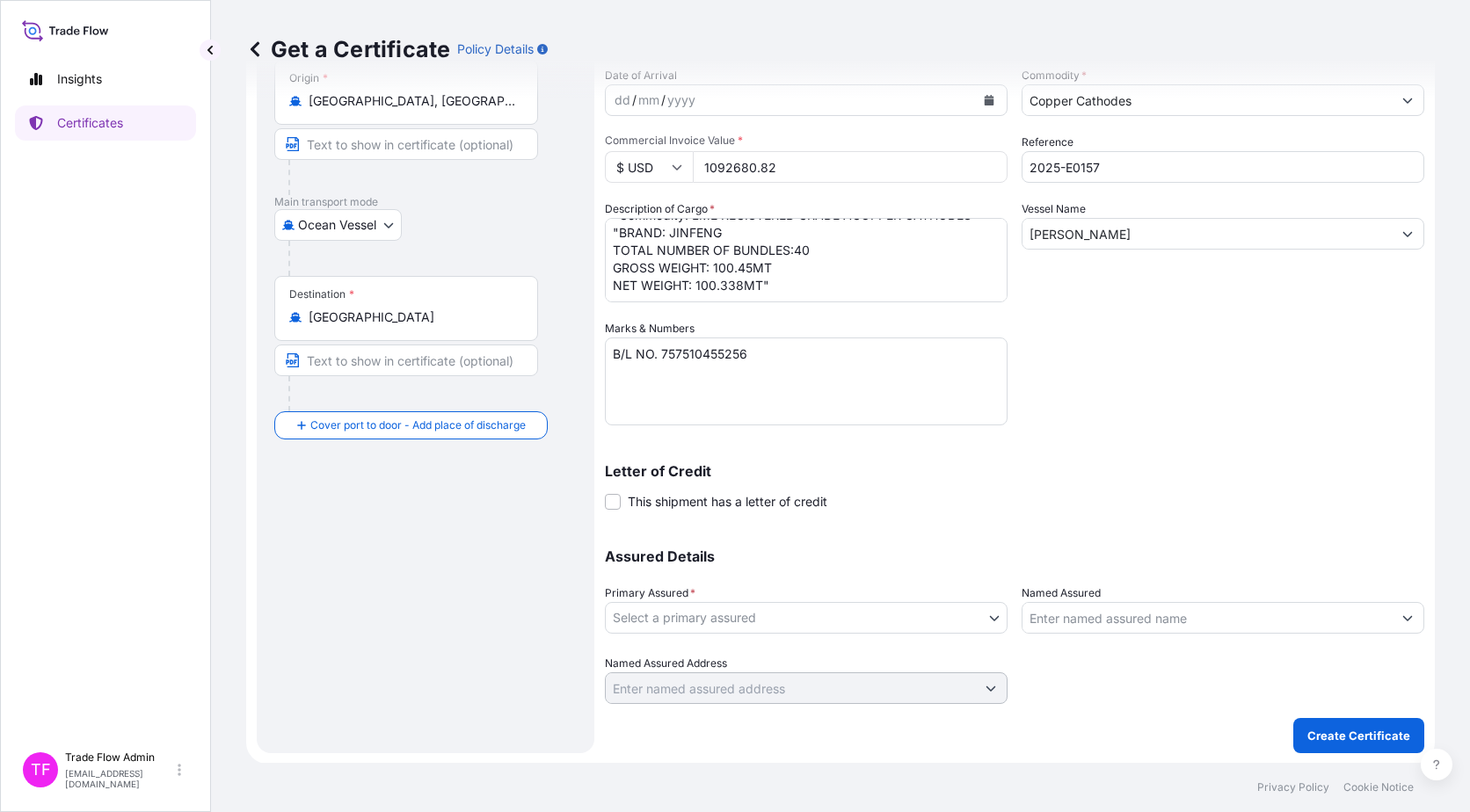
click at [751, 624] on body "Insights Certificates TF Trade Flow Admin trade.flow+citic@wtwco.com Get a Cert…" at bounding box center [735, 406] width 1470 height 812
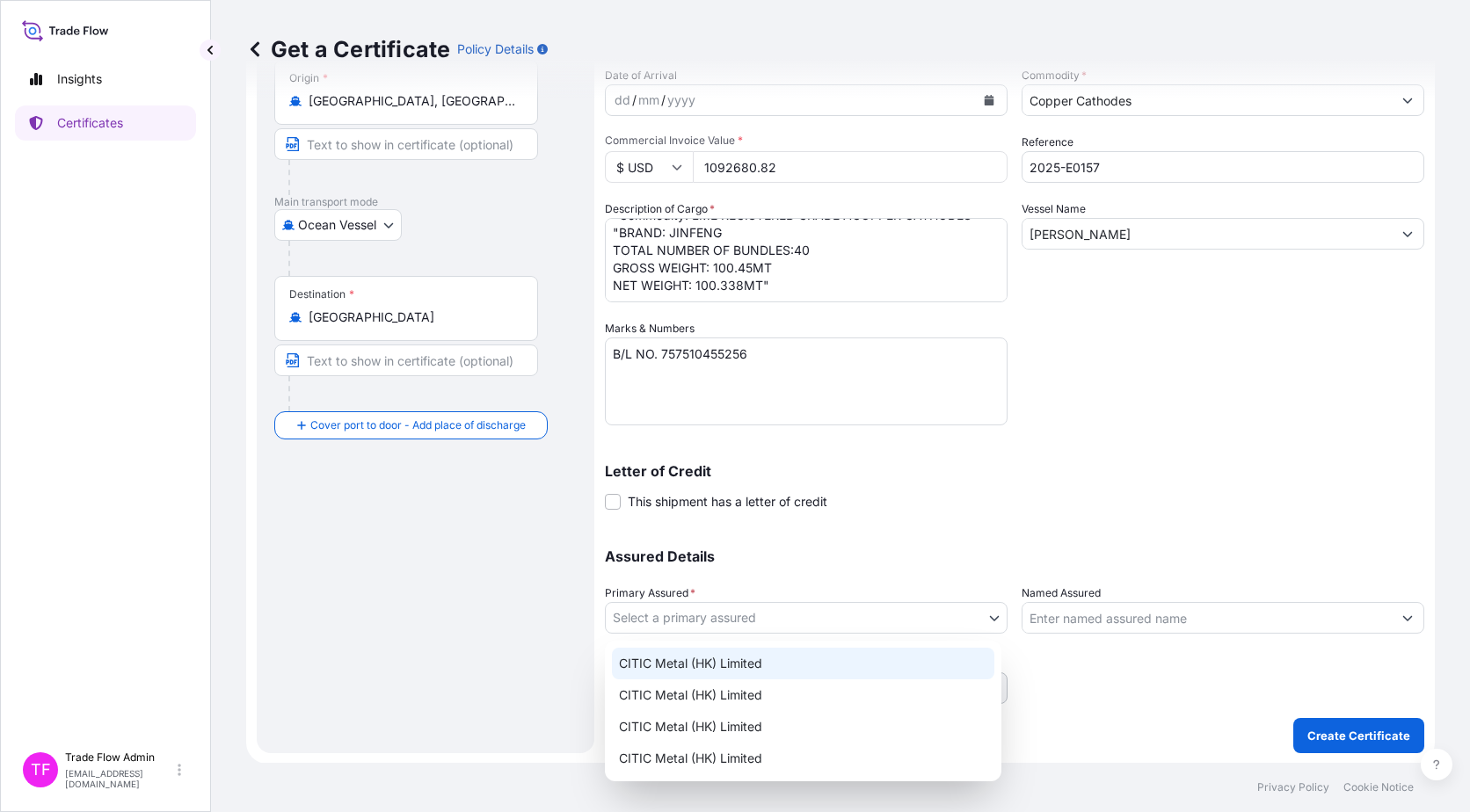
click at [746, 662] on div "CITIC Metal (HK) Limited" at bounding box center [803, 664] width 383 height 32
select select "31478"
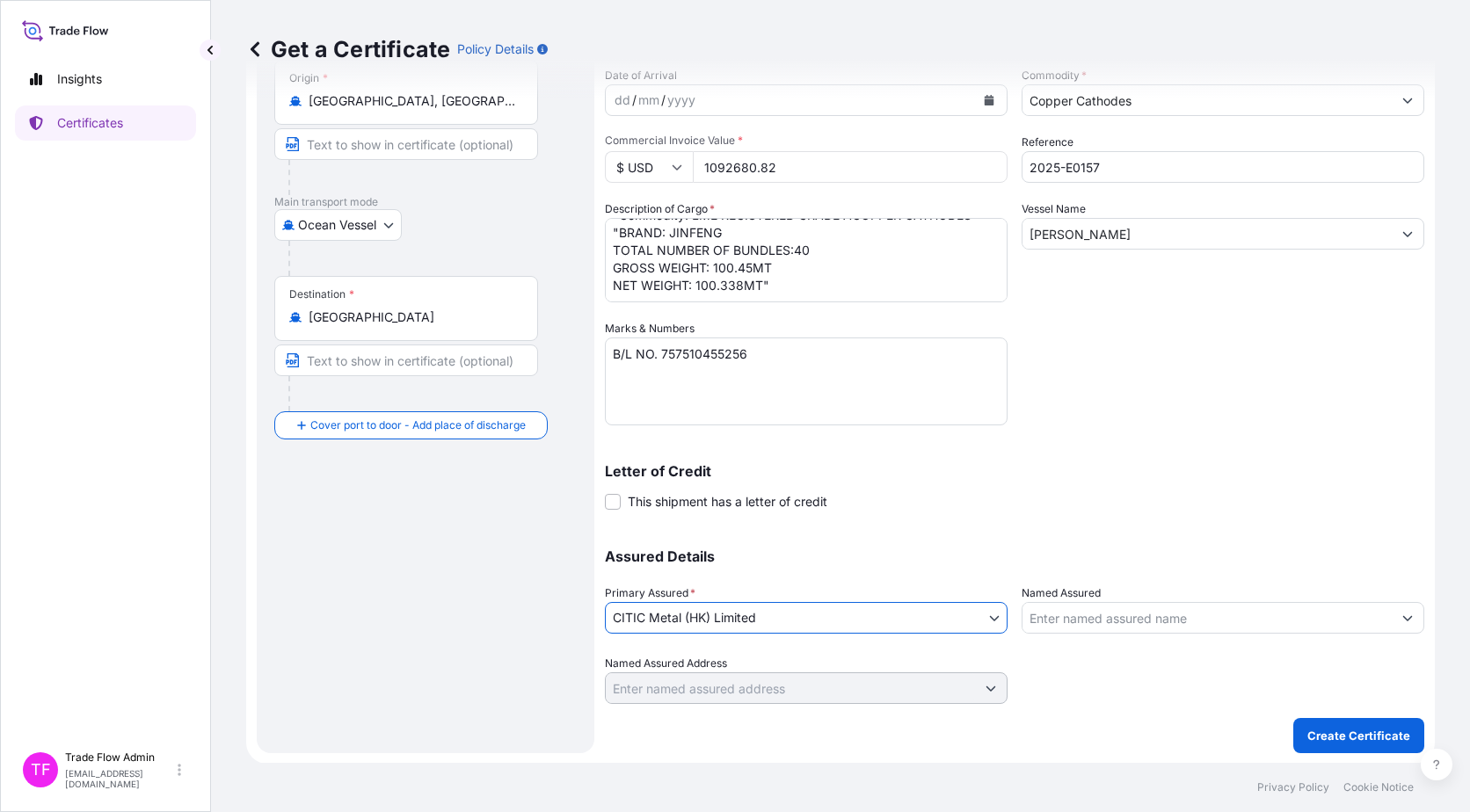
click at [881, 548] on div "Assured Details Primary Assured * CITIC Metal (HK) Limited CITIC Metal (HK) Lim…" at bounding box center [1015, 615] width 820 height 176
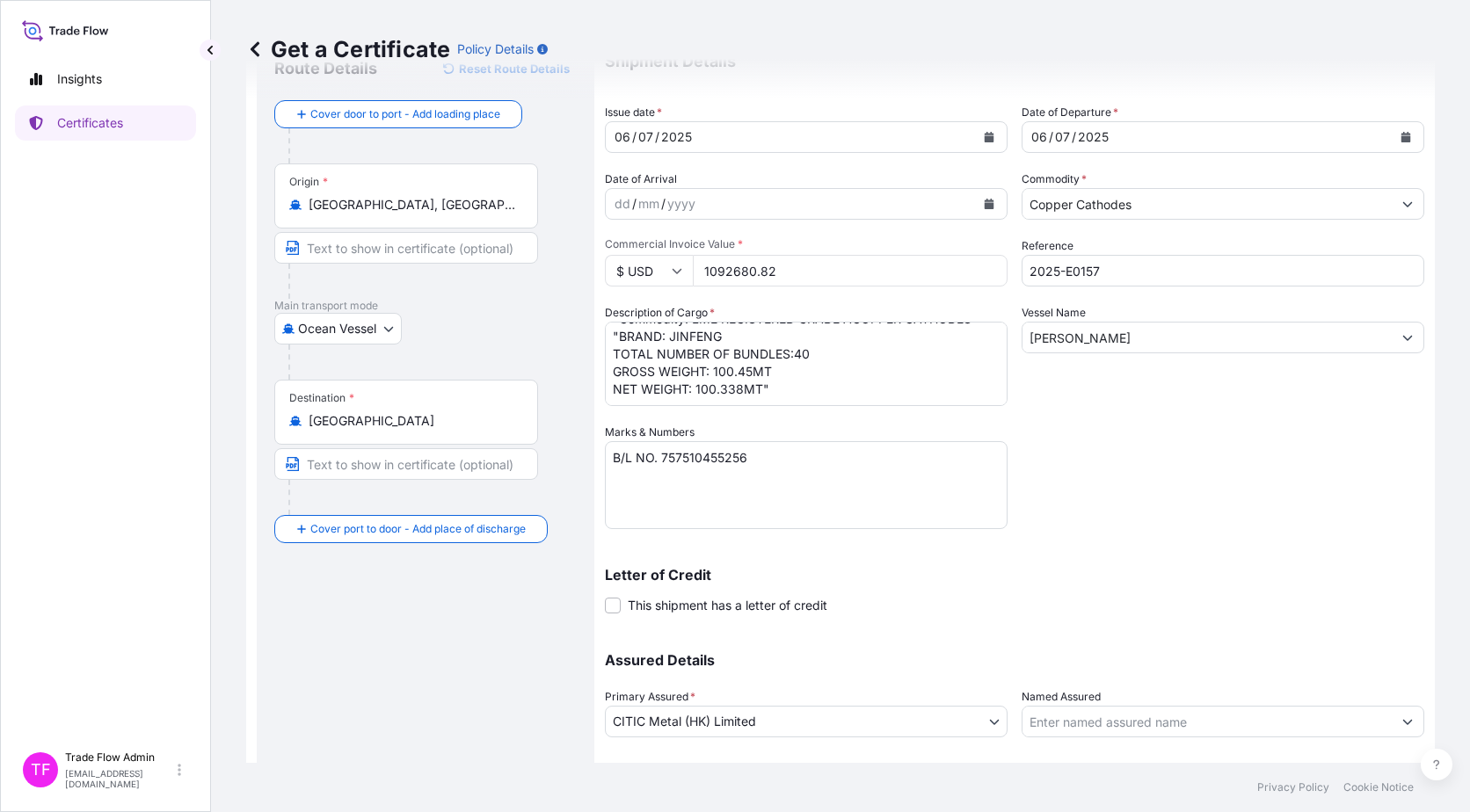
scroll to position [177, 0]
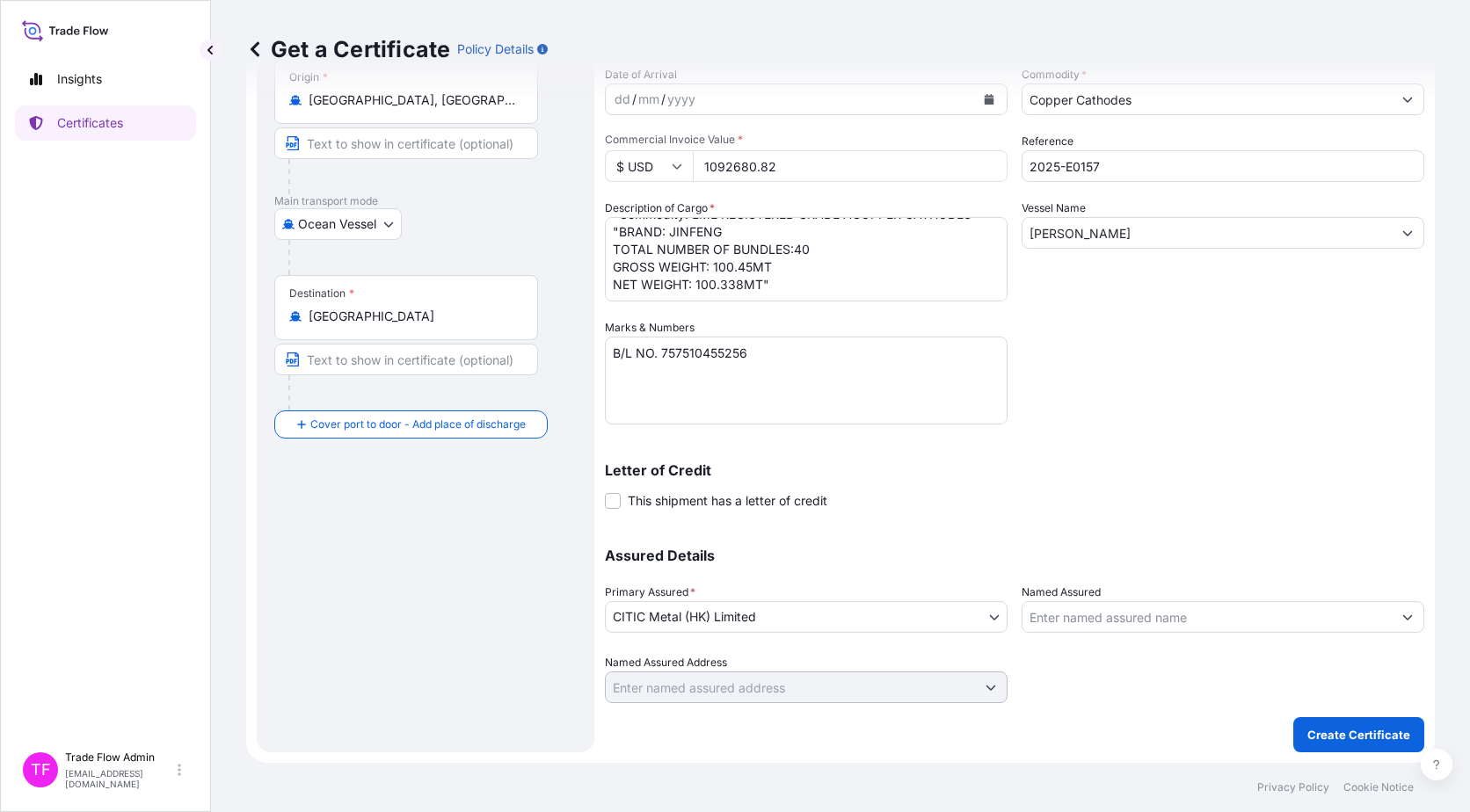
click at [579, 562] on div "Route Details Reset Route Details Cover door to port - Add loading place Place …" at bounding box center [425, 342] width 338 height 820
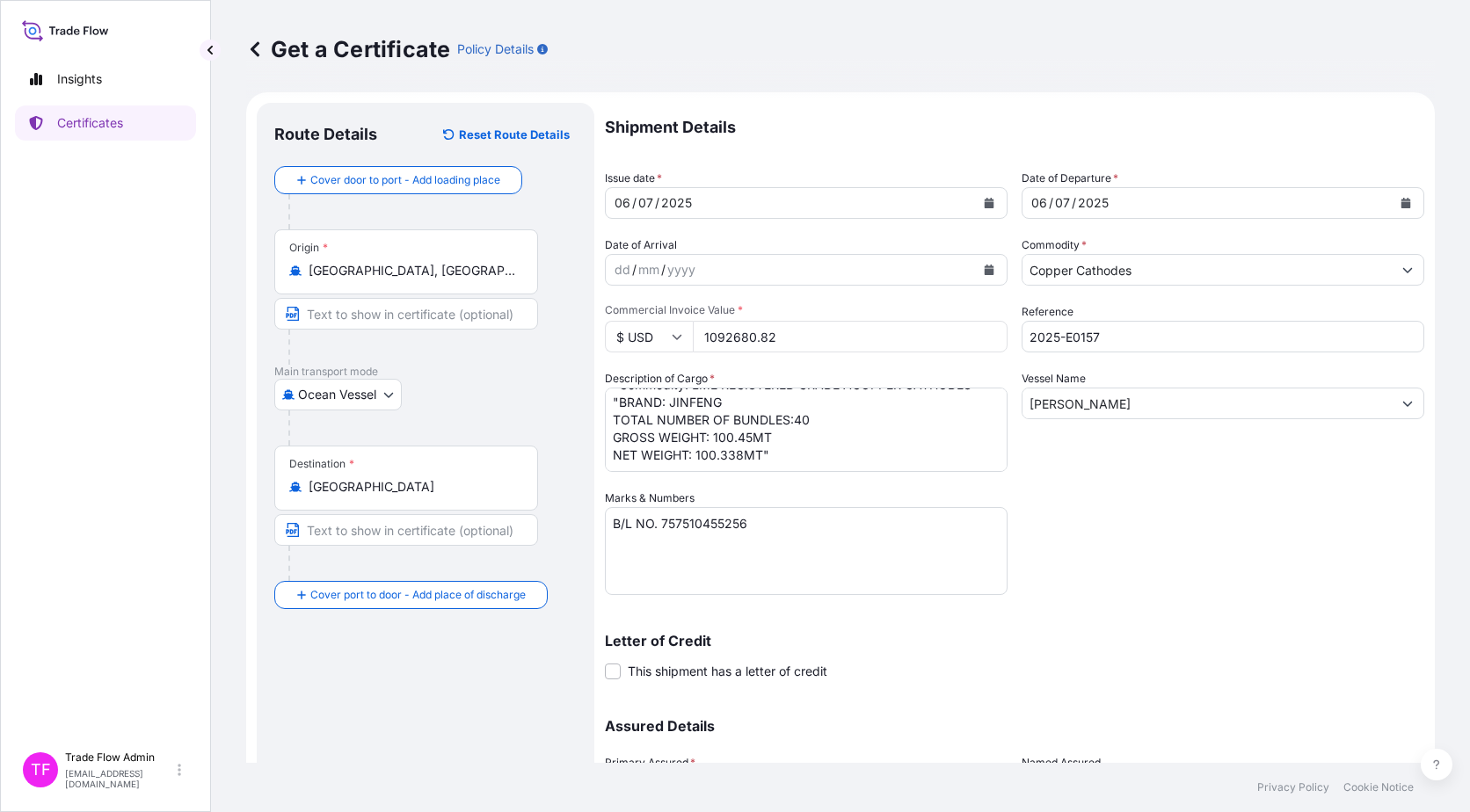
scroll to position [0, 0]
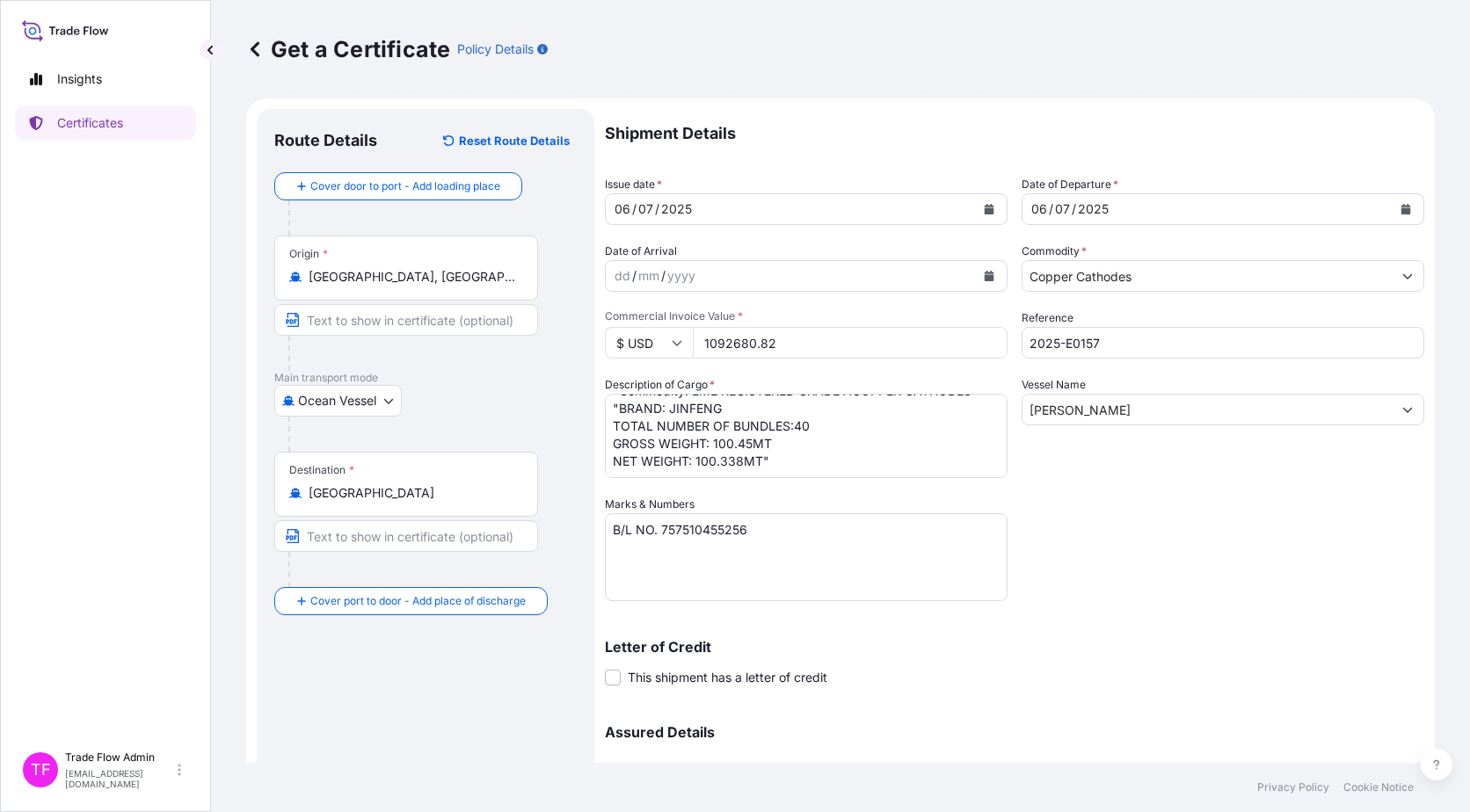
click at [470, 705] on div "Route Details Reset Route Details Cover door to port - Add loading place Place …" at bounding box center [425, 519] width 302 height 785
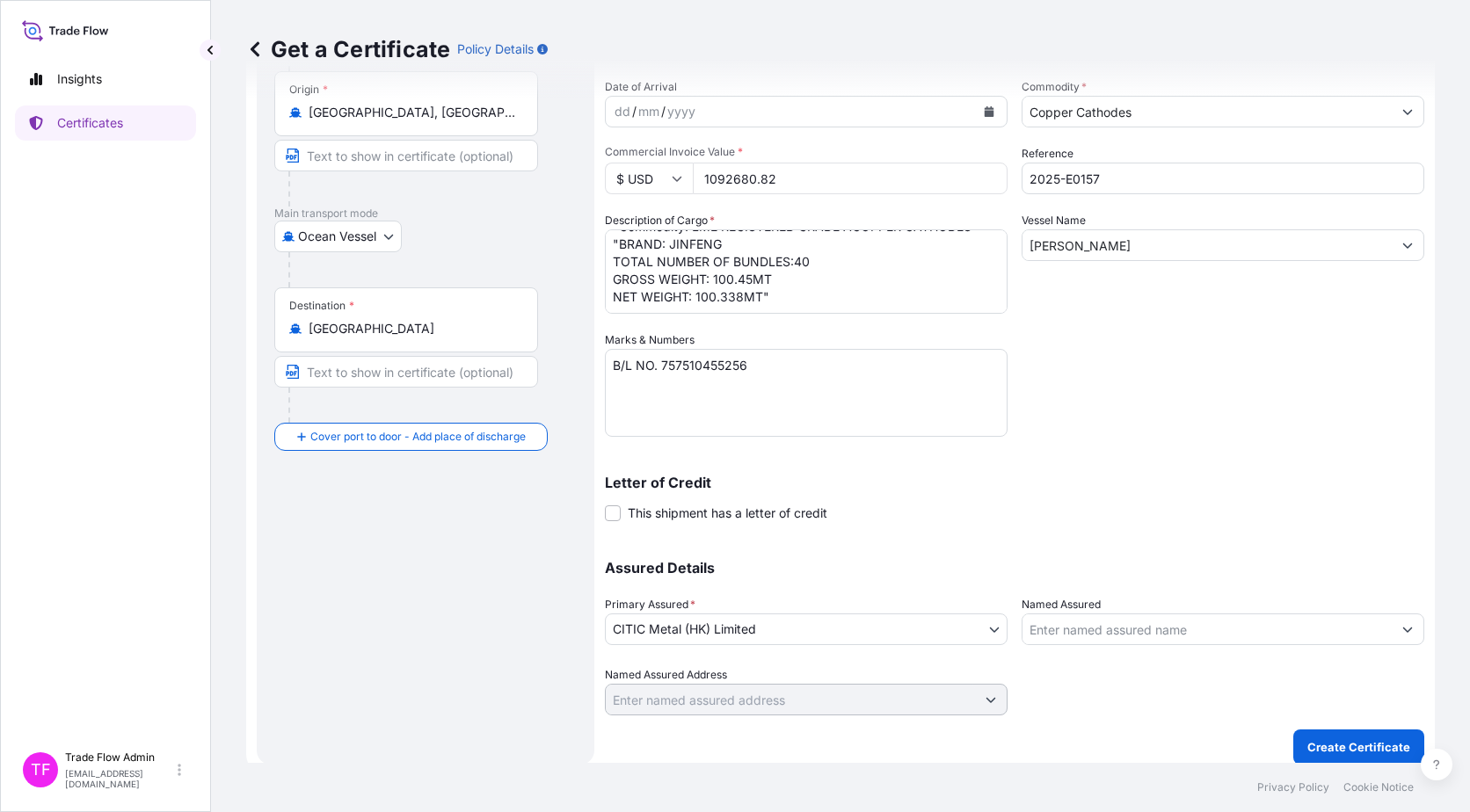
scroll to position [177, 0]
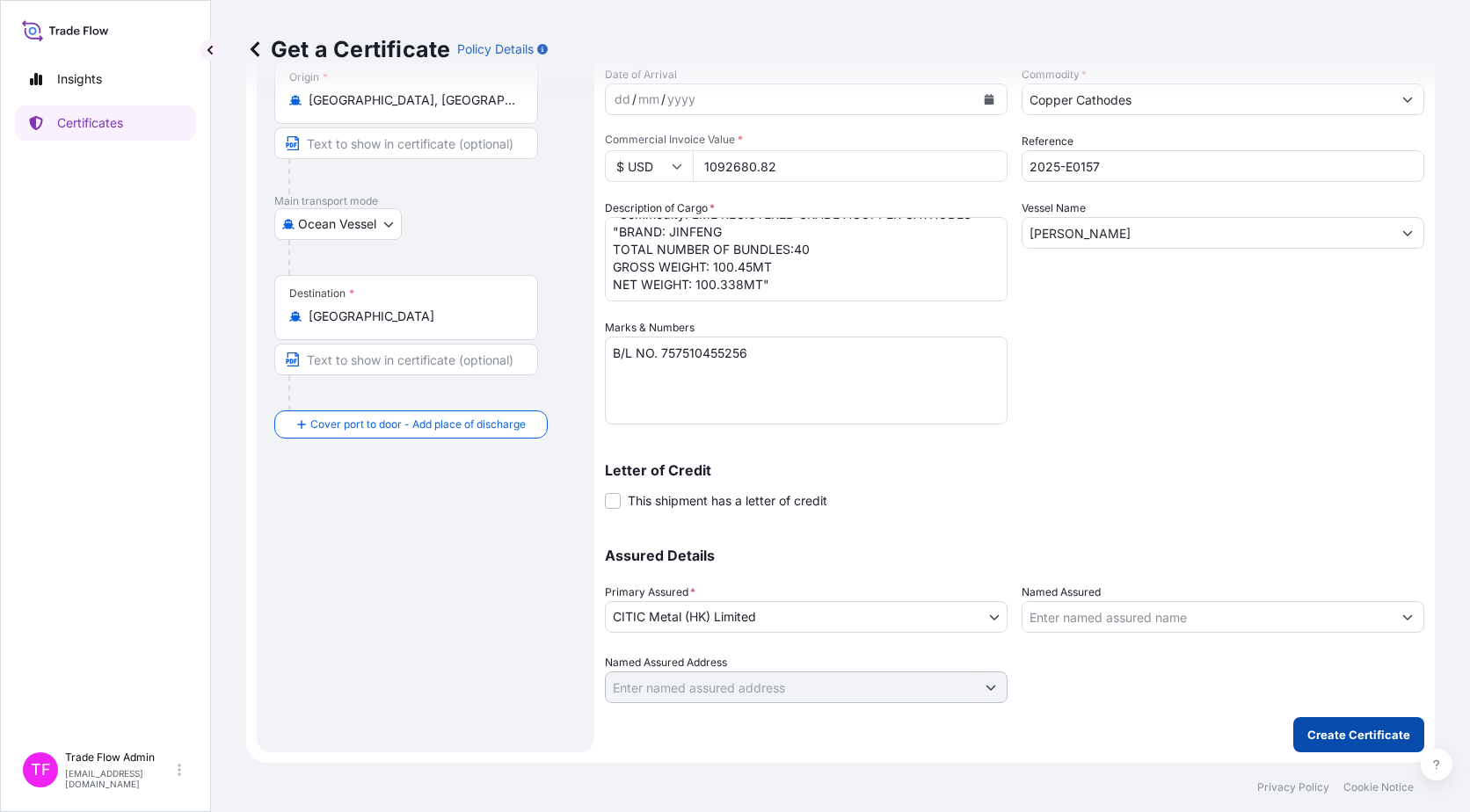
click at [1309, 739] on p "Create Certificate" at bounding box center [1359, 734] width 103 height 17
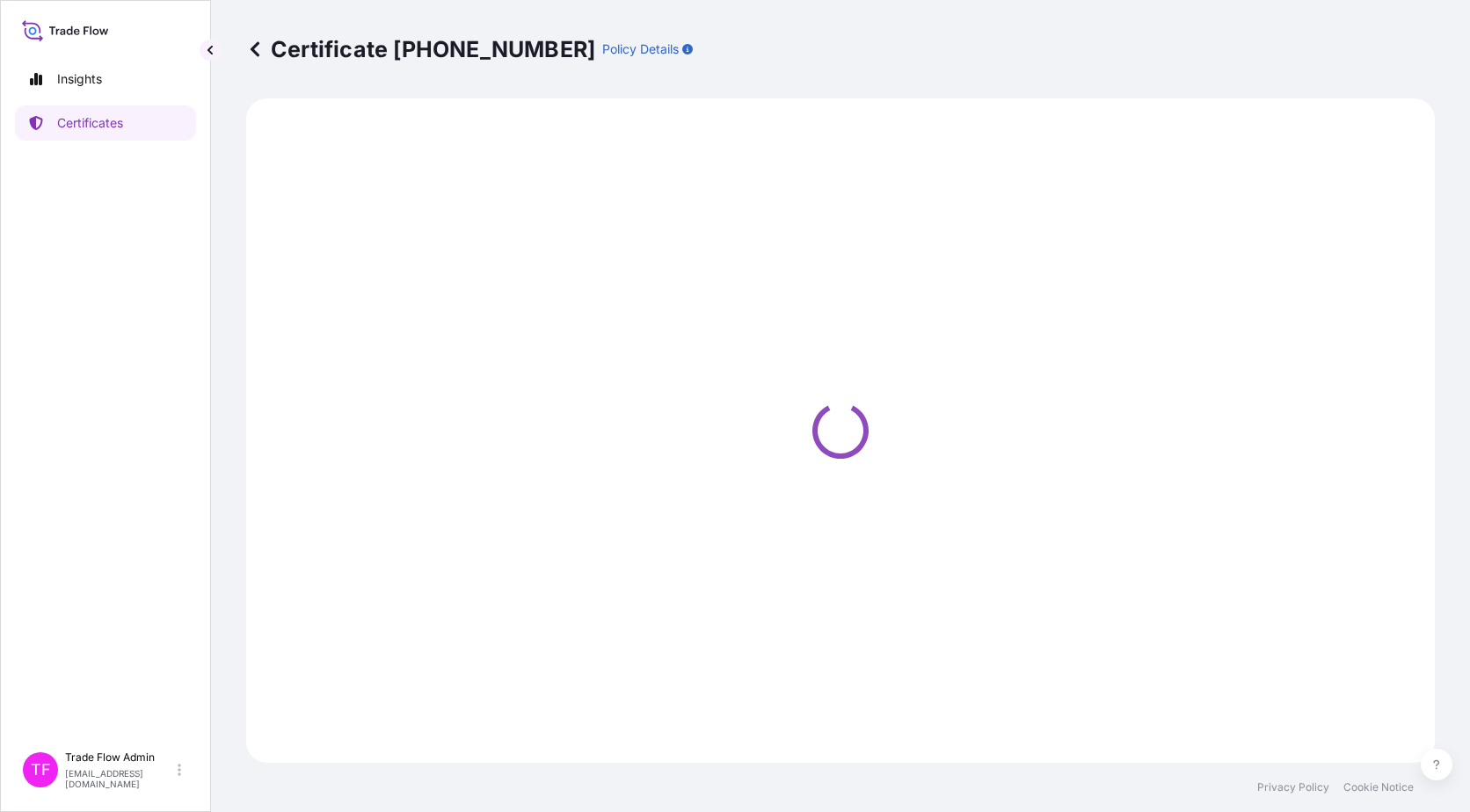
select select "Ocean Vessel"
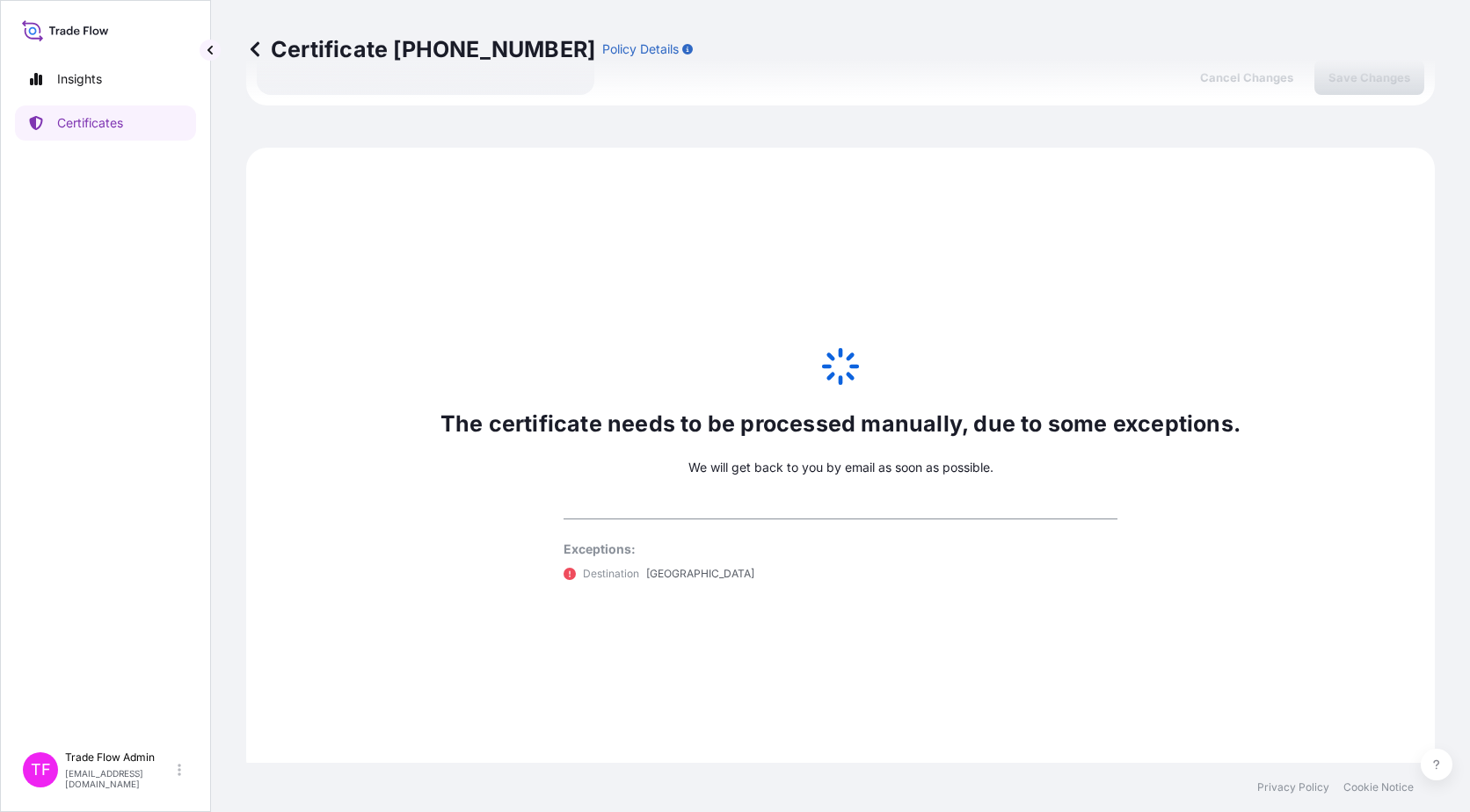
scroll to position [851, 0]
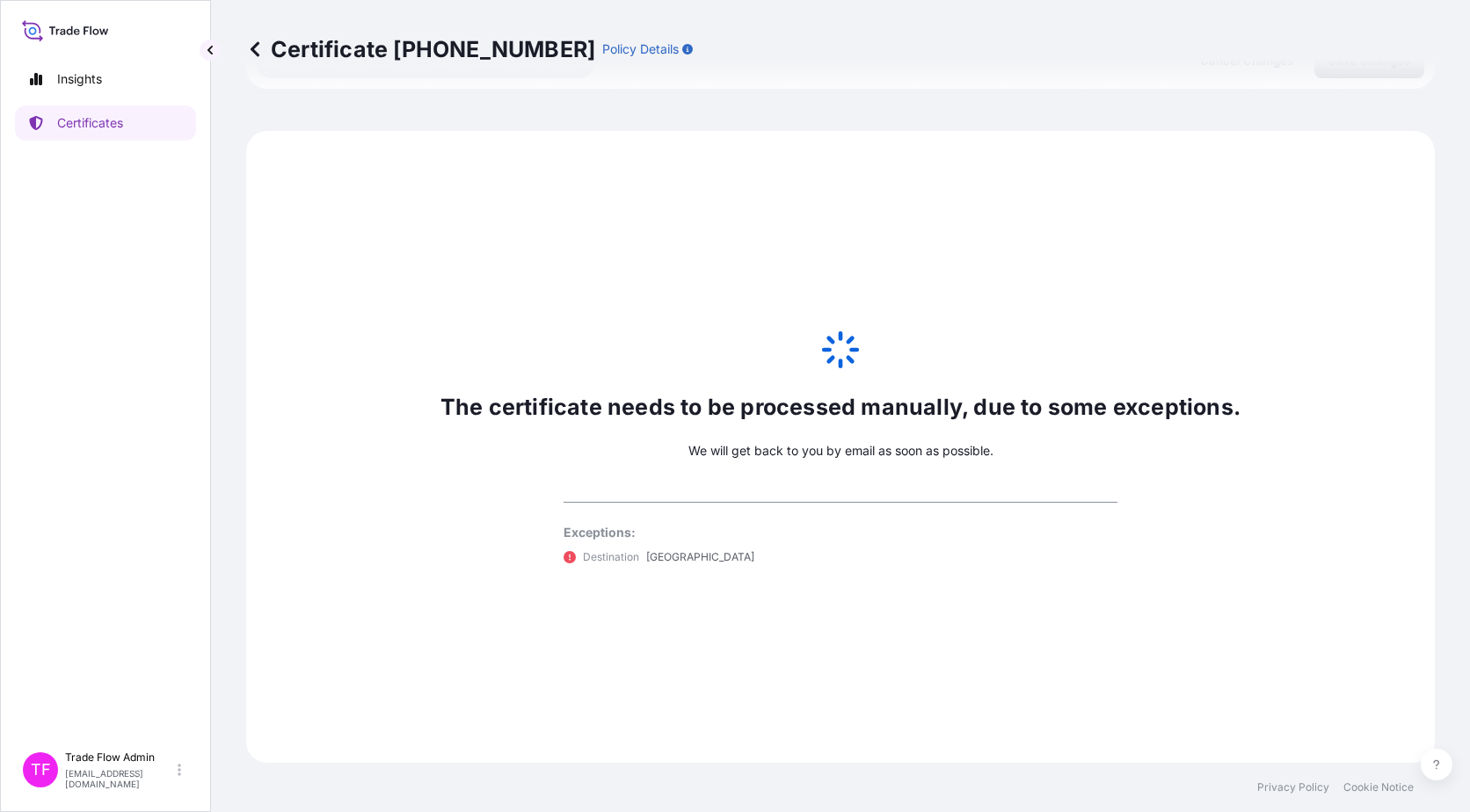
select select "31478"
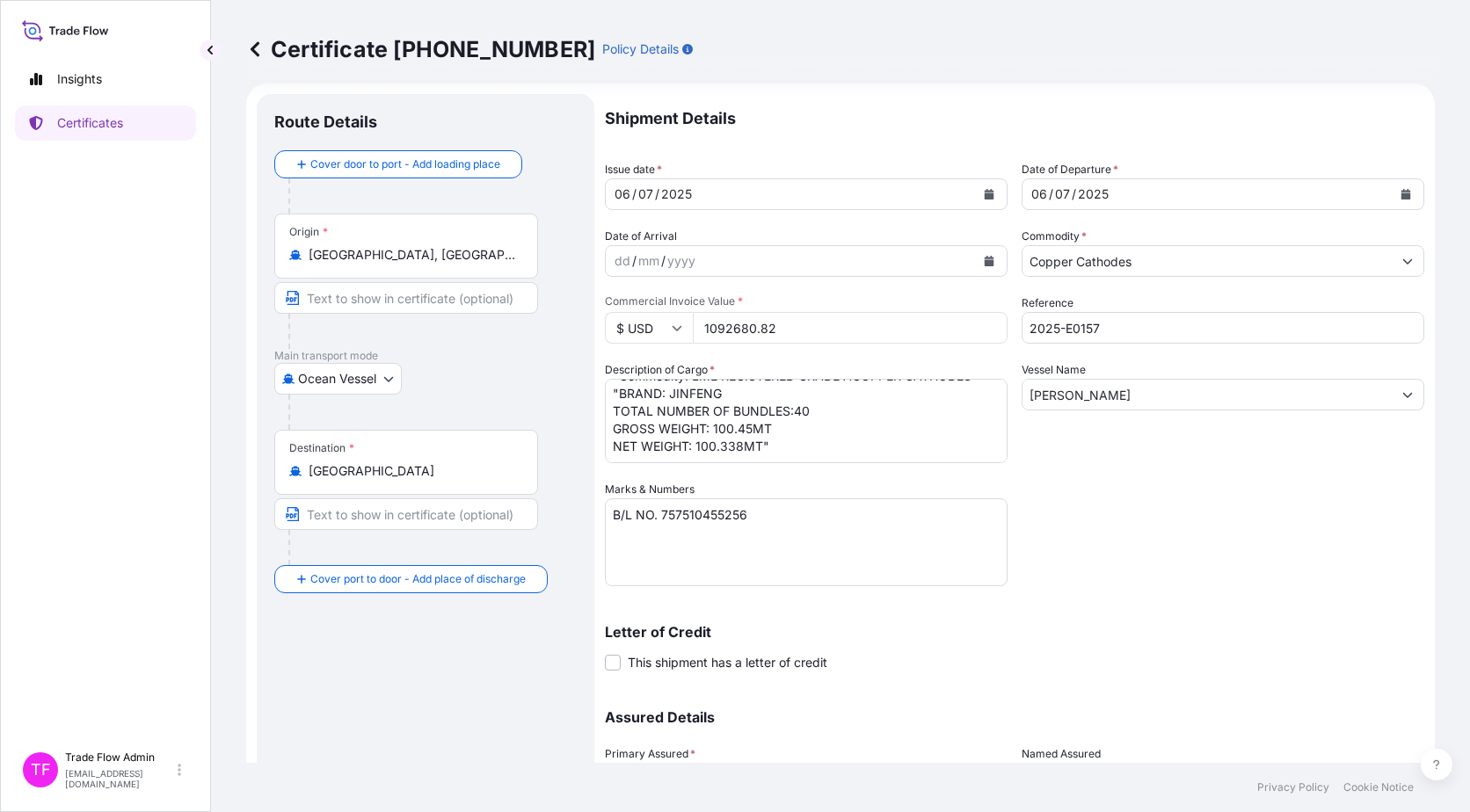
scroll to position [0, 0]
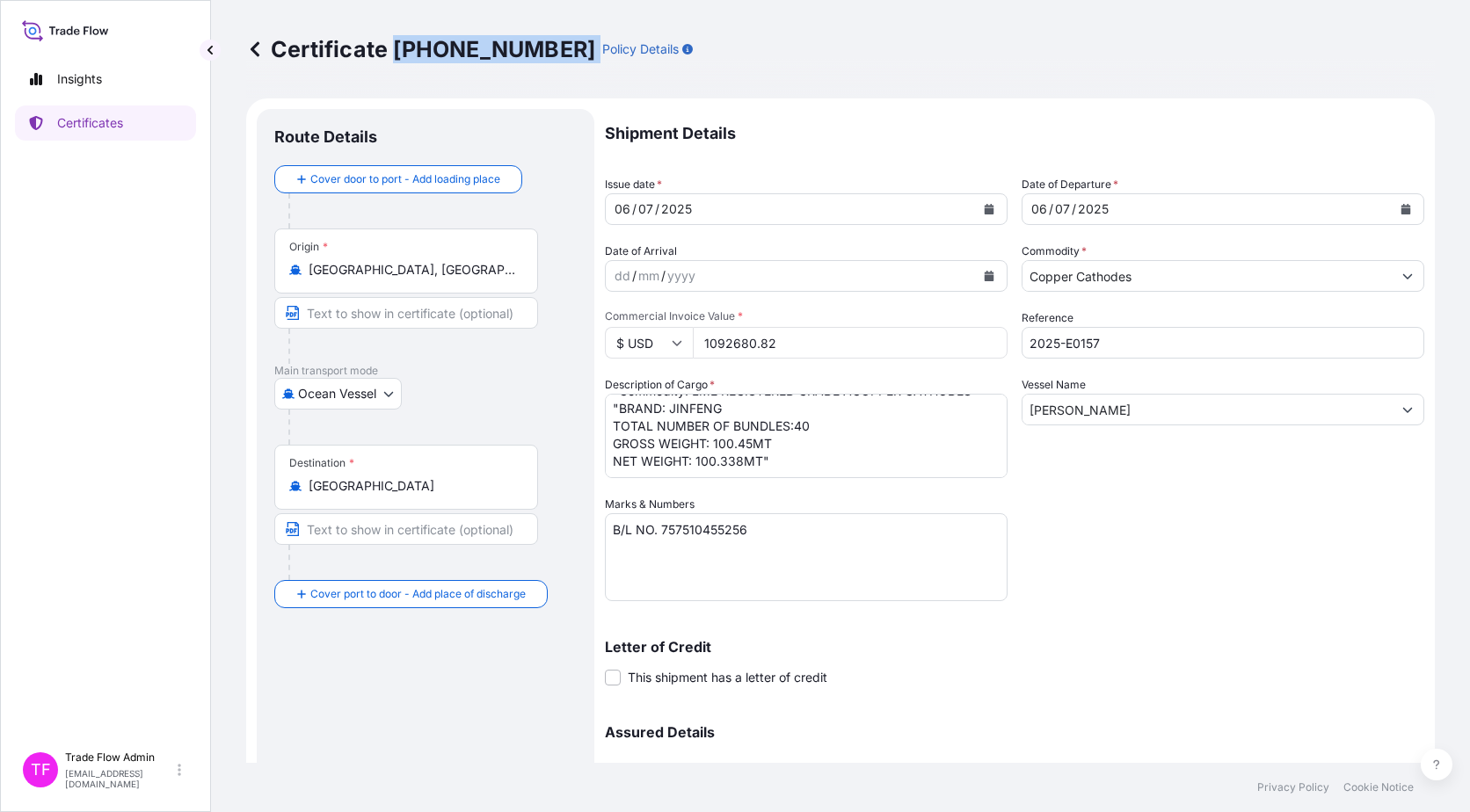
drag, startPoint x: 395, startPoint y: 52, endPoint x: 524, endPoint y: 66, distance: 129.8
click at [524, 66] on div "Certificate 31478-38-1 Policy Details" at bounding box center [840, 49] width 1189 height 98
copy p "31478-38-1"
click at [132, 127] on link "Certificates" at bounding box center [105, 123] width 181 height 36
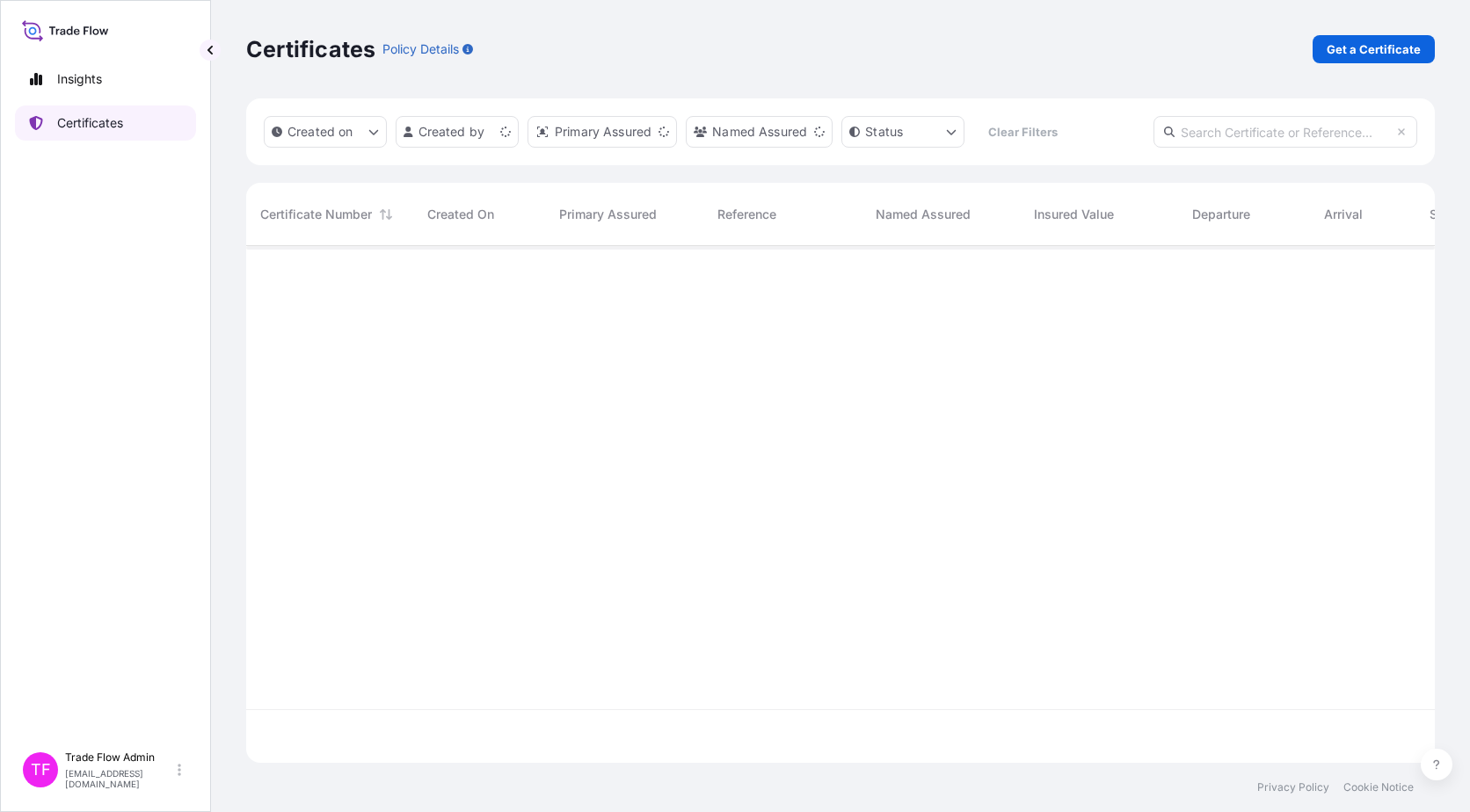
scroll to position [513, 1176]
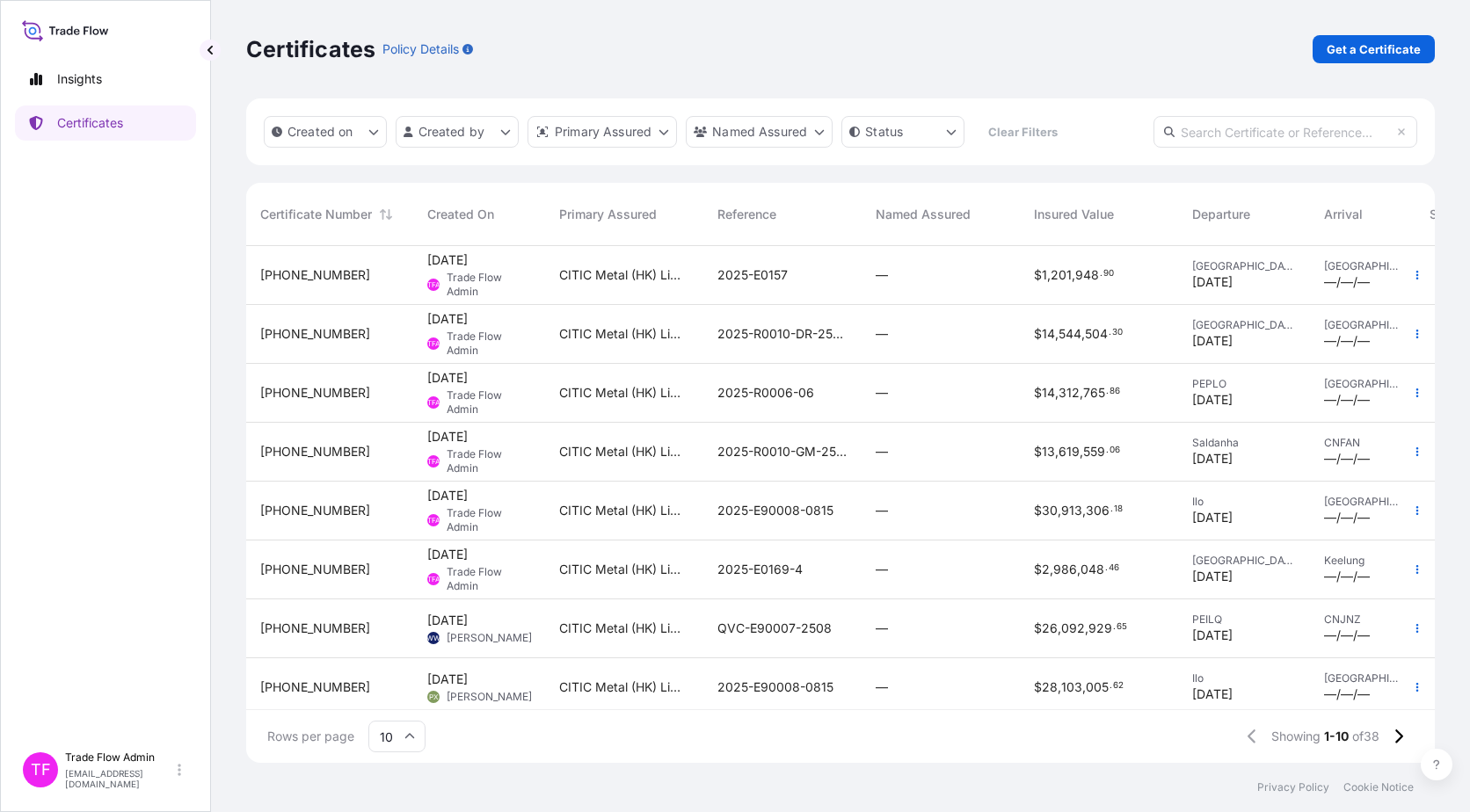
click at [422, 298] on div "17 Sep 2025 TFA Trade Flow Admin" at bounding box center [479, 275] width 132 height 59
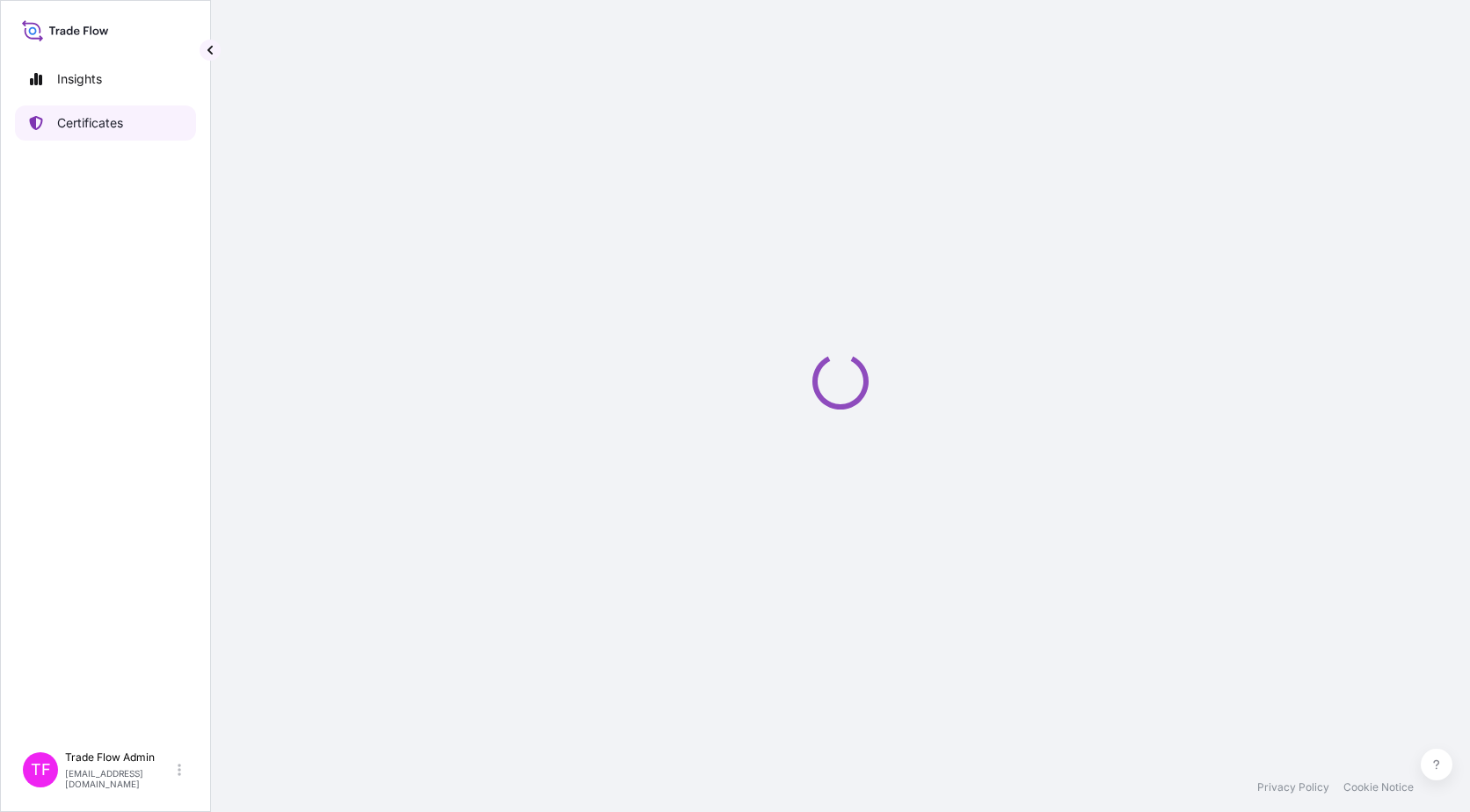
click at [111, 137] on link "Certificates" at bounding box center [105, 123] width 181 height 36
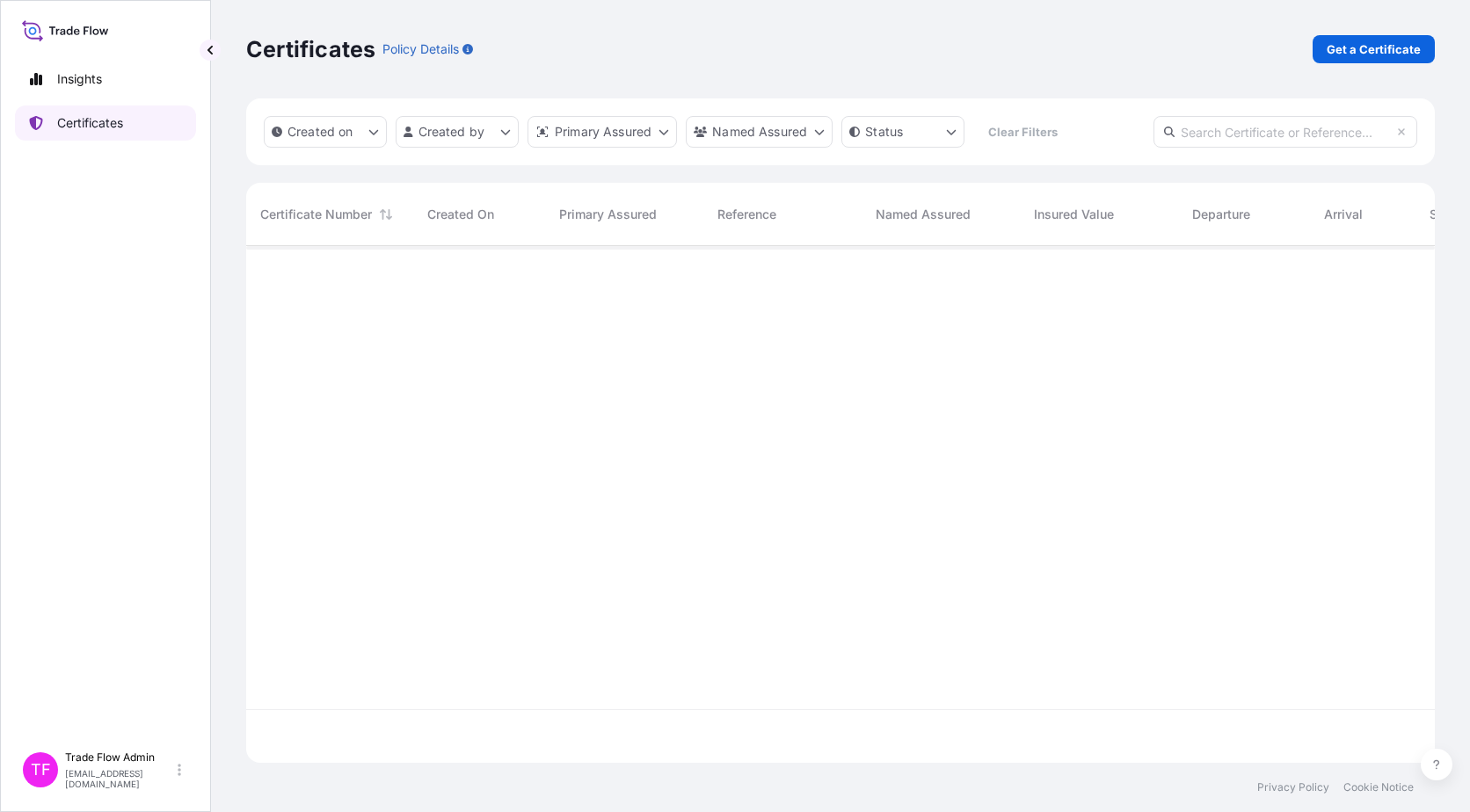
scroll to position [513, 1176]
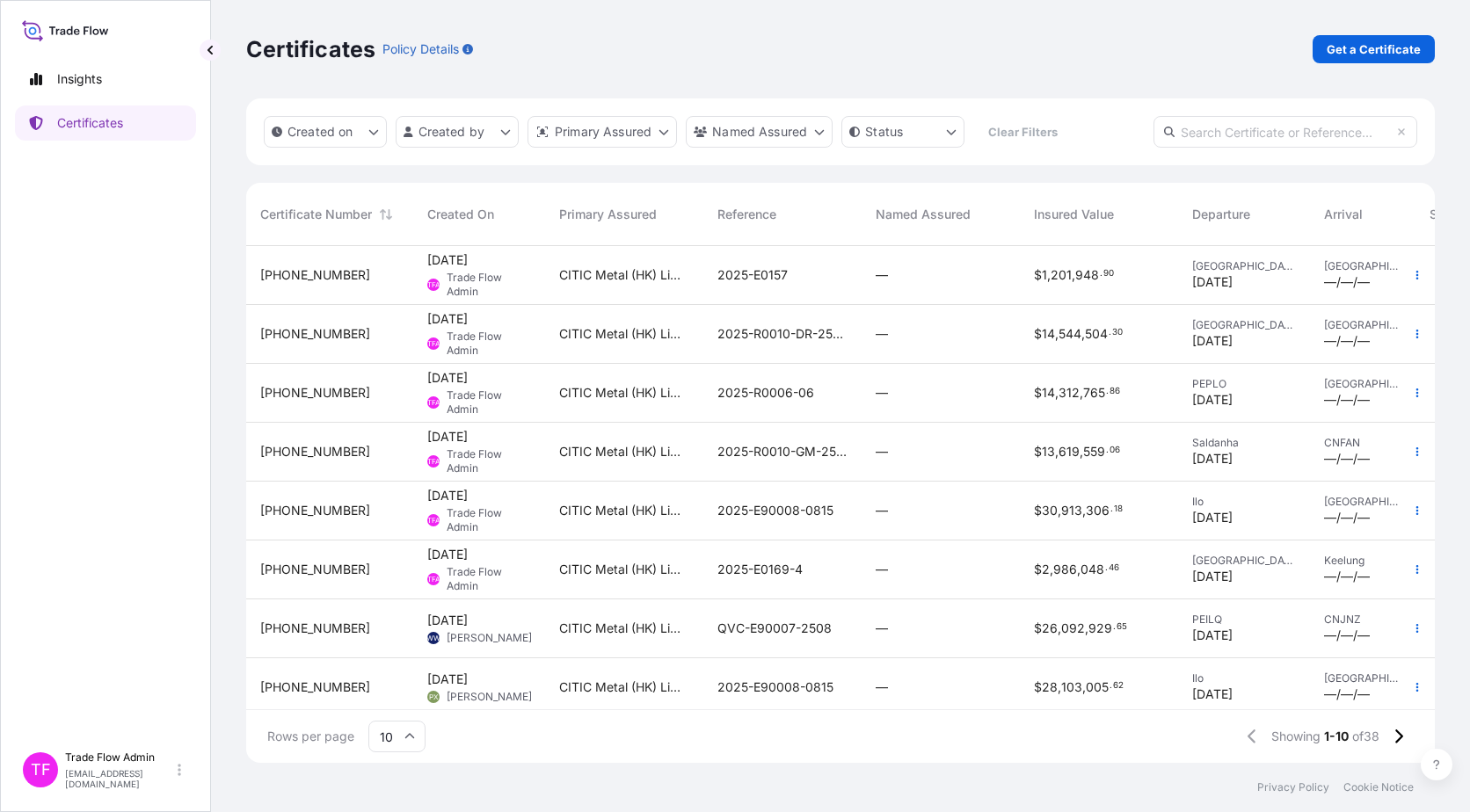
click at [357, 292] on div "31478-38-1" at bounding box center [329, 275] width 167 height 59
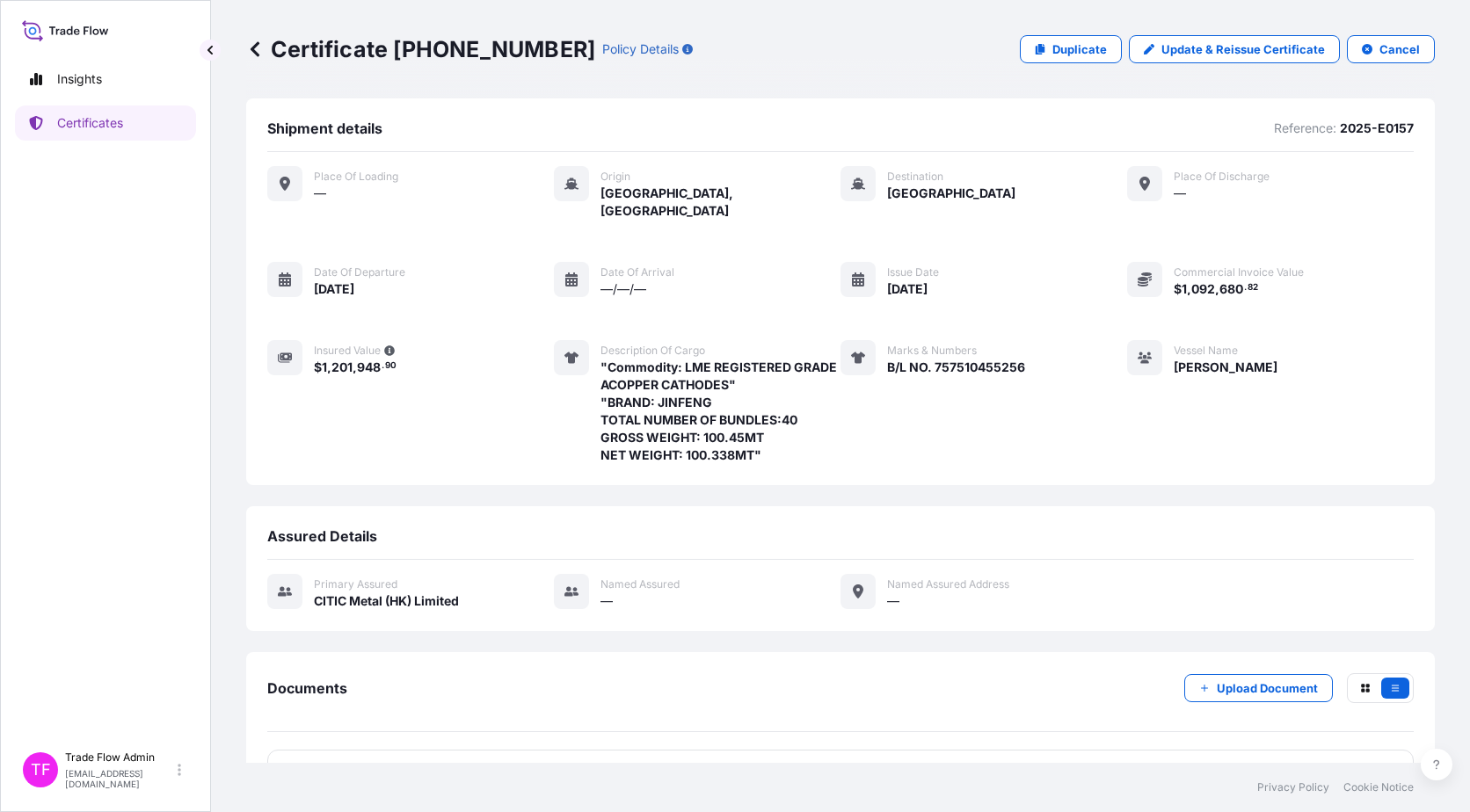
scroll to position [36, 0]
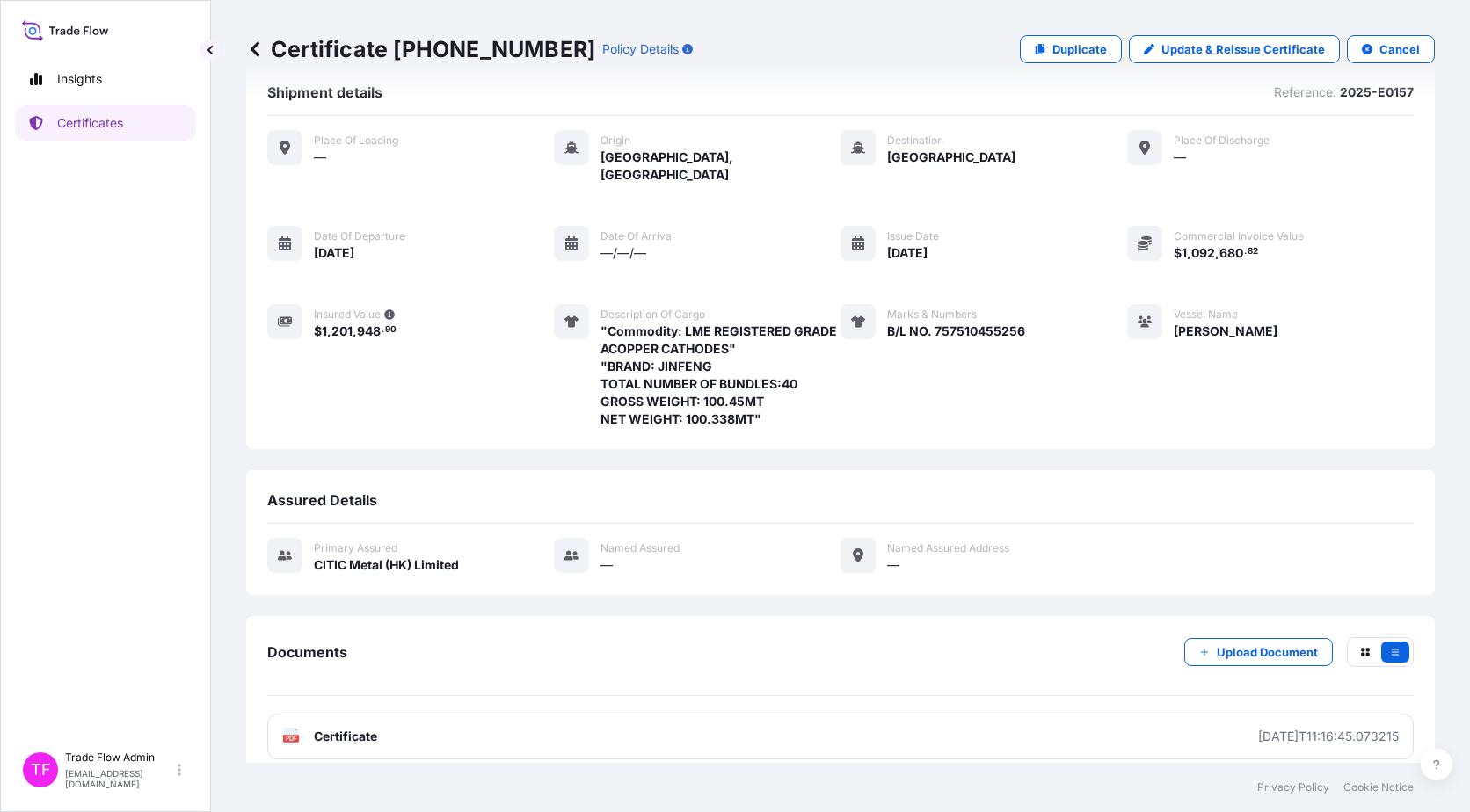
click at [50, 128] on link "Certificates" at bounding box center [105, 123] width 181 height 36
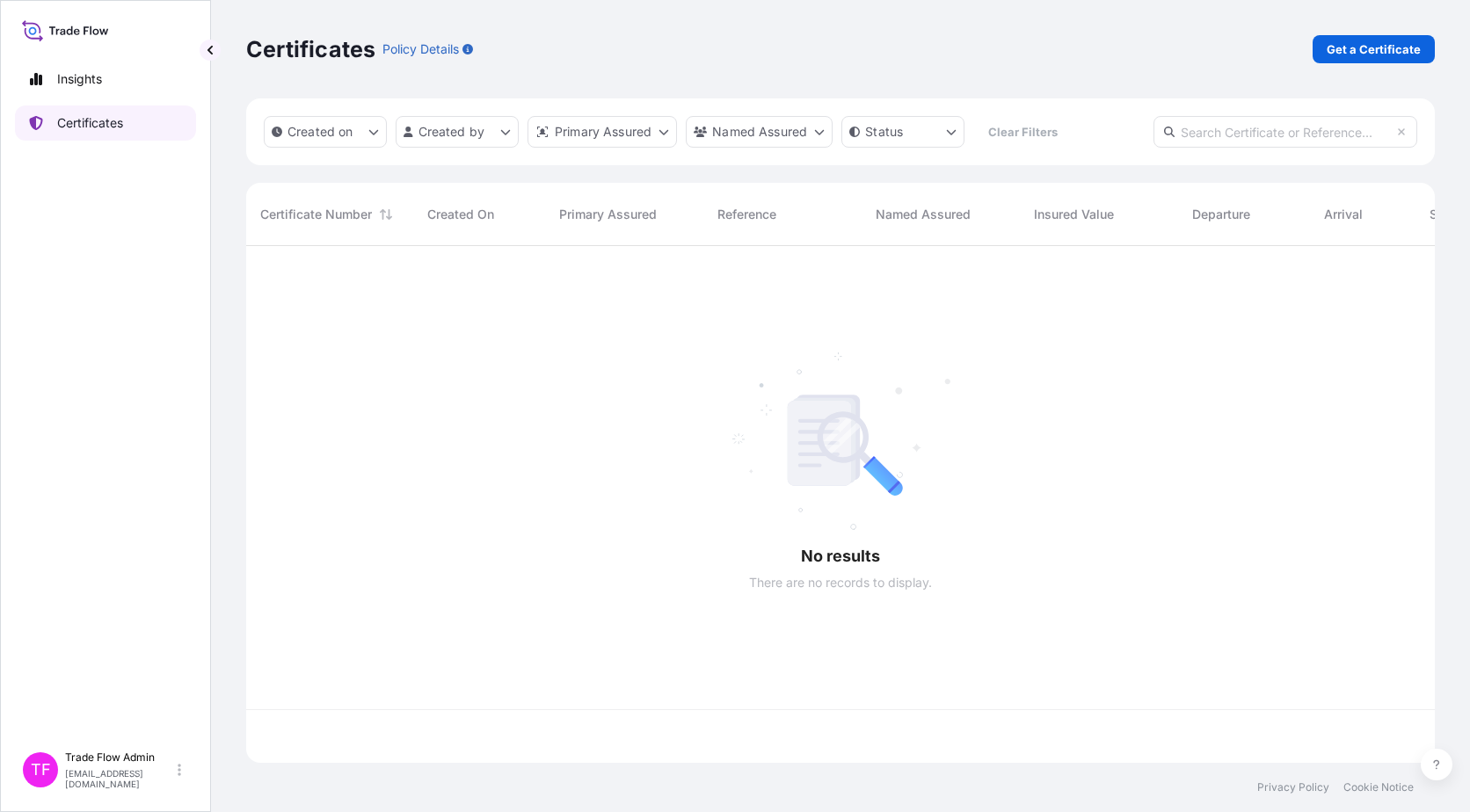
scroll to position [513, 1176]
click at [1312, 124] on input "text" at bounding box center [1286, 131] width 264 height 32
paste input "[PHONE_NUMBER]"
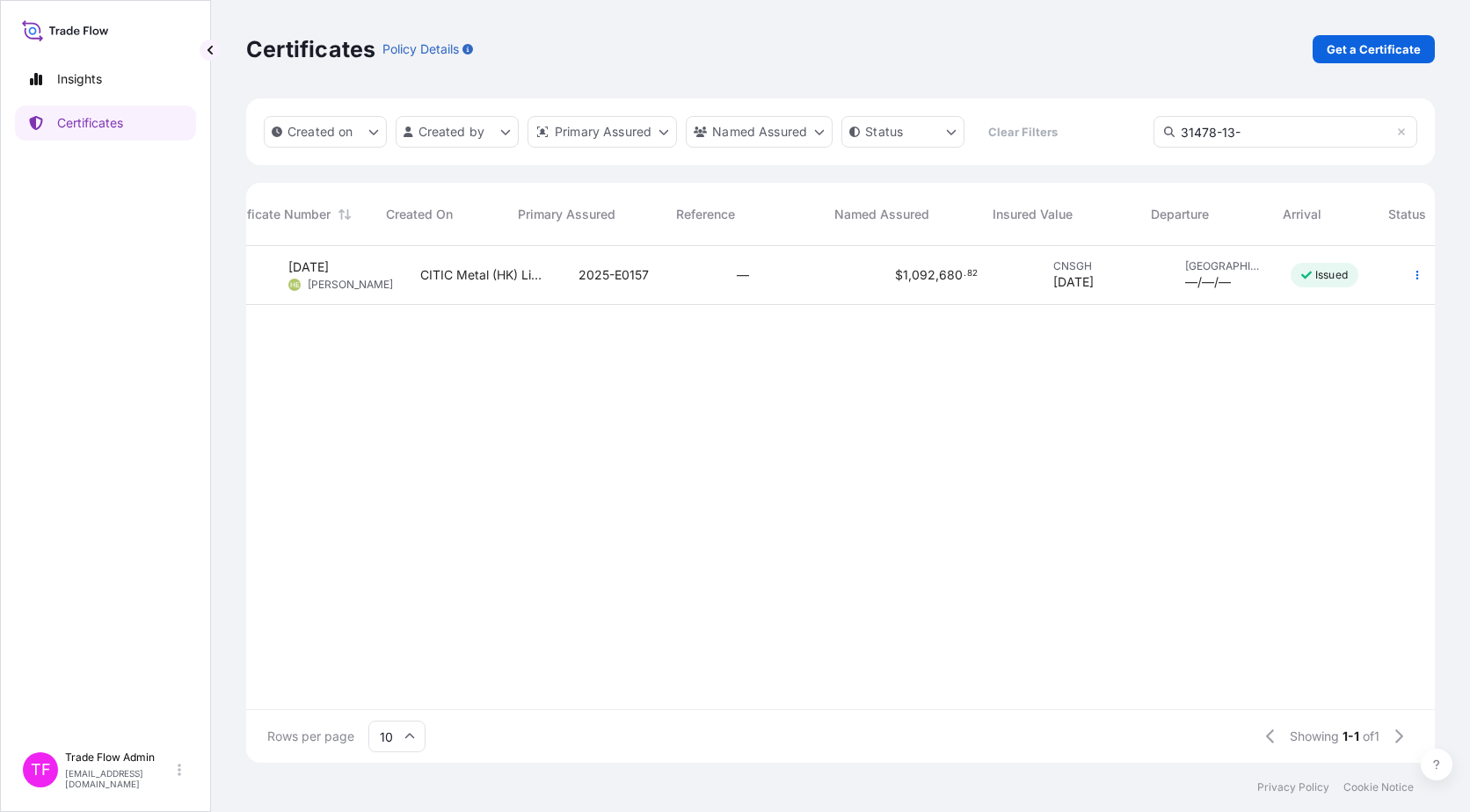
scroll to position [0, 0]
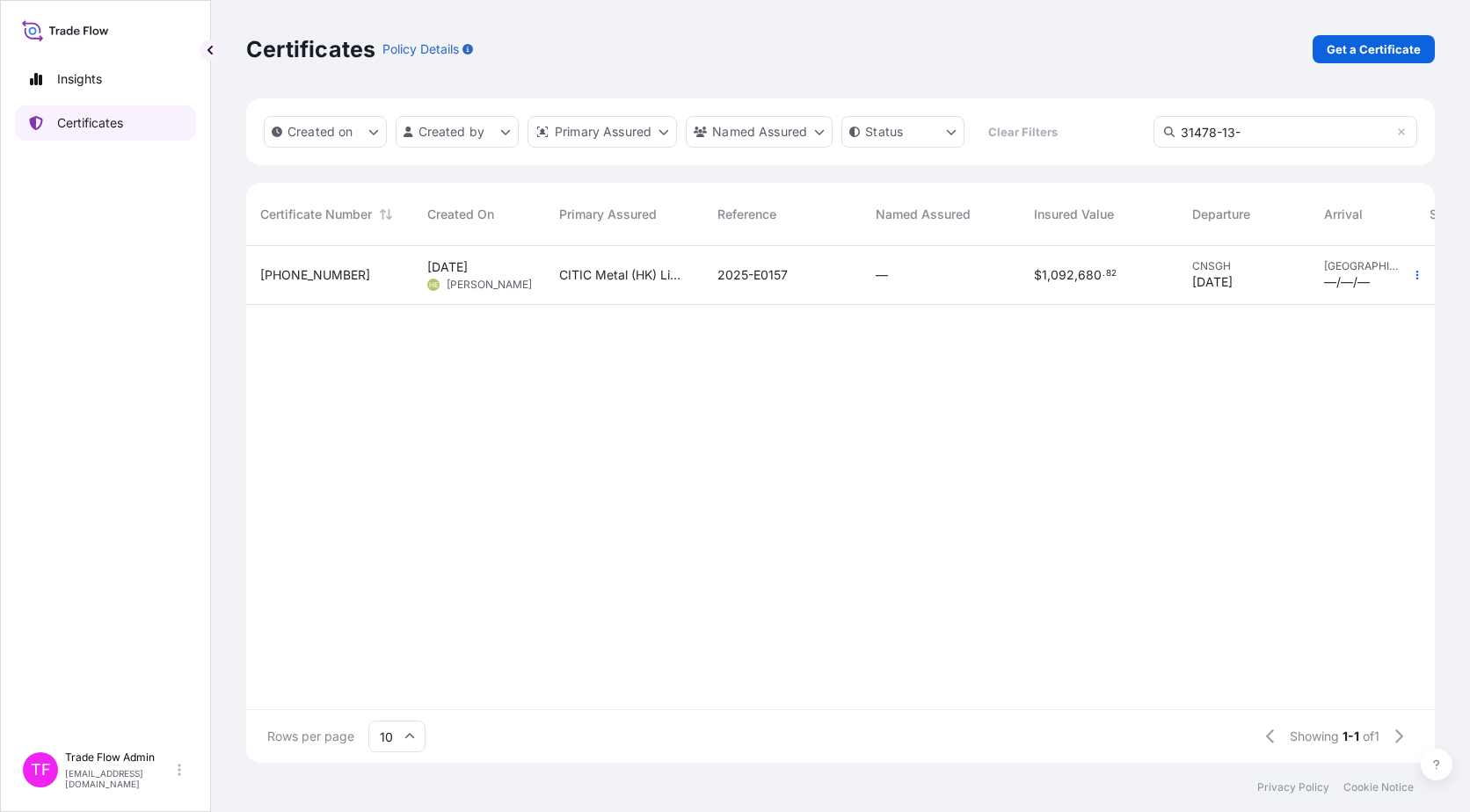
type input "31478-13-"
click at [93, 130] on p "Certificates" at bounding box center [90, 123] width 66 height 17
click at [87, 108] on link "Certificates" at bounding box center [105, 123] width 181 height 36
click at [87, 122] on p "Certificates" at bounding box center [90, 123] width 66 height 17
click at [104, 89] on link "Insights" at bounding box center [105, 79] width 181 height 36
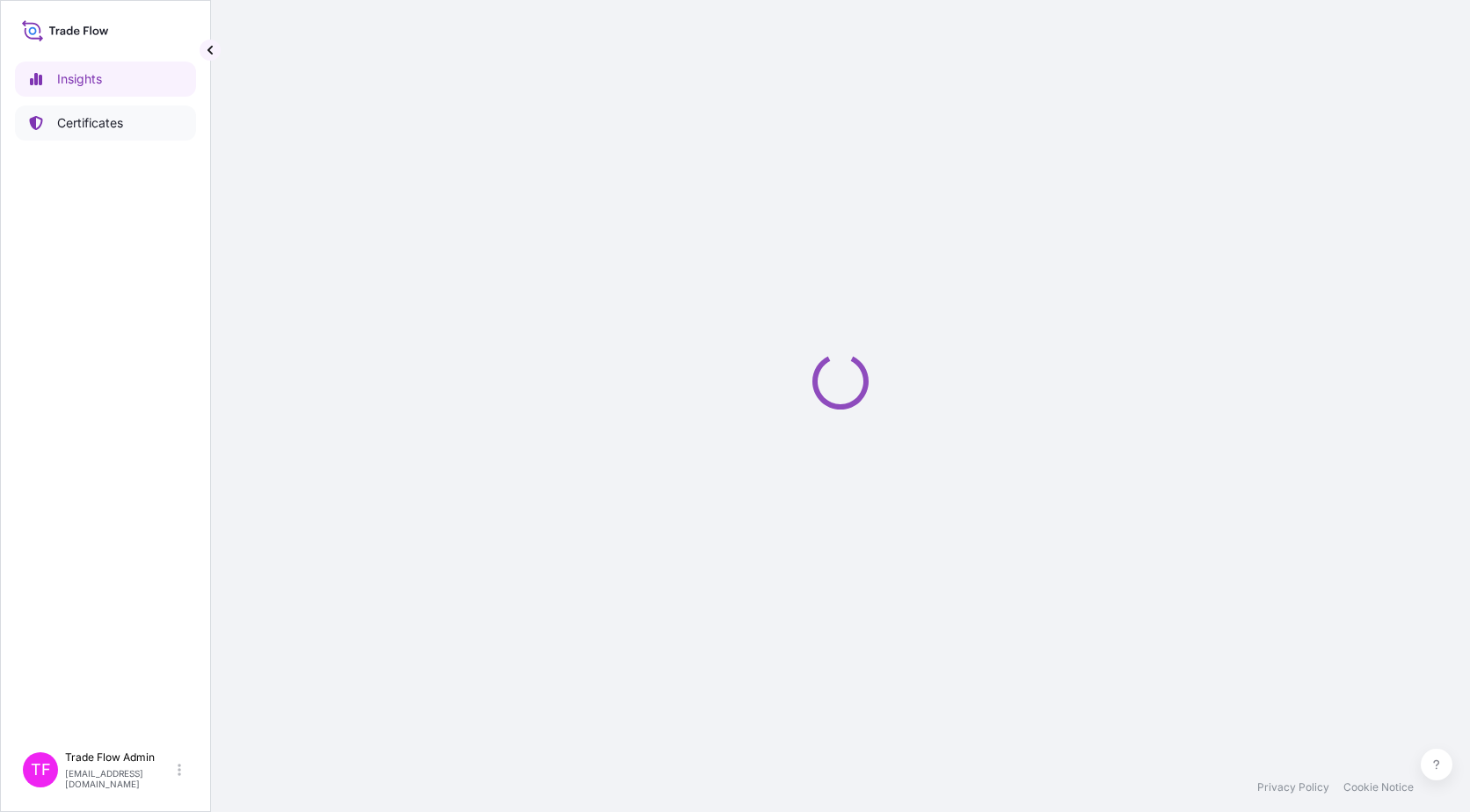
select select "2025"
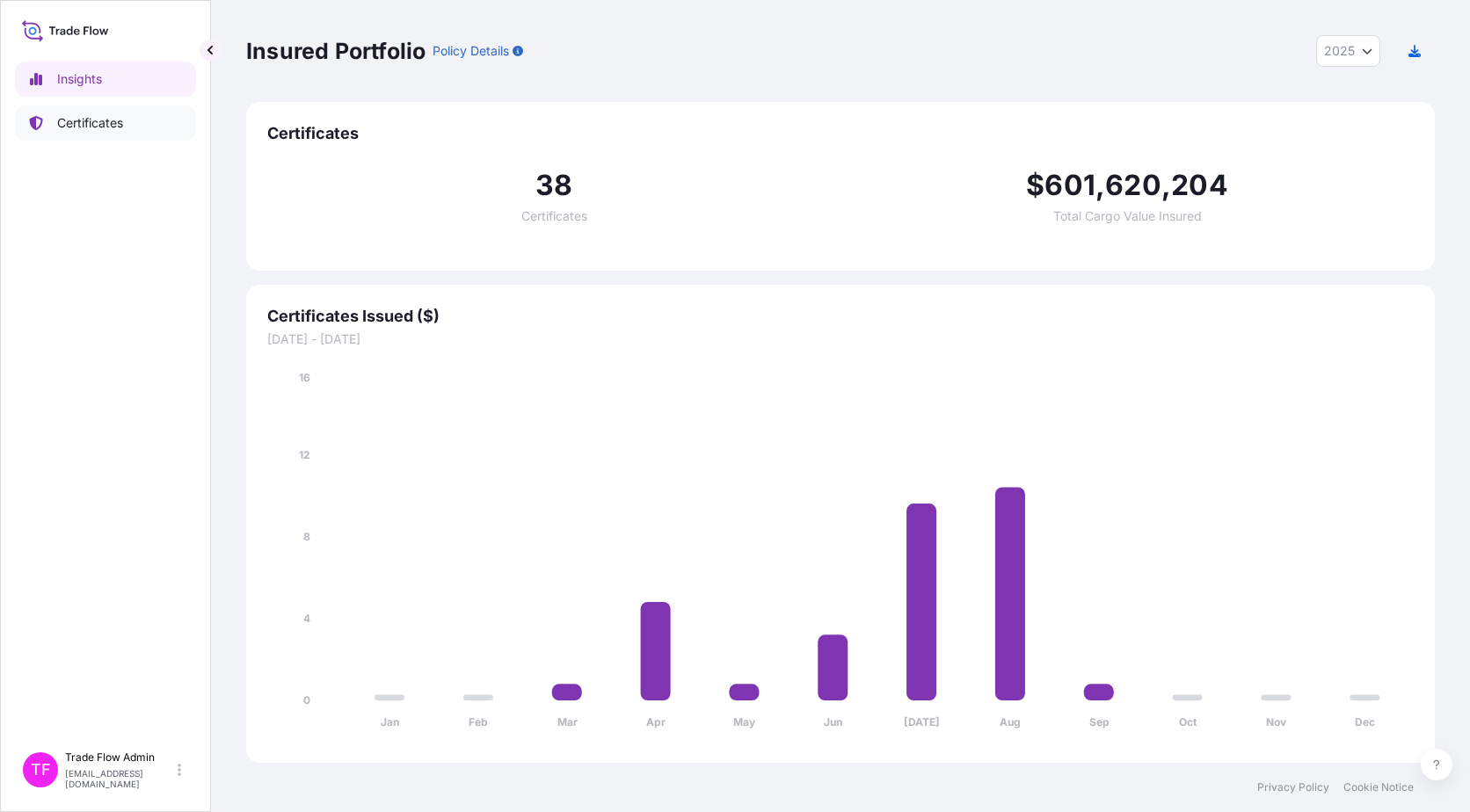
click at [89, 133] on link "Certificates" at bounding box center [105, 123] width 181 height 36
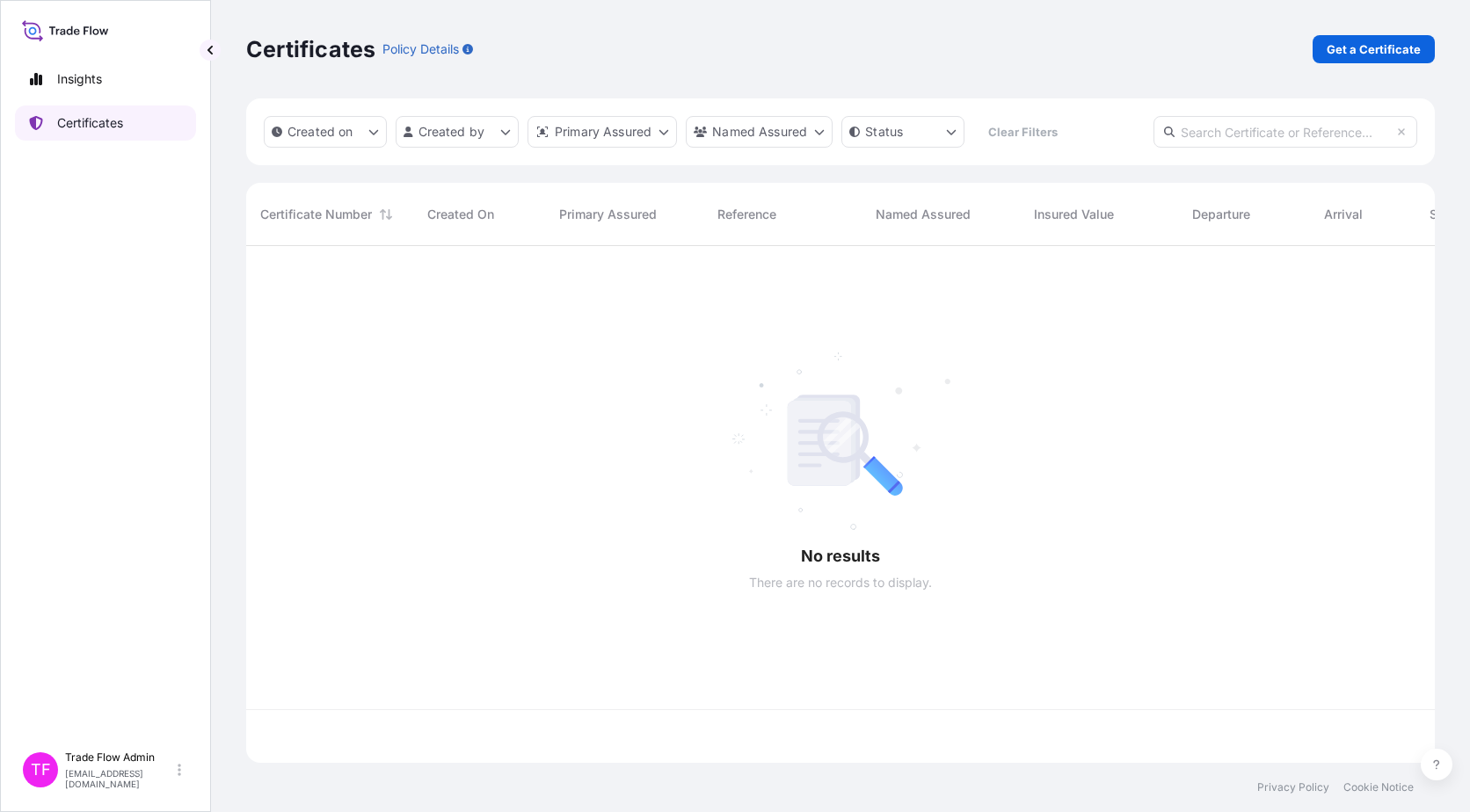
scroll to position [513, 1176]
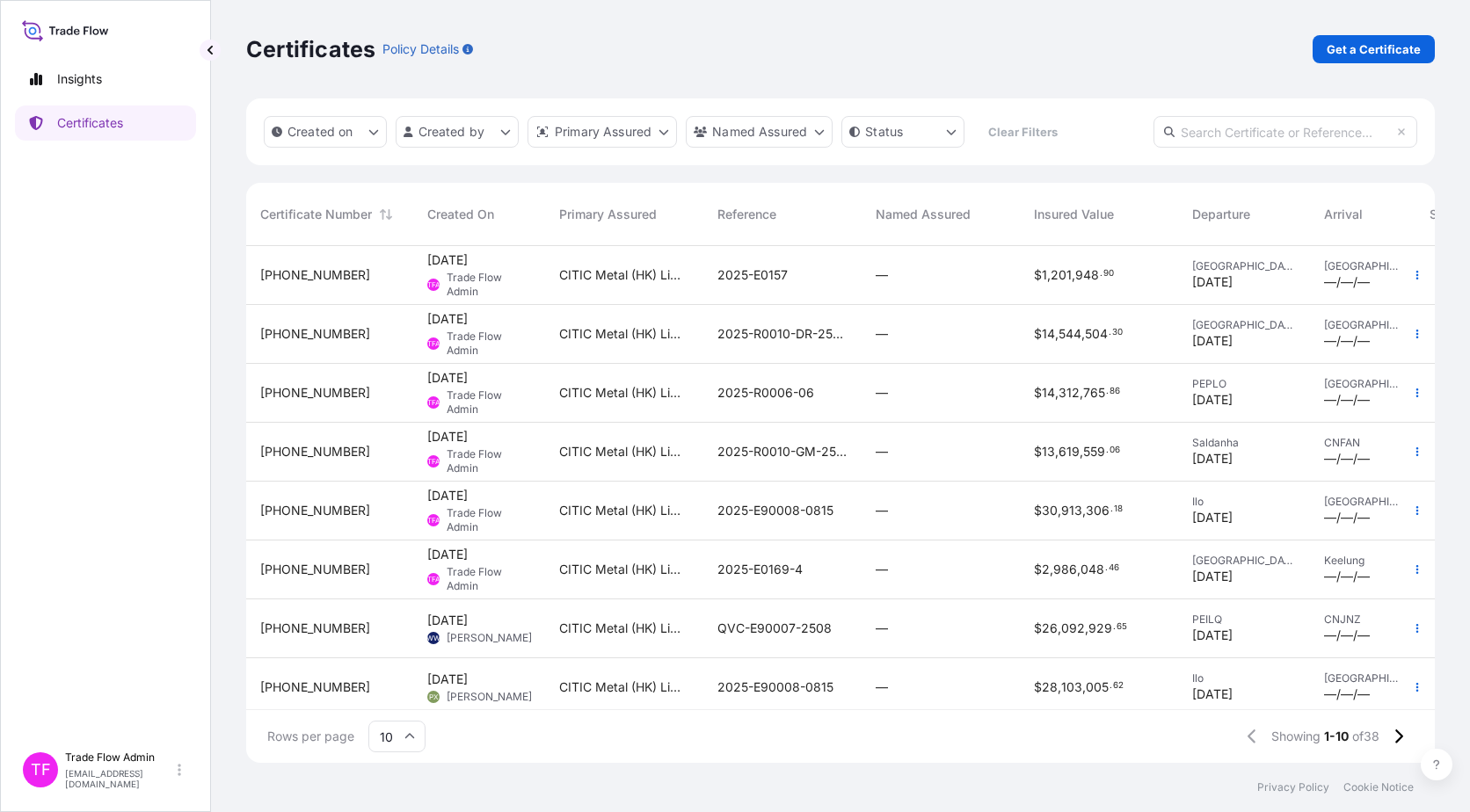
click at [1327, 138] on input "text" at bounding box center [1286, 131] width 264 height 32
paste input "[PHONE_NUMBER]"
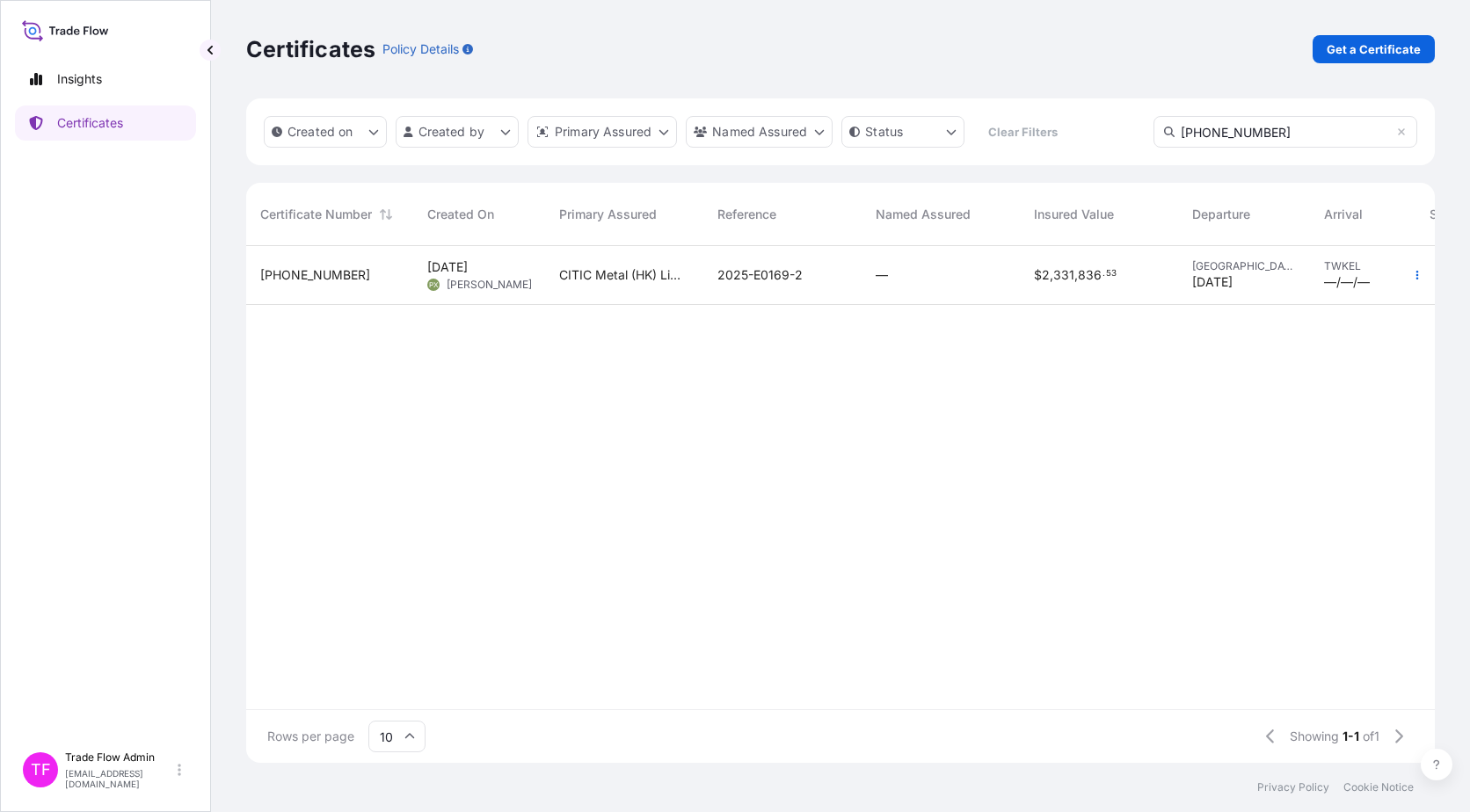
type input "[PHONE_NUMBER]"
click at [1008, 272] on div "—" at bounding box center [941, 275] width 158 height 59
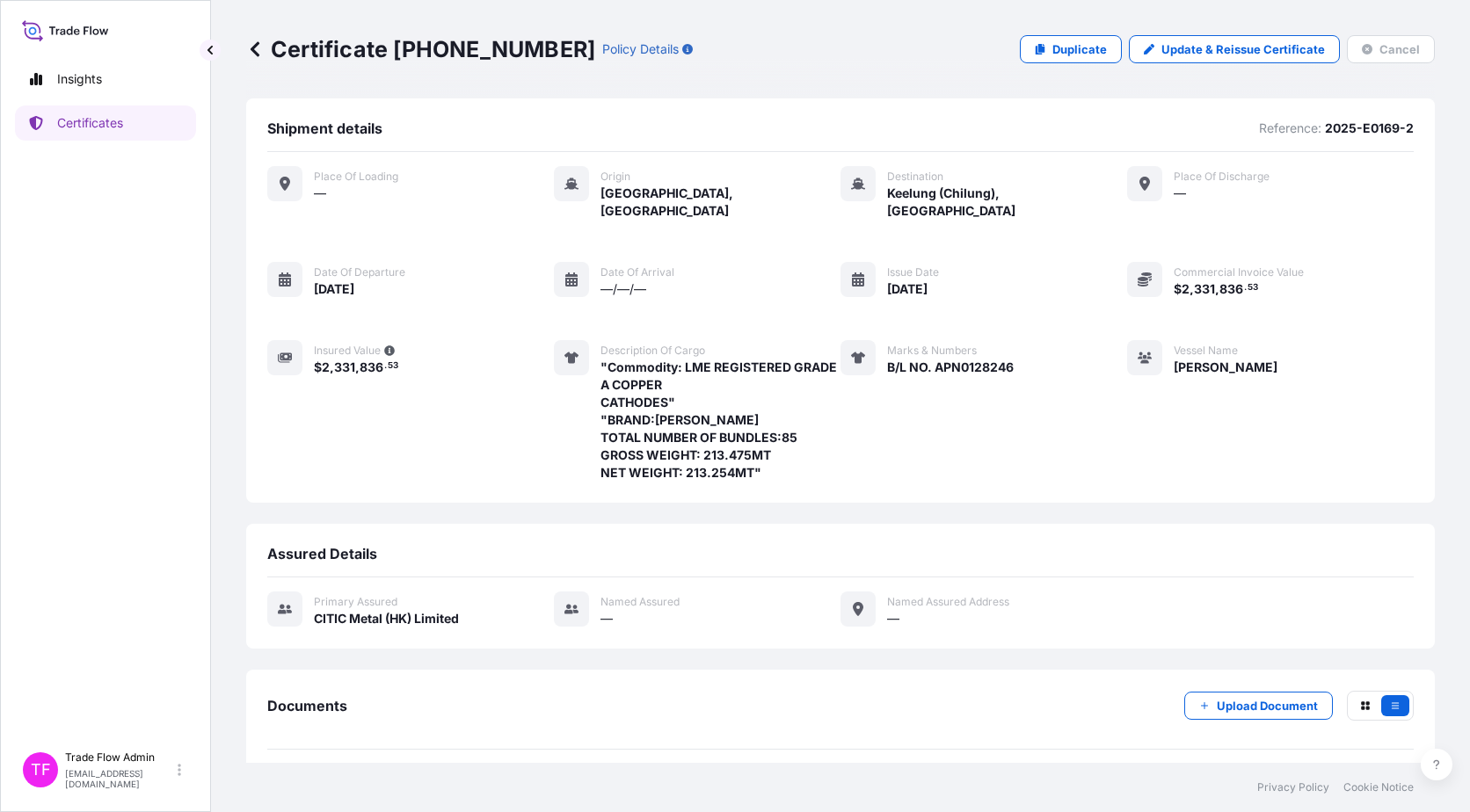
scroll to position [54, 0]
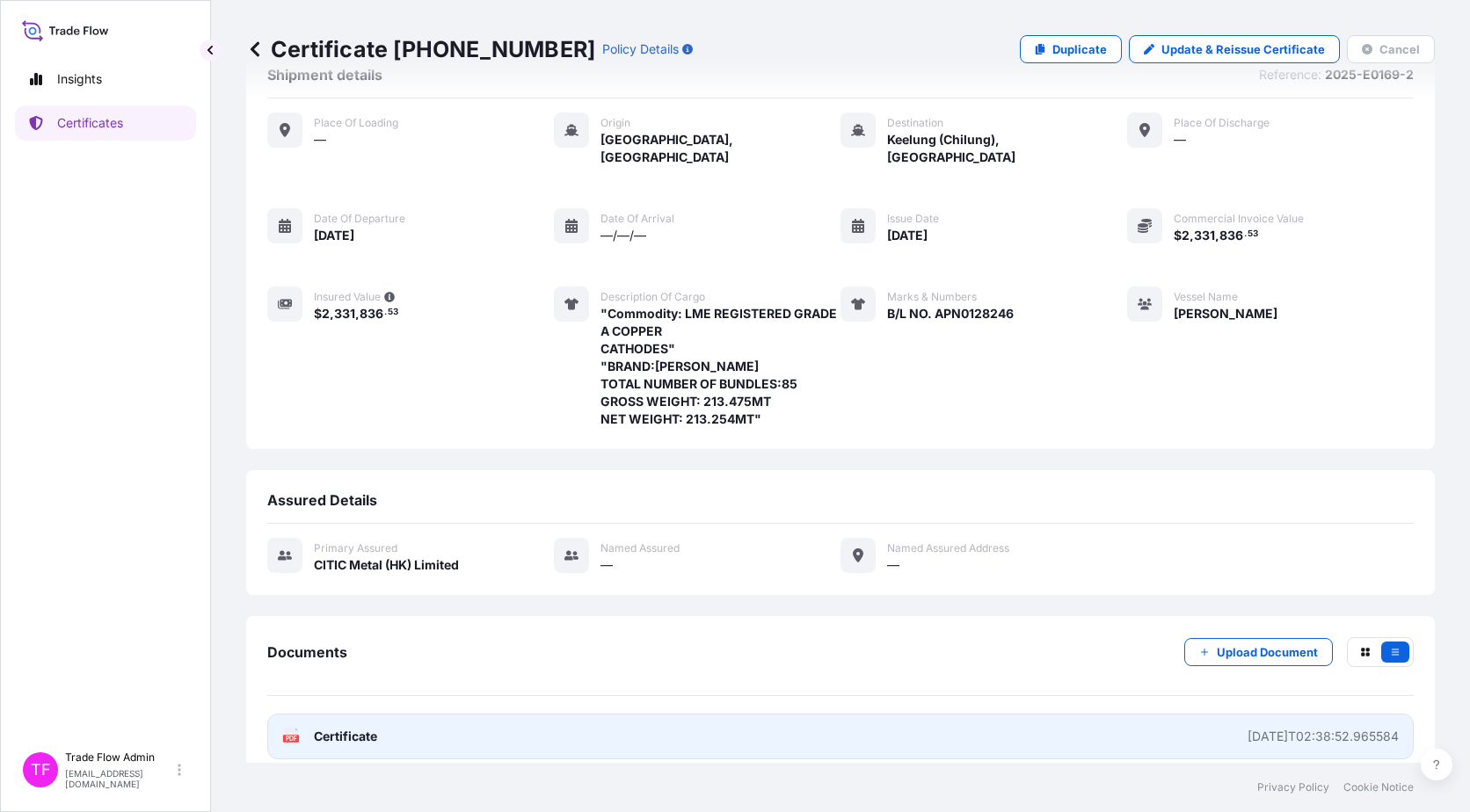
click at [389, 714] on link "PDF Certificate 2025-08-06T02:38:52.965584" at bounding box center [840, 736] width 1147 height 46
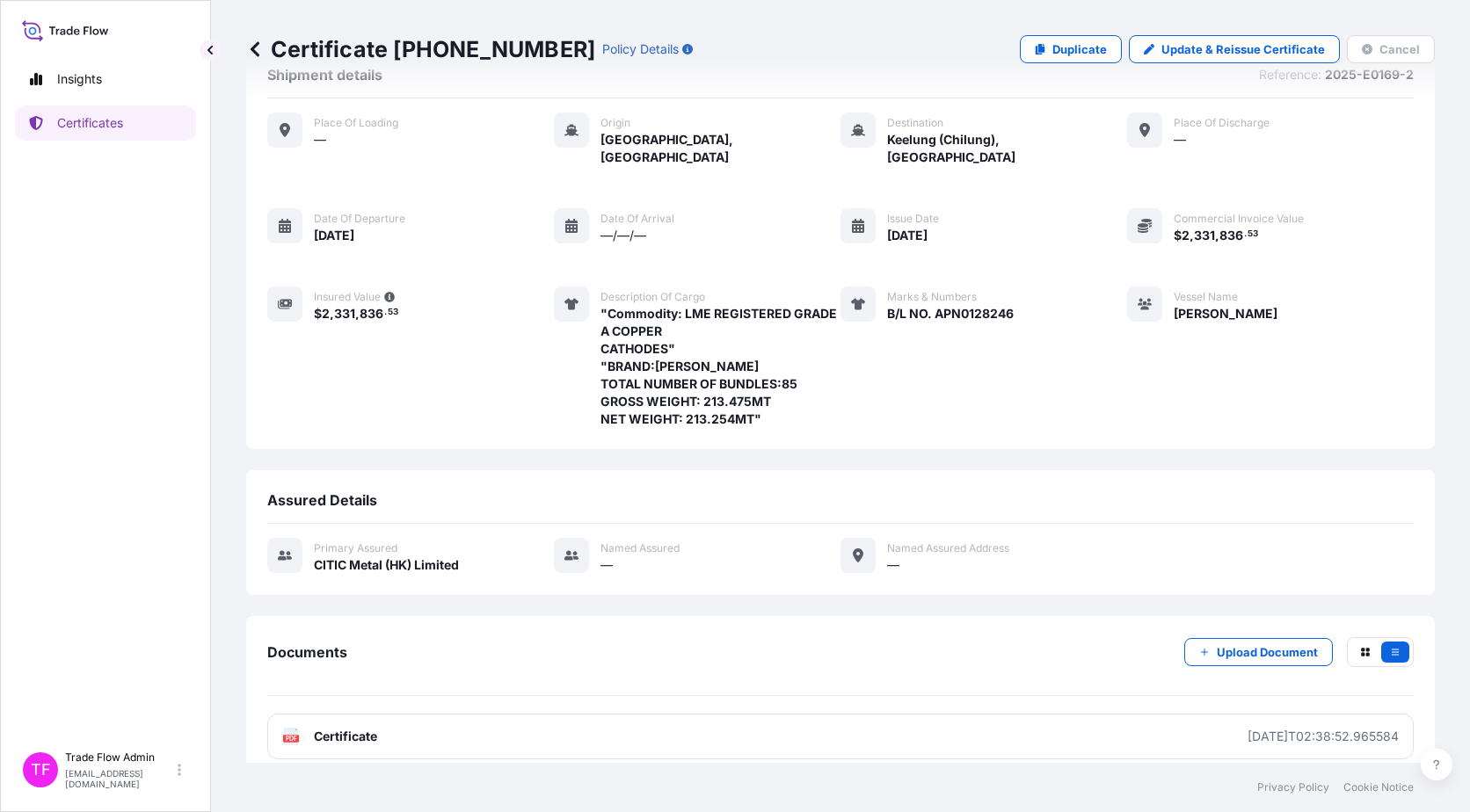
scroll to position [0, 0]
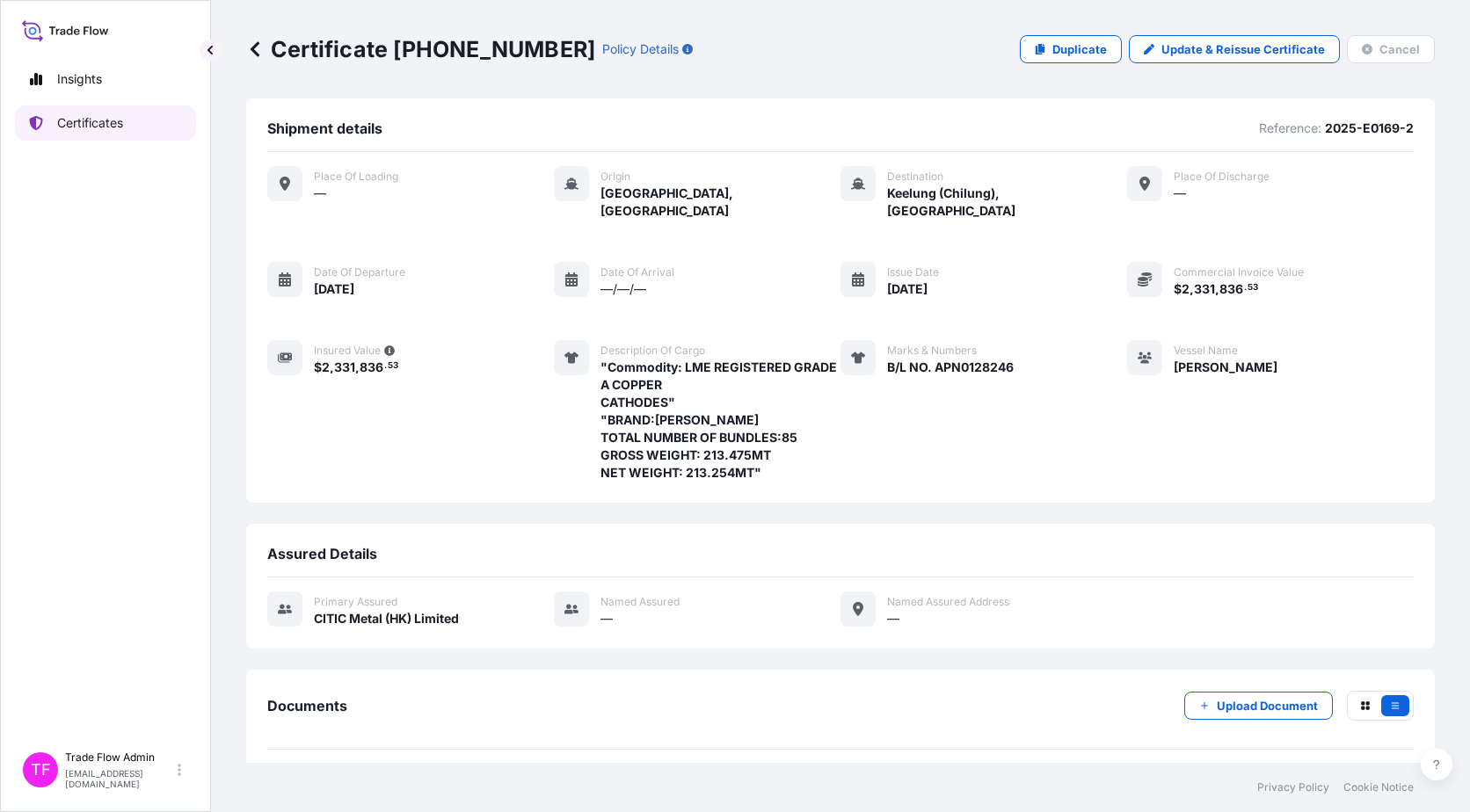
click at [99, 127] on p "Certificates" at bounding box center [90, 123] width 66 height 17
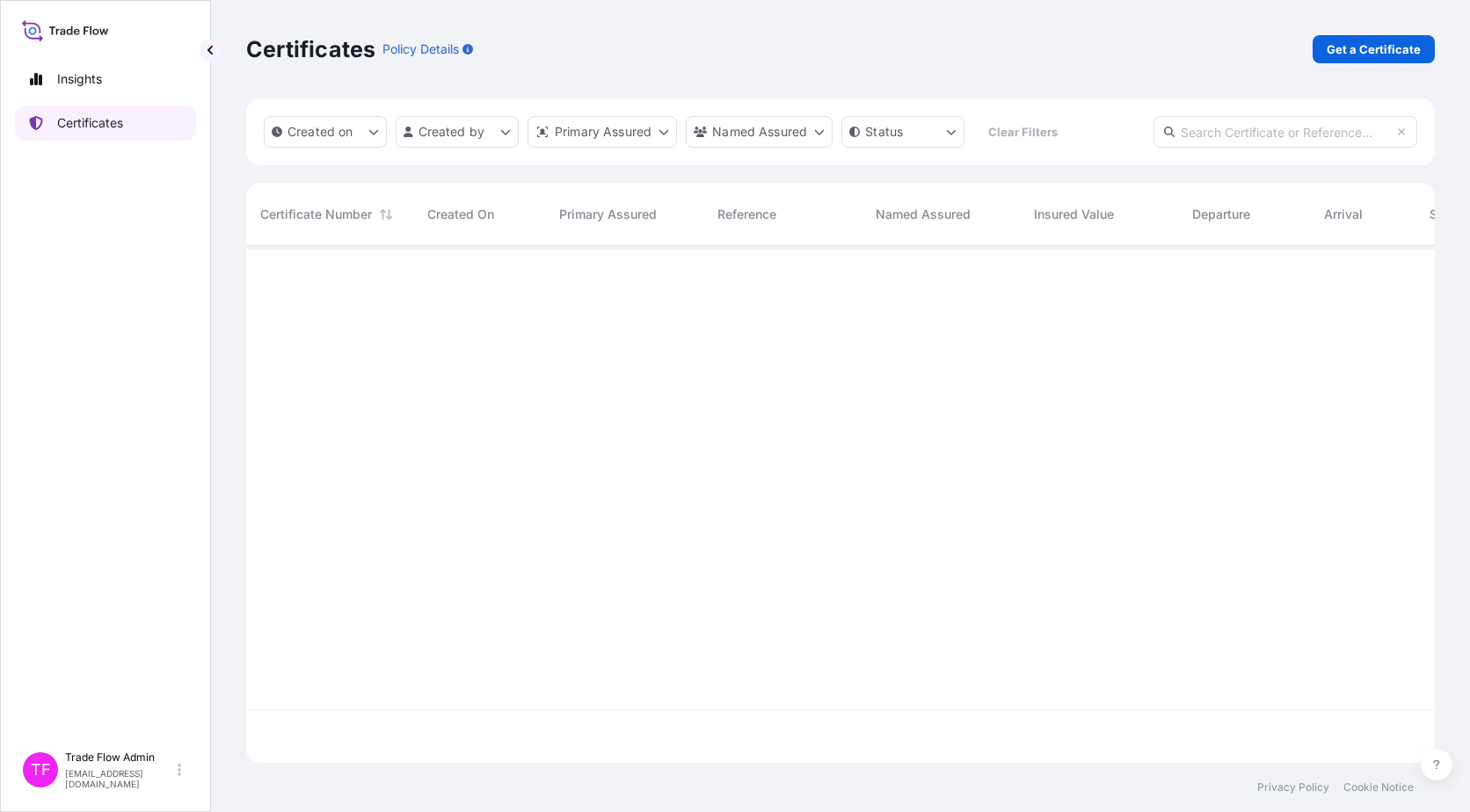
scroll to position [513, 1176]
click at [1403, 59] on link "Get a Certificate" at bounding box center [1373, 49] width 122 height 28
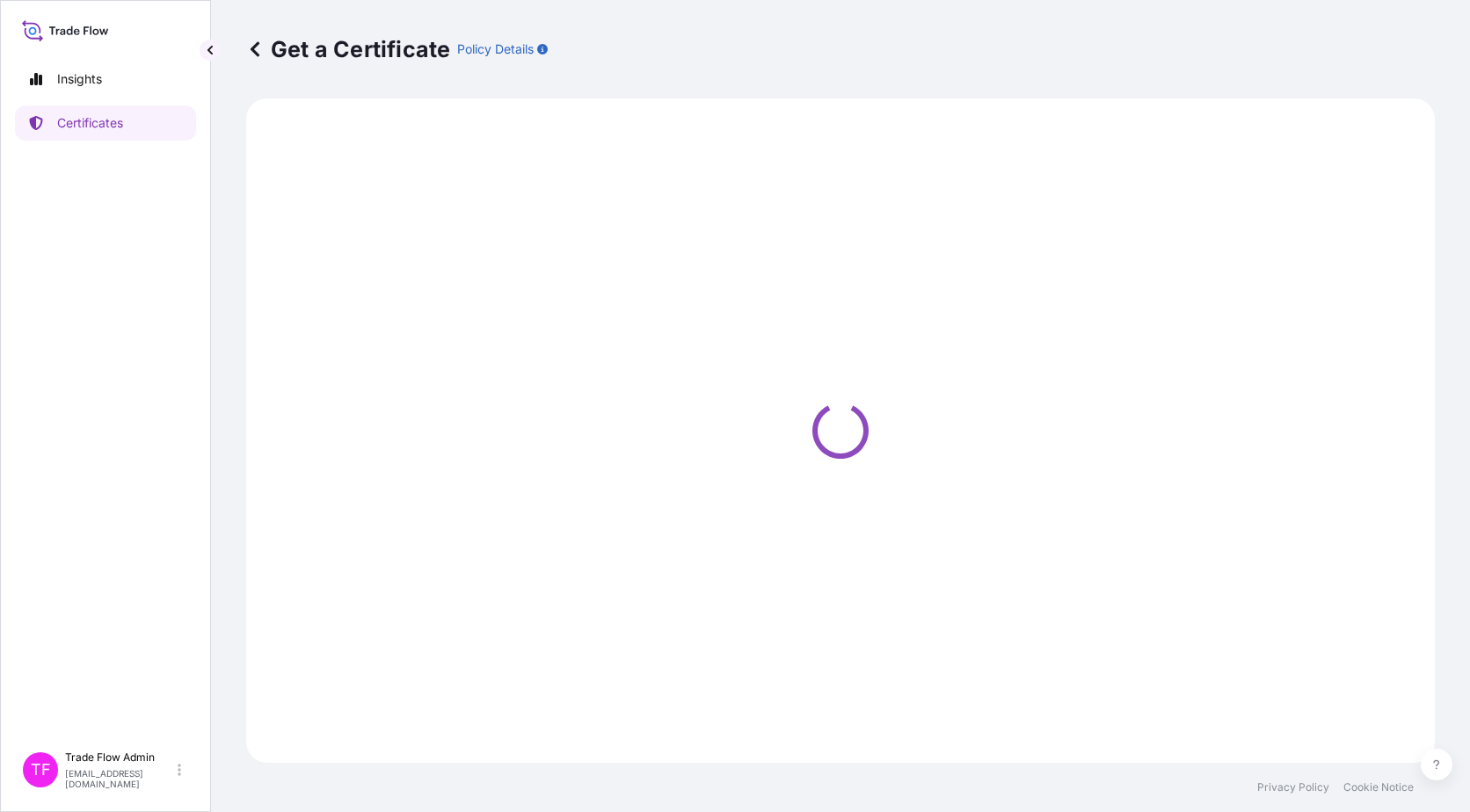
select select "Ocean Vessel"
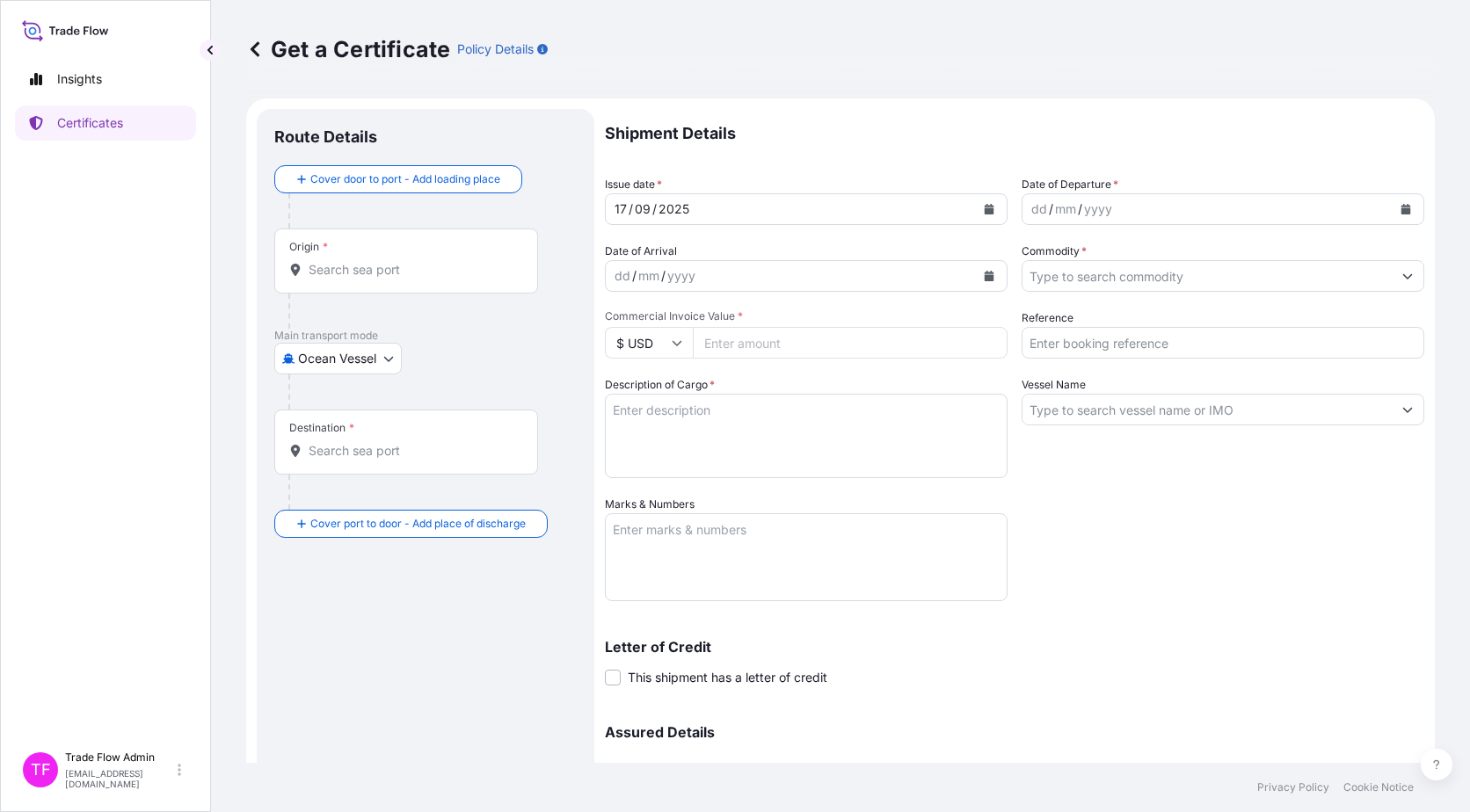
click at [366, 271] on input "Origin *" at bounding box center [413, 269] width 208 height 17
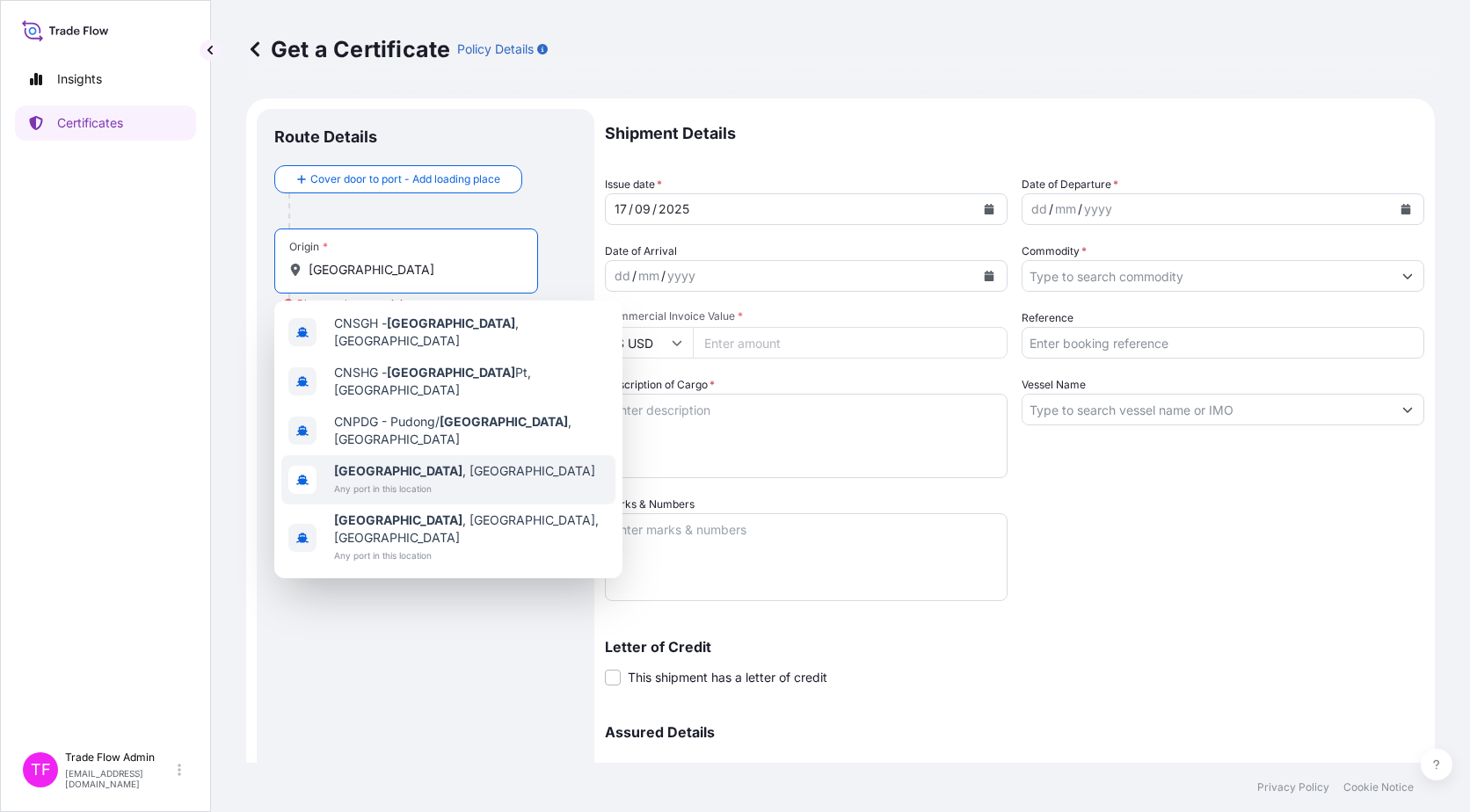
click at [437, 455] on div "Shanghai , China Any port in this location" at bounding box center [448, 480] width 334 height 49
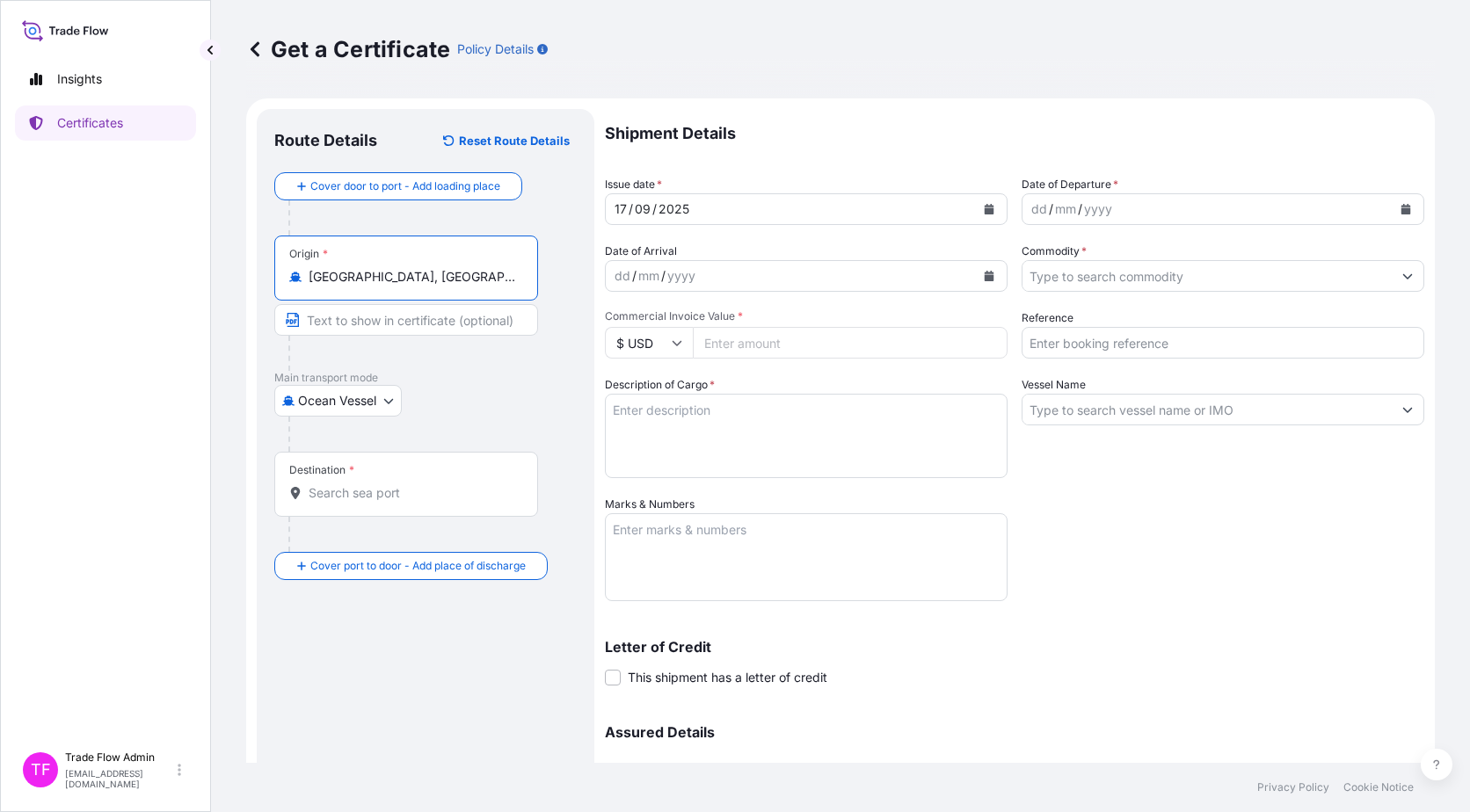
type input "[GEOGRAPHIC_DATA], [GEOGRAPHIC_DATA]"
click at [500, 505] on div "Destination *" at bounding box center [406, 483] width 264 height 65
click at [500, 502] on input "Destination *" at bounding box center [413, 492] width 208 height 17
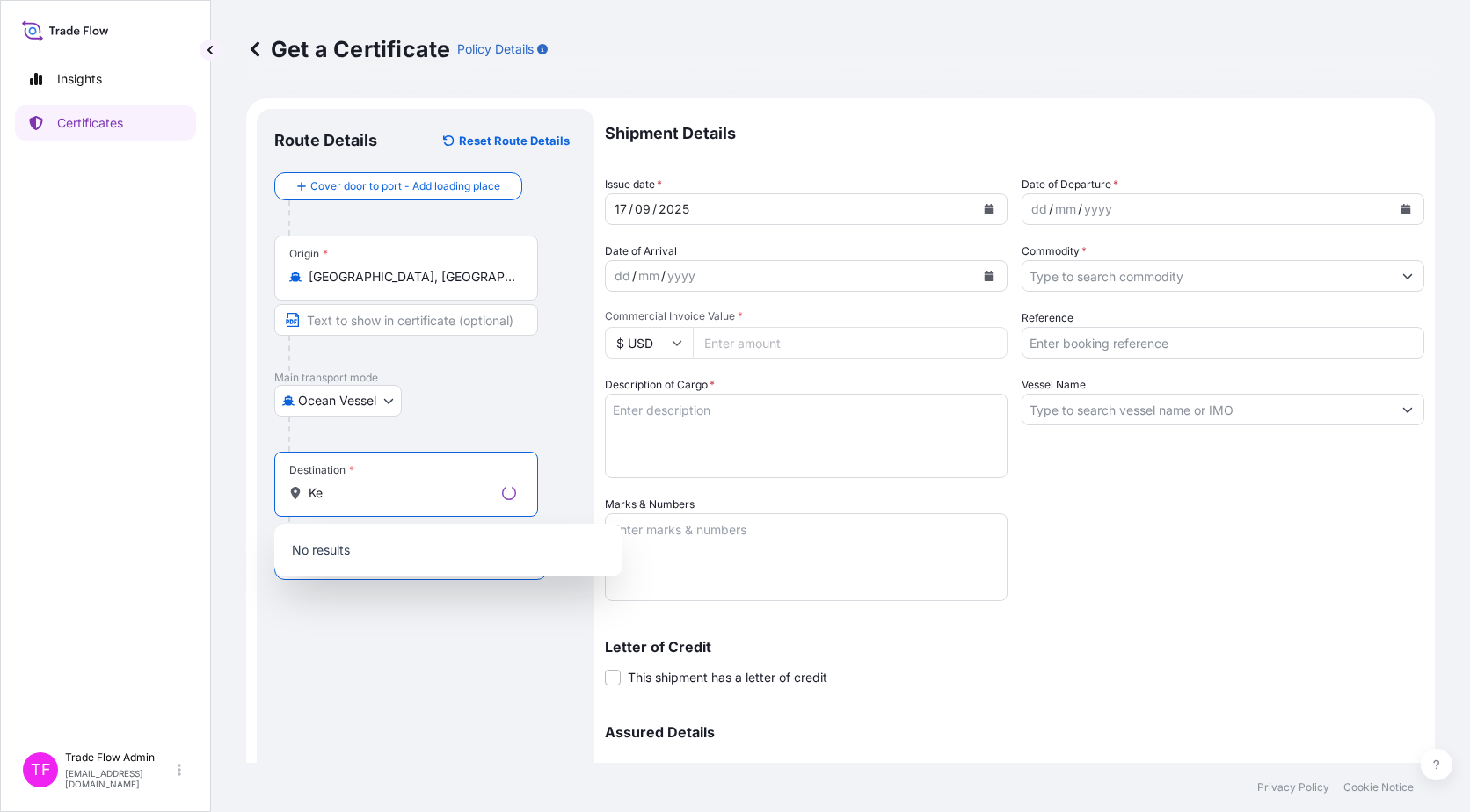
type input "K"
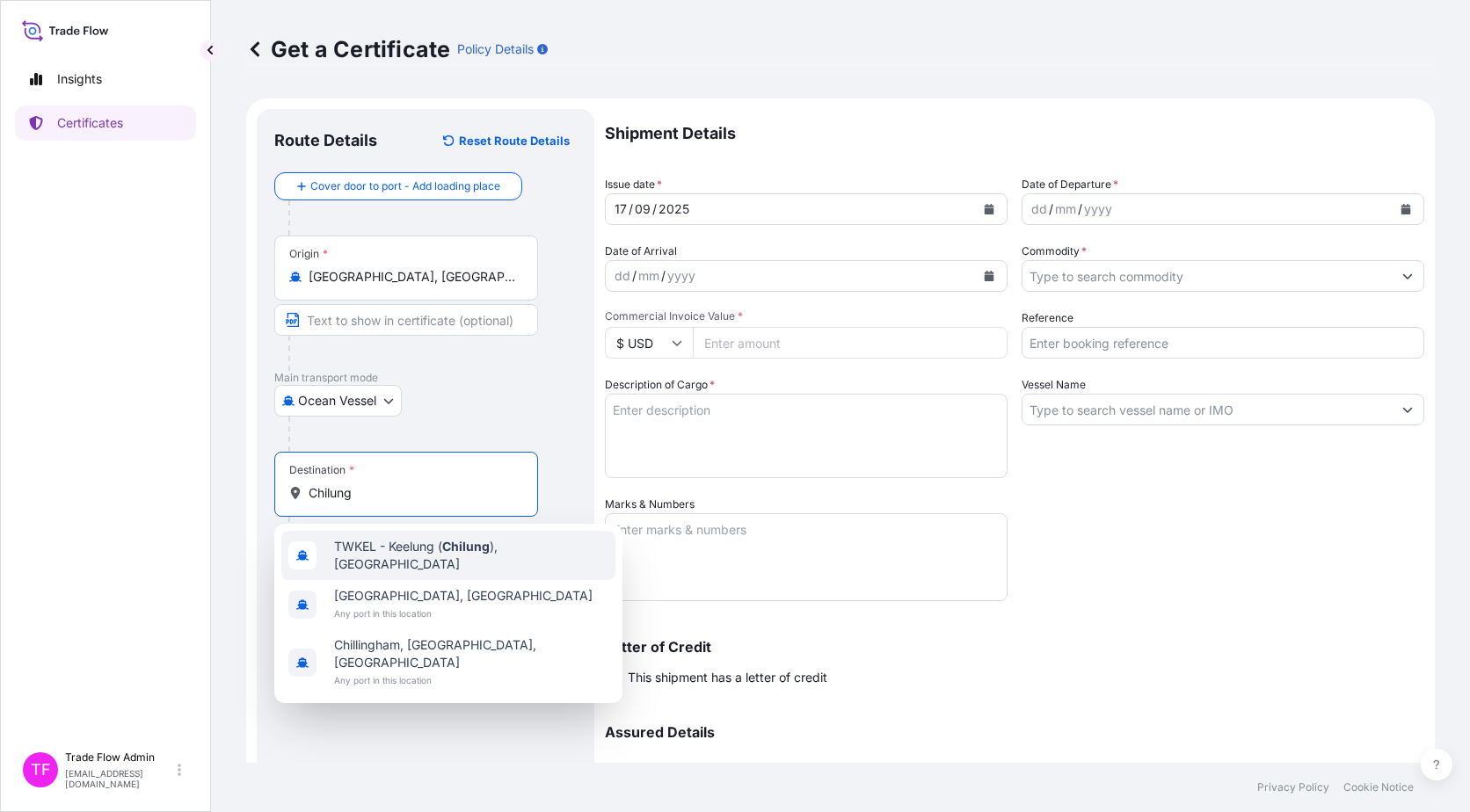
click at [501, 555] on span "TWKEL - Keelung ( Chilung ), Taiwan" at bounding box center [471, 555] width 274 height 36
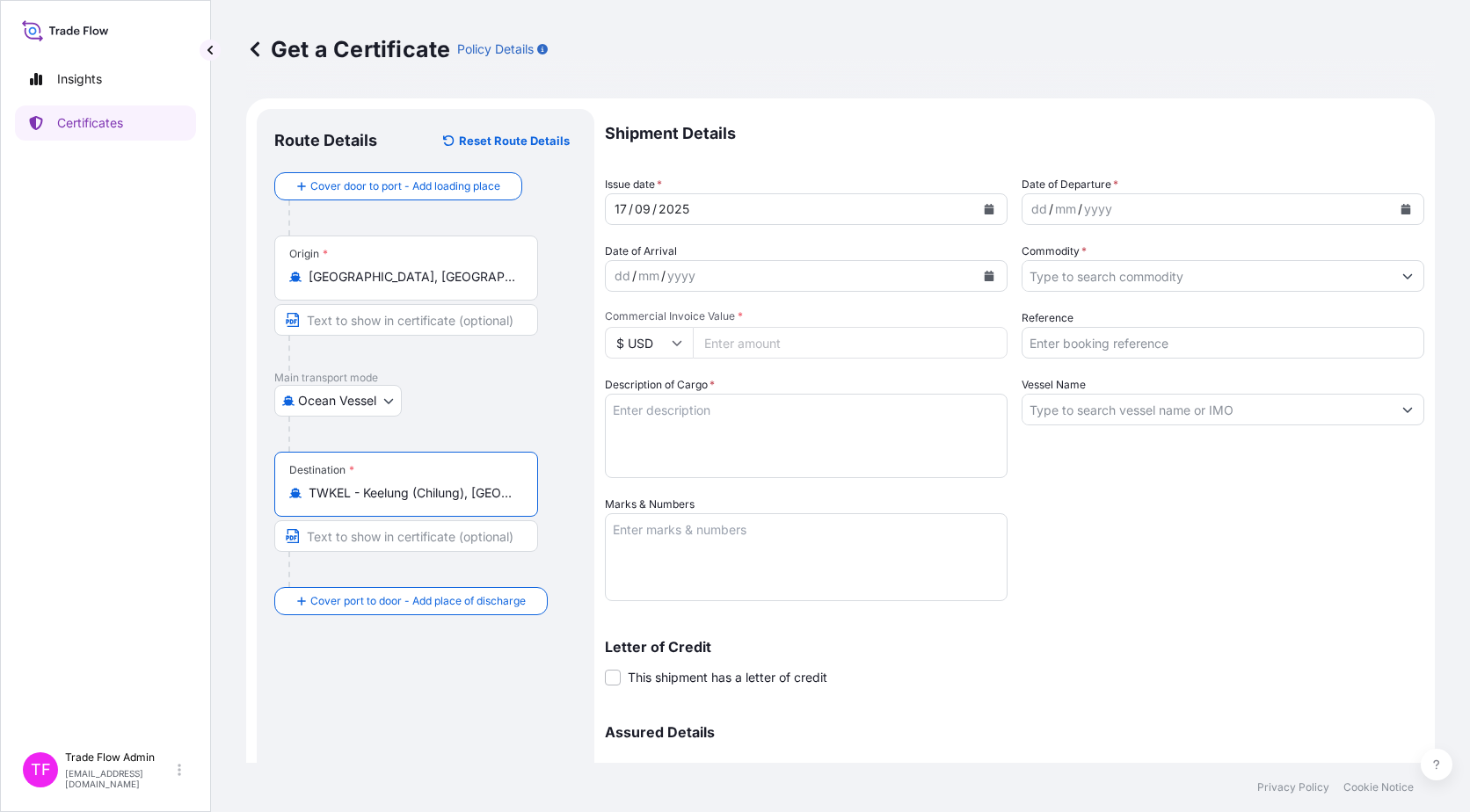
type input "TWKEL - Keelung (Chilung), Taiwan"
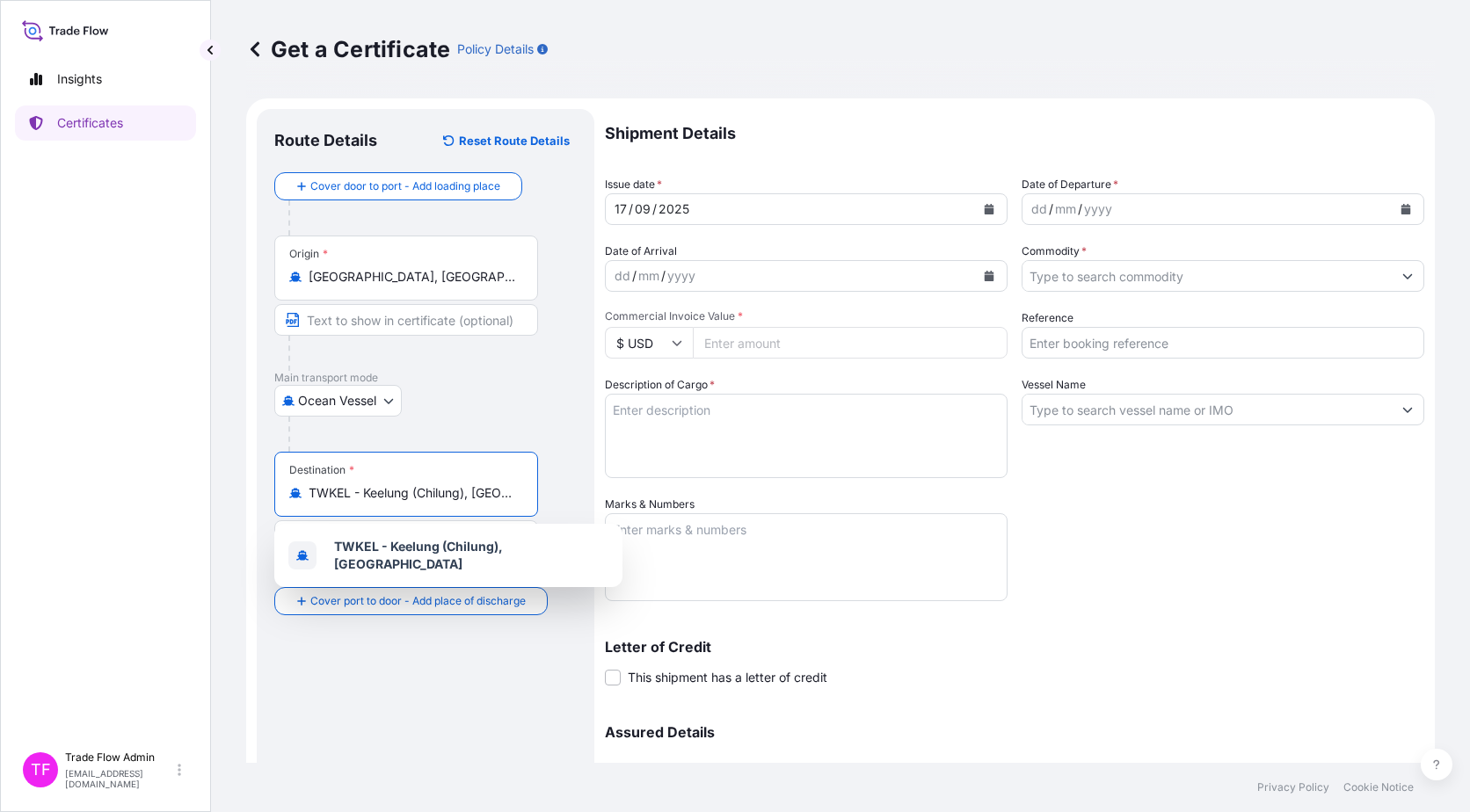
click at [392, 525] on div "TWKEL - Keelung (Chilung), Taiwan" at bounding box center [448, 555] width 348 height 64
click at [293, 675] on div "Route Details Reset Route Details Cover door to port - Add loading place Place …" at bounding box center [425, 519] width 302 height 785
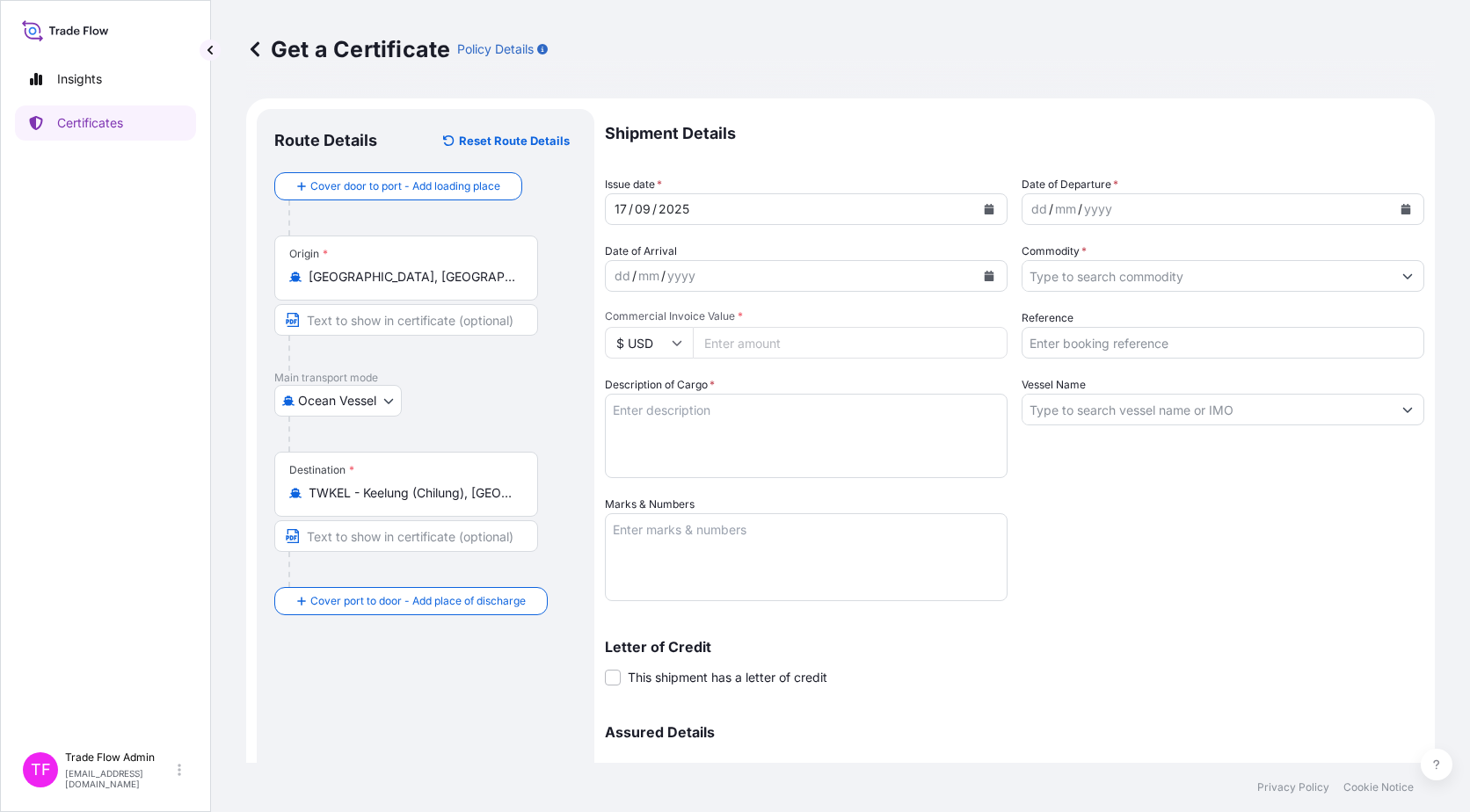
click at [391, 547] on input "Text to appear on certificate" at bounding box center [406, 536] width 264 height 32
paste input "KEELUNG, [GEOGRAPHIC_DATA]"
type input "KEELUNG, [GEOGRAPHIC_DATA]"
click at [573, 542] on div "Destination * TWKEL - Keelung (Chilung), Taiwan KEELUNG, TAIWAN" at bounding box center [425, 519] width 302 height 136
click at [985, 210] on icon "Calendar" at bounding box center [989, 209] width 10 height 11
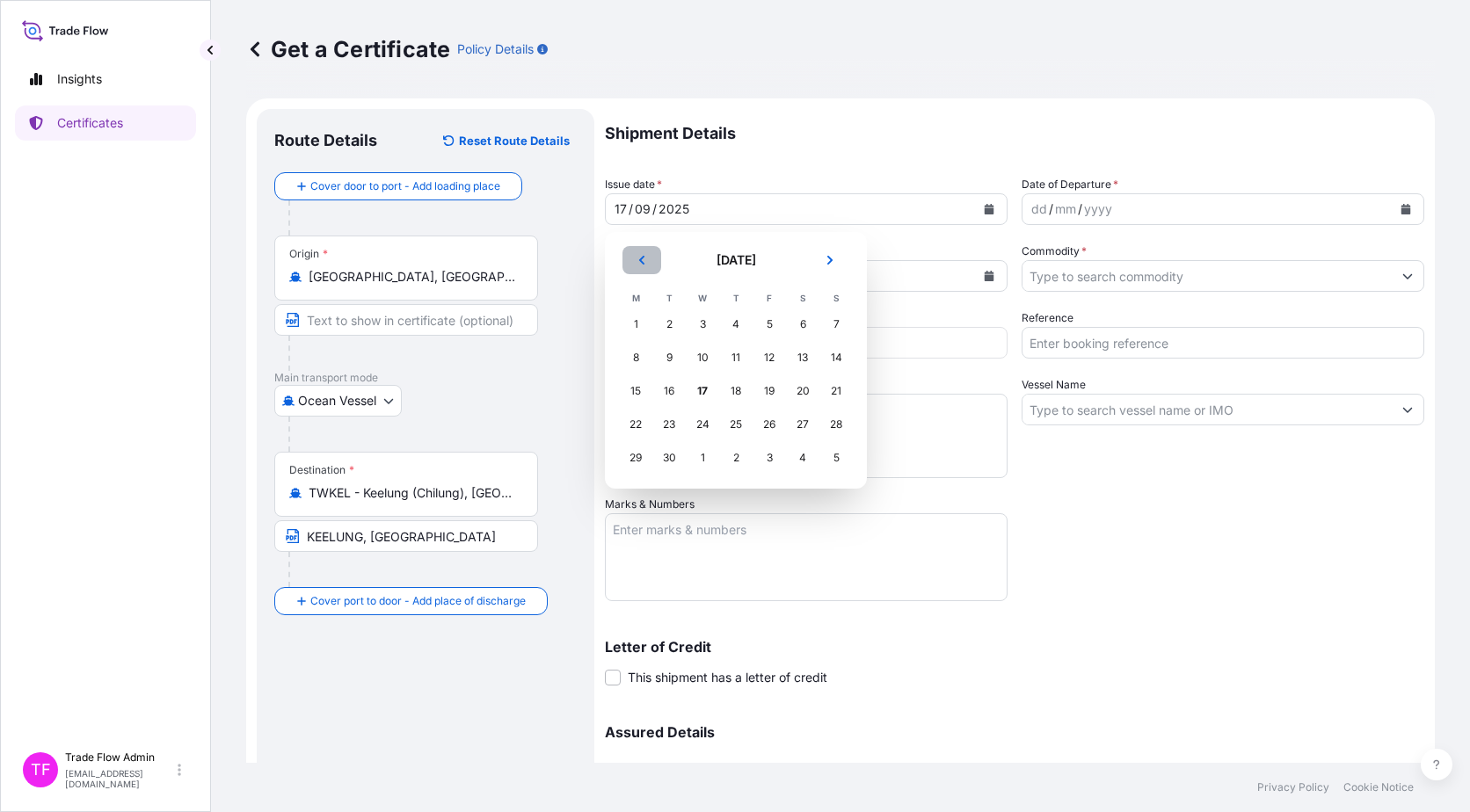
click at [638, 250] on button "Previous" at bounding box center [642, 259] width 38 height 28
click at [707, 357] on div "6" at bounding box center [702, 358] width 32 height 32
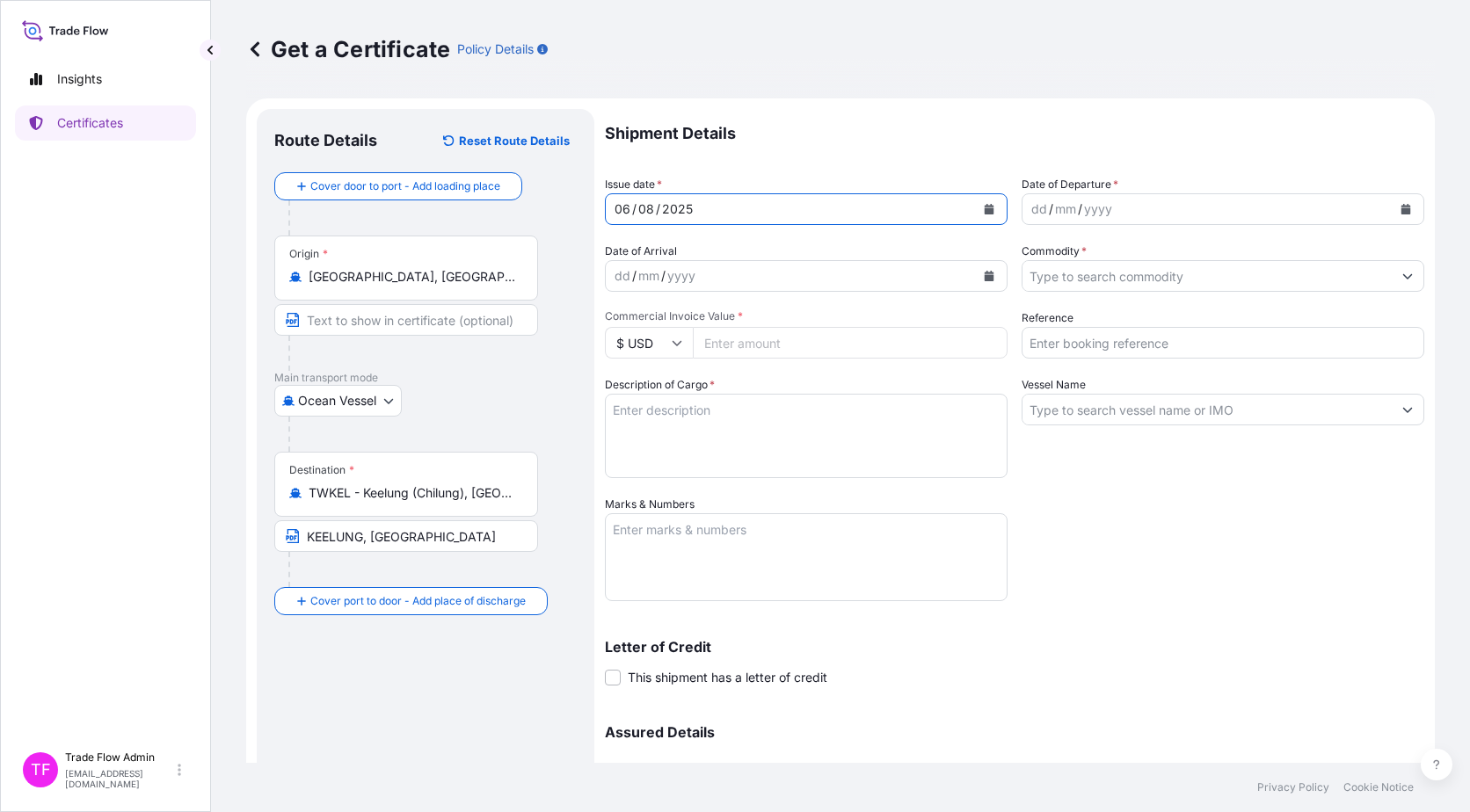
click at [1401, 204] on icon "Calendar" at bounding box center [1406, 209] width 11 height 11
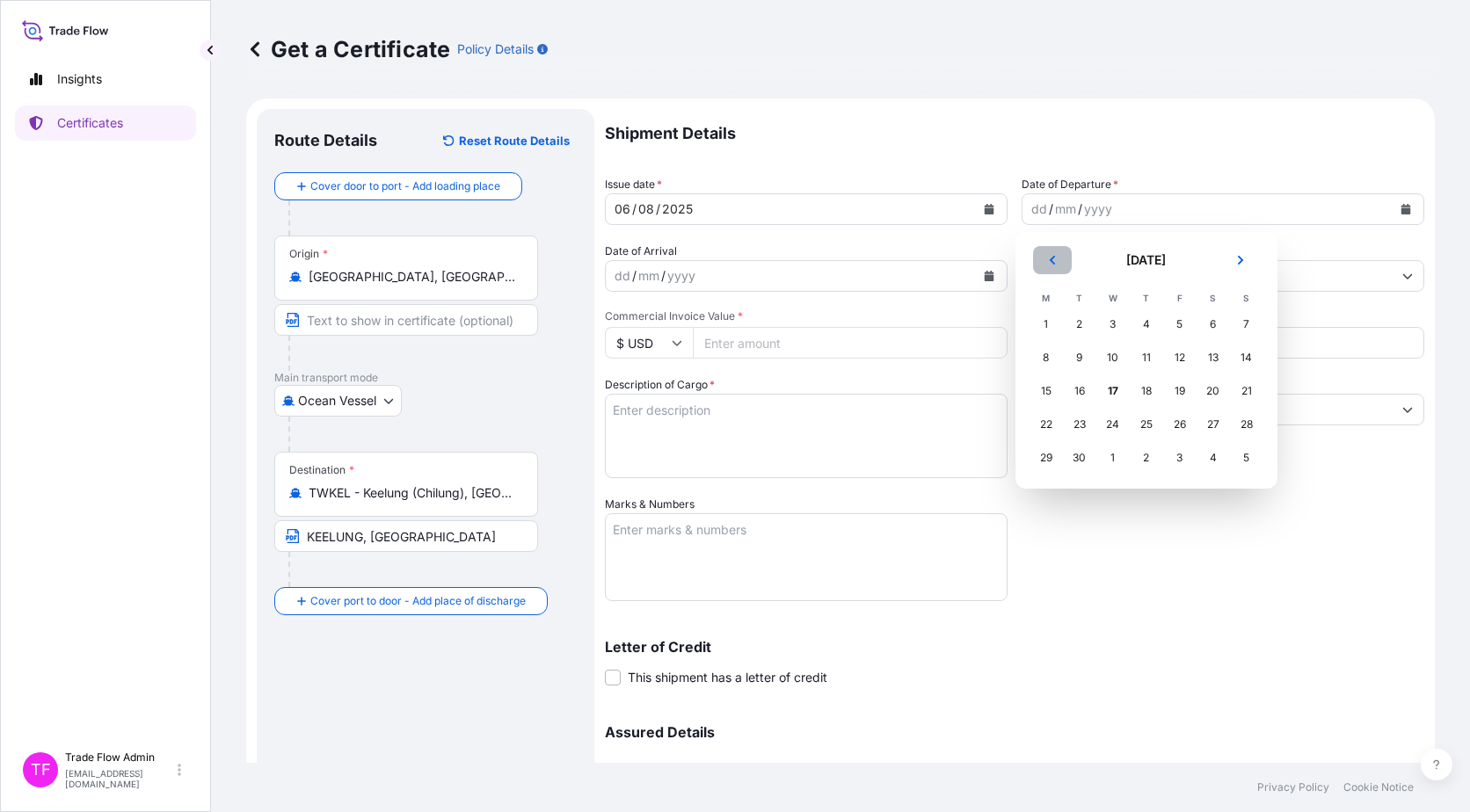
click at [1060, 270] on button "Previous" at bounding box center [1052, 259] width 38 height 28
click at [1114, 358] on div "6" at bounding box center [1113, 358] width 32 height 32
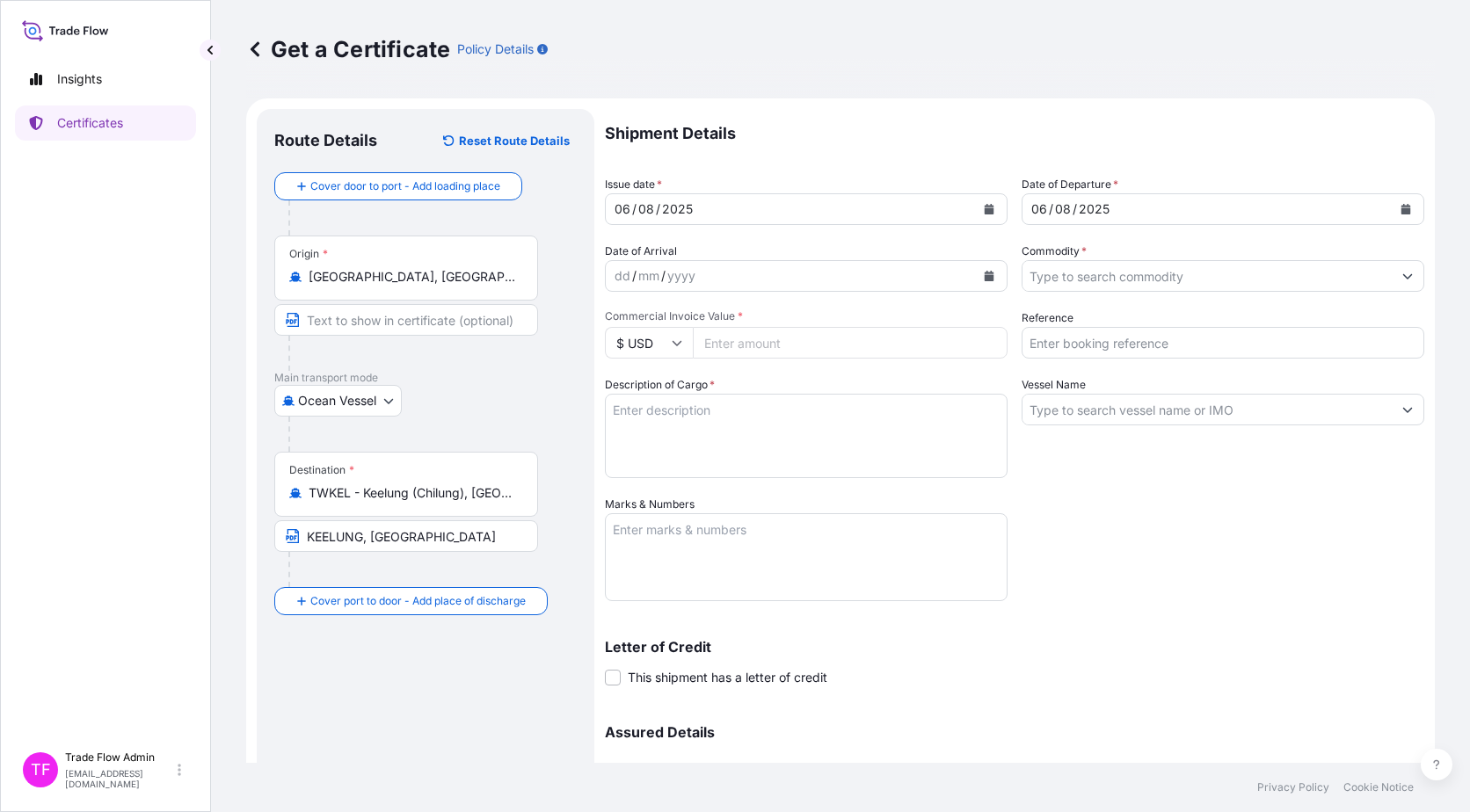
click at [755, 347] on input "Commercial Invoice Value *" at bounding box center [851, 342] width 315 height 32
paste input "2331836.53"
type input "2331836.53"
click at [1096, 280] on input "Commodity *" at bounding box center [1207, 276] width 369 height 32
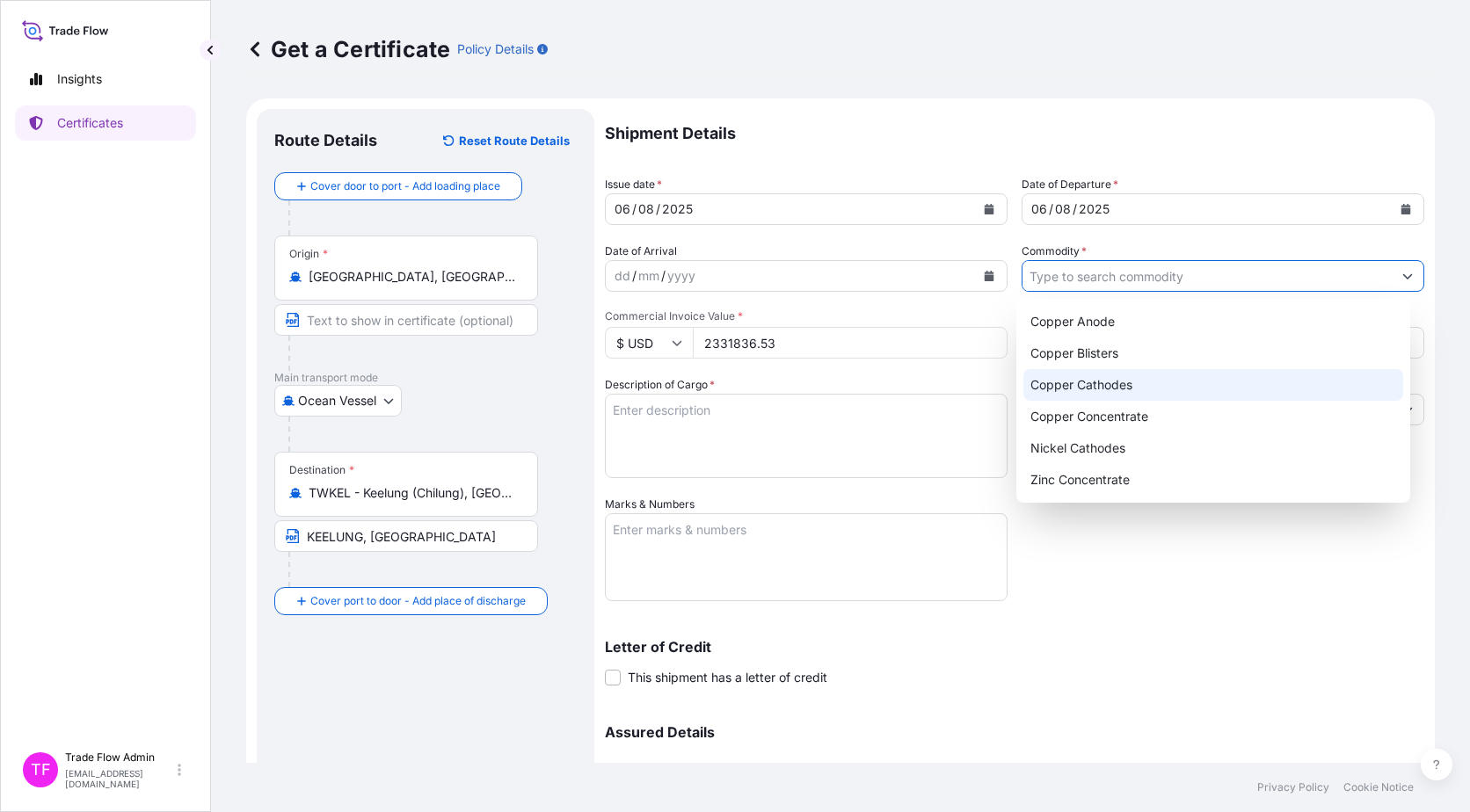
click at [1089, 381] on div "Copper Cathodes" at bounding box center [1214, 384] width 381 height 32
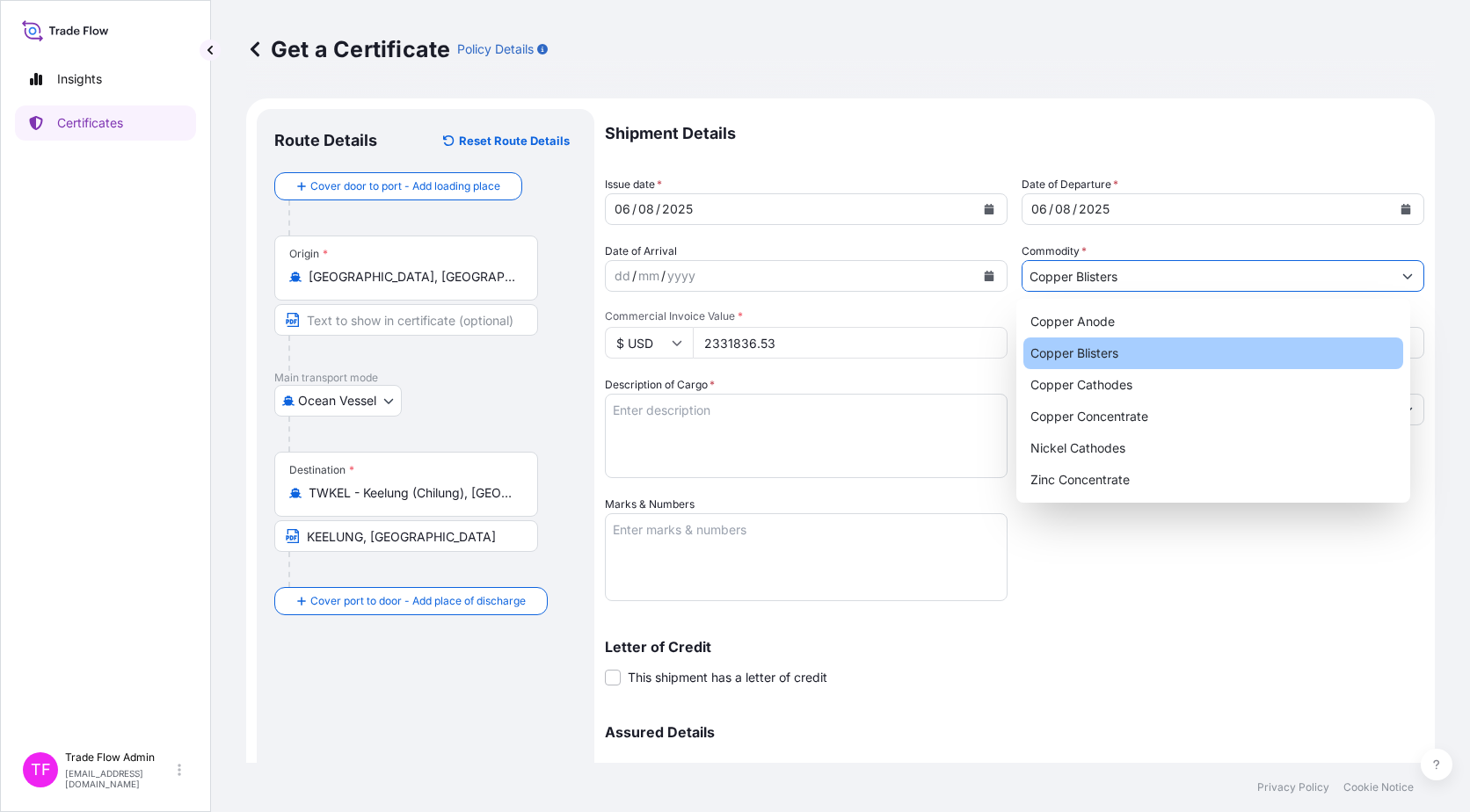
paste input "2025-E0169-2"
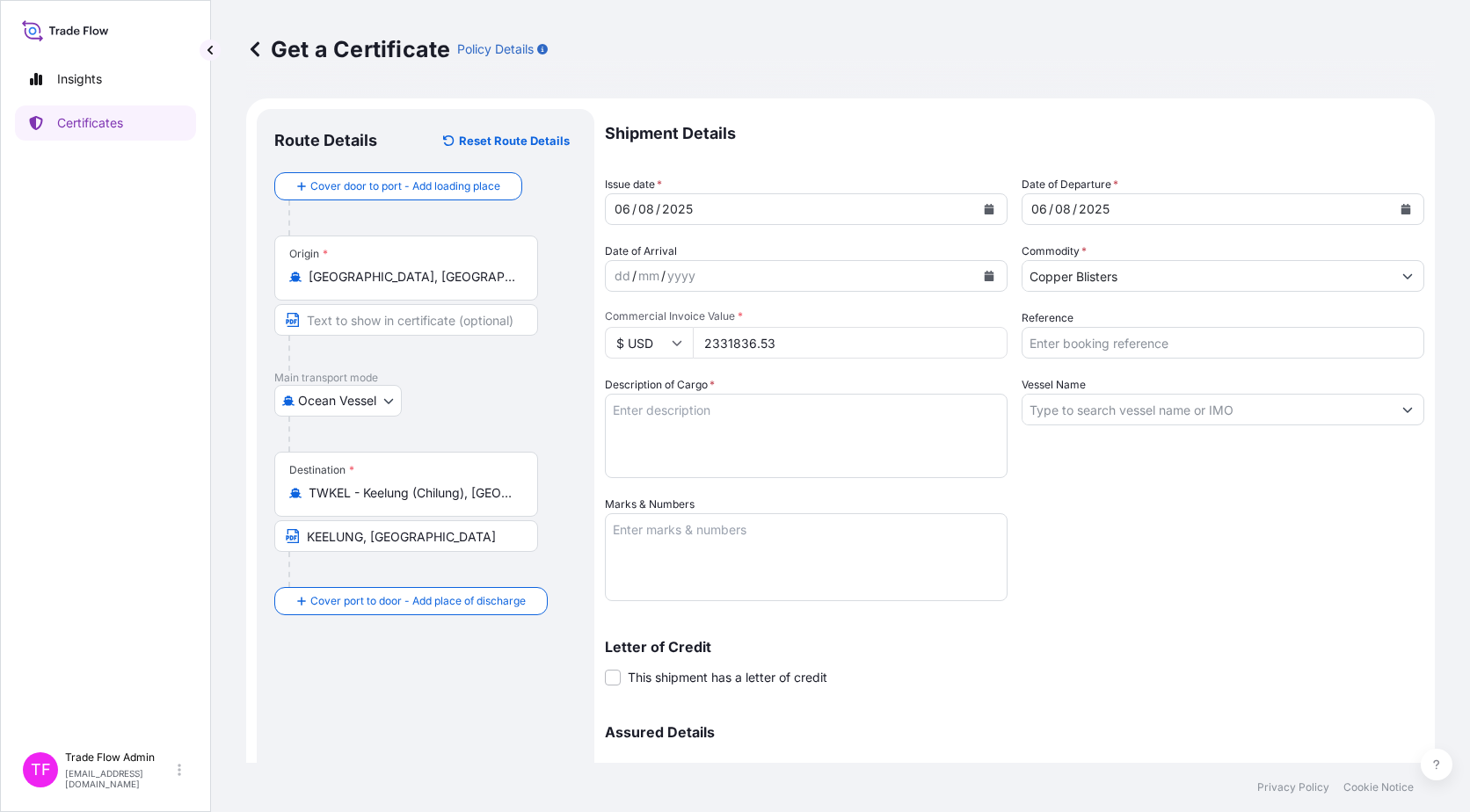
click at [1137, 278] on input "Copper Blisters" at bounding box center [1207, 276] width 369 height 32
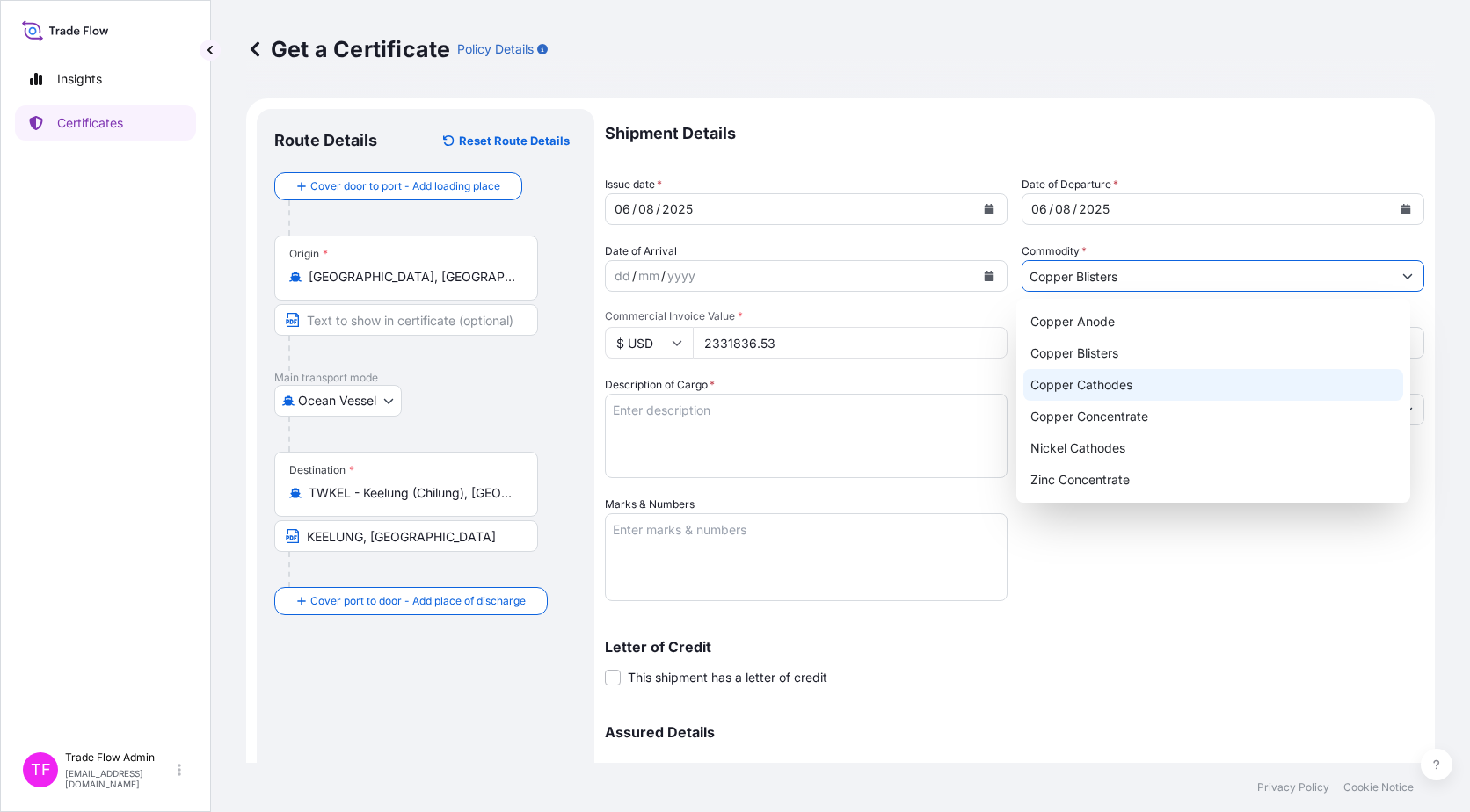
click at [1132, 388] on div "Copper Cathodes" at bounding box center [1214, 384] width 381 height 32
type input "Copper Cathodes"
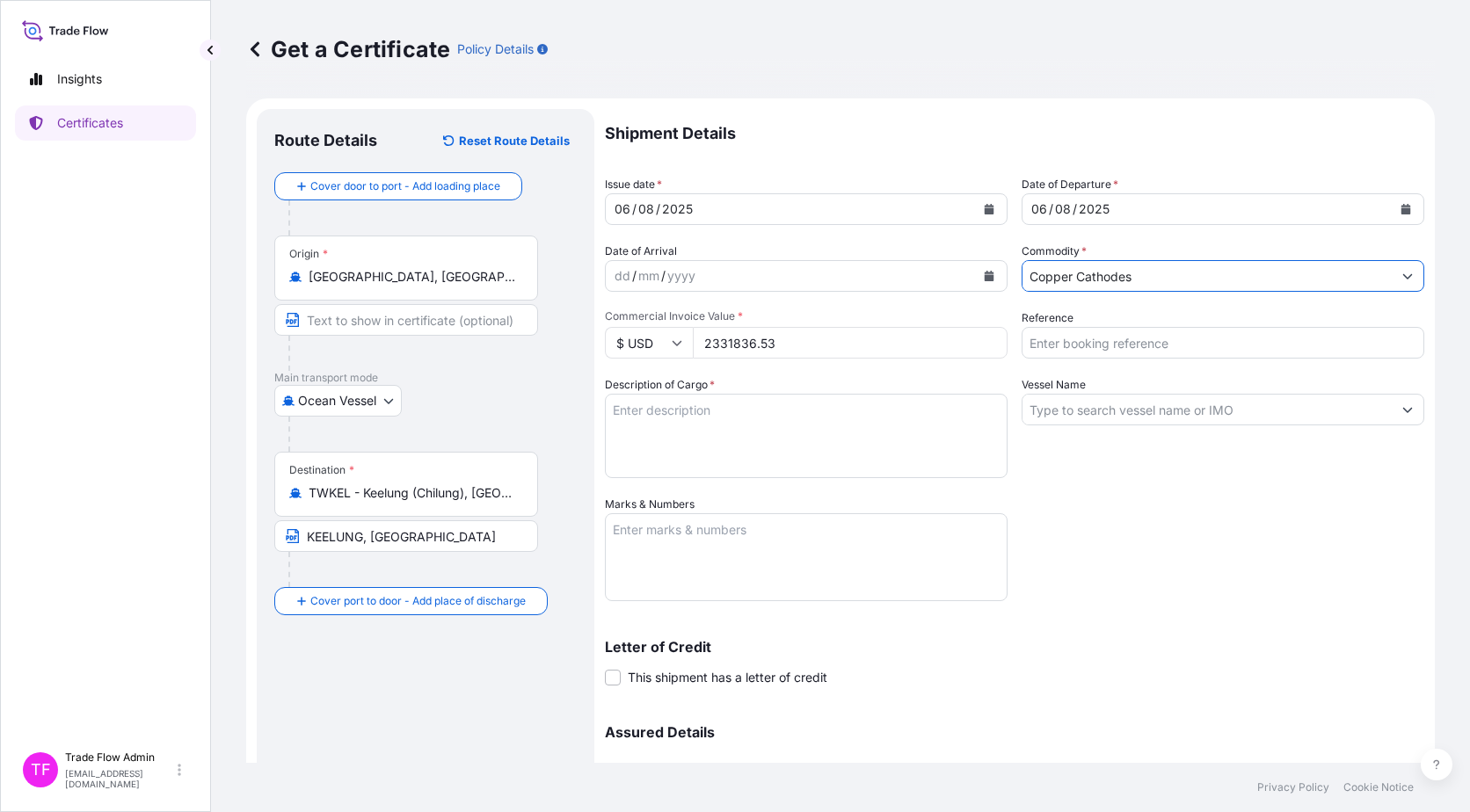
click at [1112, 351] on input "Reference" at bounding box center [1223, 342] width 403 height 32
click at [1077, 369] on div "Shipment Details Issue date * 06 / 08 / 2025 Date of Departure * 06 / 08 / 2025…" at bounding box center [1015, 494] width 820 height 771
click at [1077, 340] on input "Reference" at bounding box center [1223, 342] width 403 height 32
paste input "2025-E0169-2"
type input "2025-E0169-2"
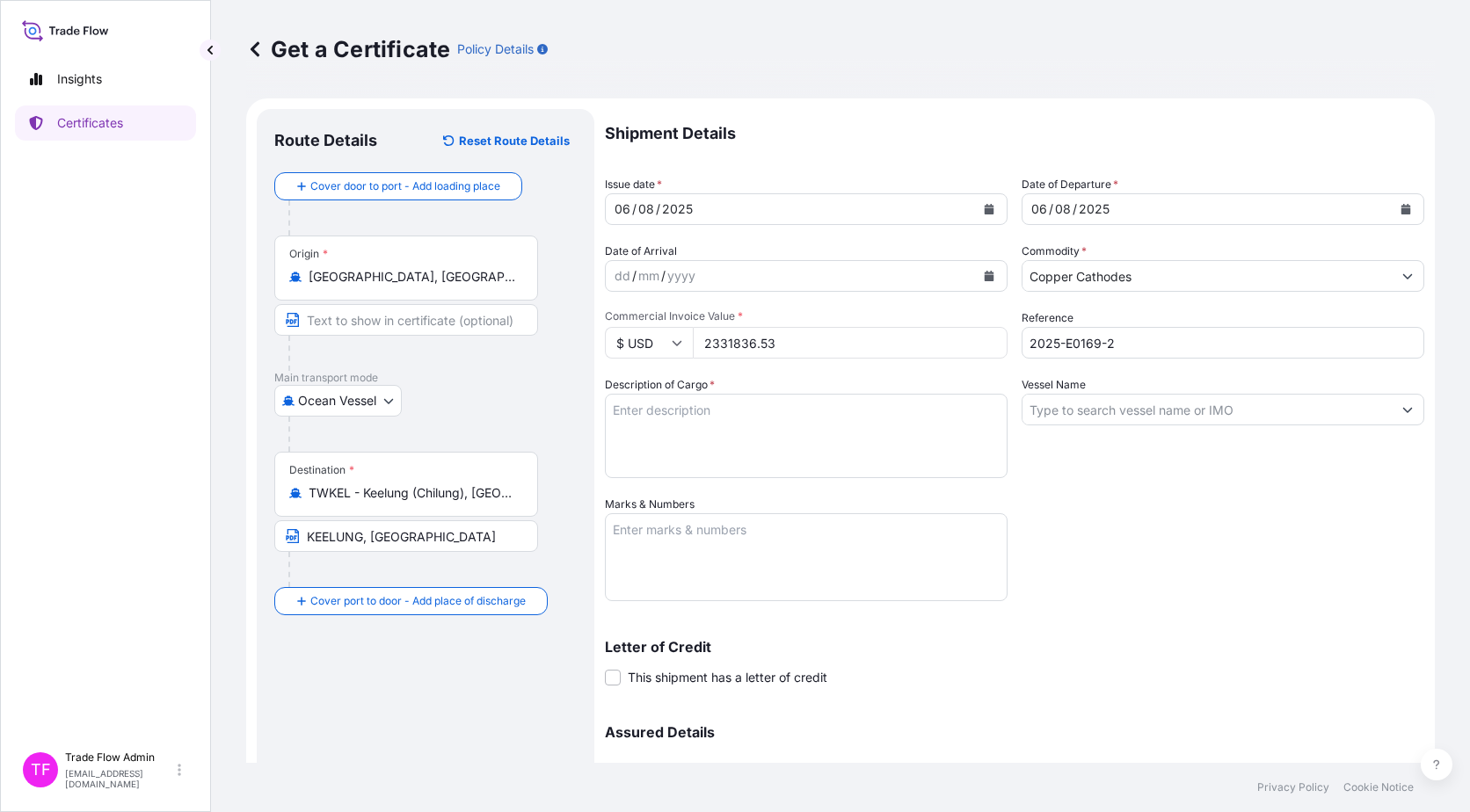
click at [824, 433] on textarea "Description of Cargo *" at bounding box center [806, 436] width 403 height 85
paste textarea """"Commodity: LME REGISTERED GRADE A COPPER CATHODES"" ""BRAND:TG-JL TOTAL NUMB…"
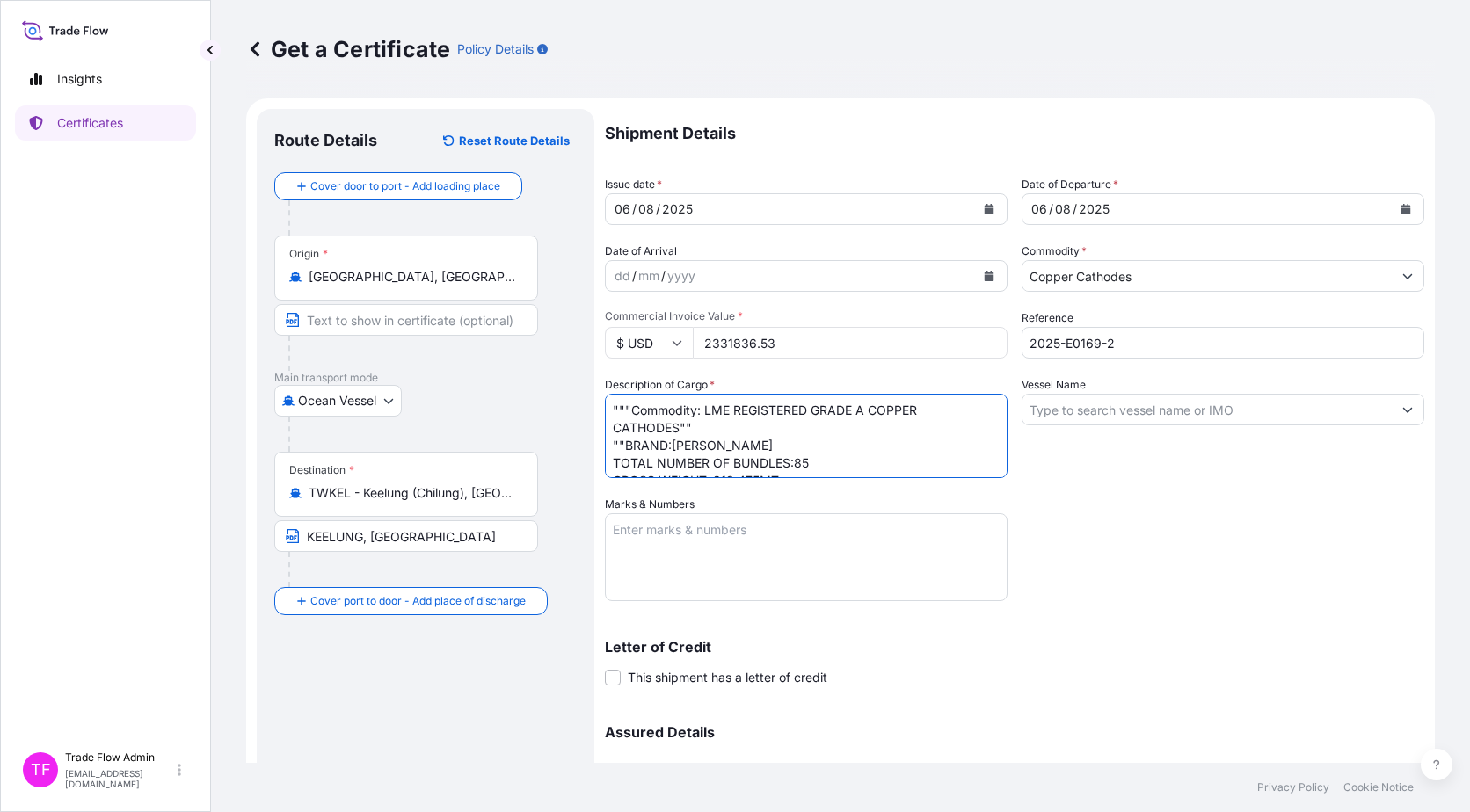
drag, startPoint x: 626, startPoint y: 413, endPoint x: 607, endPoint y: 408, distance: 19.6
click at [607, 408] on textarea """"Commodity: LME REGISTERED GRADE A COPPER CATHODES"" ""BRAND:TG-JL TOTAL NUMB…" at bounding box center [806, 436] width 403 height 85
click at [707, 423] on textarea ""Commodity: LME REGISTERED GRADE A COPPER CATHODES"" ""BRAND:TG-JL TOTAL NUMBER…" at bounding box center [806, 436] width 403 height 85
click at [624, 447] on textarea ""Commodity: LME REGISTERED GRADE A COPPER CATHODES" ""BRAND:TG-JL TOTAL NUMBER …" at bounding box center [806, 436] width 403 height 85
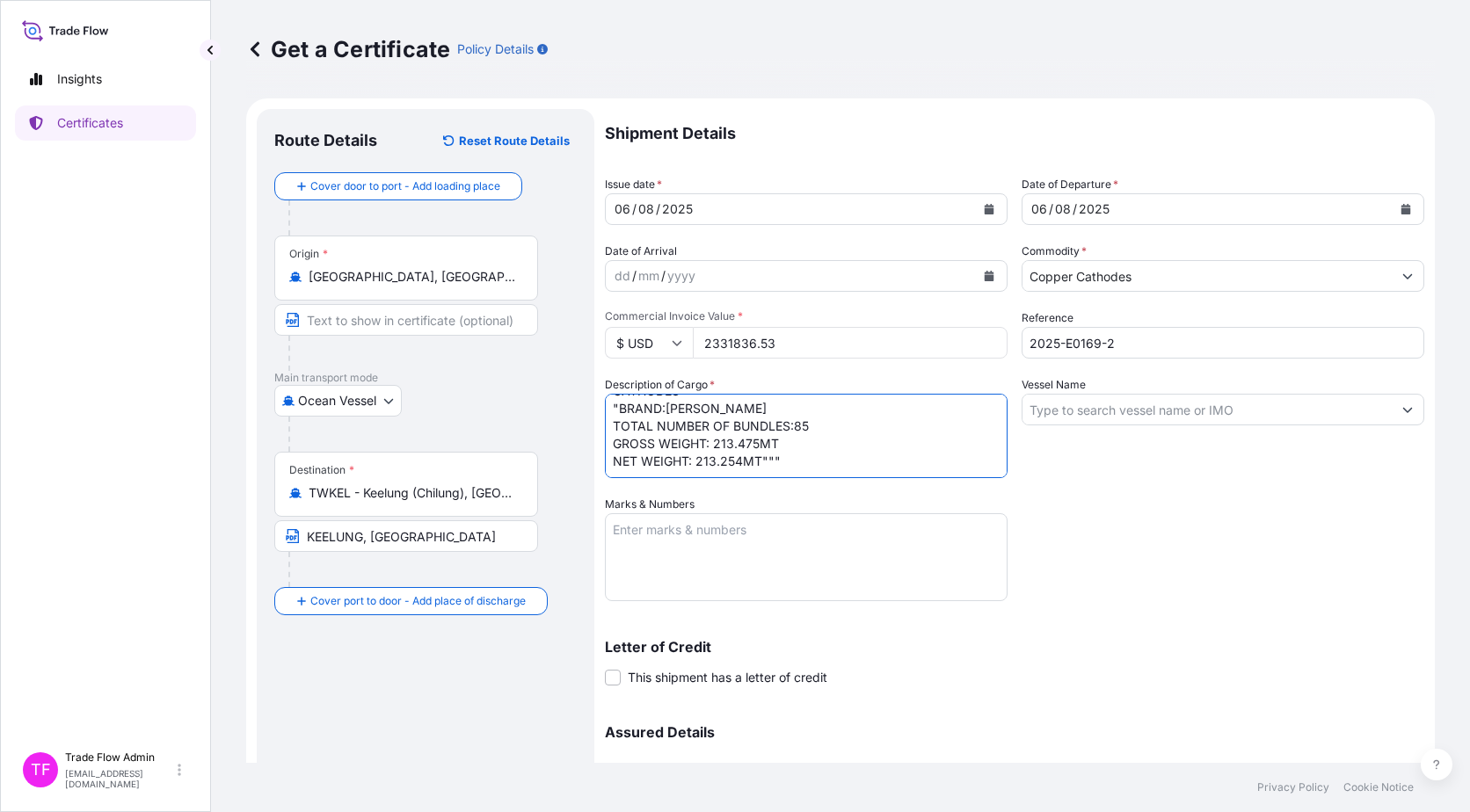
click at [798, 455] on textarea ""Commodity: LME REGISTERED GRADE A COPPER CATHODES" "BRAND:TG-JL TOTAL NUMBER O…" at bounding box center [806, 436] width 403 height 85
type textarea ""Commodity: LME REGISTERED GRADE A COPPER CATHODES" "BRAND:[PERSON_NAME] TOTAL …"
click at [1114, 411] on input "Vessel Name" at bounding box center [1207, 410] width 369 height 32
paste input "[PERSON_NAME]"
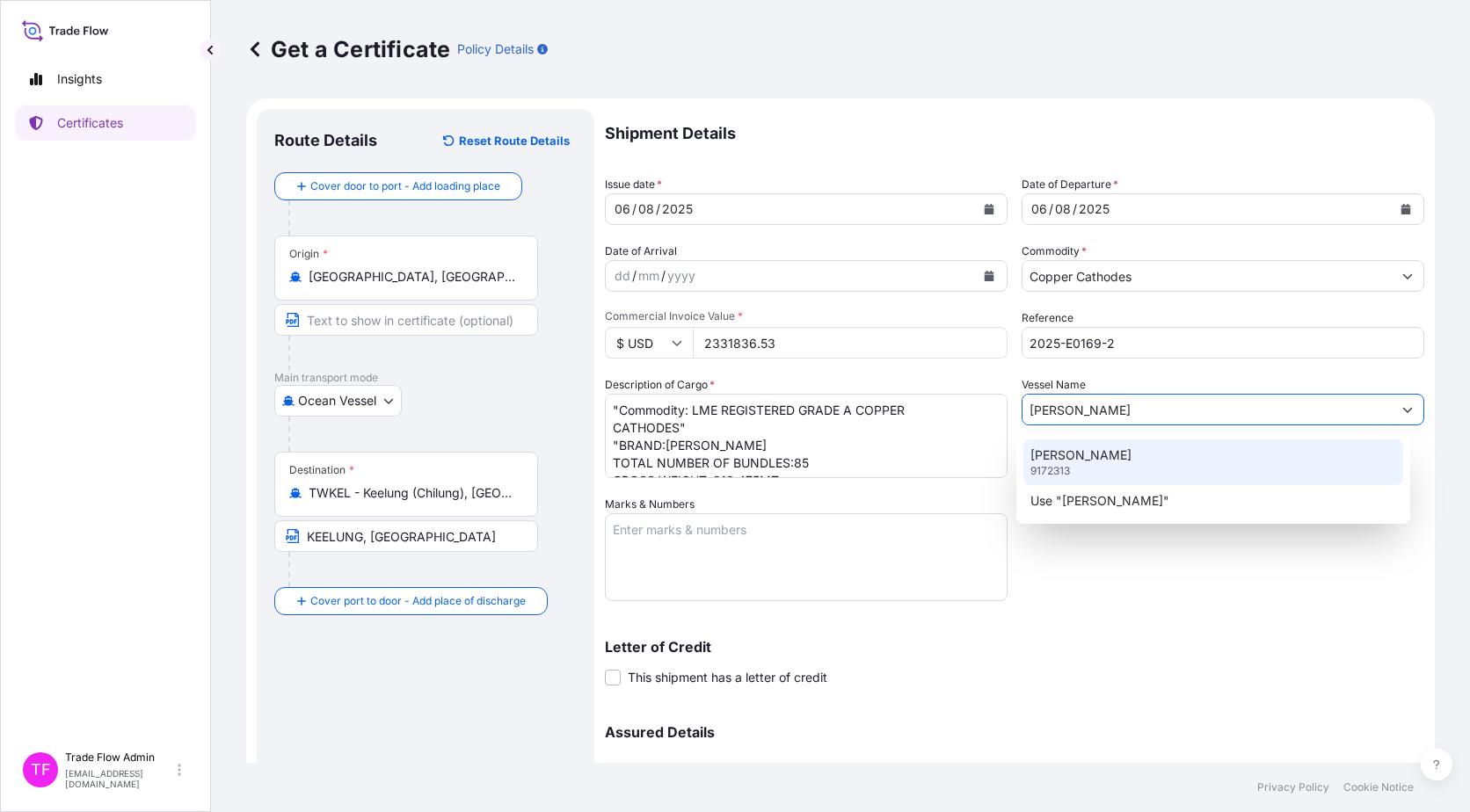
click at [1107, 461] on div "[PERSON_NAME] 9172313" at bounding box center [1214, 462] width 381 height 46
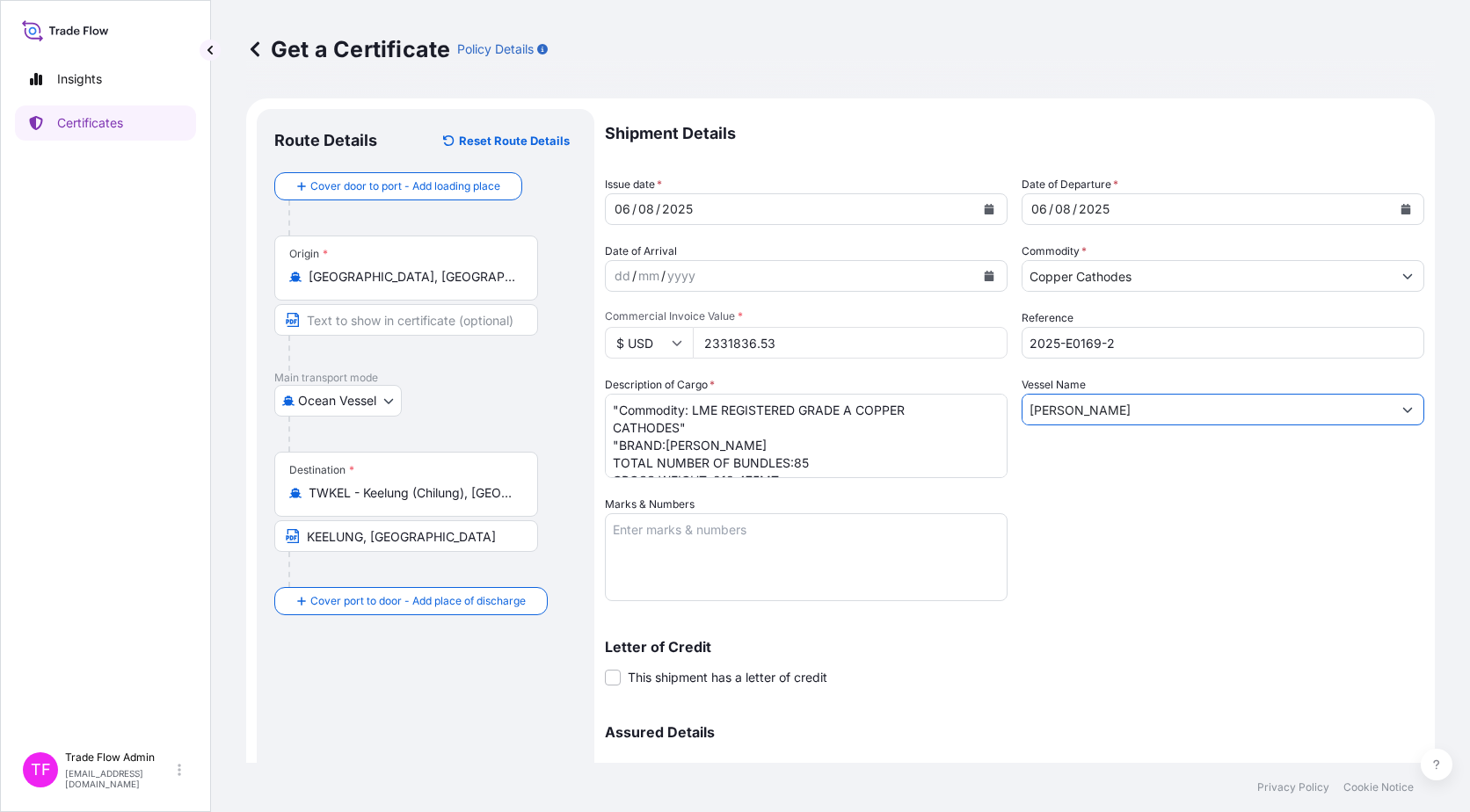
type input "[PERSON_NAME]"
click at [729, 573] on textarea "Marks & Numbers" at bounding box center [806, 557] width 403 height 88
paste textarea "B/L NO. APN0128246"
type textarea "B/L NO. APN0128246"
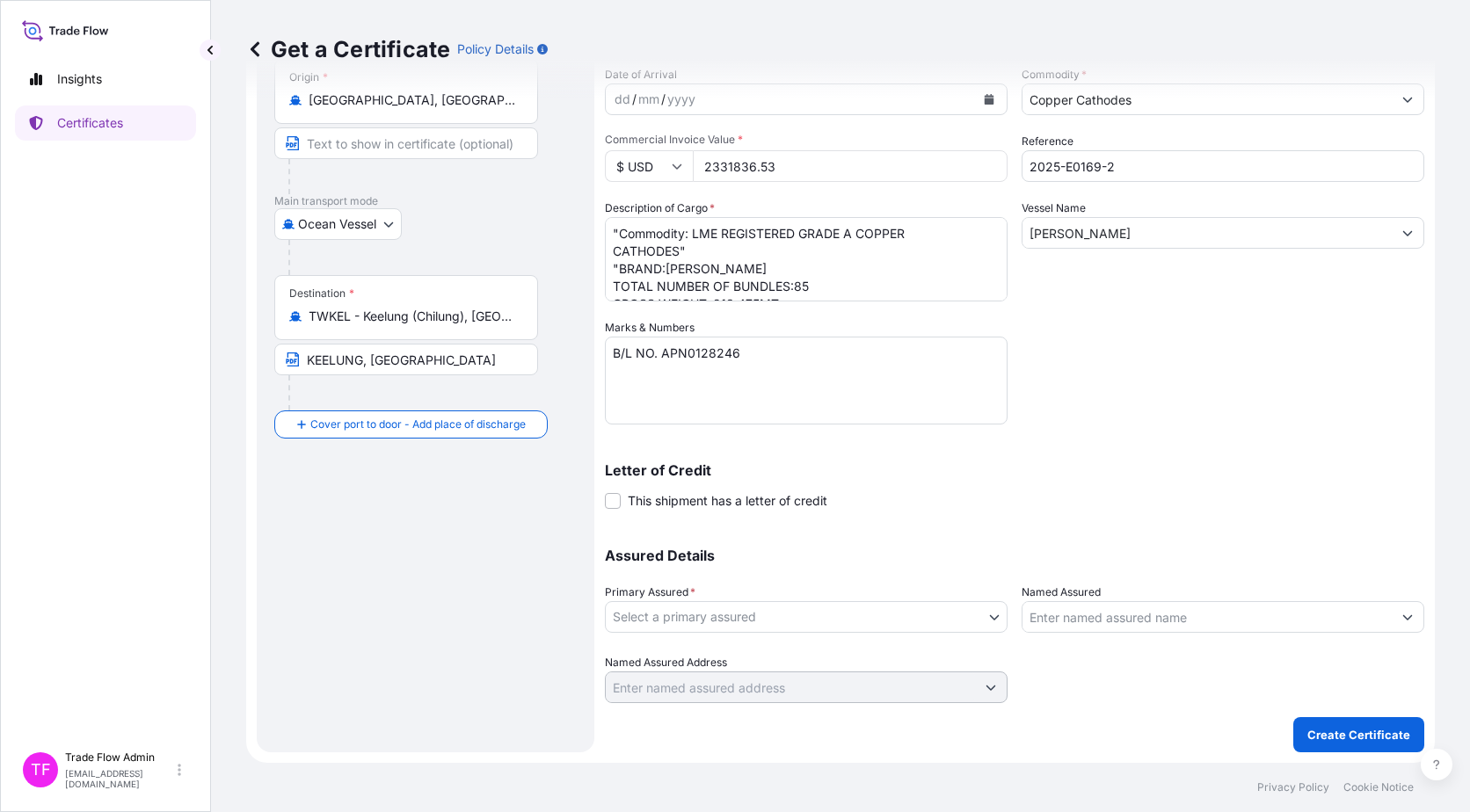
click at [750, 626] on body "Insights Certificates TF Trade Flow Admin trade.flow+citic@wtwco.com Get a Cert…" at bounding box center [735, 406] width 1470 height 812
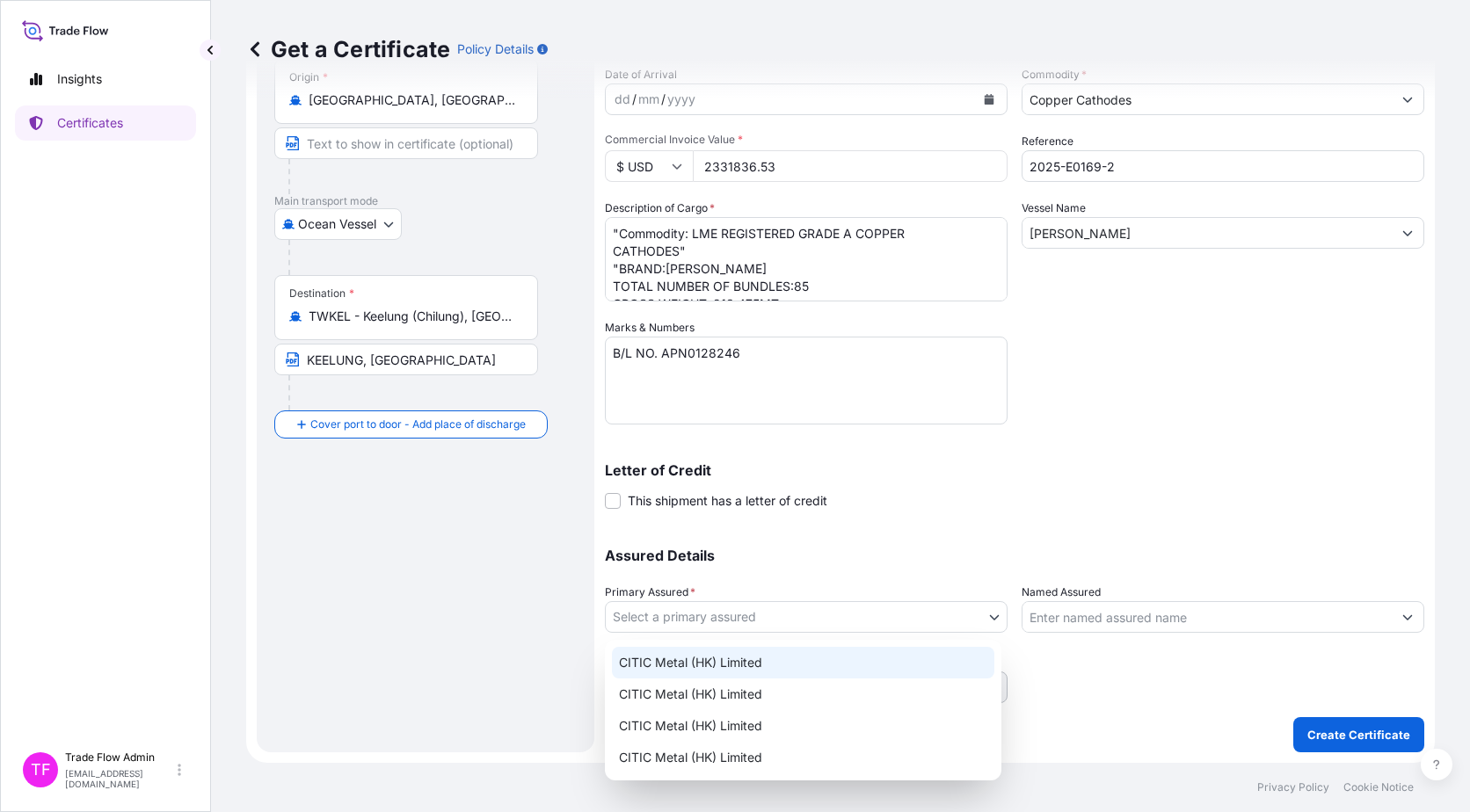
click at [745, 657] on div "CITIC Metal (HK) Limited" at bounding box center [803, 663] width 383 height 32
select select "31478"
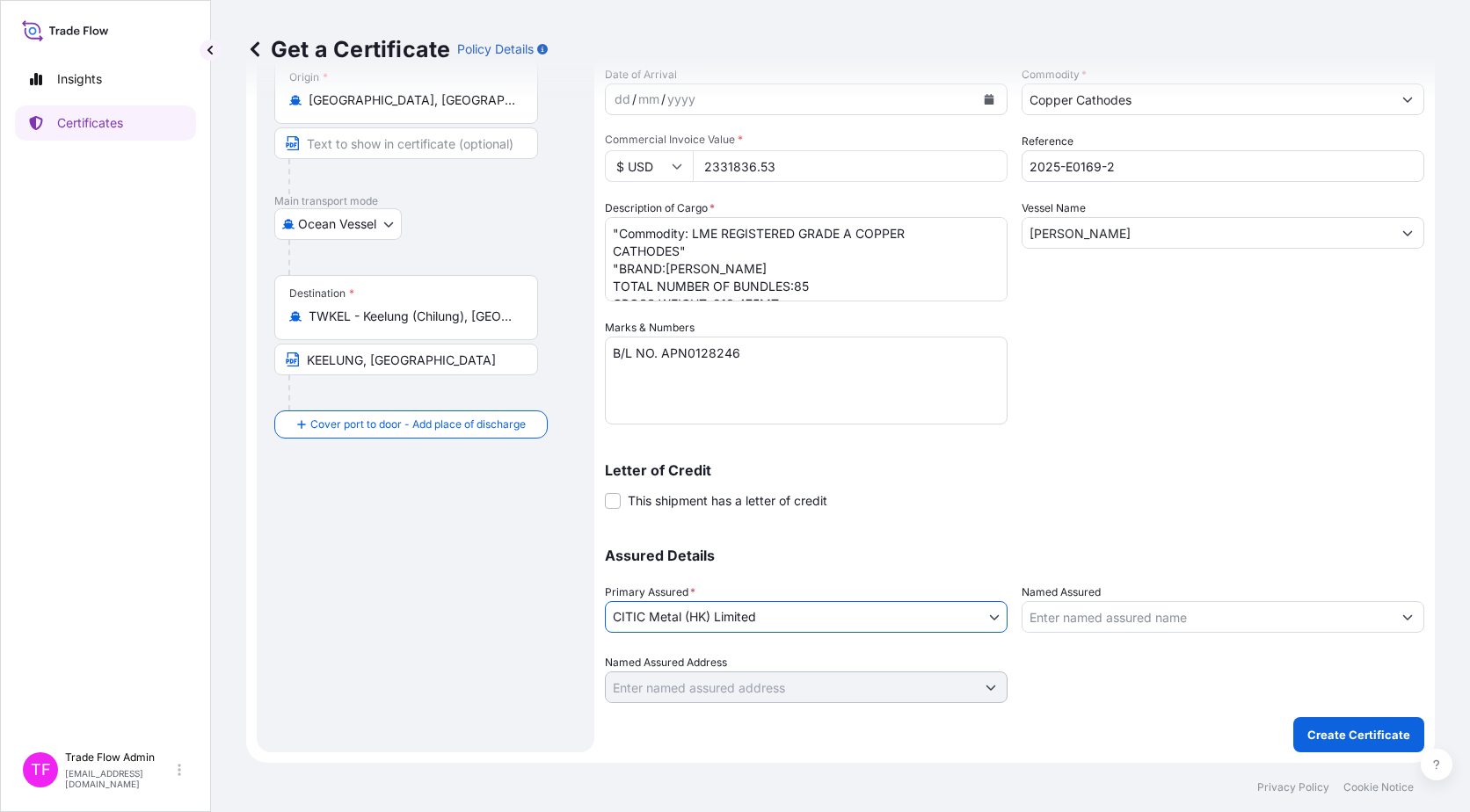
click at [942, 543] on div "Assured Details Primary Assured * CITIC Metal (HK) Limited CITIC Metal (HK) Lim…" at bounding box center [1015, 614] width 820 height 176
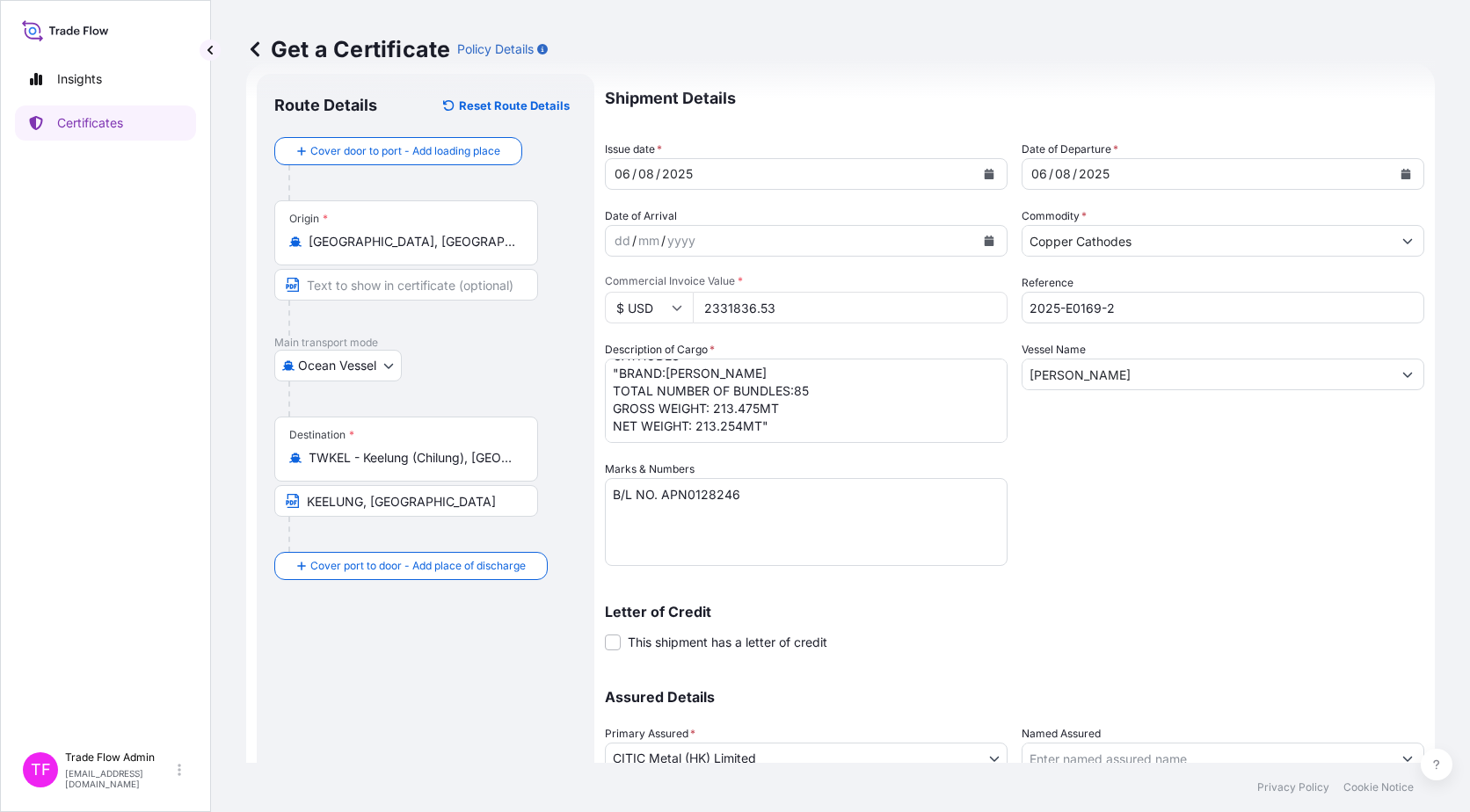
scroll to position [159, 0]
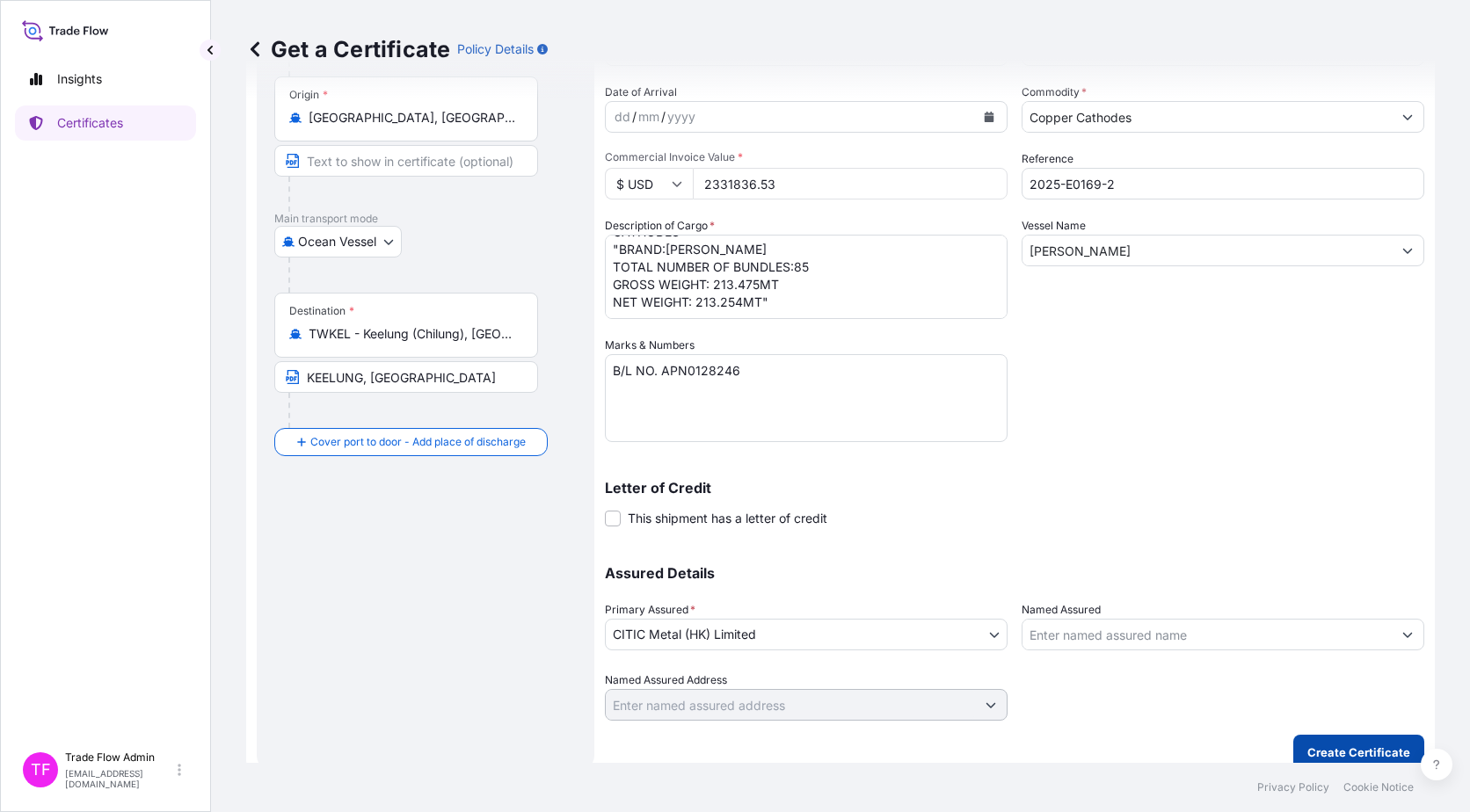
click at [1368, 750] on p "Create Certificate" at bounding box center [1359, 752] width 103 height 17
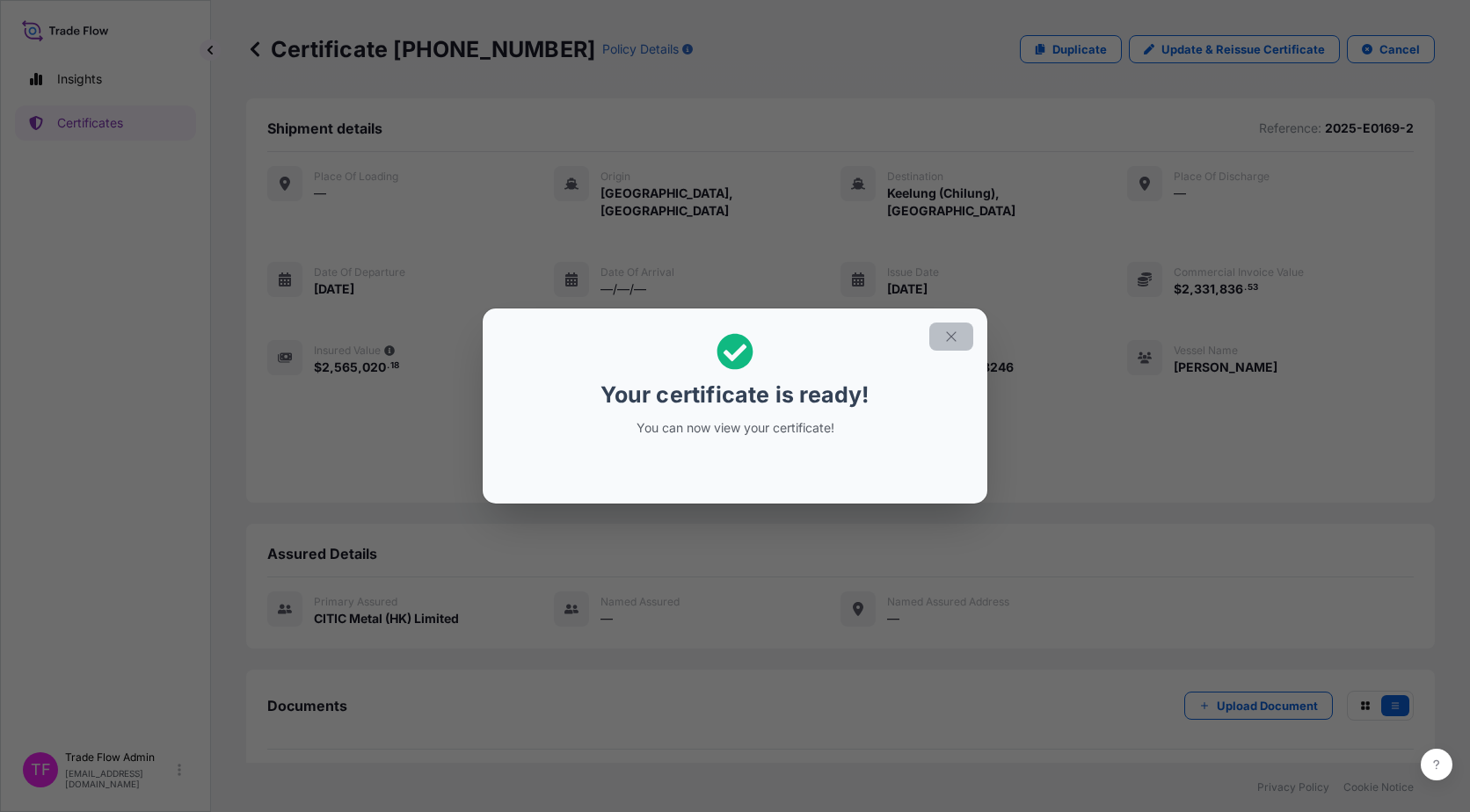
click at [966, 337] on button "button" at bounding box center [951, 336] width 44 height 28
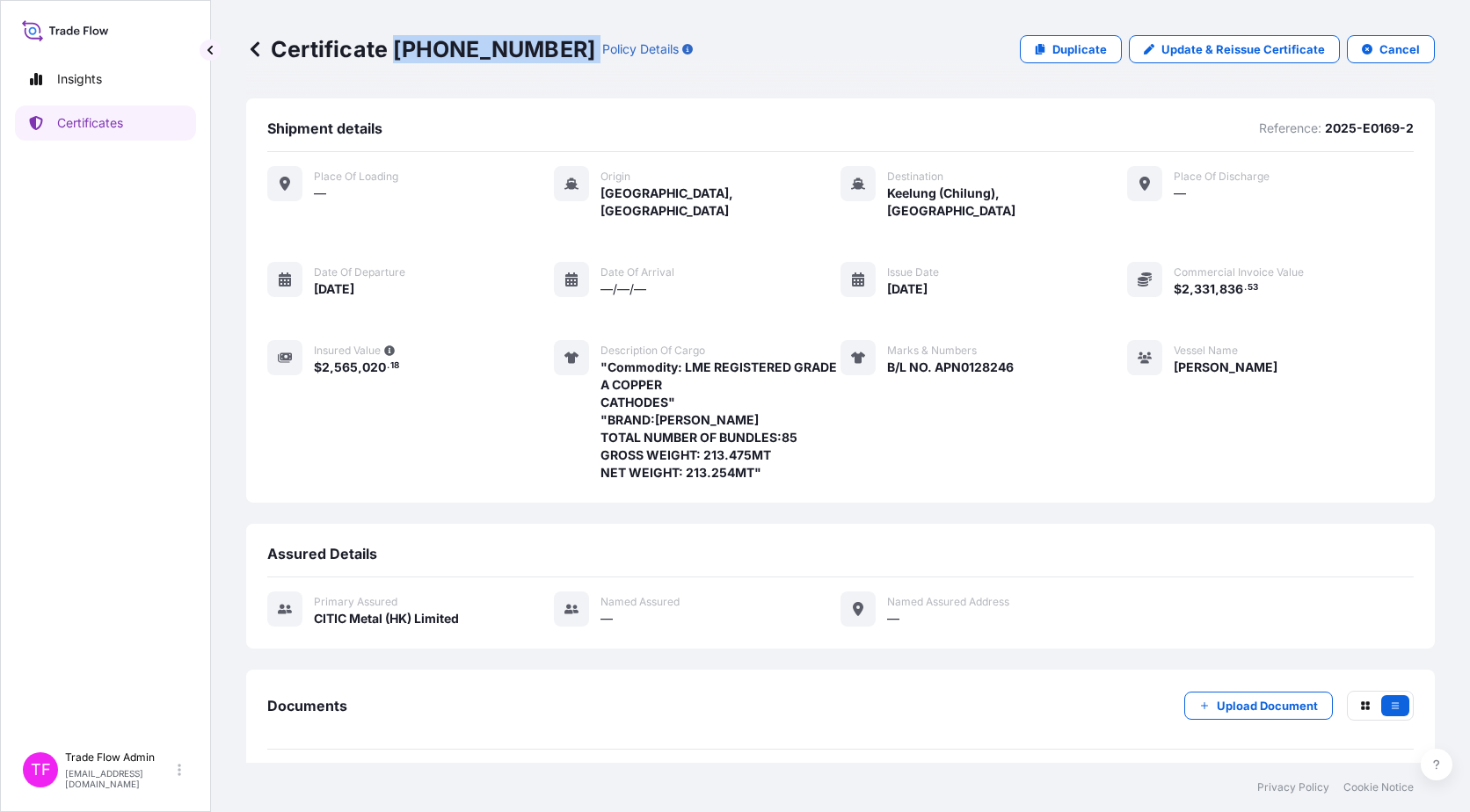
drag, startPoint x: 392, startPoint y: 52, endPoint x: 527, endPoint y: 54, distance: 135.0
click at [527, 54] on div "Certificate 31478-39-1 Policy Details" at bounding box center [469, 49] width 446 height 28
copy p "31478-39-1"
click at [354, 92] on div "Certificate 31478-39-1 Policy Details Duplicate Update & Reissue Certificate Ca…" at bounding box center [840, 49] width 1189 height 98
